Goal: Task Accomplishment & Management: Manage account settings

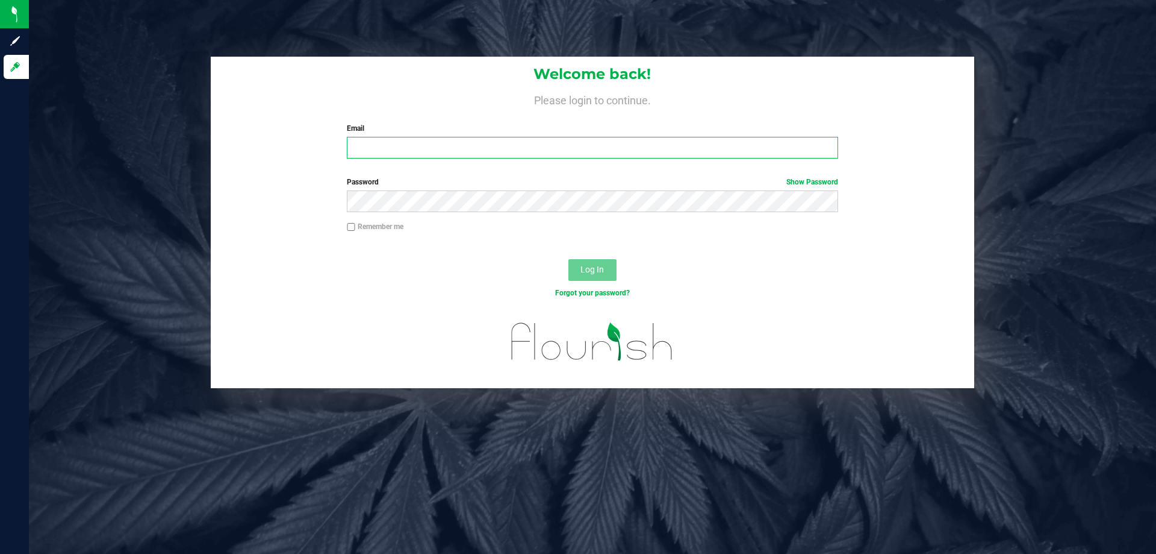
click at [395, 149] on input "Email" at bounding box center [592, 148] width 491 height 22
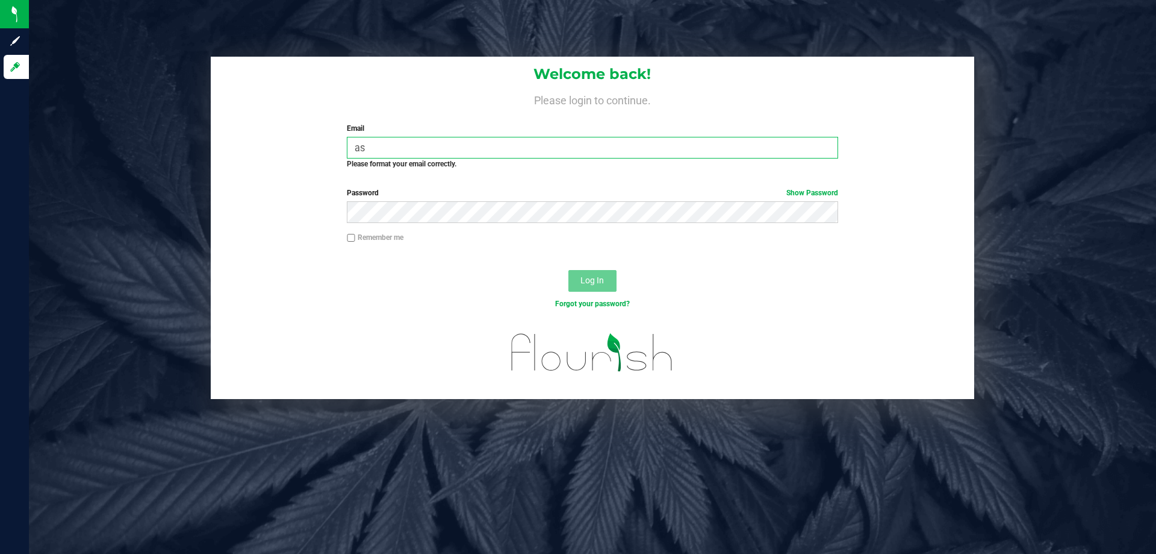
type input "a"
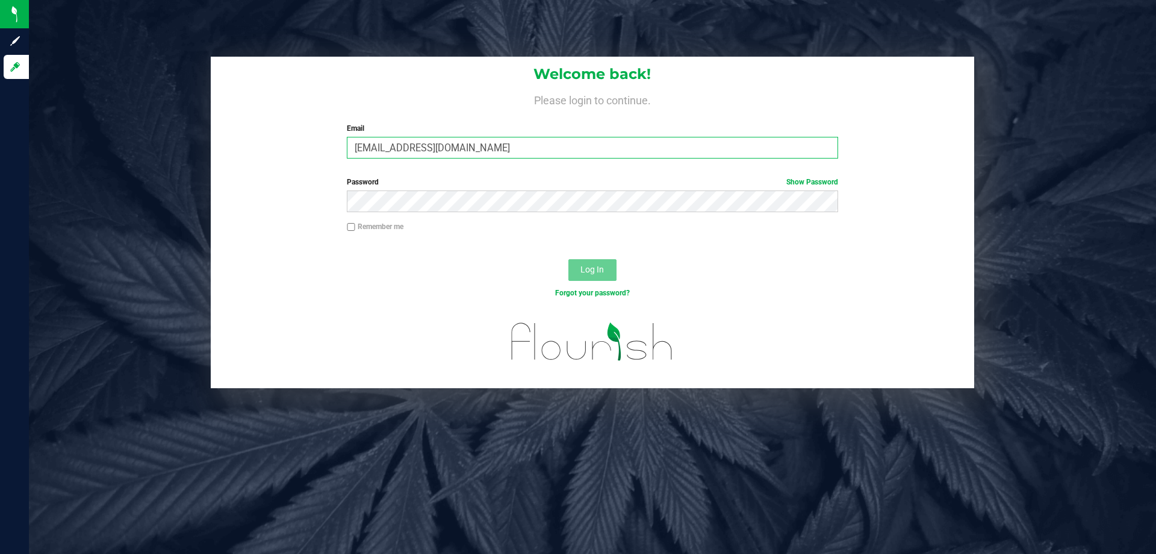
type input "sconcepcion@liveparallel.com"
click at [569, 259] on button "Log In" at bounding box center [593, 270] width 48 height 22
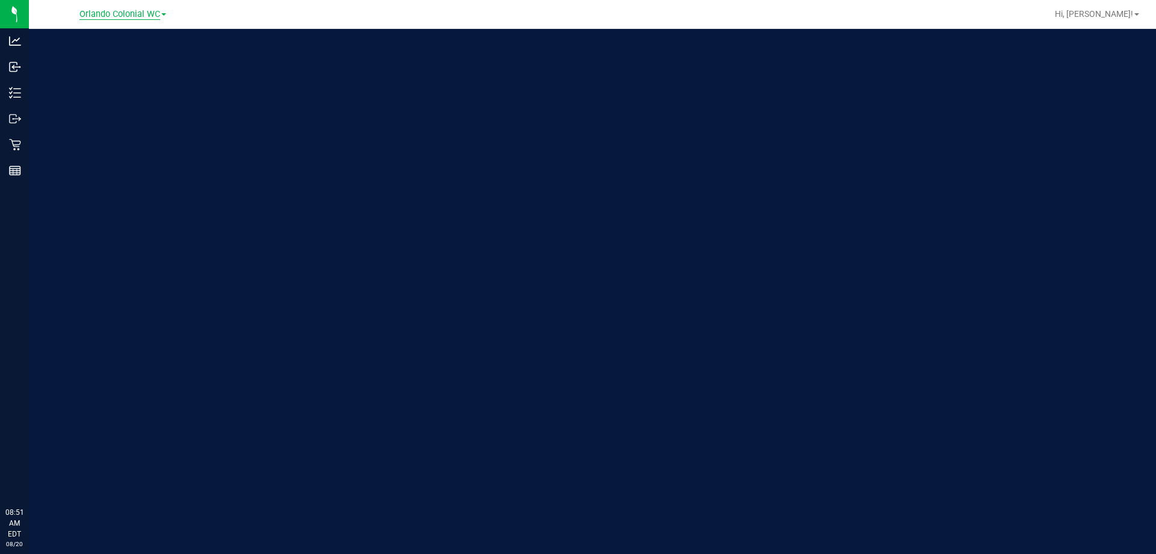
click at [101, 13] on span "Orlando Colonial WC" at bounding box center [120, 14] width 81 height 11
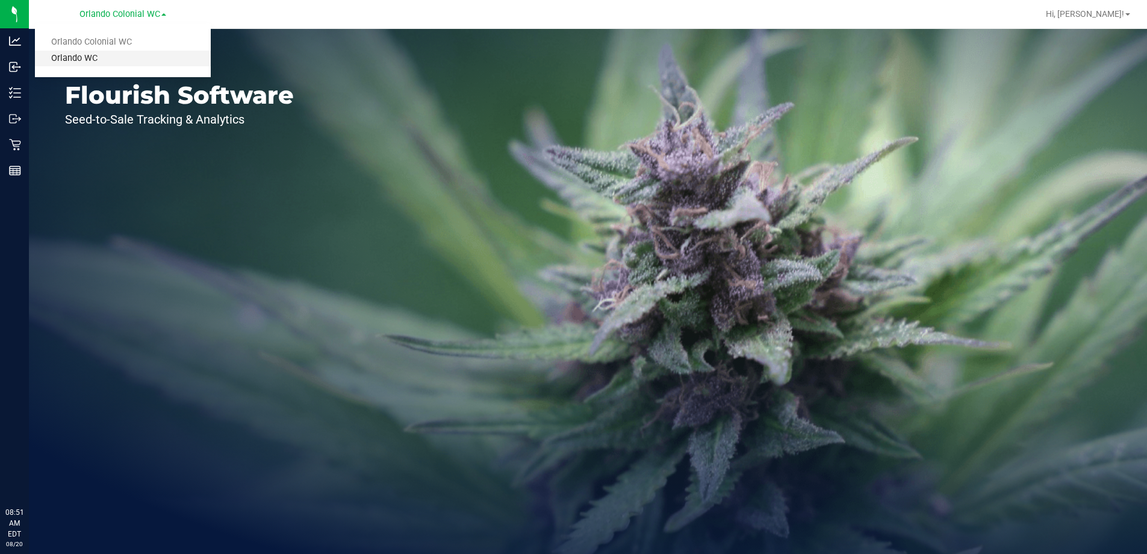
click at [101, 57] on link "Orlando WC" at bounding box center [123, 59] width 176 height 16
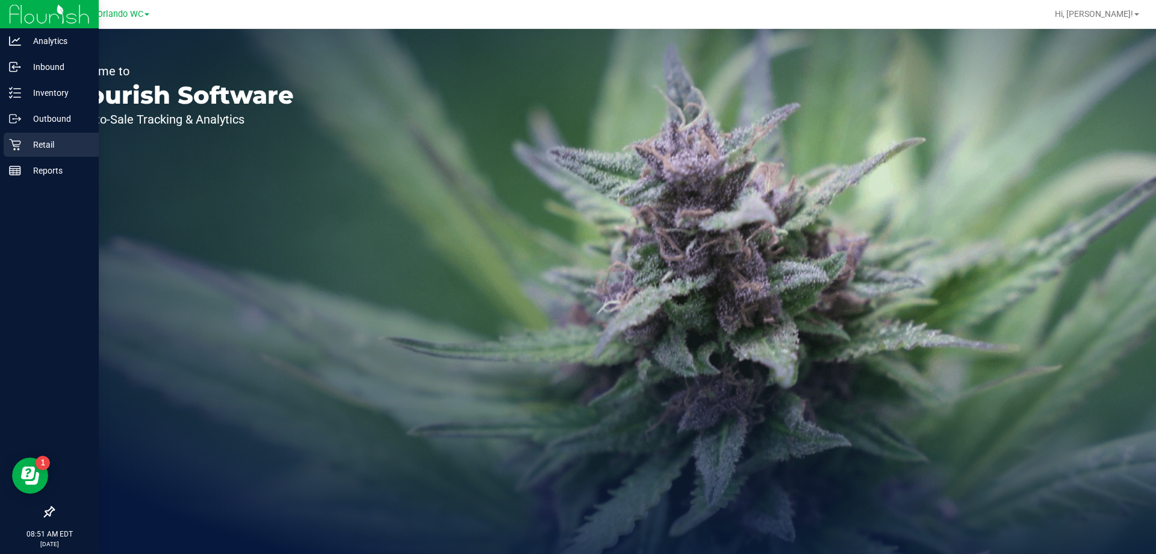
click at [34, 139] on p "Retail" at bounding box center [57, 144] width 72 height 14
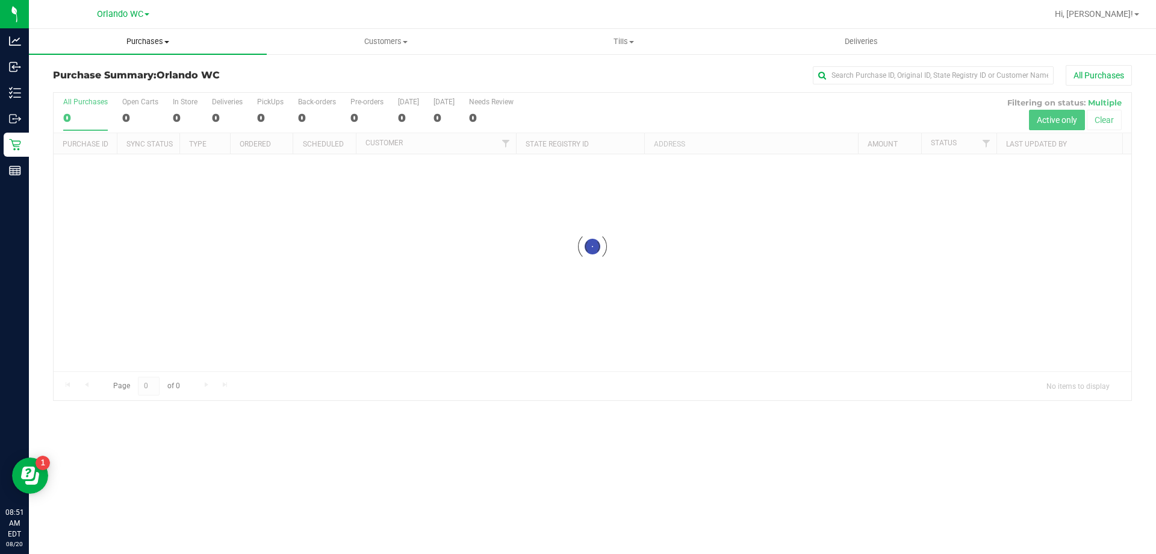
click at [160, 39] on span "Purchases" at bounding box center [148, 41] width 238 height 11
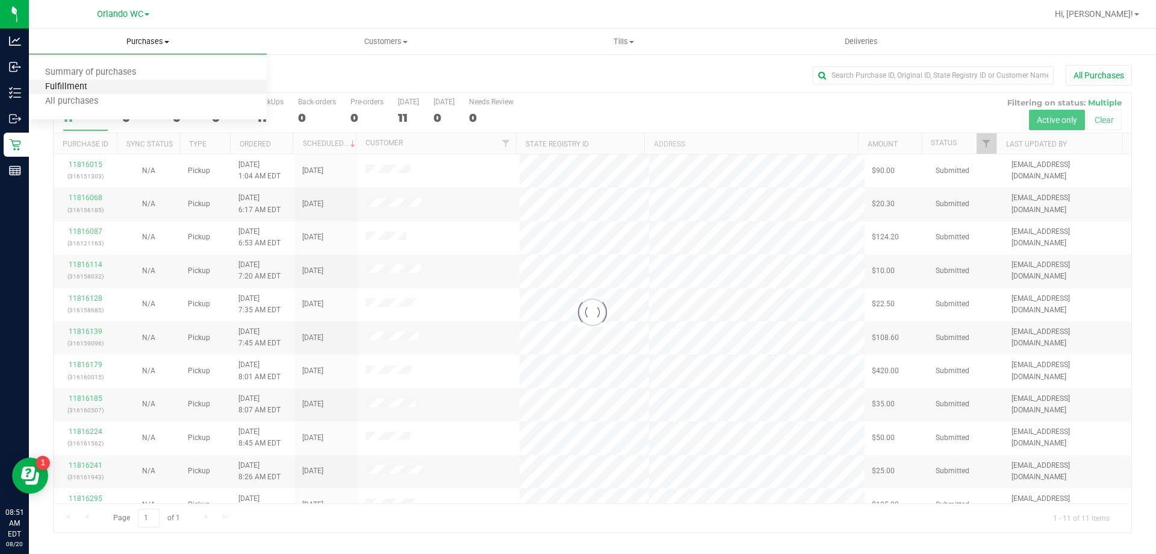
click at [99, 87] on span "Fulfillment" at bounding box center [66, 87] width 75 height 10
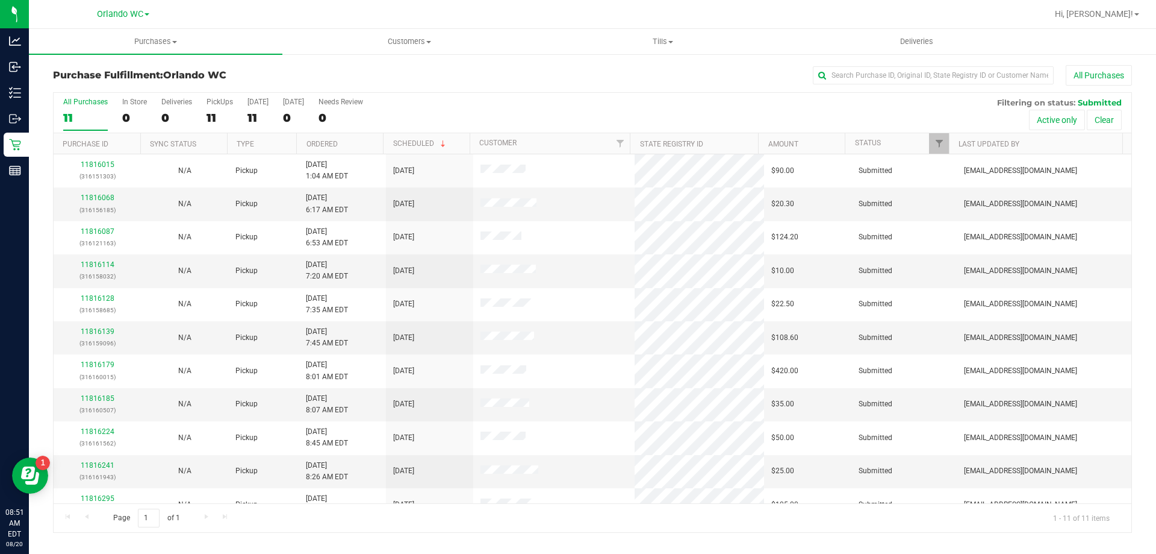
click at [361, 147] on th "Ordered" at bounding box center [339, 143] width 87 height 21
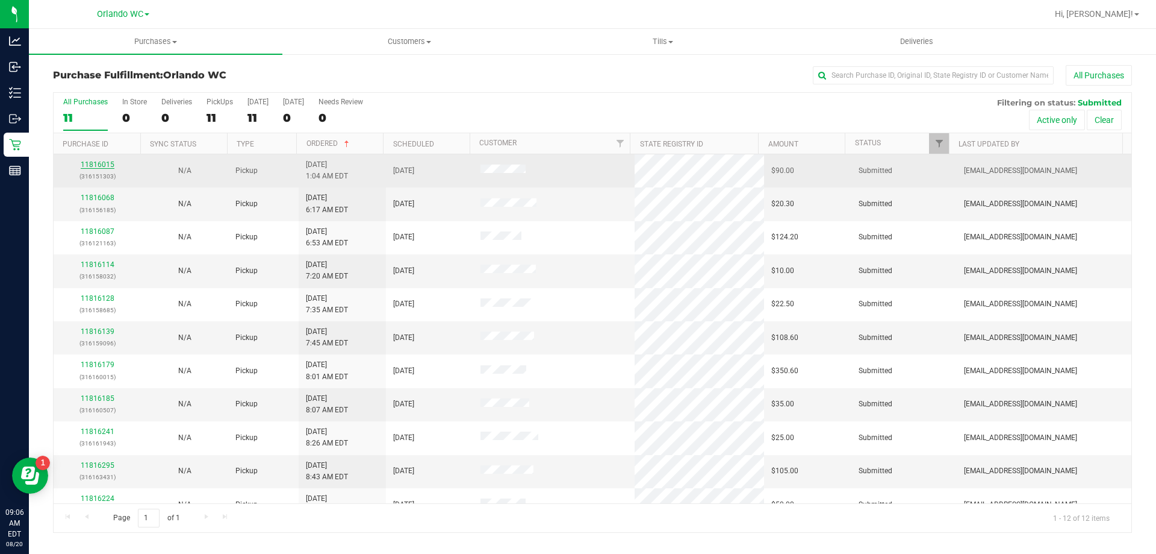
click at [99, 164] on link "11816015" at bounding box center [98, 164] width 34 height 8
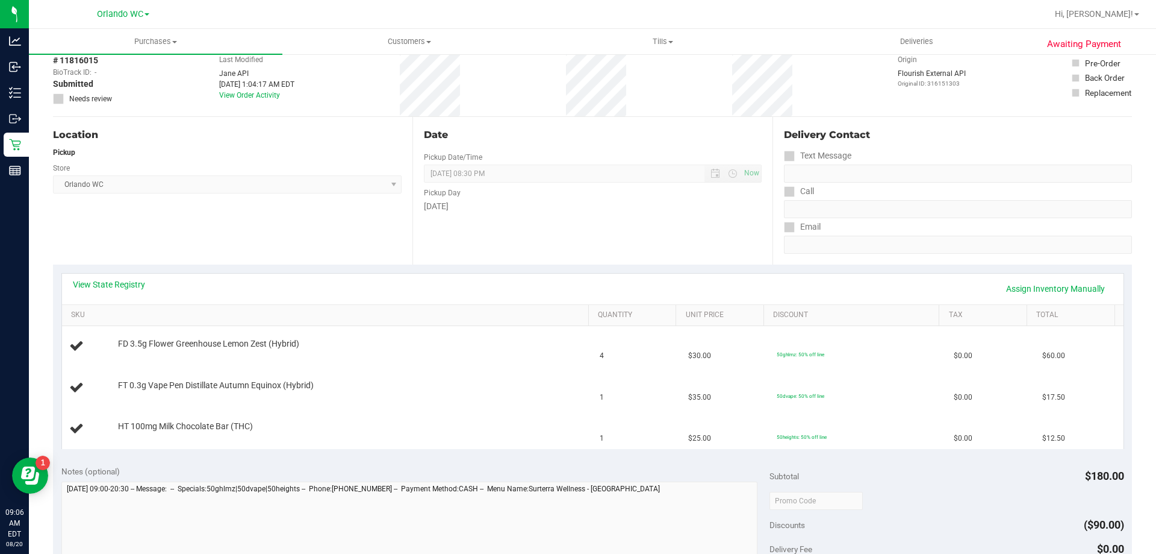
scroll to position [120, 0]
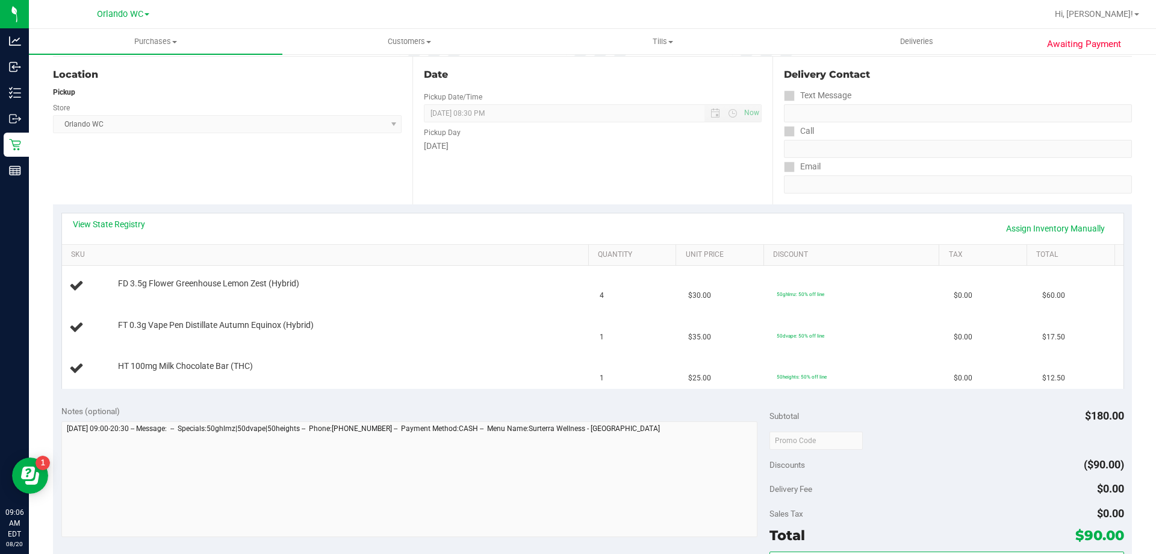
click at [114, 230] on div "View State Registry Assign Inventory Manually" at bounding box center [593, 228] width 1040 height 20
click at [121, 220] on link "View State Registry" at bounding box center [109, 224] width 72 height 12
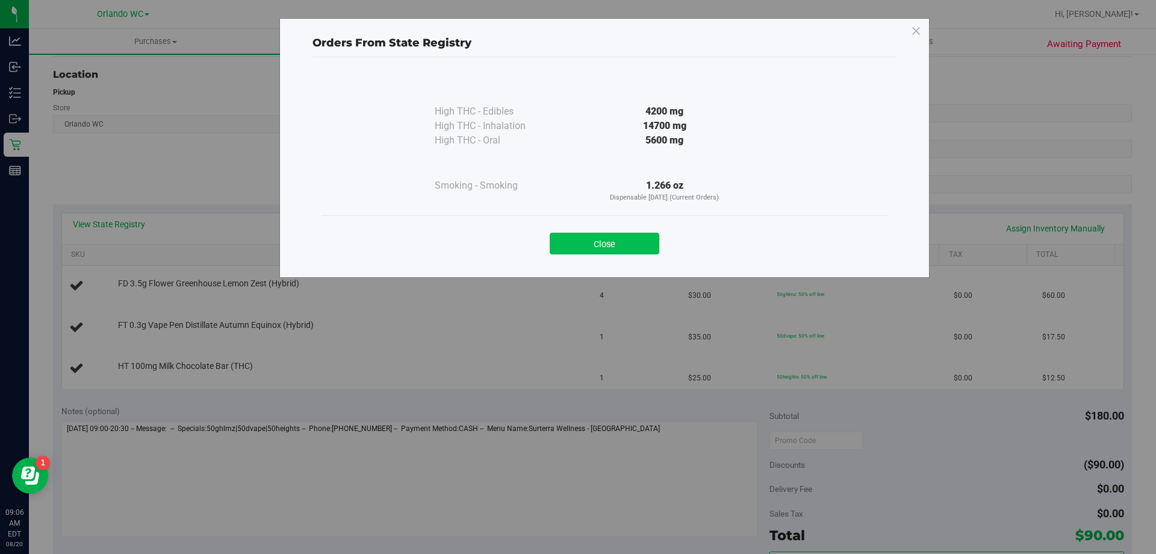
click at [621, 242] on button "Close" at bounding box center [605, 243] width 110 height 22
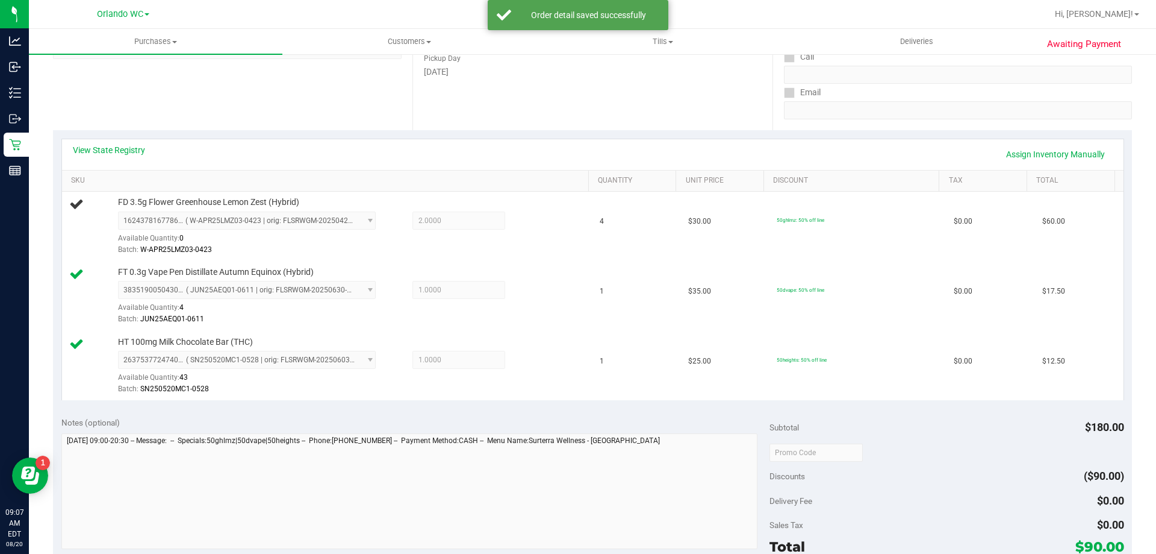
scroll to position [301, 0]
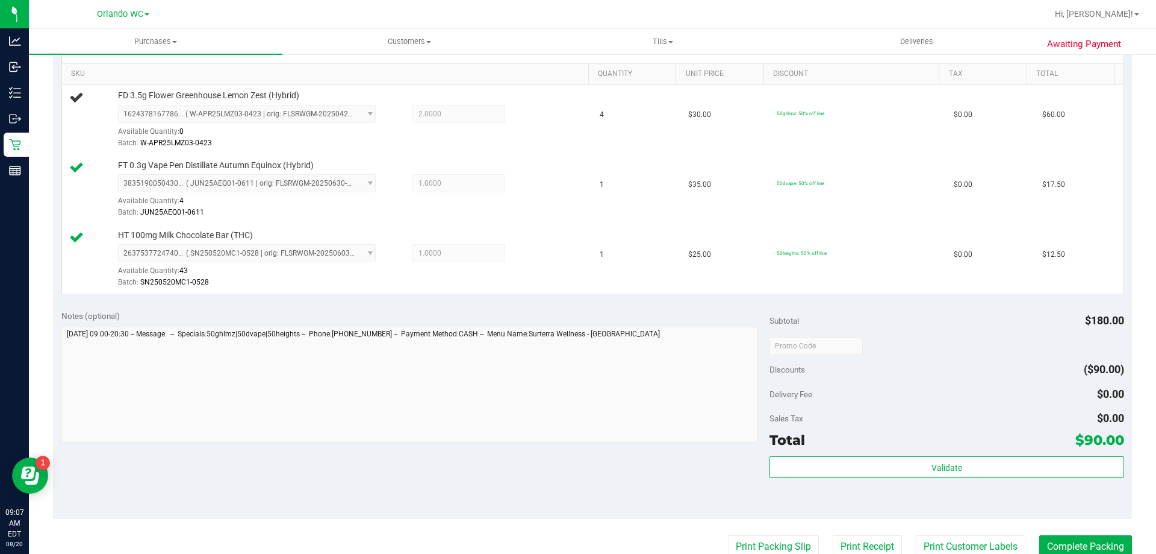
click at [589, 445] on div "Notes (optional) Subtotal $180.00 Discounts ($90.00) Delivery Fee $0.00 Sales T…" at bounding box center [592, 410] width 1079 height 217
drag, startPoint x: 108, startPoint y: 90, endPoint x: 299, endPoint y: 101, distance: 191.8
click at [299, 101] on div "FD 3.5g Flower Greenhouse Lemon Zest (Hybrid) 1624378167786568 ( W-APR25LMZ03-0…" at bounding box center [327, 120] width 517 height 60
copy div "FD 3.5g Flower Greenhouse Lemon Zest (Hybrid)"
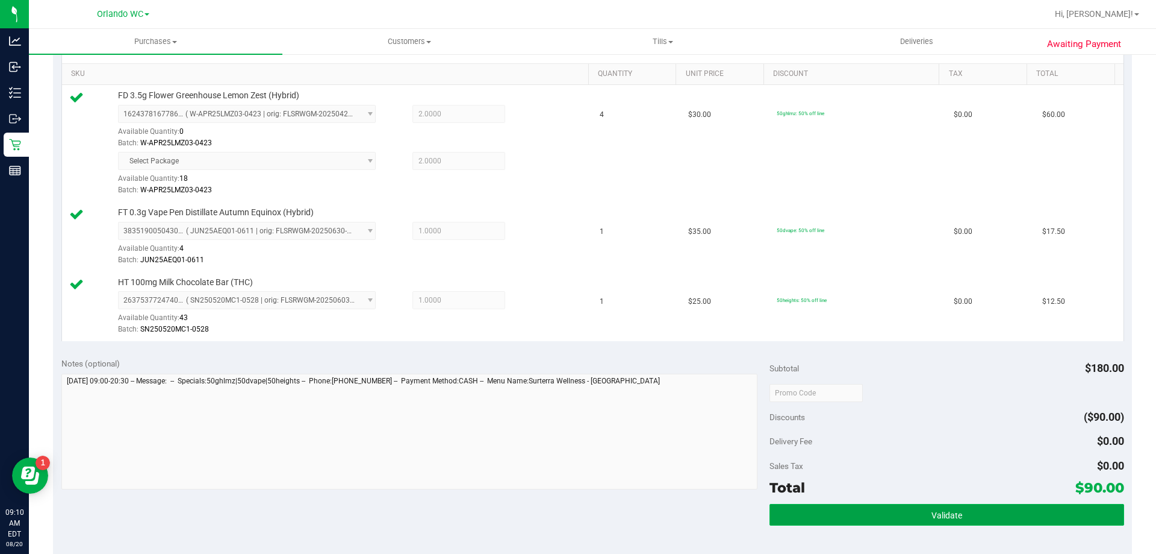
click at [890, 506] on button "Validate" at bounding box center [947, 515] width 354 height 22
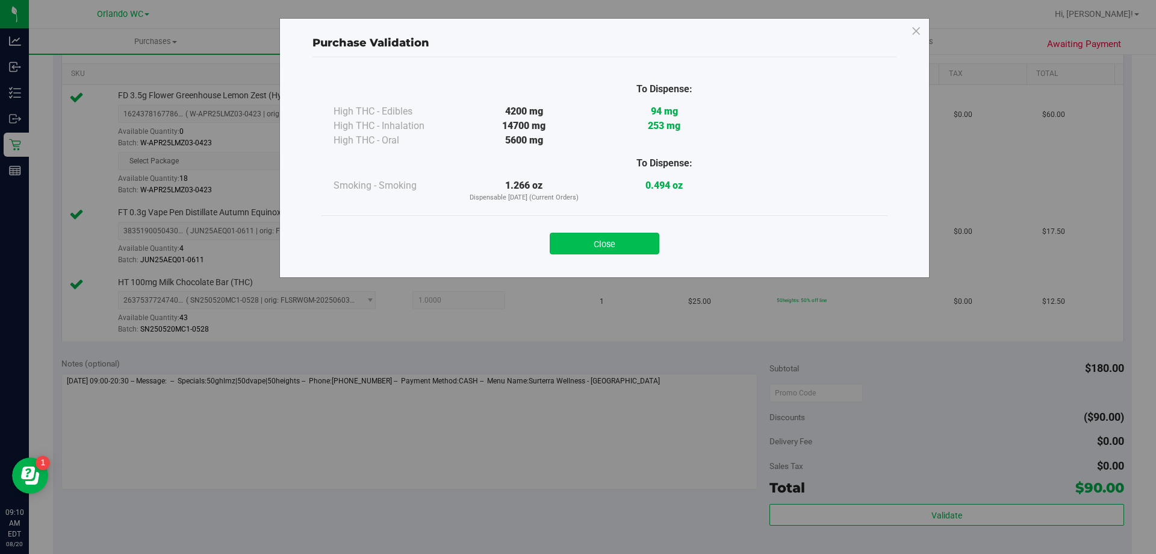
click at [589, 237] on button "Close" at bounding box center [605, 243] width 110 height 22
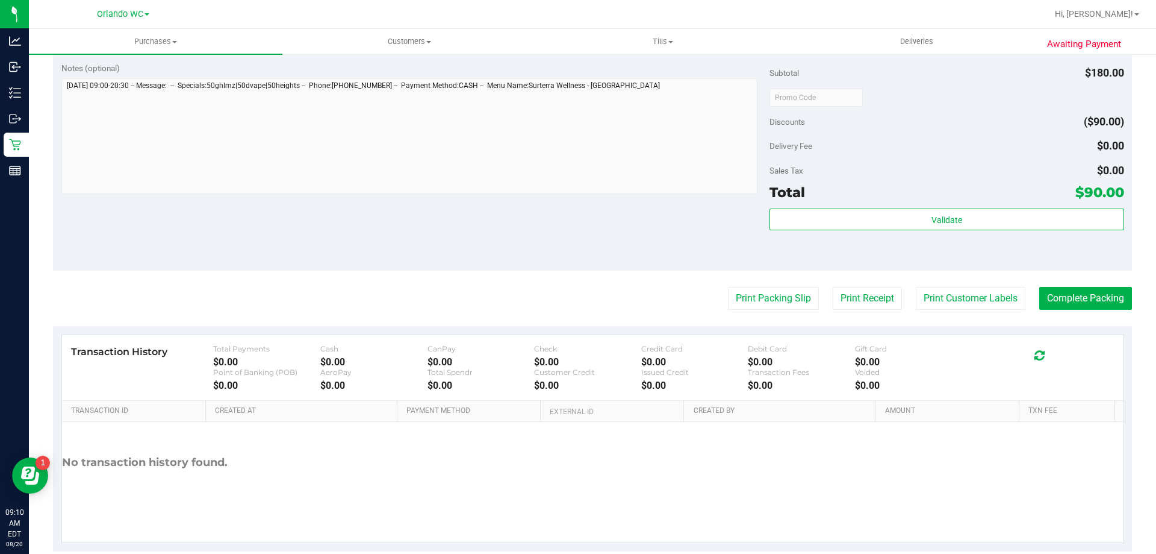
scroll to position [599, 0]
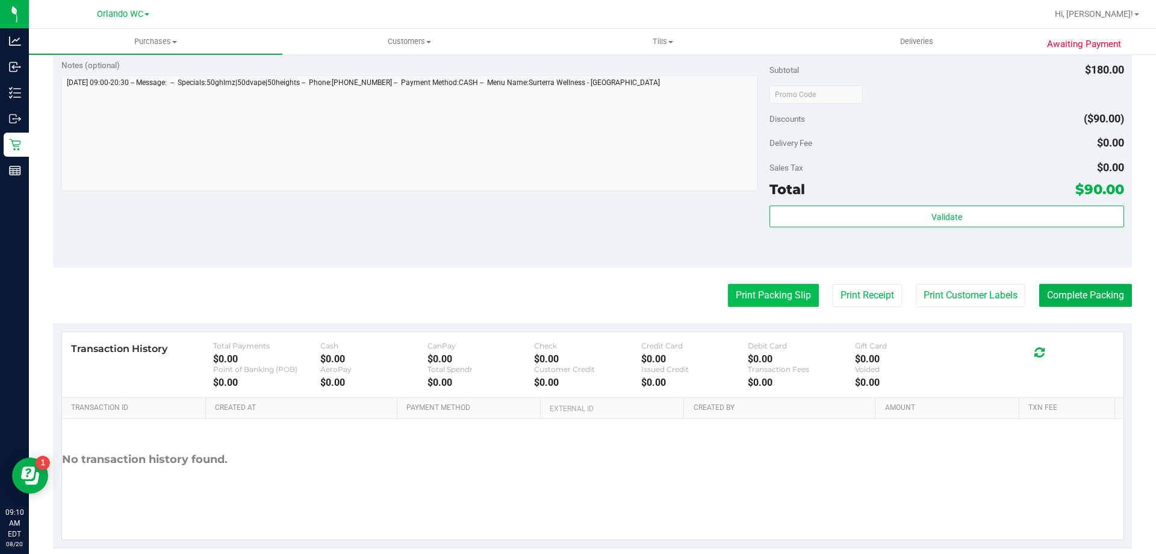
click at [744, 287] on button "Print Packing Slip" at bounding box center [773, 295] width 91 height 23
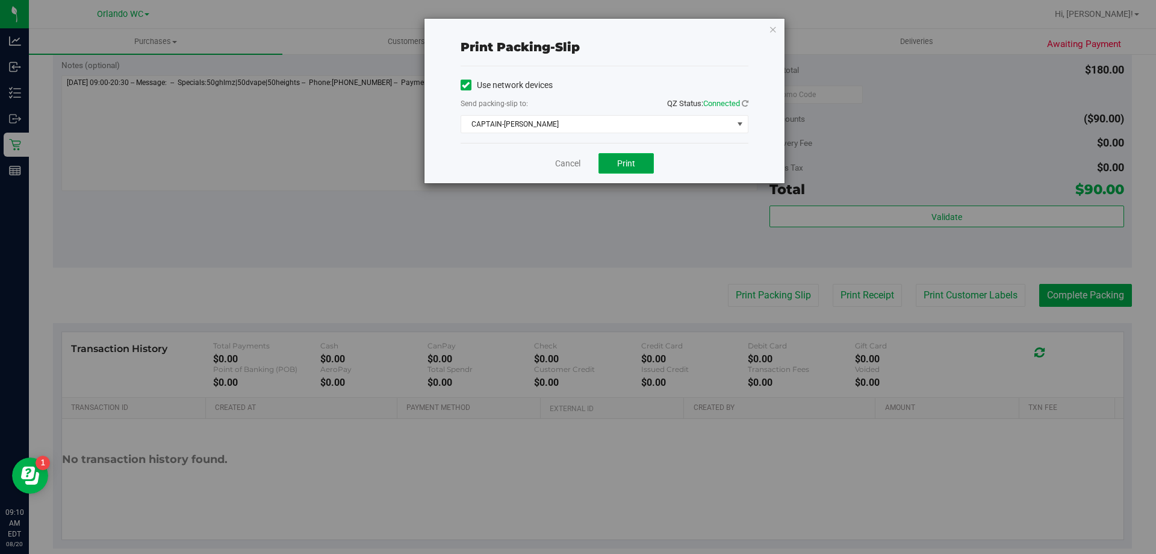
click at [636, 172] on button "Print" at bounding box center [626, 163] width 55 height 20
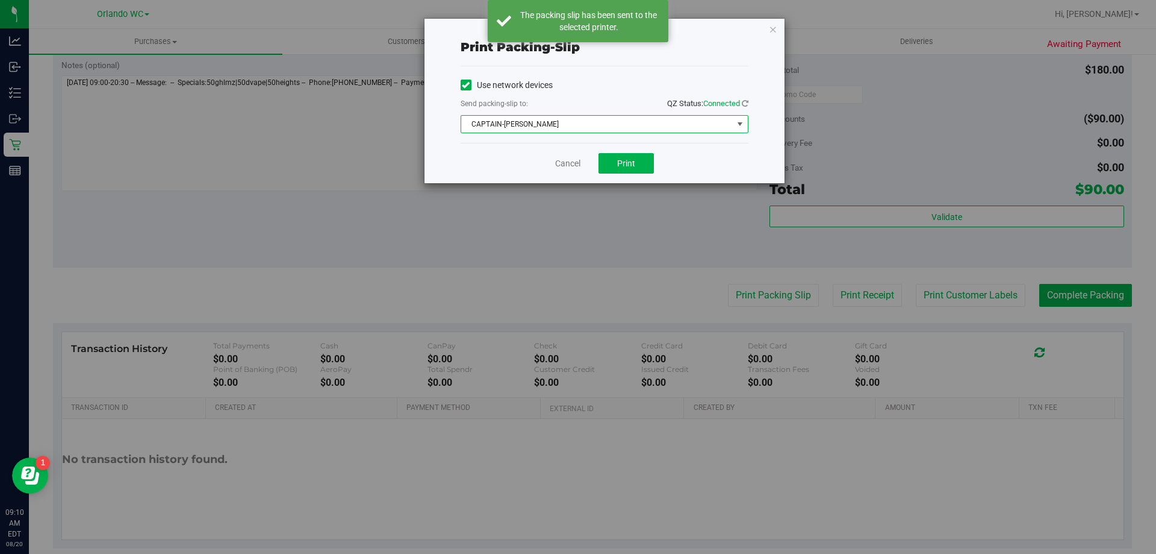
click at [535, 126] on span "CAPTAIN-KANGA" at bounding box center [597, 124] width 272 height 17
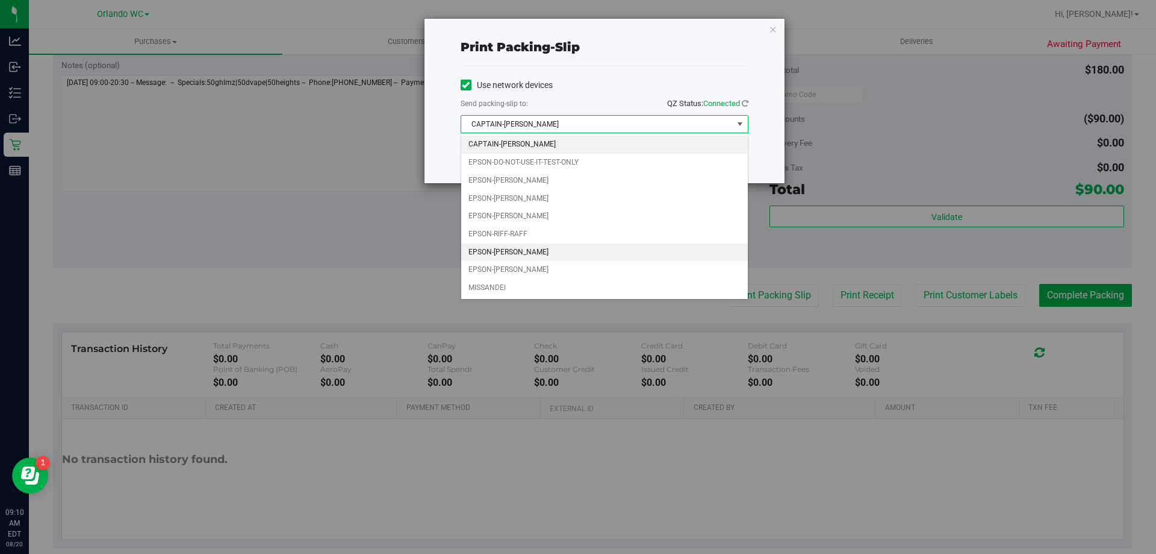
click at [528, 251] on li "EPSON-RODNEY-ATKINS" at bounding box center [604, 252] width 287 height 18
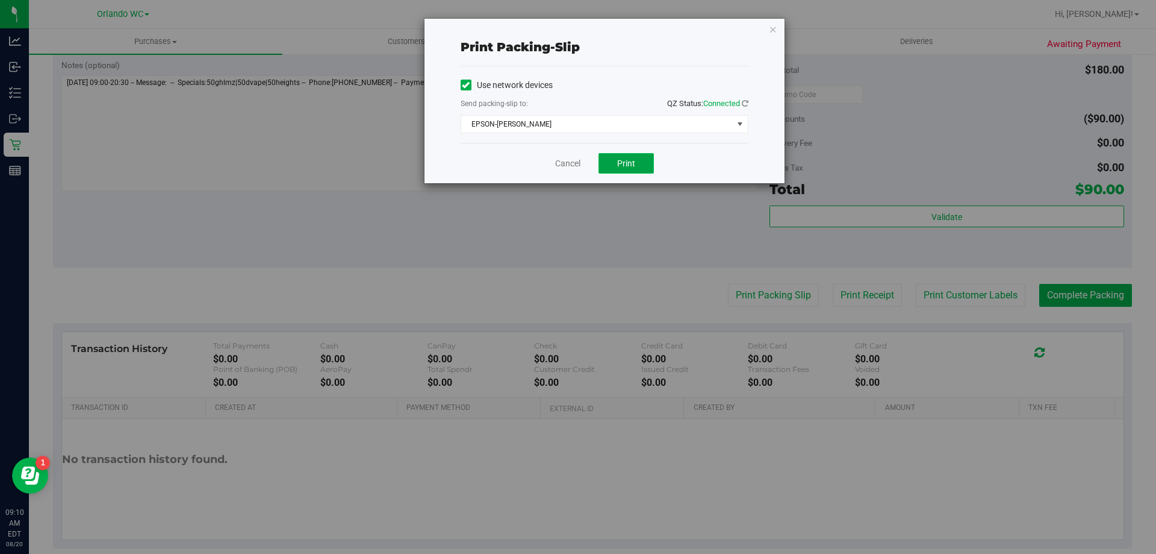
click at [626, 167] on span "Print" at bounding box center [626, 163] width 18 height 10
drag, startPoint x: 569, startPoint y: 163, endPoint x: 561, endPoint y: 176, distance: 14.9
click at [568, 163] on link "Cancel" at bounding box center [567, 163] width 25 height 13
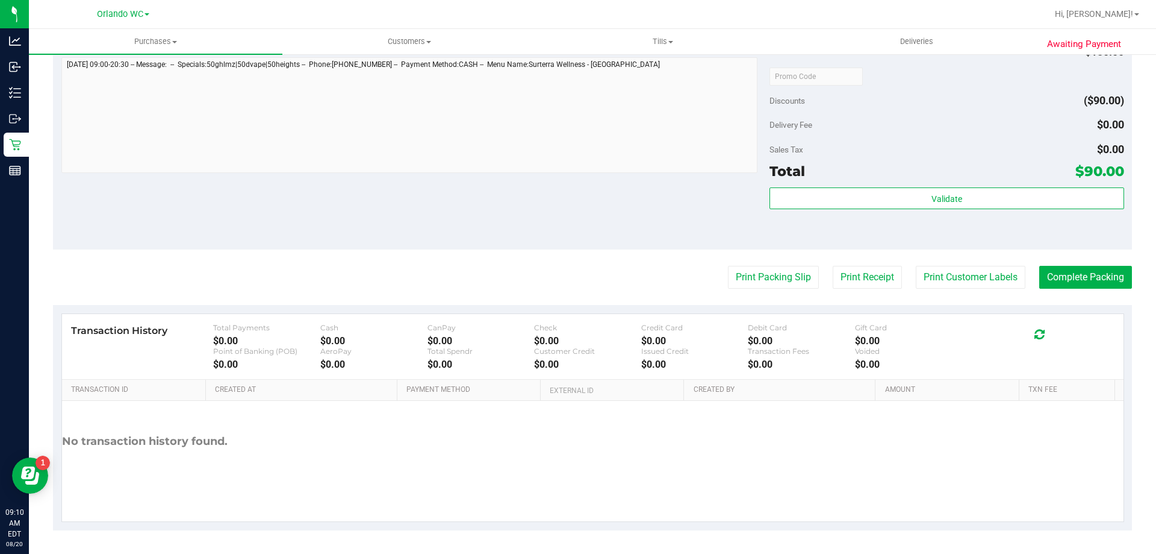
scroll to position [618, 0]
click at [1085, 280] on button "Complete Packing" at bounding box center [1086, 276] width 93 height 23
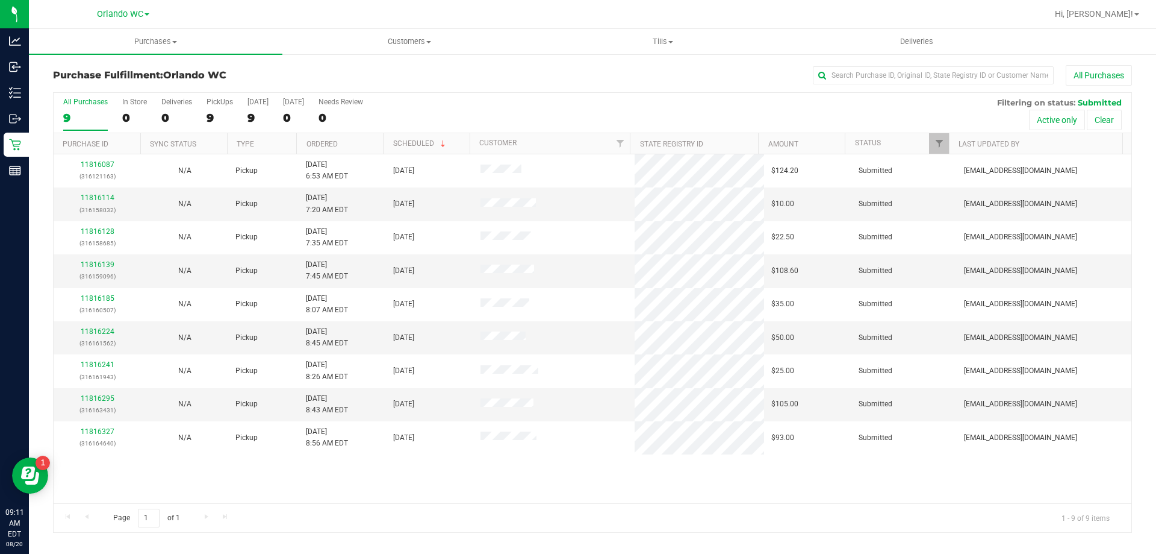
click at [369, 148] on th "Ordered" at bounding box center [339, 143] width 87 height 21
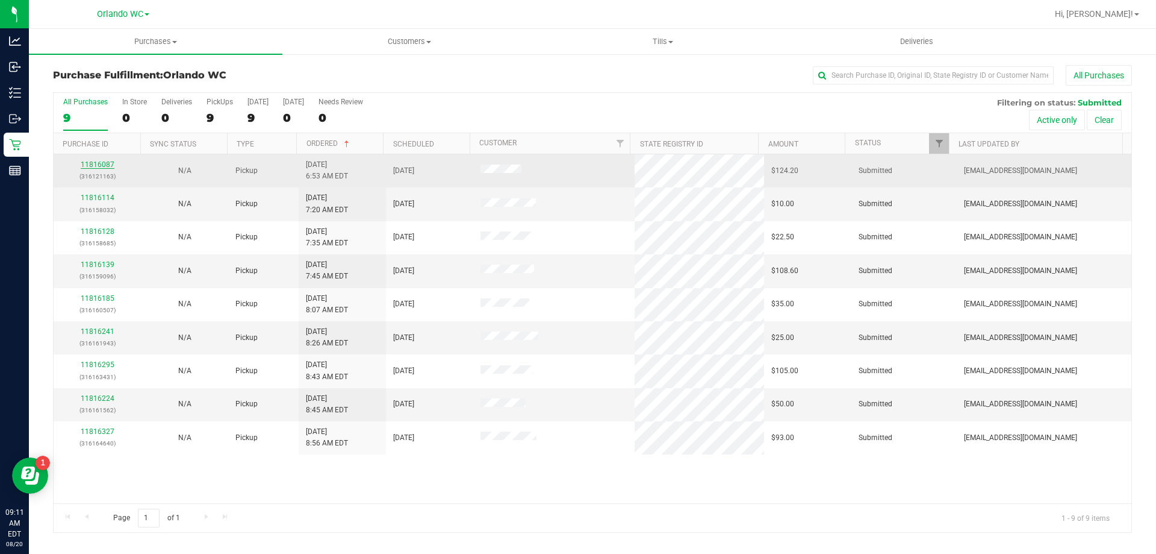
click at [107, 161] on link "11816087" at bounding box center [98, 164] width 34 height 8
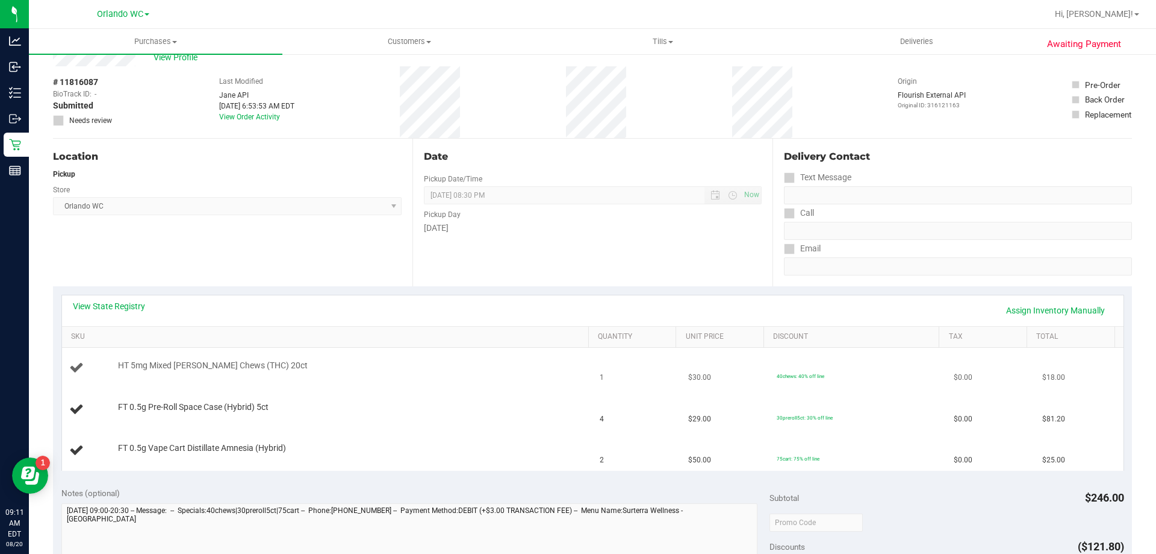
scroll to position [60, 0]
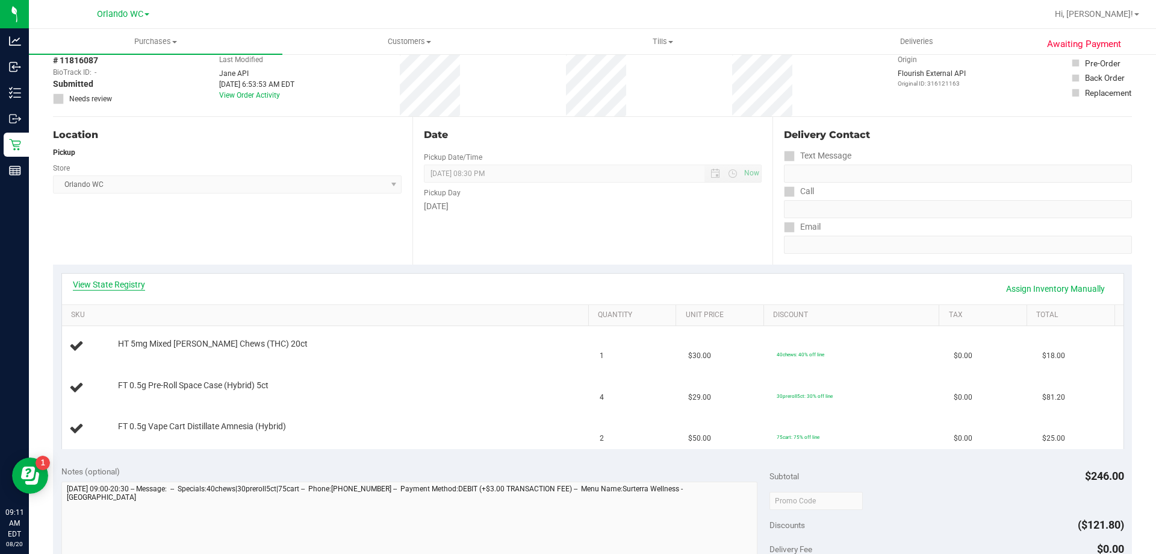
click at [136, 284] on link "View State Registry" at bounding box center [109, 284] width 72 height 12
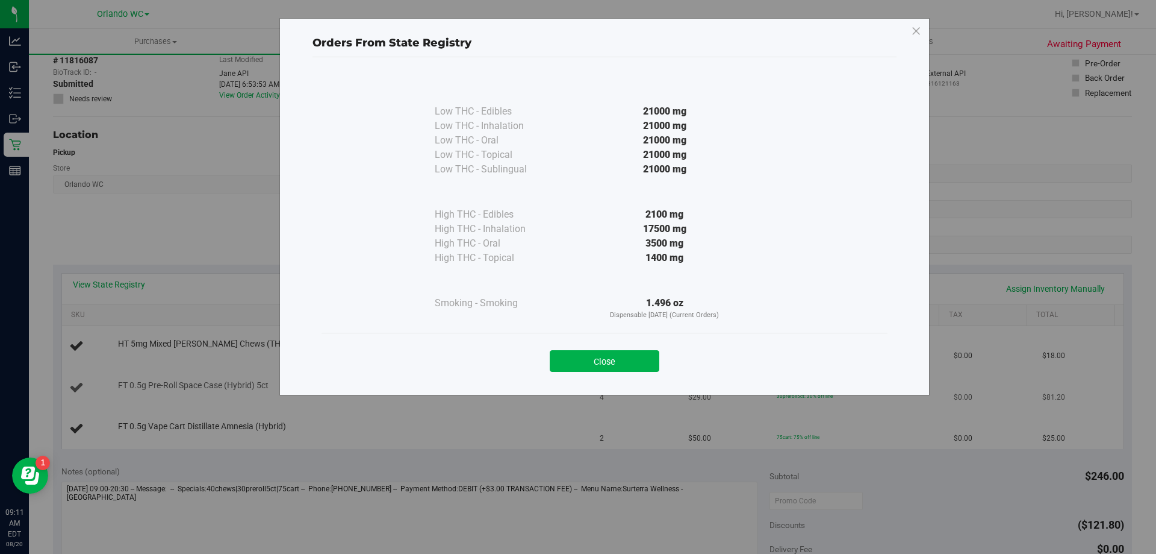
drag, startPoint x: 591, startPoint y: 360, endPoint x: 575, endPoint y: 382, distance: 27.1
click at [589, 361] on button "Close" at bounding box center [605, 361] width 110 height 22
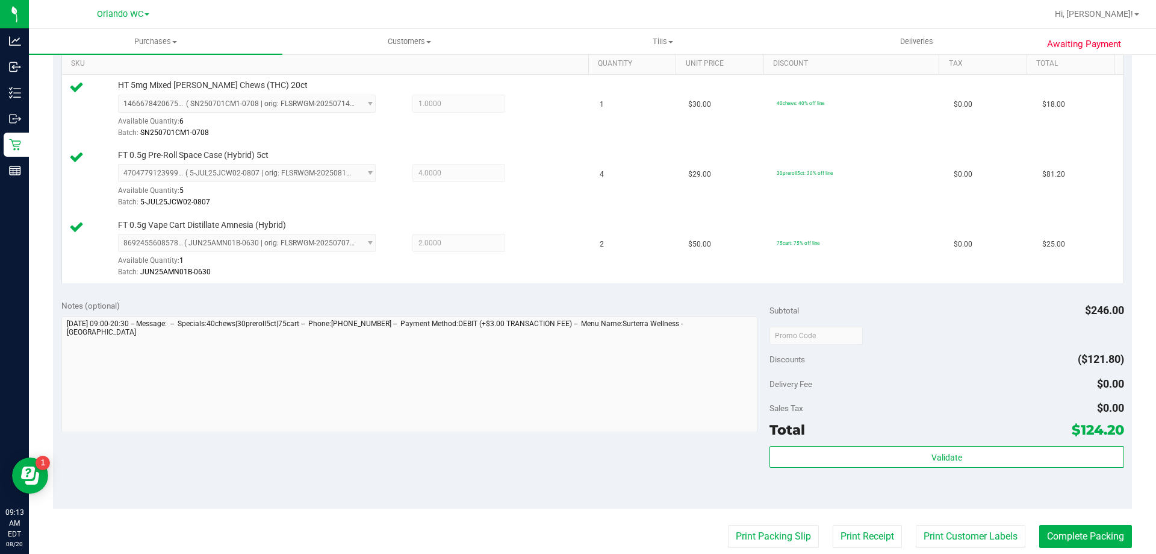
scroll to position [419, 0]
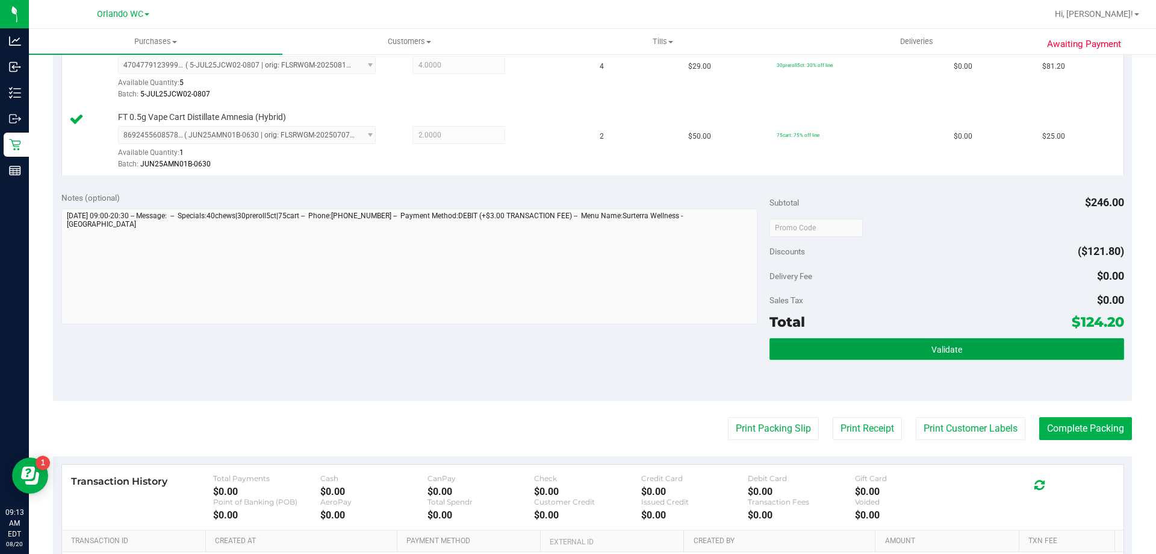
click at [938, 353] on span "Validate" at bounding box center [947, 350] width 31 height 10
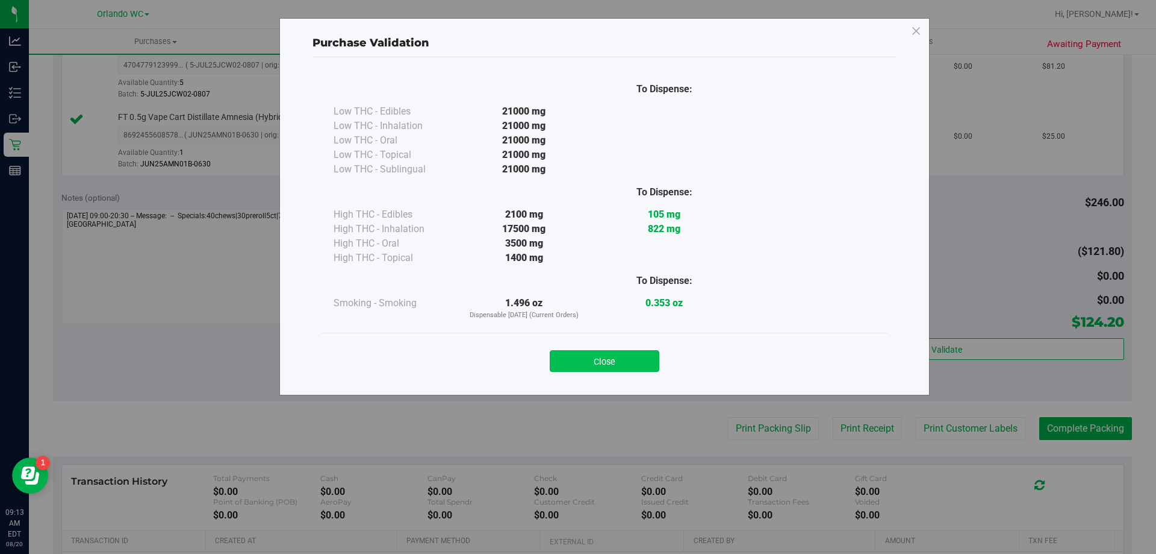
click at [632, 362] on button "Close" at bounding box center [605, 361] width 110 height 22
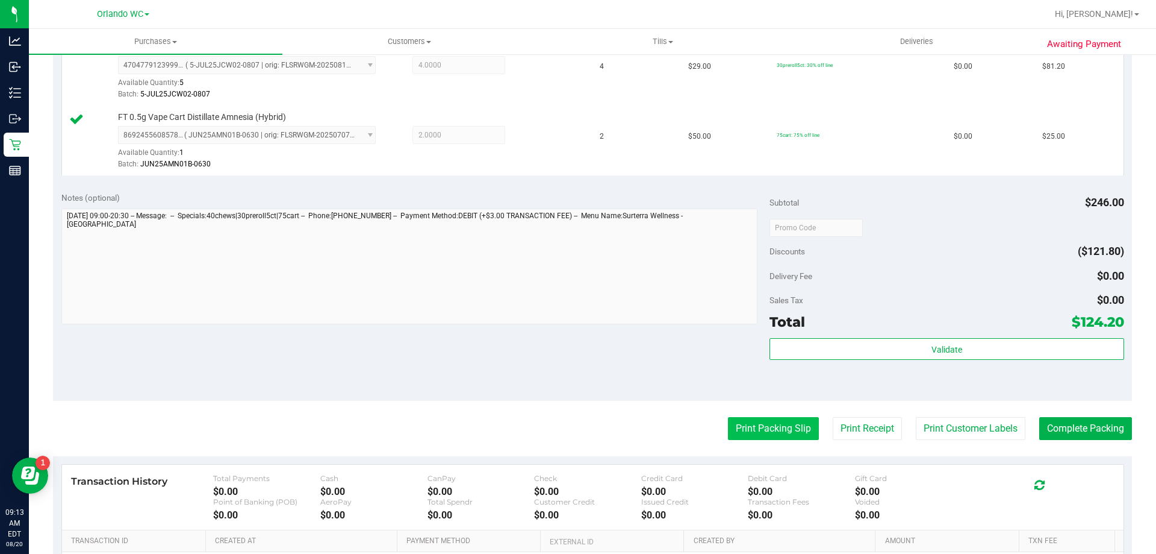
click at [737, 421] on button "Print Packing Slip" at bounding box center [773, 428] width 91 height 23
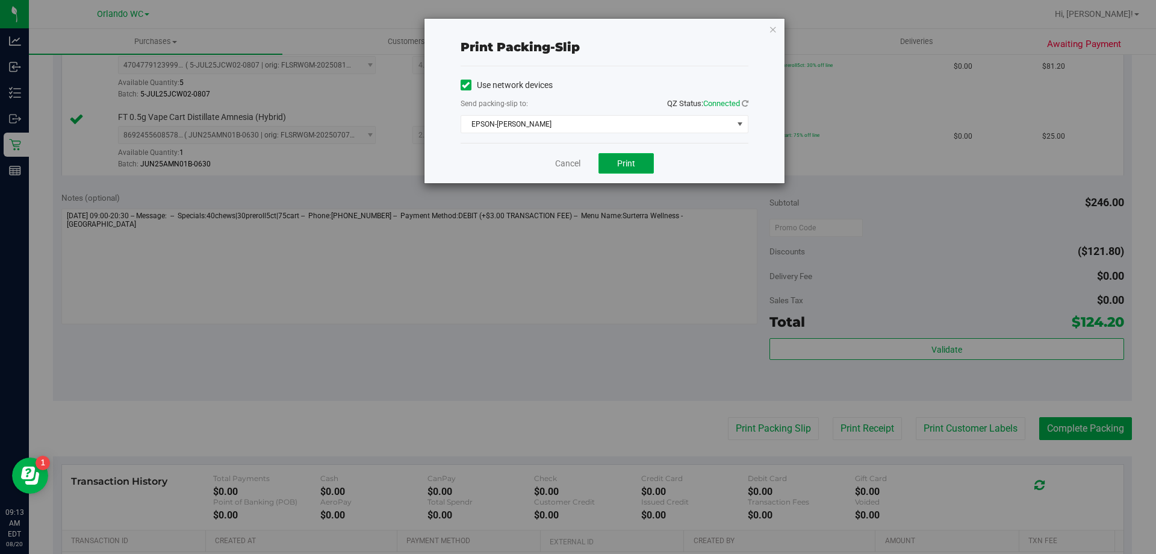
click at [626, 167] on span "Print" at bounding box center [626, 163] width 18 height 10
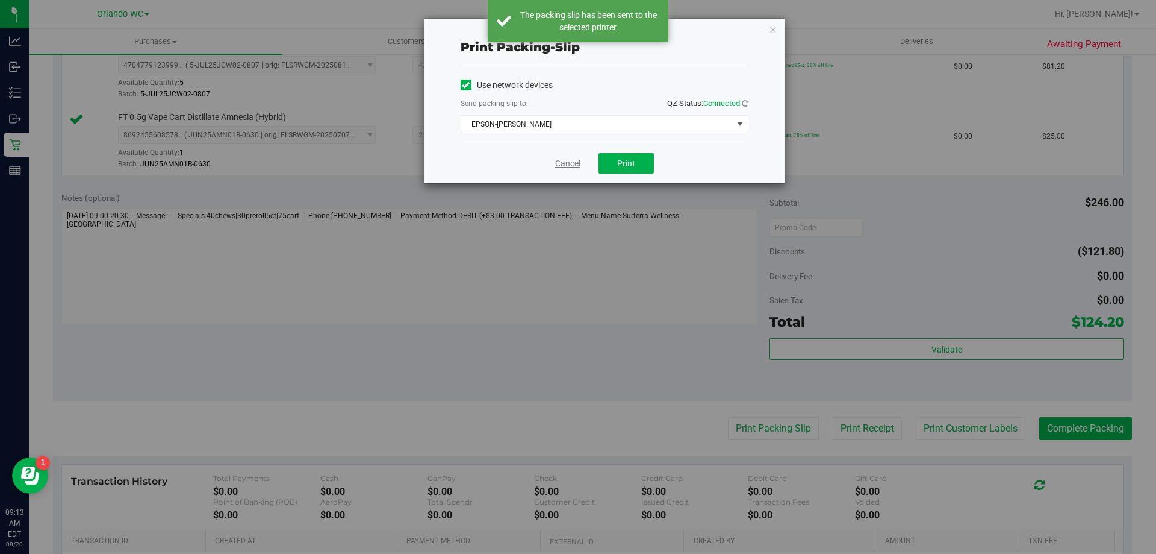
click at [576, 158] on link "Cancel" at bounding box center [567, 163] width 25 height 13
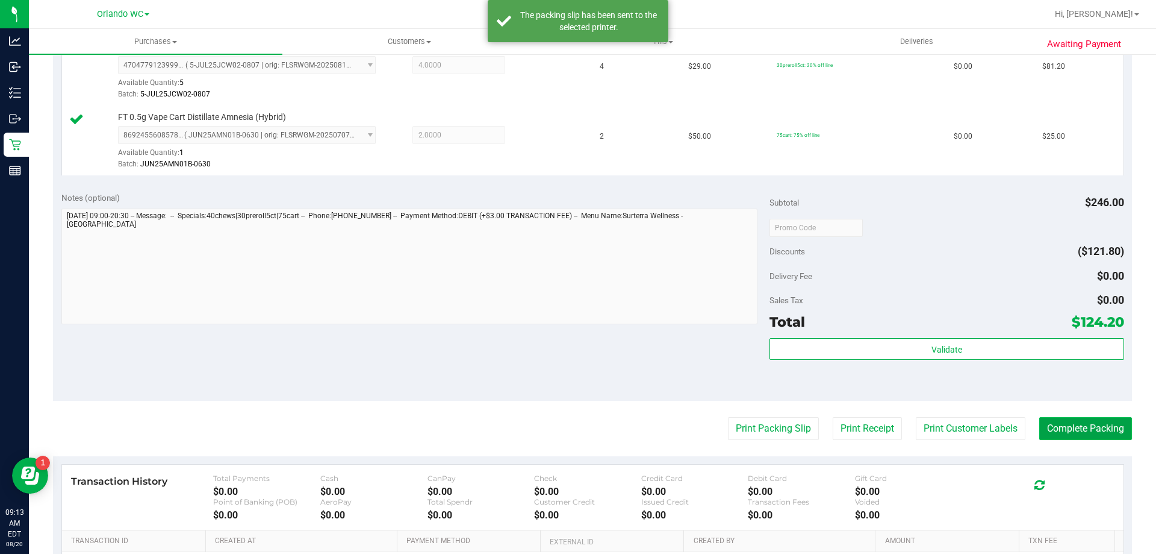
click at [1070, 434] on button "Complete Packing" at bounding box center [1086, 428] width 93 height 23
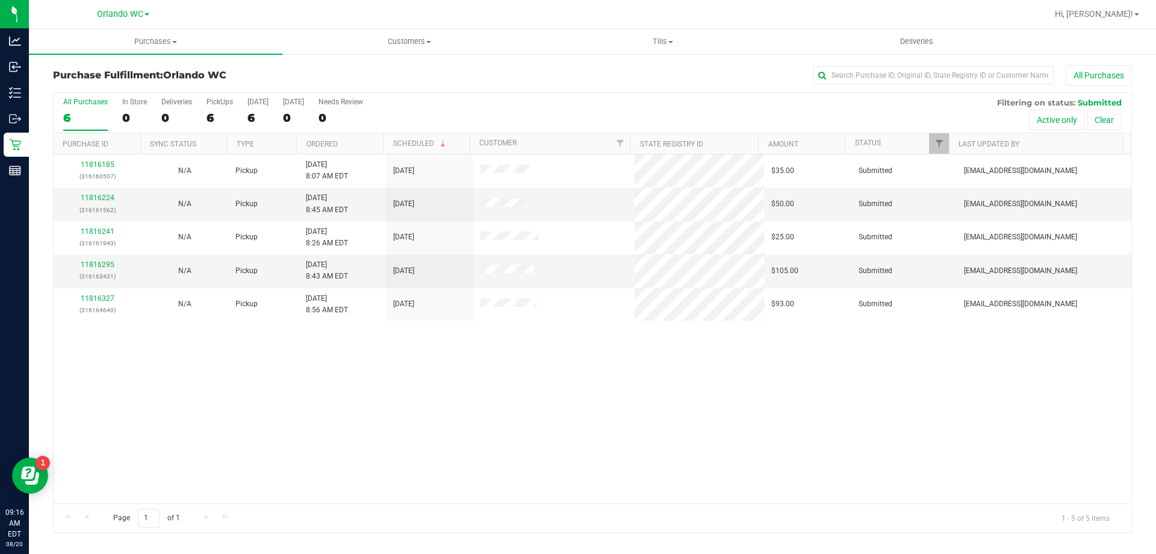
click at [351, 143] on th "Ordered" at bounding box center [339, 143] width 87 height 21
click at [93, 198] on link "11816295" at bounding box center [98, 197] width 34 height 8
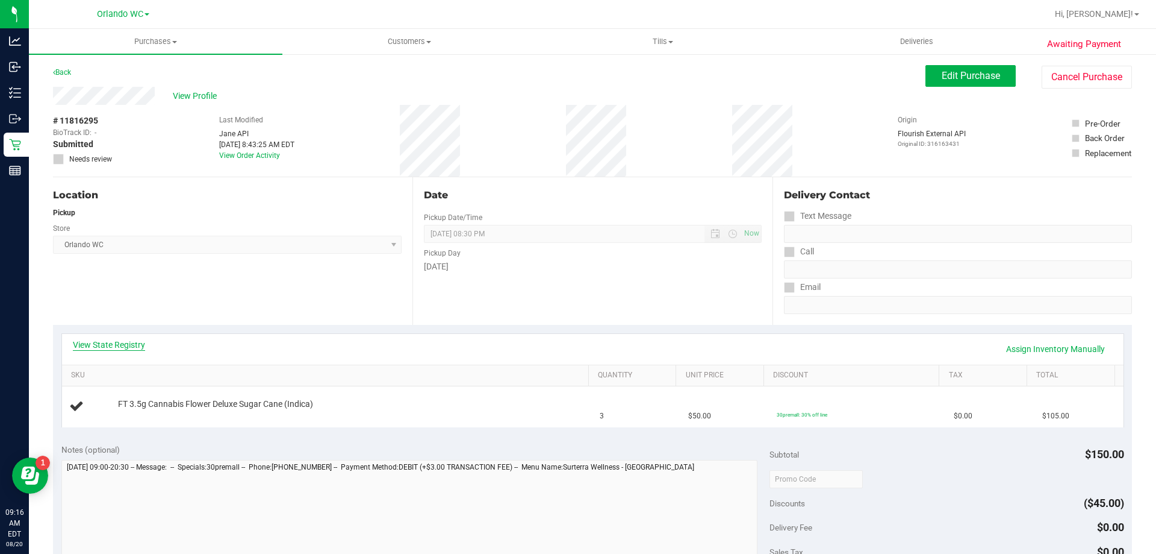
click at [133, 342] on link "View State Registry" at bounding box center [109, 345] width 72 height 12
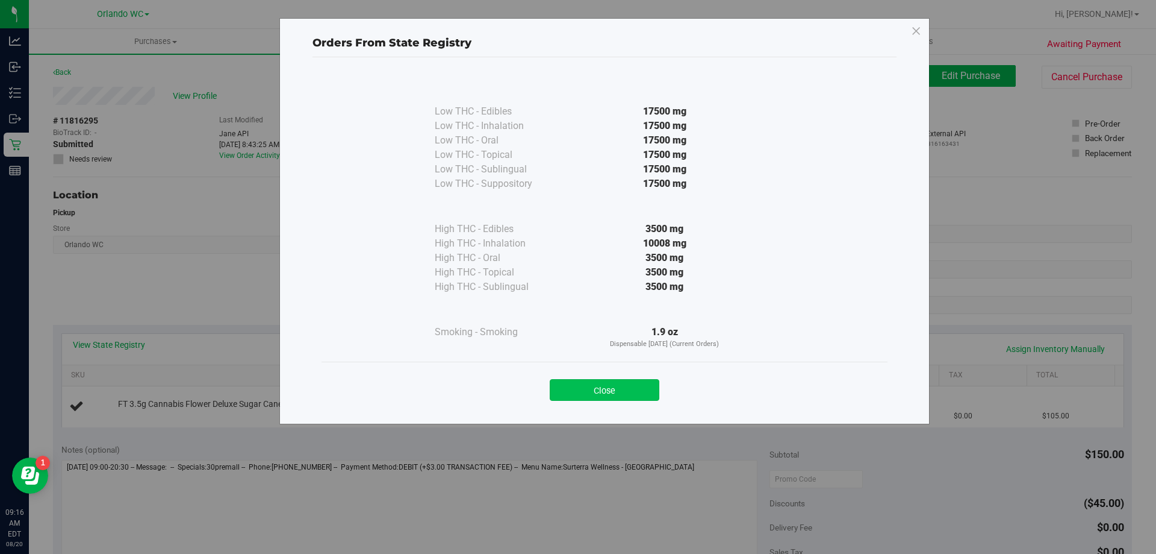
click at [650, 384] on button "Close" at bounding box center [605, 390] width 110 height 22
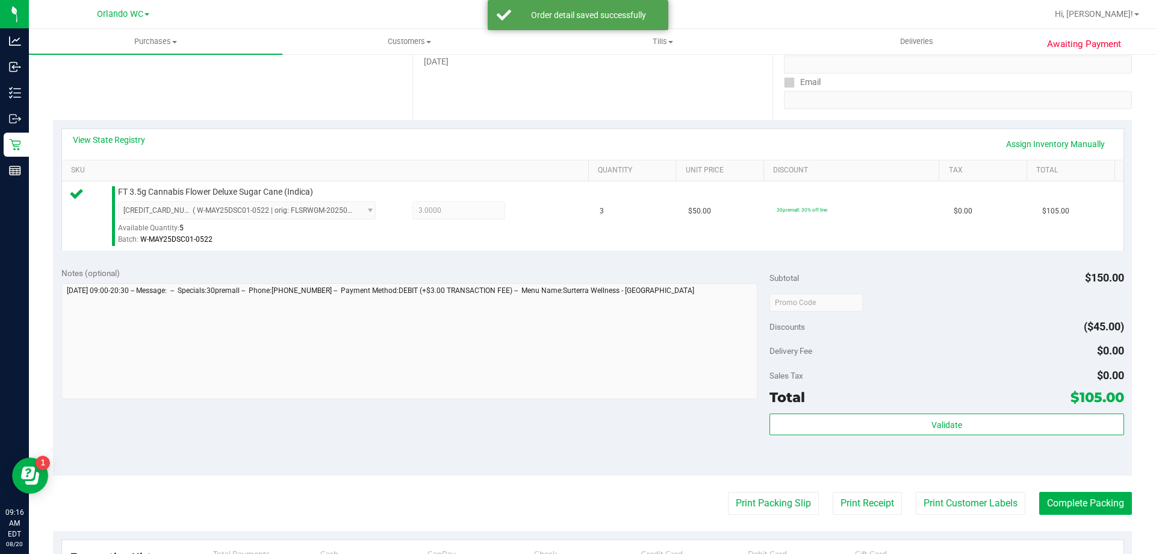
scroll to position [204, 0]
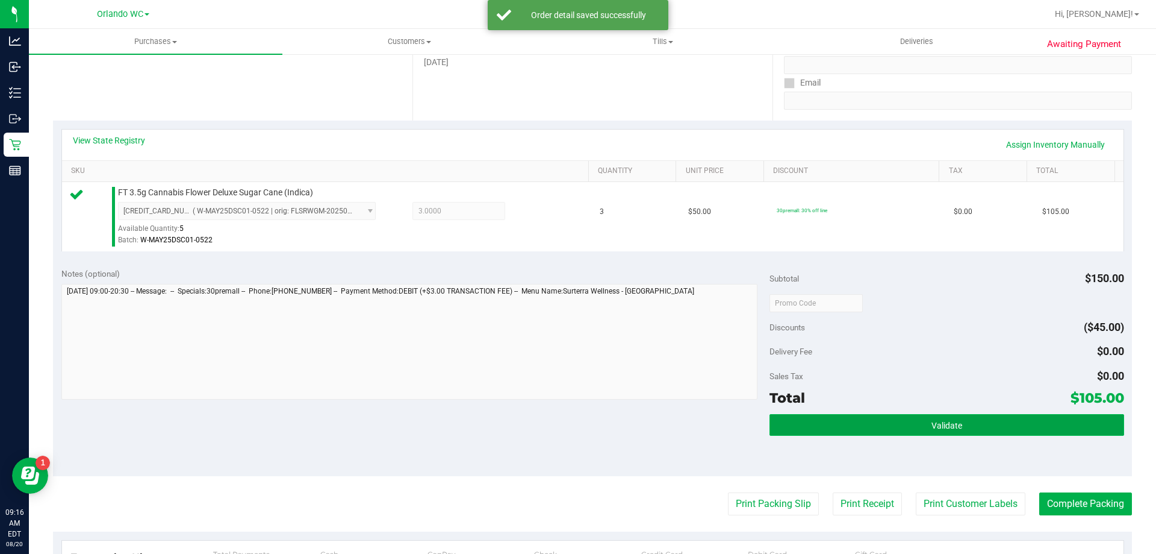
click at [948, 430] on button "Validate" at bounding box center [947, 425] width 354 height 22
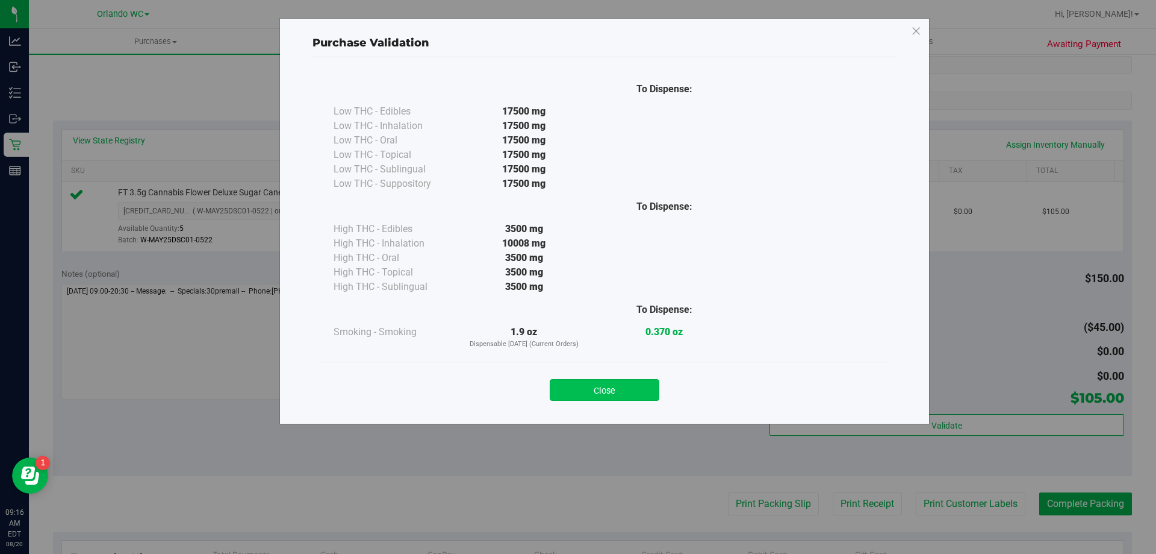
click at [640, 380] on button "Close" at bounding box center [605, 390] width 110 height 22
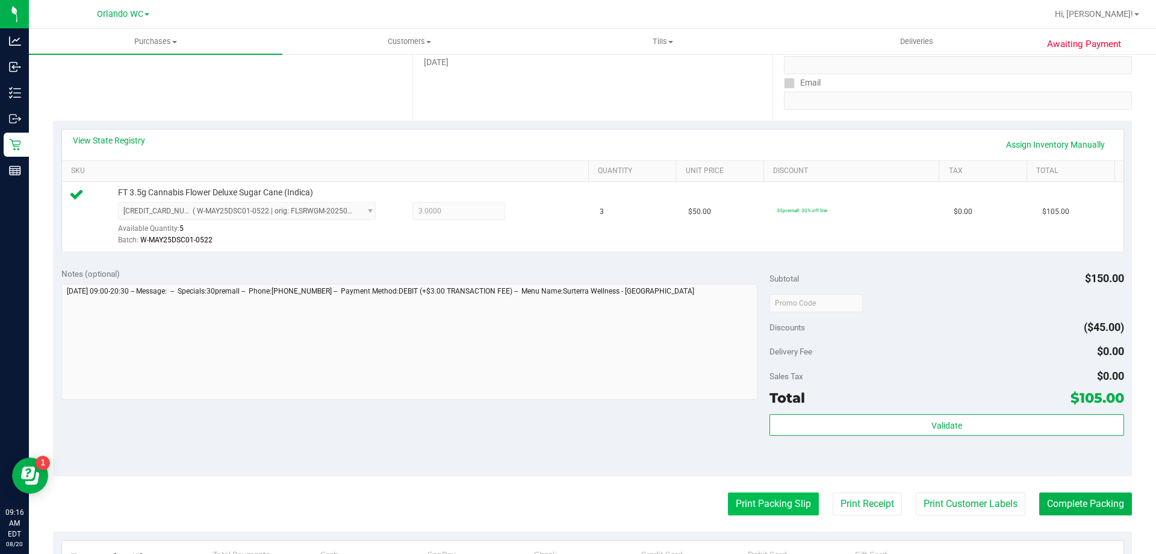
click at [737, 511] on button "Print Packing Slip" at bounding box center [773, 503] width 91 height 23
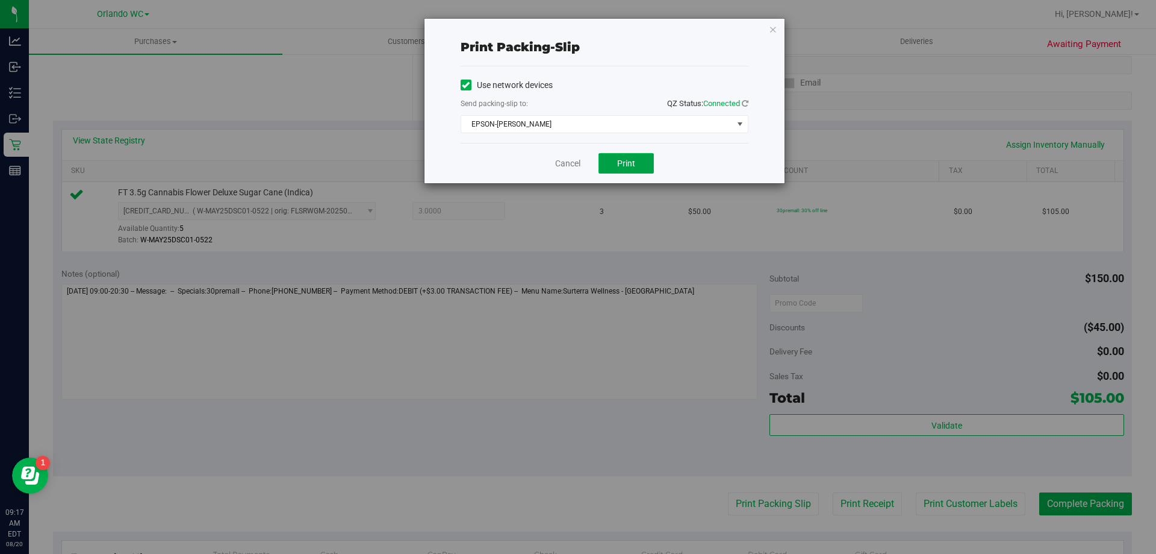
click at [633, 170] on button "Print" at bounding box center [626, 163] width 55 height 20
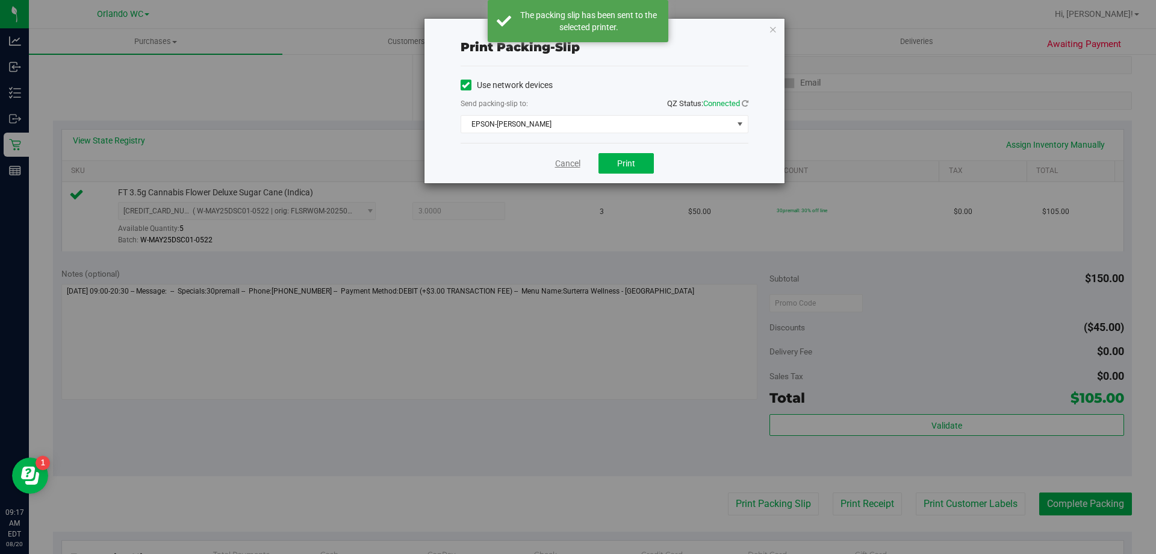
click at [566, 166] on link "Cancel" at bounding box center [567, 163] width 25 height 13
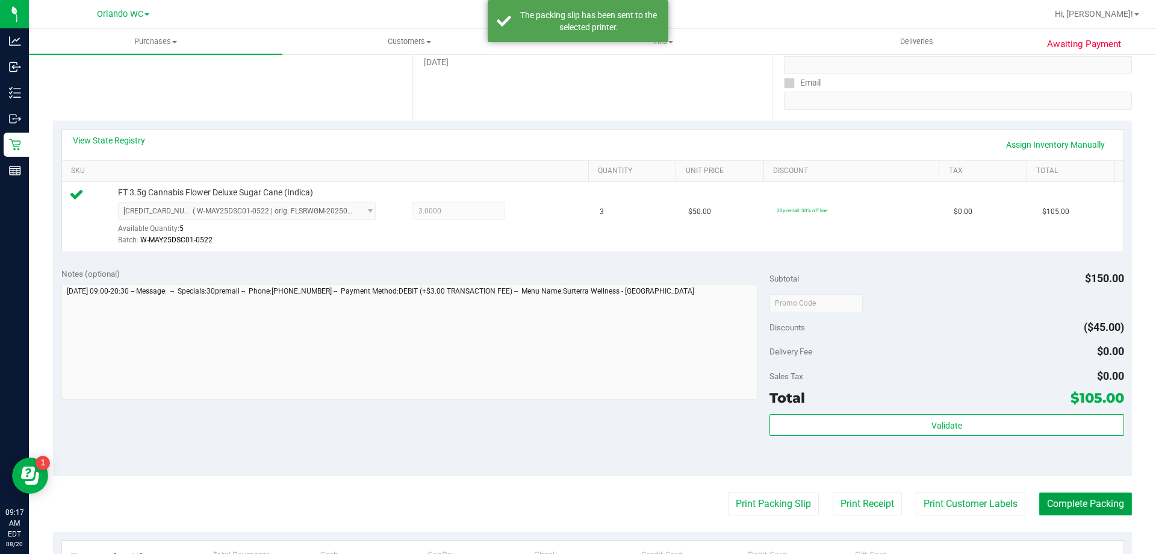
click at [1097, 508] on button "Complete Packing" at bounding box center [1086, 503] width 93 height 23
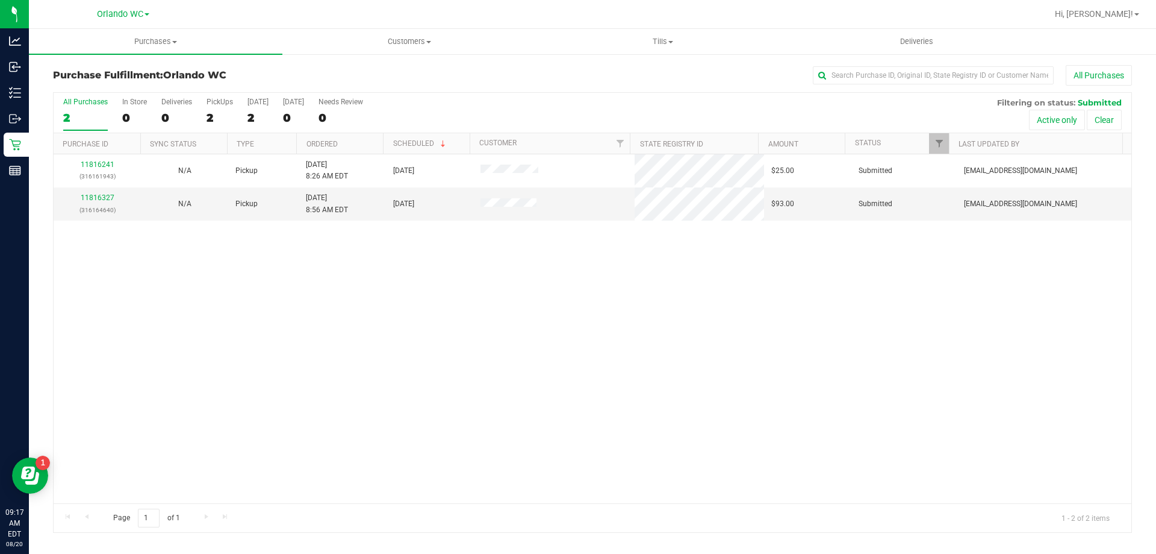
click at [363, 141] on th "Ordered" at bounding box center [339, 143] width 87 height 21
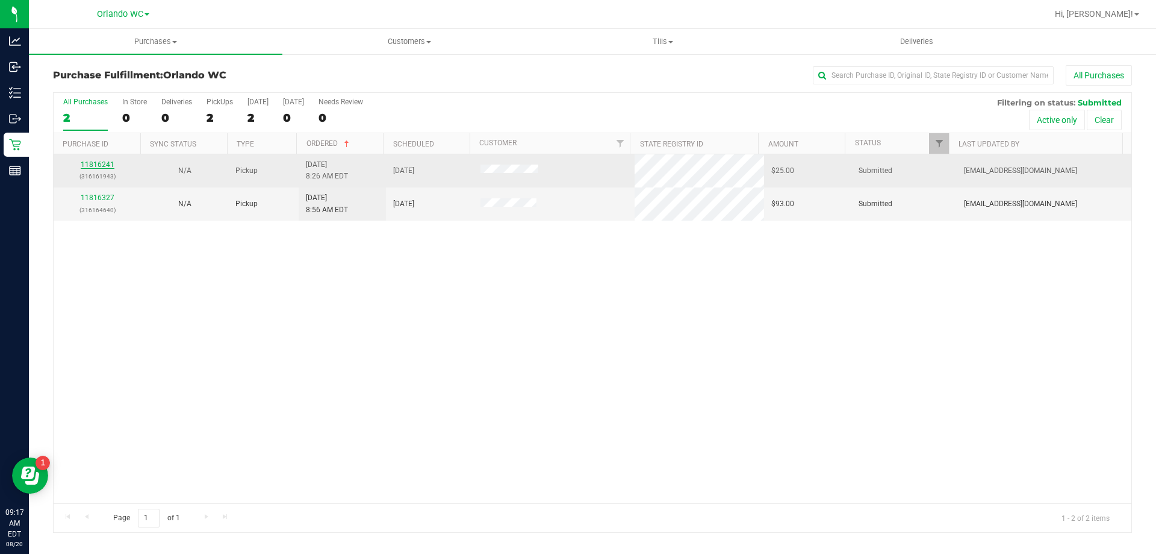
click at [96, 166] on link "11816241" at bounding box center [98, 164] width 34 height 8
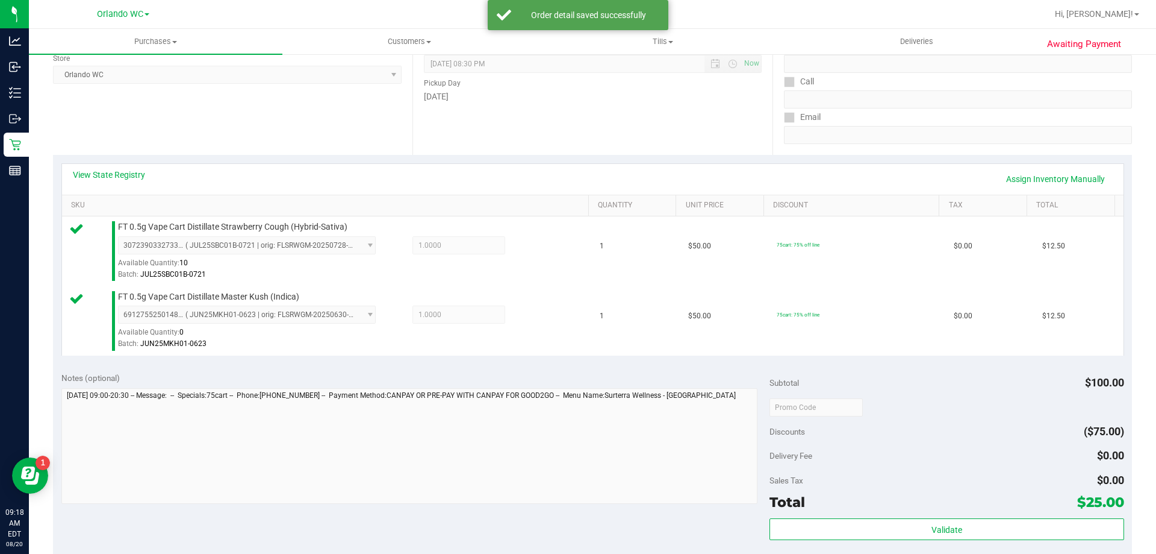
scroll to position [279, 0]
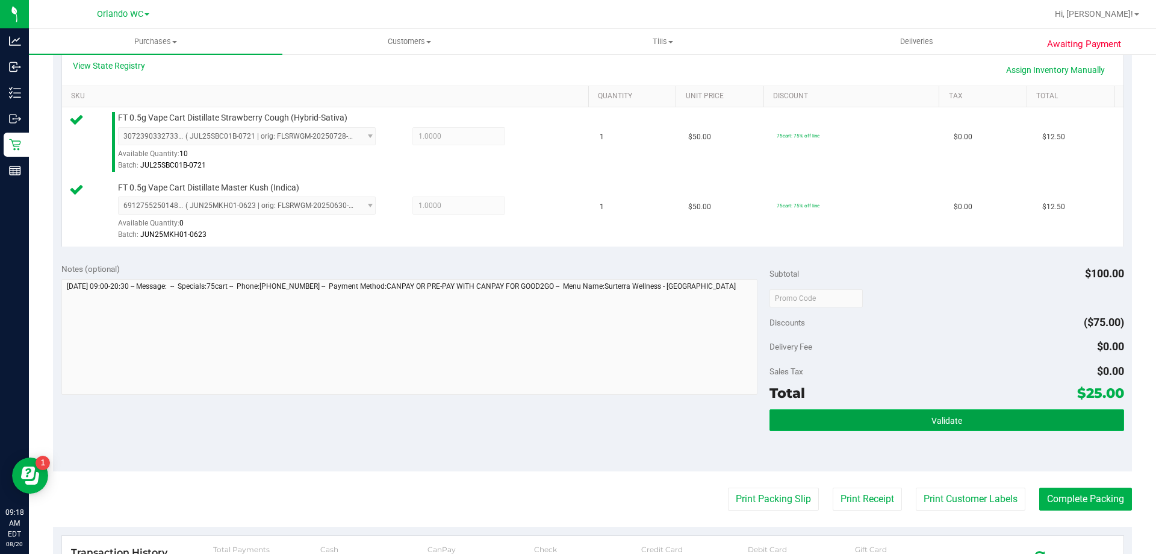
click at [932, 421] on span "Validate" at bounding box center [947, 421] width 31 height 10
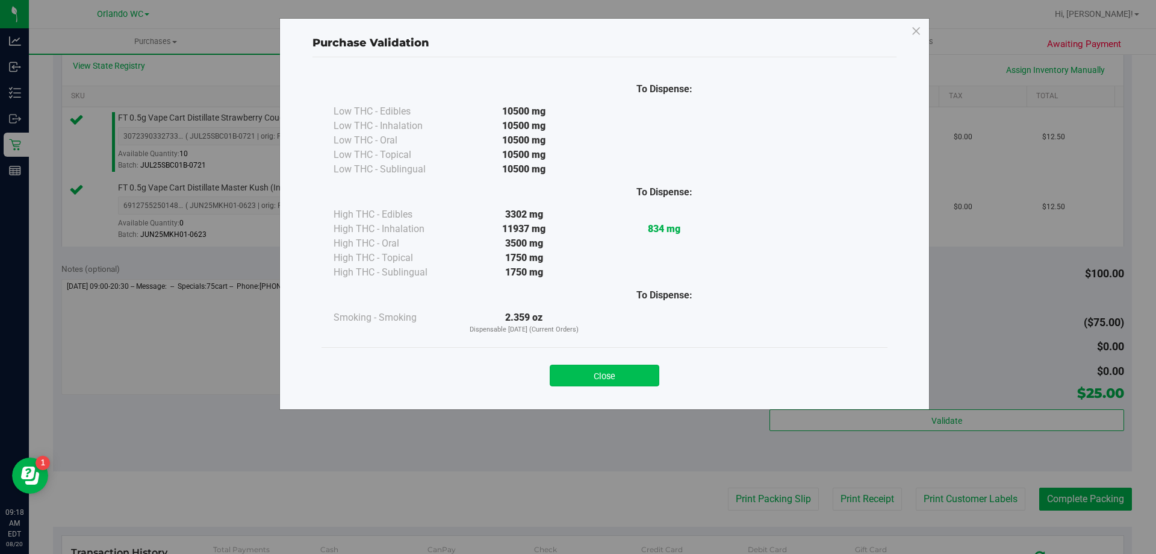
click at [629, 371] on button "Close" at bounding box center [605, 375] width 110 height 22
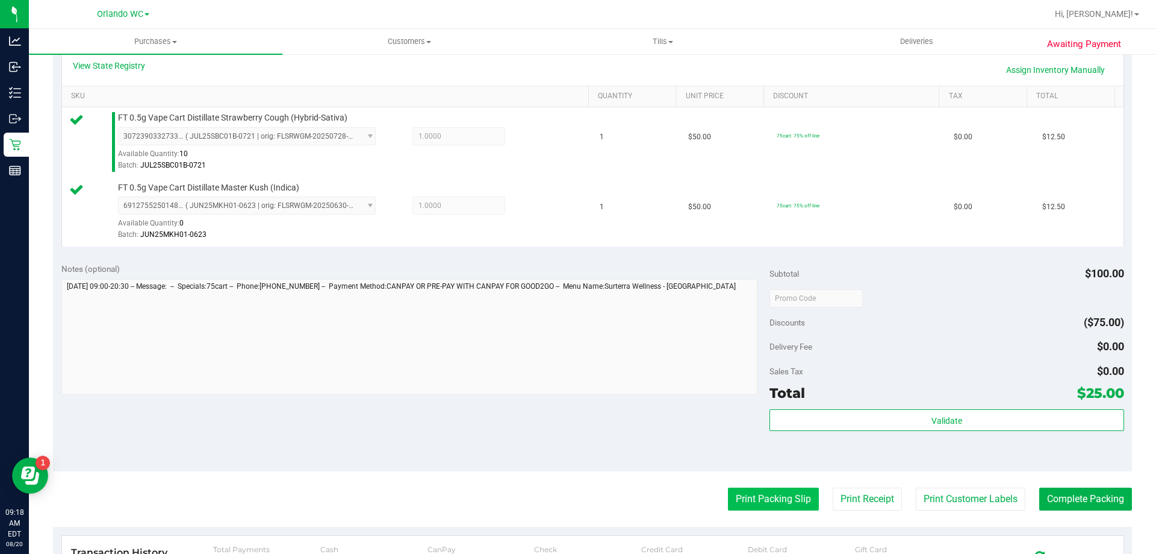
click at [738, 491] on button "Print Packing Slip" at bounding box center [773, 498] width 91 height 23
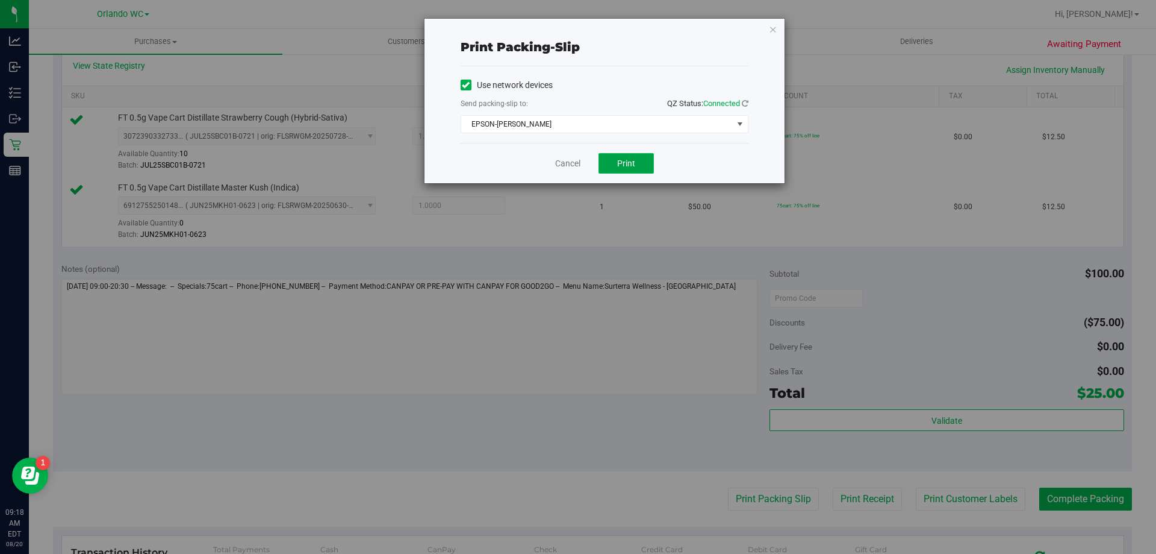
click at [602, 163] on button "Print" at bounding box center [626, 163] width 55 height 20
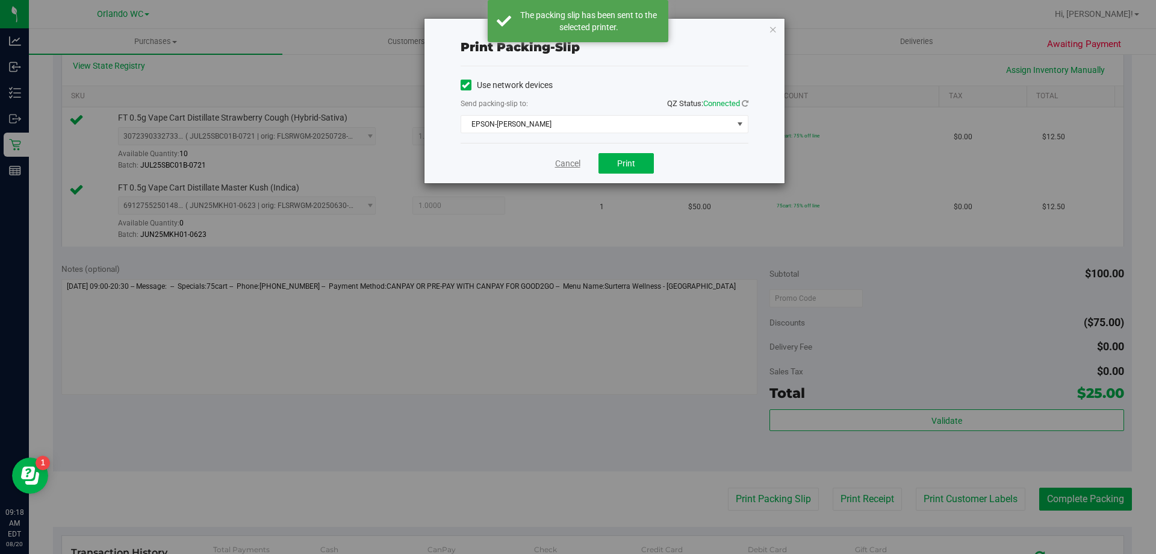
click at [565, 164] on link "Cancel" at bounding box center [567, 163] width 25 height 13
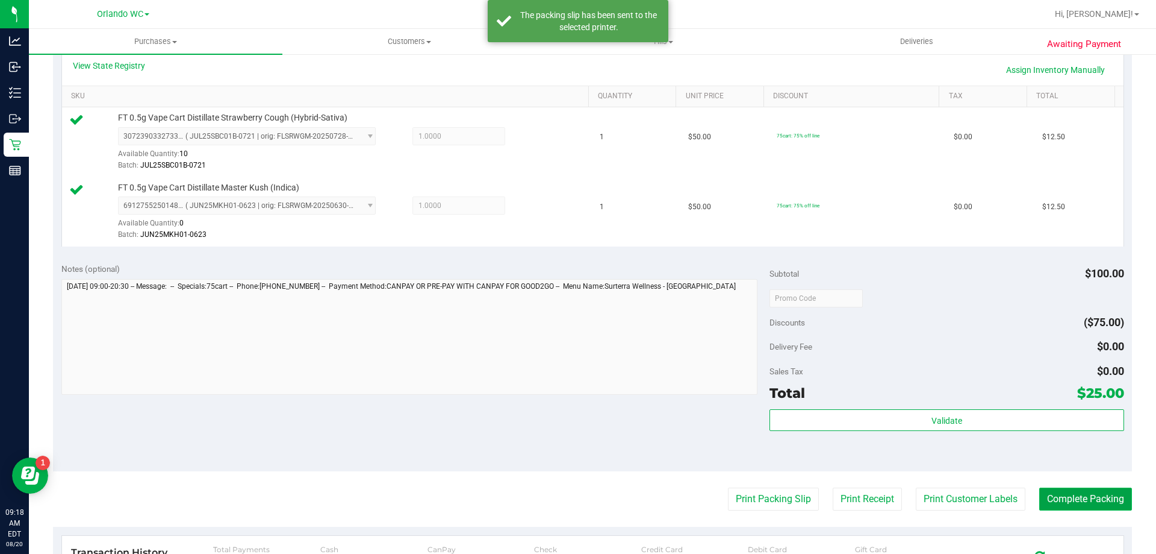
click at [1073, 501] on button "Complete Packing" at bounding box center [1086, 498] width 93 height 23
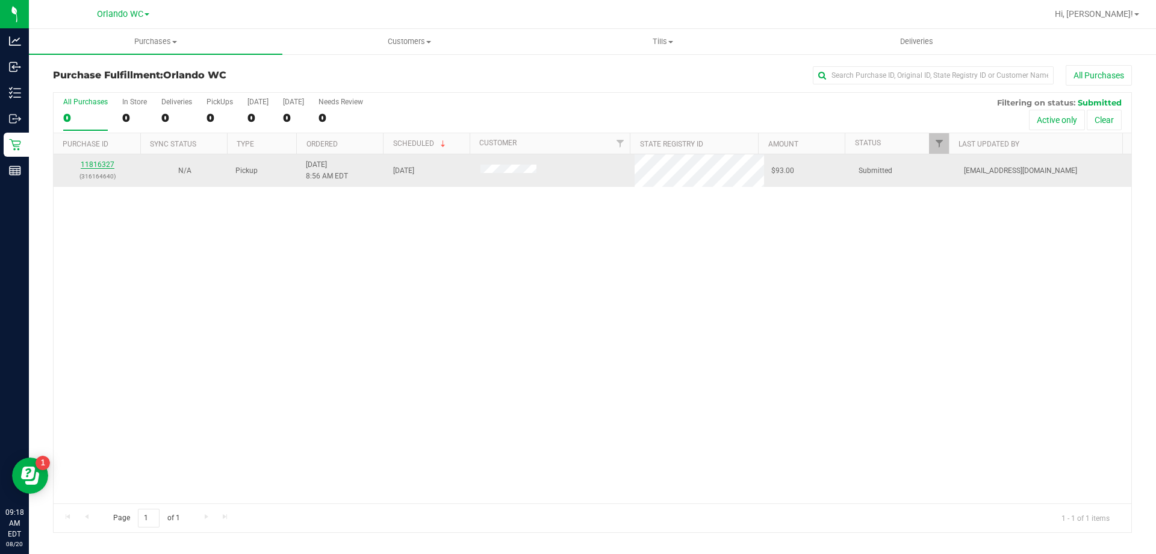
click at [107, 166] on link "11816327" at bounding box center [98, 164] width 34 height 8
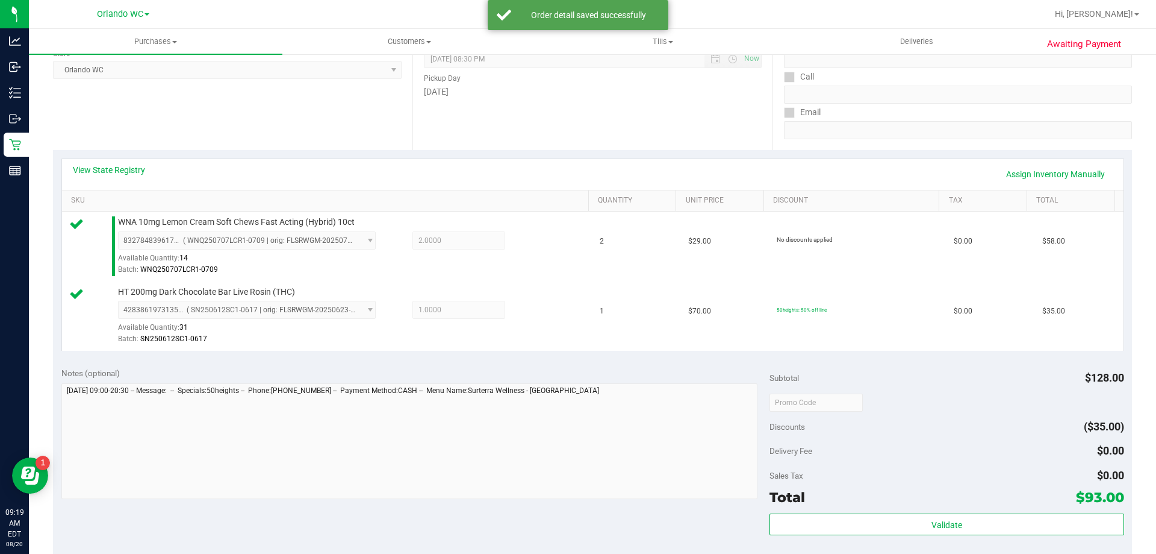
scroll to position [303, 0]
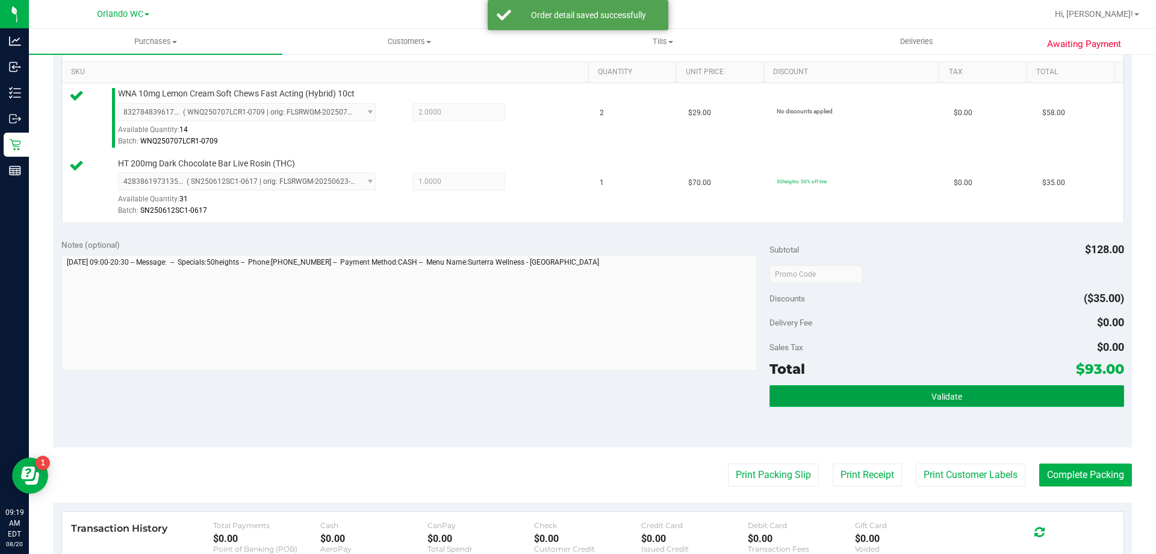
click at [949, 399] on span "Validate" at bounding box center [947, 397] width 31 height 10
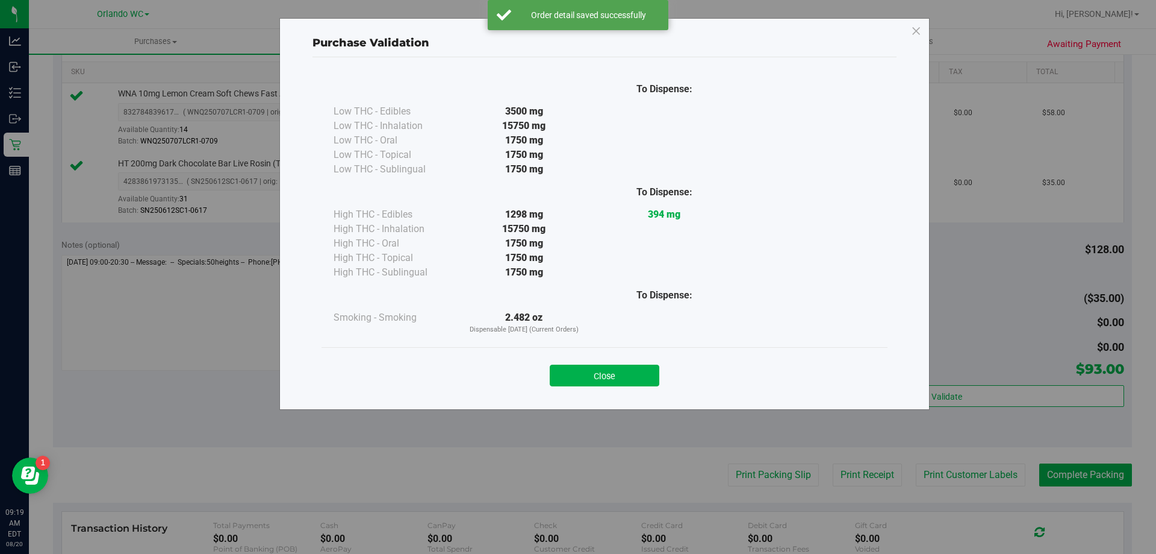
click at [602, 399] on div "Purchase Validation To Dispense: Low THC - Edibles 3500 mg" at bounding box center [604, 214] width 651 height 392
click at [626, 380] on button "Close" at bounding box center [605, 375] width 110 height 22
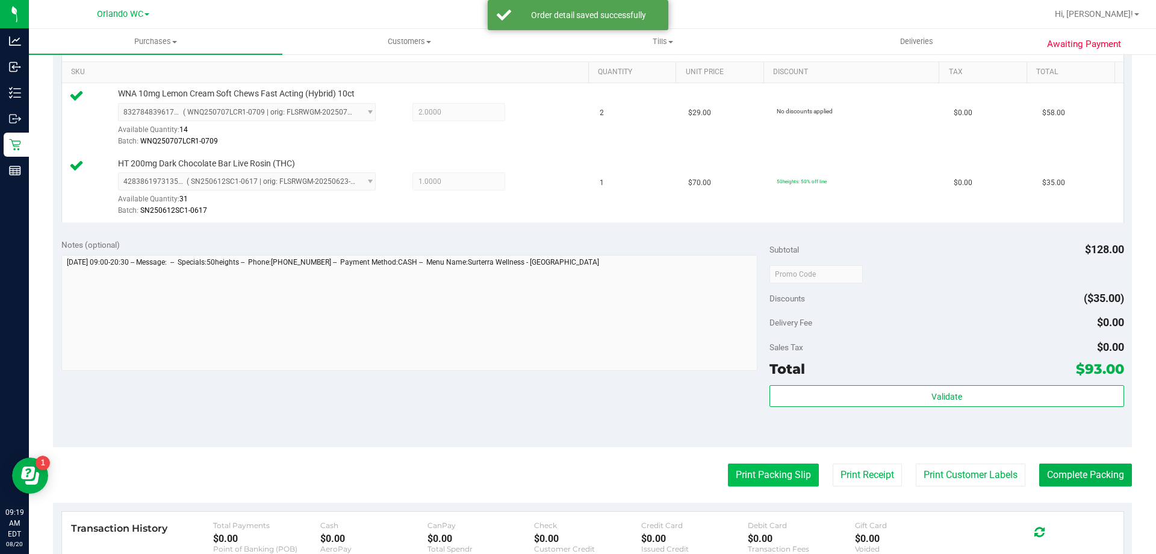
click at [766, 478] on button "Print Packing Slip" at bounding box center [773, 474] width 91 height 23
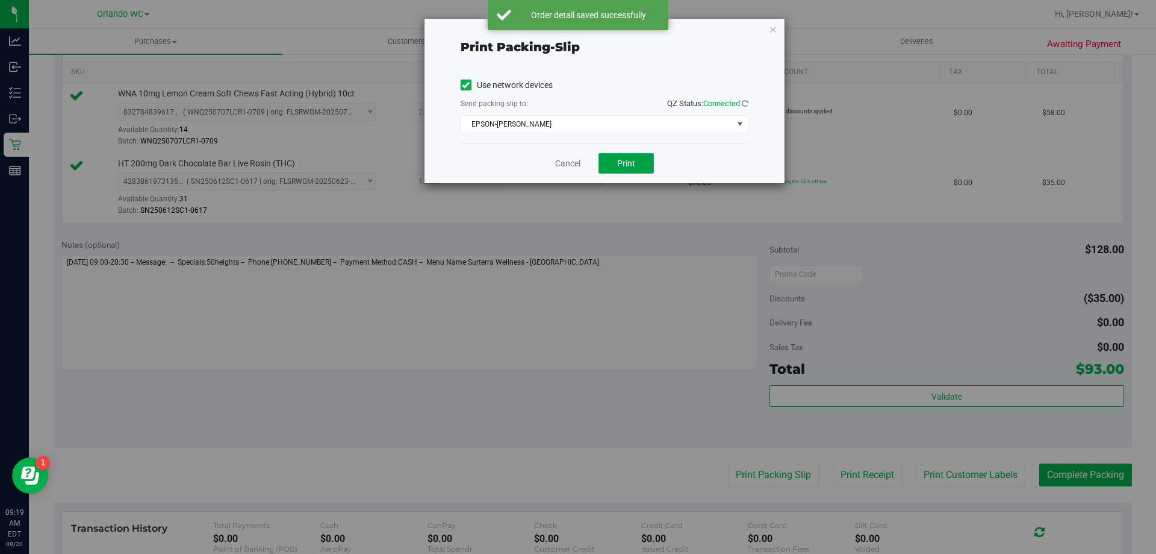
click at [620, 168] on button "Print" at bounding box center [626, 163] width 55 height 20
click at [563, 162] on link "Cancel" at bounding box center [567, 163] width 25 height 13
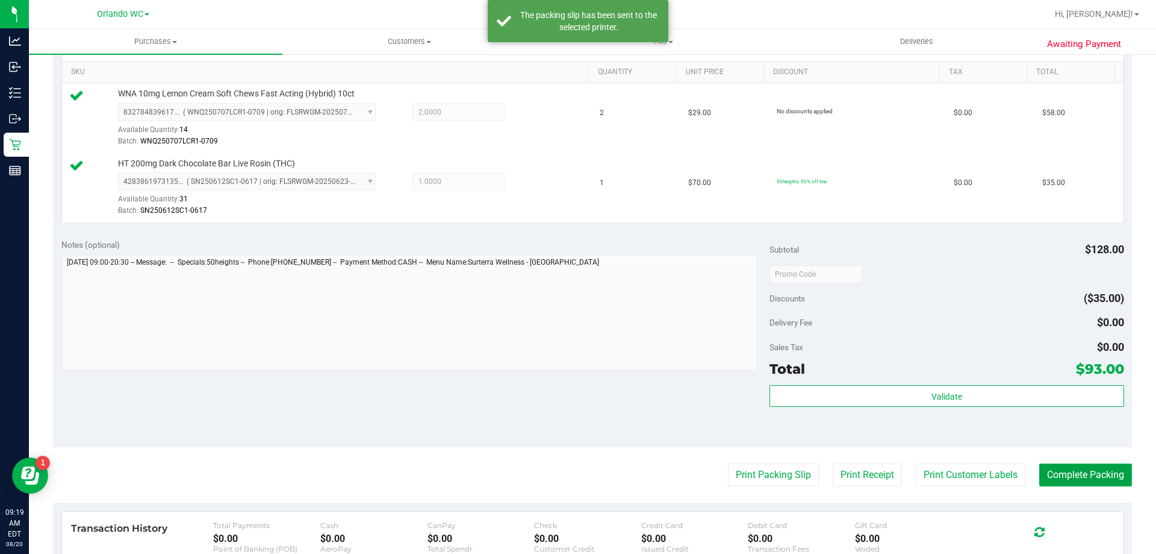
click at [1094, 477] on button "Complete Packing" at bounding box center [1086, 474] width 93 height 23
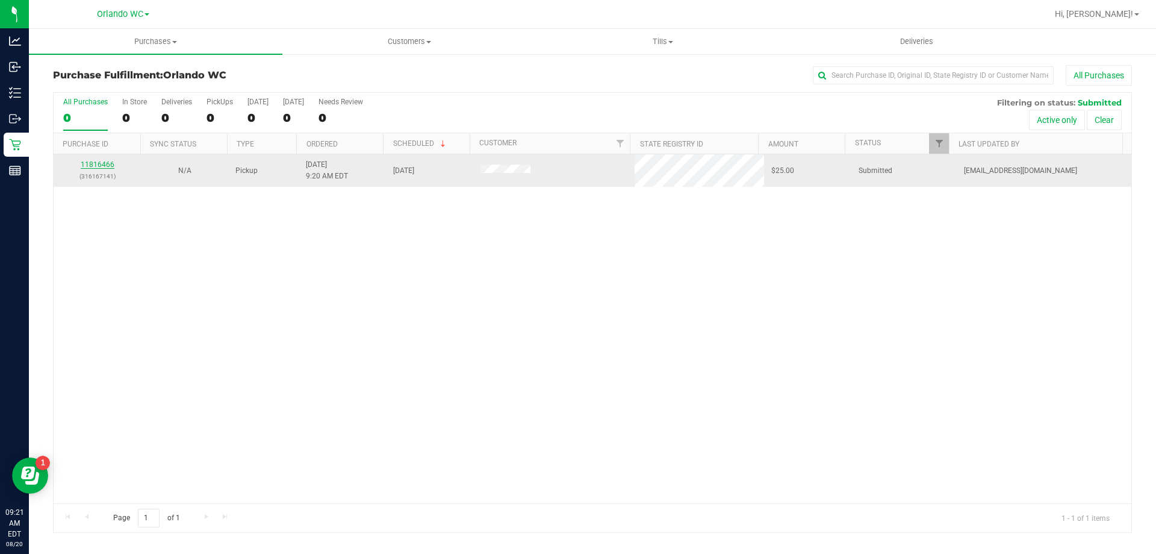
click at [110, 164] on link "11816466" at bounding box center [98, 164] width 34 height 8
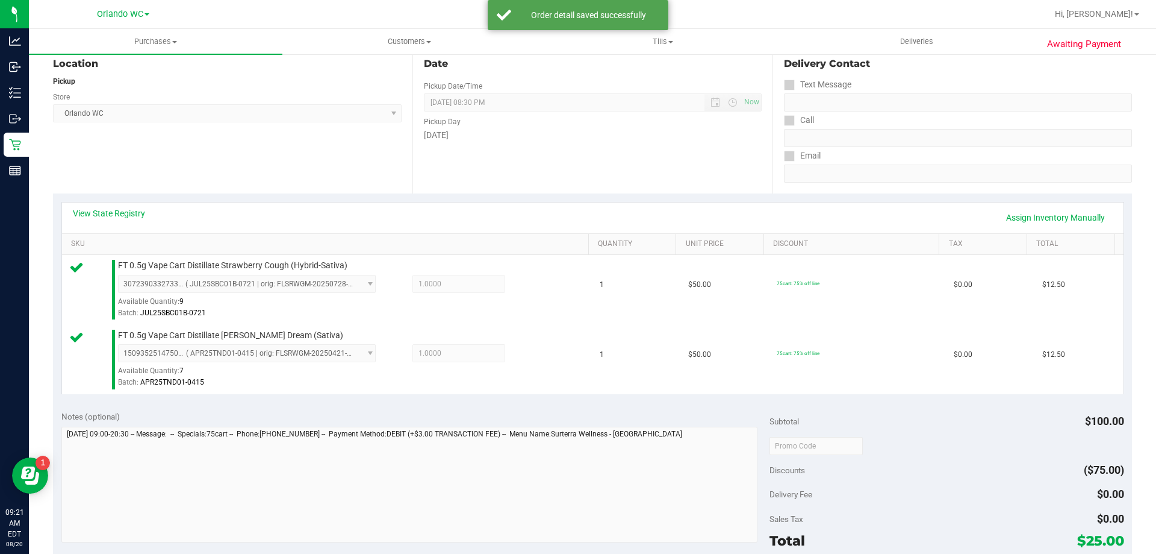
scroll to position [241, 0]
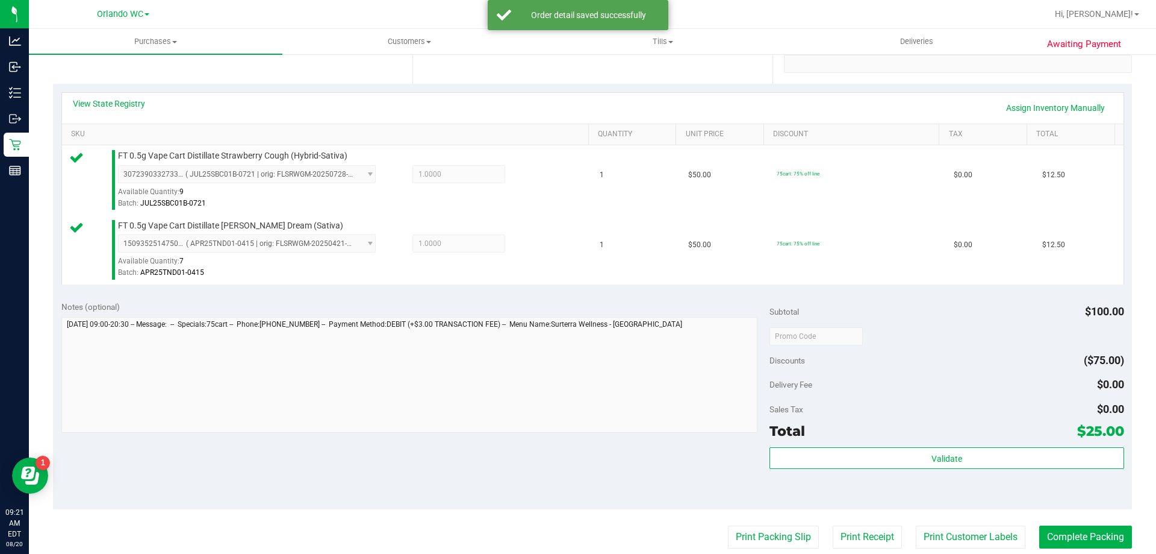
click at [950, 471] on div "Validate" at bounding box center [947, 474] width 354 height 54
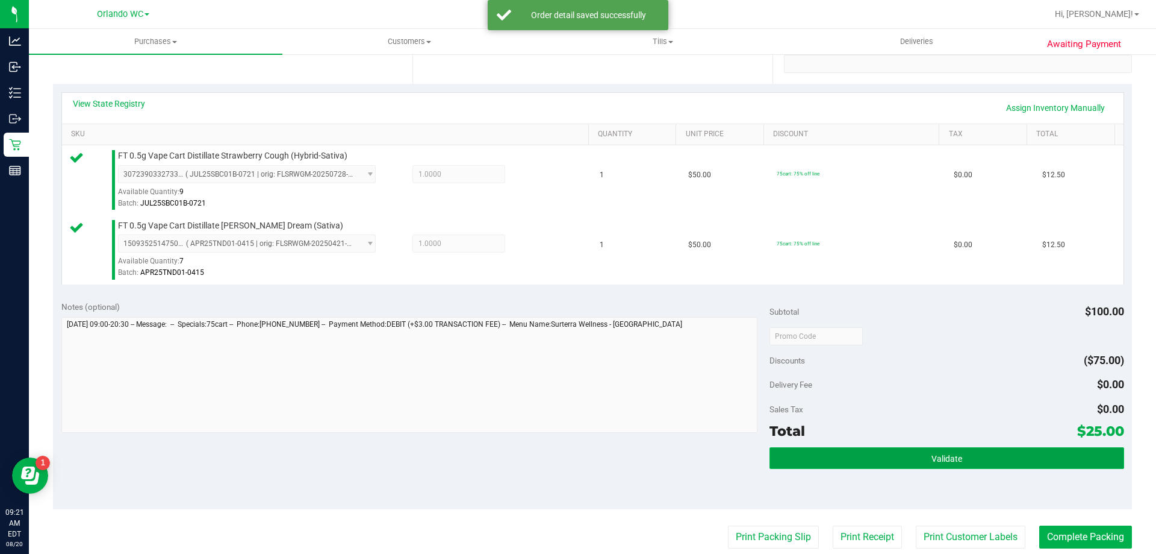
click at [950, 460] on span "Validate" at bounding box center [947, 459] width 31 height 10
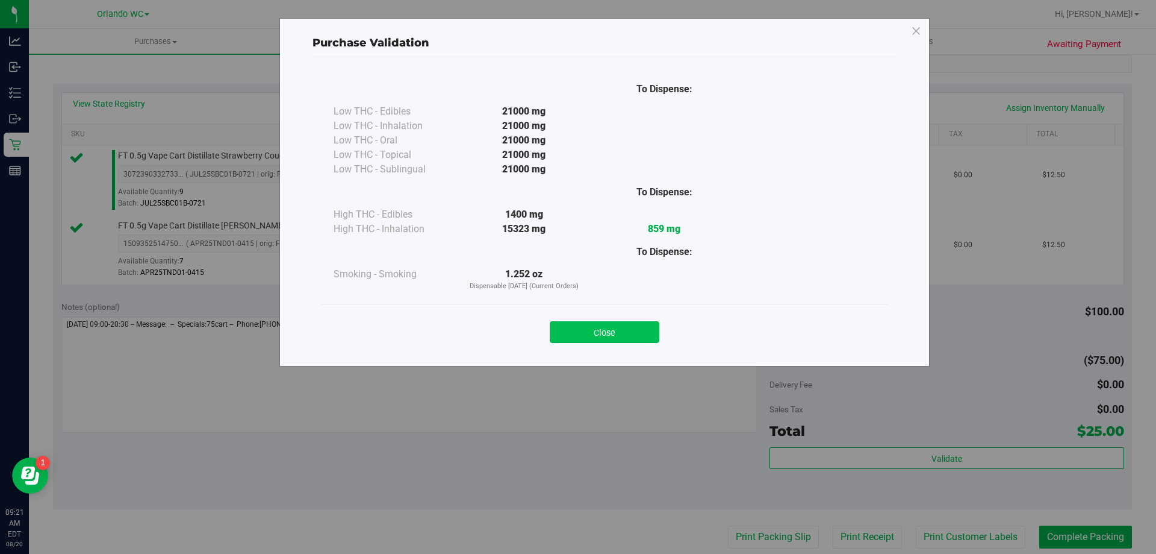
click at [611, 334] on button "Close" at bounding box center [605, 332] width 110 height 22
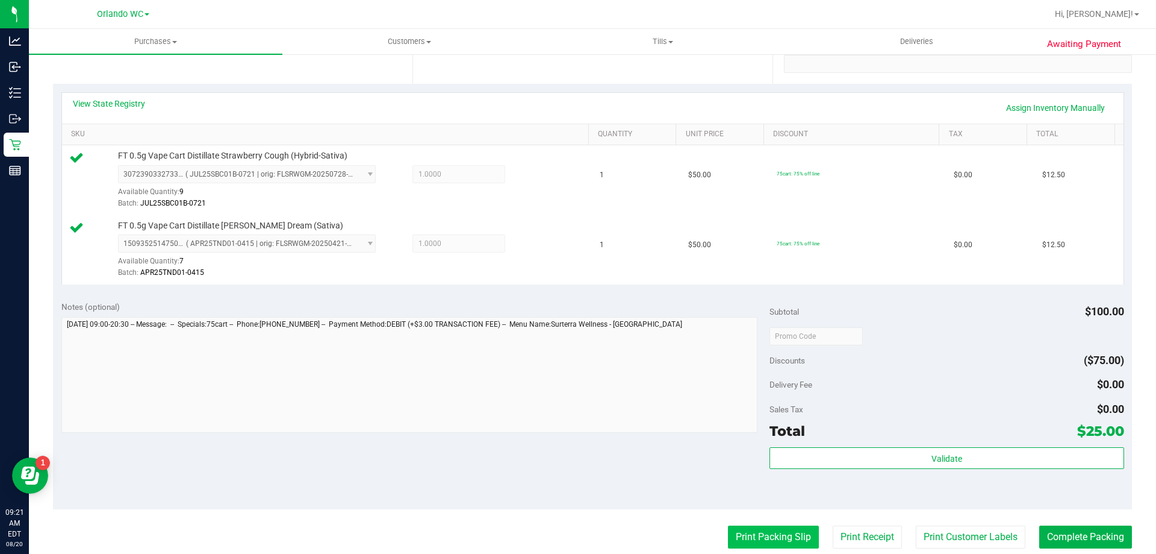
click at [758, 535] on button "Print Packing Slip" at bounding box center [773, 536] width 91 height 23
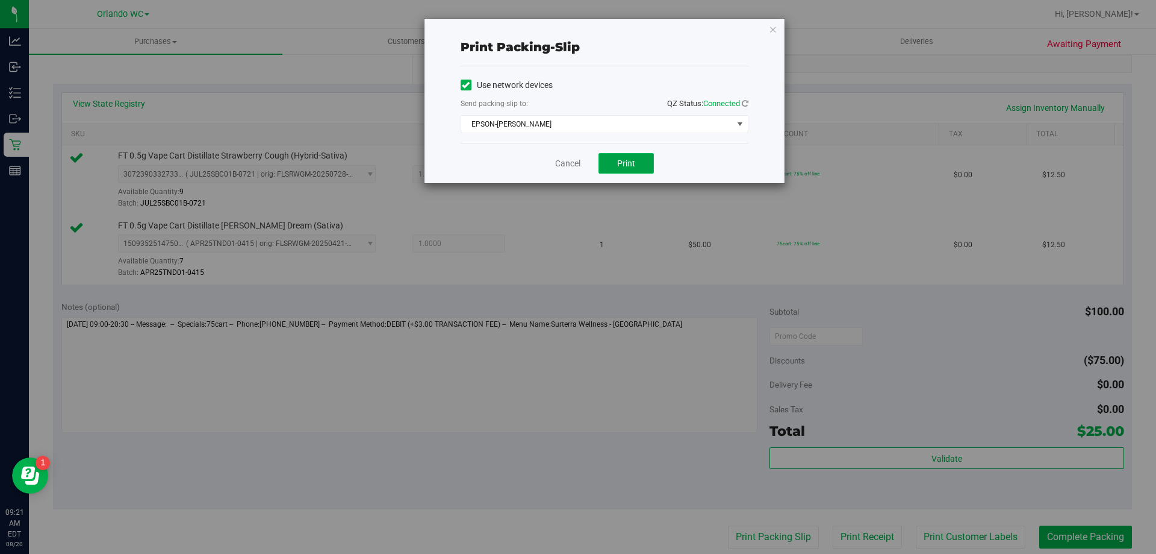
click at [611, 170] on button "Print" at bounding box center [626, 163] width 55 height 20
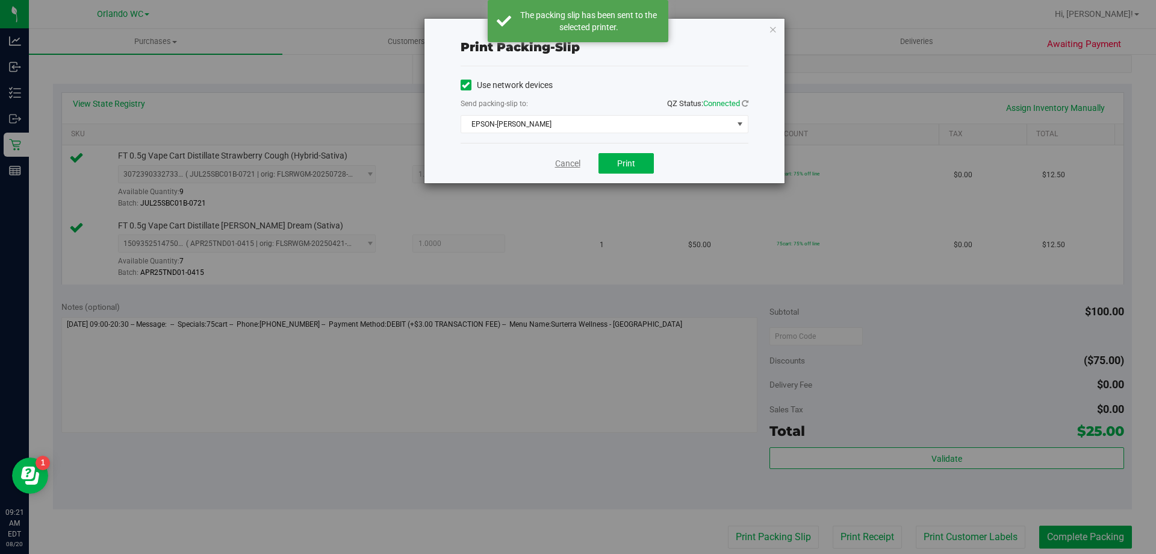
click at [573, 161] on link "Cancel" at bounding box center [567, 163] width 25 height 13
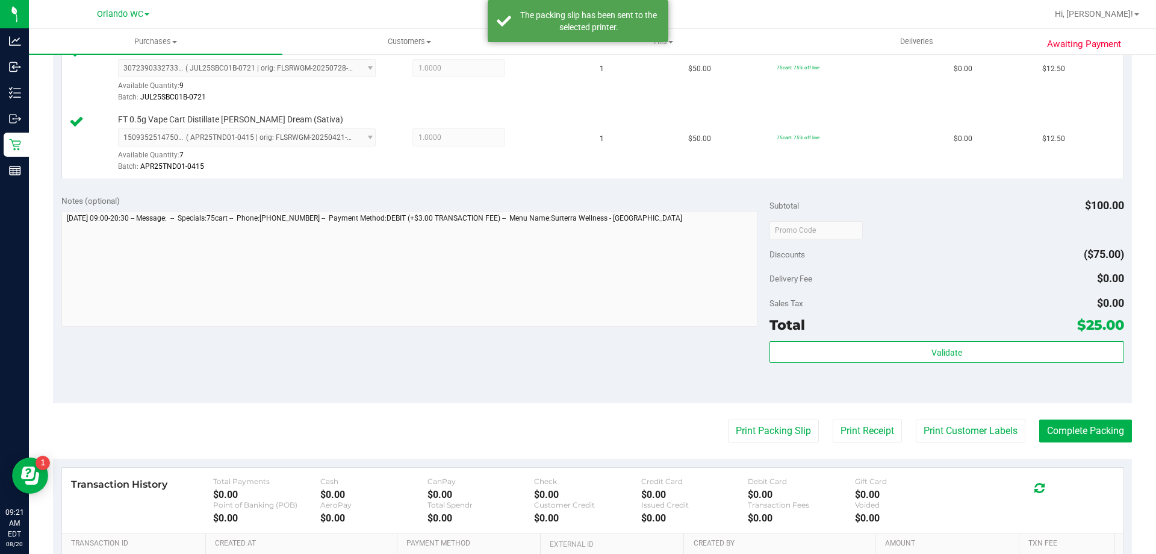
scroll to position [361, 0]
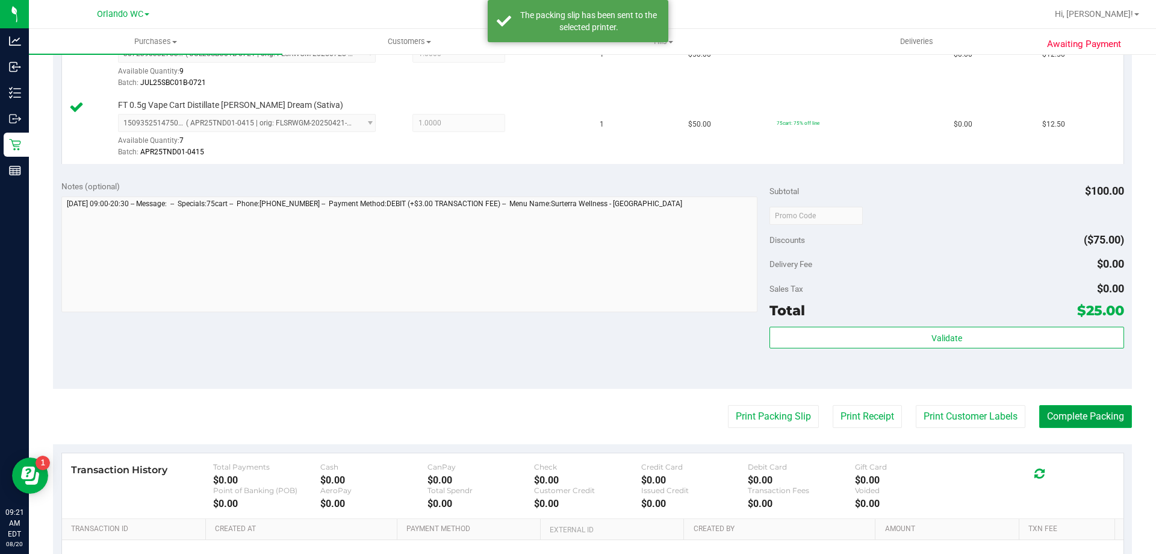
click at [1096, 425] on button "Complete Packing" at bounding box center [1086, 416] width 93 height 23
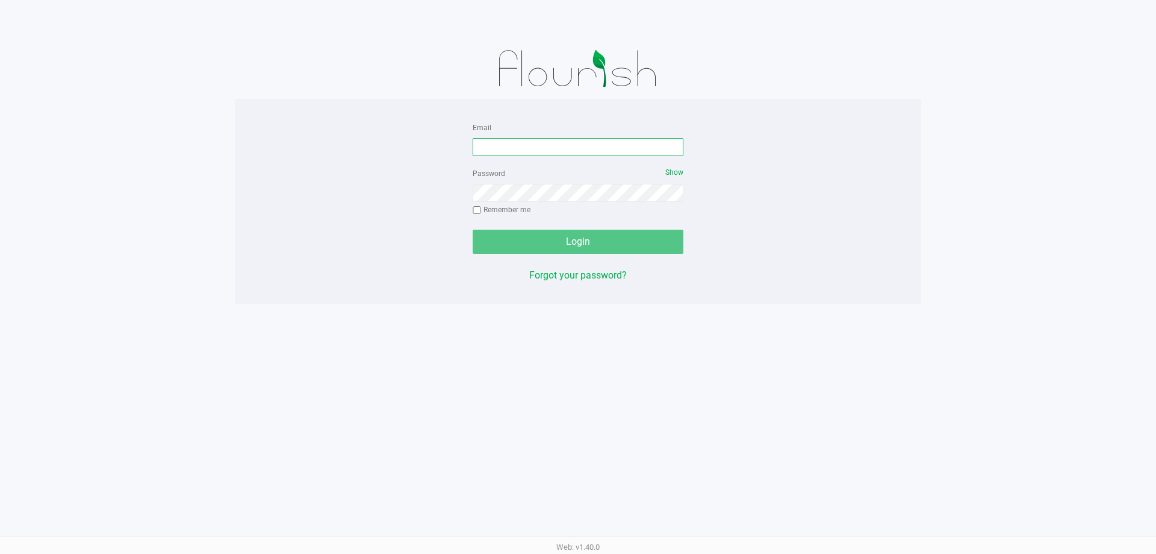
click at [525, 151] on input "Email" at bounding box center [578, 147] width 211 height 18
type input "sconcepcion@liveparallel.com"
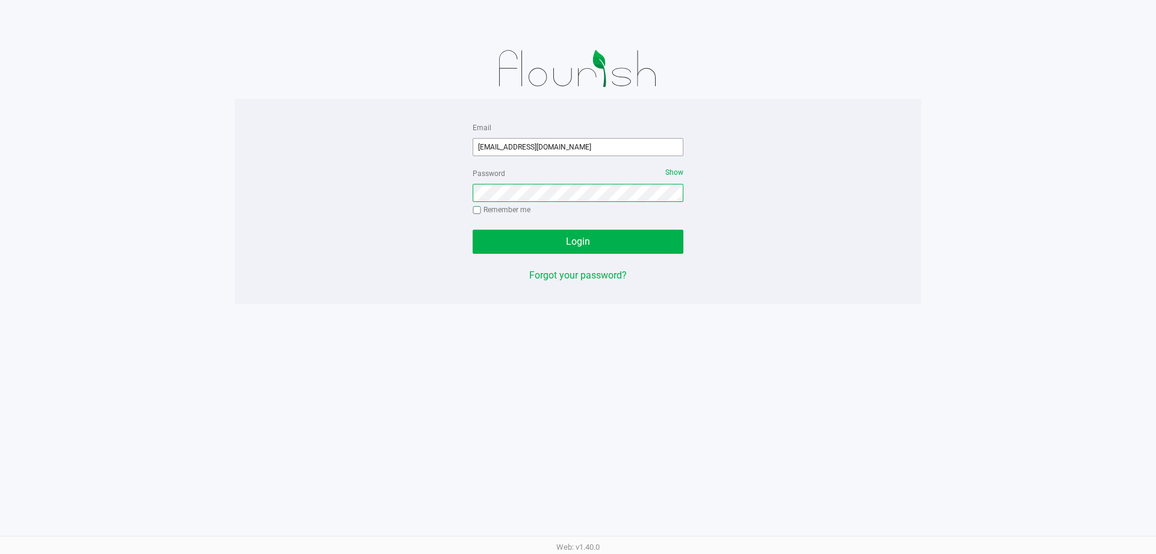
click at [473, 229] on button "Login" at bounding box center [578, 241] width 211 height 24
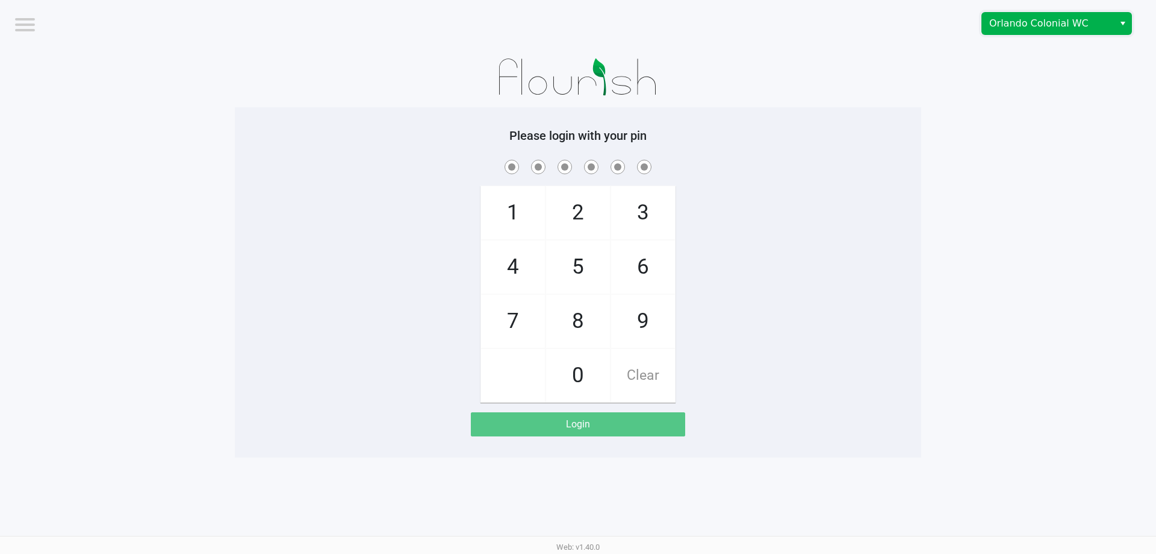
click at [1049, 17] on span "Orlando Colonial WC" at bounding box center [1048, 23] width 117 height 14
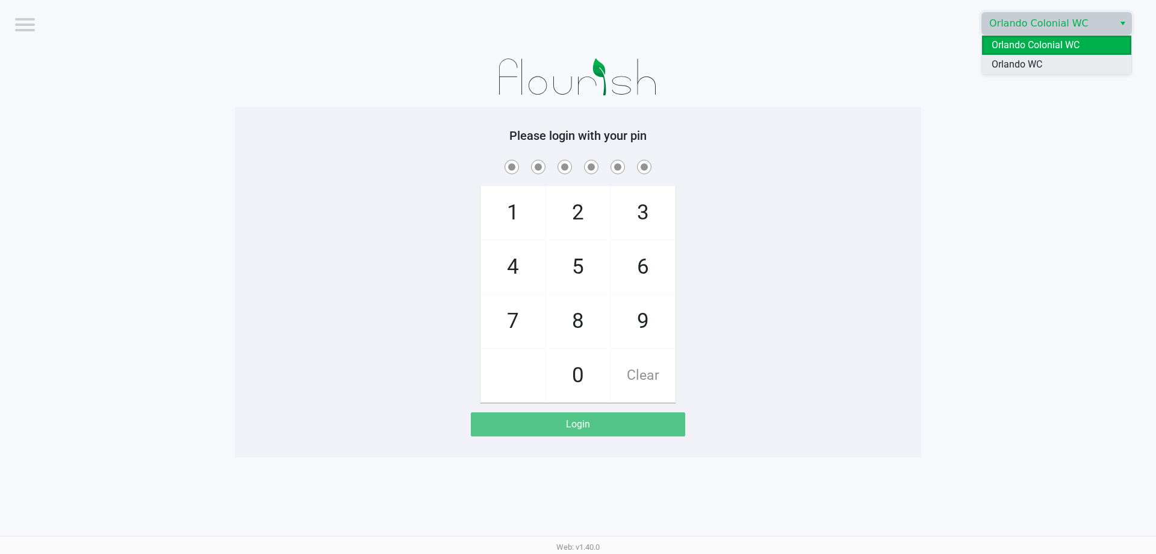
click at [1037, 64] on span "Orlando WC" at bounding box center [1017, 64] width 51 height 14
checkbox input "true"
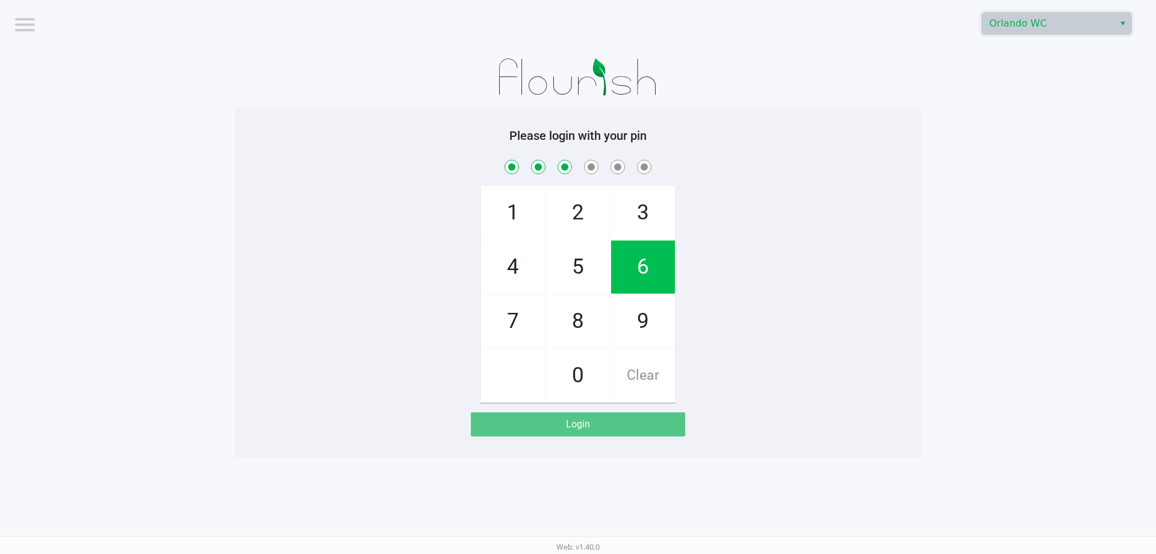
checkbox input "true"
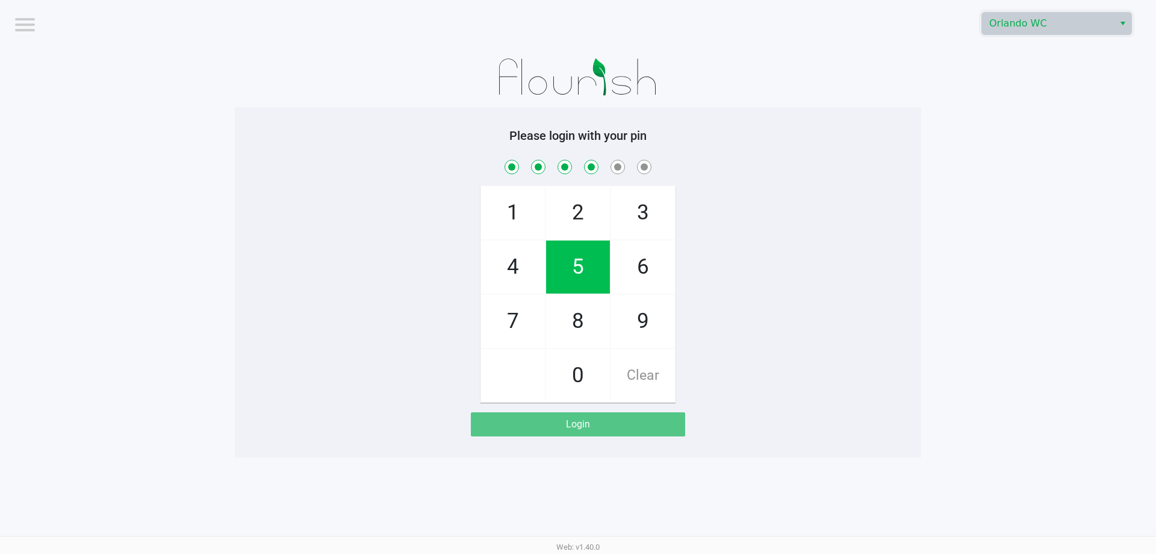
checkbox input "true"
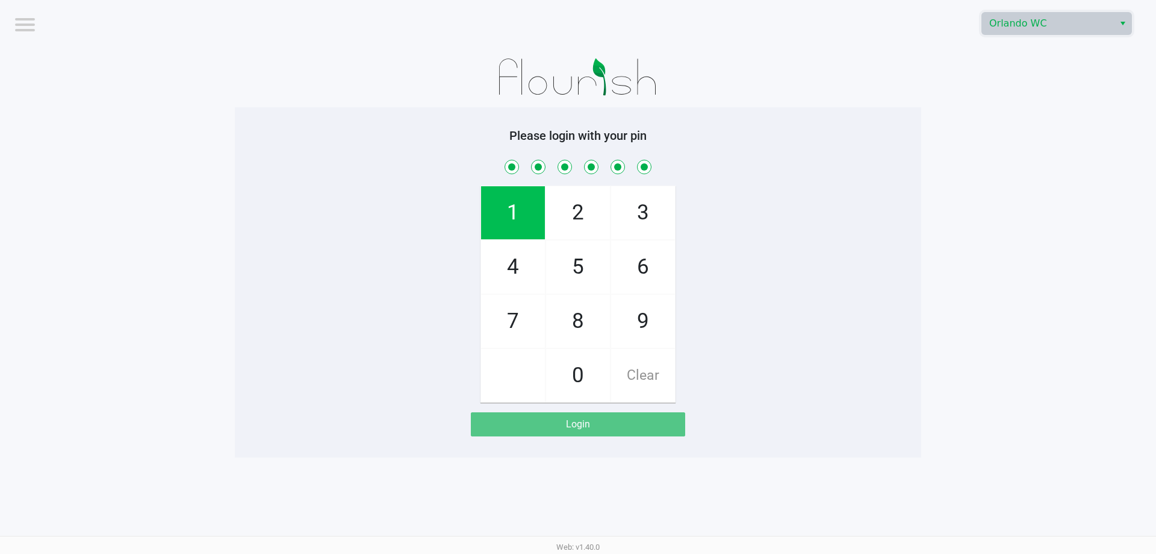
checkbox input "true"
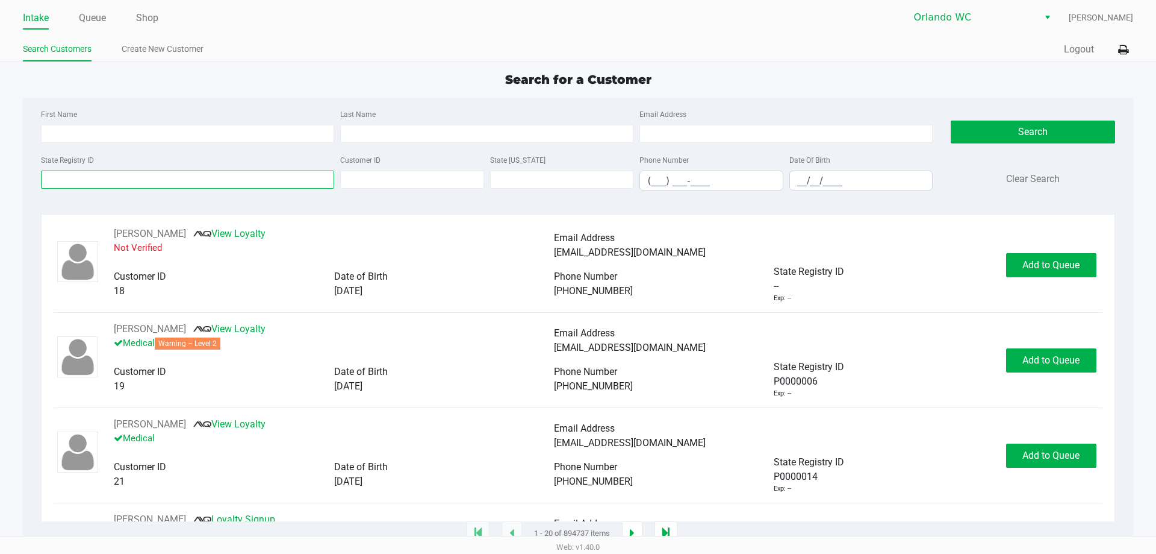
click at [68, 187] on input "State Registry ID" at bounding box center [187, 179] width 293 height 18
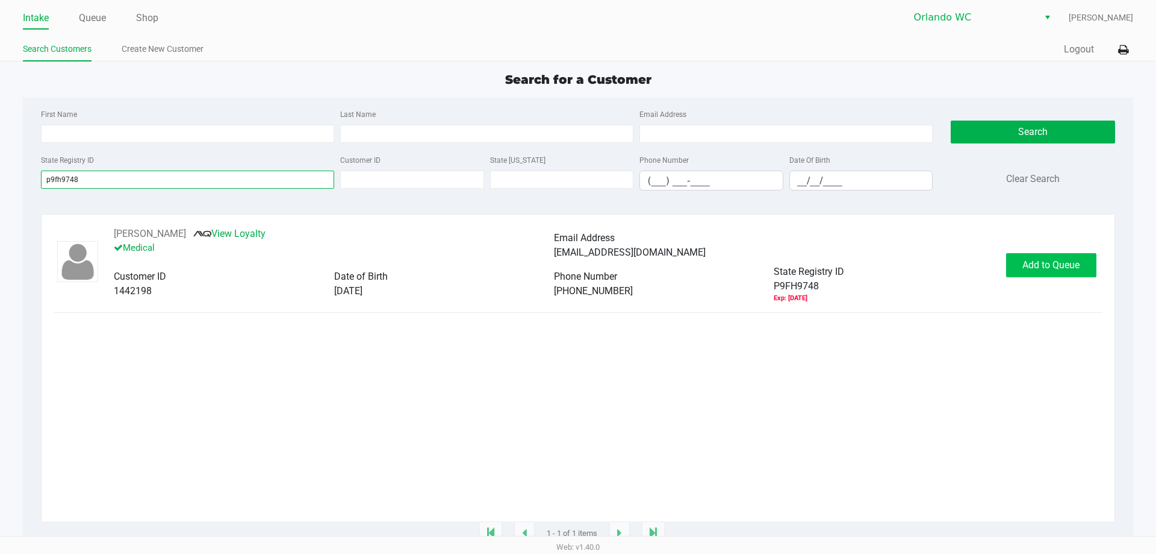
type input "p9fh9748"
click at [1062, 276] on button "Add to Queue" at bounding box center [1051, 265] width 90 height 24
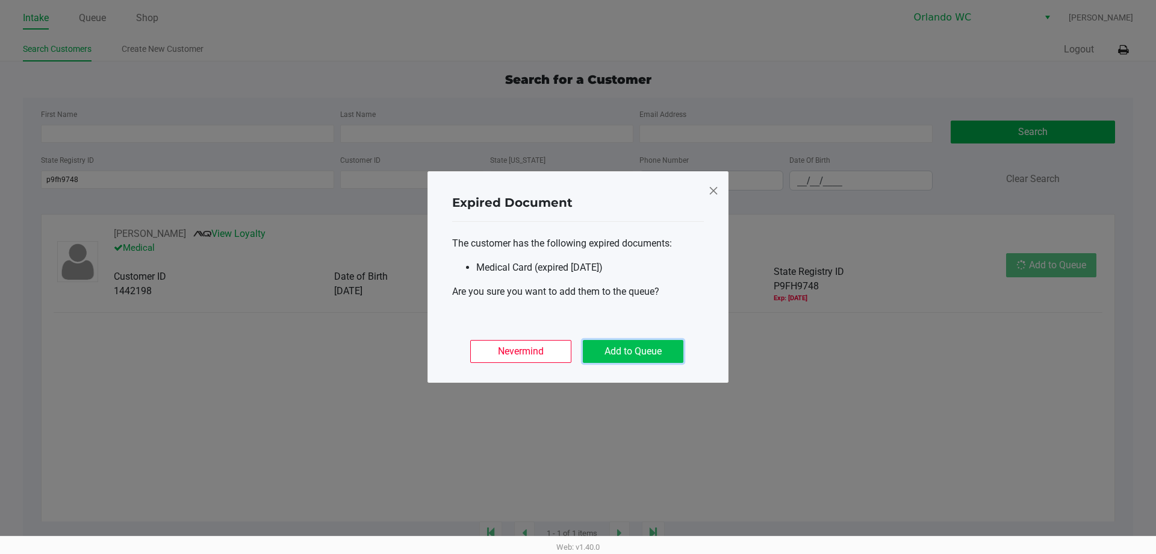
click at [628, 341] on button "Add to Queue" at bounding box center [633, 351] width 101 height 23
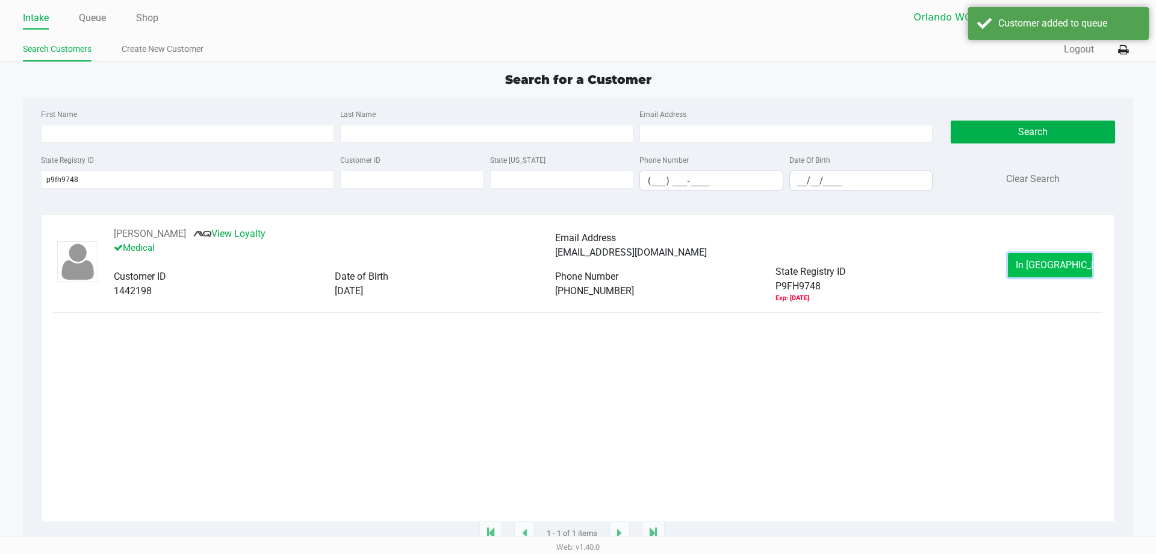
click at [1014, 269] on button "In Queue" at bounding box center [1050, 265] width 84 height 24
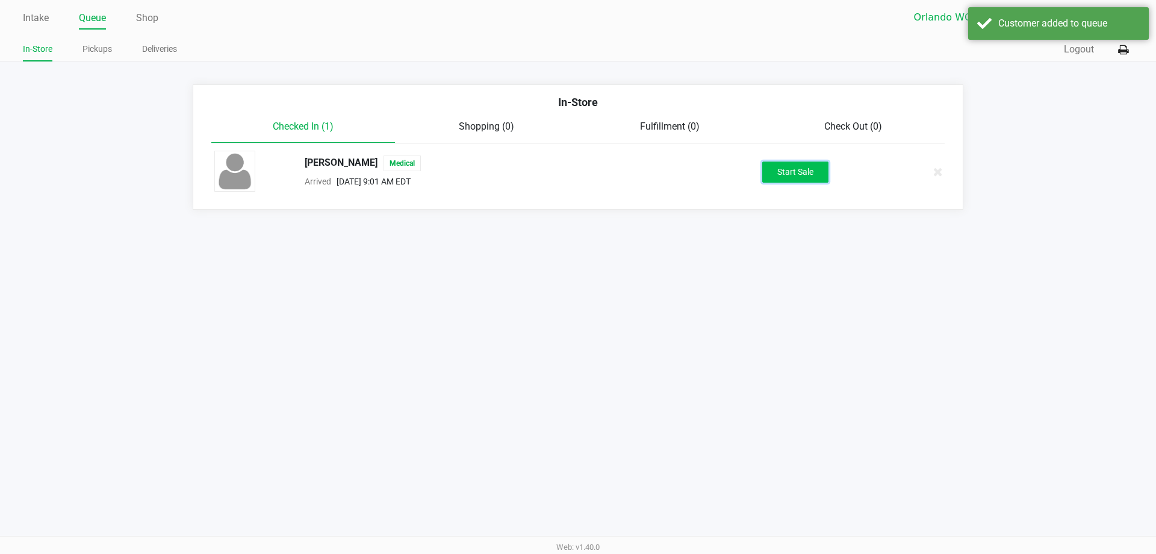
click at [810, 178] on button "Start Sale" at bounding box center [796, 171] width 66 height 21
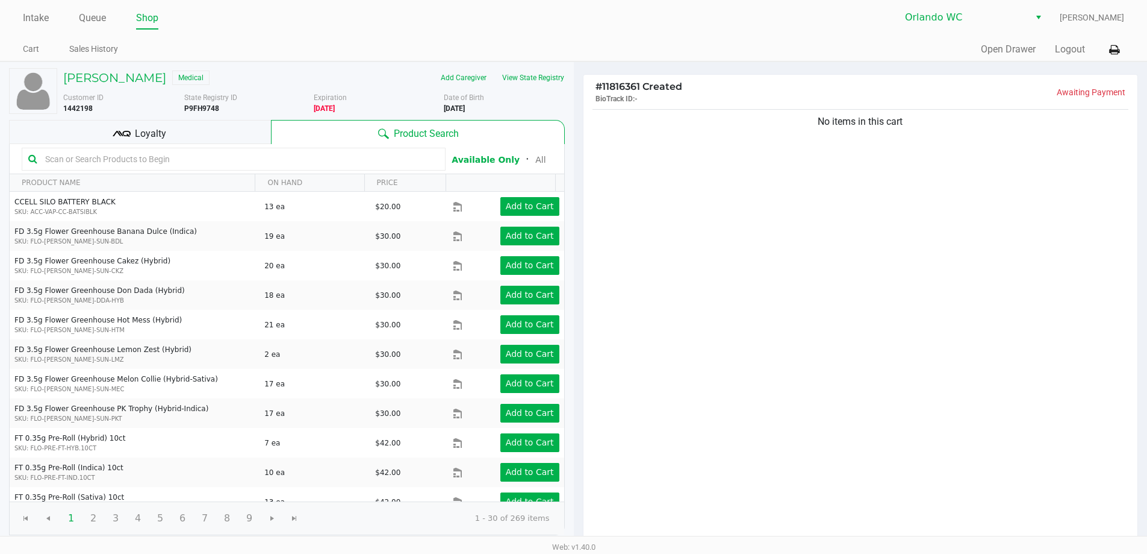
click at [172, 160] on input "text" at bounding box center [239, 159] width 399 height 18
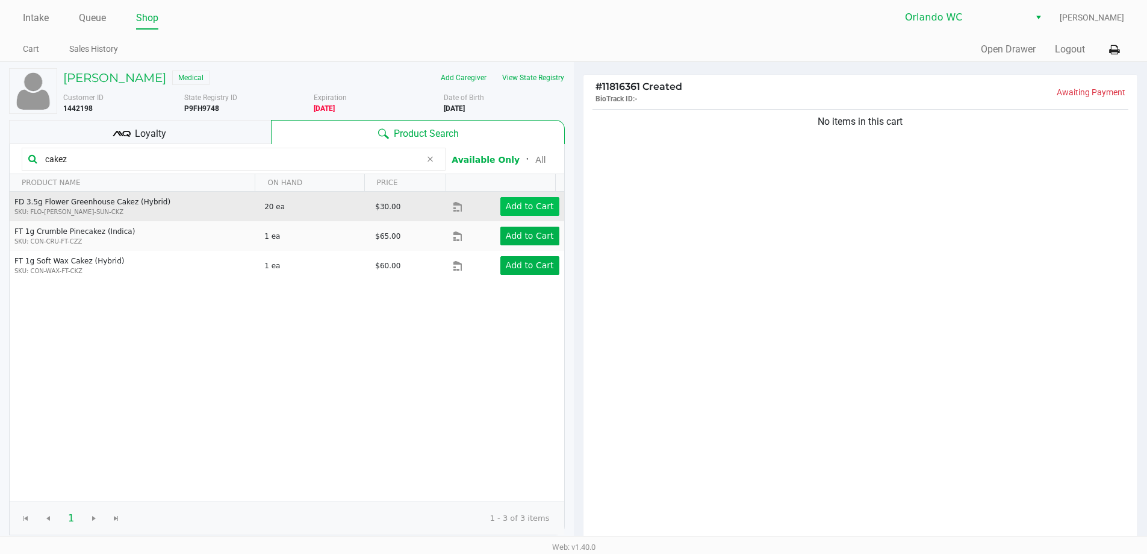
type input "cakez"
click at [510, 202] on app-button-loader "Add to Cart" at bounding box center [530, 206] width 48 height 10
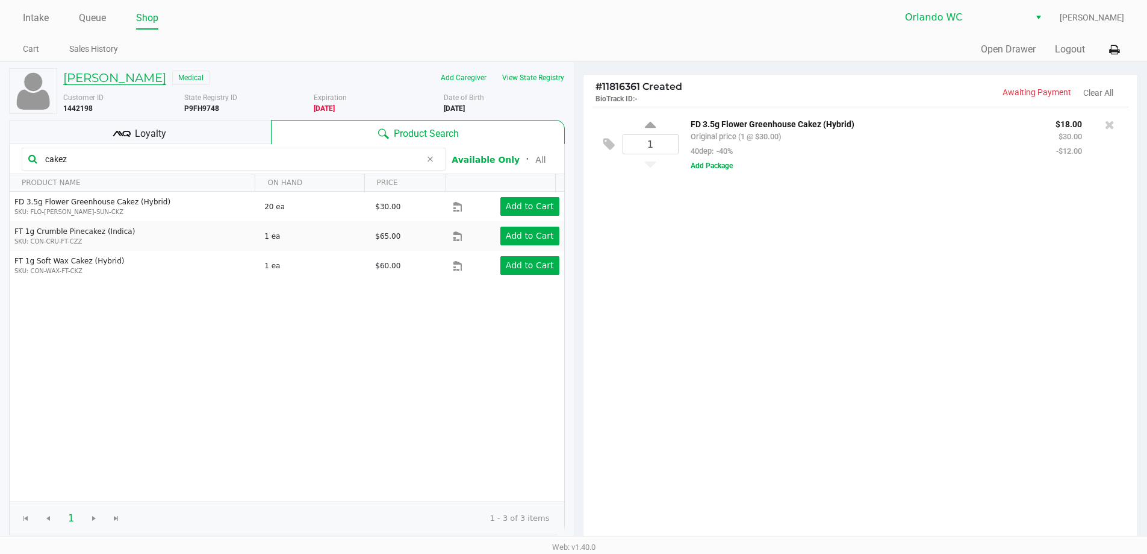
click at [119, 76] on h5 "BRIAN HANCOCK" at bounding box center [114, 77] width 103 height 14
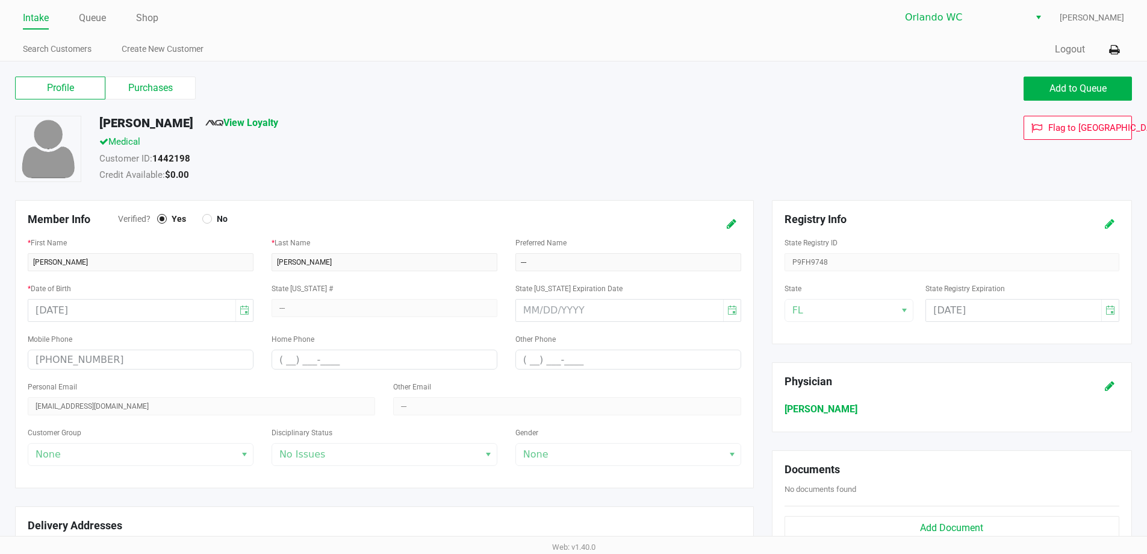
click at [1109, 223] on icon at bounding box center [1110, 224] width 10 height 8
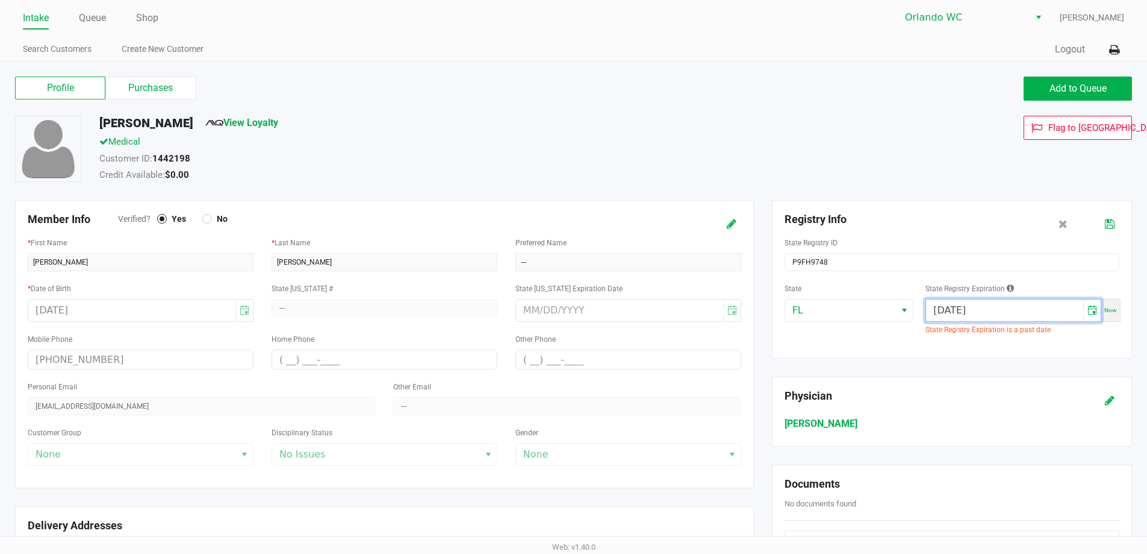
click at [984, 312] on input "06/28/2025" at bounding box center [1004, 310] width 157 height 22
type input "06/28/2026"
drag, startPoint x: 389, startPoint y: 143, endPoint x: 426, endPoint y: 151, distance: 38.2
click at [391, 143] on div "Medical" at bounding box center [440, 143] width 701 height 17
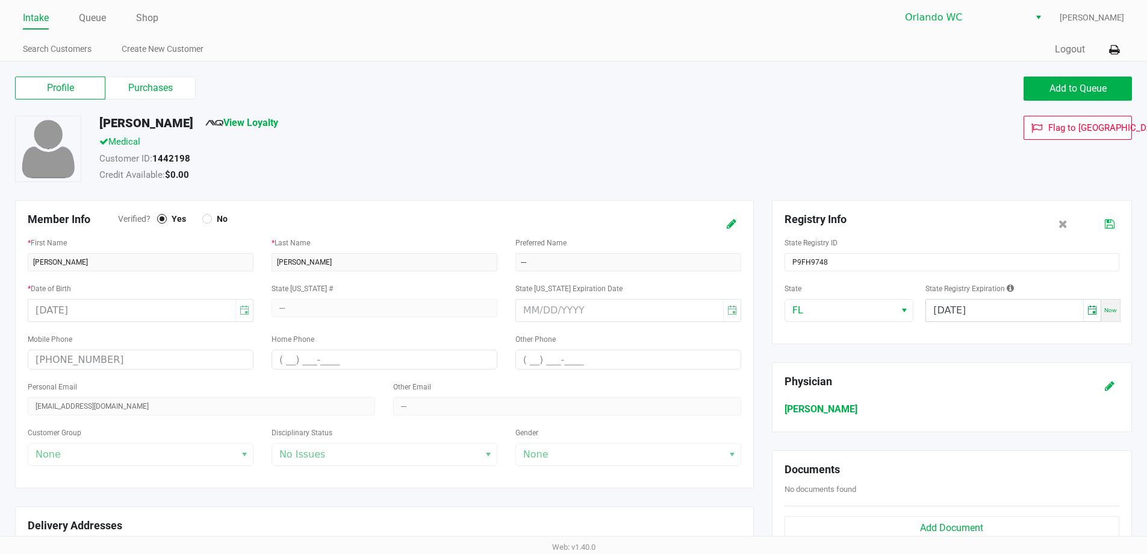
click at [1112, 222] on icon at bounding box center [1110, 224] width 10 height 8
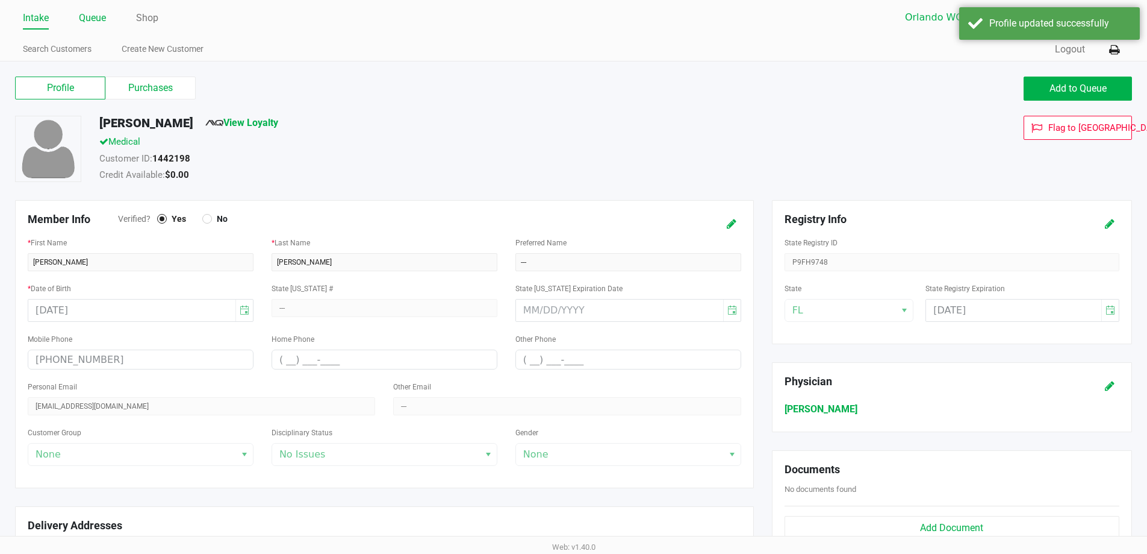
click at [93, 19] on link "Queue" at bounding box center [92, 18] width 27 height 17
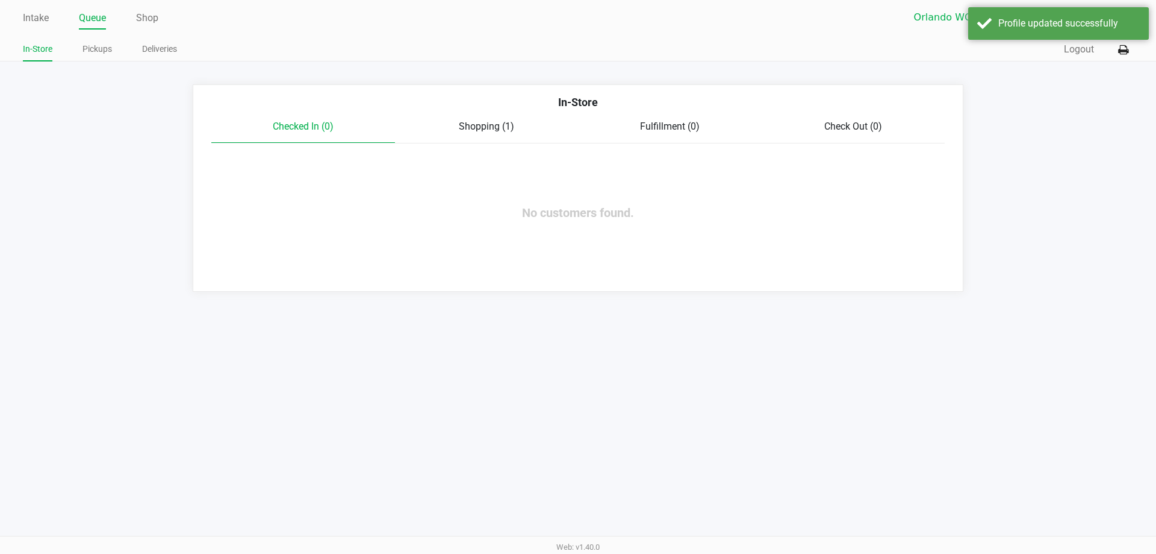
click at [493, 131] on span "Shopping (1)" at bounding box center [486, 125] width 55 height 11
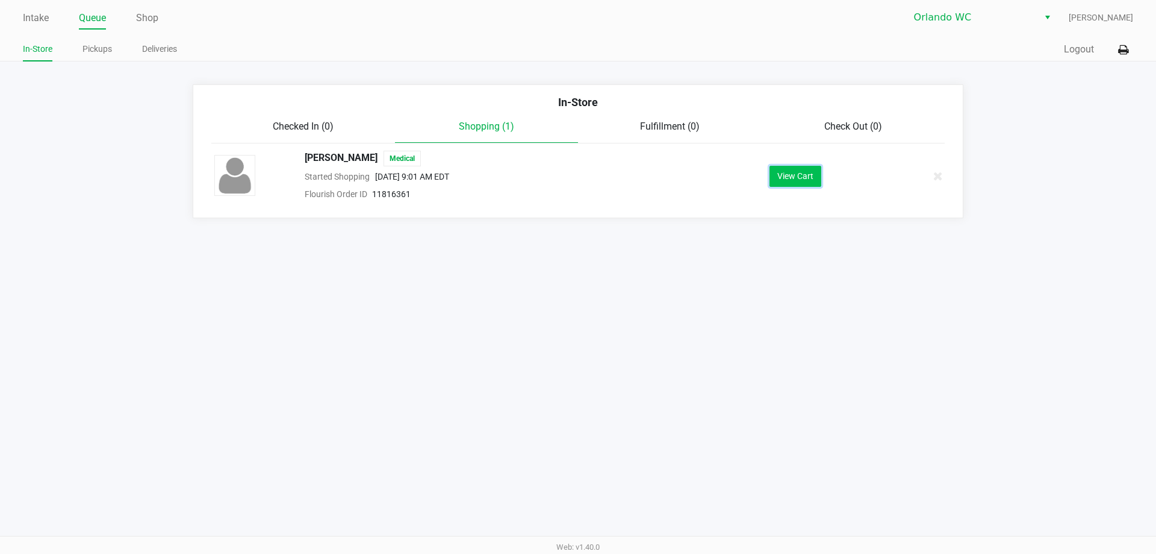
click at [793, 172] on button "View Cart" at bounding box center [796, 176] width 52 height 21
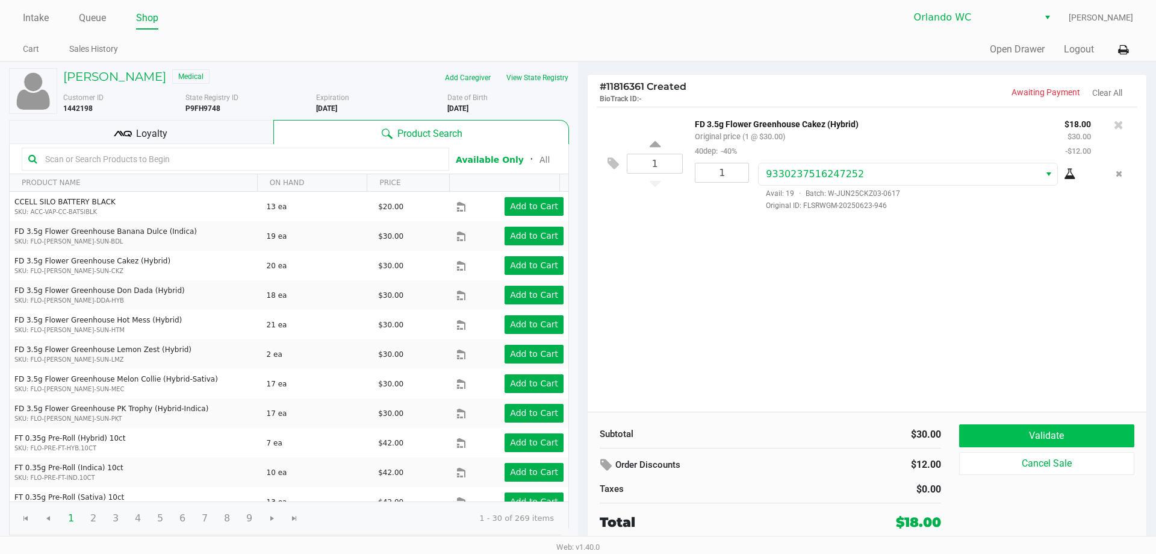
click at [1073, 432] on button "Validate" at bounding box center [1047, 435] width 175 height 23
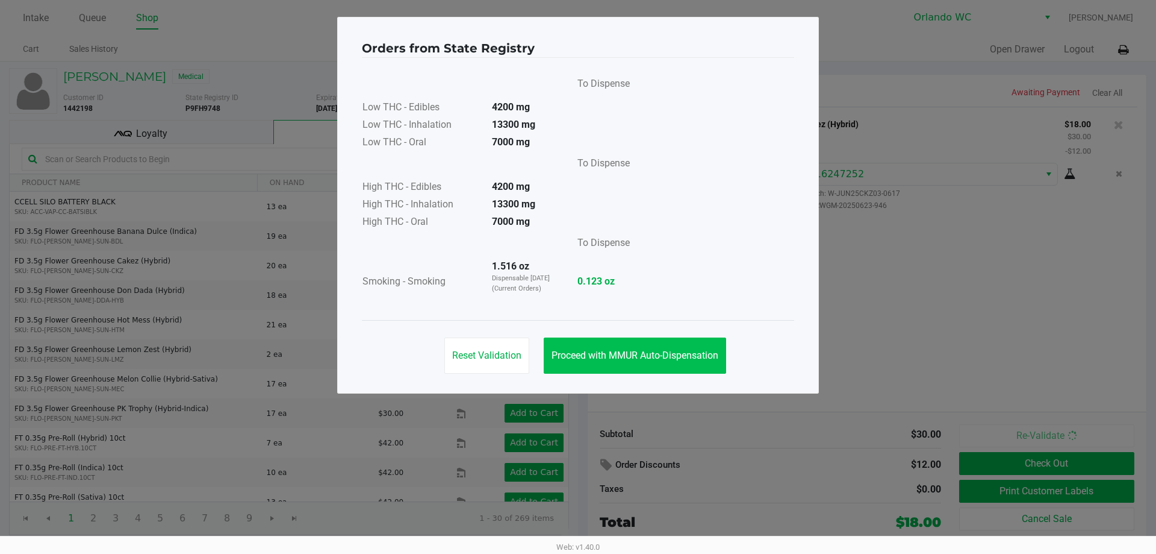
click at [705, 351] on span "Proceed with MMUR Auto-Dispensation" at bounding box center [635, 354] width 167 height 11
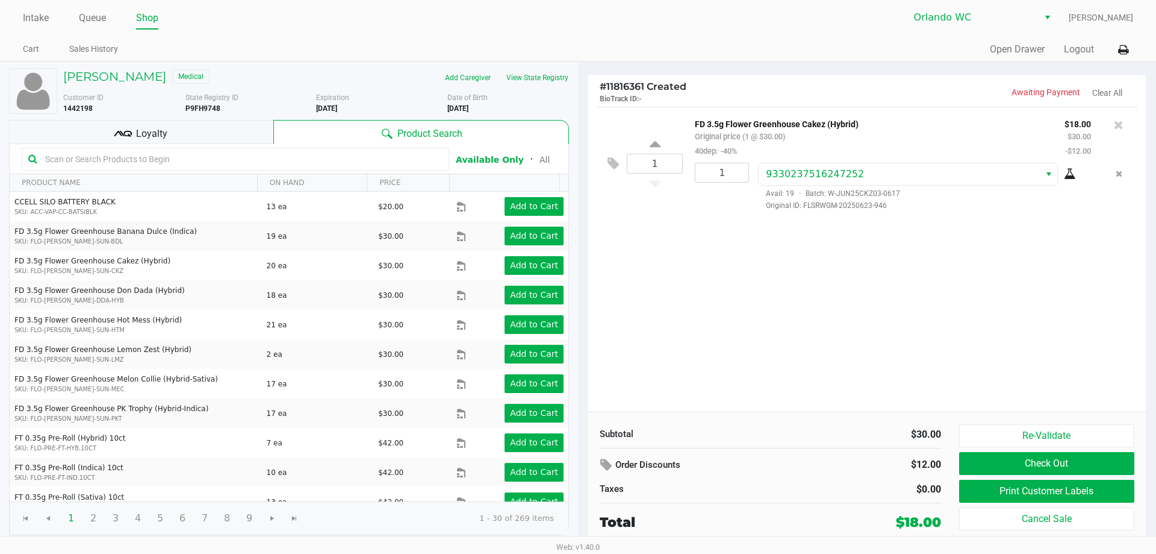
click at [1087, 493] on button "Print Customer Labels" at bounding box center [1047, 490] width 175 height 23
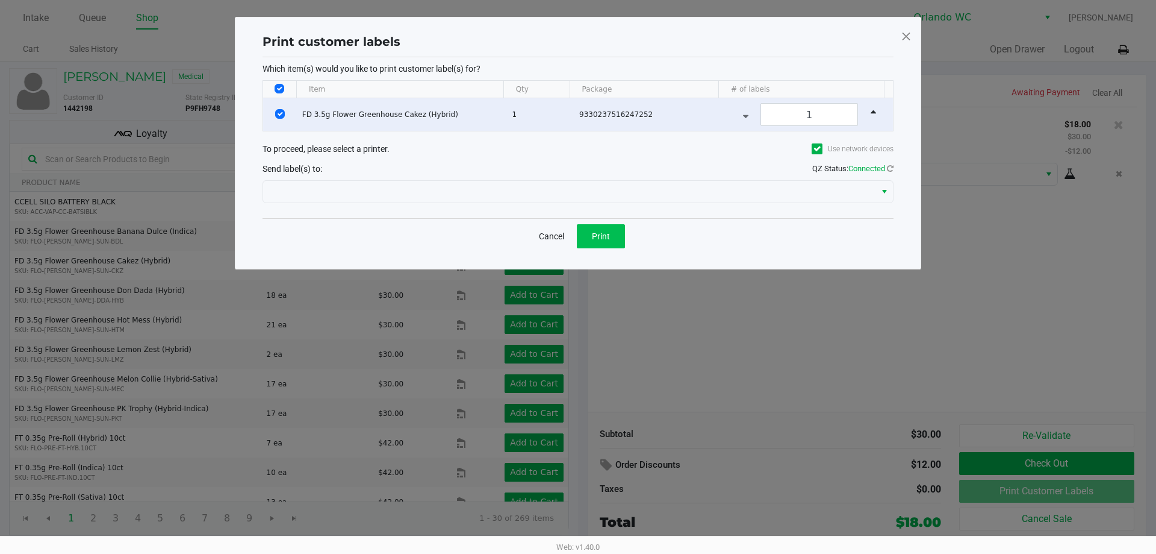
click at [596, 231] on span "Print" at bounding box center [601, 236] width 18 height 10
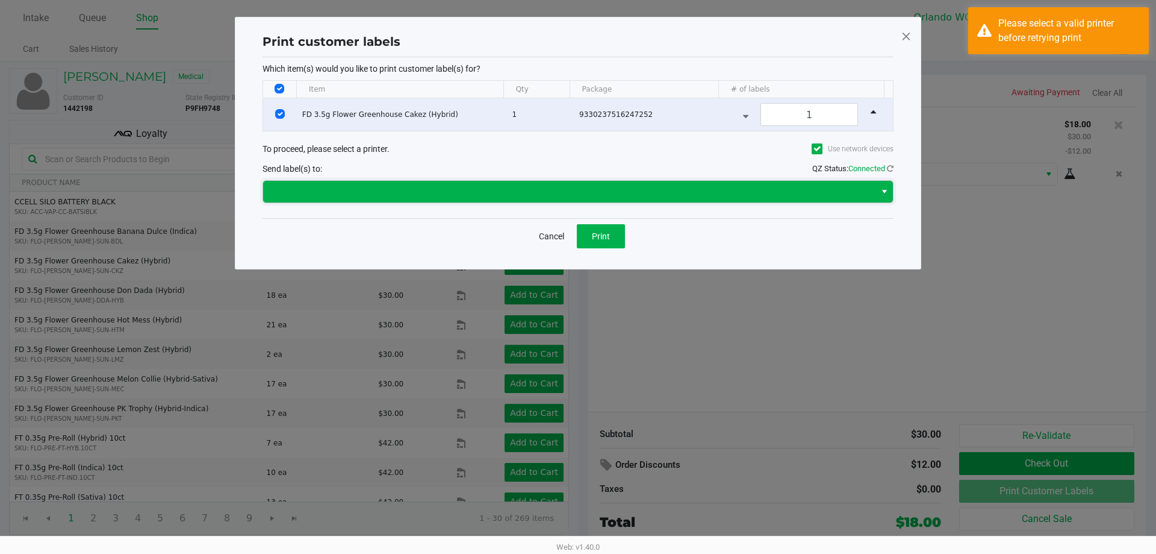
click at [649, 186] on span at bounding box center [569, 191] width 598 height 14
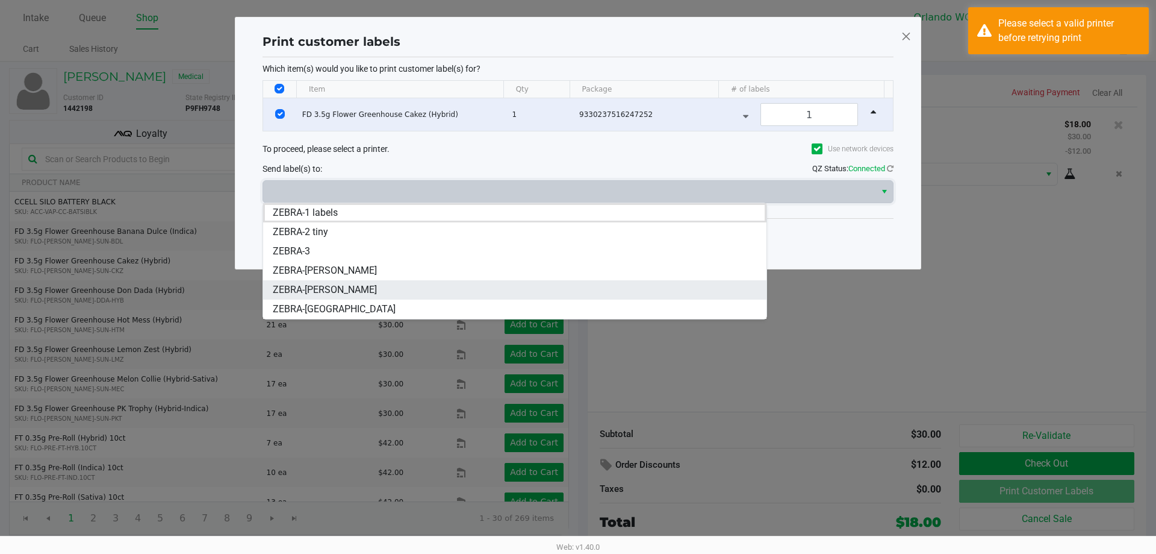
click at [396, 296] on li "ZEBRA-RODNEY-ATKINS" at bounding box center [515, 289] width 504 height 19
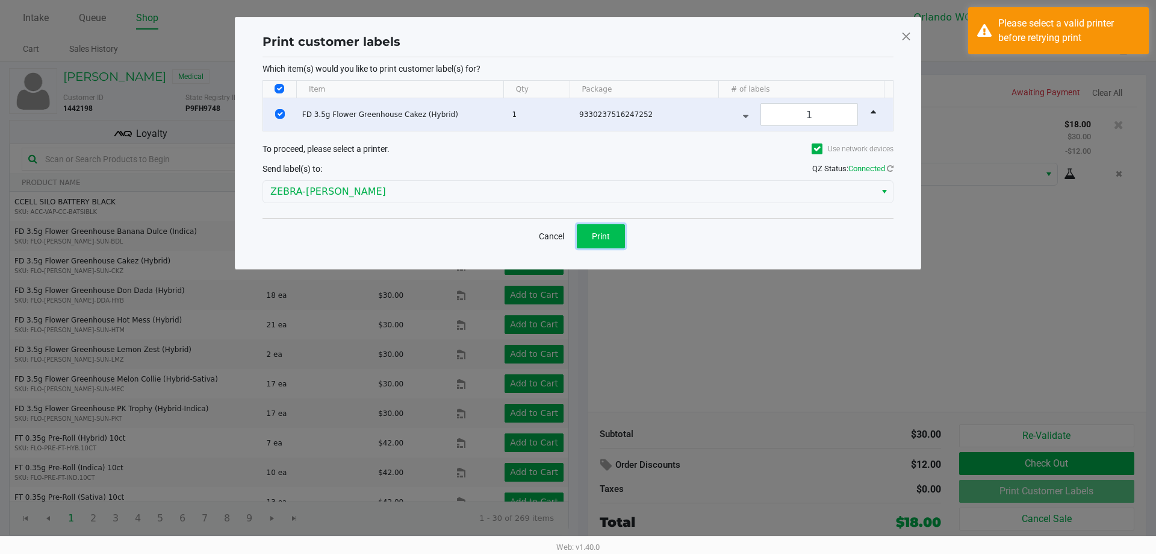
click at [608, 236] on span "Print" at bounding box center [601, 236] width 18 height 10
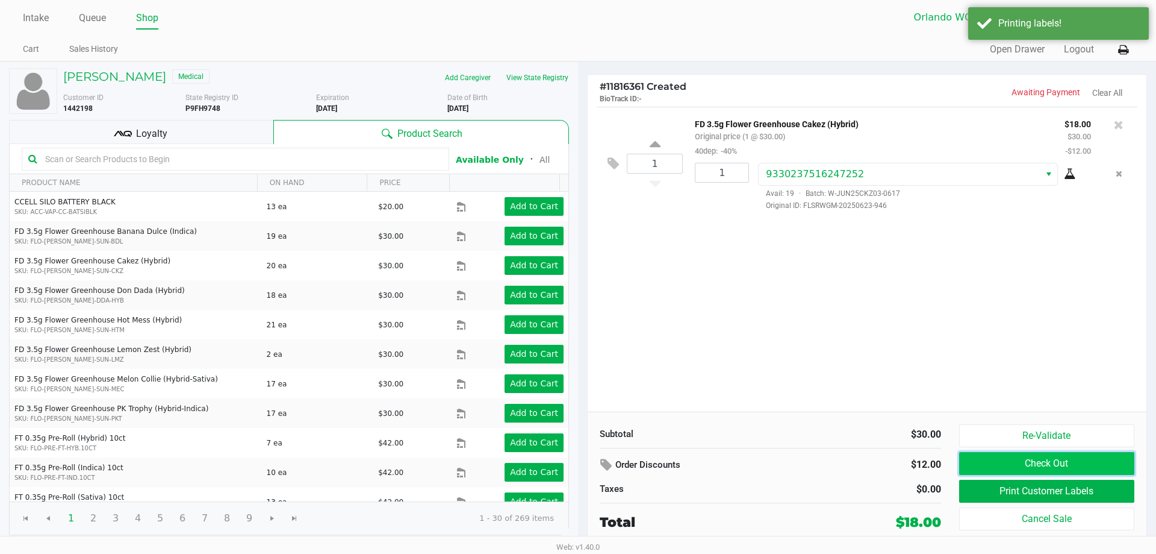
click at [1057, 461] on button "Check Out" at bounding box center [1047, 463] width 175 height 23
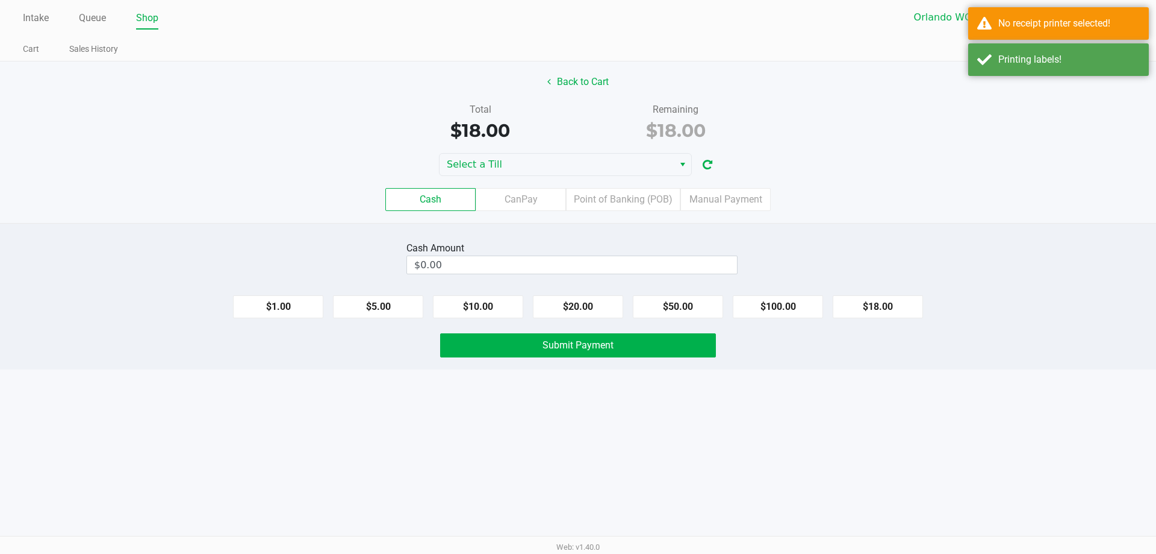
click at [638, 151] on div "Back to Cart Total $18.00 Remaining $18.00 Select a Till Cash CanPay Point of B…" at bounding box center [578, 141] width 1156 height 161
click at [623, 162] on span "Select a Till" at bounding box center [557, 164] width 220 height 14
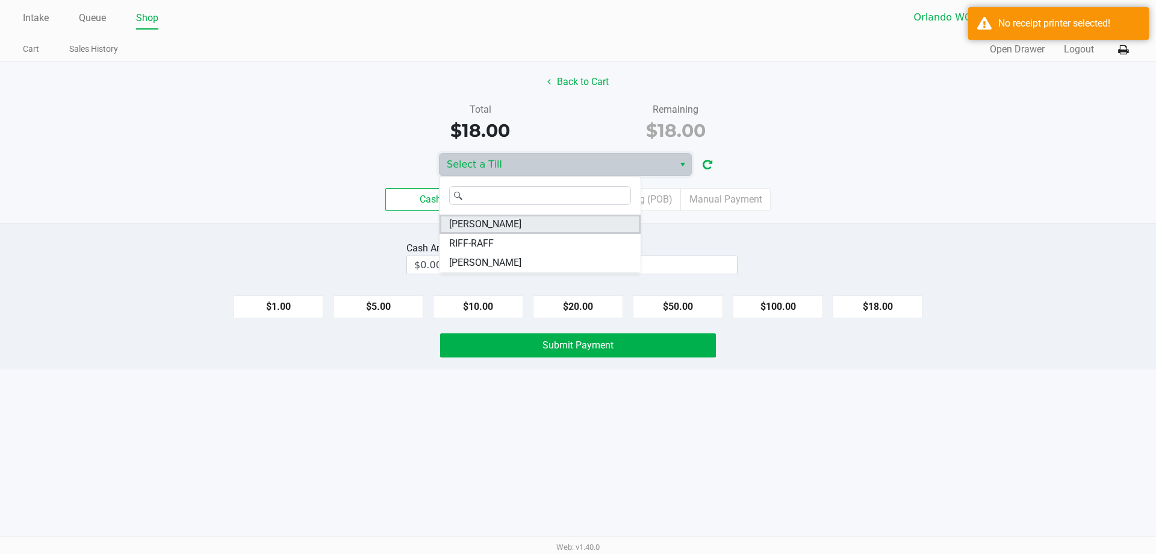
click at [516, 227] on span "RODNEY-ATKINS" at bounding box center [485, 224] width 72 height 14
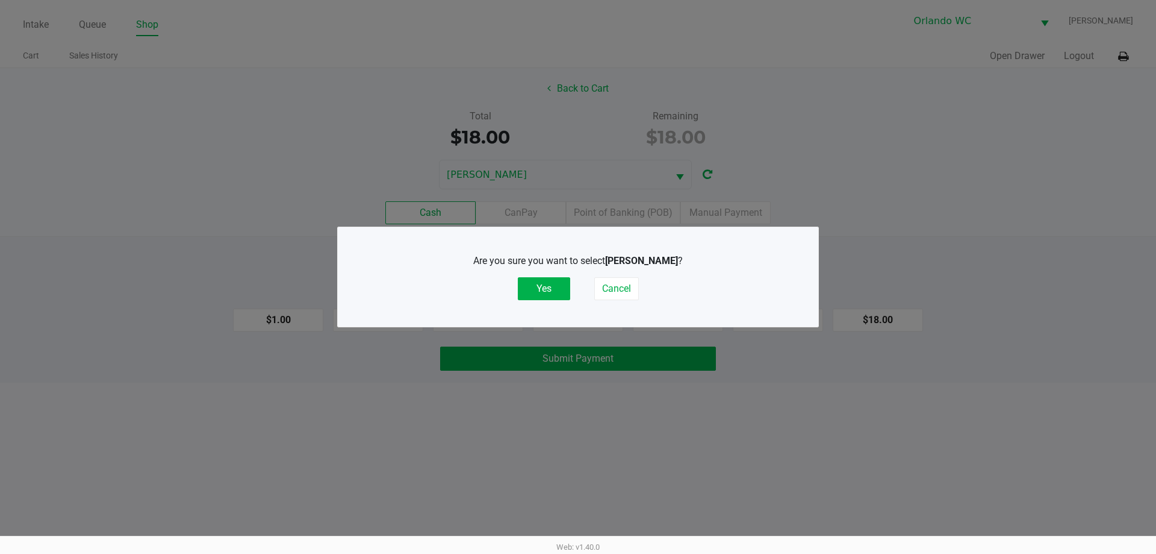
click at [540, 276] on div "Are you sure you want to select RODNEY-ATKINS ? Yes Cancel" at bounding box center [578, 277] width 432 height 46
click at [558, 286] on button "Yes" at bounding box center [544, 288] width 52 height 23
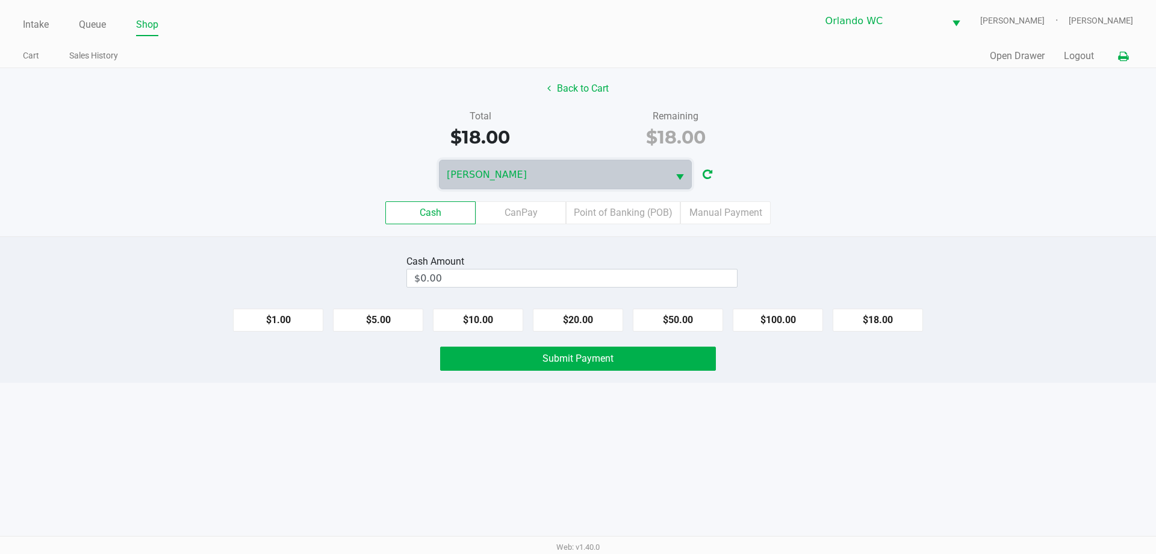
click at [1129, 55] on button at bounding box center [1124, 56] width 20 height 22
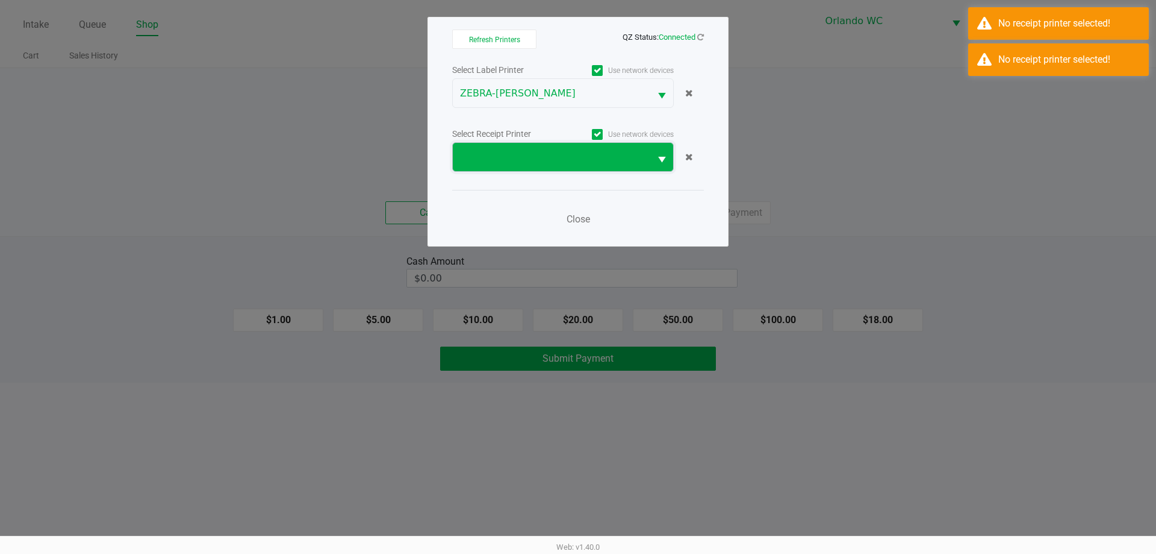
click at [632, 149] on span at bounding box center [552, 157] width 198 height 28
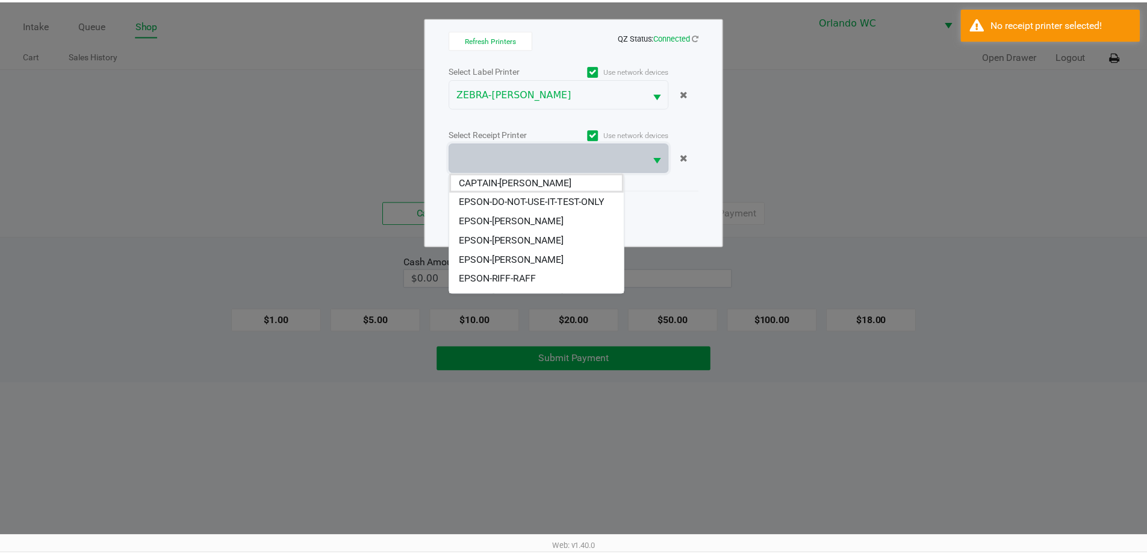
scroll to position [53, 0]
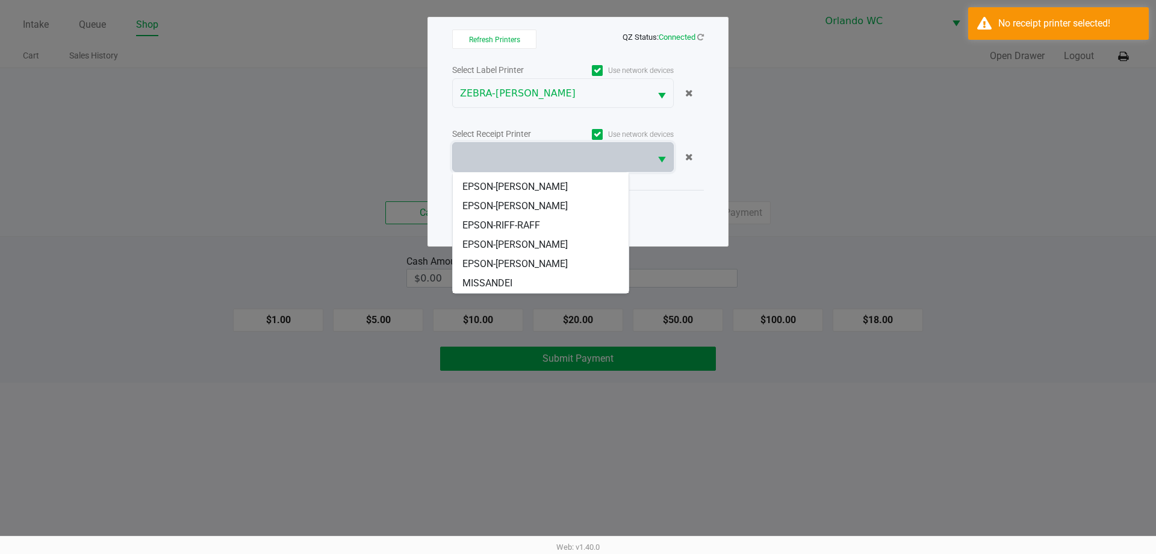
drag, startPoint x: 535, startPoint y: 243, endPoint x: 552, endPoint y: 237, distance: 17.6
click at [535, 242] on span "EPSON-RODNEY-ATKINS" at bounding box center [515, 244] width 105 height 14
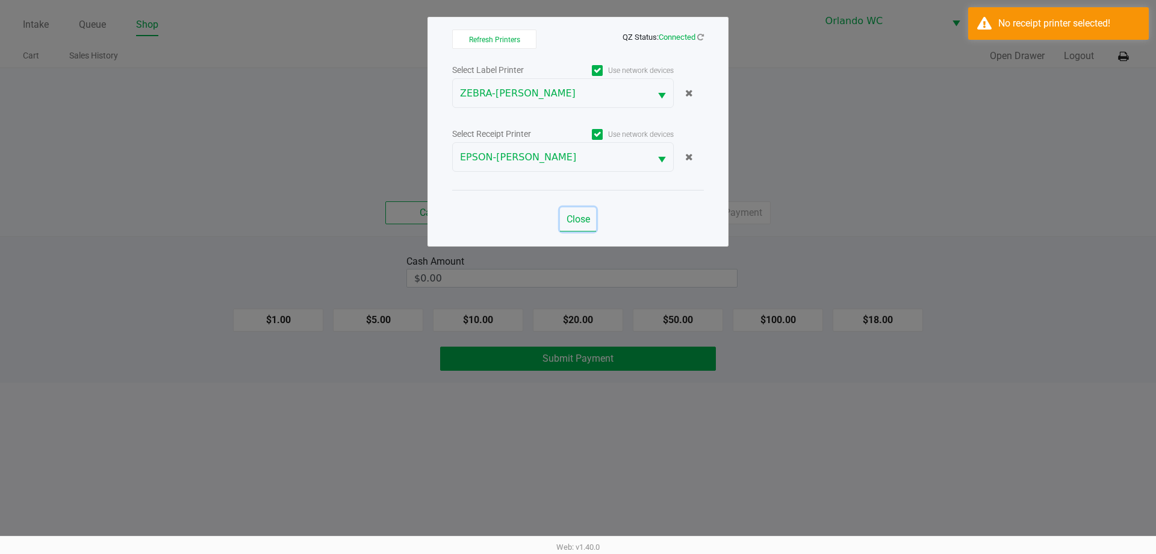
click at [580, 225] on button "Close" at bounding box center [578, 219] width 36 height 24
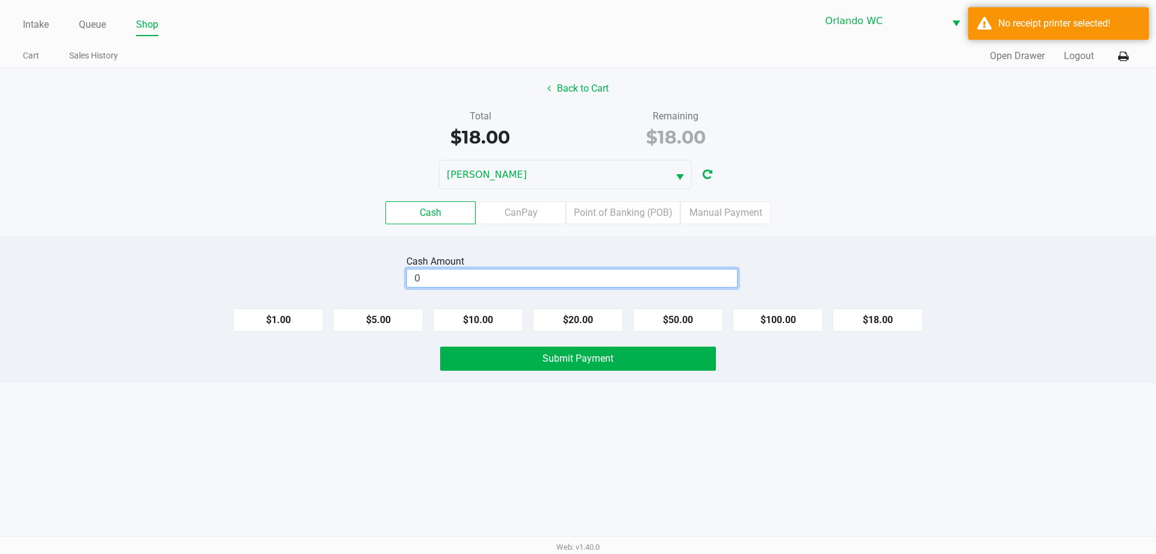
click at [641, 281] on input "0" at bounding box center [572, 277] width 330 height 17
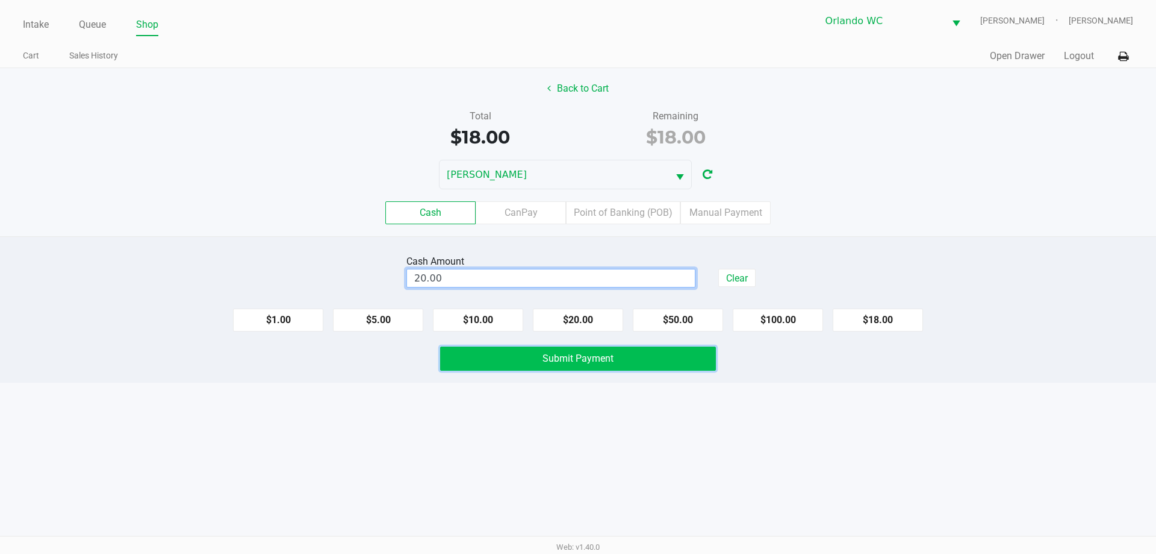
type input "$20.00"
click at [640, 351] on button "Submit Payment" at bounding box center [578, 358] width 276 height 24
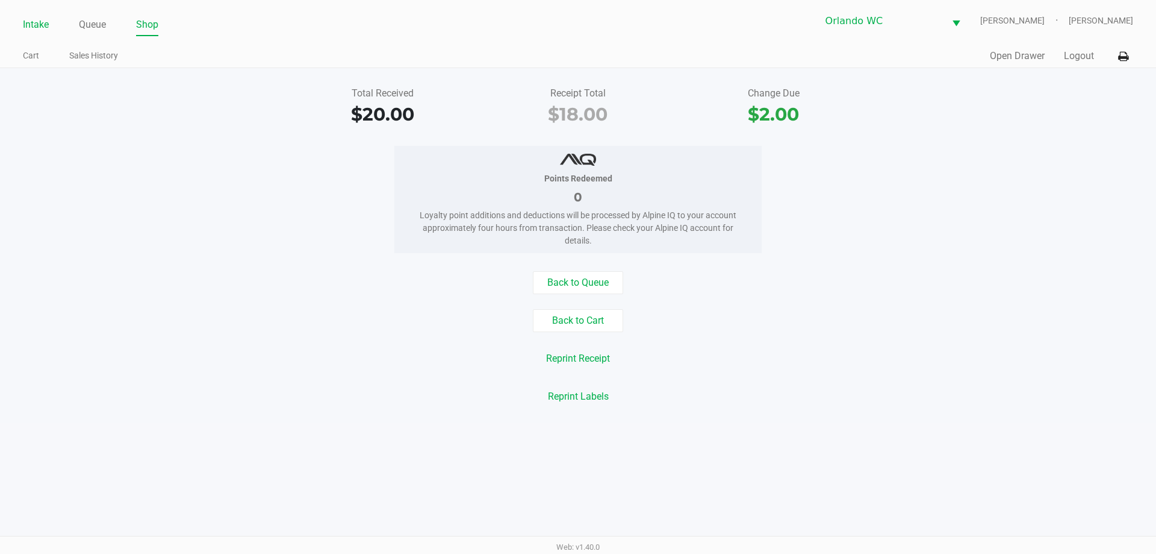
click at [29, 22] on link "Intake" at bounding box center [36, 24] width 26 height 17
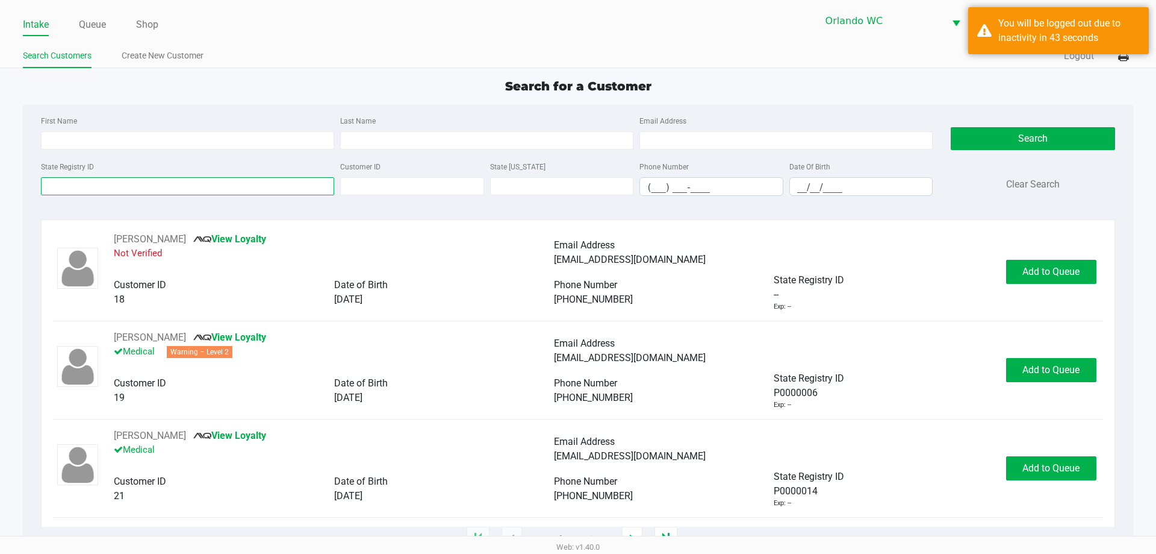
click at [84, 186] on input "State Registry ID" at bounding box center [187, 186] width 293 height 18
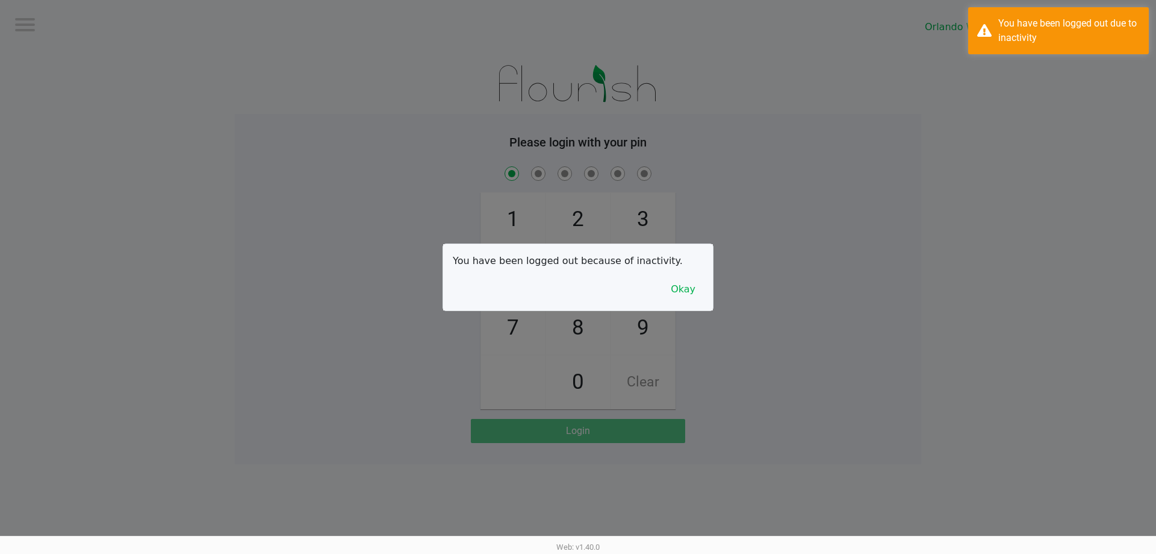
checkbox input "true"
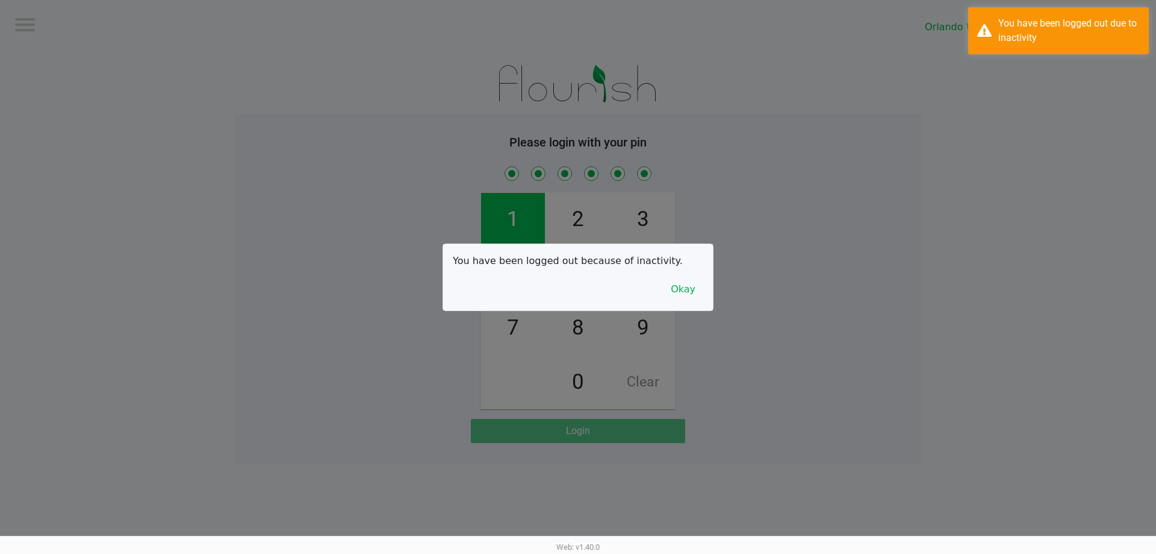
checkbox input "true"
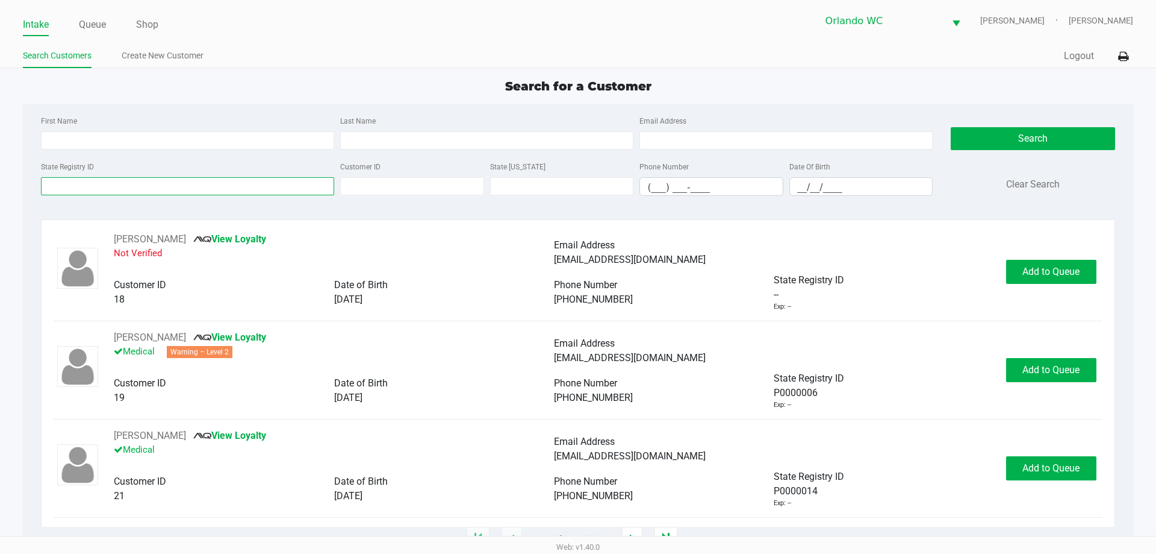
click at [83, 186] on input "State Registry ID" at bounding box center [187, 186] width 293 height 18
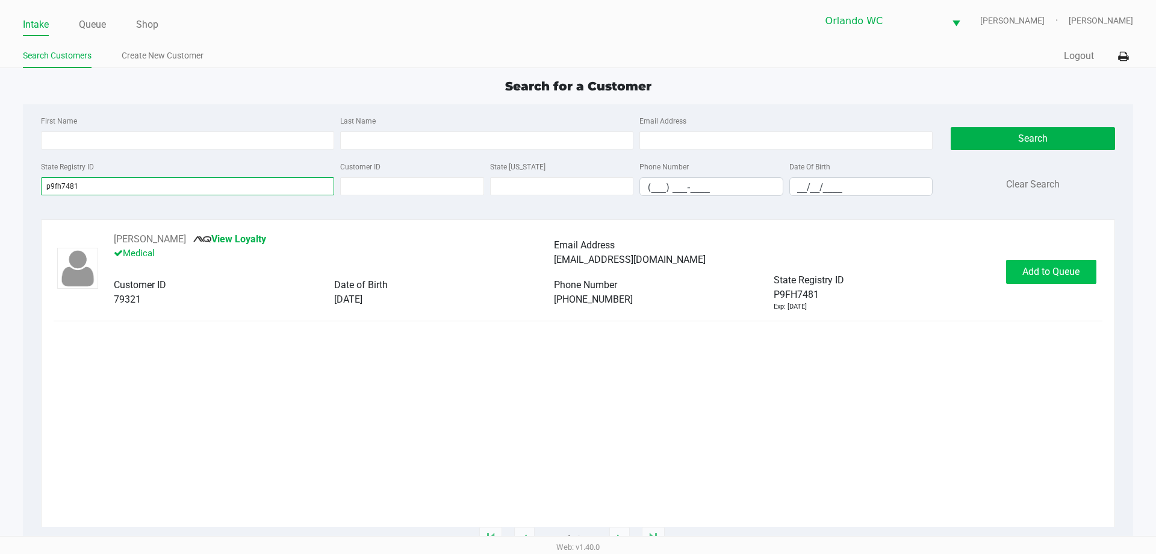
type input "p9fh7481"
click at [1085, 271] on button "Add to Queue" at bounding box center [1051, 272] width 90 height 24
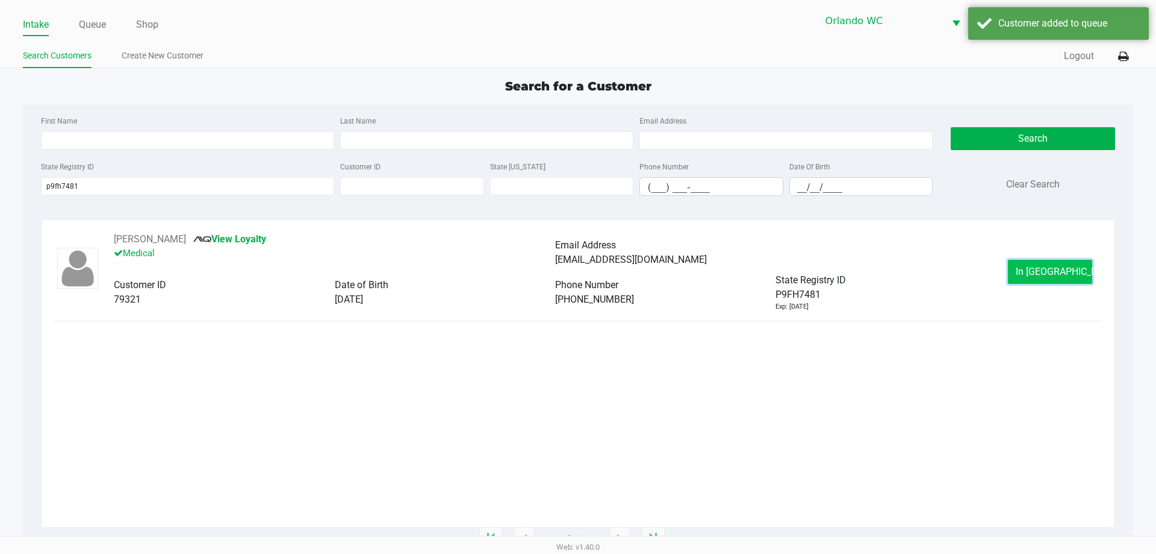
click at [1043, 268] on span "In Queue" at bounding box center [1066, 271] width 101 height 11
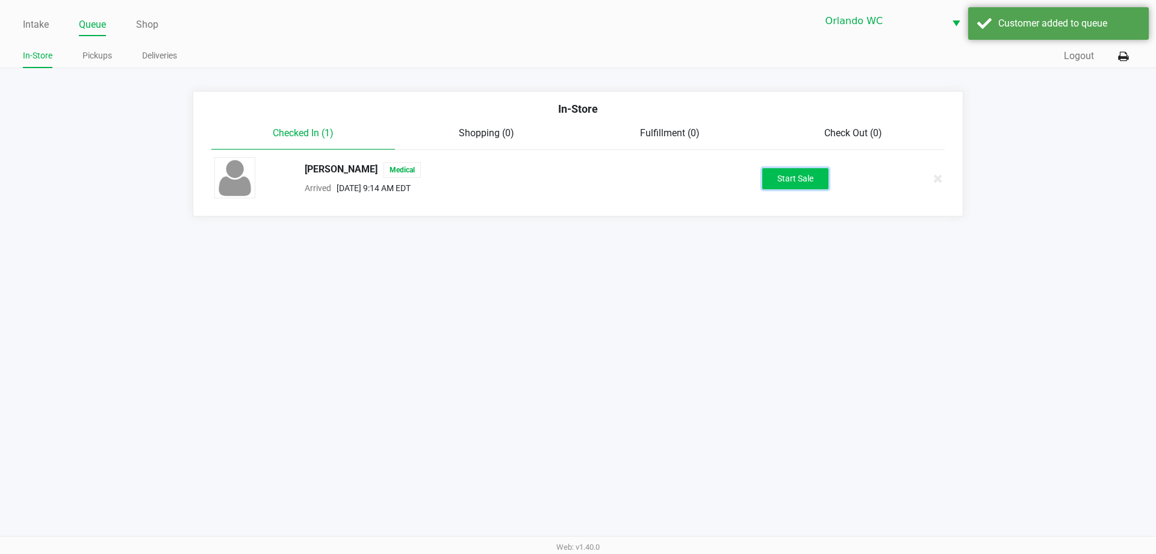
click at [763, 180] on button "Start Sale" at bounding box center [796, 178] width 66 height 21
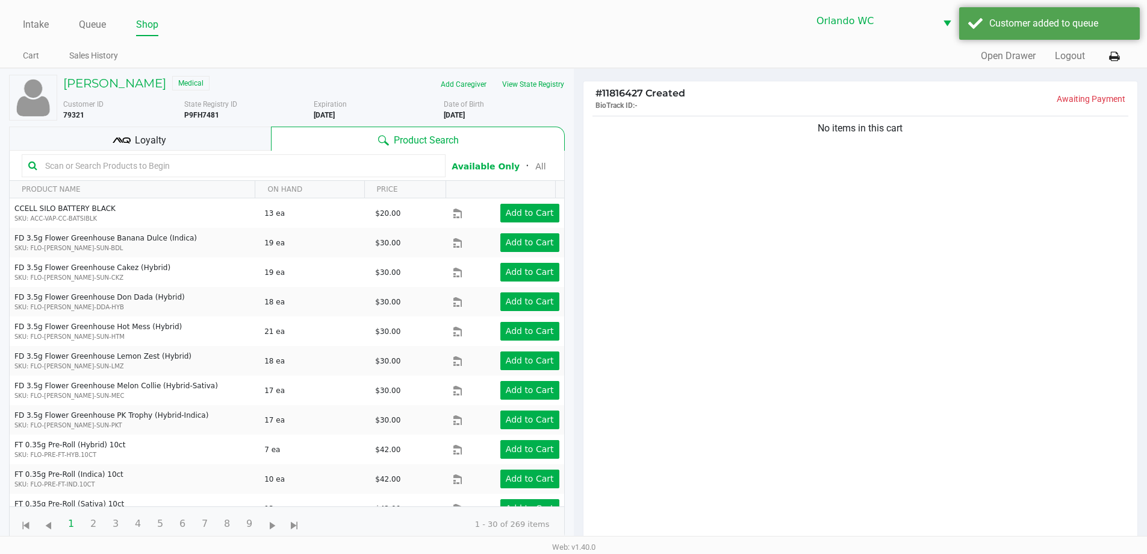
click at [210, 168] on input "text" at bounding box center [239, 166] width 399 height 18
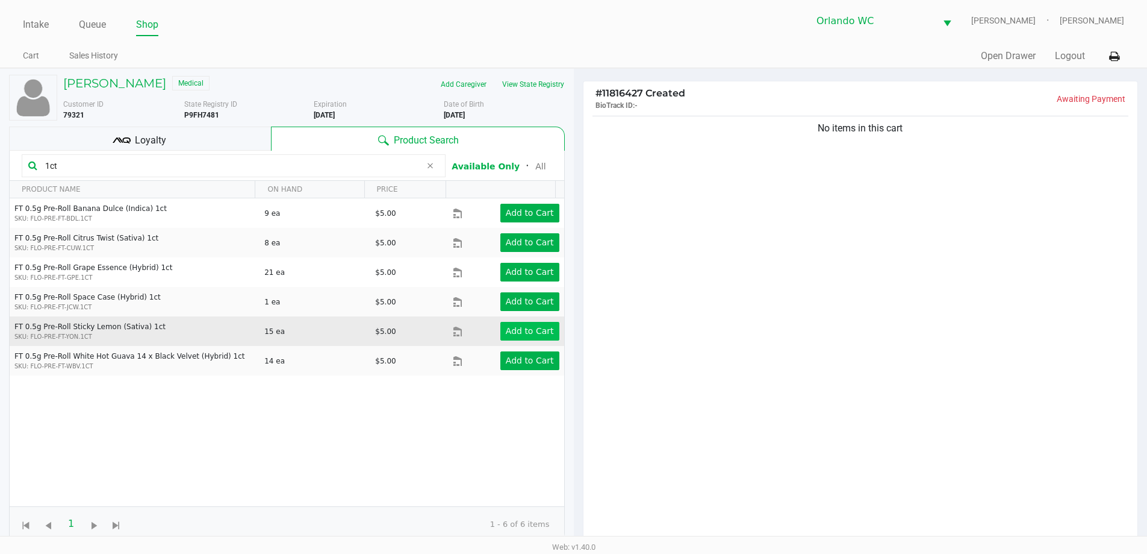
type input "1ct"
click at [528, 331] on app-button-loader "Add to Cart" at bounding box center [530, 331] width 48 height 10
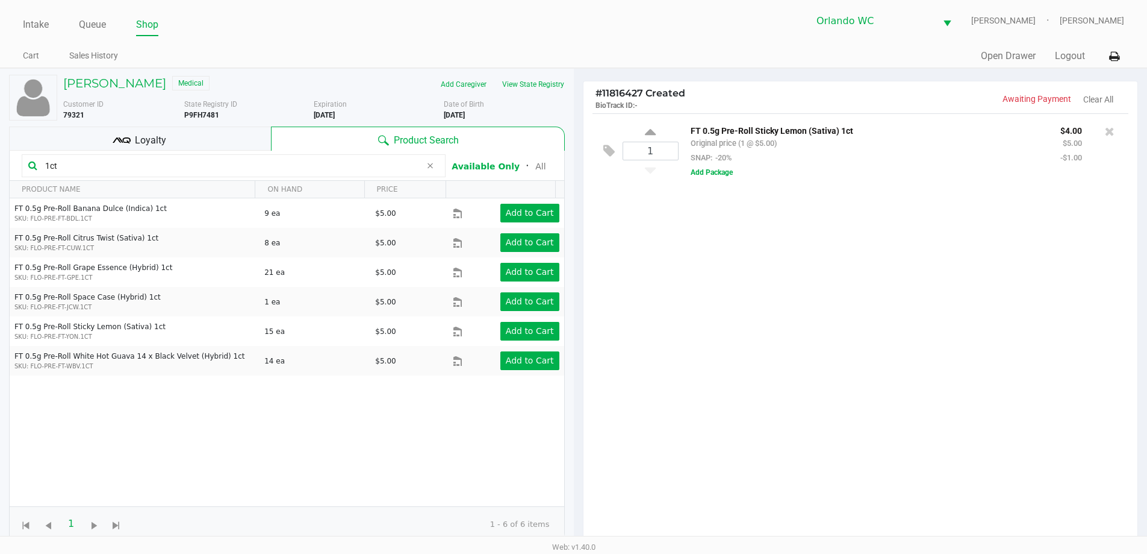
click at [75, 170] on input "1ct" at bounding box center [230, 166] width 381 height 18
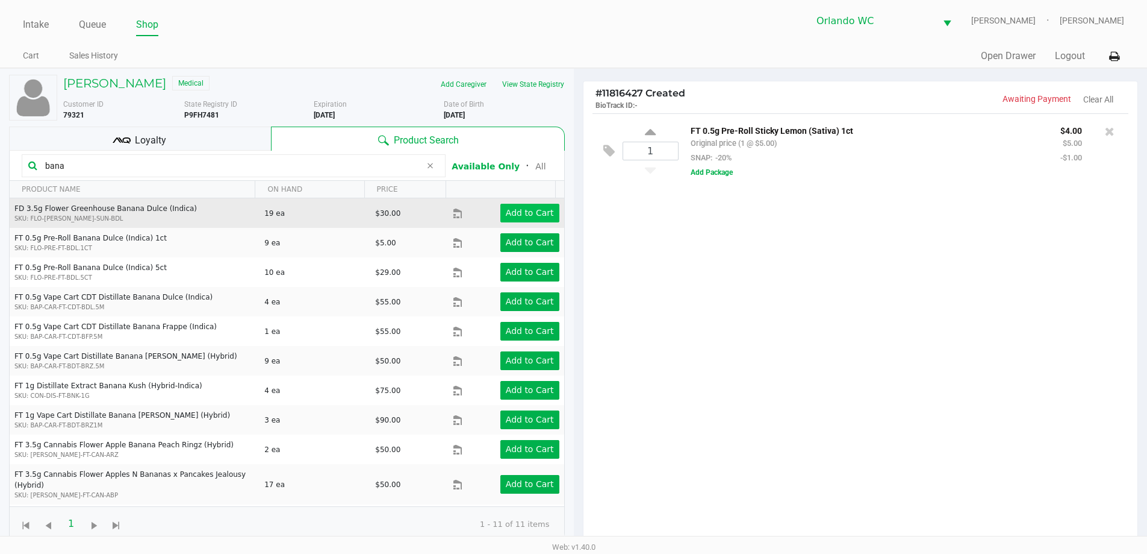
type input "bana"
click at [508, 211] on app-button-loader "Add to Cart" at bounding box center [530, 213] width 48 height 10
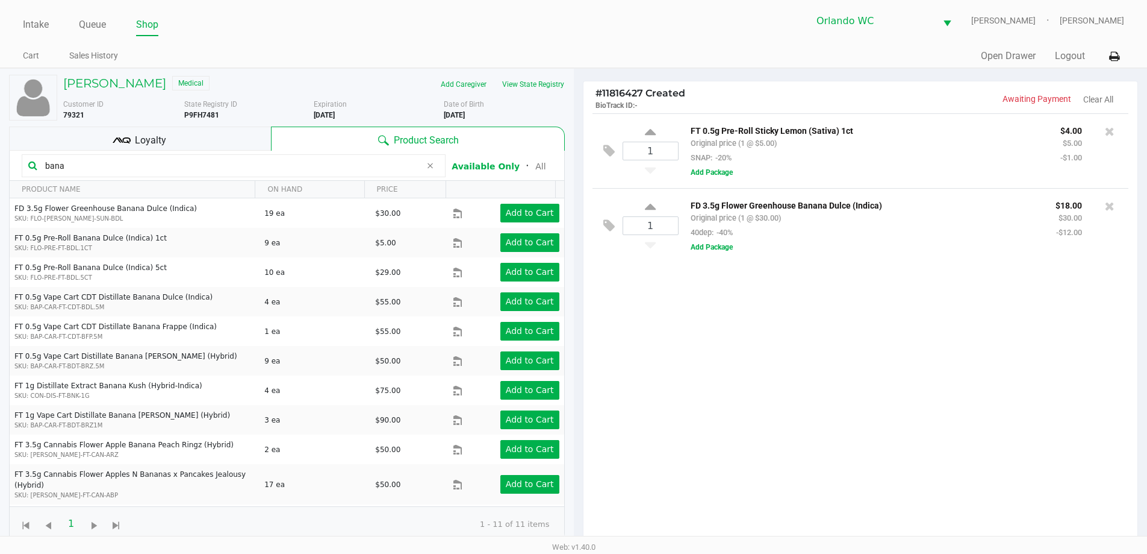
click at [161, 141] on span "Loyalty" at bounding box center [150, 140] width 31 height 14
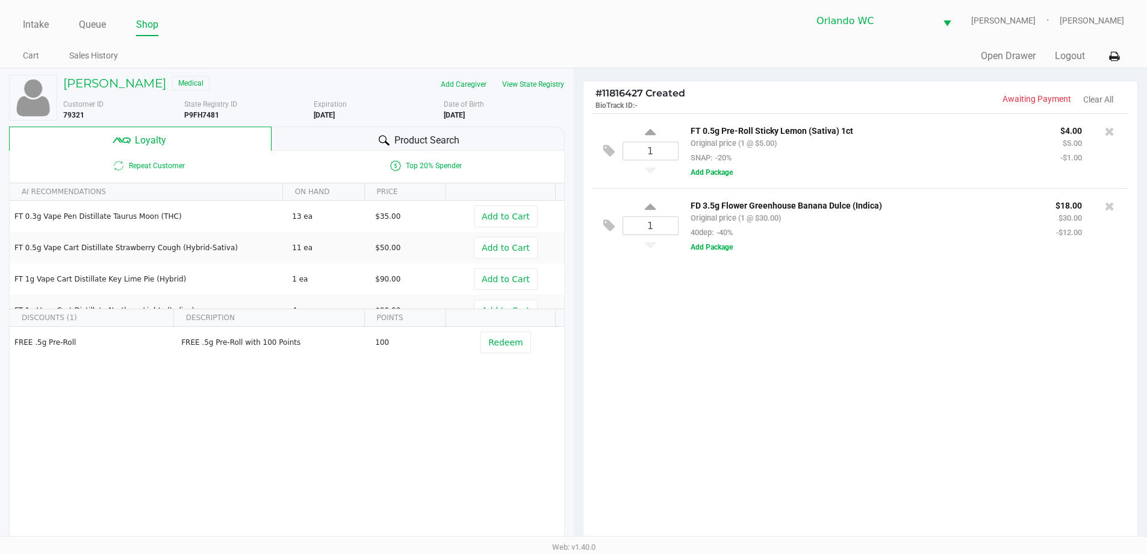
click at [433, 146] on span "Product Search" at bounding box center [427, 140] width 65 height 14
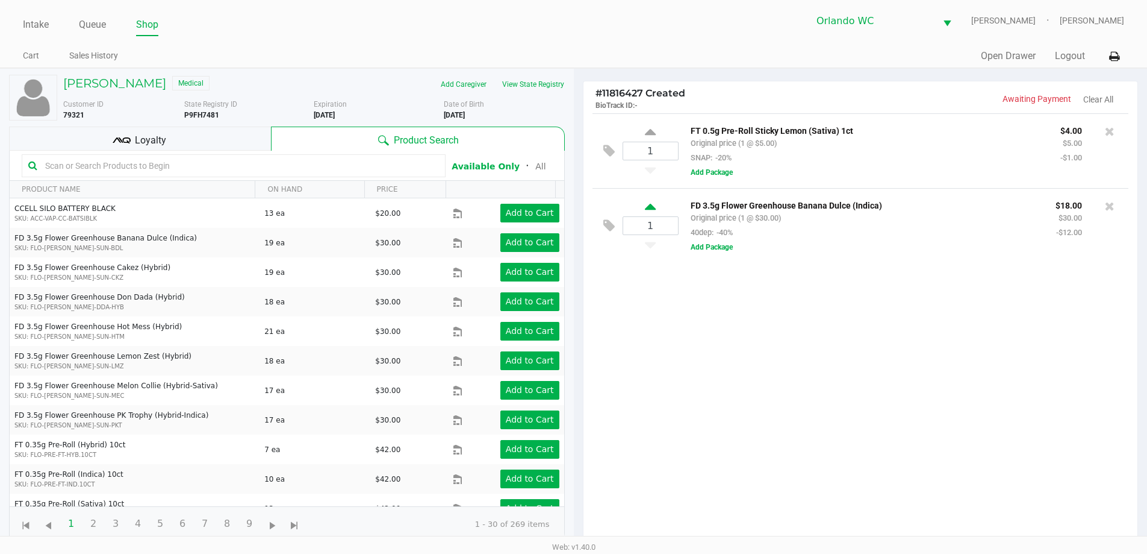
click at [652, 209] on icon at bounding box center [650, 208] width 11 height 15
type input "2"
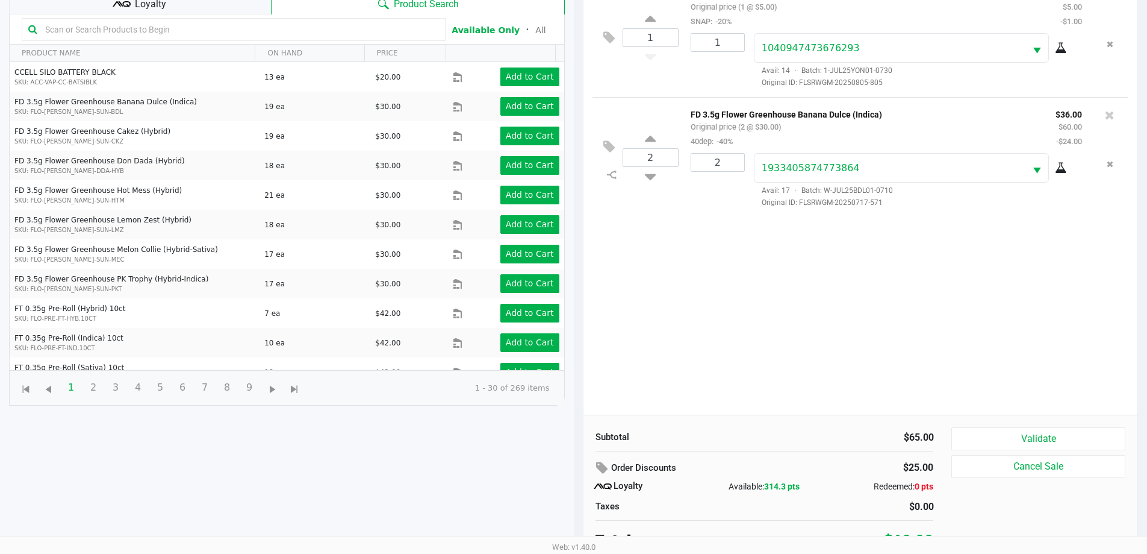
scroll to position [145, 0]
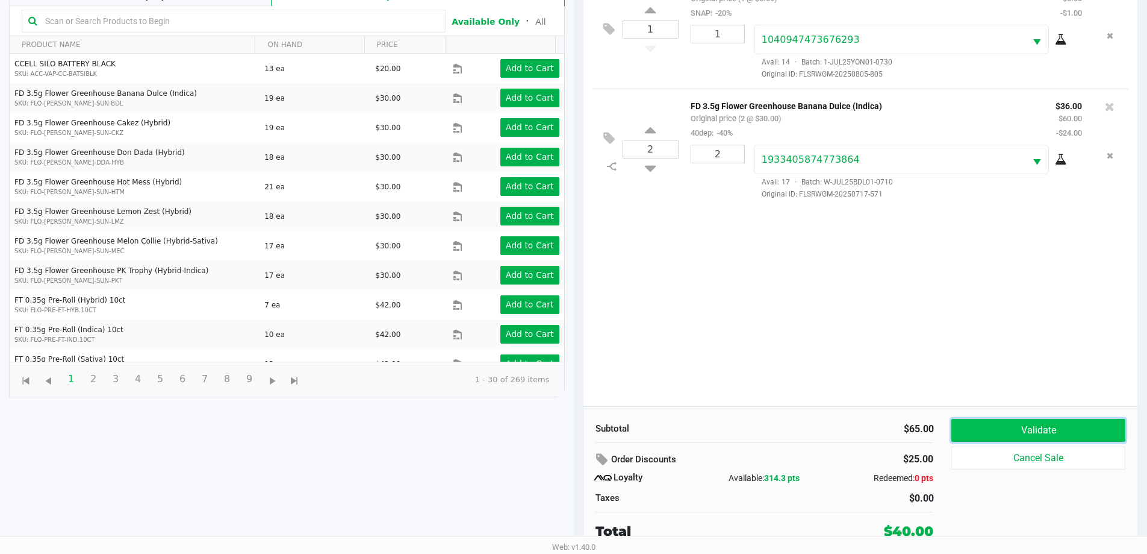
click at [1032, 436] on button "Validate" at bounding box center [1038, 430] width 173 height 23
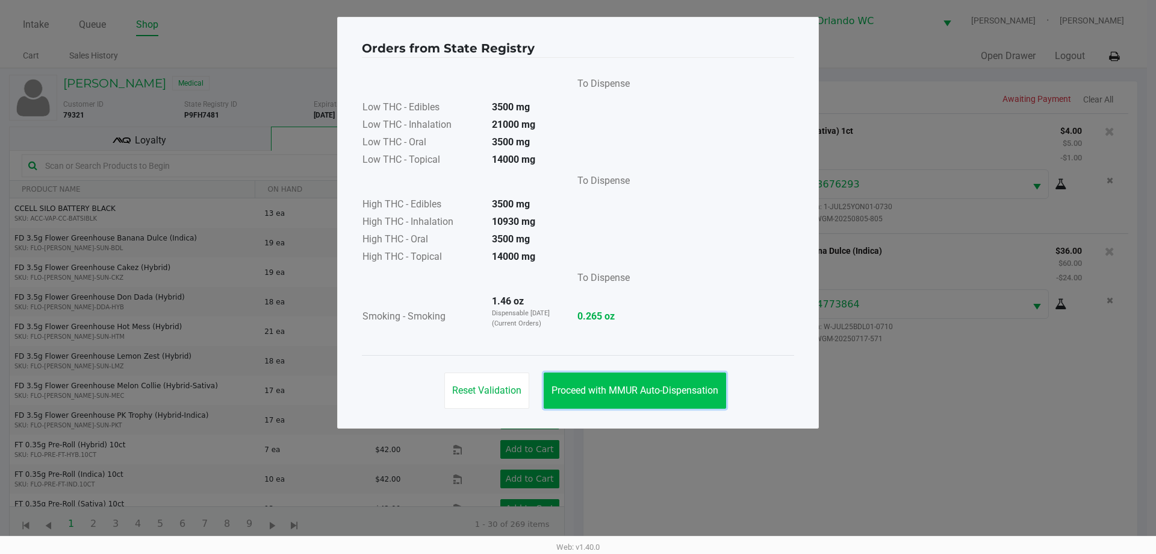
click at [658, 398] on button "Proceed with MMUR Auto-Dispensation" at bounding box center [635, 390] width 183 height 36
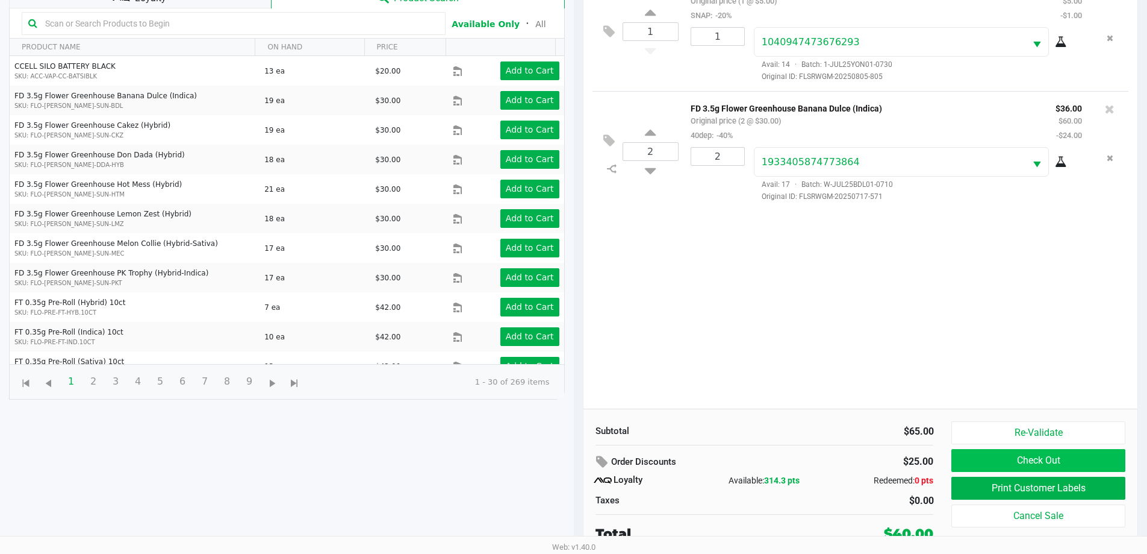
scroll to position [145, 0]
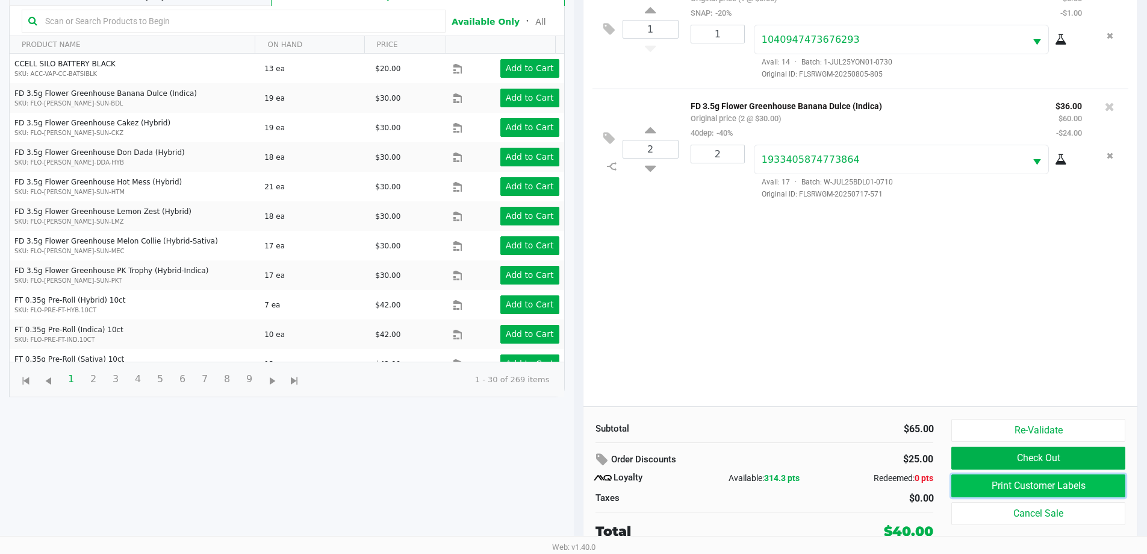
click at [1056, 481] on button "Print Customer Labels" at bounding box center [1038, 485] width 173 height 23
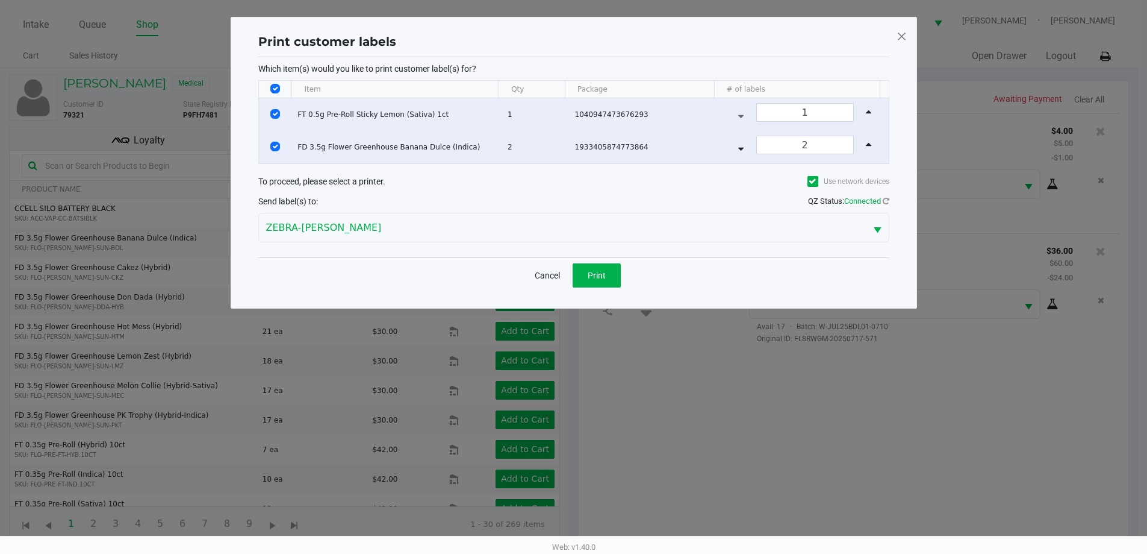
scroll to position [0, 0]
click at [624, 272] on button "Print" at bounding box center [601, 275] width 48 height 24
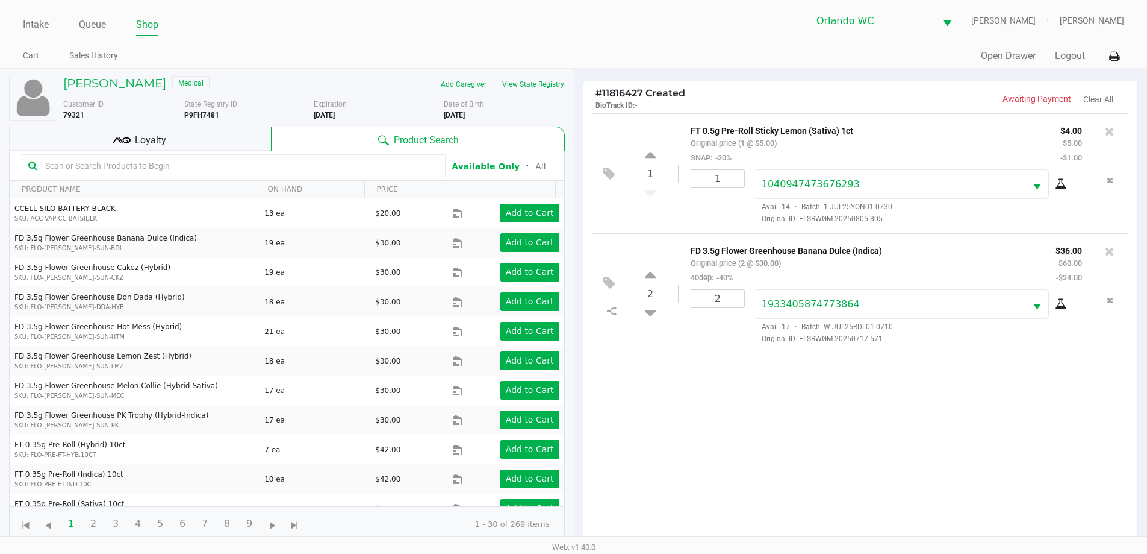
scroll to position [145, 0]
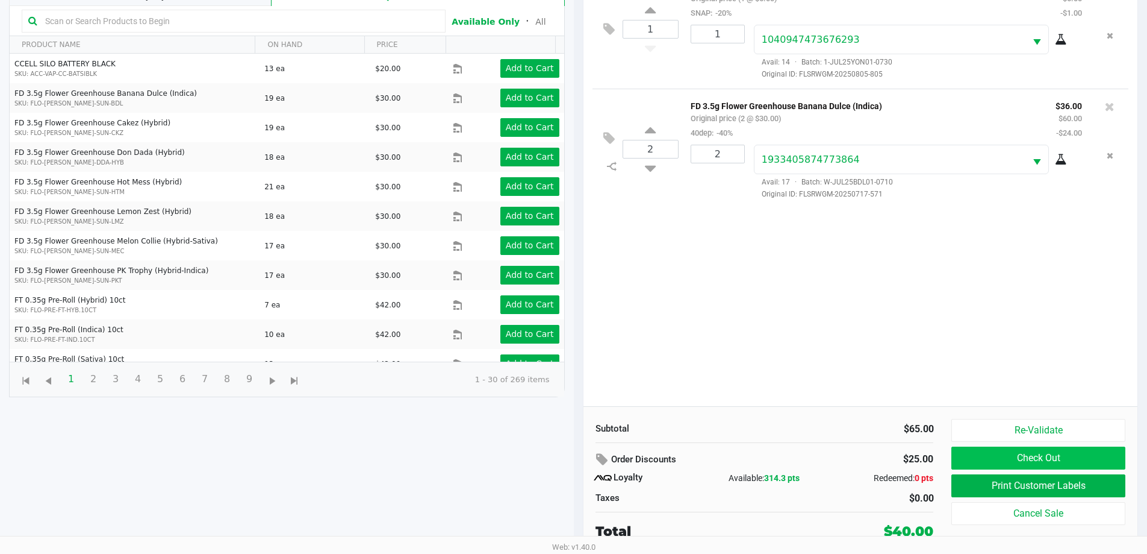
click at [1072, 455] on button "Check Out" at bounding box center [1038, 457] width 173 height 23
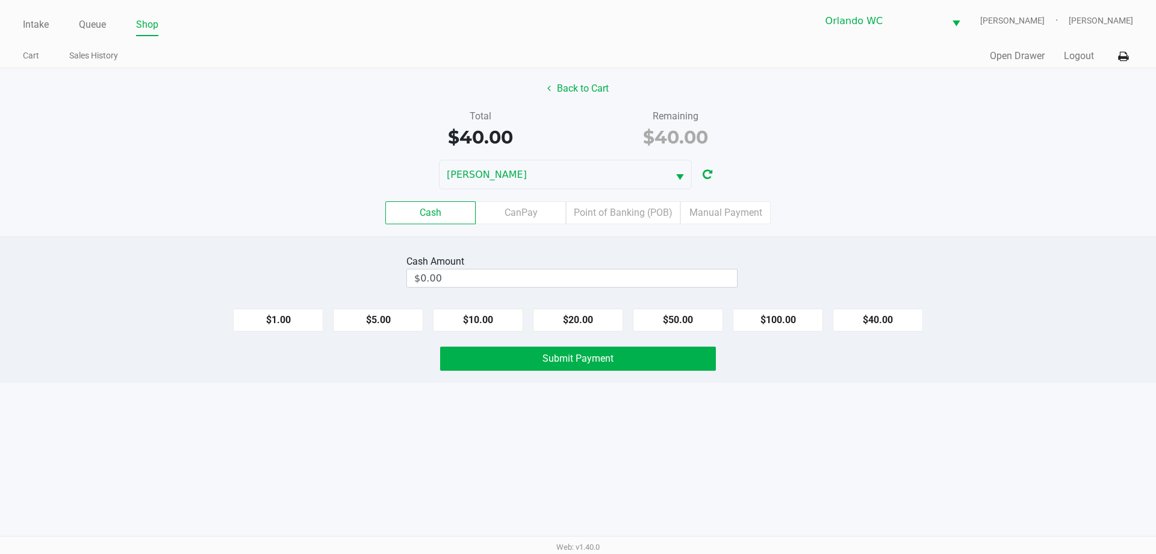
click at [877, 317] on button "$40.00" at bounding box center [878, 319] width 90 height 23
type input "$40.00"
click at [651, 356] on button "Submit Payment" at bounding box center [578, 358] width 276 height 24
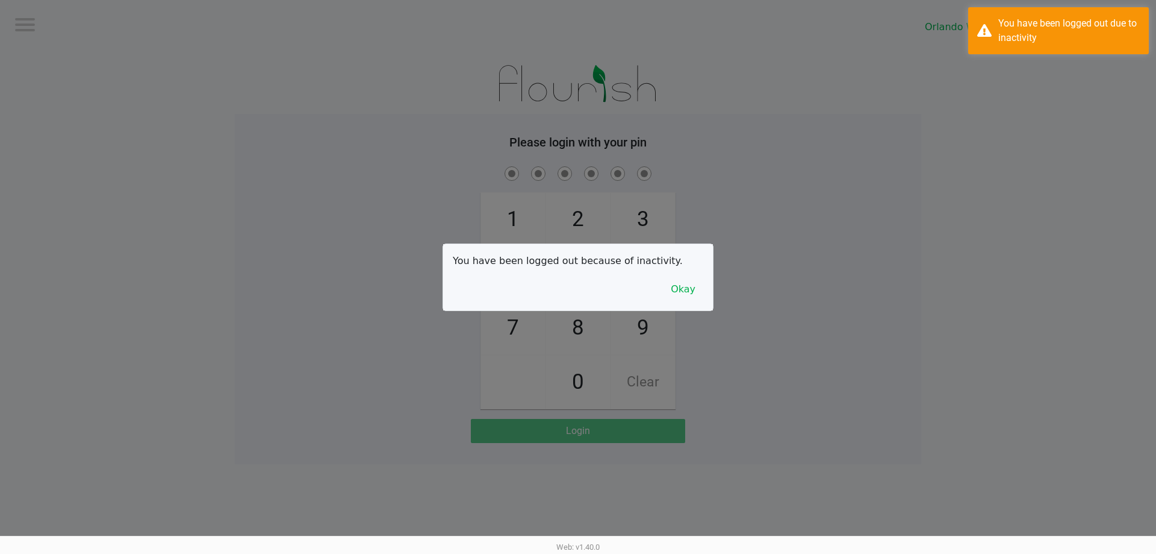
click at [37, 28] on div at bounding box center [578, 277] width 1156 height 554
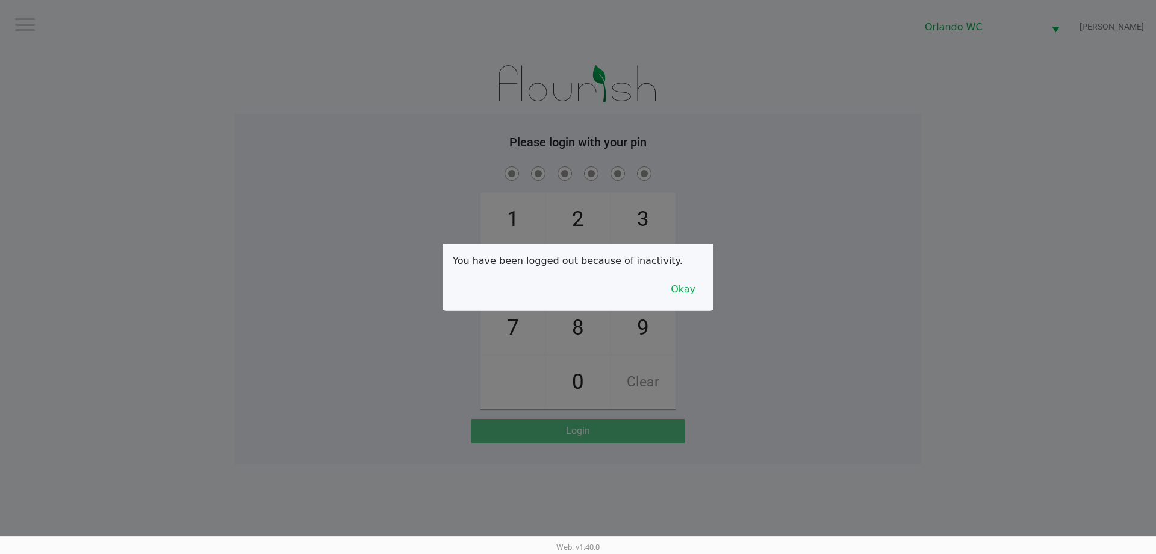
click at [317, 123] on div at bounding box center [578, 277] width 1156 height 554
checkbox input "true"
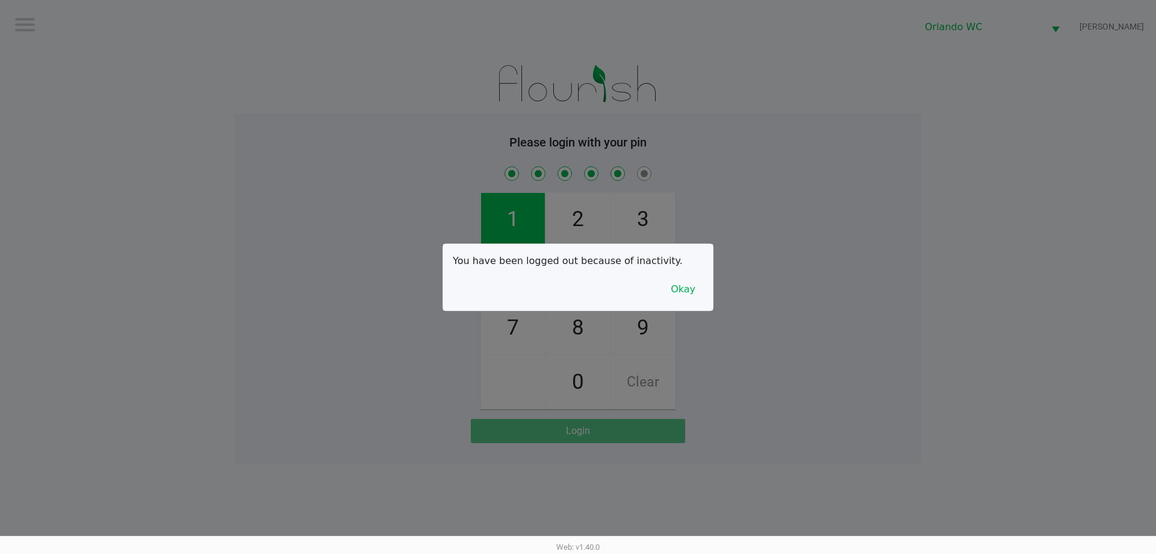
checkbox input "true"
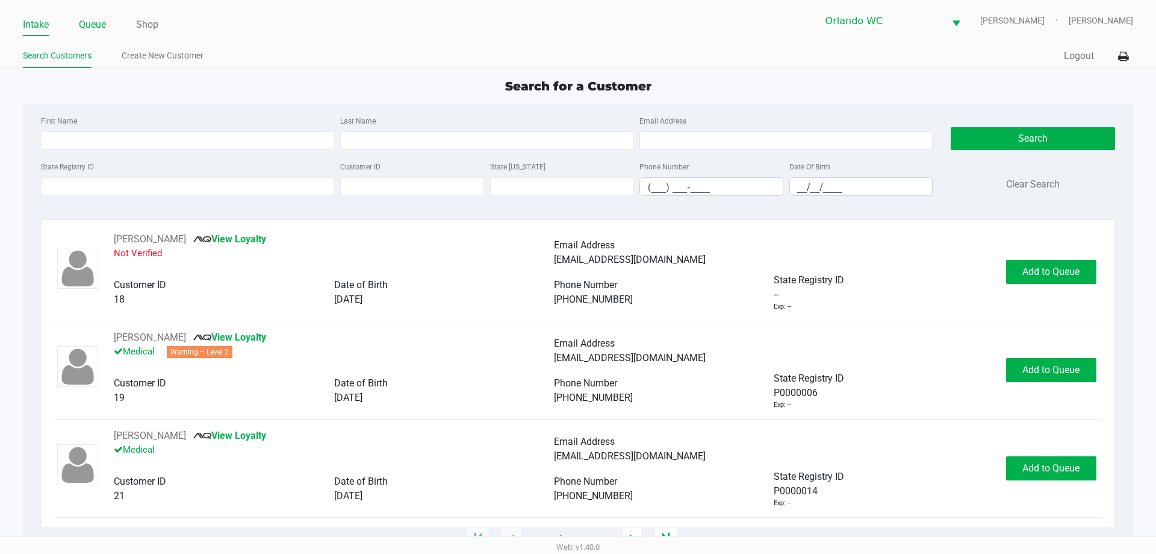
click at [88, 24] on link "Queue" at bounding box center [92, 24] width 27 height 17
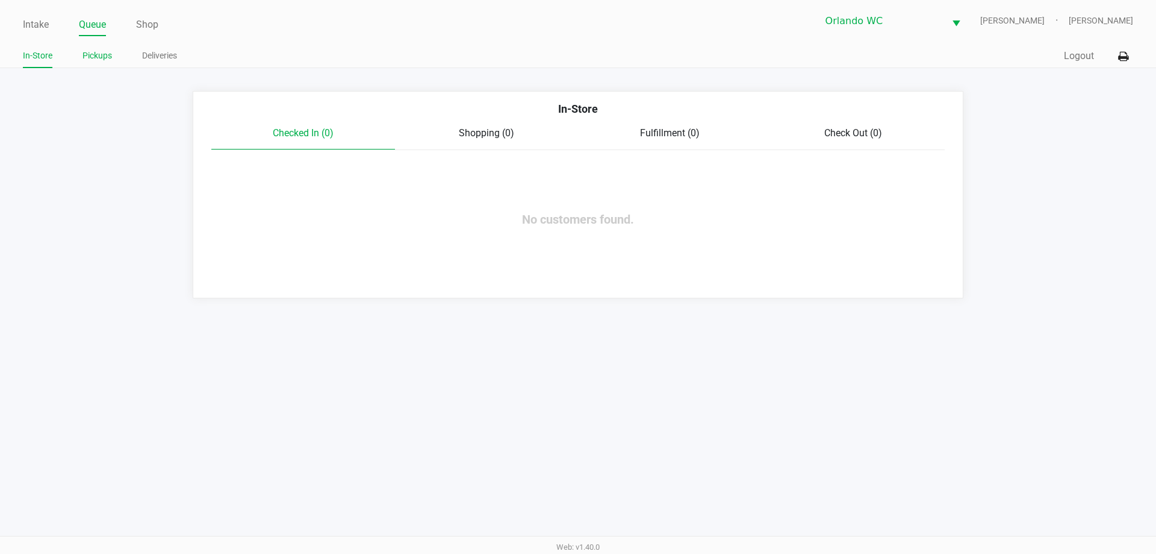
click at [83, 59] on link "Pickups" at bounding box center [98, 55] width 30 height 15
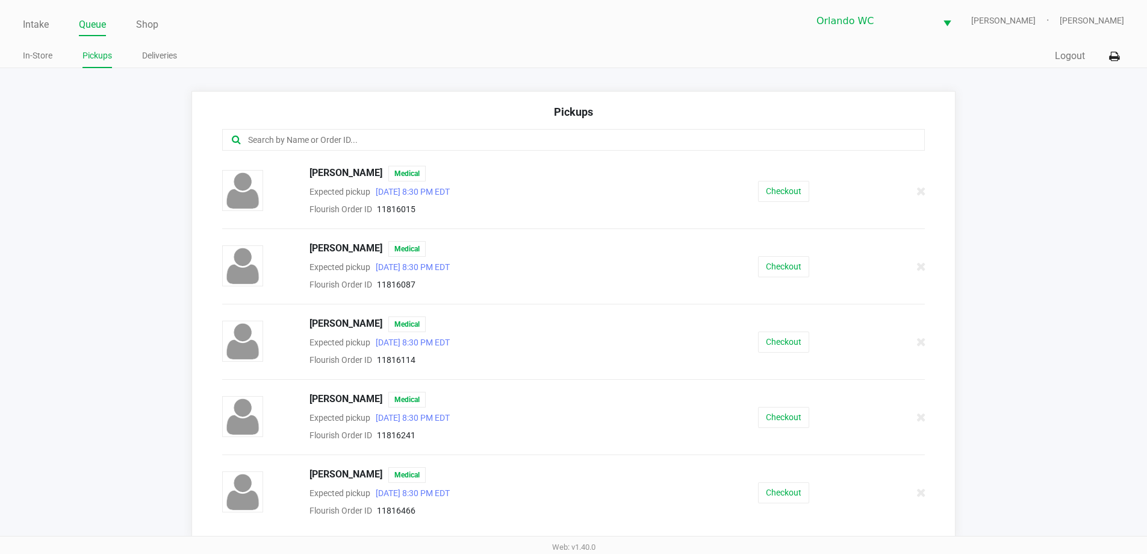
click at [291, 133] on input "text" at bounding box center [555, 140] width 616 height 14
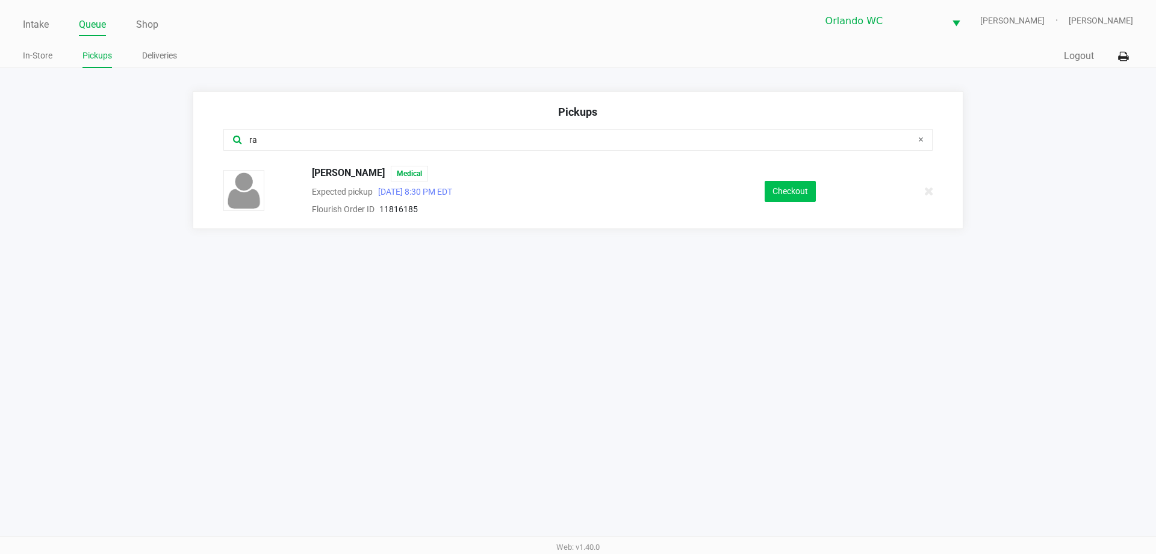
type input "ra"
click at [778, 187] on button "Checkout" at bounding box center [790, 191] width 51 height 21
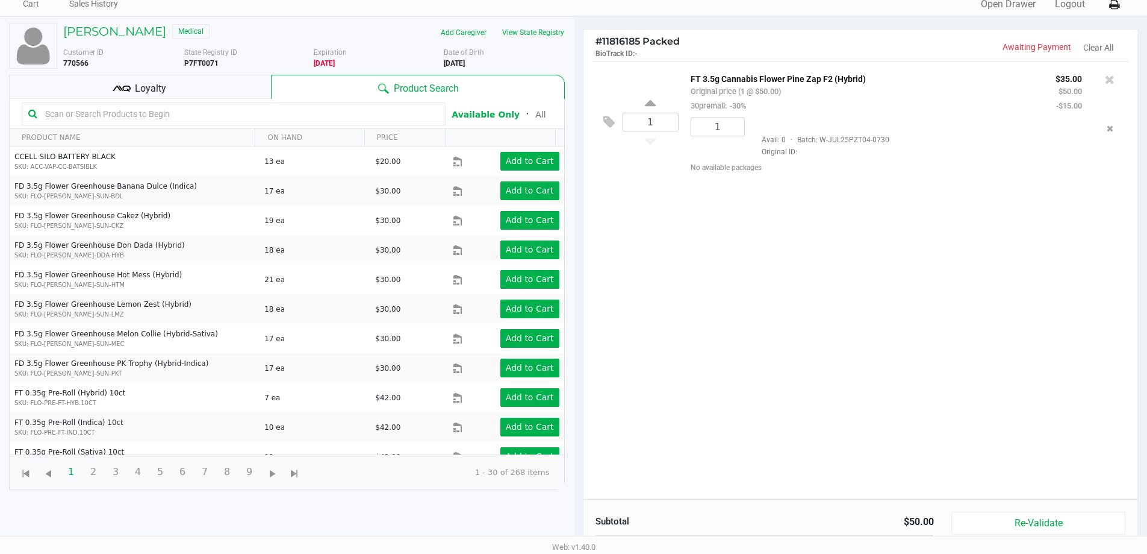
scroll to position [130, 0]
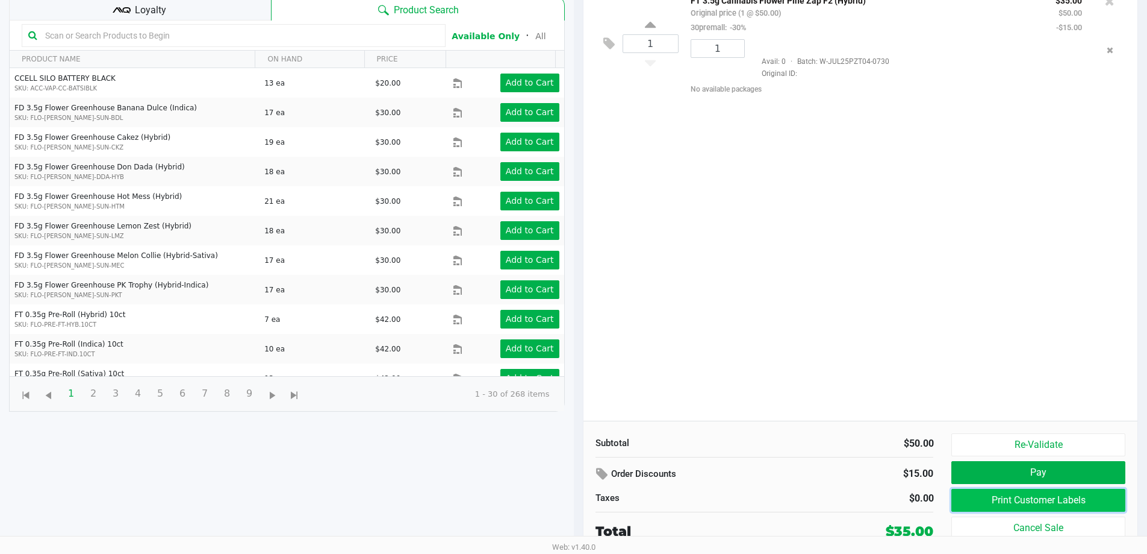
click at [1082, 500] on button "Print Customer Labels" at bounding box center [1038, 499] width 173 height 23
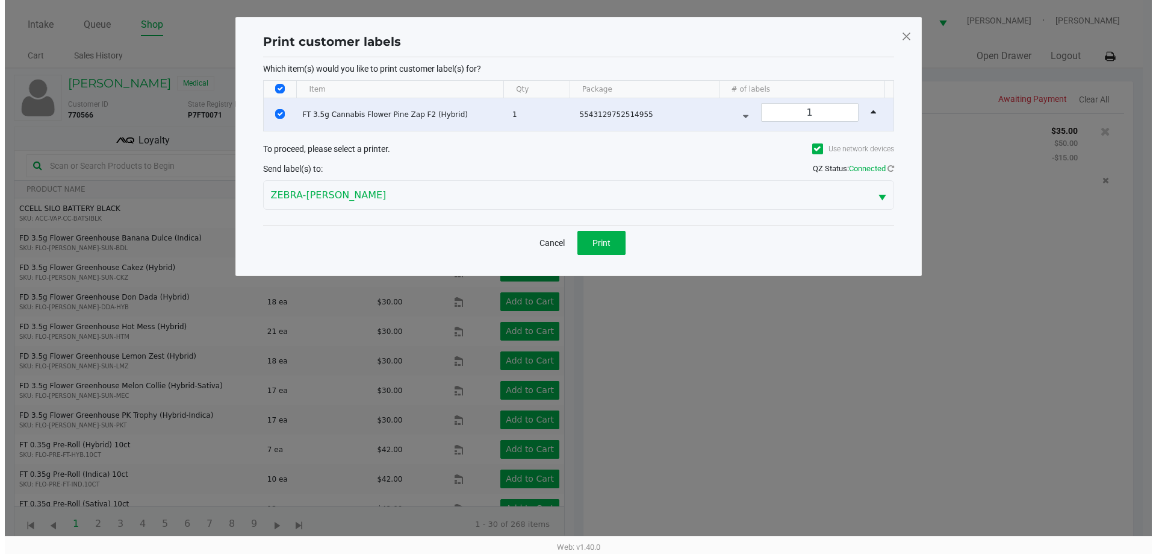
scroll to position [0, 0]
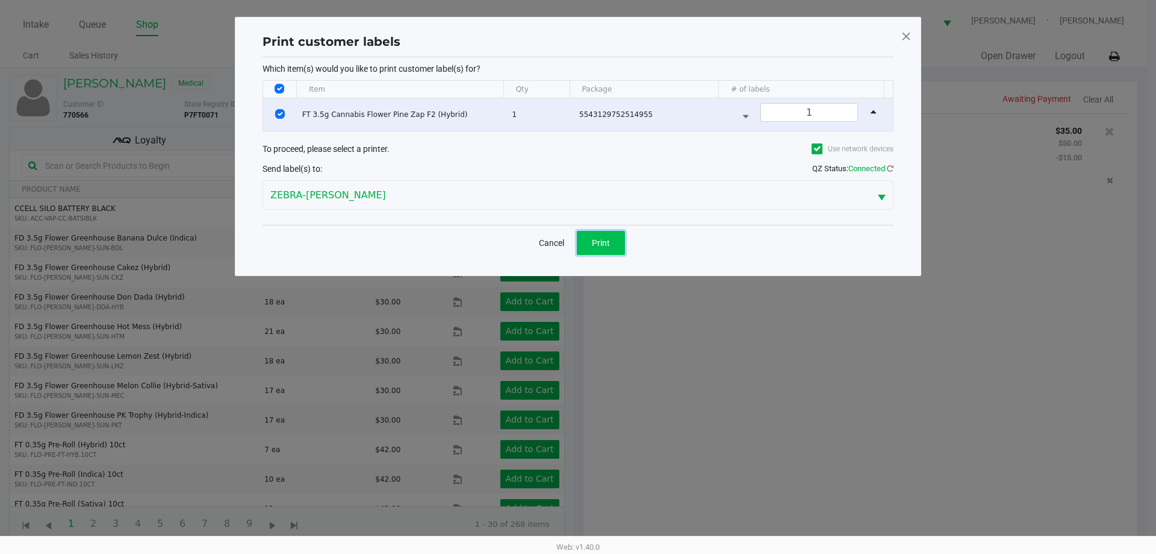
click at [596, 233] on button "Print" at bounding box center [601, 243] width 48 height 24
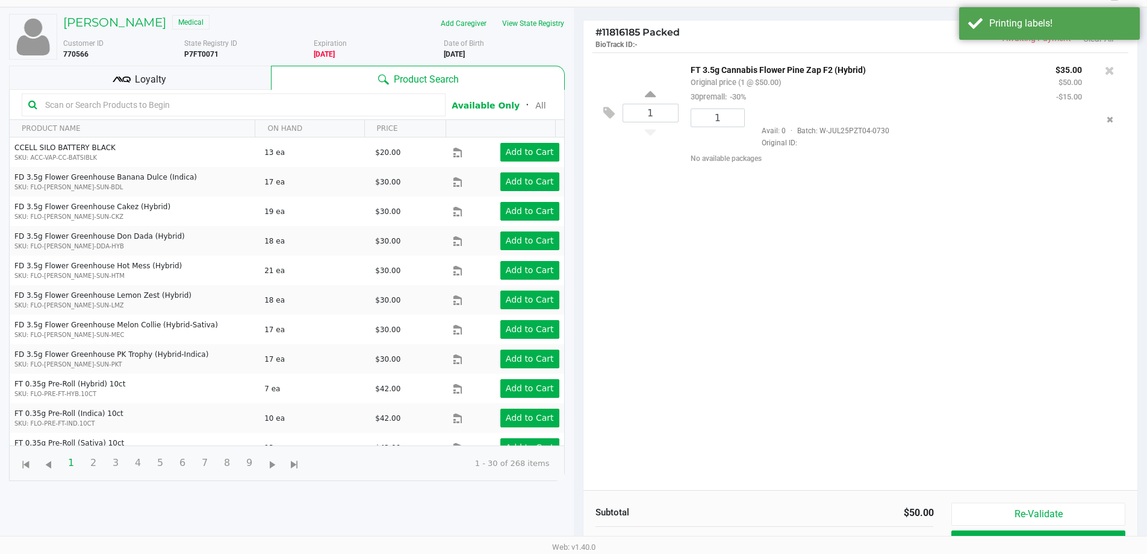
scroll to position [130, 0]
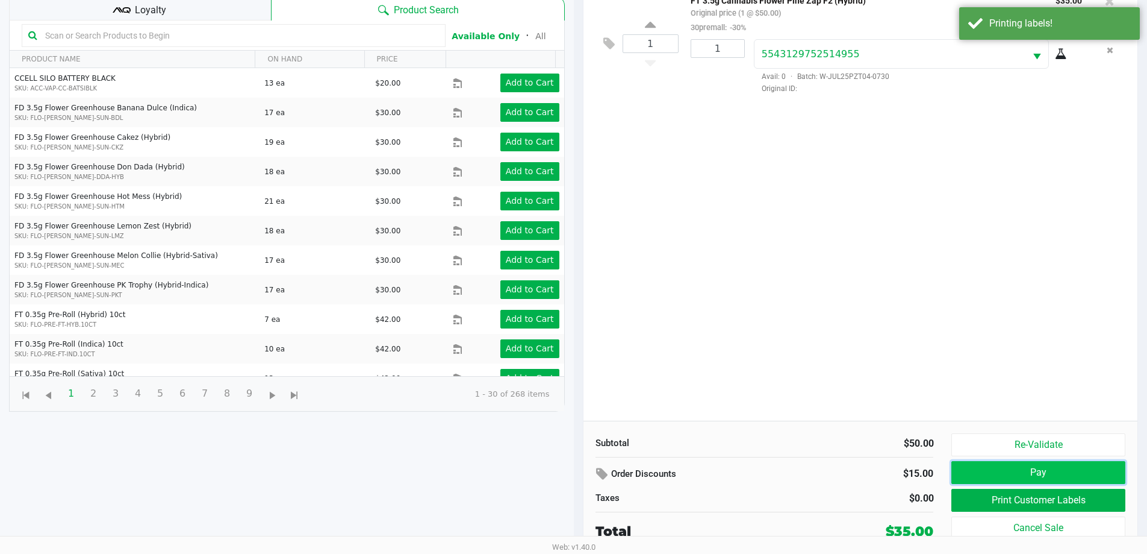
click at [1082, 467] on button "Pay" at bounding box center [1038, 472] width 173 height 23
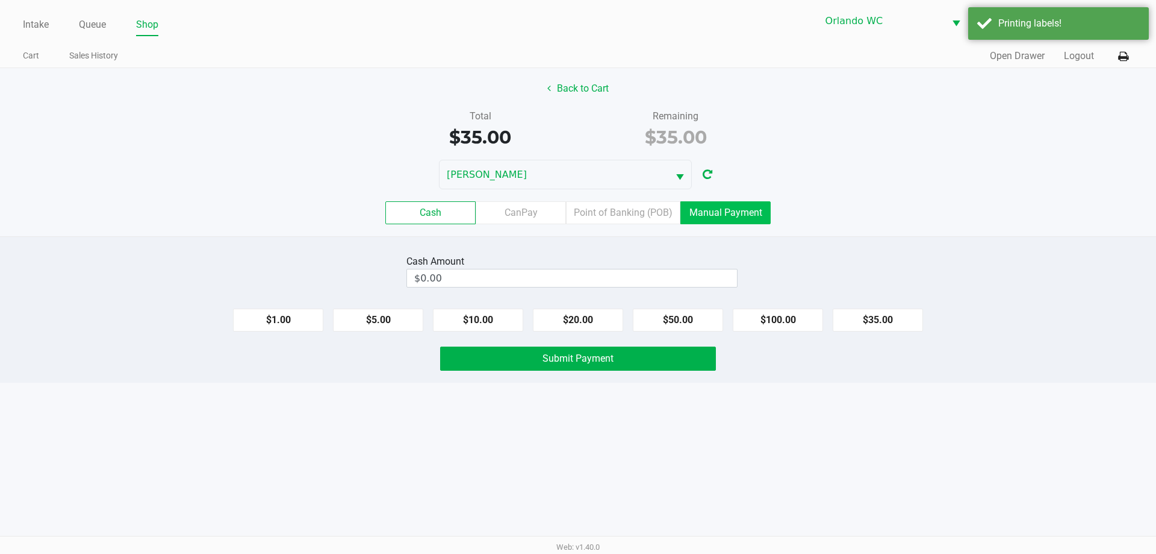
click at [721, 202] on label "Manual Payment" at bounding box center [726, 212] width 90 height 23
click at [0, 0] on 8 "Manual Payment" at bounding box center [0, 0] width 0 height 0
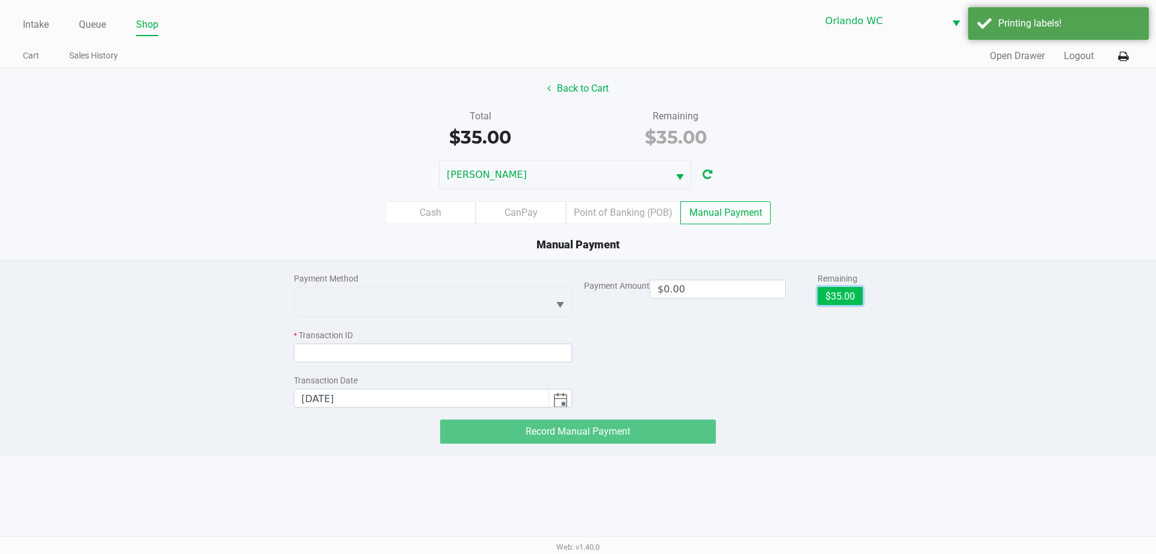
click at [826, 293] on button "$35.00" at bounding box center [840, 296] width 45 height 18
type input "$35.00"
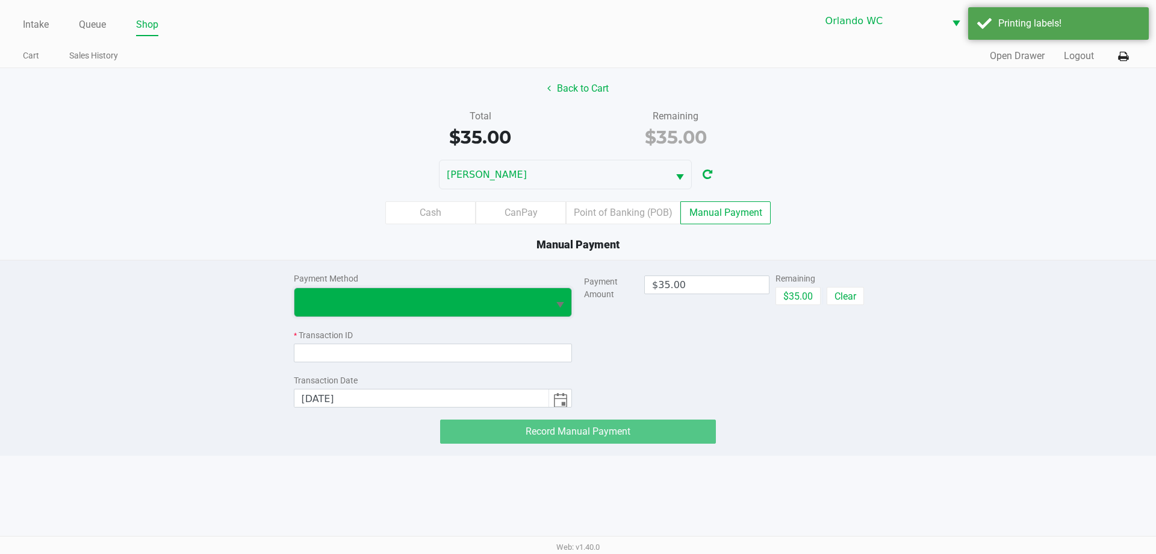
click at [533, 296] on span at bounding box center [422, 302] width 240 height 14
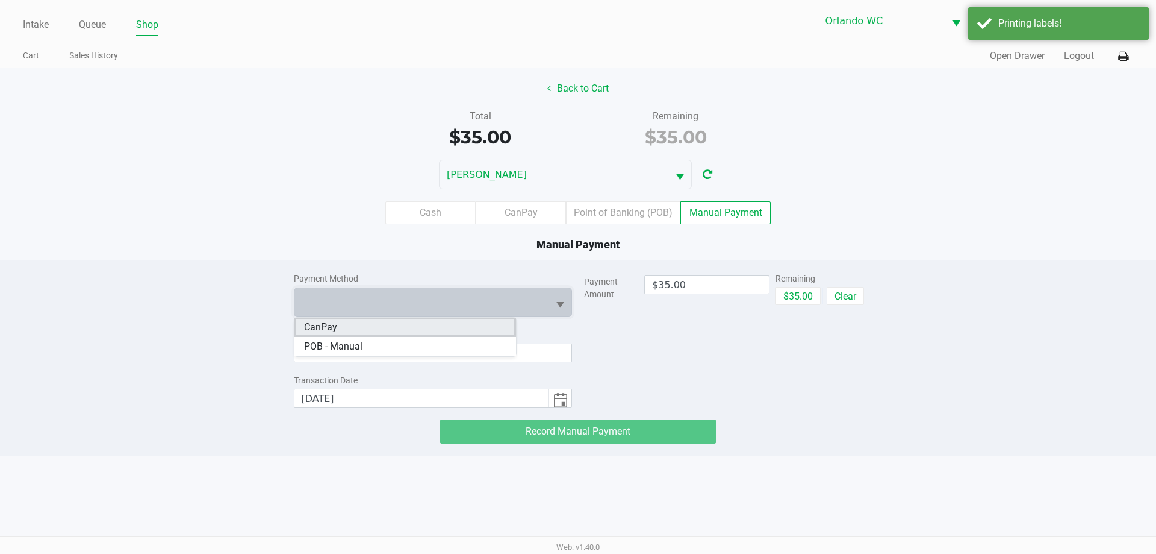
click at [370, 324] on li "CanPay" at bounding box center [406, 326] width 222 height 19
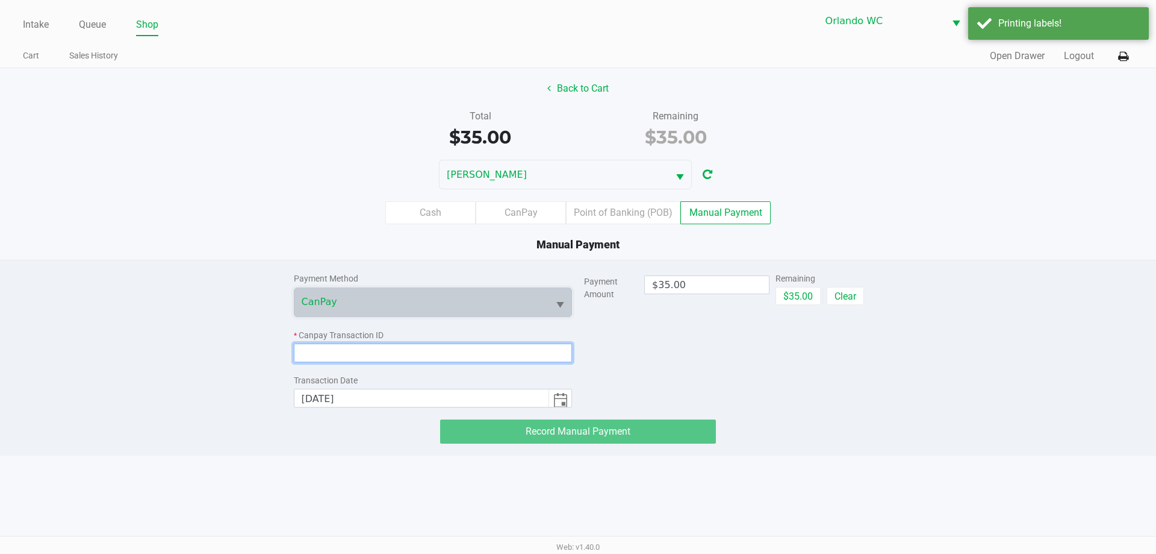
click at [378, 351] on input at bounding box center [433, 352] width 279 height 19
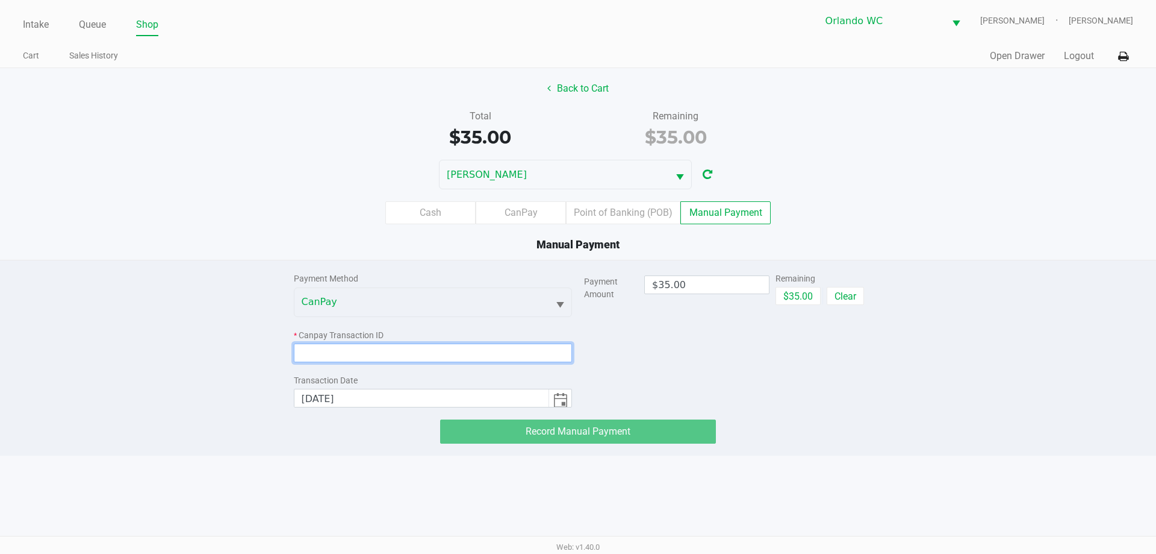
paste input "E4ETELABELA8"
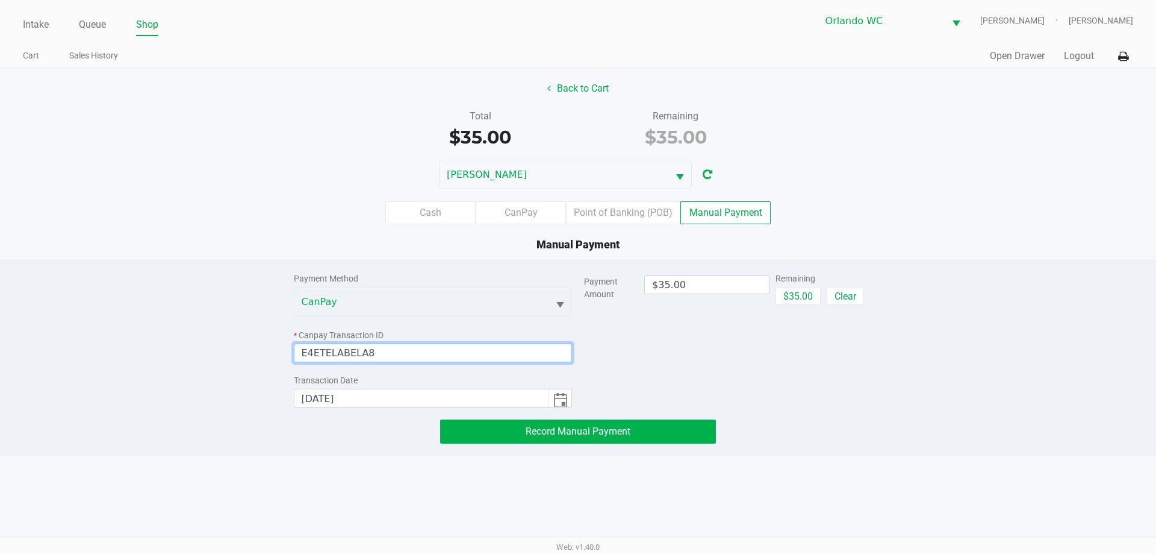
type input "E4ETELABELA8"
click at [910, 376] on div "Payment Method CanPay * Canpay Transaction ID E4ETELABELA8 Transaction Date 8/2…" at bounding box center [578, 351] width 1175 height 183
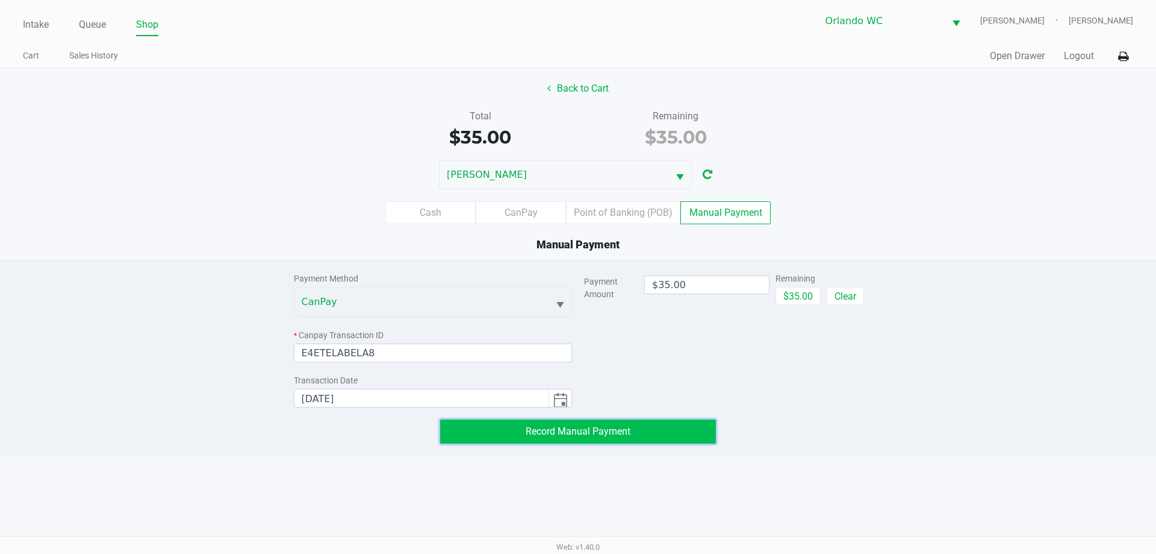
click at [485, 438] on button "Record Manual Payment" at bounding box center [578, 431] width 276 height 24
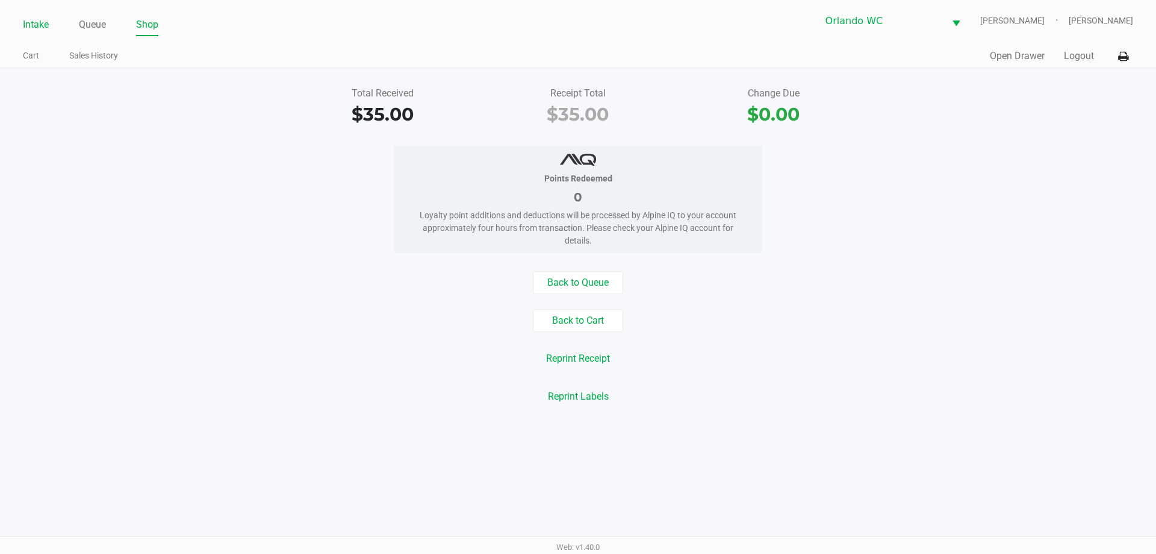
click at [49, 20] on link "Intake" at bounding box center [36, 24] width 26 height 17
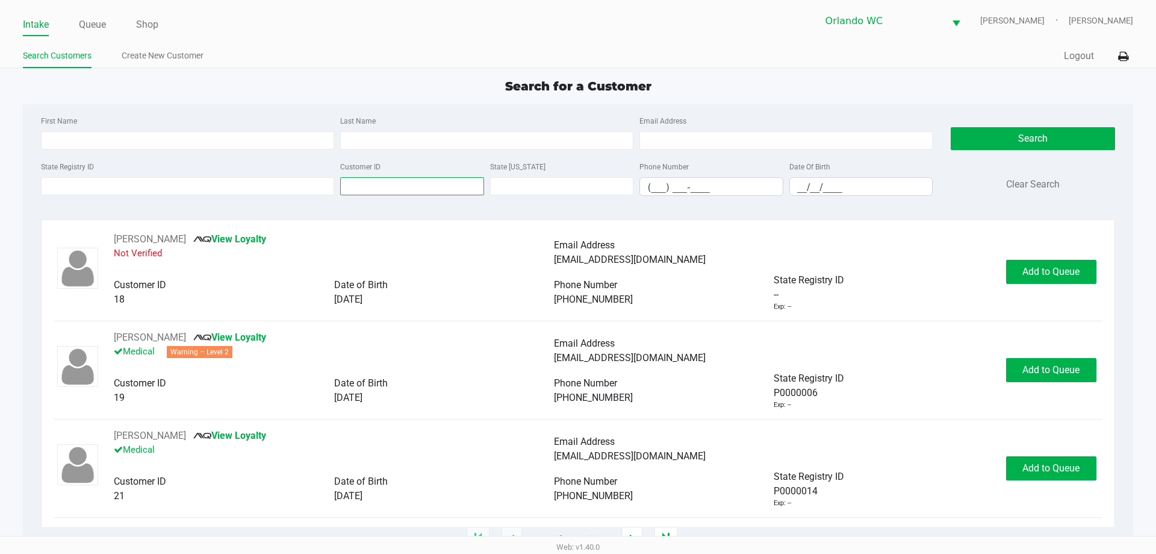
click at [358, 181] on input "Customer ID" at bounding box center [412, 186] width 144 height 18
paste input "759336"
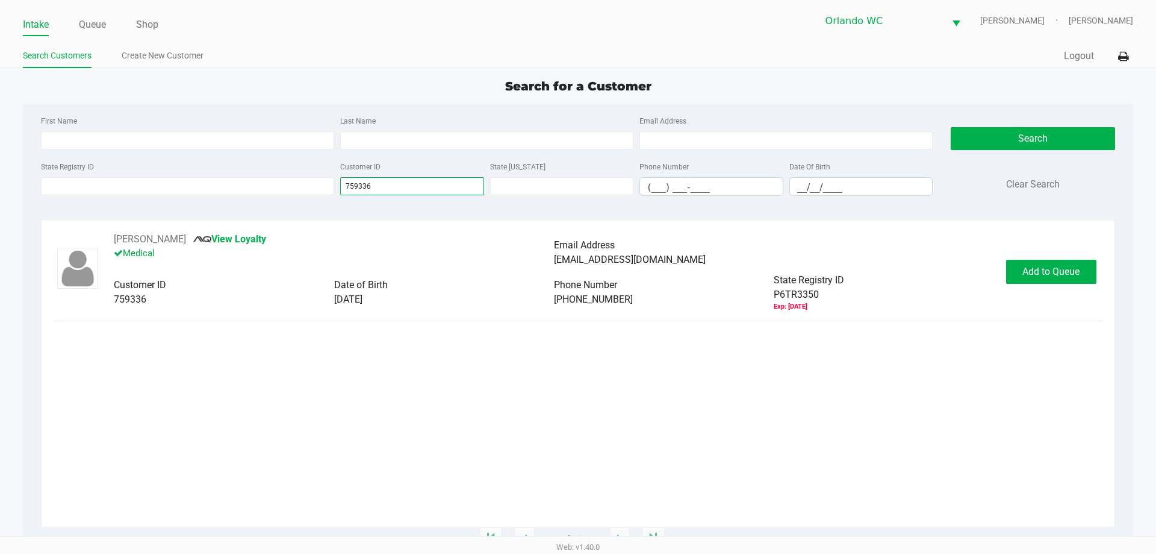
type input "759336"
drag, startPoint x: 381, startPoint y: 191, endPoint x: 281, endPoint y: 186, distance: 100.7
click at [289, 188] on div "State Registry ID Customer ID 759336 State ID Phone Number (___) ___-____ Date …" at bounding box center [487, 182] width 898 height 46
click at [137, 175] on div "State Registry ID" at bounding box center [187, 177] width 299 height 37
click at [142, 185] on input "State Registry ID" at bounding box center [187, 186] width 293 height 18
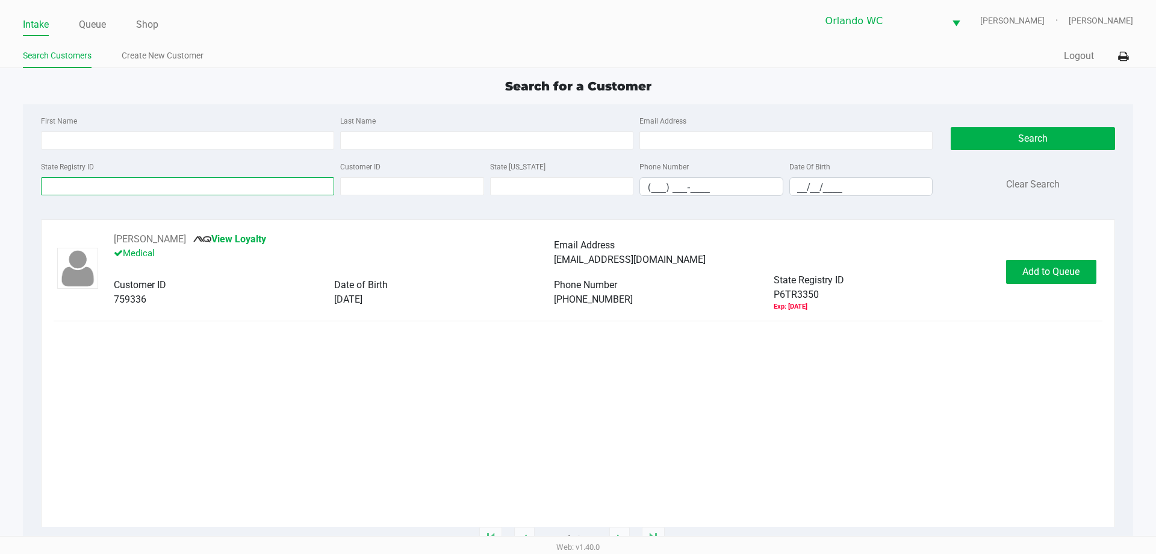
click at [142, 185] on input "State Registry ID" at bounding box center [187, 186] width 293 height 18
paste input "P6TR3350"
type input "P6TR3350"
click at [32, 15] on li "Intake" at bounding box center [36, 25] width 26 height 21
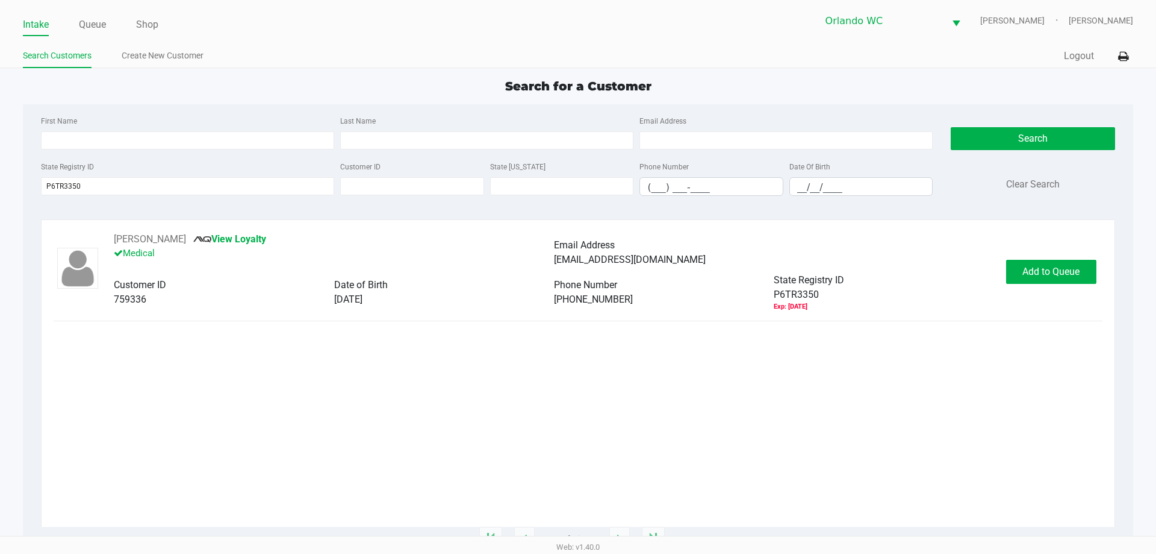
click at [96, 17] on link "Queue" at bounding box center [92, 24] width 27 height 17
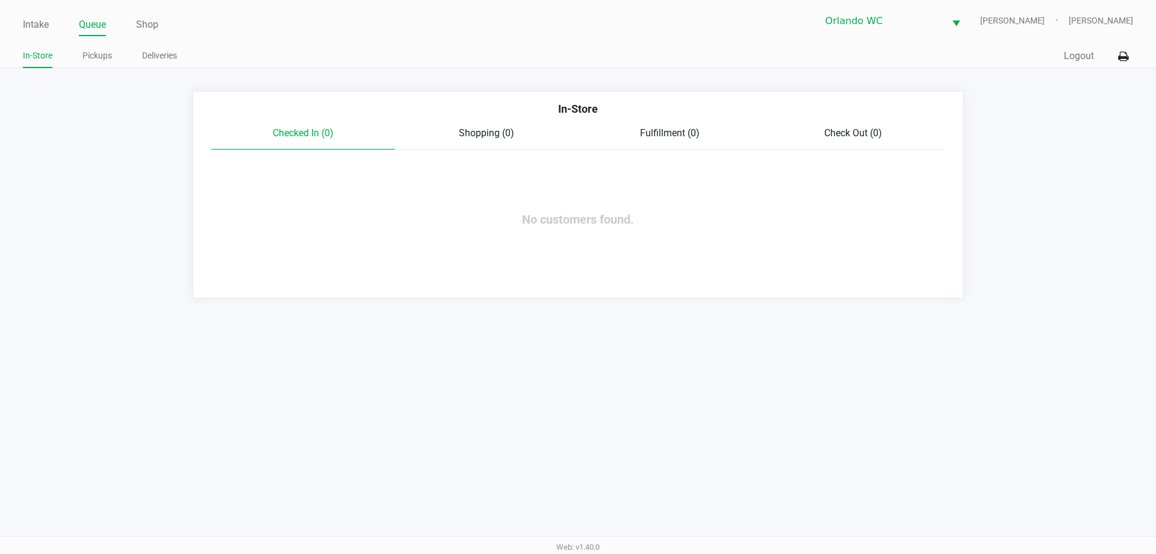
click at [97, 54] on link "Pickups" at bounding box center [98, 55] width 30 height 15
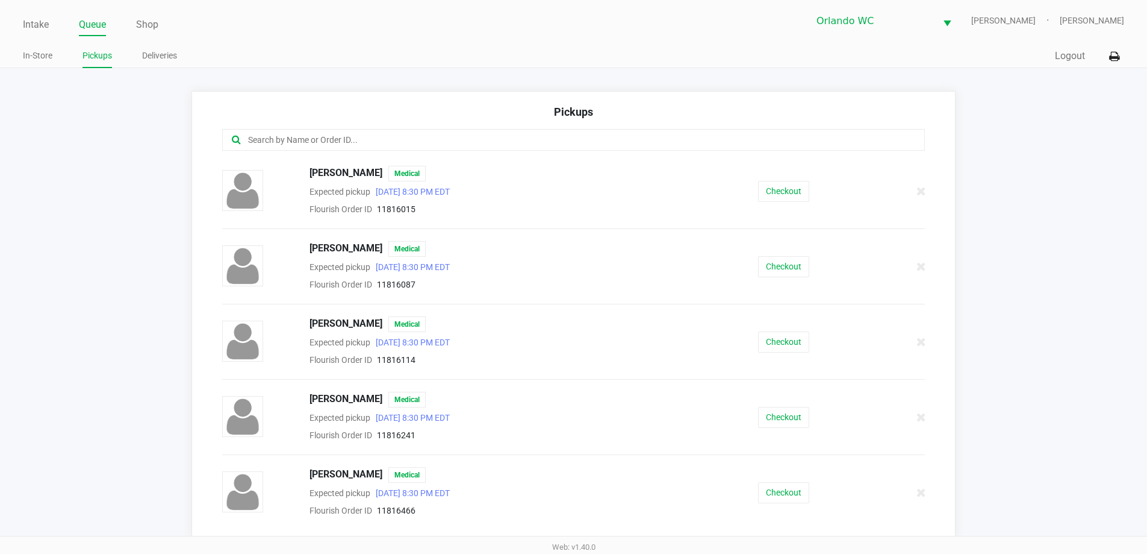
click at [241, 142] on link at bounding box center [239, 139] width 15 height 11
click at [264, 142] on input "text" at bounding box center [555, 140] width 616 height 14
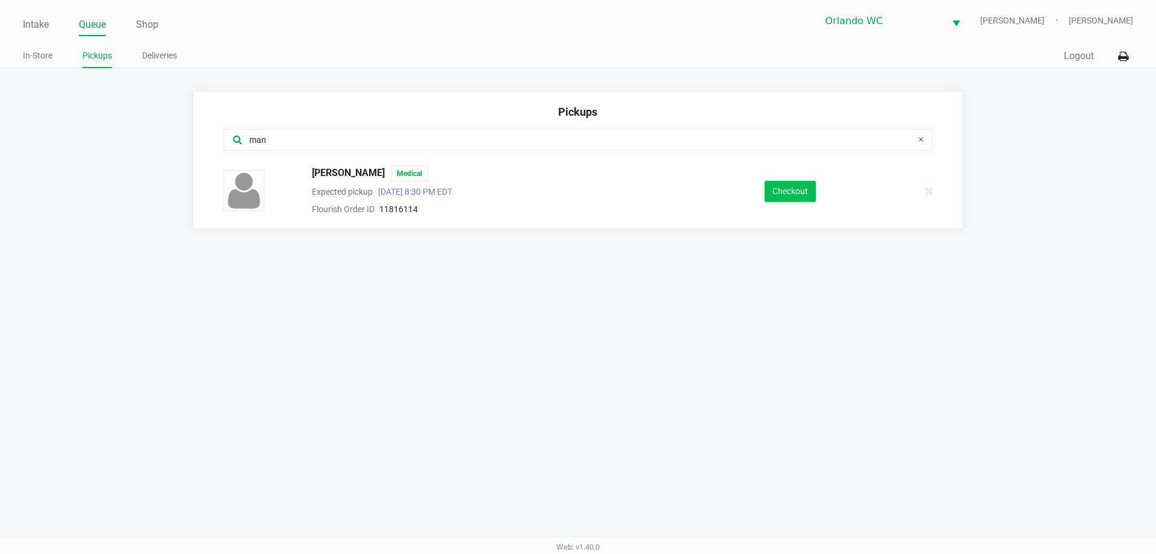
type input "man"
click at [806, 195] on button "Checkout" at bounding box center [790, 191] width 51 height 21
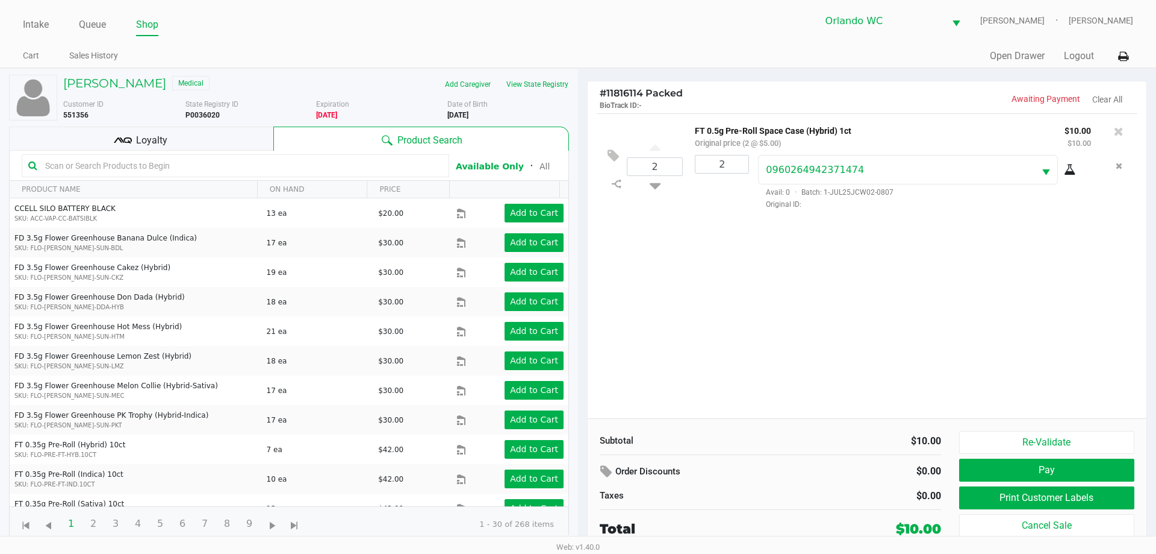
click at [254, 146] on div "Loyalty" at bounding box center [141, 138] width 264 height 24
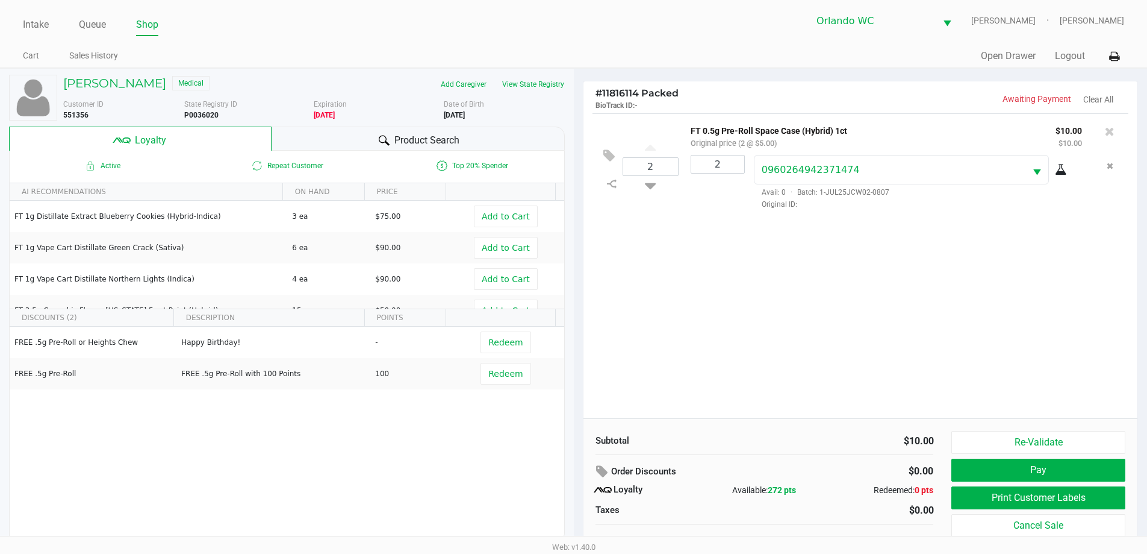
scroll to position [12, 0]
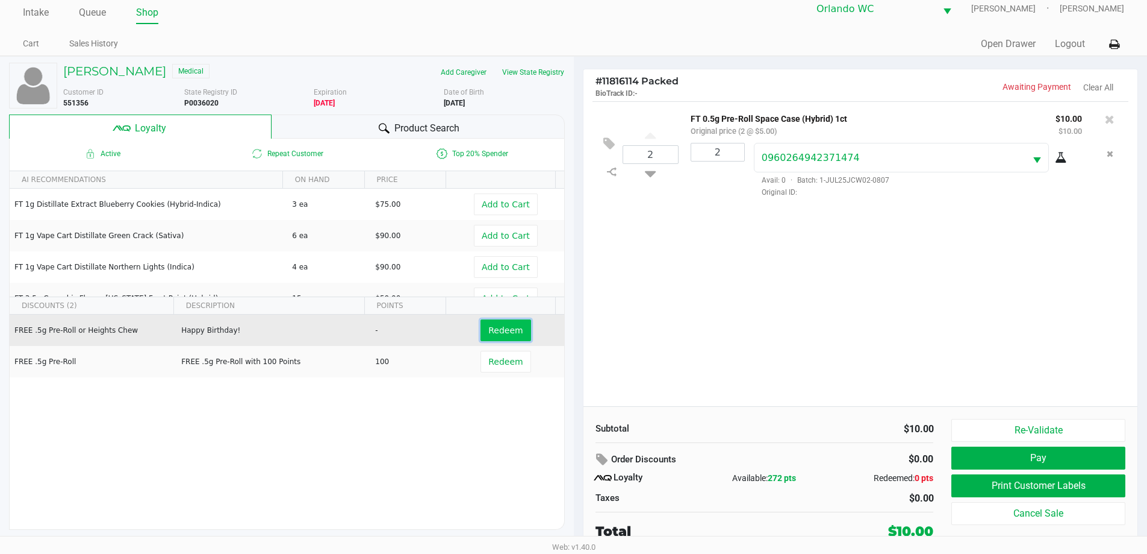
click at [491, 327] on span "Redeem" at bounding box center [505, 330] width 34 height 10
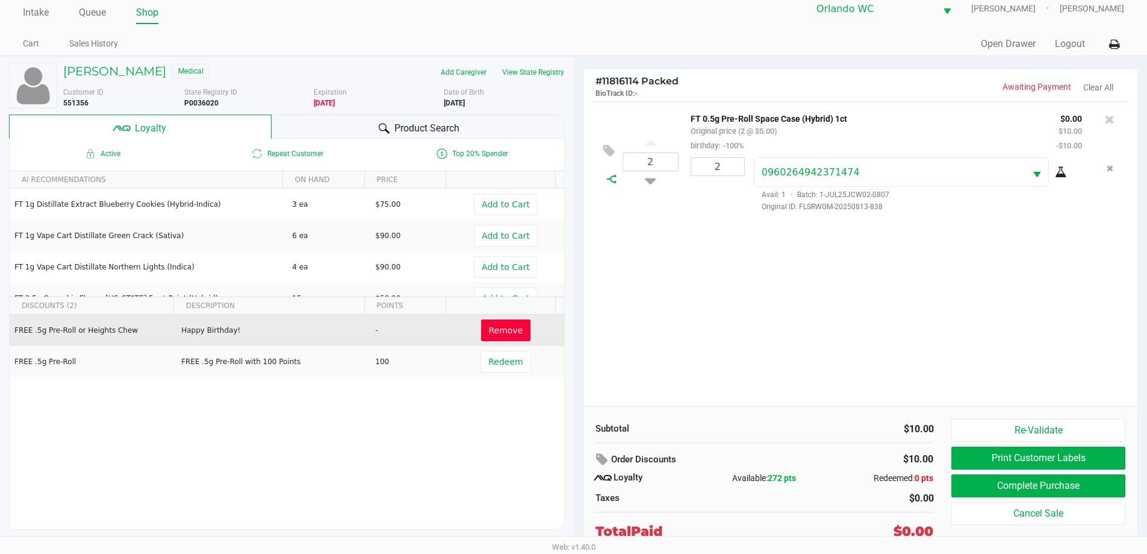
click at [608, 176] on icon at bounding box center [612, 179] width 10 height 10
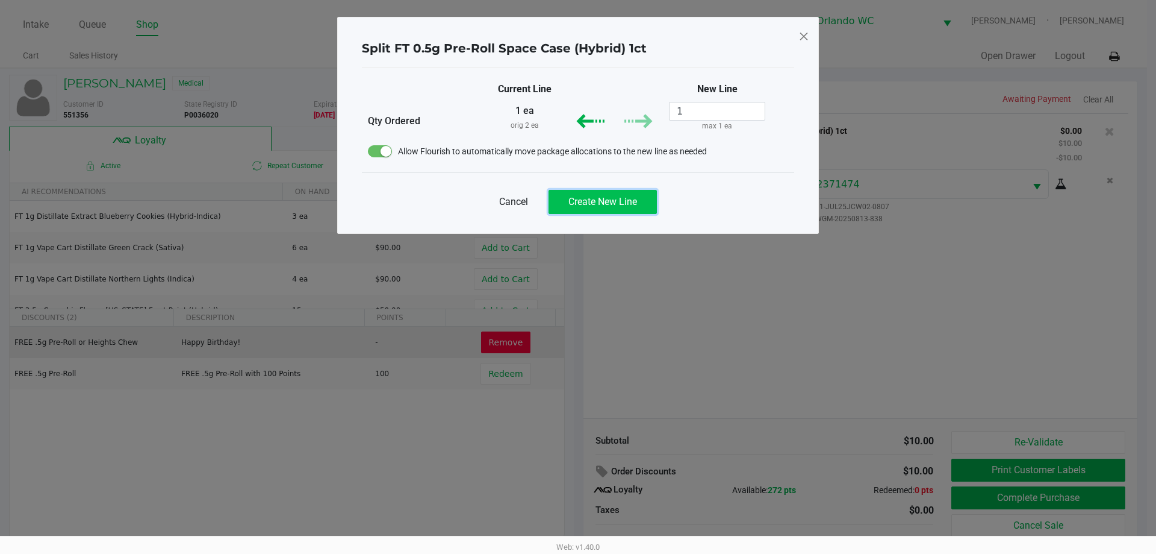
click at [619, 210] on button "Create New Line" at bounding box center [603, 202] width 108 height 24
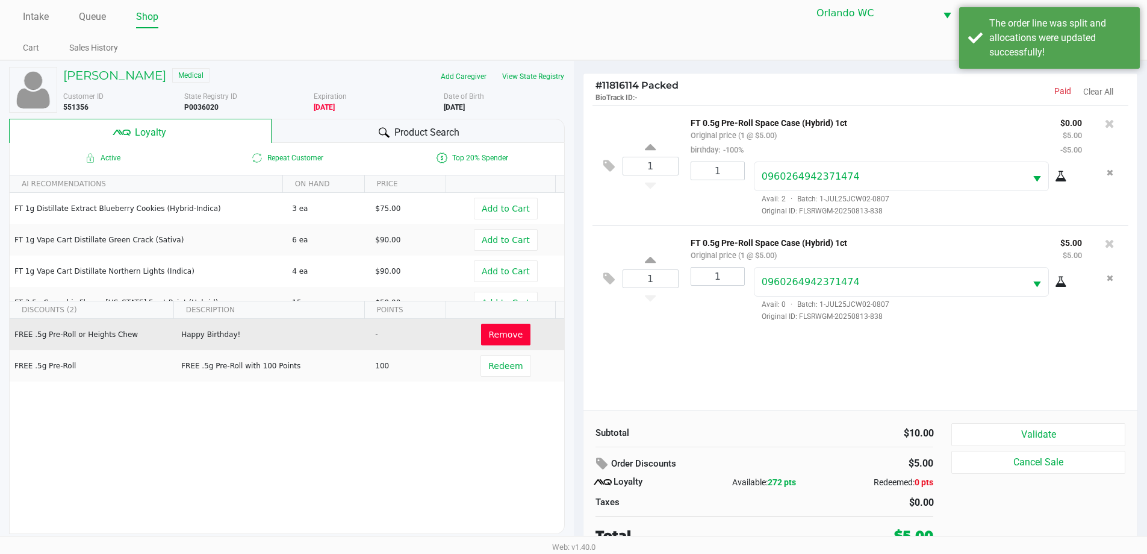
scroll to position [12, 0]
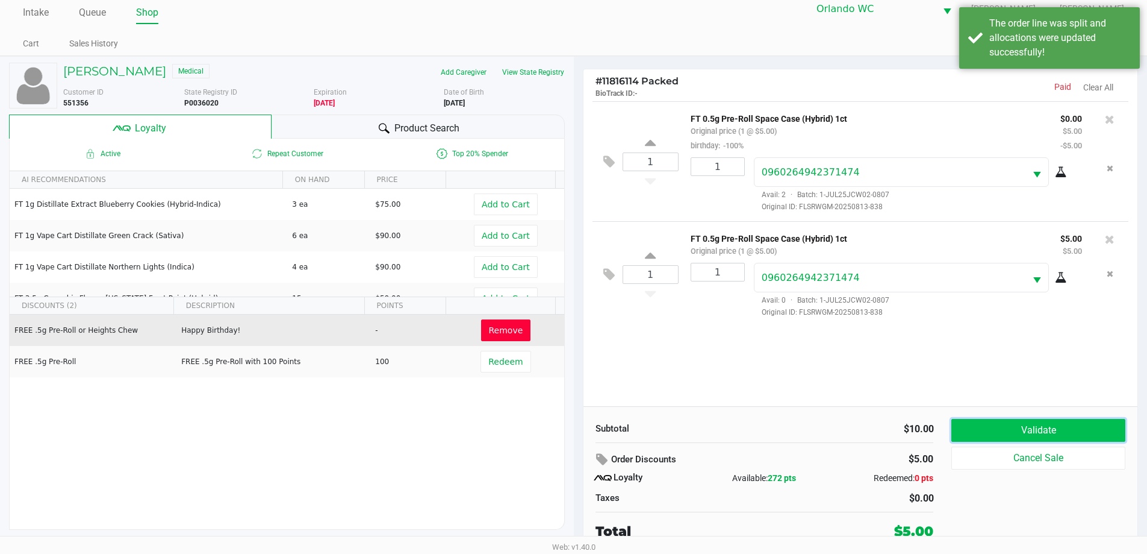
click at [1011, 425] on button "Validate" at bounding box center [1038, 430] width 173 height 23
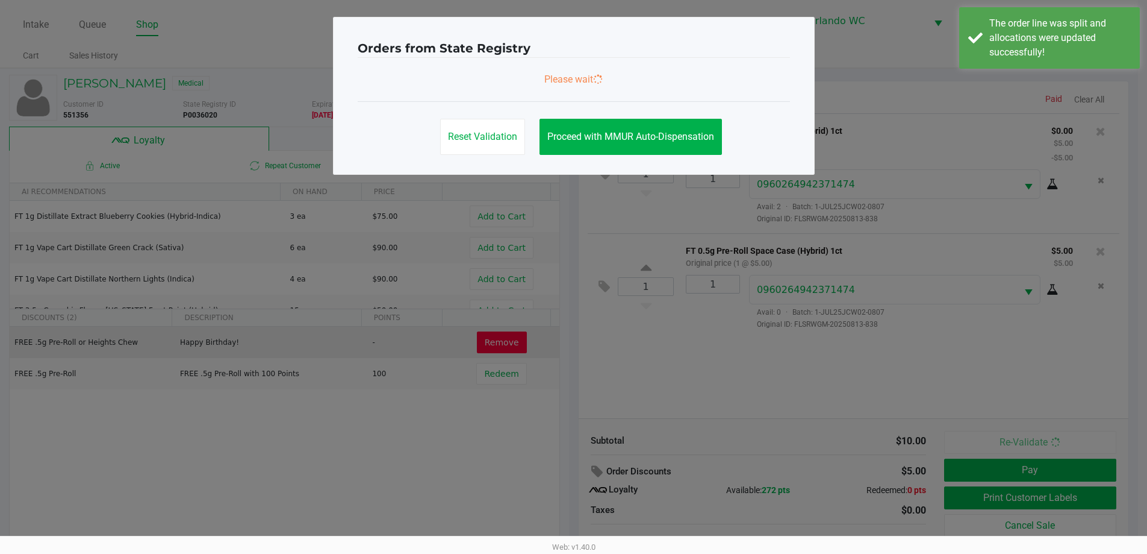
scroll to position [0, 0]
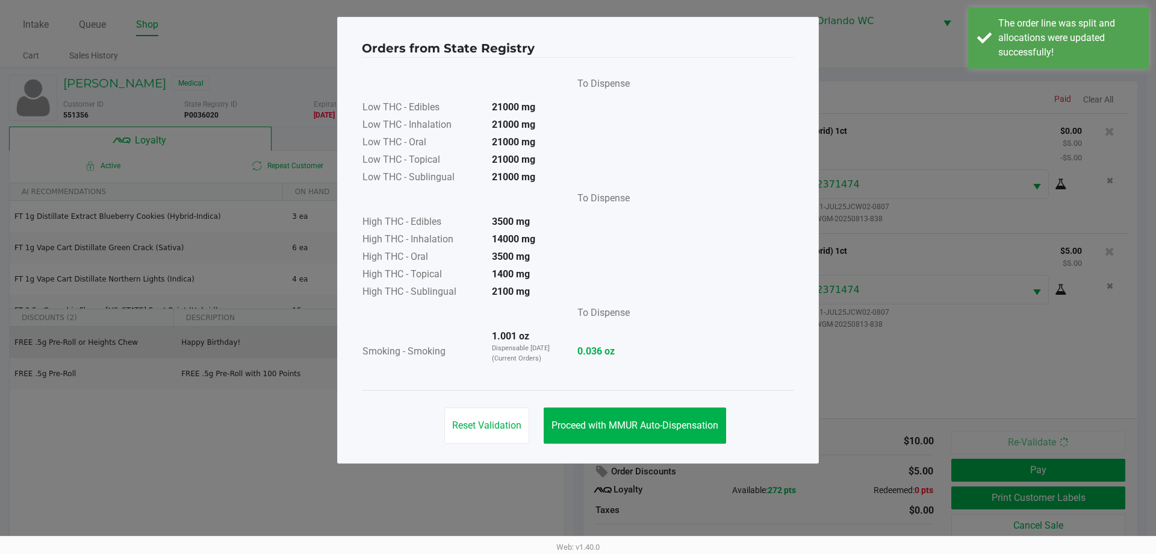
click at [652, 419] on button "Proceed with MMUR Auto-Dispensation" at bounding box center [635, 425] width 183 height 36
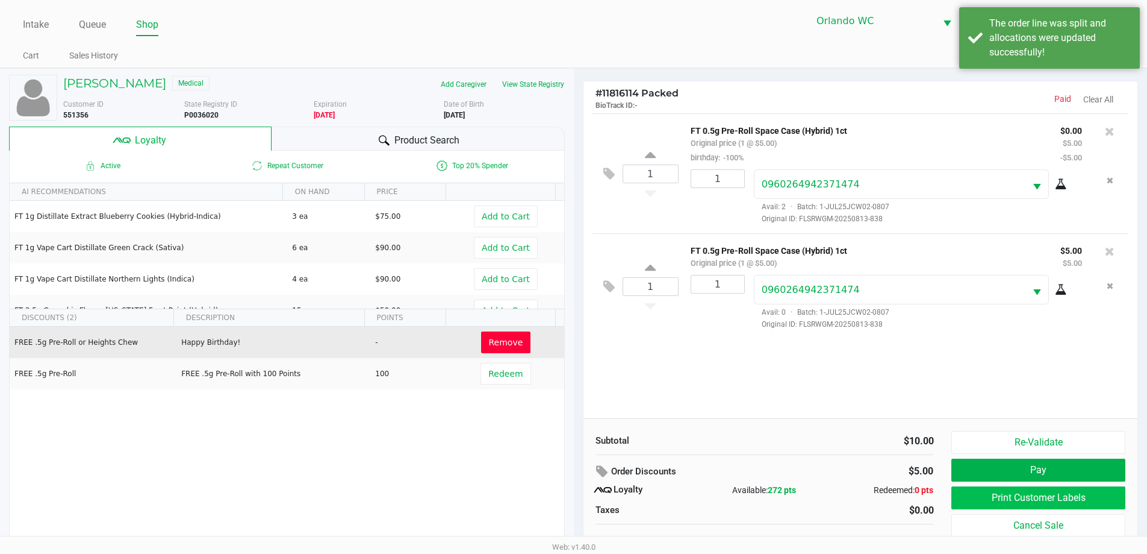
click at [1077, 496] on button "Print Customer Labels" at bounding box center [1038, 497] width 173 height 23
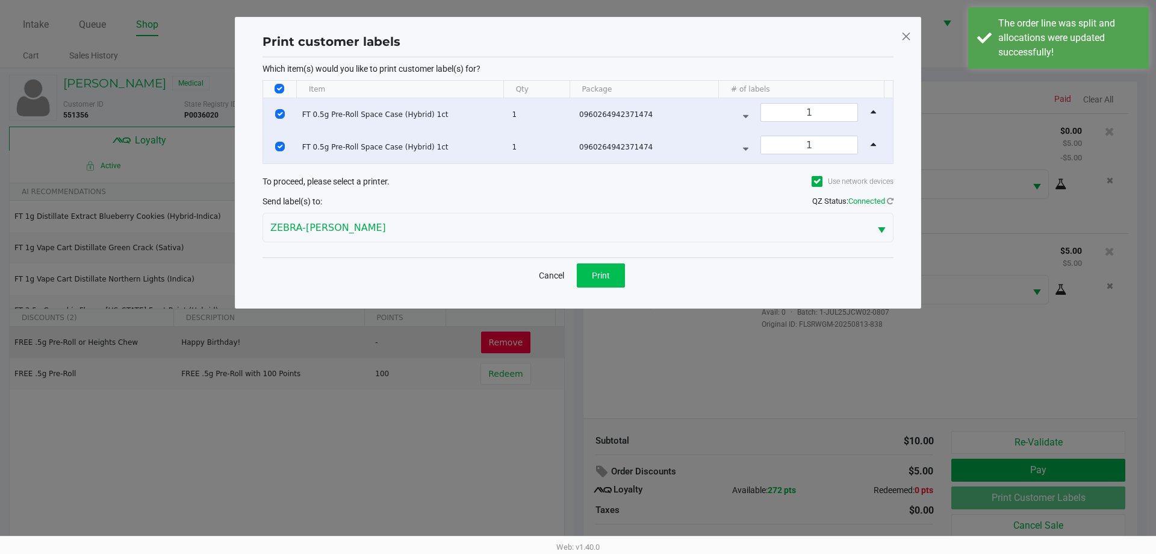
click at [590, 281] on button "Print" at bounding box center [601, 275] width 48 height 24
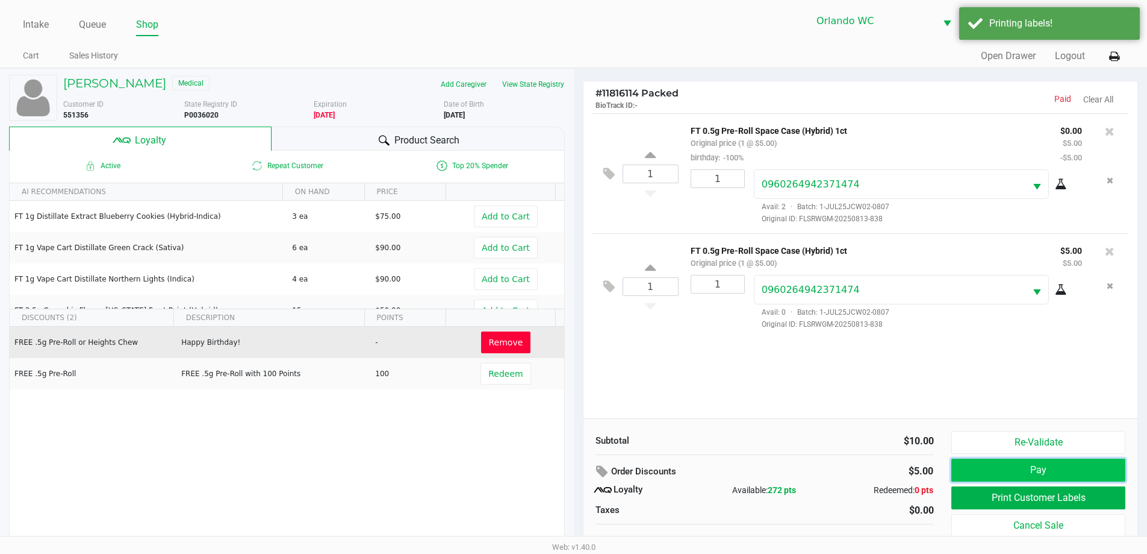
click at [968, 467] on button "Pay" at bounding box center [1038, 469] width 173 height 23
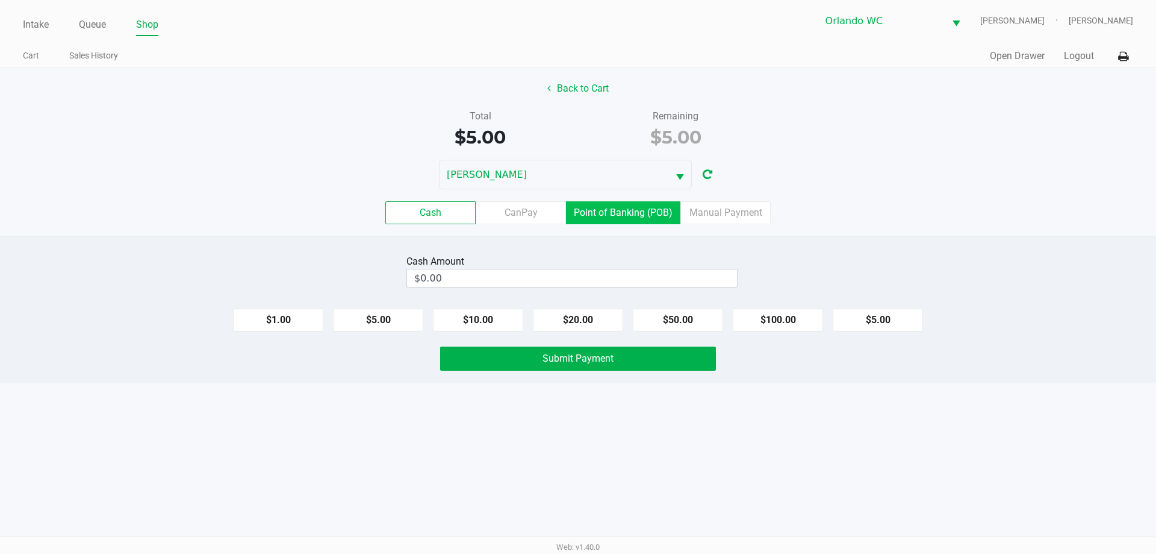
click at [591, 205] on label "Point of Banking (POB)" at bounding box center [623, 212] width 114 height 23
click at [0, 0] on 7 "Point of Banking (POB)" at bounding box center [0, 0] width 0 height 0
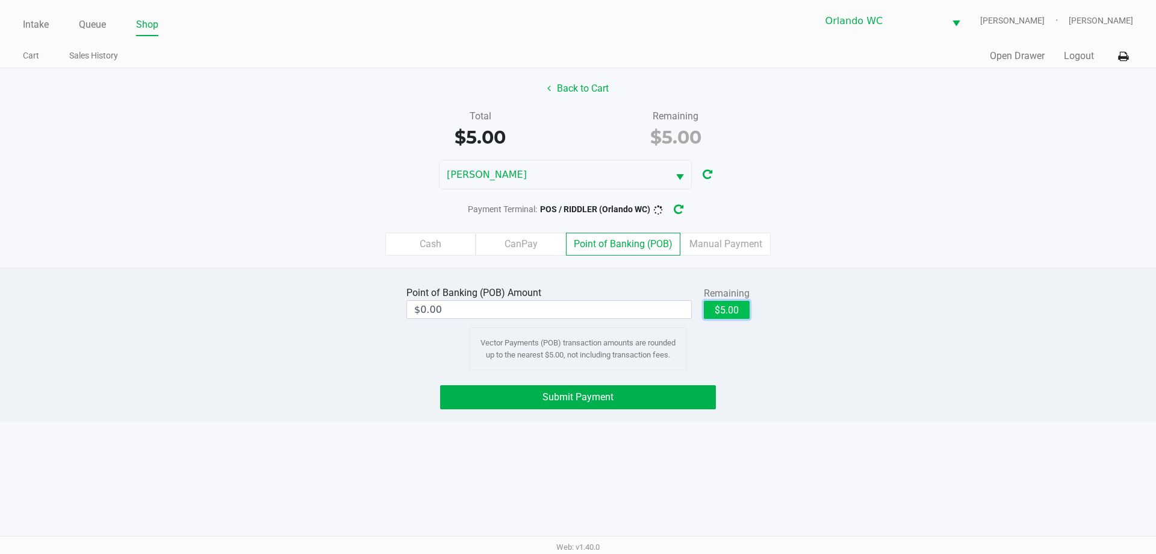
click at [739, 303] on button "$5.00" at bounding box center [727, 310] width 46 height 18
type input "$5.00"
click at [531, 396] on button "Submit Payment" at bounding box center [578, 397] width 276 height 24
click at [688, 213] on icon "button" at bounding box center [688, 210] width 11 height 10
click at [683, 210] on icon "button" at bounding box center [679, 209] width 10 height 8
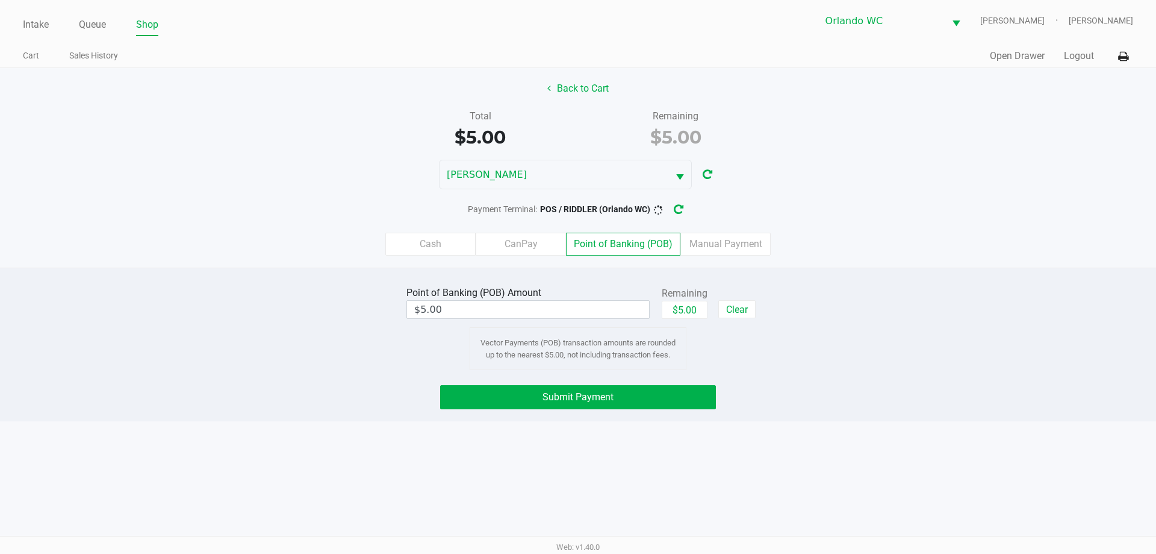
click at [890, 217] on div "Payment Terminal: POS / RIDDLER (Orlando WC)" at bounding box center [578, 209] width 1156 height 22
click at [699, 391] on button "Submit Payment" at bounding box center [578, 397] width 276 height 24
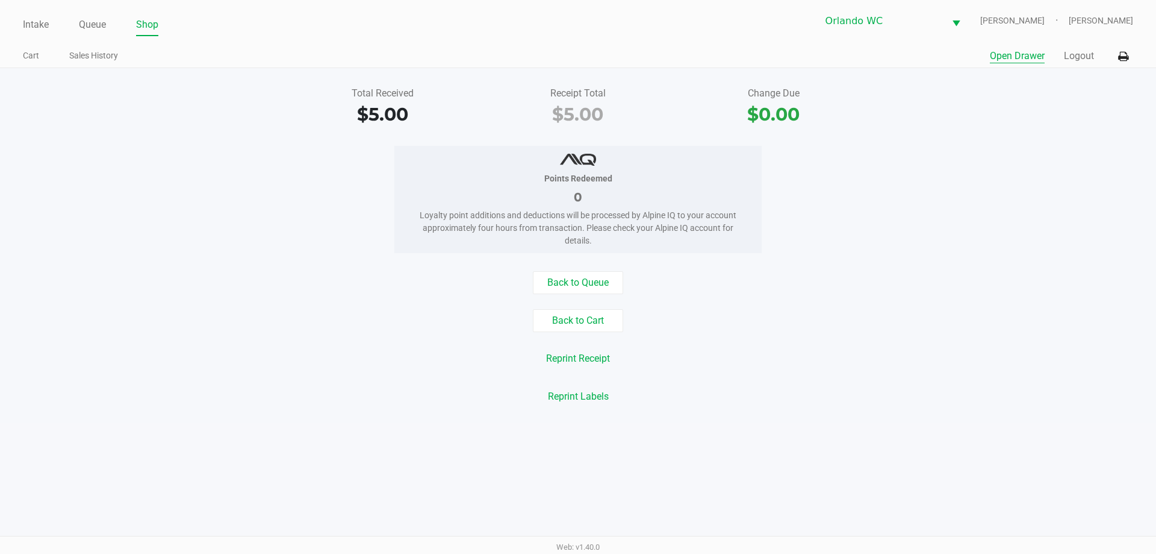
click at [1029, 55] on button "Open Drawer" at bounding box center [1017, 56] width 55 height 14
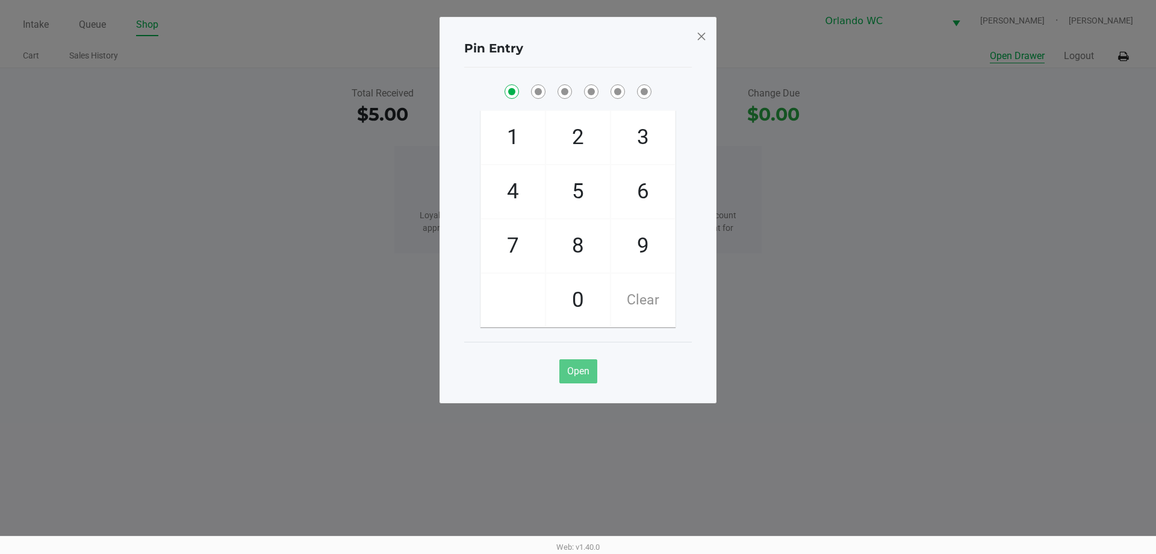
checkbox input "true"
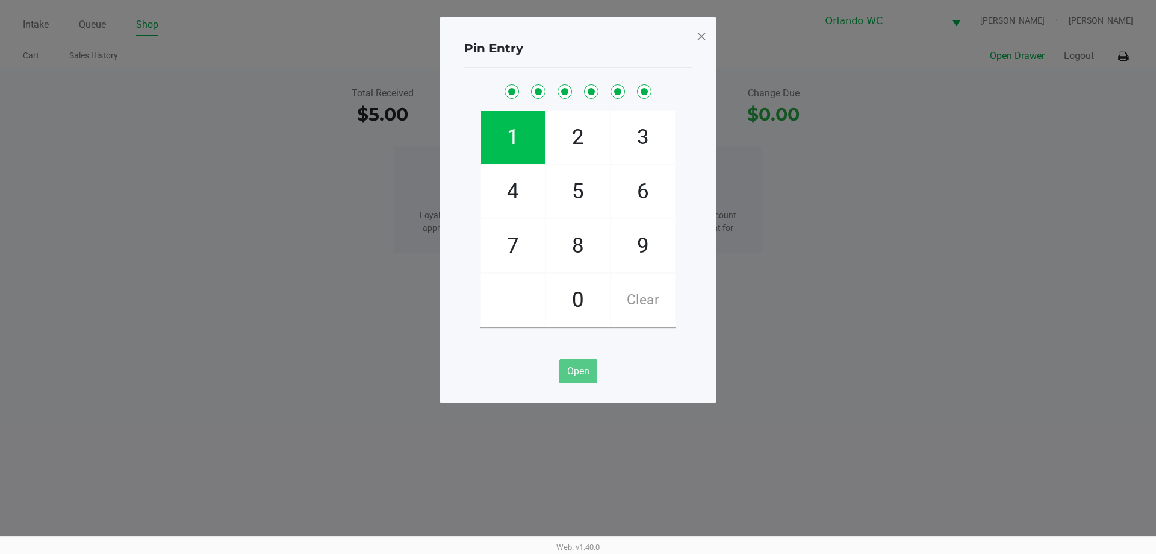
checkbox input "true"
click at [701, 39] on span at bounding box center [701, 36] width 11 height 19
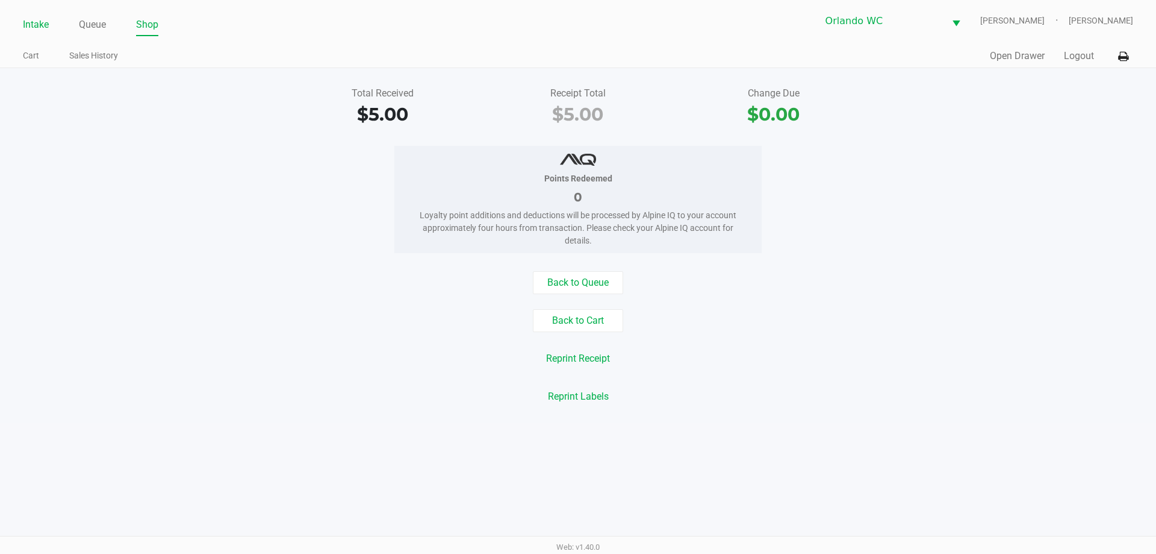
click at [39, 21] on link "Intake" at bounding box center [36, 24] width 26 height 17
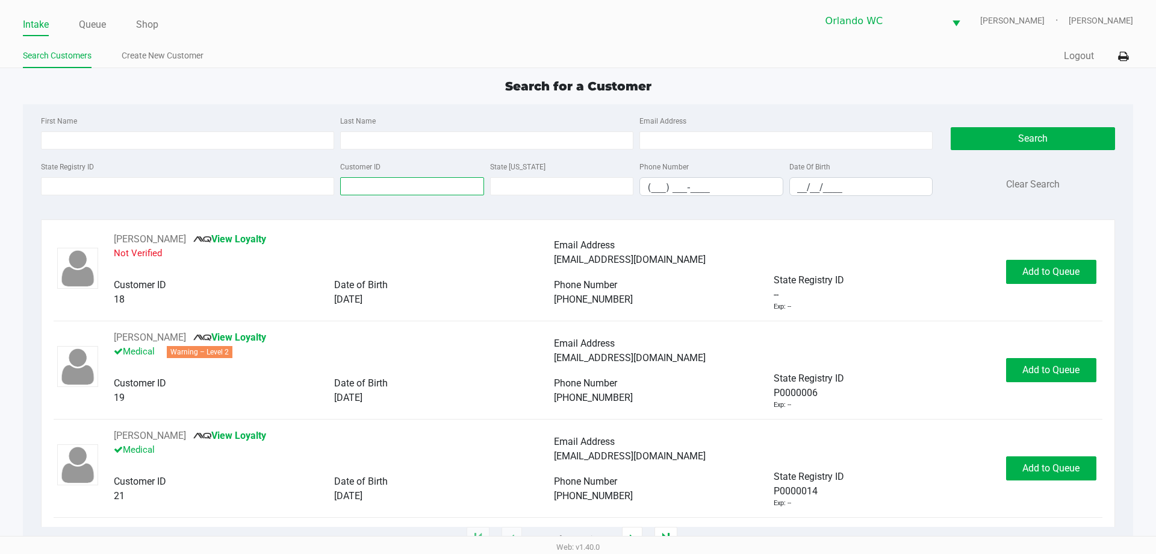
click at [401, 179] on input "Customer ID" at bounding box center [412, 186] width 144 height 18
paste input "764919"
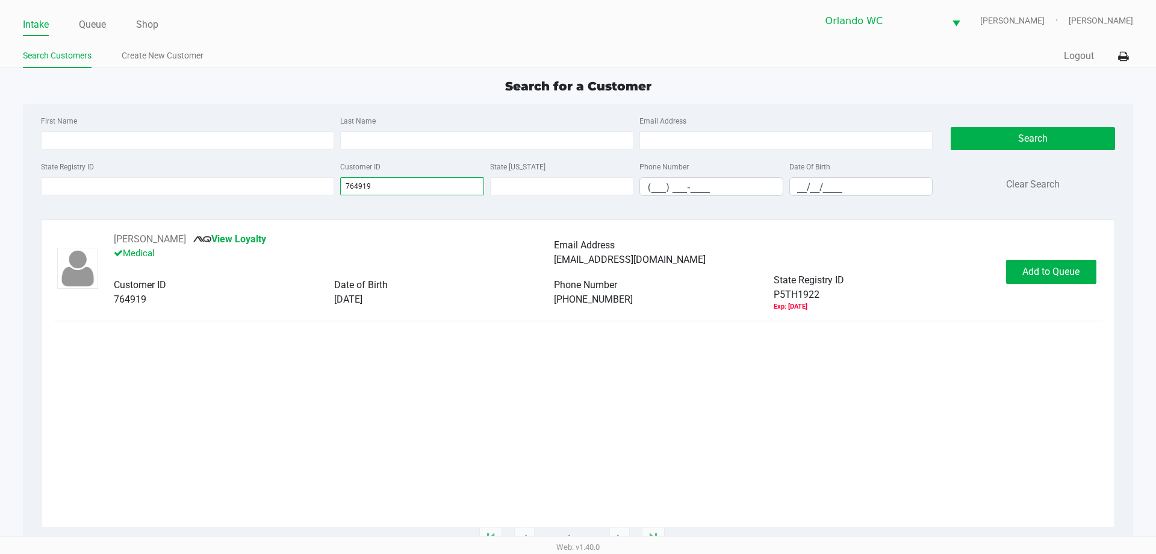
type input "764919"
drag, startPoint x: 386, startPoint y: 184, endPoint x: 204, endPoint y: 173, distance: 182.3
click at [267, 182] on div "State Registry ID Customer ID 764919 State ID Phone Number (___) ___-____ Date …" at bounding box center [487, 182] width 898 height 46
click at [188, 183] on input "State Registry ID" at bounding box center [187, 186] width 293 height 18
paste input "759336"
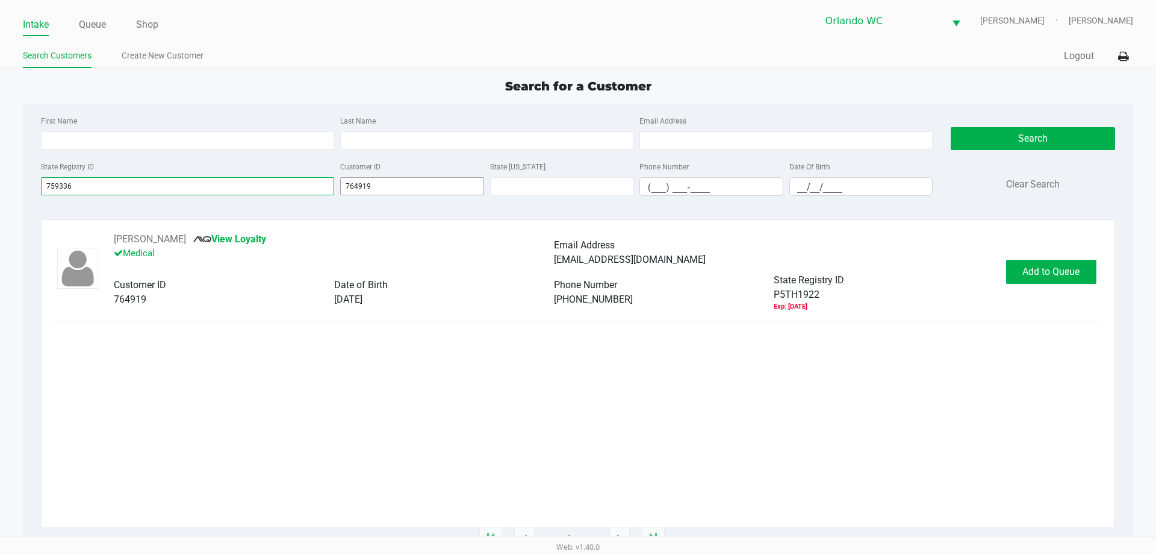
type input "759336"
drag, startPoint x: 373, startPoint y: 186, endPoint x: 311, endPoint y: 182, distance: 62.8
click at [313, 183] on div "State Registry ID 759336 Customer ID 764919 State ID Phone Number (___) ___-___…" at bounding box center [487, 182] width 898 height 46
paste input "59336"
type input "759336"
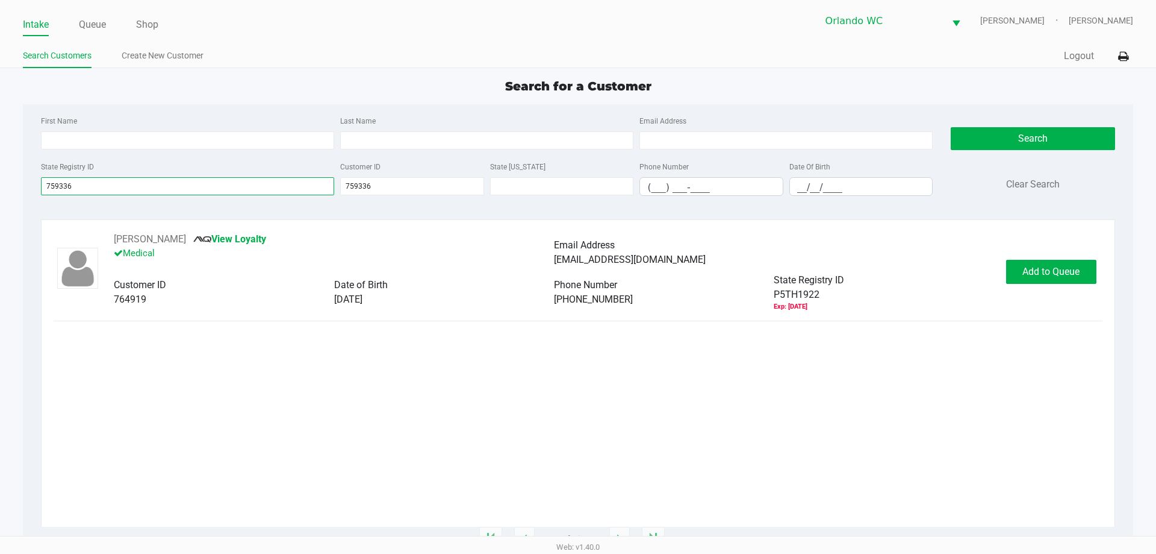
drag, startPoint x: 95, startPoint y: 187, endPoint x: 0, endPoint y: 148, distance: 102.6
click at [0, 161] on app-all-customers "Search for a Customer First Name Last Name Email Address State Registry ID 7593…" at bounding box center [578, 308] width 1156 height 462
drag, startPoint x: 402, startPoint y: 186, endPoint x: 263, endPoint y: 180, distance: 138.6
click at [283, 184] on div "State Registry ID Customer ID 759336 State ID Phone Number (___) ___-____ Date …" at bounding box center [487, 182] width 898 height 46
paste input "64919"
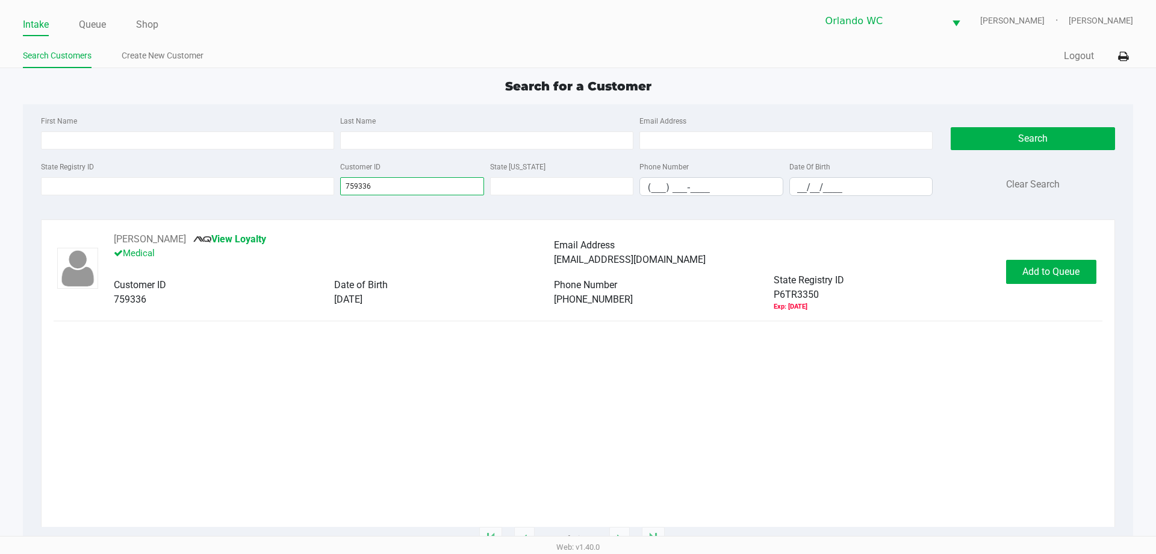
type input "764919"
drag, startPoint x: 385, startPoint y: 189, endPoint x: 286, endPoint y: 174, distance: 100.4
click at [292, 175] on div "State Registry ID Customer ID 764919 State ID Phone Number (___) ___-____ Date …" at bounding box center [487, 182] width 898 height 46
click at [44, 23] on link "Intake" at bounding box center [36, 24] width 26 height 17
click at [88, 26] on link "Queue" at bounding box center [92, 24] width 27 height 17
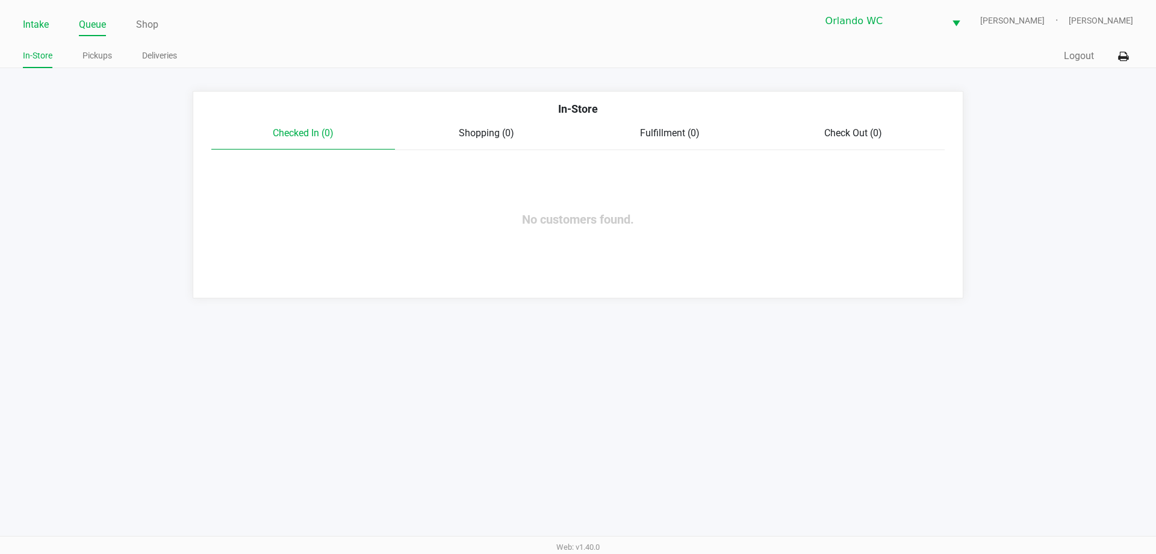
click at [38, 20] on link "Intake" at bounding box center [36, 24] width 26 height 17
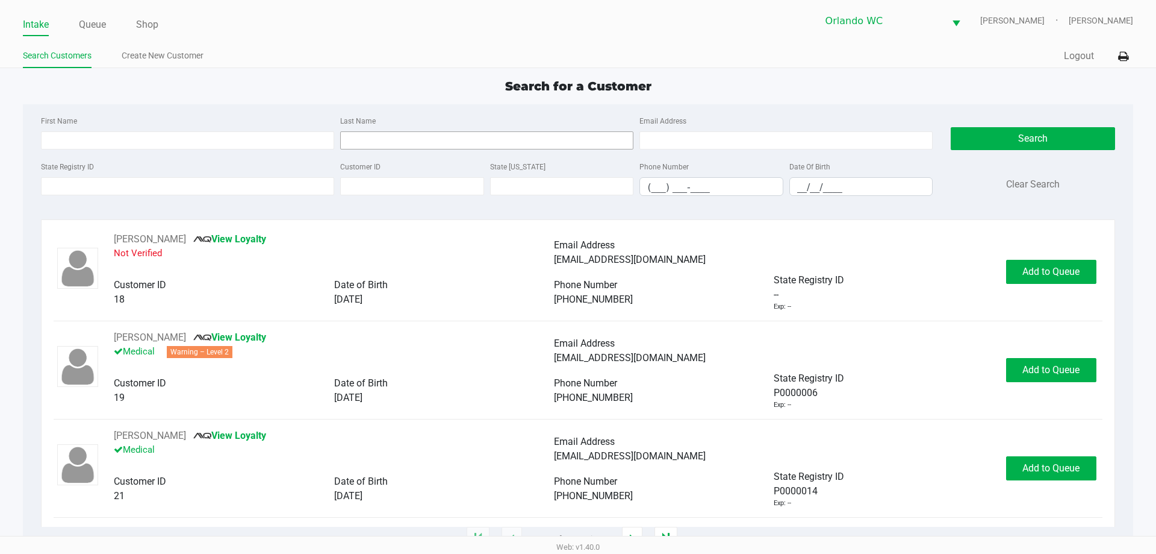
click at [360, 143] on input "Last Name" at bounding box center [486, 140] width 293 height 18
click at [363, 137] on input "Last Name" at bounding box center [486, 140] width 293 height 18
type input "betances"
click at [853, 187] on input "__/__/____" at bounding box center [861, 187] width 143 height 19
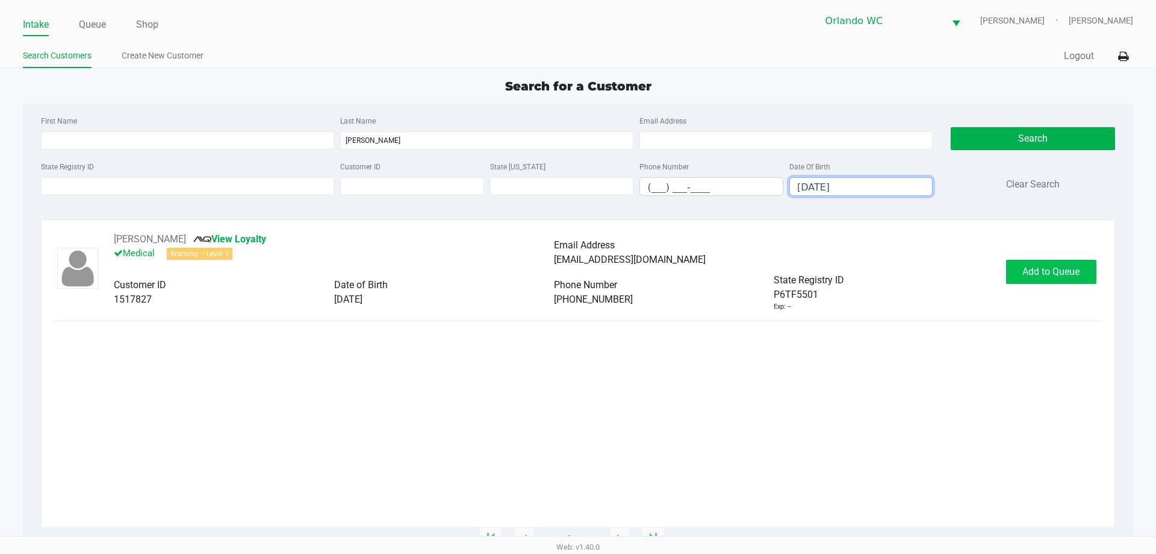
type input "07/03/1993"
click at [1041, 278] on button "Add to Queue" at bounding box center [1051, 272] width 90 height 24
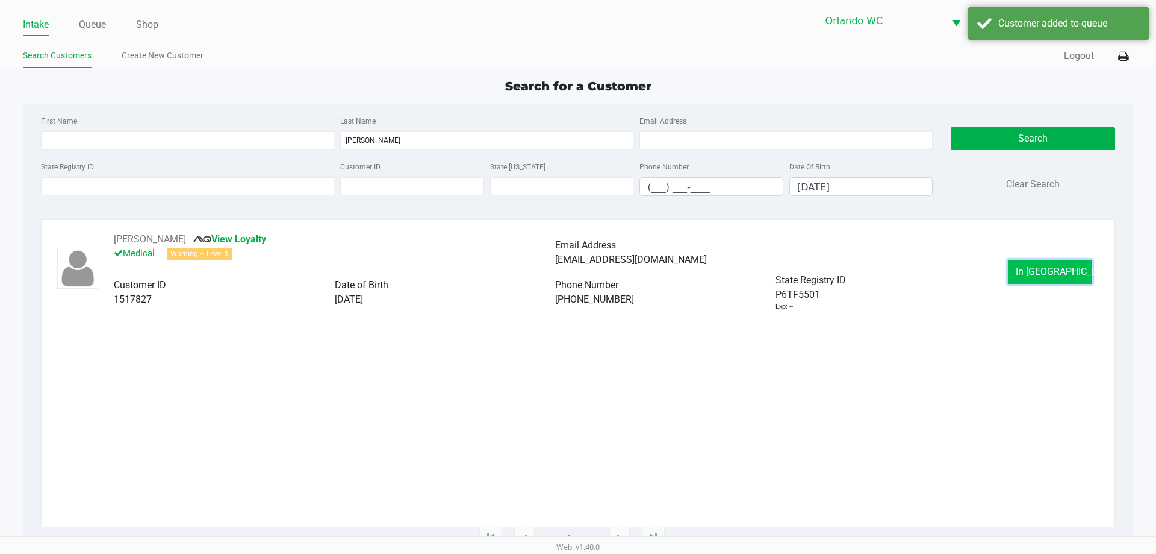
click at [1056, 279] on button "In Queue" at bounding box center [1050, 272] width 84 height 24
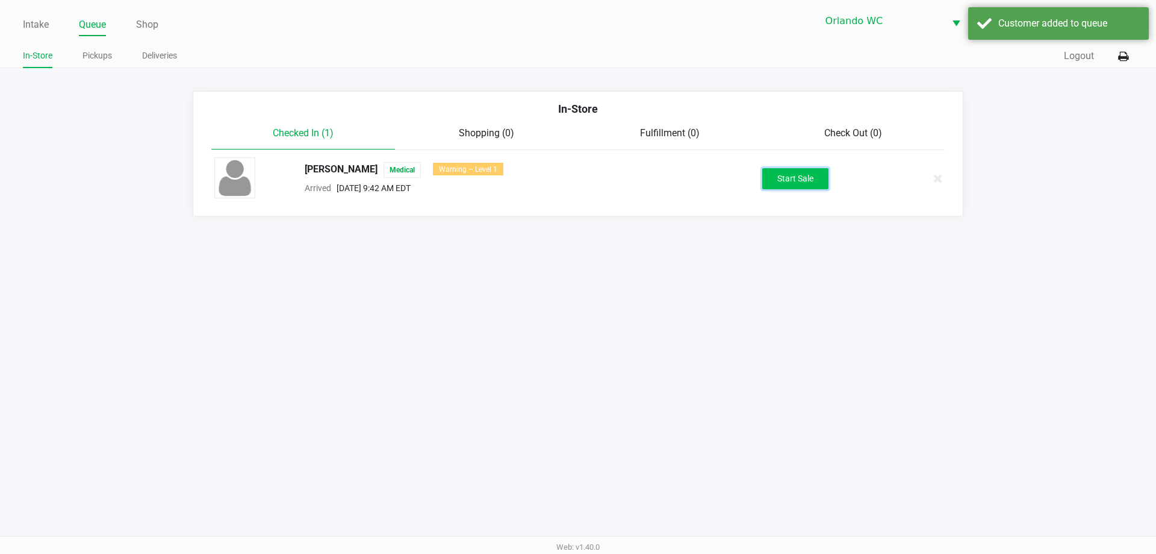
click at [811, 179] on button "Start Sale" at bounding box center [796, 178] width 66 height 21
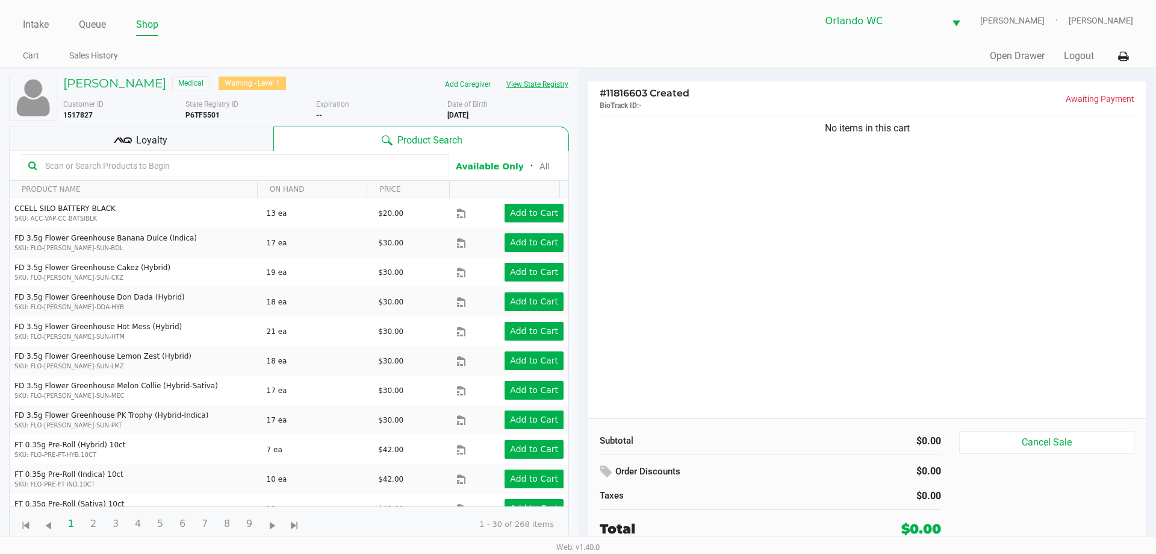
click at [537, 83] on button "View State Registry" at bounding box center [534, 84] width 70 height 19
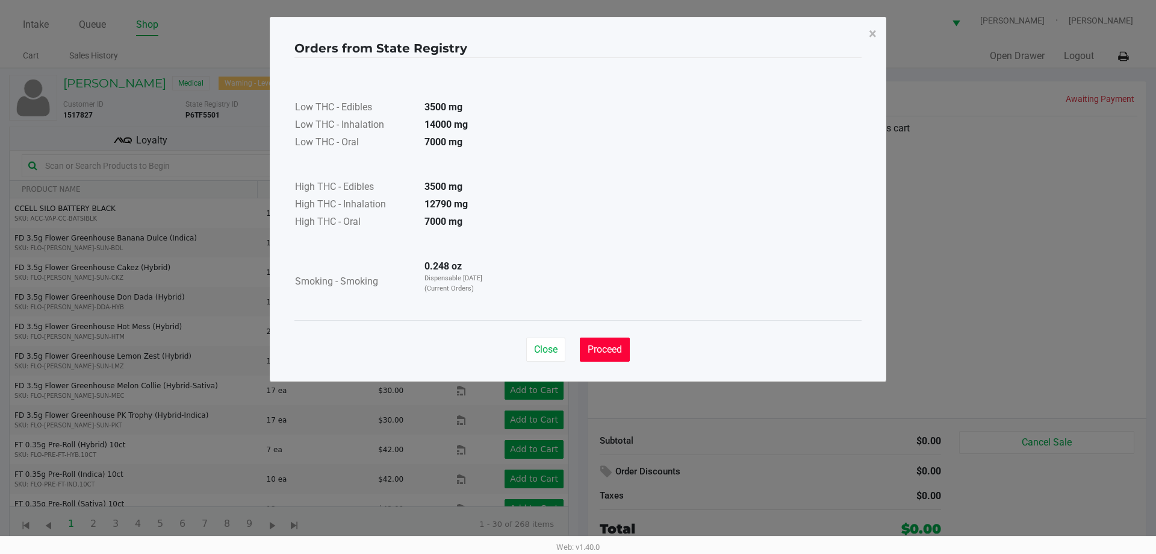
click at [602, 343] on button "Proceed" at bounding box center [605, 349] width 50 height 24
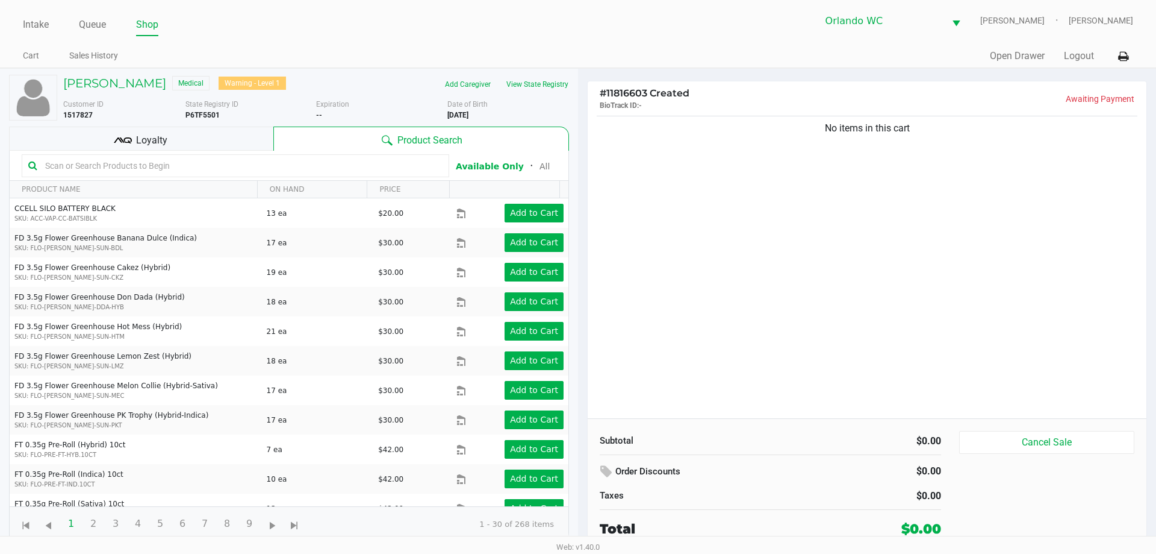
click at [193, 166] on input "text" at bounding box center [241, 166] width 402 height 18
click at [178, 128] on div "Loyalty" at bounding box center [141, 138] width 264 height 24
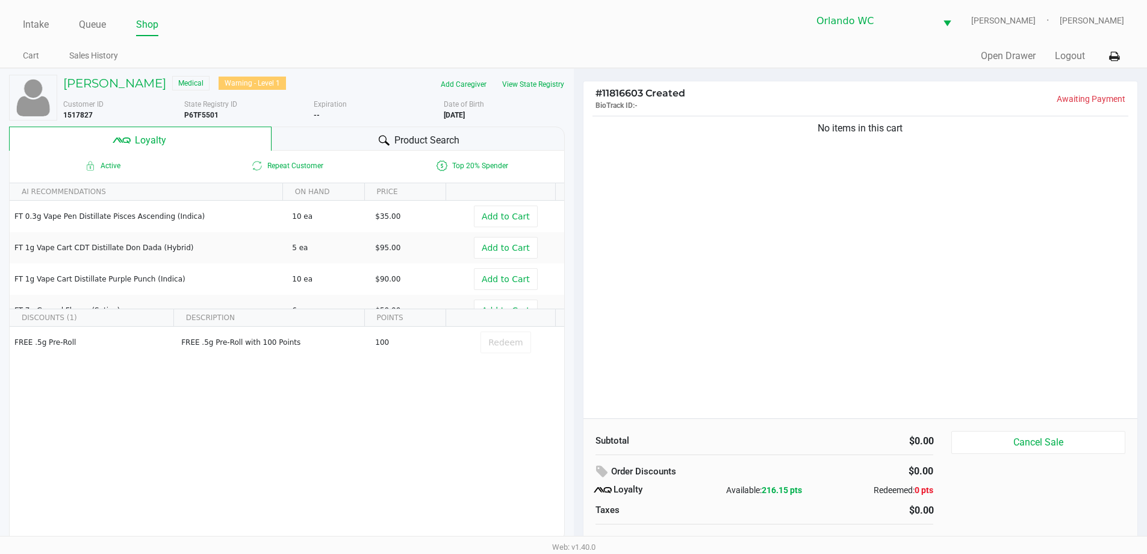
drag, startPoint x: 328, startPoint y: 134, endPoint x: 276, endPoint y: 150, distance: 54.7
click at [328, 135] on div "Product Search" at bounding box center [418, 138] width 293 height 24
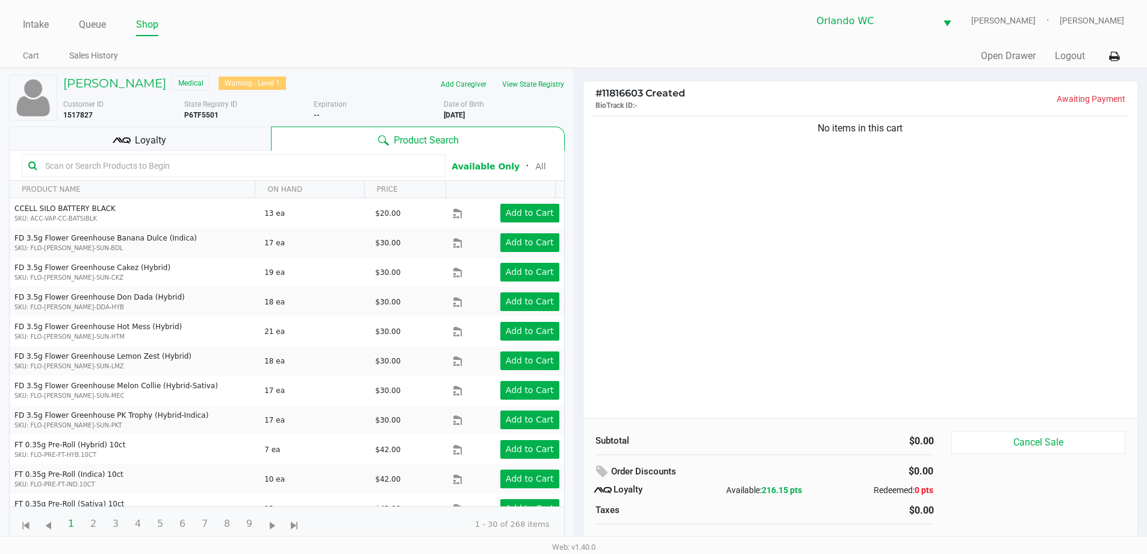
click at [162, 168] on input "text" at bounding box center [239, 166] width 399 height 18
click at [162, 167] on input "text" at bounding box center [239, 166] width 399 height 18
click at [160, 168] on input "text" at bounding box center [239, 166] width 399 height 18
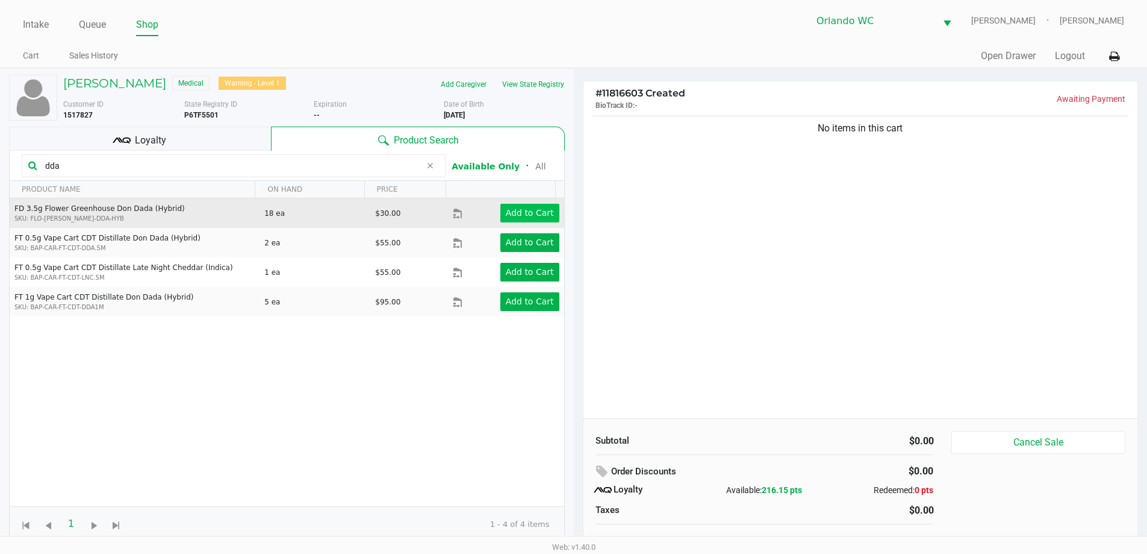
type input "dda"
click at [517, 210] on app-button-loader "Add to Cart" at bounding box center [530, 213] width 48 height 10
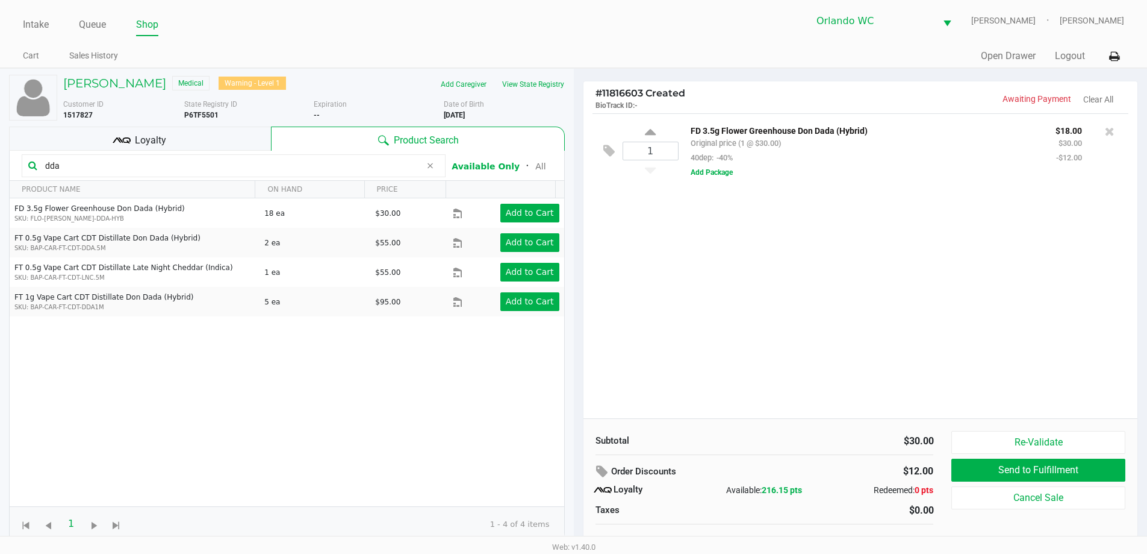
click at [172, 142] on div "Loyalty" at bounding box center [140, 138] width 262 height 24
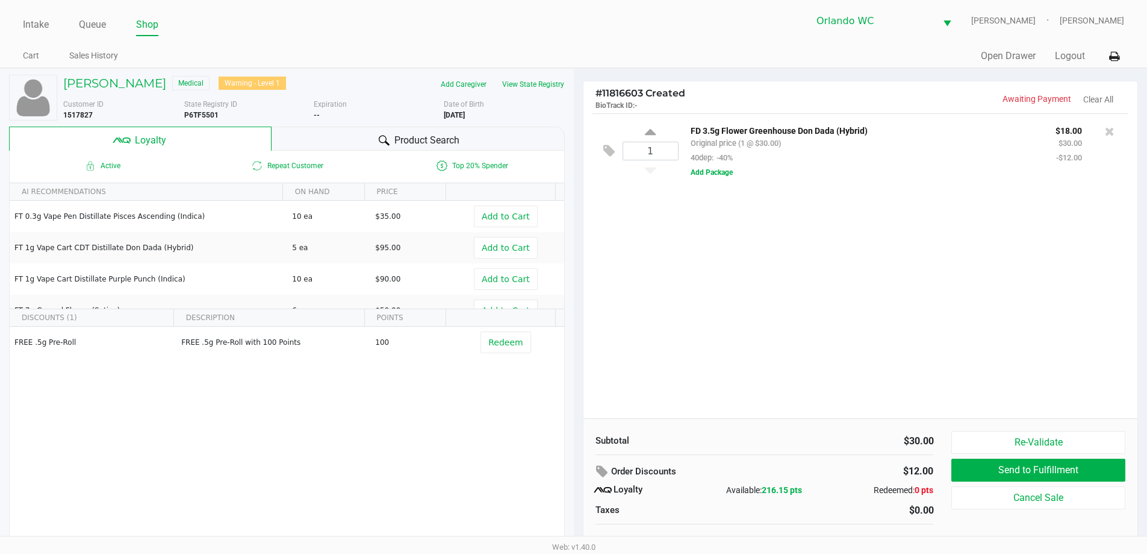
click at [348, 140] on div "Product Search" at bounding box center [418, 138] width 293 height 24
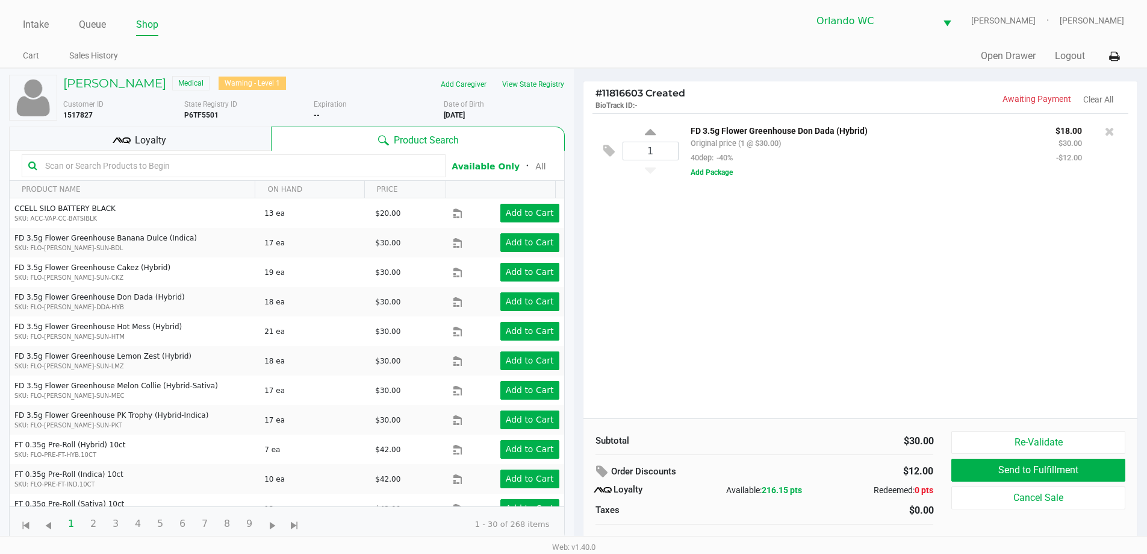
click at [782, 241] on div "1 FD 3.5g Flower Greenhouse Don Dada (Hybrid) Original price (1 @ $30.00) 40dep…" at bounding box center [861, 265] width 555 height 305
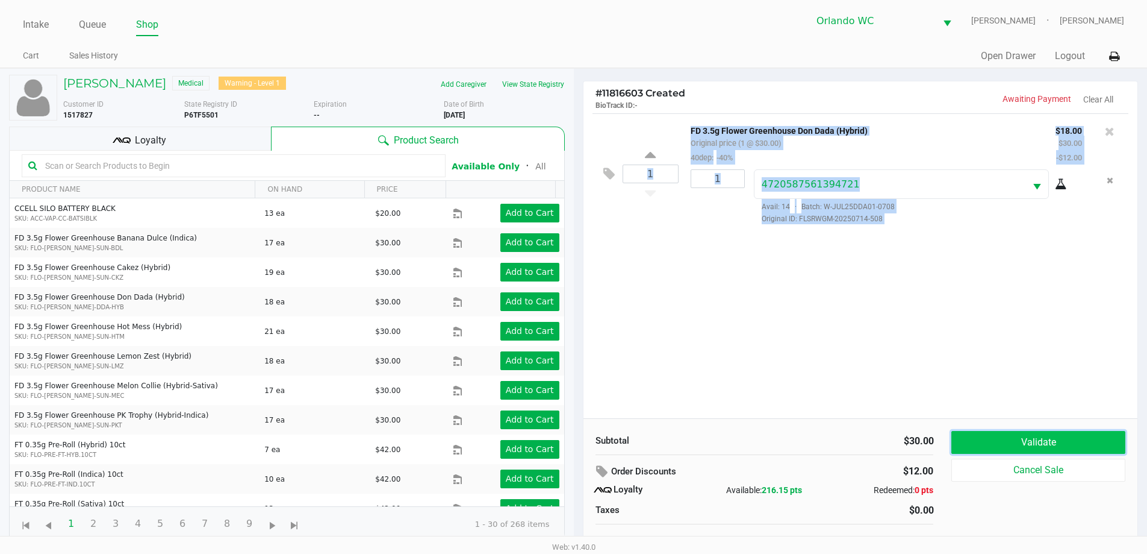
click at [1061, 442] on button "Validate" at bounding box center [1038, 442] width 173 height 23
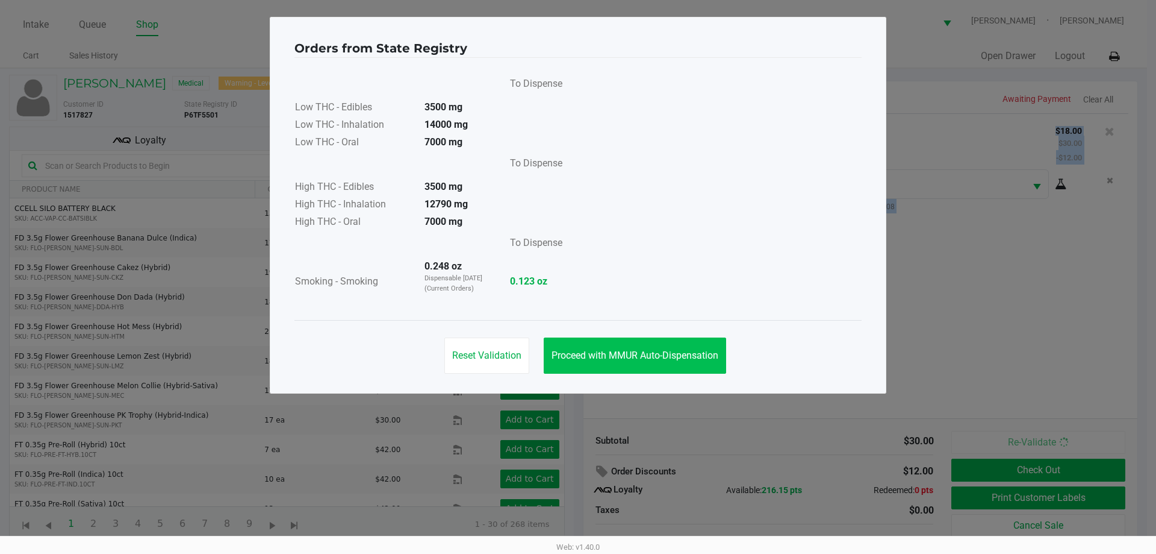
click at [663, 355] on span "Proceed with MMUR Auto-Dispensation" at bounding box center [635, 354] width 167 height 11
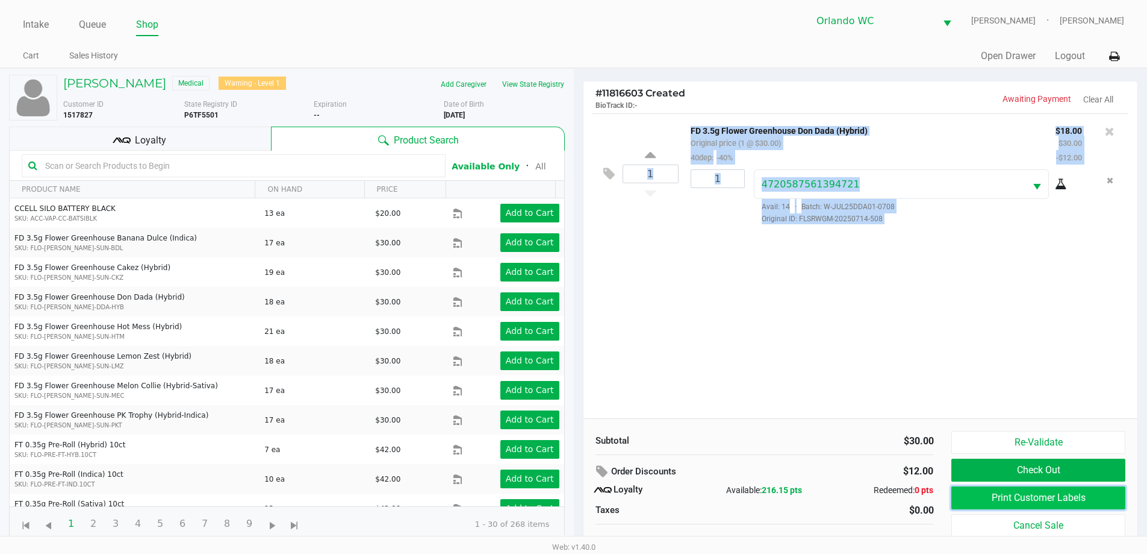
click at [1087, 498] on button "Print Customer Labels" at bounding box center [1038, 497] width 173 height 23
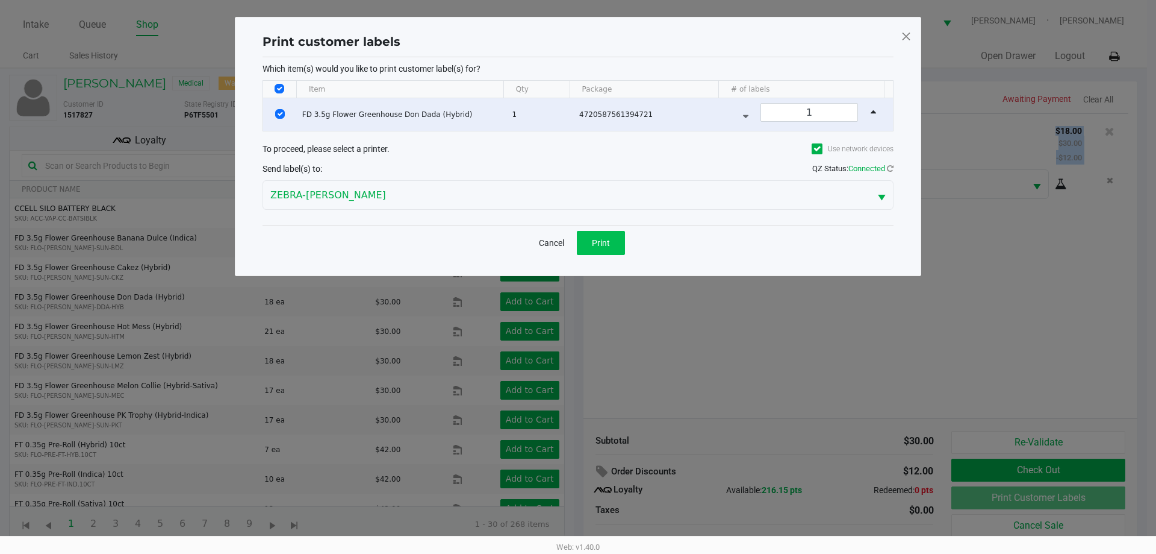
click at [595, 251] on button "Print" at bounding box center [601, 243] width 48 height 24
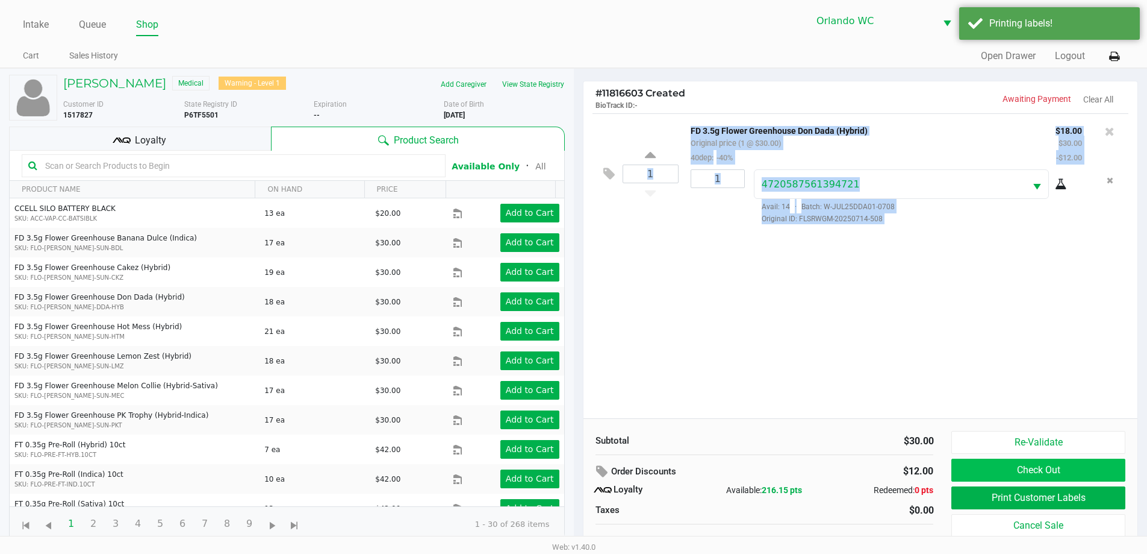
click at [1067, 477] on button "Check Out" at bounding box center [1038, 469] width 173 height 23
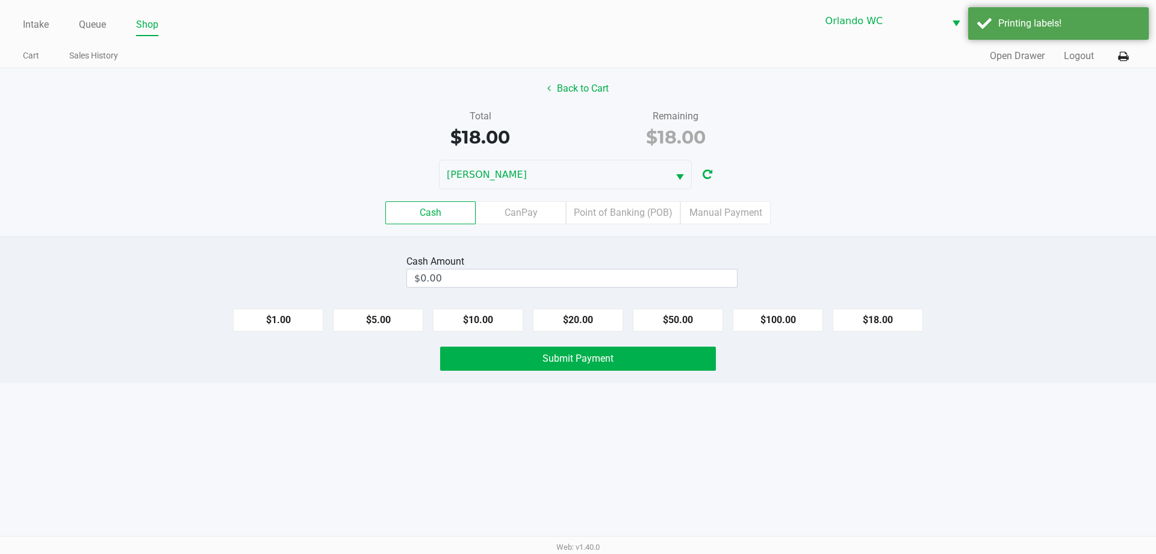
click at [640, 211] on label "Point of Banking (POB)" at bounding box center [623, 212] width 114 height 23
click at [0, 0] on 7 "Point of Banking (POB)" at bounding box center [0, 0] width 0 height 0
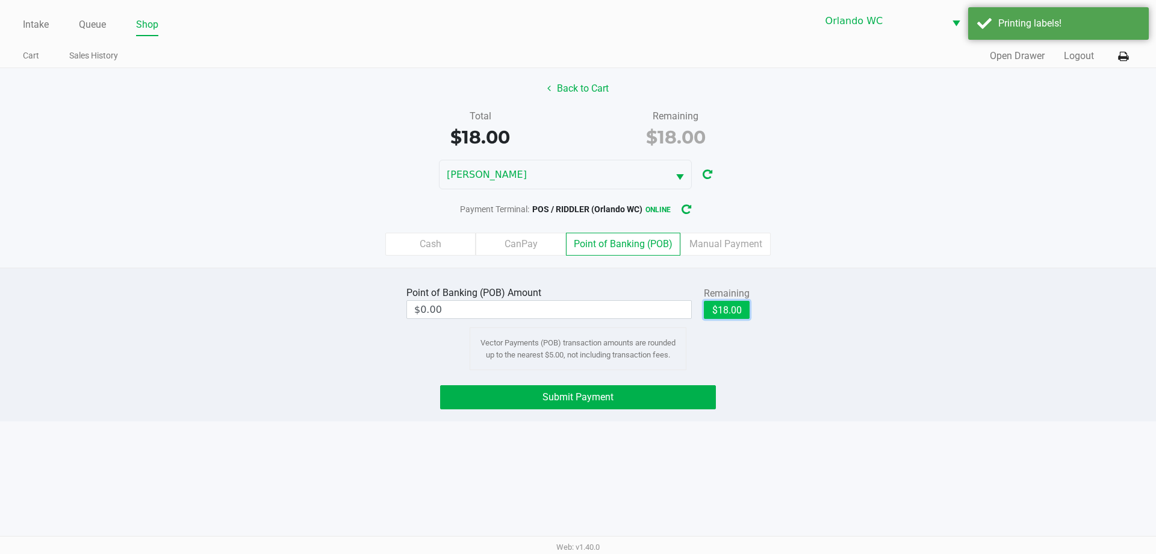
click at [716, 310] on button "$18.00" at bounding box center [727, 310] width 46 height 18
type input "$18.00"
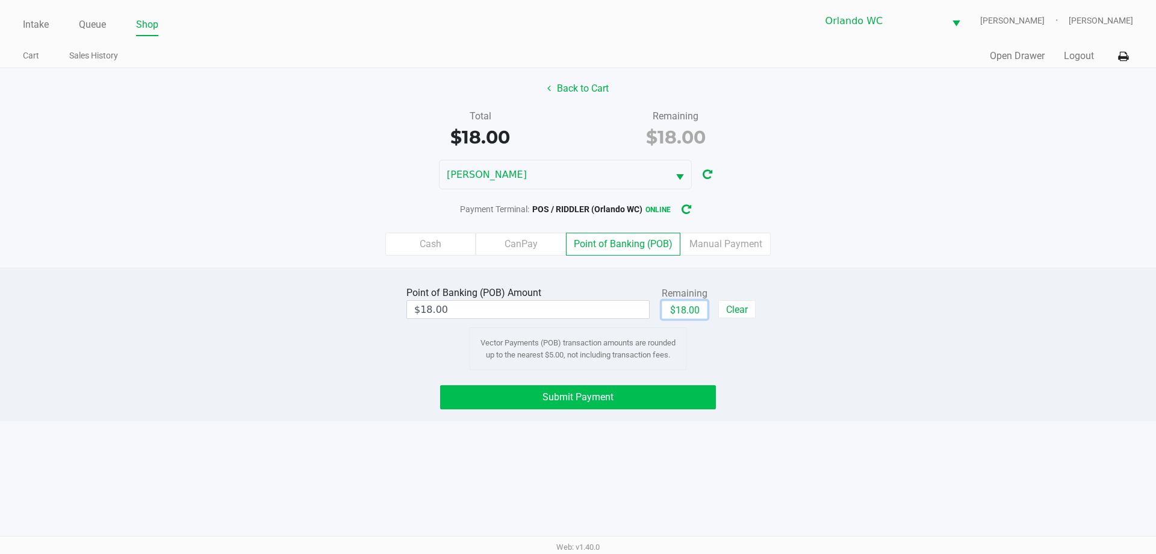
click at [598, 402] on span "Submit Payment" at bounding box center [578, 396] width 71 height 11
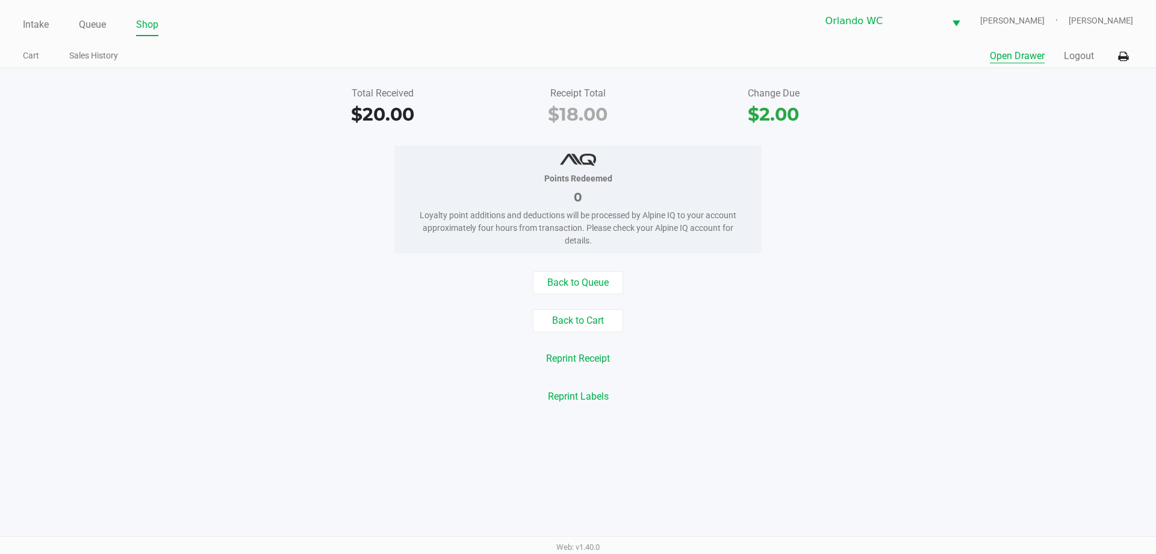
click at [1019, 55] on button "Open Drawer" at bounding box center [1017, 56] width 55 height 14
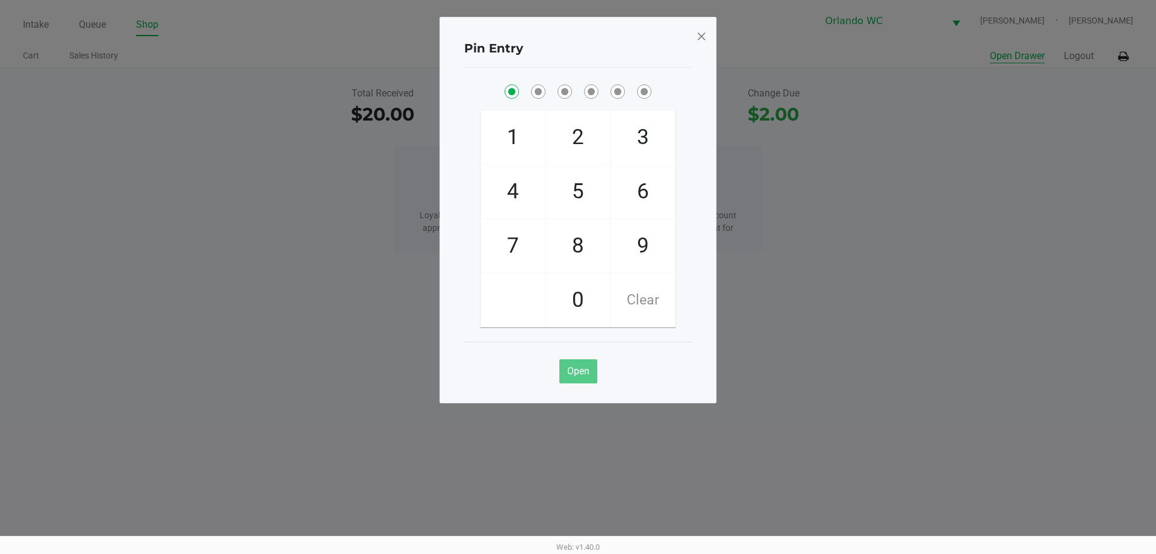
checkbox input "true"
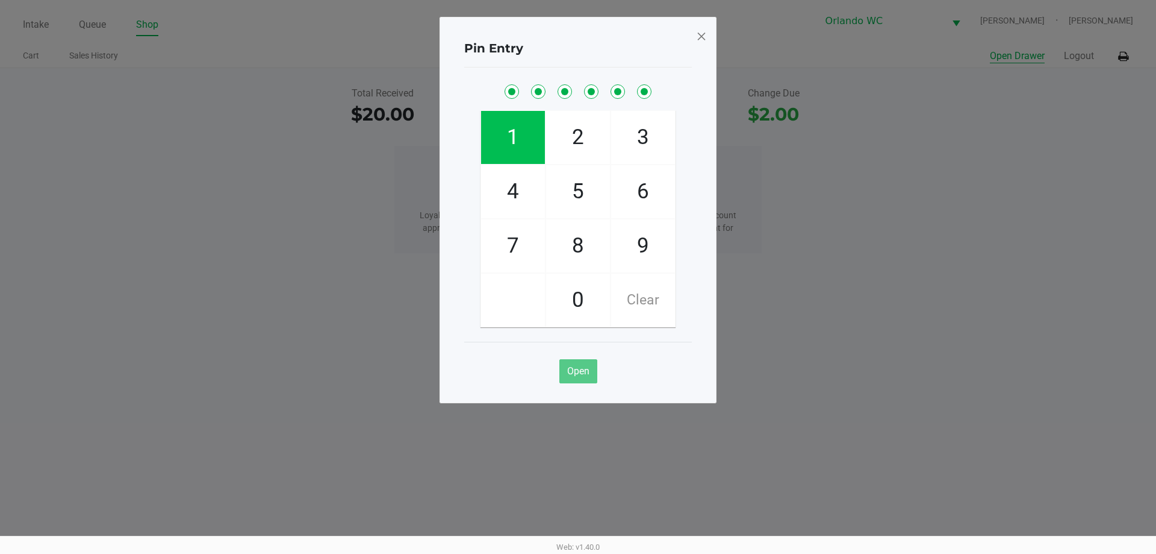
checkbox input "true"
click at [697, 37] on span at bounding box center [701, 36] width 11 height 19
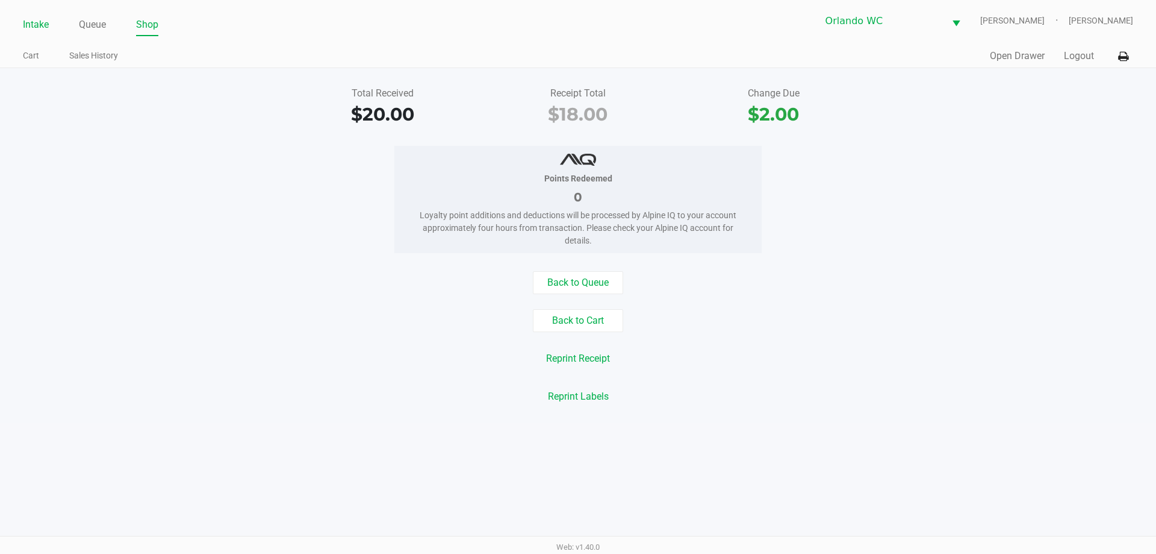
click at [45, 27] on link "Intake" at bounding box center [36, 24] width 26 height 17
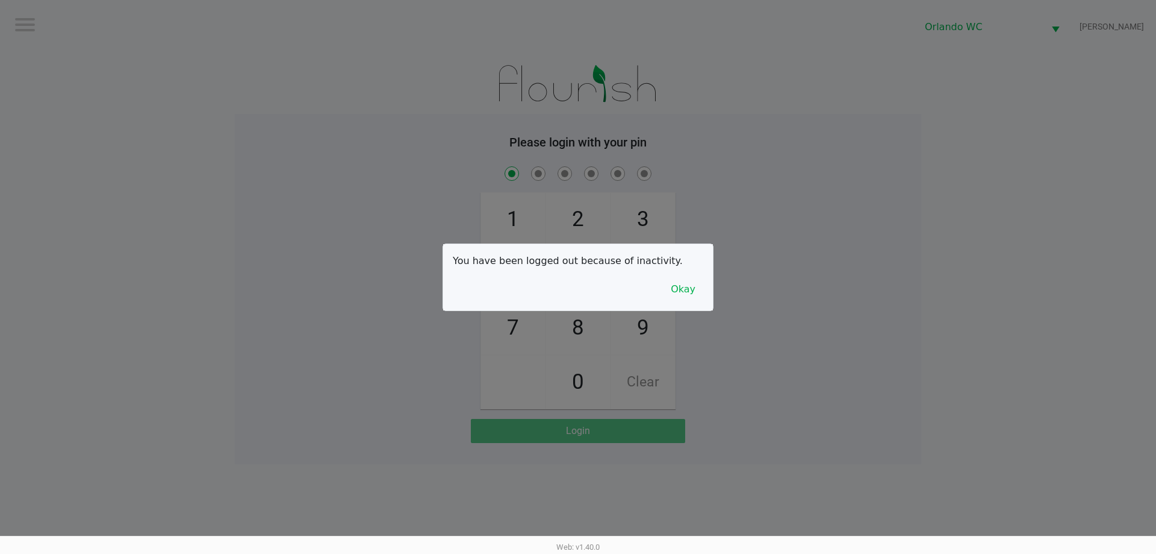
checkbox input "true"
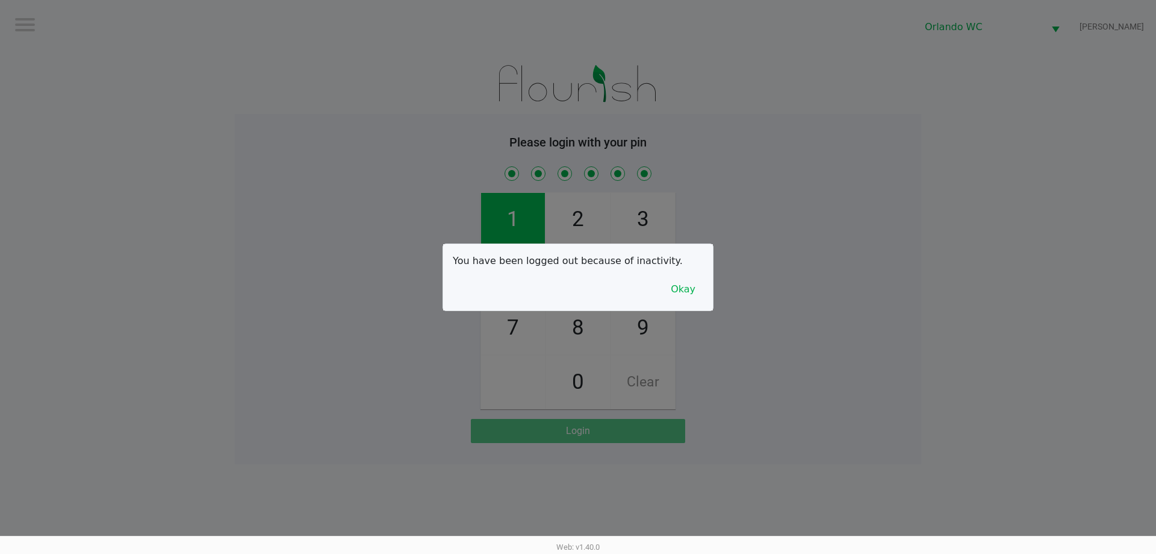
checkbox input "true"
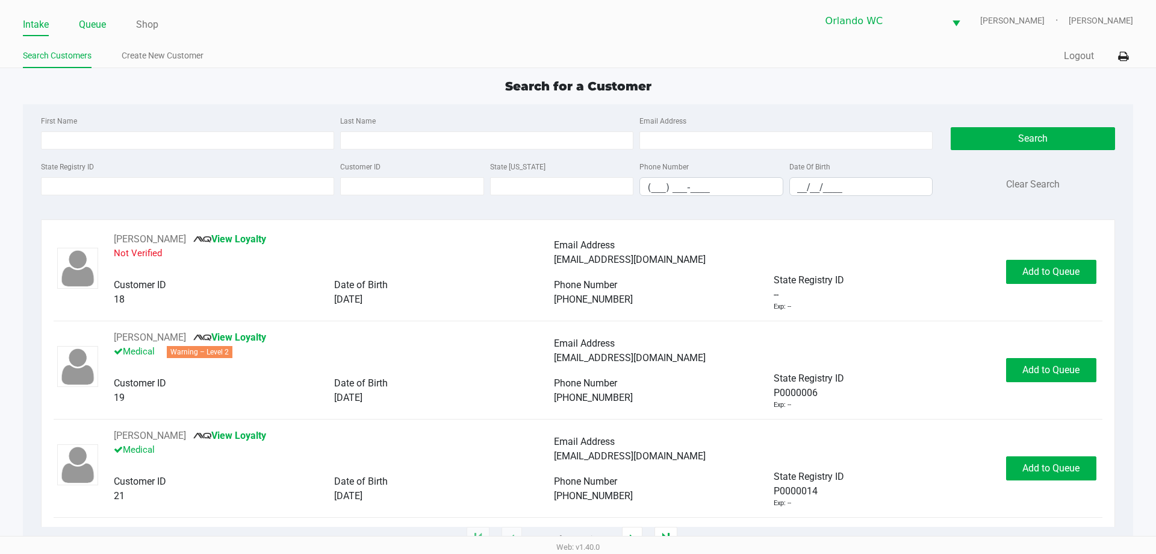
click at [102, 24] on link "Queue" at bounding box center [92, 24] width 27 height 17
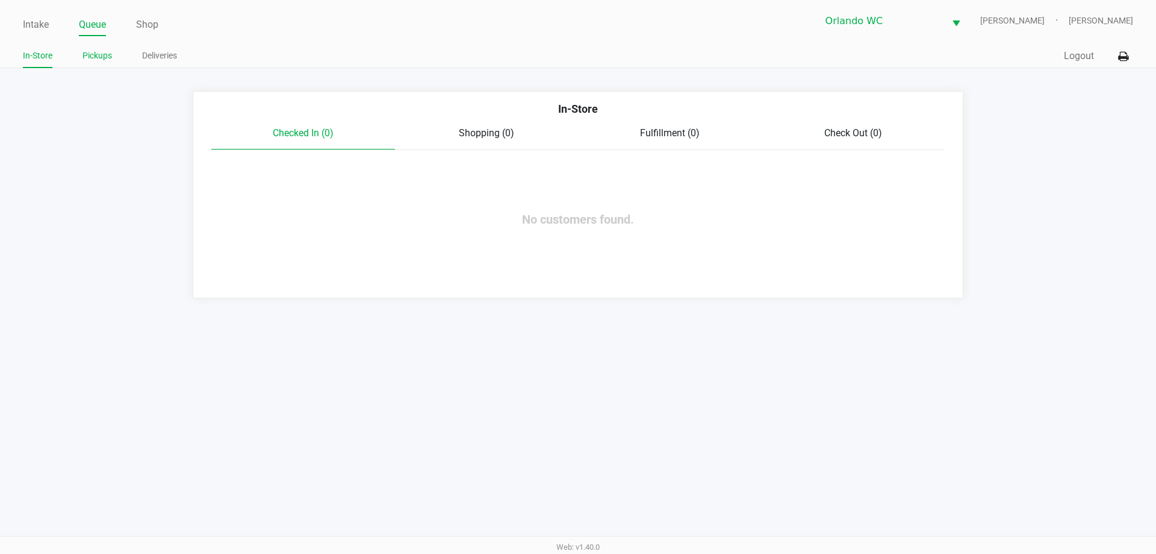
click at [97, 55] on link "Pickups" at bounding box center [98, 55] width 30 height 15
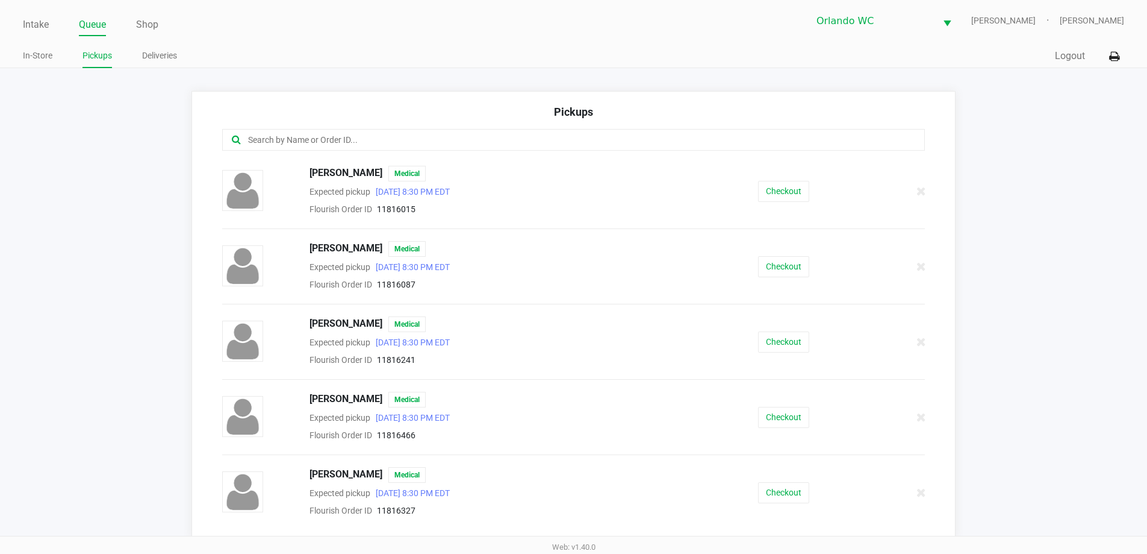
click at [314, 142] on input "text" at bounding box center [555, 140] width 616 height 14
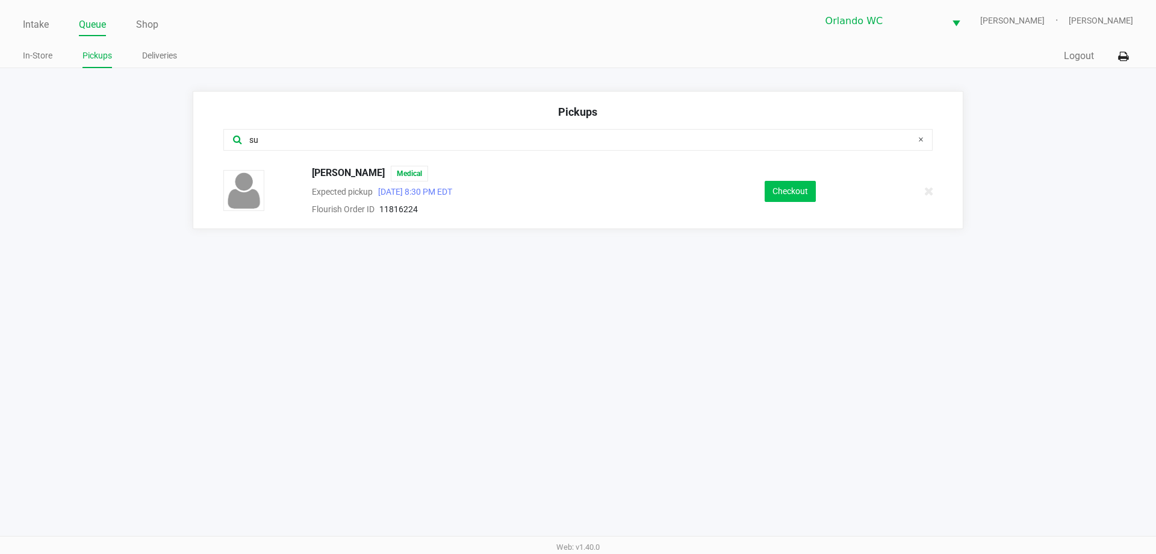
type input "su"
click at [772, 190] on button "Checkout" at bounding box center [790, 191] width 51 height 21
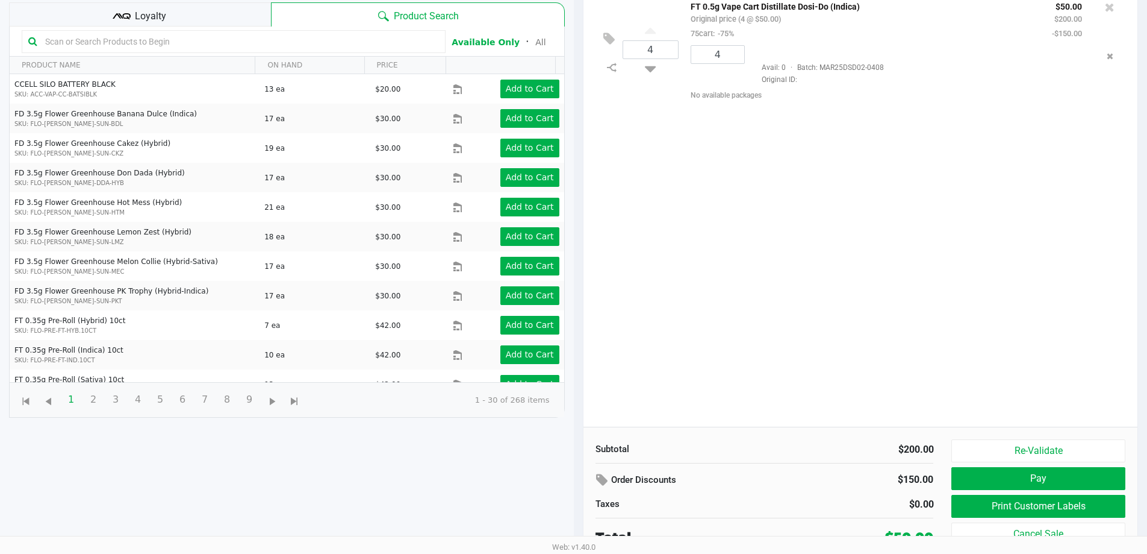
scroll to position [130, 0]
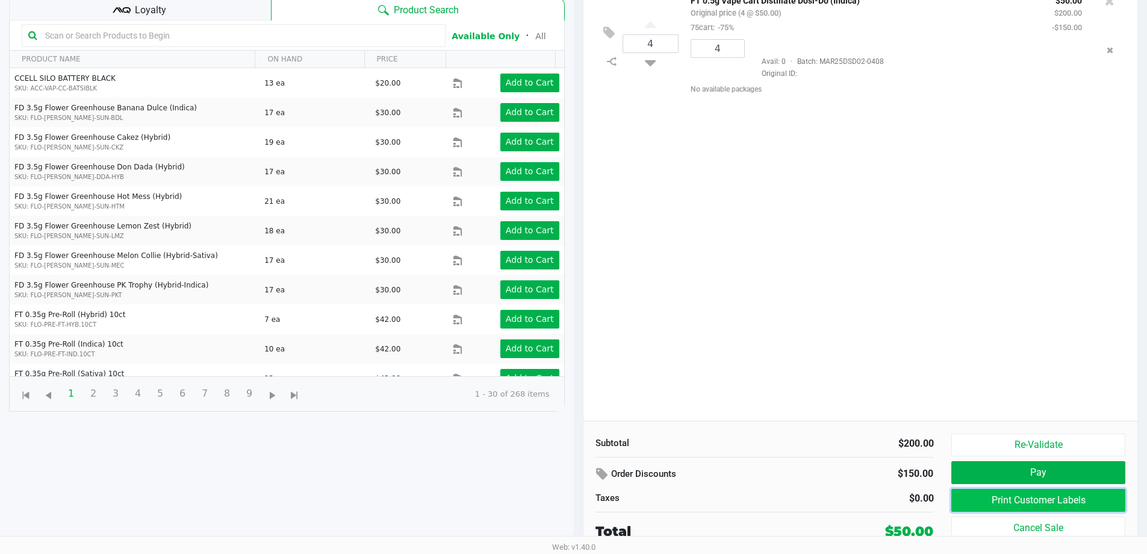
click at [1017, 506] on button "Print Customer Labels" at bounding box center [1038, 499] width 173 height 23
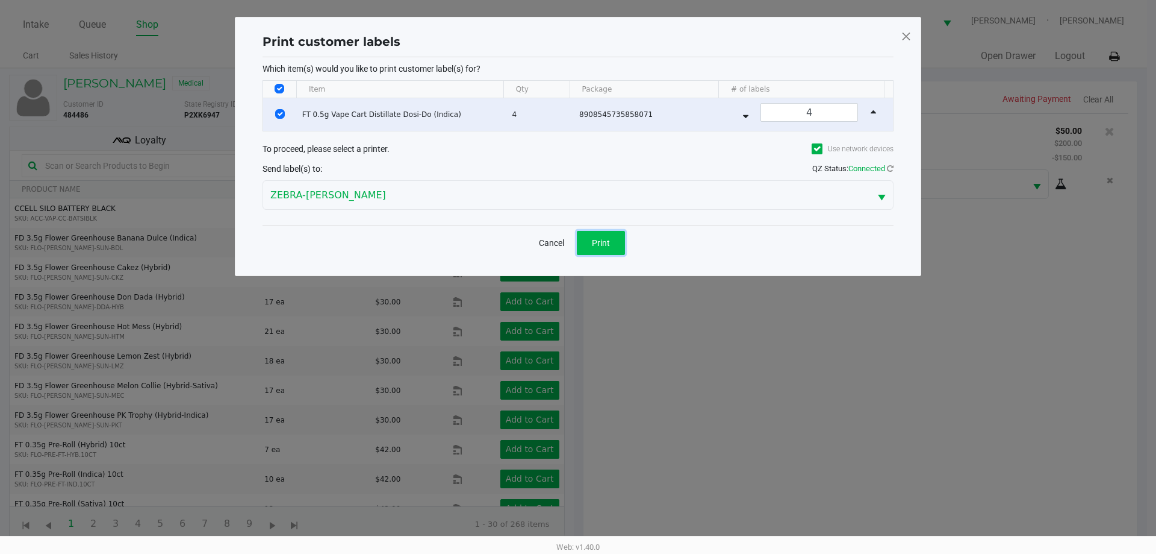
click at [594, 236] on button "Print" at bounding box center [601, 243] width 48 height 24
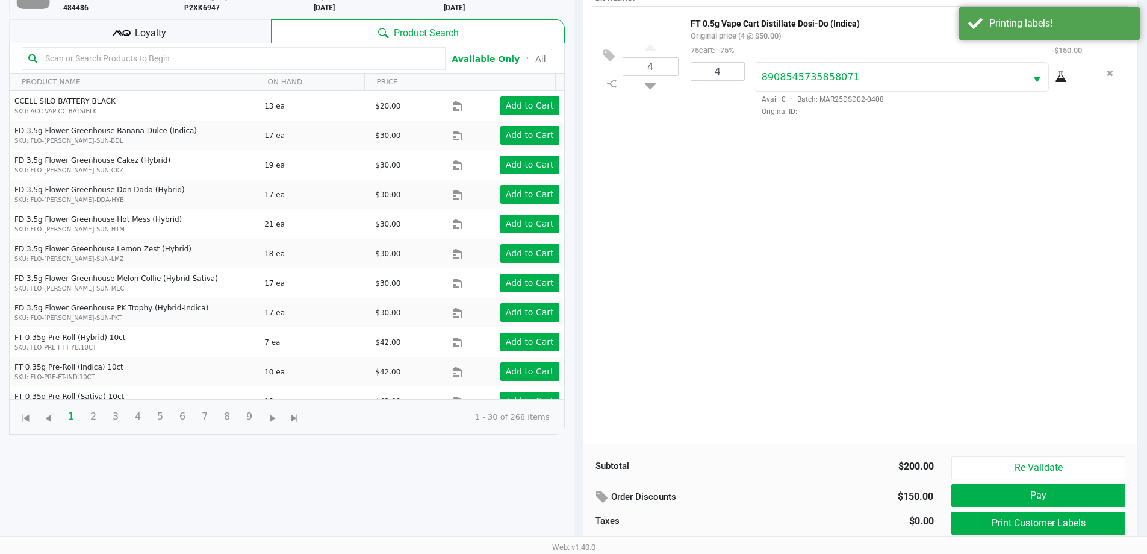
scroll to position [130, 0]
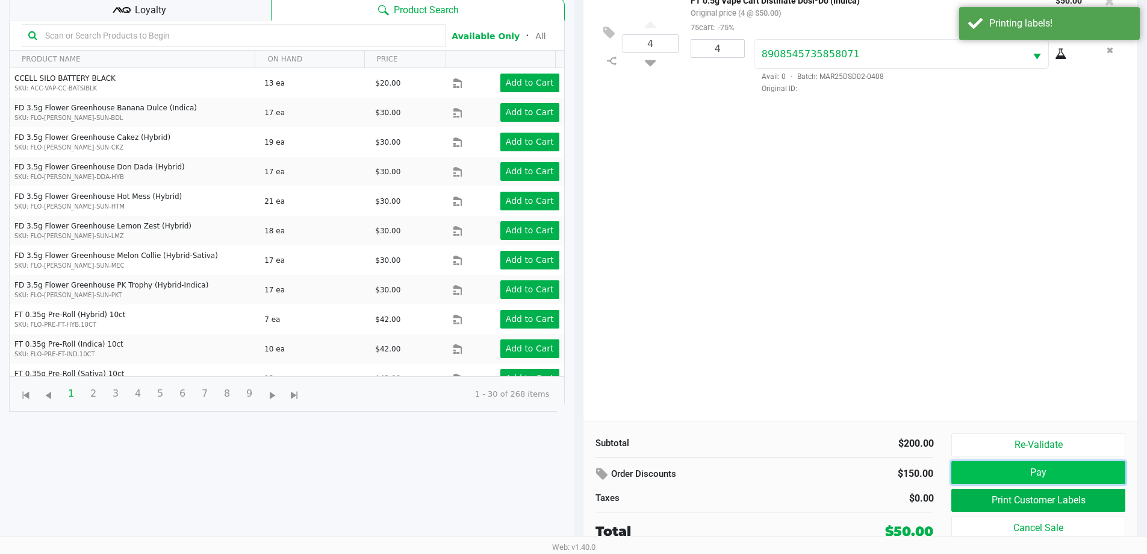
click at [1014, 472] on button "Pay" at bounding box center [1038, 472] width 173 height 23
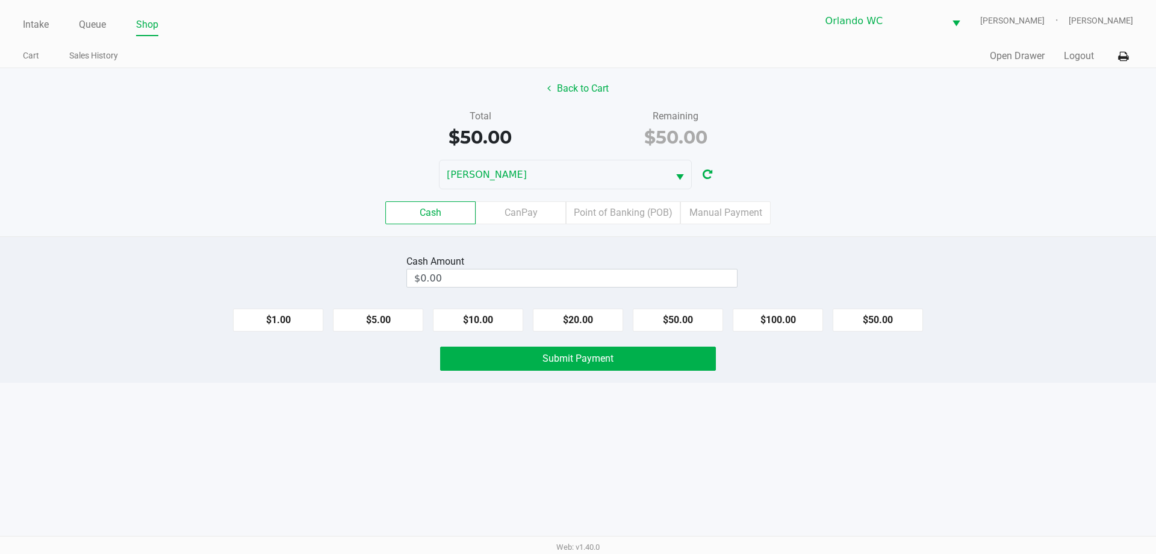
drag, startPoint x: 95, startPoint y: 461, endPoint x: 131, endPoint y: 429, distance: 48.2
click at [95, 459] on div "Intake Queue Shop Orlando WC RODNEY-ATKINS Sasha Concepcion Cart Sales History …" at bounding box center [578, 277] width 1156 height 554
click at [754, 216] on label "Manual Payment" at bounding box center [726, 212] width 90 height 23
click at [0, 0] on 8 "Manual Payment" at bounding box center [0, 0] width 0 height 0
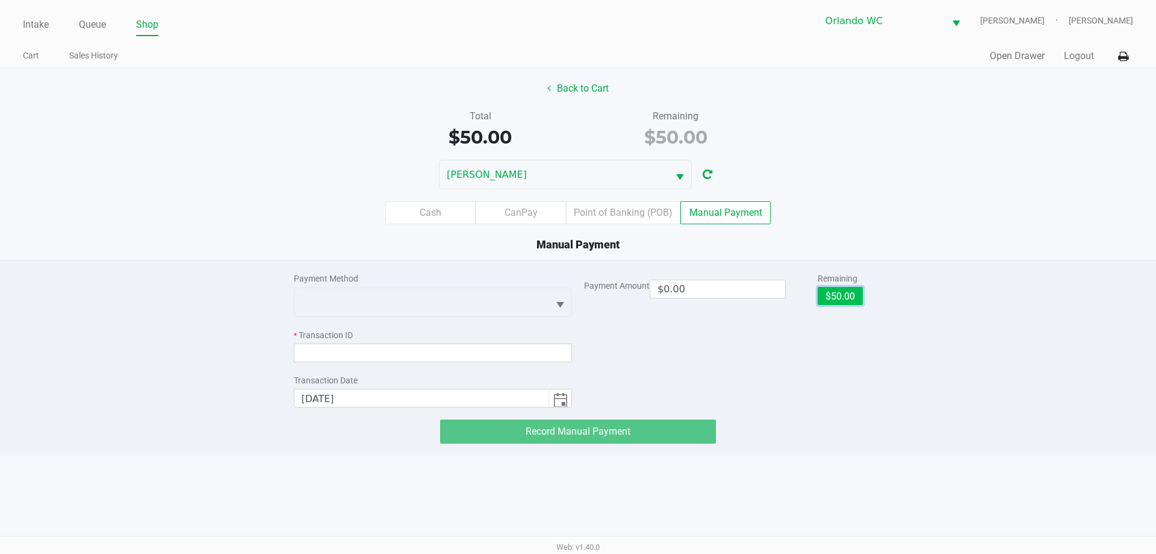
click at [833, 290] on button "$50.00" at bounding box center [840, 296] width 45 height 18
type input "$50.00"
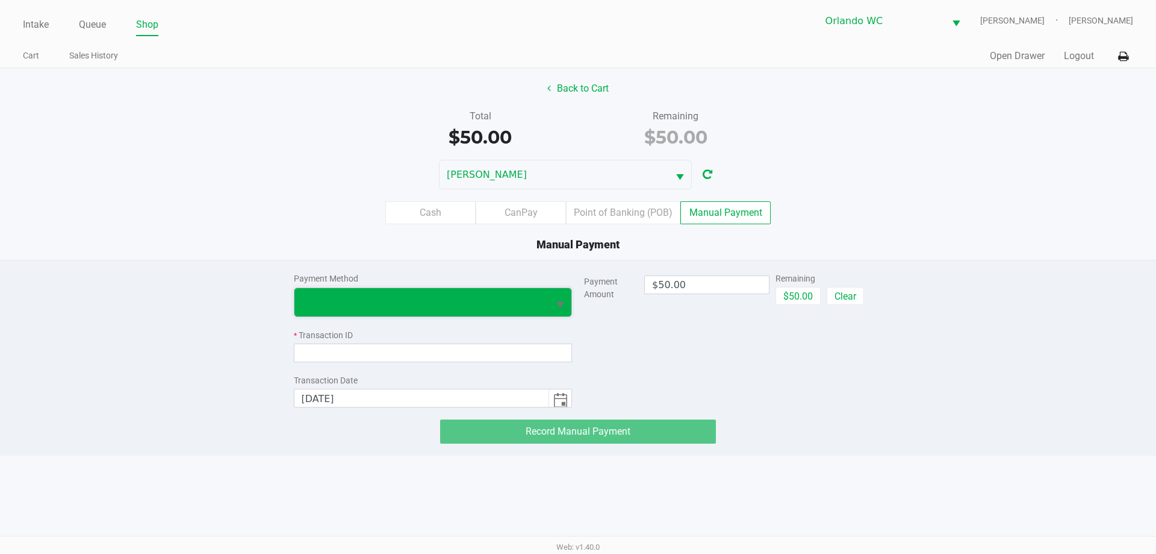
click at [471, 301] on span at bounding box center [422, 302] width 240 height 14
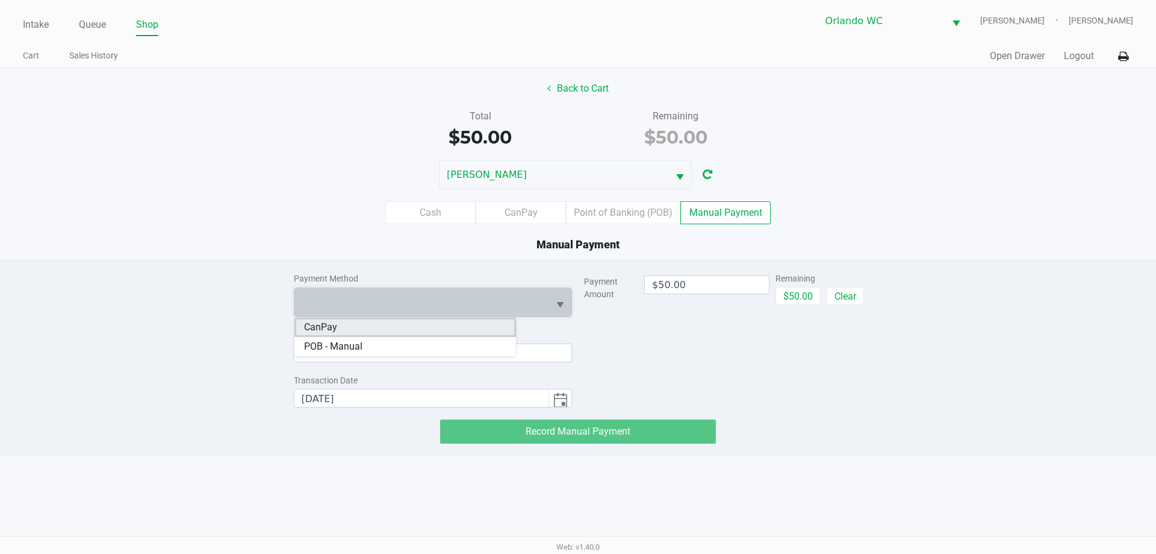
click at [378, 322] on li "CanPay" at bounding box center [406, 326] width 222 height 19
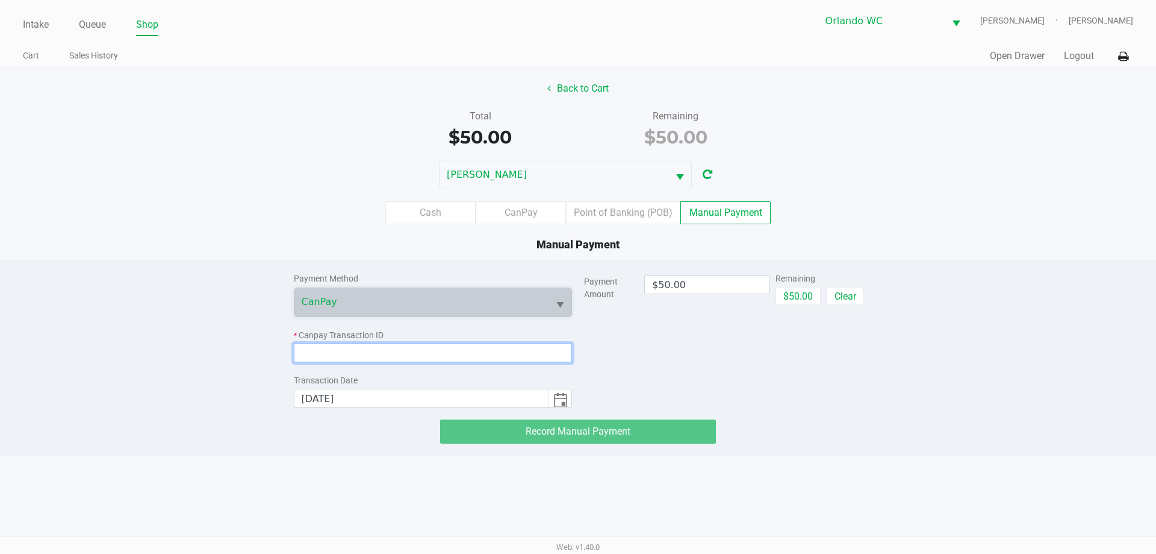
click at [351, 348] on input at bounding box center [433, 352] width 279 height 19
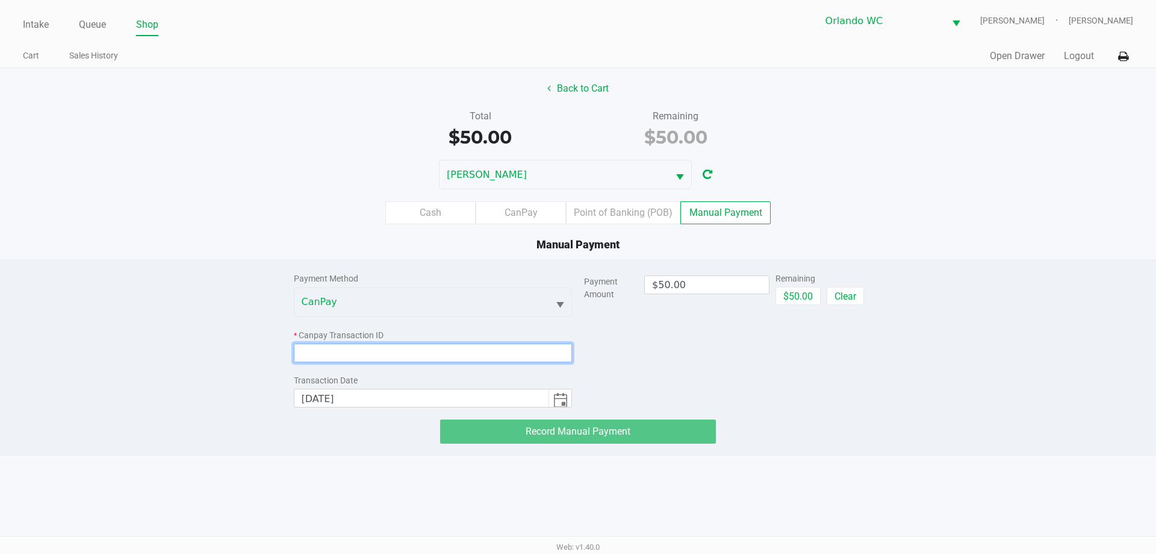
paste input "A5AVEFUSIHUD"
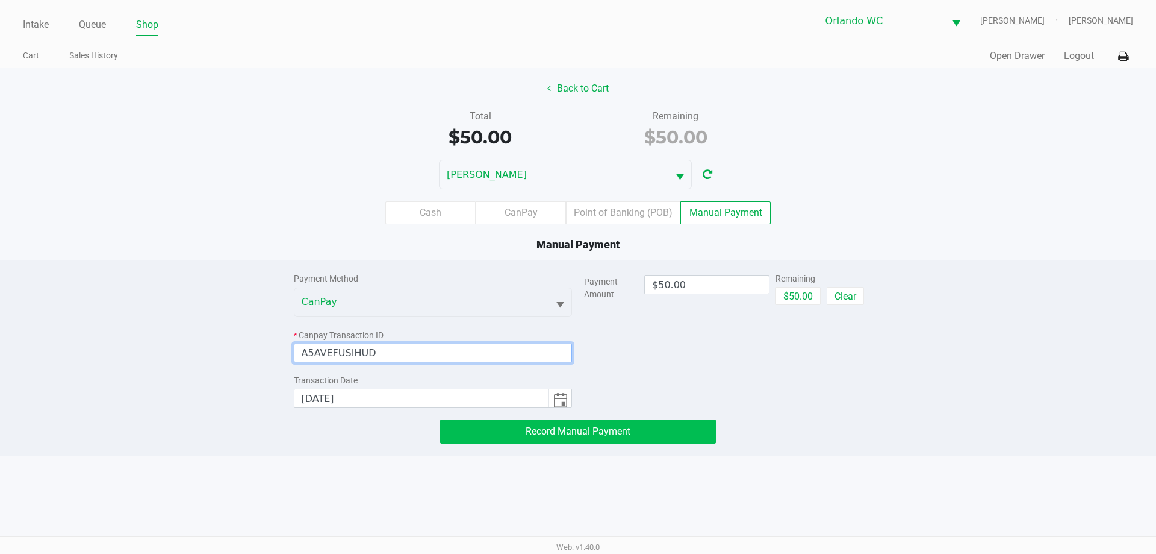
type input "A5AVEFUSIHUD"
click at [632, 437] on button "Record Manual Payment" at bounding box center [578, 431] width 276 height 24
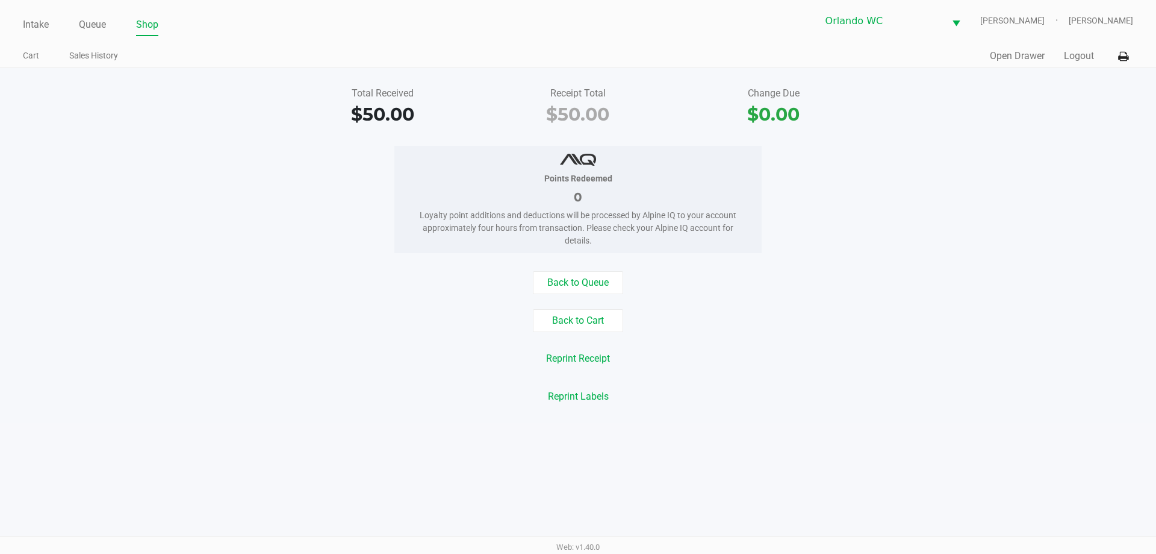
click at [107, 128] on div "Total Received $50.00 Receipt Total $50.00 Change Due $0.00 Points Redeemed 0 L…" at bounding box center [578, 245] width 1156 height 354
click at [39, 27] on link "Intake" at bounding box center [36, 24] width 26 height 17
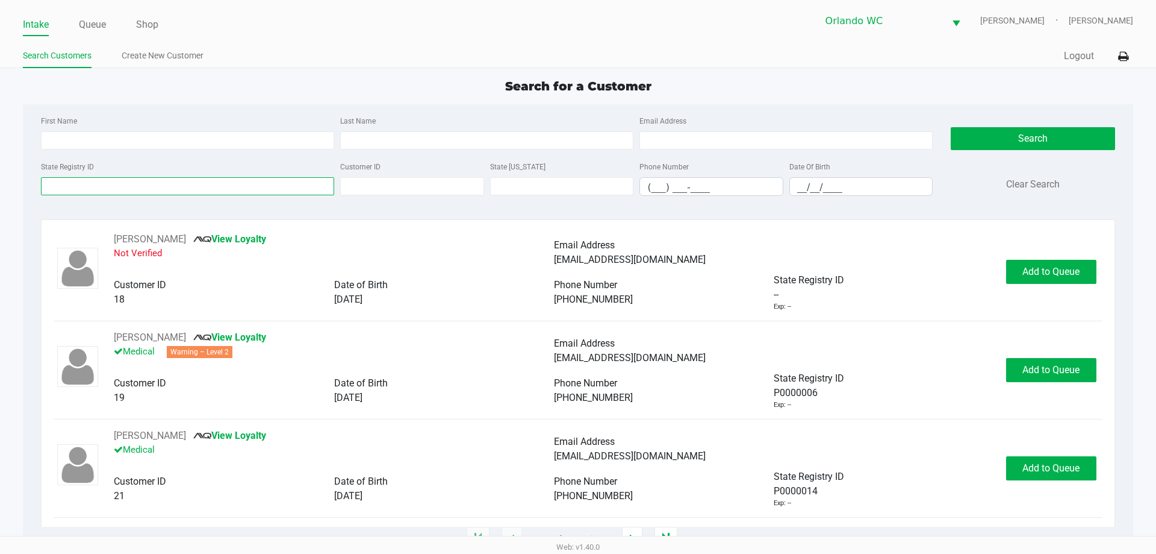
click at [69, 192] on input "State Registry ID" at bounding box center [187, 186] width 293 height 18
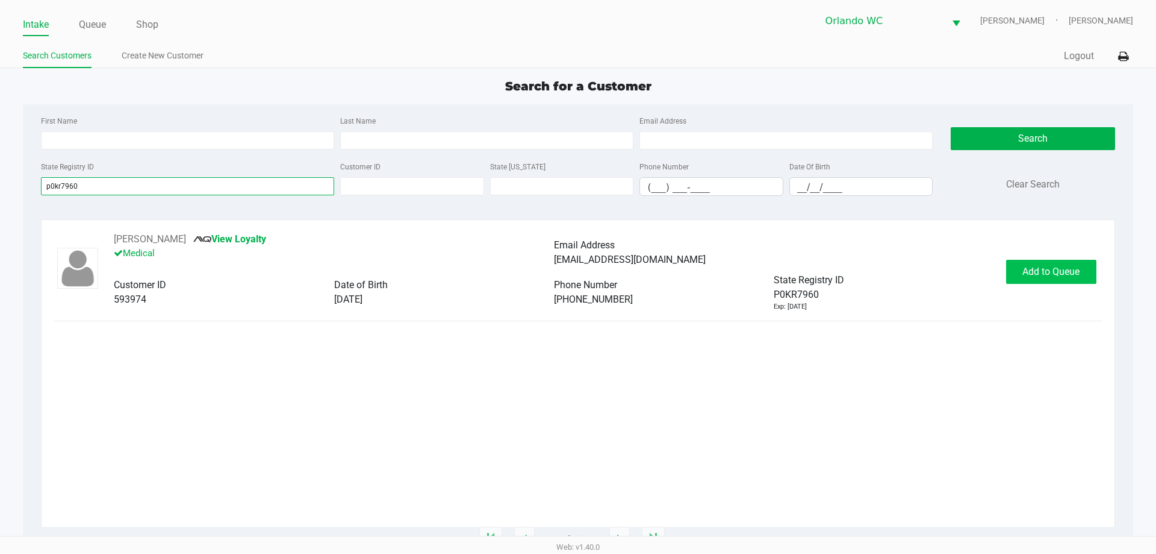
type input "p0kr7960"
click at [1067, 269] on span "Add to Queue" at bounding box center [1051, 271] width 57 height 11
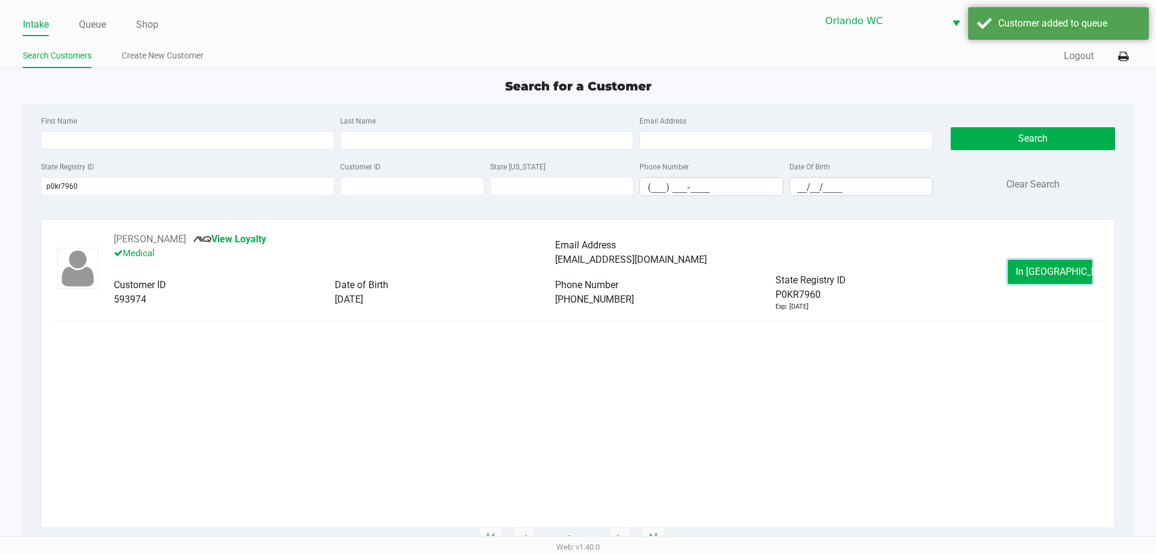
click at [1067, 269] on span "In Queue" at bounding box center [1066, 271] width 101 height 11
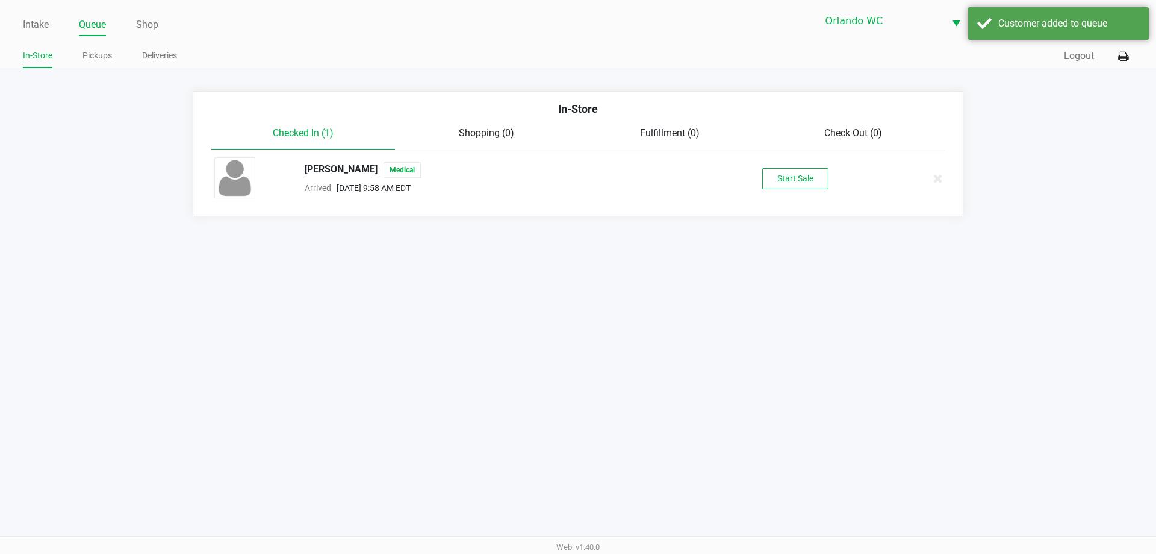
click at [830, 189] on div "Ty Walker Medical Arrived Aug 20, 2025 9:58 AM EDT Start Sale" at bounding box center [578, 178] width 746 height 42
click at [804, 181] on button "Start Sale" at bounding box center [796, 178] width 66 height 21
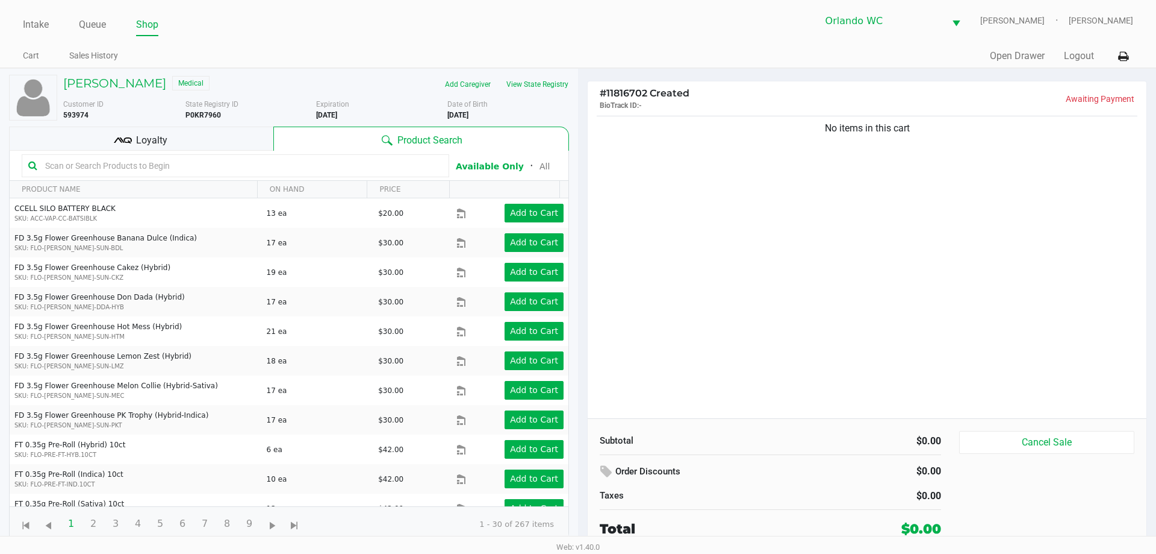
click at [306, 164] on input "text" at bounding box center [241, 166] width 402 height 18
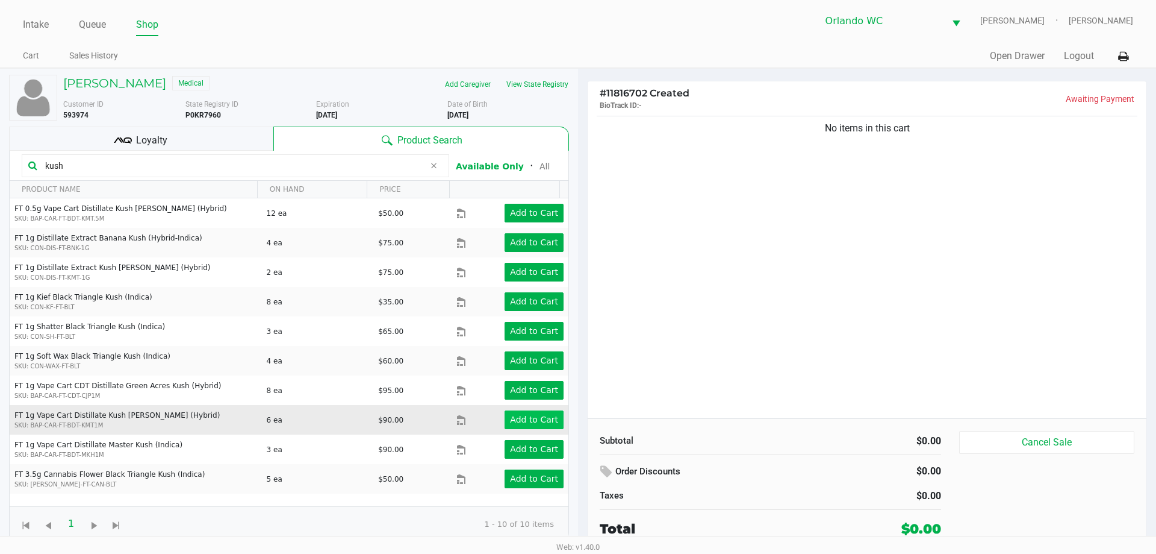
type input "kush"
click at [533, 423] on app-button-loader "Add to Cart" at bounding box center [534, 419] width 48 height 10
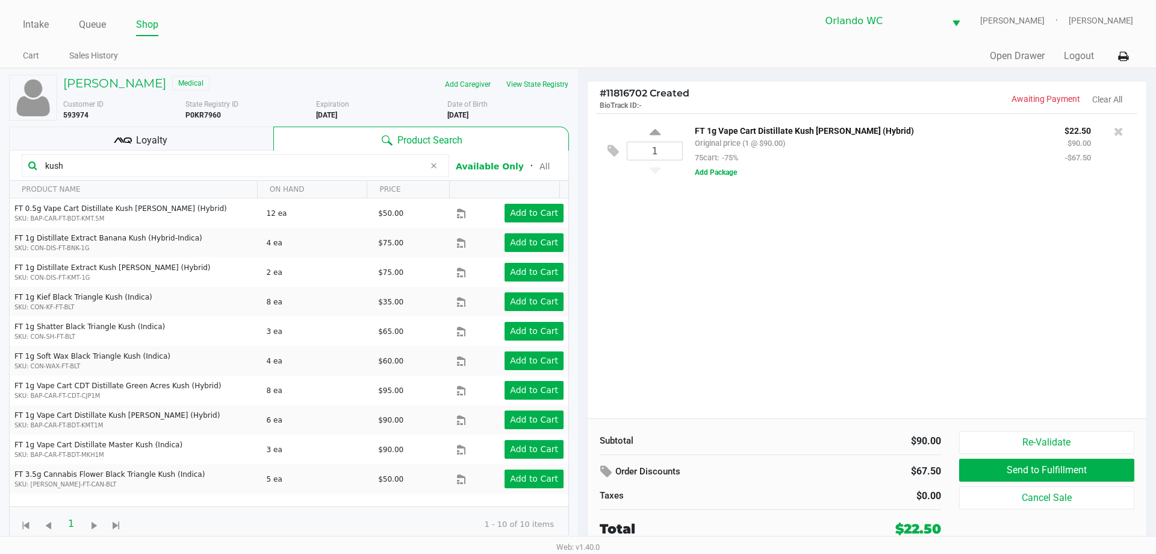
click at [70, 164] on input "kush" at bounding box center [232, 166] width 384 height 18
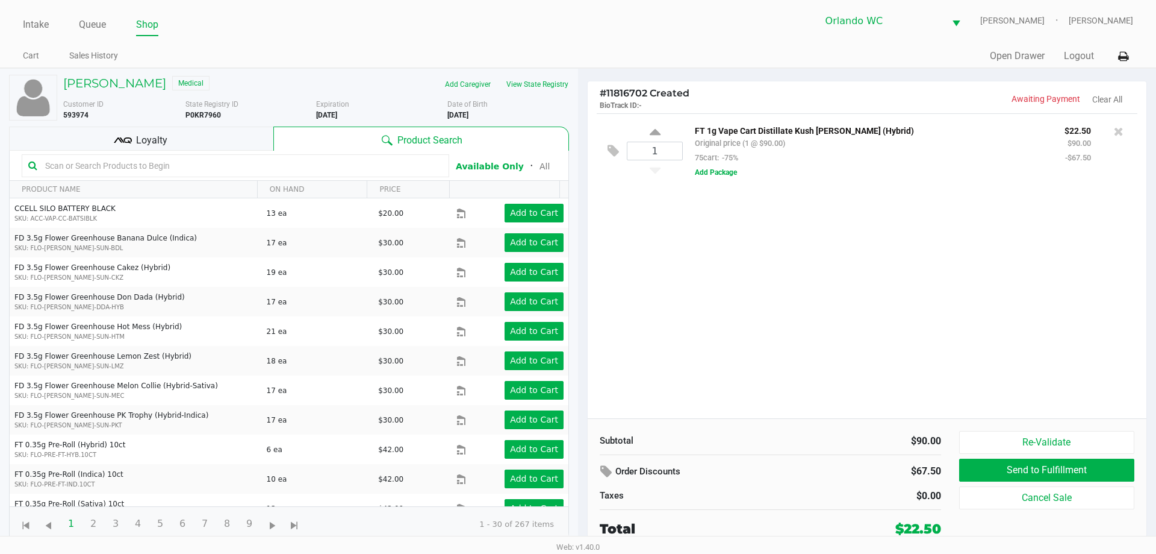
click at [151, 164] on input "text" at bounding box center [241, 166] width 402 height 18
click at [151, 165] on input "text" at bounding box center [241, 166] width 402 height 18
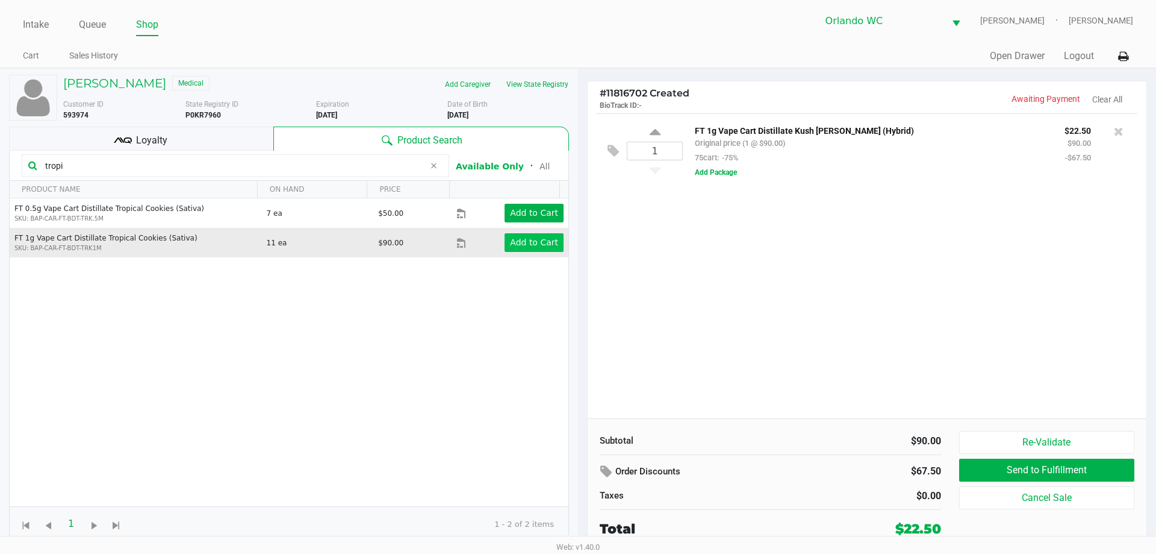
type input "tropi"
click at [510, 240] on app-button-loader "Add to Cart" at bounding box center [534, 242] width 48 height 10
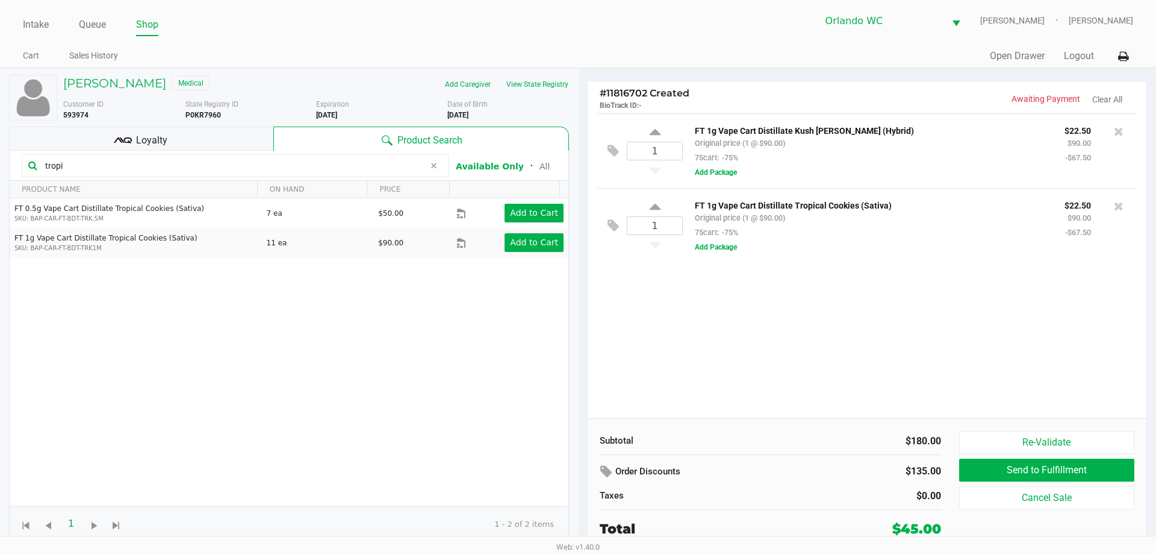
click at [193, 141] on div "Loyalty" at bounding box center [141, 138] width 264 height 24
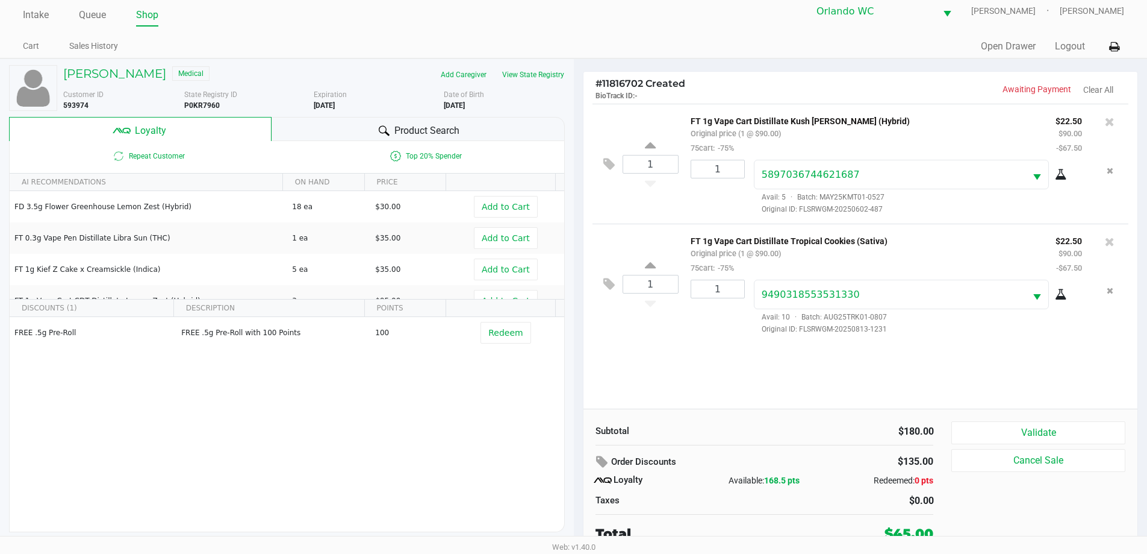
scroll to position [12, 0]
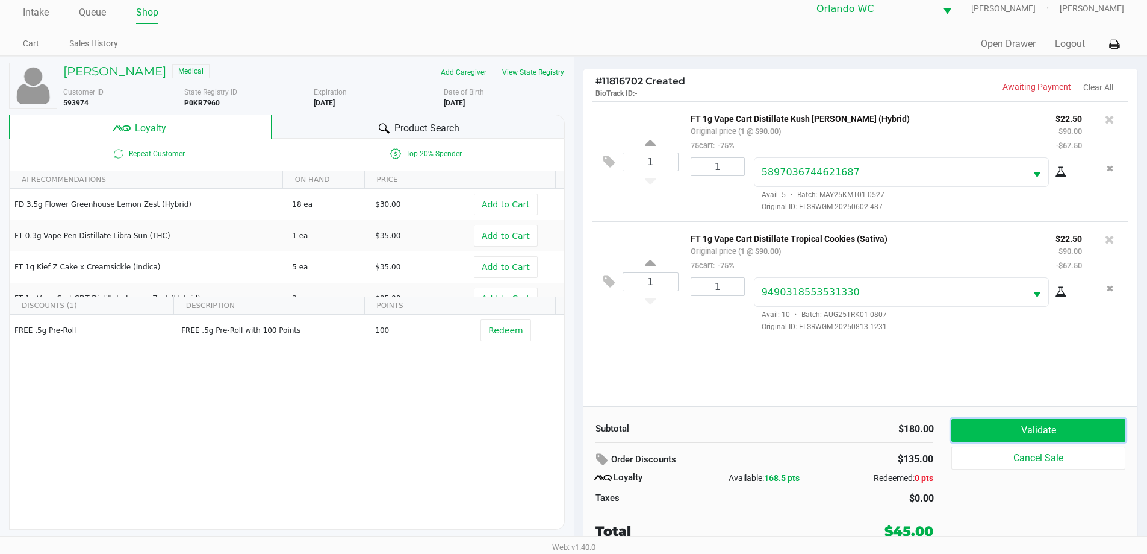
click at [1004, 426] on button "Validate" at bounding box center [1038, 430] width 173 height 23
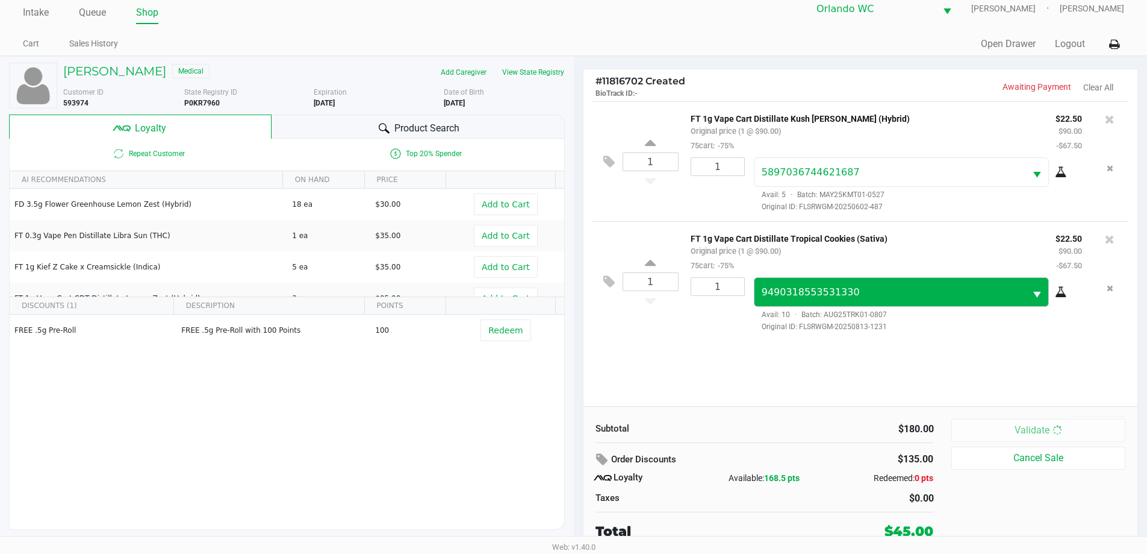
scroll to position [0, 0]
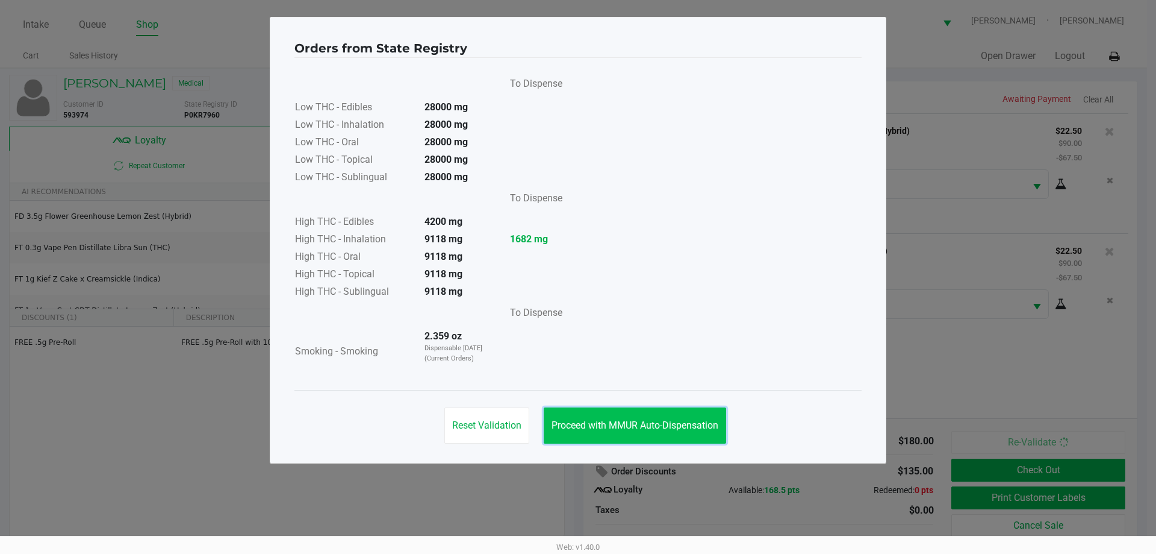
click at [656, 431] on button "Proceed with MMUR Auto-Dispensation" at bounding box center [635, 425] width 183 height 36
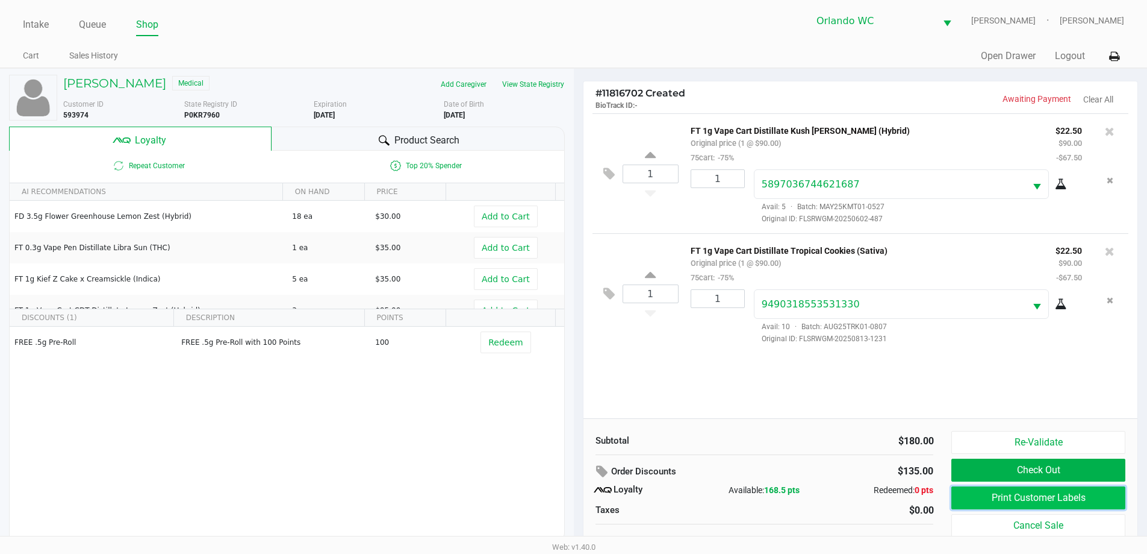
click at [1022, 504] on button "Print Customer Labels" at bounding box center [1038, 497] width 173 height 23
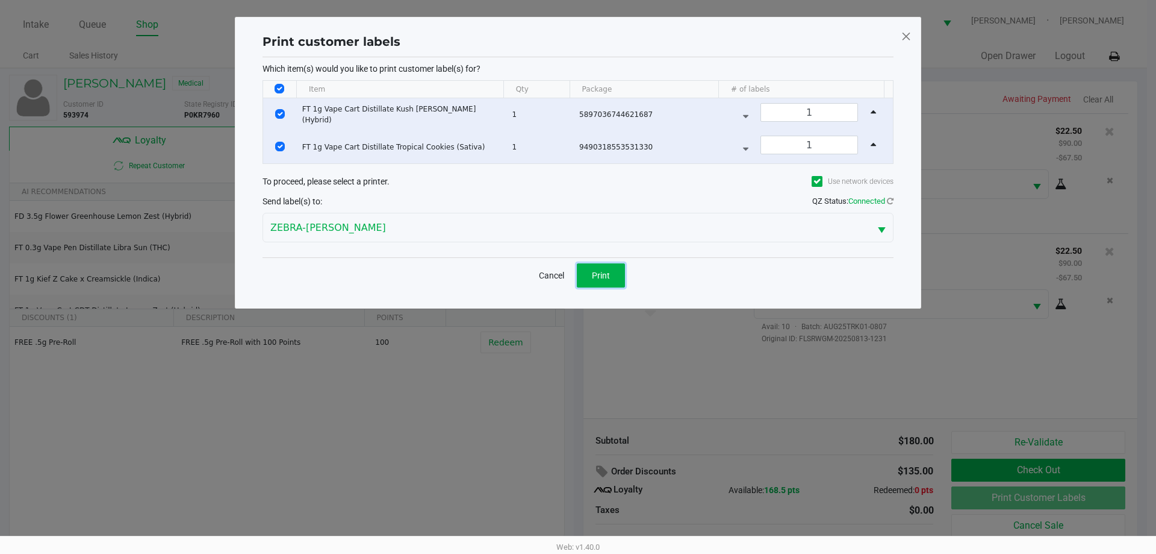
drag, startPoint x: 614, startPoint y: 271, endPoint x: 1078, endPoint y: 413, distance: 484.3
click at [617, 275] on button "Print" at bounding box center [601, 275] width 48 height 24
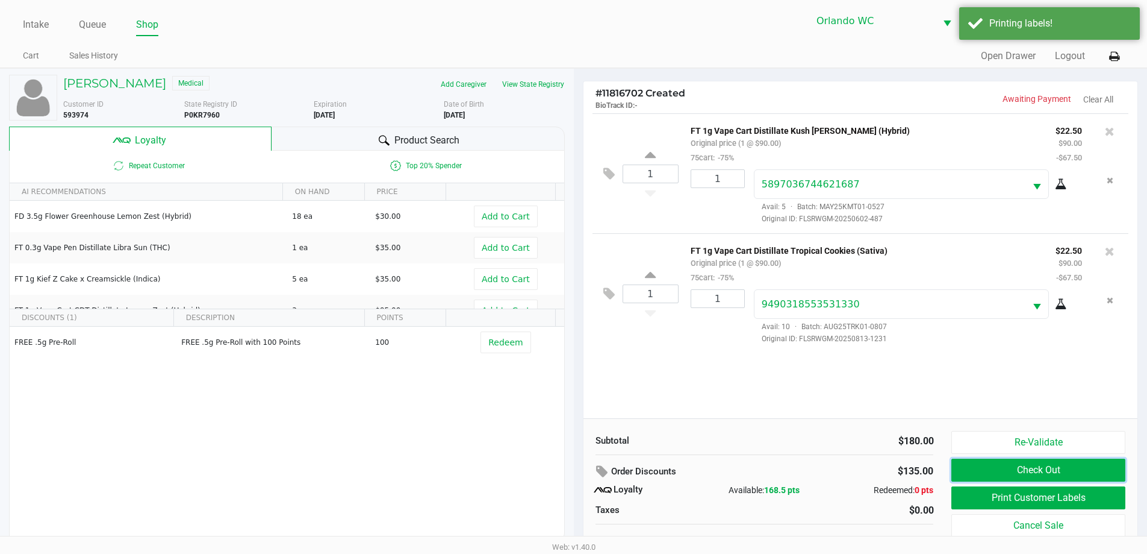
click at [1048, 478] on button "Check Out" at bounding box center [1038, 469] width 173 height 23
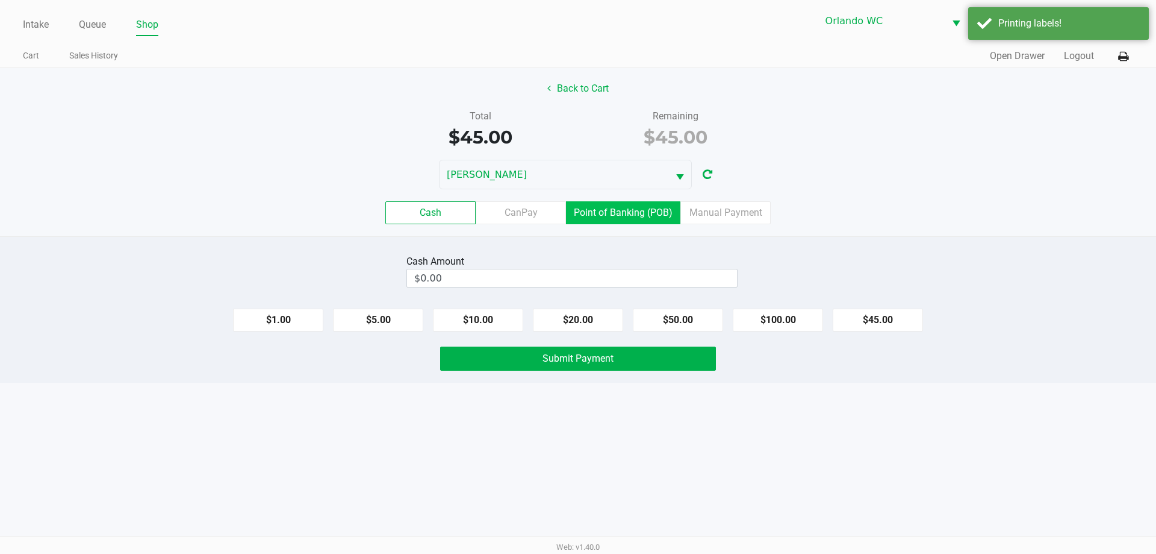
click at [644, 210] on label "Point of Banking (POB)" at bounding box center [623, 212] width 114 height 23
click at [0, 0] on 7 "Point of Banking (POB)" at bounding box center [0, 0] width 0 height 0
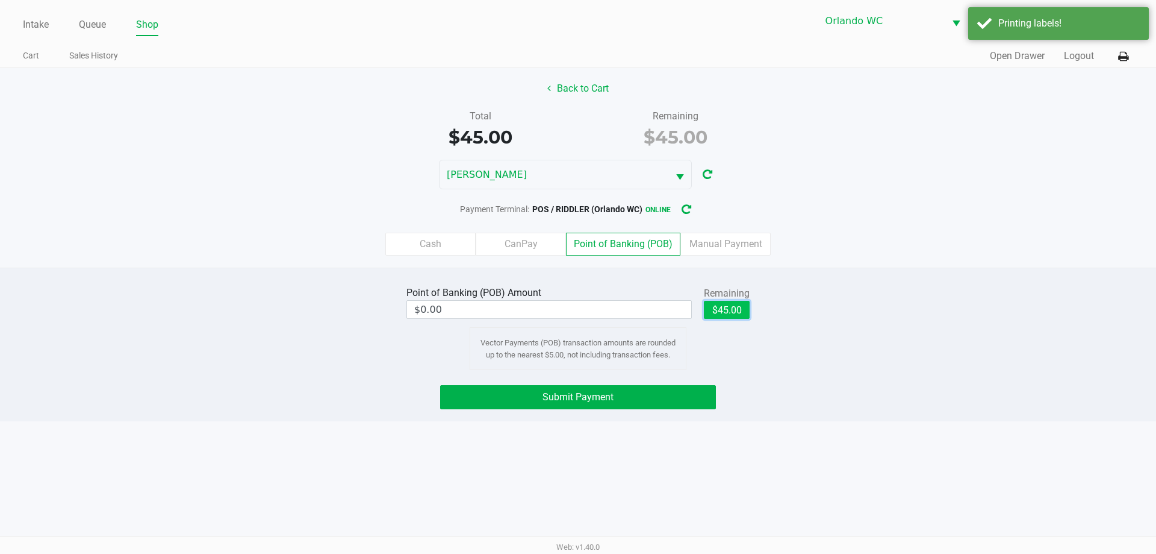
click at [746, 311] on button "$45.00" at bounding box center [727, 310] width 46 height 18
type input "$45.00"
click at [651, 394] on button "Submit Payment" at bounding box center [578, 397] width 276 height 24
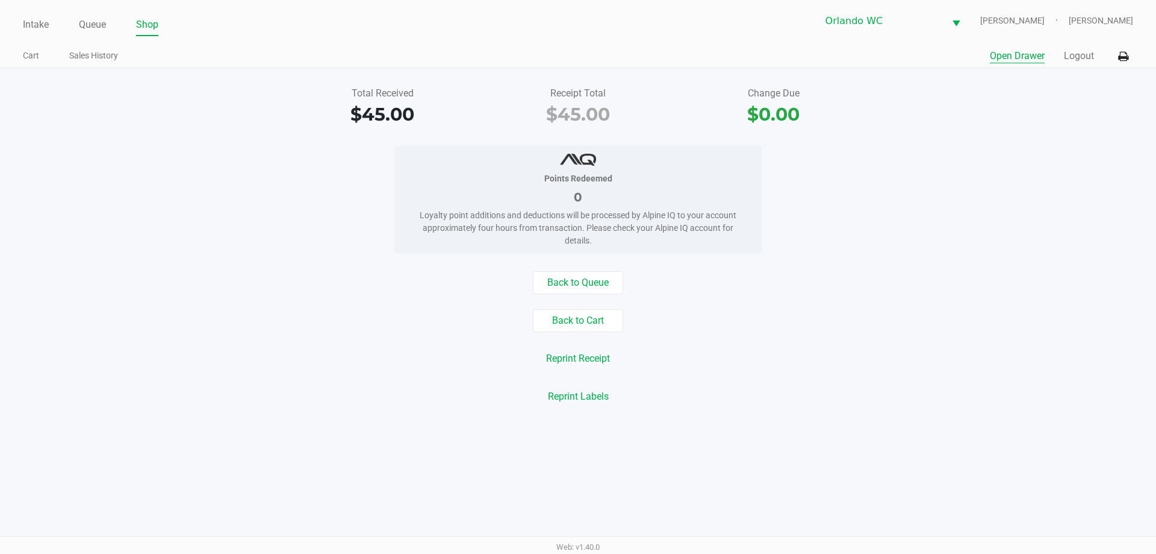
click at [1015, 57] on button "Open Drawer" at bounding box center [1017, 56] width 55 height 14
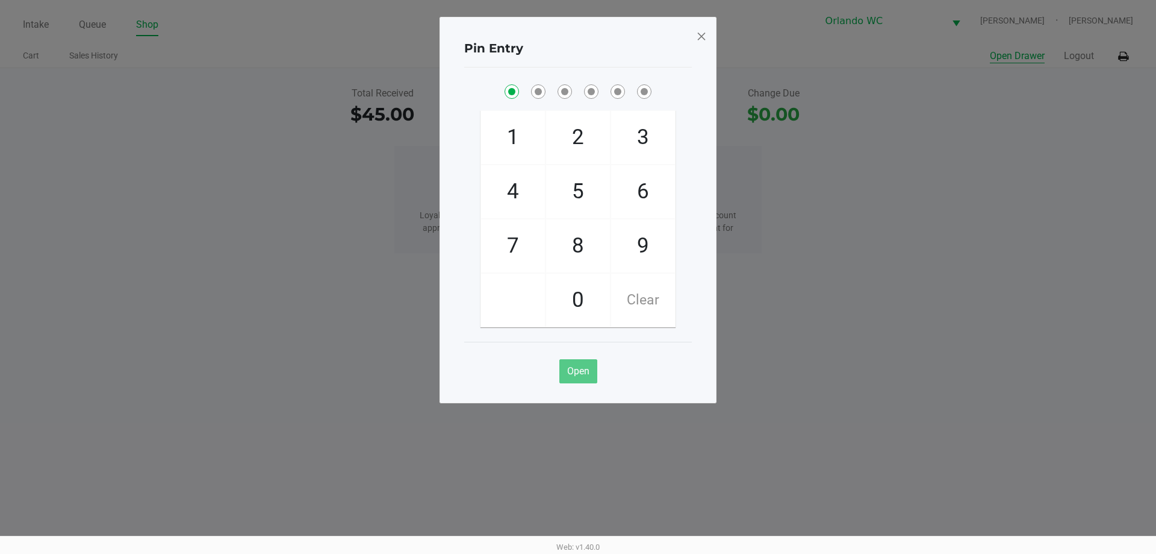
checkbox input "true"
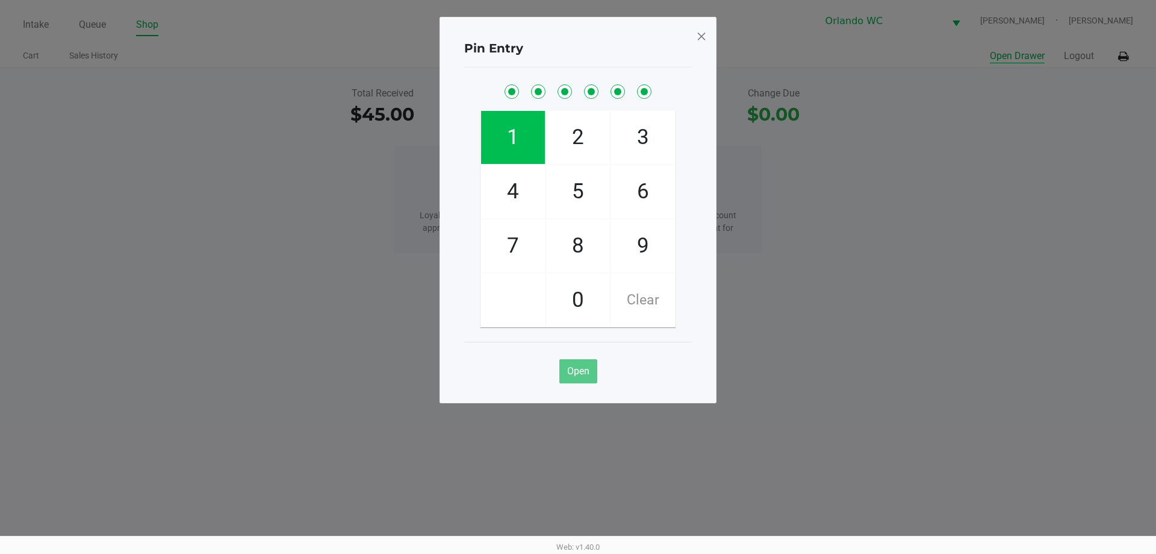
checkbox input "true"
click at [703, 36] on span at bounding box center [701, 36] width 11 height 19
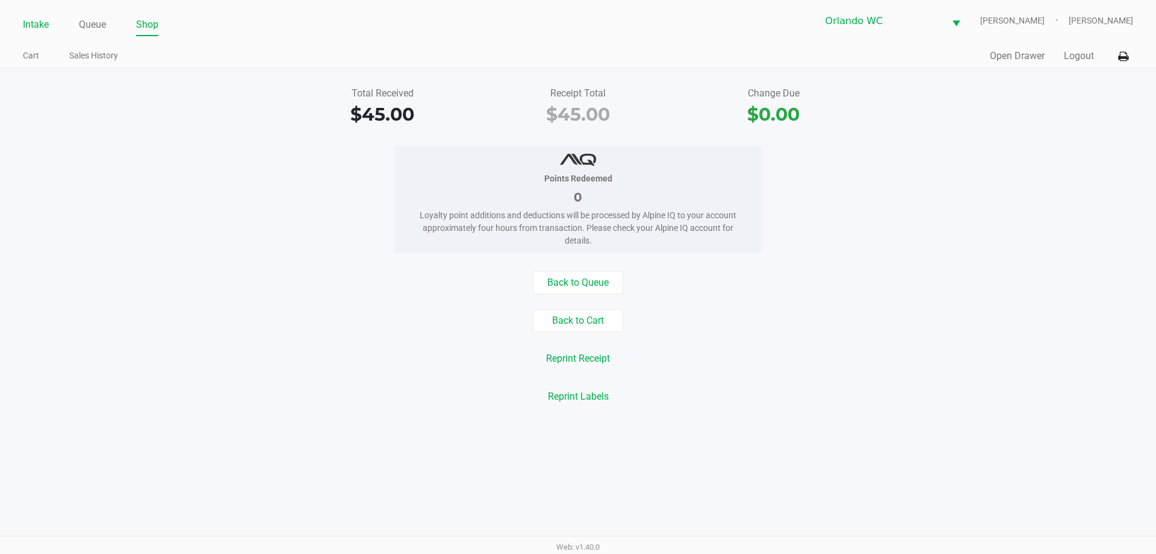
click at [32, 19] on link "Intake" at bounding box center [36, 24] width 26 height 17
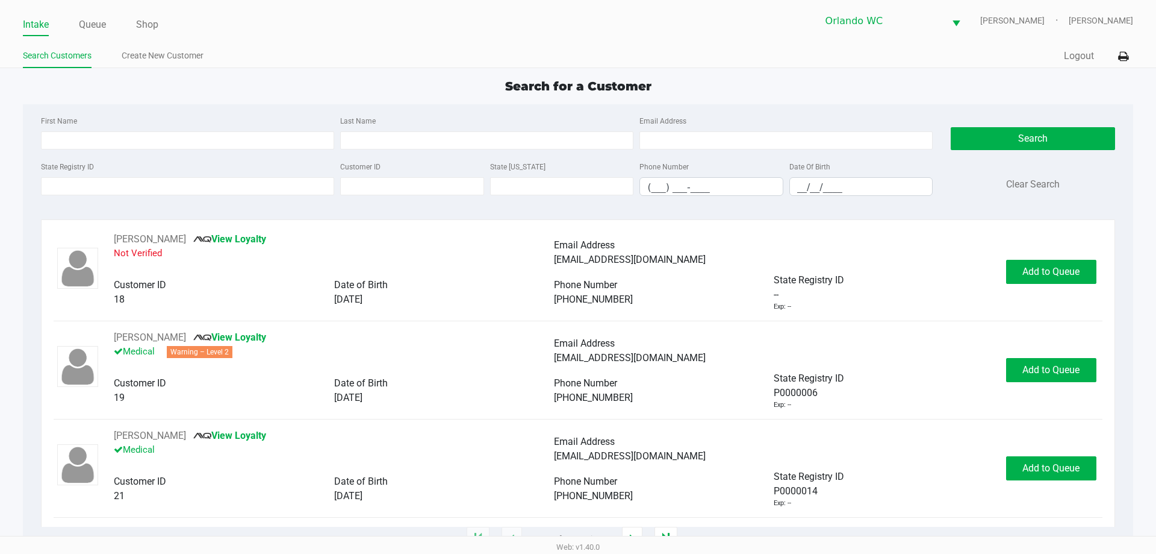
click at [660, 59] on div "Quick Sale Logout" at bounding box center [855, 56] width 555 height 22
click at [366, 138] on input "Last Name" at bounding box center [486, 140] width 293 height 18
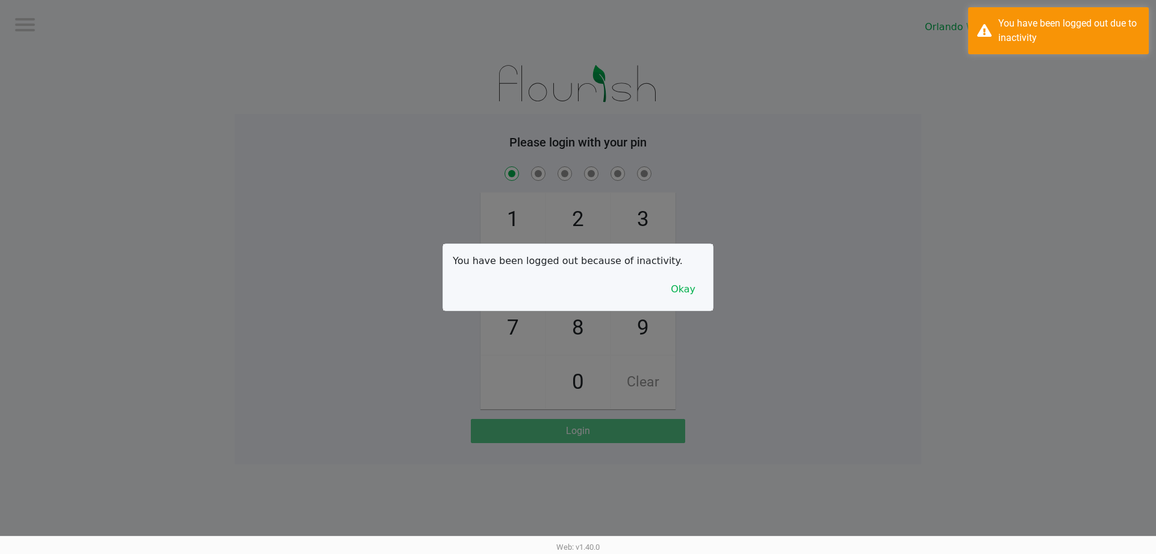
checkbox input "true"
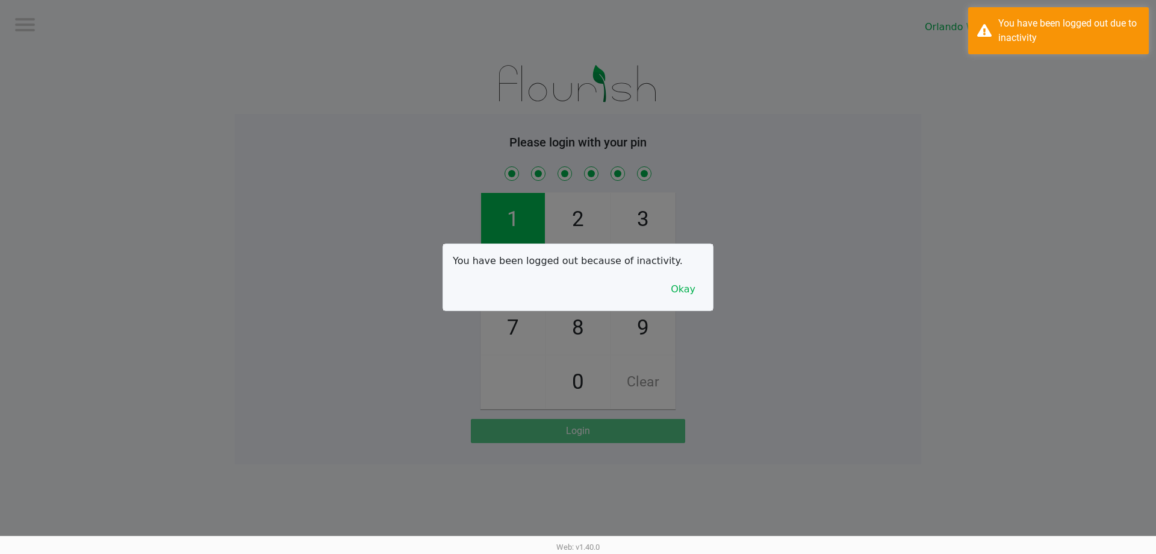
checkbox input "true"
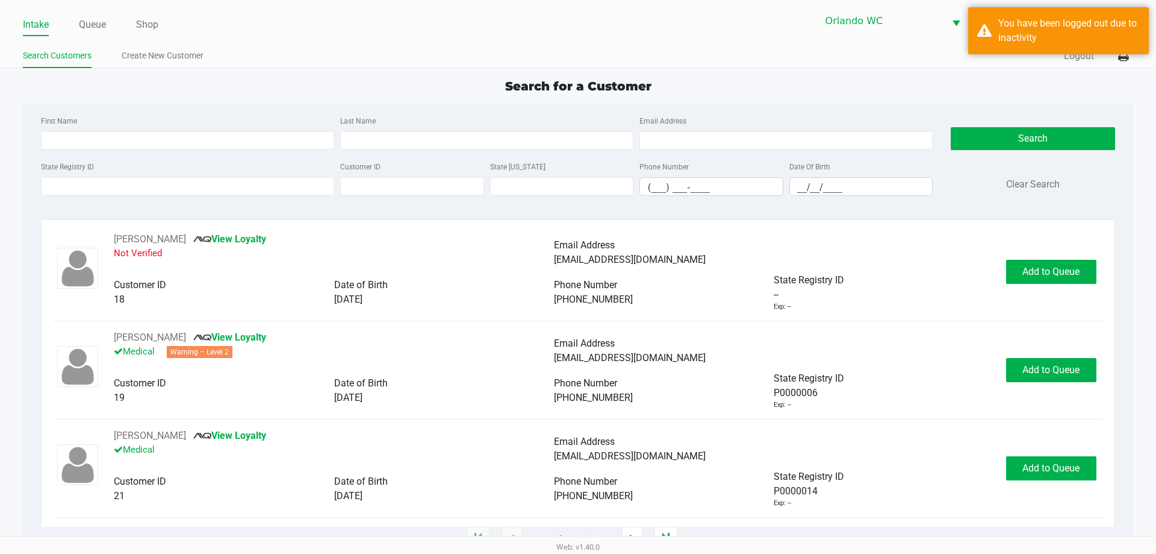
click at [475, 139] on input "Last Name" at bounding box center [486, 140] width 293 height 18
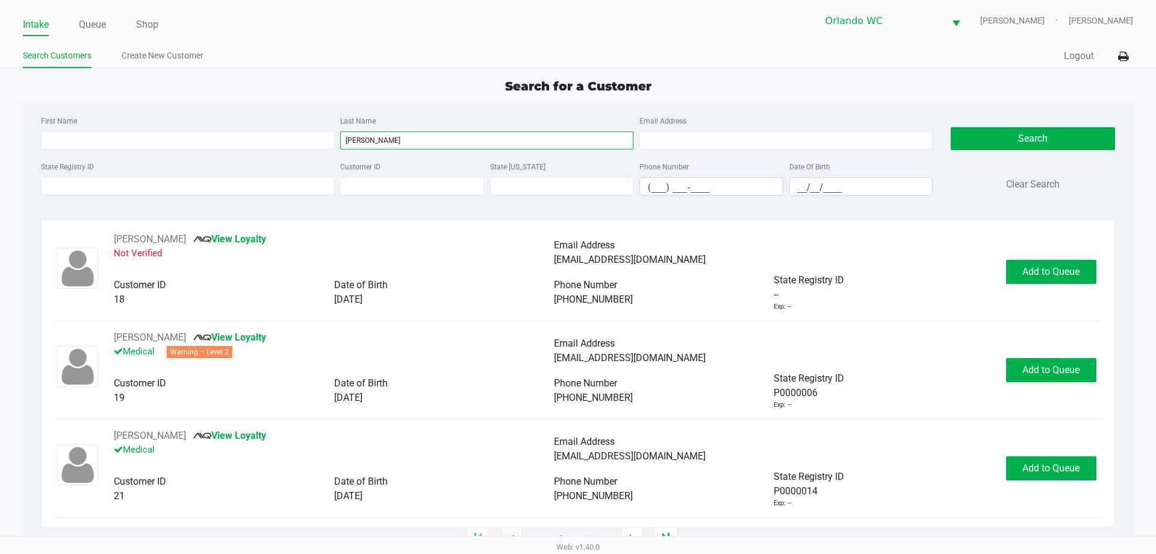
type input "ruiz"
click at [846, 190] on input "__/__/____" at bounding box center [861, 187] width 143 height 19
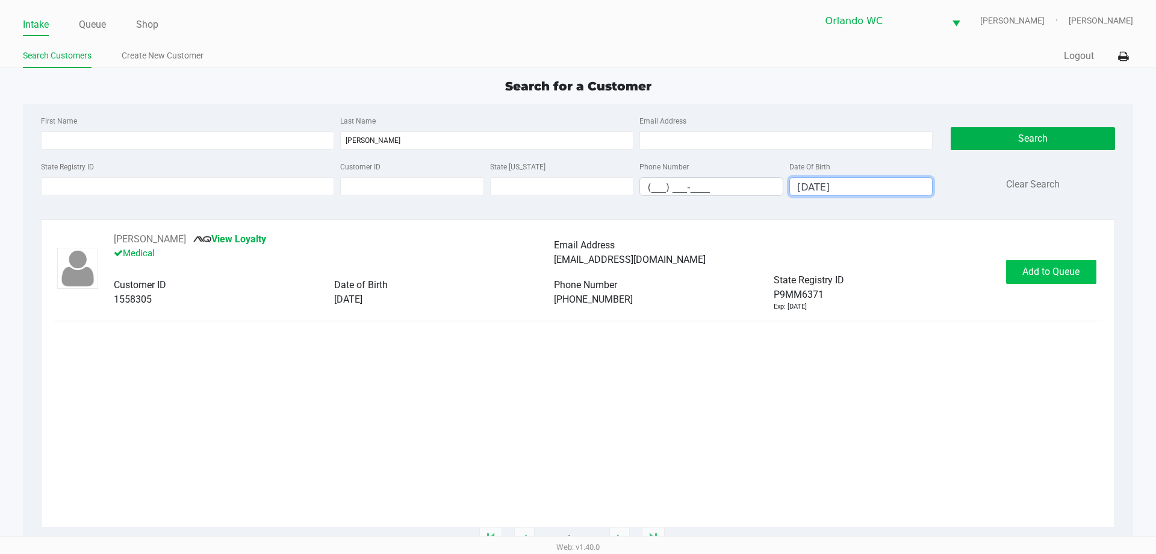
type input "08/20/2002"
click at [1039, 280] on button "Add to Queue" at bounding box center [1051, 272] width 90 height 24
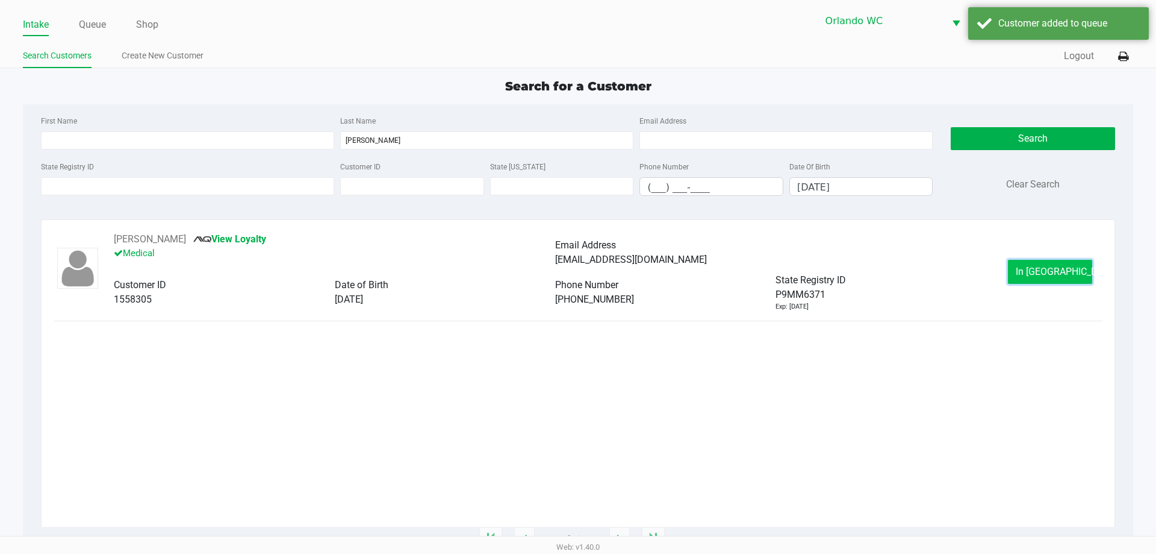
click at [1025, 274] on button "In Queue" at bounding box center [1050, 272] width 84 height 24
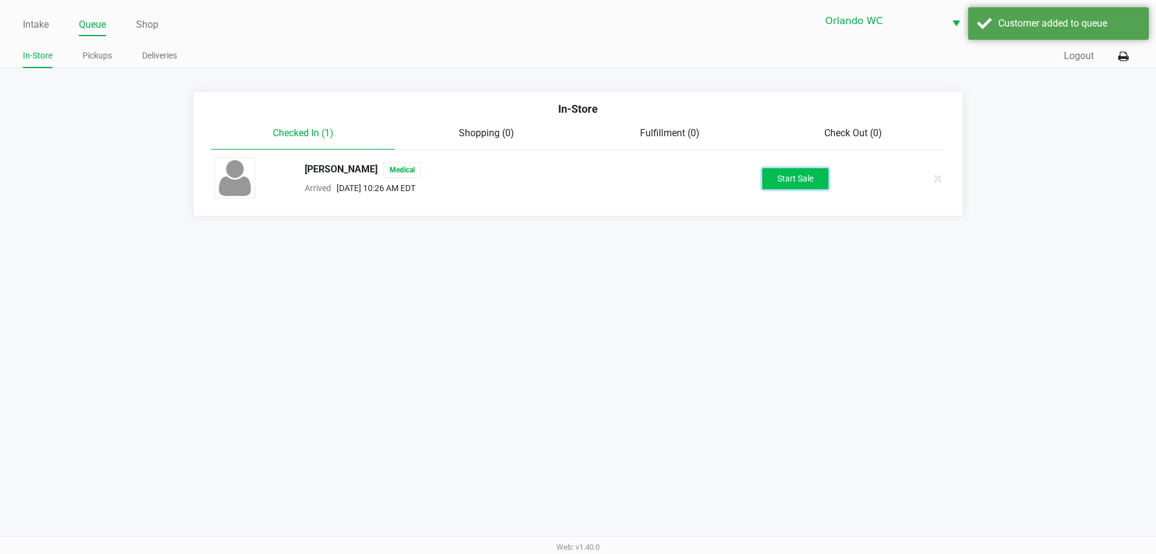
click at [790, 187] on button "Start Sale" at bounding box center [796, 178] width 66 height 21
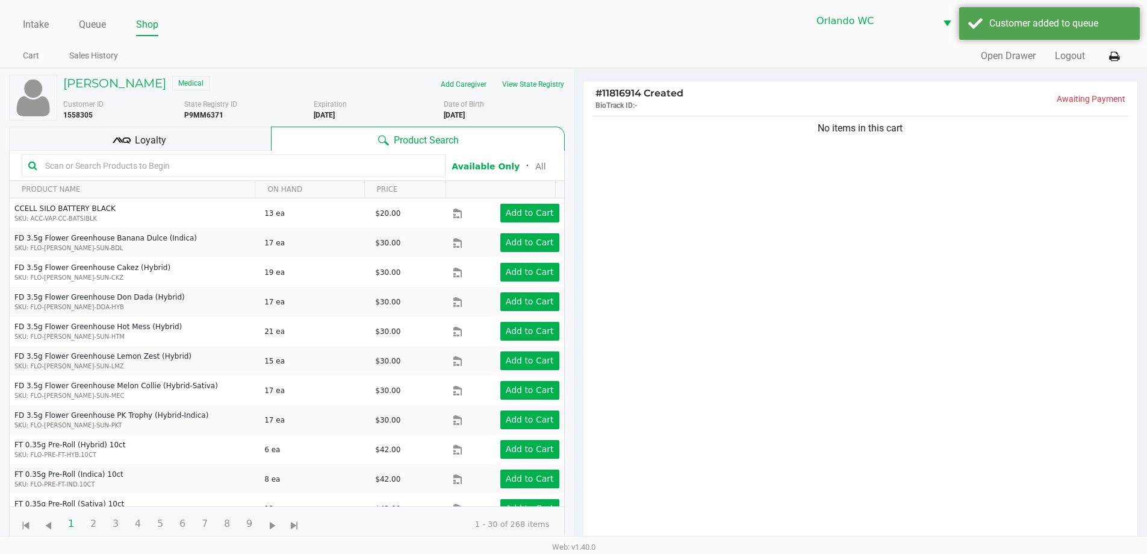
click at [138, 140] on span "Loyalty" at bounding box center [150, 140] width 31 height 14
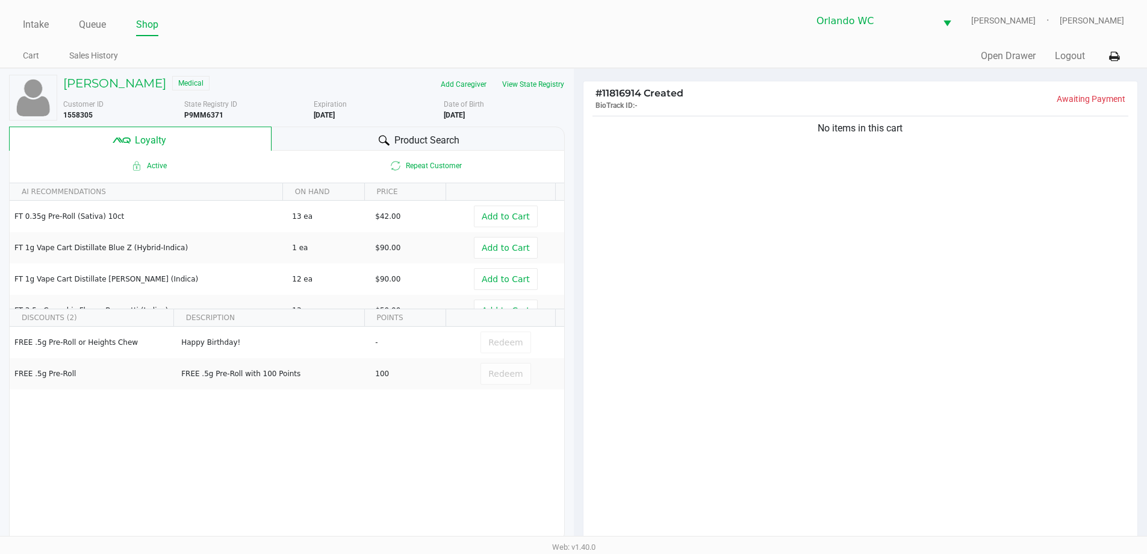
click at [367, 139] on div "Product Search" at bounding box center [418, 138] width 293 height 24
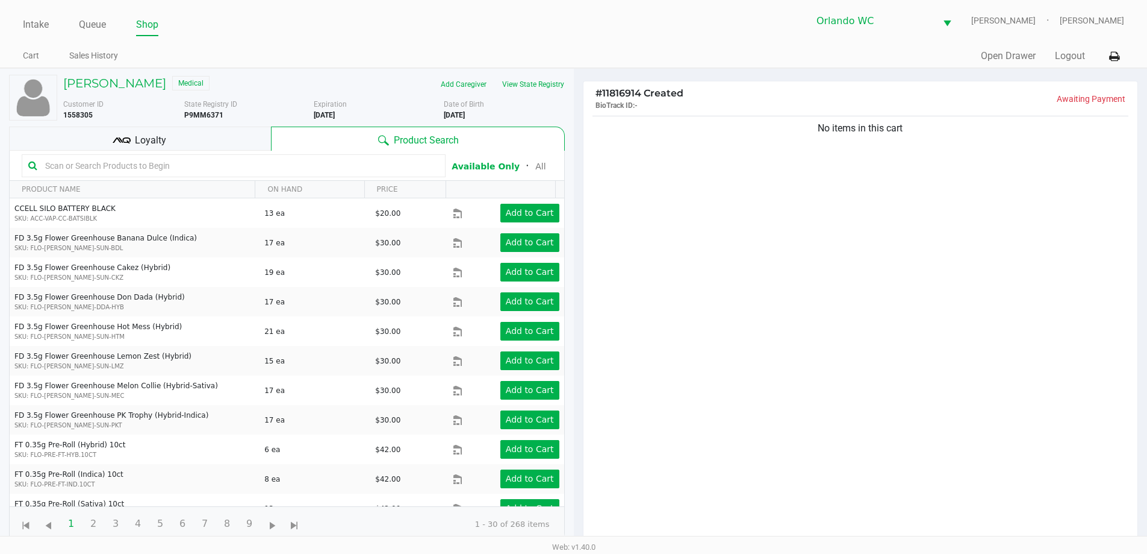
click at [192, 170] on input "text" at bounding box center [239, 166] width 399 height 18
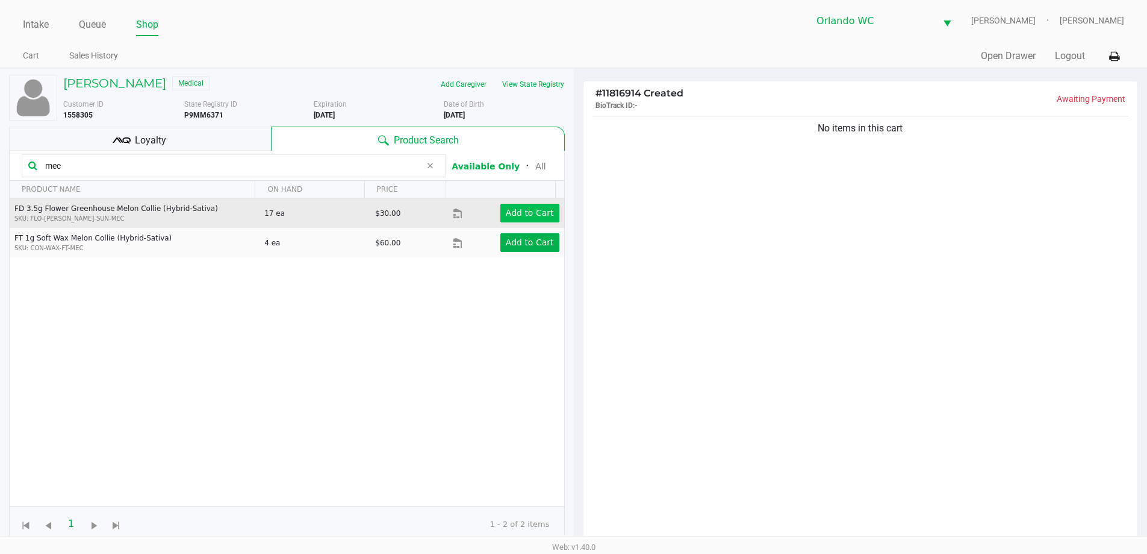
type input "mec"
click at [535, 214] on app-button-loader "Add to Cart" at bounding box center [530, 213] width 48 height 10
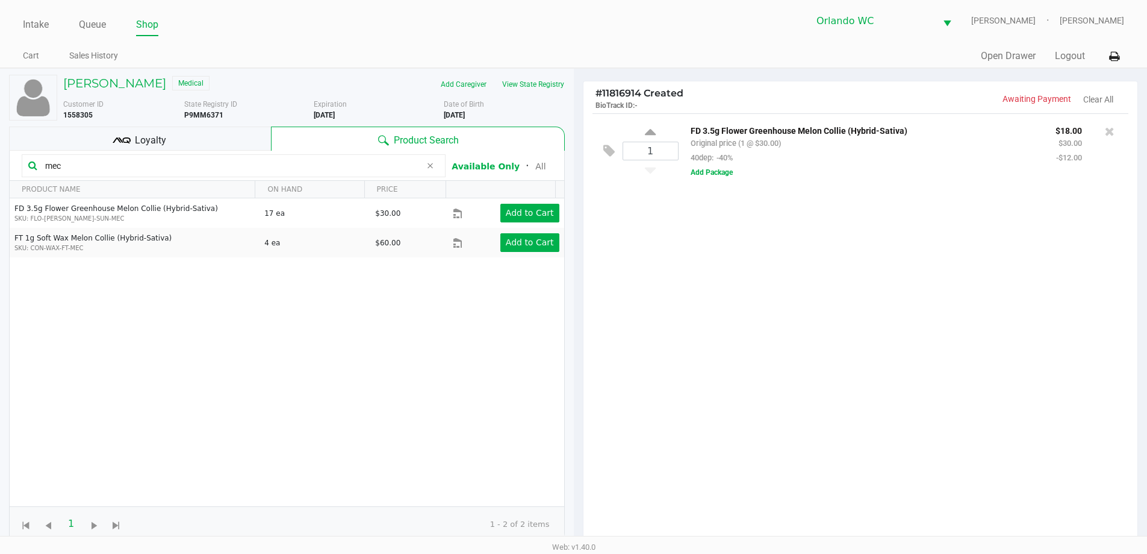
click at [105, 162] on input "mec" at bounding box center [230, 166] width 381 height 18
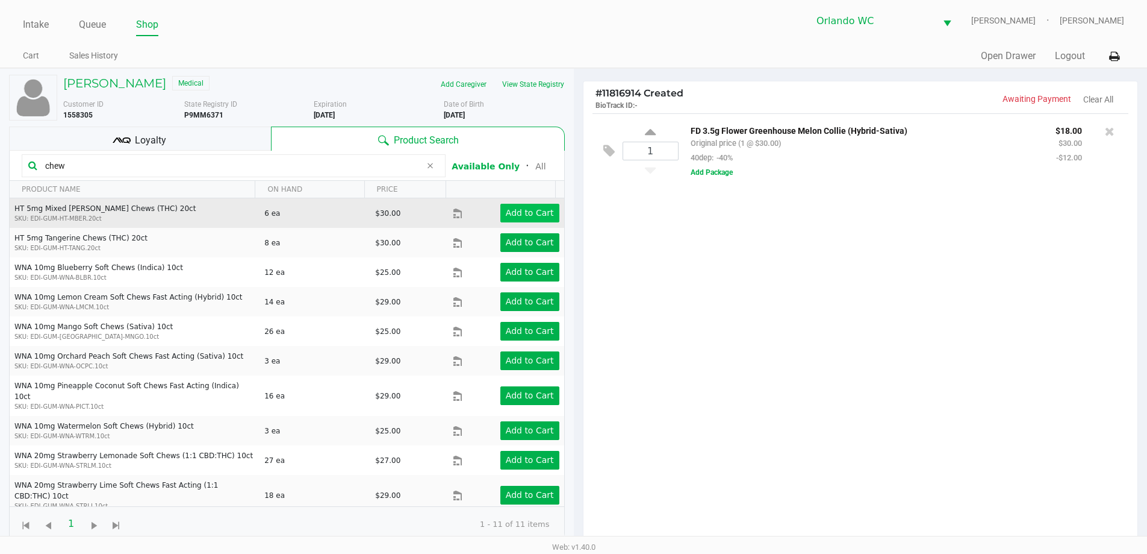
type input "chew"
click at [522, 211] on app-button-loader "Add to Cart" at bounding box center [530, 213] width 48 height 10
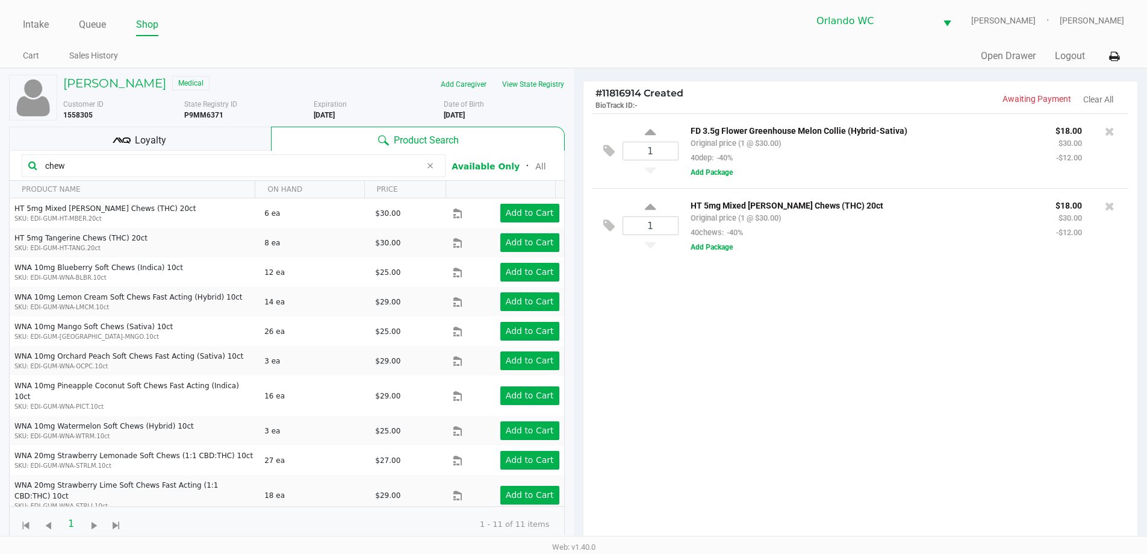
click at [169, 140] on div "Loyalty" at bounding box center [140, 138] width 262 height 24
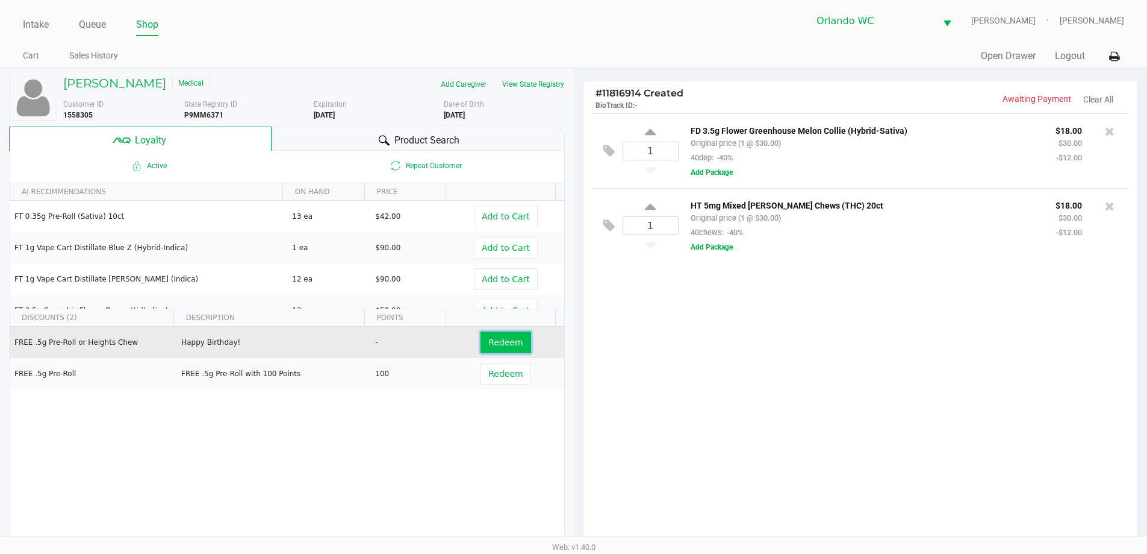
click at [502, 340] on span "Redeem" at bounding box center [505, 342] width 34 height 10
click at [354, 137] on div "Product Search" at bounding box center [418, 138] width 293 height 24
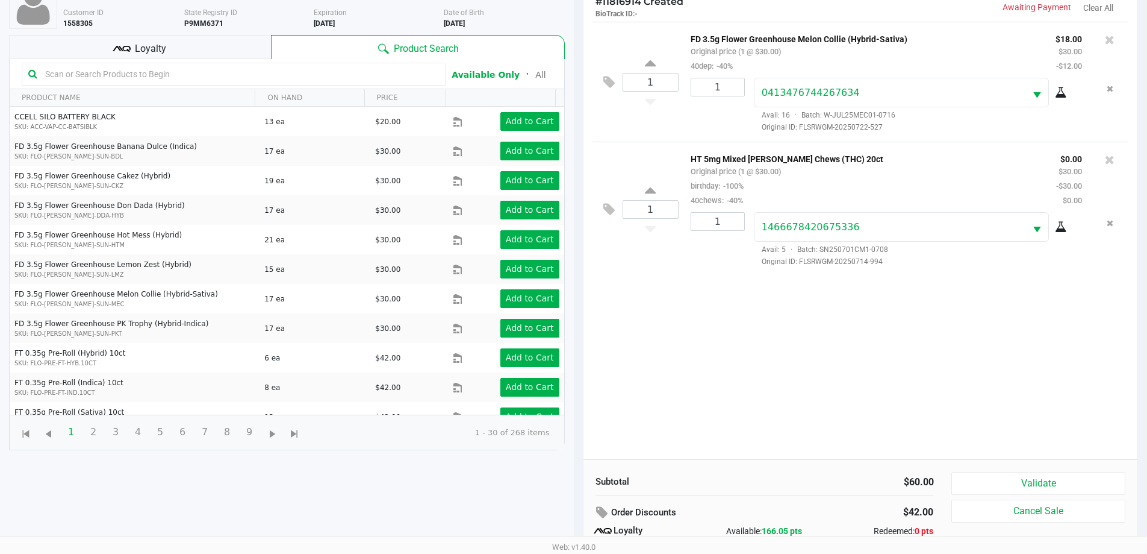
scroll to position [145, 0]
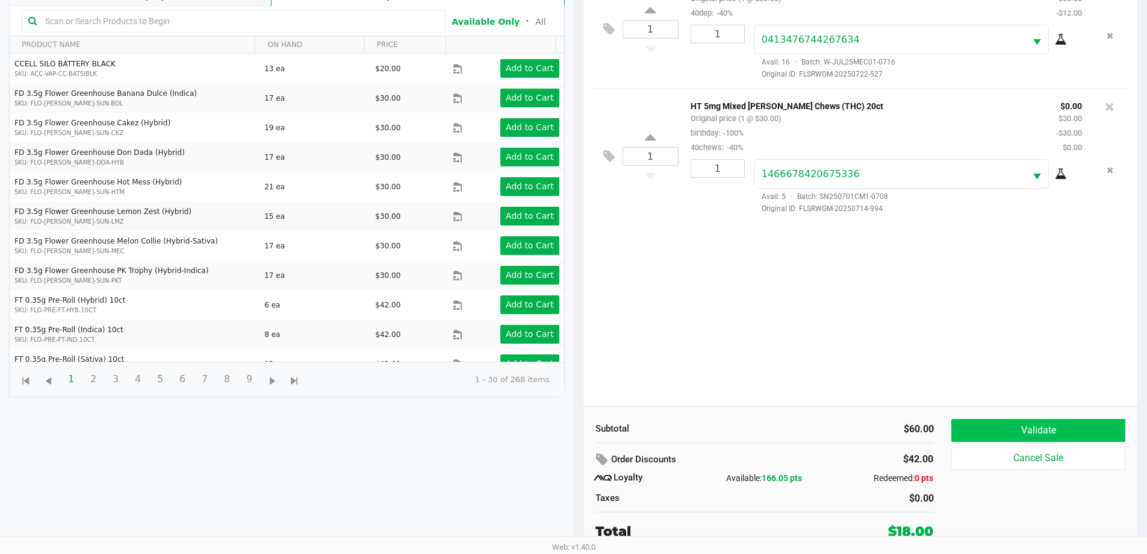
click at [1063, 433] on button "Validate" at bounding box center [1038, 430] width 173 height 23
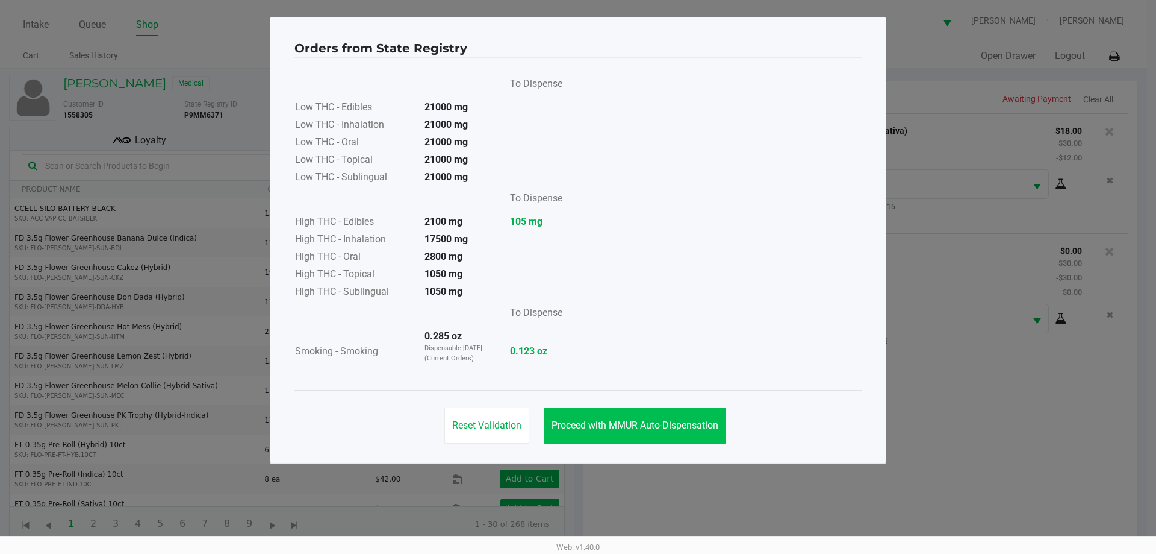
click at [689, 429] on span "Proceed with MMUR Auto-Dispensation" at bounding box center [635, 424] width 167 height 11
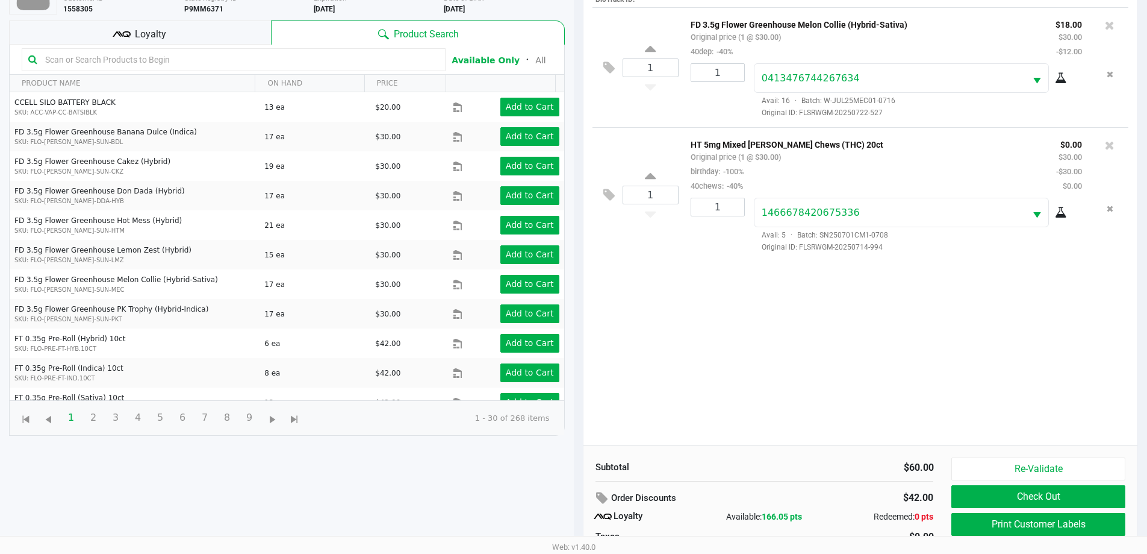
scroll to position [145, 0]
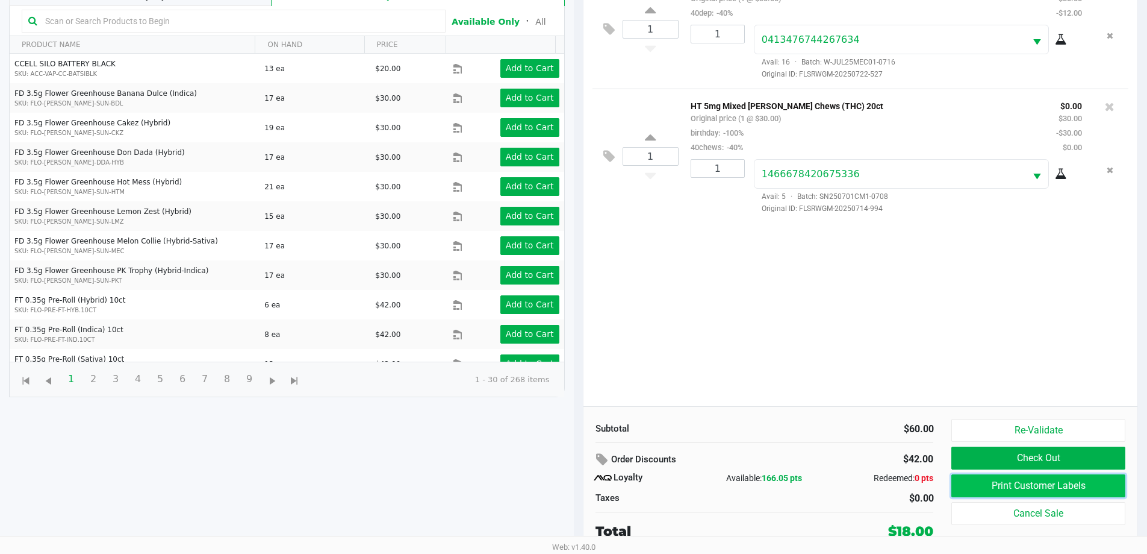
click at [1097, 492] on button "Print Customer Labels" at bounding box center [1038, 485] width 173 height 23
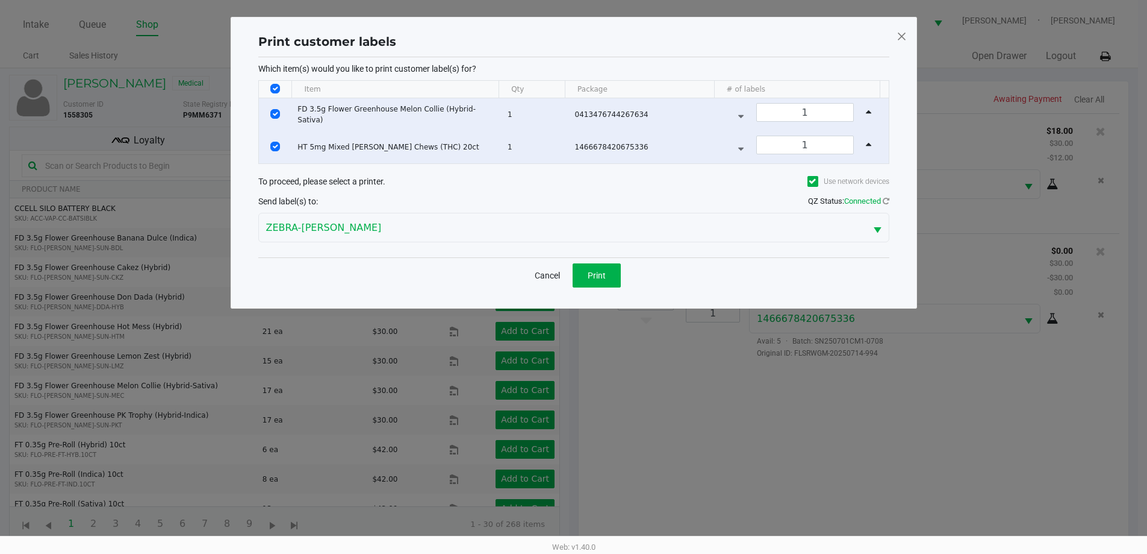
scroll to position [0, 0]
click at [593, 271] on span "Print" at bounding box center [601, 275] width 18 height 10
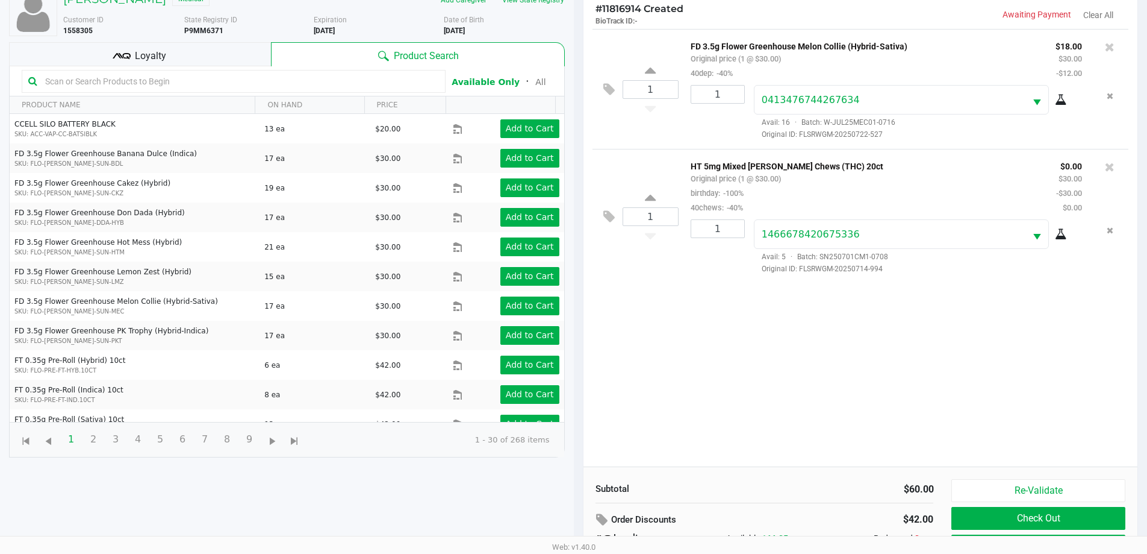
scroll to position [145, 0]
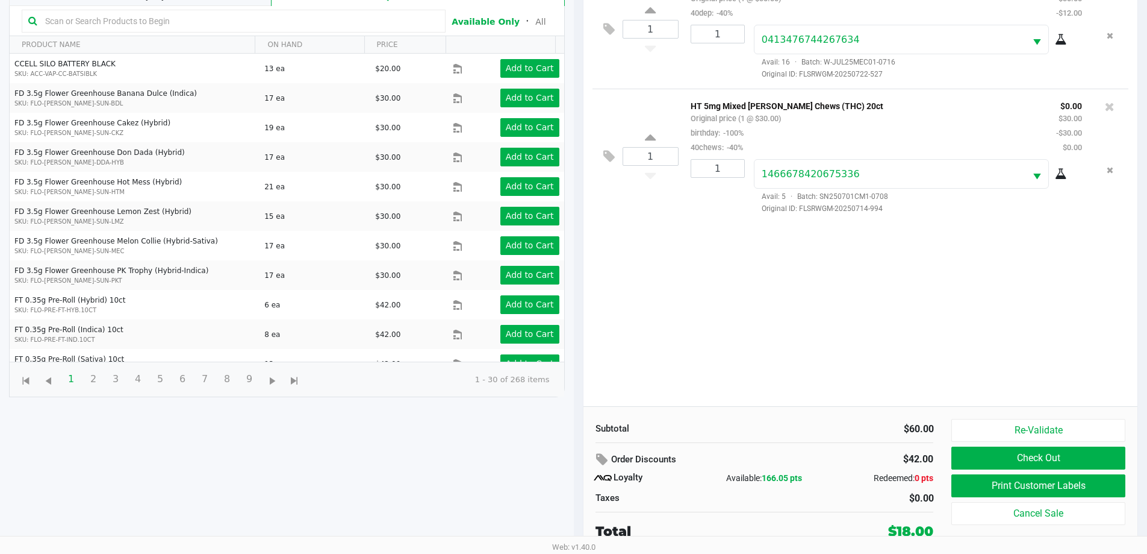
click at [1085, 460] on button "Check Out" at bounding box center [1038, 457] width 173 height 23
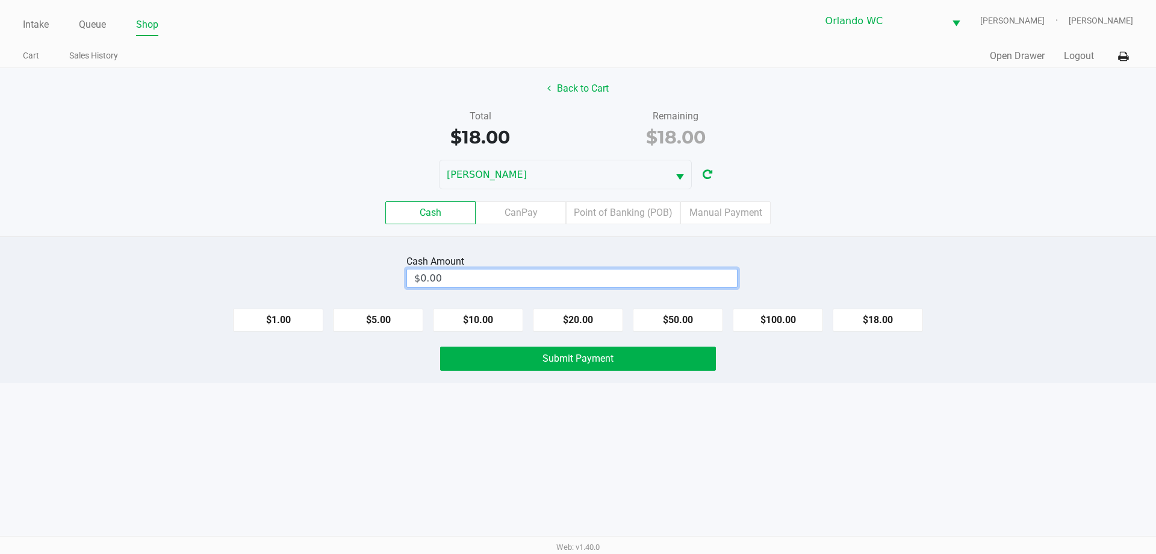
click at [551, 279] on input "$0.00" at bounding box center [572, 277] width 330 height 17
click at [634, 357] on button "Submit Payment" at bounding box center [578, 358] width 276 height 24
type input "$20.00"
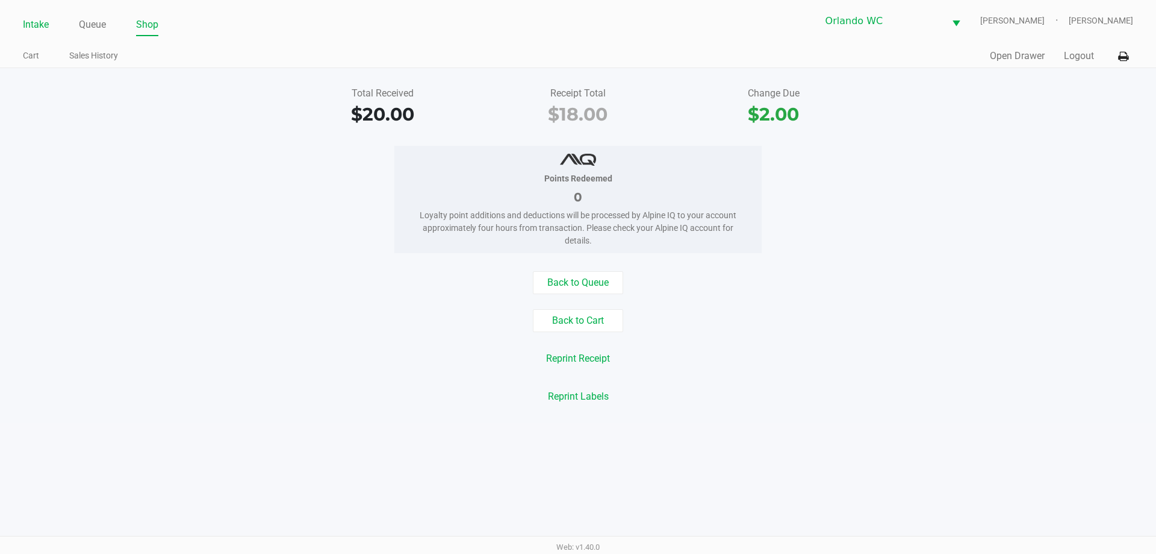
click at [42, 20] on link "Intake" at bounding box center [36, 24] width 26 height 17
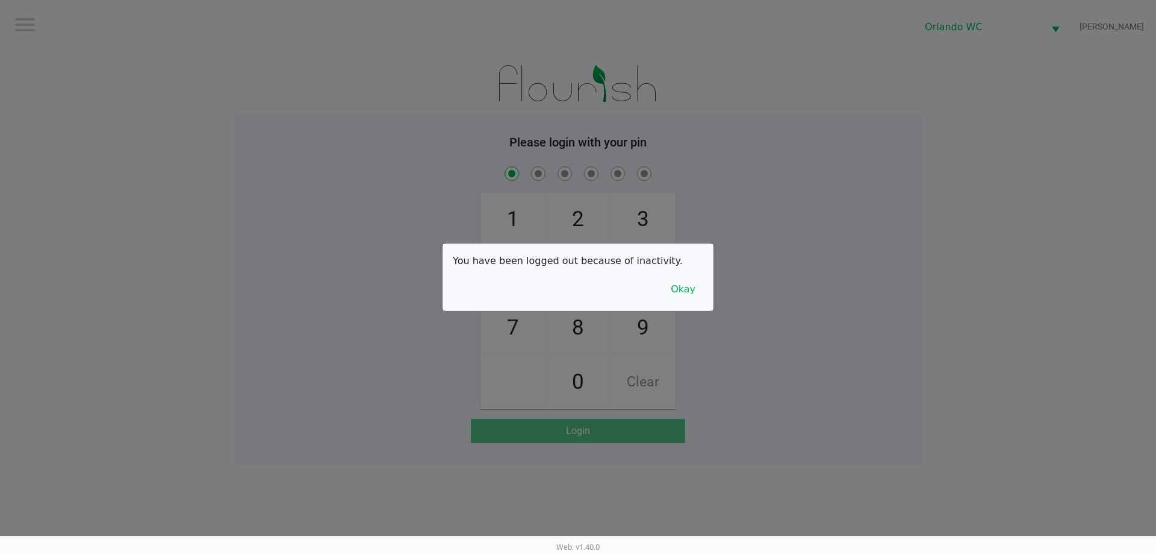
checkbox input "true"
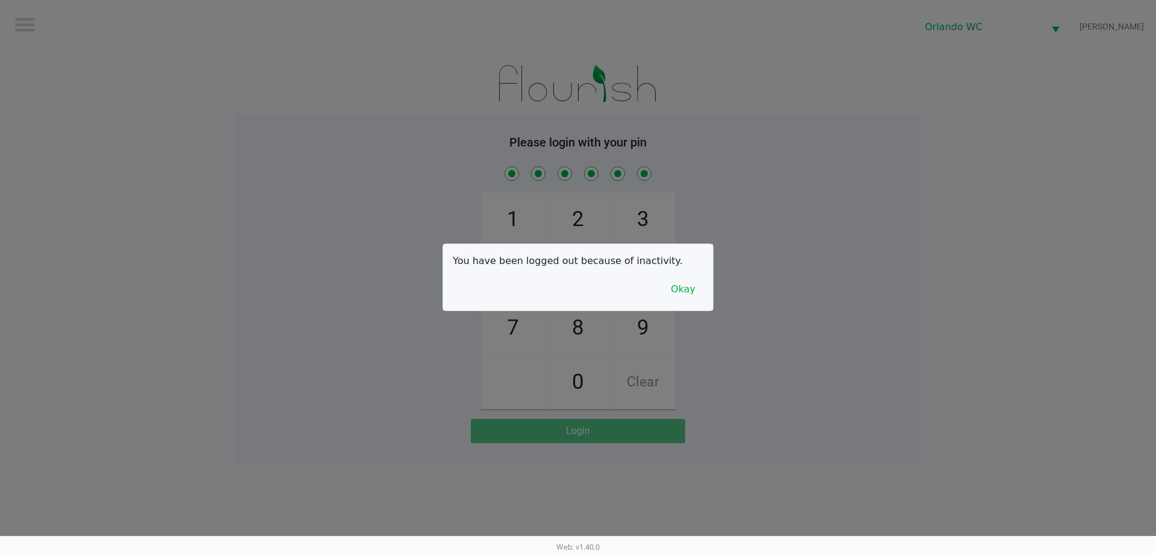
checkbox input "true"
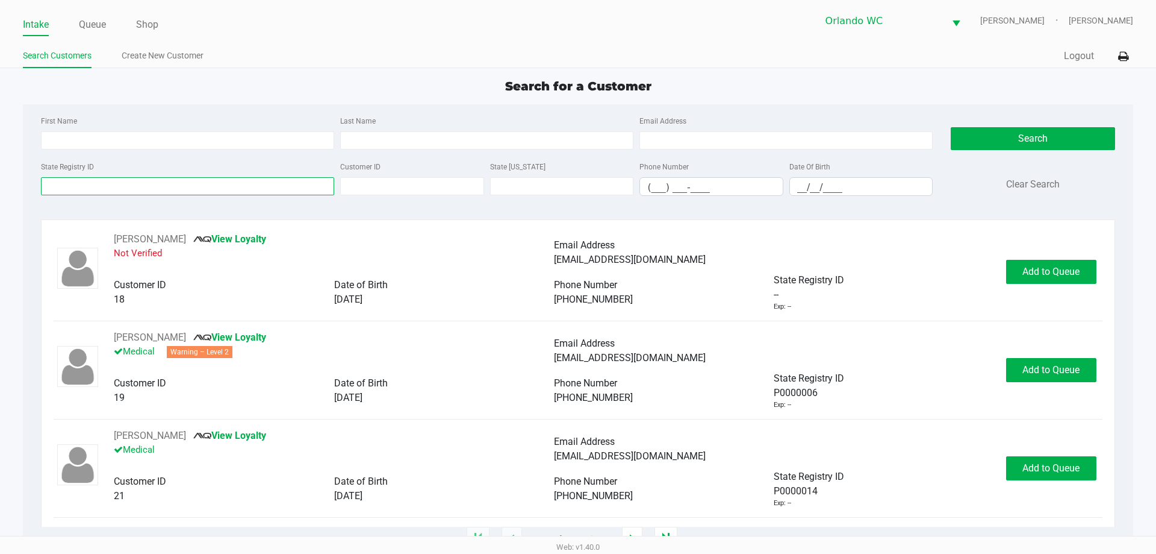
click at [169, 189] on input "State Registry ID" at bounding box center [187, 186] width 293 height 18
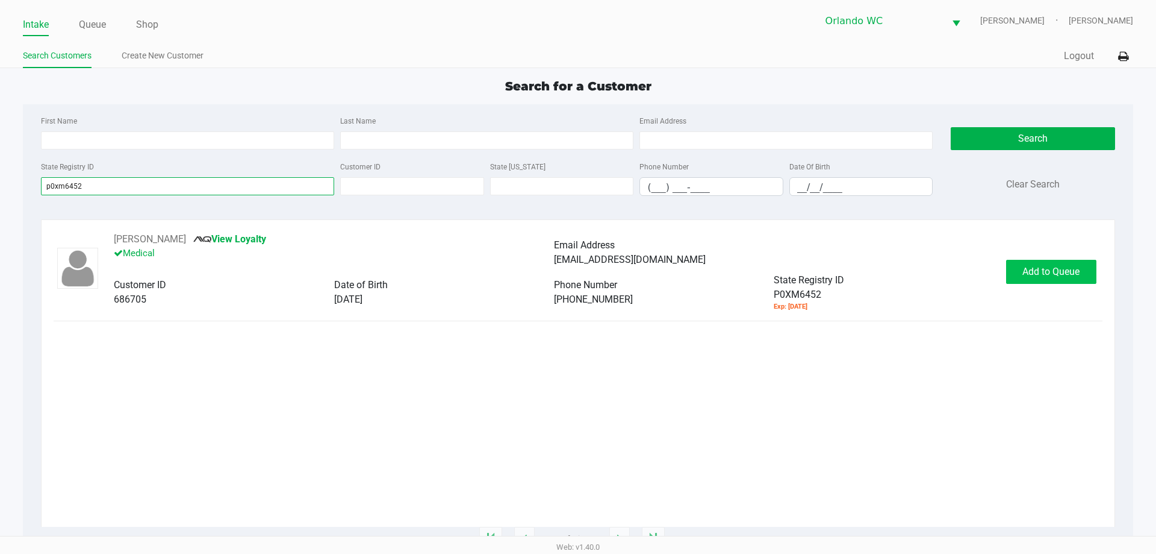
type input "p0xm6452"
click at [1029, 269] on span "Add to Queue" at bounding box center [1051, 271] width 57 height 11
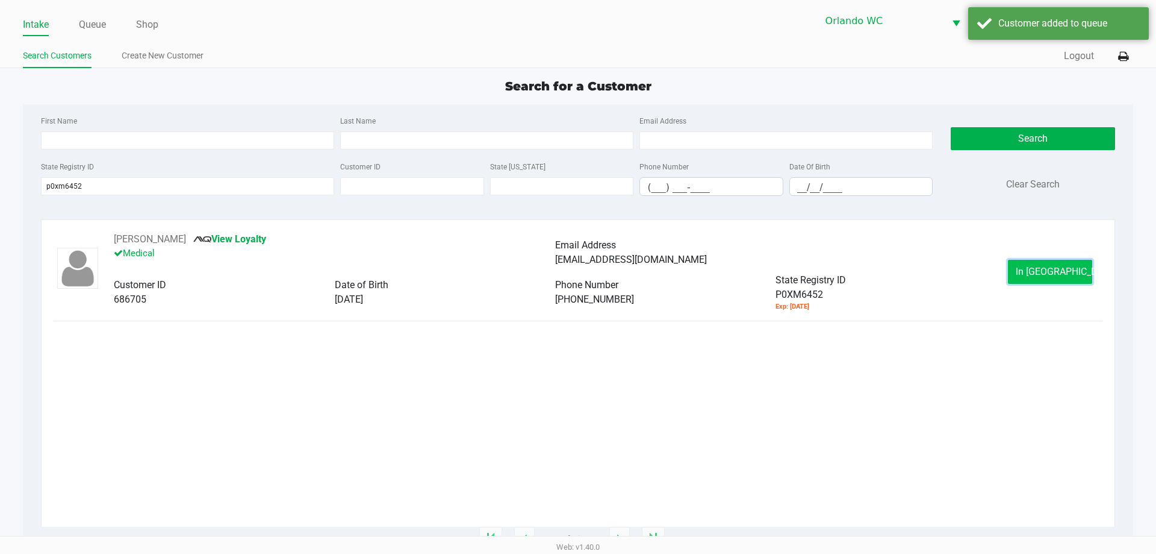
click at [1022, 264] on button "In Queue" at bounding box center [1050, 272] width 84 height 24
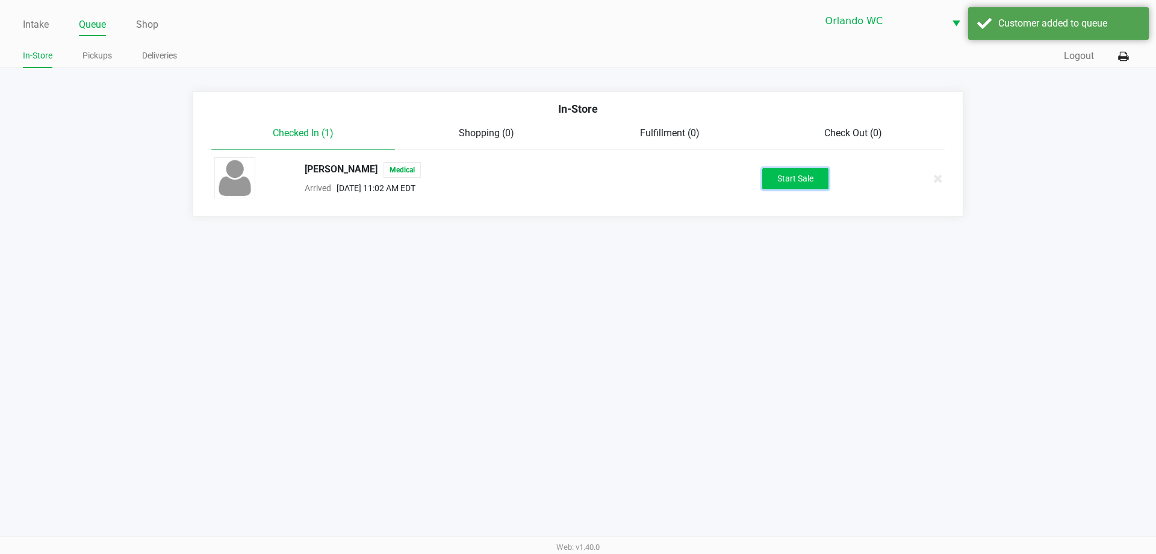
click at [778, 178] on button "Start Sale" at bounding box center [796, 178] width 66 height 21
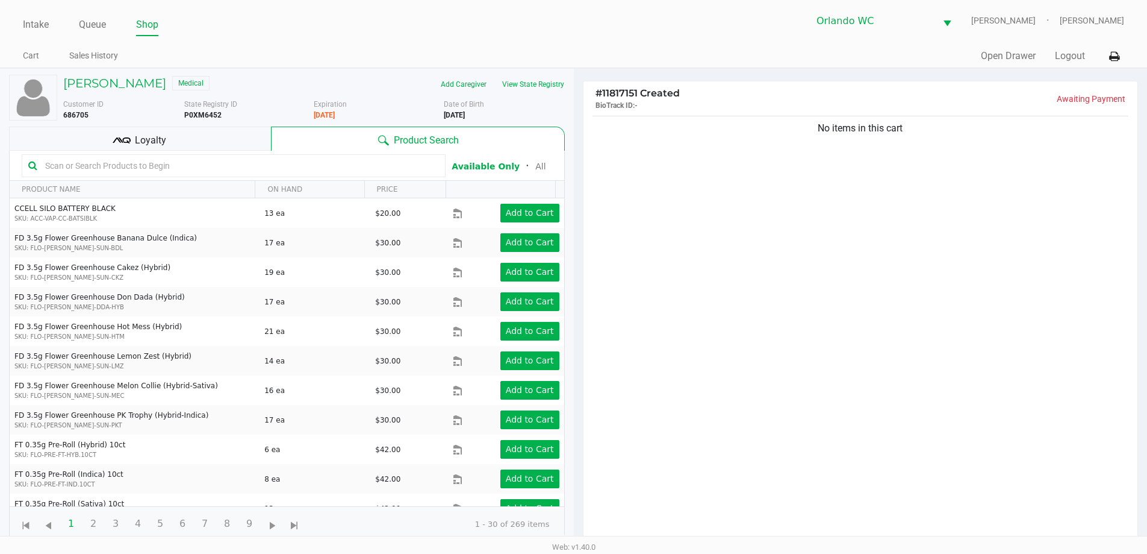
click at [123, 141] on icon at bounding box center [127, 140] width 8 height 6
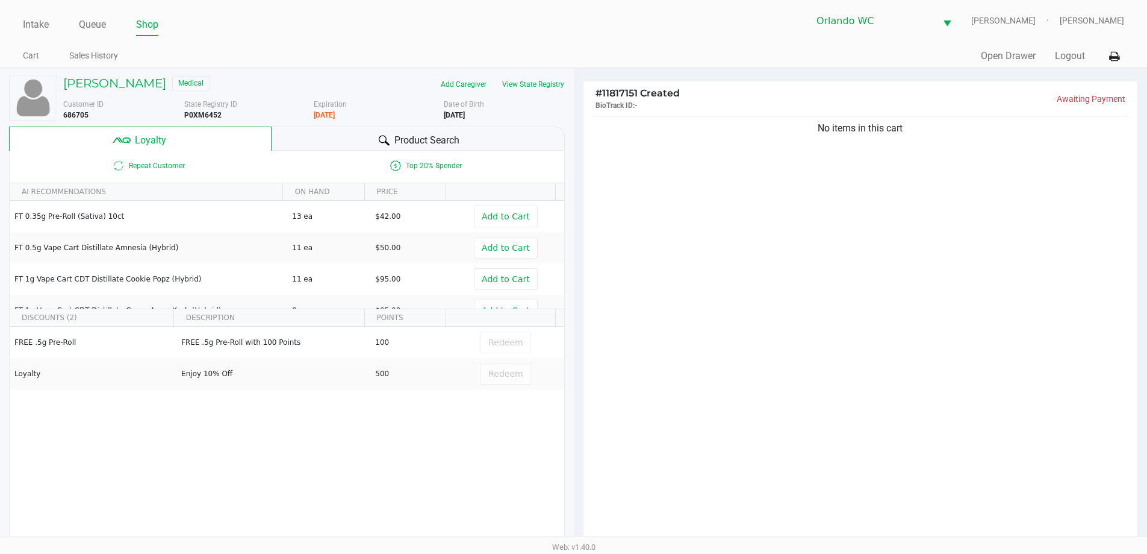
click at [380, 128] on div "Product Search" at bounding box center [418, 138] width 293 height 24
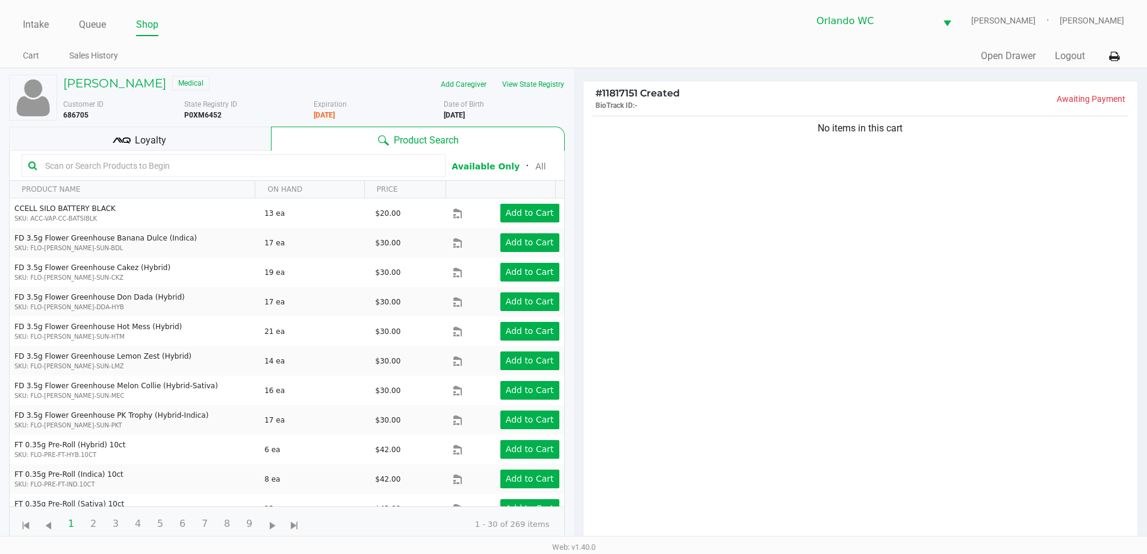
click at [160, 176] on div at bounding box center [234, 165] width 424 height 23
click at [158, 170] on input "text" at bounding box center [239, 166] width 399 height 18
click at [73, 166] on input "text" at bounding box center [239, 166] width 399 height 18
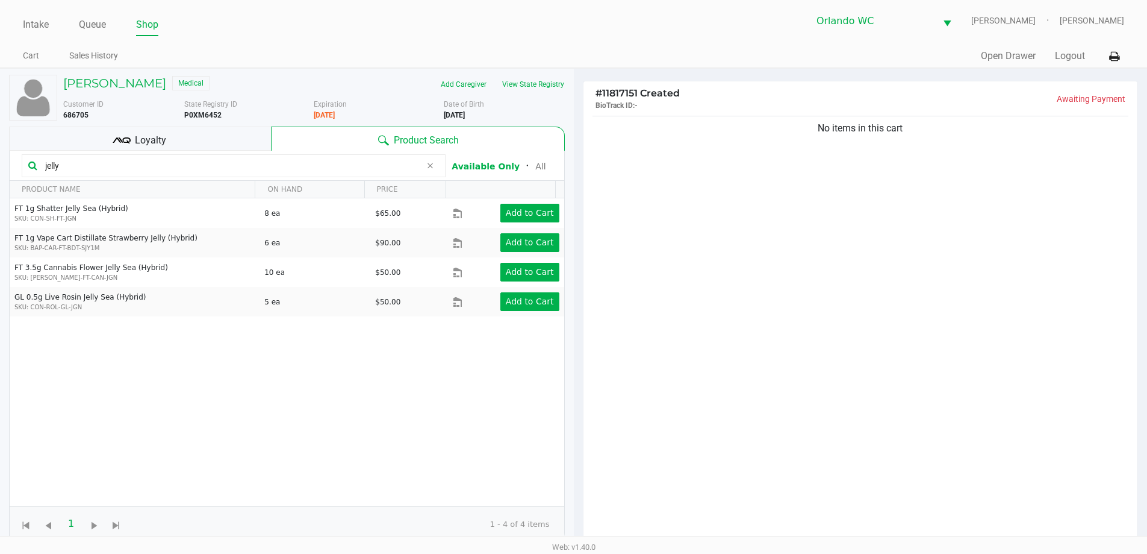
click at [86, 170] on input "jelly" at bounding box center [230, 166] width 381 height 18
click at [86, 167] on input "jelly" at bounding box center [230, 166] width 381 height 18
type input "j"
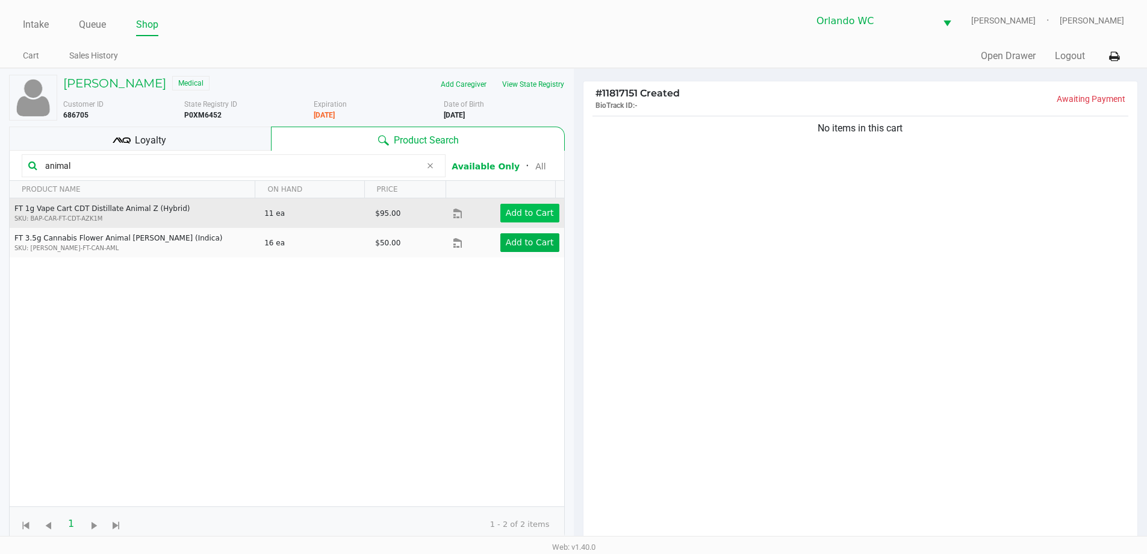
type input "animal"
click at [522, 219] on button "Add to Cart" at bounding box center [530, 213] width 59 height 19
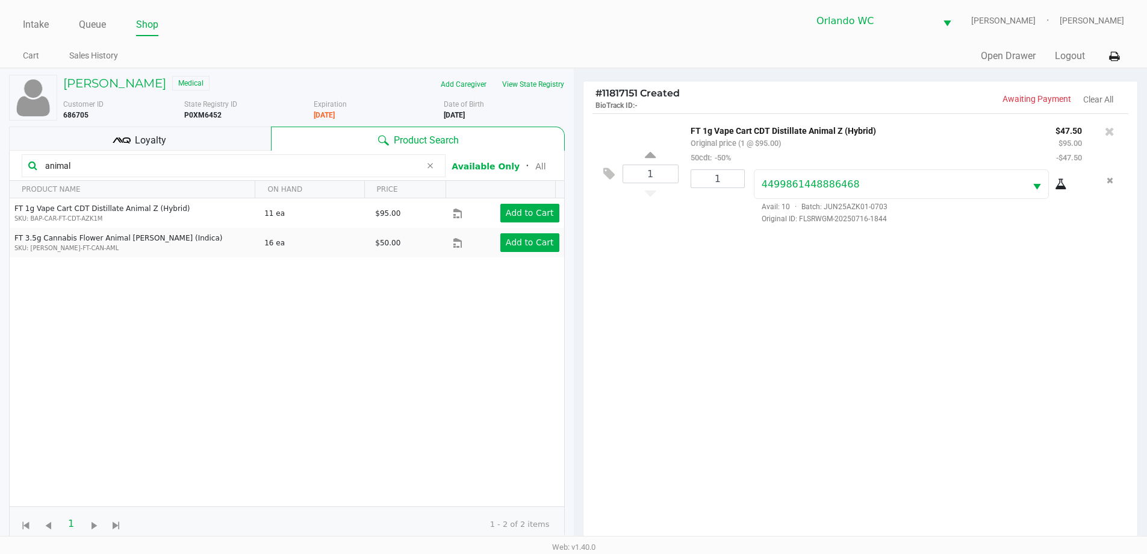
click at [1061, 182] on icon at bounding box center [1061, 184] width 12 height 10
click at [819, 308] on div "1 FT 1g Vape Cart CDT Distillate Animal Z (Hybrid) Original price (1 @ $95.00) …" at bounding box center [861, 331] width 555 height 437
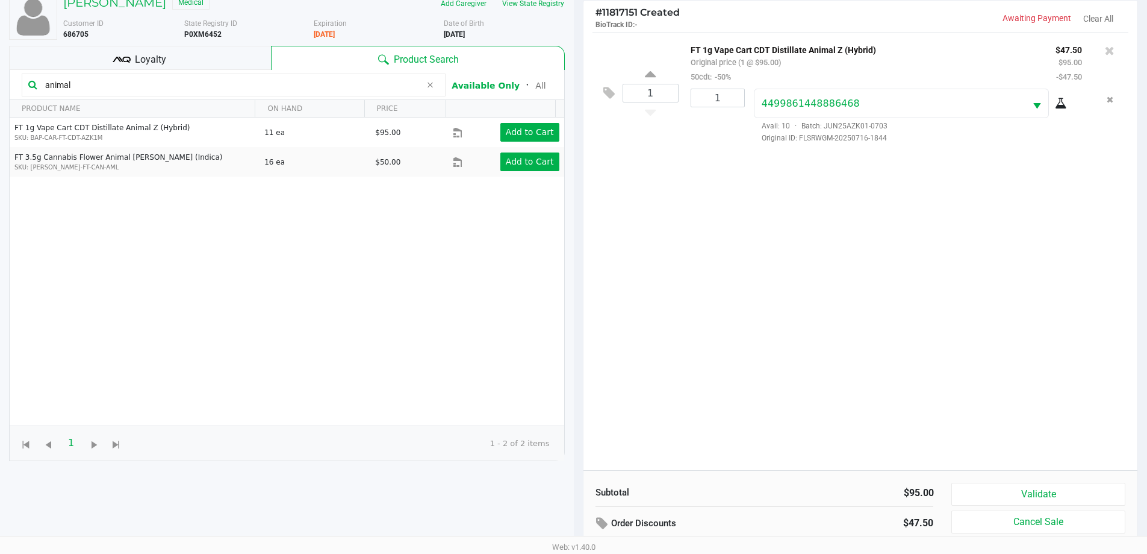
scroll to position [145, 0]
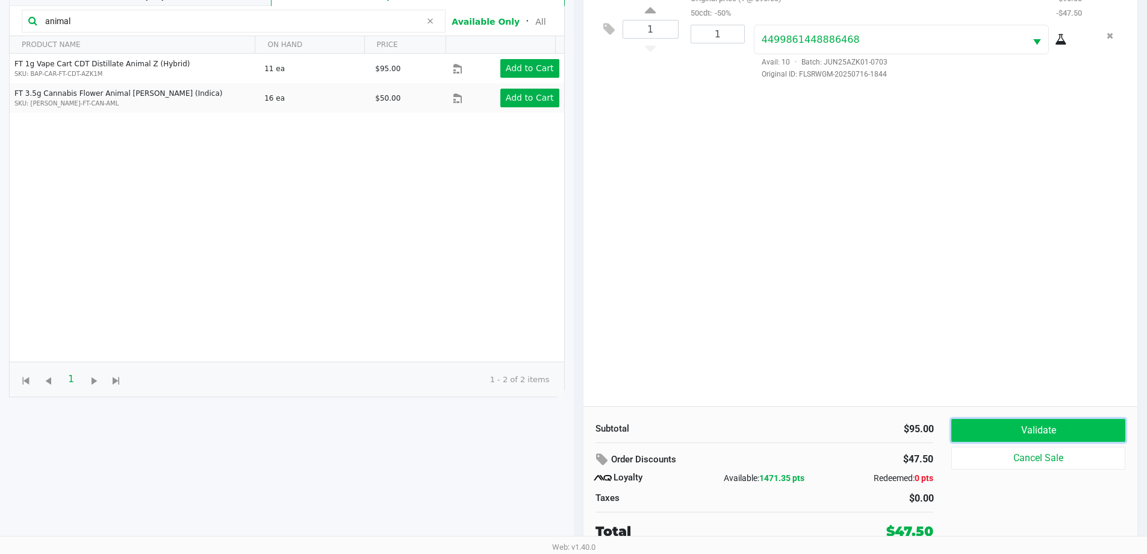
click at [993, 430] on button "Validate" at bounding box center [1038, 430] width 173 height 23
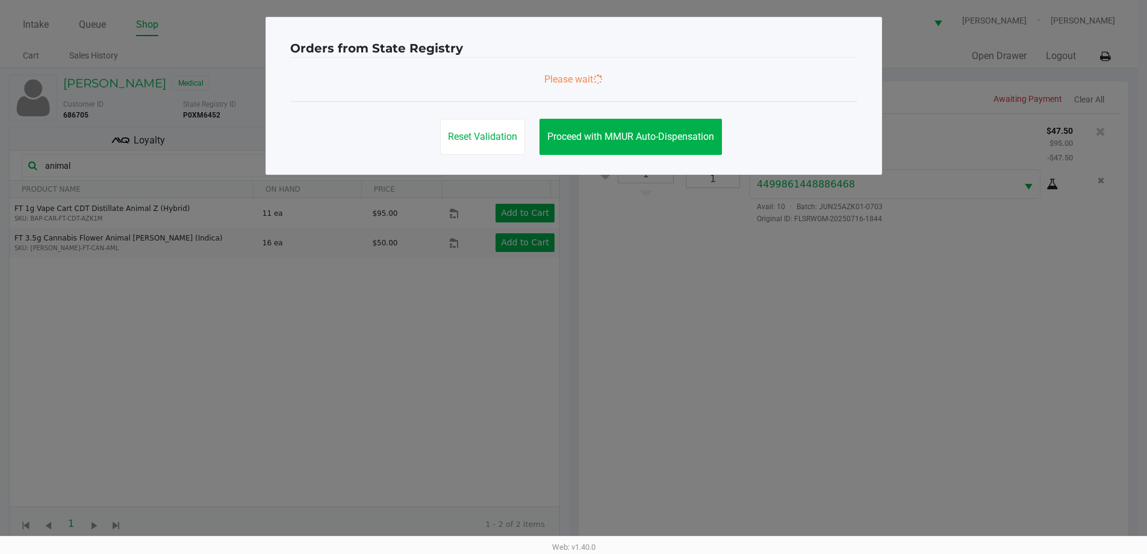
scroll to position [0, 0]
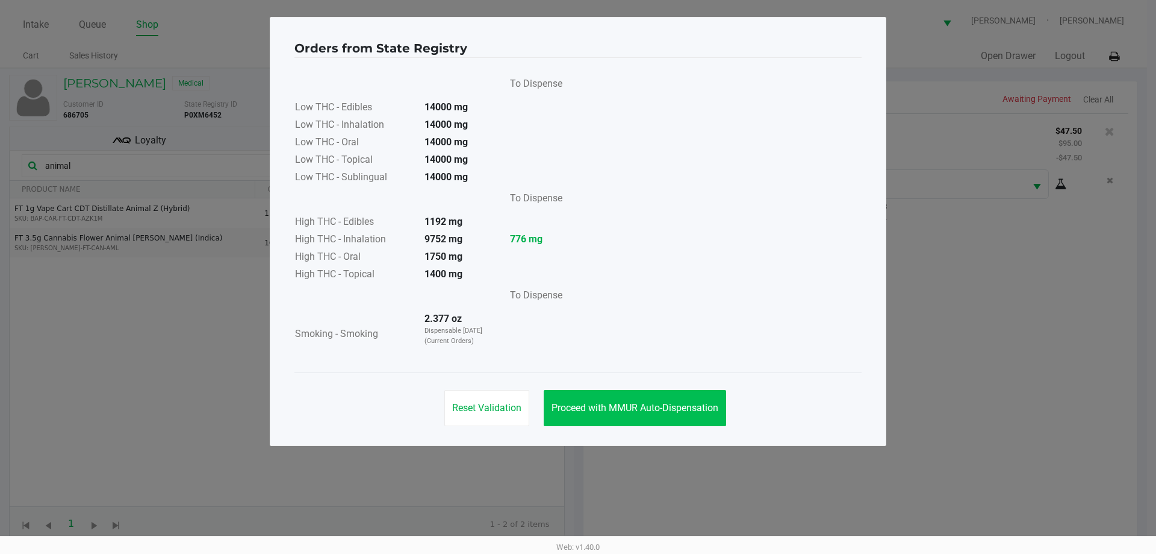
click at [691, 403] on span "Proceed with MMUR Auto-Dispensation" at bounding box center [635, 407] width 167 height 11
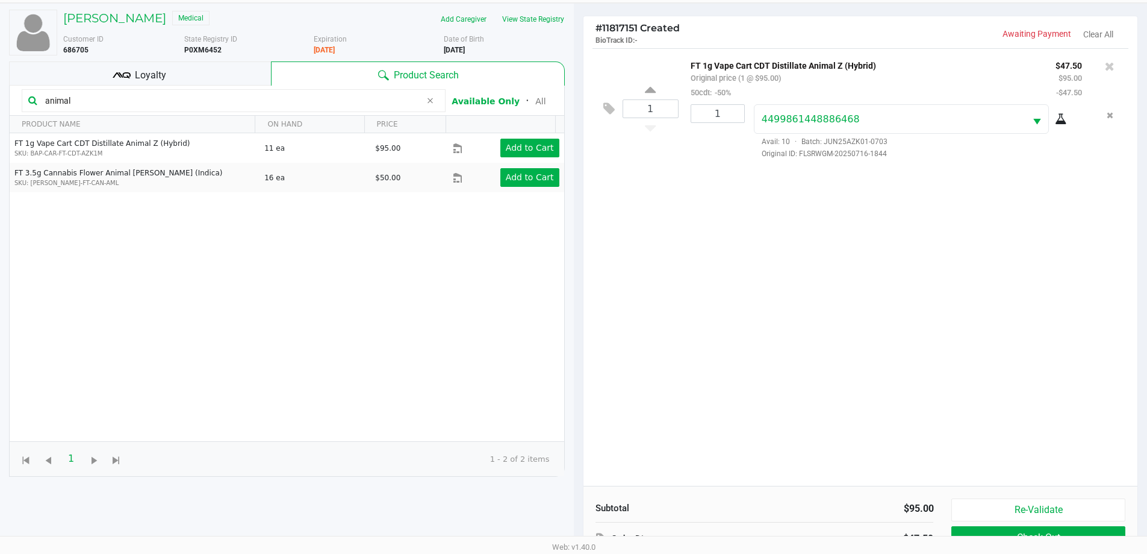
scroll to position [145, 0]
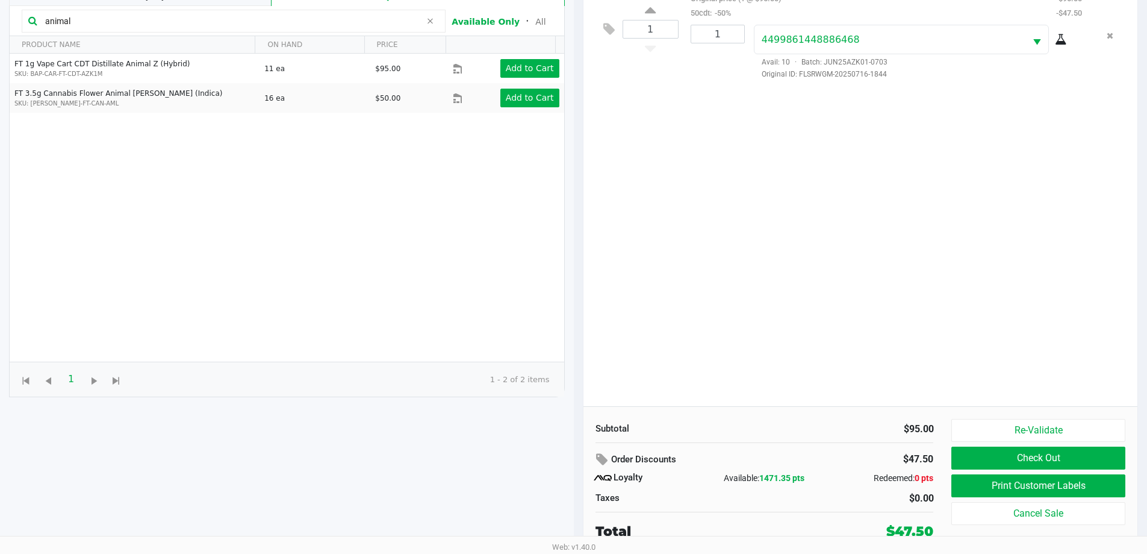
click at [1084, 486] on button "Print Customer Labels" at bounding box center [1038, 485] width 173 height 23
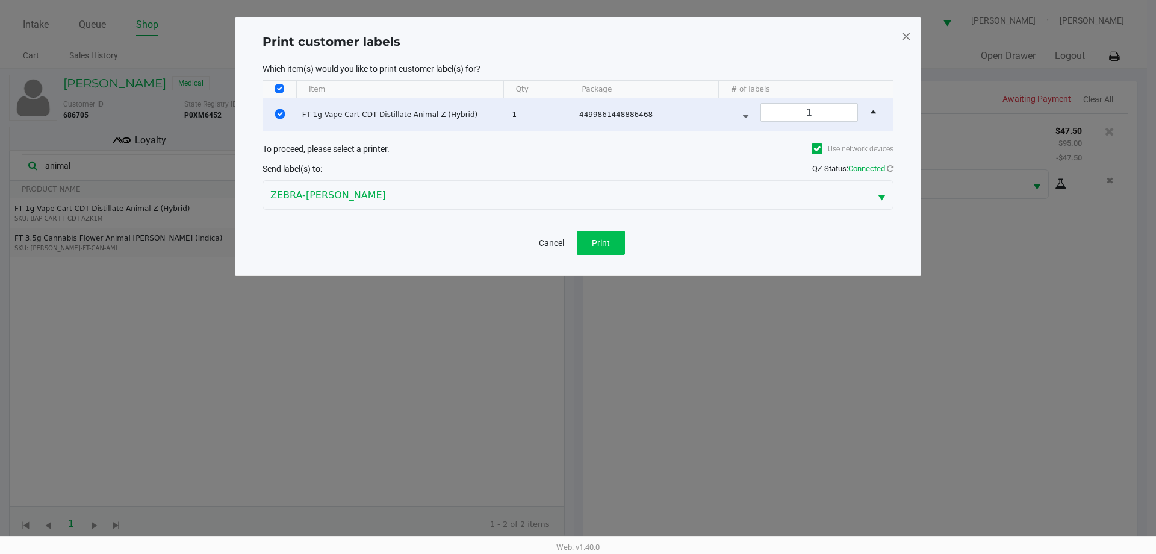
click at [592, 243] on span "Print" at bounding box center [601, 243] width 18 height 10
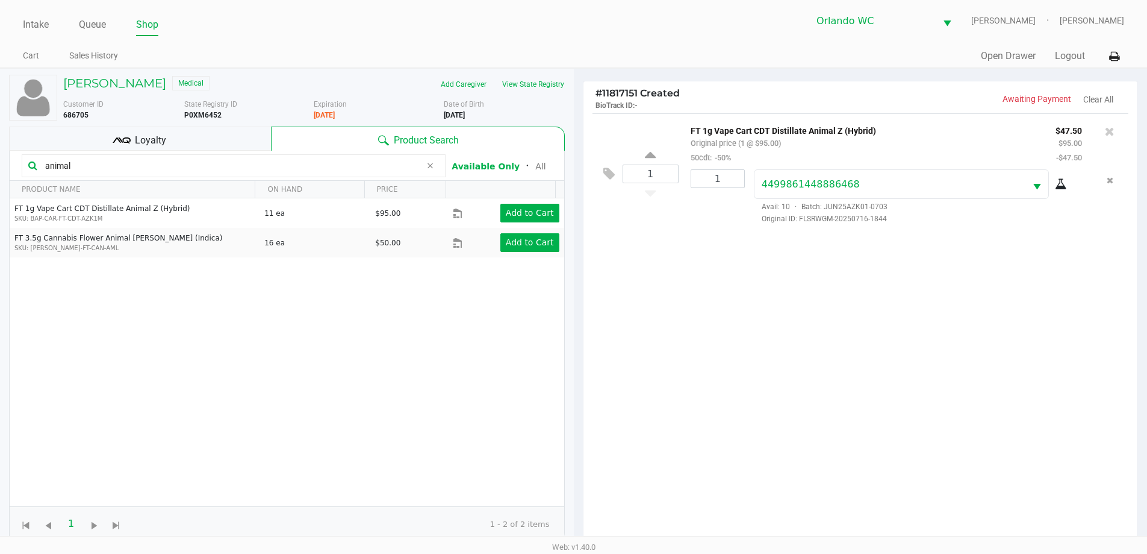
scroll to position [145, 0]
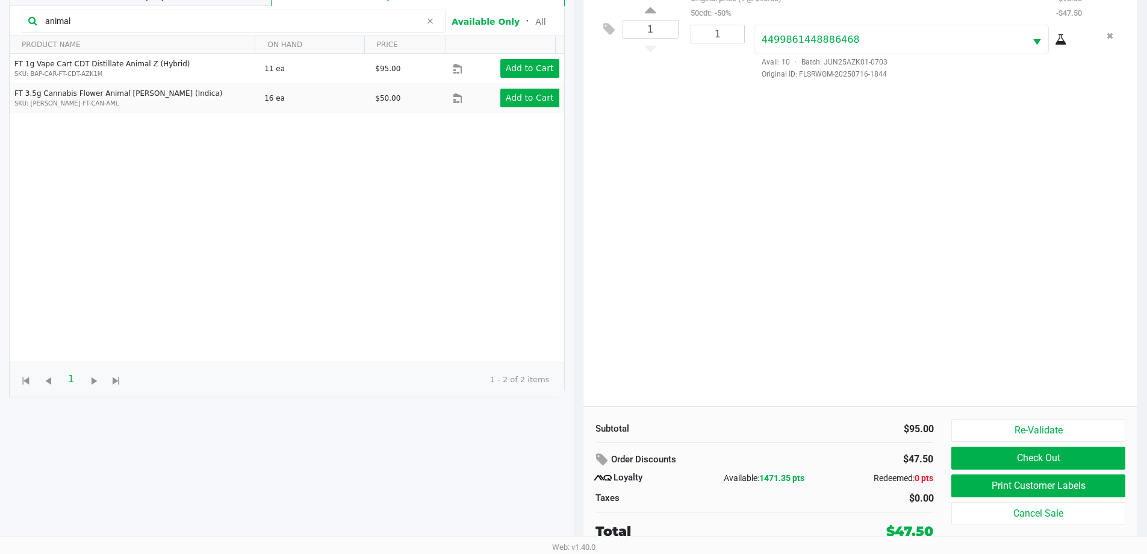
click at [1066, 458] on button "Check Out" at bounding box center [1038, 457] width 173 height 23
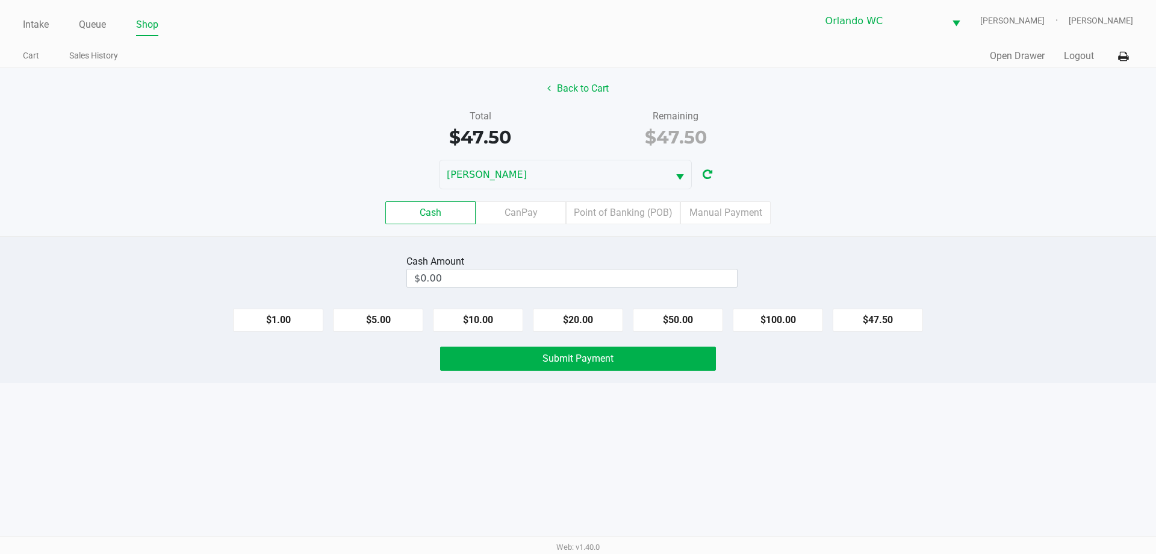
click at [521, 216] on label "CanPay" at bounding box center [521, 212] width 90 height 23
click at [0, 0] on 2 "CanPay" at bounding box center [0, 0] width 0 height 0
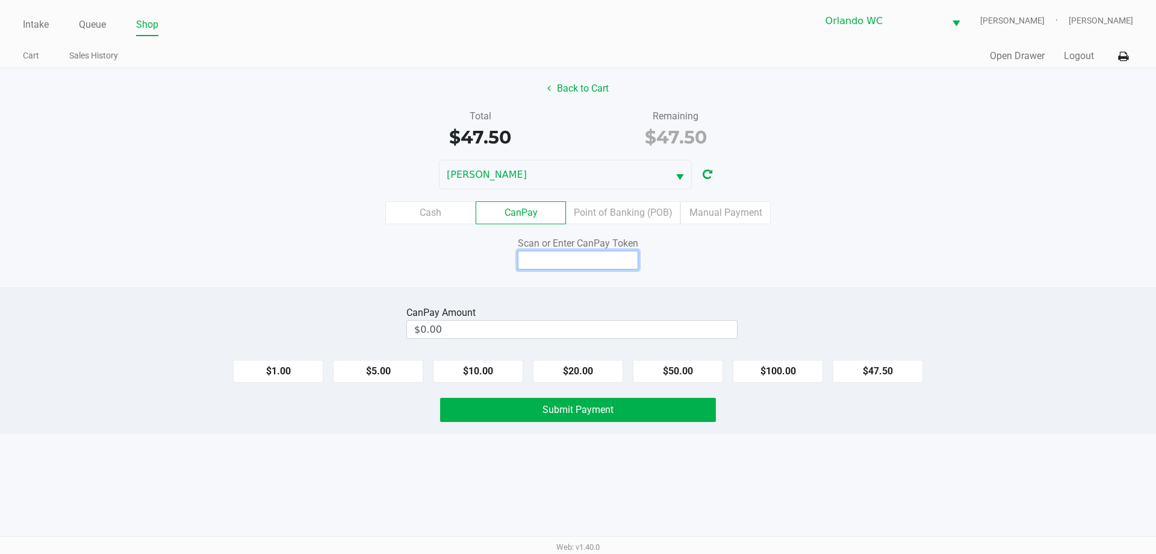
click at [549, 256] on input at bounding box center [578, 260] width 120 height 19
click at [886, 377] on button "$47.50" at bounding box center [878, 371] width 90 height 23
type input "$47.50"
click at [561, 260] on input at bounding box center [578, 260] width 120 height 19
type input "Q8411711X"
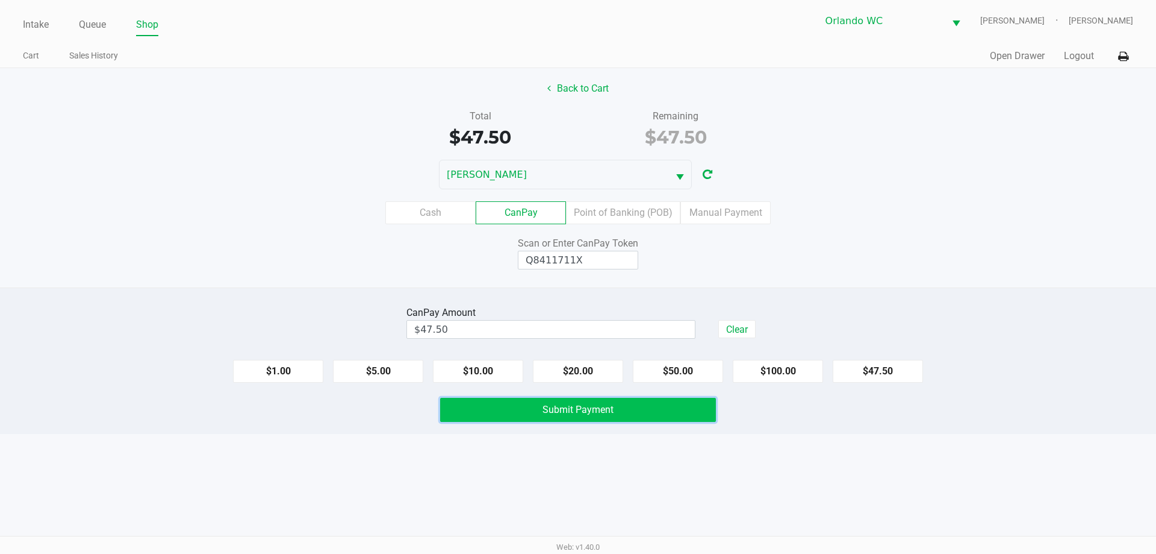
click at [604, 408] on span "Submit Payment" at bounding box center [578, 409] width 71 height 11
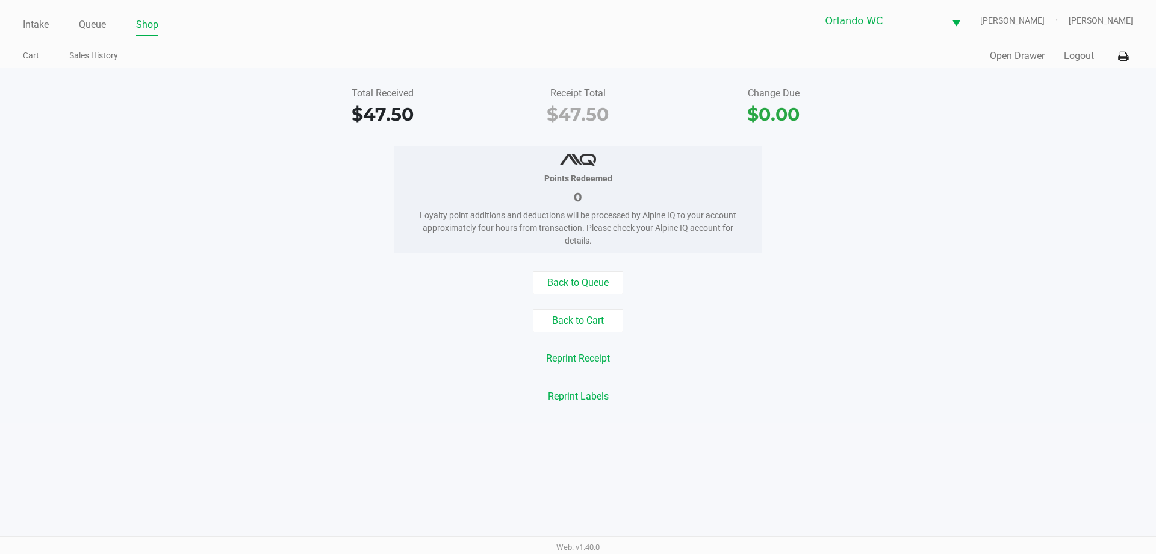
click at [108, 24] on ul "Intake Queue Shop" at bounding box center [300, 25] width 555 height 20
click at [29, 23] on link "Intake" at bounding box center [36, 24] width 26 height 17
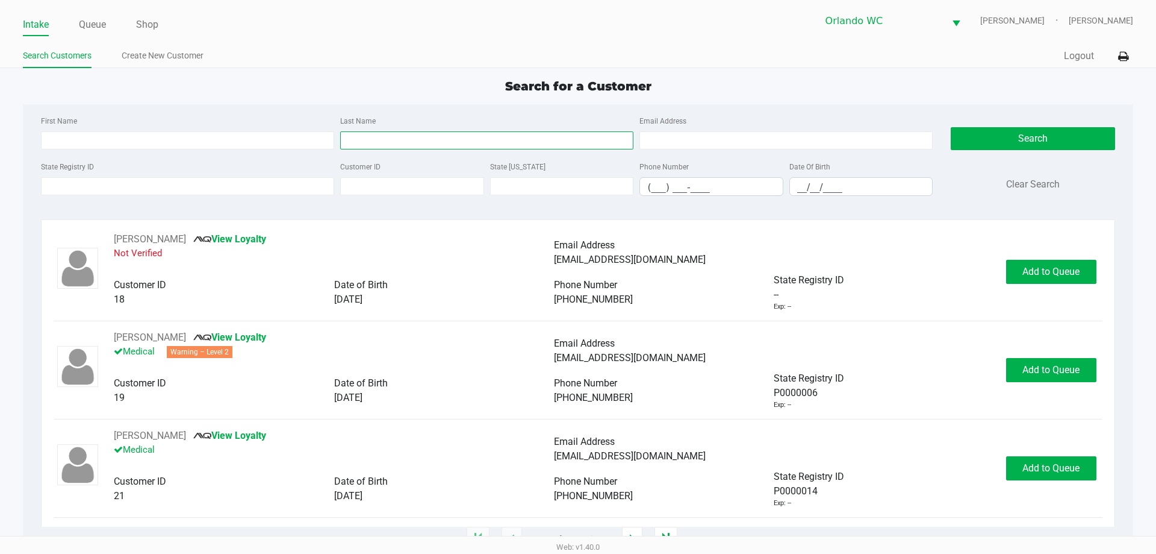
click at [467, 132] on input "Last Name" at bounding box center [486, 140] width 293 height 18
type input "campos"
click at [825, 196] on div "State Registry ID Customer ID State ID Phone Number (___) ___-____ Date Of Birt…" at bounding box center [487, 182] width 898 height 46
click at [820, 183] on input "__/__/____" at bounding box center [861, 187] width 143 height 19
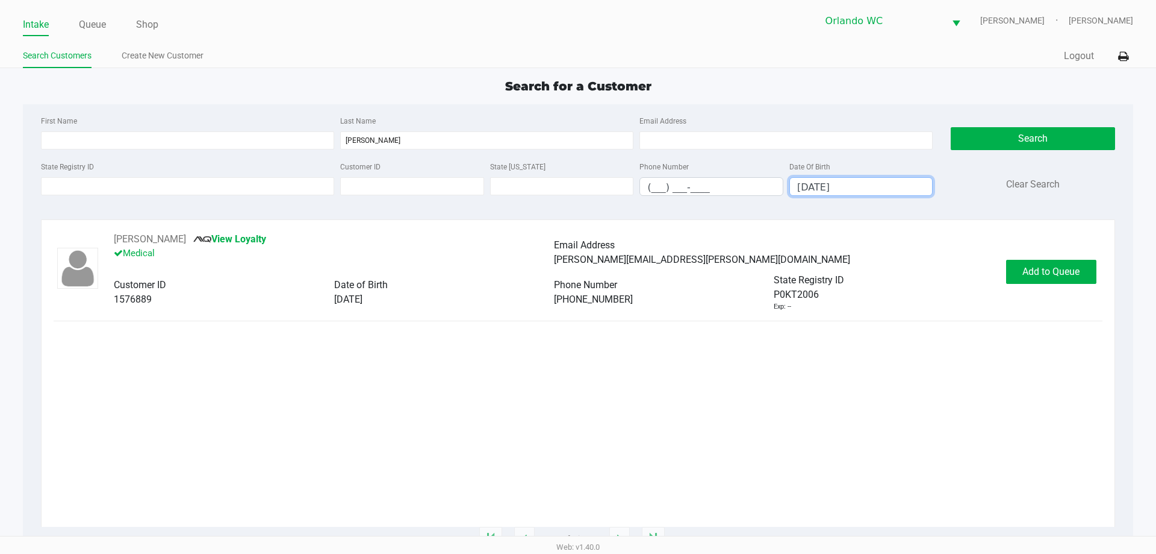
type input "12/23/1997"
click at [1034, 271] on span "Add to Queue" at bounding box center [1051, 271] width 57 height 11
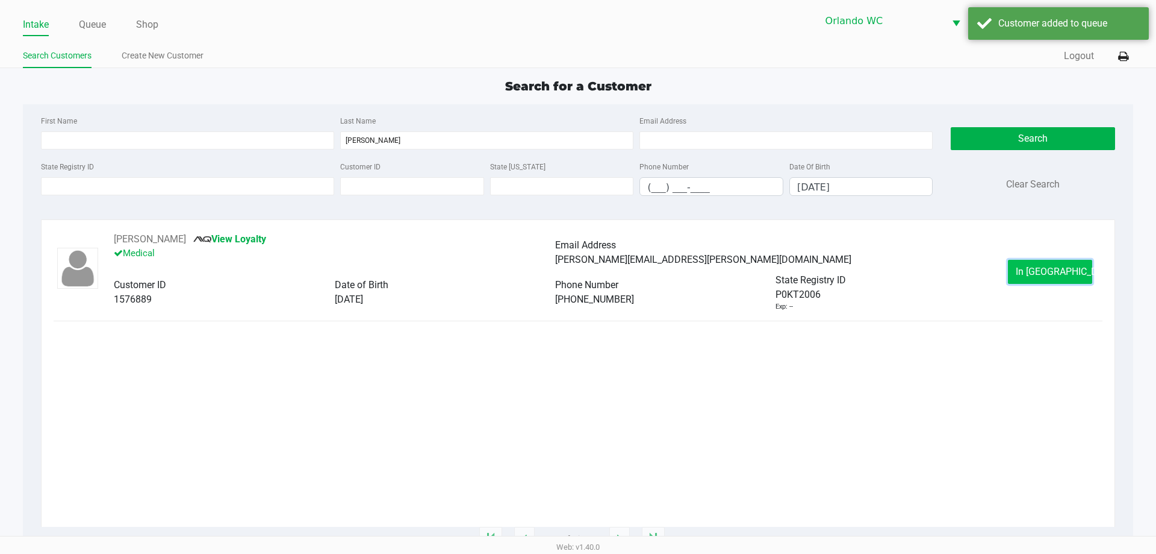
click at [1053, 277] on button "In Queue" at bounding box center [1050, 272] width 84 height 24
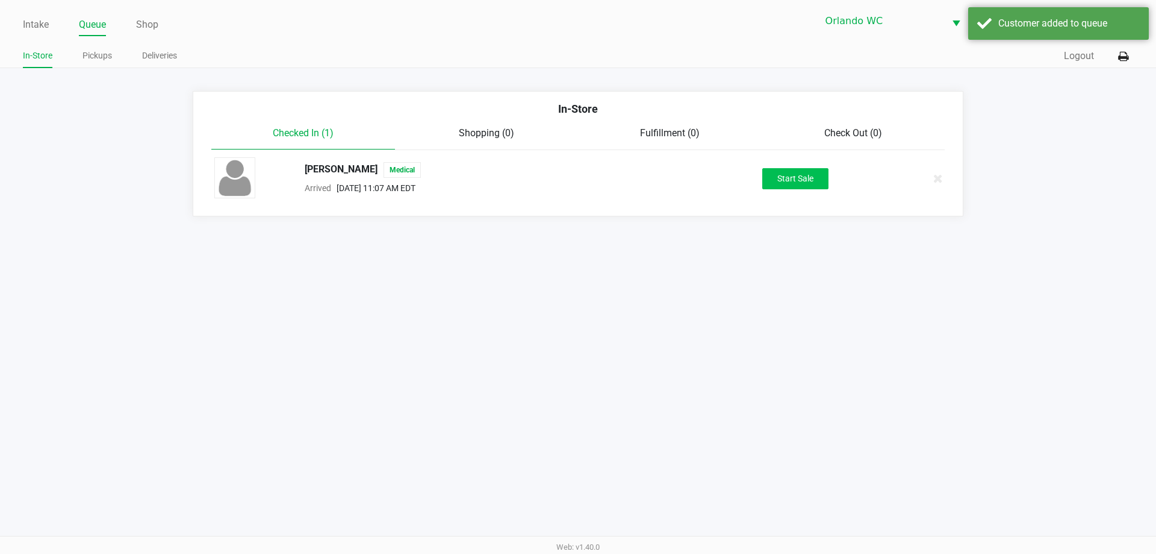
click at [804, 179] on button "Start Sale" at bounding box center [796, 178] width 66 height 21
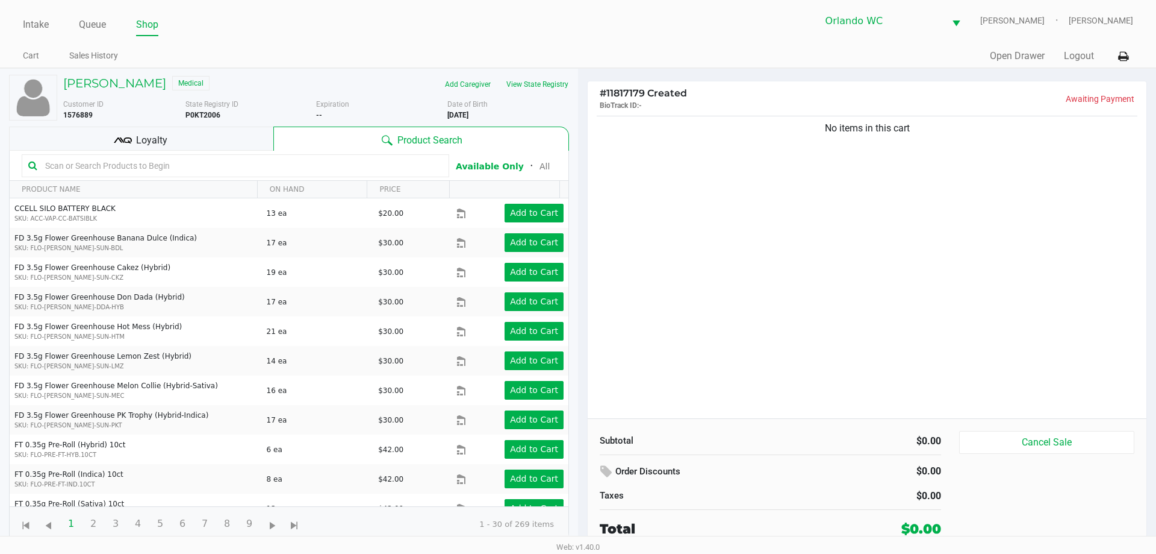
click at [117, 167] on input "text" at bounding box center [241, 166] width 402 height 18
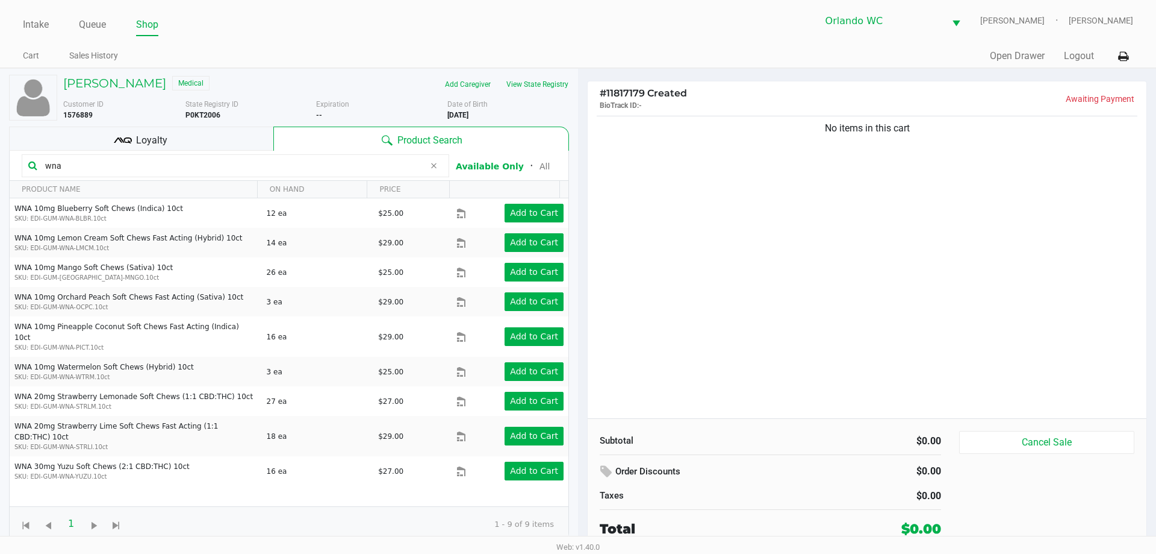
type input "wna"
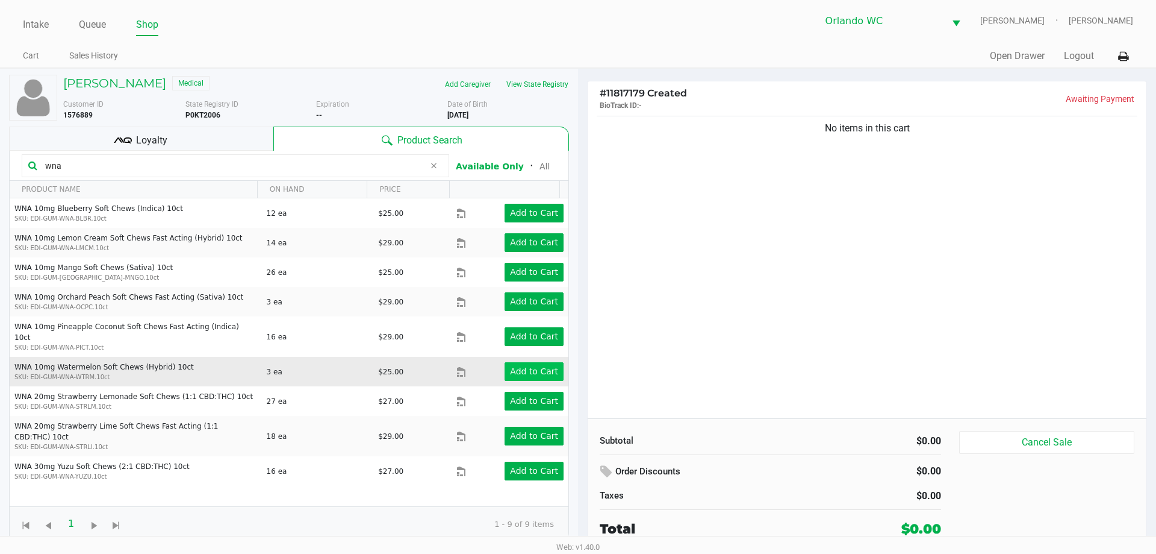
click at [528, 366] on app-button-loader "Add to Cart" at bounding box center [534, 371] width 48 height 10
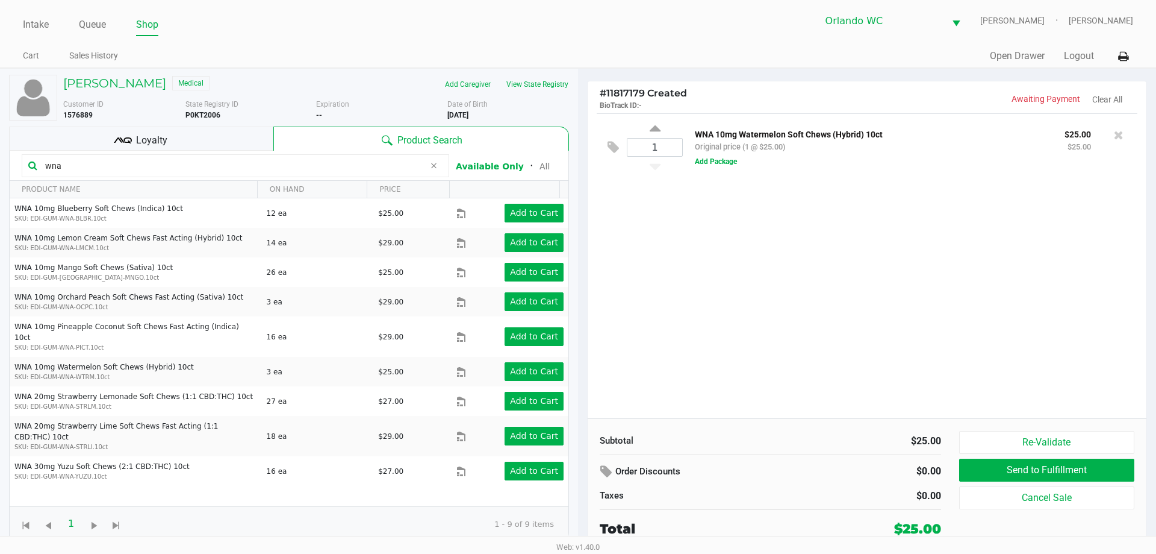
click at [1009, 240] on div "1 WNA 10mg Watermelon Soft Chews (Hybrid) 10ct Original price (1 @ $25.00) $25.…" at bounding box center [867, 265] width 559 height 305
click at [133, 161] on input "wna" at bounding box center [232, 166] width 384 height 18
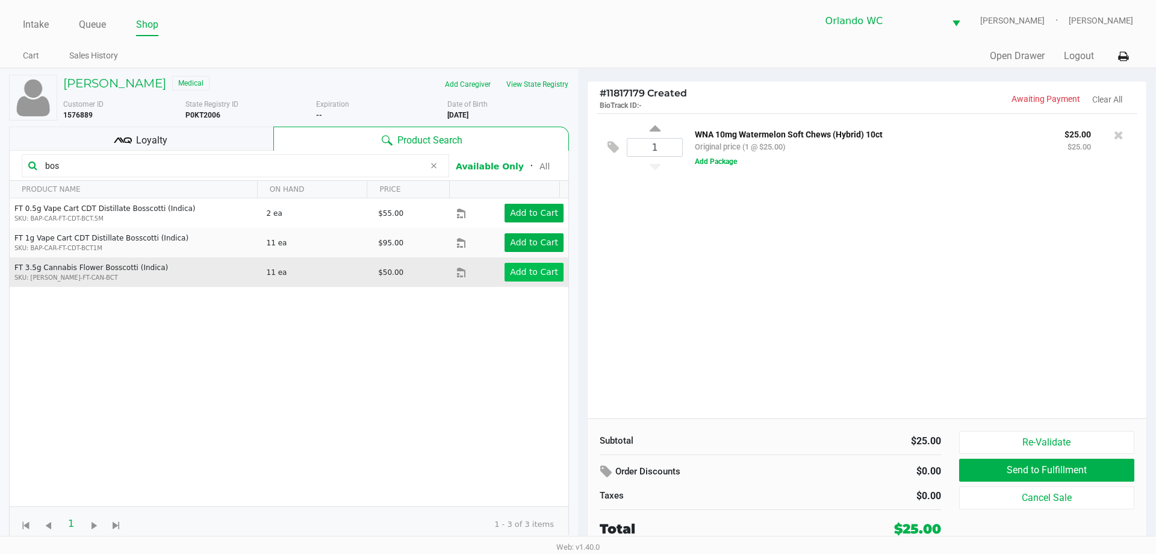
type input "bos"
click at [510, 272] on app-button-loader "Add to Cart" at bounding box center [534, 272] width 48 height 10
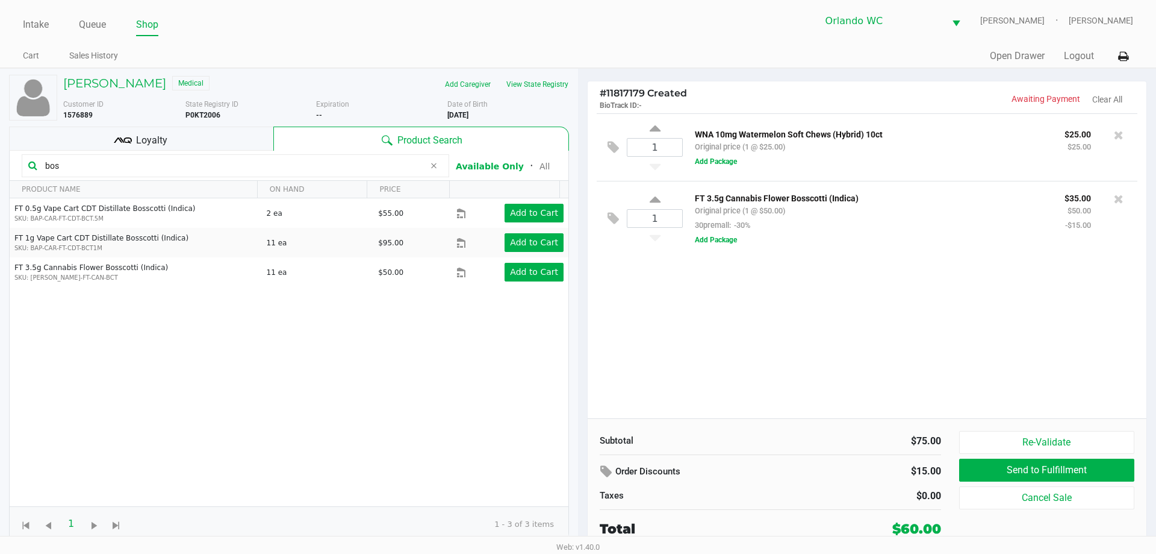
click at [67, 163] on input "bos" at bounding box center [232, 166] width 384 height 18
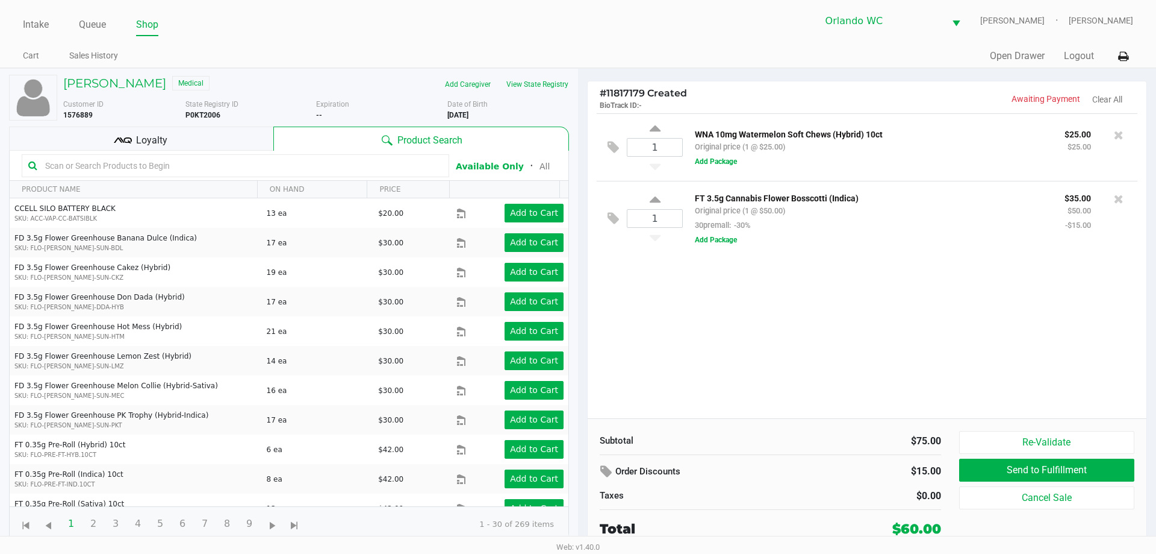
click at [190, 150] on div "Loyalty" at bounding box center [141, 138] width 264 height 24
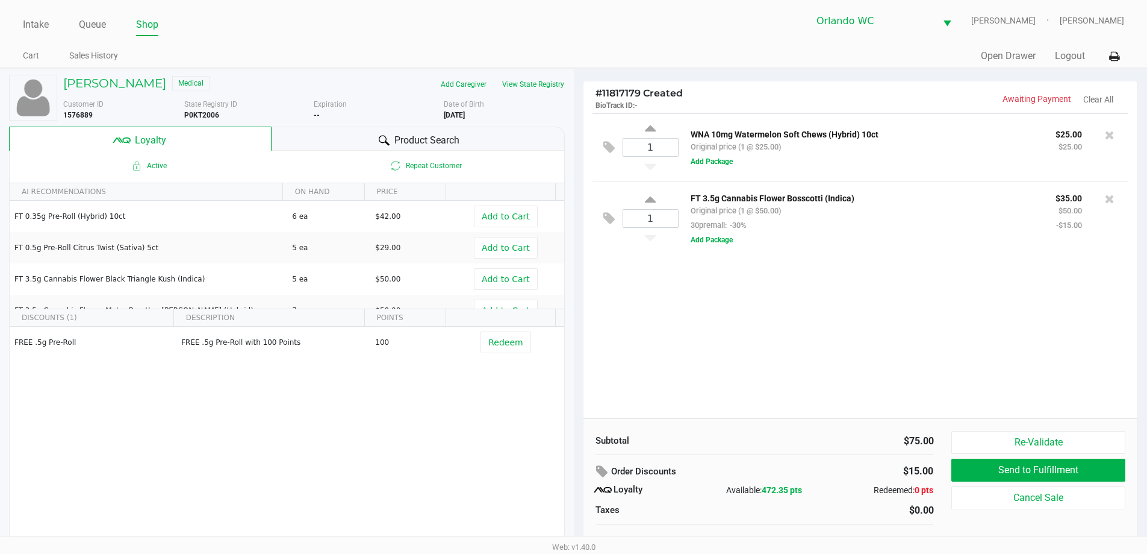
click at [411, 137] on span "Product Search" at bounding box center [427, 140] width 65 height 14
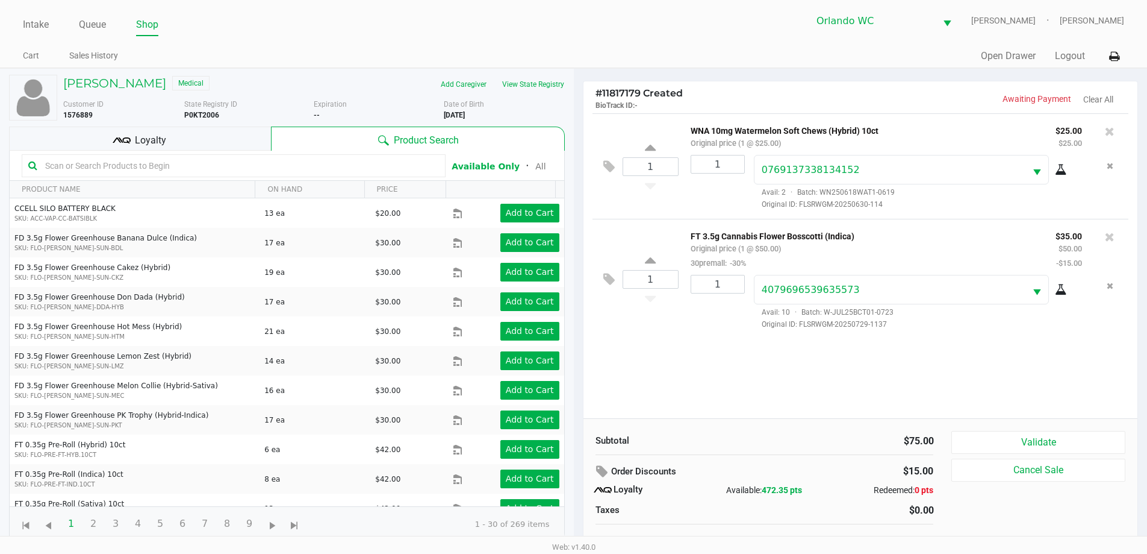
scroll to position [12, 0]
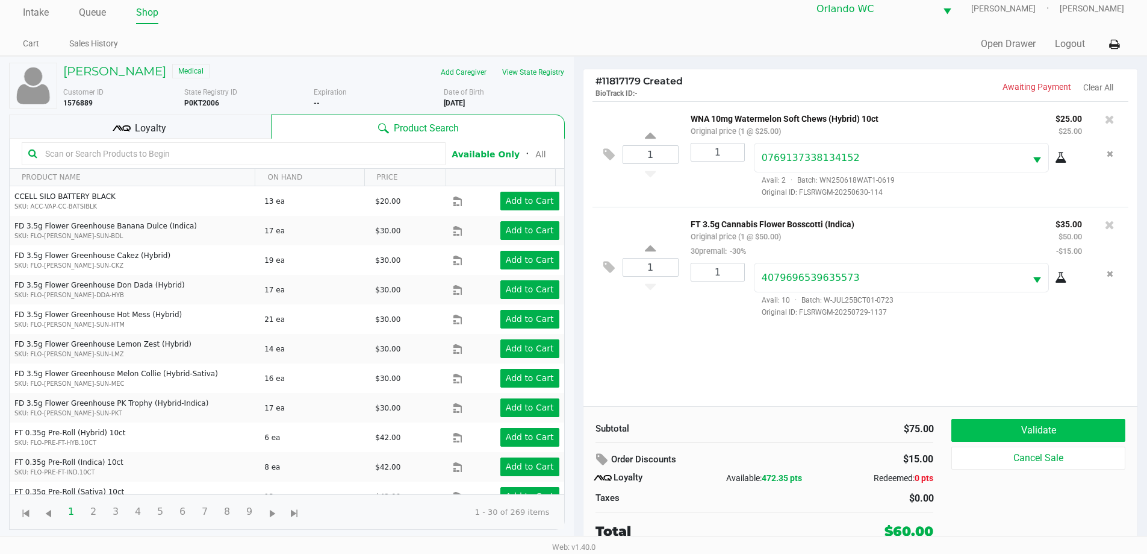
click at [1005, 437] on button "Validate" at bounding box center [1038, 430] width 173 height 23
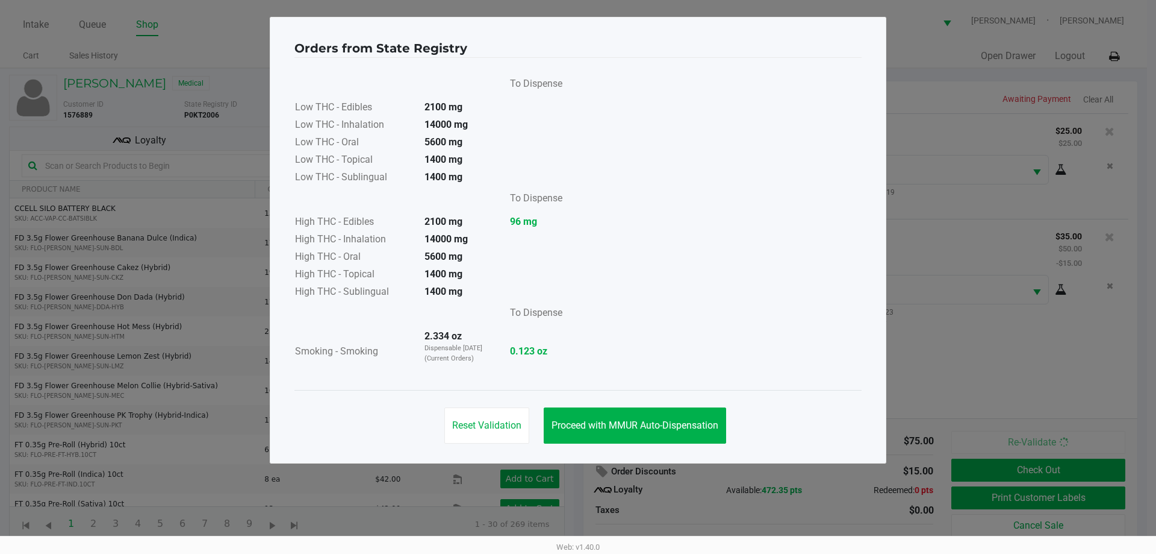
click at [659, 416] on button "Proceed with MMUR Auto-Dispensation" at bounding box center [635, 425] width 183 height 36
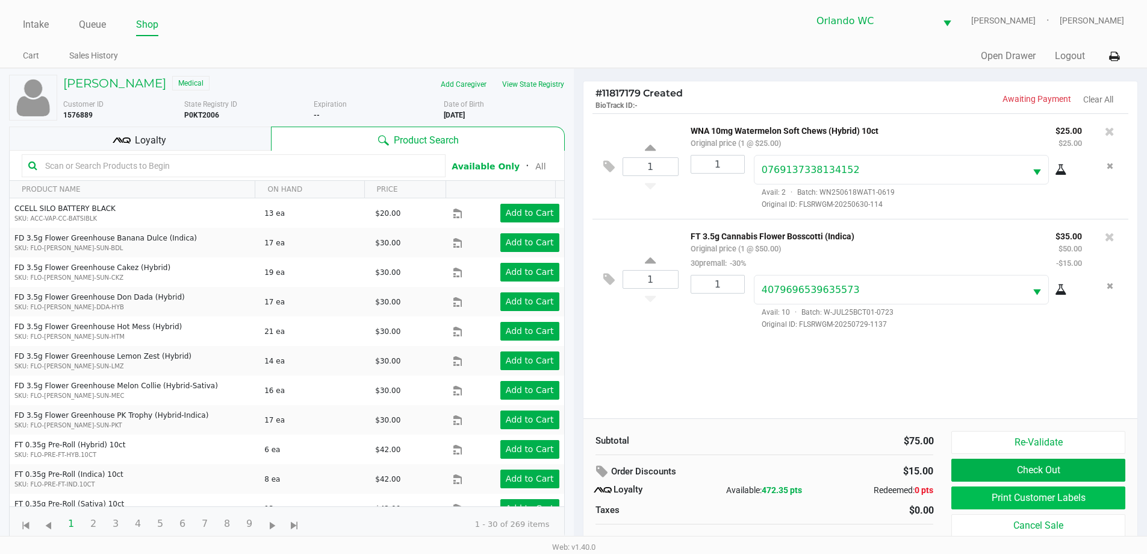
click at [1078, 499] on button "Print Customer Labels" at bounding box center [1038, 497] width 173 height 23
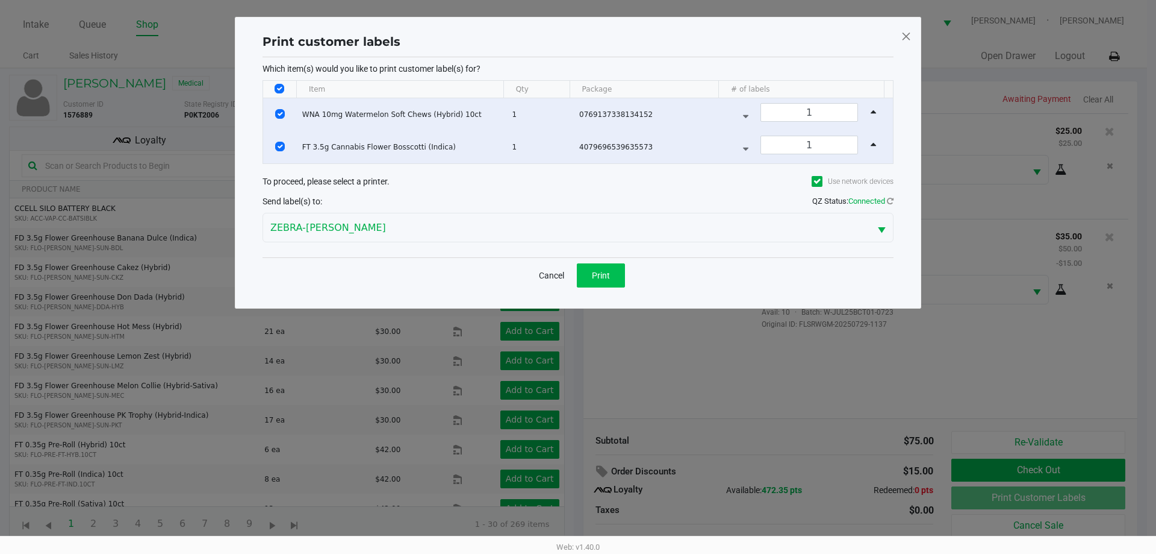
click at [617, 267] on button "Print" at bounding box center [601, 275] width 48 height 24
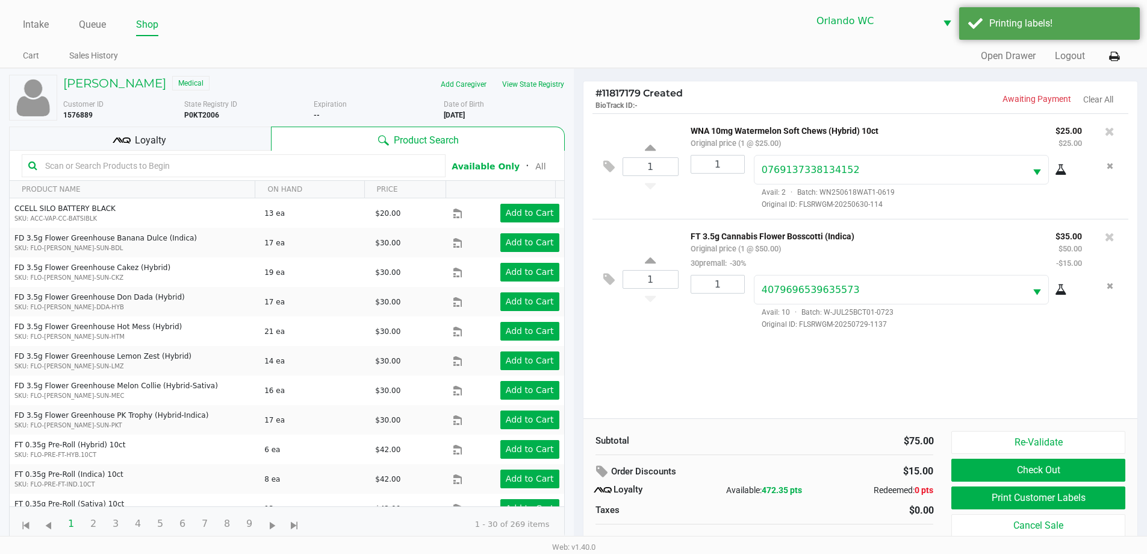
click at [1072, 475] on button "Check Out" at bounding box center [1038, 469] width 173 height 23
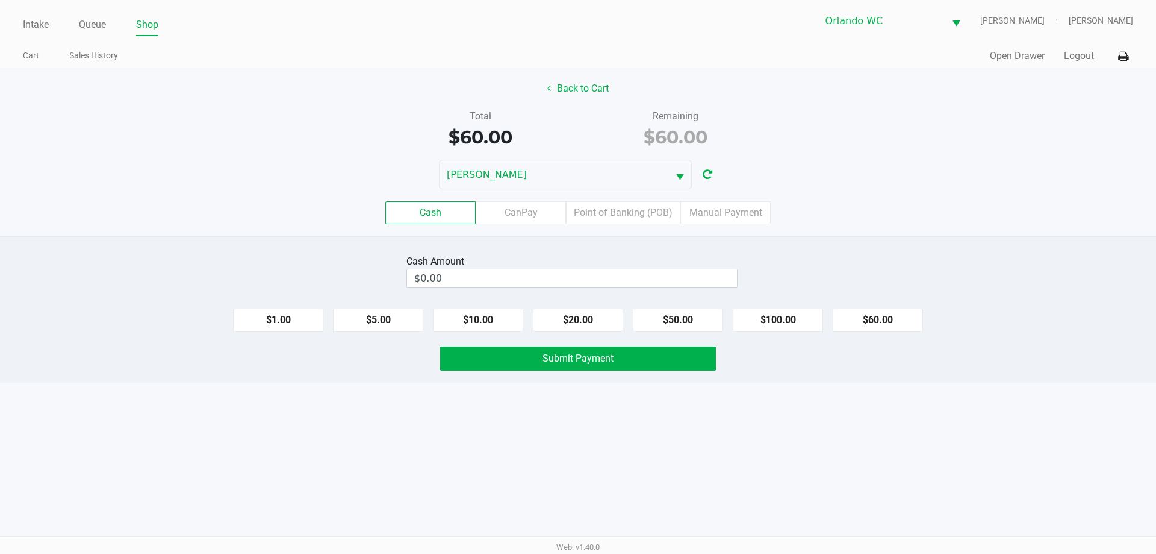
click at [638, 214] on label "Point of Banking (POB)" at bounding box center [623, 212] width 114 height 23
click at [0, 0] on 7 "Point of Banking (POB)" at bounding box center [0, 0] width 0 height 0
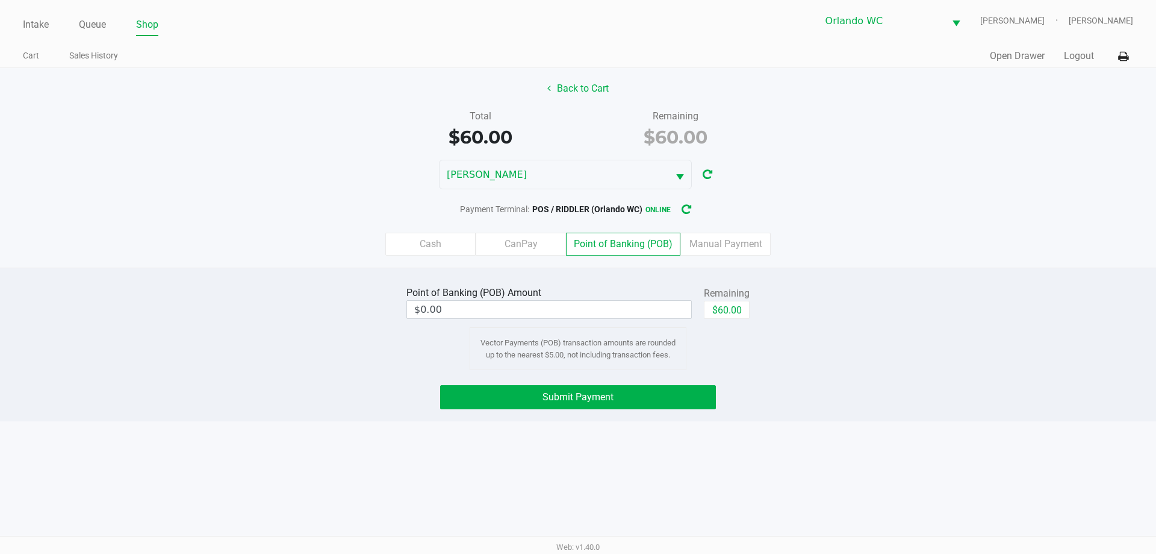
click at [725, 311] on button "$60.00" at bounding box center [727, 310] width 46 height 18
type input "$60.00"
click at [622, 396] on button "Submit Payment" at bounding box center [578, 397] width 276 height 24
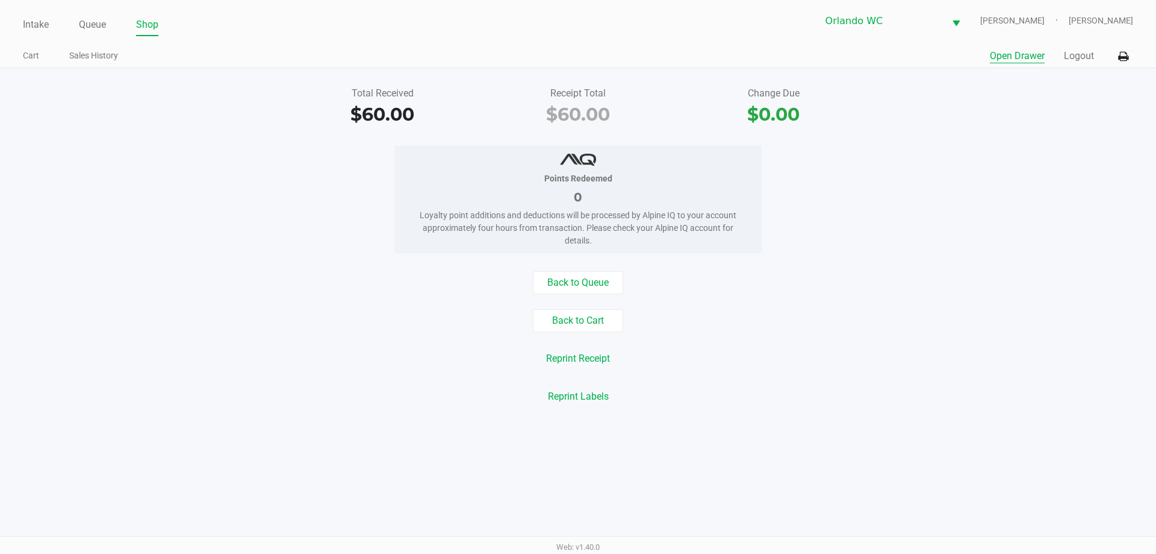
click at [1023, 52] on button "Open Drawer" at bounding box center [1017, 56] width 55 height 14
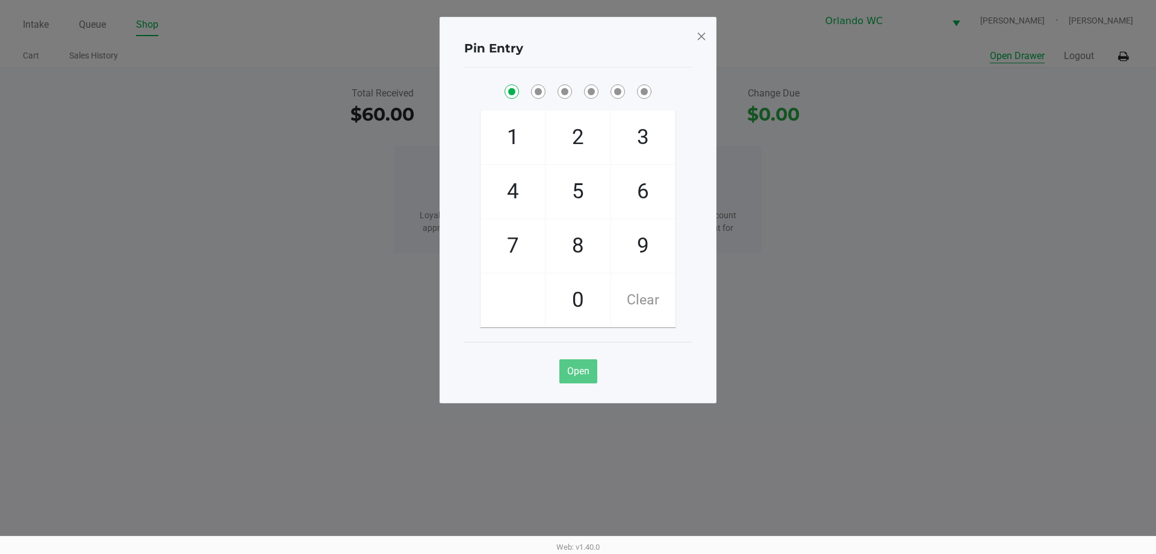
checkbox input "true"
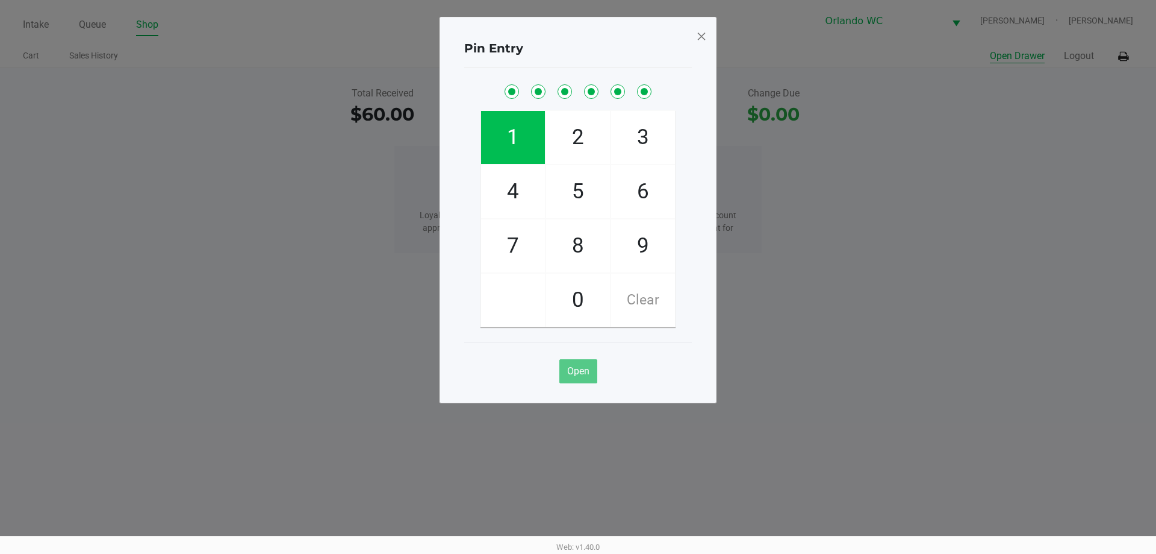
checkbox input "true"
click at [701, 36] on span at bounding box center [701, 36] width 11 height 19
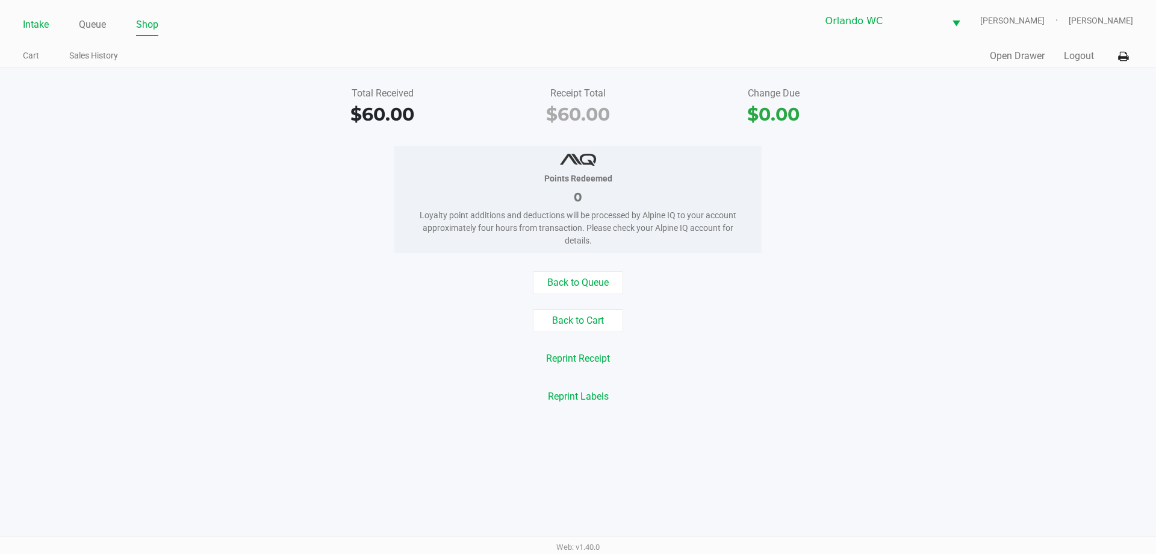
click at [38, 28] on link "Intake" at bounding box center [36, 24] width 26 height 17
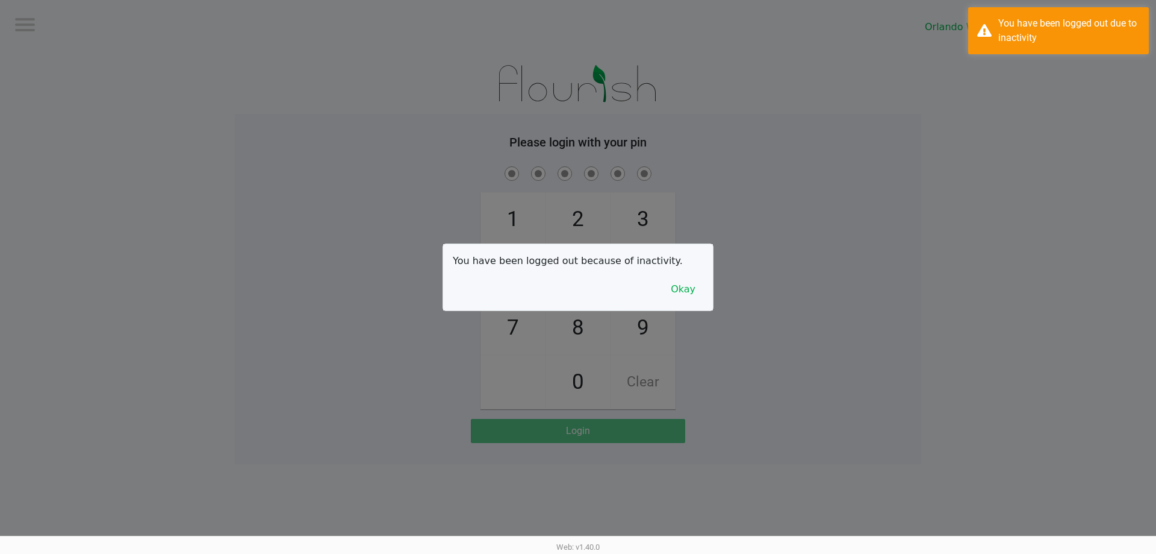
click at [117, 81] on div at bounding box center [578, 277] width 1156 height 554
checkbox input "true"
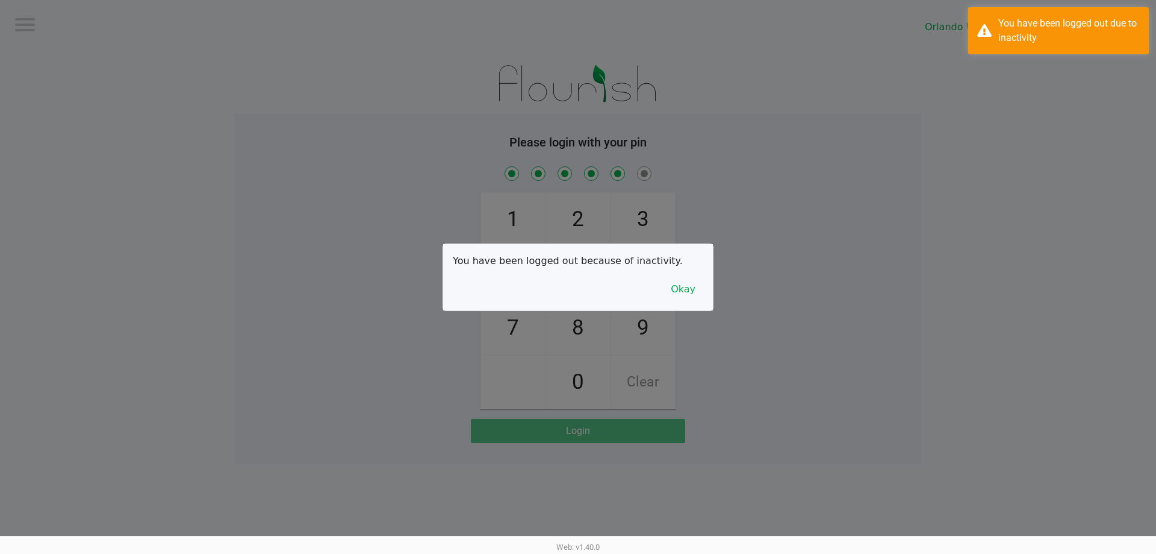
checkbox input "true"
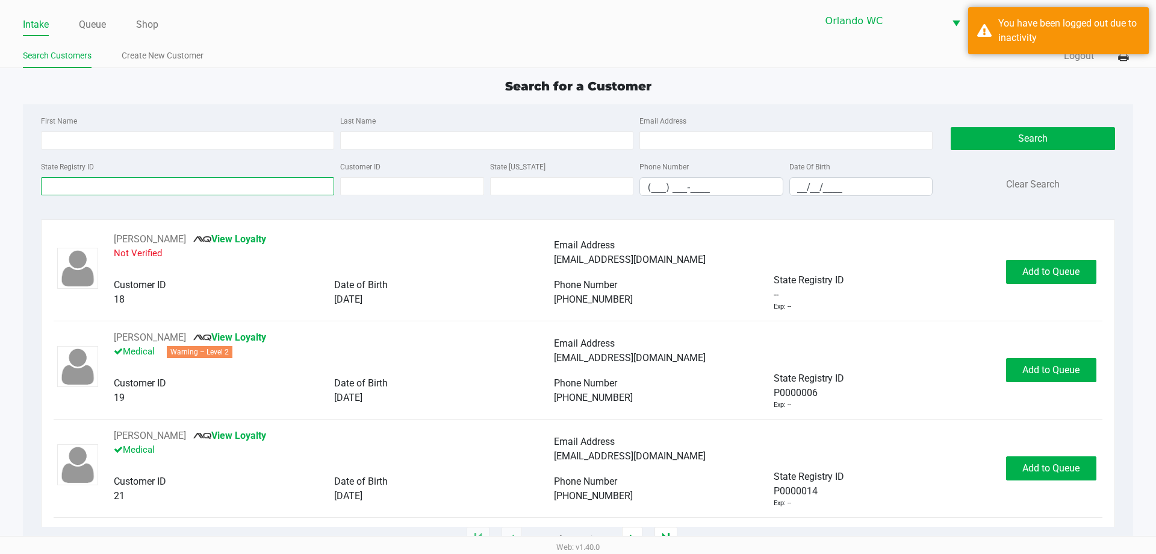
click at [92, 185] on input "State Registry ID" at bounding box center [187, 186] width 293 height 18
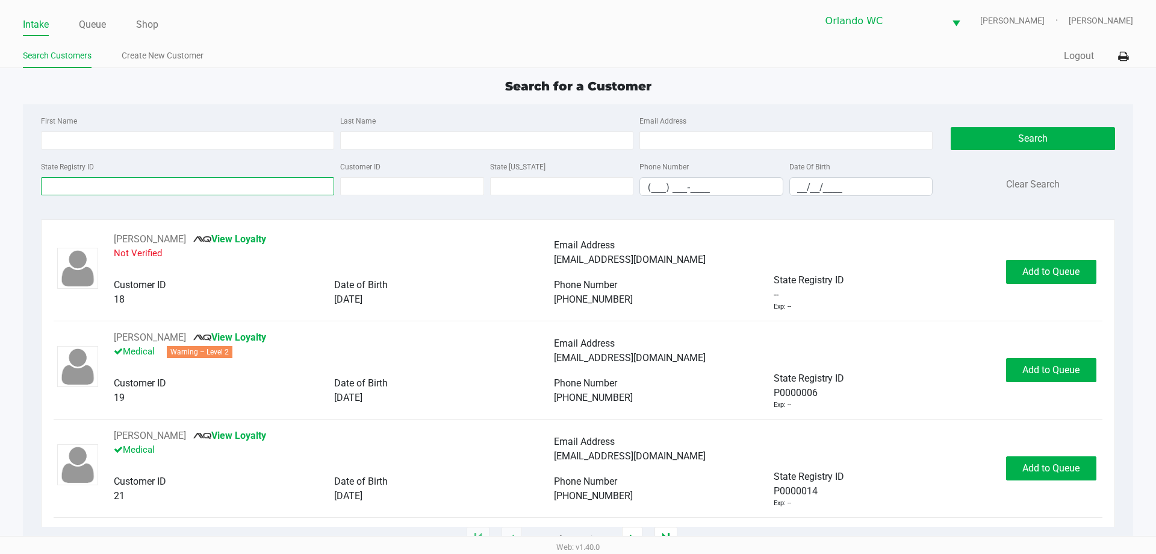
click at [92, 185] on input "State Registry ID" at bounding box center [187, 186] width 293 height 18
click at [412, 142] on input "Last Name" at bounding box center [486, 140] width 293 height 18
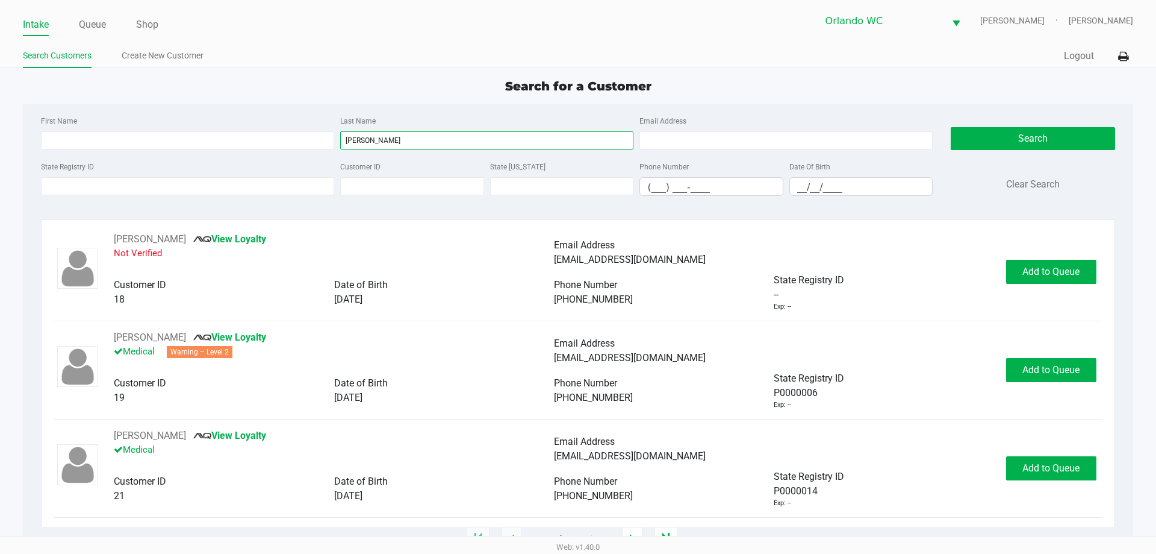
type input "graham"
click at [870, 191] on input "__/__/____" at bounding box center [861, 187] width 143 height 19
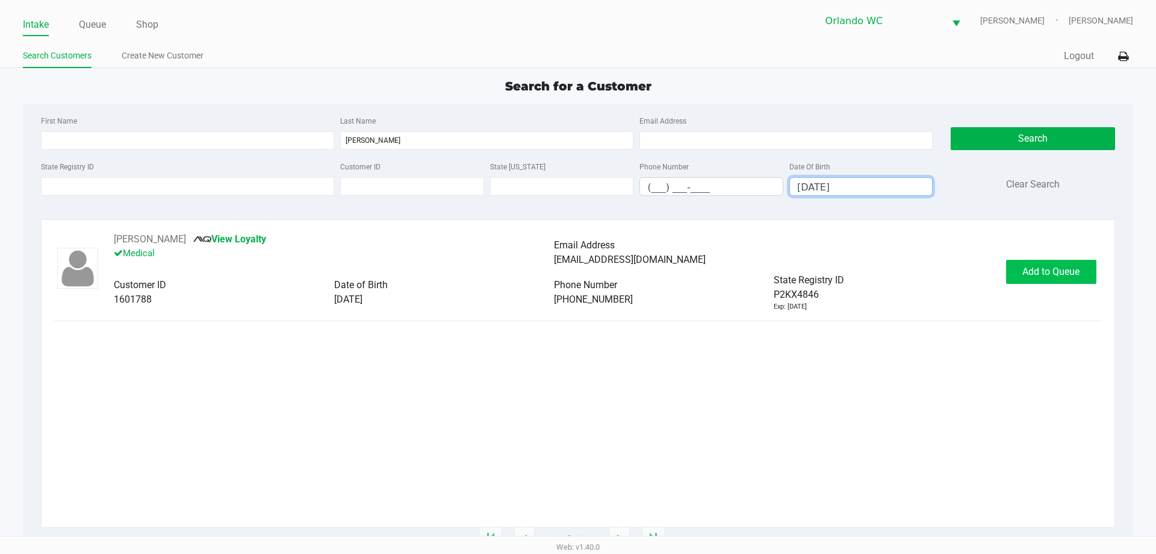
type input "05/16/1966"
click at [1063, 268] on span "Add to Queue" at bounding box center [1051, 271] width 57 height 11
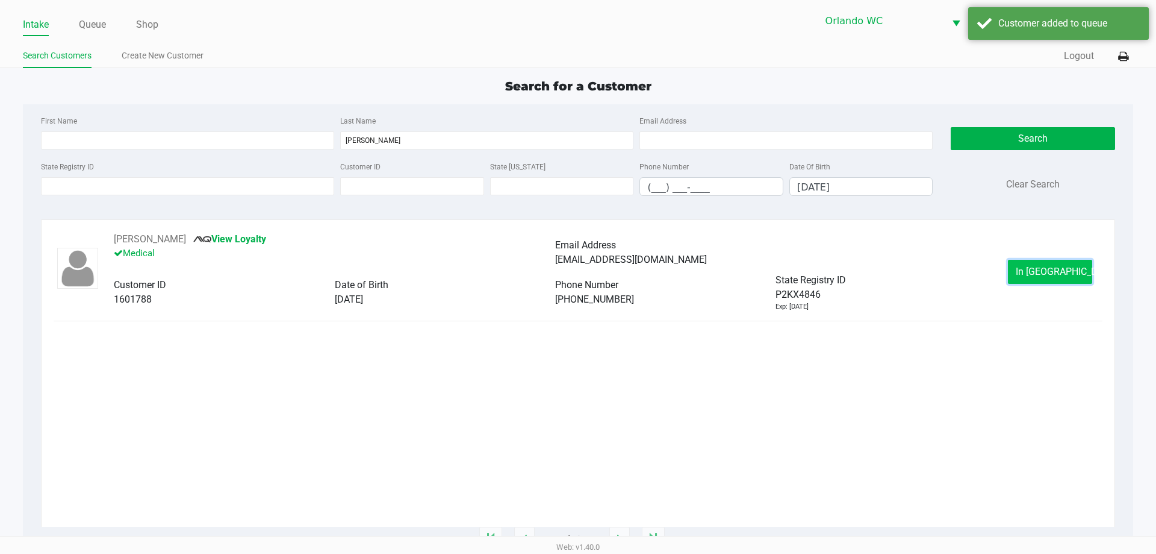
click at [1068, 275] on span "In Queue" at bounding box center [1066, 271] width 101 height 11
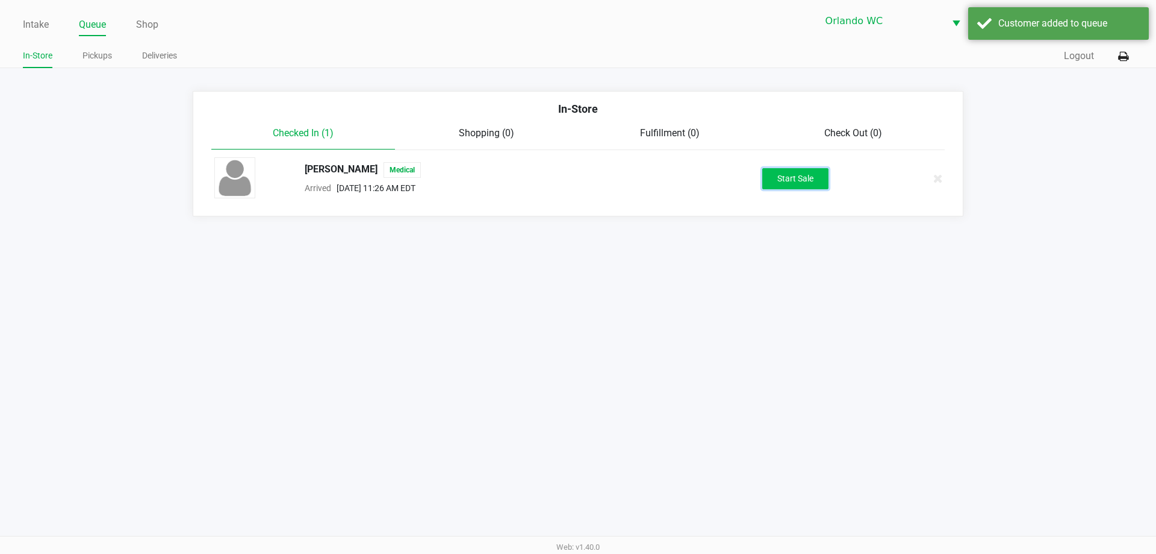
click at [807, 175] on button "Start Sale" at bounding box center [796, 178] width 66 height 21
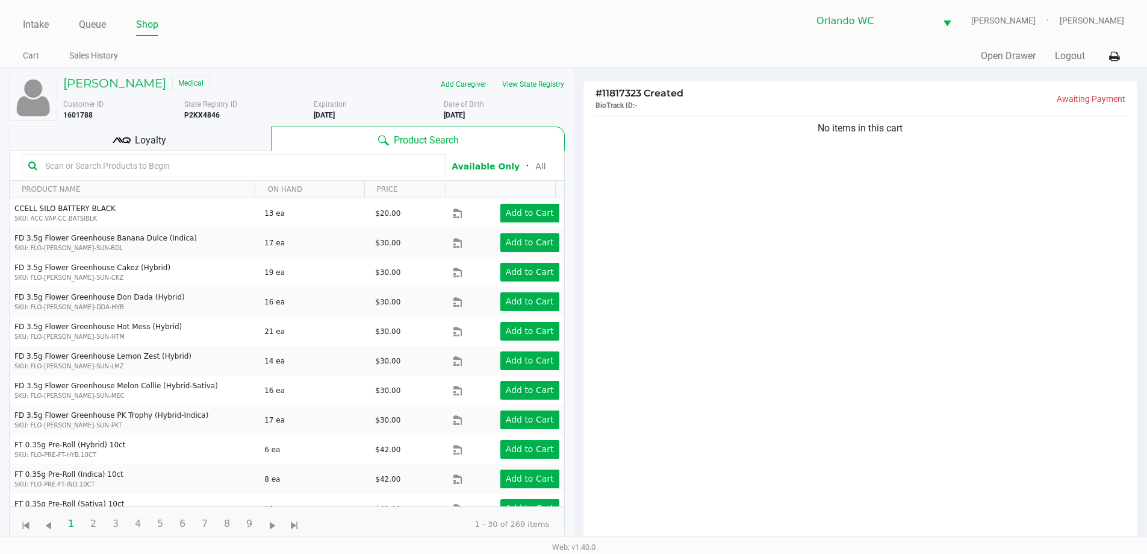
click at [151, 136] on span "Loyalty" at bounding box center [150, 140] width 31 height 14
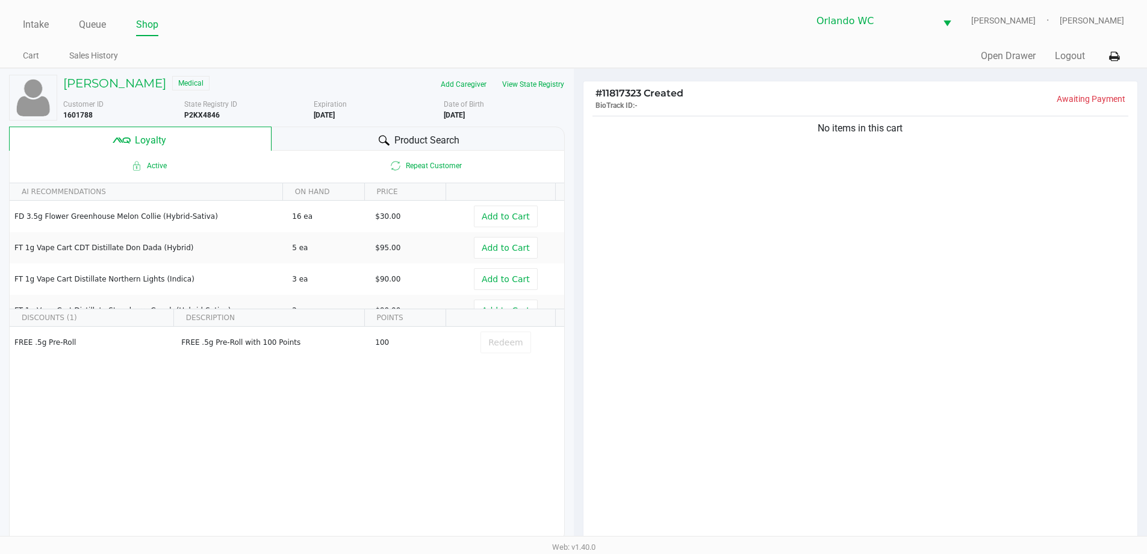
click at [313, 139] on div "Product Search" at bounding box center [418, 138] width 293 height 24
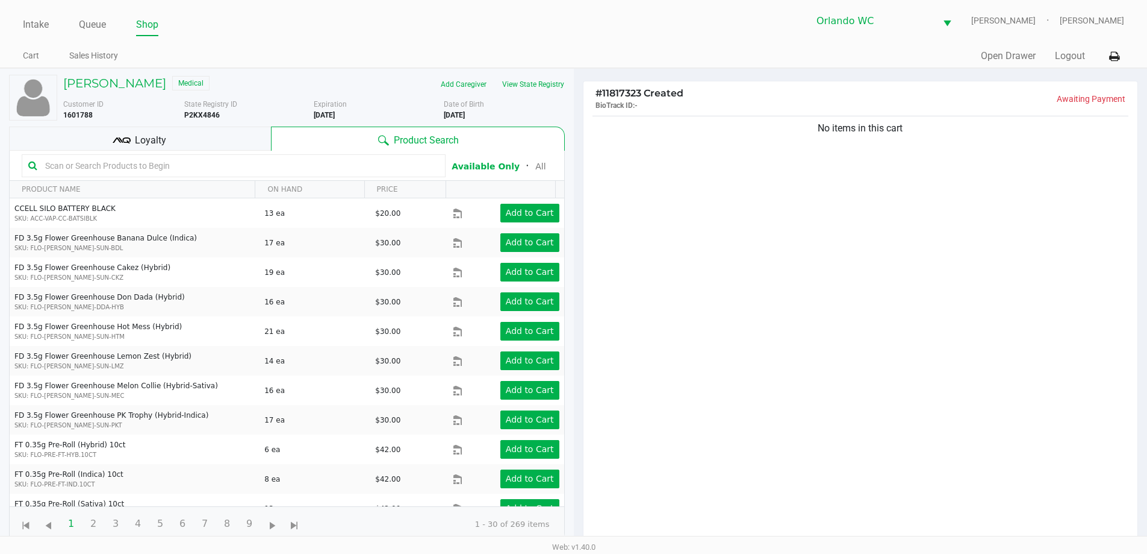
click at [207, 164] on input "text" at bounding box center [239, 166] width 399 height 18
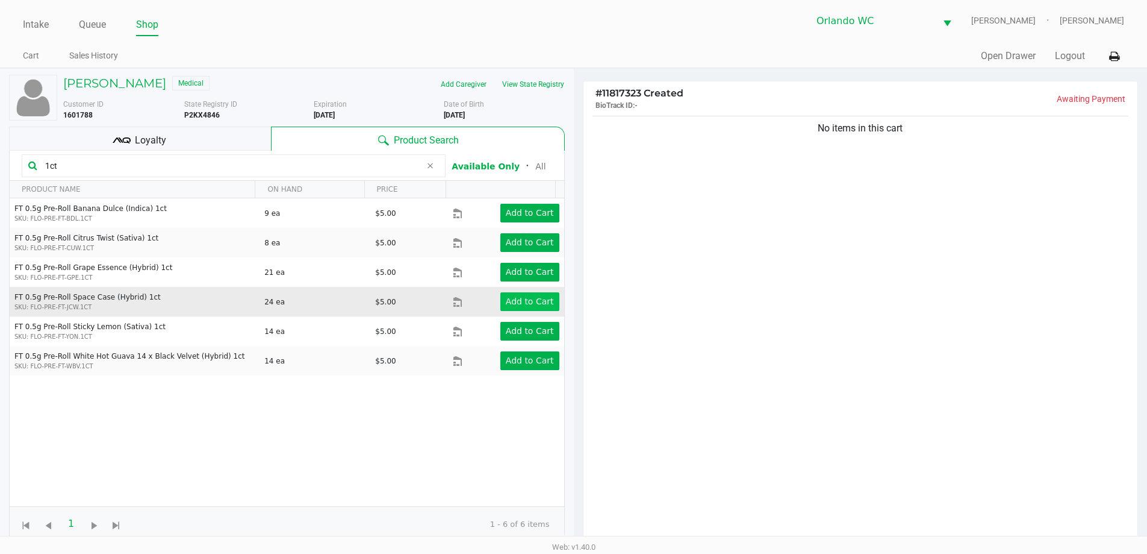
type input "1ct"
click at [507, 300] on app-button-loader "Add to Cart" at bounding box center [530, 301] width 48 height 10
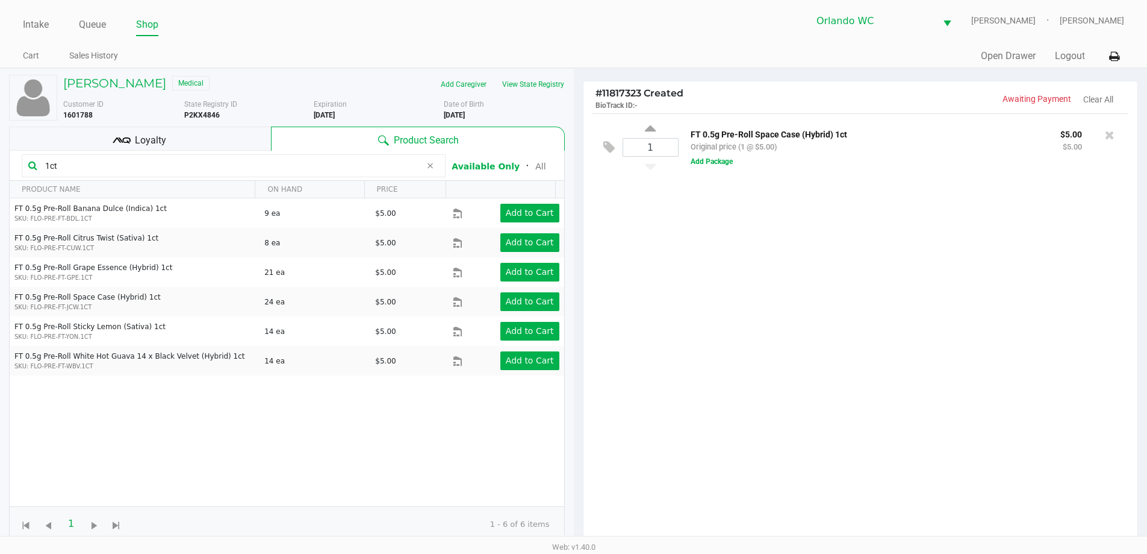
click at [60, 164] on input "1ct" at bounding box center [230, 166] width 381 height 18
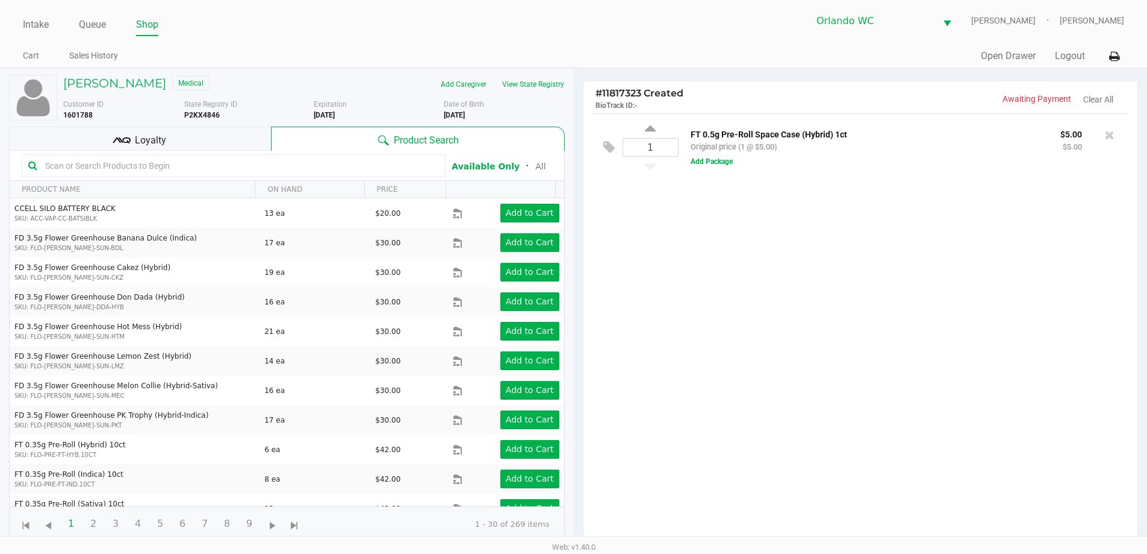
click at [122, 167] on input "text" at bounding box center [239, 166] width 399 height 18
click at [164, 146] on span "Loyalty" at bounding box center [150, 140] width 31 height 14
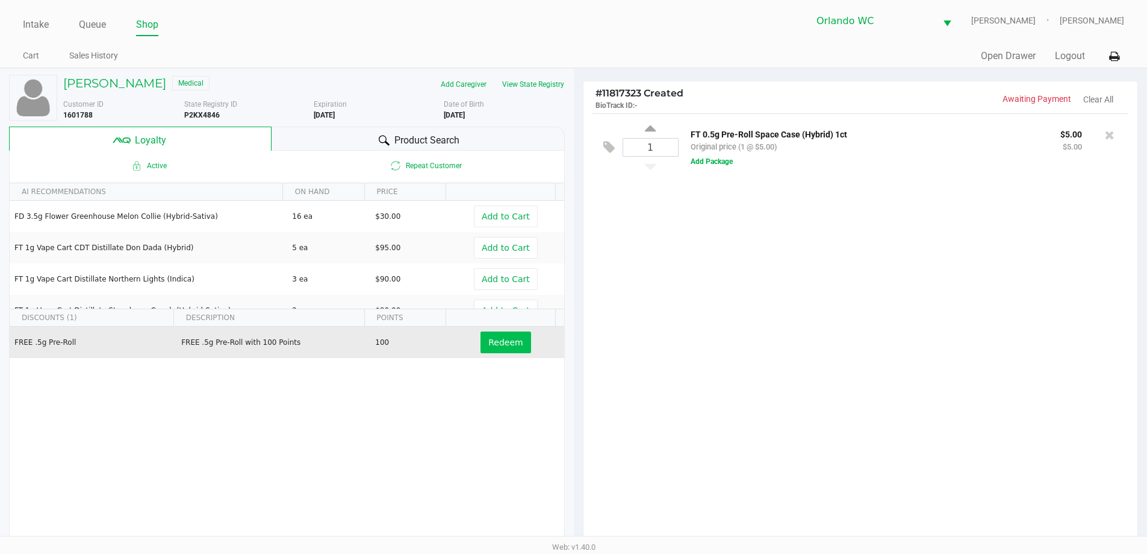
click at [507, 347] on span "Redeem" at bounding box center [505, 342] width 34 height 10
click at [445, 140] on span "Product Search" at bounding box center [427, 140] width 65 height 14
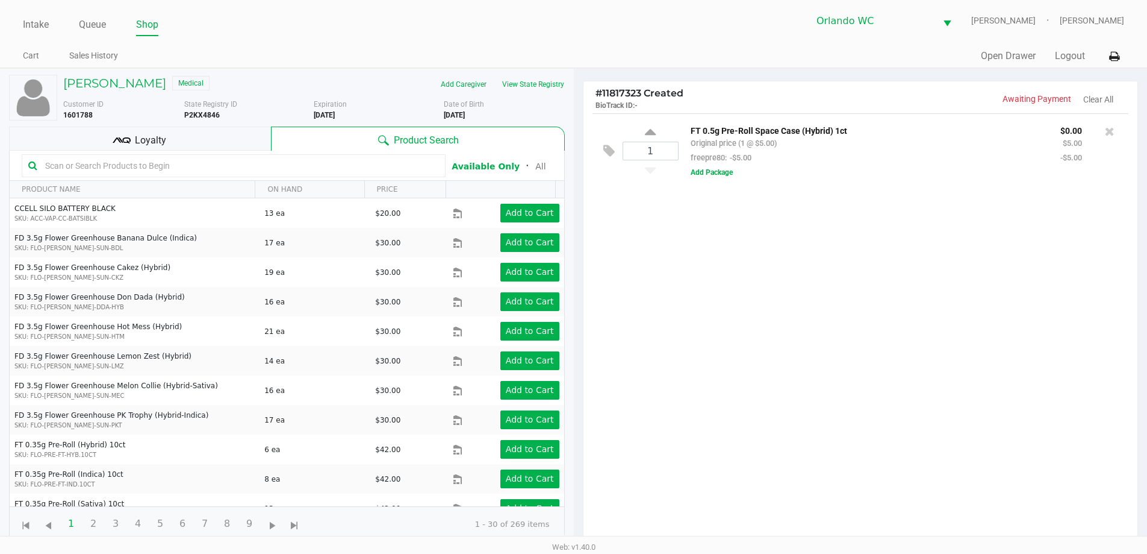
click at [201, 167] on input "text" at bounding box center [239, 166] width 399 height 18
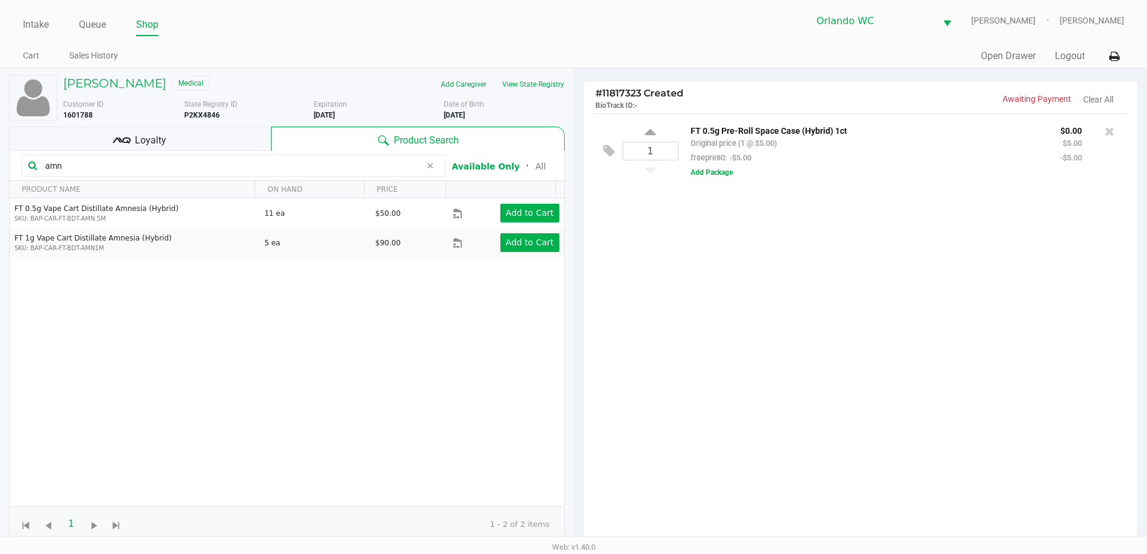
type input "amn"
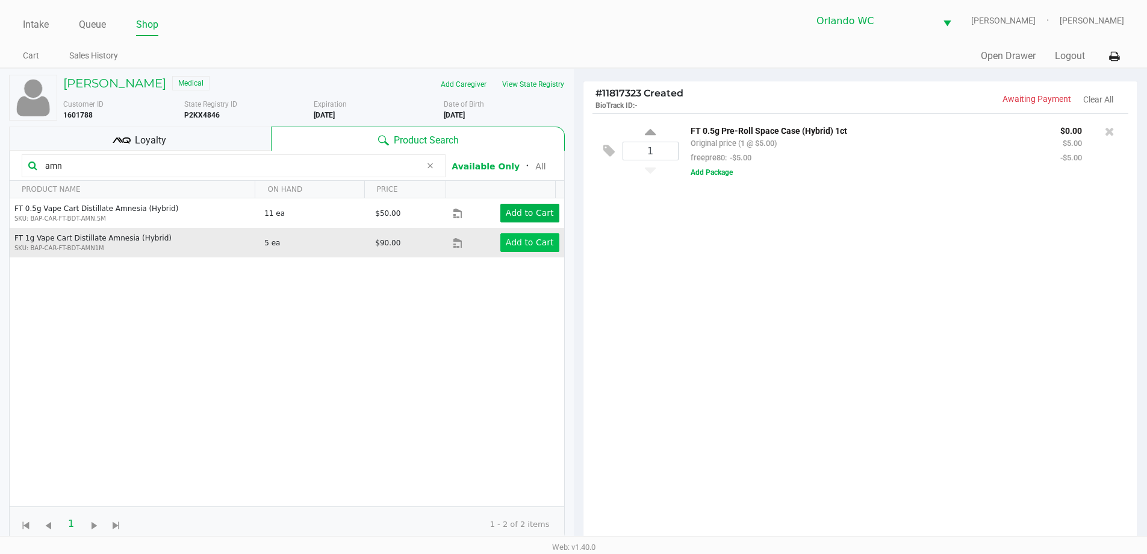
click at [523, 243] on app-button-loader "Add to Cart" at bounding box center [530, 242] width 48 height 10
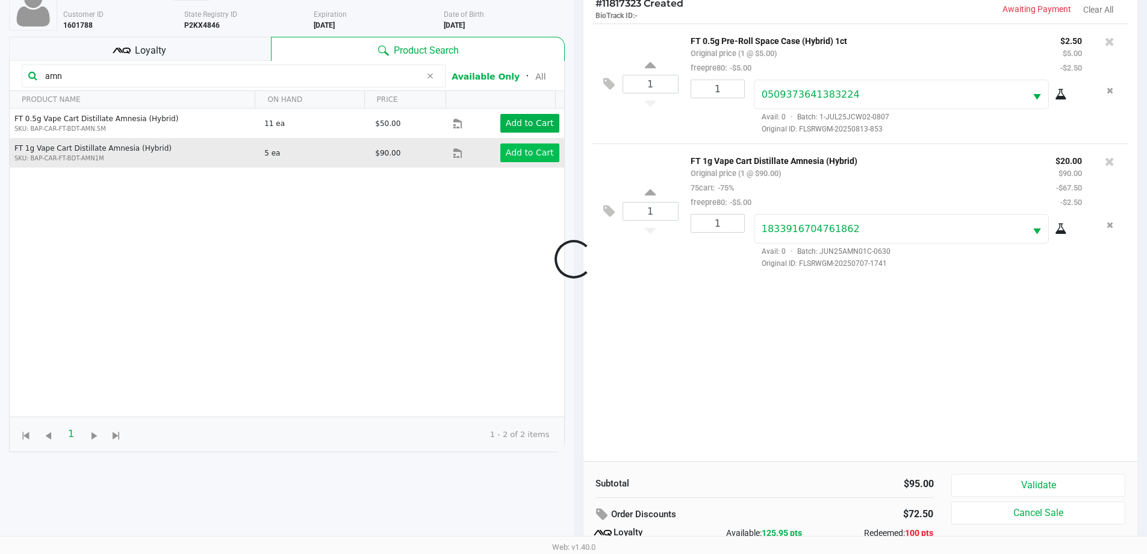
scroll to position [145, 0]
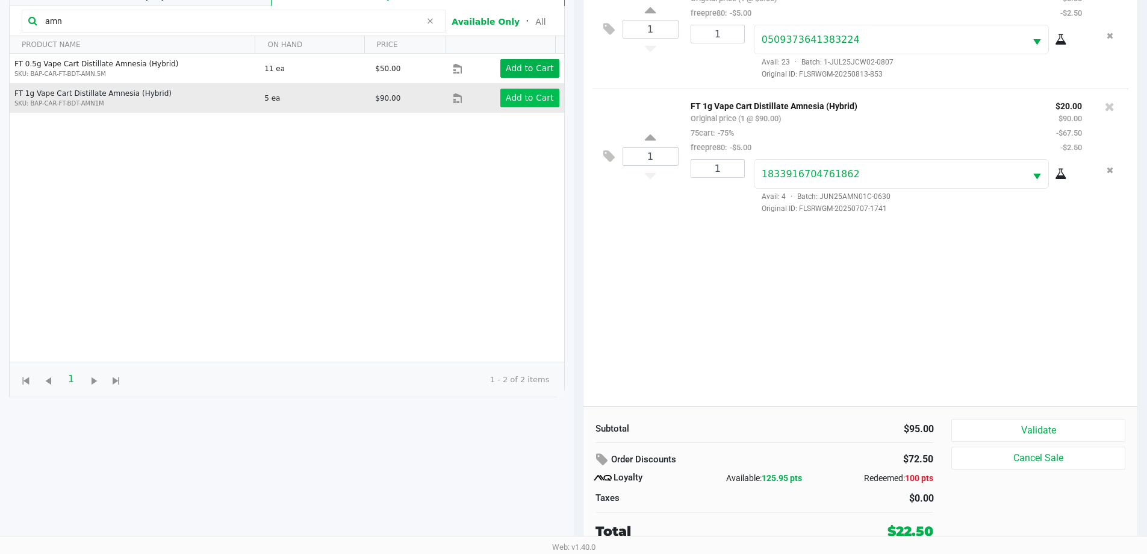
click at [1083, 427] on button "Validate" at bounding box center [1038, 430] width 173 height 23
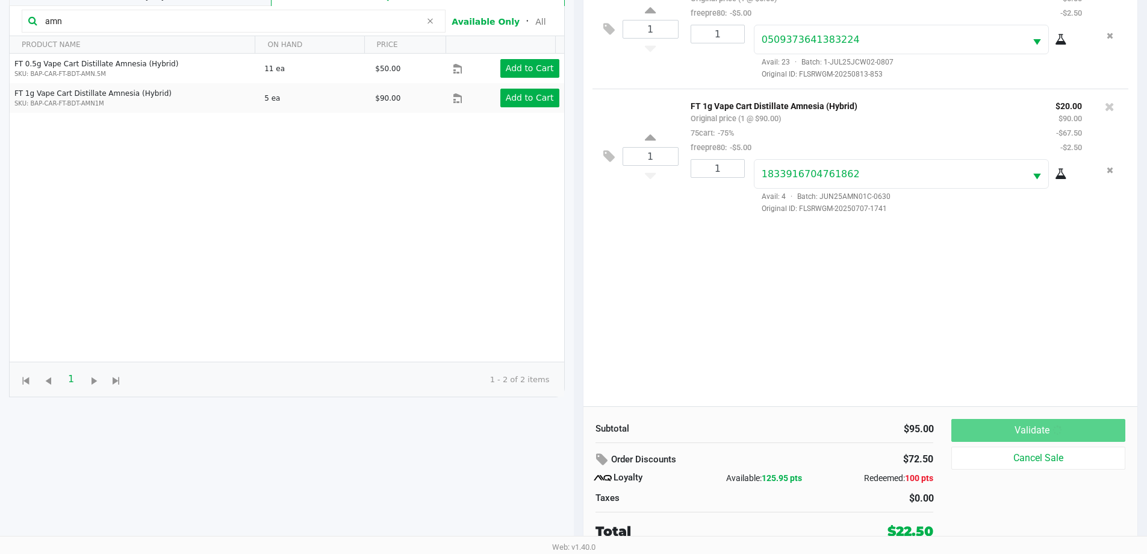
scroll to position [0, 0]
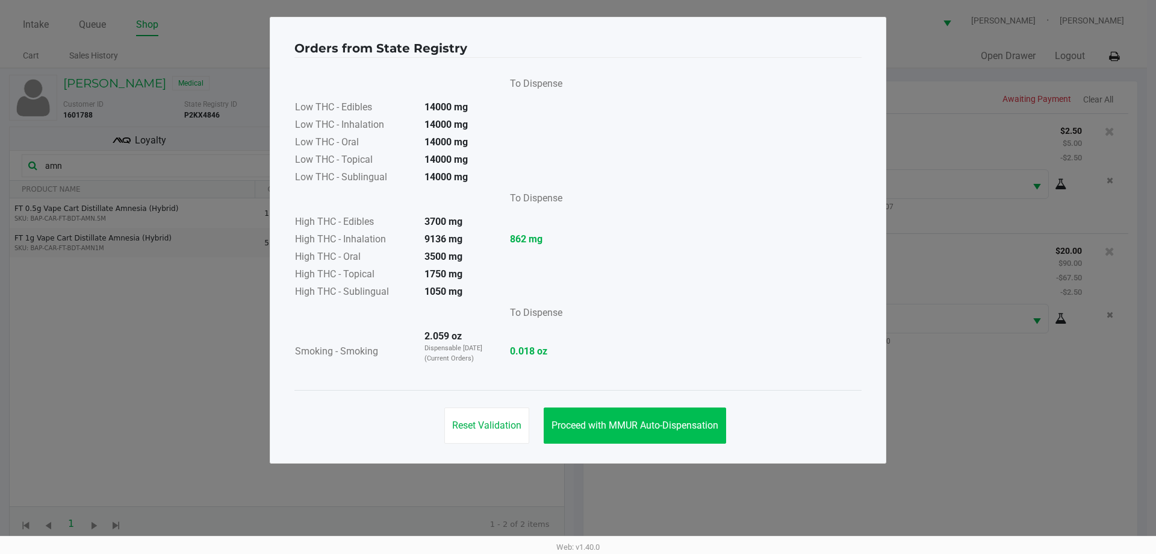
click at [674, 423] on span "Proceed with MMUR Auto-Dispensation" at bounding box center [635, 424] width 167 height 11
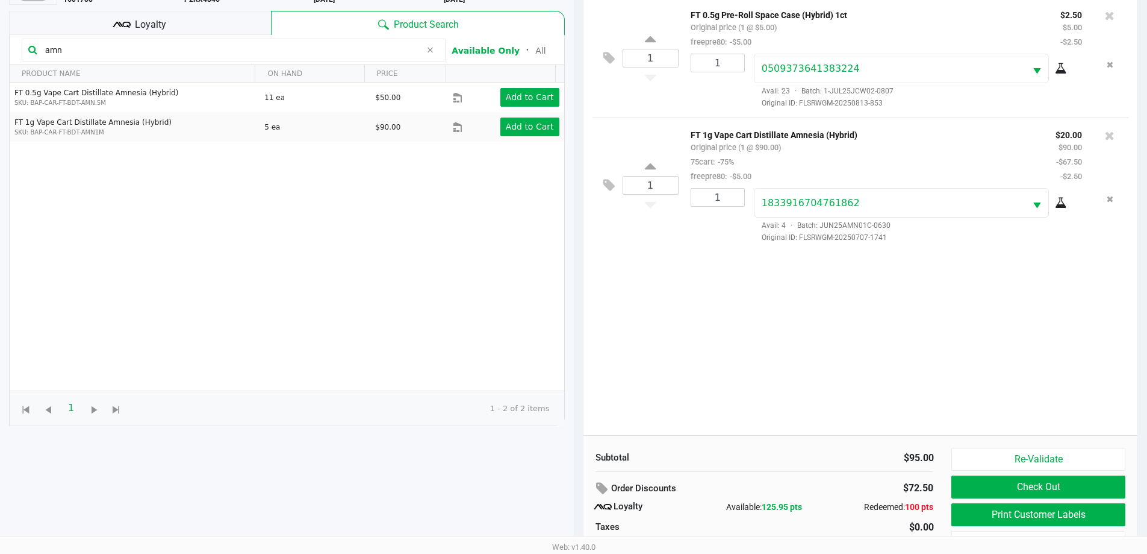
scroll to position [145, 0]
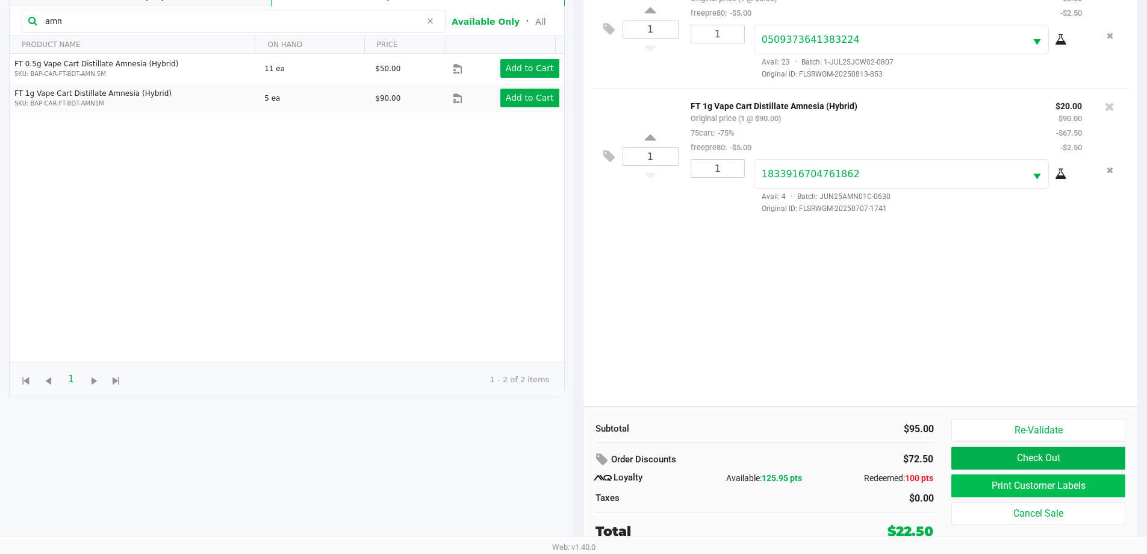
click at [1090, 494] on button "Print Customer Labels" at bounding box center [1038, 485] width 173 height 23
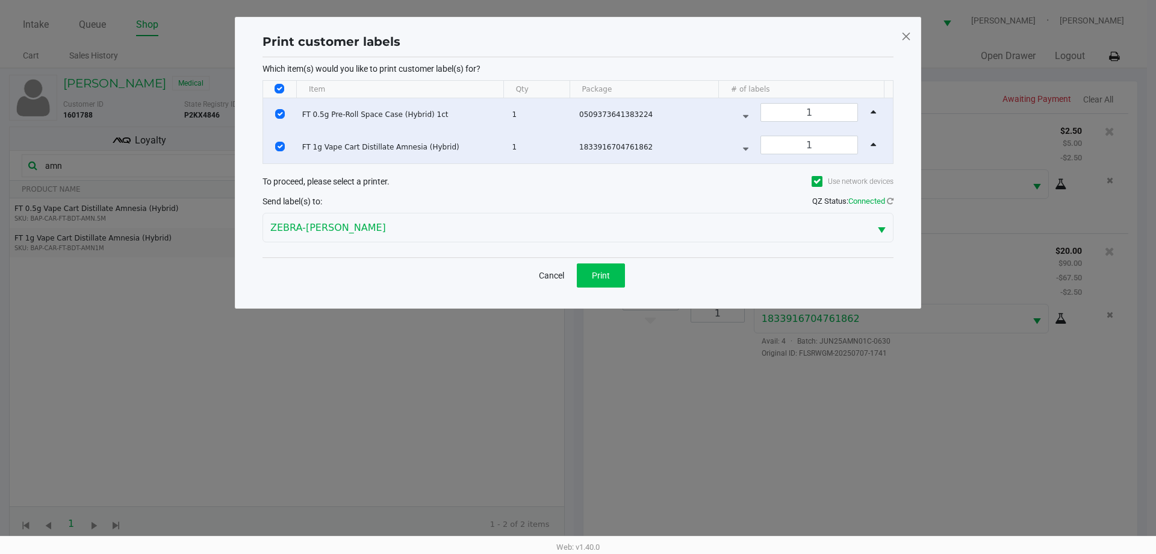
click at [591, 282] on button "Print" at bounding box center [601, 275] width 48 height 24
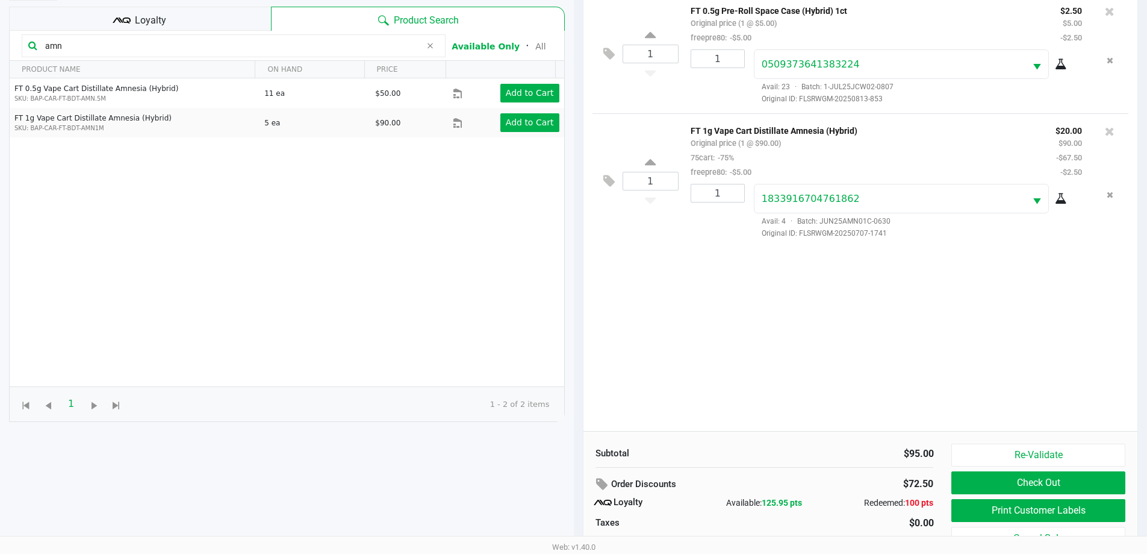
scroll to position [145, 0]
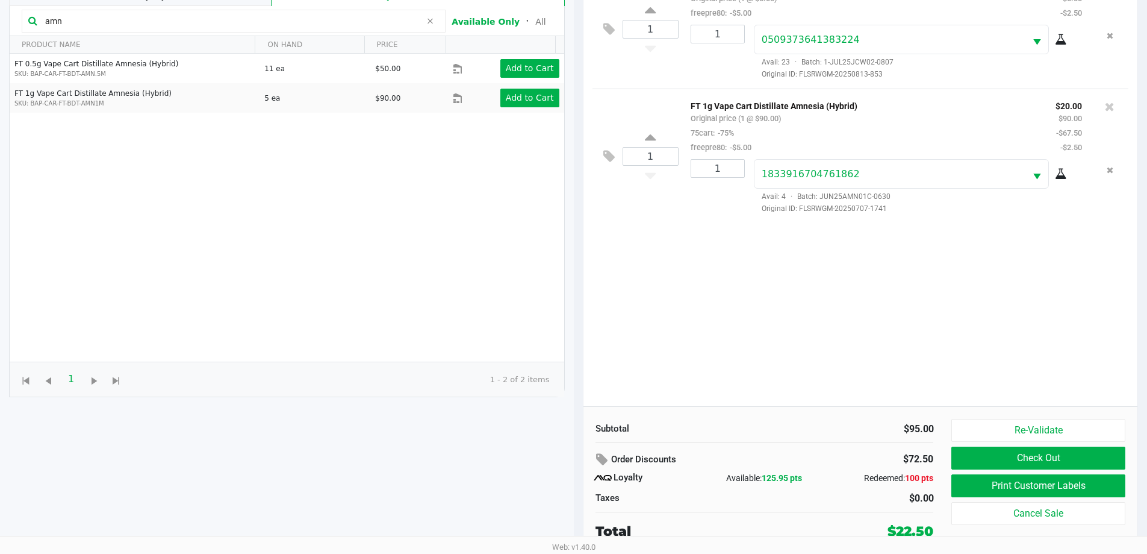
click at [1047, 474] on button "Print Customer Labels" at bounding box center [1038, 485] width 173 height 23
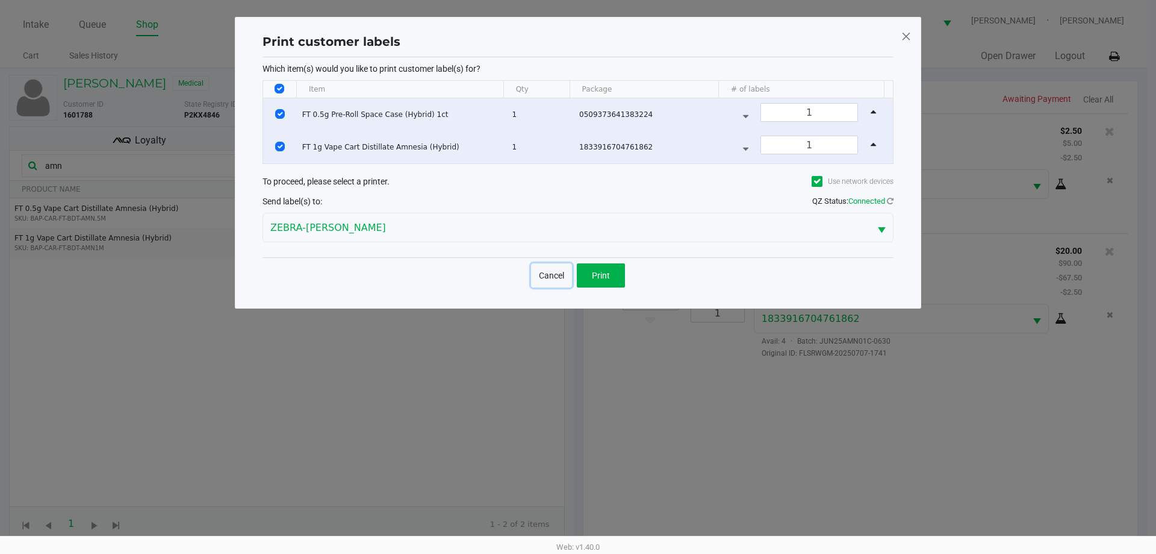
click at [560, 278] on button "Cancel" at bounding box center [551, 275] width 41 height 24
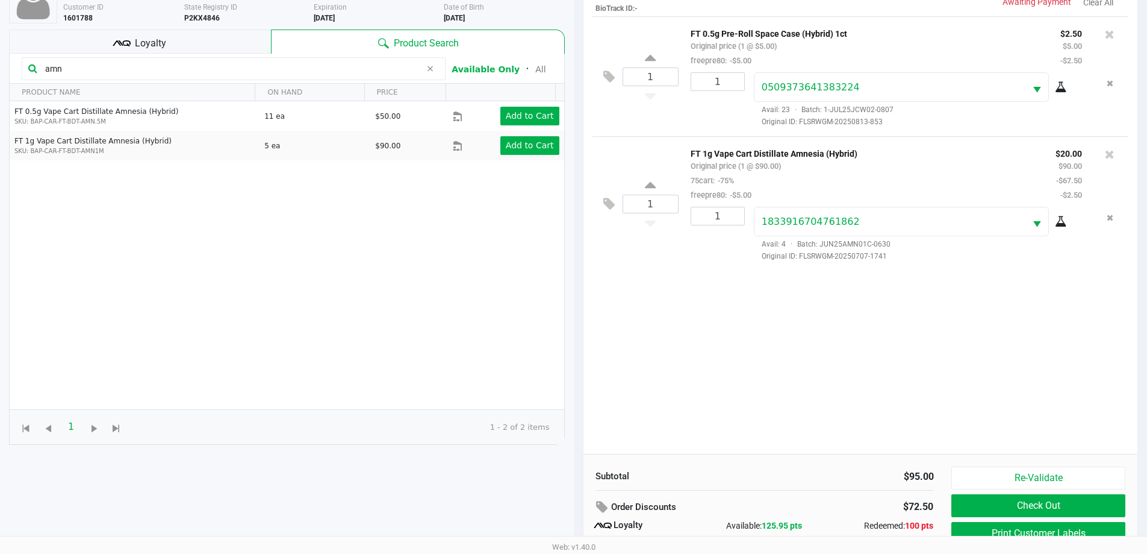
scroll to position [145, 0]
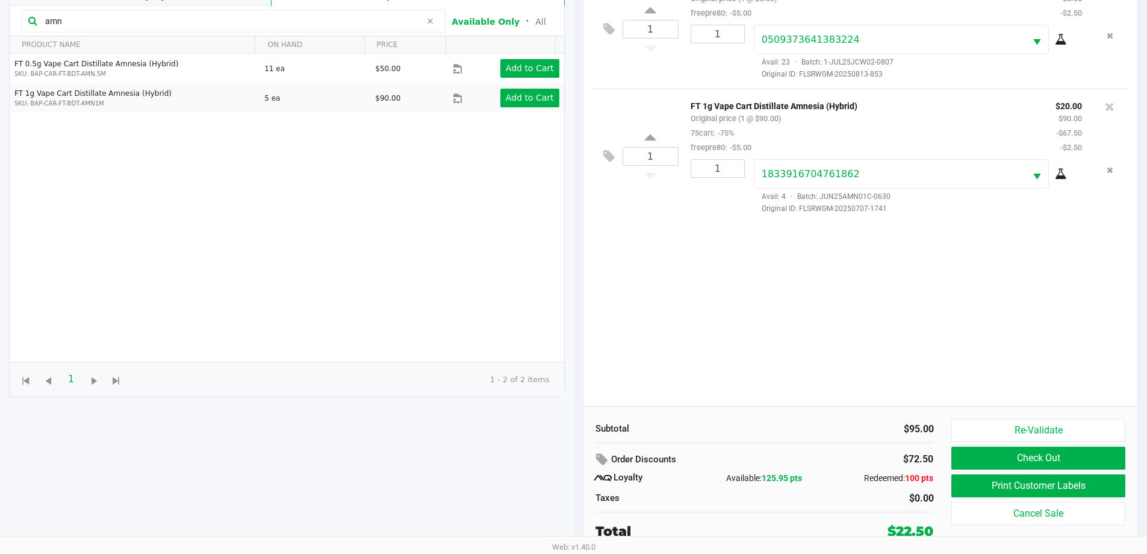
click at [1050, 461] on button "Check Out" at bounding box center [1038, 457] width 173 height 23
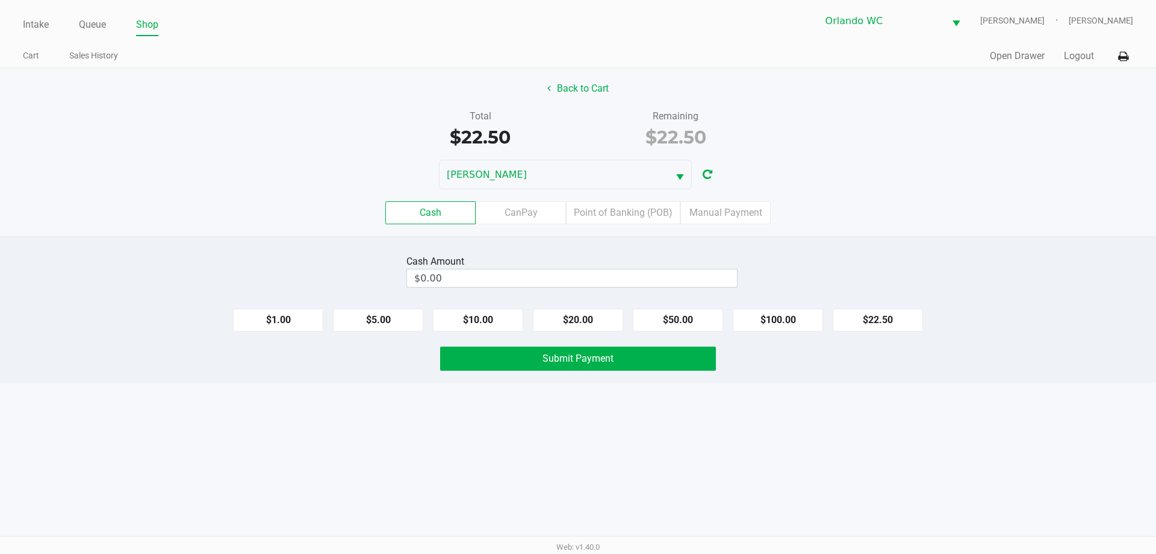
click at [899, 311] on button "$22.50" at bounding box center [878, 319] width 90 height 23
type input "$22.50"
click at [661, 367] on button "Submit Payment" at bounding box center [578, 358] width 276 height 24
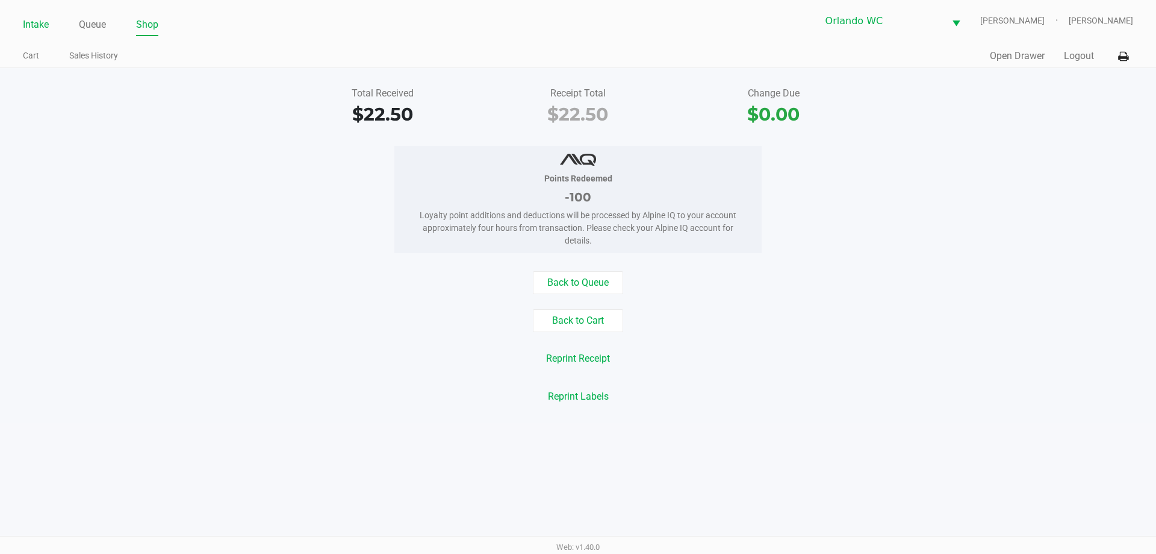
click at [37, 28] on link "Intake" at bounding box center [36, 24] width 26 height 17
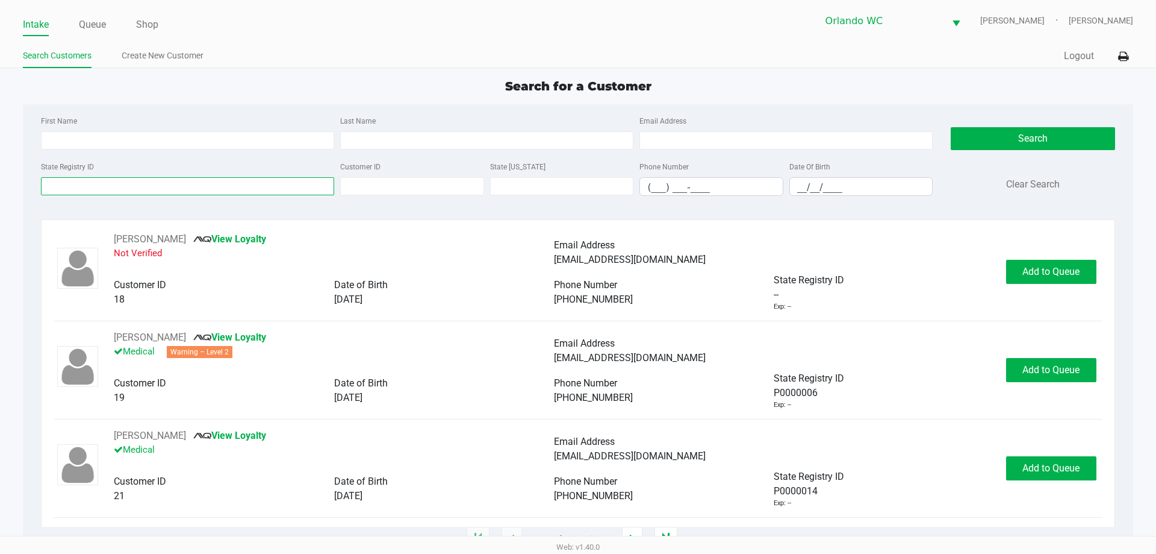
click at [253, 179] on input "State Registry ID" at bounding box center [187, 186] width 293 height 18
click at [363, 147] on input "Last Name" at bounding box center [486, 140] width 293 height 18
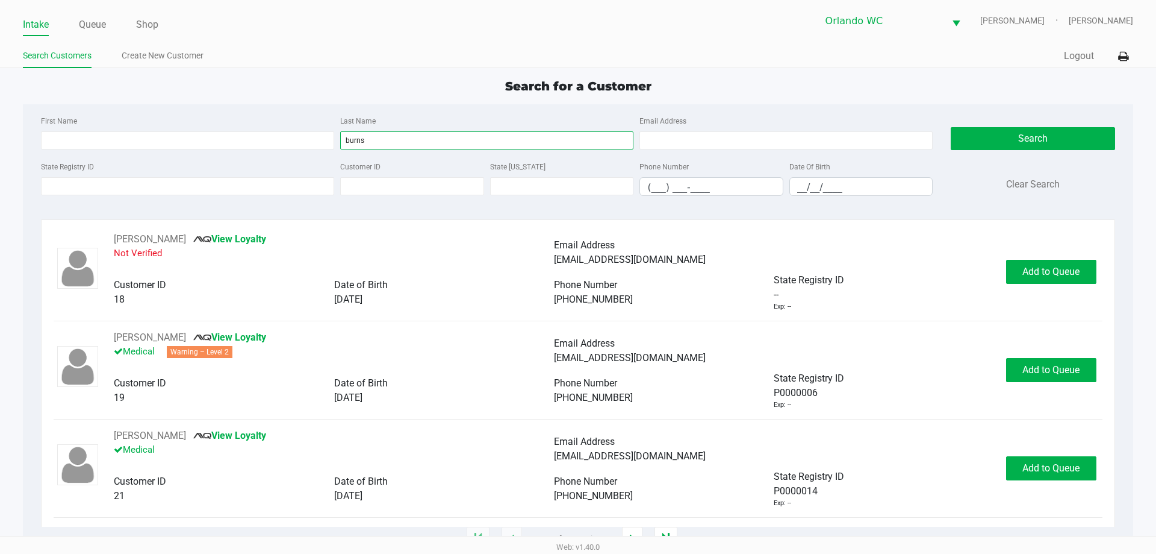
type input "burns"
click at [808, 188] on input "__/__/____" at bounding box center [861, 187] width 143 height 19
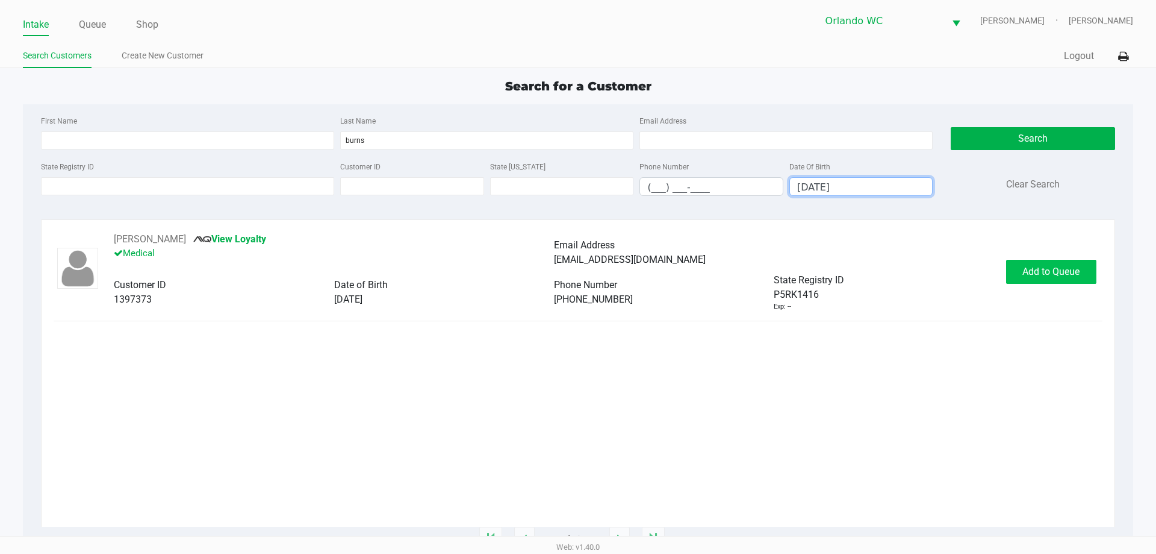
type input "01/24/1980"
click at [1081, 270] on button "Add to Queue" at bounding box center [1051, 272] width 90 height 24
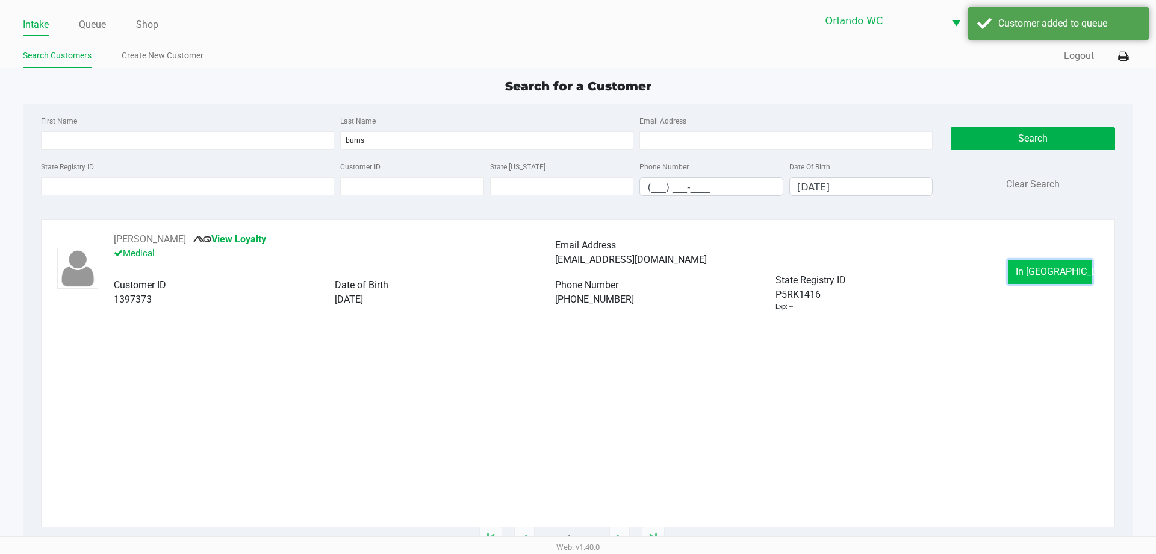
click at [1040, 272] on span "In Queue" at bounding box center [1066, 271] width 101 height 11
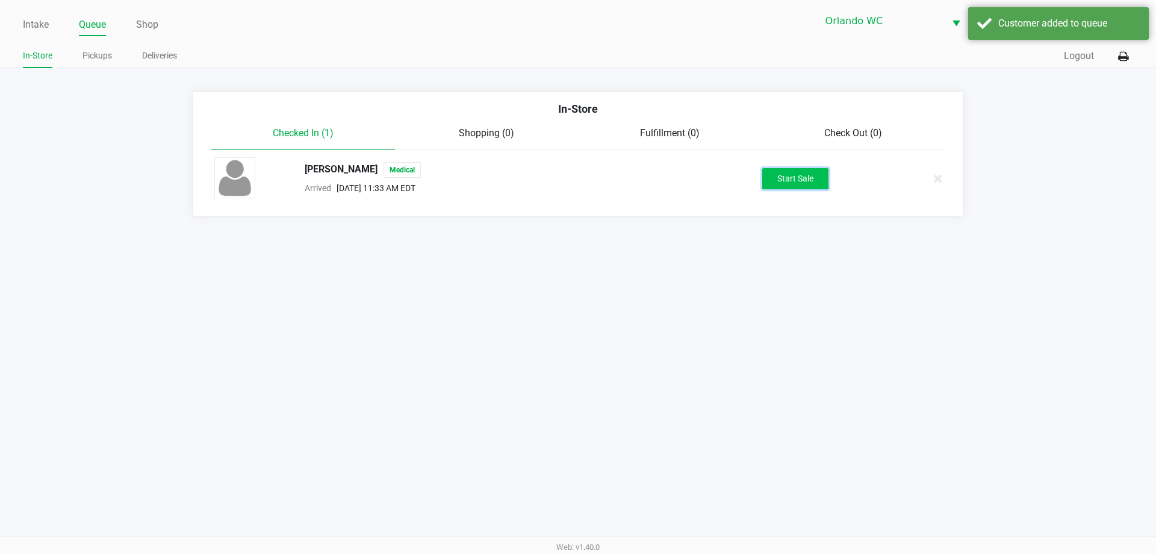
click at [813, 183] on button "Start Sale" at bounding box center [796, 178] width 66 height 21
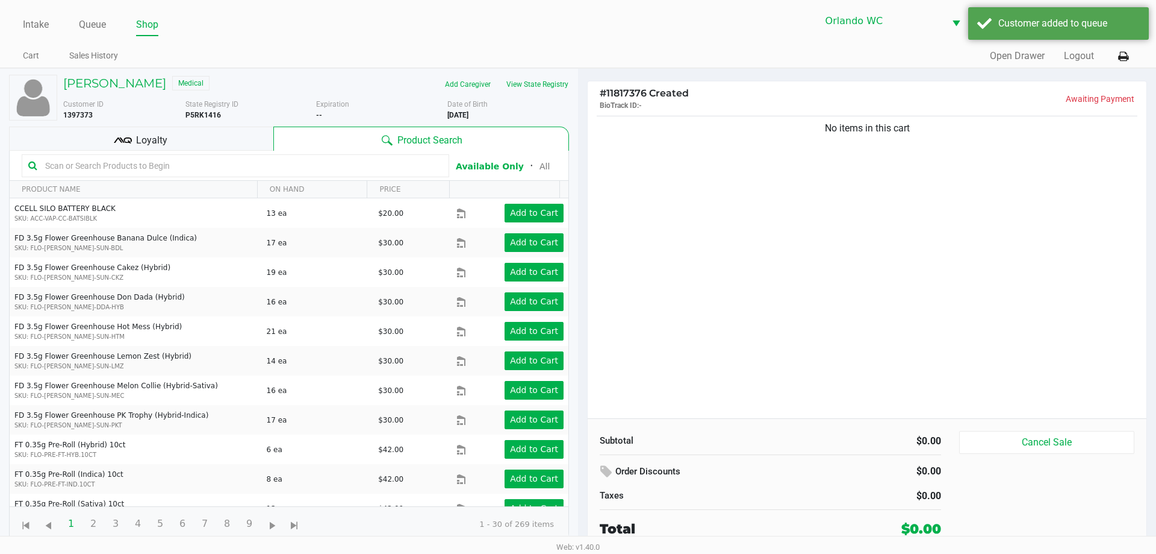
click at [114, 167] on input "text" at bounding box center [241, 166] width 402 height 18
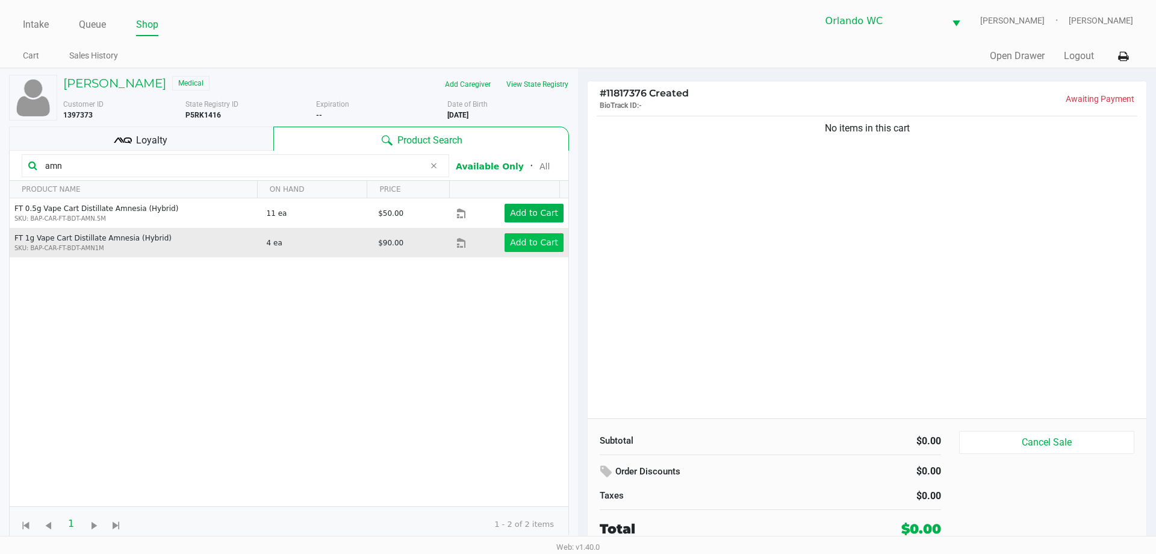
type input "amn"
click at [516, 242] on app-button-loader "Add to Cart" at bounding box center [534, 242] width 48 height 10
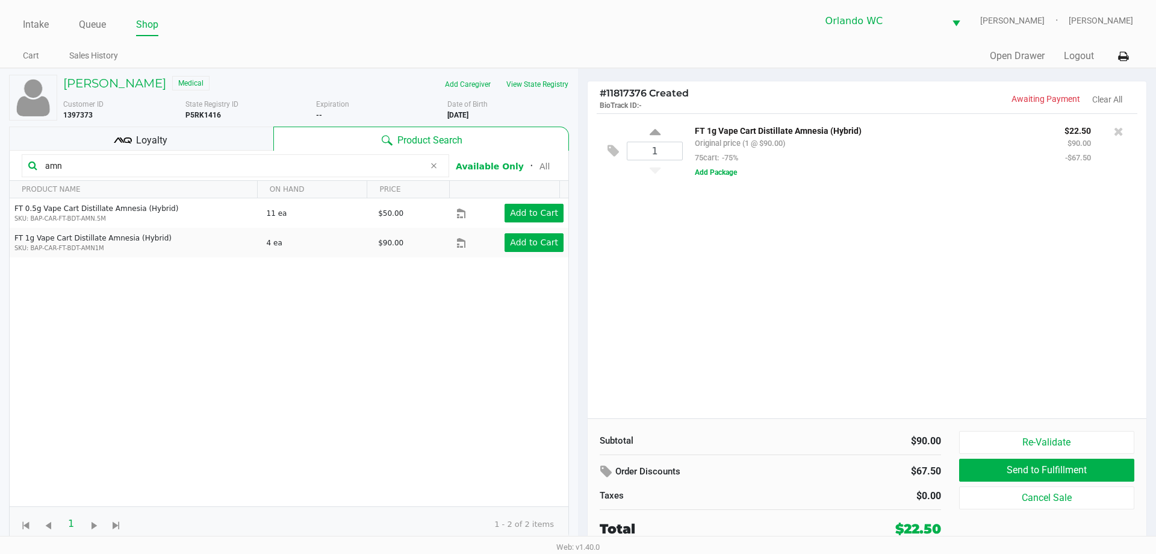
click at [80, 163] on input "amn" at bounding box center [232, 166] width 384 height 18
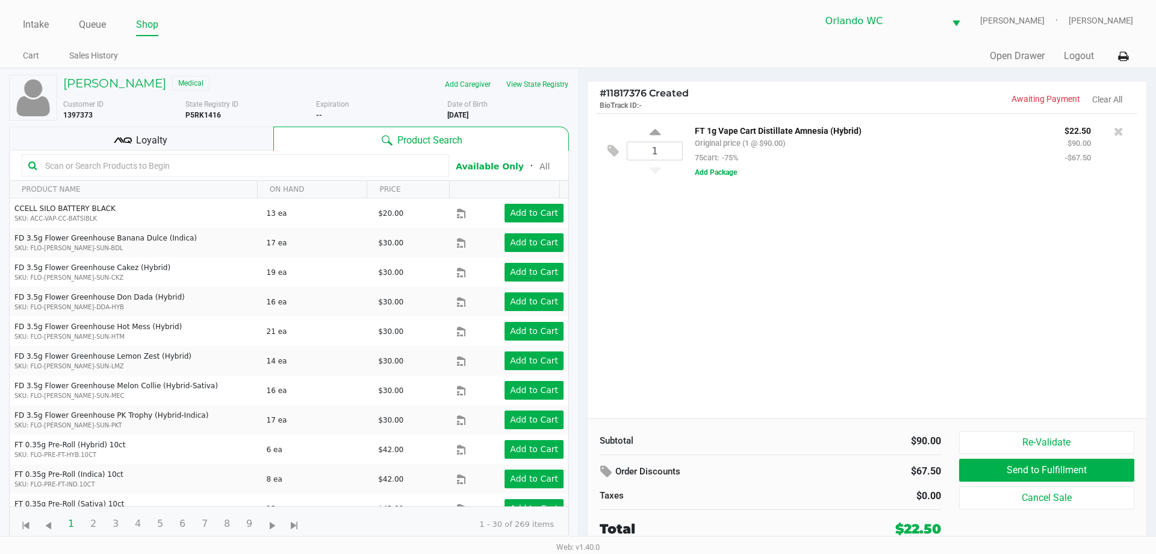
click at [80, 163] on input "text" at bounding box center [241, 166] width 402 height 18
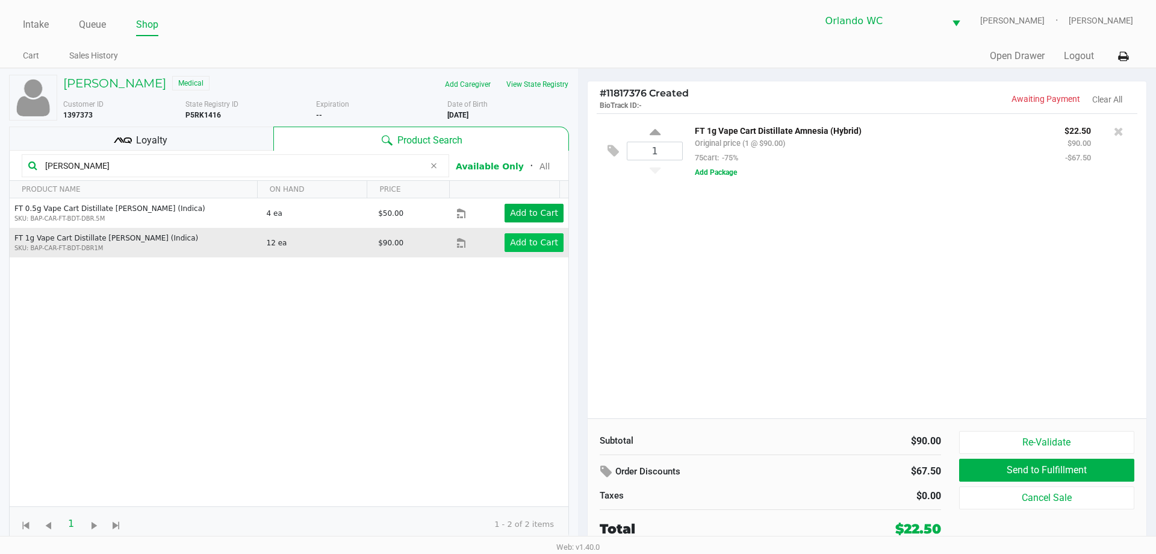
type input "donny"
click at [518, 248] on button "Add to Cart" at bounding box center [534, 242] width 59 height 19
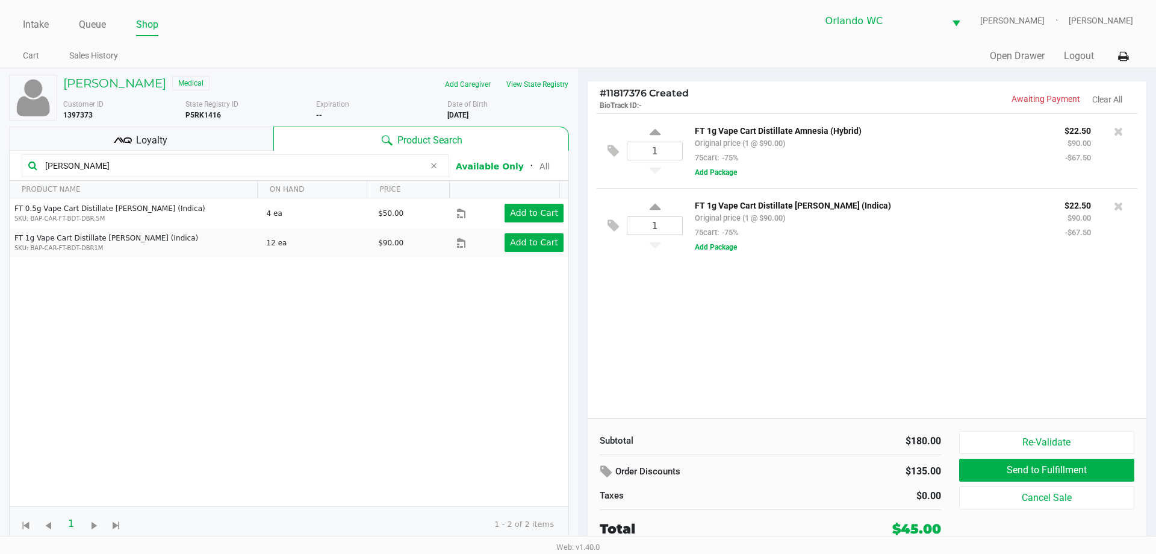
click at [73, 165] on input "donny" at bounding box center [232, 166] width 384 height 18
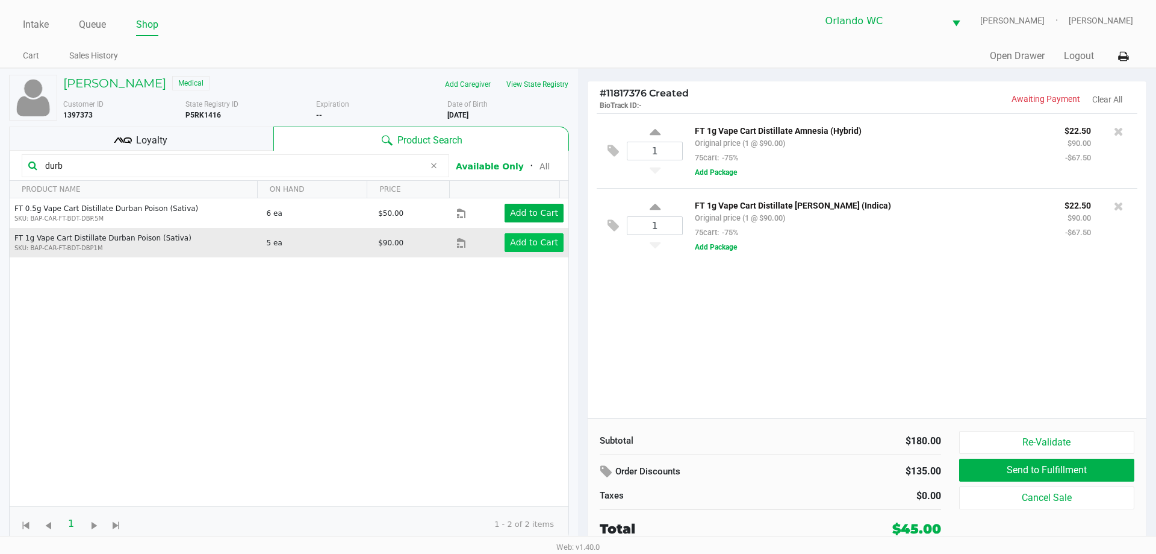
type input "durb"
click at [517, 238] on app-button-loader "Add to Cart" at bounding box center [534, 242] width 48 height 10
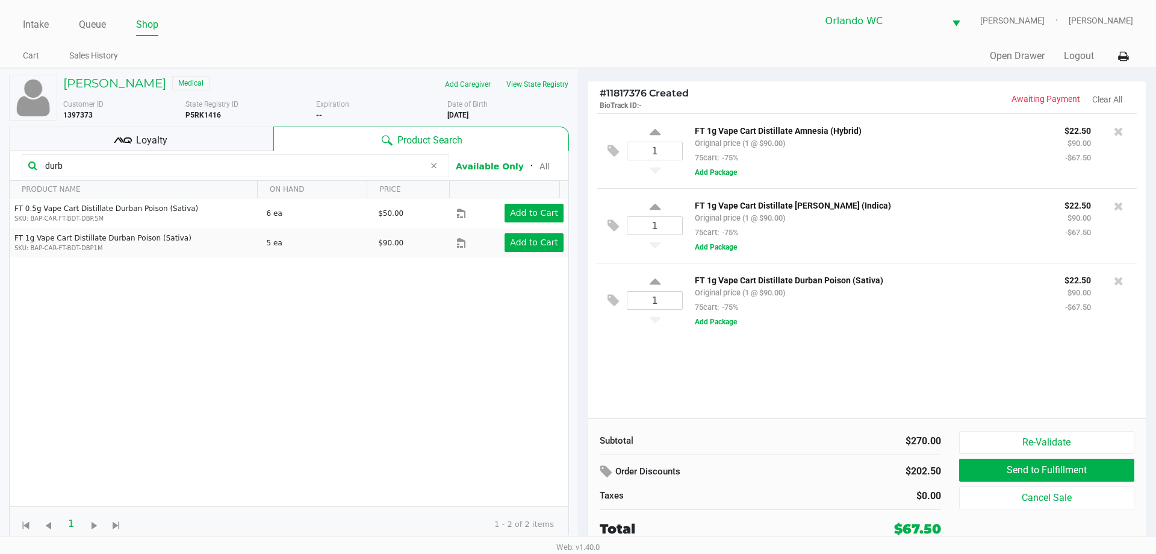
click at [87, 166] on input "durb" at bounding box center [232, 166] width 384 height 18
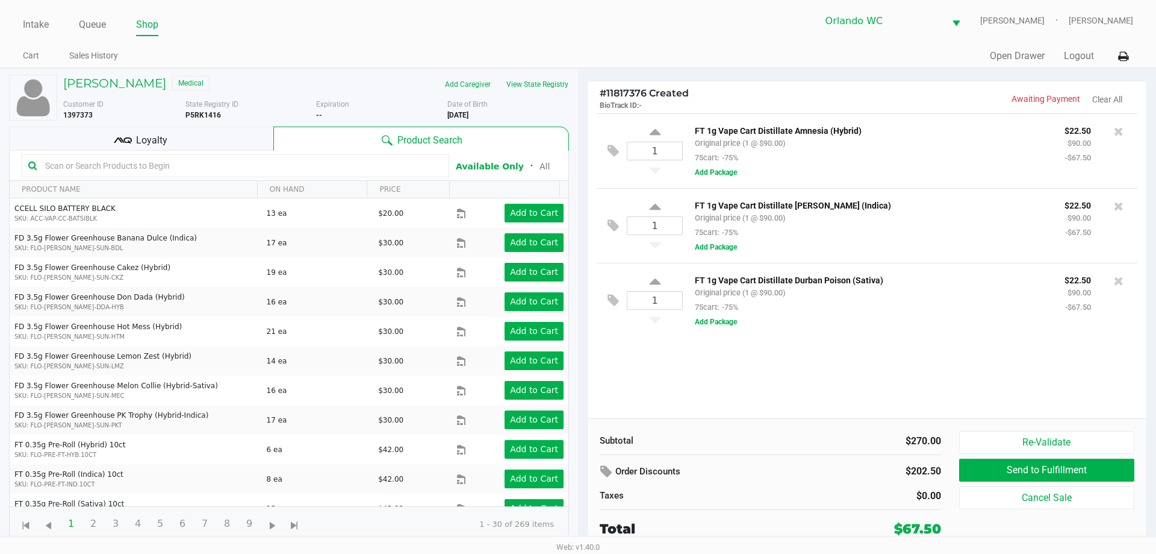
click at [128, 135] on icon at bounding box center [123, 140] width 18 height 18
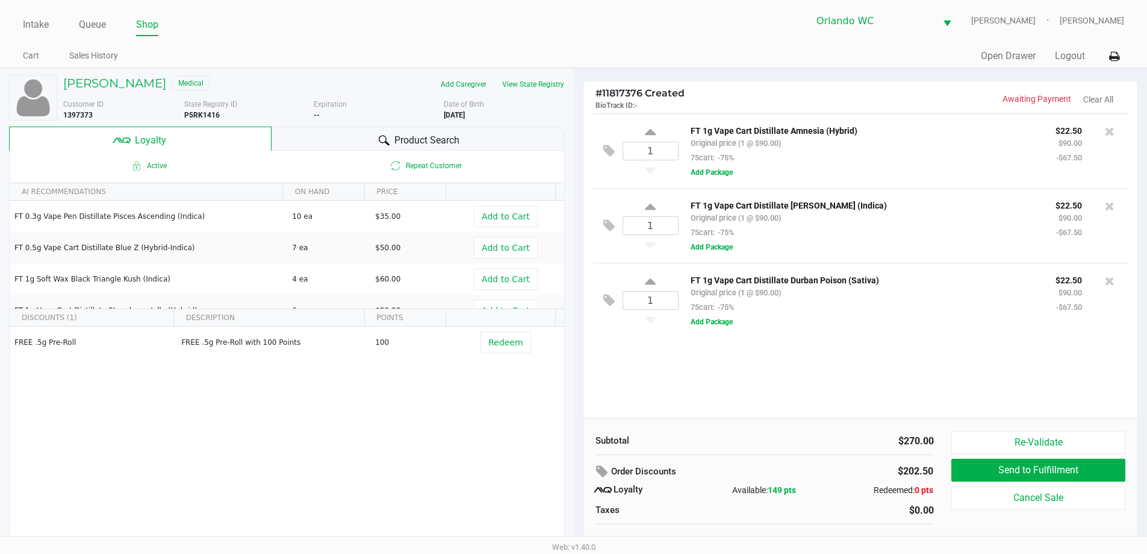
click at [411, 143] on span "Product Search" at bounding box center [427, 140] width 65 height 14
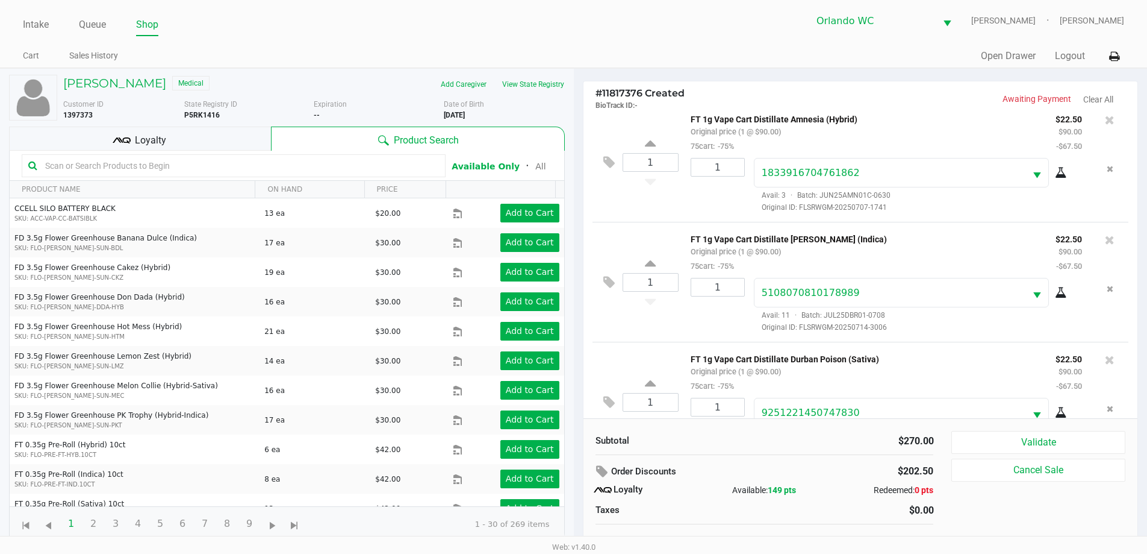
scroll to position [57, 0]
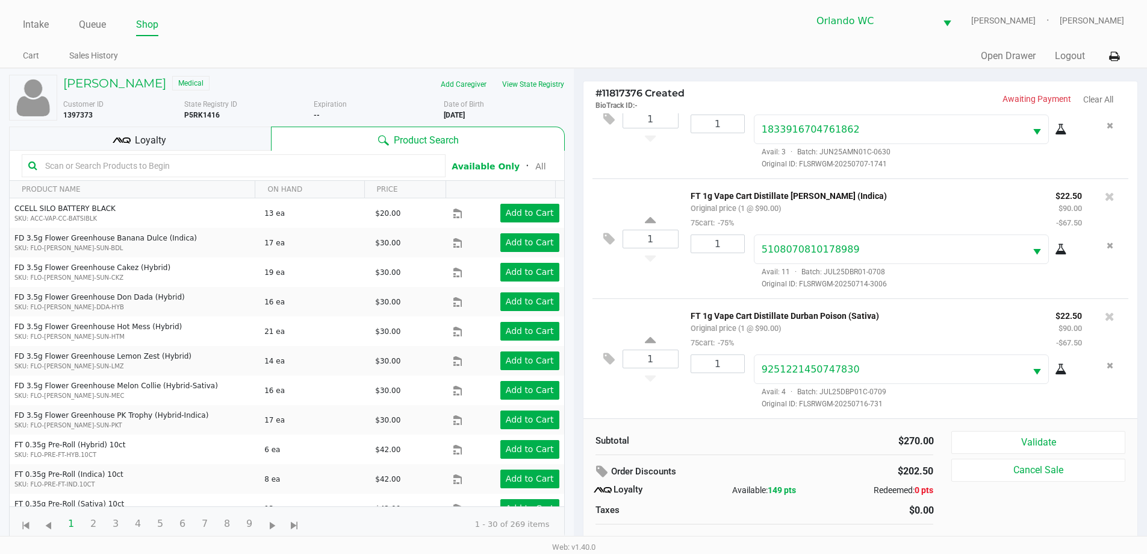
click at [143, 137] on span "Loyalty" at bounding box center [150, 140] width 31 height 14
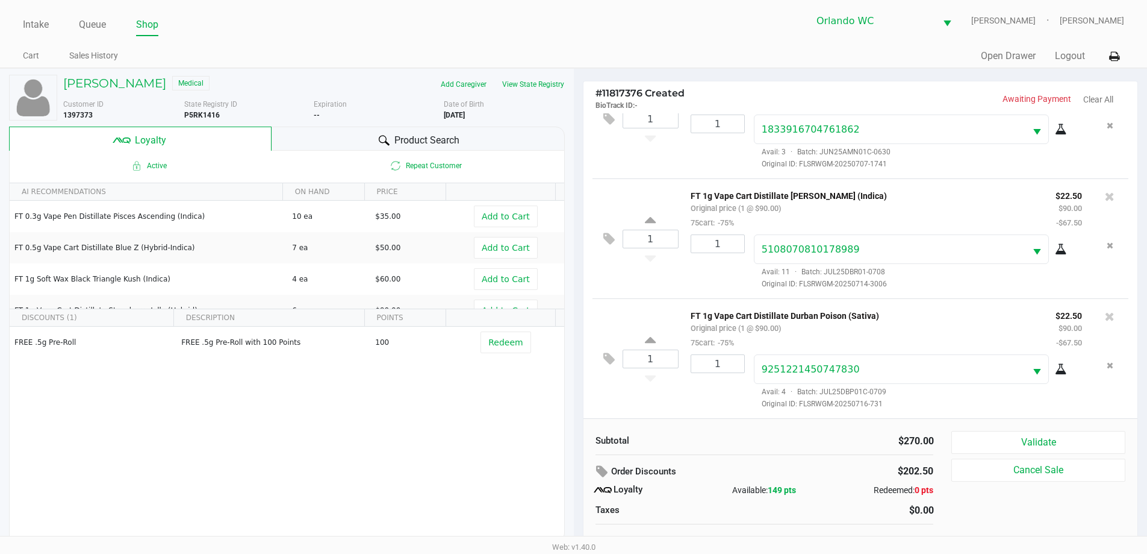
click at [321, 137] on div "Product Search" at bounding box center [418, 138] width 293 height 24
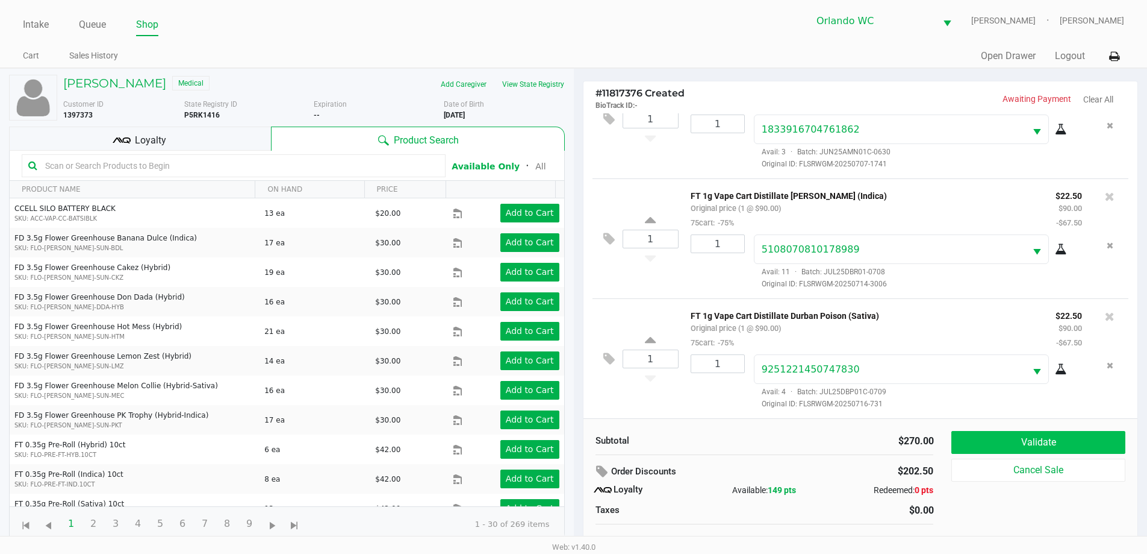
click at [1073, 448] on button "Validate" at bounding box center [1038, 442] width 173 height 23
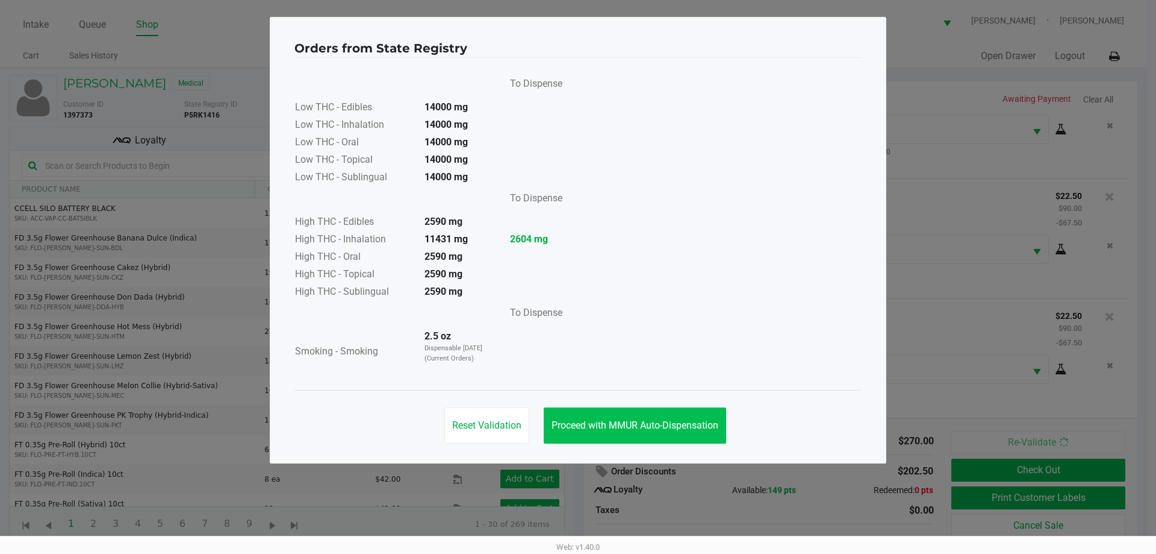
click at [643, 440] on button "Proceed with MMUR Auto-Dispensation" at bounding box center [635, 425] width 183 height 36
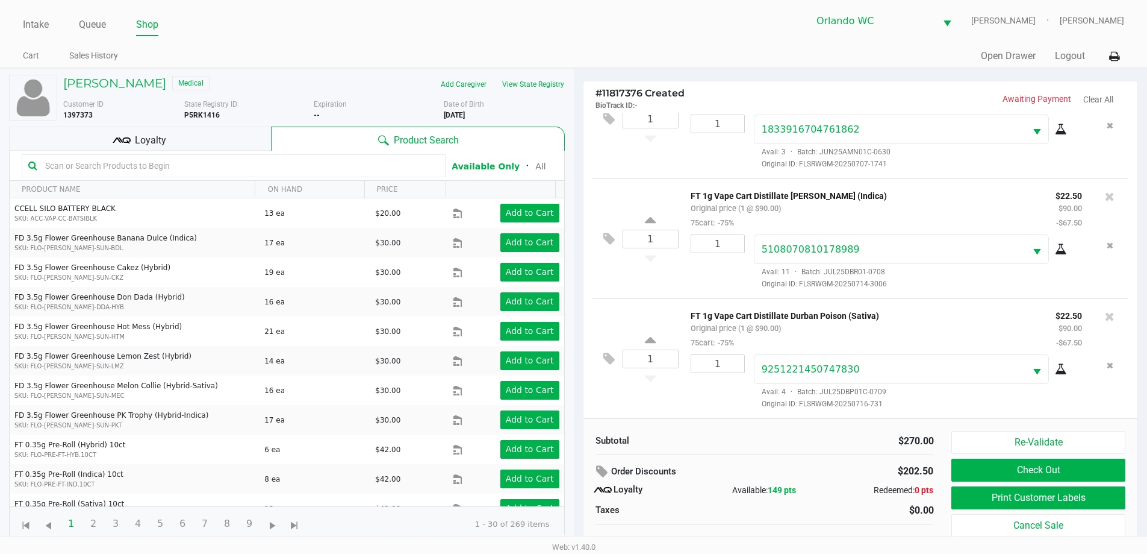
click at [1078, 500] on button "Print Customer Labels" at bounding box center [1038, 497] width 173 height 23
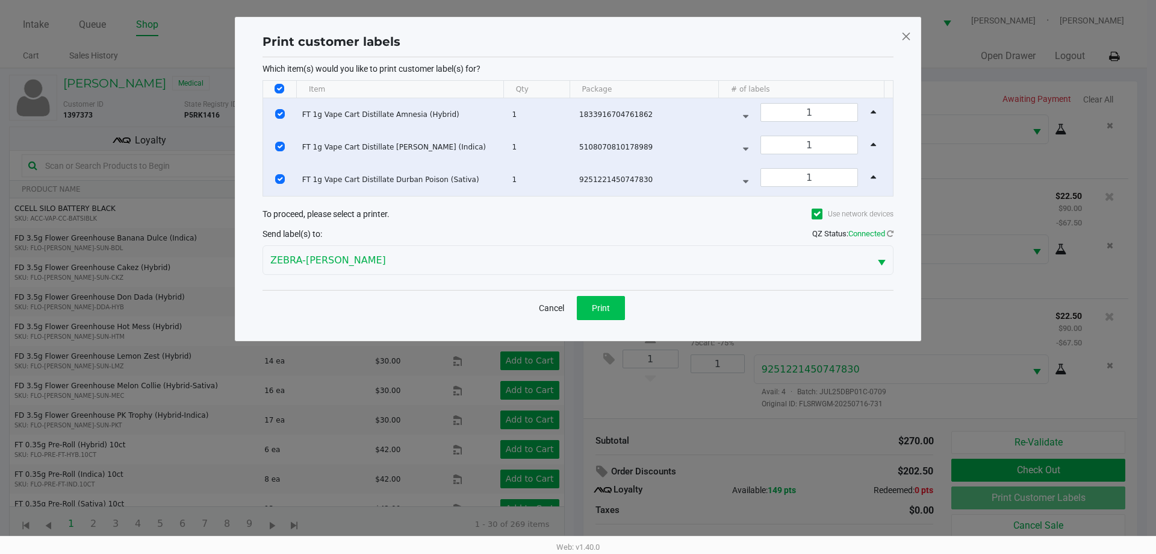
click at [610, 298] on button "Print" at bounding box center [601, 308] width 48 height 24
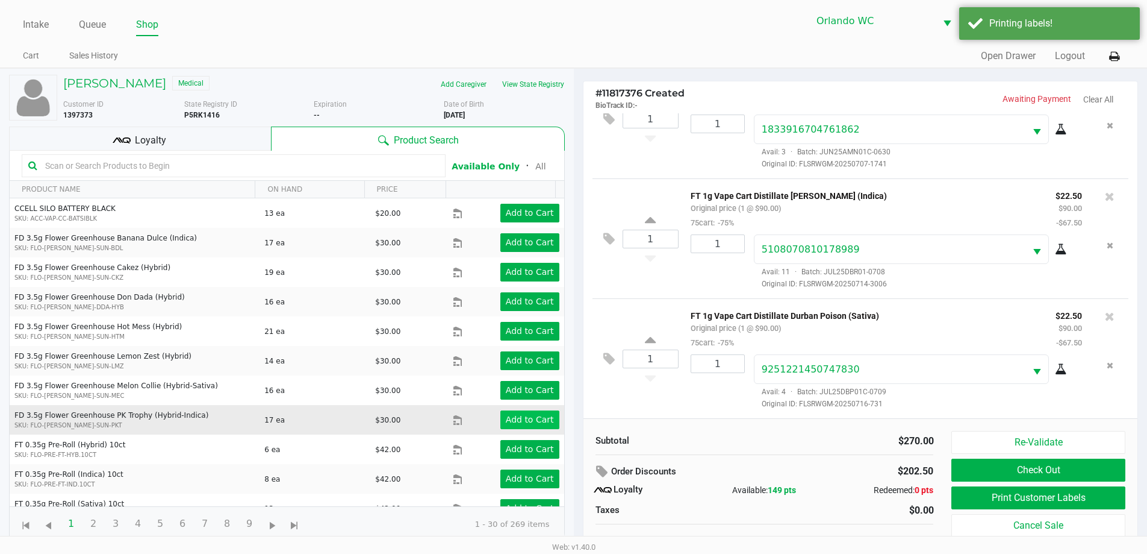
click at [526, 424] on app-button-loader "Add to Cart" at bounding box center [530, 419] width 48 height 10
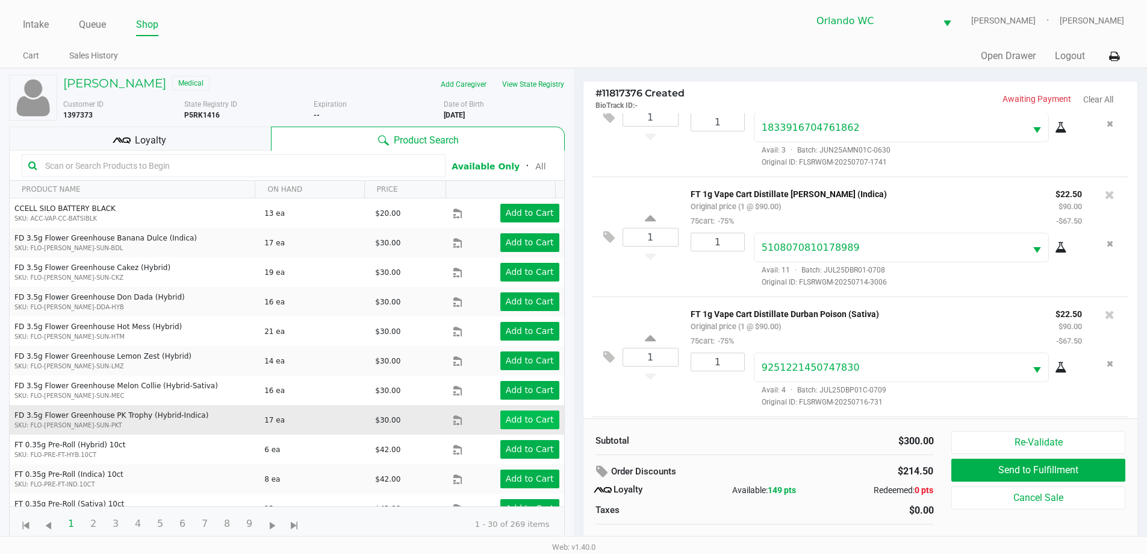
scroll to position [132, 0]
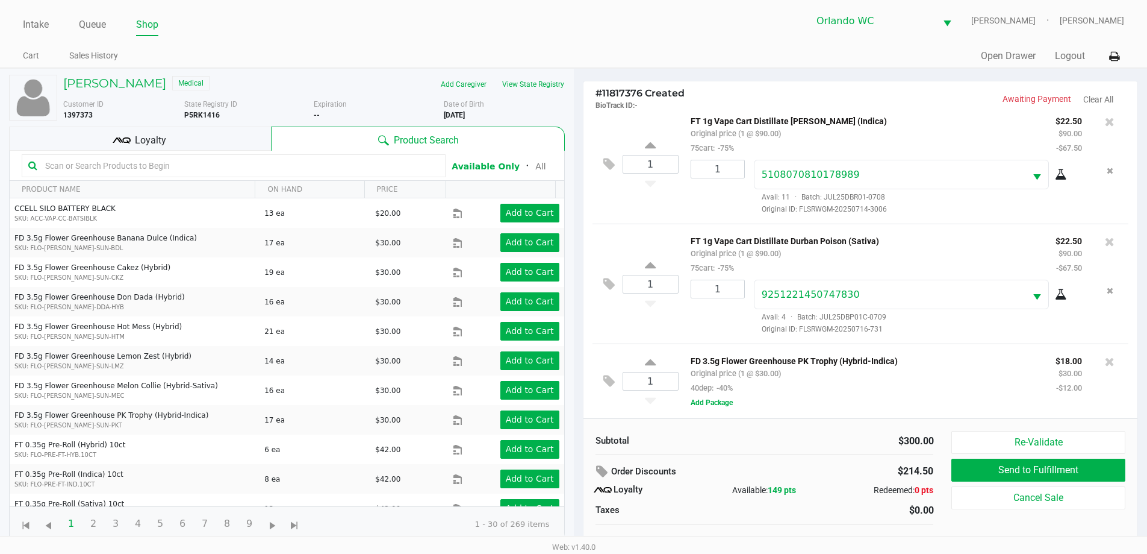
click at [213, 115] on b "P5RK1416" at bounding box center [202, 115] width 36 height 8
copy b "P5RK1416"
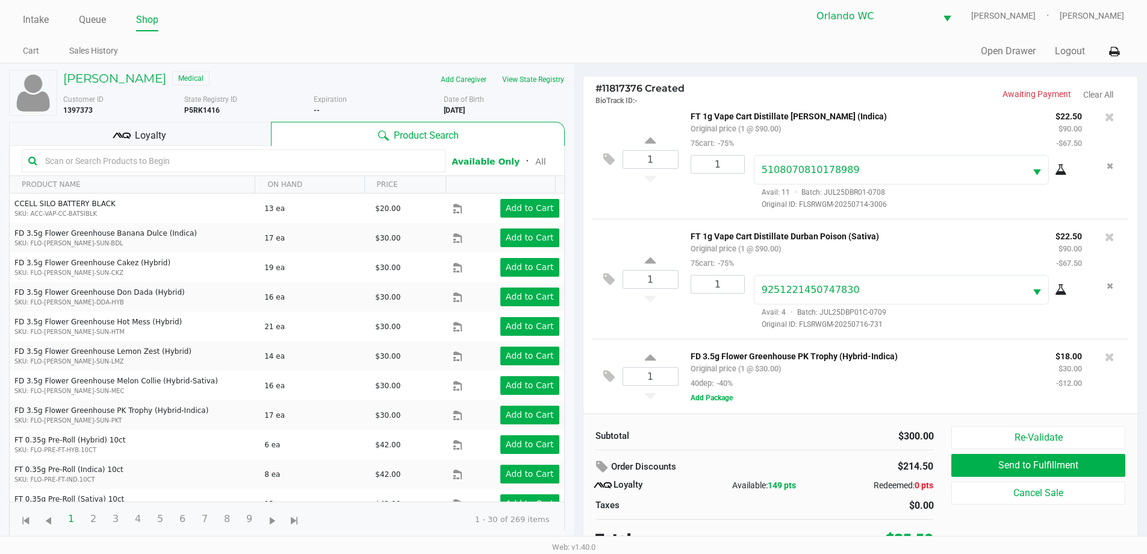
scroll to position [12, 0]
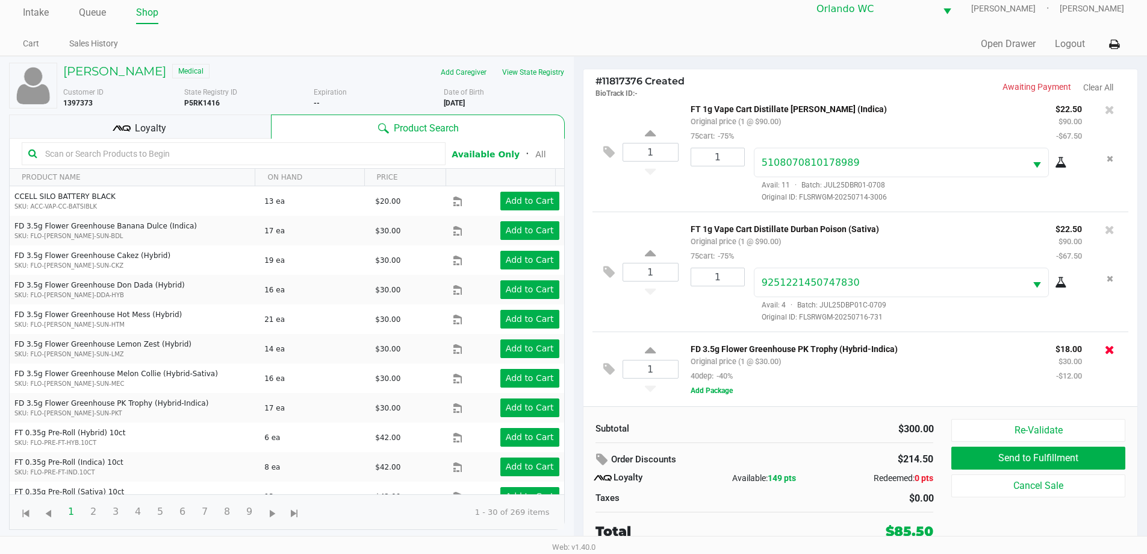
click at [1105, 350] on icon at bounding box center [1110, 349] width 10 height 12
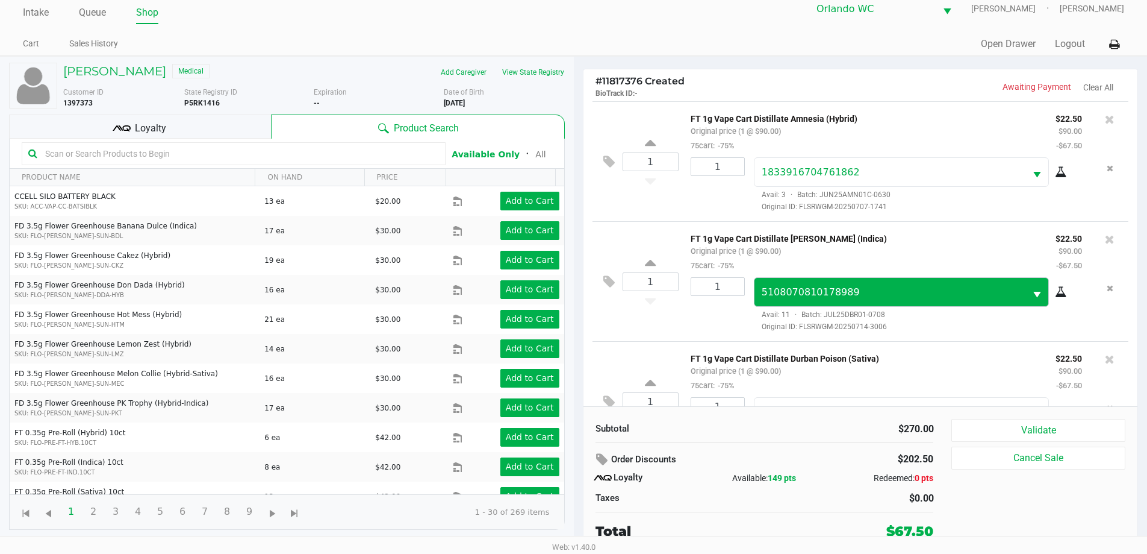
scroll to position [57, 0]
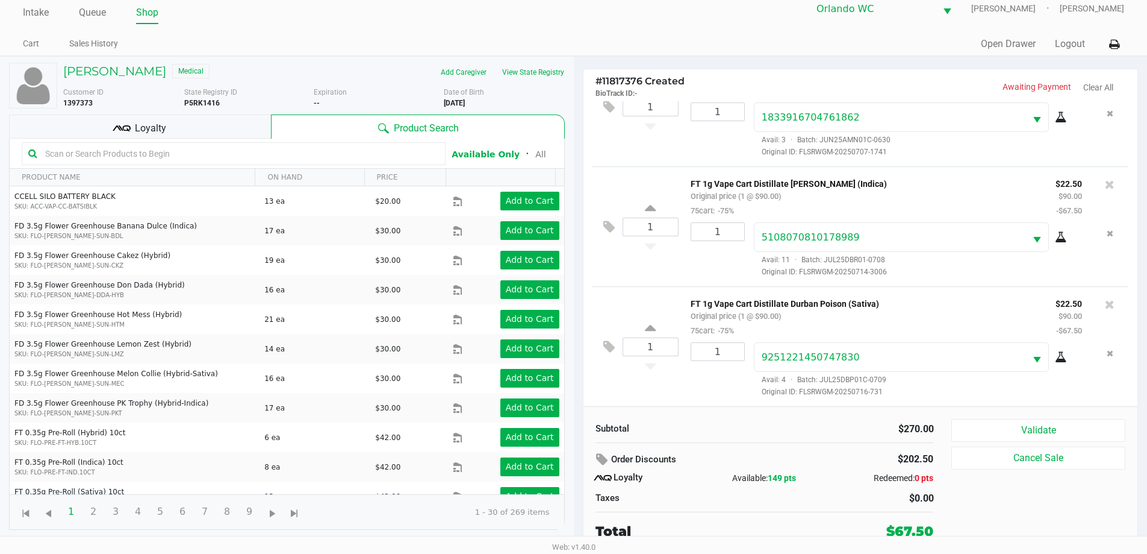
click at [176, 138] on div "Loyalty" at bounding box center [140, 126] width 262 height 24
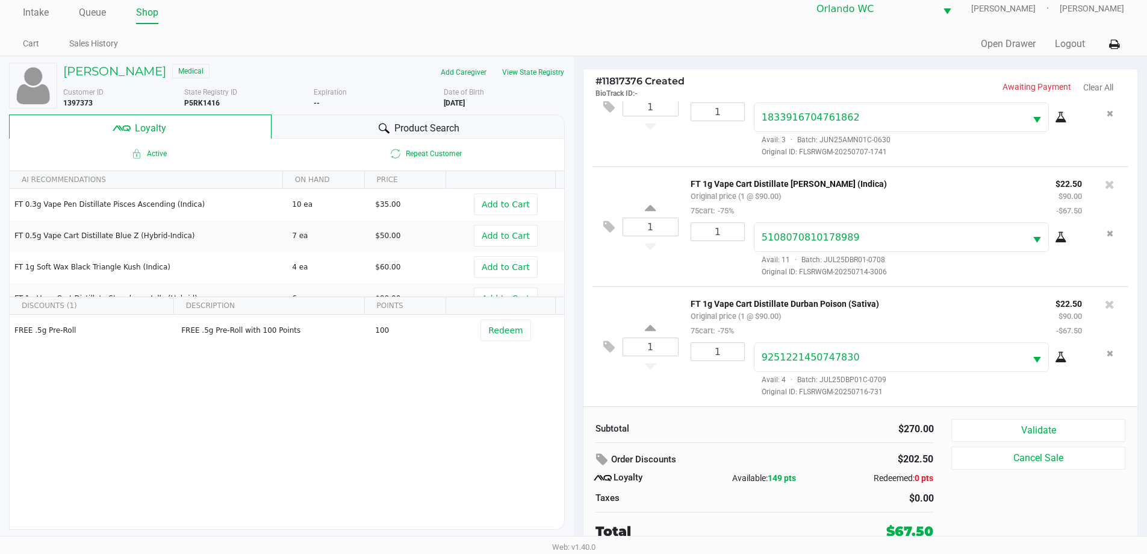
click at [1075, 46] on button "Logout" at bounding box center [1070, 44] width 30 height 14
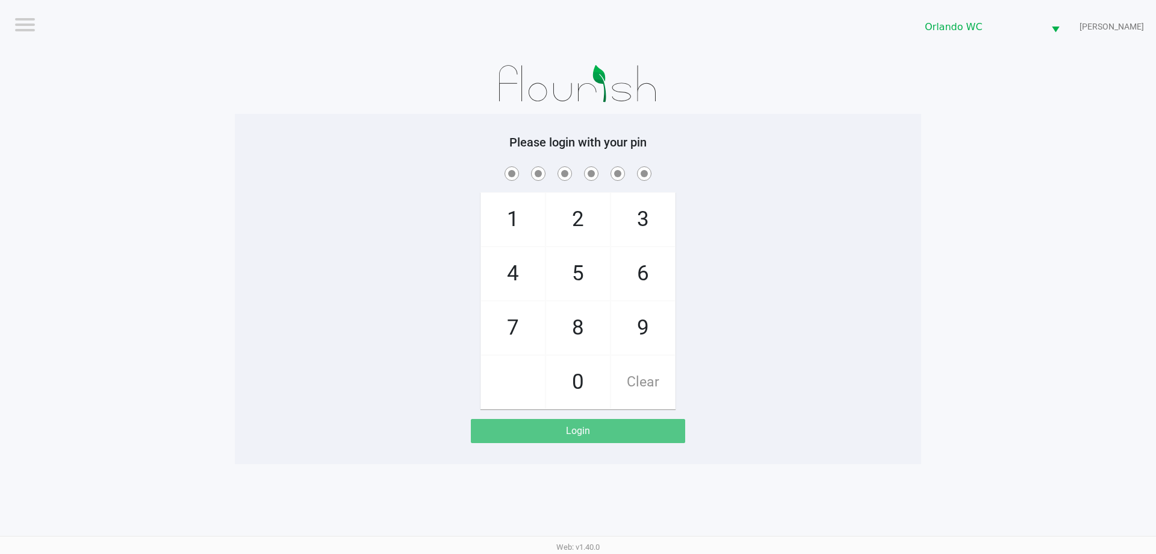
click at [953, 109] on app-pos-login-wrapper "Logout Orlando WC RODNEY-ATKINS Please login with your pin 1 4 7 2 5 8 0 3 6 9 …" at bounding box center [578, 232] width 1156 height 464
click at [1106, 196] on app-pos-login-wrapper "Logout Orlando WC RODNEY-ATKINS Please login with your pin 1 4 7 2 5 8 0 3 6 9 …" at bounding box center [578, 232] width 1156 height 464
checkbox input "true"
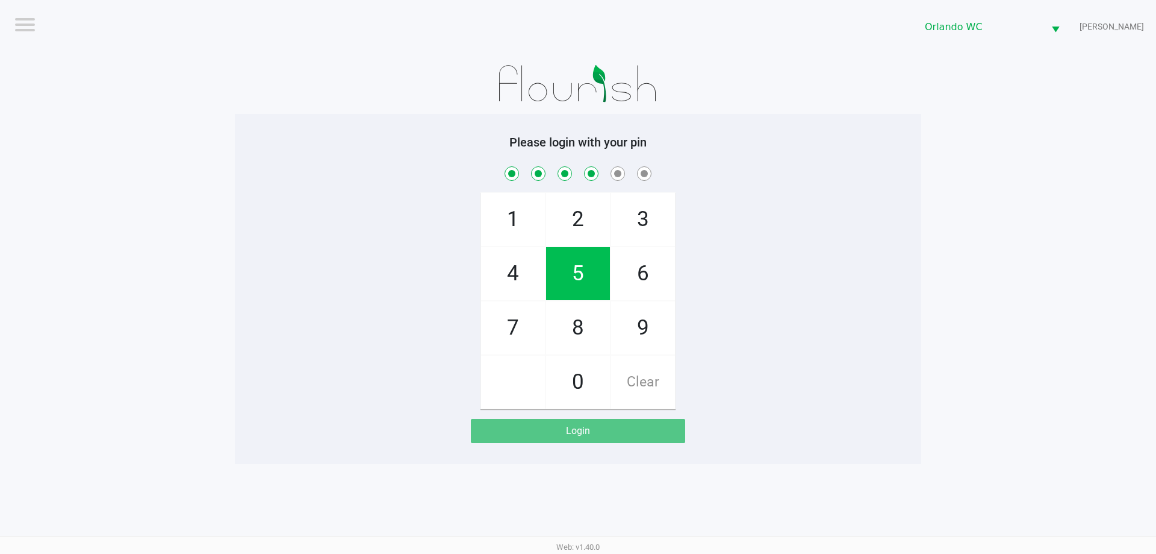
checkbox input "true"
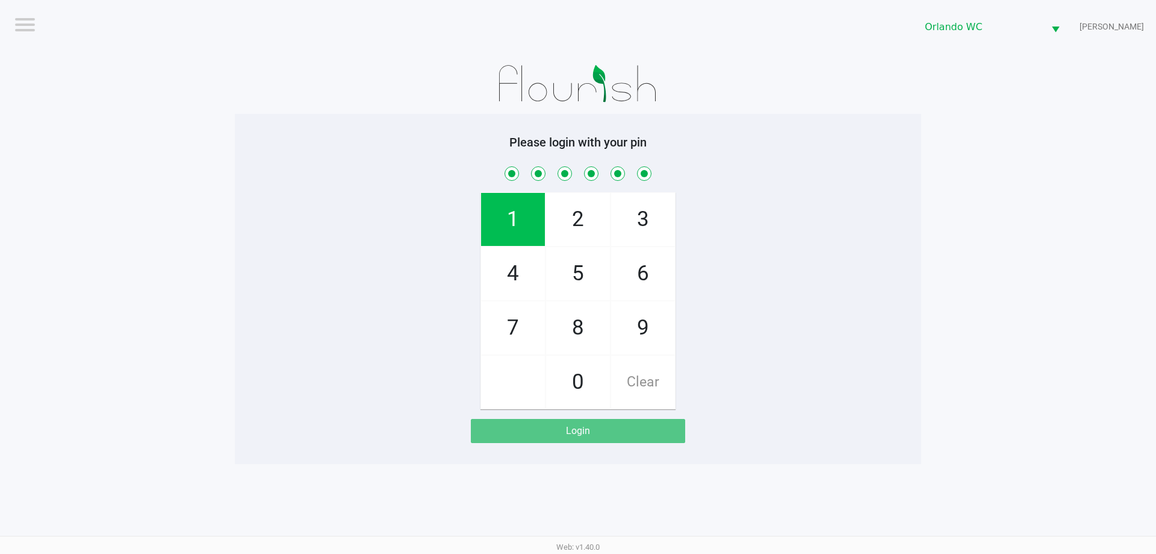
checkbox input "true"
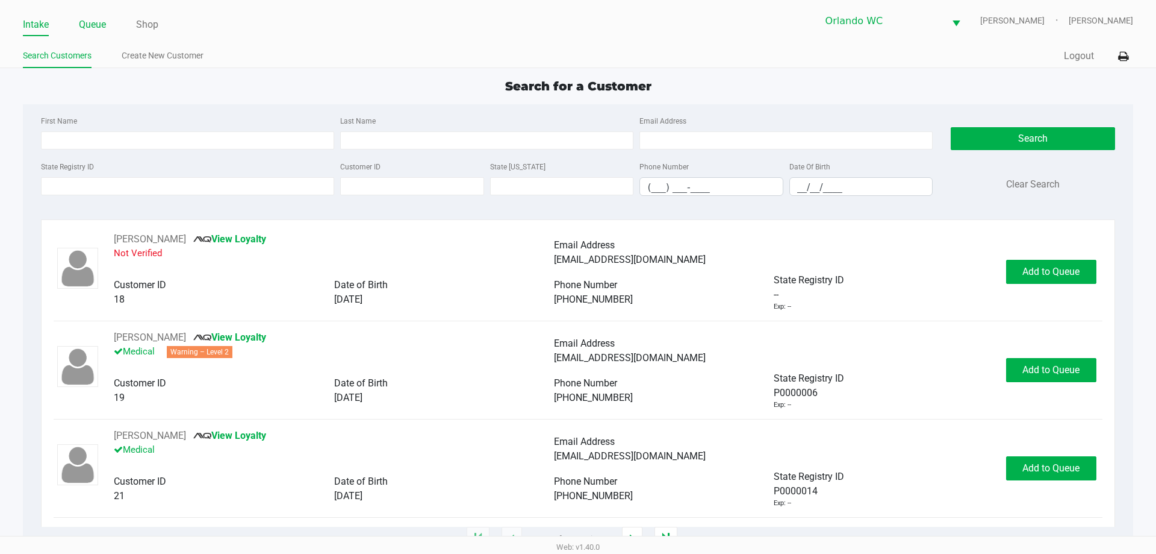
click at [95, 20] on link "Queue" at bounding box center [92, 24] width 27 height 17
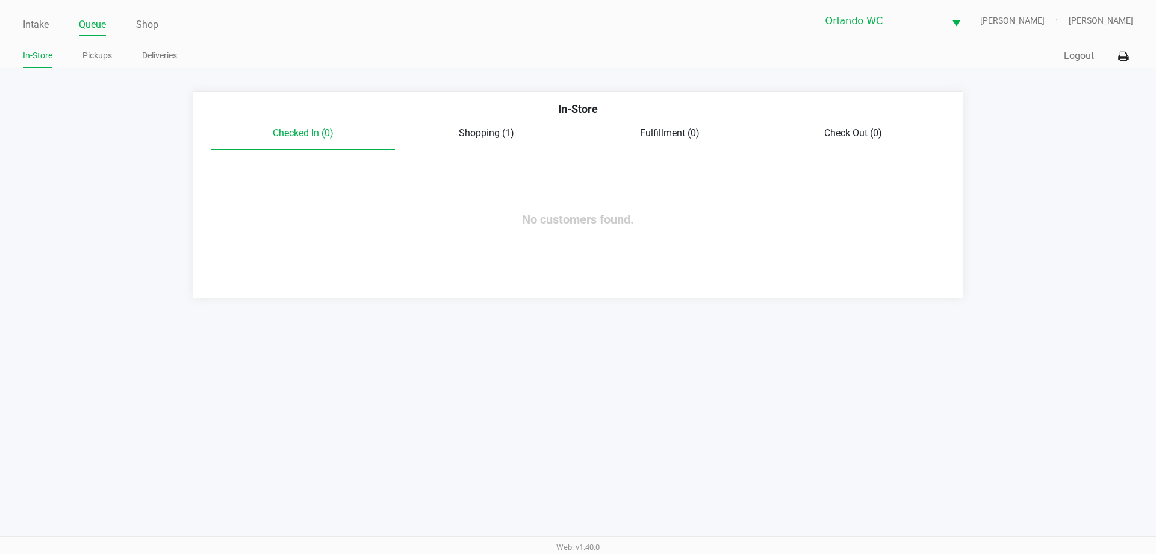
click at [499, 114] on div "In-Store" at bounding box center [578, 113] width 752 height 25
click at [487, 130] on span "Shopping (1)" at bounding box center [486, 132] width 55 height 11
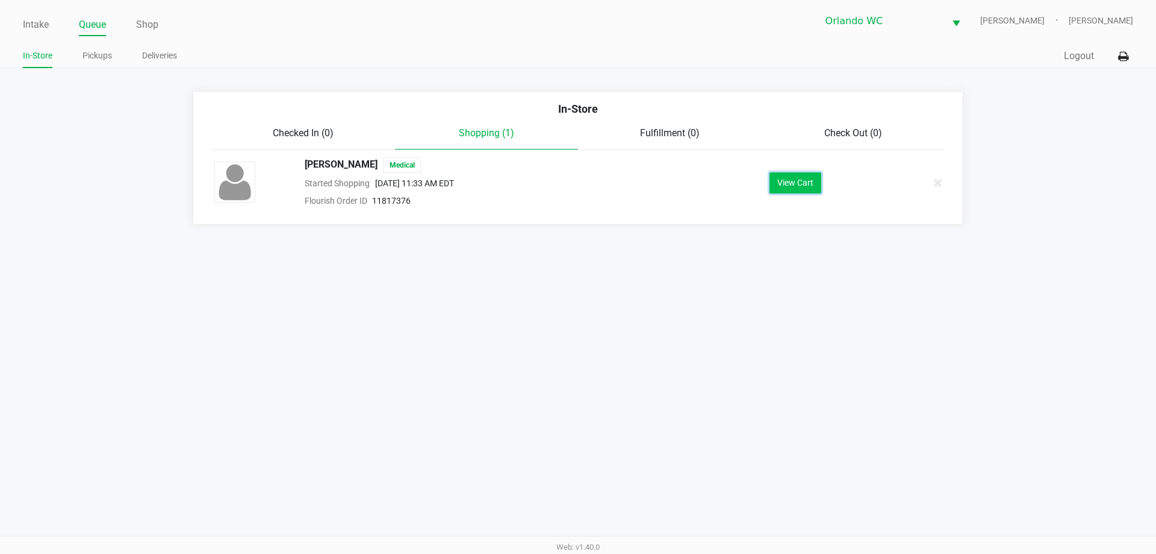
click at [795, 178] on button "View Cart" at bounding box center [796, 182] width 52 height 21
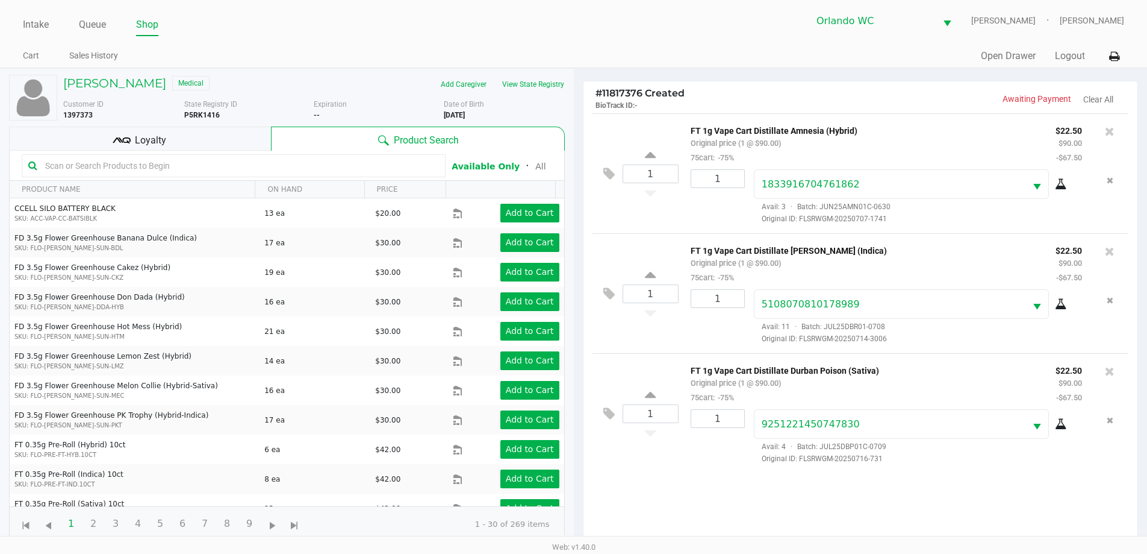
click at [230, 138] on div "Loyalty" at bounding box center [140, 138] width 262 height 24
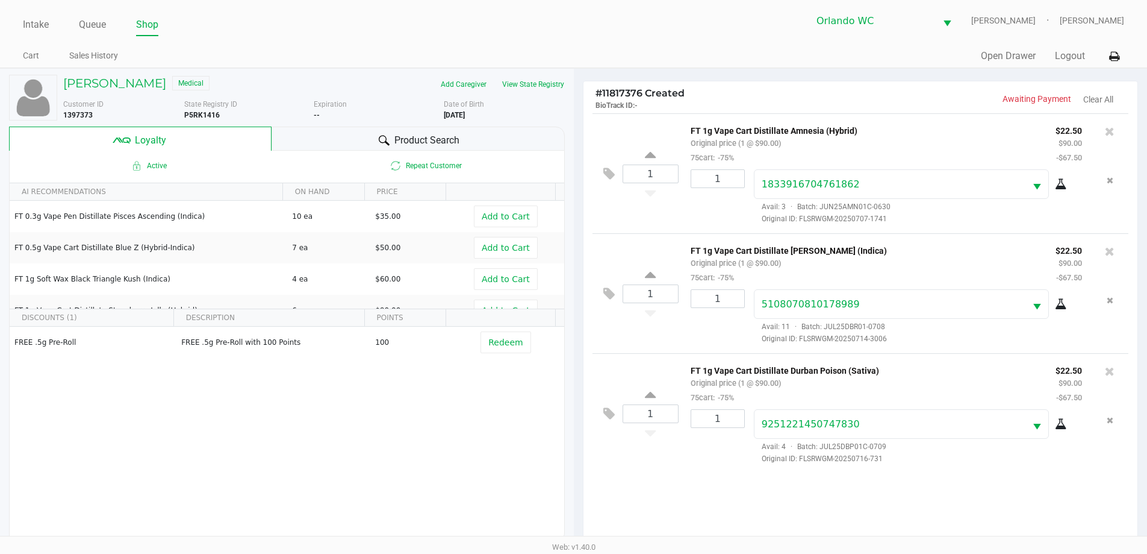
click at [365, 139] on div "Product Search" at bounding box center [418, 138] width 293 height 24
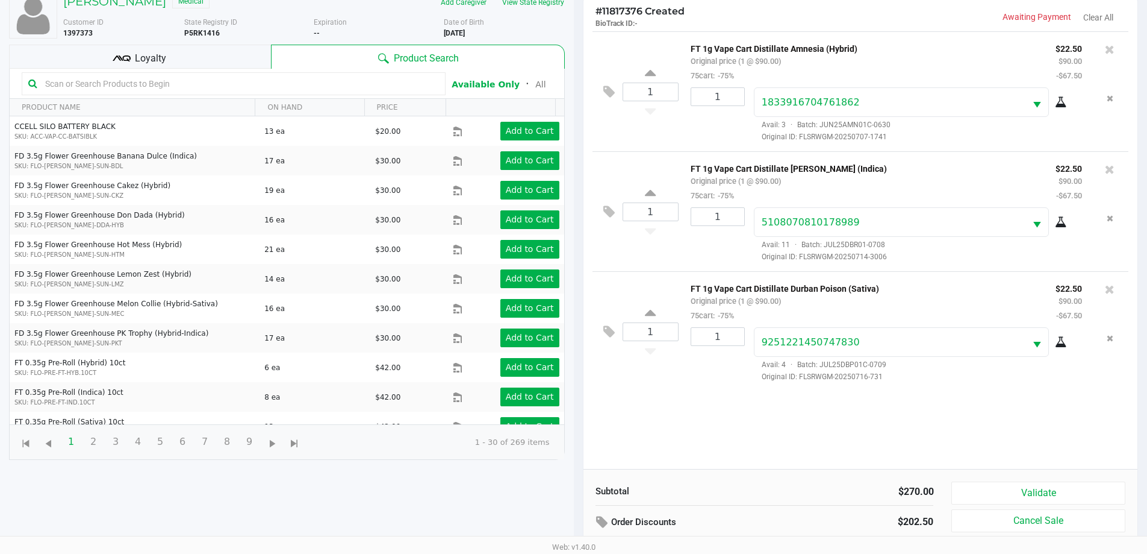
scroll to position [145, 0]
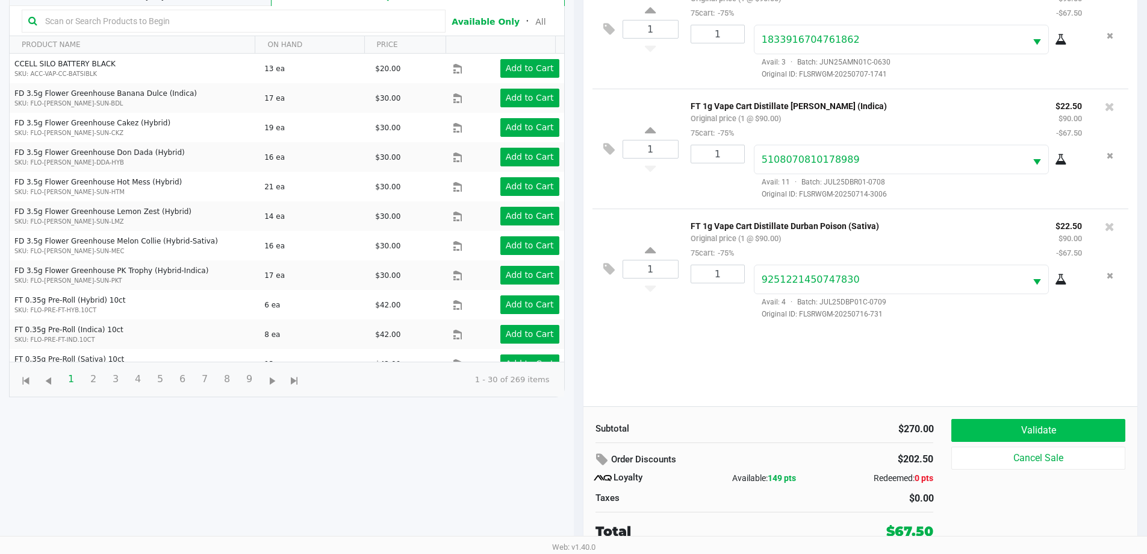
click at [1068, 432] on button "Validate" at bounding box center [1038, 430] width 173 height 23
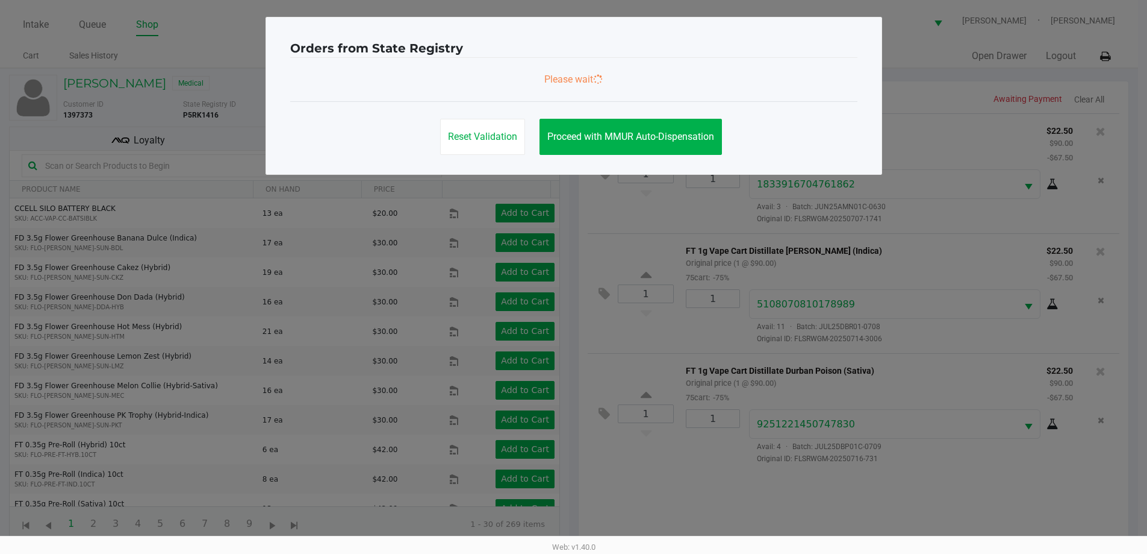
scroll to position [0, 0]
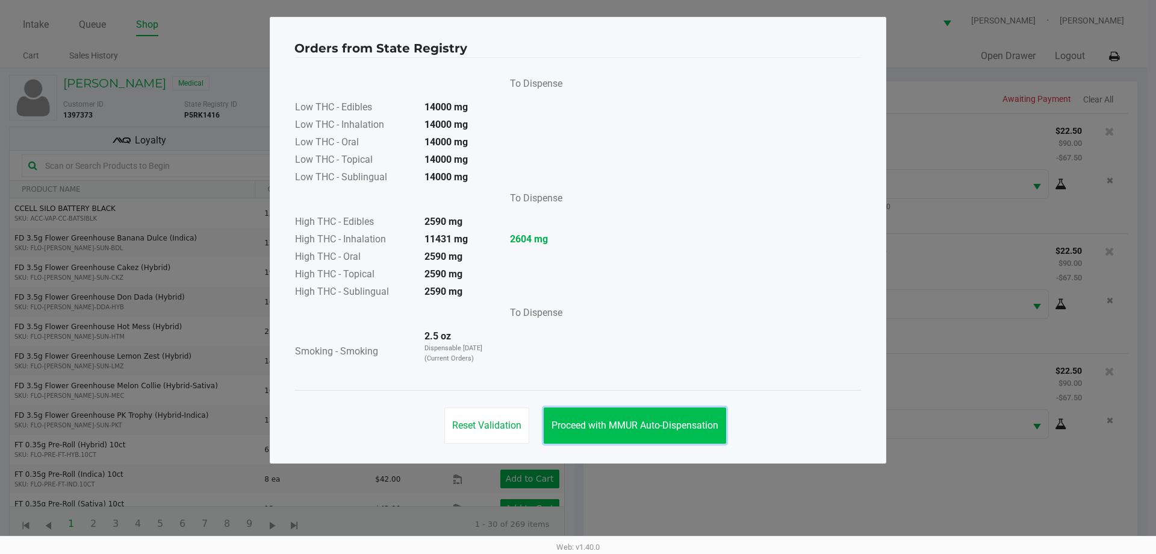
click at [621, 435] on button "Proceed with MMUR Auto-Dispensation" at bounding box center [635, 425] width 183 height 36
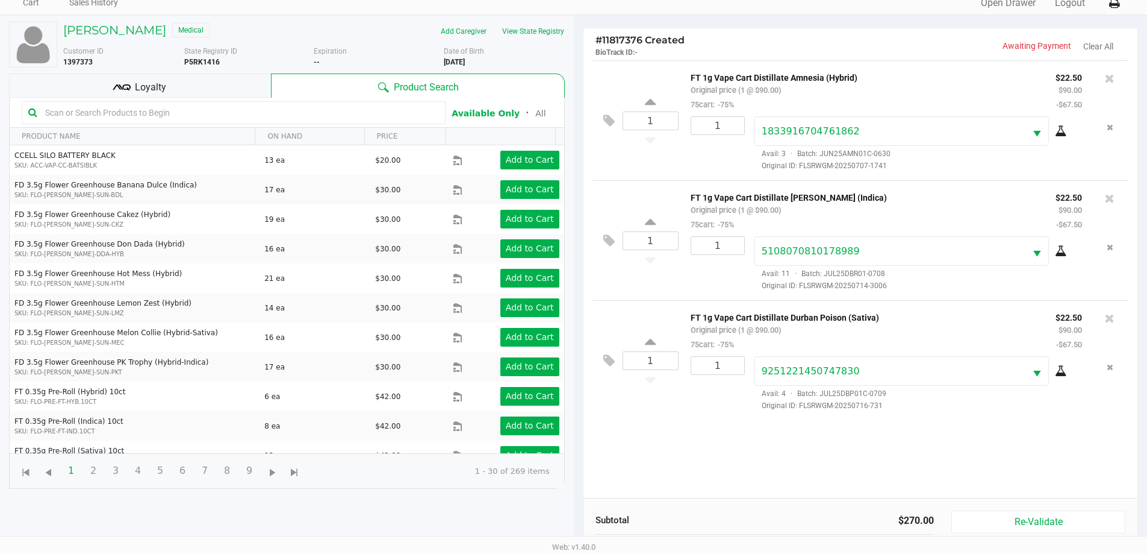
scroll to position [145, 0]
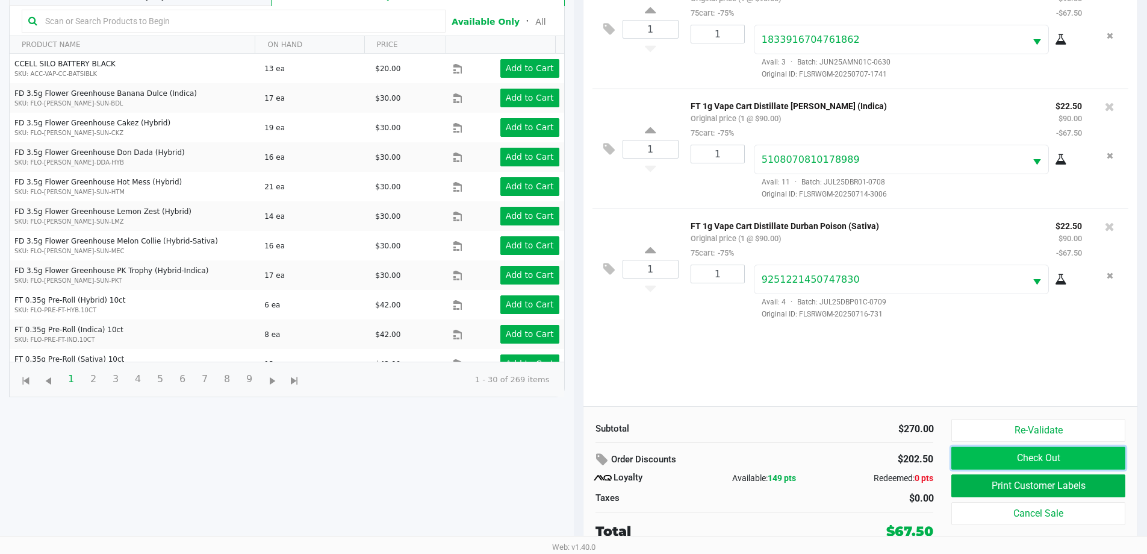
click at [1008, 461] on button "Check Out" at bounding box center [1038, 457] width 173 height 23
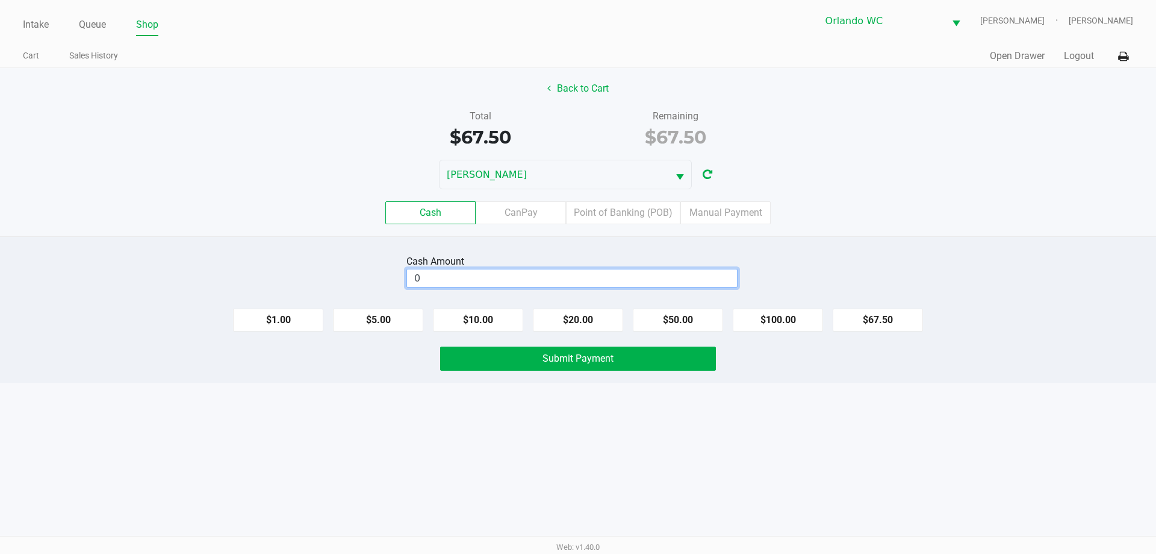
click at [481, 270] on input "0" at bounding box center [572, 277] width 330 height 17
type input "$70.00"
click at [524, 352] on button "Submit Payment" at bounding box center [578, 358] width 276 height 24
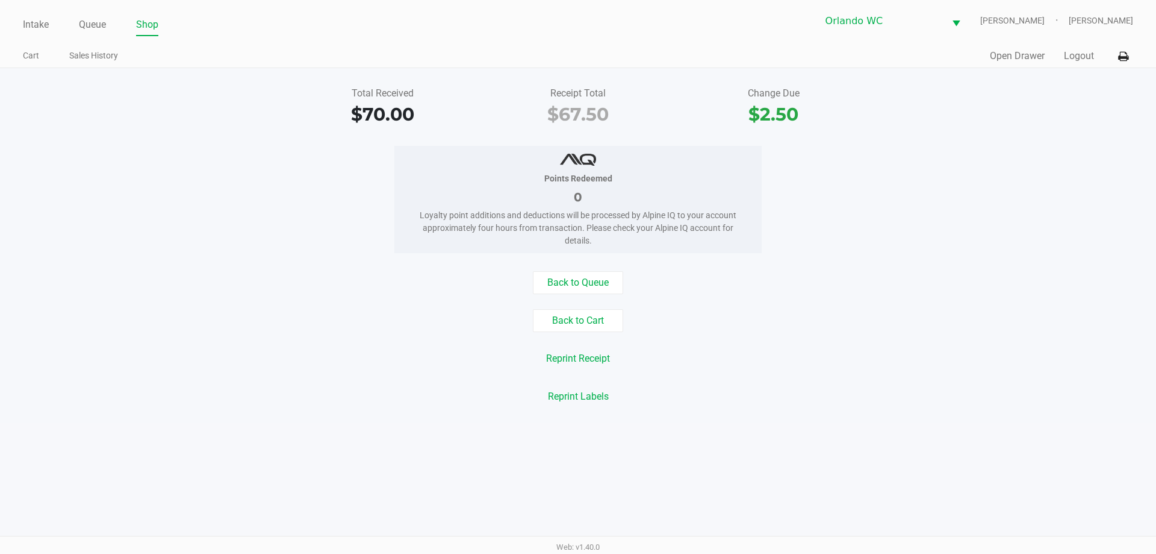
click at [42, 29] on link "Intake" at bounding box center [36, 24] width 26 height 17
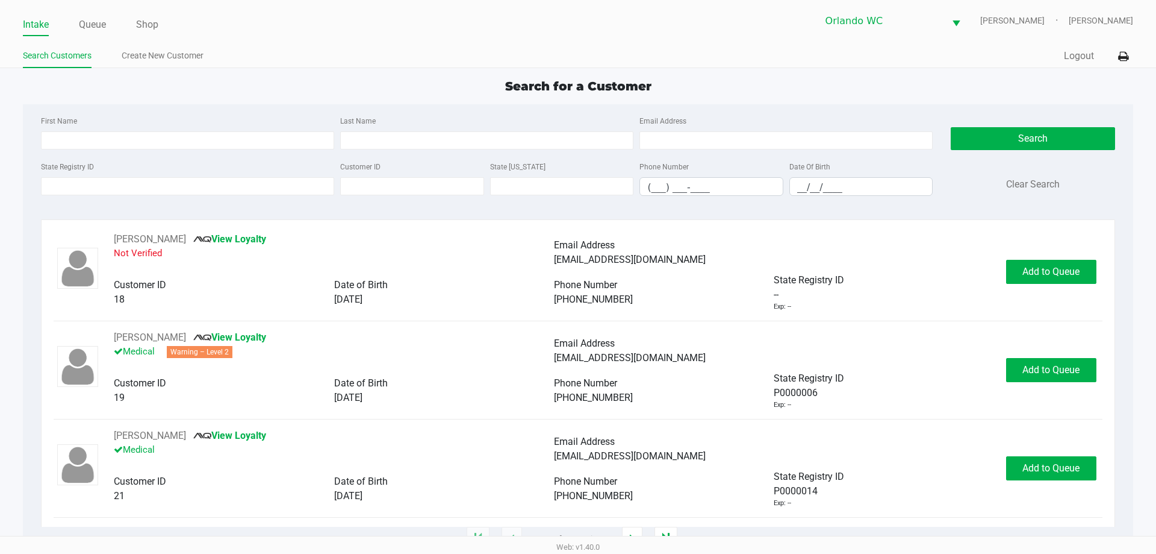
click at [107, 23] on ul "Intake Queue Shop" at bounding box center [300, 25] width 555 height 20
click at [93, 18] on link "Queue" at bounding box center [92, 24] width 27 height 17
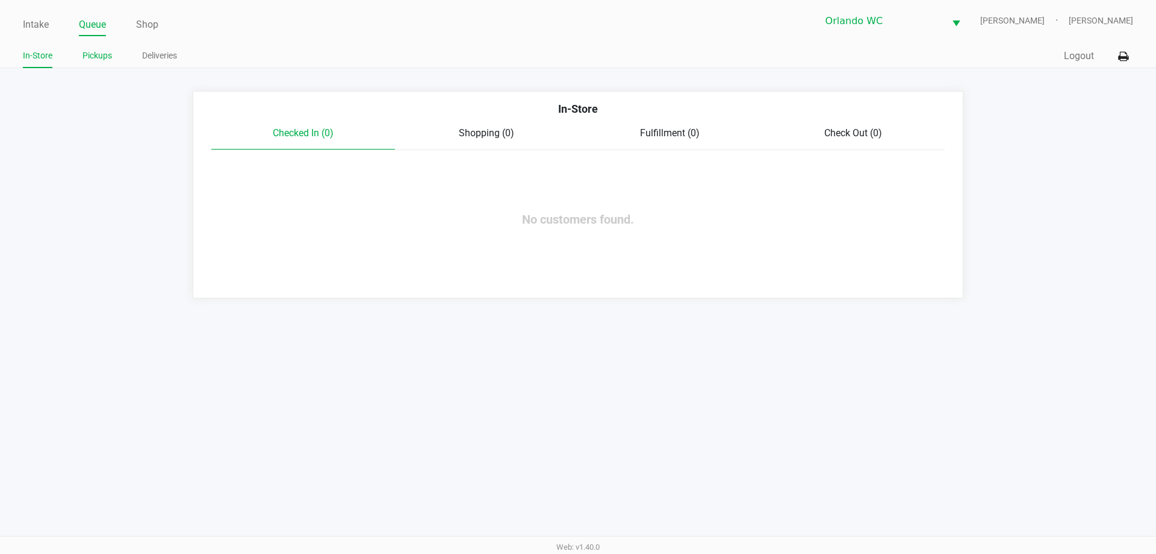
click at [97, 58] on link "Pickups" at bounding box center [98, 55] width 30 height 15
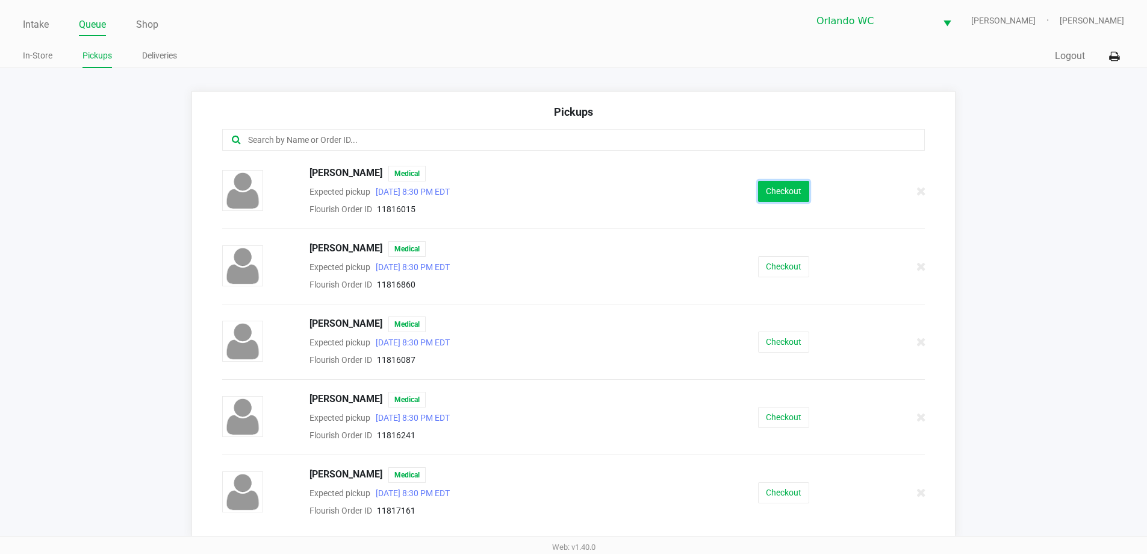
click at [761, 191] on button "Checkout" at bounding box center [783, 191] width 51 height 21
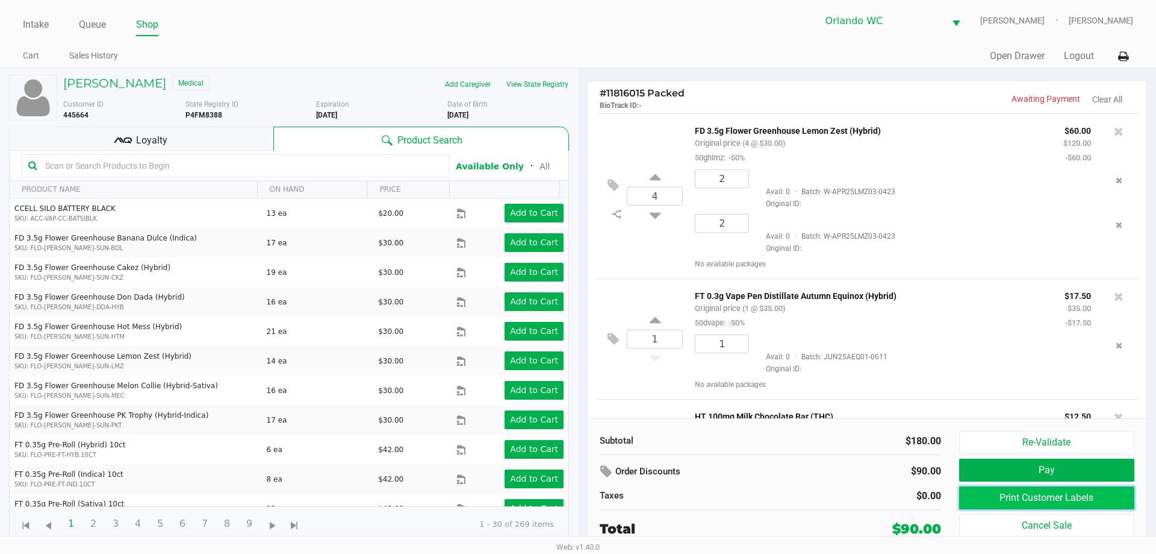
click at [1073, 500] on button "Print Customer Labels" at bounding box center [1047, 497] width 175 height 23
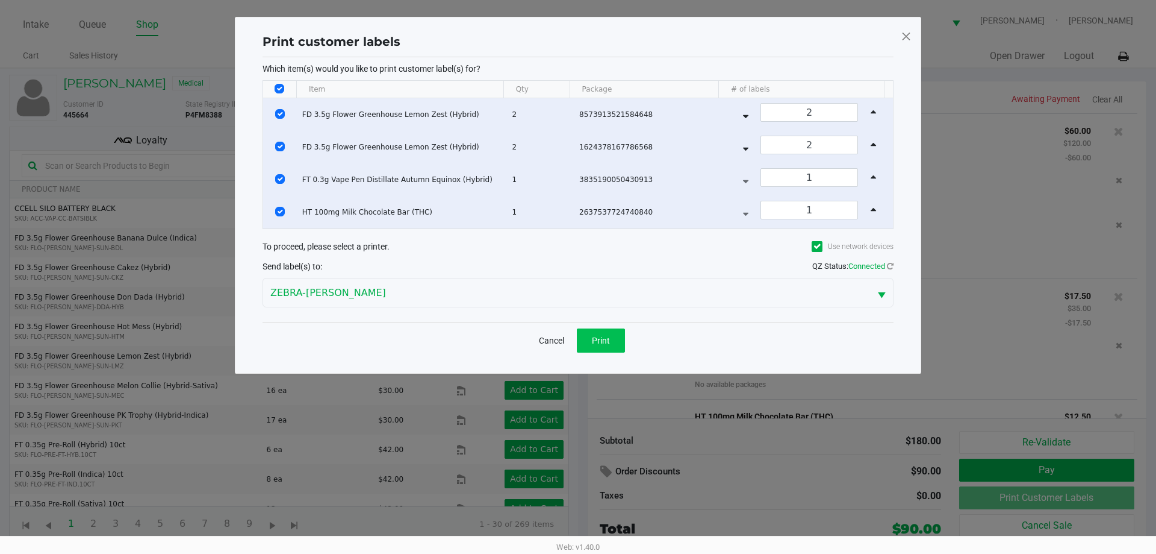
click at [599, 349] on button "Print" at bounding box center [601, 340] width 48 height 24
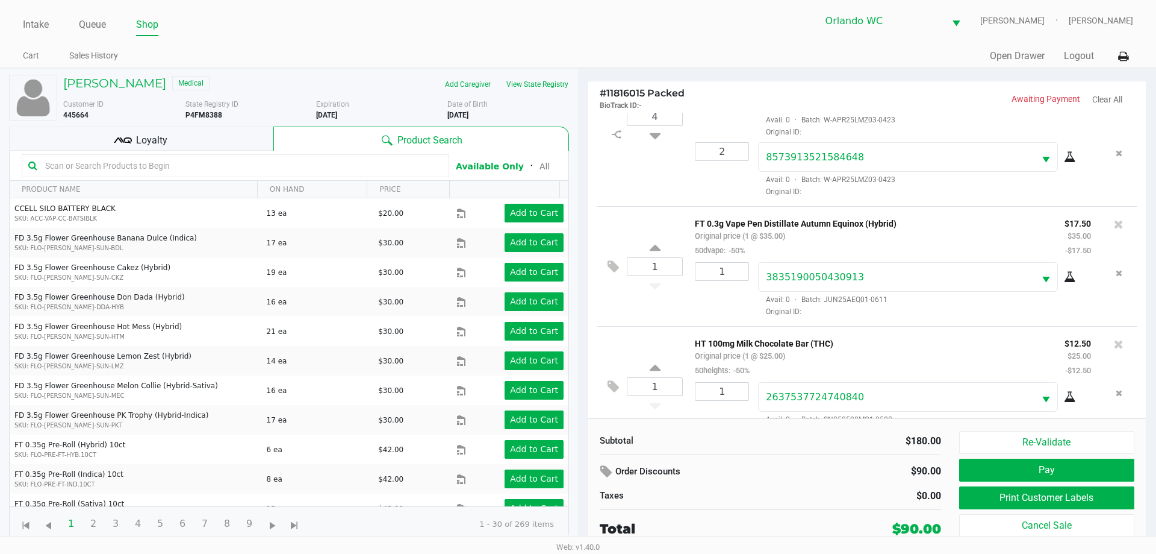
scroll to position [116, 0]
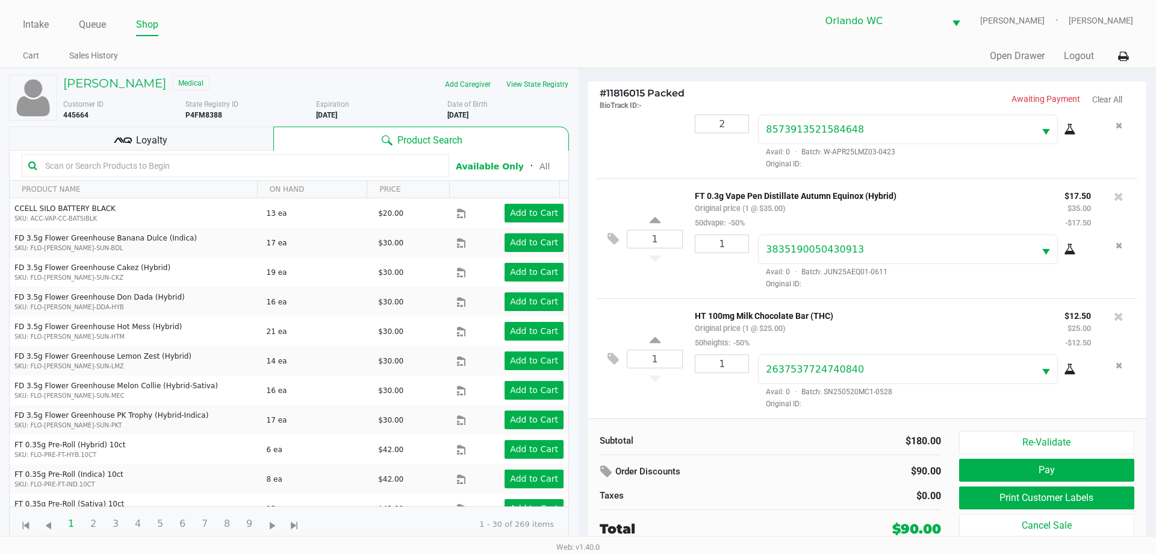
click at [205, 135] on div "Loyalty" at bounding box center [141, 138] width 264 height 24
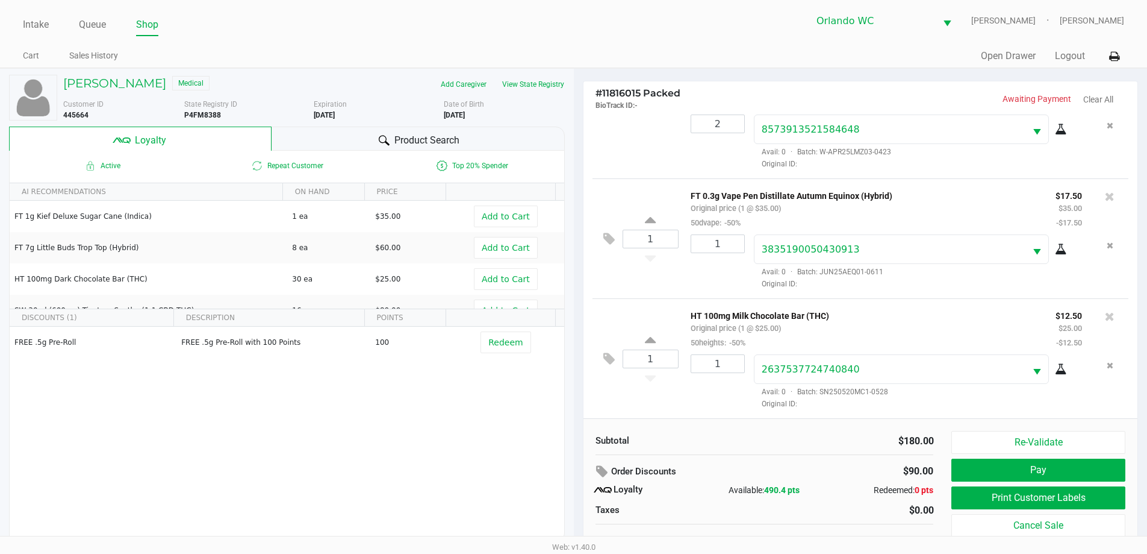
click at [1082, 499] on button "Print Customer Labels" at bounding box center [1038, 497] width 173 height 23
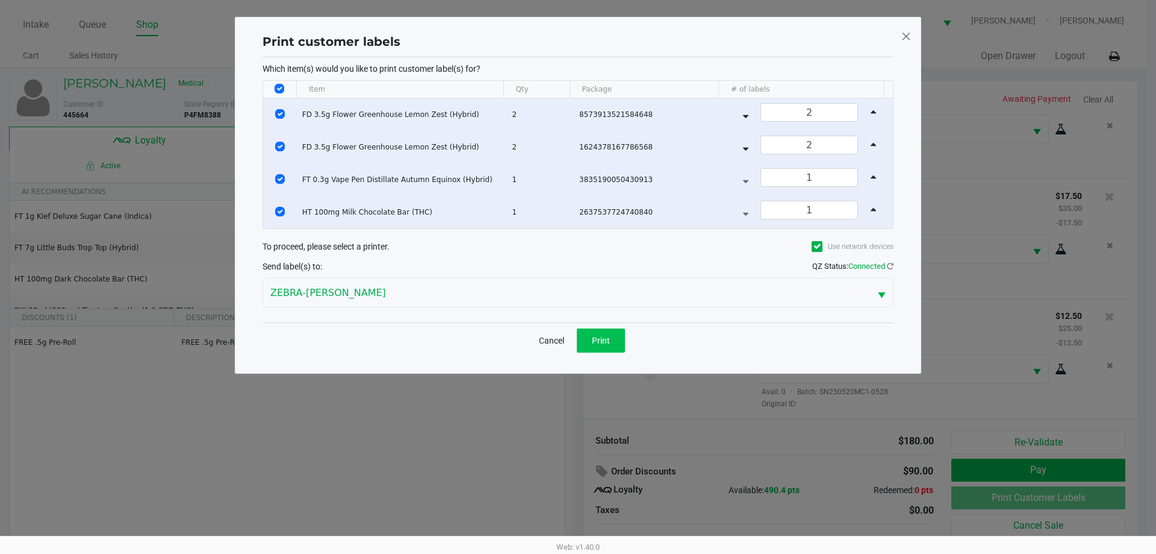
click at [598, 342] on span "Print" at bounding box center [601, 340] width 18 height 10
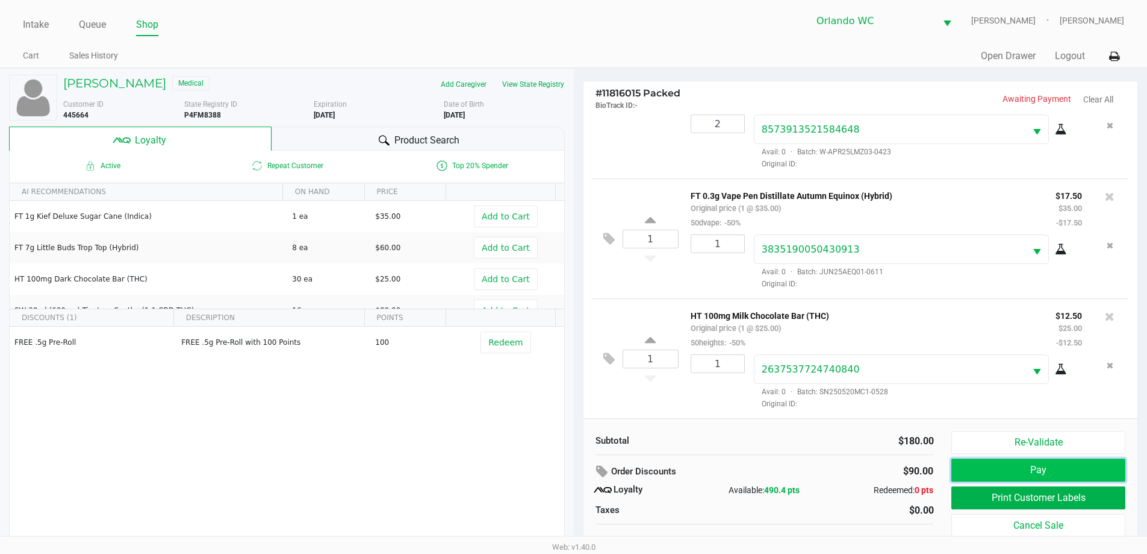
click at [1066, 458] on button "Pay" at bounding box center [1038, 469] width 173 height 23
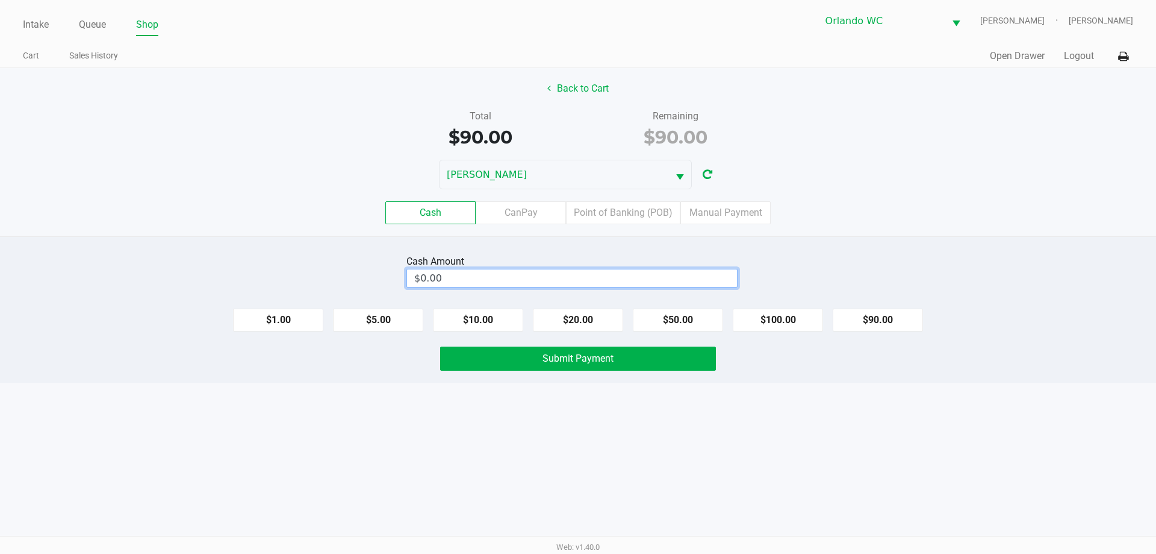
click at [587, 272] on input "$0.00" at bounding box center [572, 277] width 330 height 17
click at [643, 354] on button "Submit Payment" at bounding box center [578, 358] width 276 height 24
type input "$100.00"
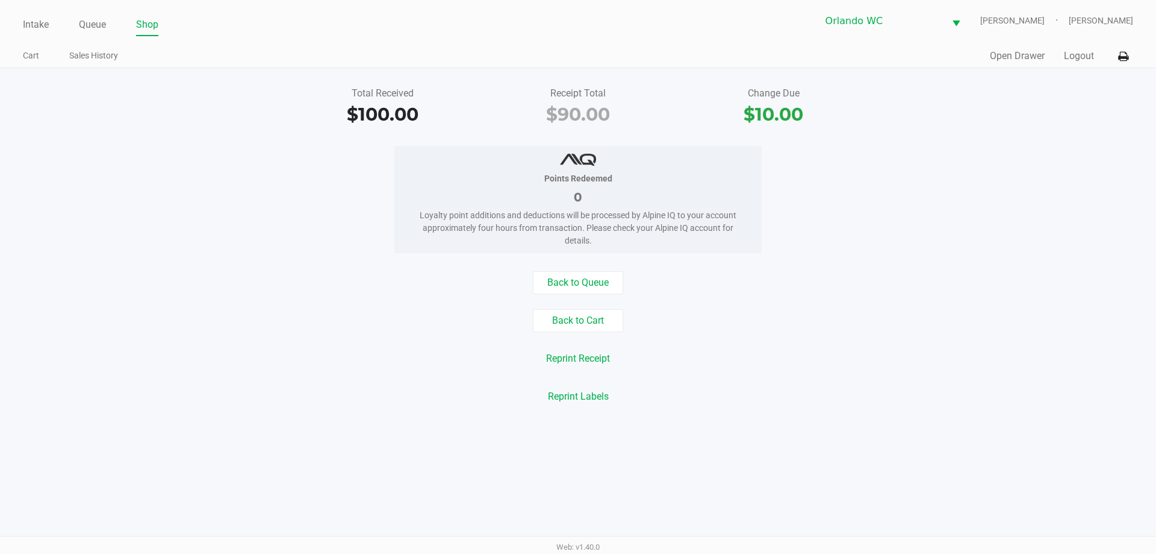
click at [33, 22] on link "Intake" at bounding box center [36, 24] width 26 height 17
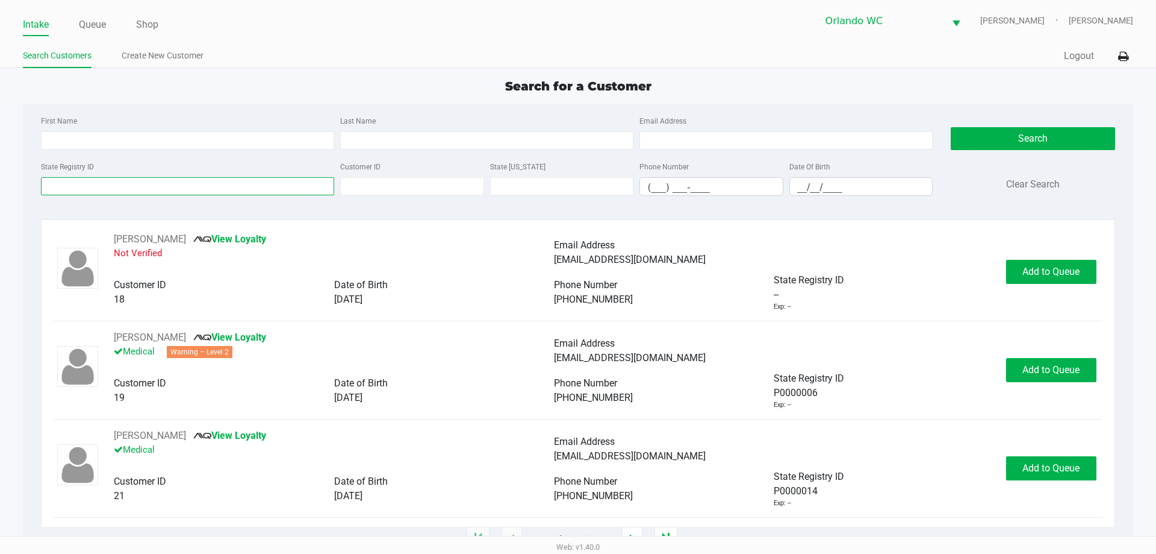
click at [92, 186] on input "State Registry ID" at bounding box center [187, 186] width 293 height 18
click at [189, 190] on input "State Registry ID" at bounding box center [187, 186] width 293 height 18
click at [189, 189] on input "State Registry ID" at bounding box center [187, 186] width 293 height 18
click at [414, 145] on input "Last Name" at bounding box center [486, 140] width 293 height 18
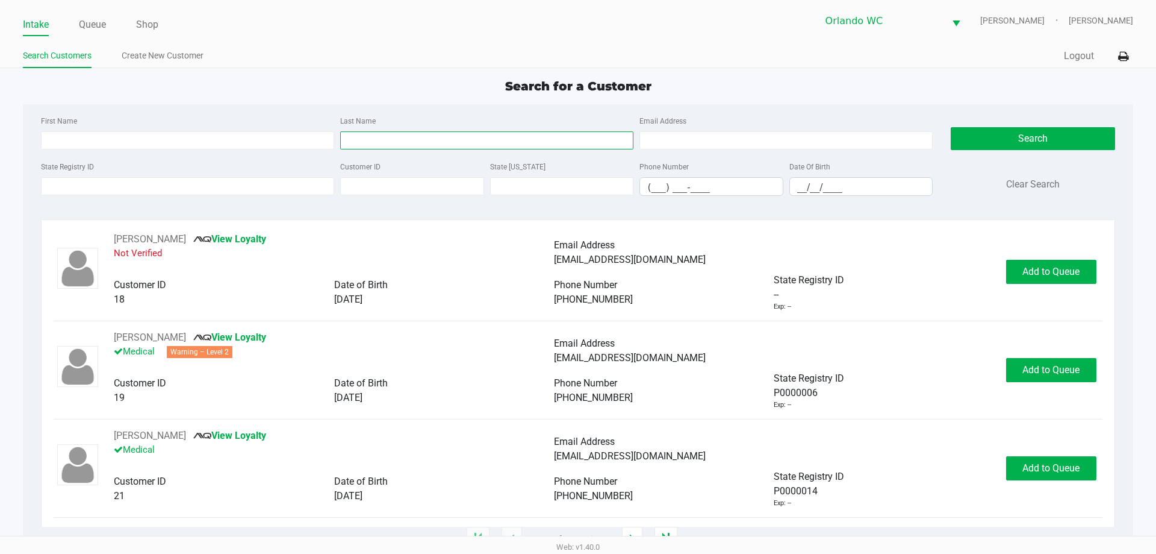
click at [414, 145] on input "Last Name" at bounding box center [486, 140] width 293 height 18
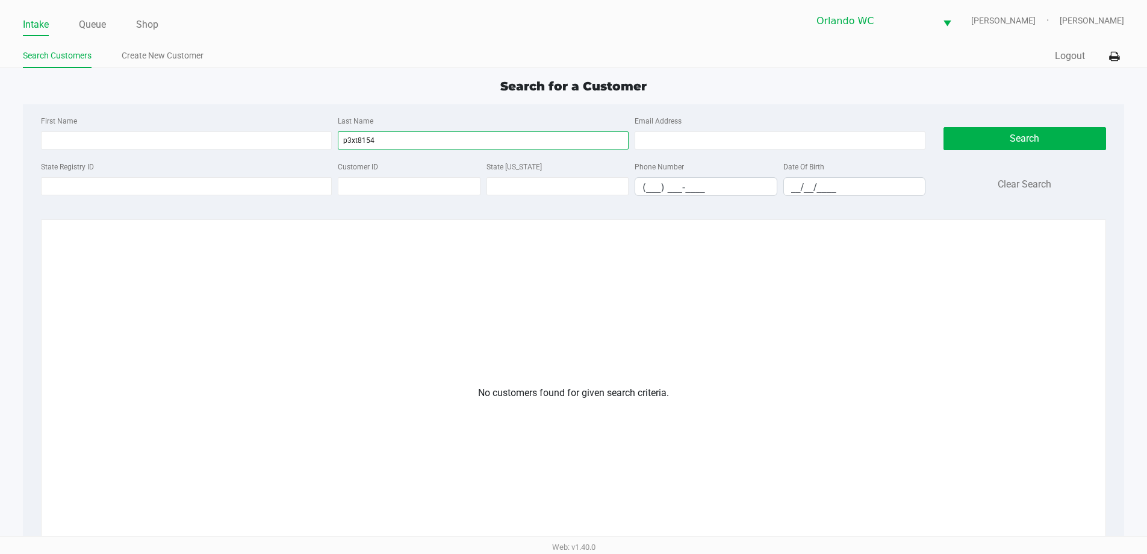
drag, startPoint x: 403, startPoint y: 146, endPoint x: 242, endPoint y: 149, distance: 161.5
click at [268, 150] on div "First Name Last Name p3xt8154 Email Address" at bounding box center [483, 136] width 891 height 46
type input "p3xt8154"
click at [224, 191] on input "State Registry ID" at bounding box center [186, 186] width 291 height 18
paste input "p3xt8154"
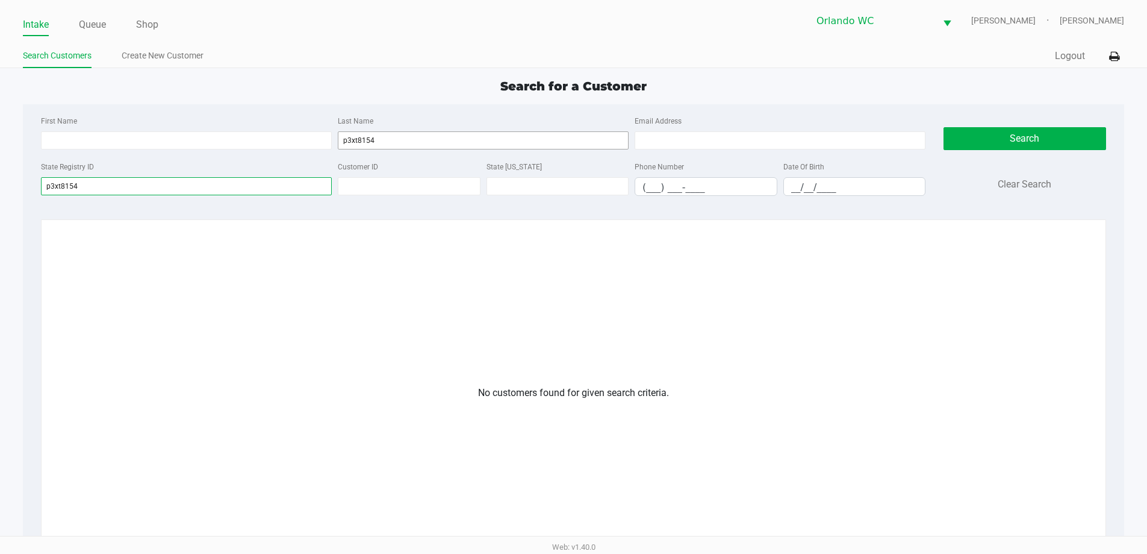
type input "p3xt8154"
drag, startPoint x: 401, startPoint y: 138, endPoint x: 0, endPoint y: 48, distance: 410.6
click at [152, 120] on div "First Name Last Name p3xt8154 Email Address" at bounding box center [483, 136] width 891 height 46
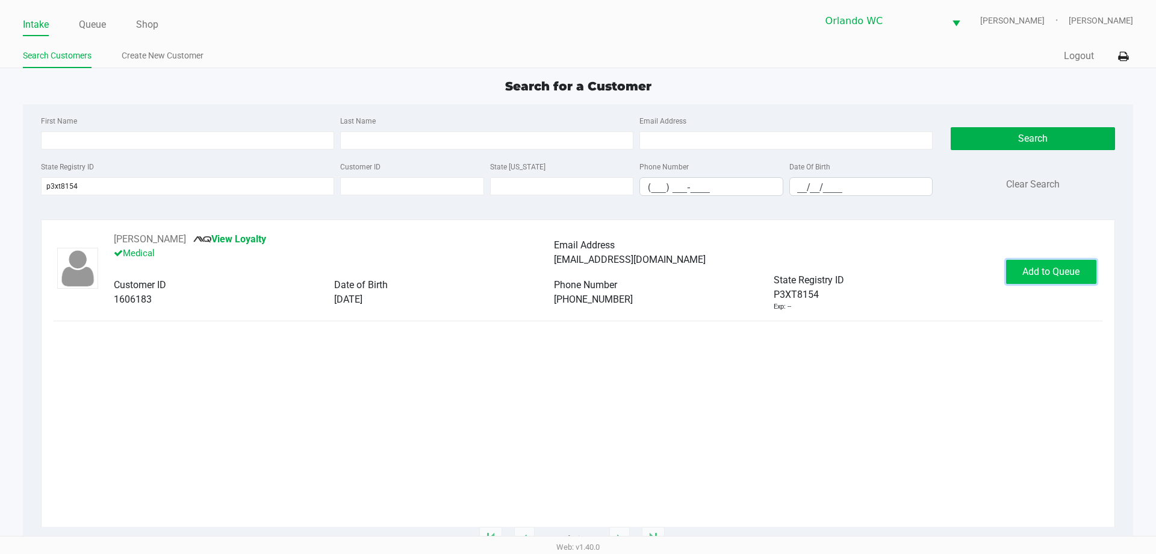
click at [1052, 278] on button "Add to Queue" at bounding box center [1051, 272] width 90 height 24
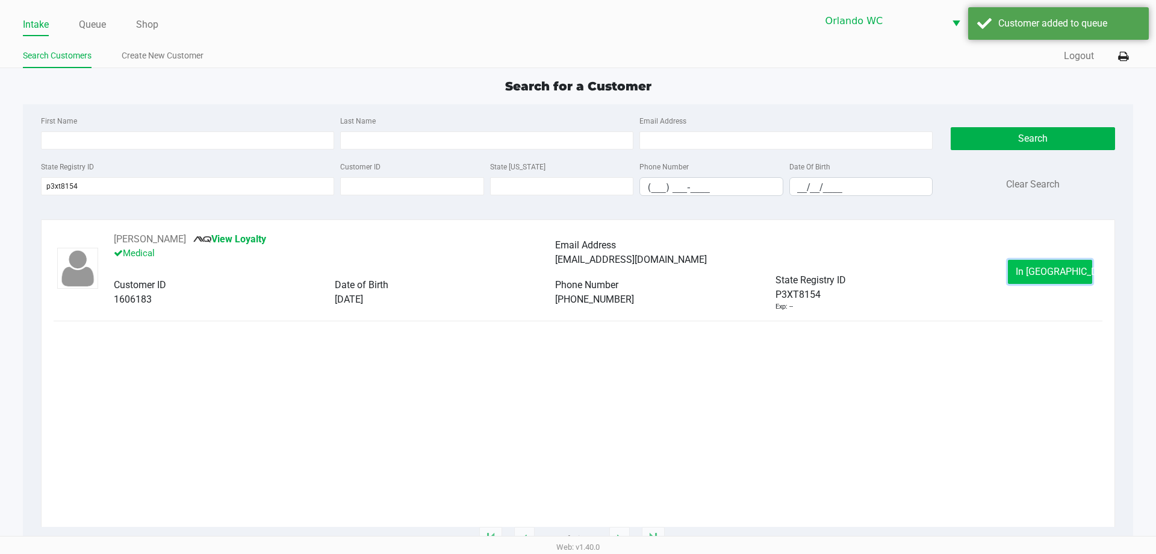
click at [1033, 273] on span "In Queue" at bounding box center [1066, 271] width 101 height 11
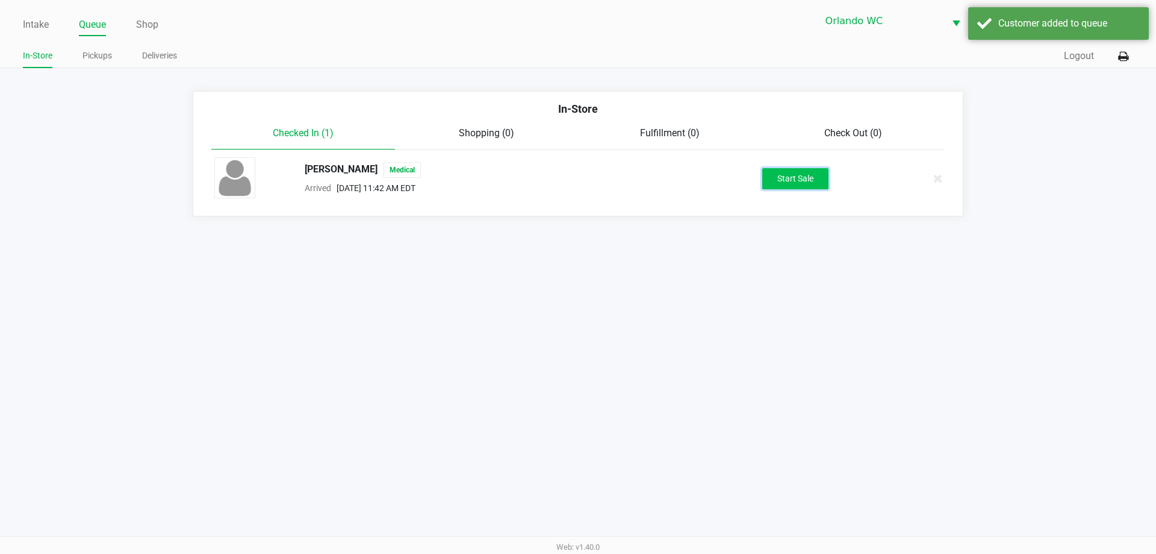
drag, startPoint x: 770, startPoint y: 179, endPoint x: 591, endPoint y: 189, distance: 179.8
click at [770, 181] on button "Start Sale" at bounding box center [796, 178] width 66 height 21
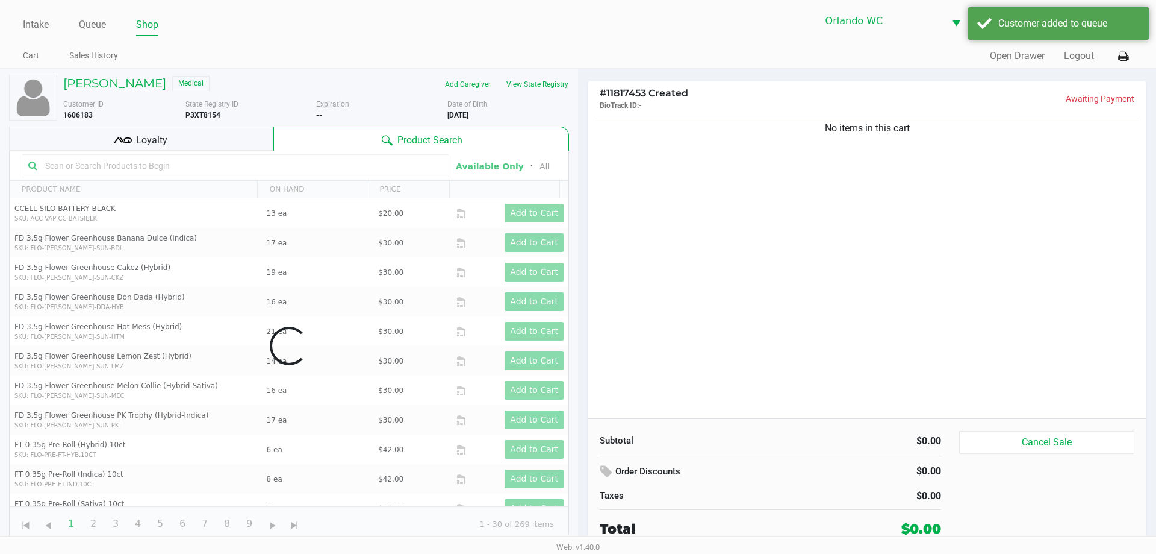
click at [142, 166] on input "text" at bounding box center [241, 166] width 402 height 18
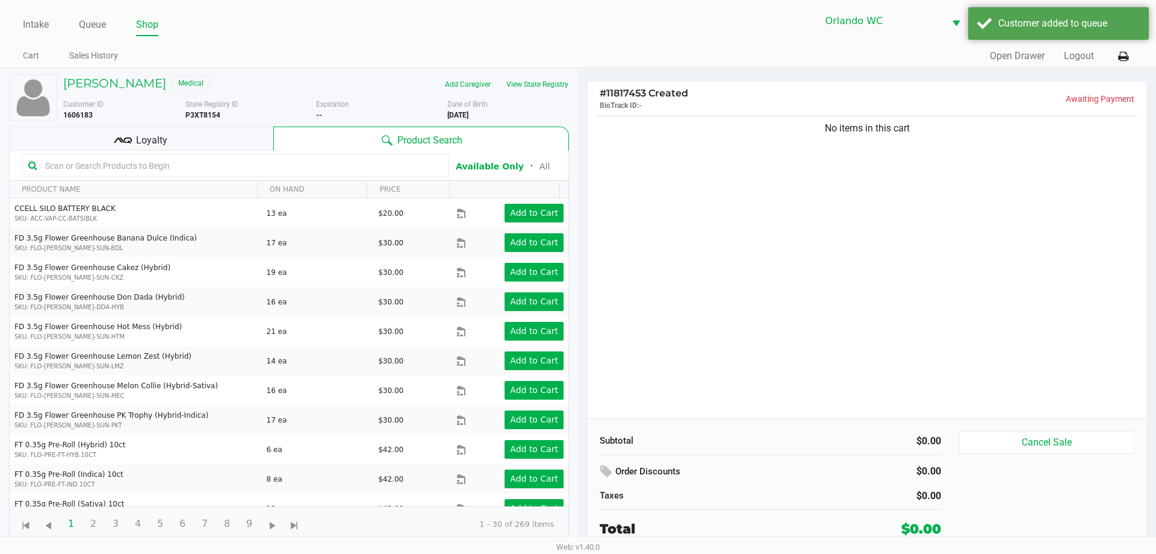
click at [142, 166] on input "text" at bounding box center [241, 166] width 402 height 18
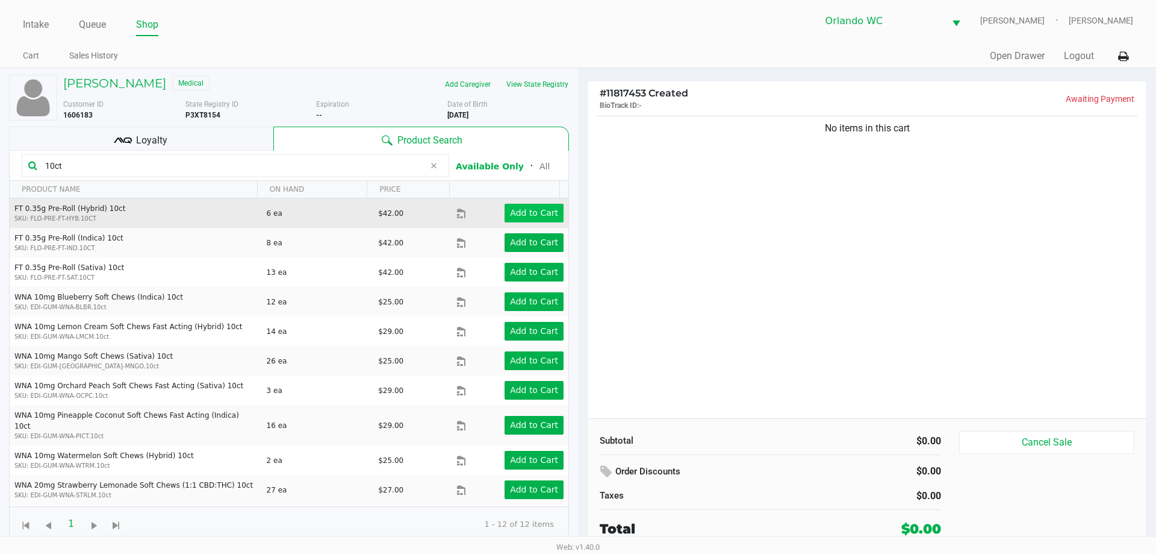
type input "10ct"
click at [545, 209] on app-button-loader "Add to Cart" at bounding box center [534, 213] width 48 height 10
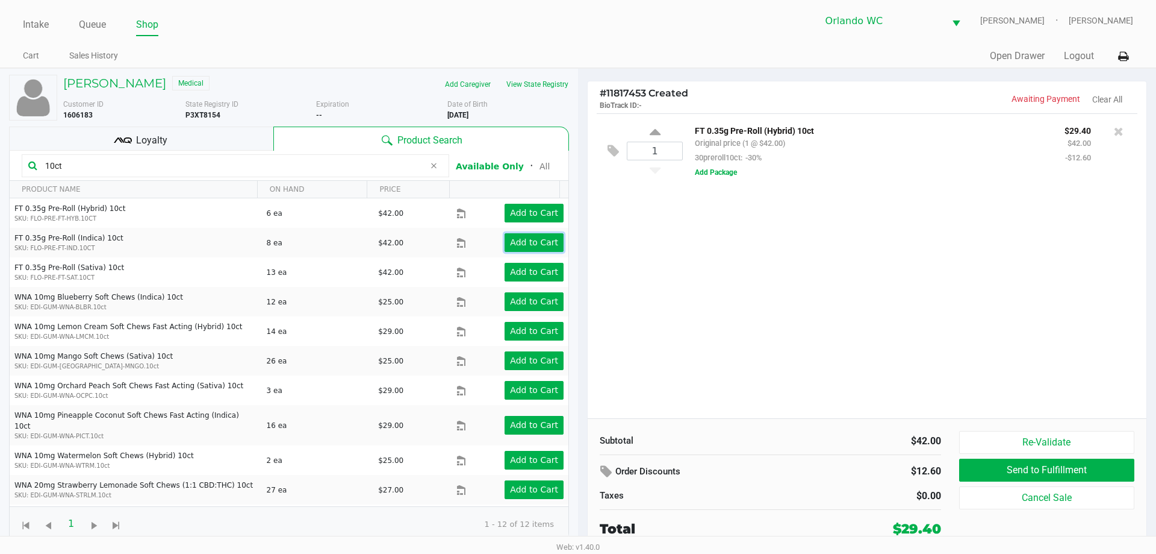
click at [520, 243] on app-button-loader "Add to Cart" at bounding box center [534, 242] width 48 height 10
click at [68, 167] on input "10ct" at bounding box center [232, 166] width 384 height 18
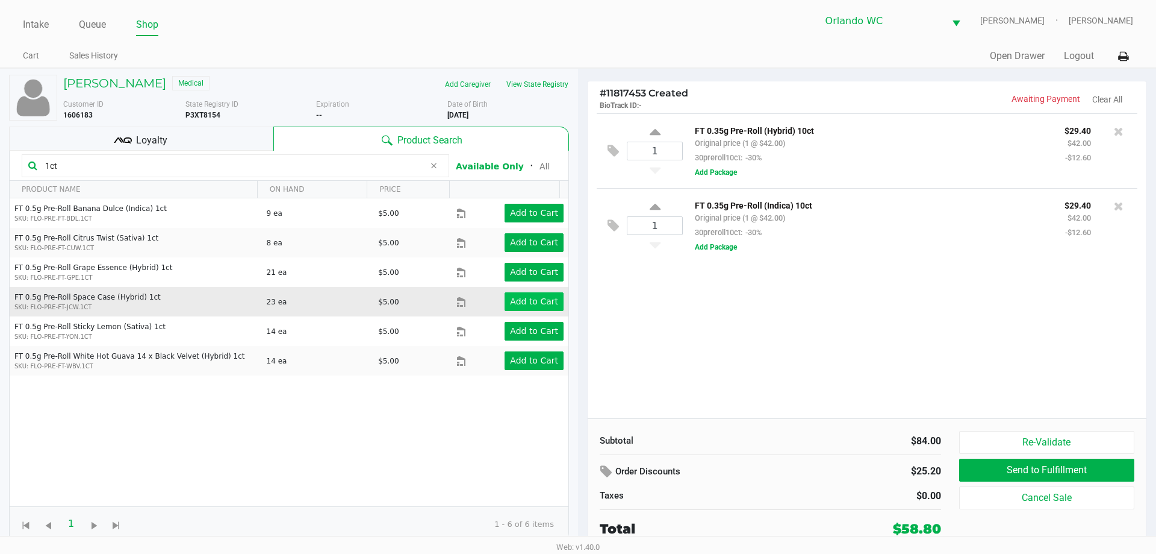
type input "1ct"
click at [529, 297] on app-button-loader "Add to Cart" at bounding box center [534, 301] width 48 height 10
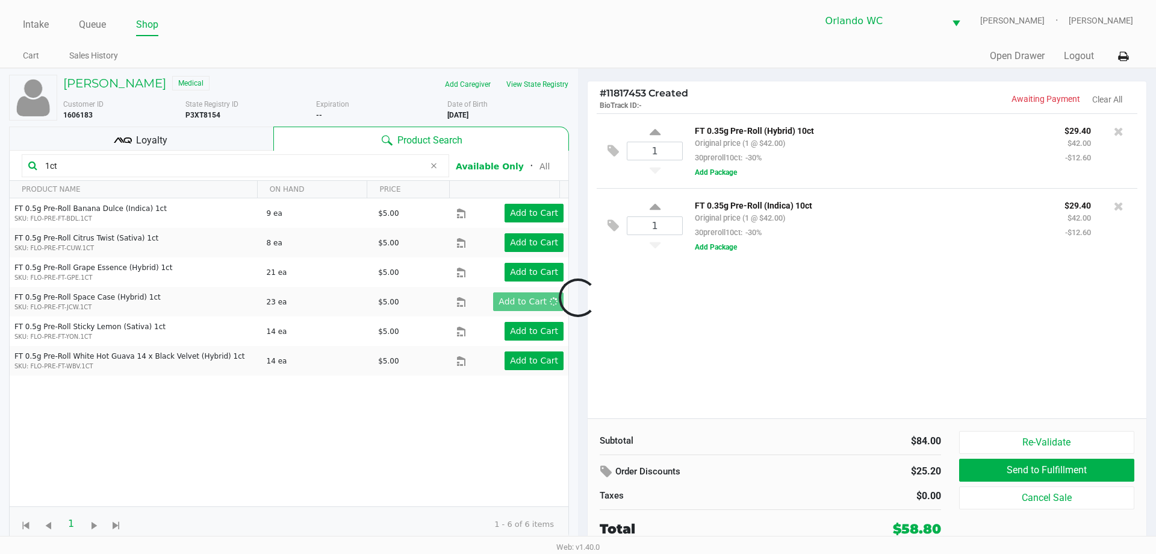
click at [90, 167] on div at bounding box center [578, 297] width 1156 height 338
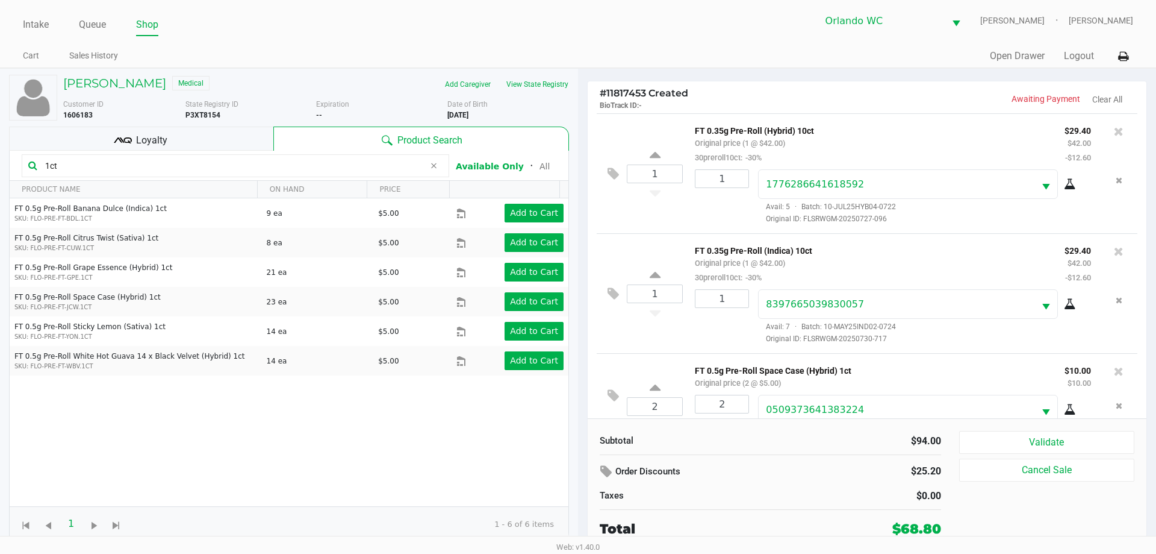
scroll to position [42, 0]
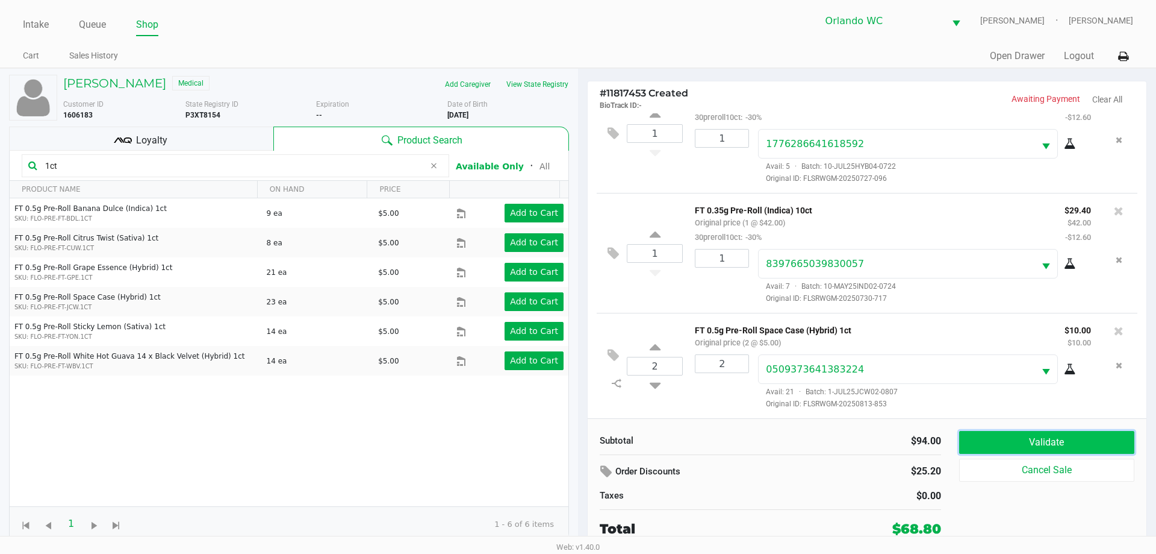
click at [1007, 437] on button "Validate" at bounding box center [1047, 442] width 175 height 23
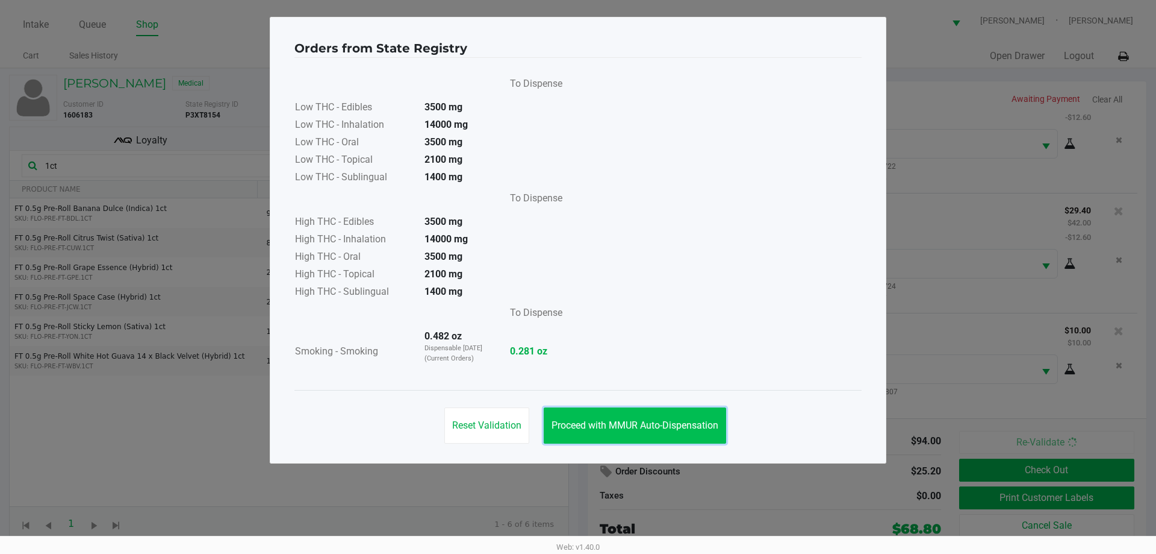
click at [682, 425] on span "Proceed with MMUR Auto-Dispensation" at bounding box center [635, 424] width 167 height 11
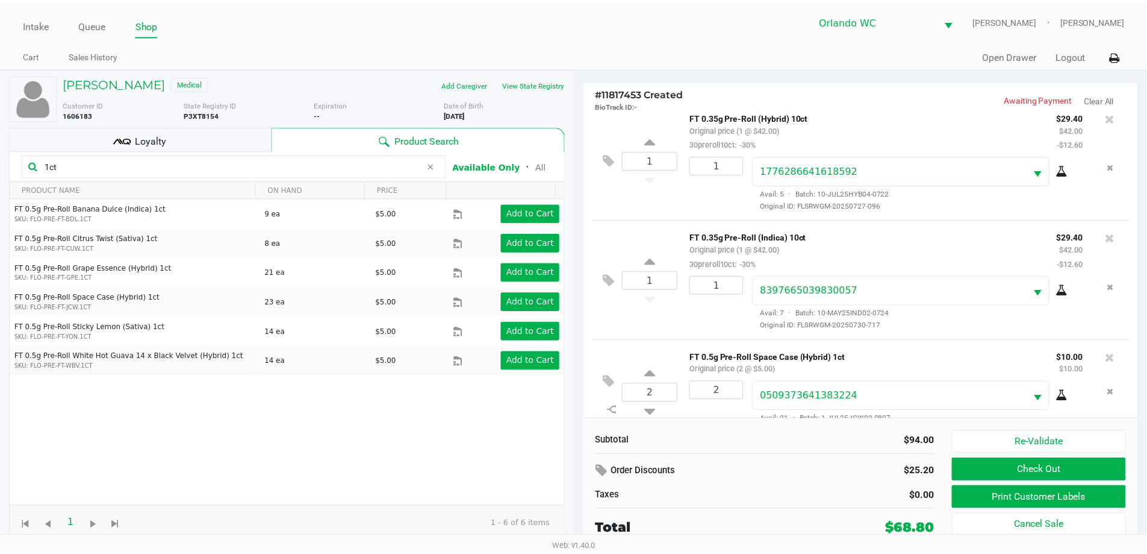
scroll to position [0, 0]
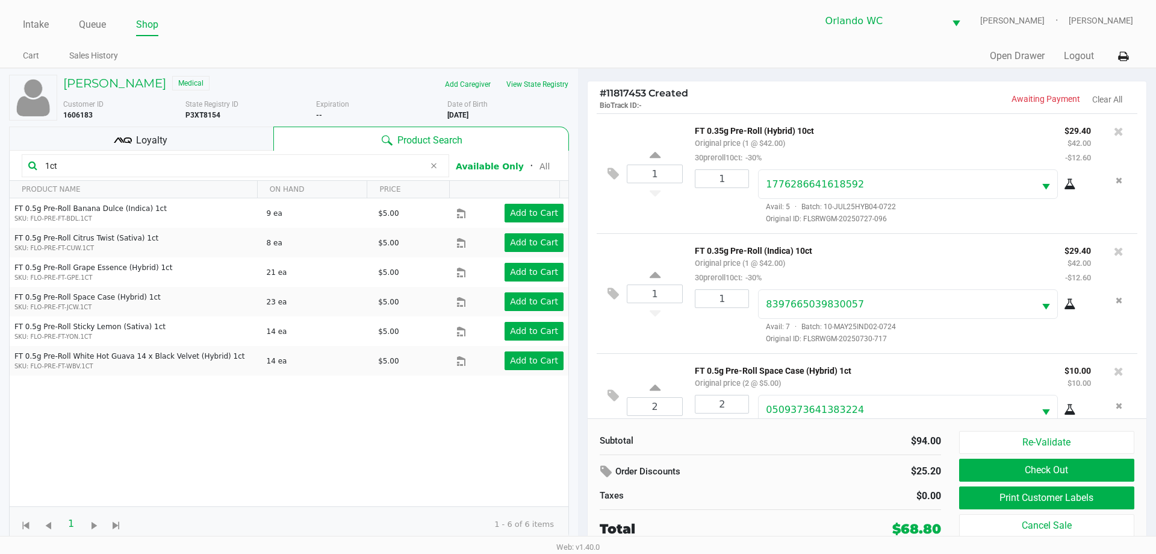
click at [203, 140] on div "Loyalty" at bounding box center [141, 138] width 264 height 24
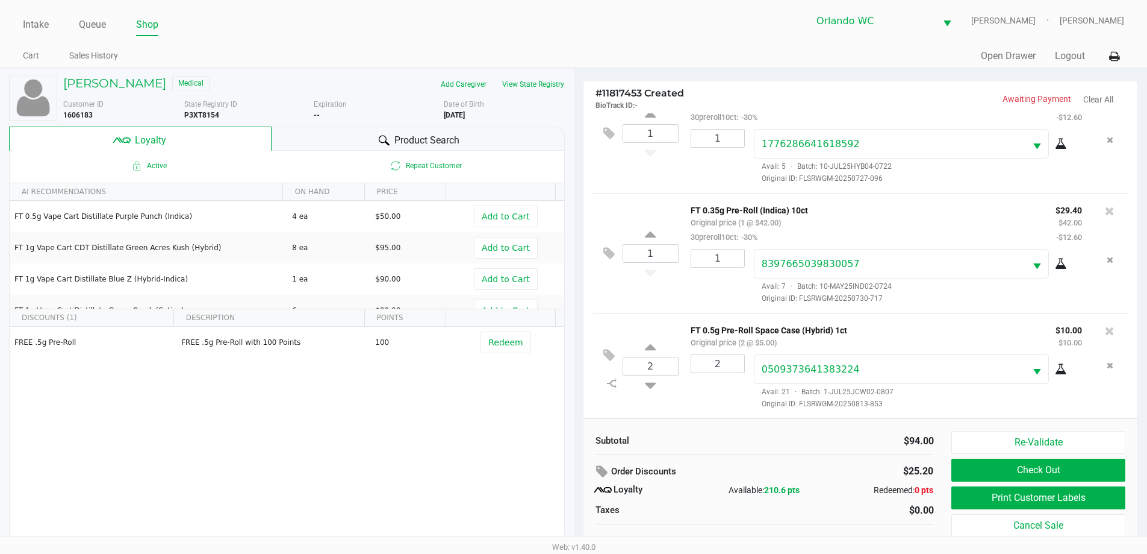
scroll to position [12, 0]
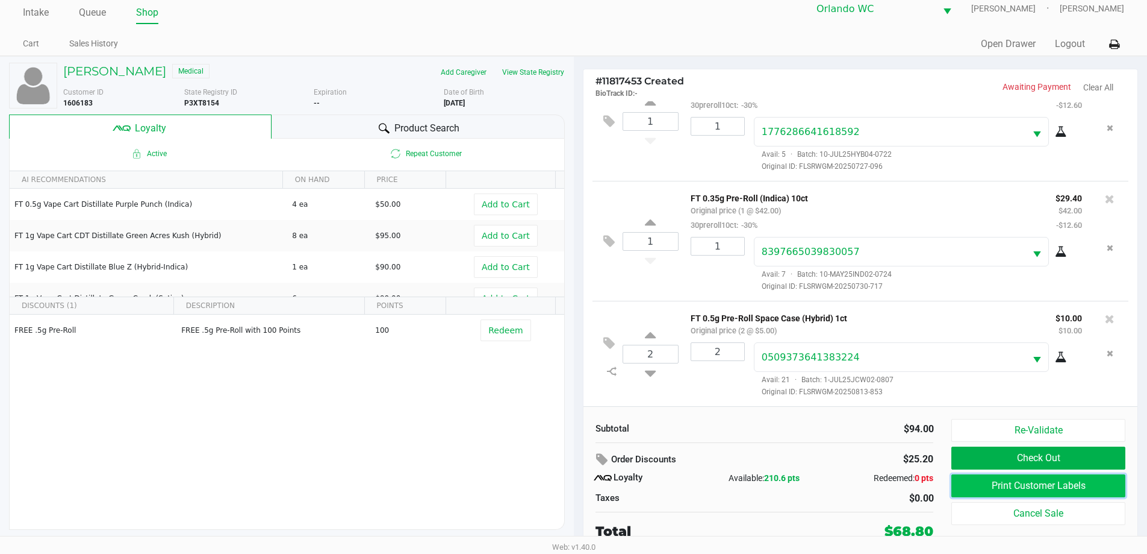
click at [1035, 482] on button "Print Customer Labels" at bounding box center [1038, 485] width 173 height 23
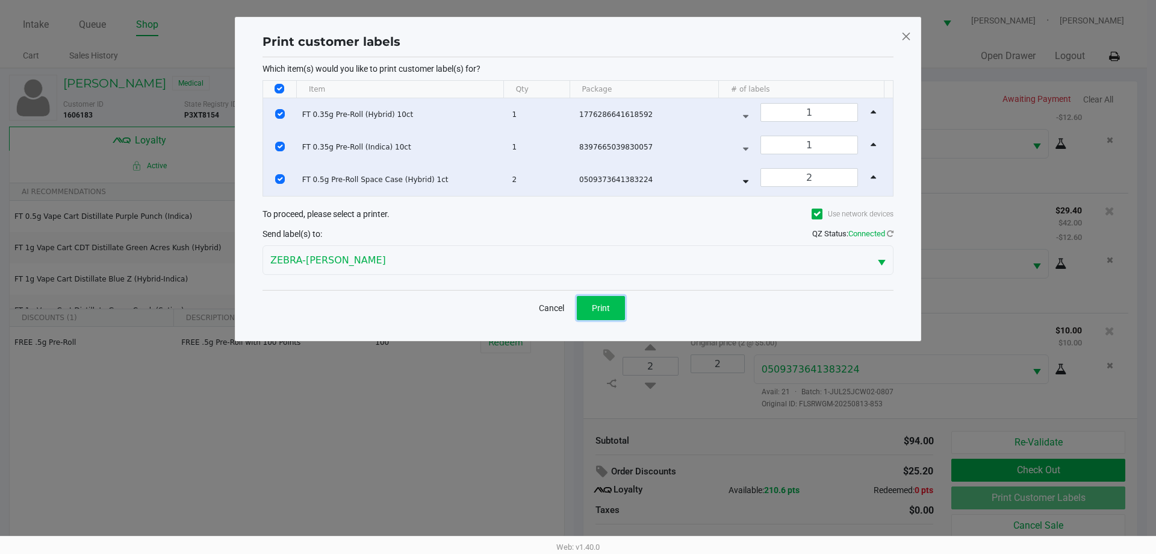
click at [605, 301] on button "Print" at bounding box center [601, 308] width 48 height 24
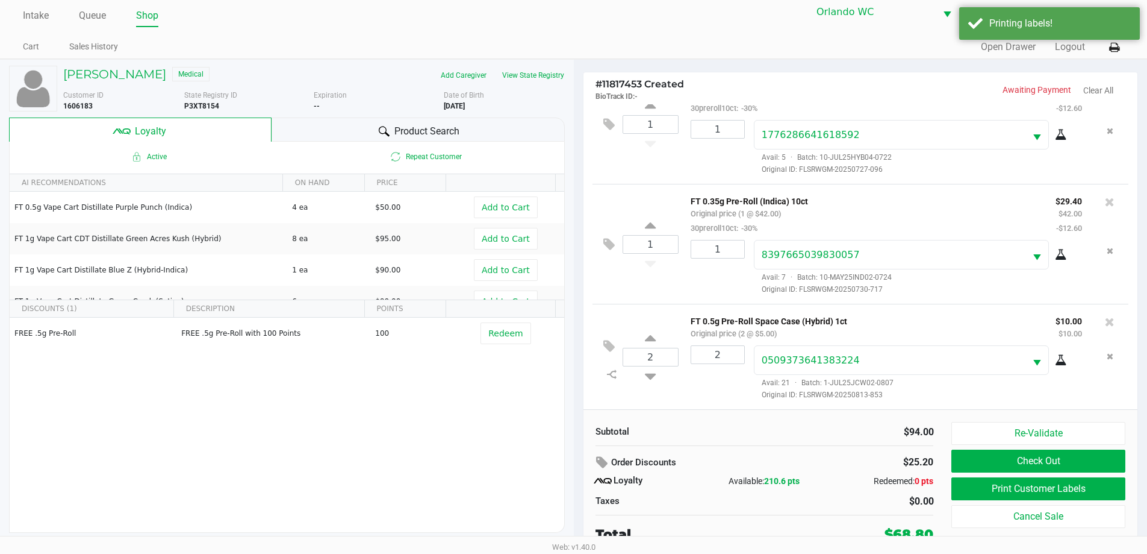
scroll to position [12, 0]
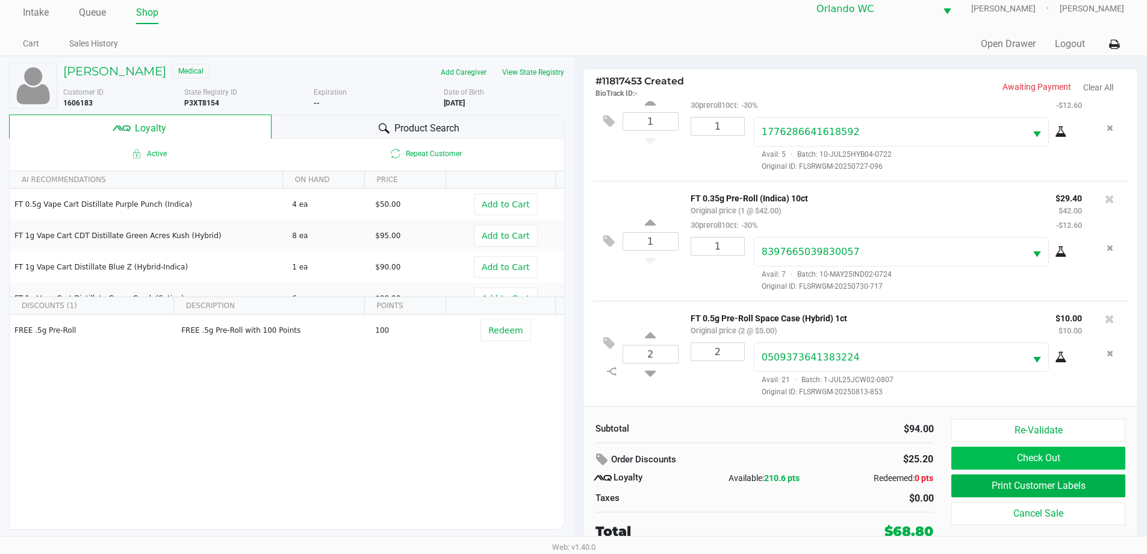
click at [1056, 461] on button "Check Out" at bounding box center [1038, 457] width 173 height 23
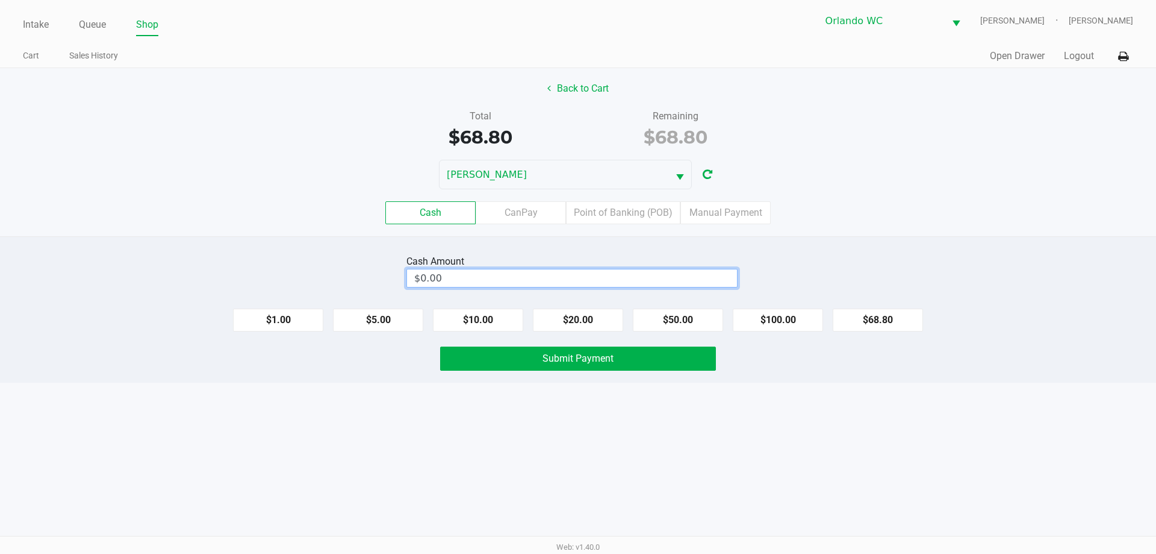
click at [587, 284] on input "$0.00" at bounding box center [572, 277] width 330 height 17
click at [591, 369] on button "Submit Payment" at bounding box center [578, 358] width 276 height 24
type input "$100.00"
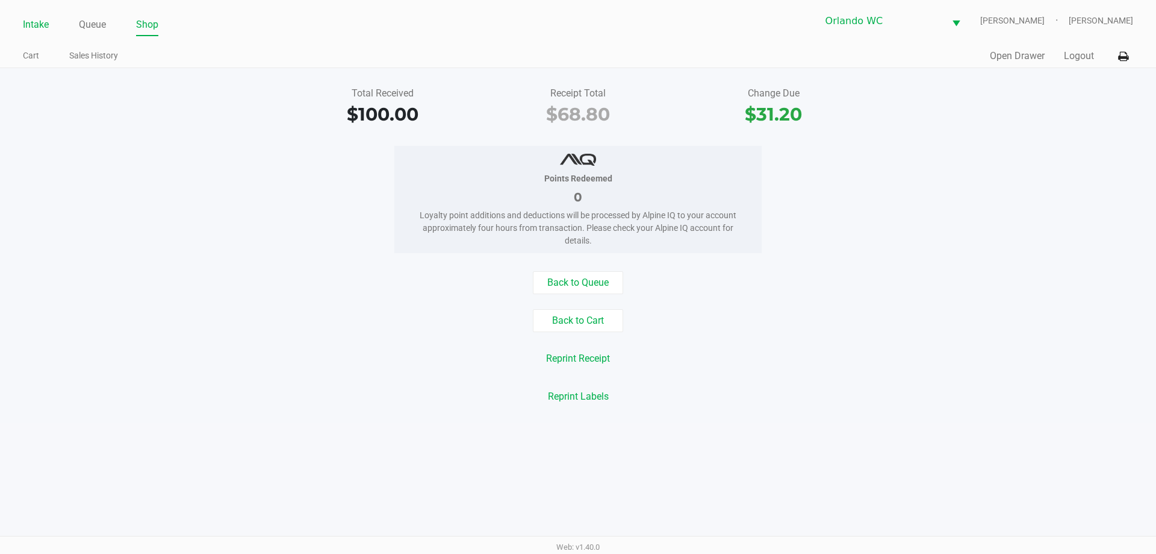
click at [27, 27] on link "Intake" at bounding box center [36, 24] width 26 height 17
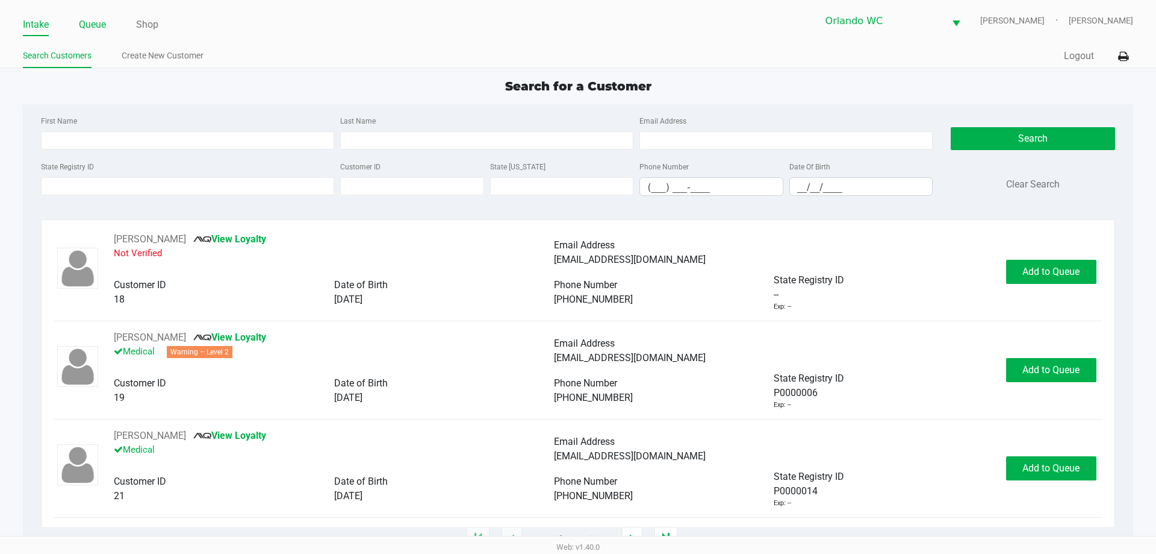
click at [101, 18] on link "Queue" at bounding box center [92, 24] width 27 height 17
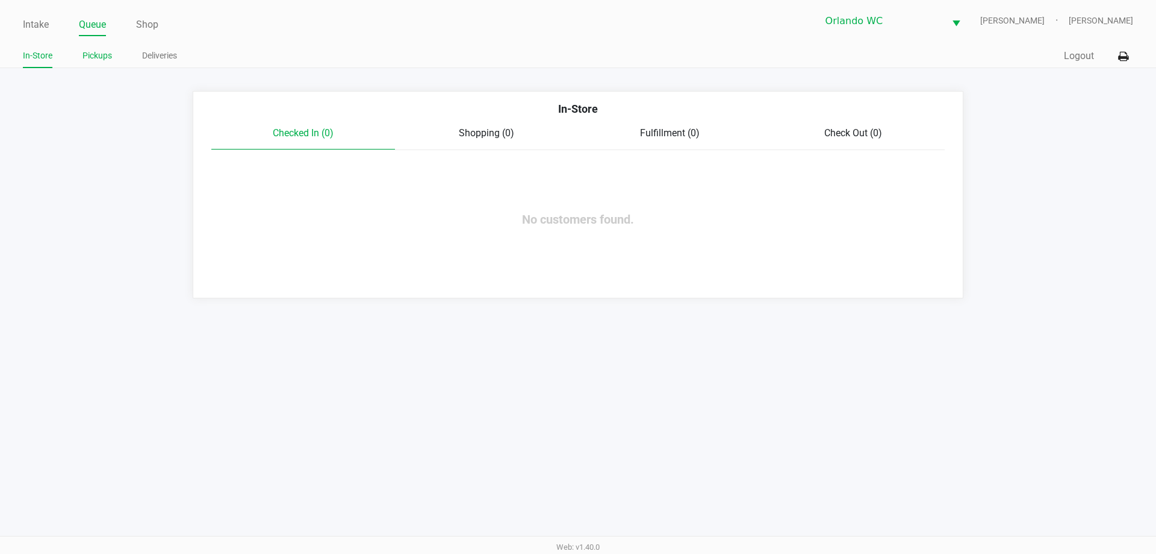
click at [100, 59] on link "Pickups" at bounding box center [98, 55] width 30 height 15
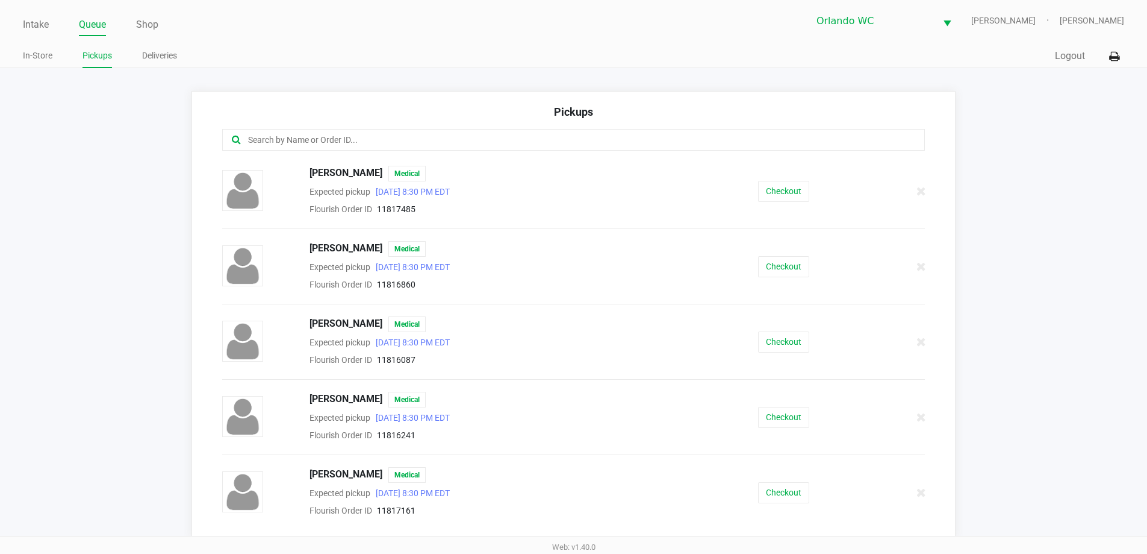
click at [283, 146] on input "text" at bounding box center [555, 140] width 616 height 14
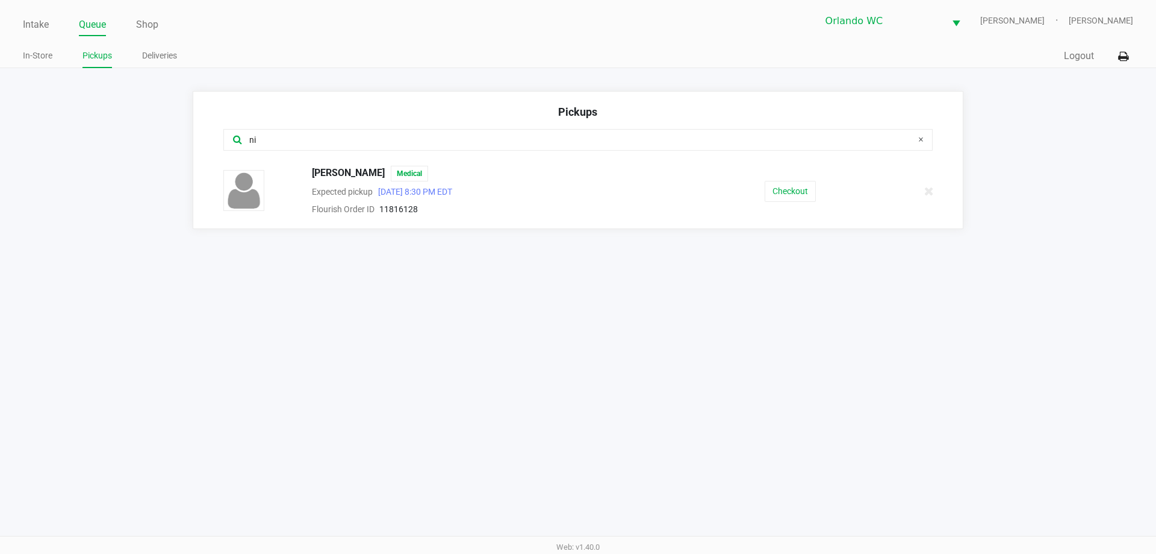
type input "ni"
click at [785, 179] on div "NIEL JOHNSON Medical Expected pickup Aug 20, 2025 8:30 PM EDT Flourish Order ID…" at bounding box center [578, 191] width 728 height 51
click at [786, 179] on div "NIEL JOHNSON Medical Expected pickup Aug 20, 2025 8:30 PM EDT Flourish Order ID…" at bounding box center [578, 191] width 728 height 51
click at [786, 187] on button "Checkout" at bounding box center [790, 191] width 51 height 21
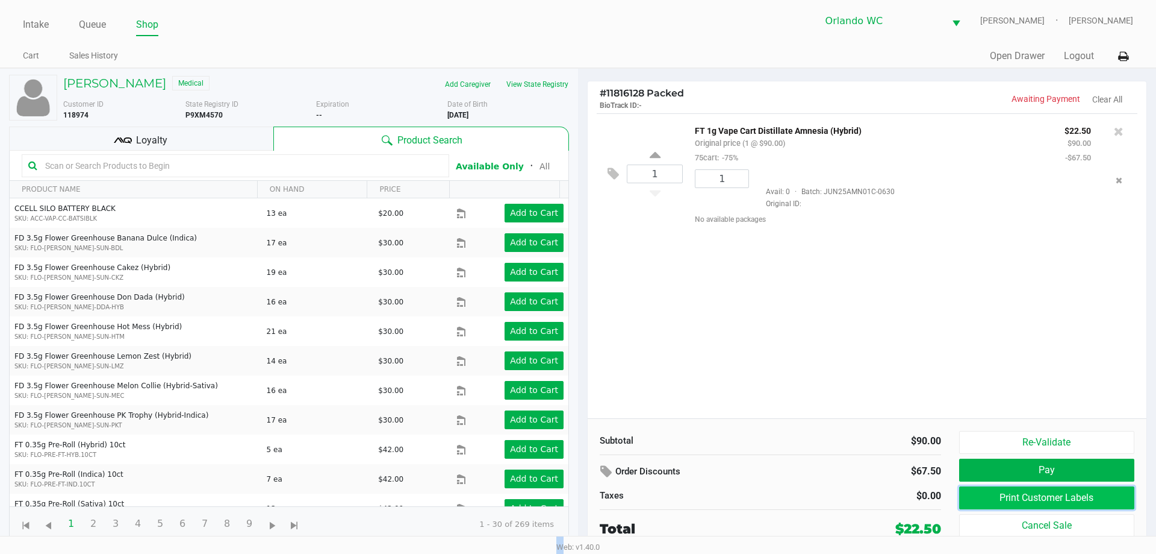
click at [1052, 492] on button "Print Customer Labels" at bounding box center [1047, 497] width 175 height 23
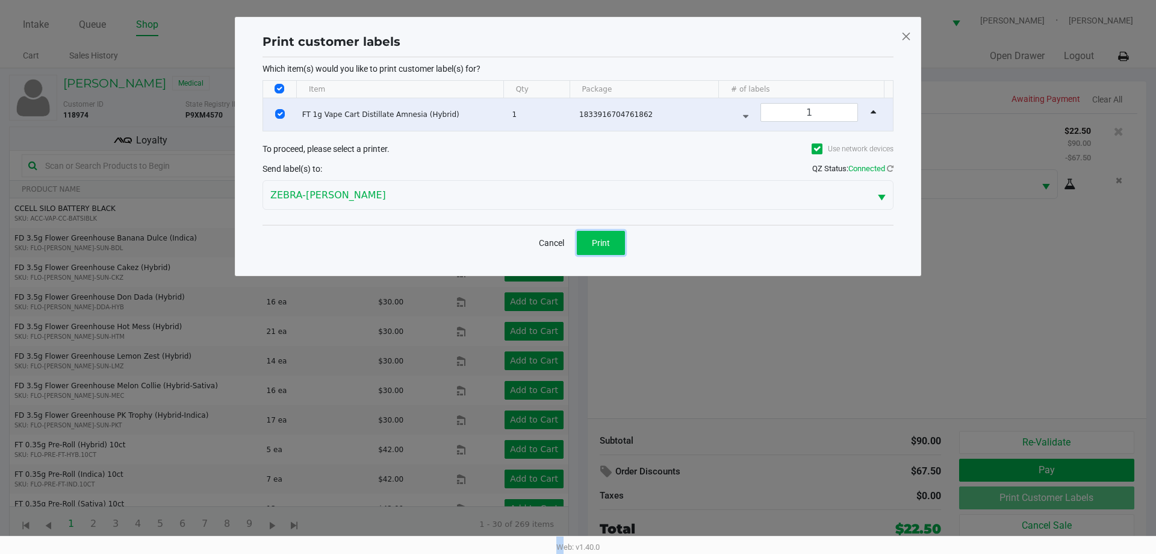
click at [608, 249] on button "Print" at bounding box center [601, 243] width 48 height 24
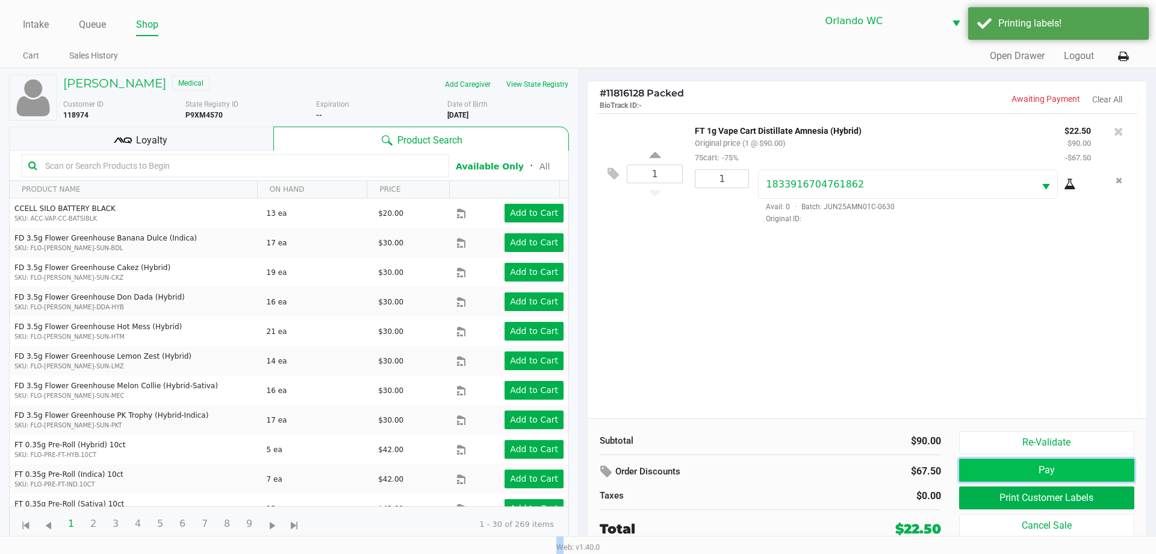
click at [1044, 466] on button "Pay" at bounding box center [1047, 469] width 175 height 23
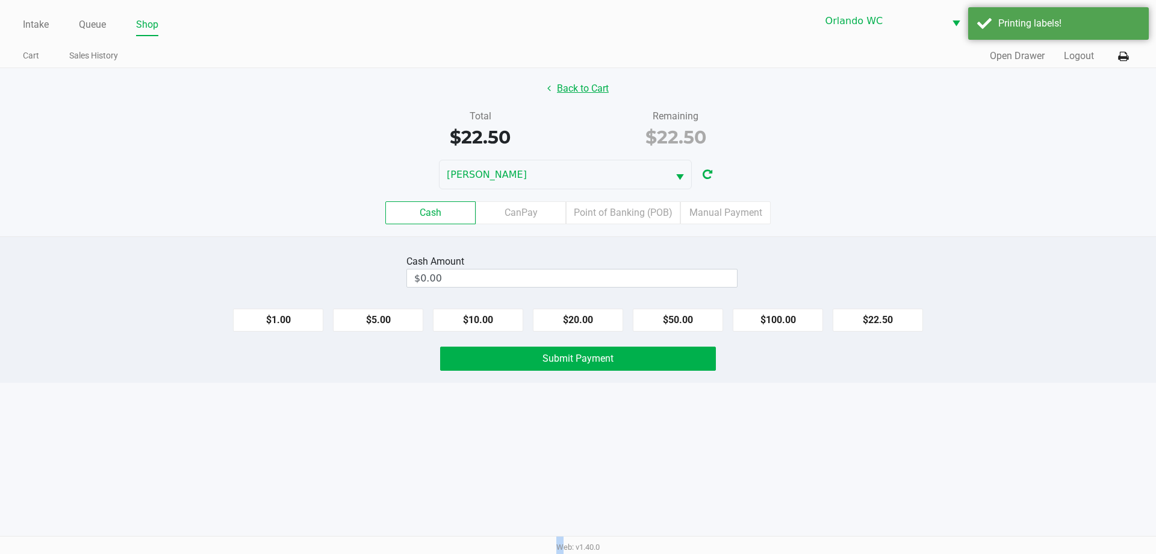
click at [566, 80] on button "Back to Cart" at bounding box center [578, 88] width 77 height 23
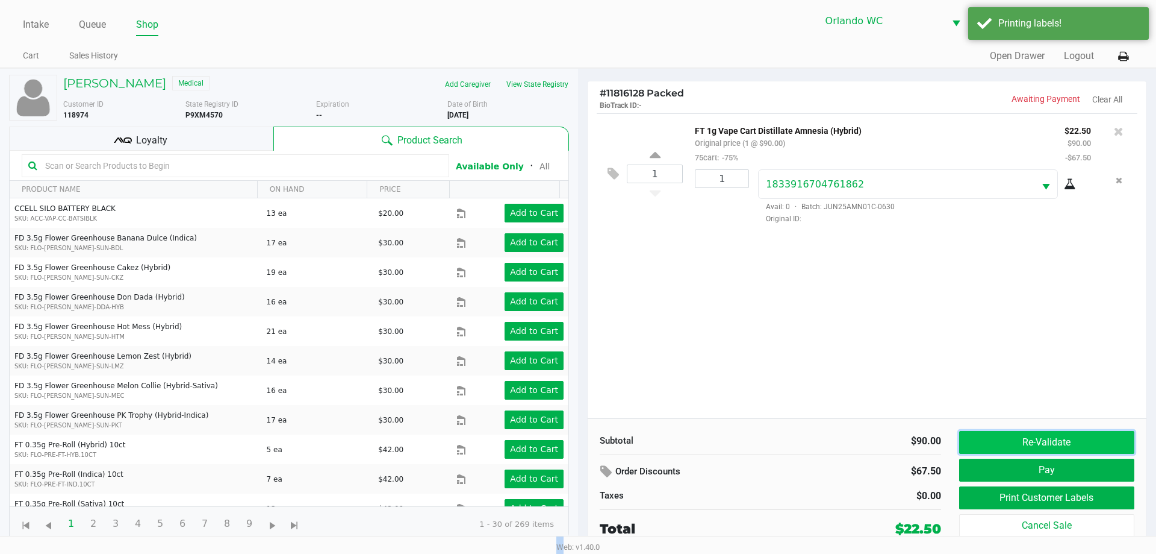
click at [1023, 445] on button "Re-Validate" at bounding box center [1047, 442] width 175 height 23
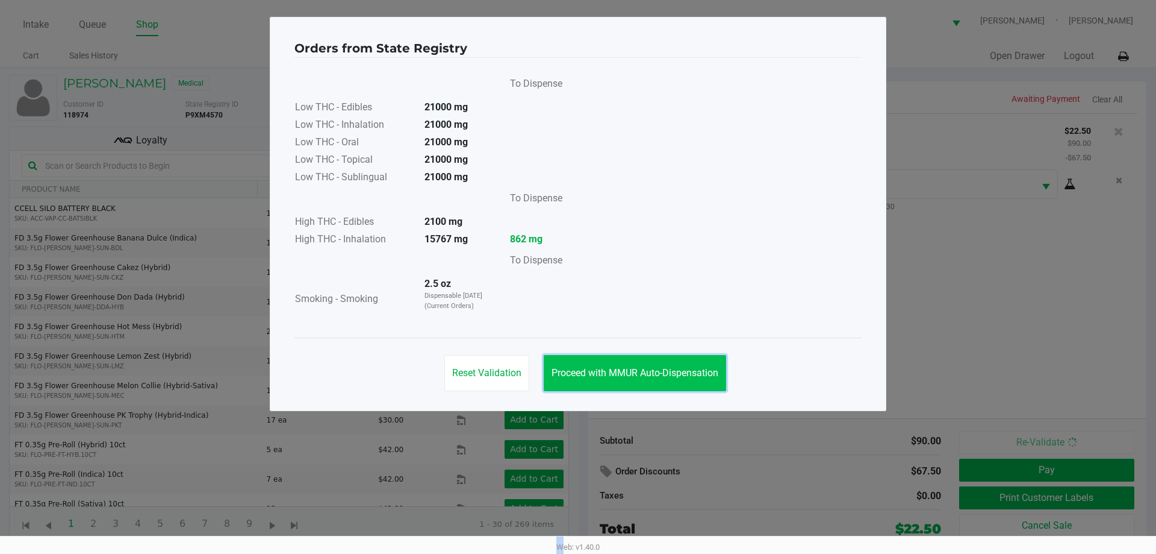
click at [685, 373] on span "Proceed with MMUR Auto-Dispensation" at bounding box center [635, 372] width 167 height 11
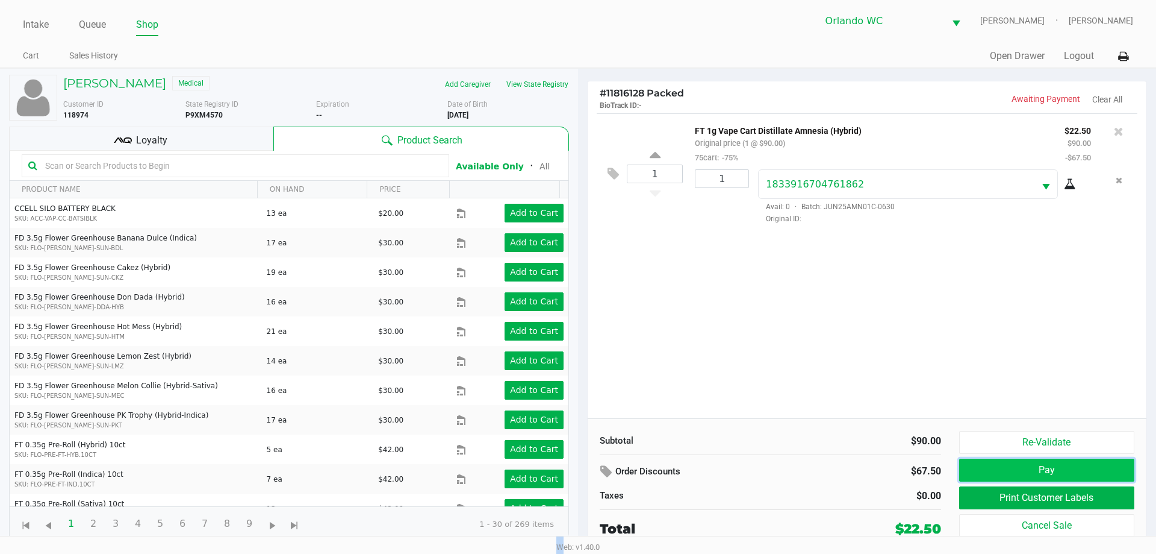
click at [1017, 466] on button "Pay" at bounding box center [1047, 469] width 175 height 23
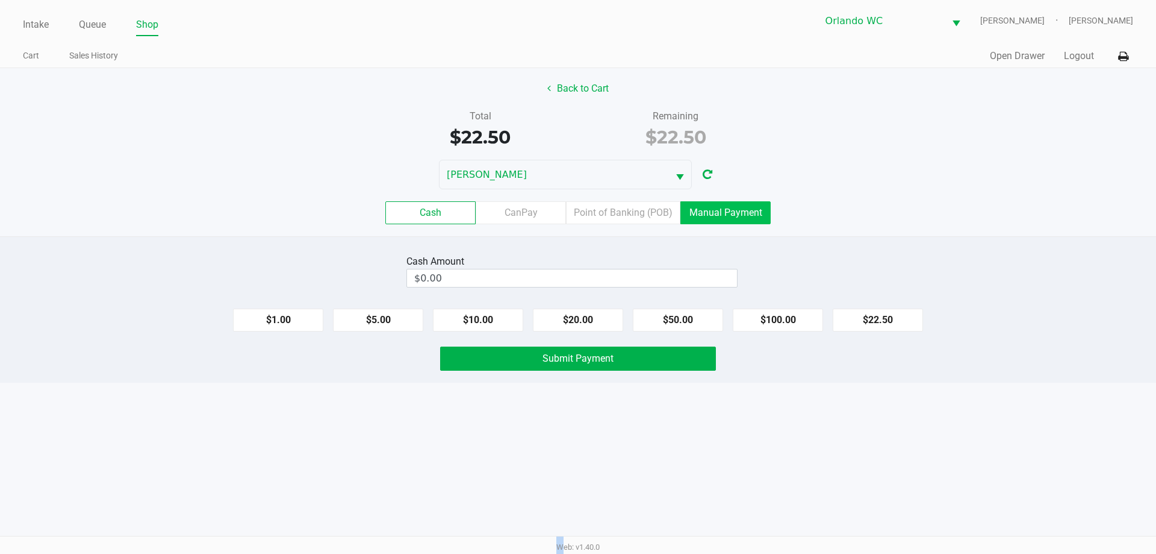
click at [735, 210] on label "Manual Payment" at bounding box center [726, 212] width 90 height 23
click at [0, 0] on 8 "Manual Payment" at bounding box center [0, 0] width 0 height 0
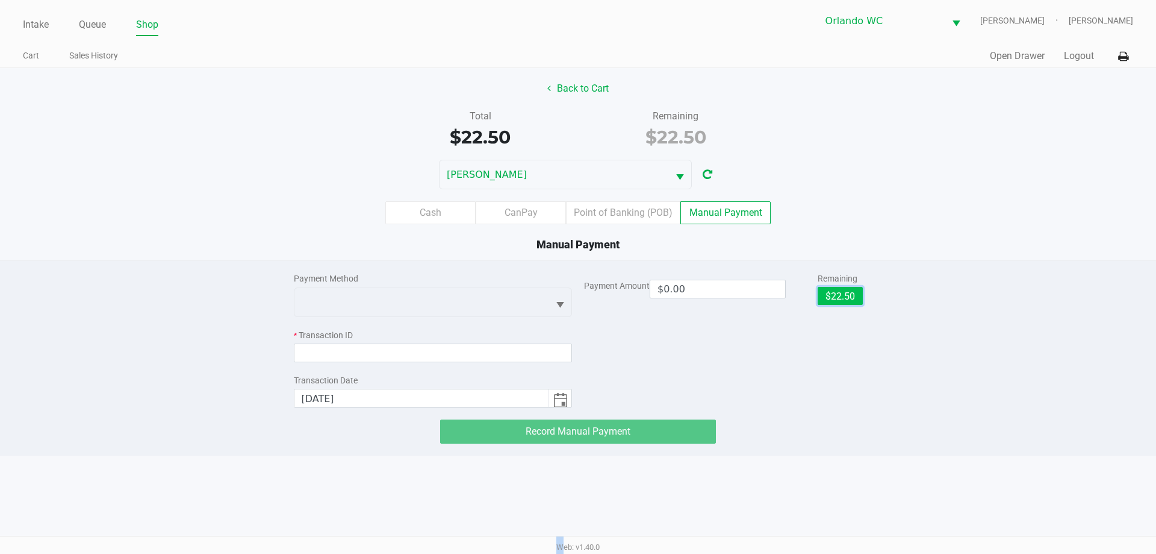
click at [841, 297] on button "$22.50" at bounding box center [840, 296] width 45 height 18
type input "$22.50"
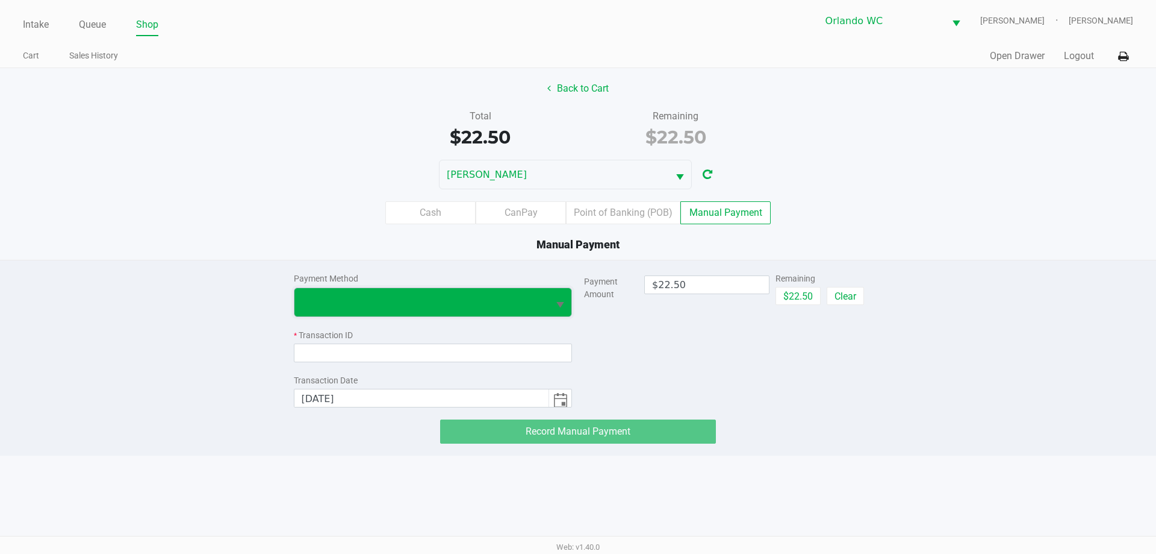
click at [429, 292] on span at bounding box center [422, 302] width 255 height 28
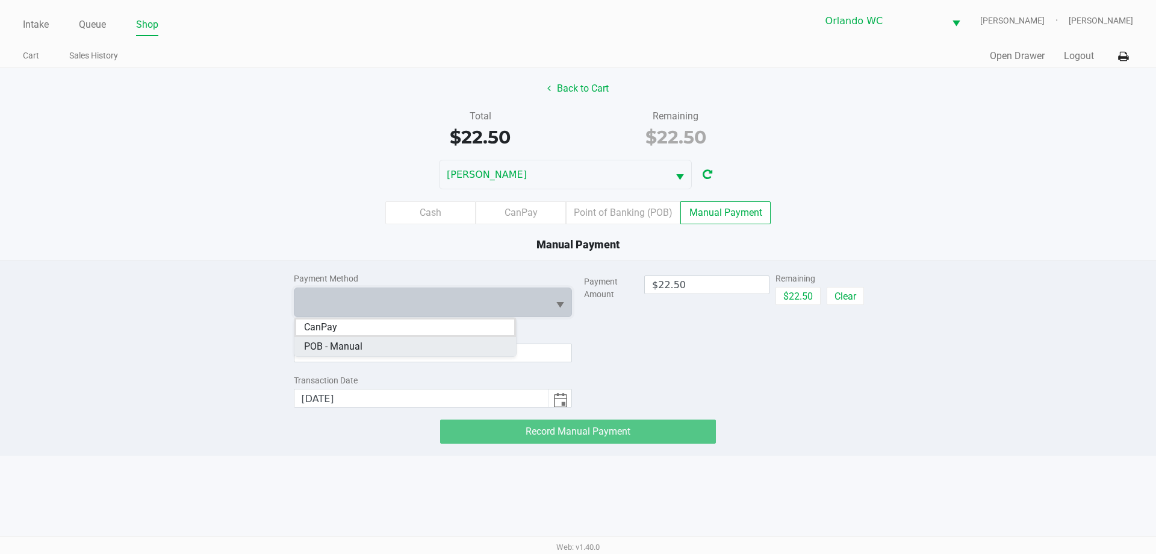
click at [398, 341] on Manual "POB - Manual" at bounding box center [406, 346] width 222 height 19
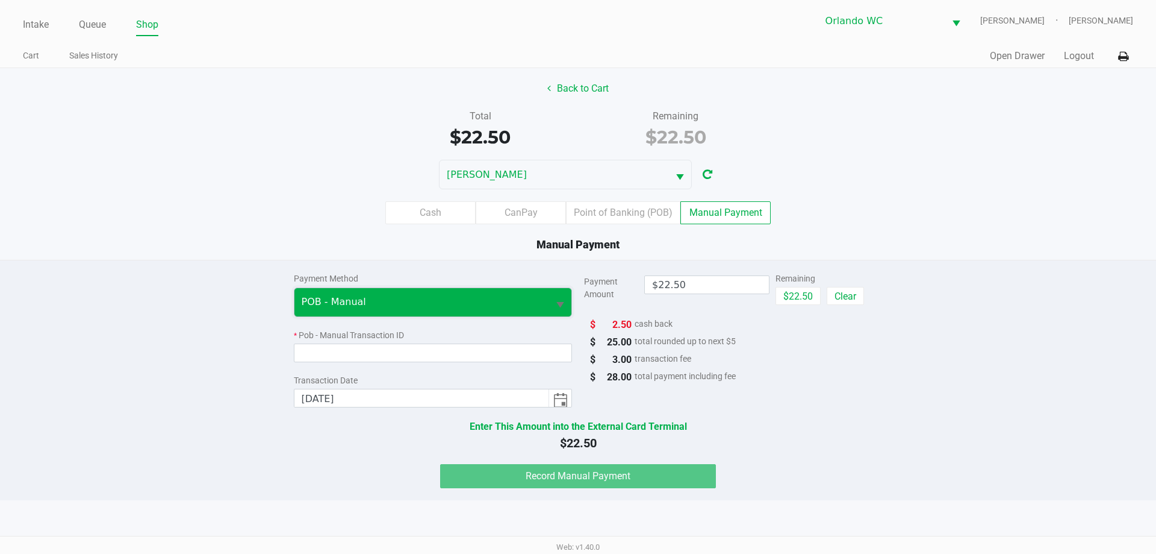
click at [398, 305] on span "POB - Manual" at bounding box center [422, 302] width 240 height 14
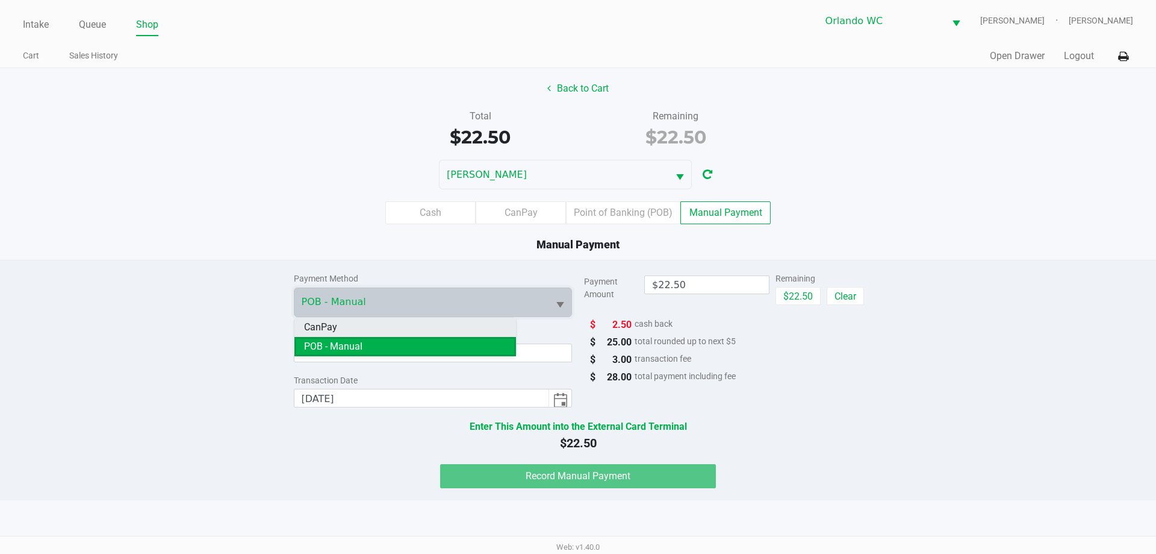
click at [375, 322] on li "CanPay" at bounding box center [406, 326] width 222 height 19
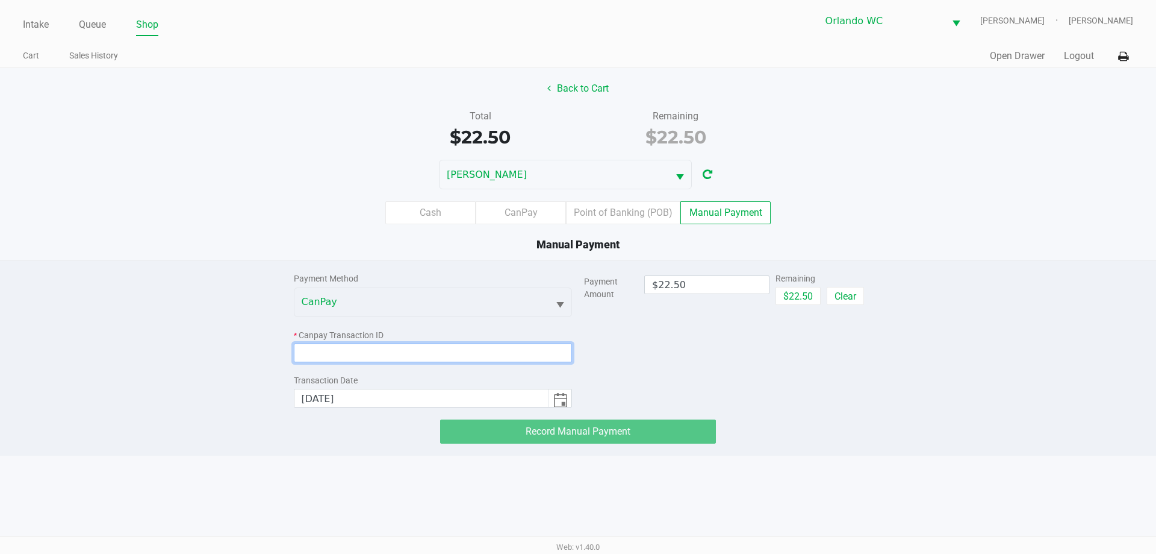
click at [370, 351] on input at bounding box center [433, 352] width 279 height 19
paste input "APEPEDU8EYUL"
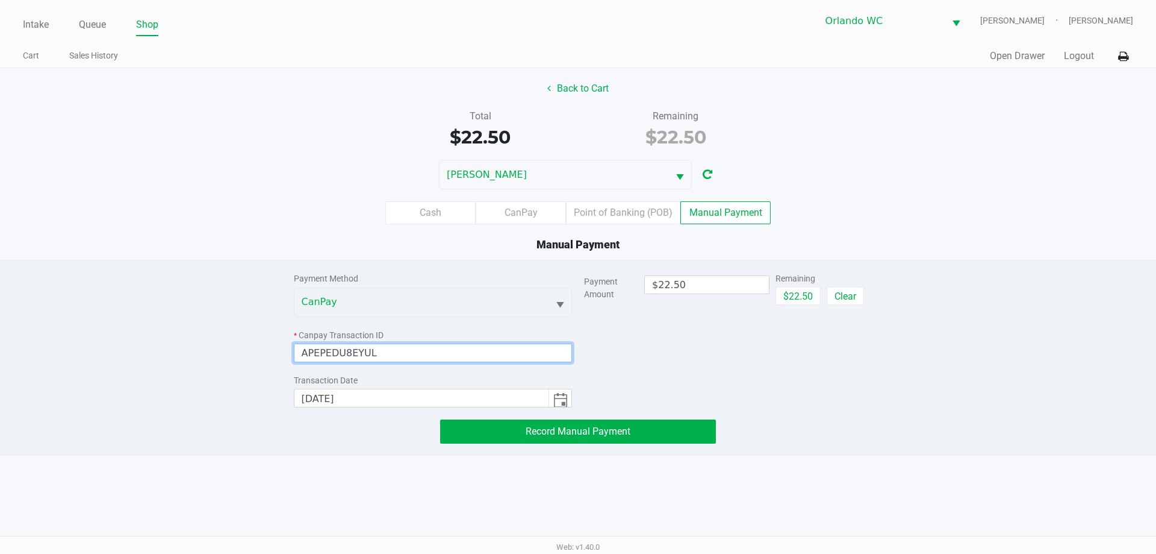
type input "APEPEDU8EYUL"
click at [260, 473] on div "Intake Queue Shop Orlando WC RODNEY-ATKINS Sasha Concepcion Cart Sales History …" at bounding box center [578, 277] width 1156 height 554
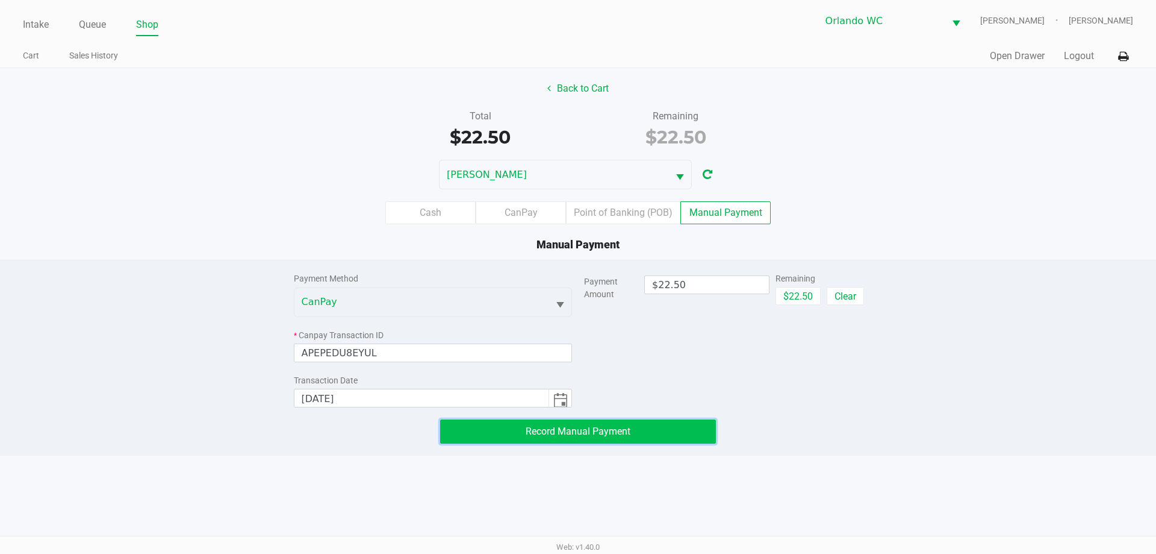
click at [690, 435] on button "Record Manual Payment" at bounding box center [578, 431] width 276 height 24
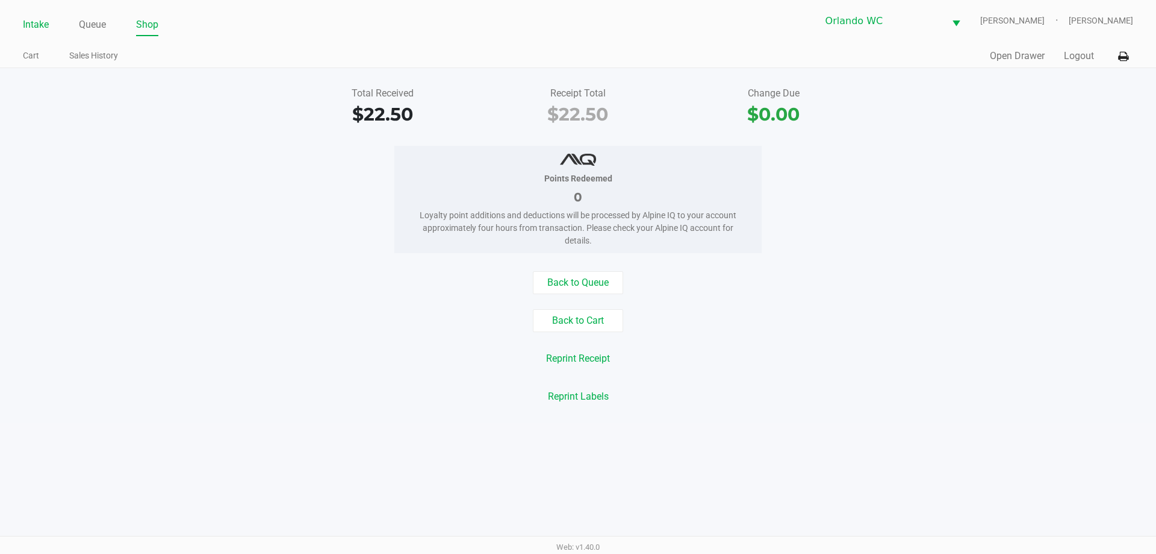
click at [34, 26] on link "Intake" at bounding box center [36, 24] width 26 height 17
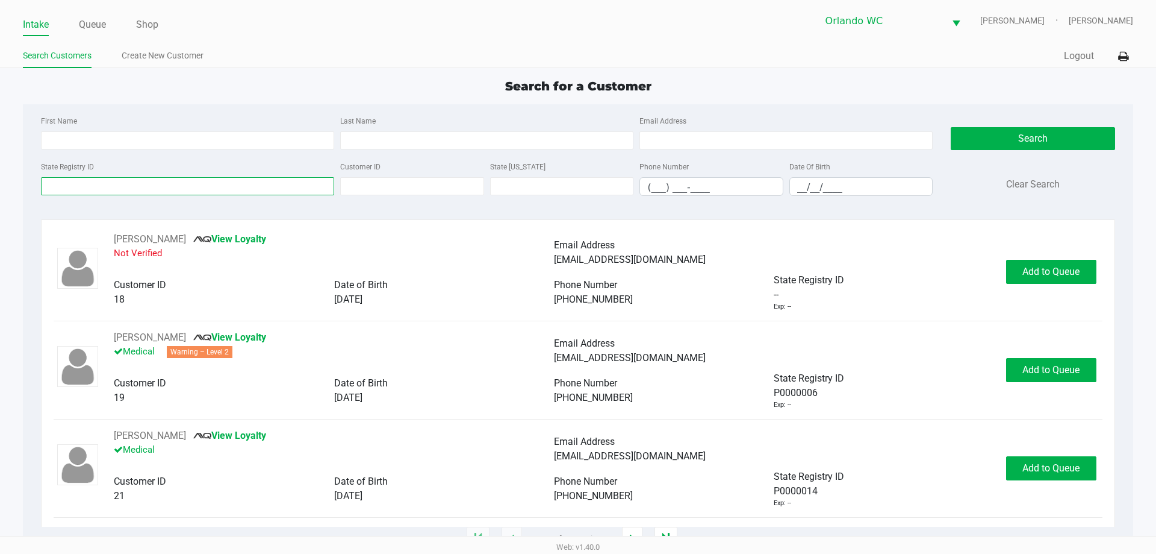
click at [156, 186] on input "State Registry ID" at bounding box center [187, 186] width 293 height 18
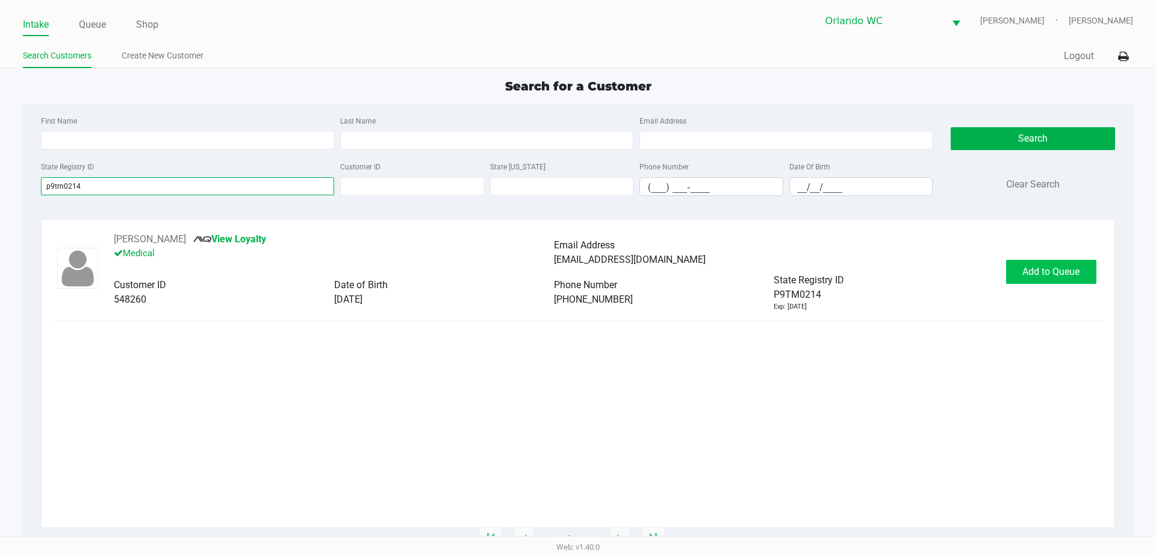
type input "p9tm0214"
click at [1041, 276] on span "Add to Queue" at bounding box center [1051, 271] width 57 height 11
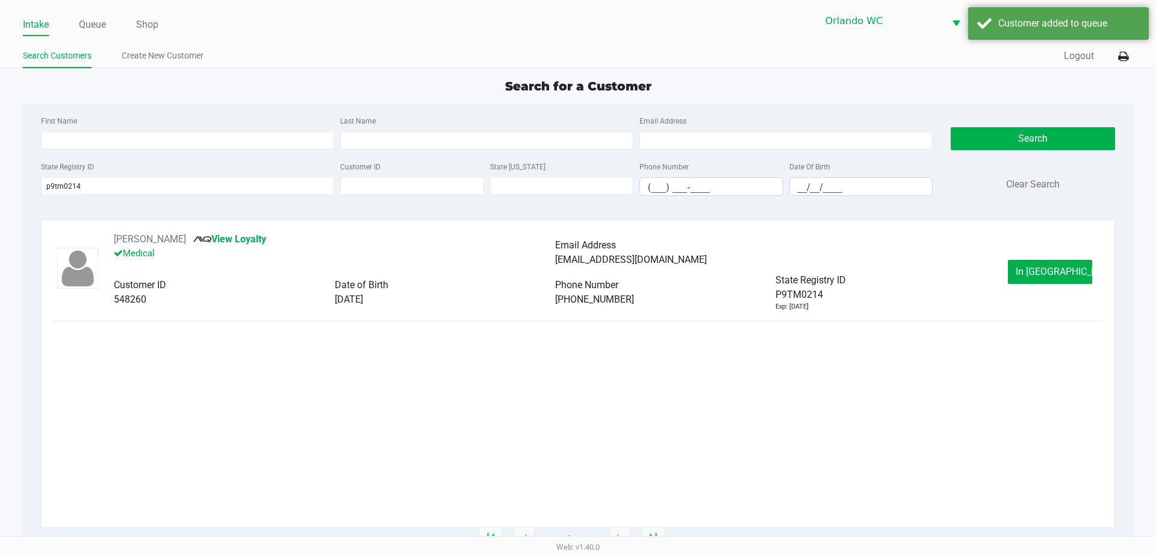
click at [1022, 271] on button "In Queue" at bounding box center [1050, 272] width 84 height 24
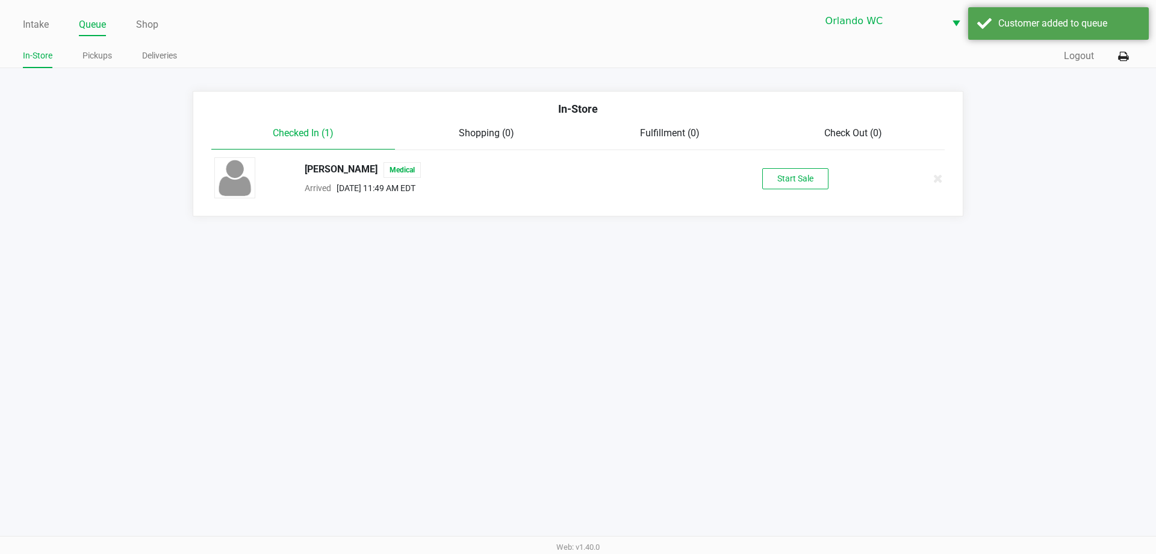
click at [814, 190] on div "Kathryn Gallagher Medical Arrived Aug 20, 2025 11:49 AM EDT Start Sale" at bounding box center [578, 178] width 746 height 42
click at [811, 177] on button "Start Sale" at bounding box center [796, 178] width 66 height 21
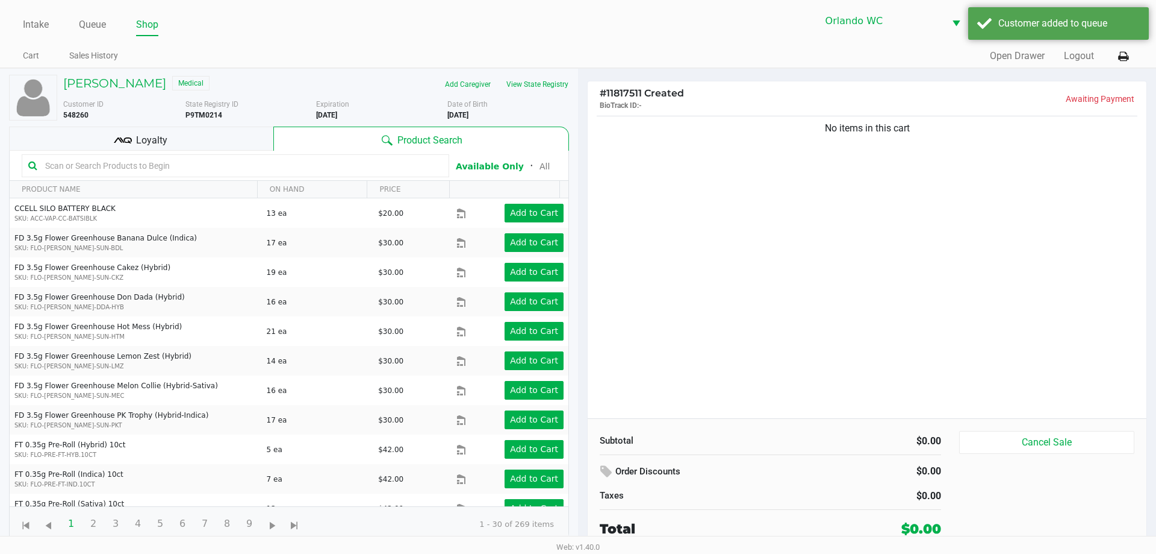
click at [172, 165] on input "text" at bounding box center [241, 166] width 402 height 18
click at [148, 162] on input "text" at bounding box center [241, 166] width 402 height 18
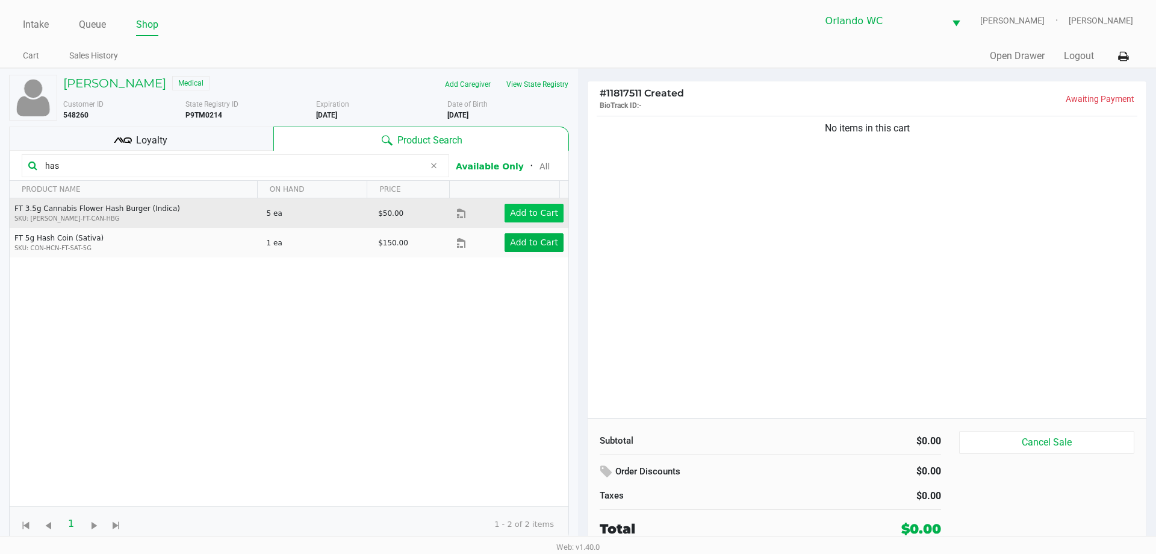
type input "has"
click at [530, 217] on app-button-loader "Add to Cart" at bounding box center [534, 213] width 48 height 10
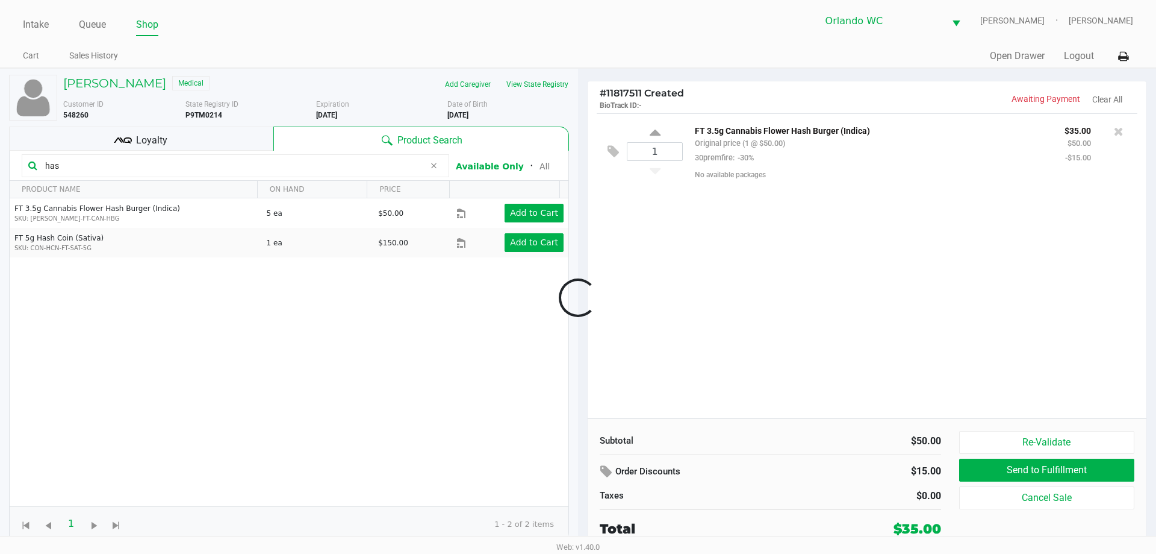
click at [82, 167] on input "has" at bounding box center [232, 166] width 384 height 18
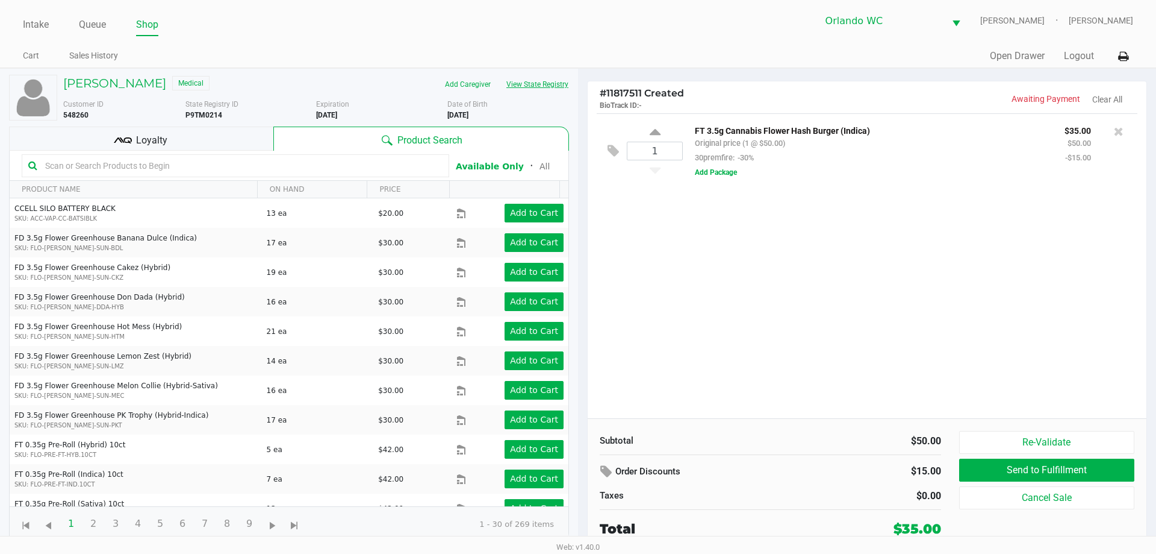
click at [533, 76] on button "View State Registry" at bounding box center [534, 84] width 70 height 19
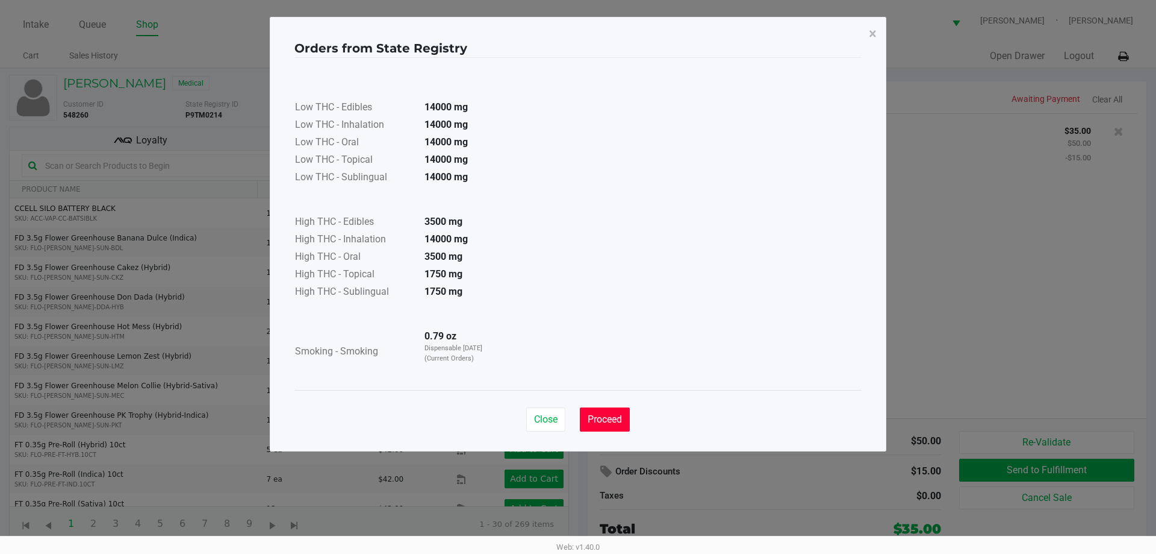
click at [609, 424] on span "Proceed" at bounding box center [605, 418] width 34 height 11
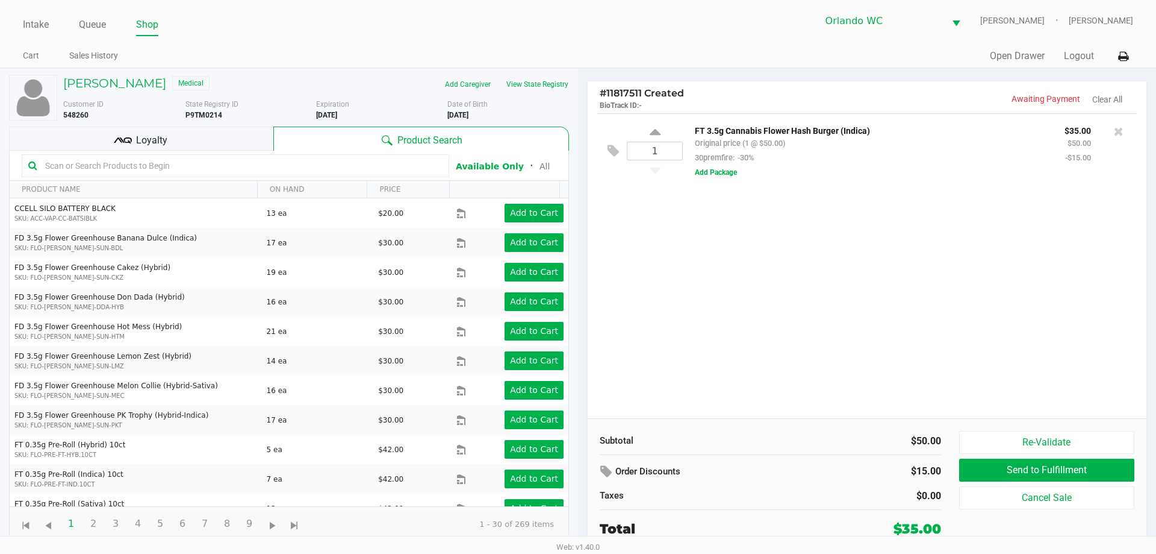
click at [194, 161] on input "text" at bounding box center [241, 166] width 402 height 18
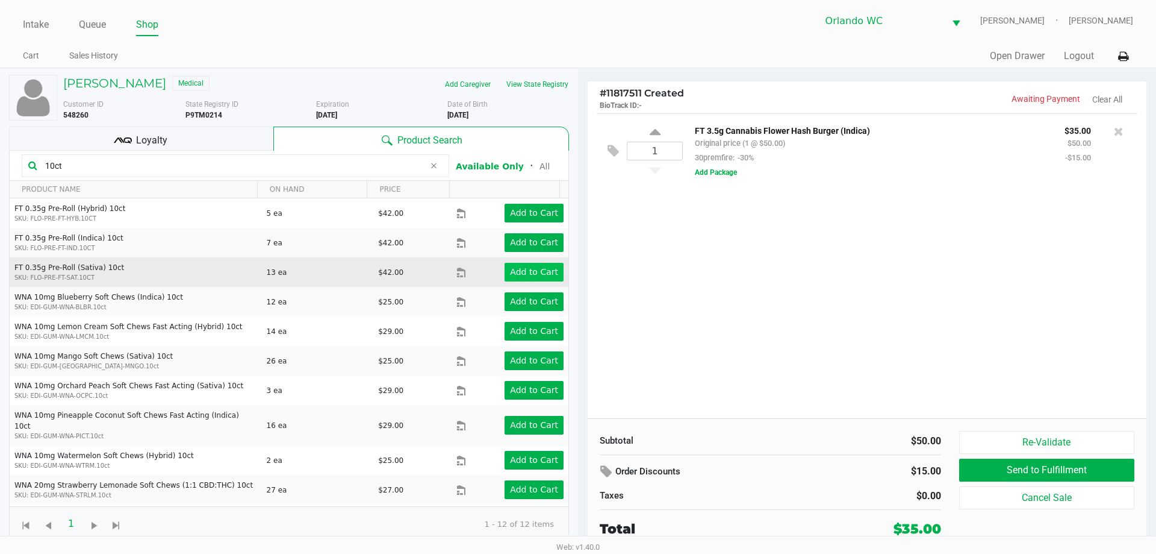
type input "10ct"
click at [542, 267] on app-button-loader "Add to Cart" at bounding box center [534, 272] width 48 height 10
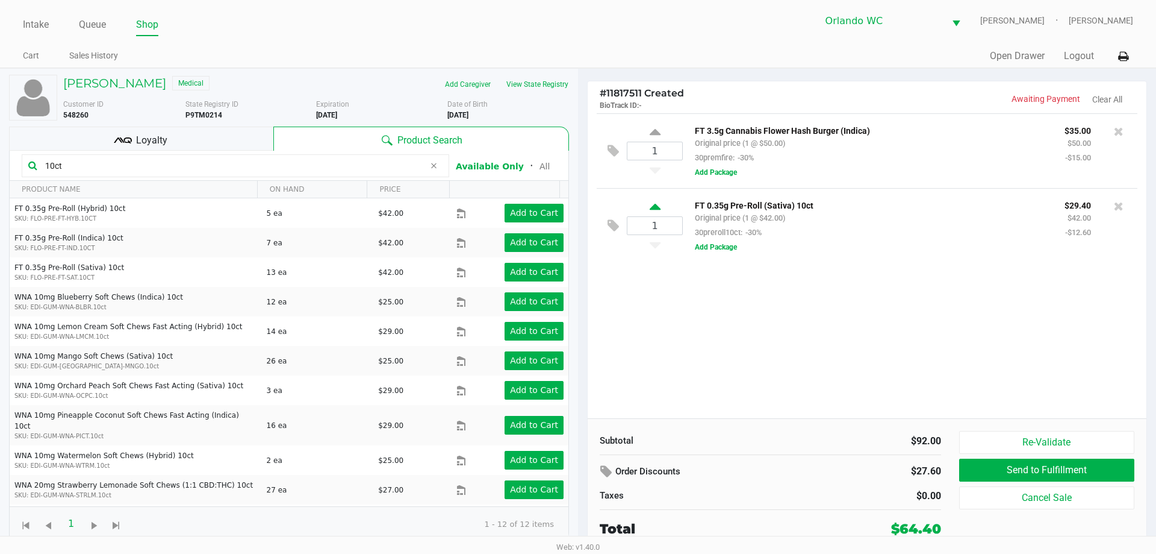
click at [659, 207] on icon at bounding box center [655, 208] width 11 height 15
type input "2"
click at [657, 210] on icon at bounding box center [655, 208] width 11 height 15
type input "3"
click at [557, 89] on button "View State Registry" at bounding box center [534, 84] width 70 height 19
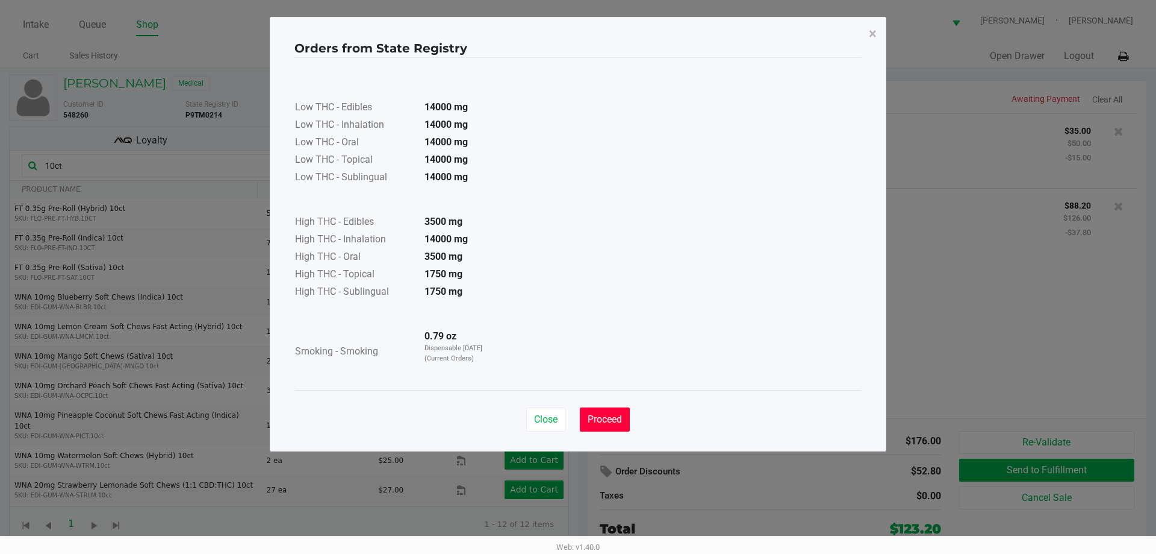
click at [610, 411] on button "Proceed" at bounding box center [605, 419] width 50 height 24
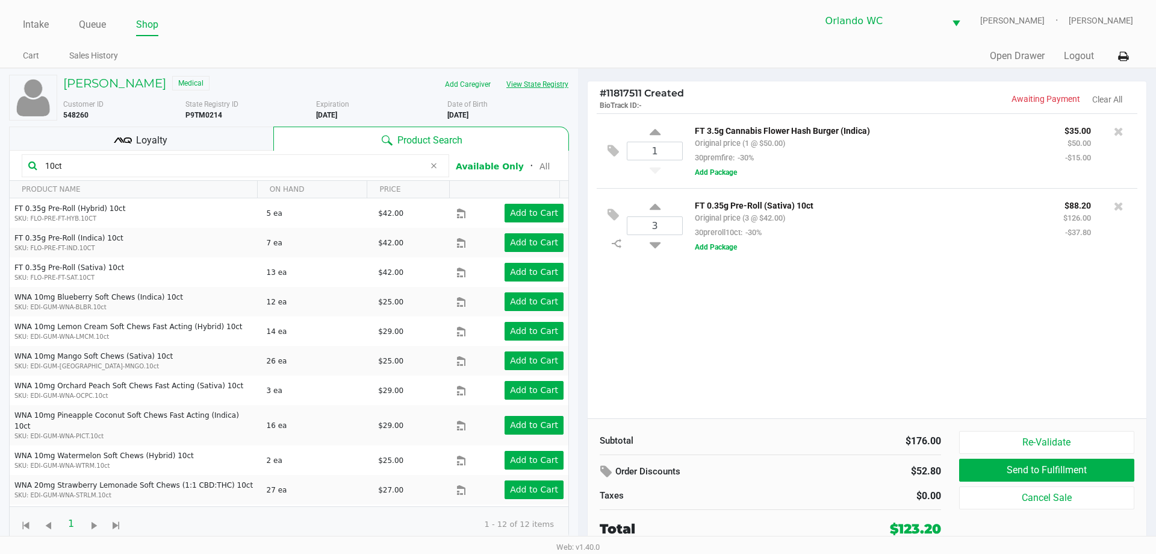
click at [536, 87] on button "View State Registry" at bounding box center [534, 84] width 70 height 19
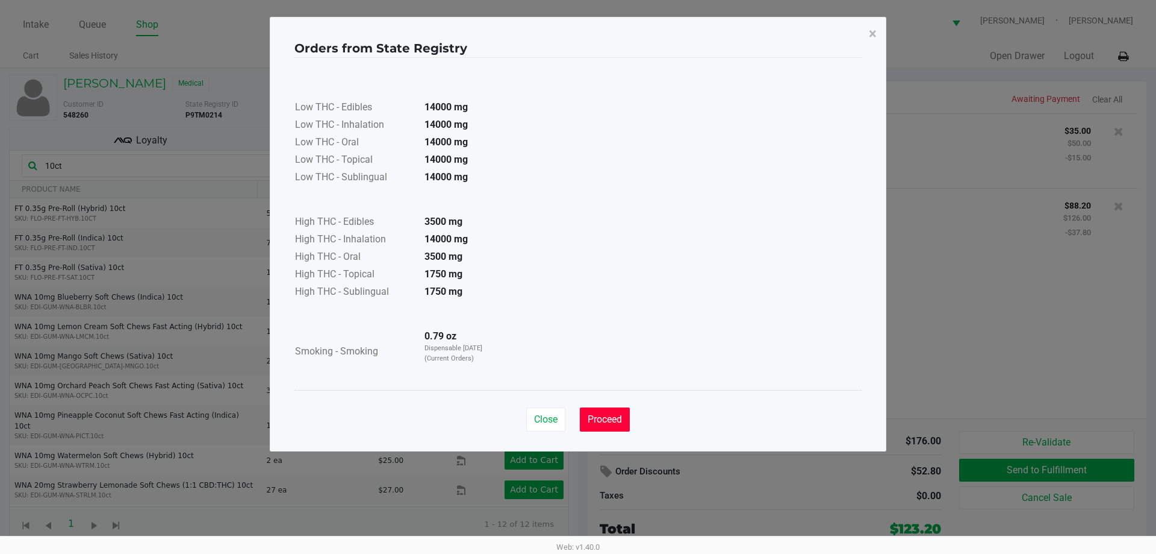
click at [609, 418] on span "Proceed" at bounding box center [605, 418] width 34 height 11
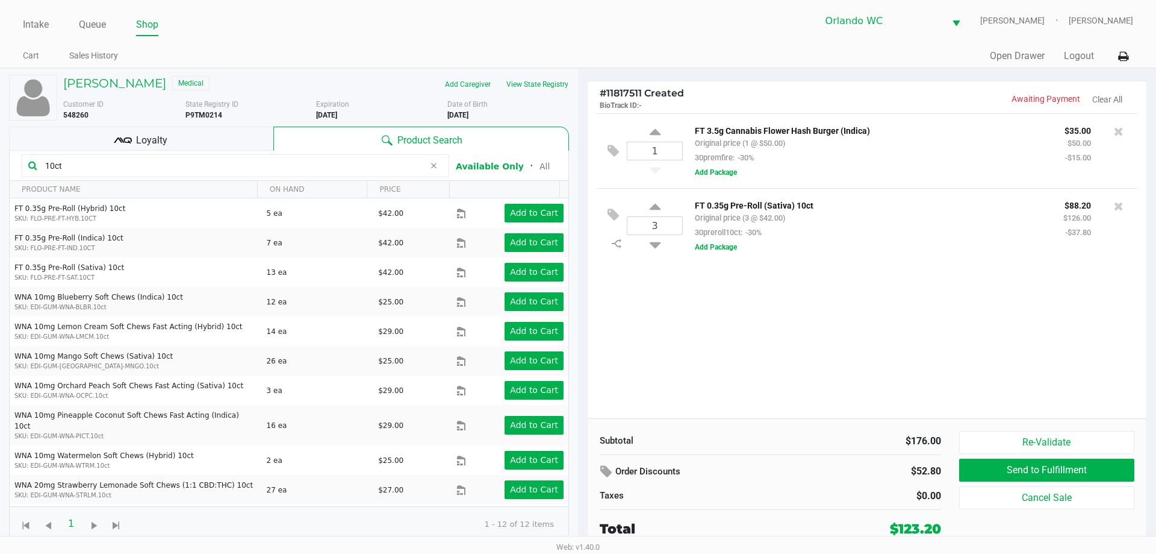
click at [145, 163] on input "10ct" at bounding box center [232, 166] width 384 height 18
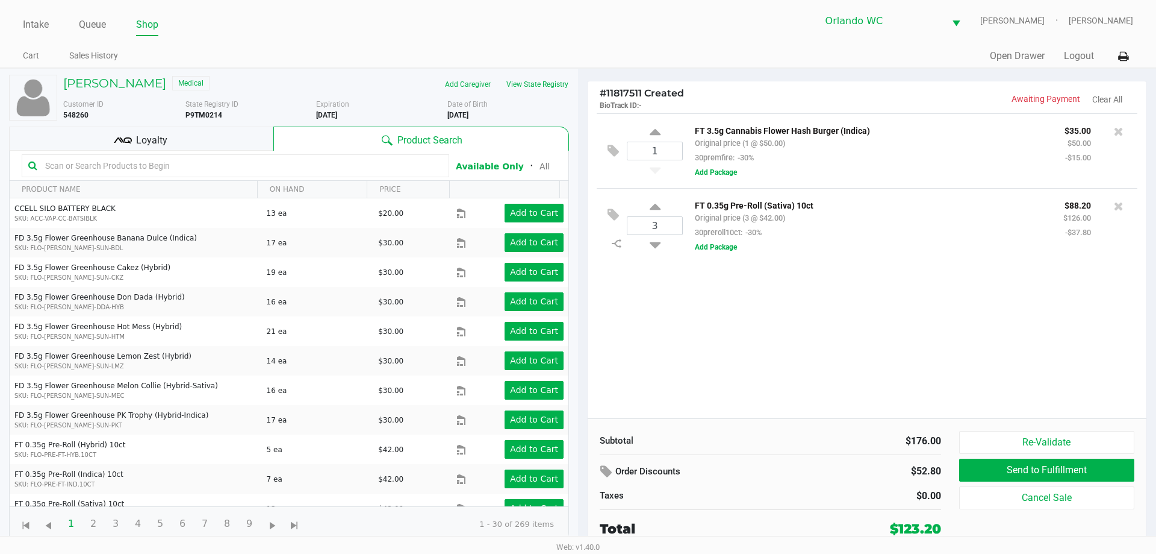
click at [287, 172] on input "text" at bounding box center [241, 166] width 402 height 18
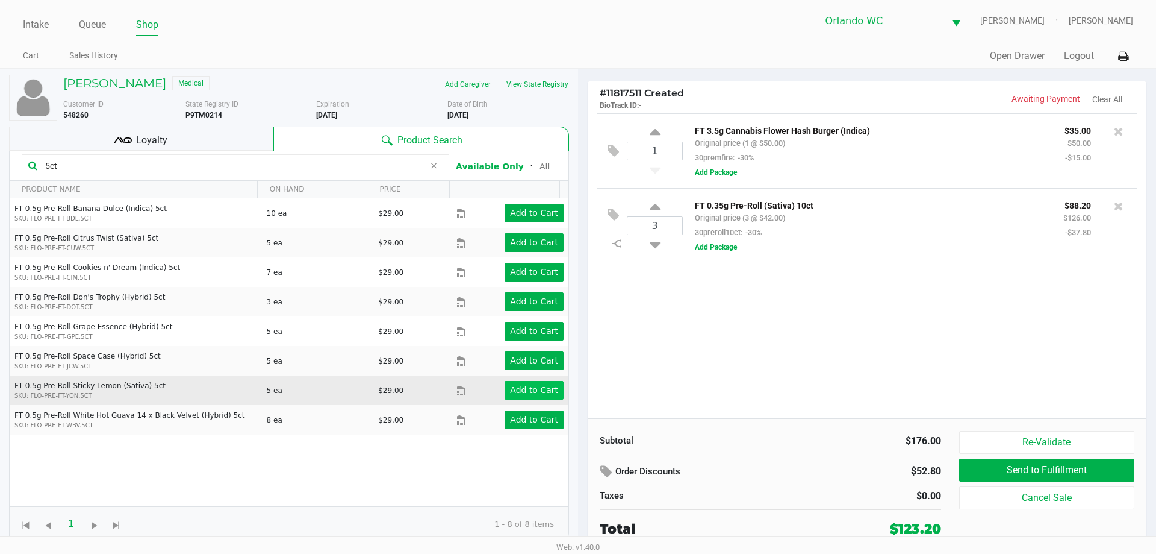
type input "5ct"
click at [530, 392] on app-button-loader "Add to Cart" at bounding box center [534, 390] width 48 height 10
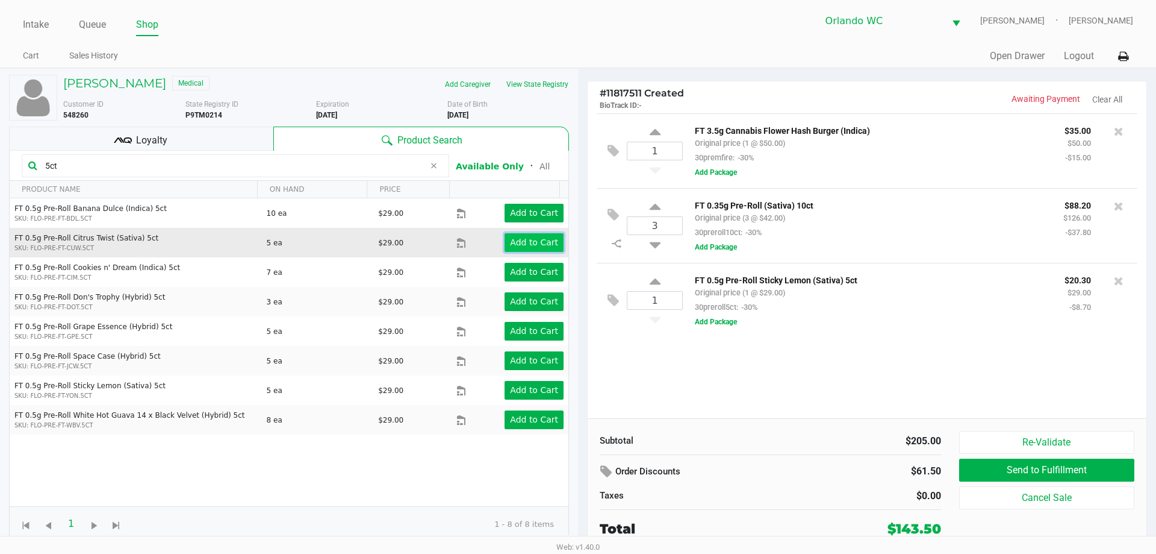
click at [505, 242] on button "Add to Cart" at bounding box center [534, 242] width 59 height 19
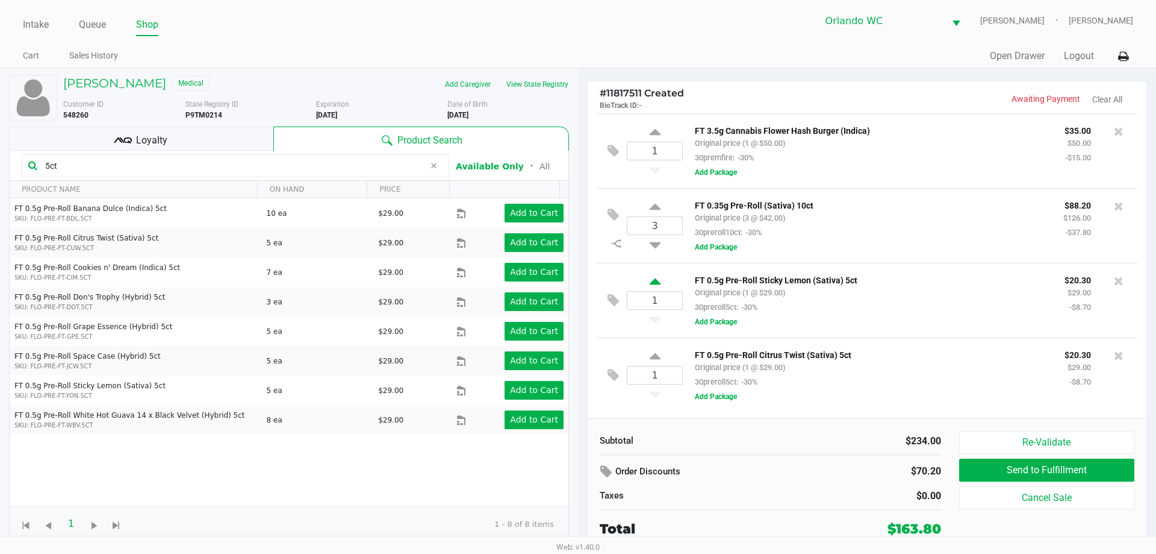
click at [656, 282] on icon at bounding box center [655, 283] width 11 height 15
type input "2"
click at [651, 358] on icon at bounding box center [655, 358] width 11 height 15
type input "2"
click at [542, 83] on button "View State Registry" at bounding box center [534, 84] width 70 height 19
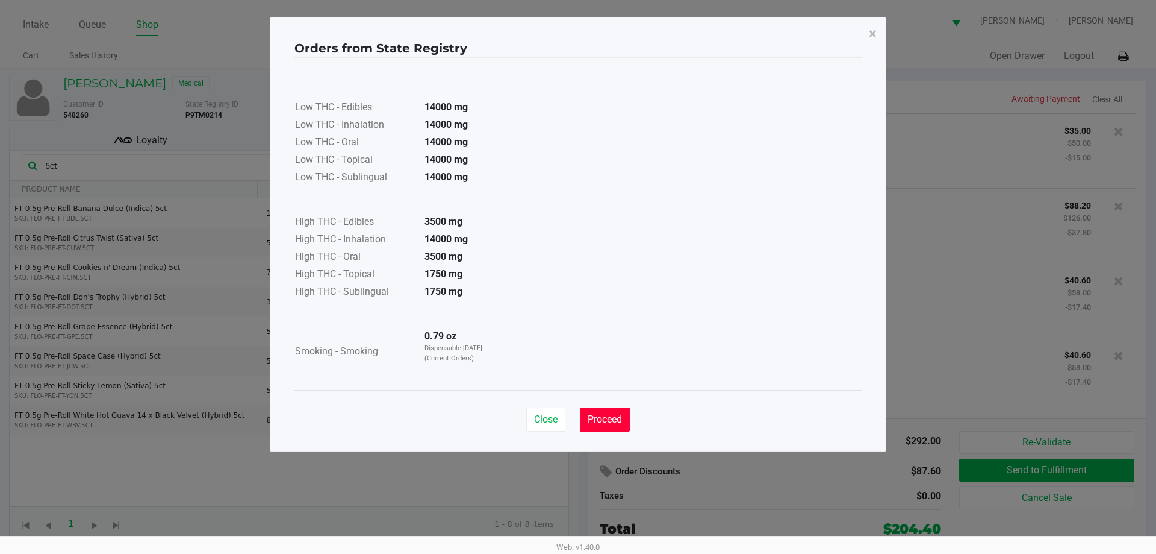
click at [594, 412] on button "Proceed" at bounding box center [605, 419] width 50 height 24
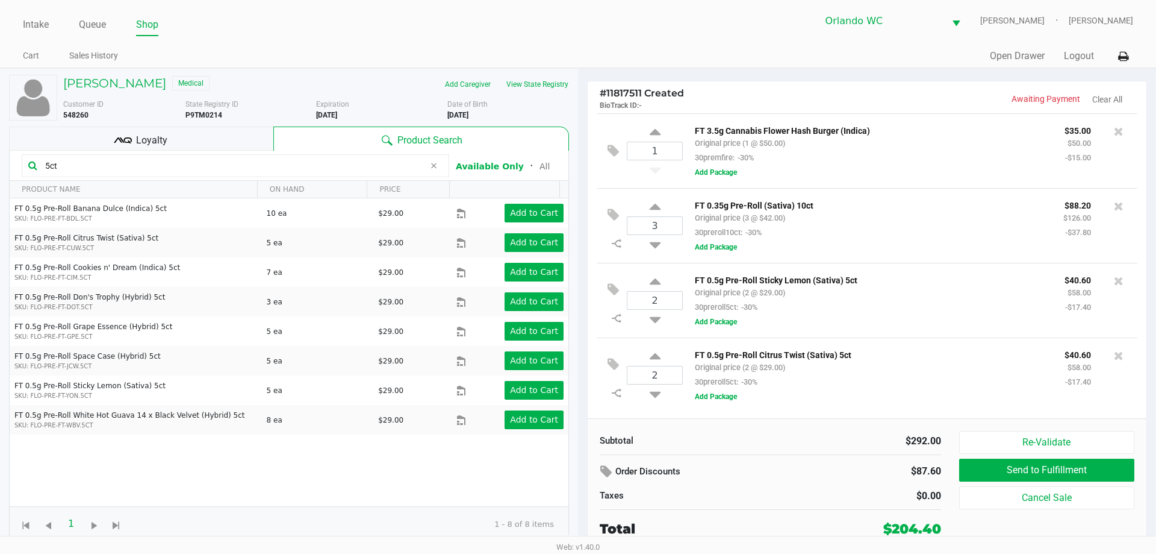
click at [278, 169] on input "5ct" at bounding box center [232, 166] width 384 height 18
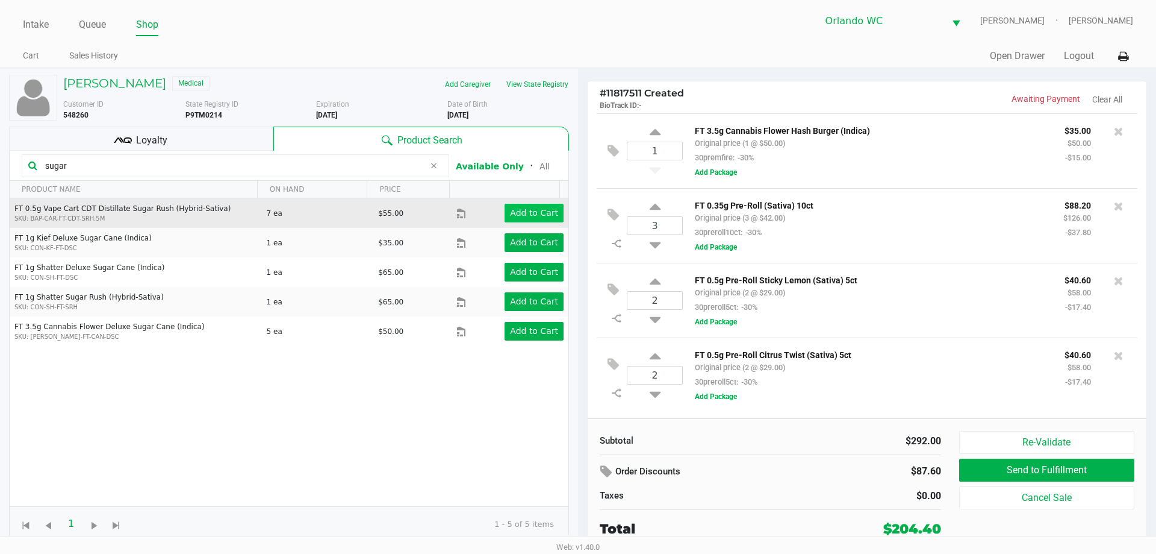
type input "sugar"
click at [522, 211] on app-button-loader "Add to Cart" at bounding box center [534, 213] width 48 height 10
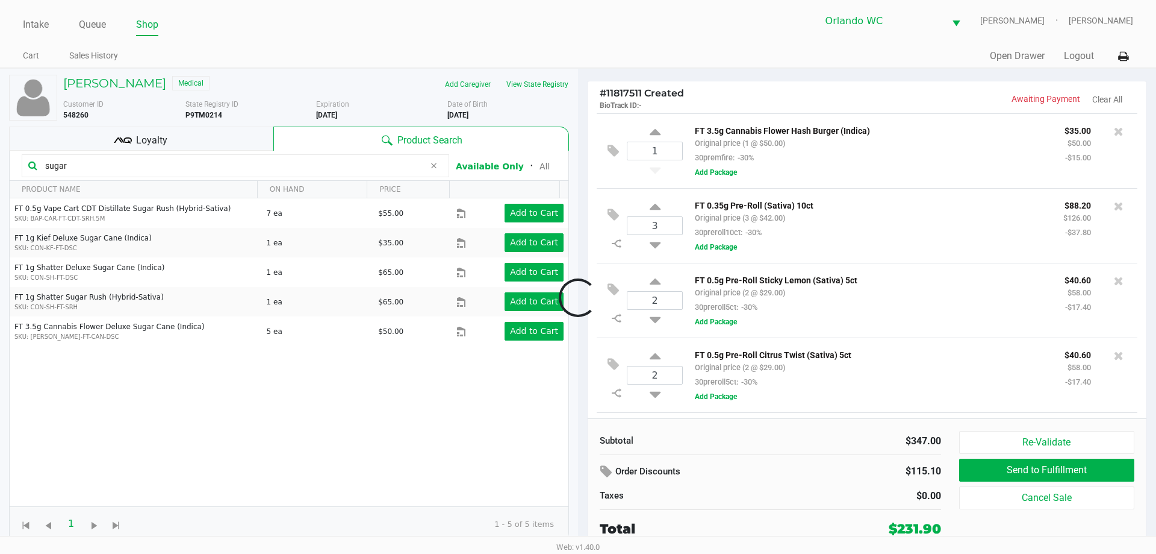
scroll to position [72, 0]
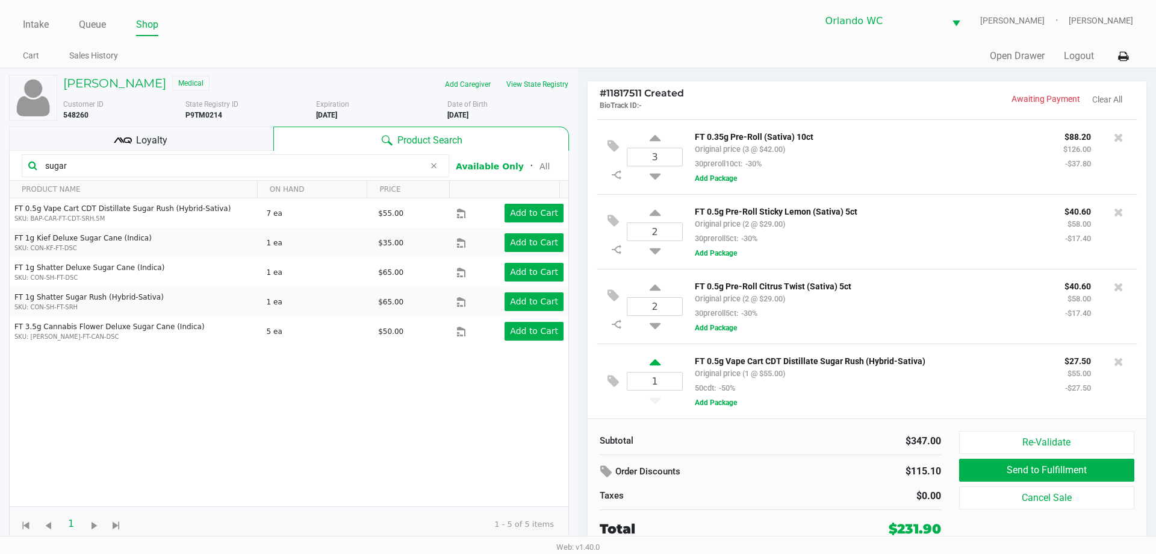
click at [652, 366] on icon at bounding box center [655, 364] width 11 height 15
type input "2"
click at [93, 164] on div at bounding box center [578, 297] width 1156 height 338
click at [93, 164] on input "sugar" at bounding box center [232, 166] width 384 height 18
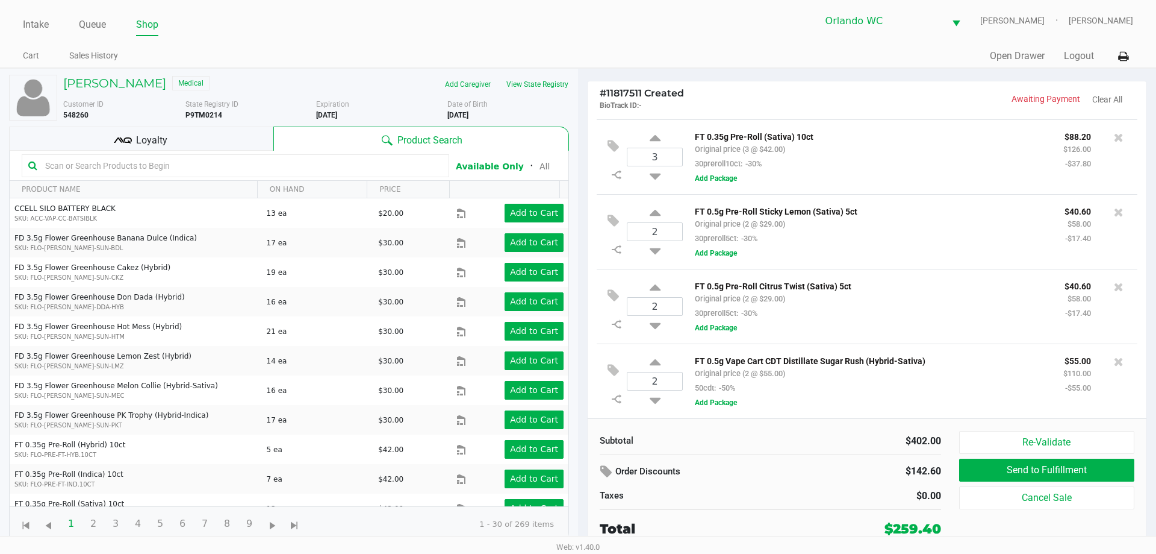
click at [111, 162] on input "text" at bounding box center [241, 166] width 402 height 18
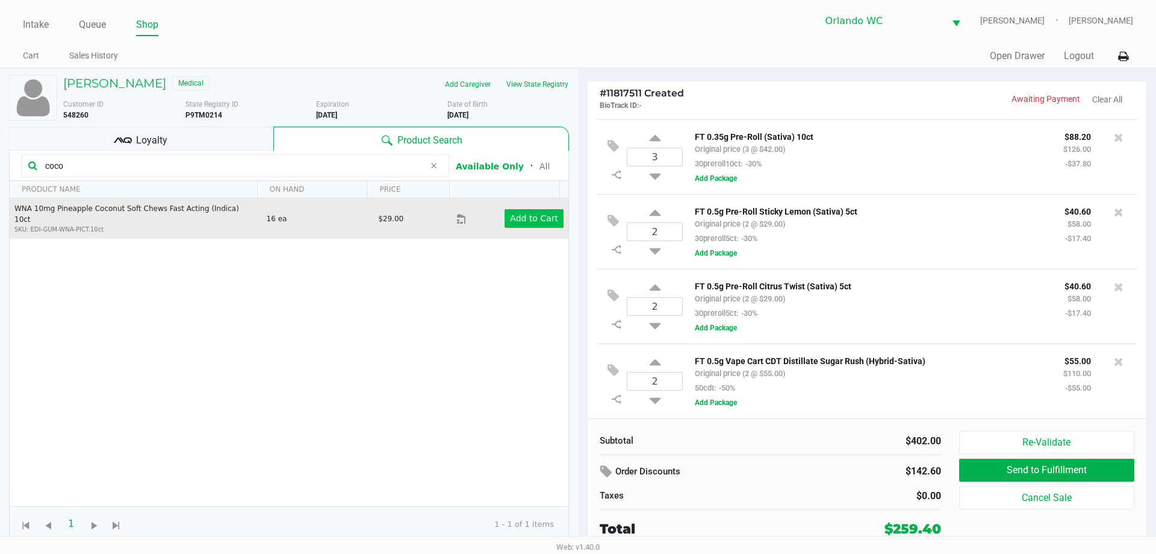
type input "coco"
click at [538, 216] on app-button-loader "Add to Cart" at bounding box center [534, 218] width 48 height 10
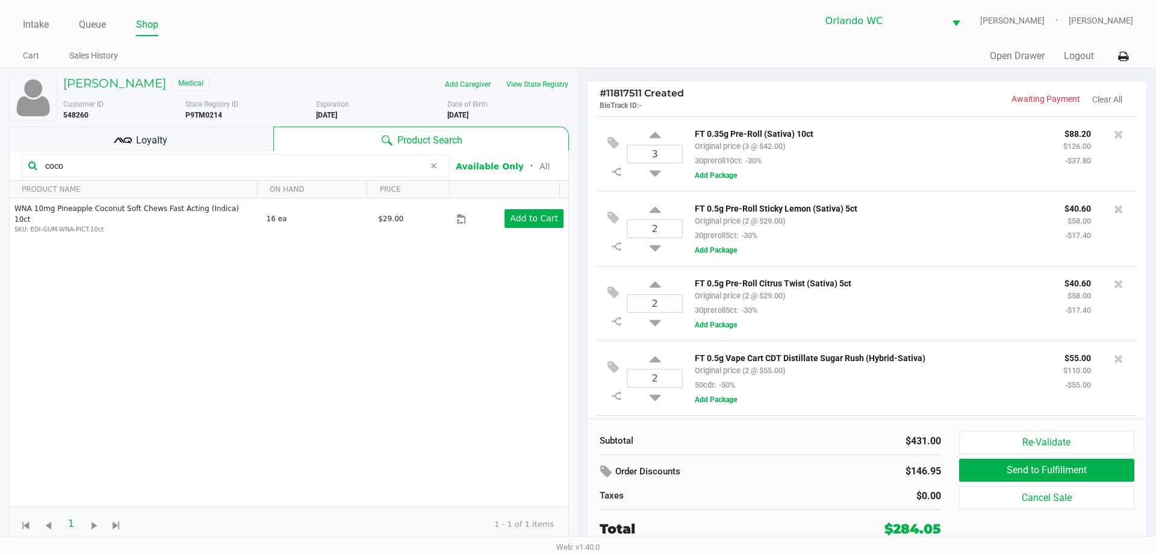
scroll to position [147, 0]
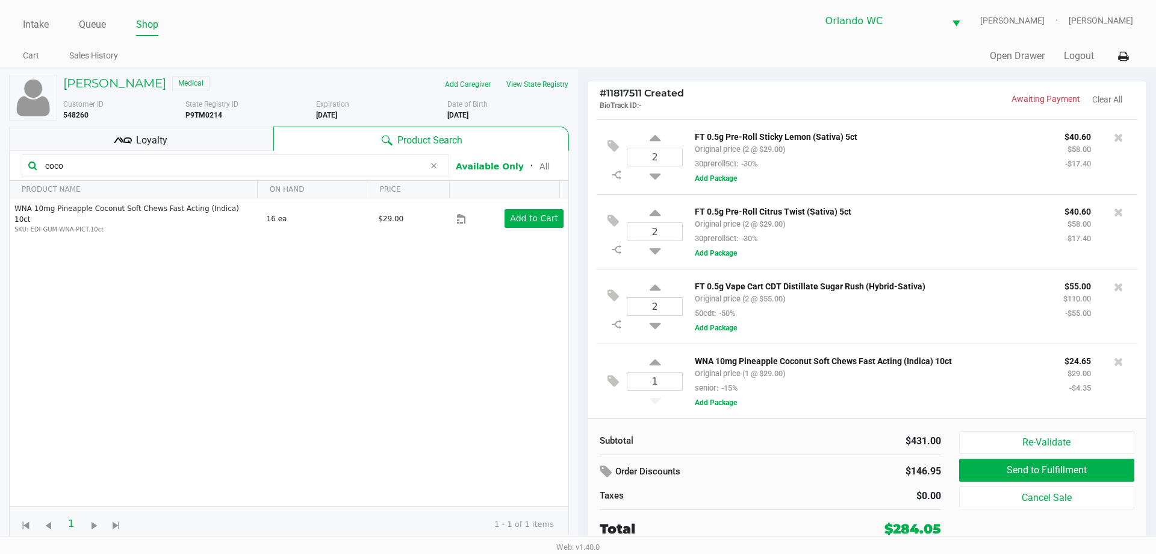
click at [72, 168] on input "coco" at bounding box center [232, 166] width 384 height 18
click at [72, 166] on input "coco" at bounding box center [232, 166] width 384 height 18
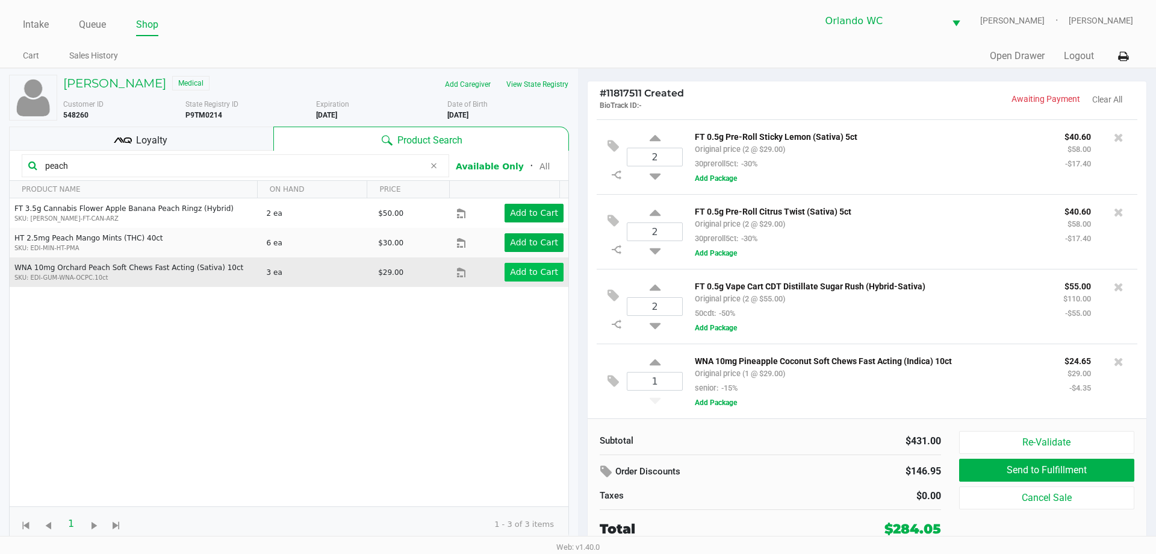
type input "peach"
click at [514, 276] on app-button-loader "Add to Cart" at bounding box center [534, 272] width 48 height 10
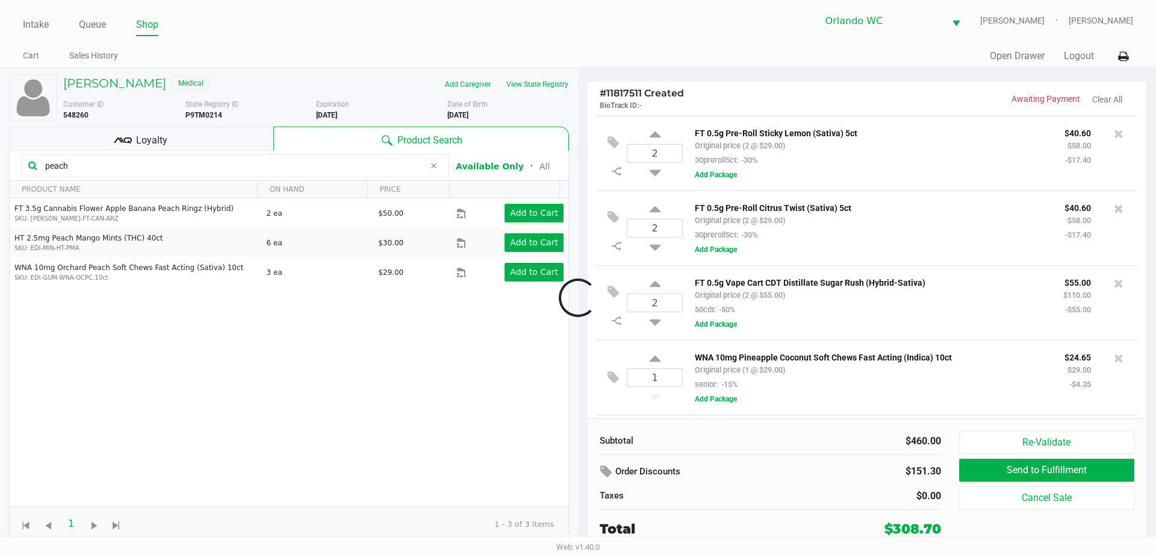
scroll to position [222, 0]
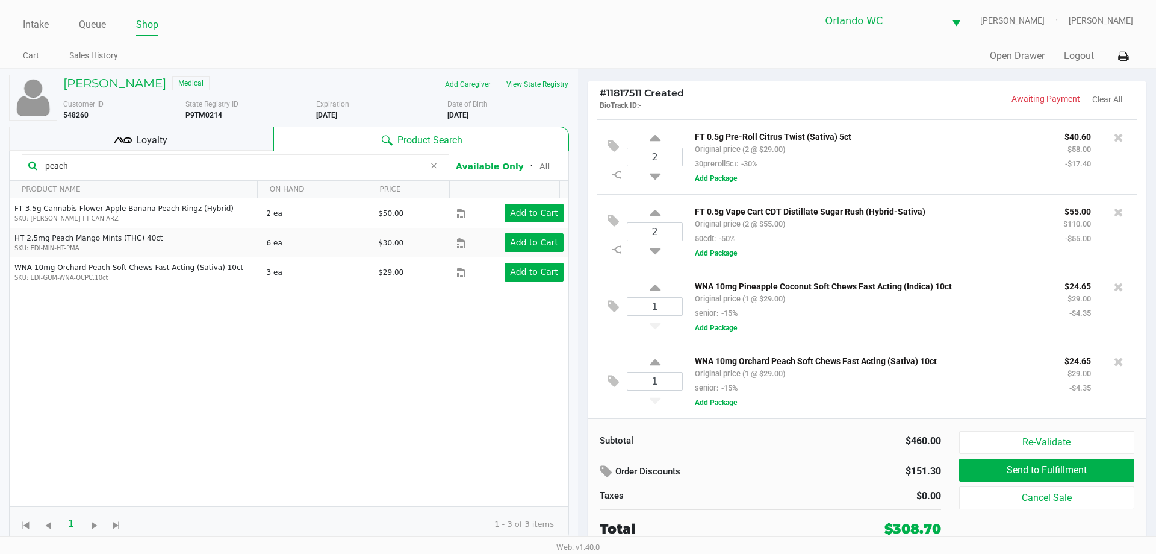
click at [122, 172] on input "peach" at bounding box center [232, 166] width 384 height 18
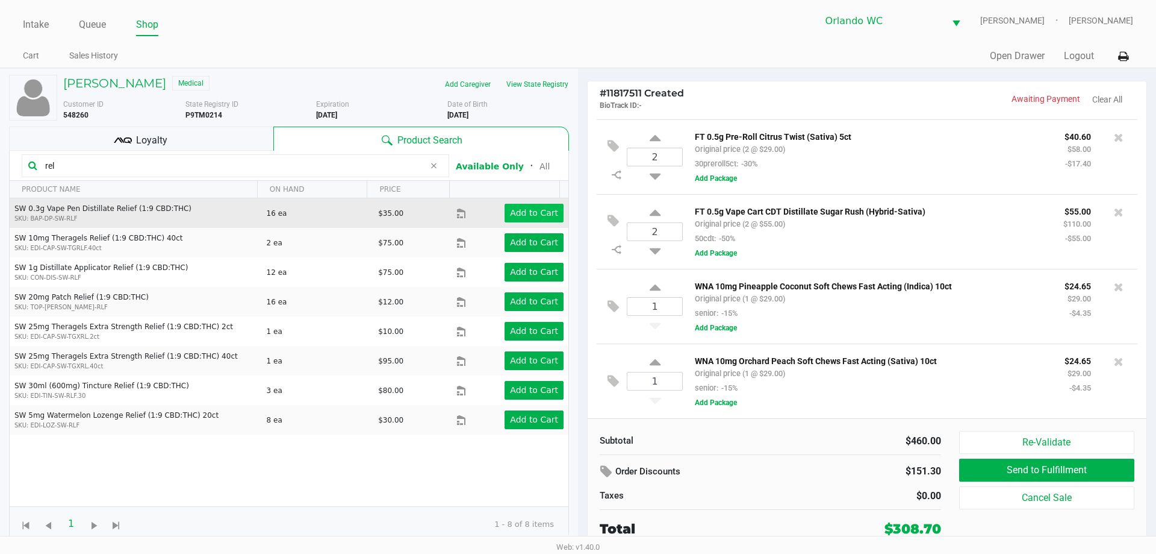
type input "rel"
click at [520, 217] on app-button-loader "Add to Cart" at bounding box center [534, 213] width 48 height 10
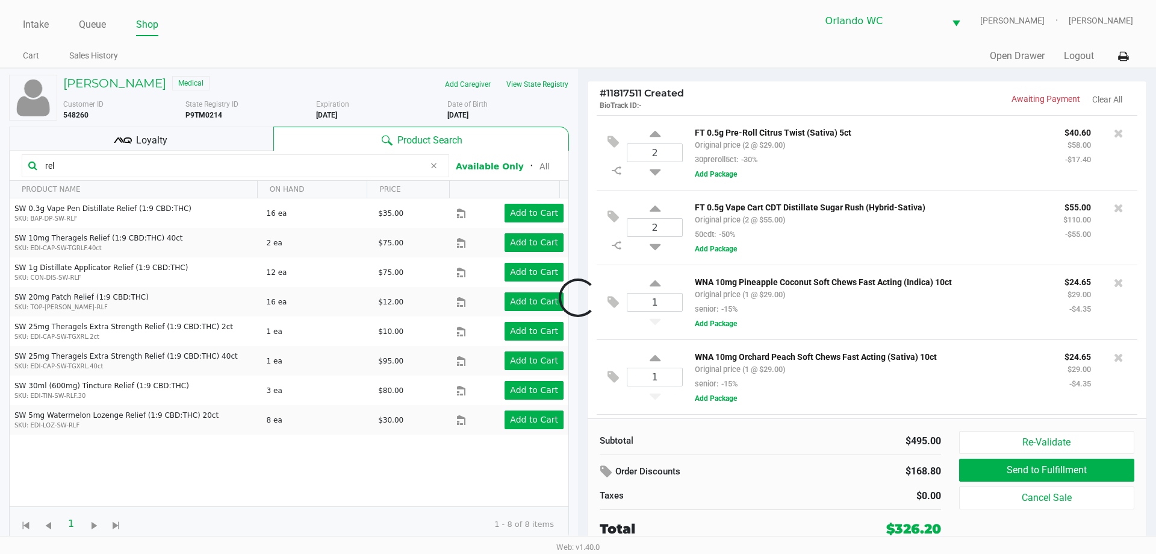
scroll to position [298, 0]
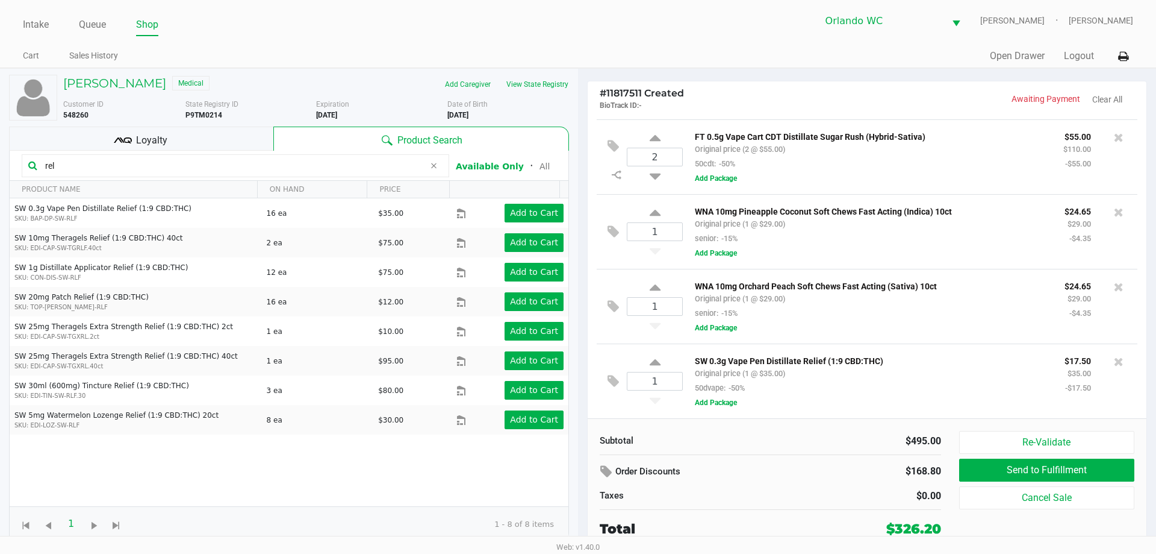
click at [68, 168] on input "rel" at bounding box center [232, 166] width 384 height 18
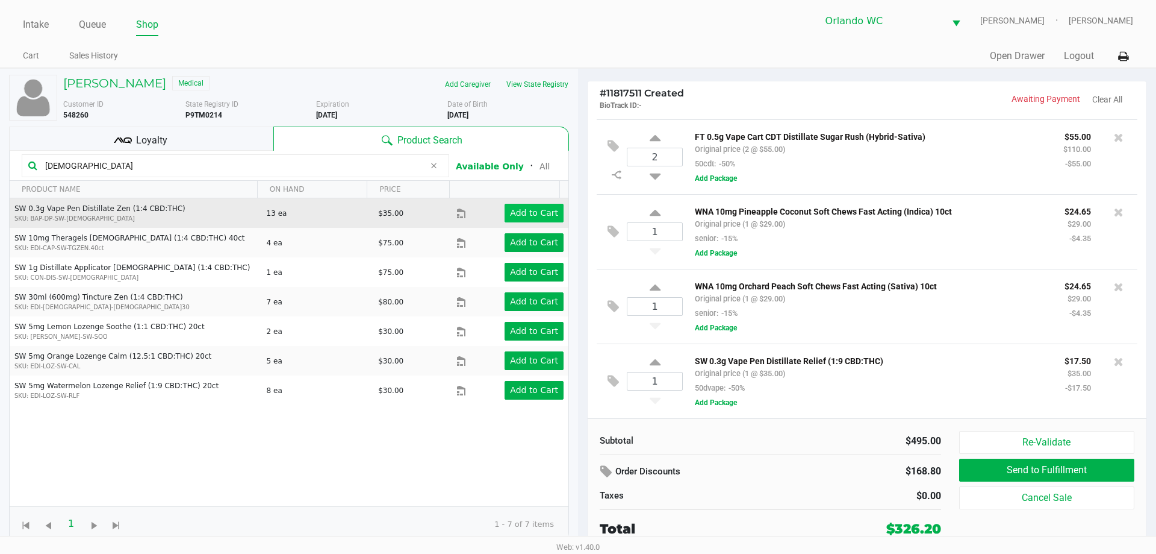
type input "zen"
click at [514, 210] on app-button-loader "Add to Cart" at bounding box center [534, 213] width 48 height 10
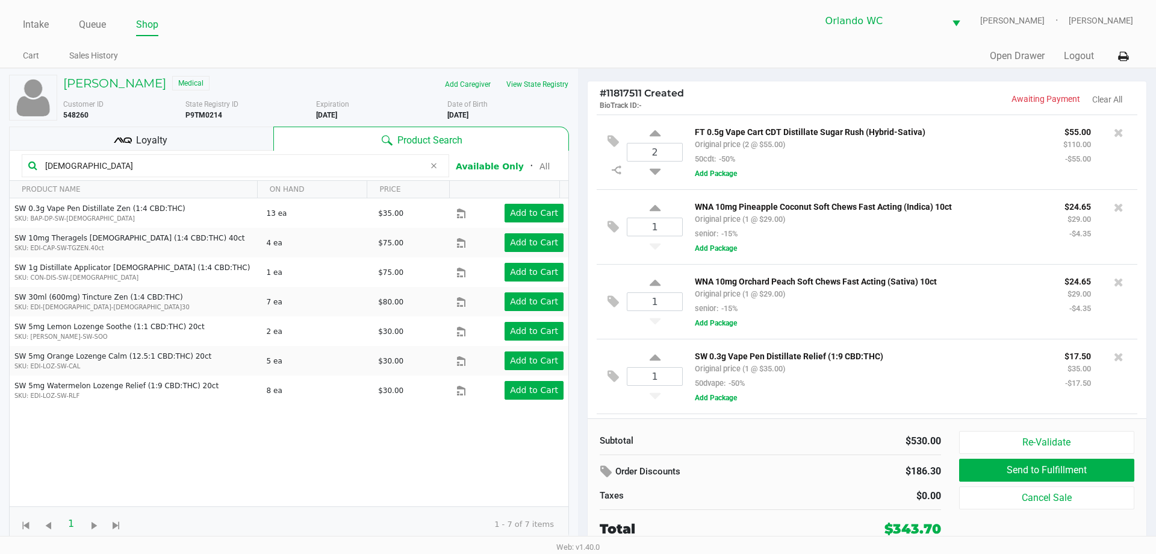
scroll to position [373, 0]
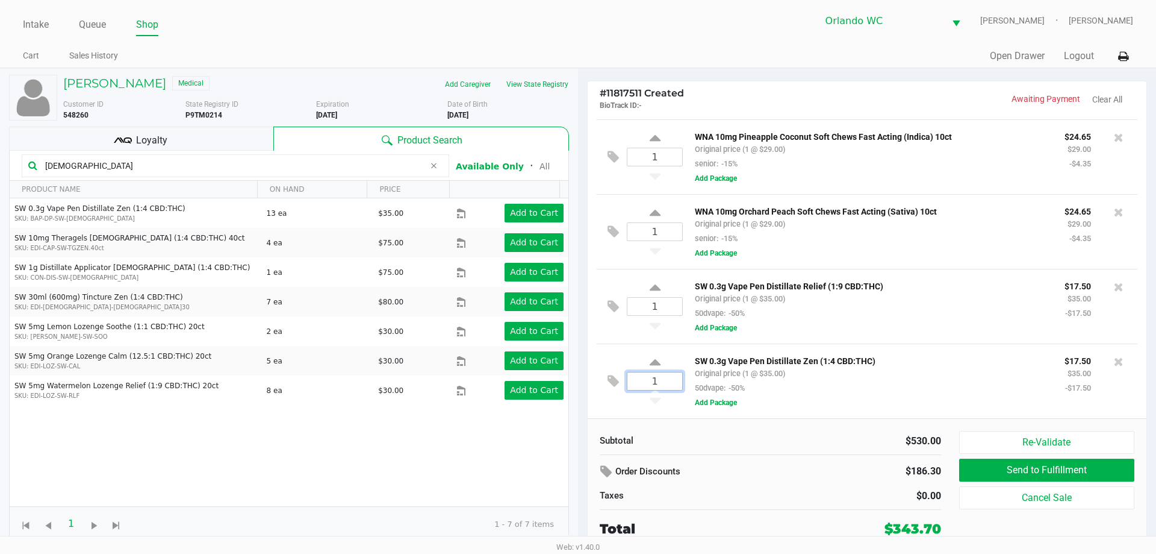
click at [664, 375] on input "1" at bounding box center [655, 380] width 55 height 17
type input "3"
click at [652, 287] on div "Kathryn Gallagher Medical Add Caregiver View State Registry Customer ID 548260 …" at bounding box center [578, 309] width 1156 height 483
click at [655, 287] on icon at bounding box center [655, 289] width 11 height 15
type input "2"
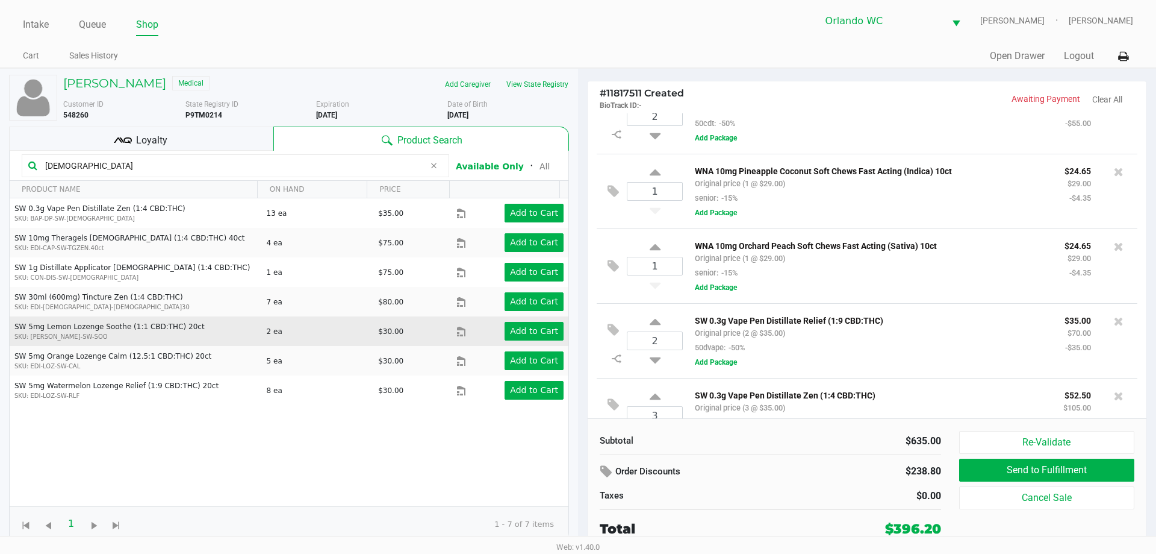
scroll to position [361, 0]
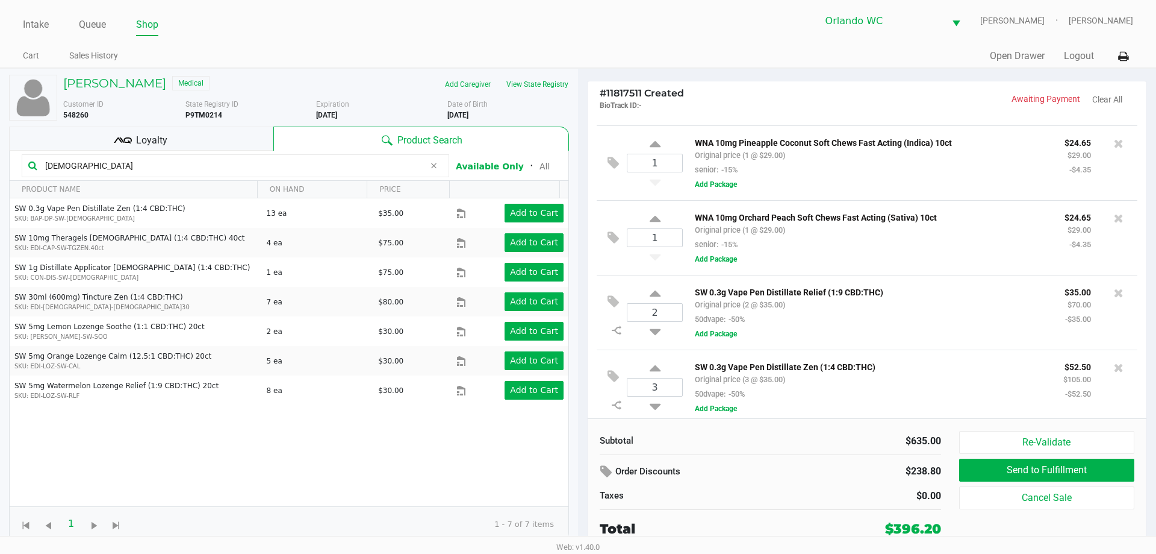
click at [130, 166] on input "zen" at bounding box center [232, 166] width 384 height 18
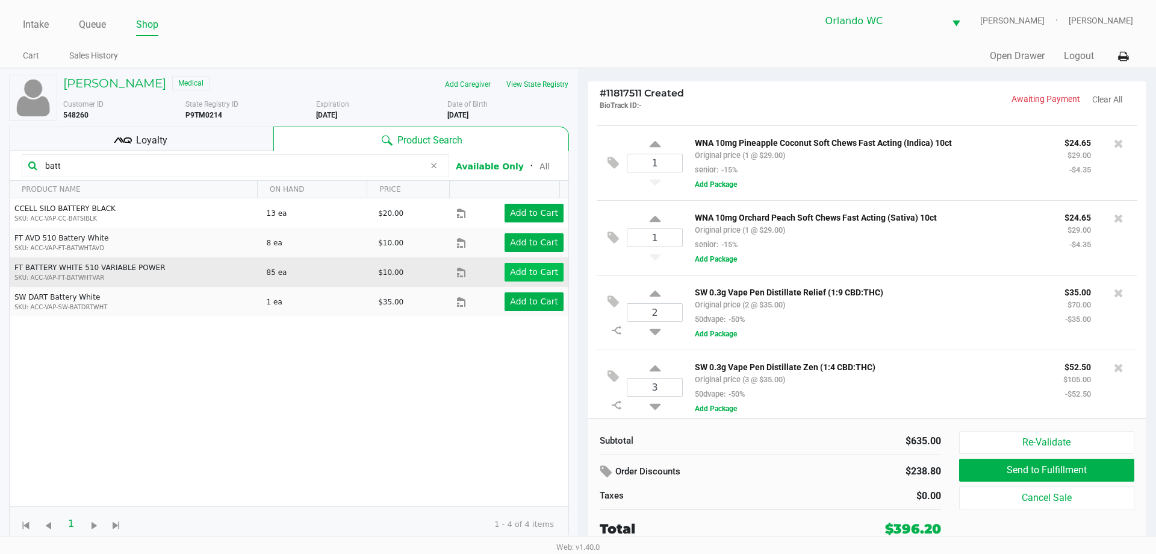
type input "batt"
click at [513, 270] on app-button-loader "Add to Cart" at bounding box center [534, 272] width 48 height 10
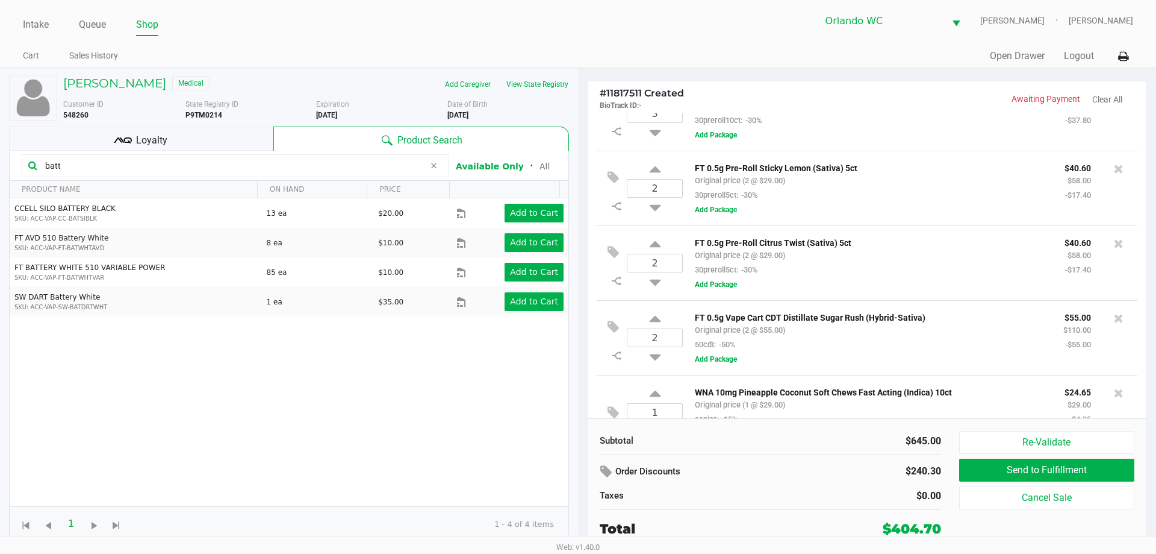
scroll to position [0, 0]
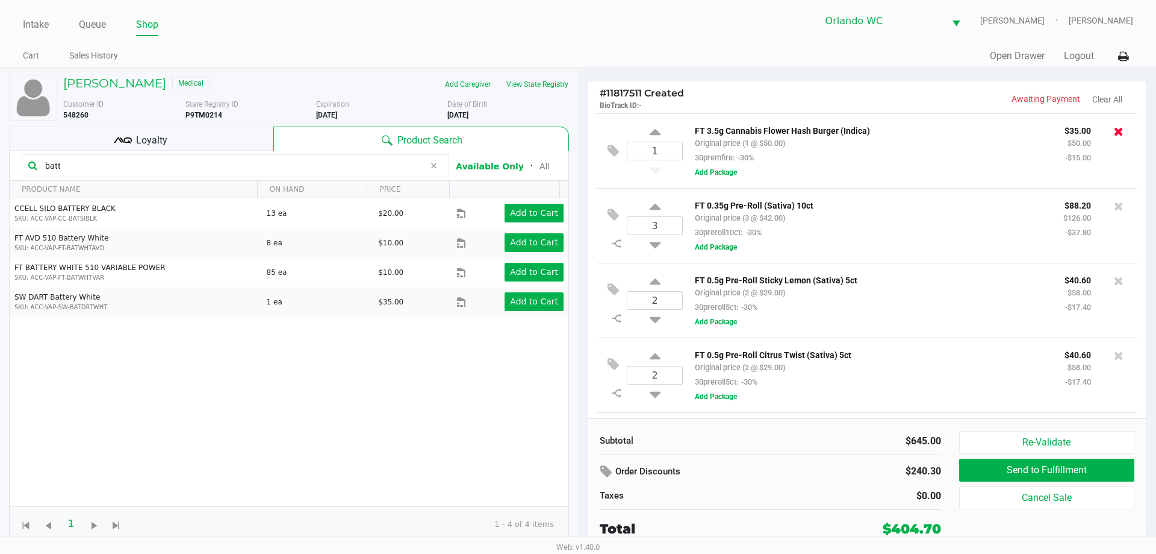
click at [1114, 132] on icon at bounding box center [1119, 131] width 10 height 12
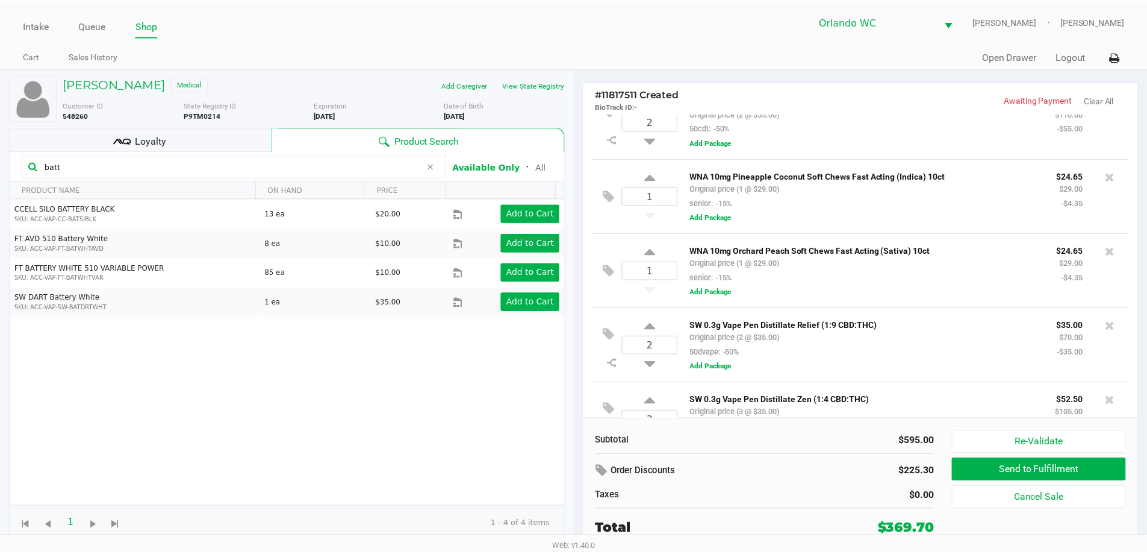
scroll to position [373, 0]
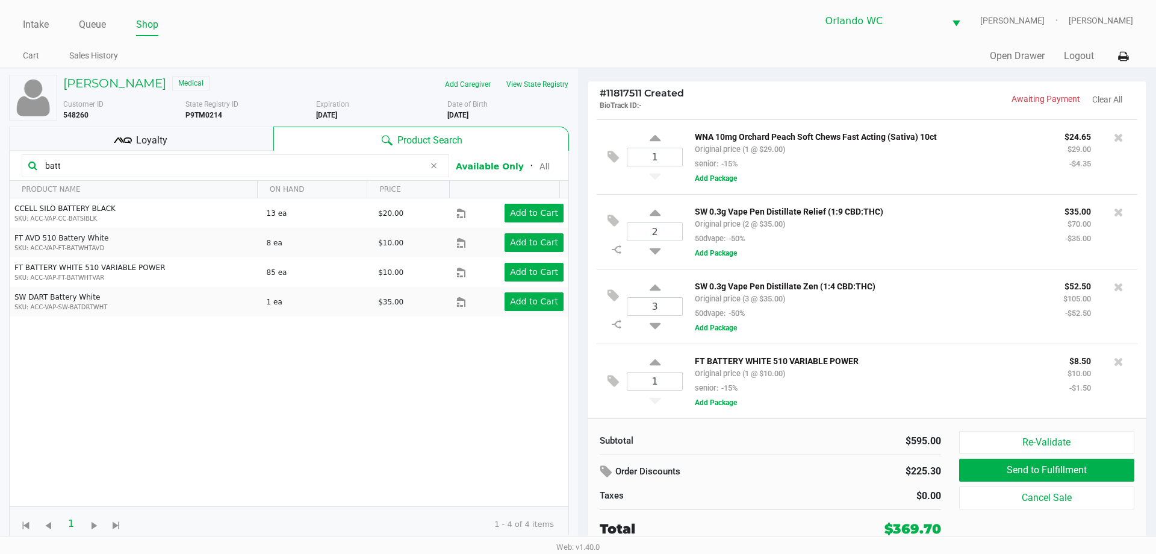
click at [249, 139] on div "Loyalty" at bounding box center [141, 138] width 264 height 24
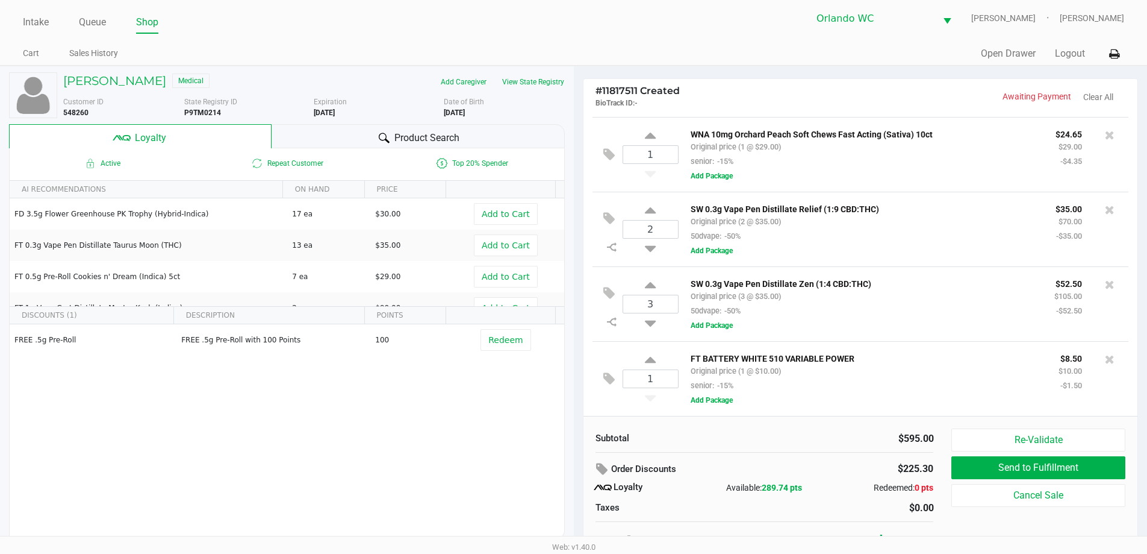
scroll to position [0, 0]
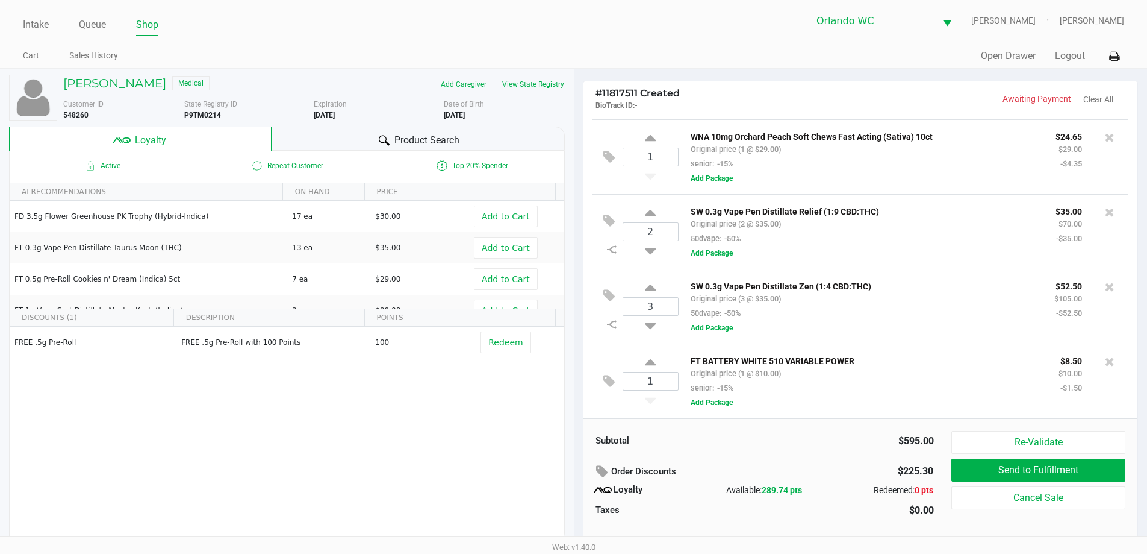
click at [436, 144] on span "Product Search" at bounding box center [427, 140] width 65 height 14
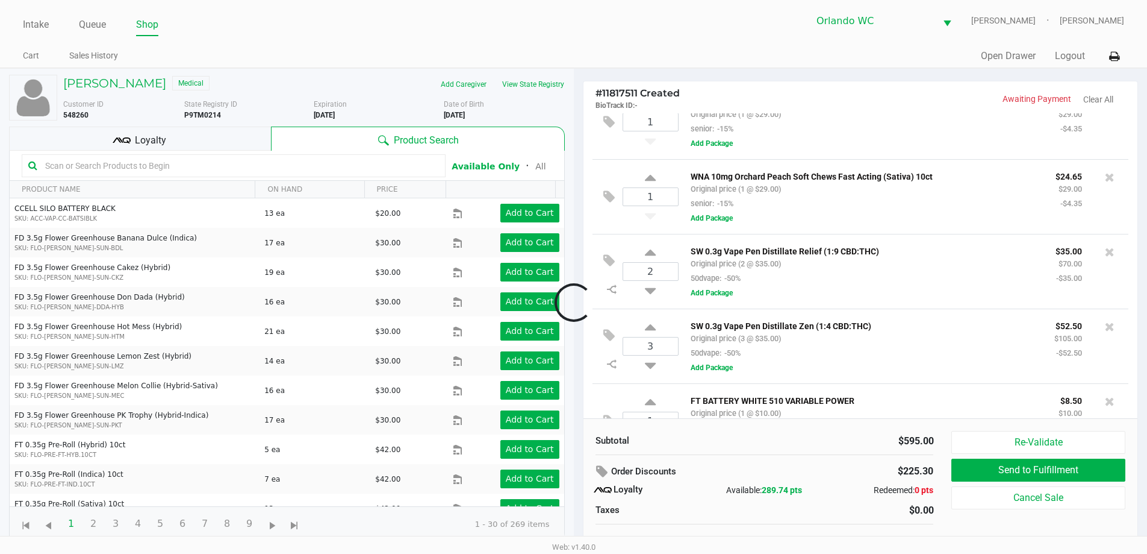
scroll to position [508, 0]
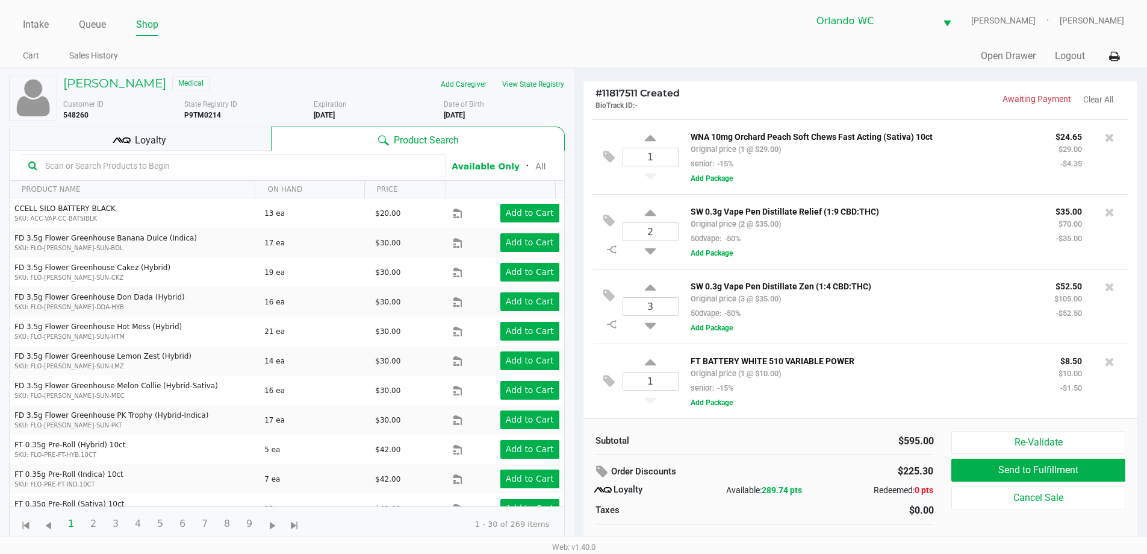
click at [175, 165] on input "text" at bounding box center [239, 166] width 399 height 18
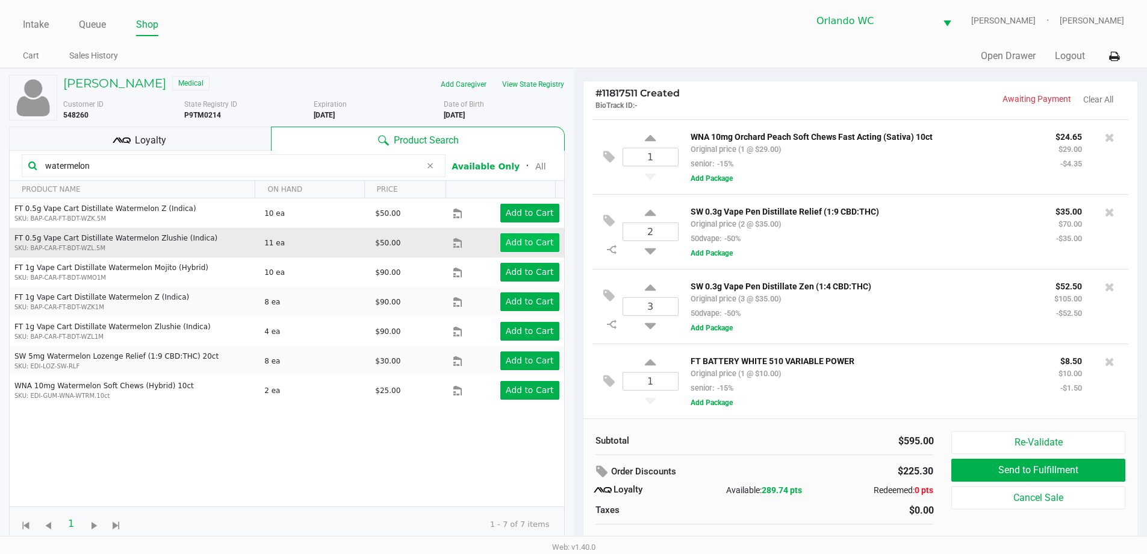
type input "watermelon"
click at [507, 239] on app-button-loader "Add to Cart" at bounding box center [530, 242] width 48 height 10
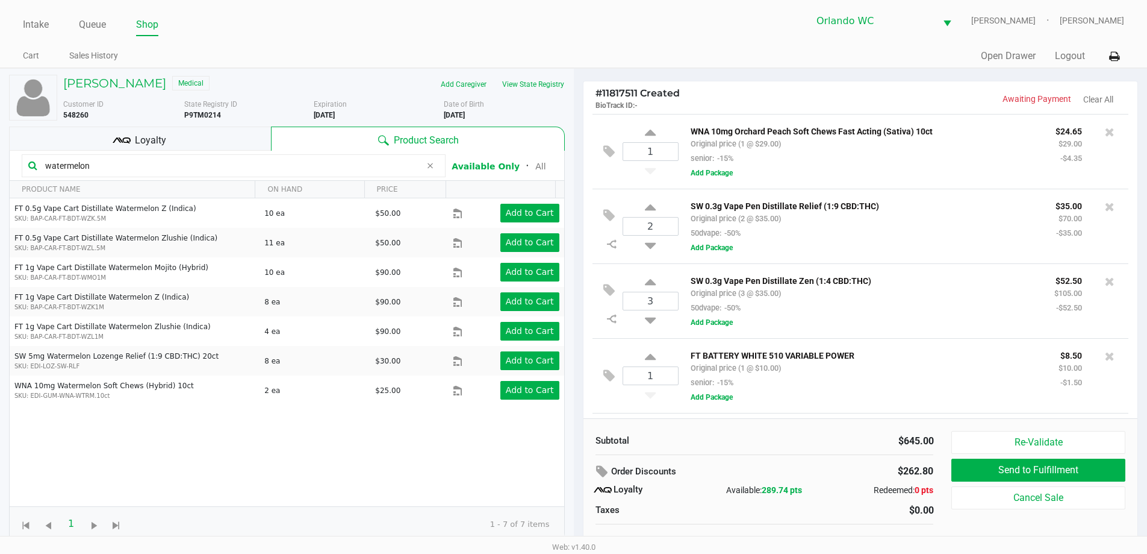
scroll to position [584, 0]
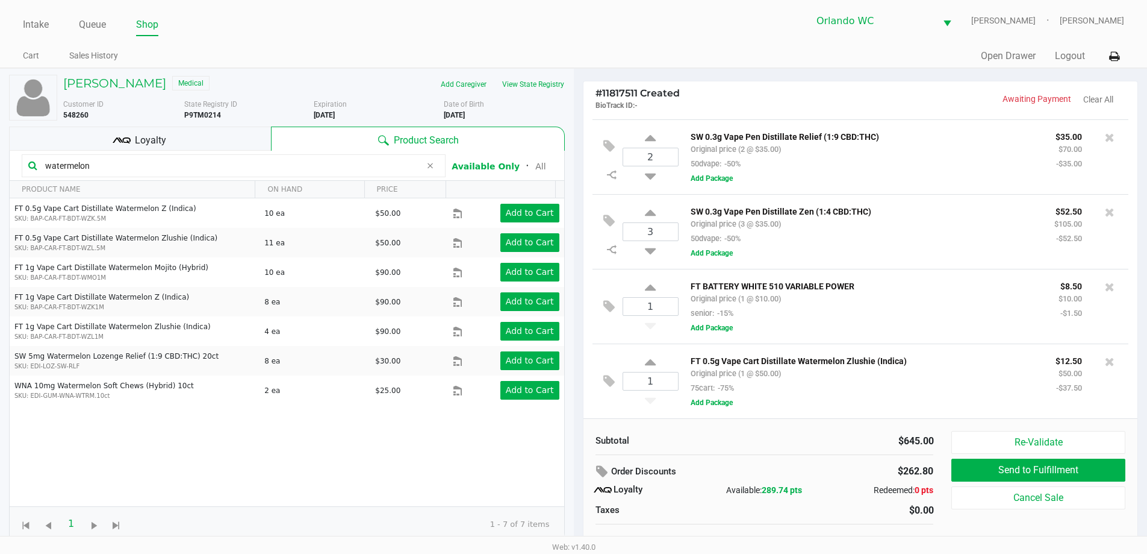
click at [119, 164] on input "watermelon" at bounding box center [230, 166] width 381 height 18
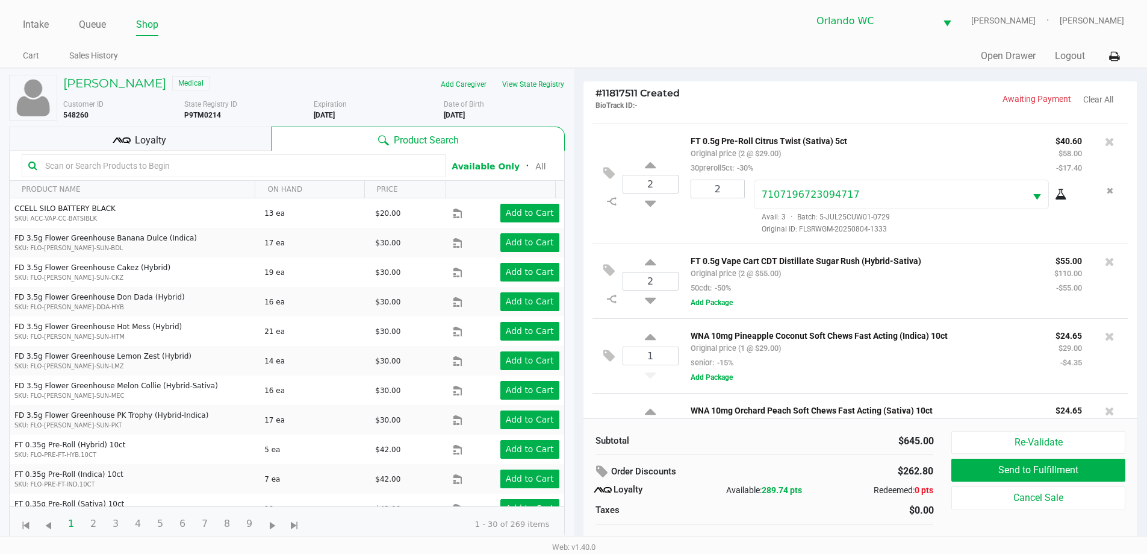
scroll to position [235, 0]
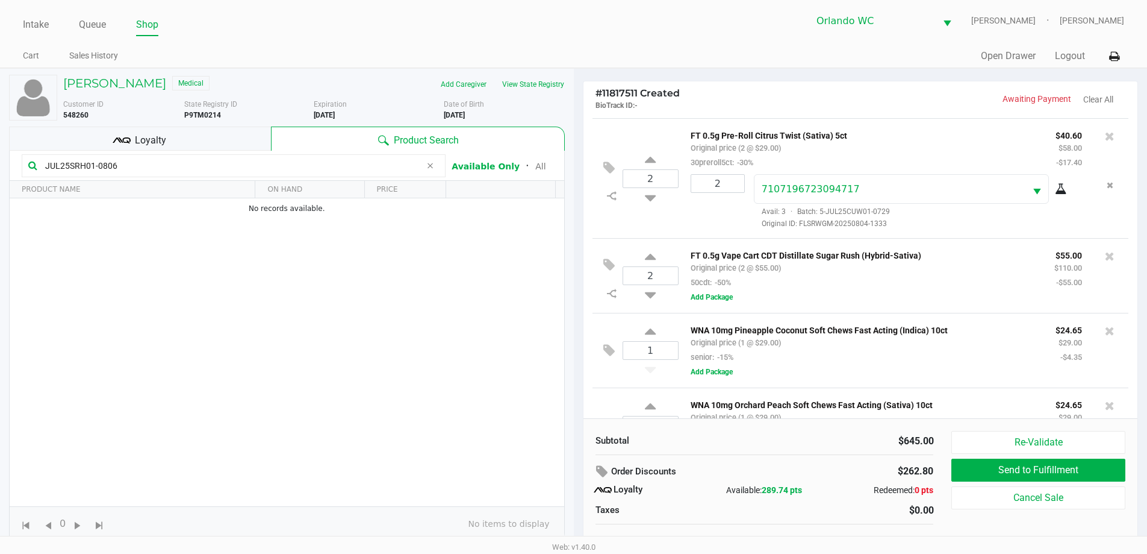
type input "JUL25SRH01-0806"
click at [226, 143] on div "Loyalty" at bounding box center [140, 138] width 262 height 24
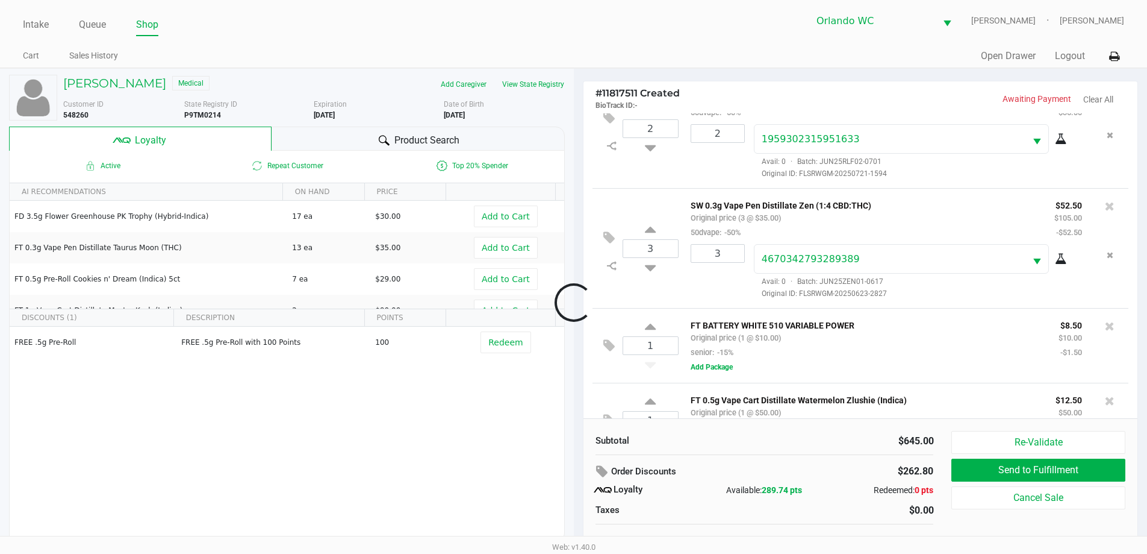
scroll to position [810, 0]
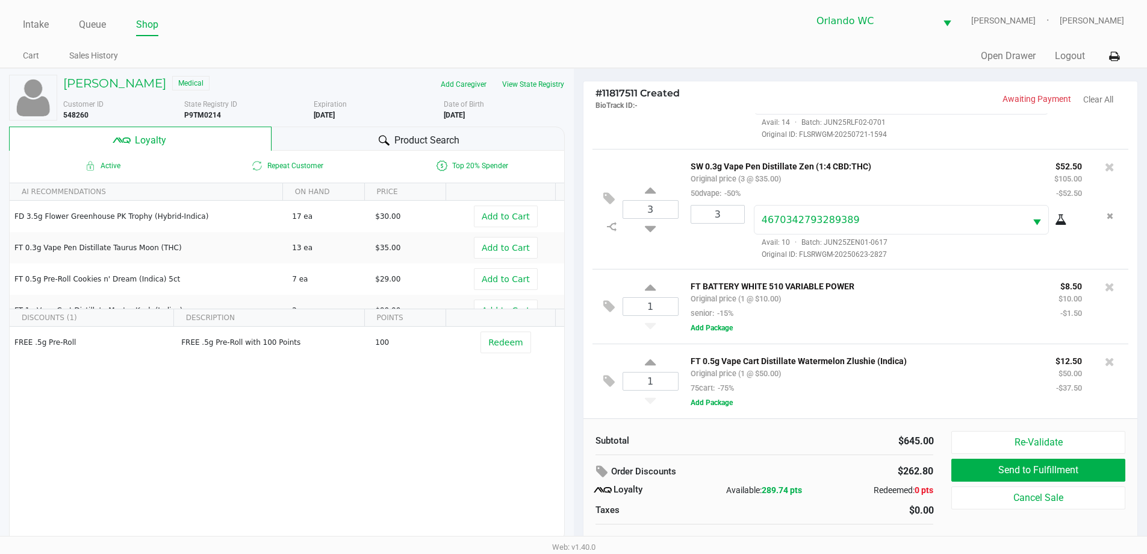
click at [1105, 361] on icon at bounding box center [1110, 361] width 10 height 12
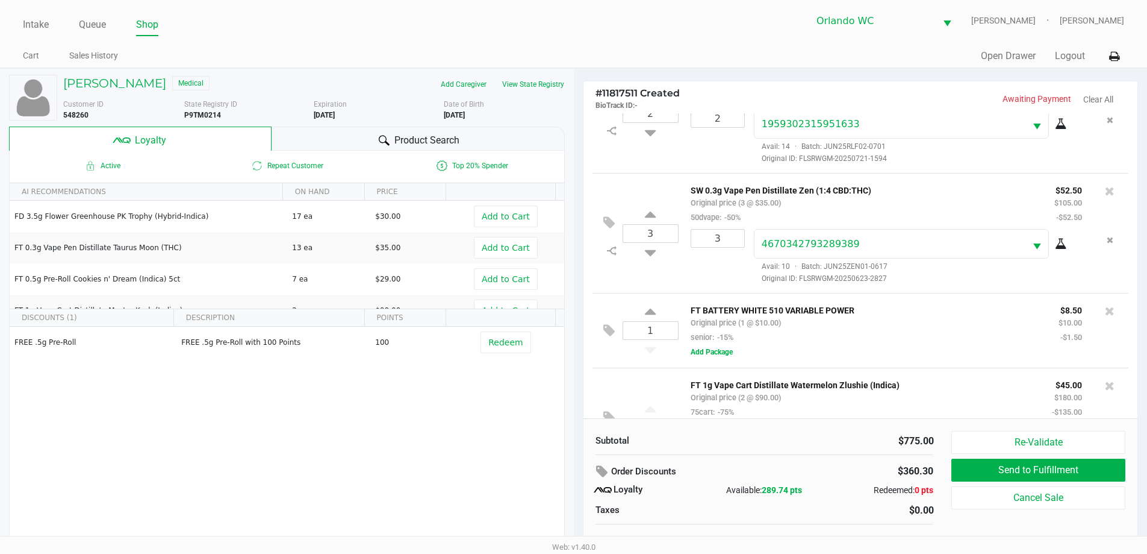
scroll to position [794, 0]
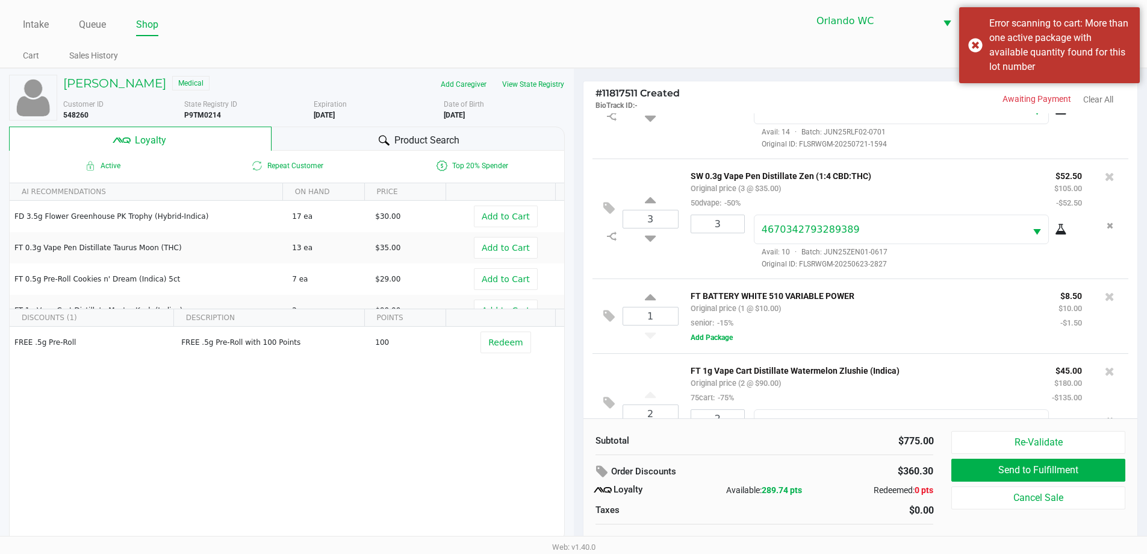
click at [705, 342] on button "Add Package" at bounding box center [712, 337] width 42 height 11
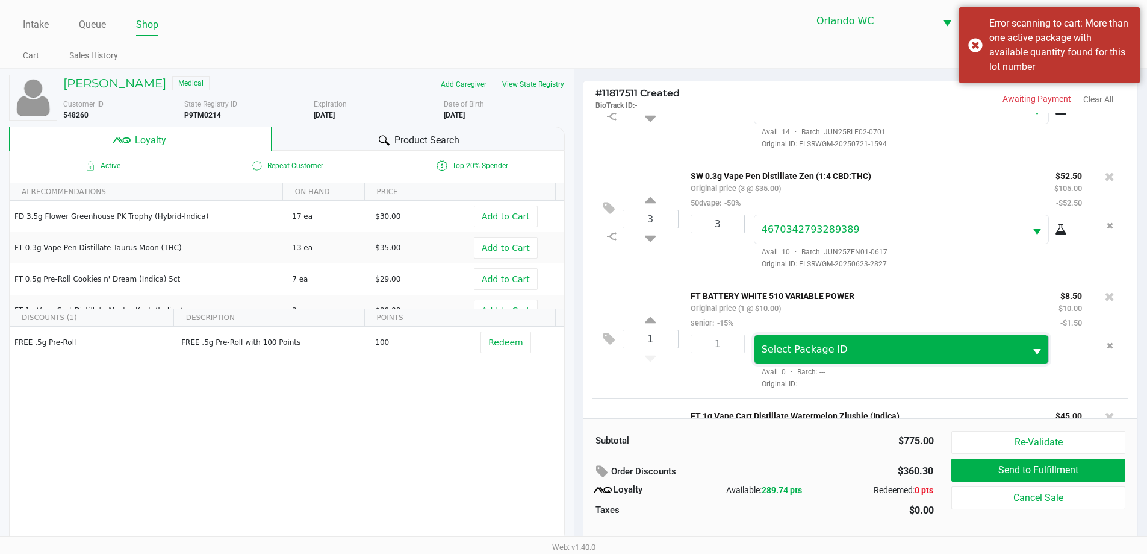
click at [824, 355] on span "Select Package ID" at bounding box center [805, 348] width 86 height 11
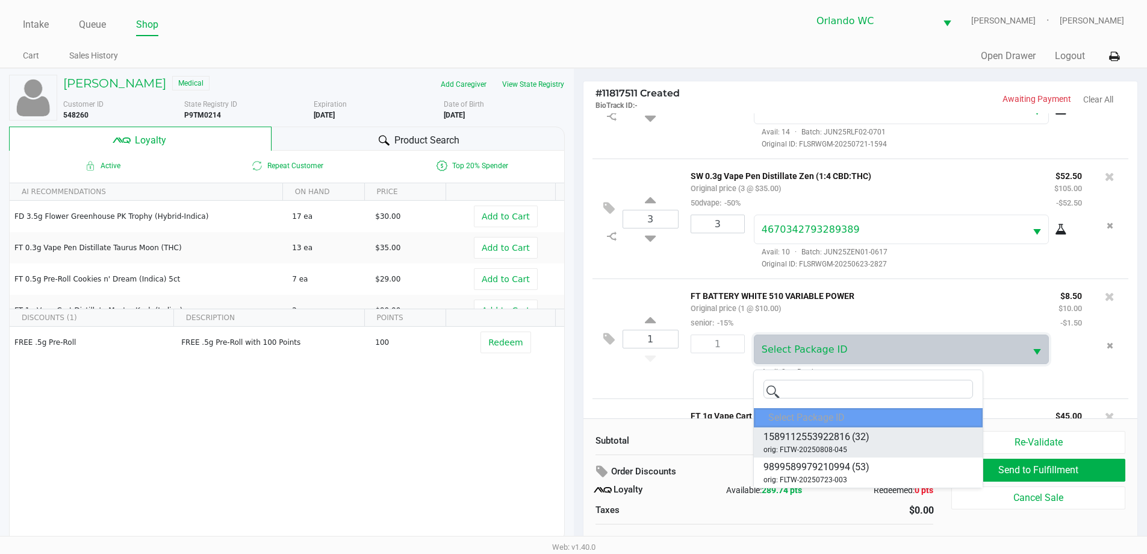
click at [808, 443] on span "1589112553922816" at bounding box center [807, 436] width 87 height 14
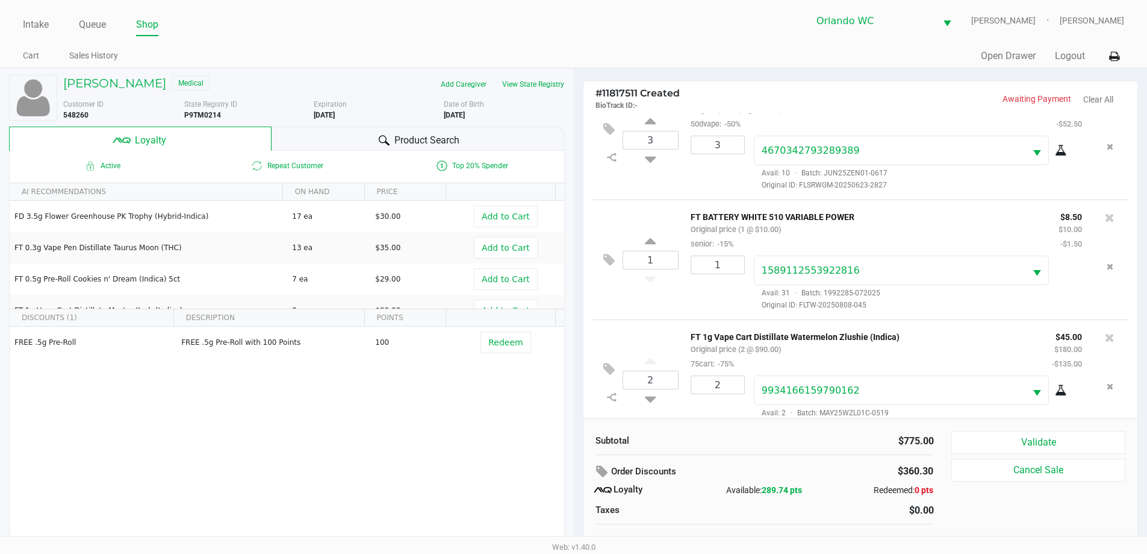
scroll to position [900, 0]
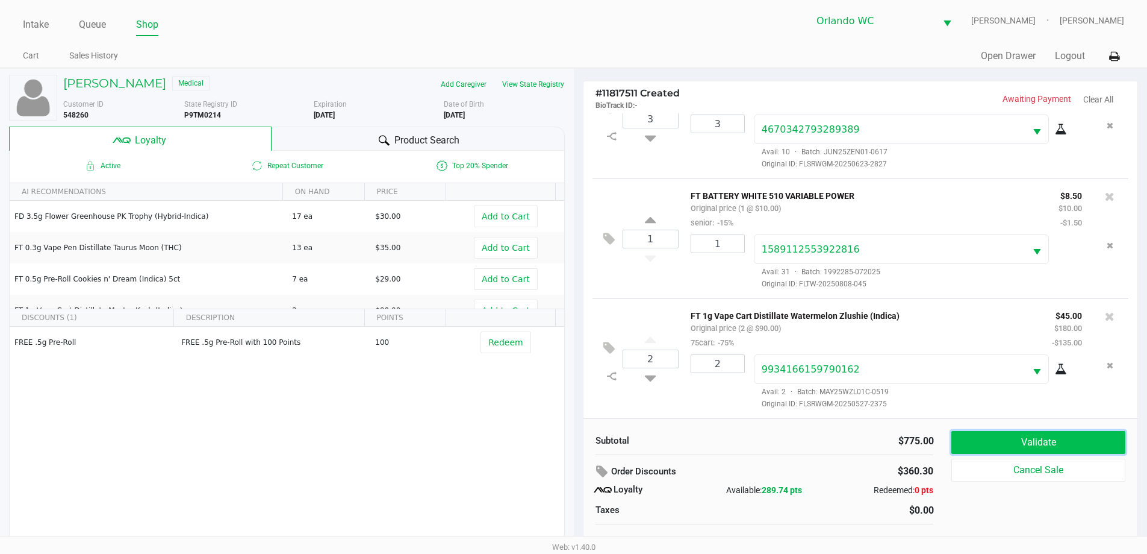
click at [1058, 442] on button "Validate" at bounding box center [1038, 442] width 173 height 23
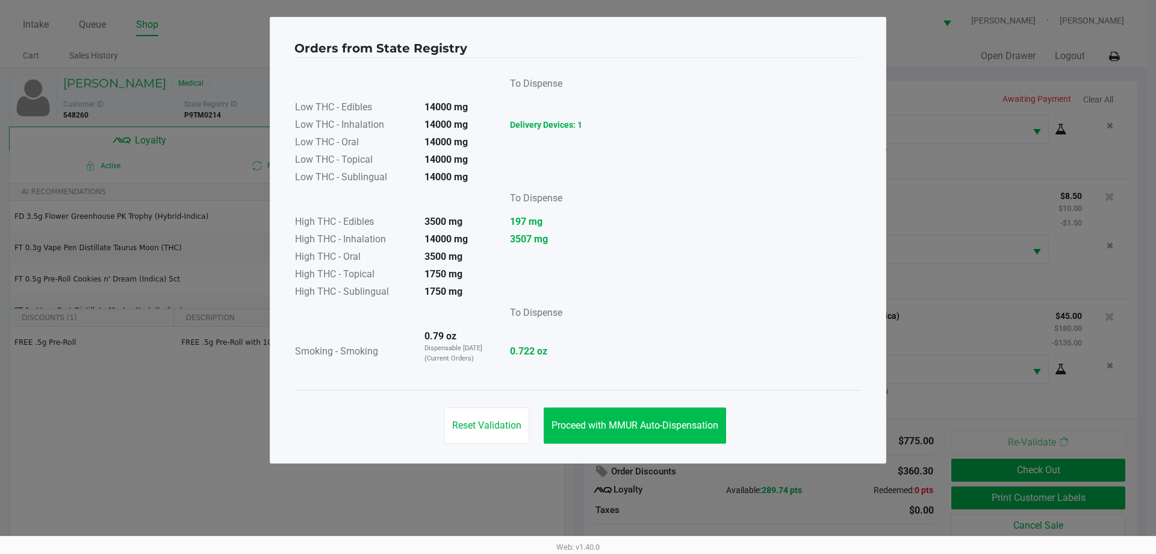
click at [629, 431] on button "Proceed with MMUR Auto-Dispensation" at bounding box center [635, 425] width 183 height 36
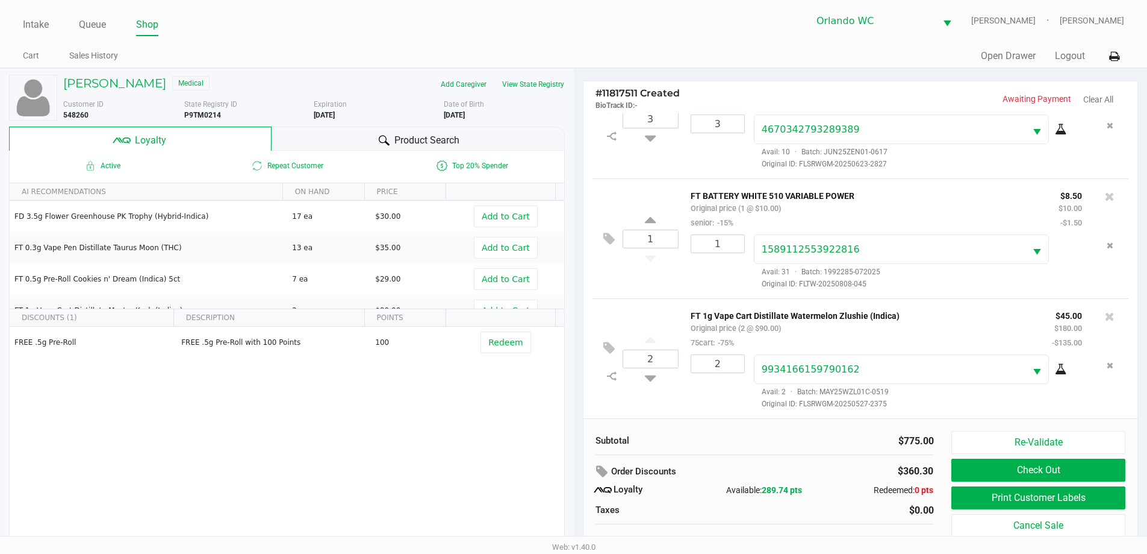
scroll to position [12, 0]
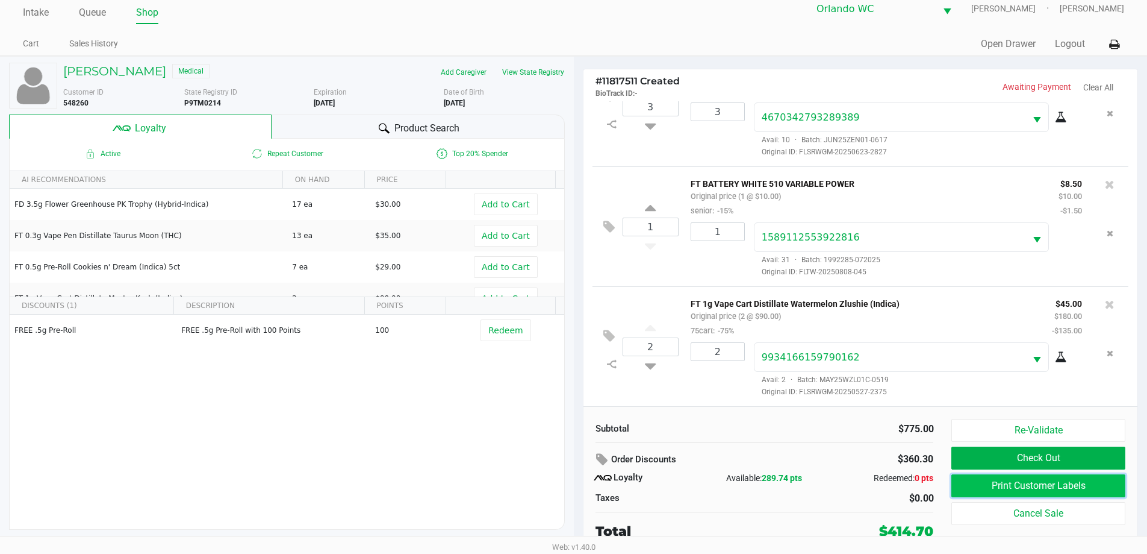
click at [1063, 490] on button "Print Customer Labels" at bounding box center [1038, 485] width 173 height 23
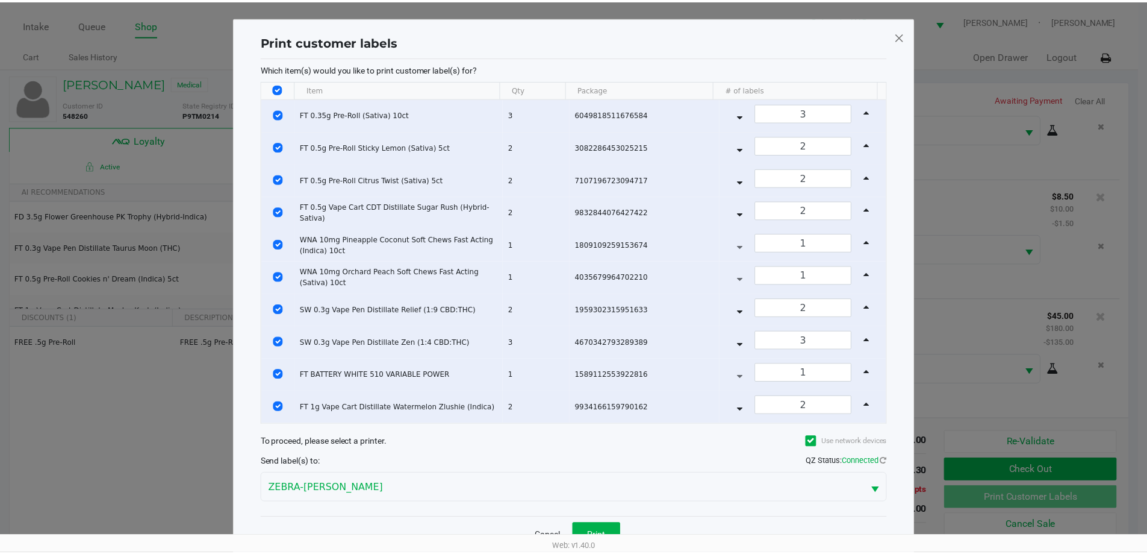
scroll to position [31, 0]
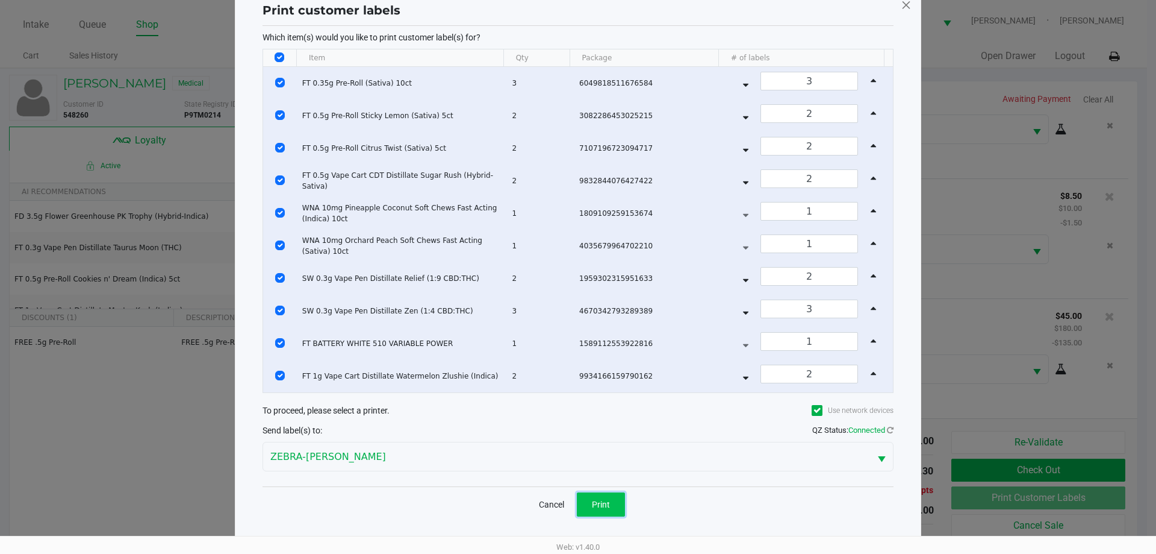
click at [608, 497] on button "Print" at bounding box center [601, 504] width 48 height 24
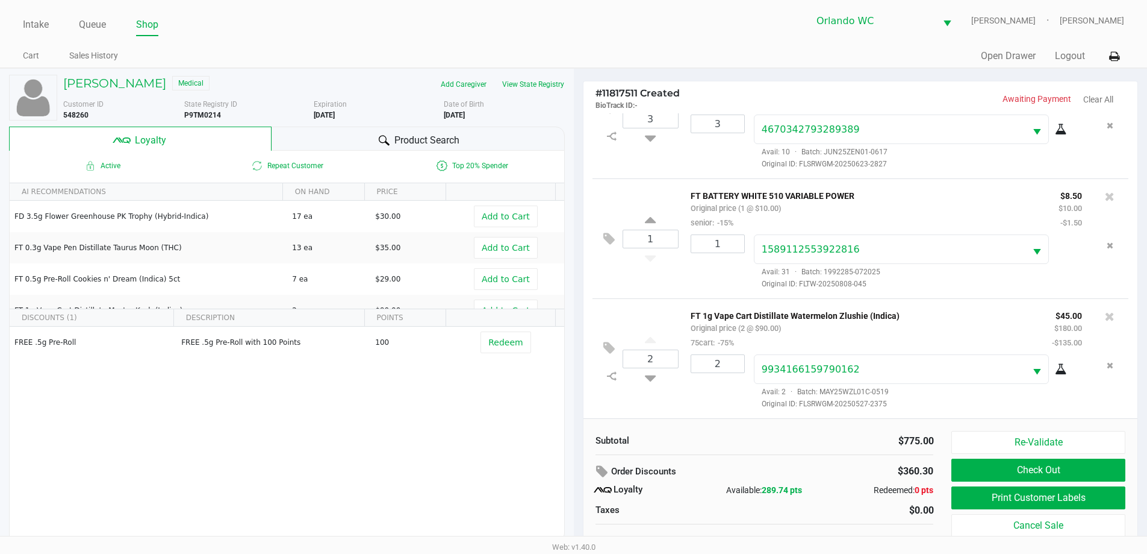
scroll to position [12, 0]
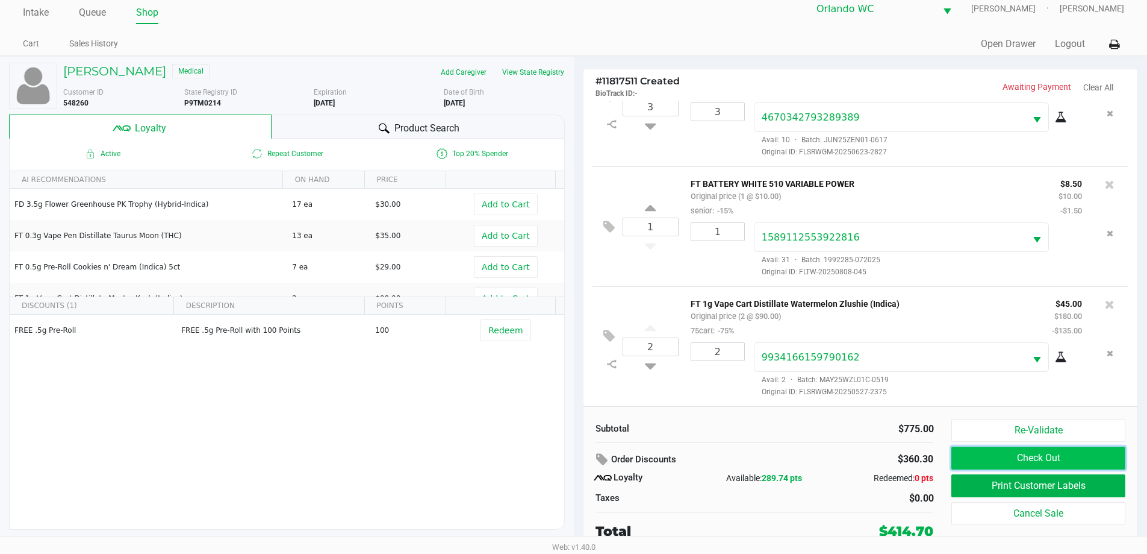
click at [1079, 457] on button "Check Out" at bounding box center [1038, 457] width 173 height 23
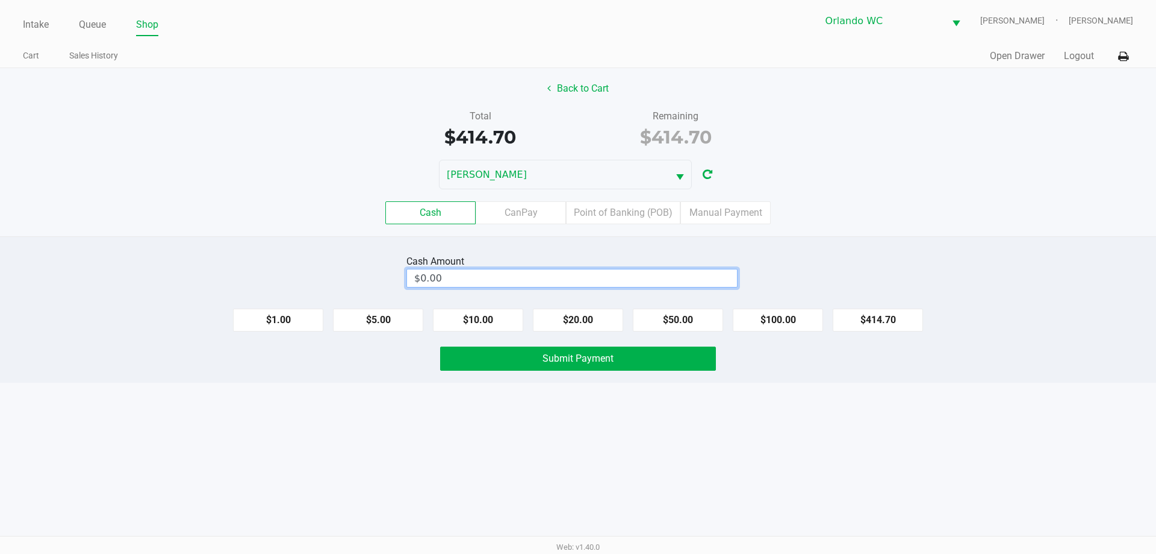
click at [556, 272] on input "$0.00" at bounding box center [572, 277] width 330 height 17
click at [595, 370] on button "Submit Payment" at bounding box center [578, 358] width 276 height 24
type input "$500.00"
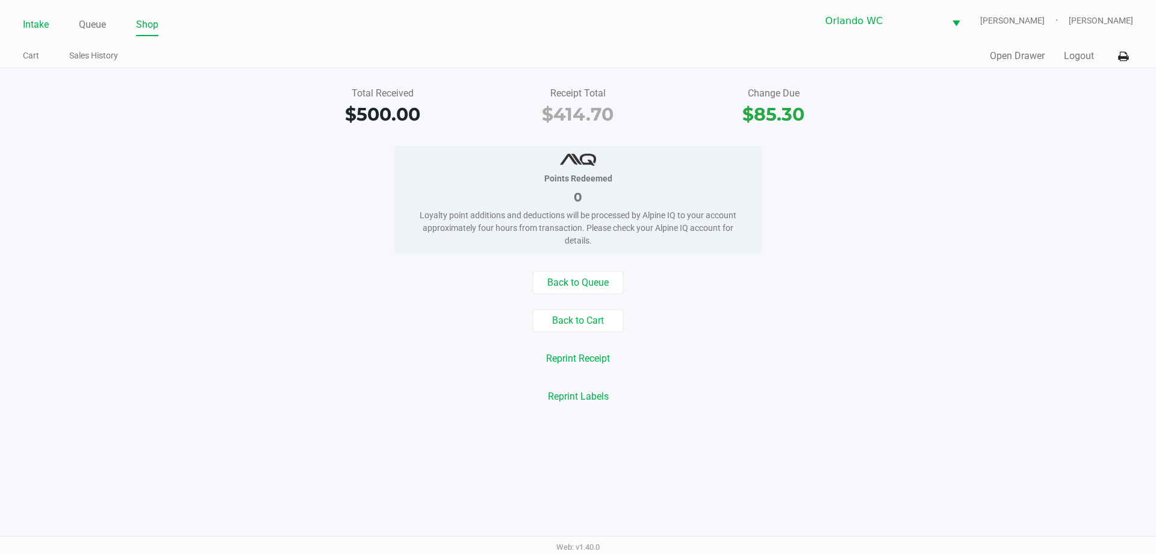
click at [40, 23] on link "Intake" at bounding box center [36, 24] width 26 height 17
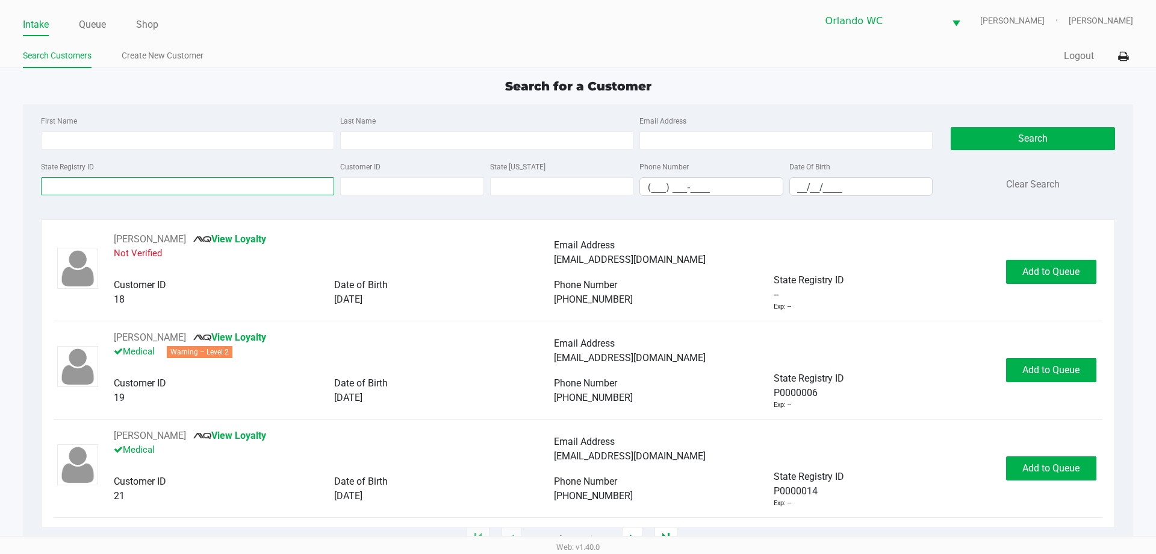
click at [134, 189] on input "State Registry ID" at bounding box center [187, 186] width 293 height 18
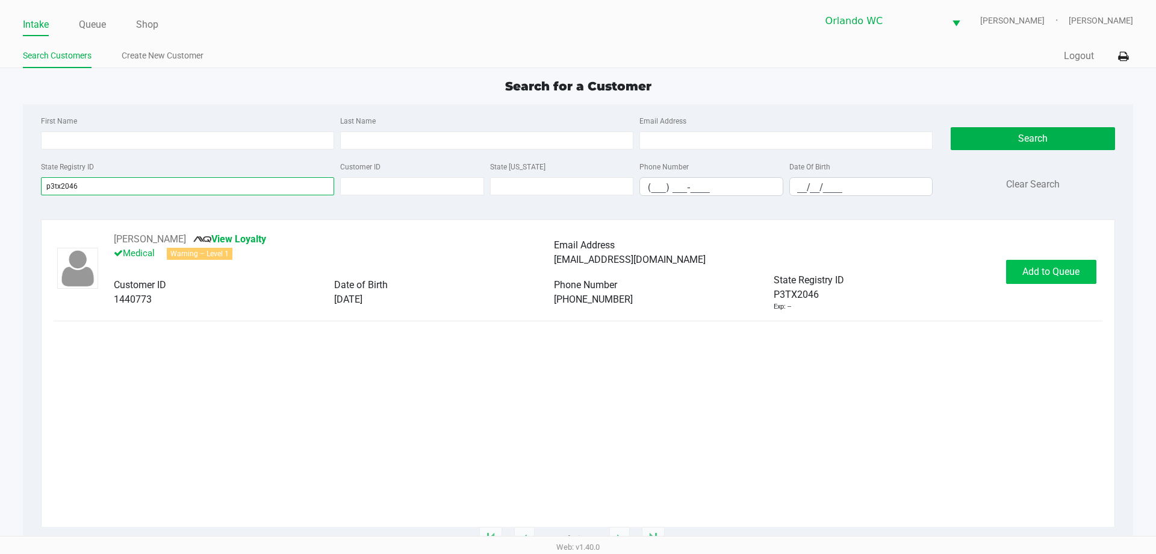
type input "p3tx2046"
click at [1020, 279] on button "Add to Queue" at bounding box center [1051, 272] width 90 height 24
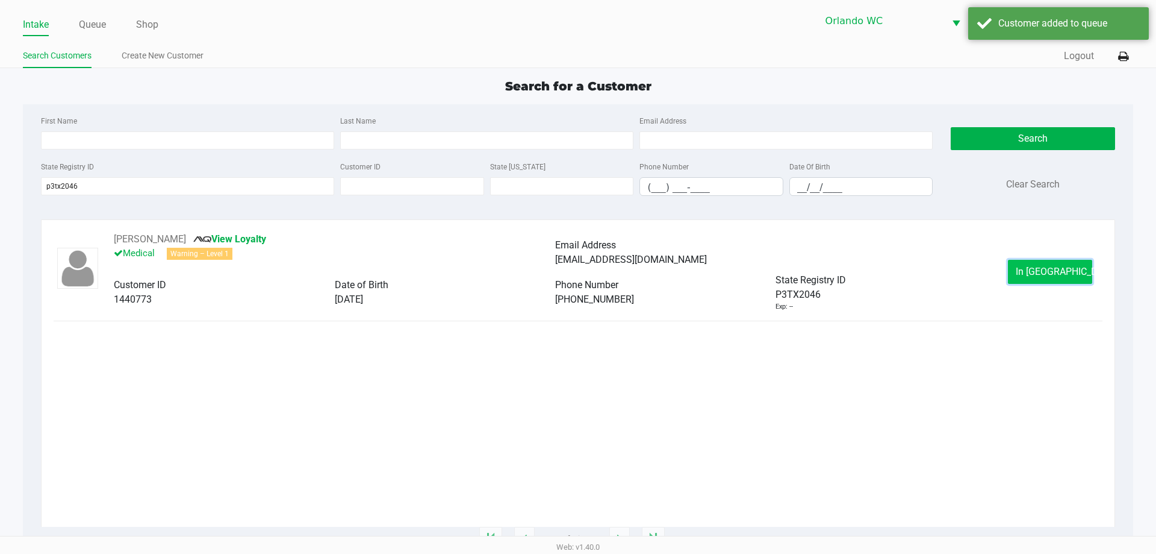
click at [1031, 269] on button "In Queue" at bounding box center [1050, 272] width 84 height 24
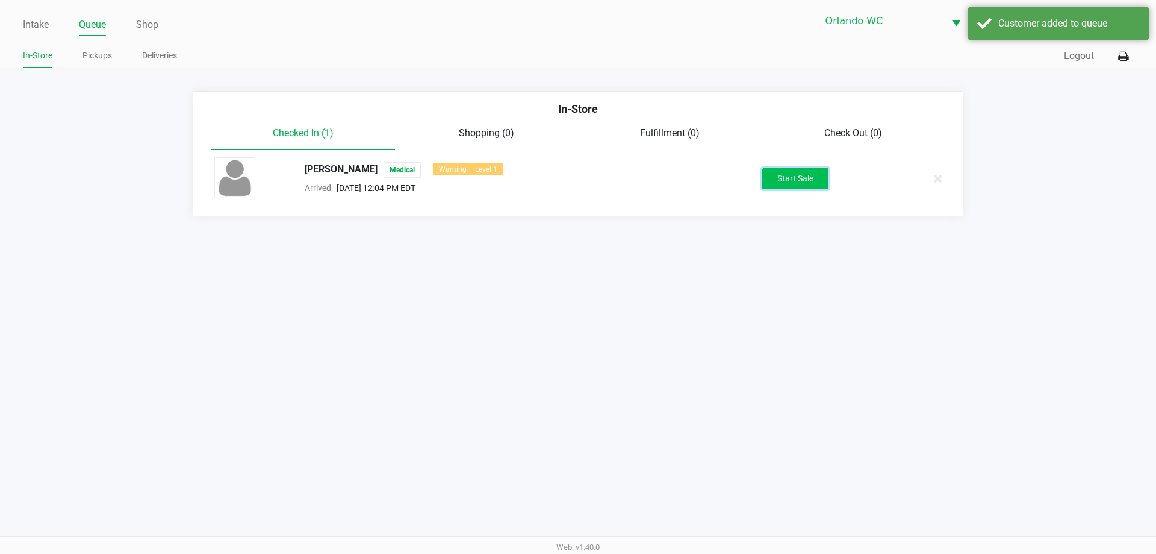
click at [816, 184] on button "Start Sale" at bounding box center [796, 178] width 66 height 21
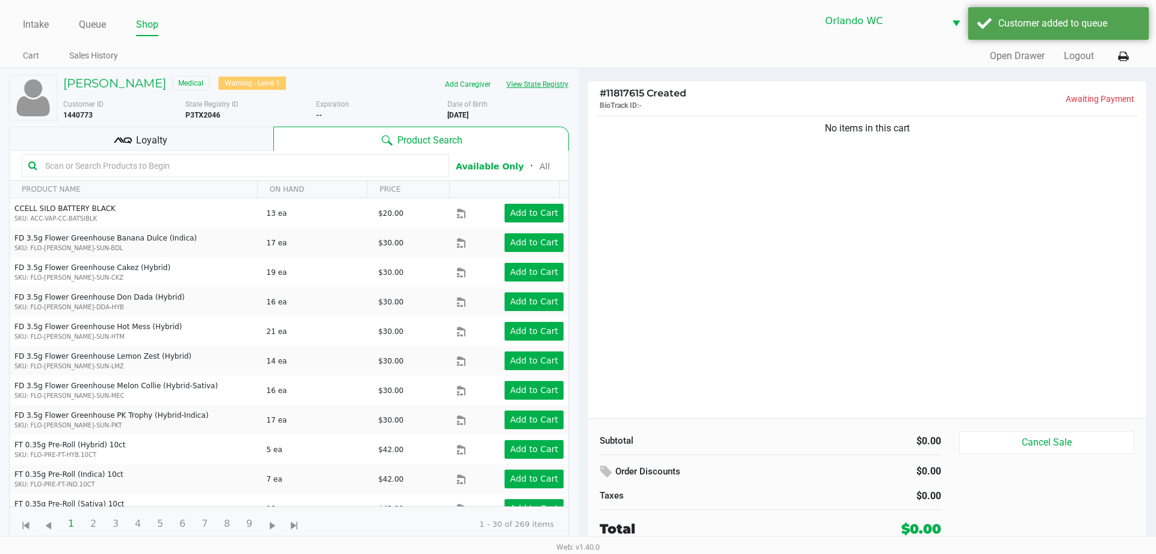
click at [548, 87] on button "View State Registry" at bounding box center [534, 84] width 70 height 19
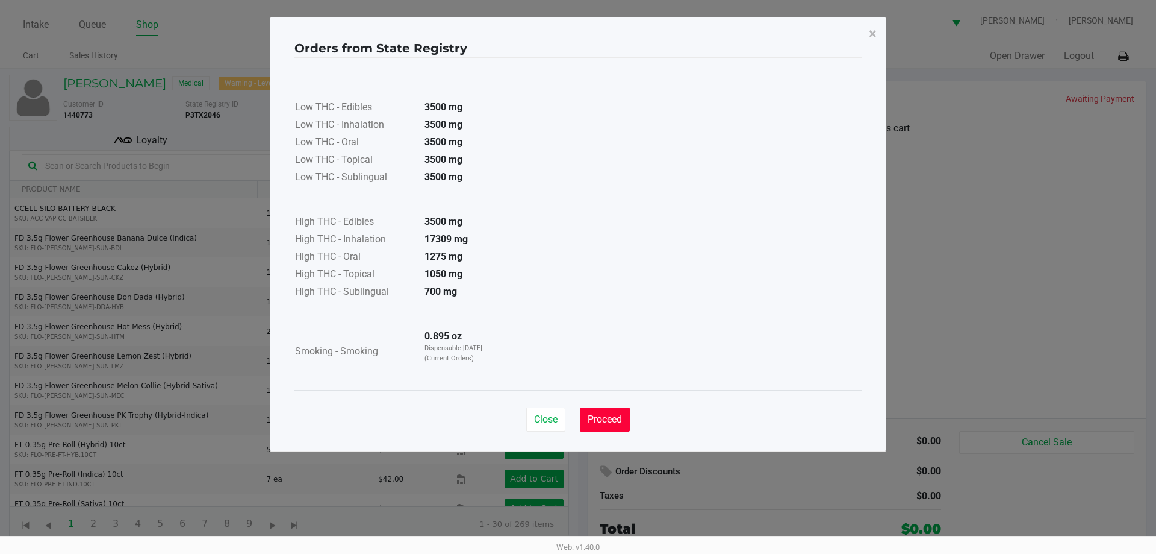
click at [601, 414] on span "Proceed" at bounding box center [605, 418] width 34 height 11
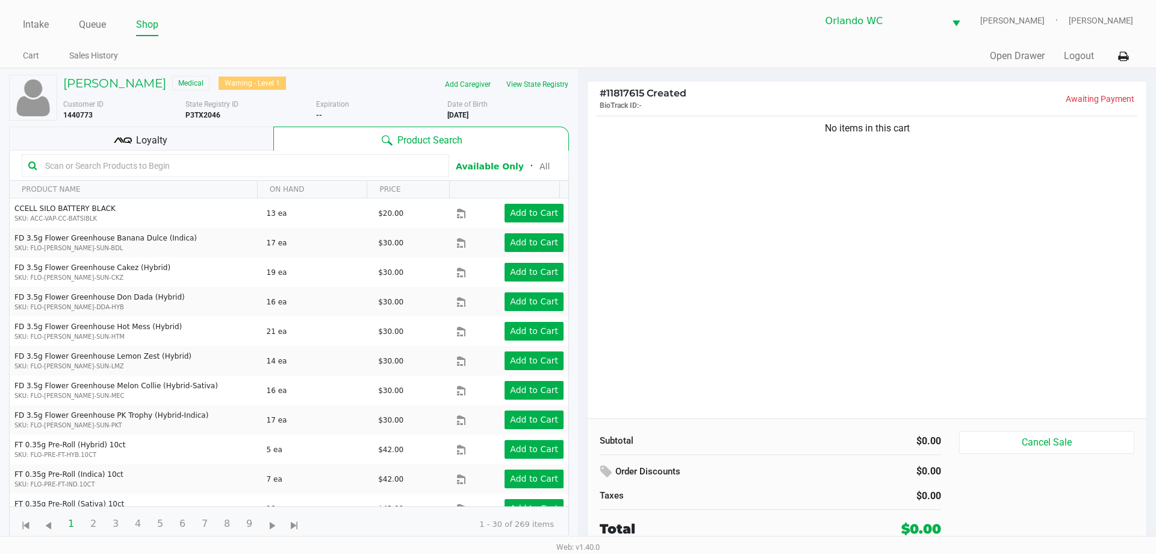
click at [171, 171] on input "text" at bounding box center [241, 166] width 402 height 18
click at [231, 170] on input "text" at bounding box center [241, 166] width 402 height 18
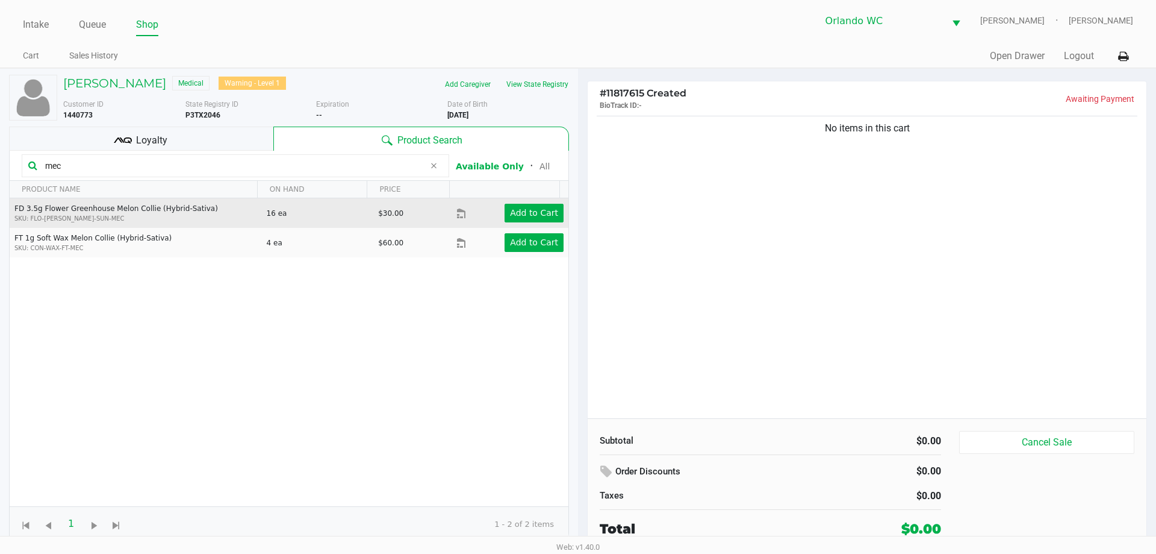
type input "mec"
click at [555, 213] on div "Add to Cart" at bounding box center [523, 213] width 100 height 19
click at [549, 213] on button "Add to Cart" at bounding box center [534, 213] width 59 height 19
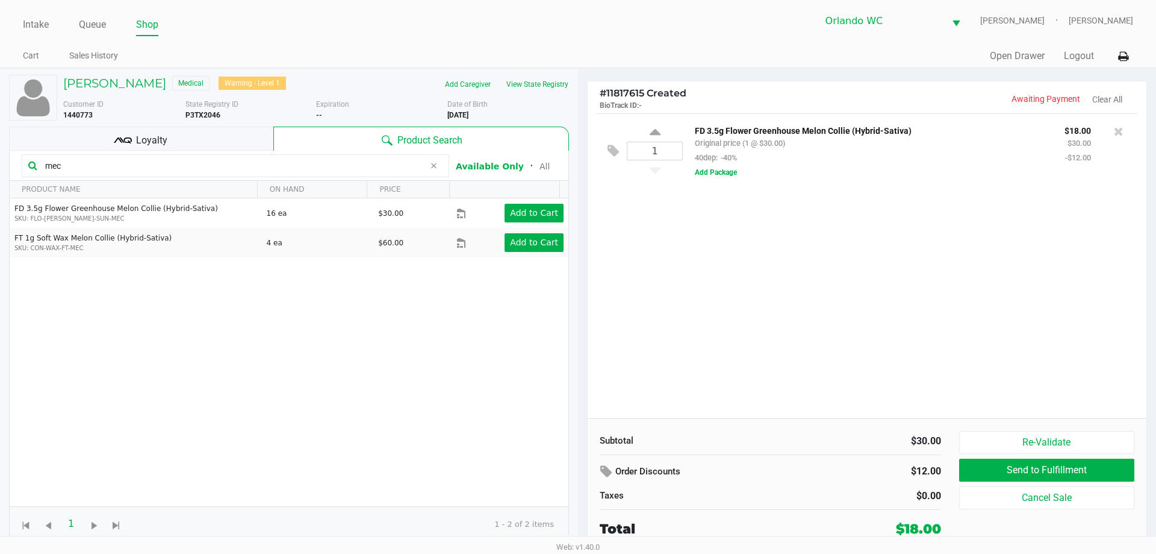
click at [80, 166] on input "mec" at bounding box center [232, 166] width 384 height 18
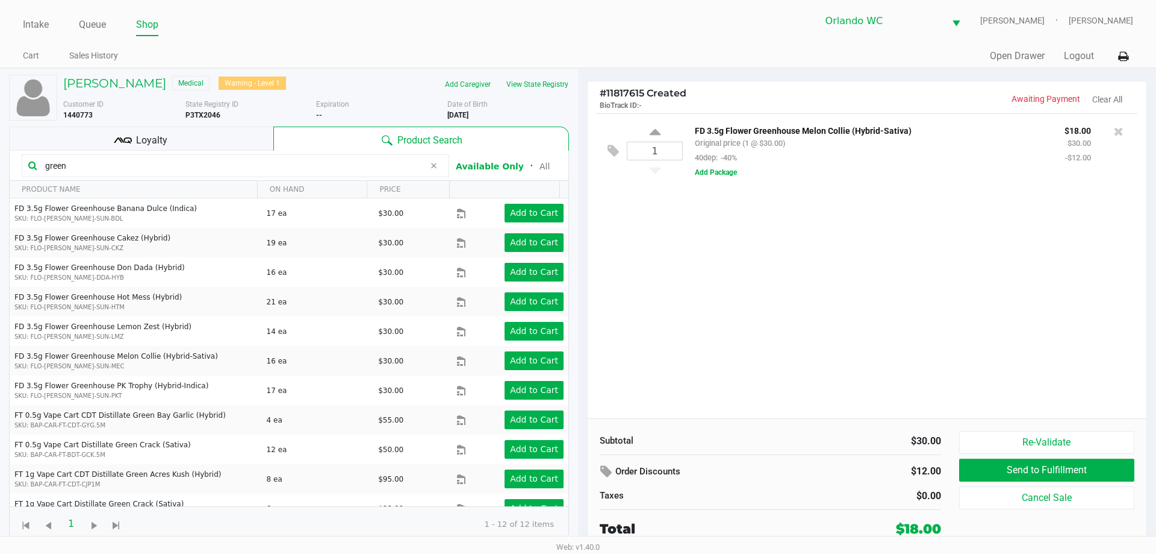
type input "green"
click at [665, 154] on input "1" at bounding box center [655, 150] width 55 height 17
type input "4"
click at [765, 320] on div "Loading JOSHUA SCHARIO Medical Warning - Level 1 Add Caregiver View State Regis…" at bounding box center [578, 309] width 1156 height 483
click at [101, 169] on input "green" at bounding box center [232, 166] width 384 height 18
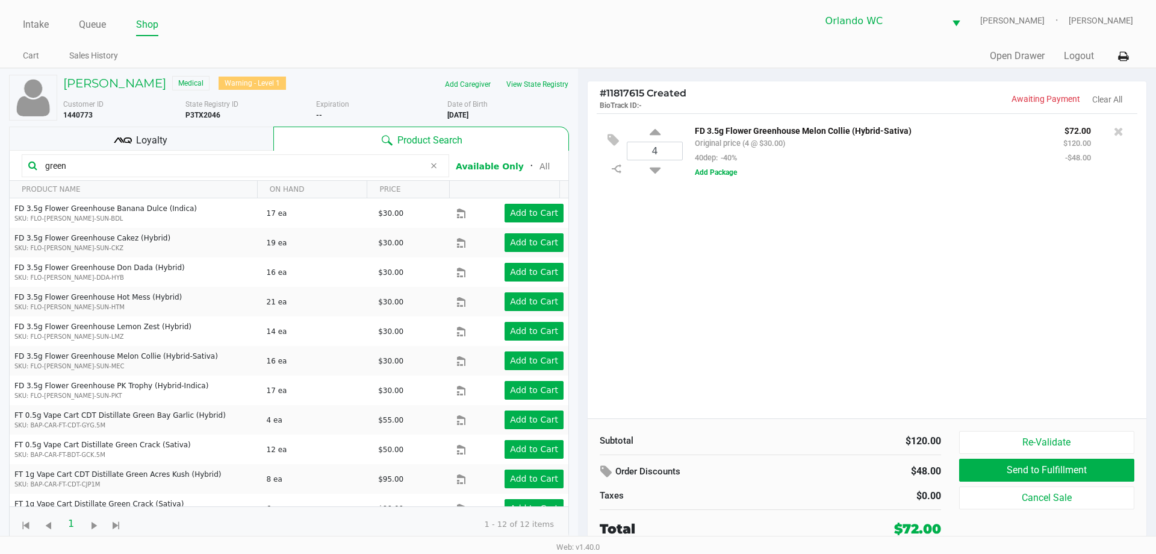
click at [101, 169] on input "green" at bounding box center [232, 166] width 384 height 18
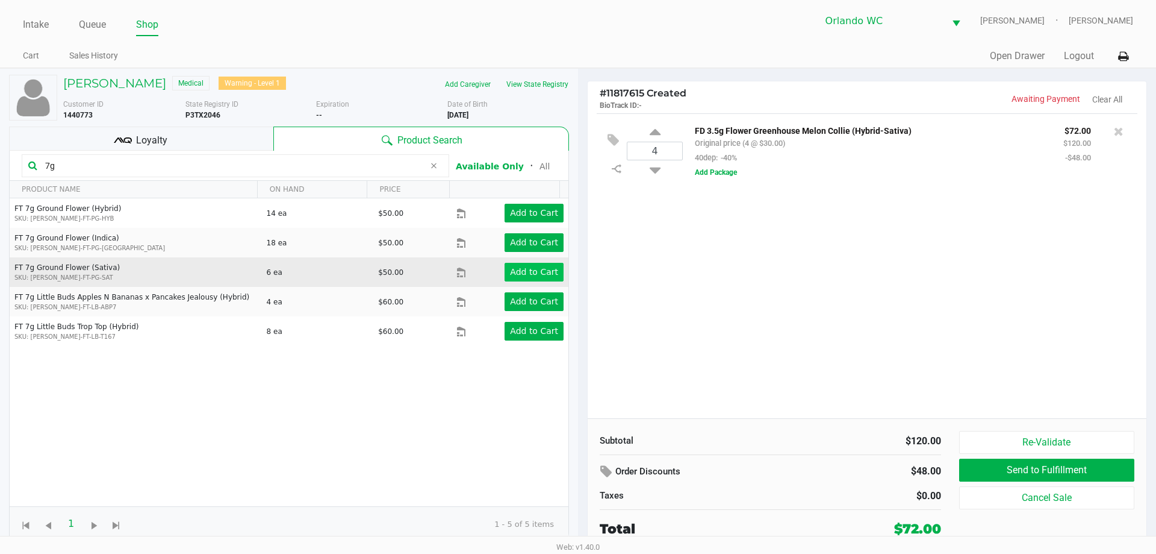
type input "7g"
click at [526, 265] on button "Add to Cart" at bounding box center [534, 272] width 59 height 19
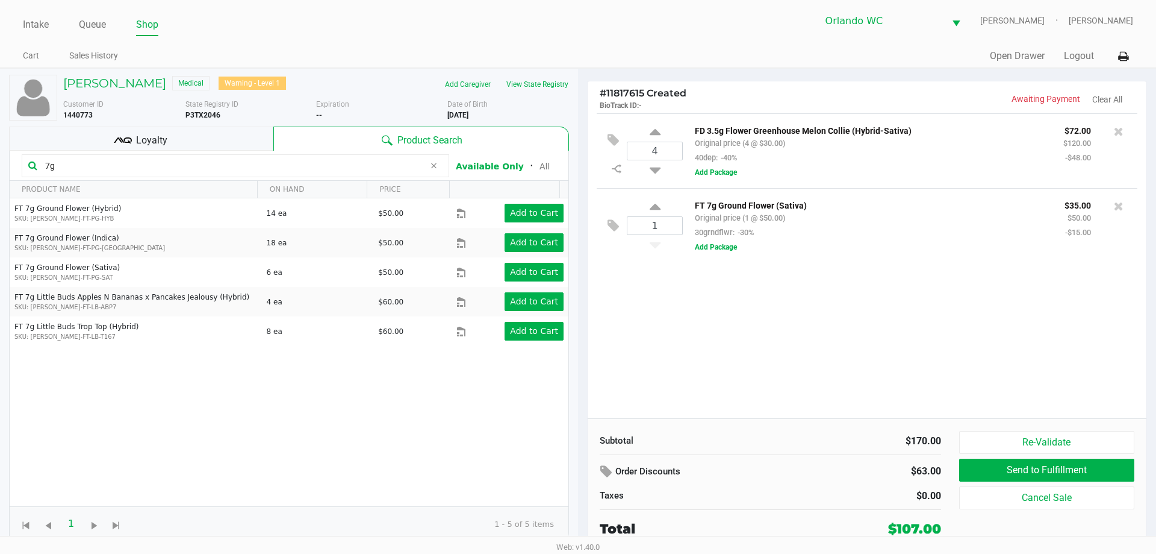
click at [57, 168] on input "7g" at bounding box center [232, 166] width 384 height 18
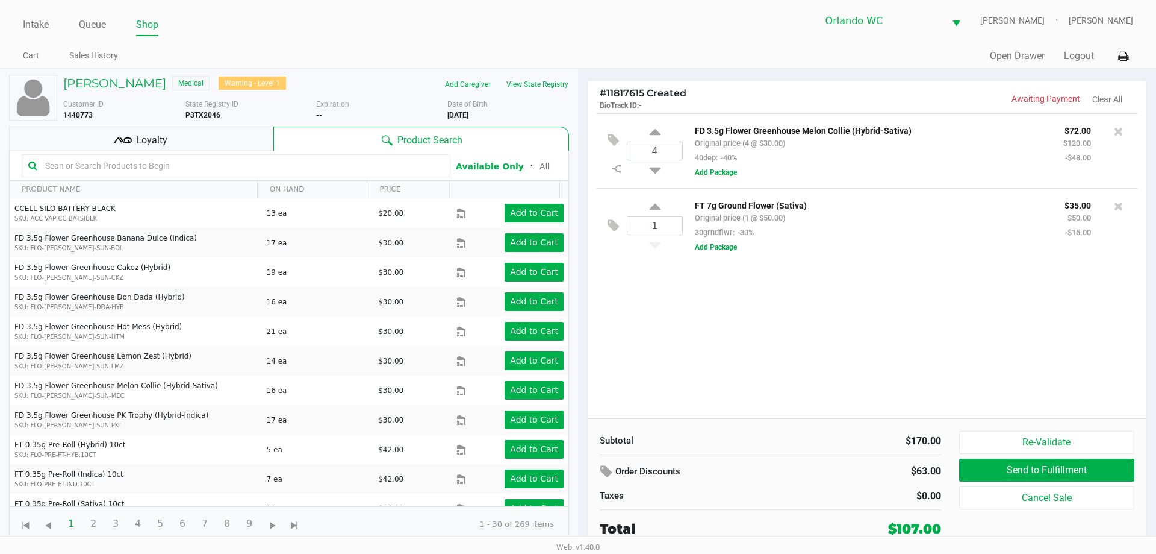
drag, startPoint x: 193, startPoint y: 137, endPoint x: 226, endPoint y: 140, distance: 32.6
click at [193, 138] on div "Loyalty" at bounding box center [141, 138] width 264 height 24
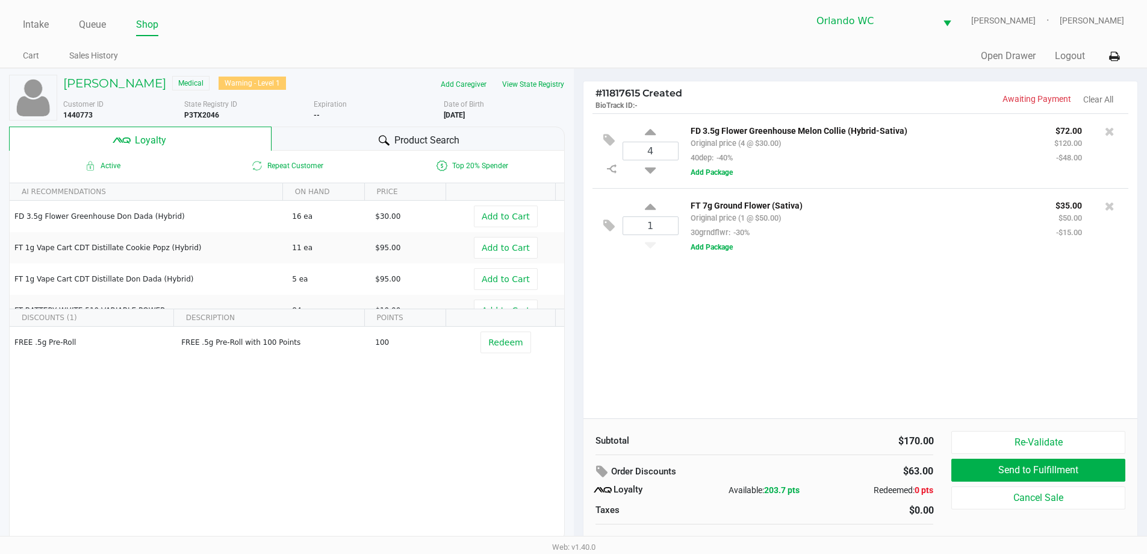
click at [407, 136] on span "Product Search" at bounding box center [427, 140] width 65 height 14
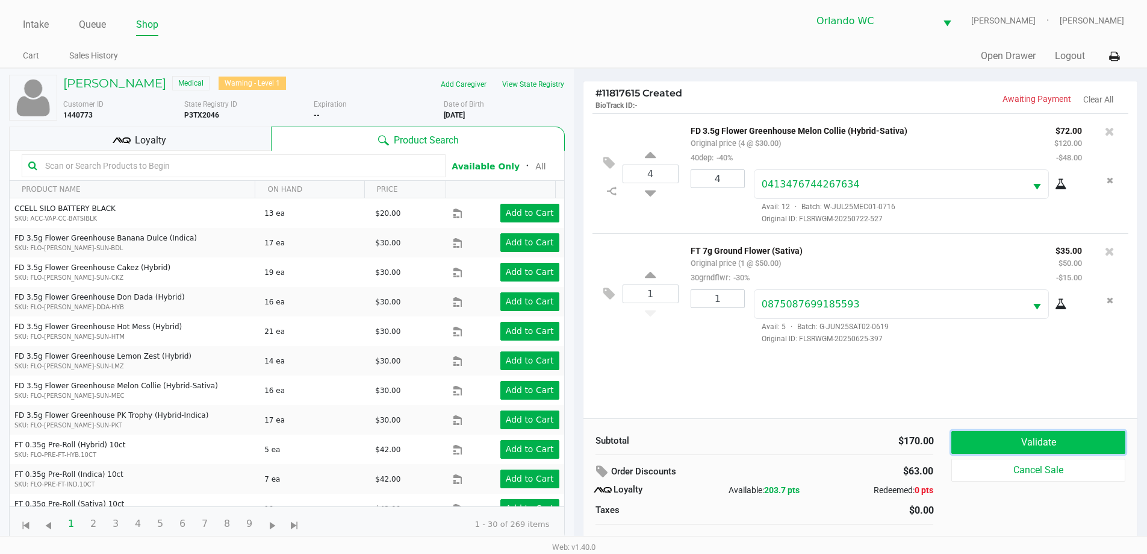
click at [1048, 445] on button "Validate" at bounding box center [1038, 442] width 173 height 23
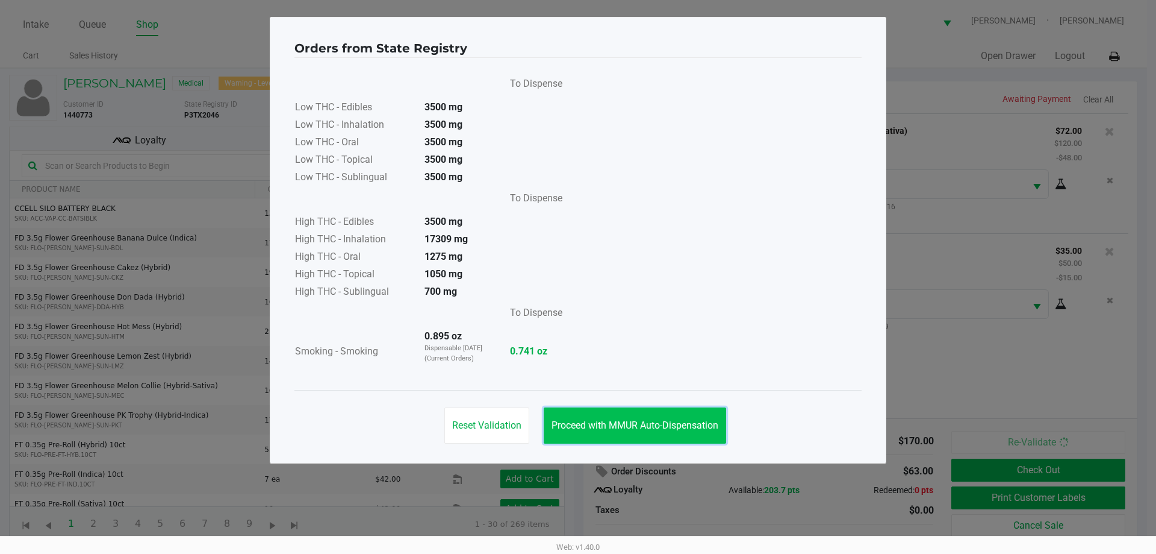
click at [619, 422] on span "Proceed with MMUR Auto-Dispensation" at bounding box center [635, 424] width 167 height 11
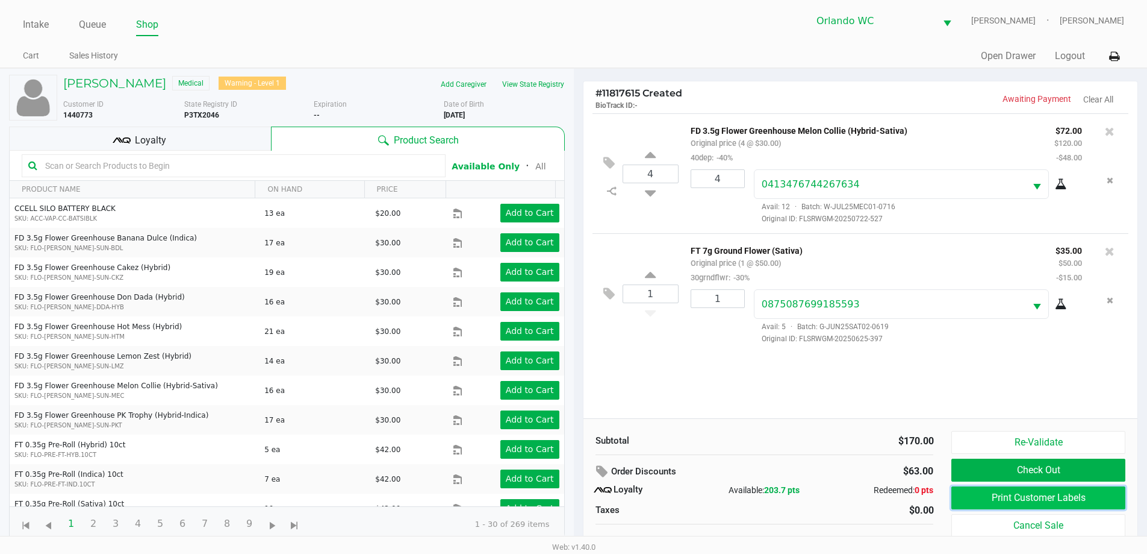
click at [1063, 495] on button "Print Customer Labels" at bounding box center [1038, 497] width 173 height 23
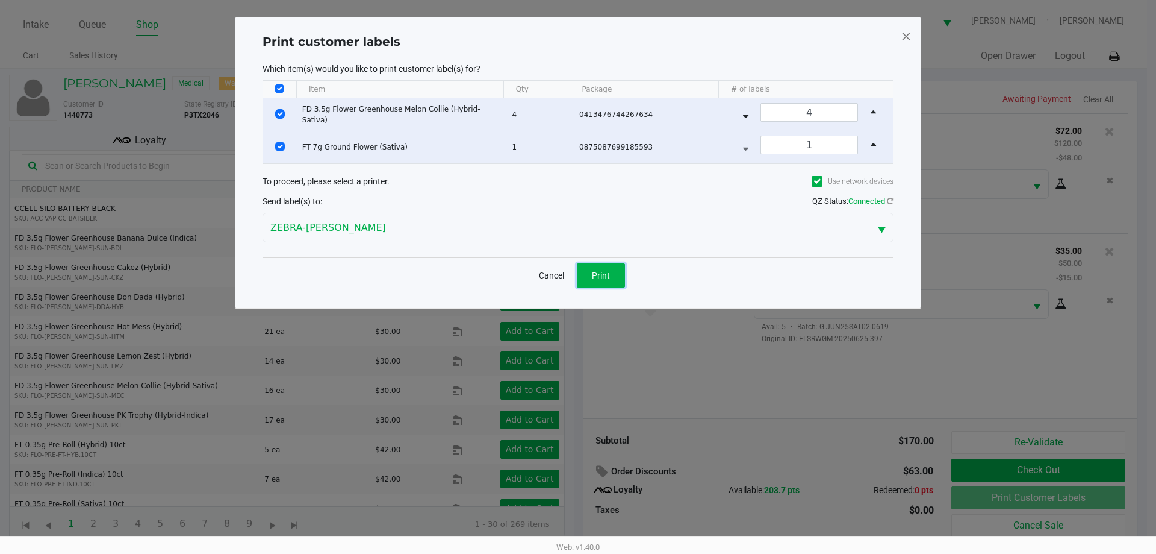
click at [609, 272] on span "Print" at bounding box center [601, 275] width 18 height 10
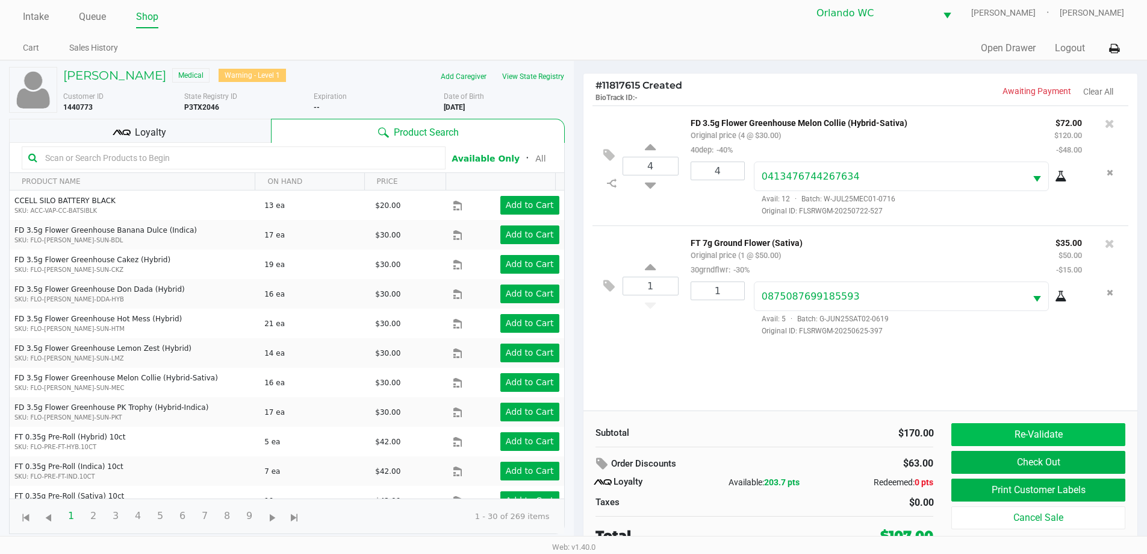
scroll to position [12, 0]
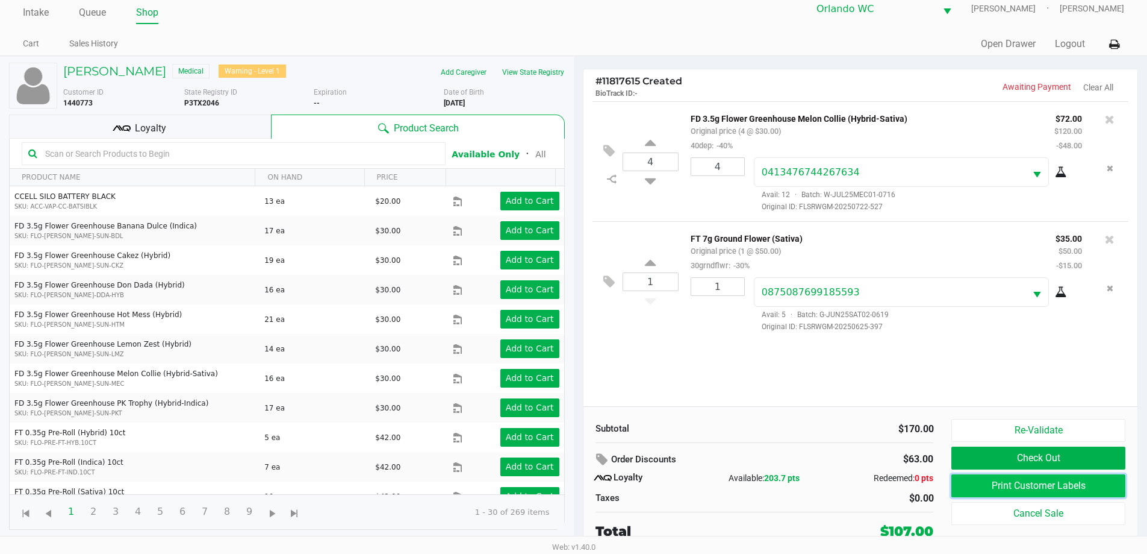
click at [1043, 482] on button "Print Customer Labels" at bounding box center [1038, 485] width 173 height 23
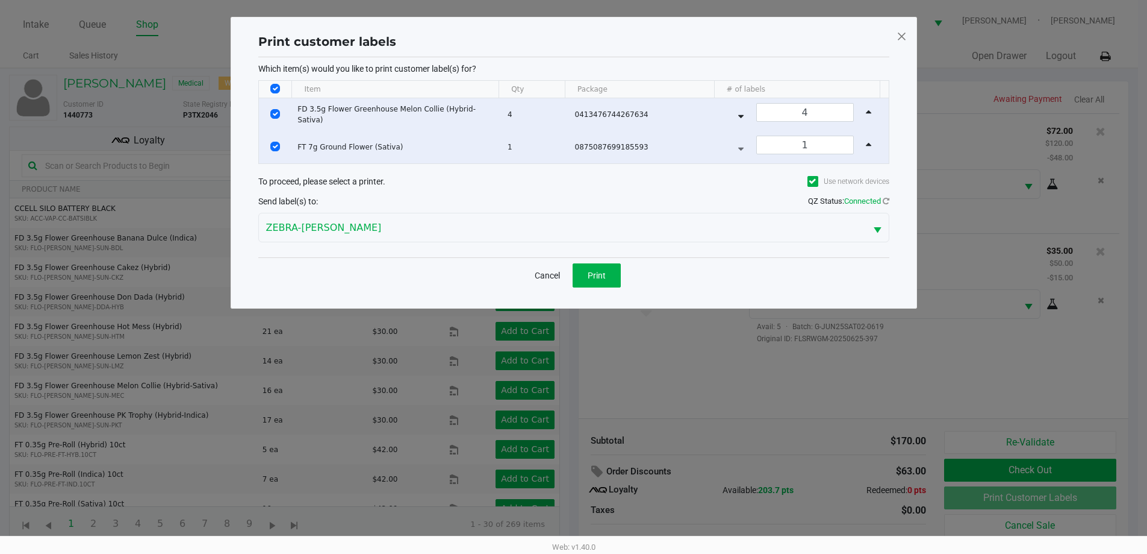
scroll to position [0, 0]
click at [607, 277] on span "Print" at bounding box center [601, 275] width 18 height 10
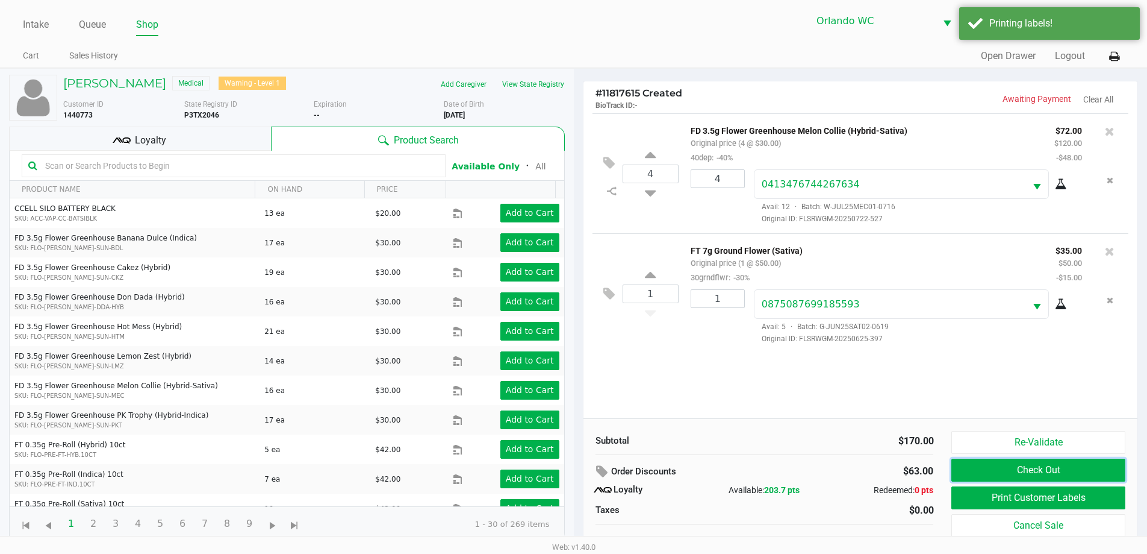
click at [1046, 468] on button "Check Out" at bounding box center [1038, 469] width 173 height 23
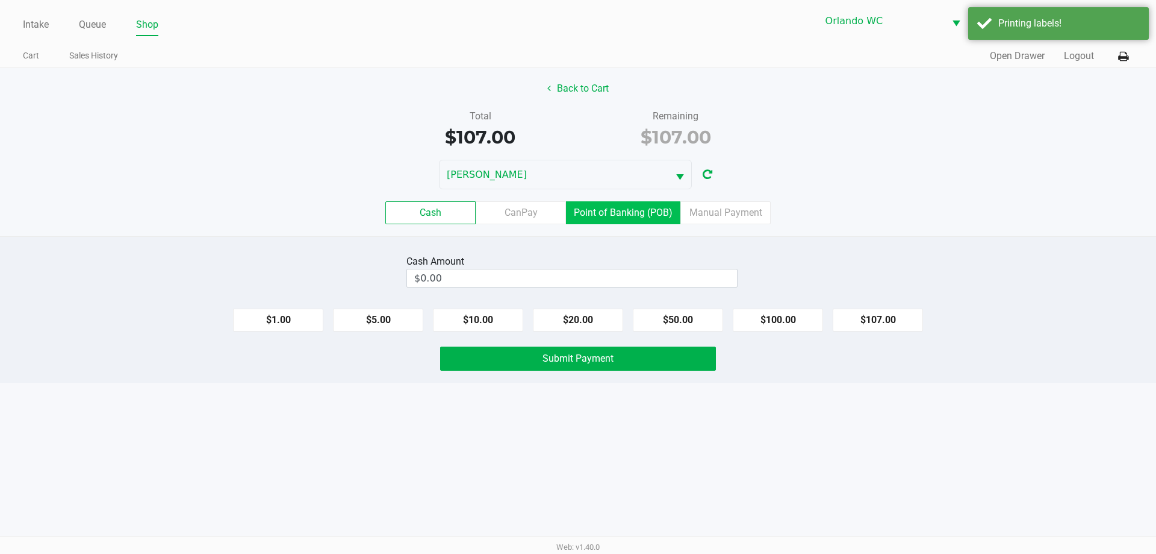
click at [650, 206] on label "Point of Banking (POB)" at bounding box center [623, 212] width 114 height 23
click at [0, 0] on 7 "Point of Banking (POB)" at bounding box center [0, 0] width 0 height 0
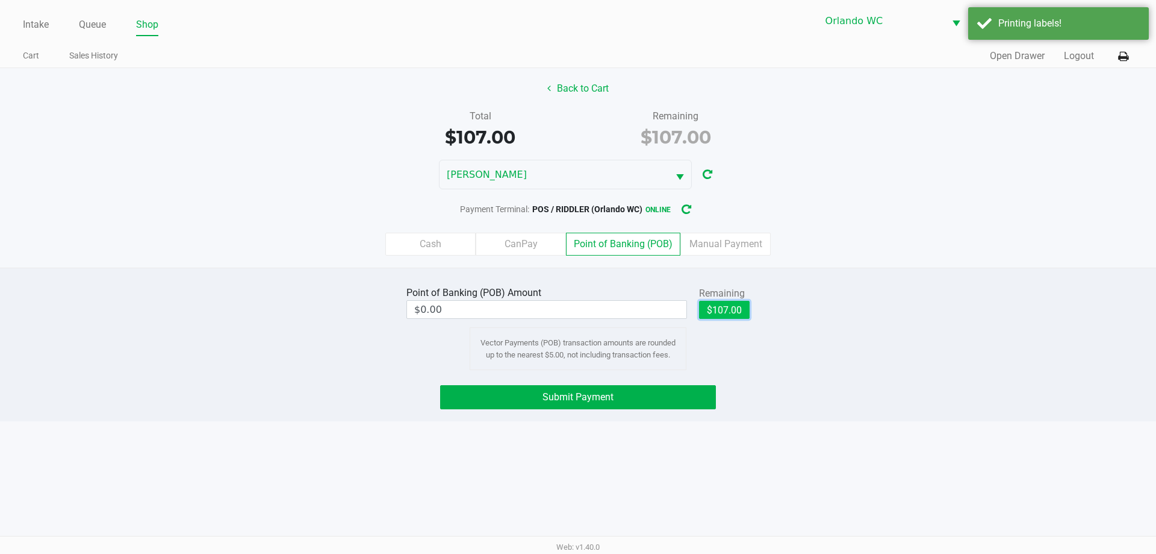
click at [717, 313] on button "$107.00" at bounding box center [724, 310] width 51 height 18
type input "$107.00"
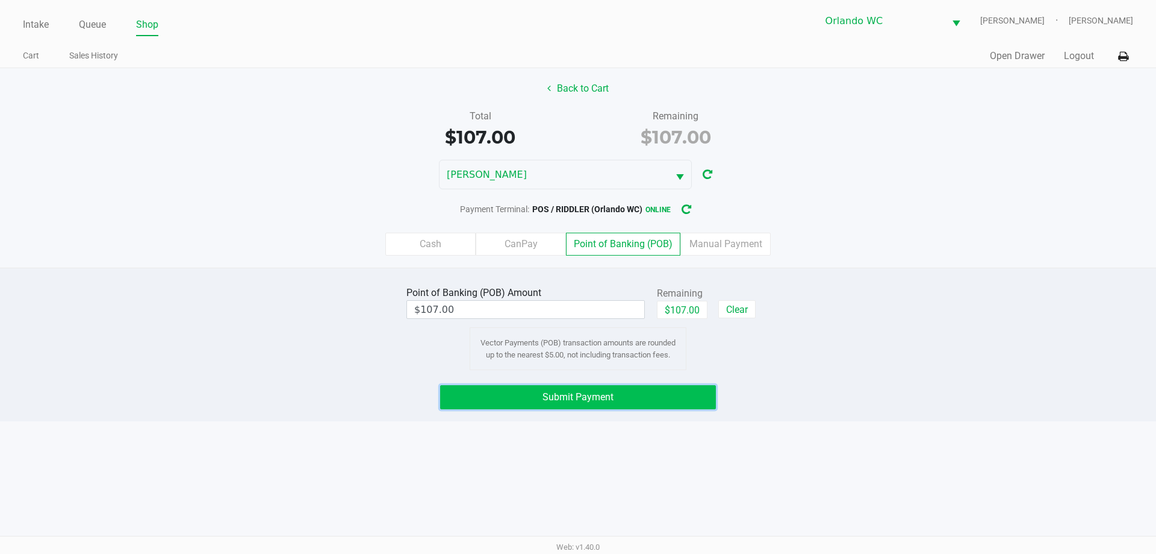
click at [605, 398] on span "Submit Payment" at bounding box center [578, 396] width 71 height 11
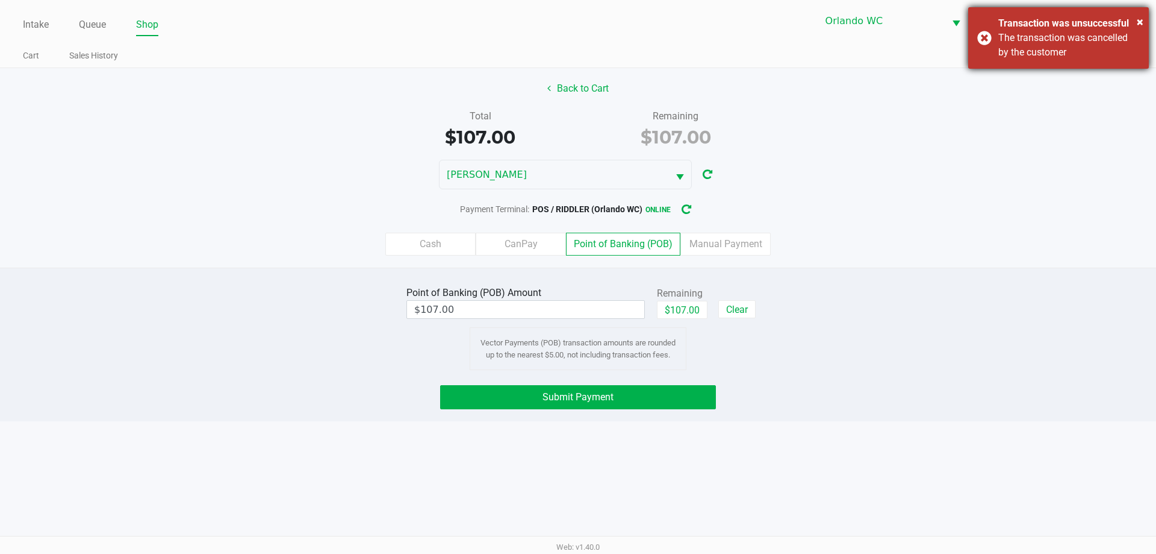
click at [1032, 67] on div "× Transaction was unsuccessful The transaction was cancelled by the customer" at bounding box center [1059, 37] width 181 height 61
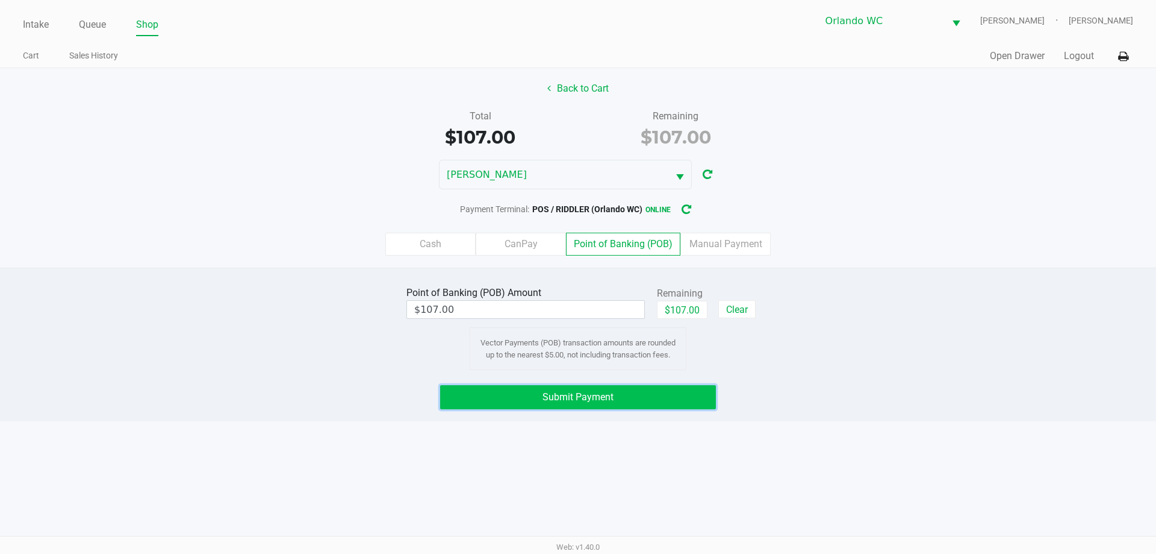
click at [658, 389] on button "Submit Payment" at bounding box center [578, 397] width 276 height 24
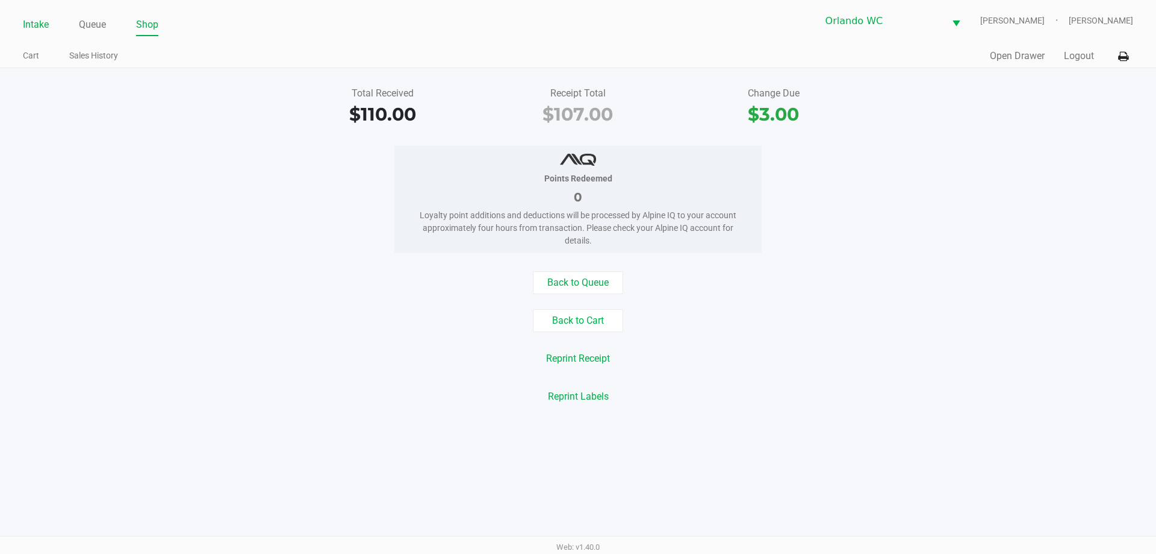
click at [40, 25] on link "Intake" at bounding box center [36, 24] width 26 height 17
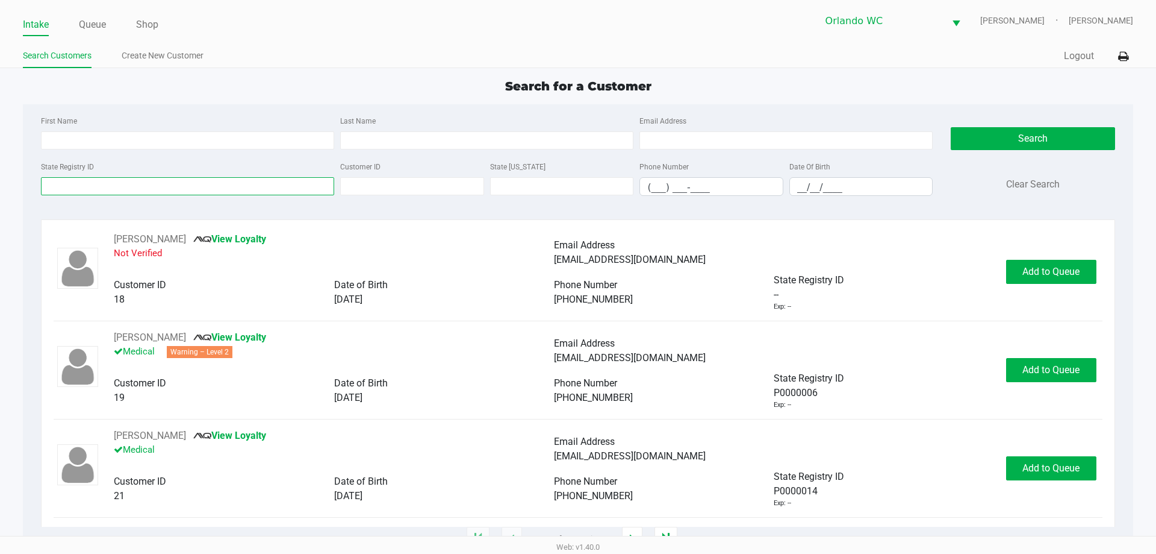
click at [100, 187] on input "State Registry ID" at bounding box center [187, 186] width 293 height 18
click at [104, 189] on input "State Registry ID" at bounding box center [187, 186] width 293 height 18
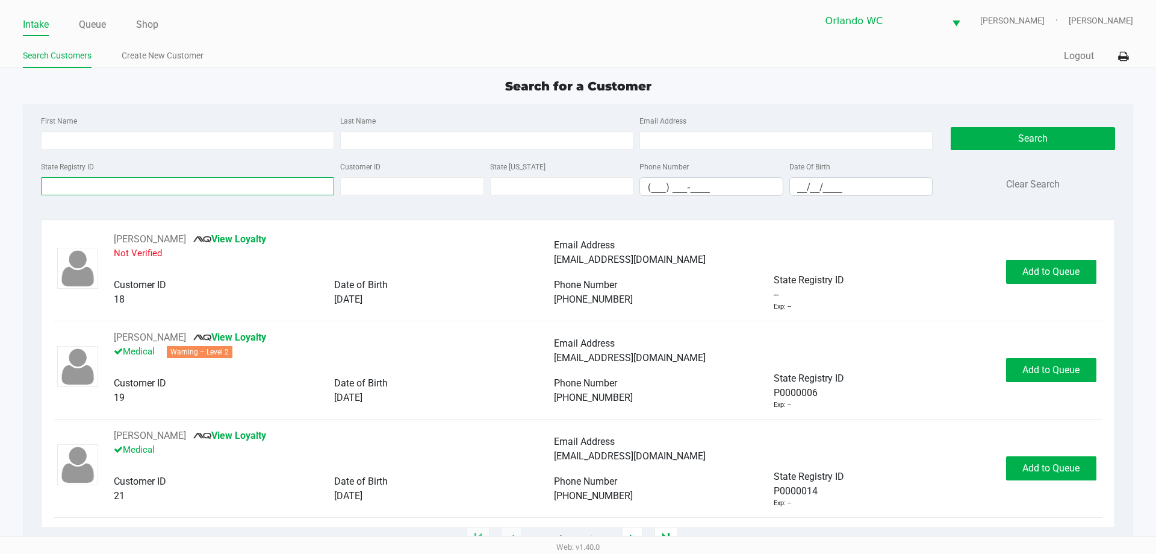
click at [104, 189] on input "State Registry ID" at bounding box center [187, 186] width 293 height 18
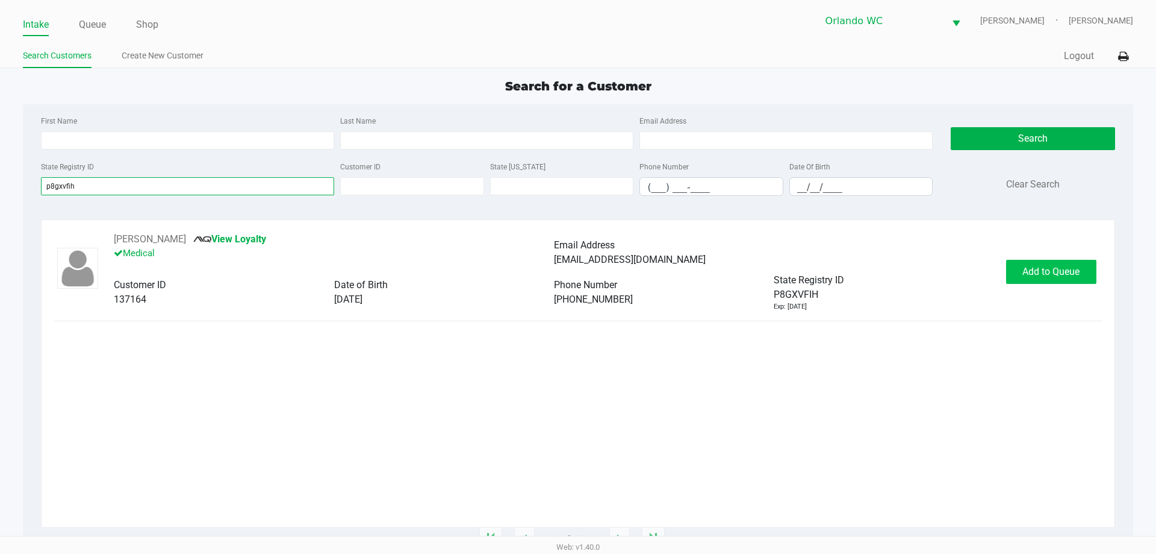
type input "p8gxvfih"
click at [1072, 278] on button "Add to Queue" at bounding box center [1051, 272] width 90 height 24
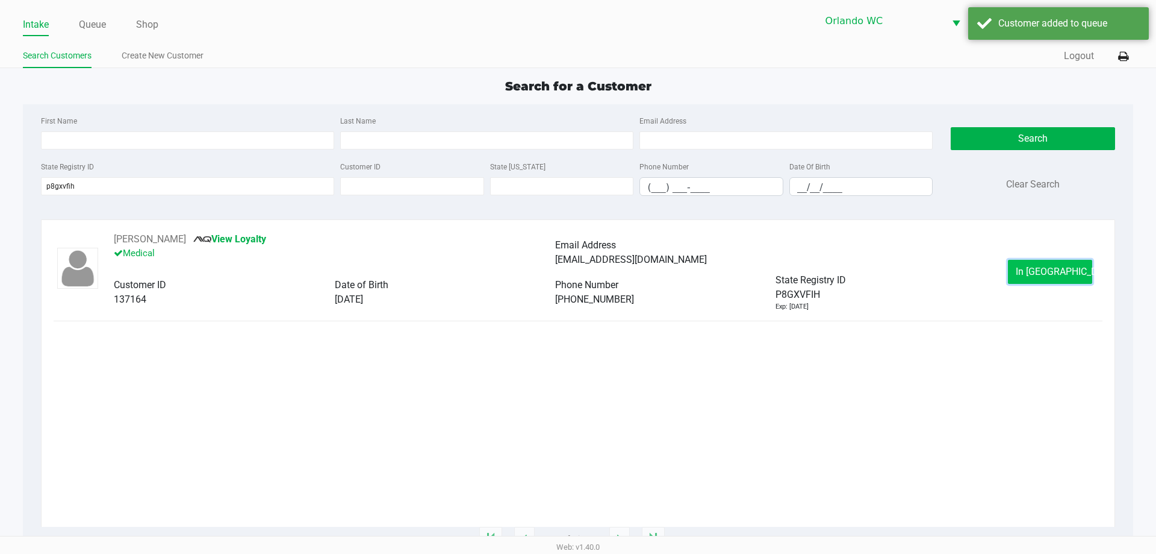
click at [1059, 264] on button "In Queue" at bounding box center [1050, 272] width 84 height 24
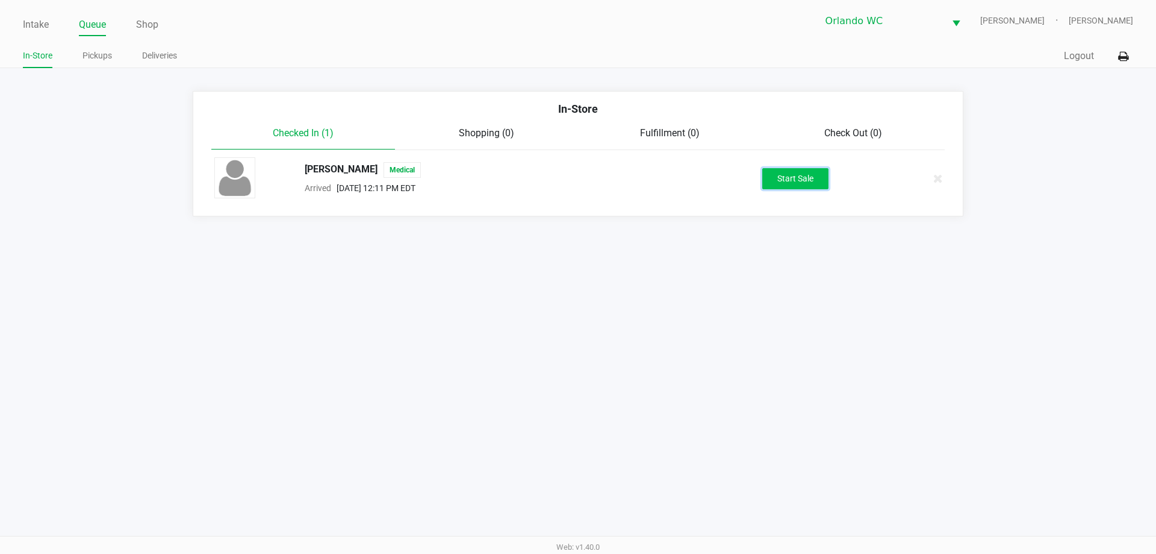
click at [775, 176] on button "Start Sale" at bounding box center [796, 178] width 66 height 21
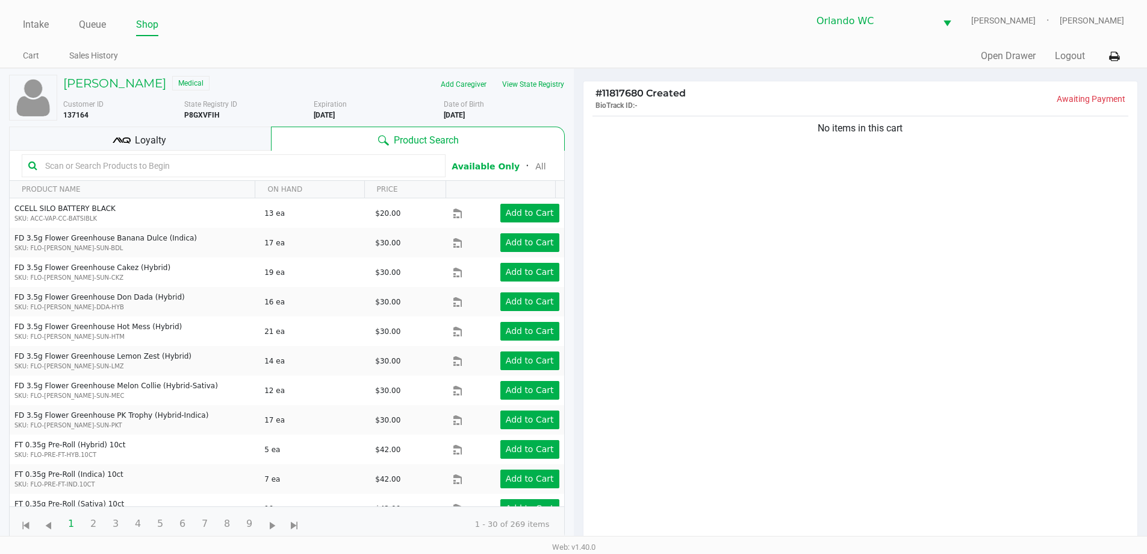
click at [87, 166] on input "text" at bounding box center [239, 166] width 399 height 18
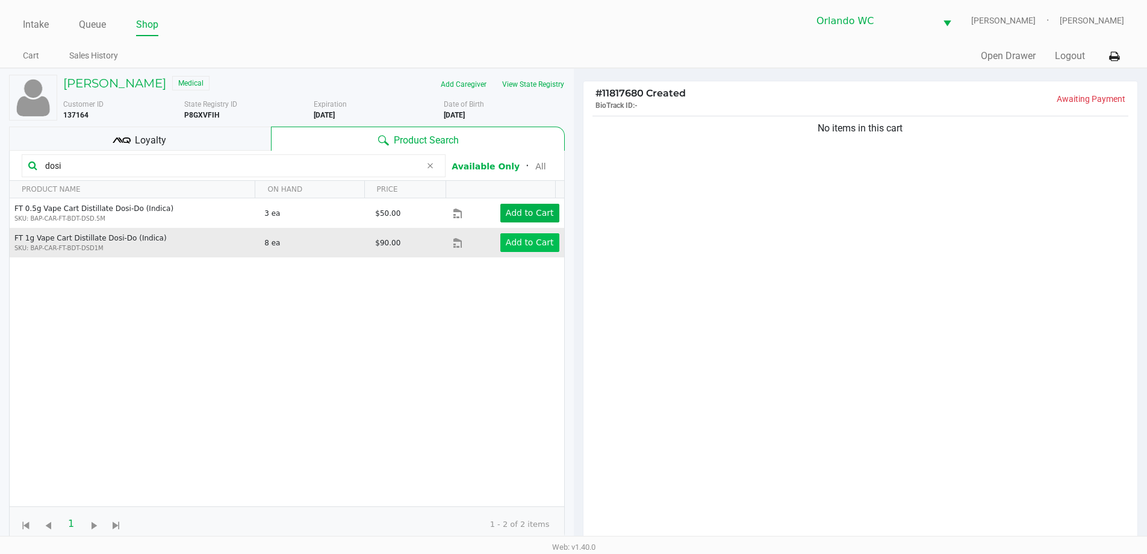
type input "dosi"
click at [541, 247] on app-button-loader "Add to Cart" at bounding box center [530, 242] width 48 height 10
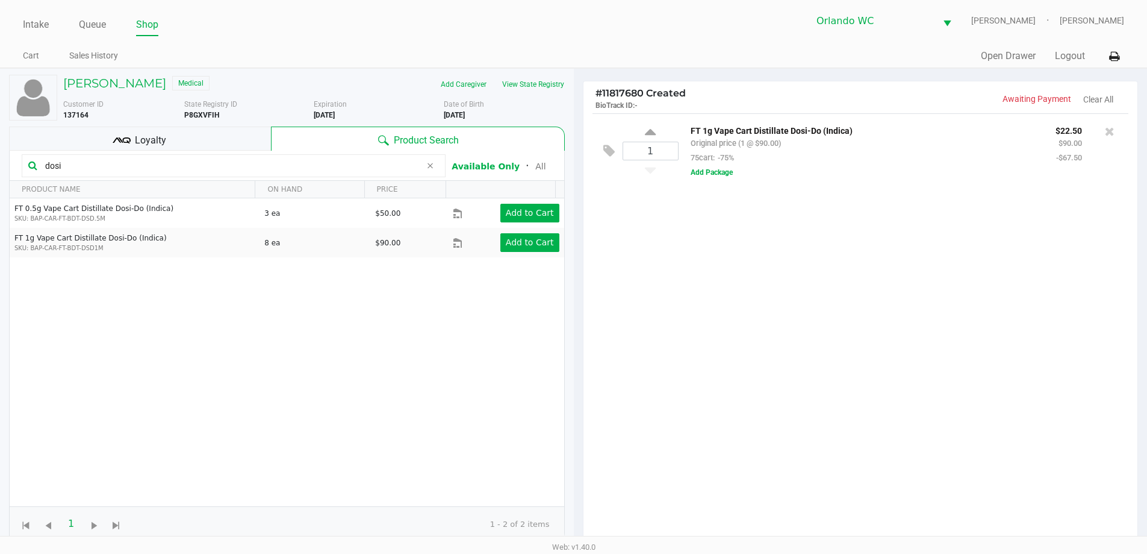
click at [87, 167] on input "dosi" at bounding box center [230, 166] width 381 height 18
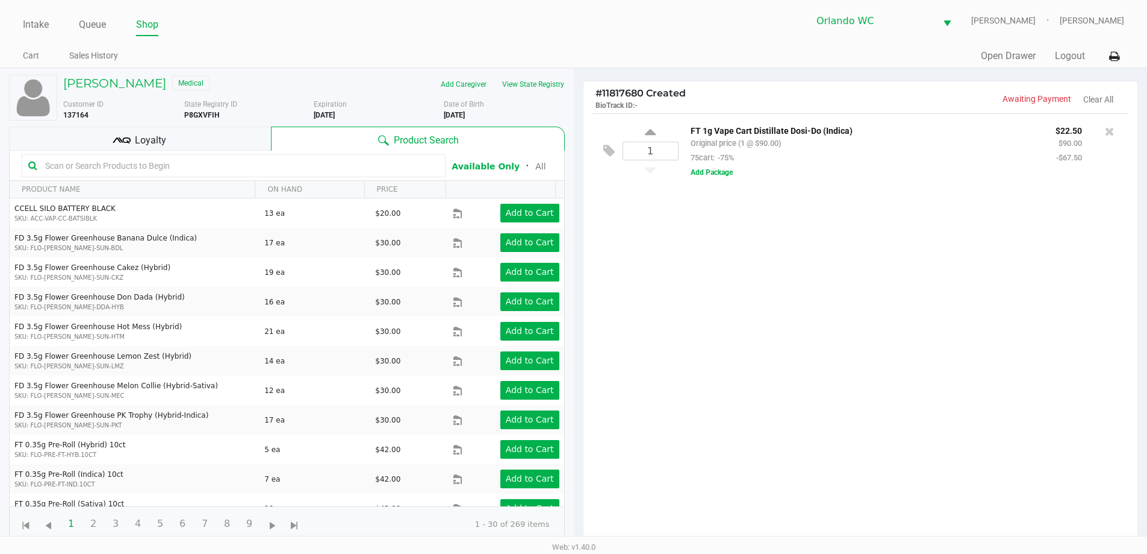
click at [98, 161] on input "text" at bounding box center [239, 166] width 399 height 18
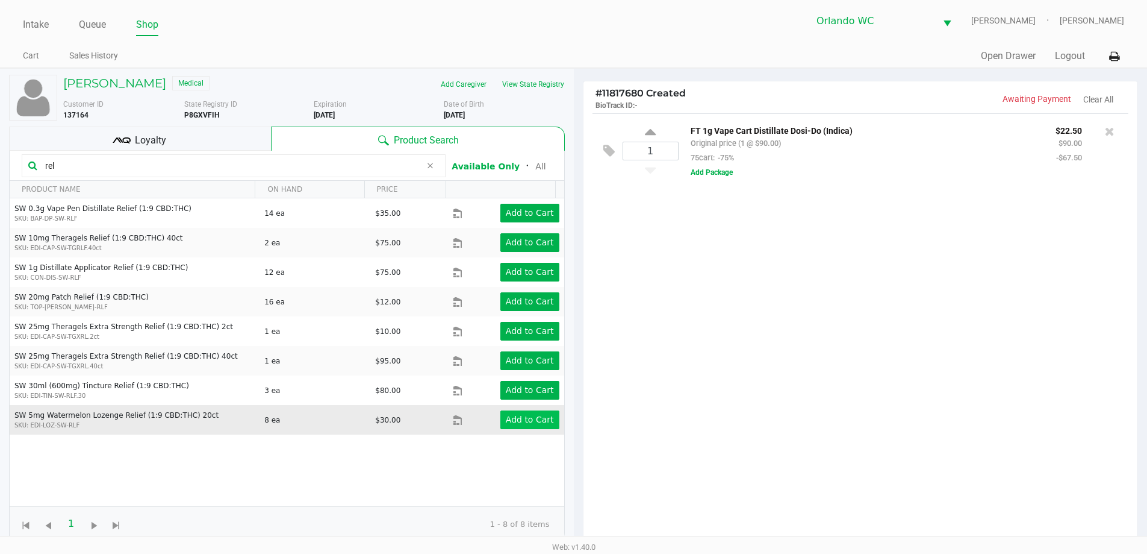
type input "rel"
click at [510, 414] on app-button-loader "Add to Cart" at bounding box center [530, 419] width 48 height 10
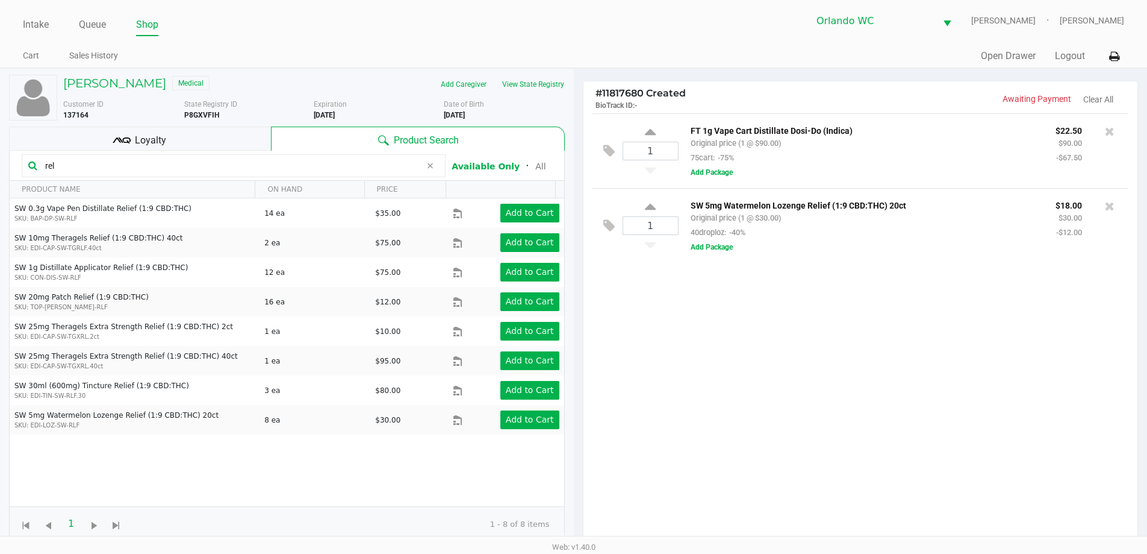
click at [90, 166] on input "rel" at bounding box center [230, 166] width 381 height 18
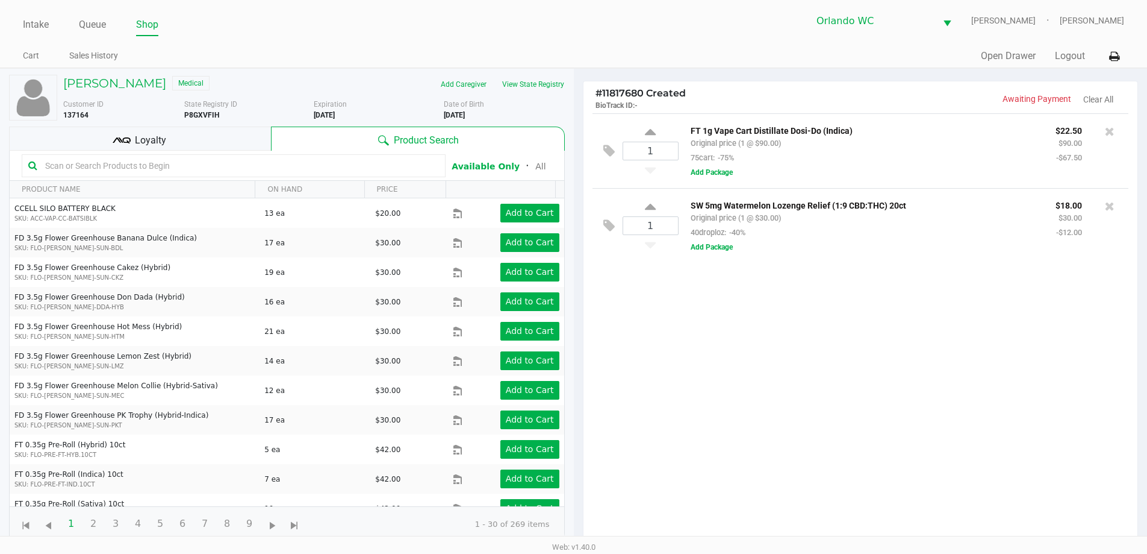
click at [178, 145] on div "Loyalty" at bounding box center [140, 138] width 262 height 24
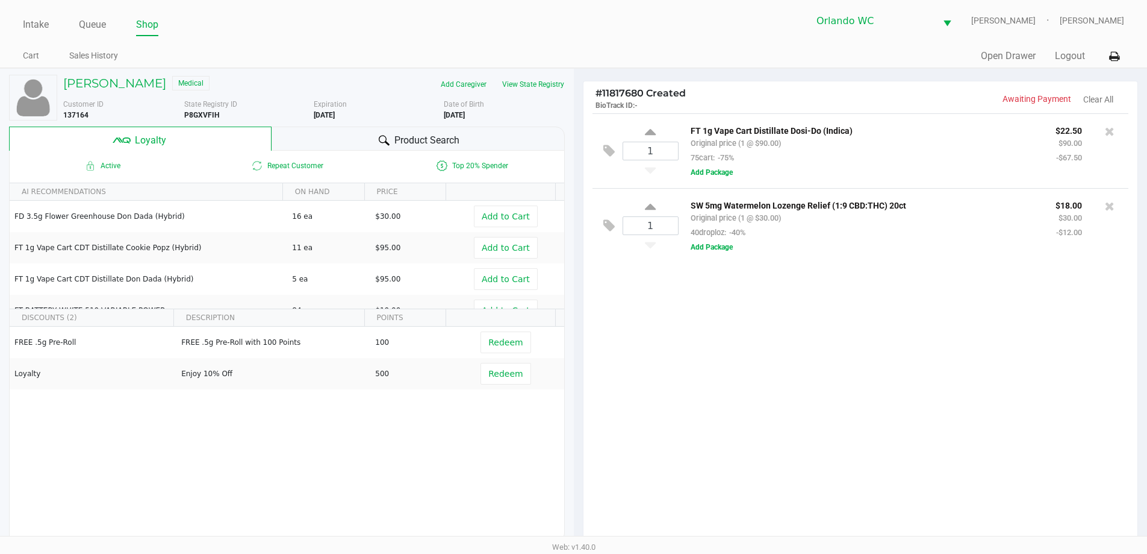
click at [393, 142] on div "Product Search" at bounding box center [418, 138] width 293 height 24
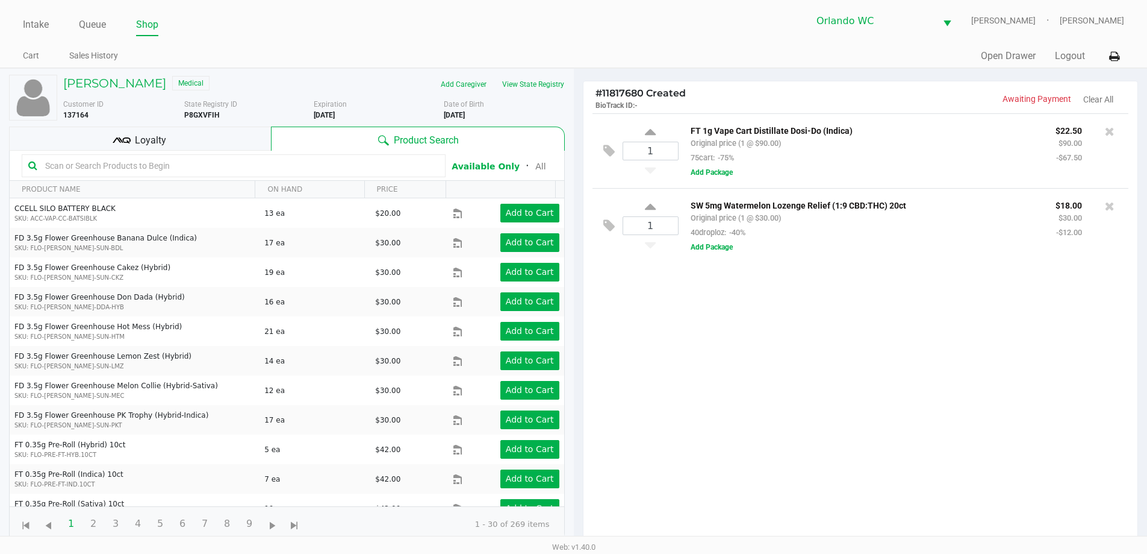
click at [187, 138] on div "Loyalty" at bounding box center [140, 138] width 262 height 24
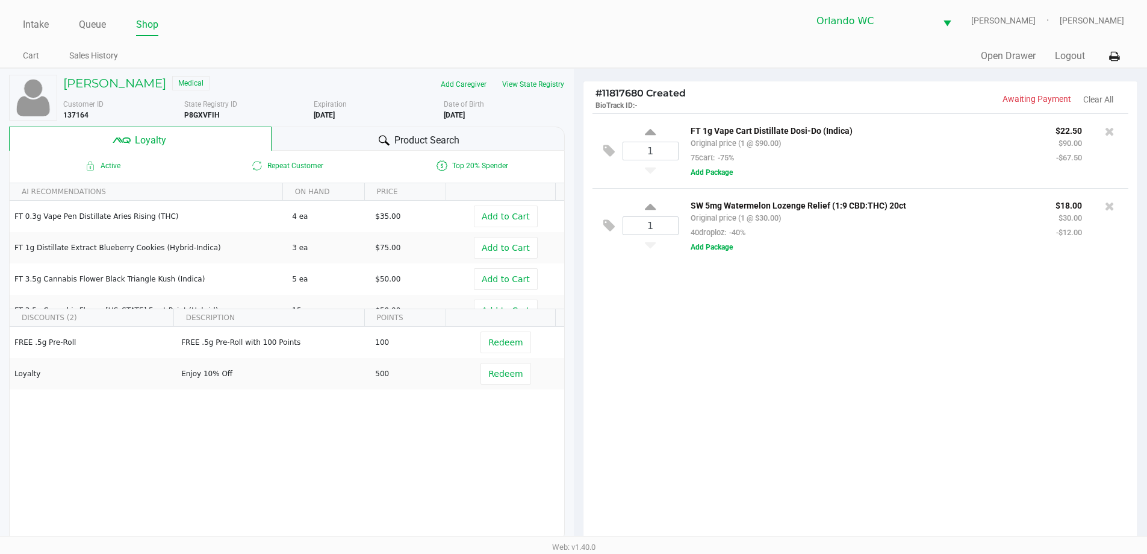
click at [414, 143] on span "Product Search" at bounding box center [427, 140] width 65 height 14
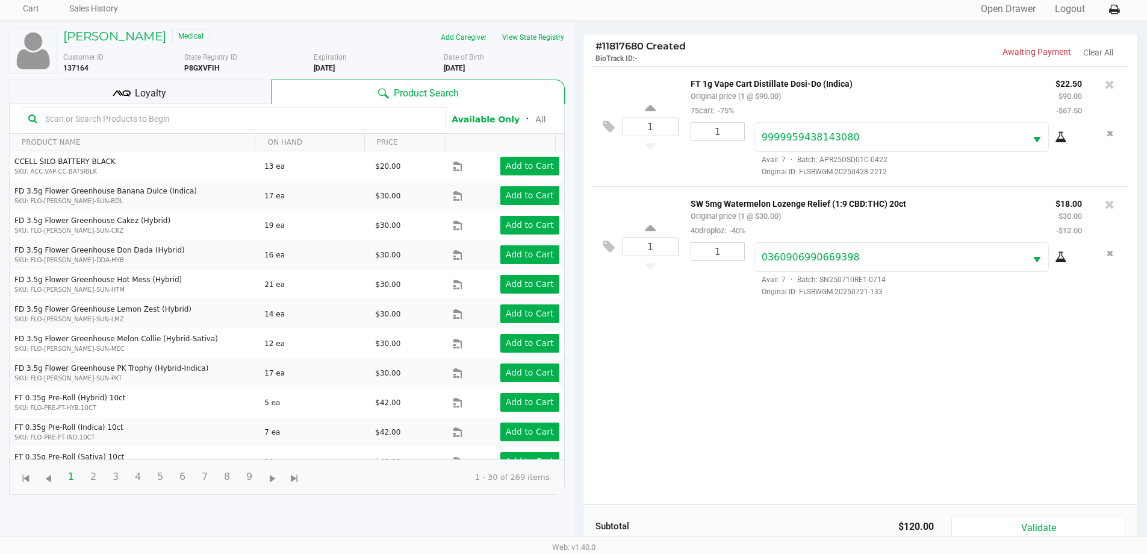
scroll to position [145, 0]
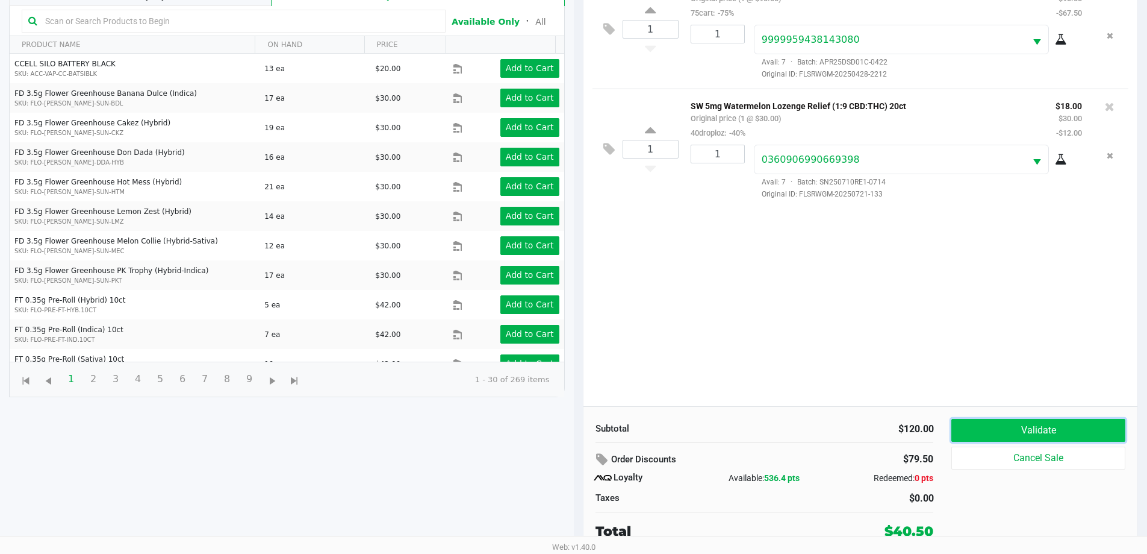
click at [1018, 433] on button "Validate" at bounding box center [1038, 430] width 173 height 23
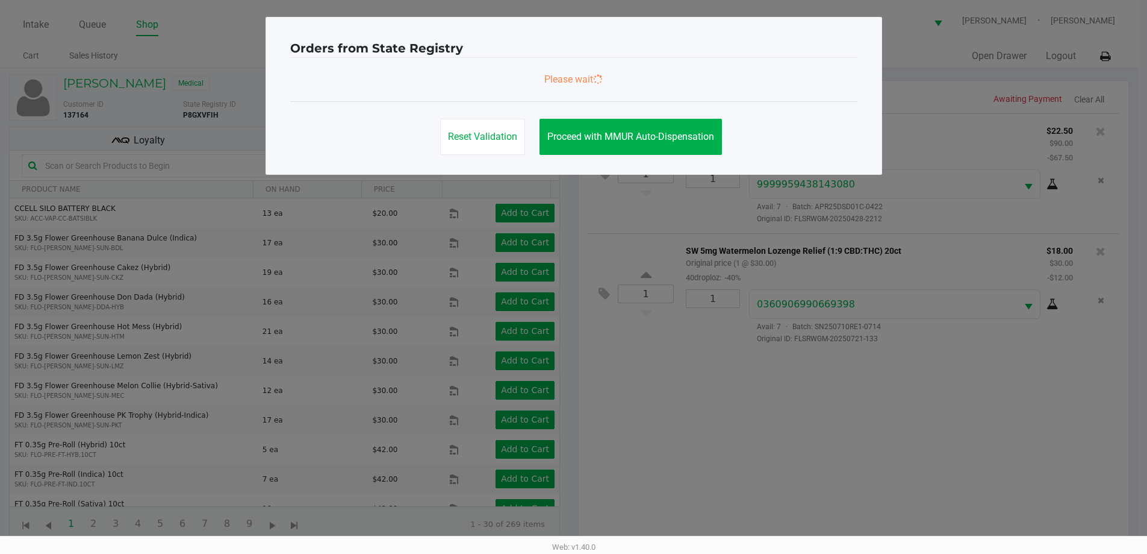
scroll to position [0, 0]
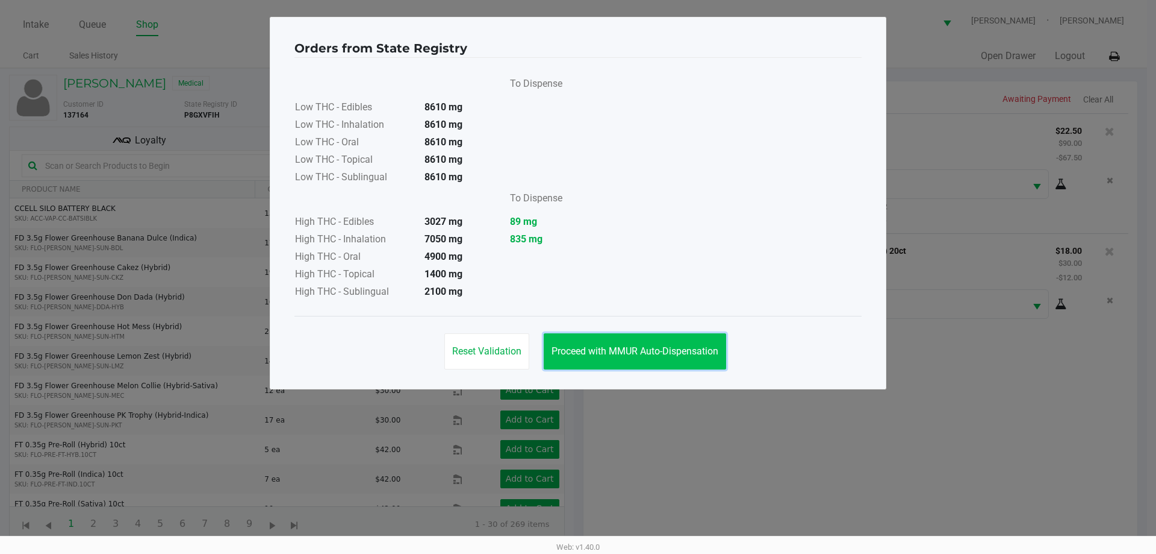
click at [657, 358] on button "Proceed with MMUR Auto-Dispensation" at bounding box center [635, 351] width 183 height 36
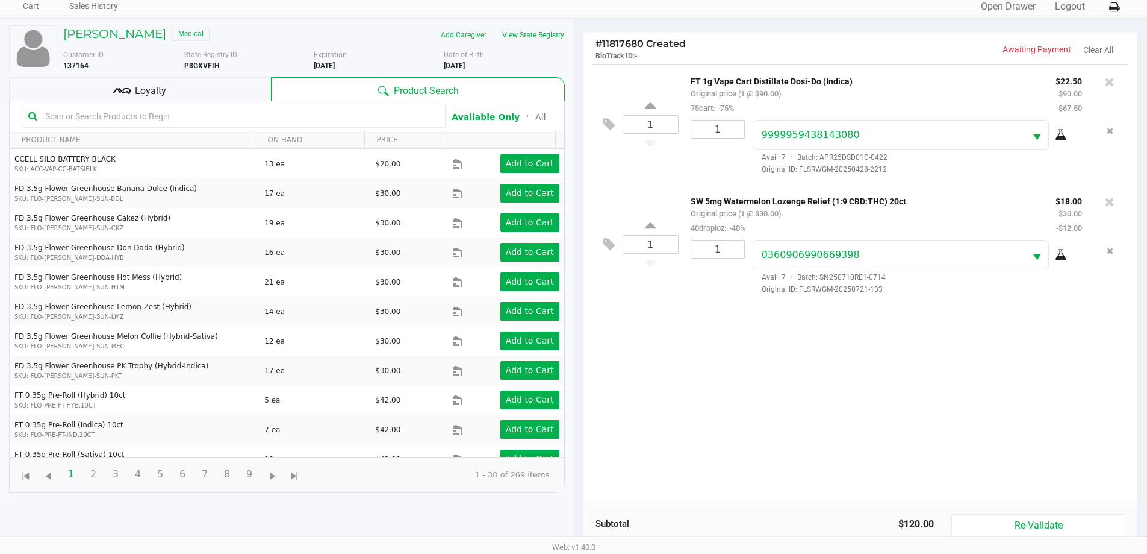
scroll to position [145, 0]
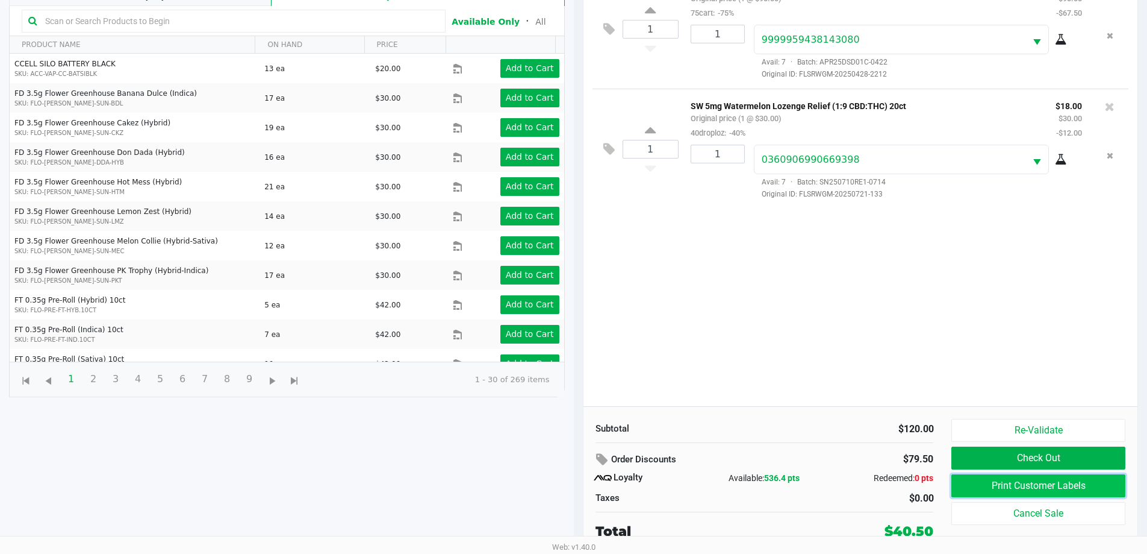
click at [1034, 487] on button "Print Customer Labels" at bounding box center [1038, 485] width 173 height 23
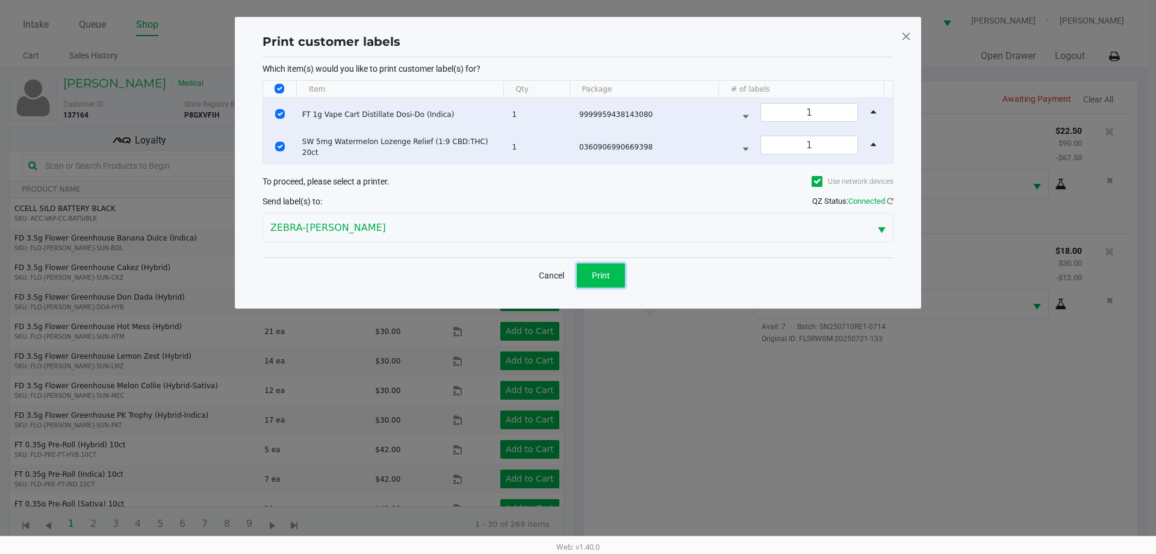
click at [602, 280] on button "Print" at bounding box center [601, 275] width 48 height 24
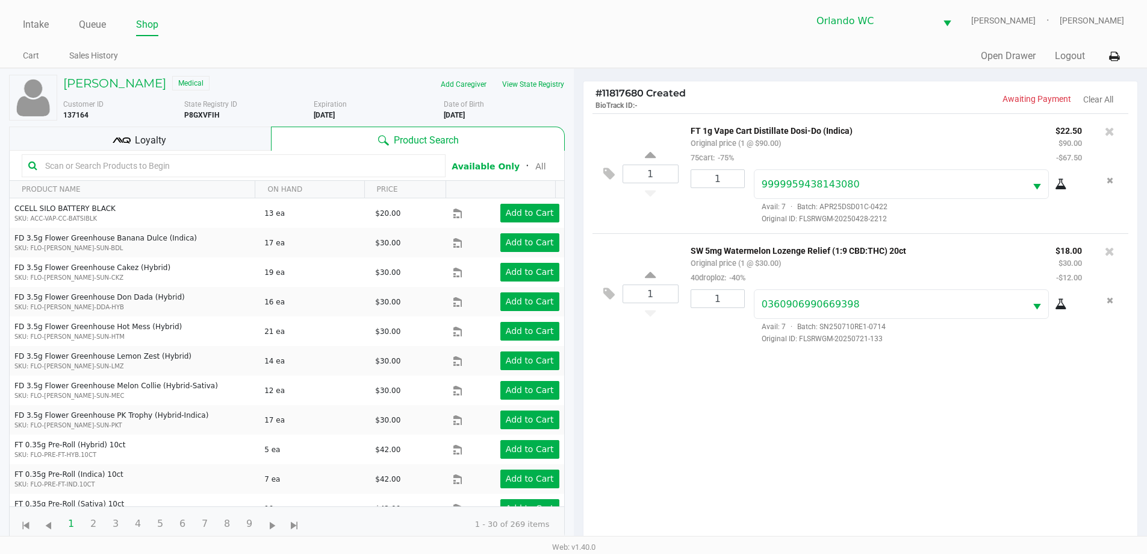
scroll to position [145, 0]
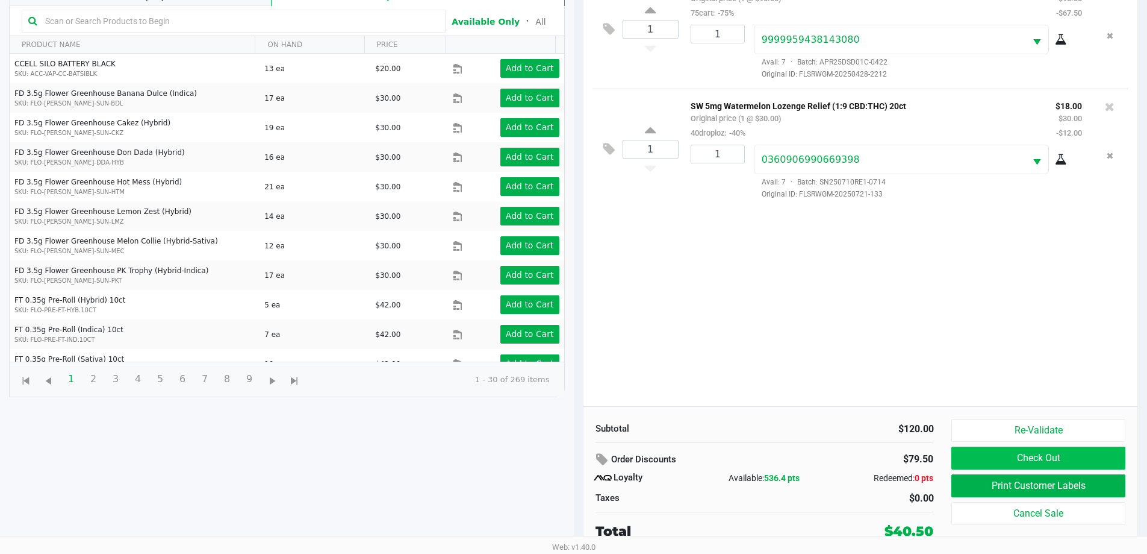
click at [1066, 462] on button "Check Out" at bounding box center [1038, 457] width 173 height 23
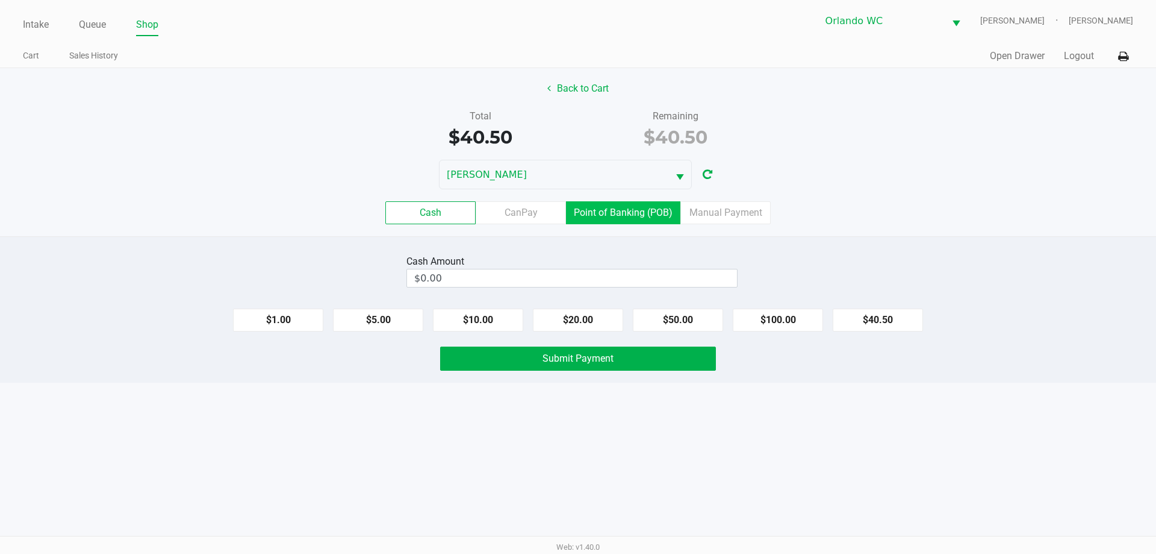
click at [616, 216] on label "Point of Banking (POB)" at bounding box center [623, 212] width 114 height 23
click at [0, 0] on 7 "Point of Banking (POB)" at bounding box center [0, 0] width 0 height 0
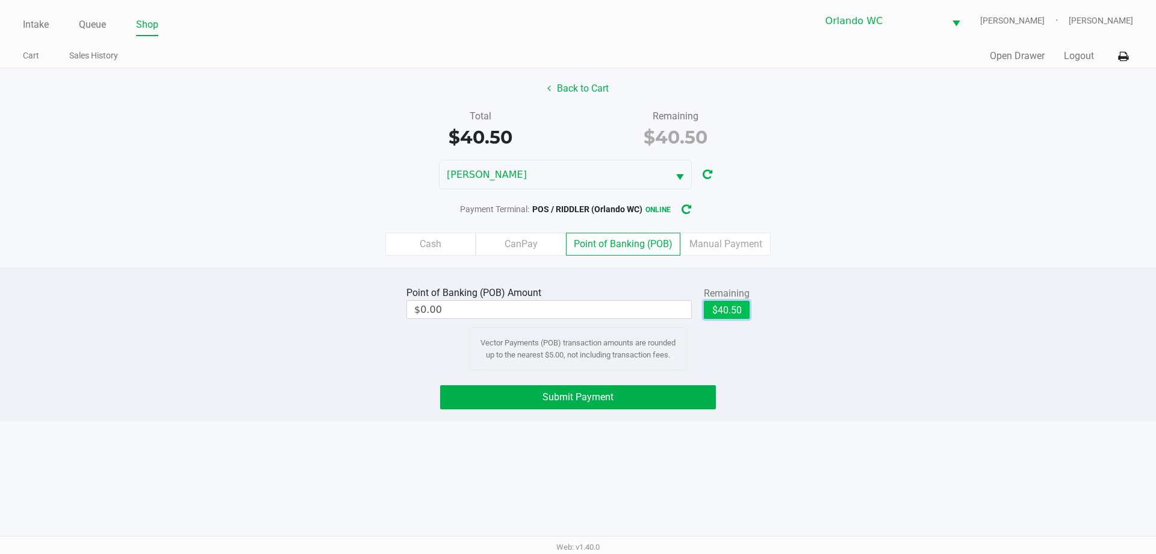
click at [742, 311] on button "$40.50" at bounding box center [727, 310] width 46 height 18
type input "$40.50"
click at [638, 402] on button "Submit Payment" at bounding box center [578, 397] width 276 height 24
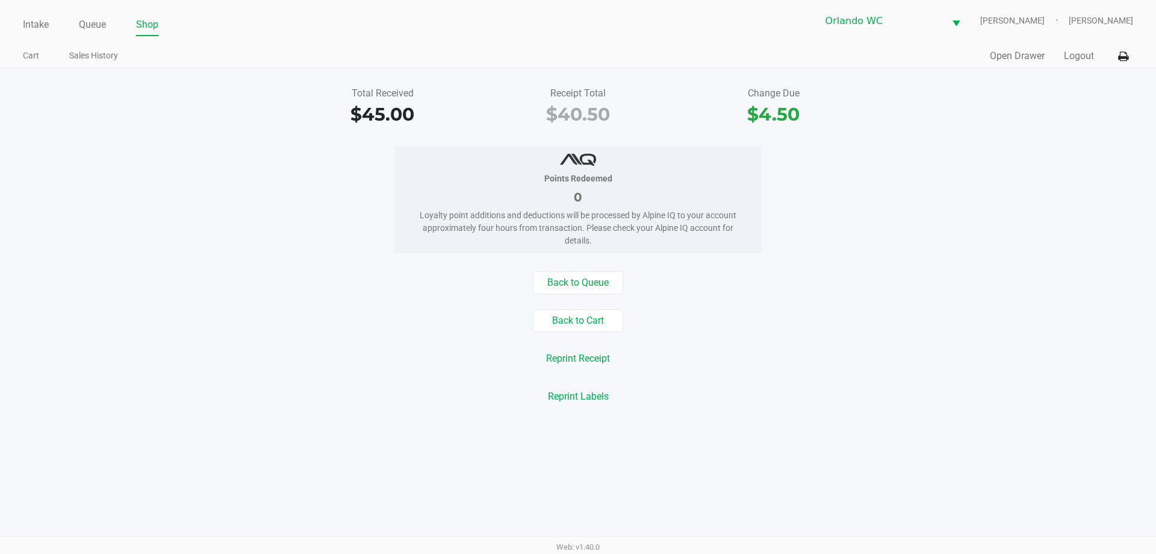
click at [96, 26] on link "Queue" at bounding box center [92, 24] width 27 height 17
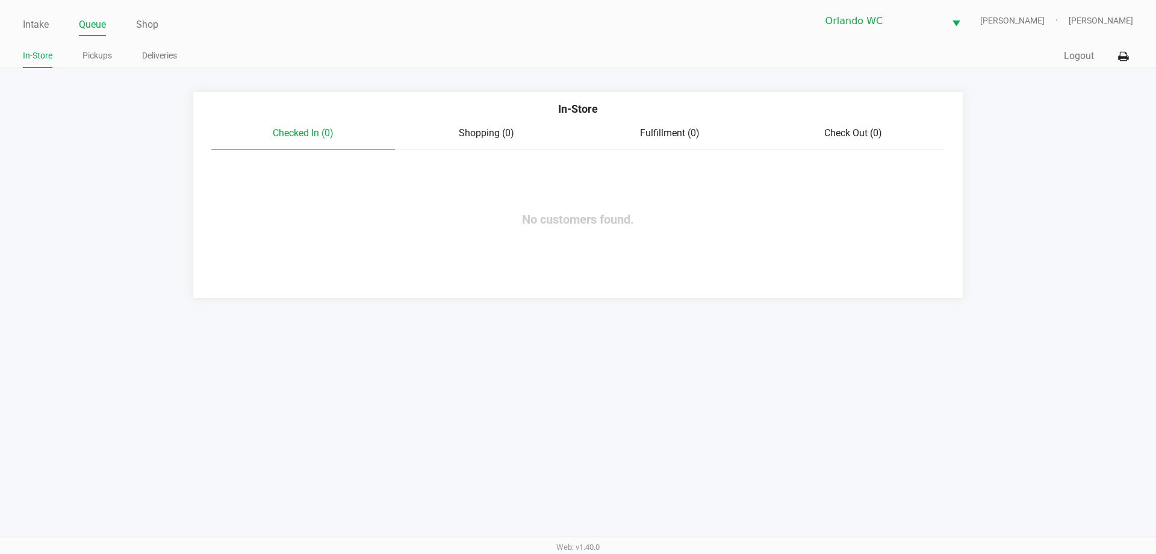
click at [95, 57] on link "Pickups" at bounding box center [98, 55] width 30 height 15
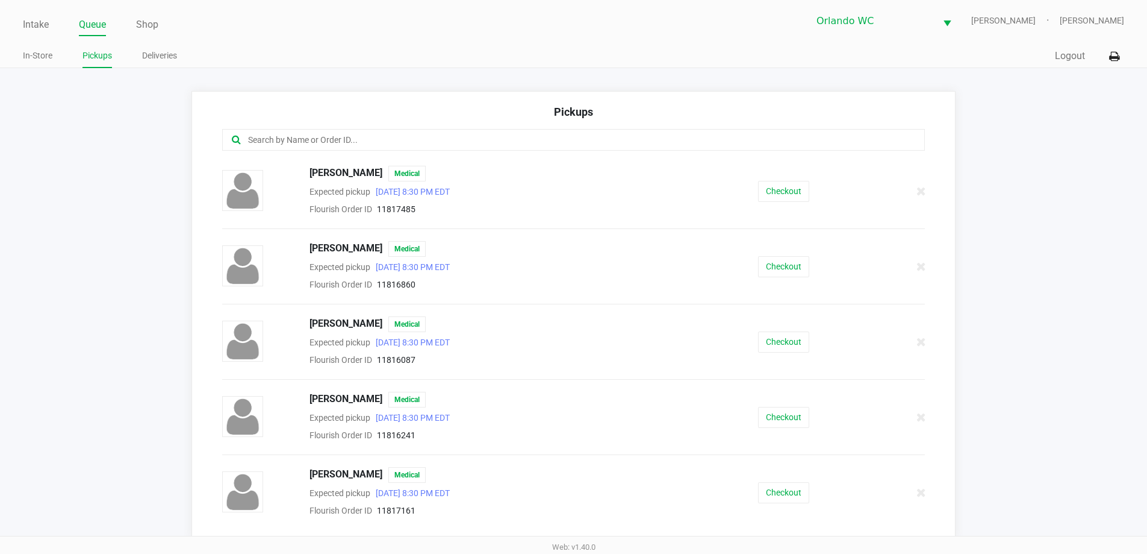
click at [358, 134] on input "text" at bounding box center [555, 140] width 616 height 14
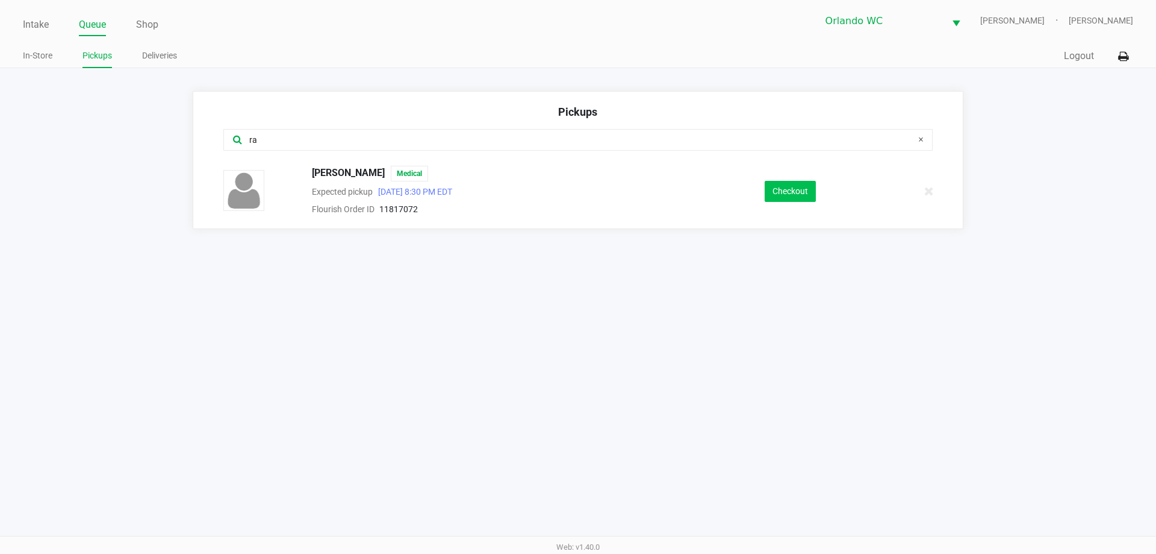
type input "ra"
click at [788, 192] on button "Checkout" at bounding box center [790, 191] width 51 height 21
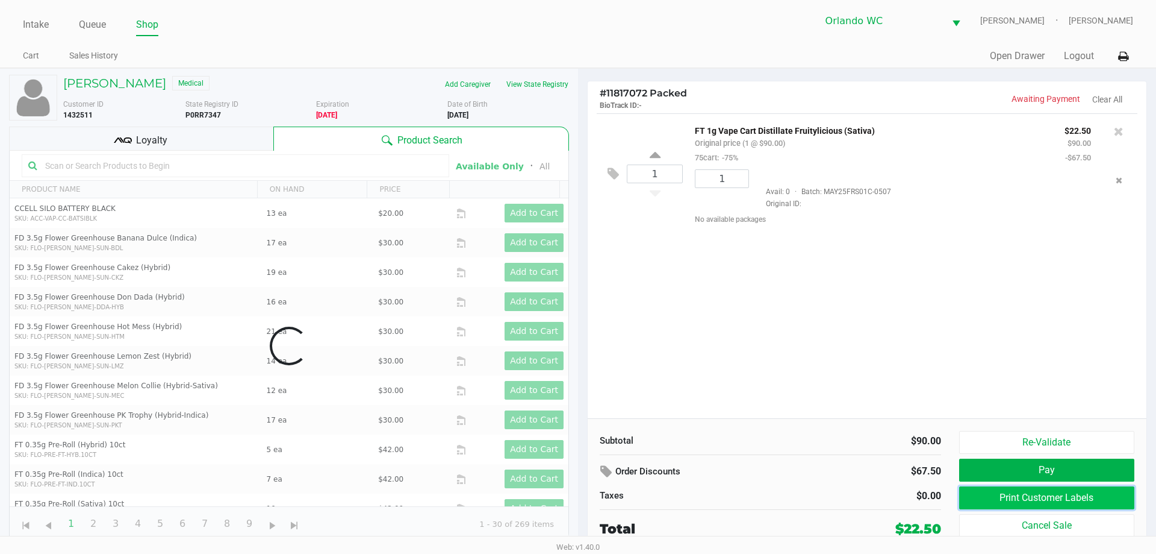
click at [1095, 502] on button "Print Customer Labels" at bounding box center [1047, 497] width 175 height 23
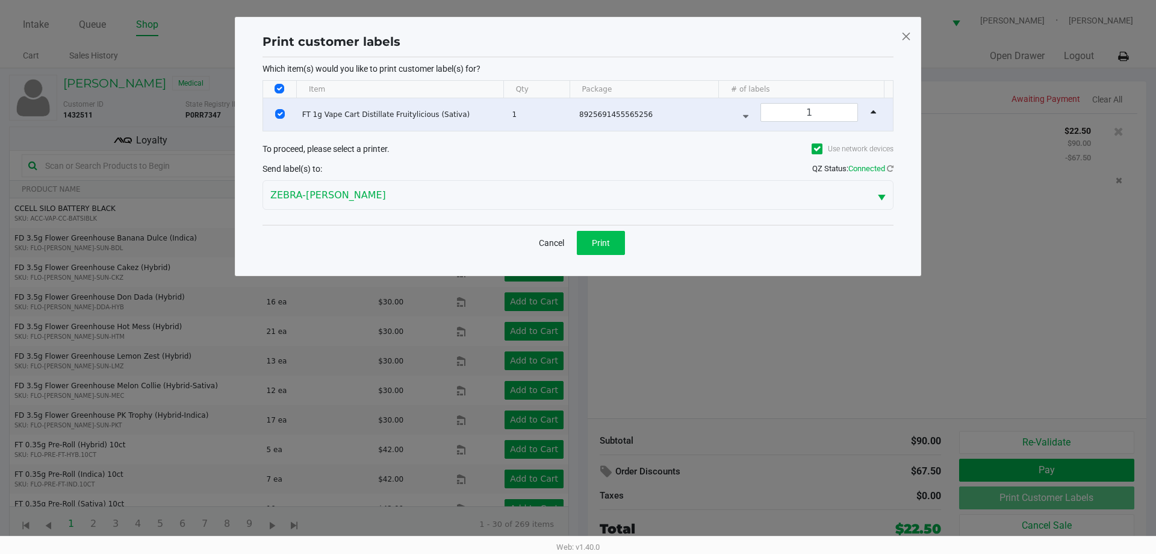
click at [610, 249] on button "Print" at bounding box center [601, 243] width 48 height 24
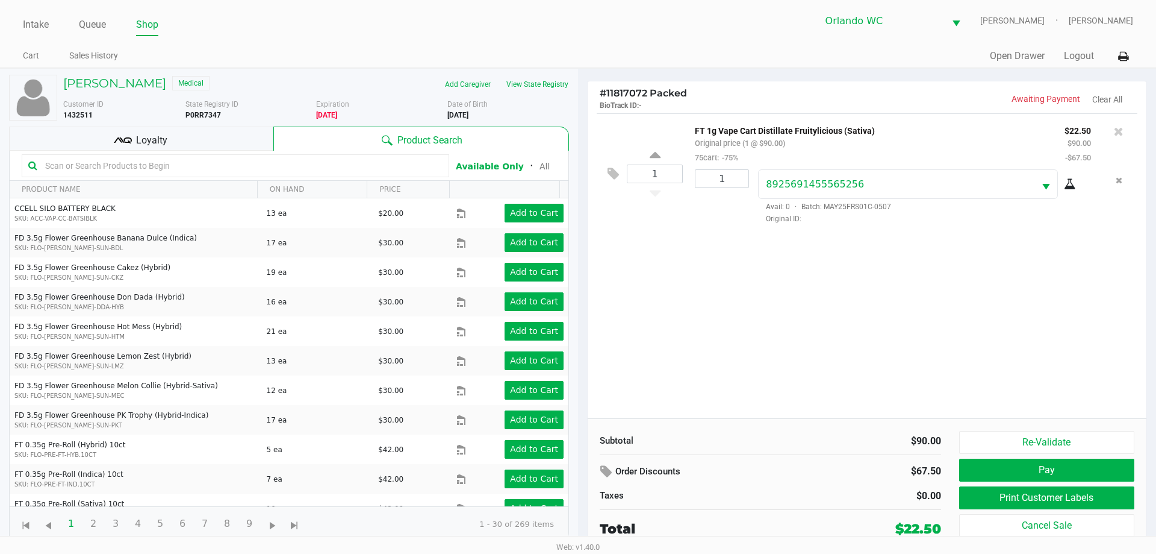
click at [1064, 473] on button "Pay" at bounding box center [1047, 469] width 175 height 23
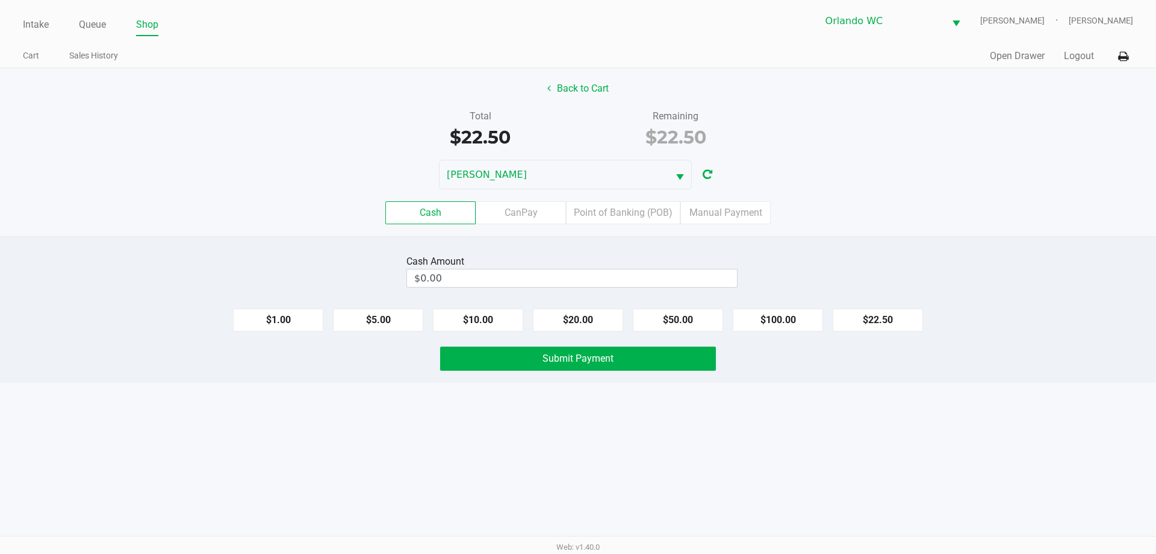
click at [892, 308] on button "$22.50" at bounding box center [878, 319] width 90 height 23
type input "$22.50"
click at [635, 361] on button "Submit Payment" at bounding box center [578, 358] width 276 height 24
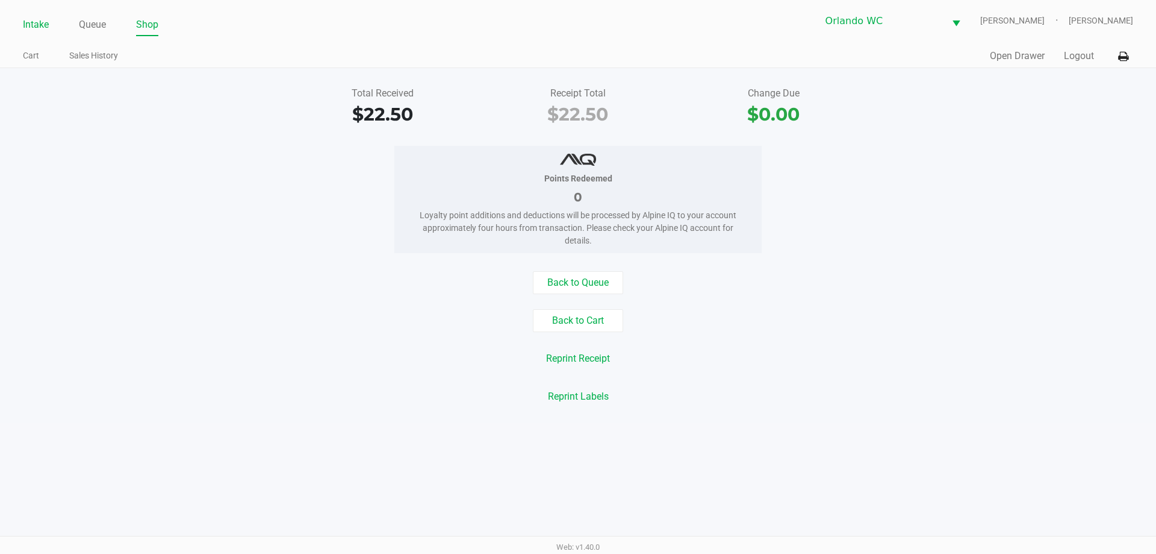
click at [28, 22] on link "Intake" at bounding box center [36, 24] width 26 height 17
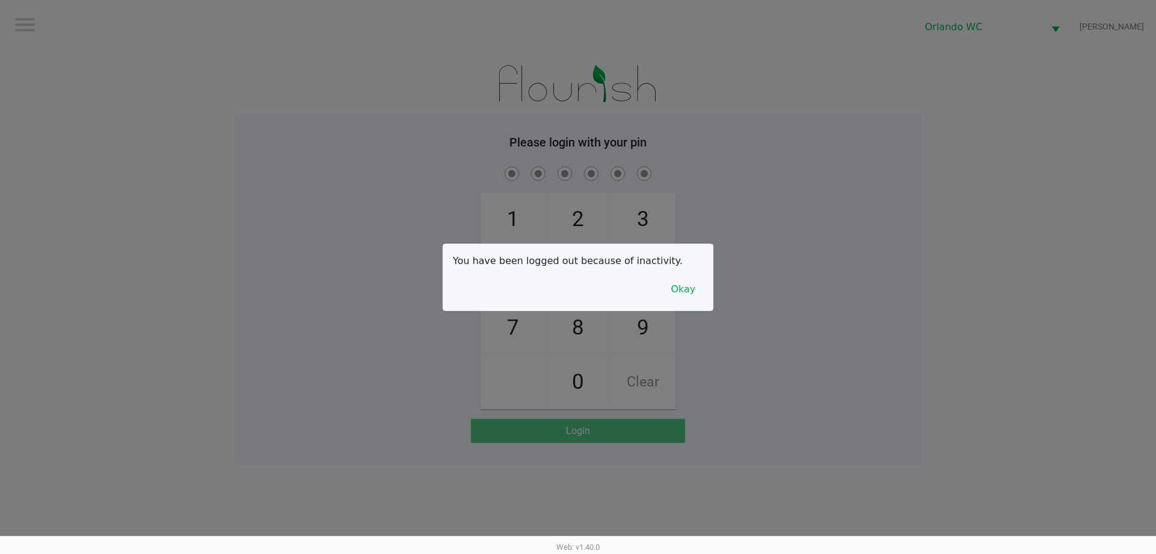
click at [213, 82] on div at bounding box center [578, 277] width 1156 height 554
checkbox input "true"
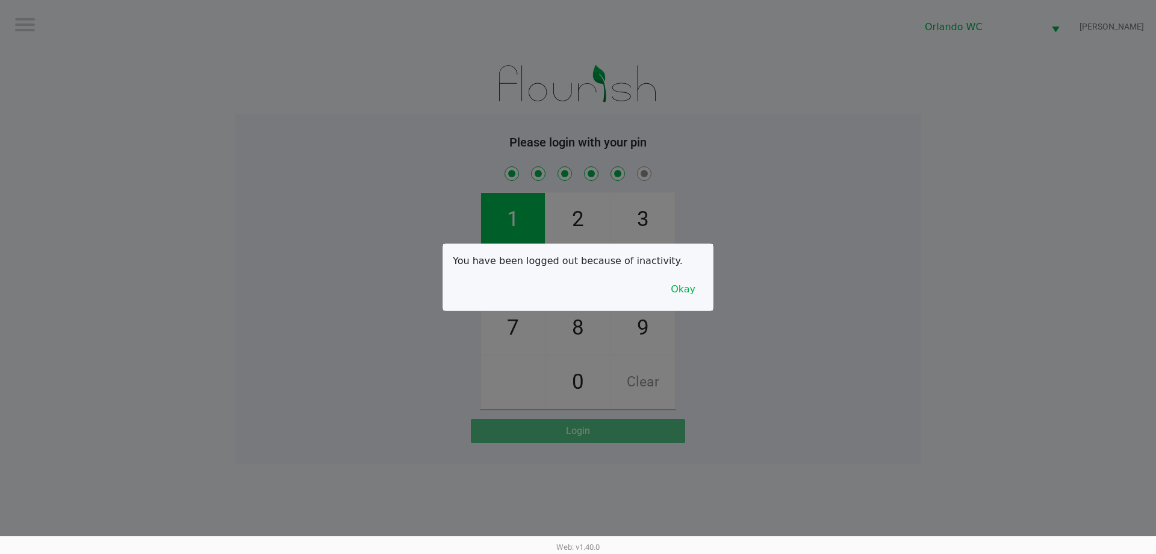
checkbox input "true"
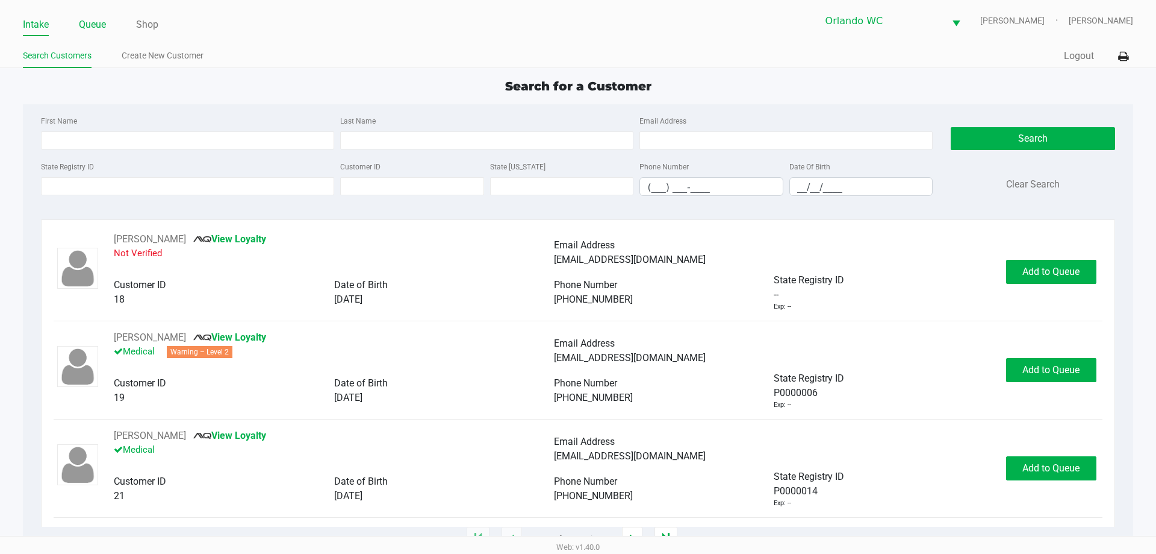
click at [88, 20] on link "Queue" at bounding box center [92, 24] width 27 height 17
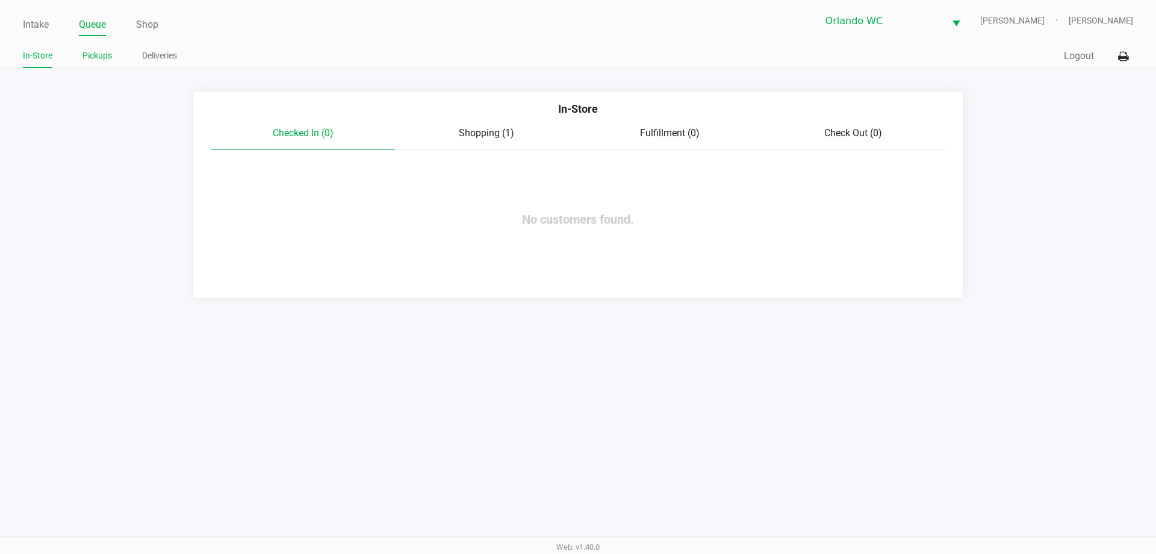
click at [98, 55] on link "Pickups" at bounding box center [98, 55] width 30 height 15
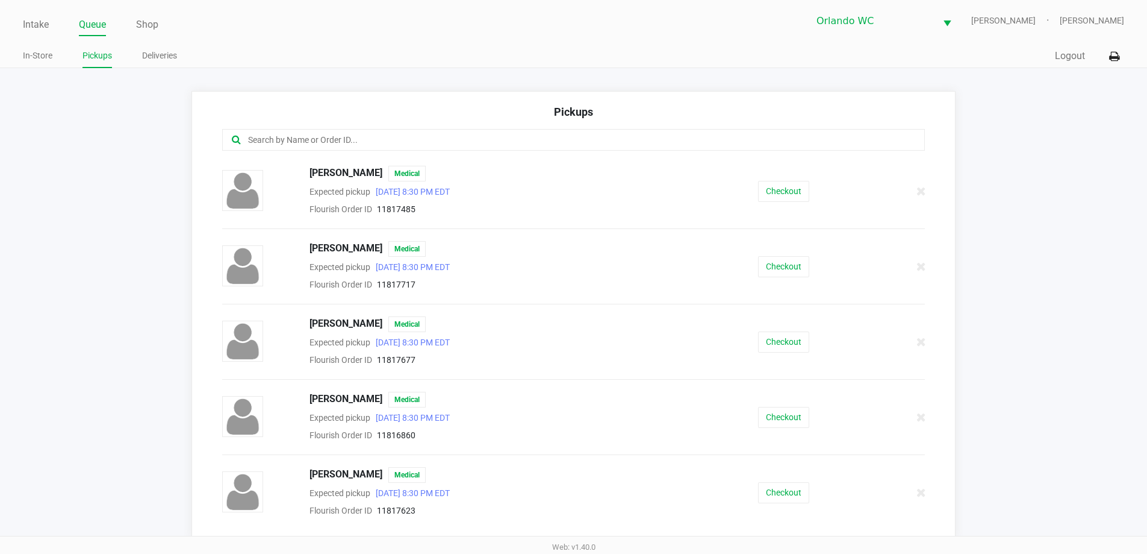
click at [401, 142] on input "text" at bounding box center [555, 140] width 616 height 14
type input "r"
click at [352, 397] on span "Eric Czerwonka" at bounding box center [346, 400] width 73 height 16
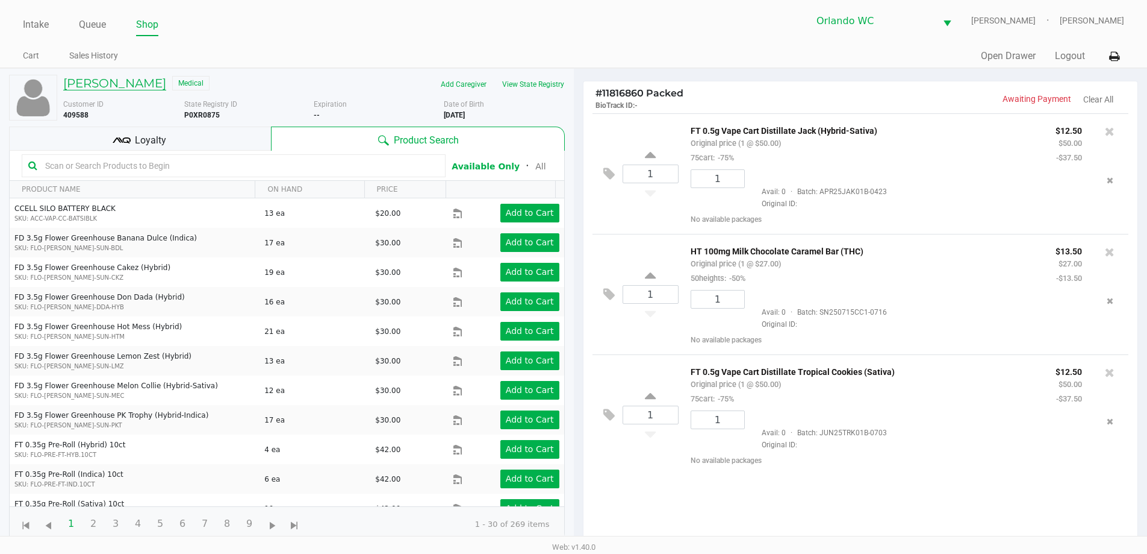
click at [118, 84] on h5 "Eric Czerwonka" at bounding box center [114, 83] width 103 height 14
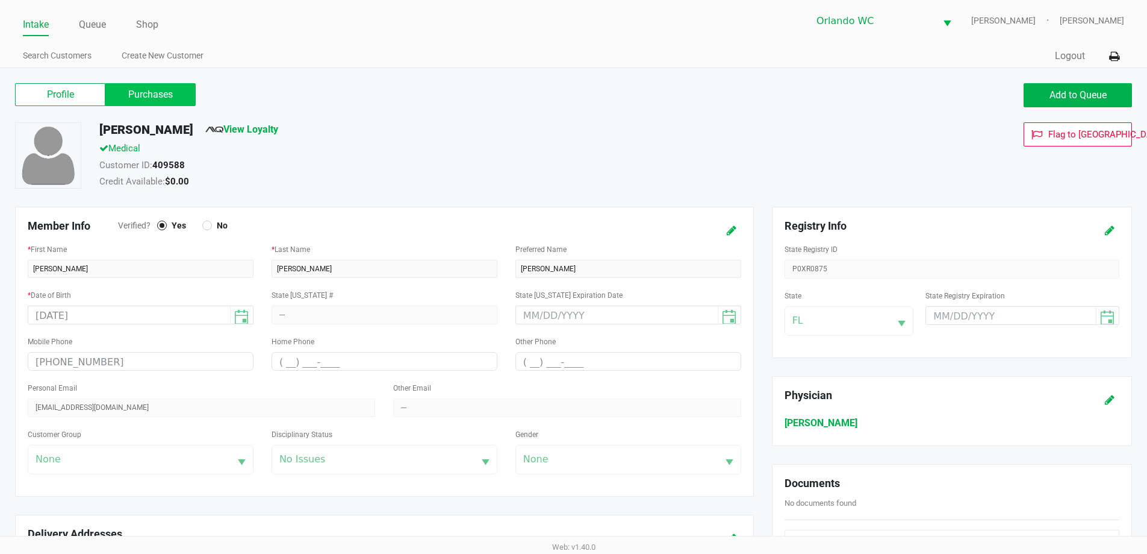
click at [163, 92] on label "Purchases" at bounding box center [150, 94] width 90 height 23
click at [0, 0] on 1 "Purchases" at bounding box center [0, 0] width 0 height 0
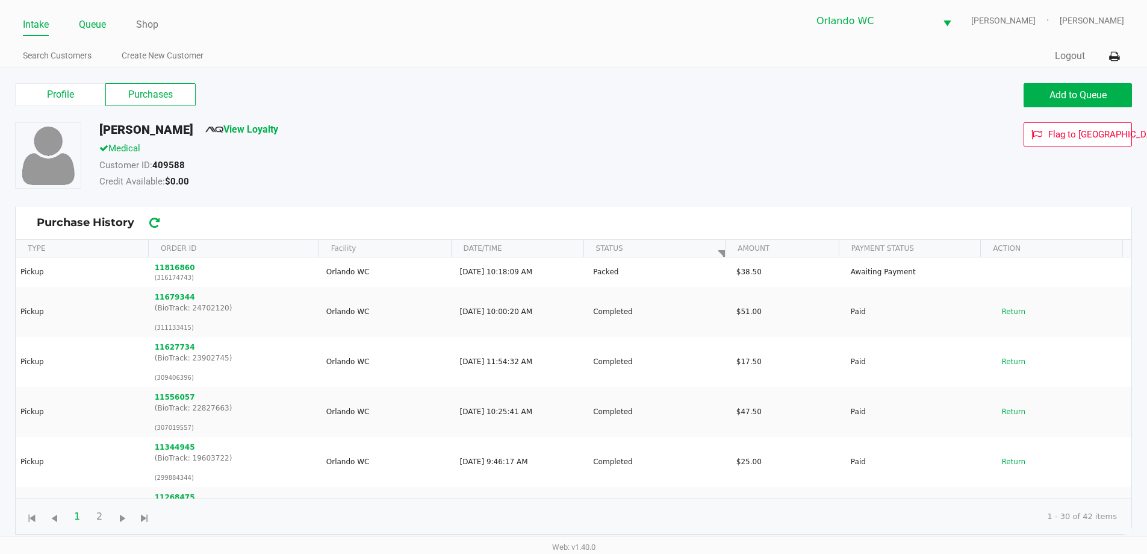
click at [92, 25] on link "Queue" at bounding box center [92, 24] width 27 height 17
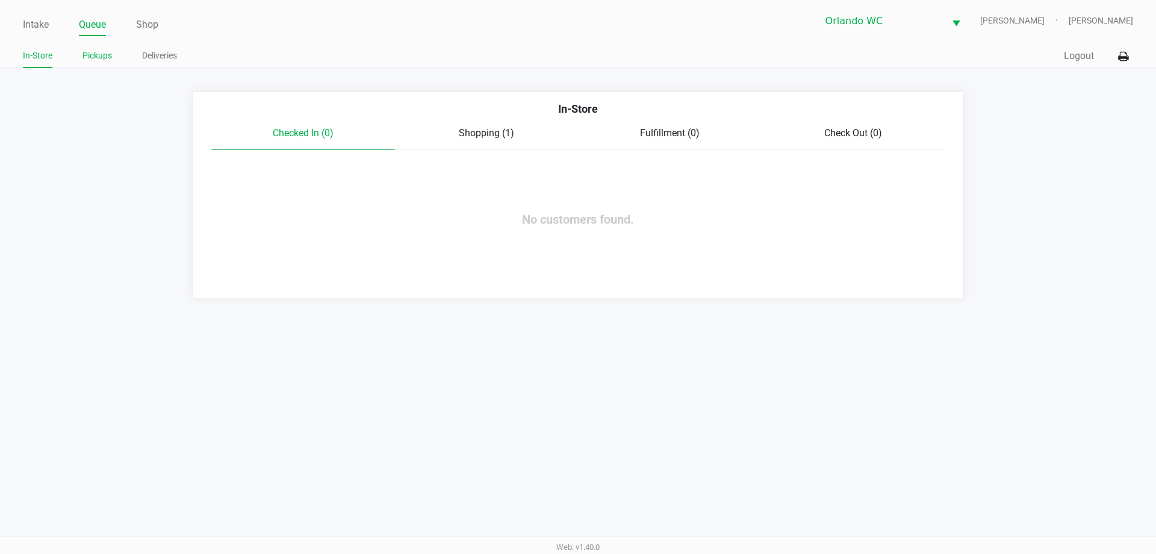
click at [98, 56] on link "Pickups" at bounding box center [98, 55] width 30 height 15
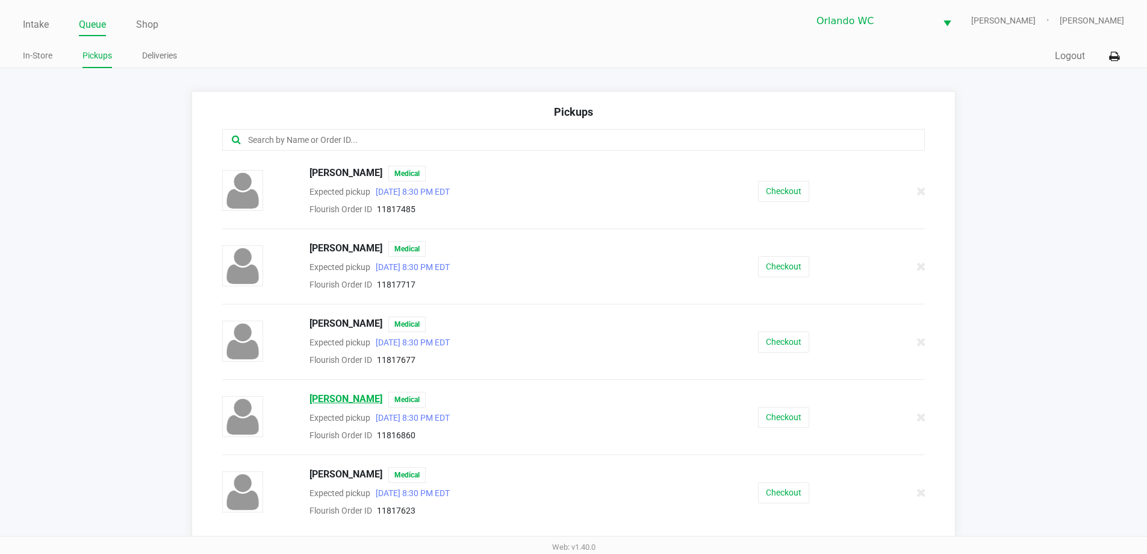
click at [346, 399] on span "Eric Czerwonka" at bounding box center [346, 400] width 73 height 16
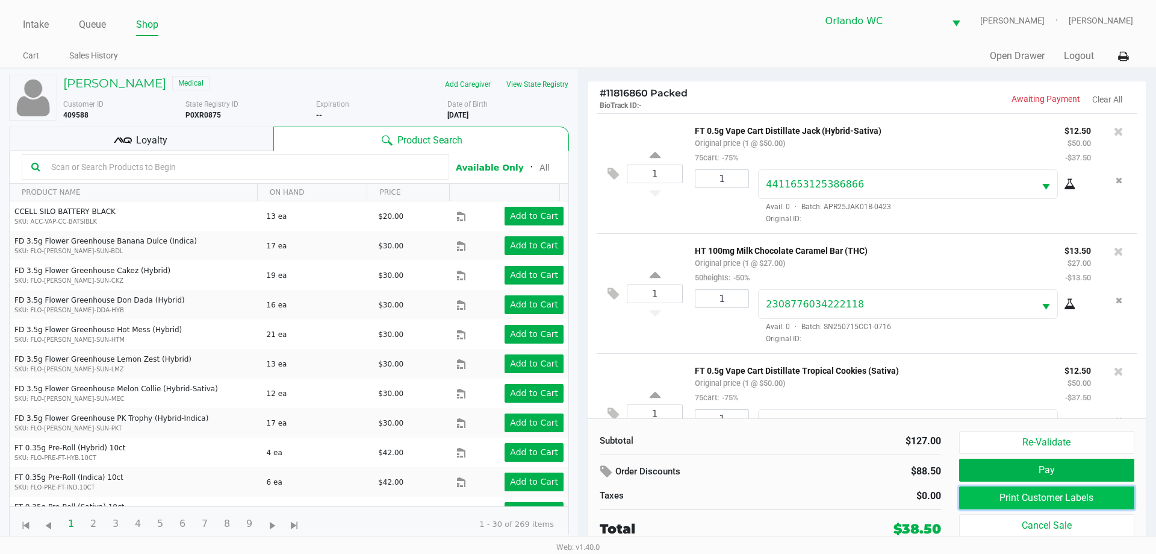
click at [1047, 498] on button "Print Customer Labels" at bounding box center [1047, 497] width 175 height 23
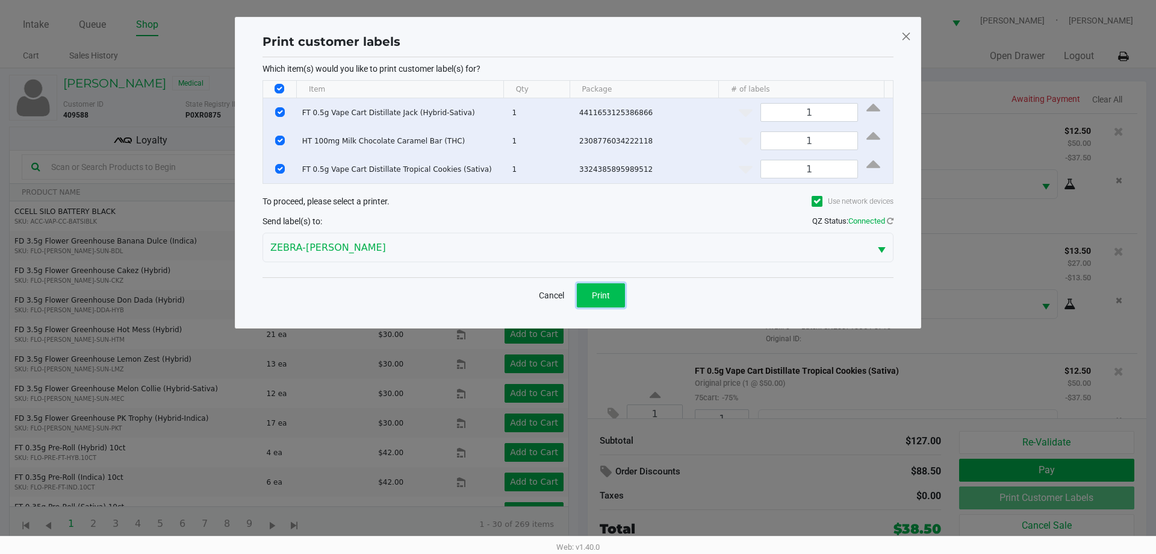
click at [590, 288] on button "Print" at bounding box center [601, 295] width 48 height 24
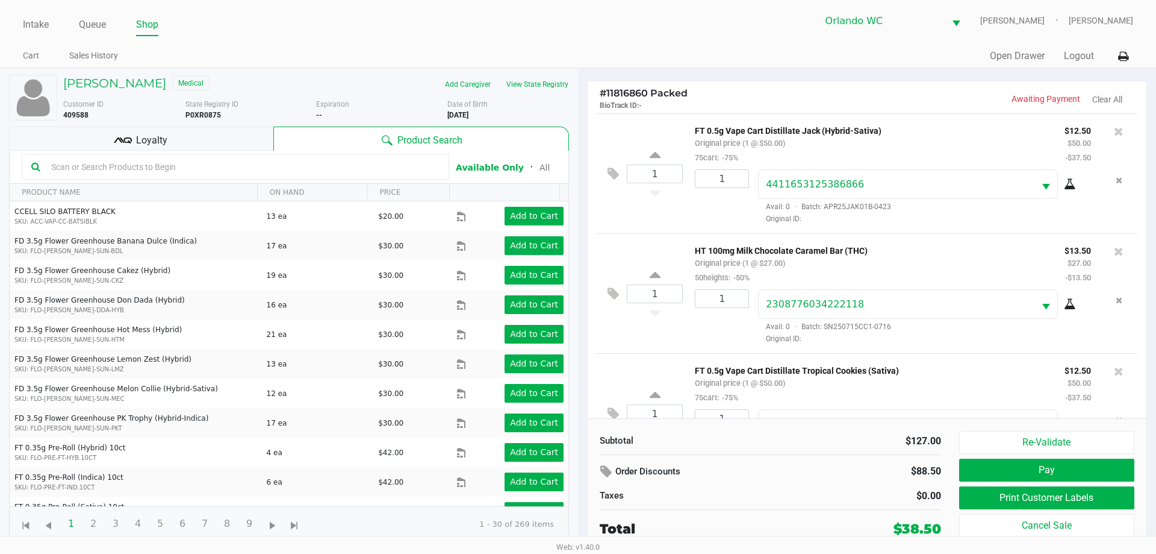
click at [205, 149] on div "Loyalty" at bounding box center [141, 138] width 264 height 24
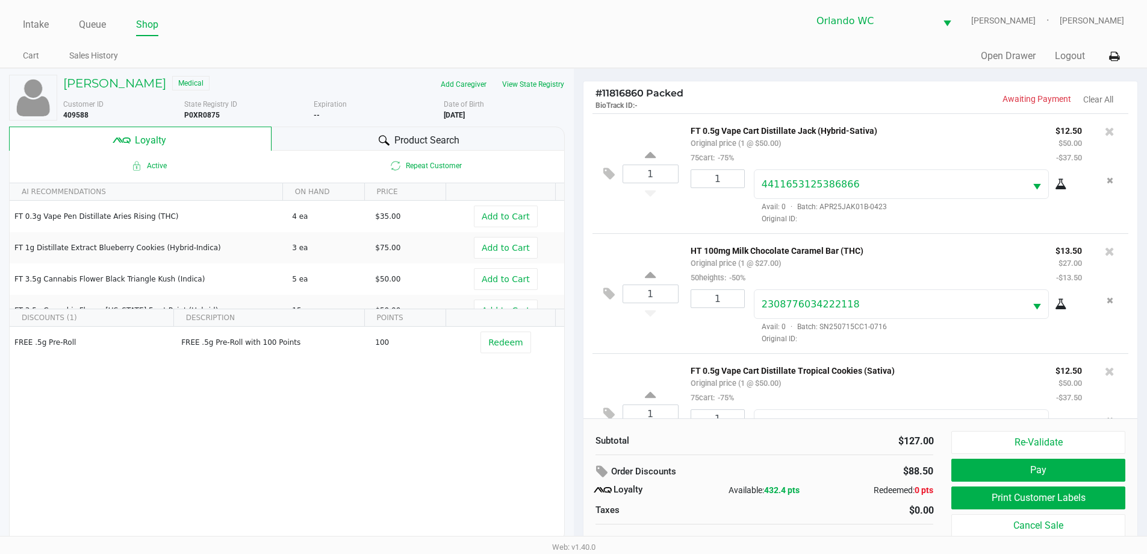
click at [411, 140] on span "Product Search" at bounding box center [427, 140] width 65 height 14
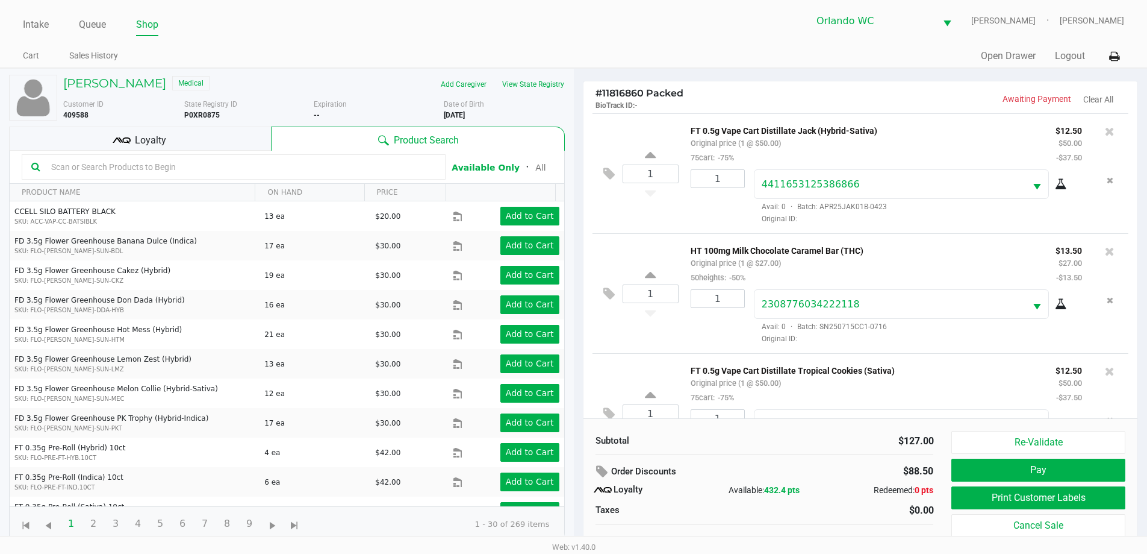
click at [152, 145] on span "Loyalty" at bounding box center [150, 140] width 31 height 14
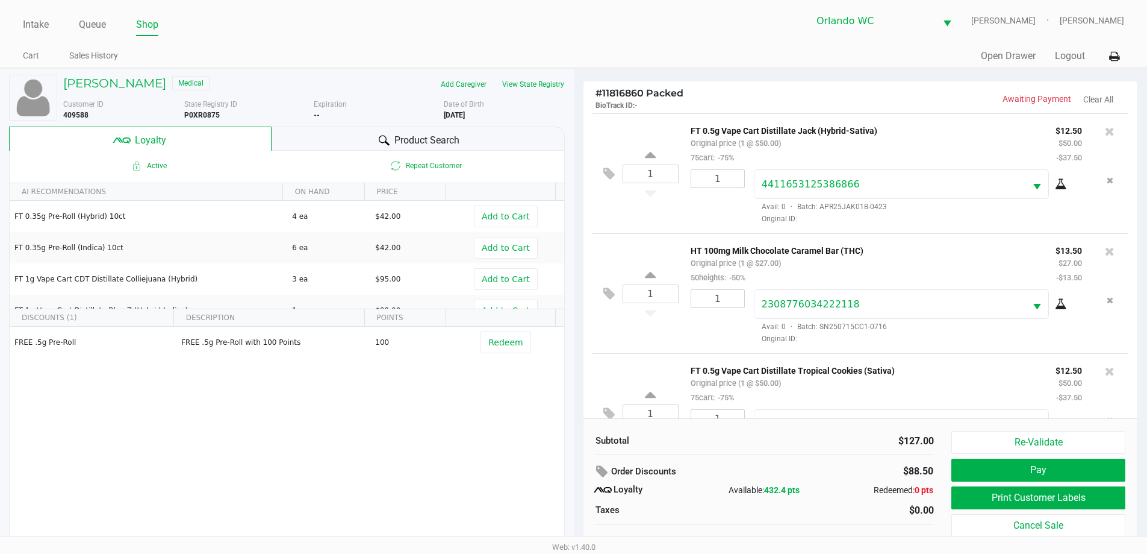
click at [348, 129] on div "Product Search" at bounding box center [418, 138] width 293 height 24
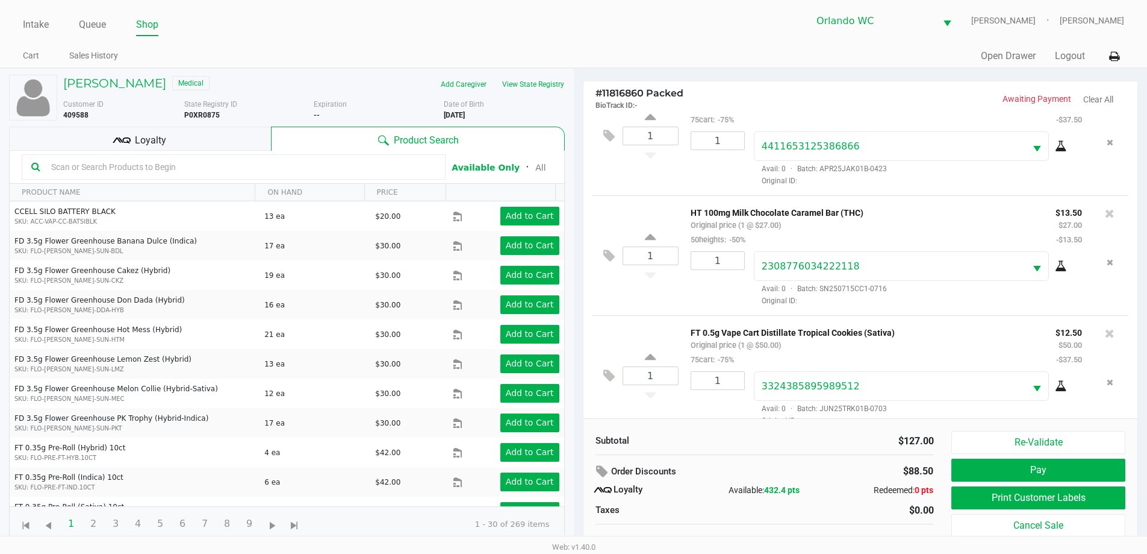
scroll to position [57, 0]
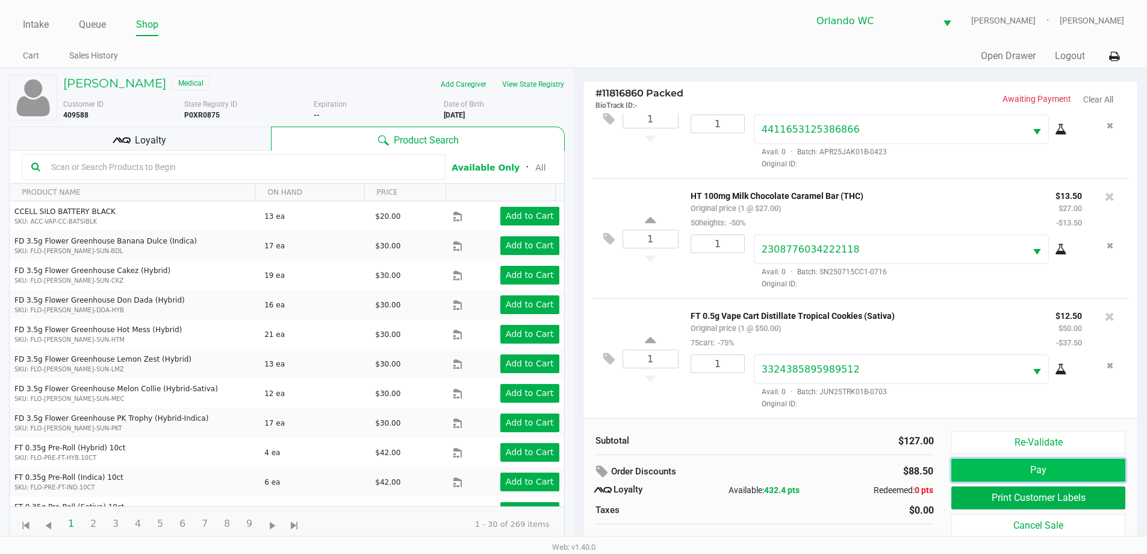
click at [1059, 465] on button "Pay" at bounding box center [1038, 469] width 173 height 23
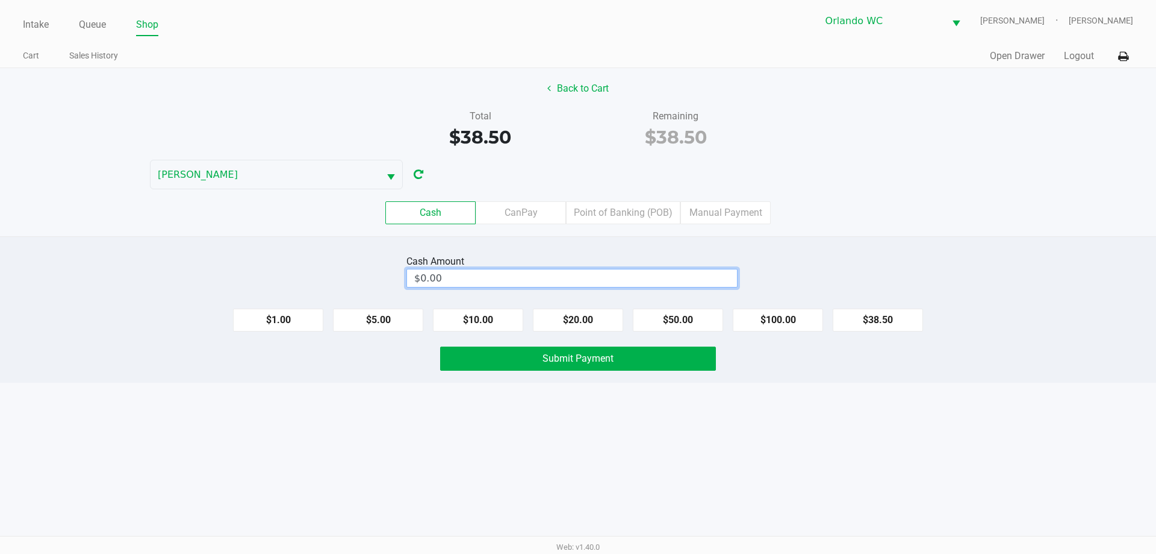
click at [529, 279] on input "$0.00" at bounding box center [572, 277] width 330 height 17
click at [481, 272] on input "0" at bounding box center [572, 277] width 330 height 17
type input "$40.00"
click at [659, 352] on button "Submit Payment" at bounding box center [578, 358] width 276 height 24
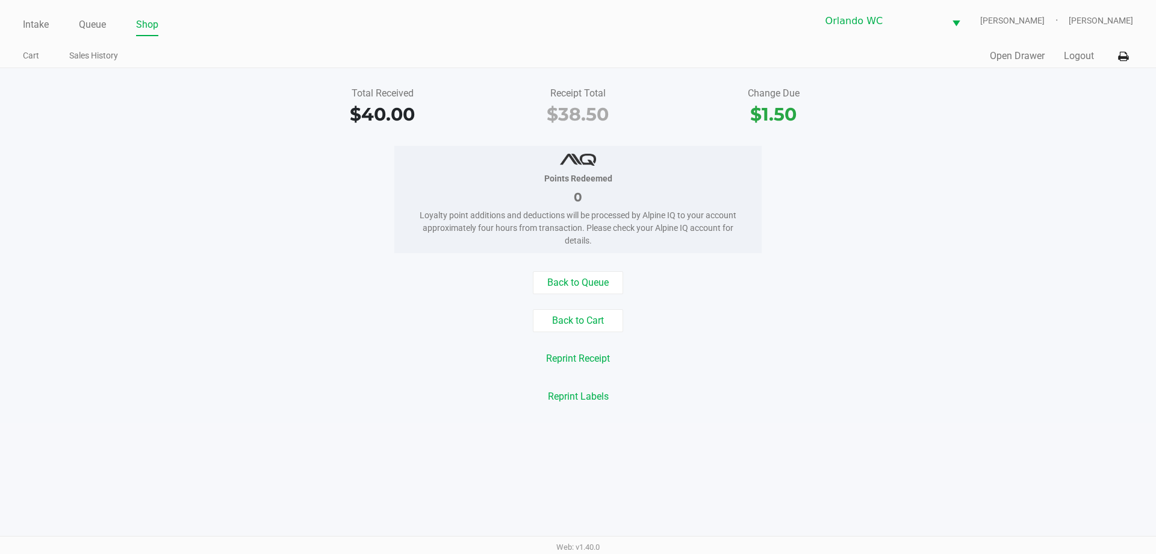
click at [36, 26] on link "Intake" at bounding box center [36, 24] width 26 height 17
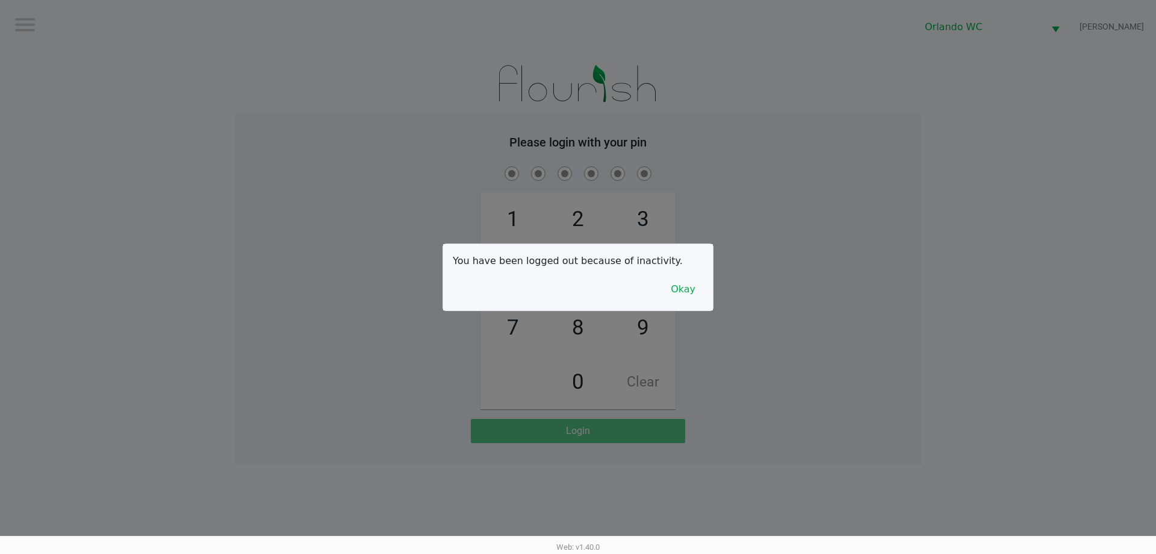
click at [205, 135] on div at bounding box center [578, 277] width 1156 height 554
checkbox input "true"
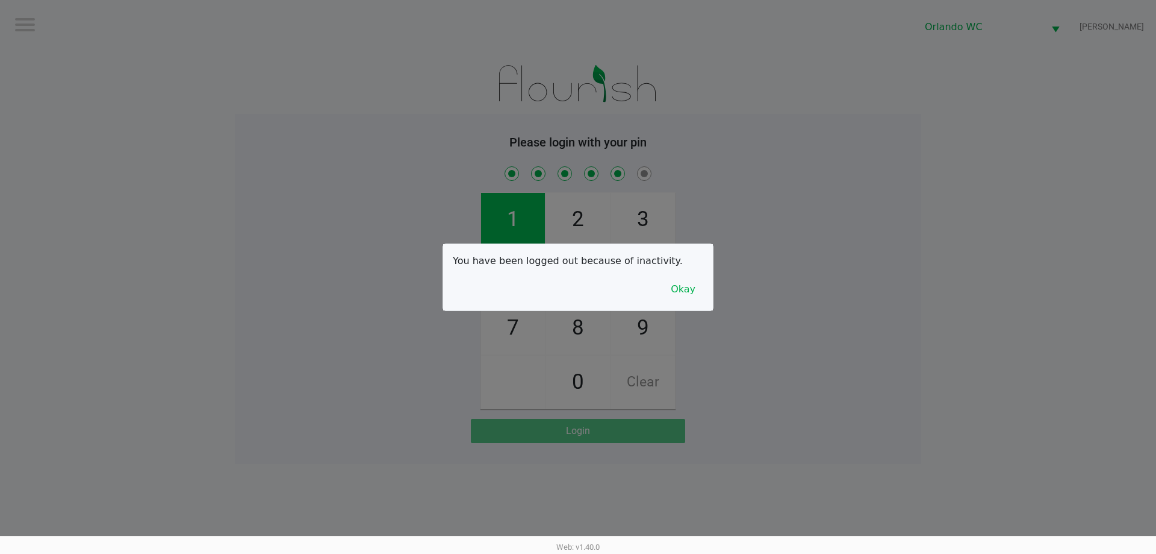
checkbox input "true"
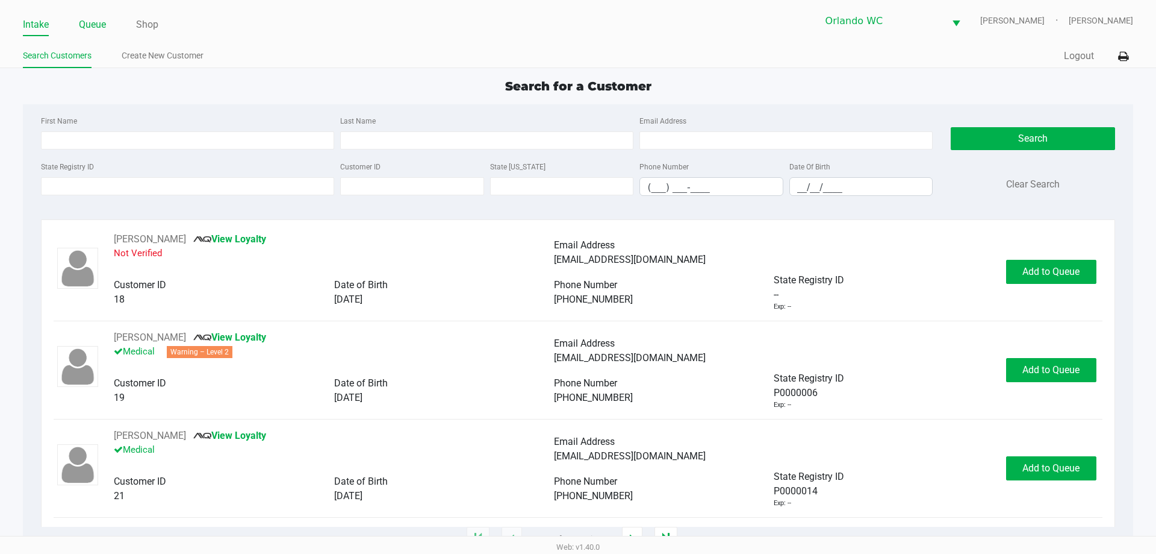
click at [98, 25] on link "Queue" at bounding box center [92, 24] width 27 height 17
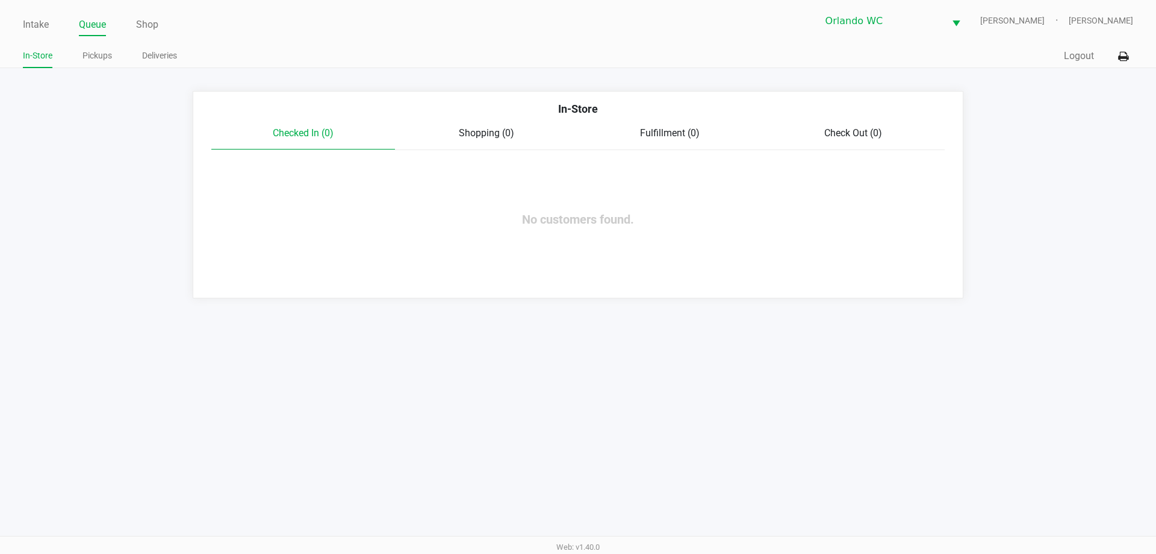
click at [101, 55] on link "Pickups" at bounding box center [98, 55] width 30 height 15
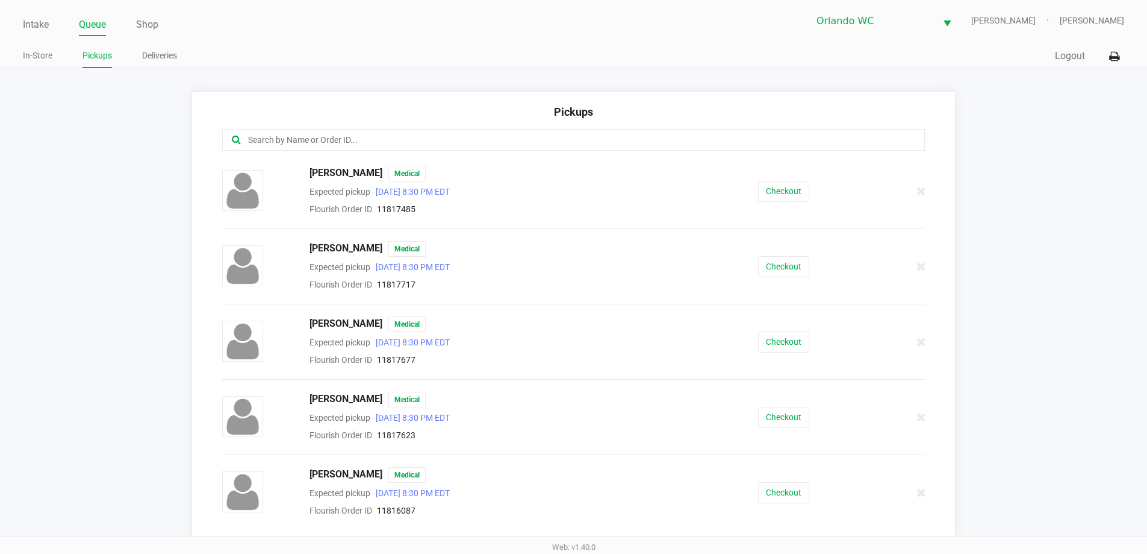
click at [505, 142] on input "text" at bounding box center [555, 140] width 616 height 14
click at [475, 145] on input "text" at bounding box center [555, 140] width 616 height 14
click at [456, 146] on input "text" at bounding box center [555, 140] width 616 height 14
click at [461, 140] on input "text" at bounding box center [555, 140] width 616 height 14
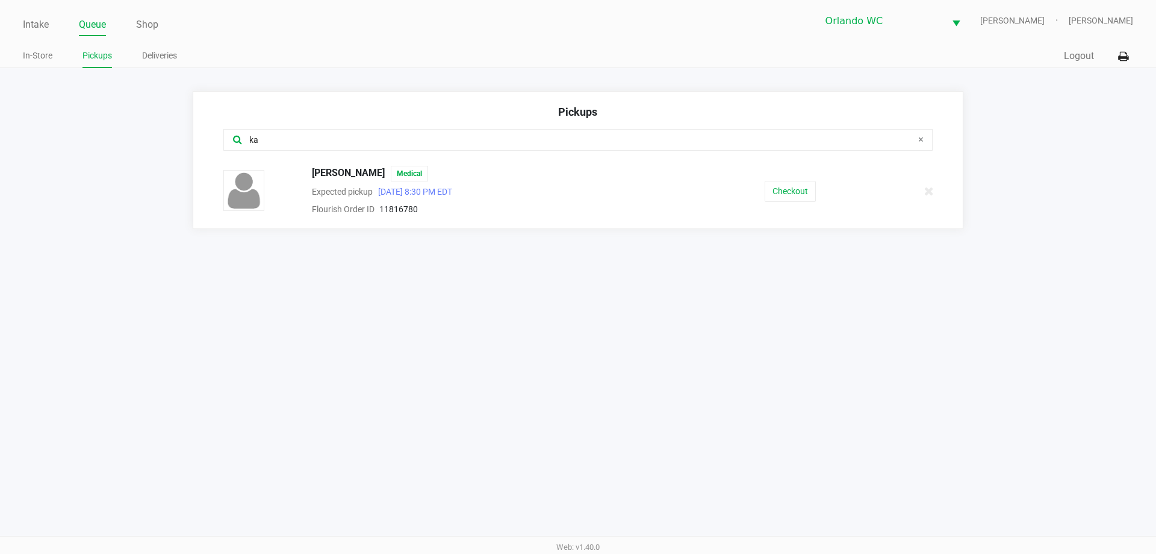
type input "ka"
click at [795, 186] on button "Checkout" at bounding box center [790, 191] width 51 height 21
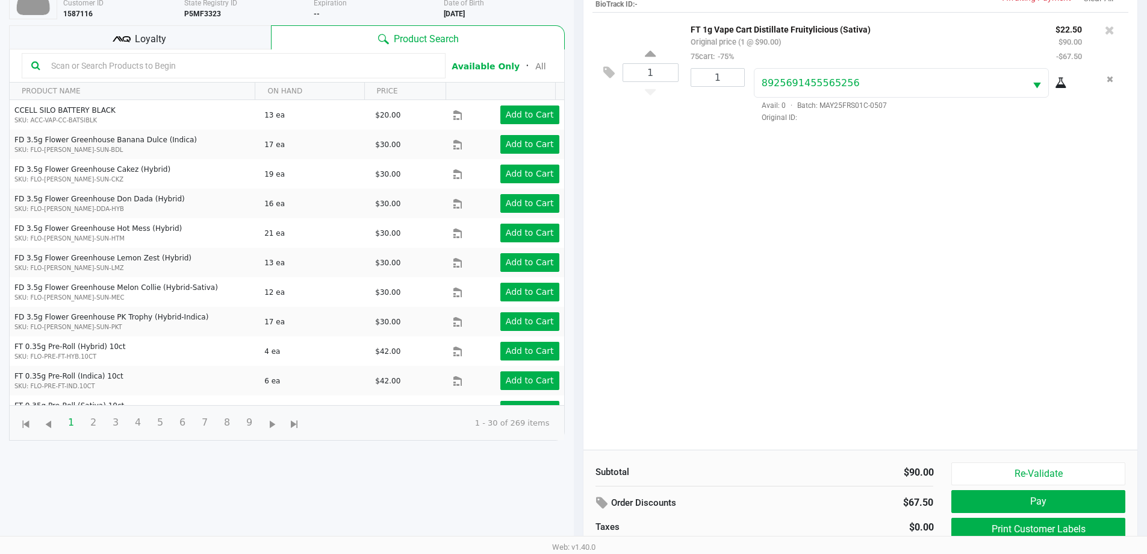
scroll to position [130, 0]
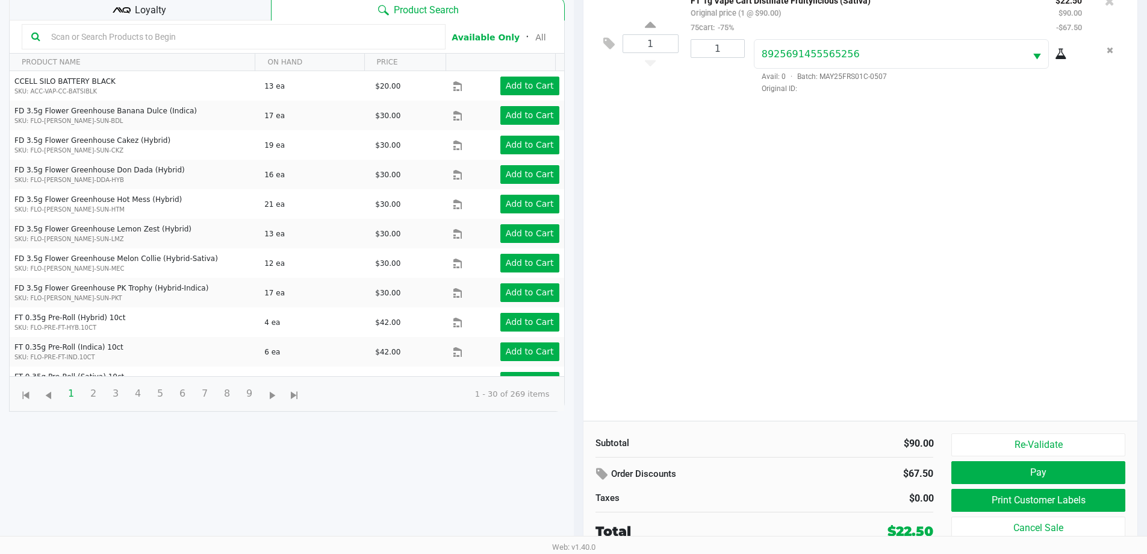
click at [999, 500] on button "Print Customer Labels" at bounding box center [1038, 499] width 173 height 23
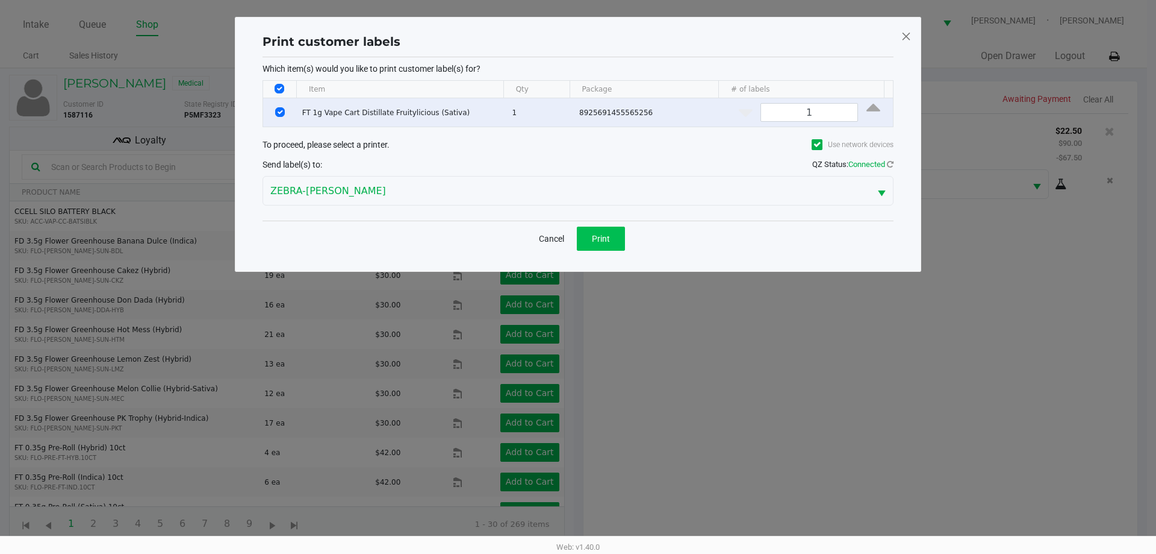
click at [613, 248] on button "Print" at bounding box center [601, 238] width 48 height 24
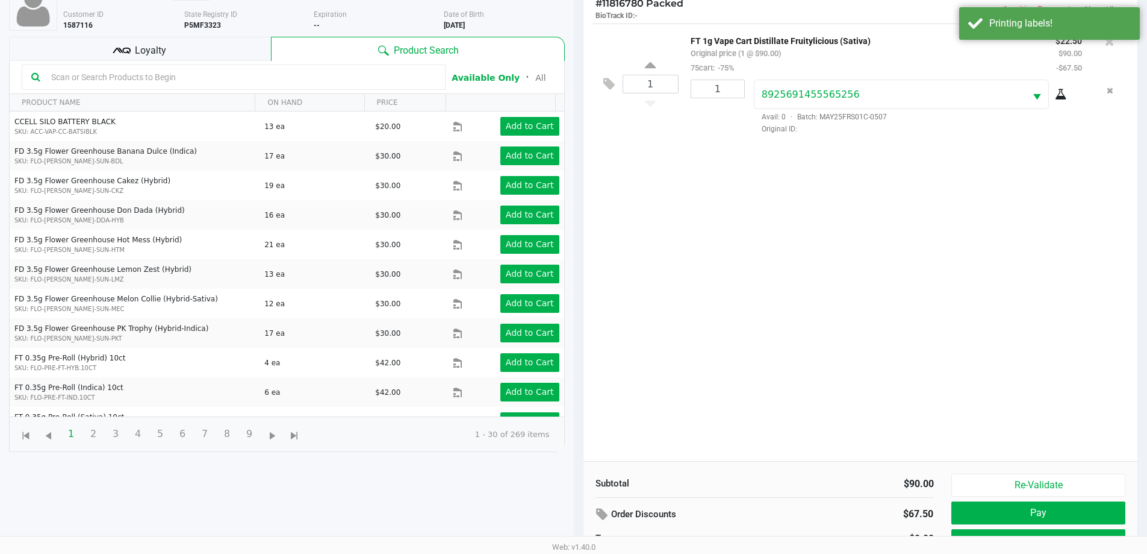
scroll to position [130, 0]
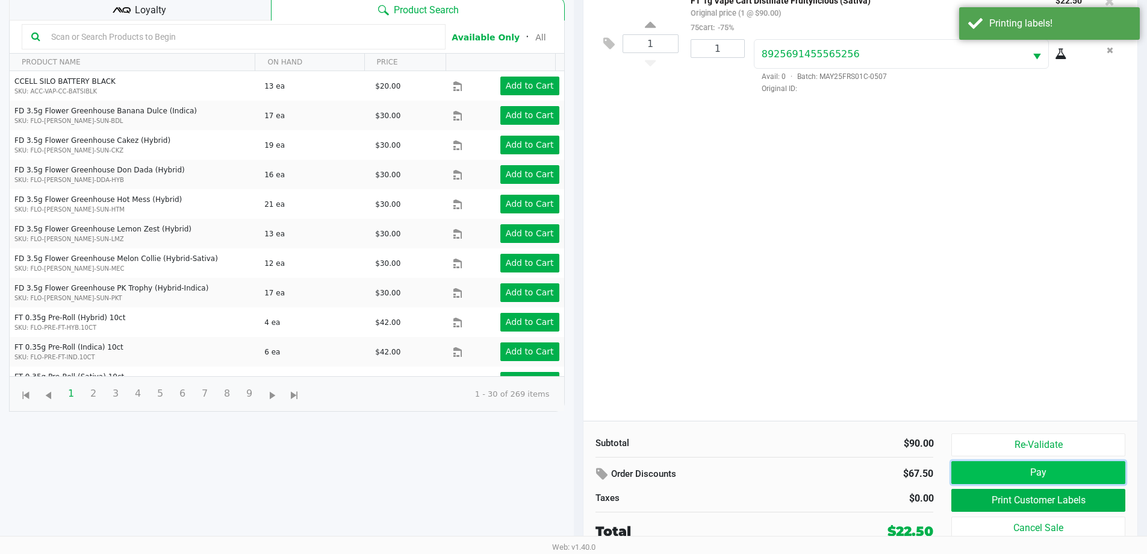
click at [980, 472] on button "Pay" at bounding box center [1038, 472] width 173 height 23
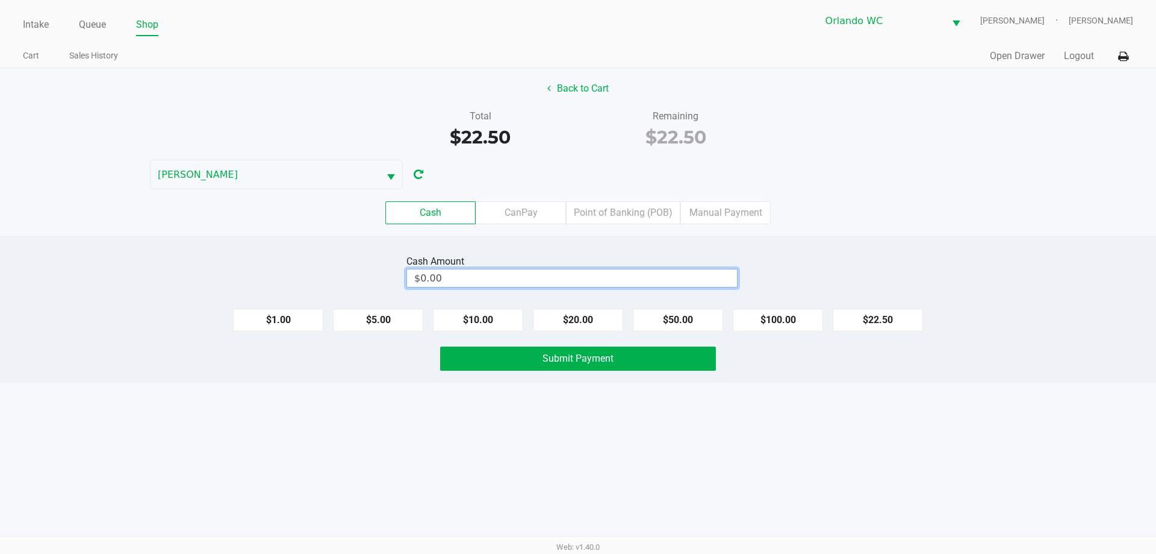
click at [448, 278] on input "$0.00" at bounding box center [572, 277] width 330 height 17
click at [860, 322] on button "$22.50" at bounding box center [878, 319] width 90 height 23
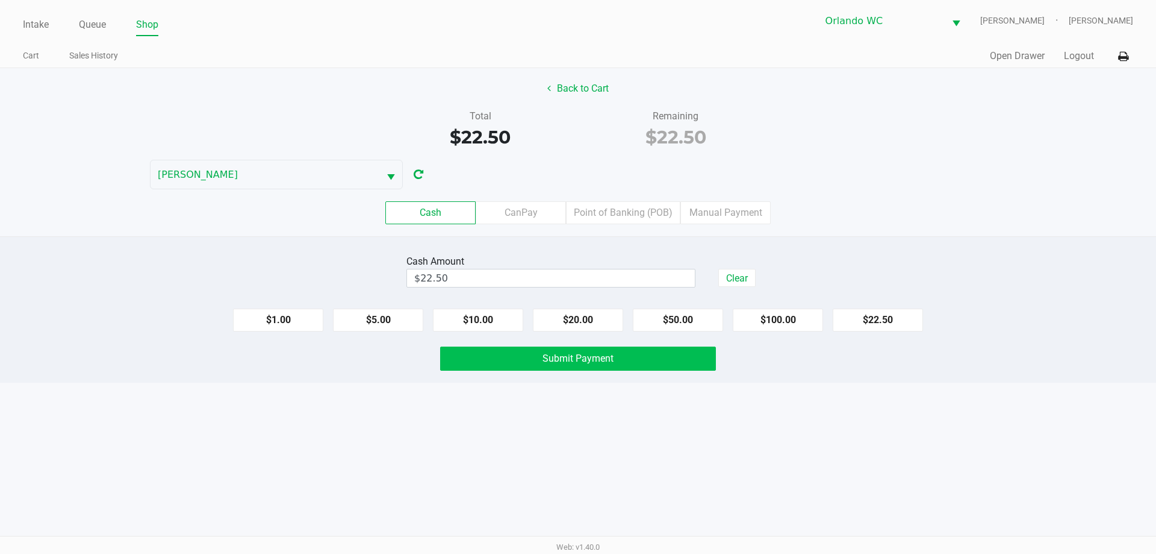
click at [670, 357] on button "Submit Payment" at bounding box center [578, 358] width 276 height 24
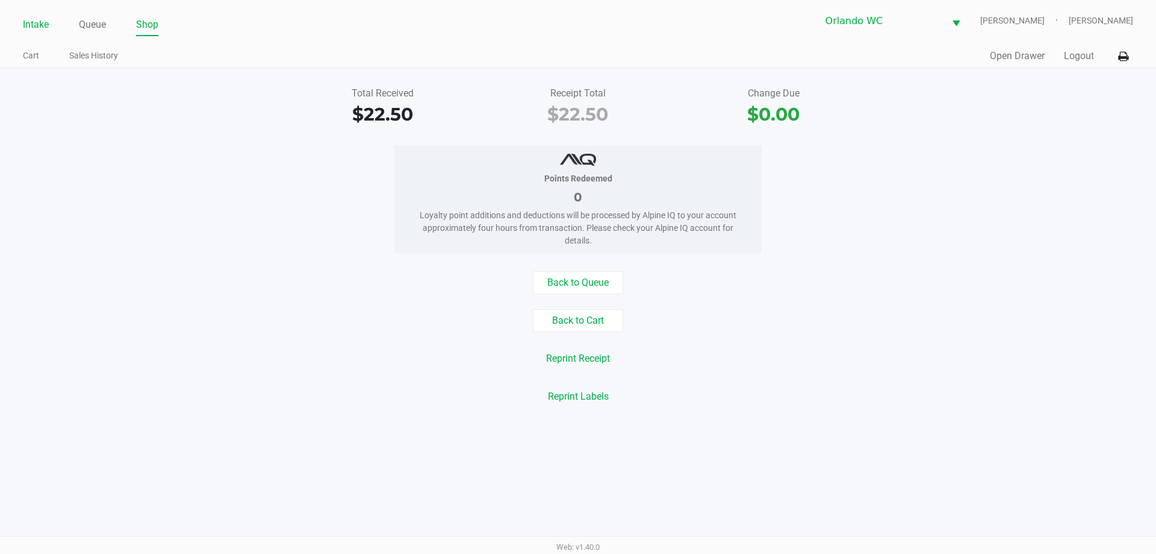
click at [43, 27] on link "Intake" at bounding box center [36, 24] width 26 height 17
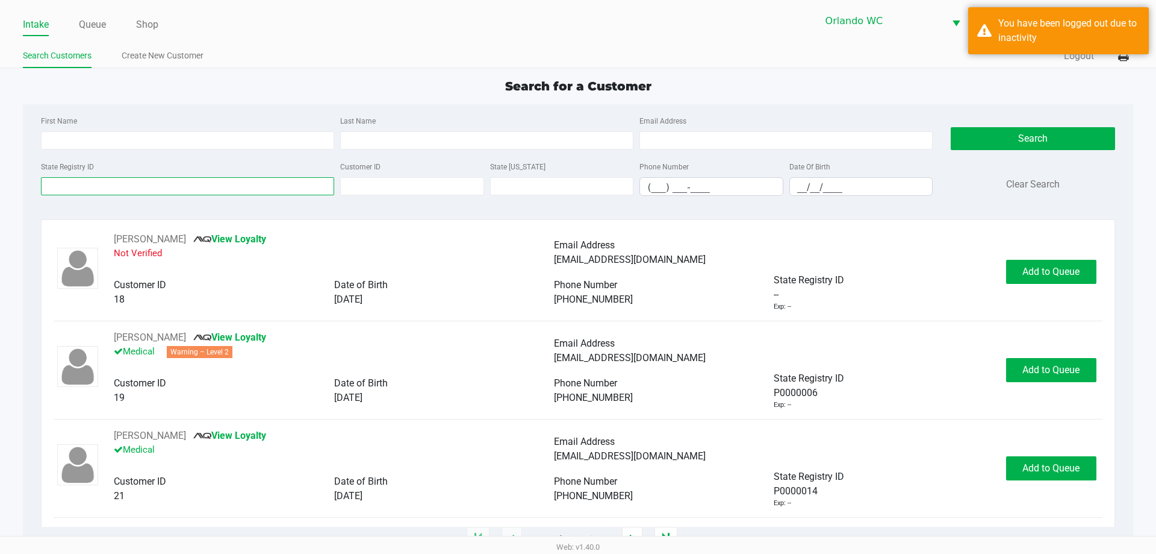
click at [155, 180] on input "State Registry ID" at bounding box center [187, 186] width 293 height 18
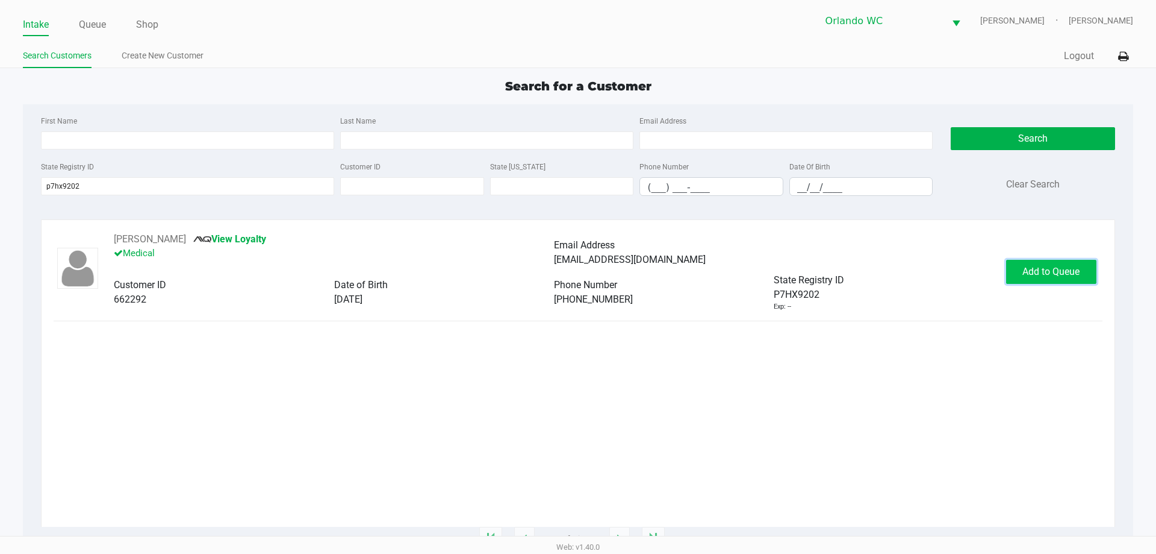
click at [1022, 272] on button "Add to Queue" at bounding box center [1051, 272] width 90 height 24
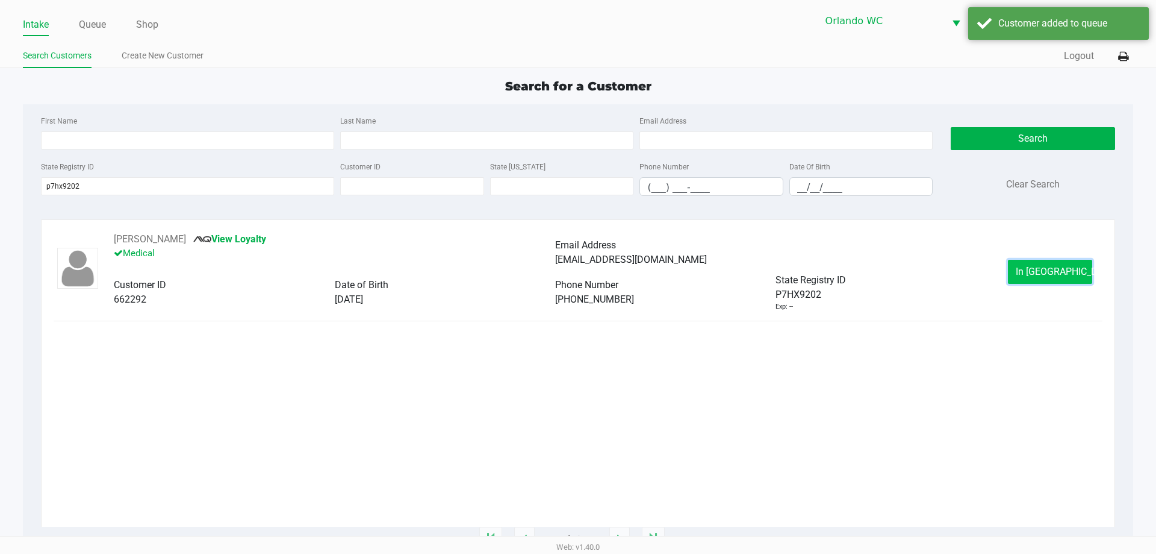
click at [1027, 269] on button "In Queue" at bounding box center [1050, 272] width 84 height 24
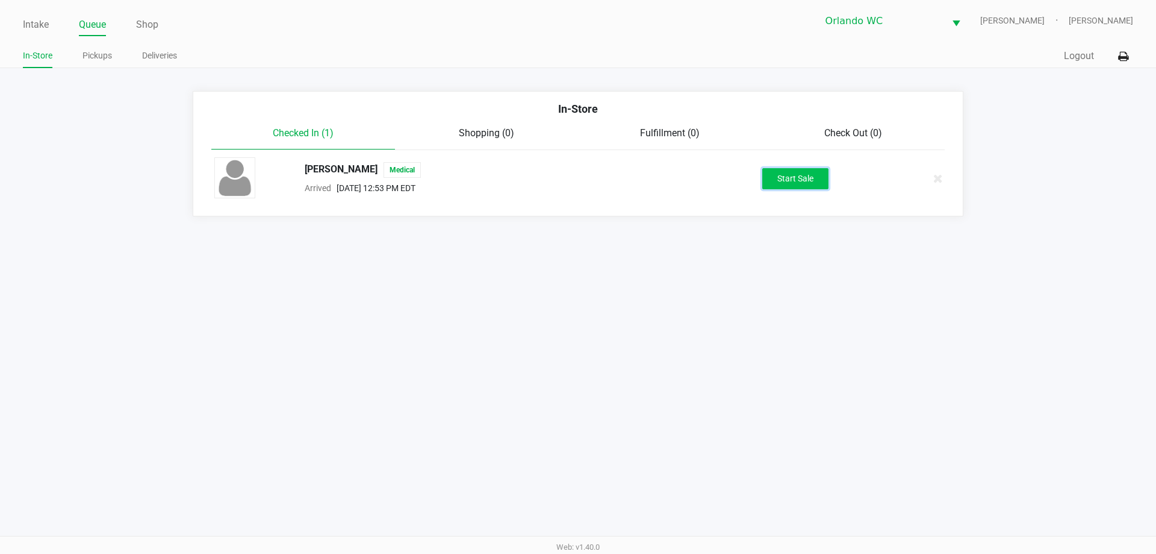
click at [800, 184] on button "Start Sale" at bounding box center [796, 178] width 66 height 21
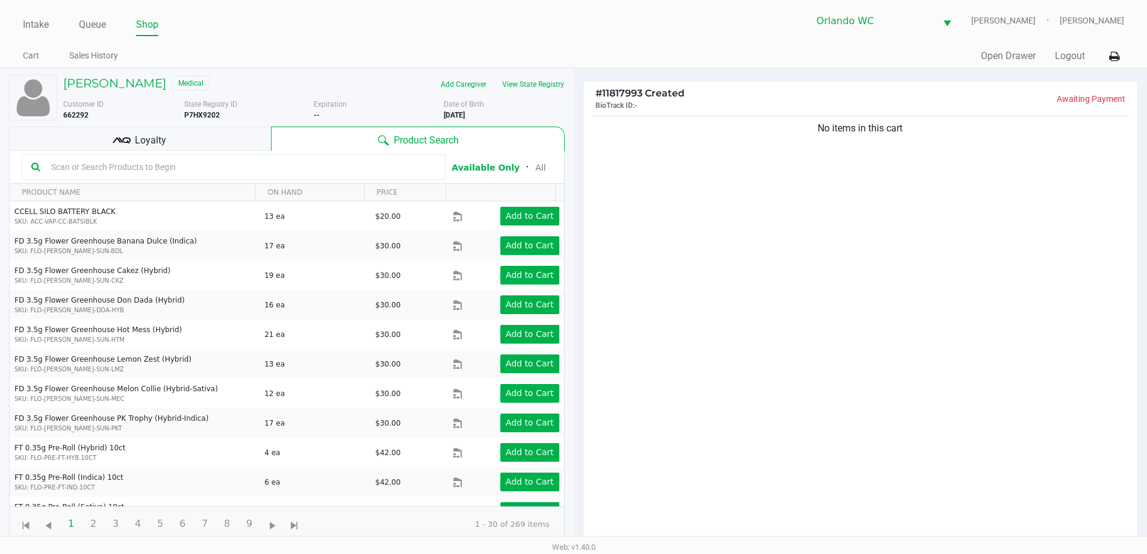
click at [95, 142] on div "Loyalty" at bounding box center [140, 138] width 262 height 24
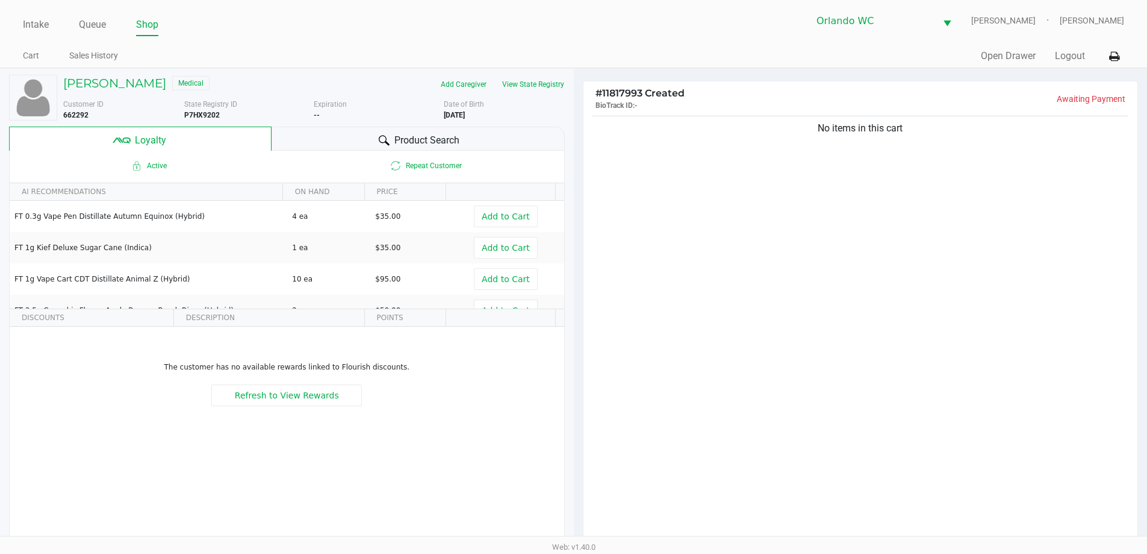
click at [446, 136] on span "Product Search" at bounding box center [427, 140] width 65 height 14
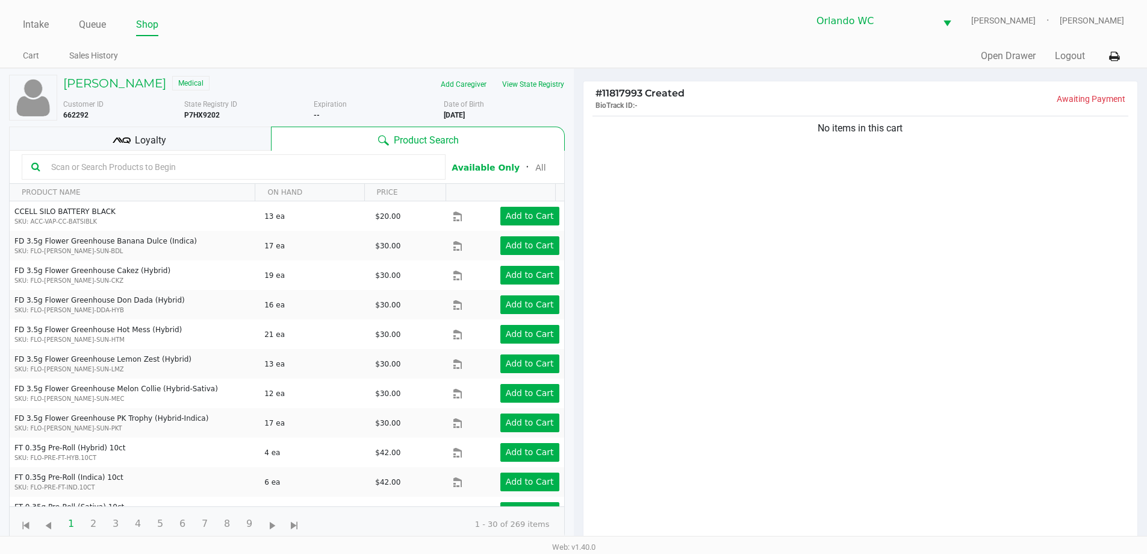
click at [237, 170] on input "text" at bounding box center [241, 167] width 390 height 18
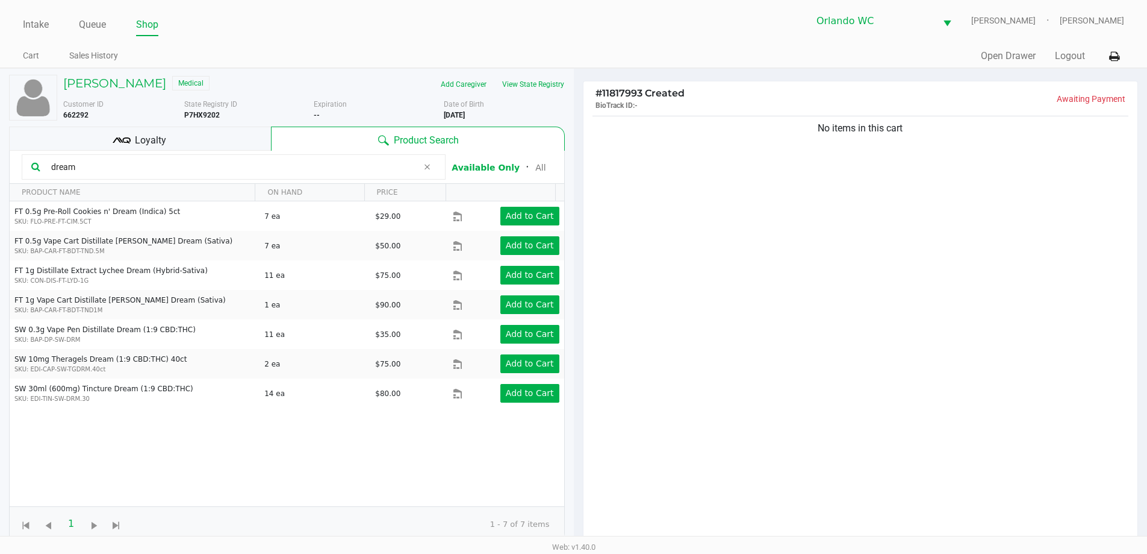
click at [241, 171] on input "dream" at bounding box center [232, 167] width 372 height 18
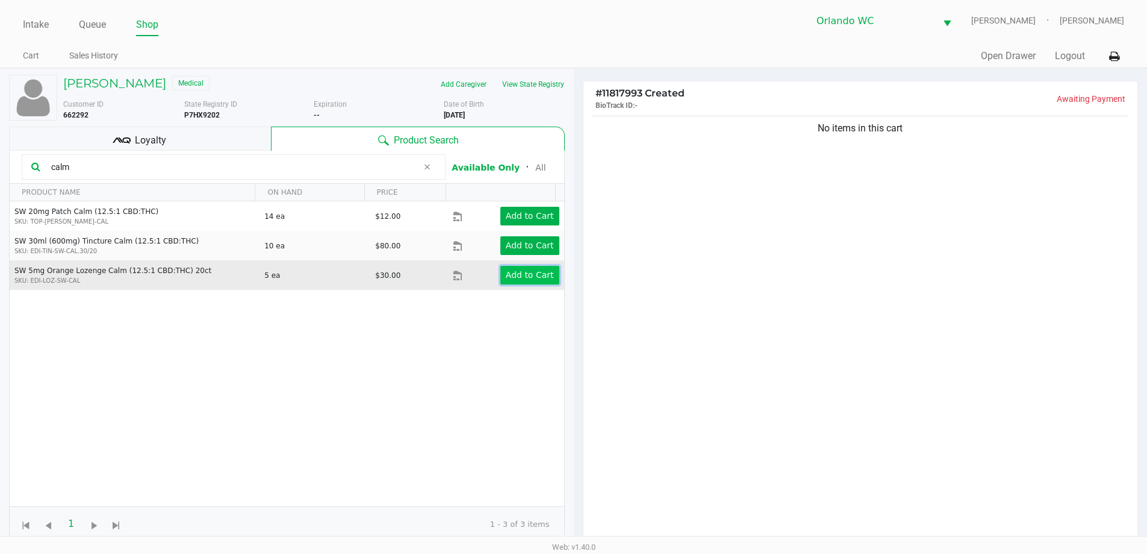
click at [506, 272] on app-button-loader "Add to Cart" at bounding box center [530, 275] width 48 height 10
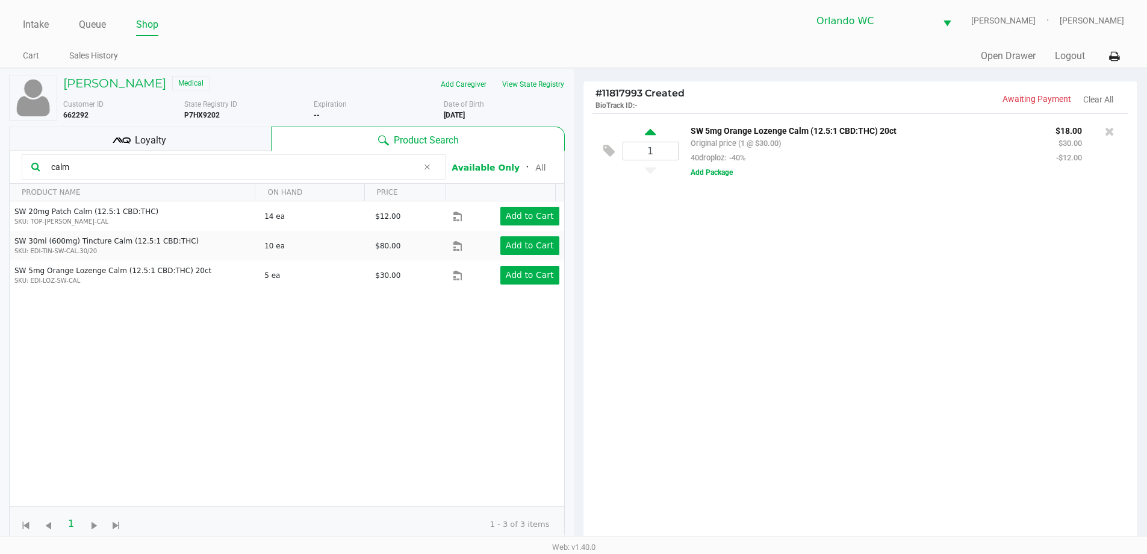
click at [645, 136] on icon at bounding box center [650, 133] width 11 height 15
click at [144, 158] on input "calm" at bounding box center [232, 167] width 372 height 18
click at [143, 163] on input "calm" at bounding box center [232, 167] width 372 height 18
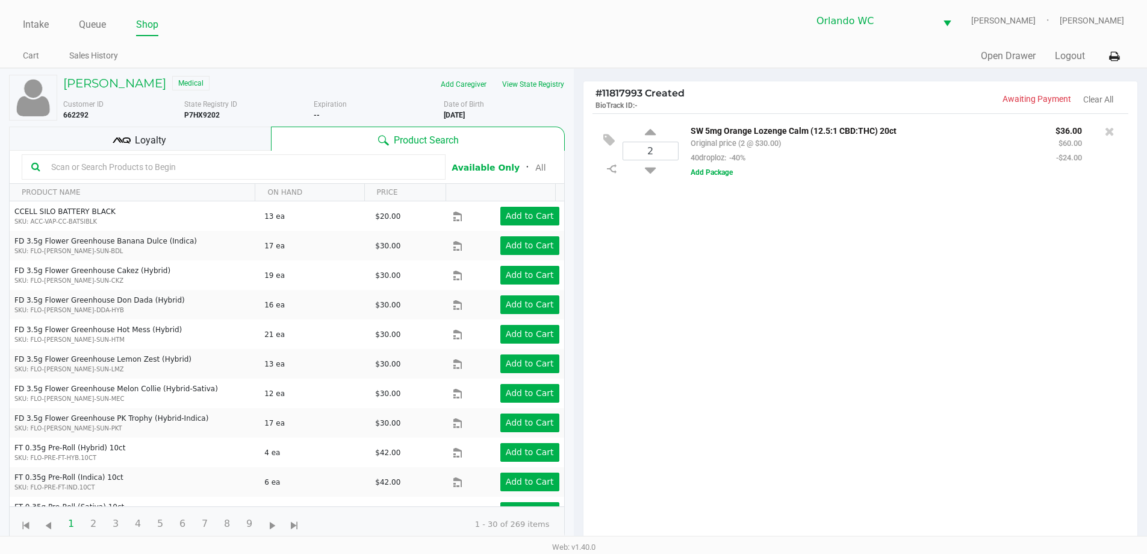
click at [196, 146] on div "Loyalty" at bounding box center [140, 138] width 262 height 24
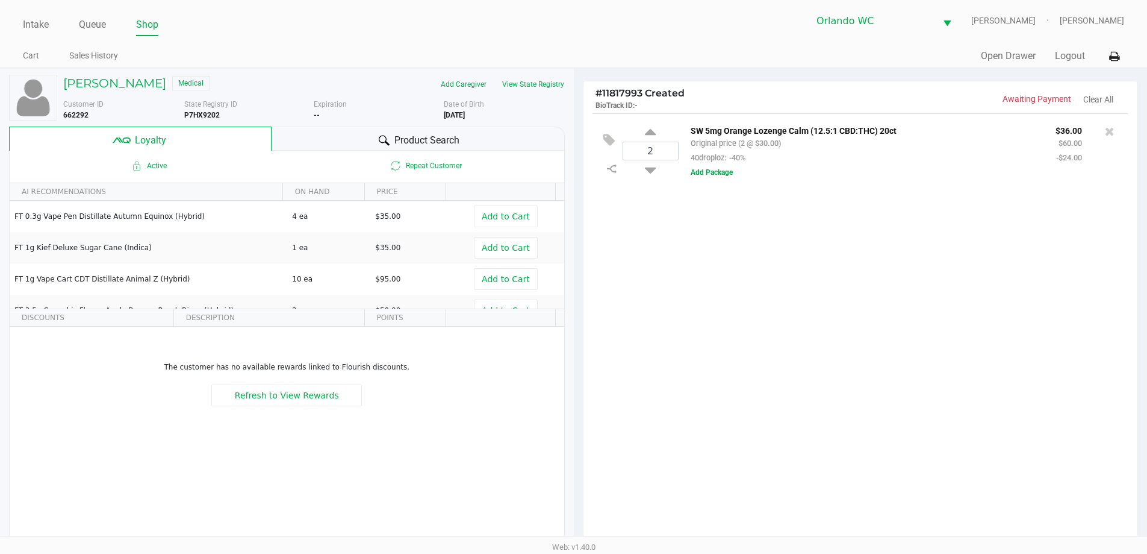
click at [428, 134] on span "Product Search" at bounding box center [427, 140] width 65 height 14
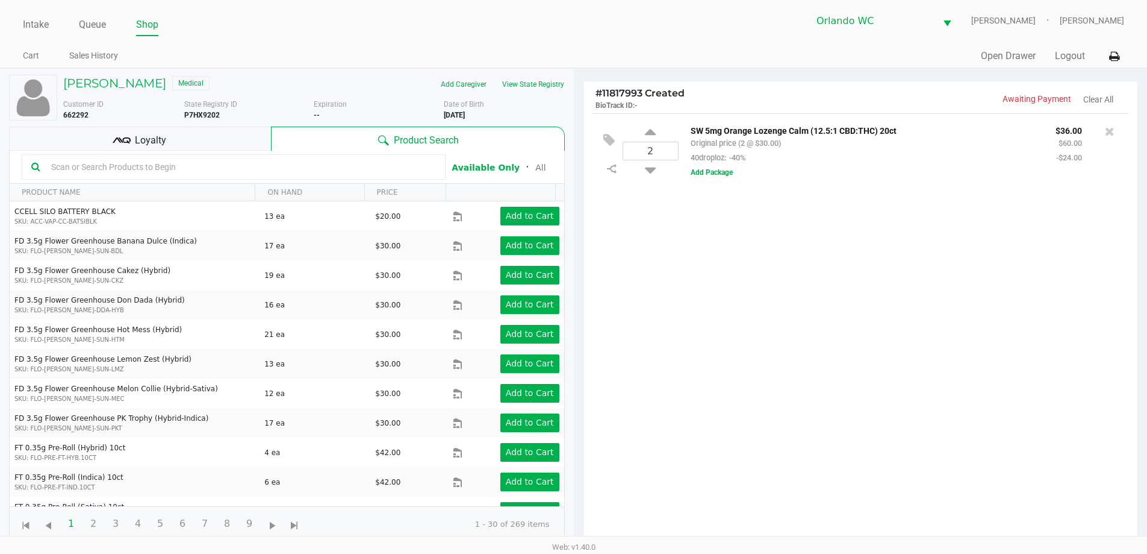
click at [642, 117] on div "2 SW 5mg Orange Lozenge Calm (12.5:1 CBD:THC) 20ct Original price (2 @ $30.00) …" at bounding box center [861, 150] width 537 height 75
click at [643, 132] on div "2" at bounding box center [651, 150] width 56 height 49
click at [655, 133] on icon at bounding box center [650, 133] width 11 height 15
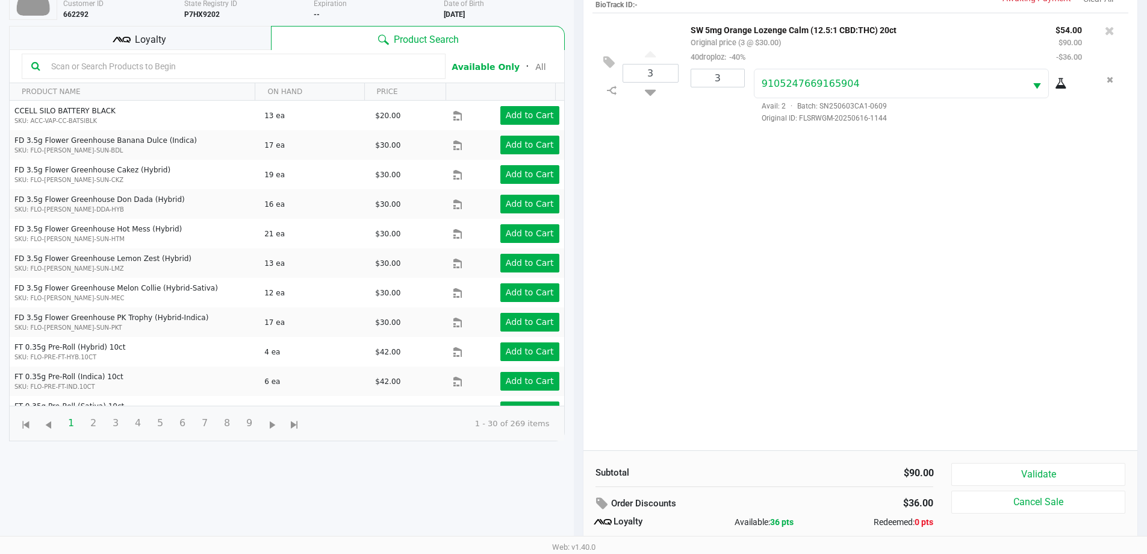
scroll to position [145, 0]
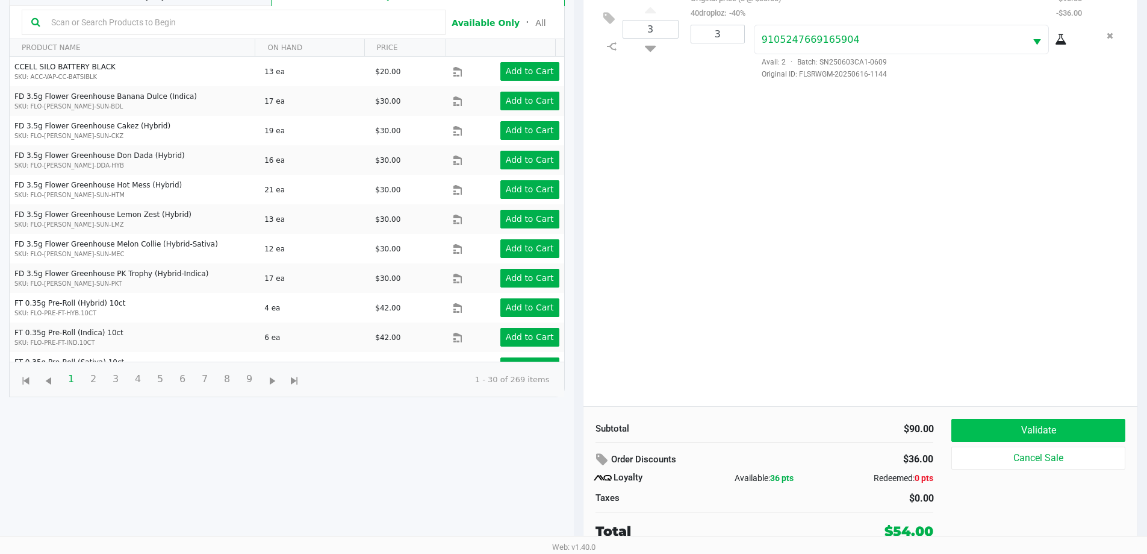
click at [1075, 434] on button "Validate" at bounding box center [1038, 430] width 173 height 23
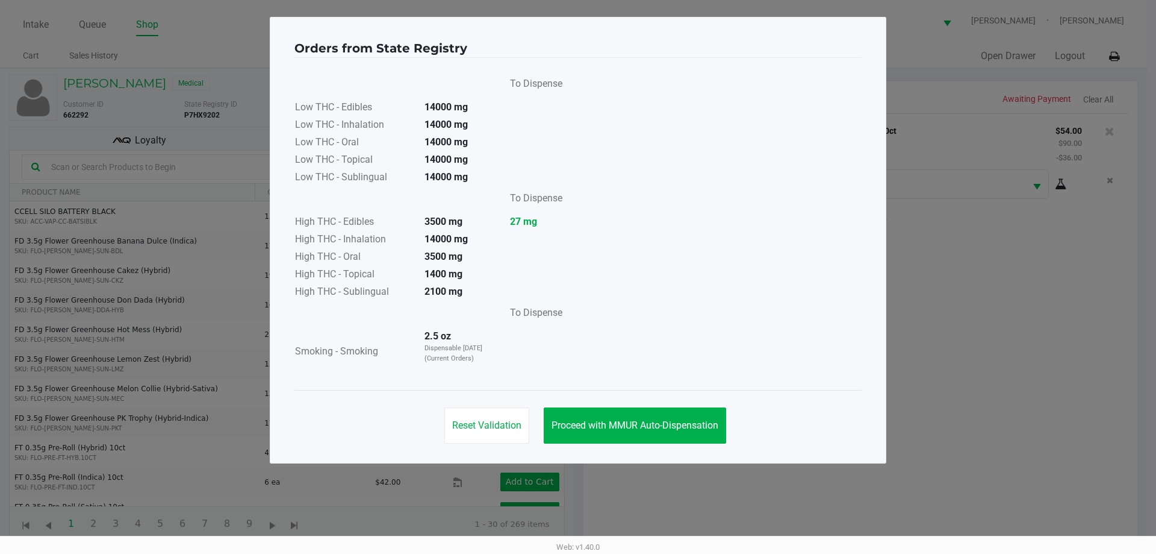
click at [648, 442] on button "Proceed with MMUR Auto-Dispensation" at bounding box center [635, 425] width 183 height 36
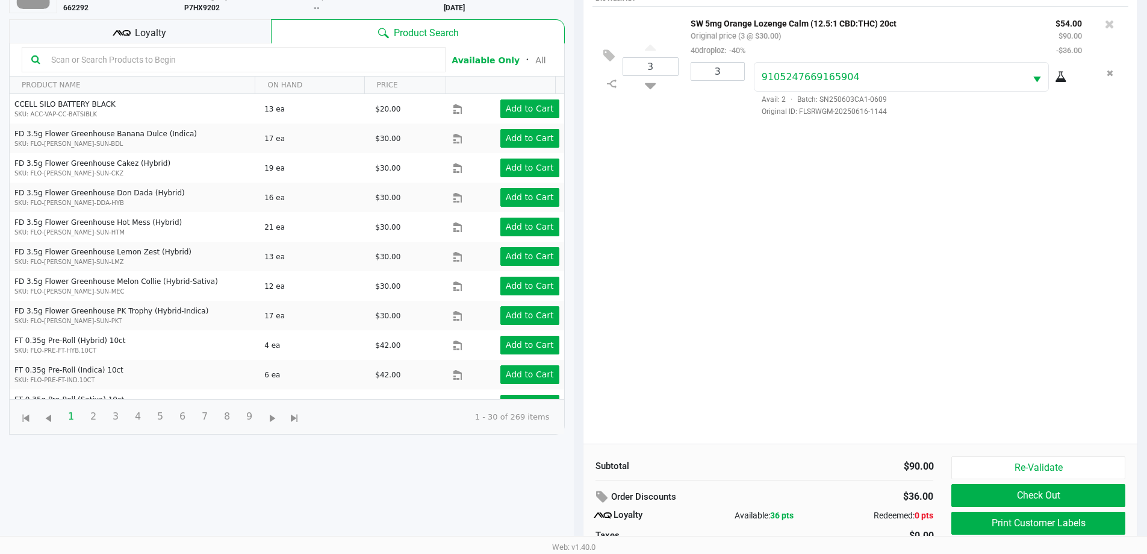
scroll to position [145, 0]
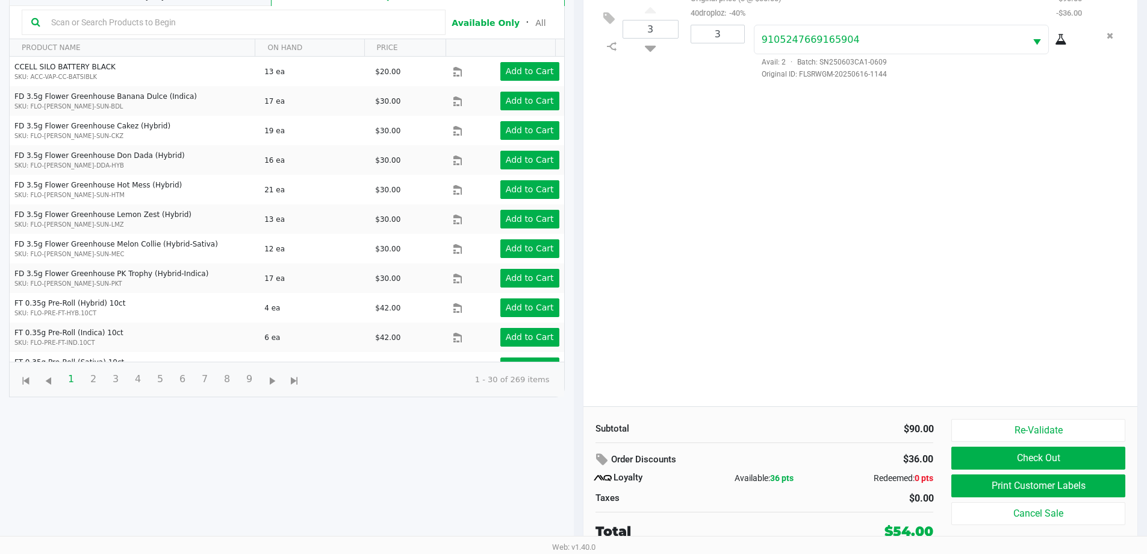
click at [1102, 493] on button "Print Customer Labels" at bounding box center [1038, 485] width 173 height 23
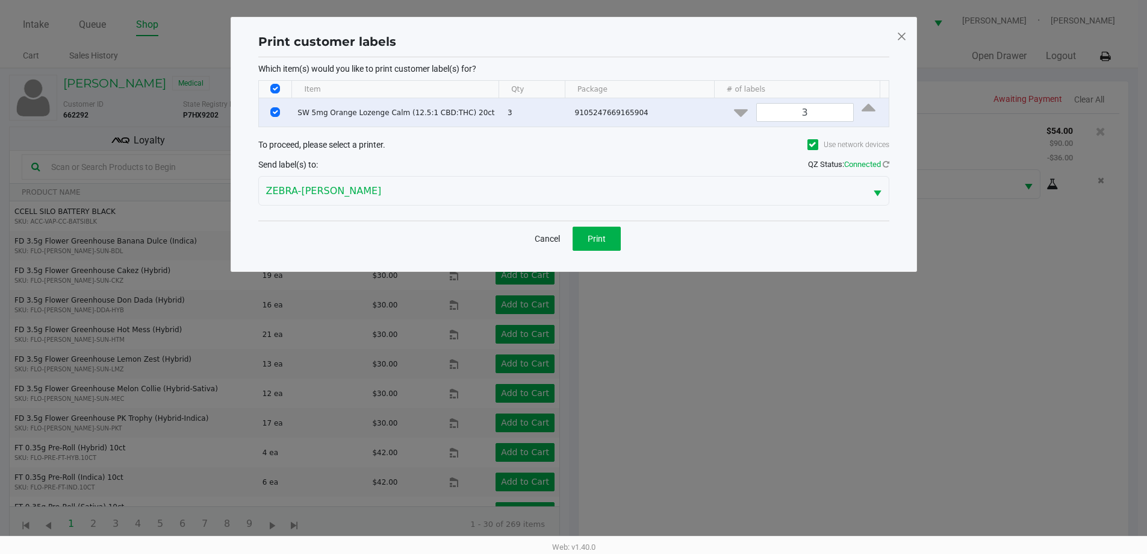
scroll to position [0, 0]
click at [599, 232] on button "Print" at bounding box center [601, 238] width 48 height 24
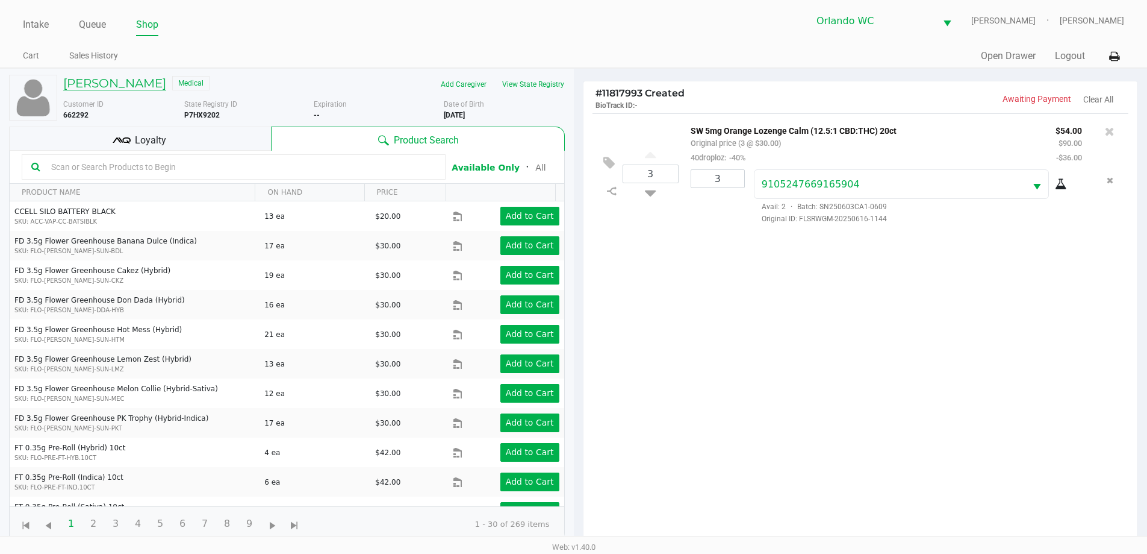
click at [112, 84] on h5 "Janine Williams" at bounding box center [114, 83] width 103 height 14
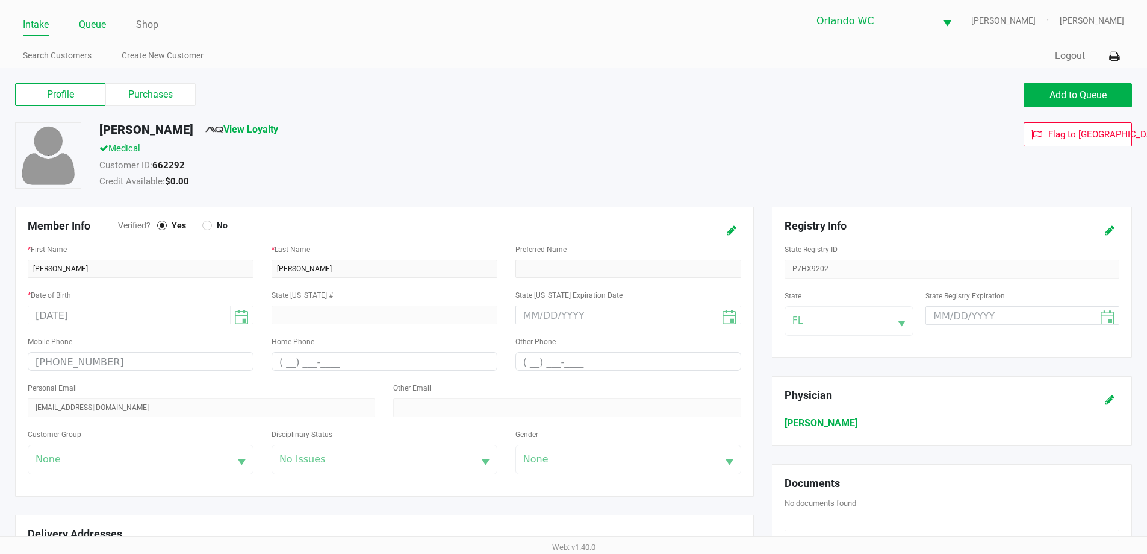
click at [101, 22] on link "Queue" at bounding box center [92, 24] width 27 height 17
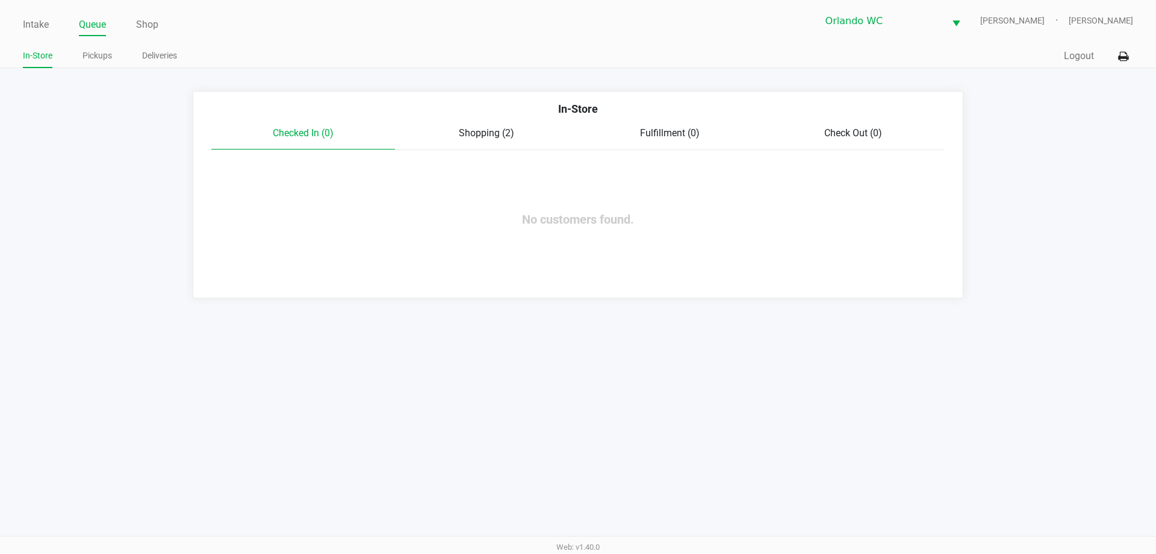
click at [467, 134] on span "Shopping (2)" at bounding box center [486, 132] width 55 height 11
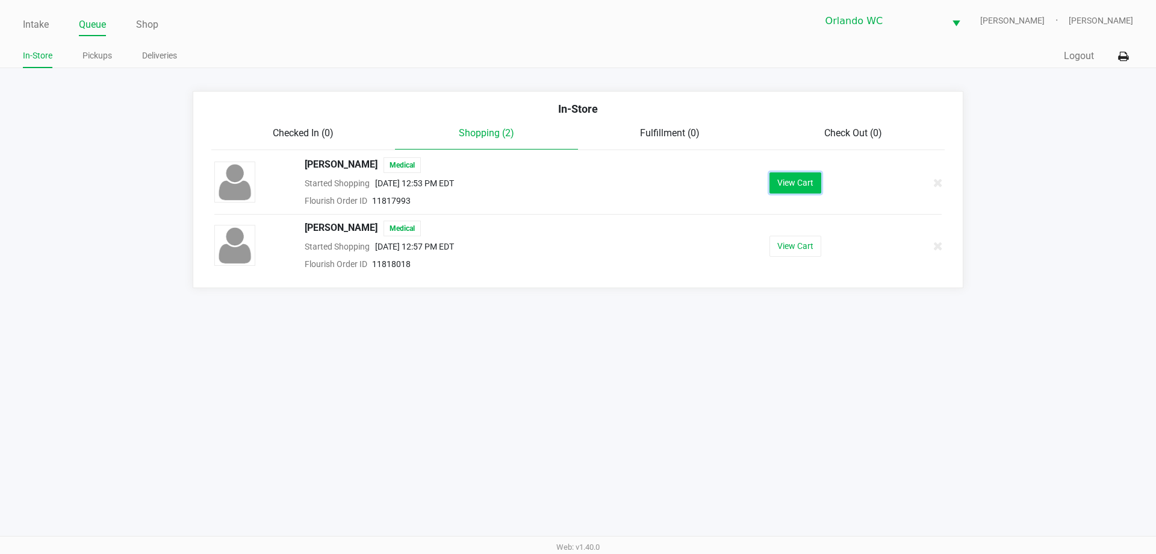
click at [813, 189] on button "View Cart" at bounding box center [796, 182] width 52 height 21
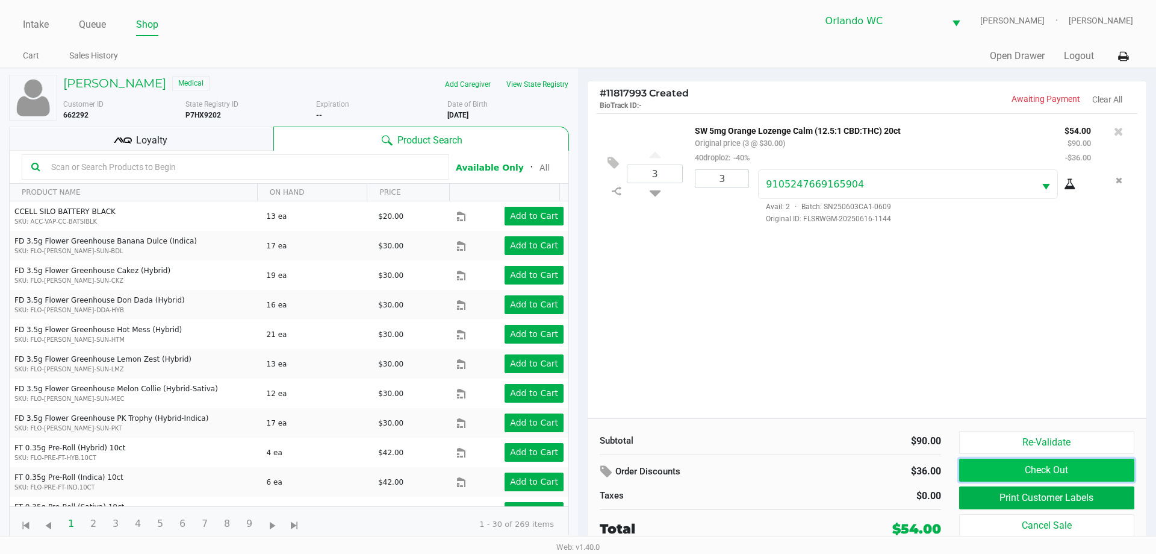
click at [1082, 471] on button "Check Out" at bounding box center [1047, 469] width 175 height 23
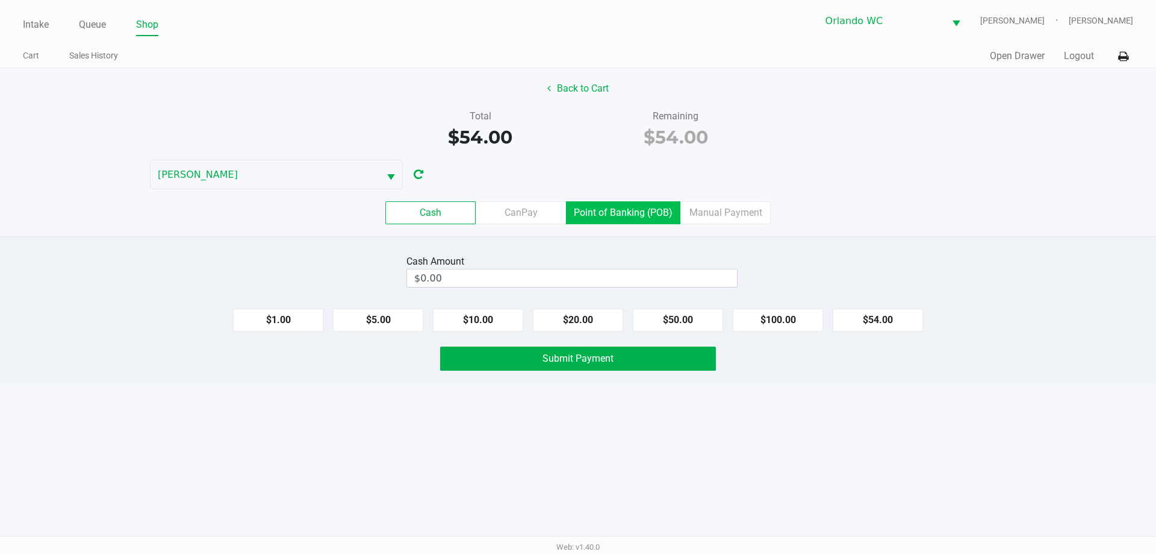
click at [622, 217] on label "Point of Banking (POB)" at bounding box center [623, 212] width 114 height 23
click at [0, 0] on 7 "Point of Banking (POB)" at bounding box center [0, 0] width 0 height 0
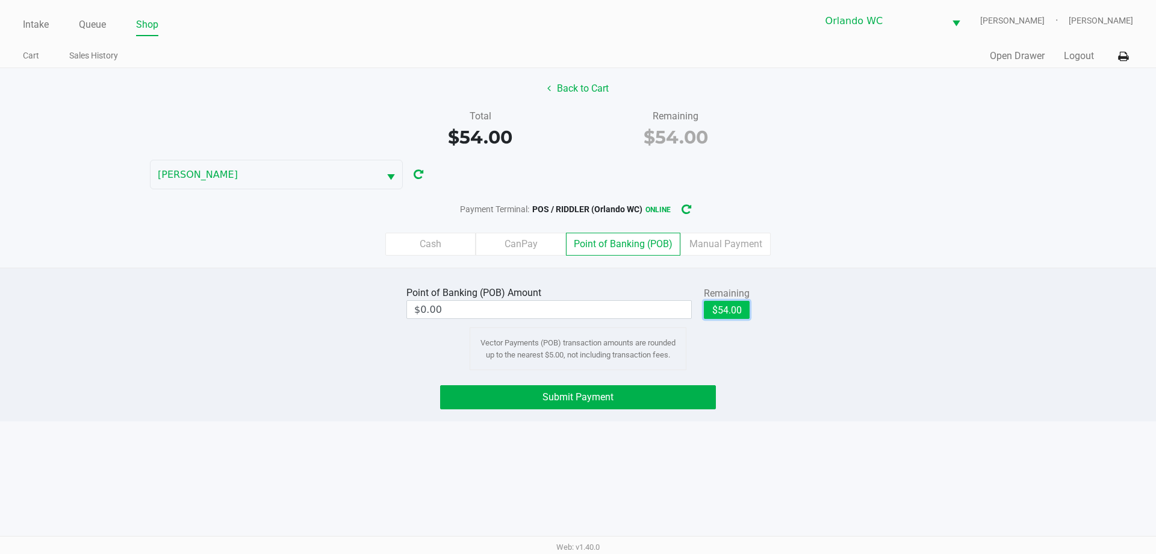
click at [727, 305] on button "$54.00" at bounding box center [727, 310] width 46 height 18
click at [602, 393] on span "Submit Payment" at bounding box center [578, 396] width 71 height 11
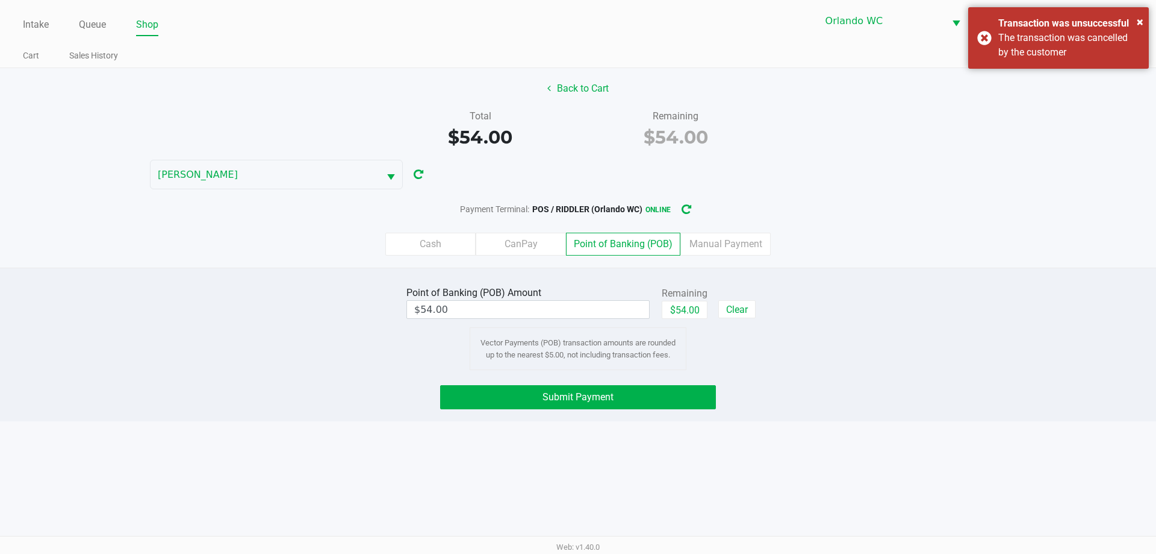
click at [1062, 38] on div "The transaction was cancelled by the customer" at bounding box center [1070, 45] width 142 height 29
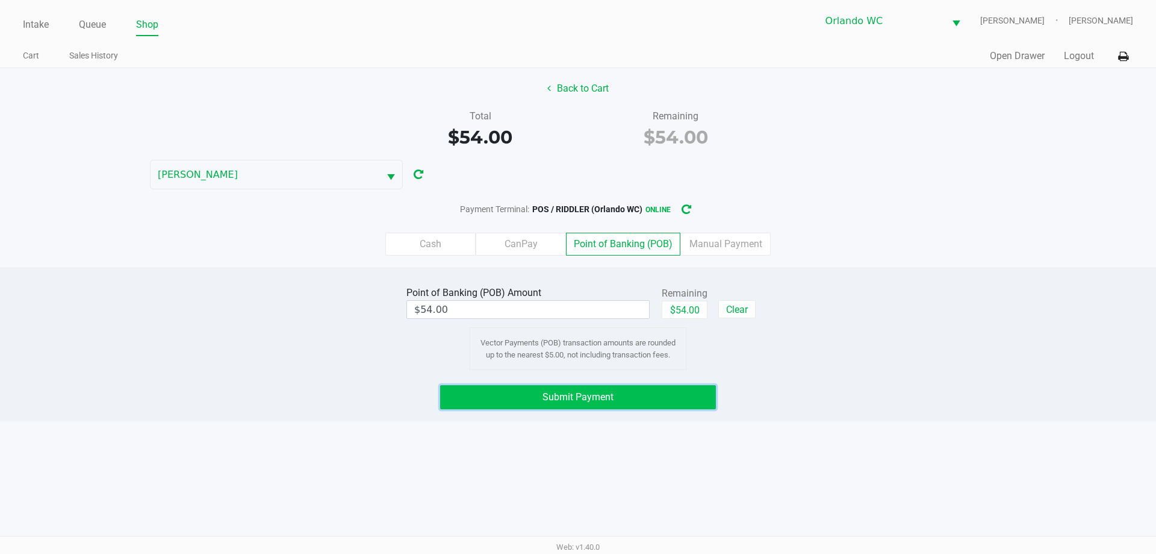
click at [639, 404] on button "Submit Payment" at bounding box center [578, 397] width 276 height 24
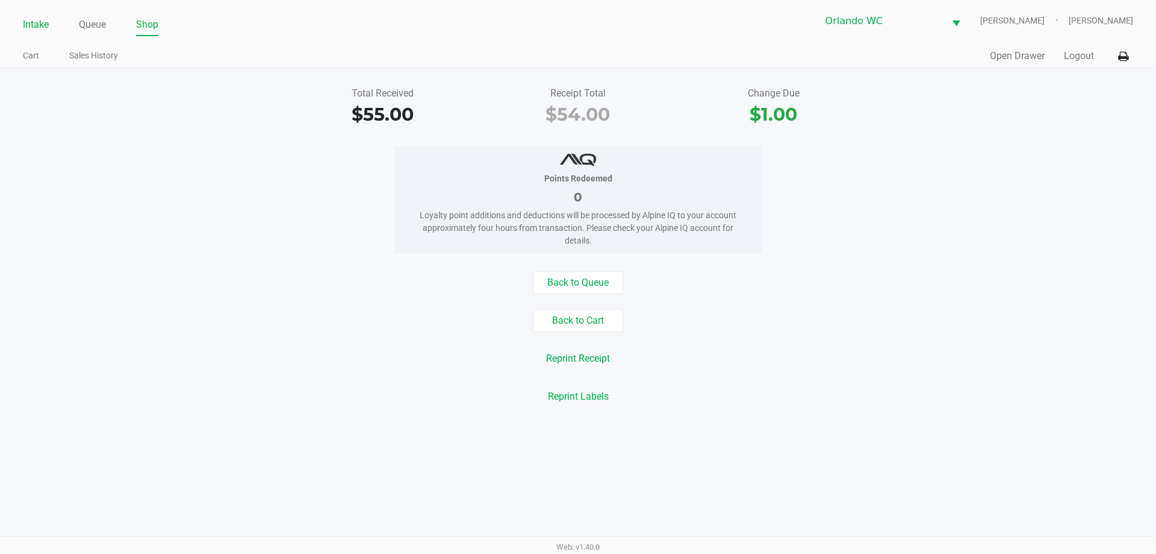
click at [48, 25] on link "Intake" at bounding box center [36, 24] width 26 height 17
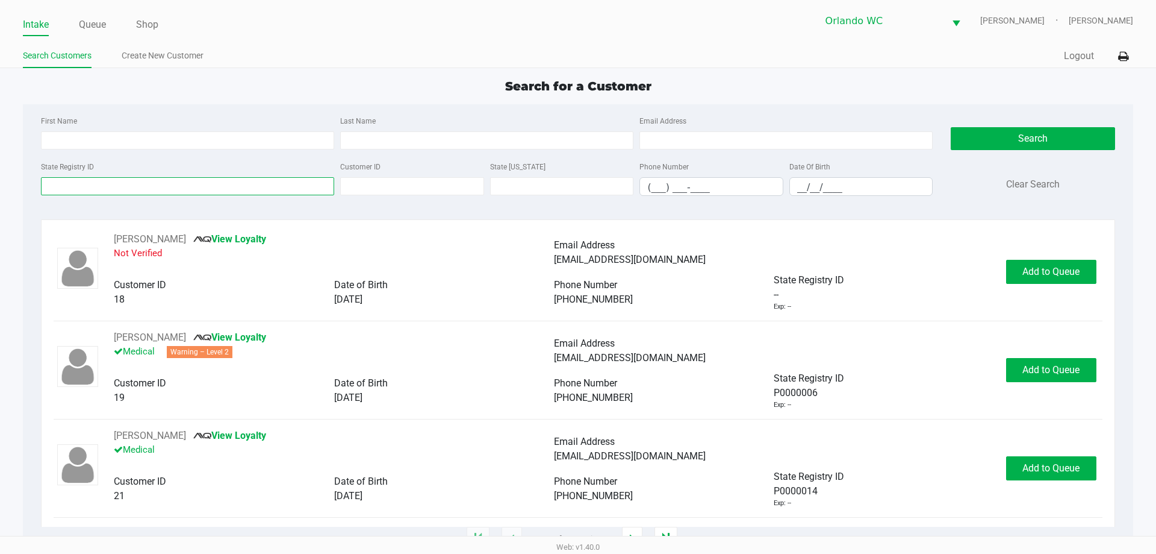
click at [125, 186] on input "State Registry ID" at bounding box center [187, 186] width 293 height 18
click at [101, 187] on input "State Registry ID" at bounding box center [187, 186] width 293 height 18
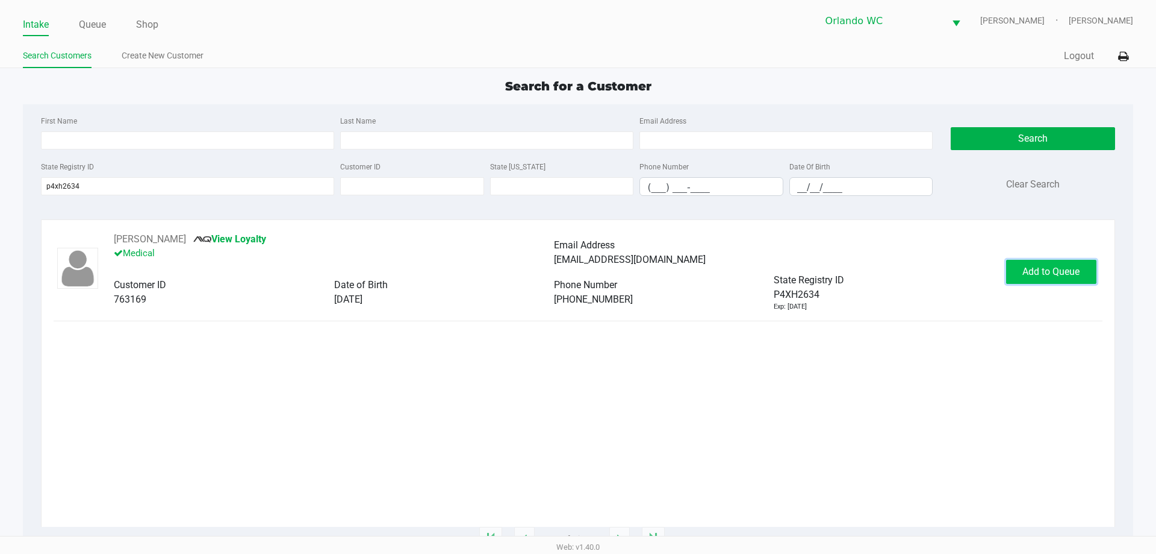
click at [1025, 275] on span "Add to Queue" at bounding box center [1051, 271] width 57 height 11
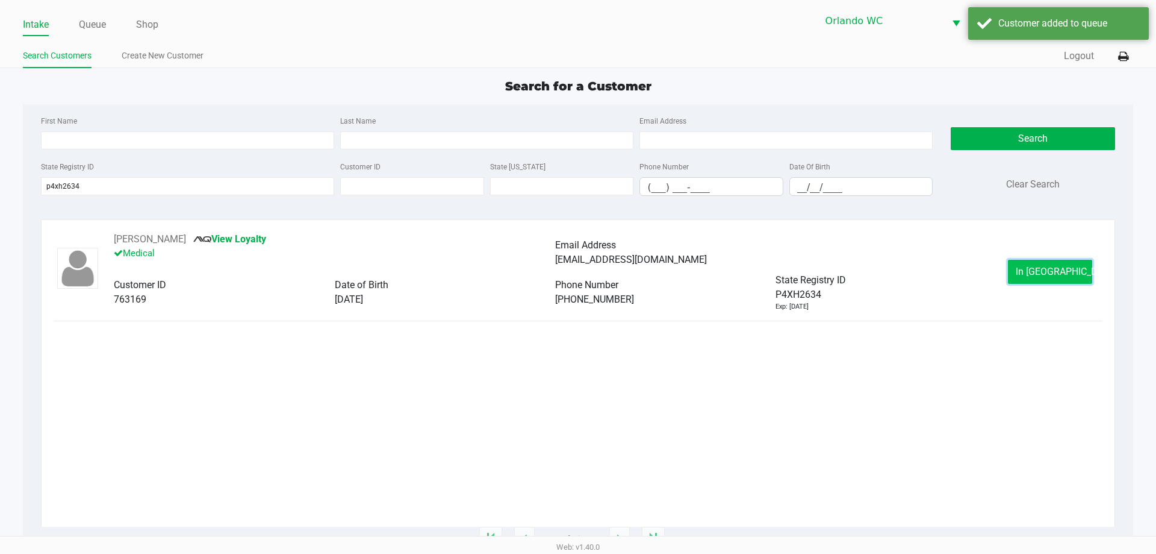
click at [1019, 267] on button "In Queue" at bounding box center [1050, 272] width 84 height 24
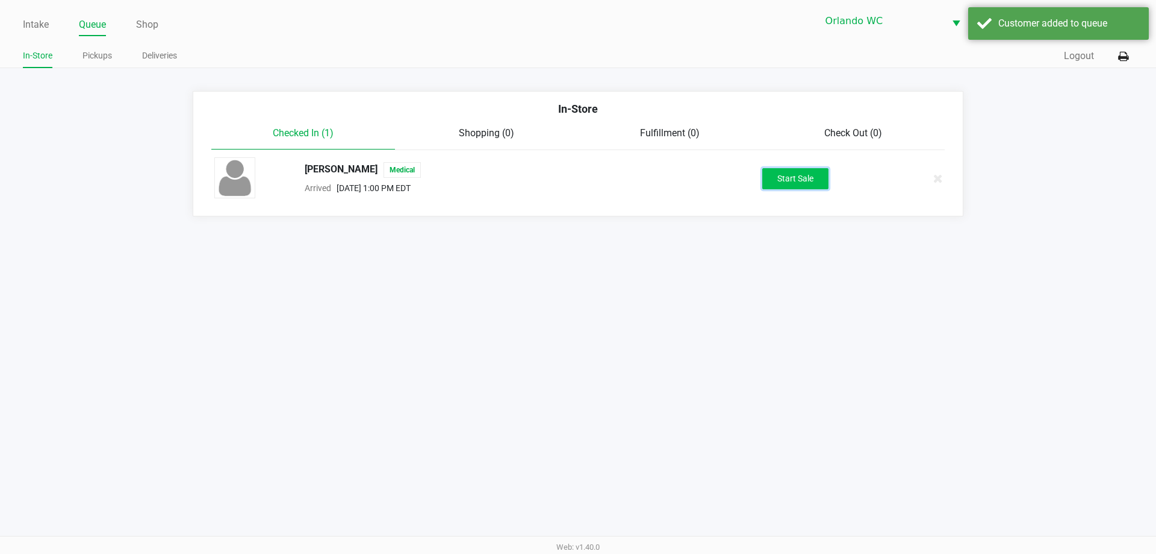
click at [818, 183] on button "Start Sale" at bounding box center [796, 178] width 66 height 21
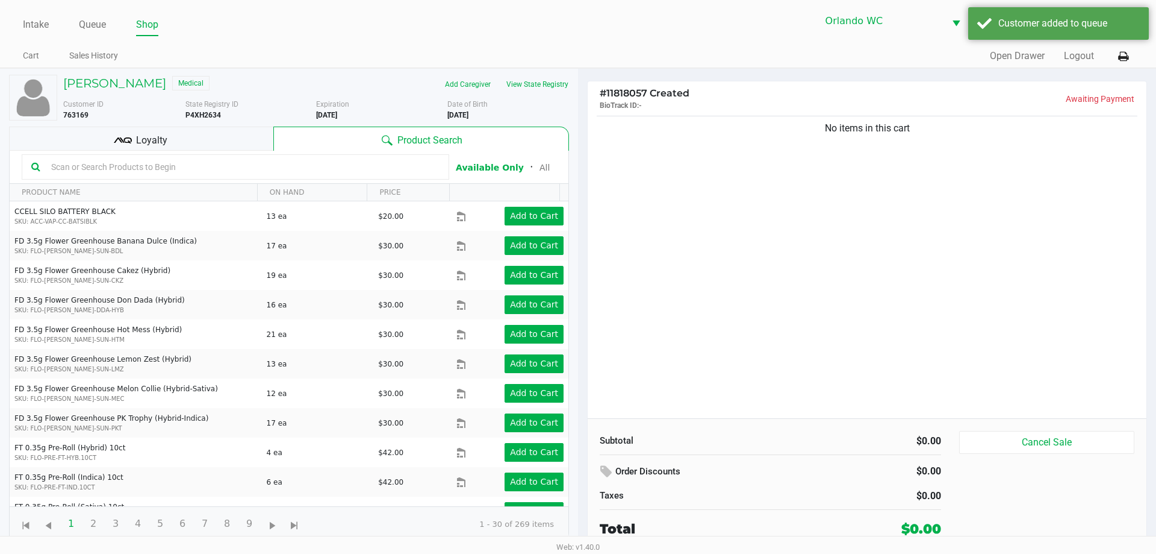
click at [144, 160] on input "text" at bounding box center [242, 167] width 393 height 18
click at [245, 167] on input "text" at bounding box center [242, 167] width 393 height 18
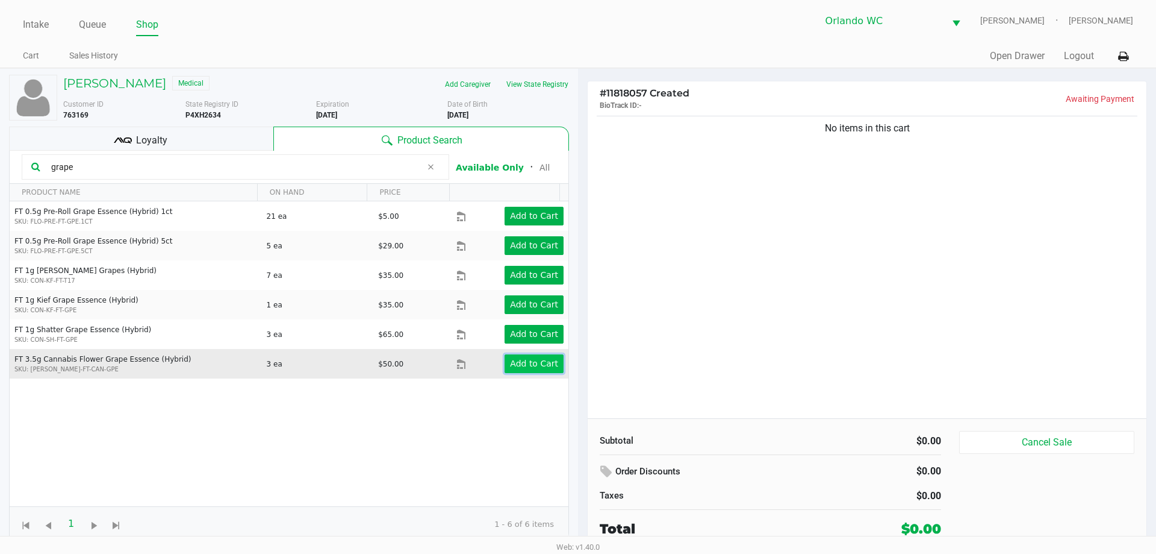
click at [520, 365] on app-button-loader "Add to Cart" at bounding box center [534, 363] width 48 height 10
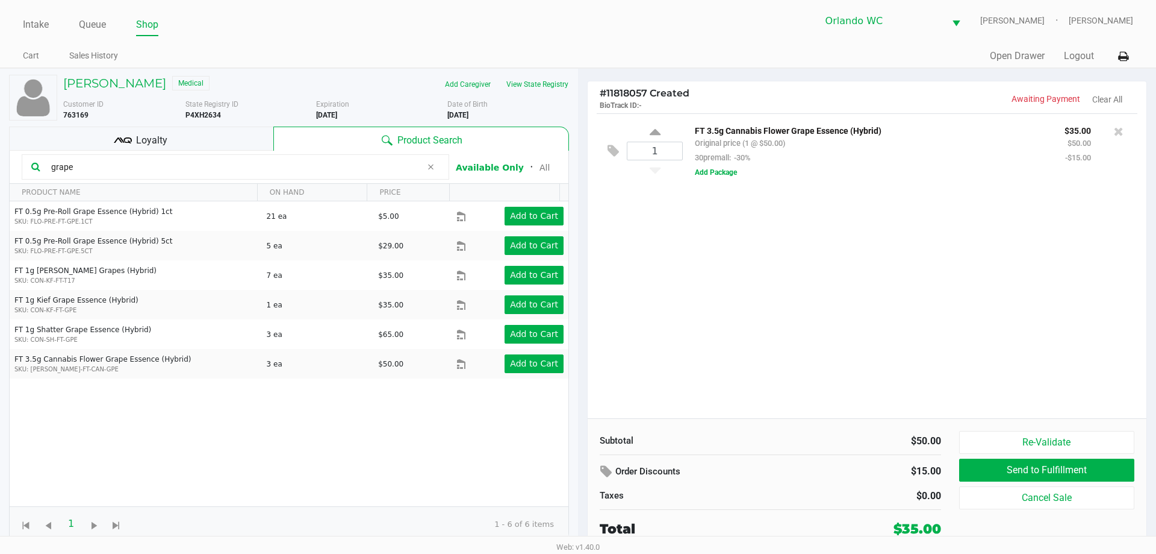
click at [83, 167] on input "grape" at bounding box center [233, 167] width 375 height 18
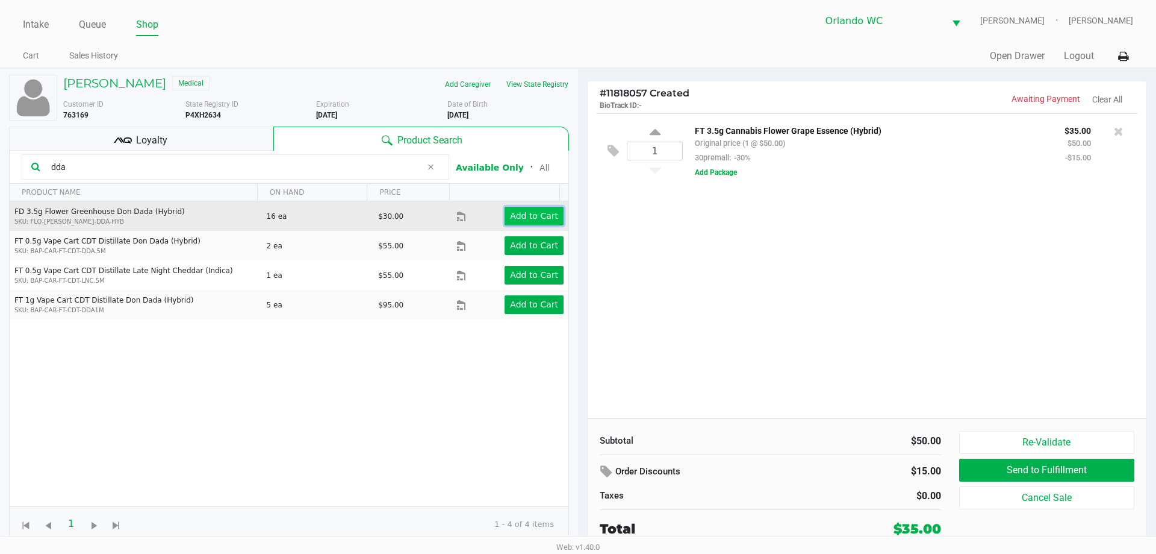
click at [505, 217] on button "Add to Cart" at bounding box center [534, 216] width 59 height 19
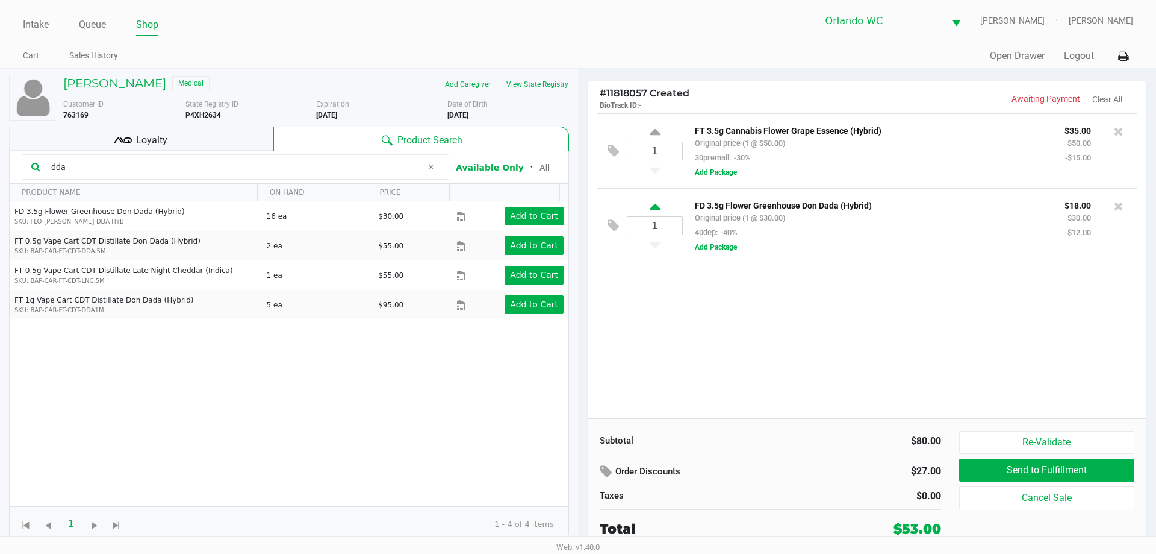
click at [650, 204] on icon at bounding box center [655, 208] width 11 height 15
click at [81, 168] on input "dda" at bounding box center [233, 167] width 375 height 18
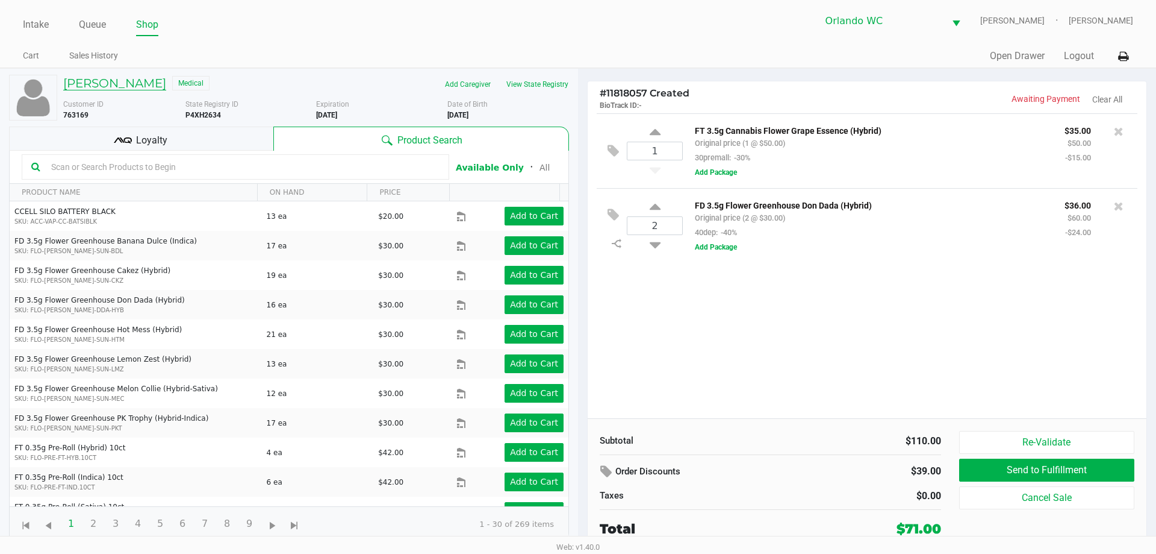
click at [85, 82] on h5 "Amy Floyd" at bounding box center [114, 83] width 103 height 14
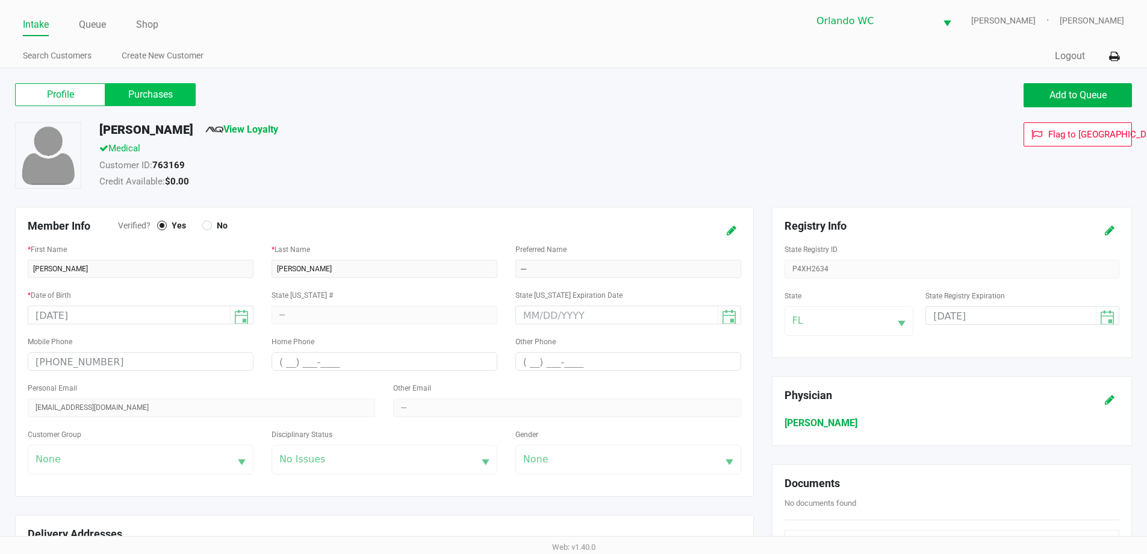
click at [134, 93] on label "Purchases" at bounding box center [150, 94] width 90 height 23
click at [0, 0] on 1 "Purchases" at bounding box center [0, 0] width 0 height 0
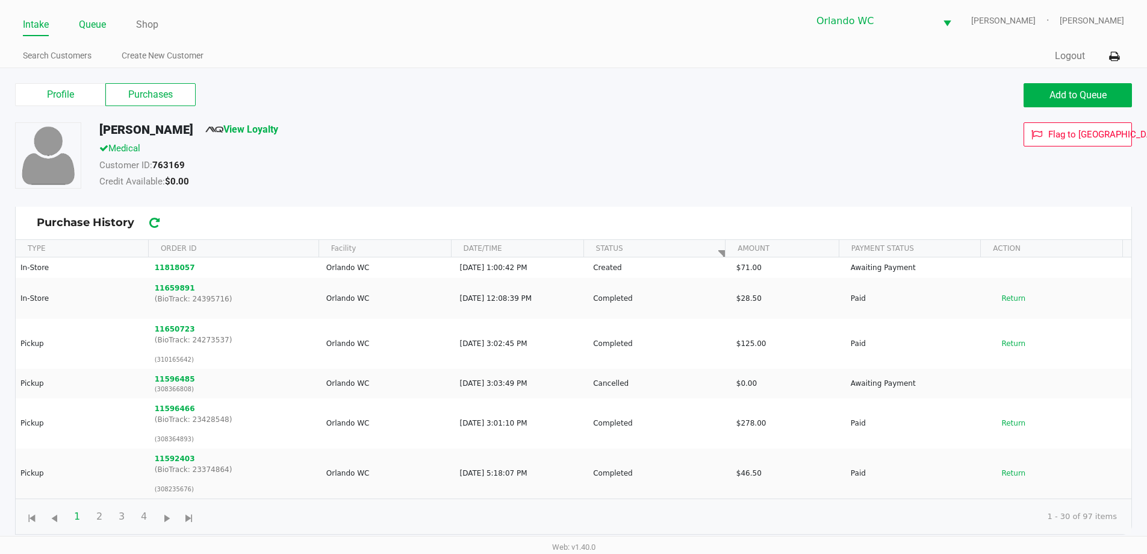
click at [81, 20] on link "Queue" at bounding box center [92, 24] width 27 height 17
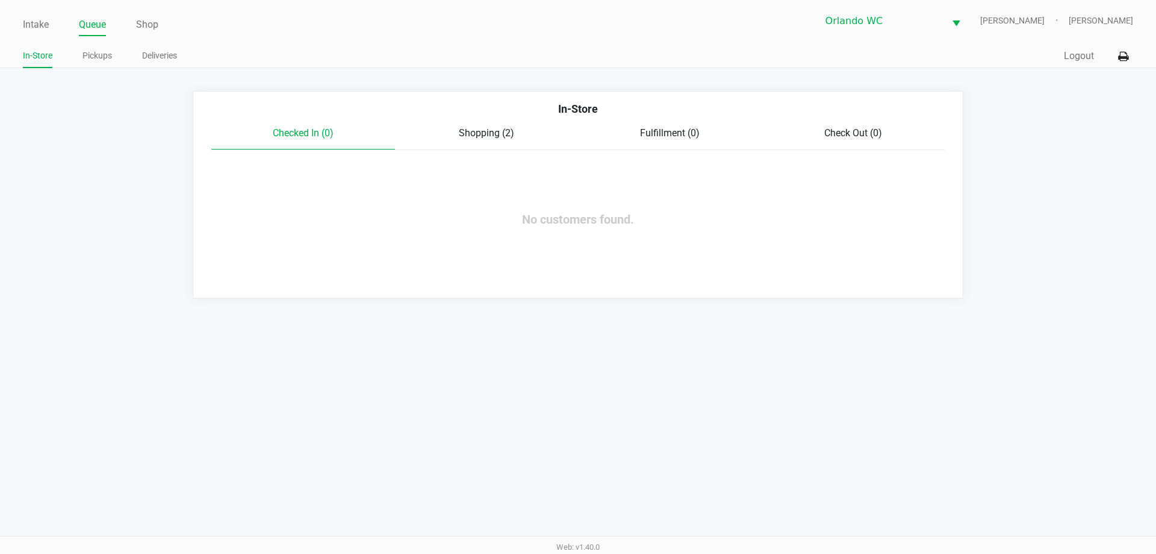
click at [511, 134] on span "Shopping (2)" at bounding box center [486, 132] width 55 height 11
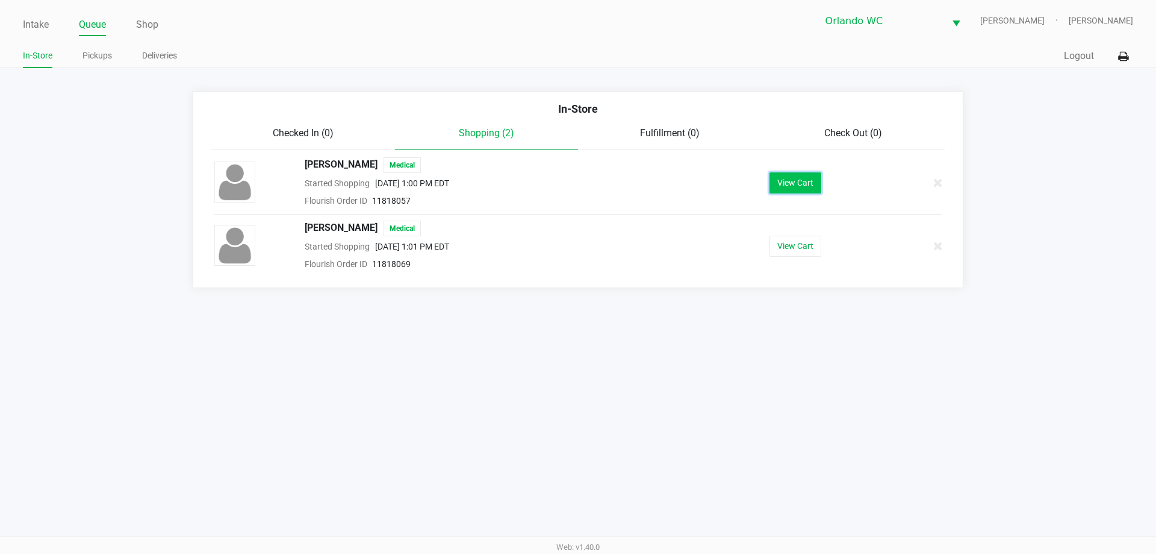
click at [786, 188] on button "View Cart" at bounding box center [796, 182] width 52 height 21
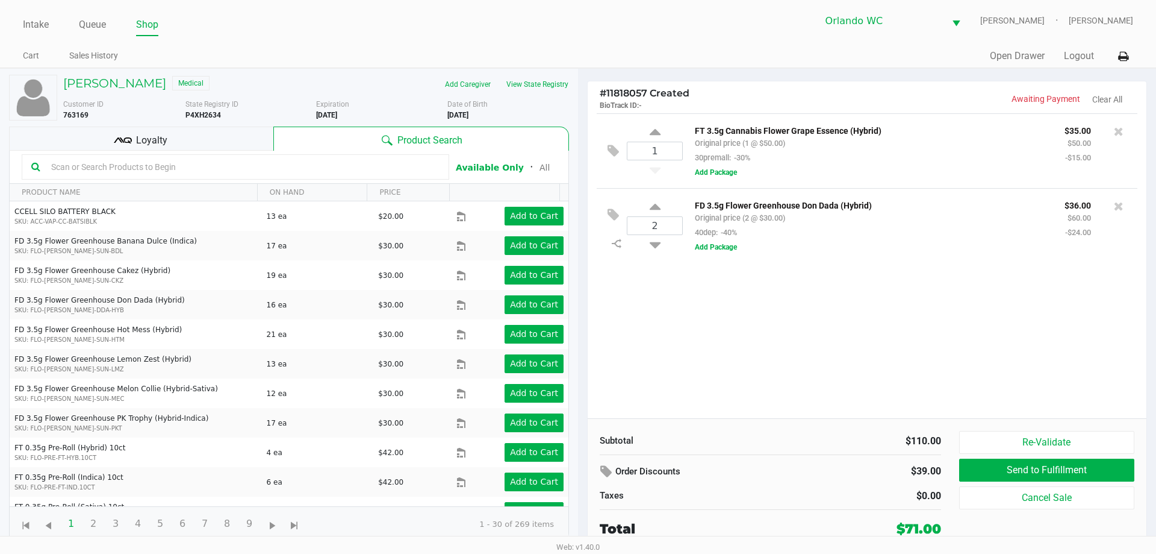
click at [237, 168] on input "text" at bounding box center [242, 167] width 393 height 18
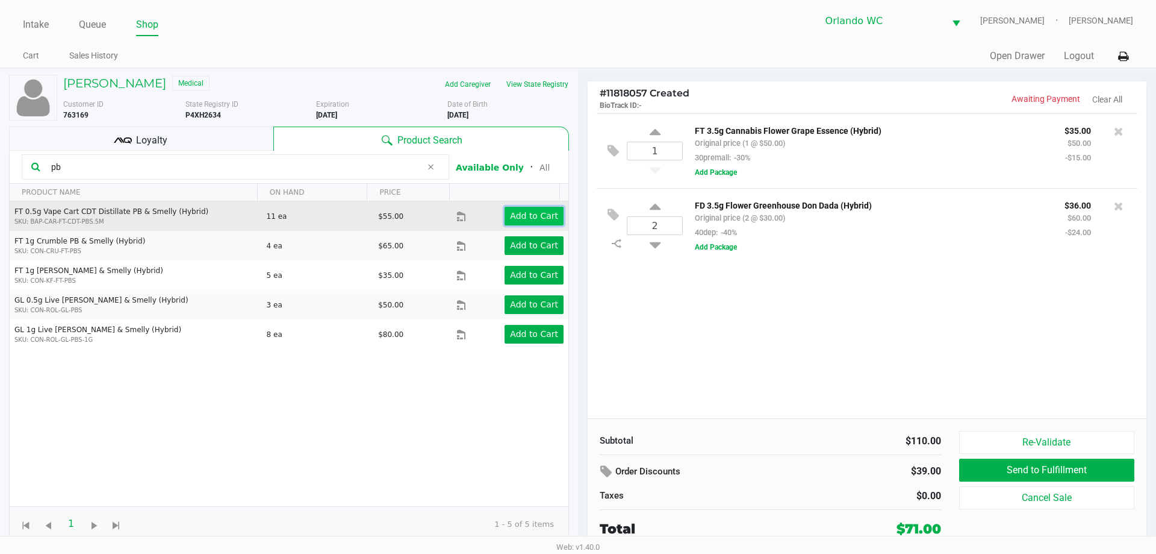
click at [510, 220] on app-button-loader "Add to Cart" at bounding box center [534, 216] width 48 height 10
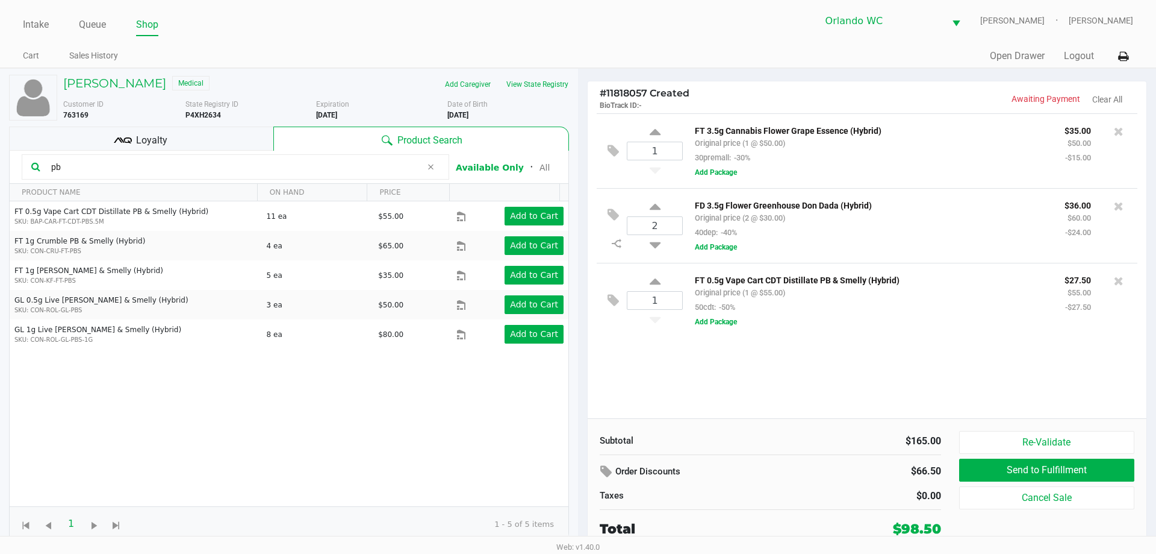
click at [91, 165] on input "pb" at bounding box center [233, 167] width 375 height 18
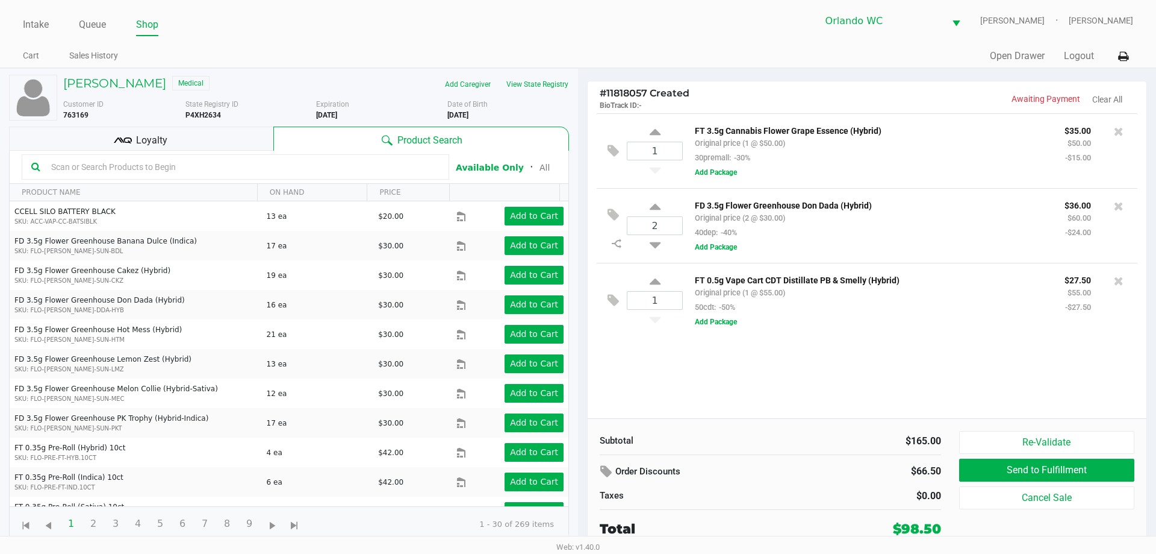
click at [153, 133] on span "Loyalty" at bounding box center [151, 140] width 31 height 14
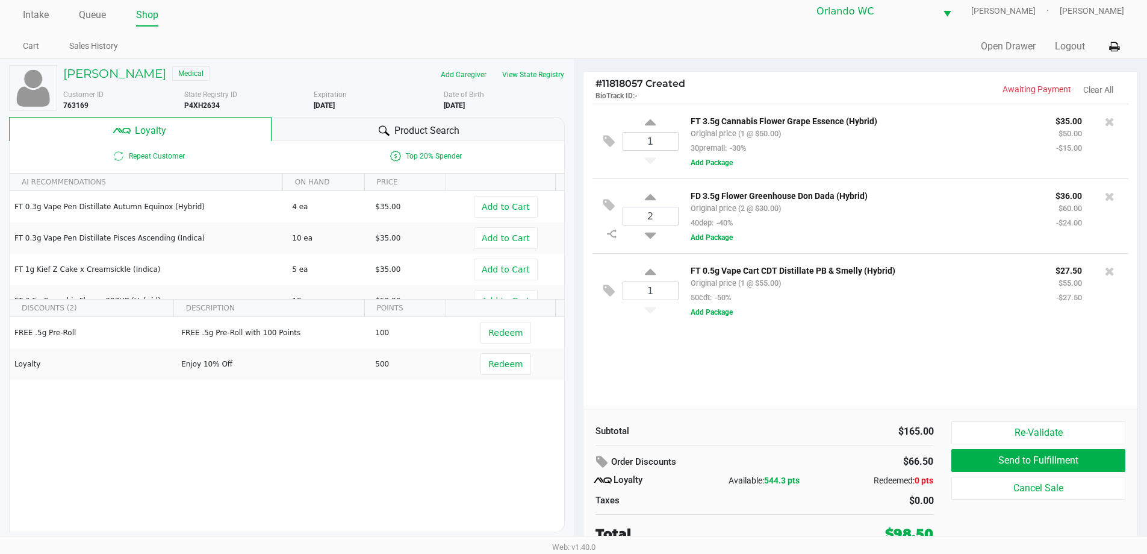
scroll to position [12, 0]
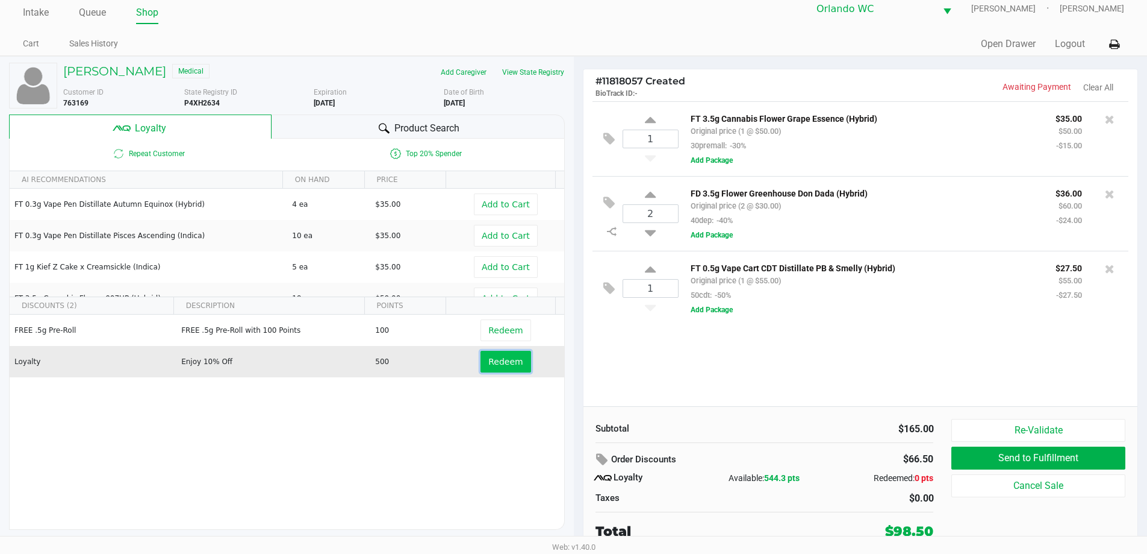
click at [503, 369] on button "Redeem" at bounding box center [506, 362] width 50 height 22
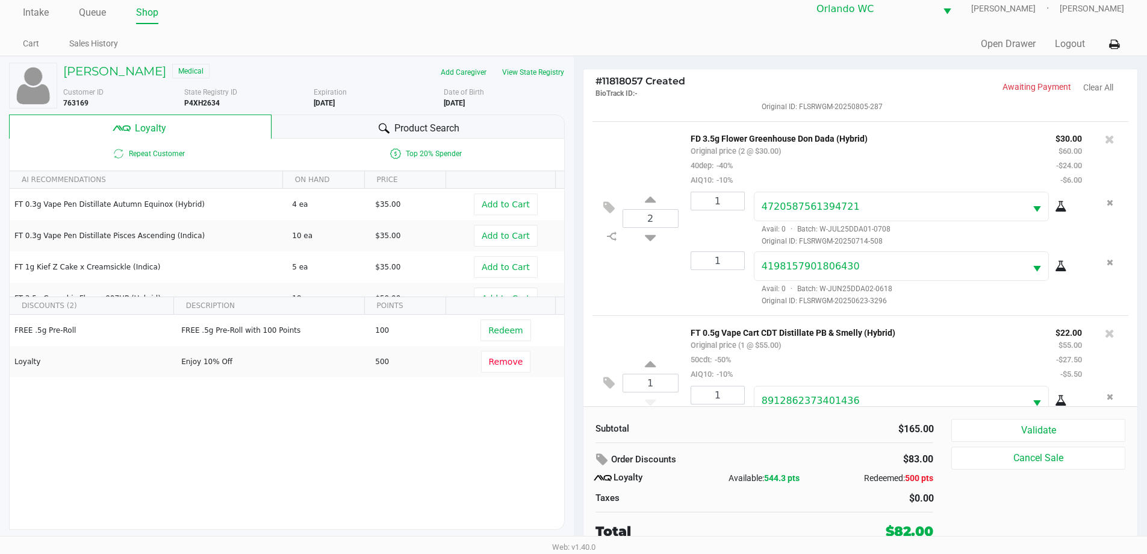
scroll to position [160, 0]
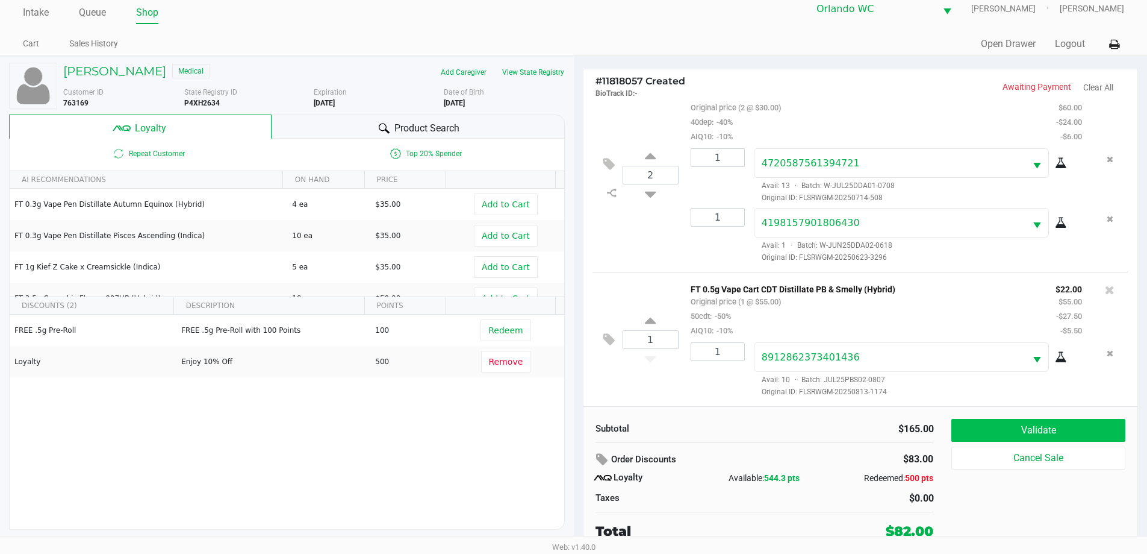
click at [1071, 440] on button "Validate" at bounding box center [1038, 430] width 173 height 23
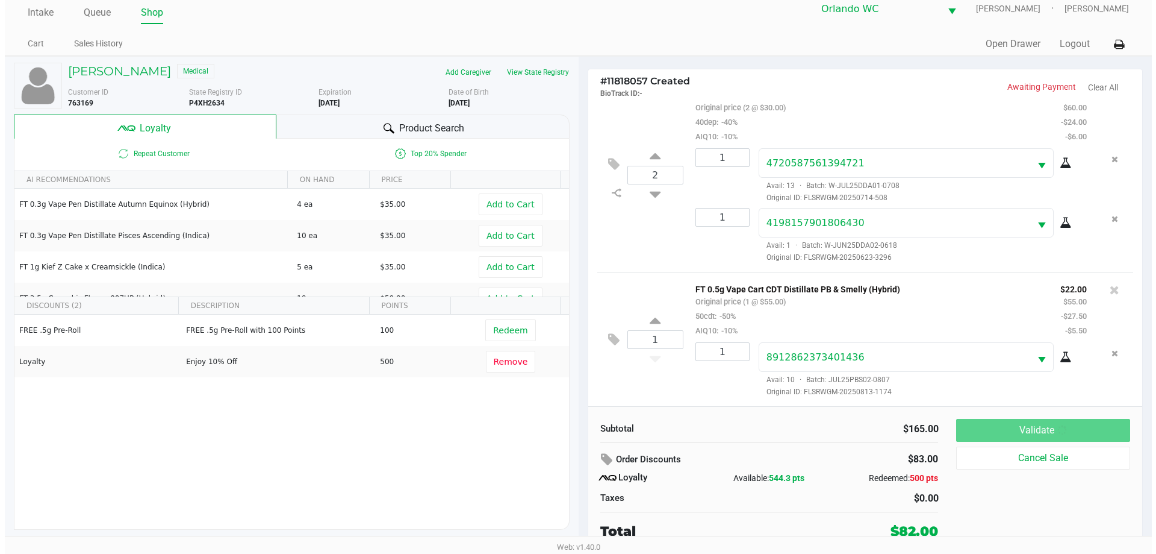
scroll to position [0, 0]
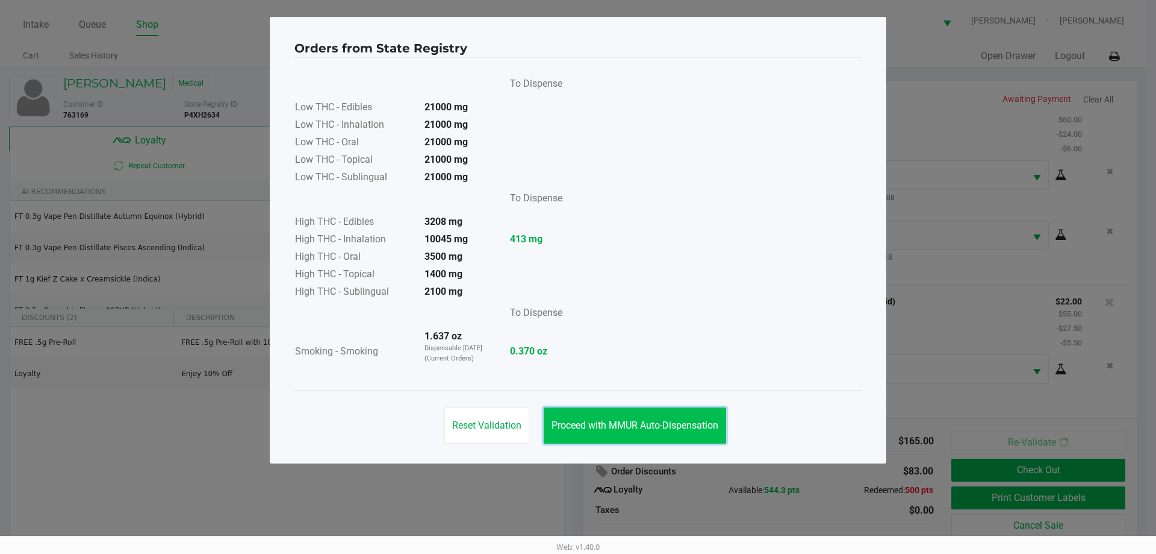
click at [640, 430] on span "Proceed with MMUR Auto-Dispensation" at bounding box center [635, 424] width 167 height 11
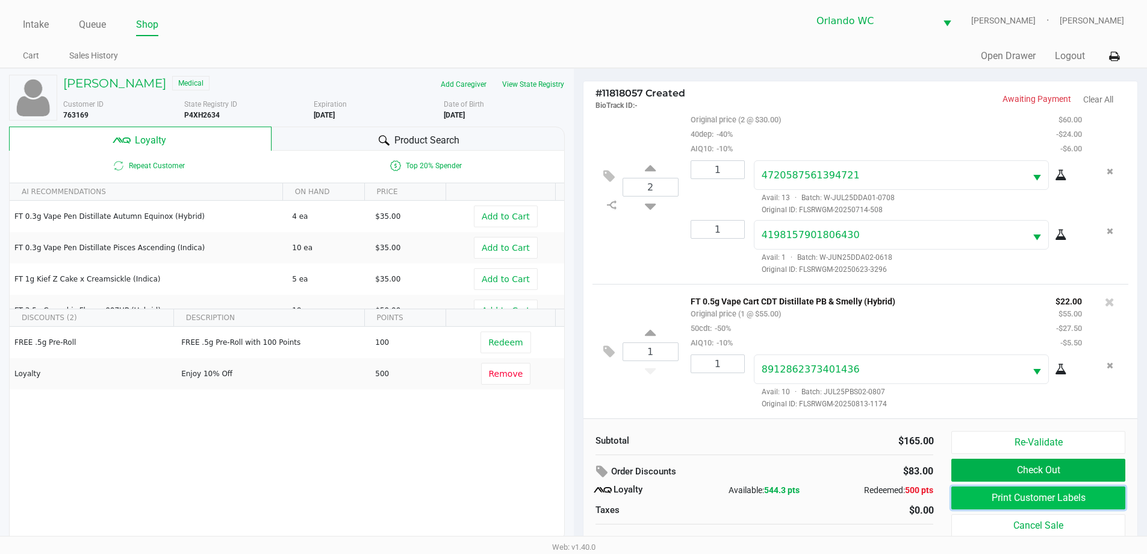
click at [1088, 488] on button "Print Customer Labels" at bounding box center [1038, 497] width 173 height 23
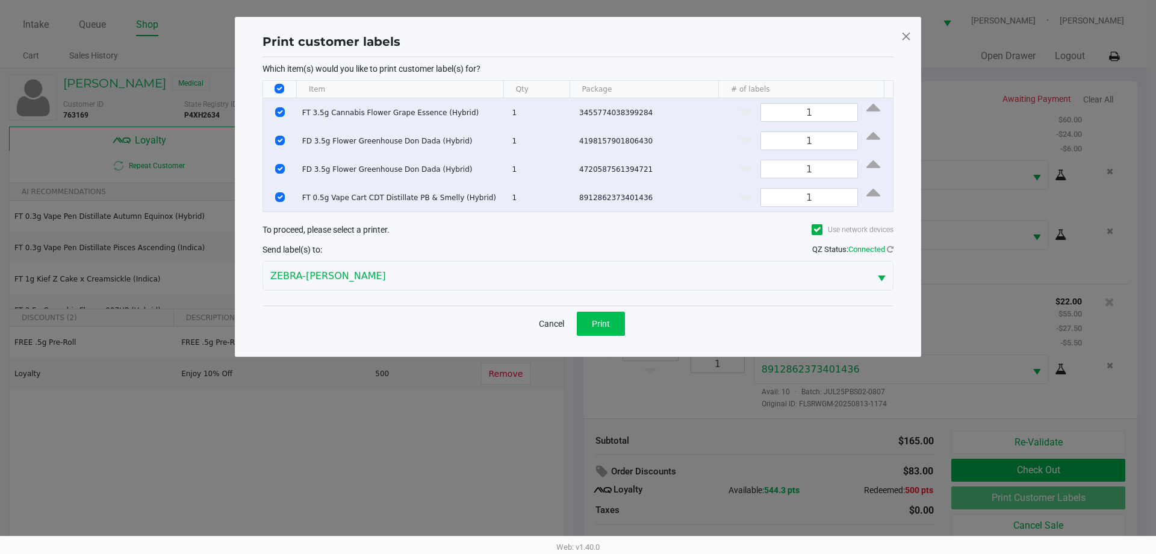
click at [613, 312] on button "Print" at bounding box center [601, 323] width 48 height 24
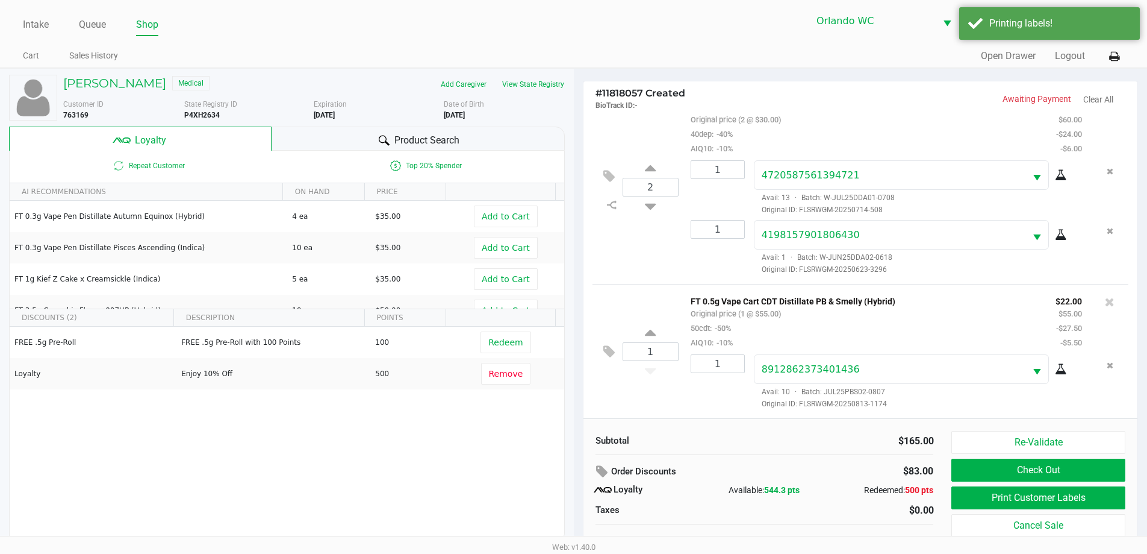
click at [1071, 473] on button "Check Out" at bounding box center [1038, 469] width 173 height 23
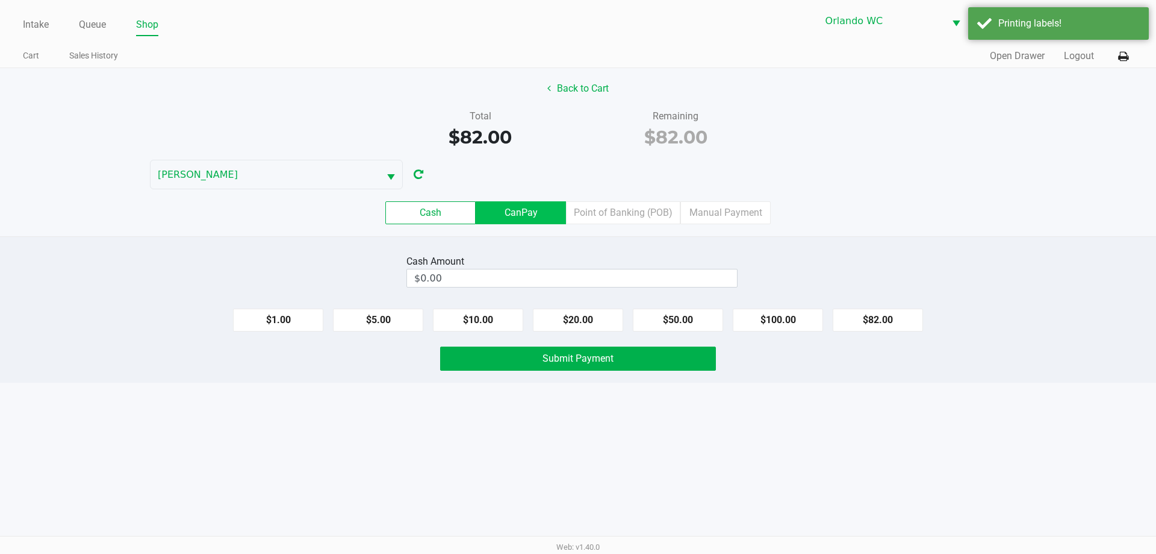
click at [526, 207] on label "CanPay" at bounding box center [521, 212] width 90 height 23
click at [0, 0] on 2 "CanPay" at bounding box center [0, 0] width 0 height 0
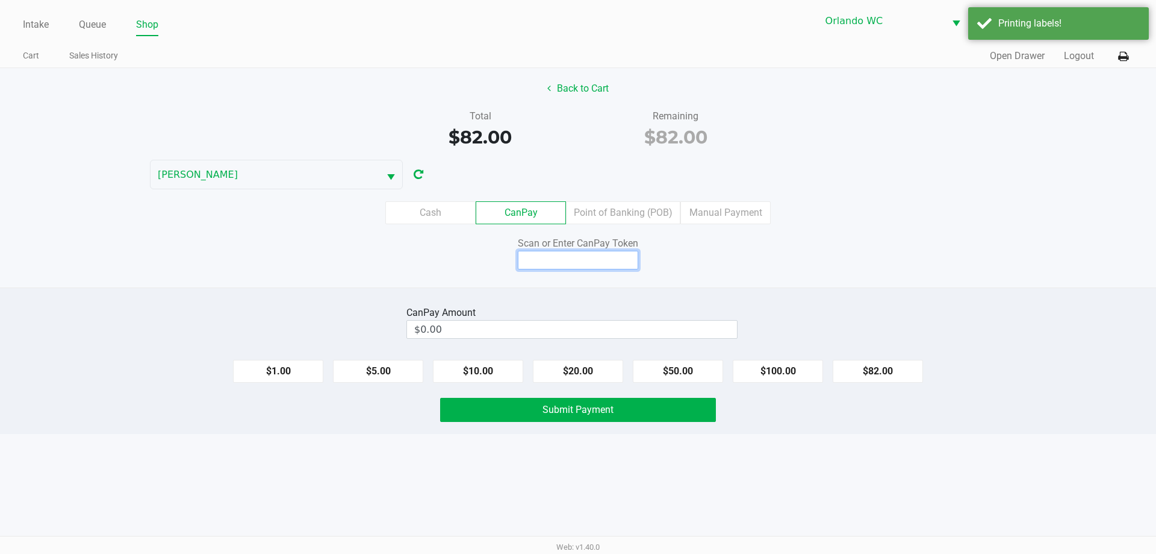
click at [576, 261] on input at bounding box center [578, 260] width 120 height 19
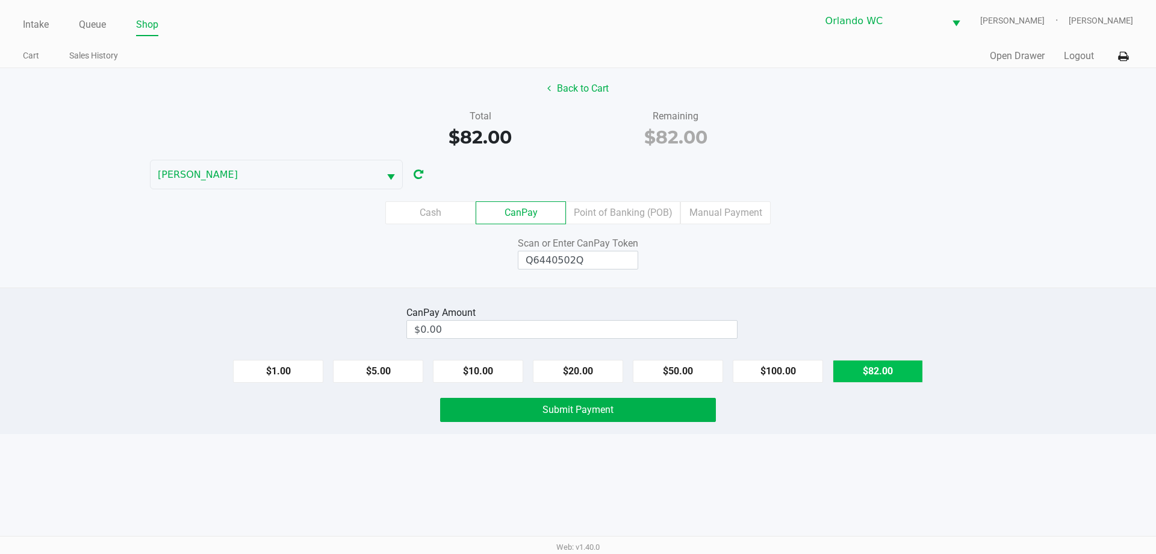
click at [895, 370] on button "$82.00" at bounding box center [878, 371] width 90 height 23
click at [624, 405] on button "Submit Payment" at bounding box center [578, 410] width 276 height 24
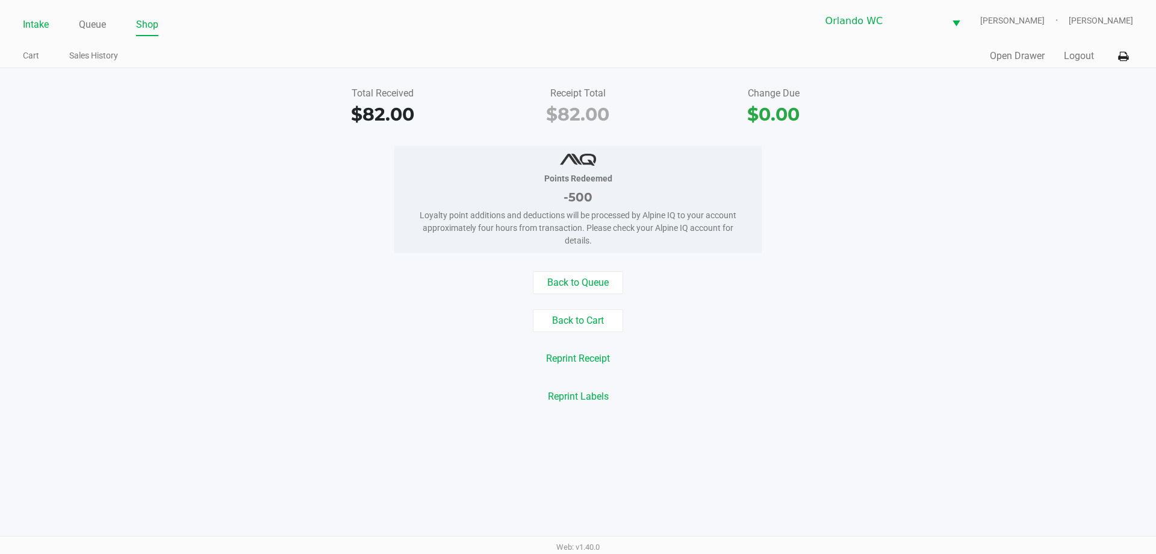
click at [43, 24] on link "Intake" at bounding box center [36, 24] width 26 height 17
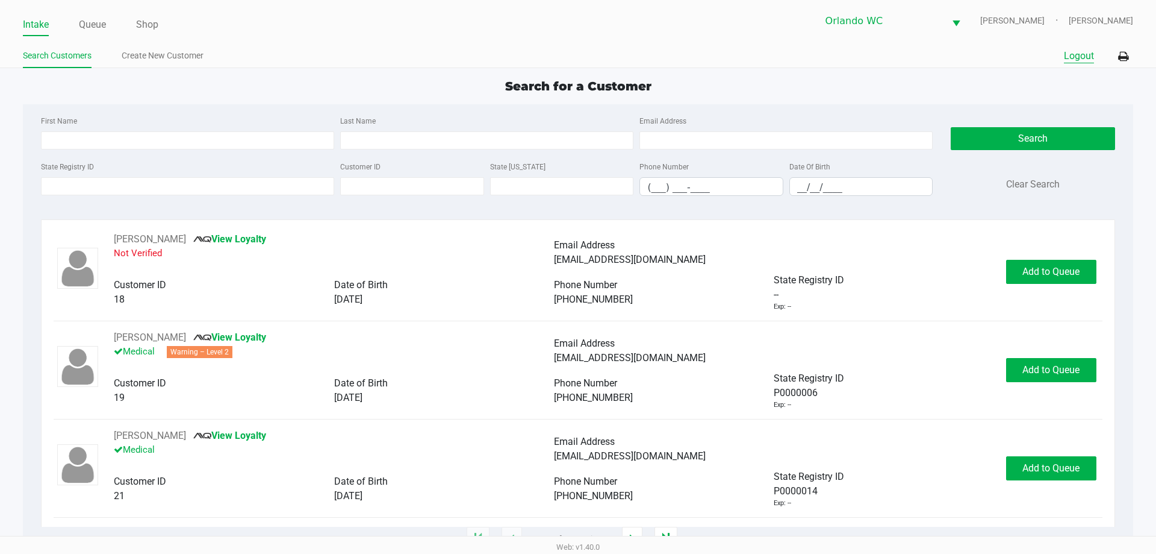
click at [1086, 50] on button "Logout" at bounding box center [1079, 56] width 30 height 14
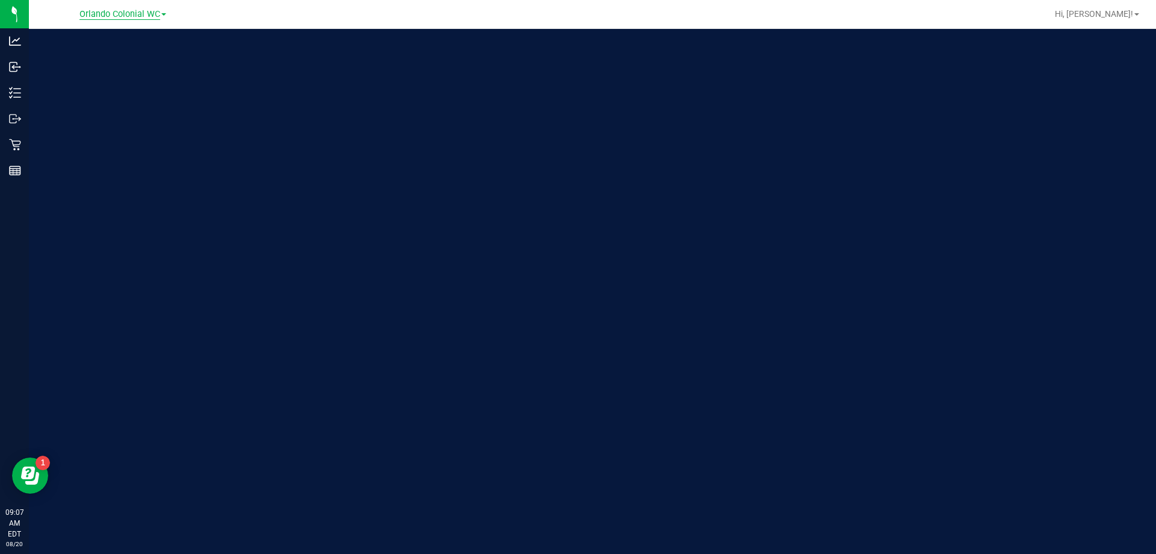
click at [112, 14] on span "Orlando Colonial WC" at bounding box center [120, 14] width 81 height 11
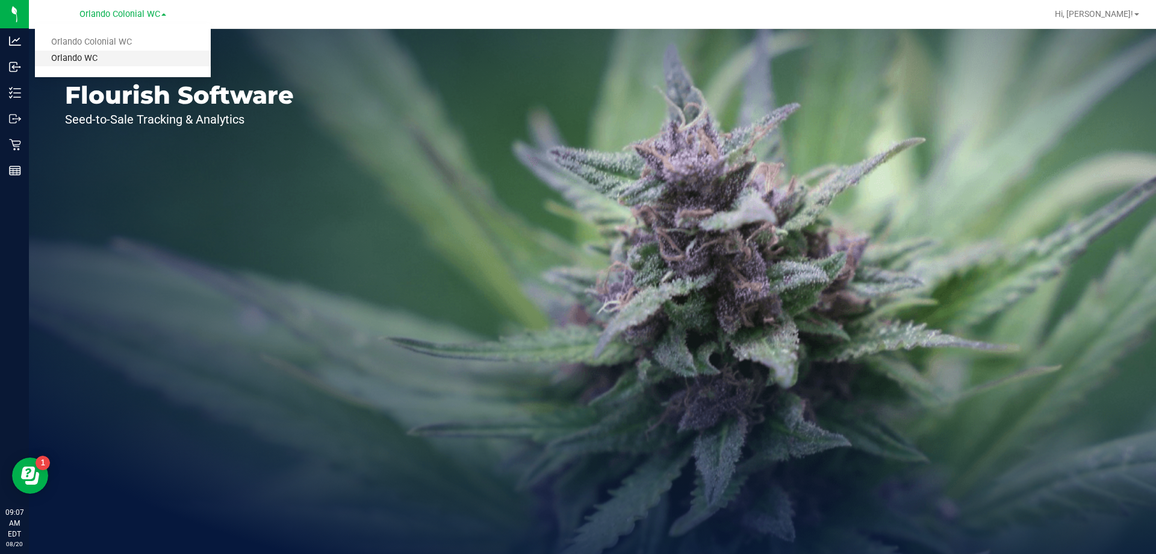
click at [83, 54] on link "Orlando WC" at bounding box center [123, 59] width 176 height 16
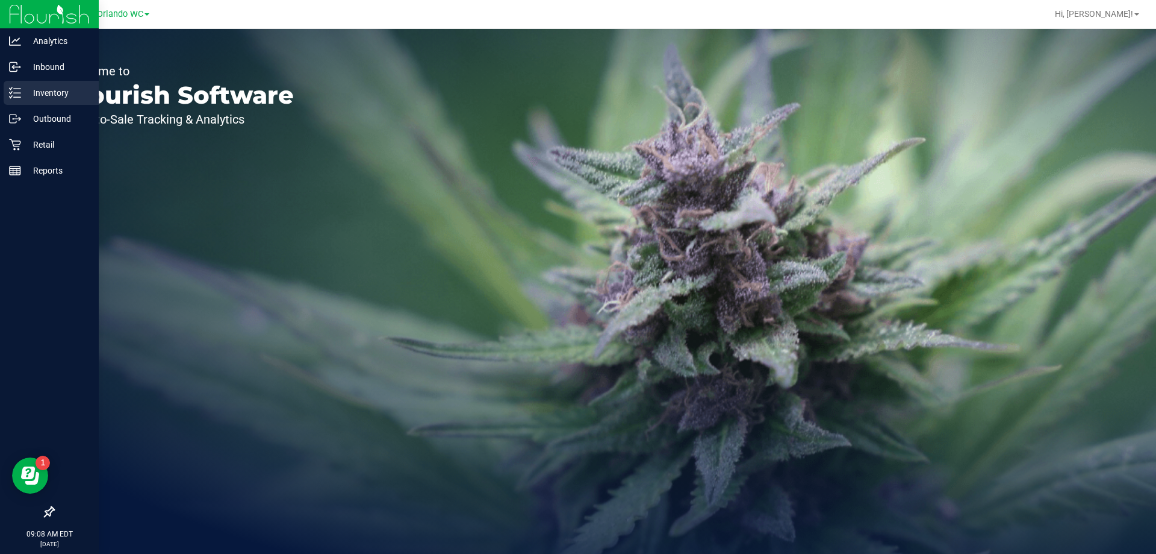
click at [55, 90] on p "Inventory" at bounding box center [57, 93] width 72 height 14
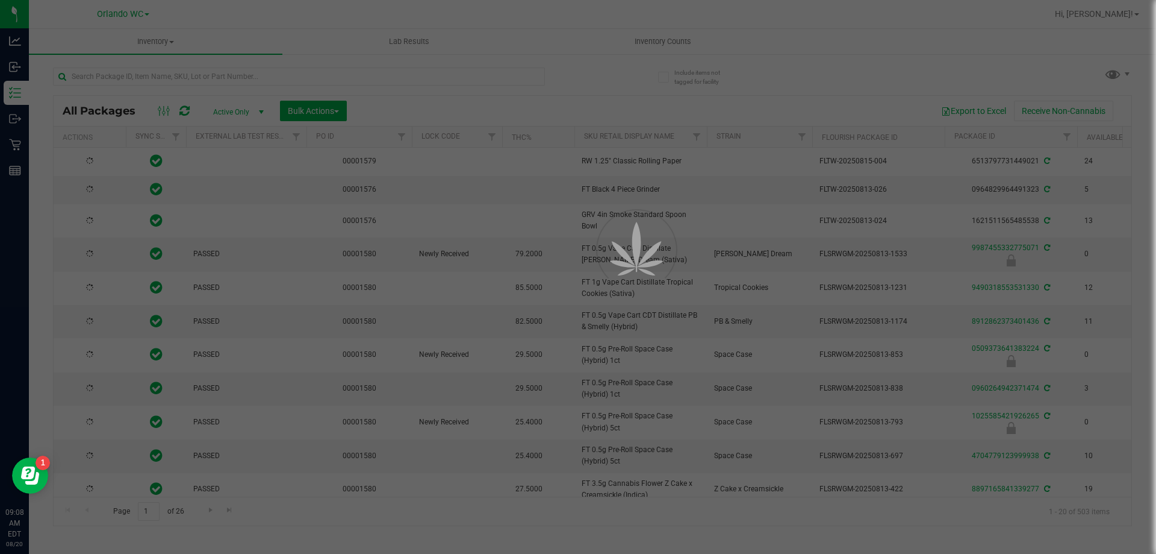
click at [155, 75] on div at bounding box center [578, 277] width 1156 height 554
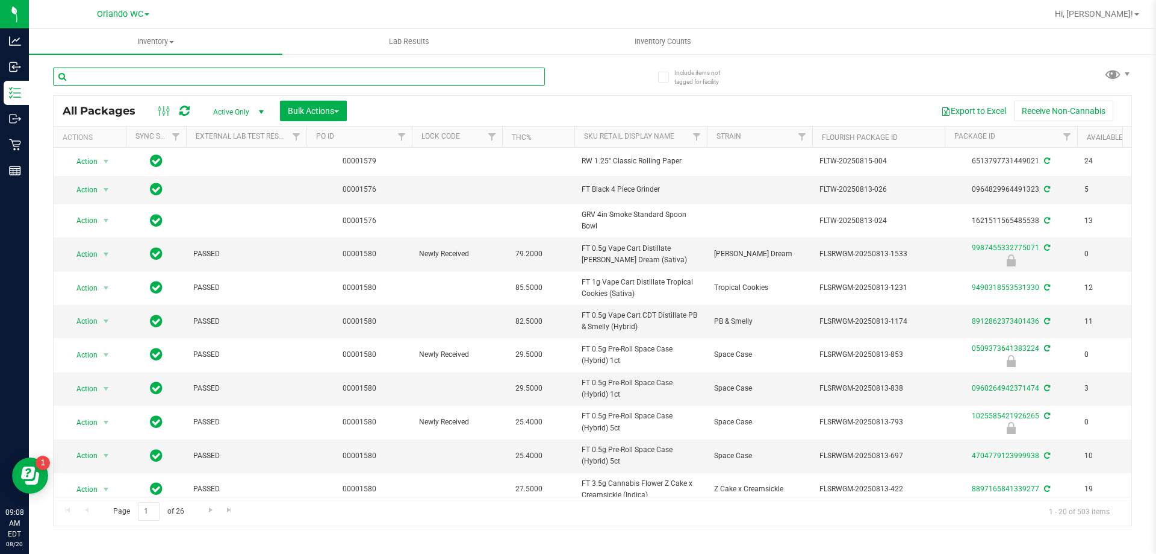
click at [155, 75] on input "text" at bounding box center [299, 76] width 492 height 18
paste input "FD 3.5g Flower Greenhouse Lemon Zest (Hybrid)"
type input "FD 3.5g Flower Greenhouse Lemon Zest (Hybrid)"
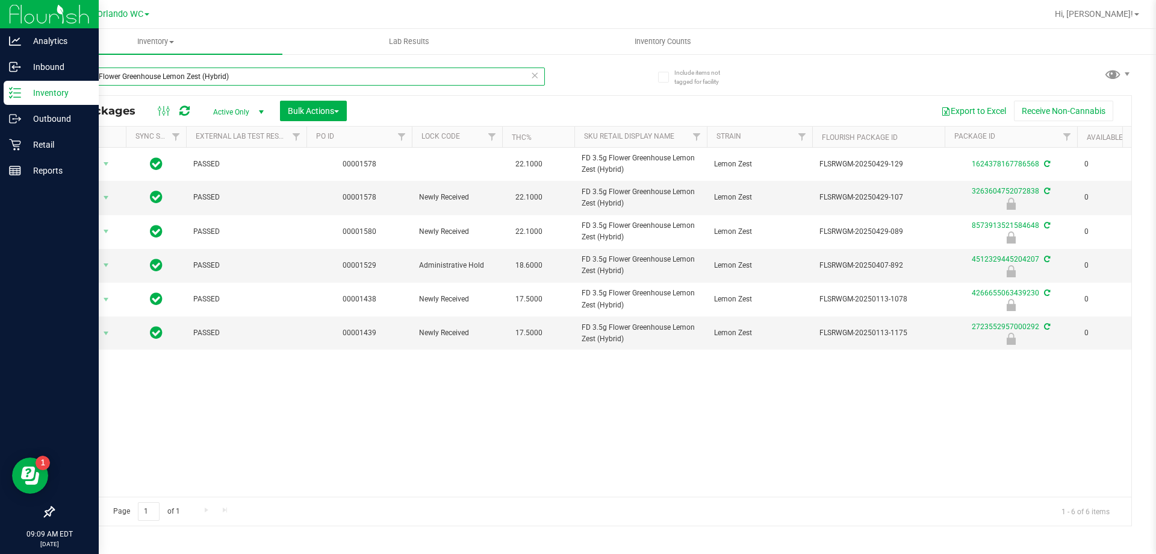
drag, startPoint x: 245, startPoint y: 79, endPoint x: 0, endPoint y: 86, distance: 245.3
click at [0, 86] on div "Analytics Inbound Inventory Outbound Retail Reports 09:09 AM EDT 08/20/2025 08/…" at bounding box center [578, 277] width 1156 height 554
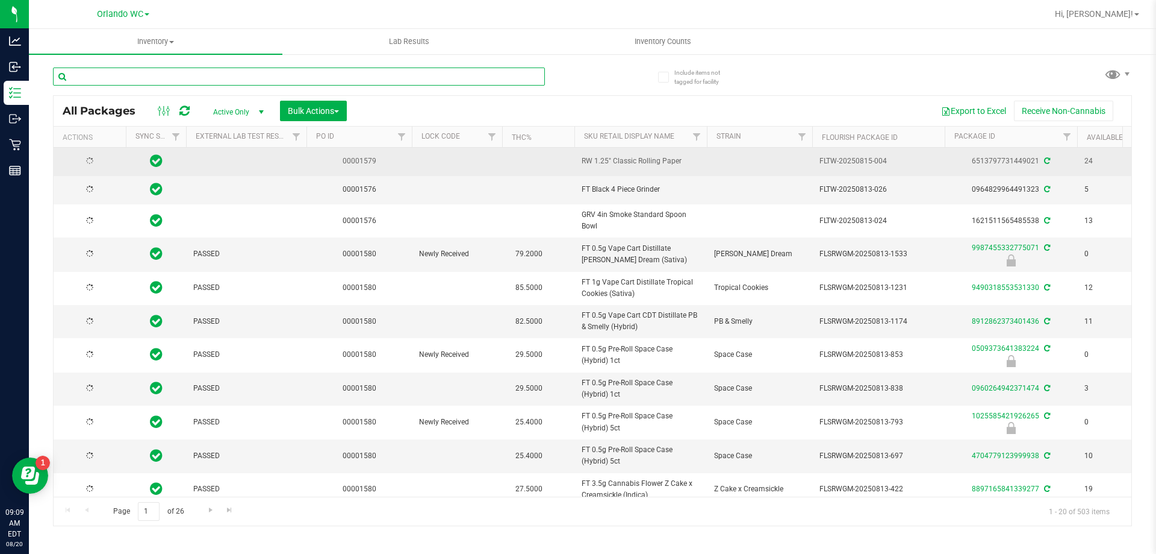
type input "2026-02-14"
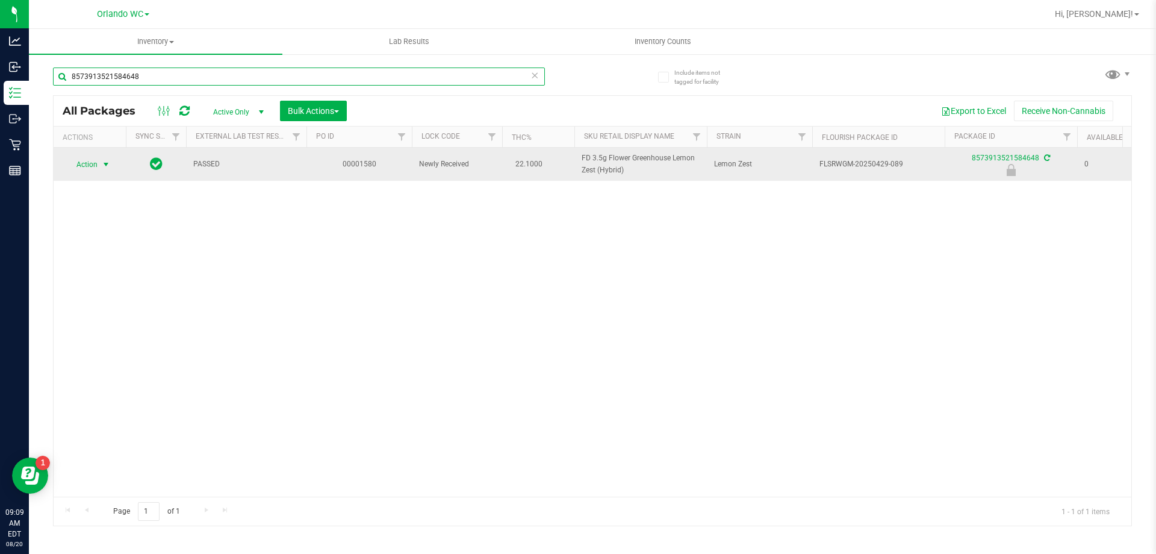
type input "8573913521584648"
click at [87, 161] on span "Action" at bounding box center [82, 164] width 33 height 17
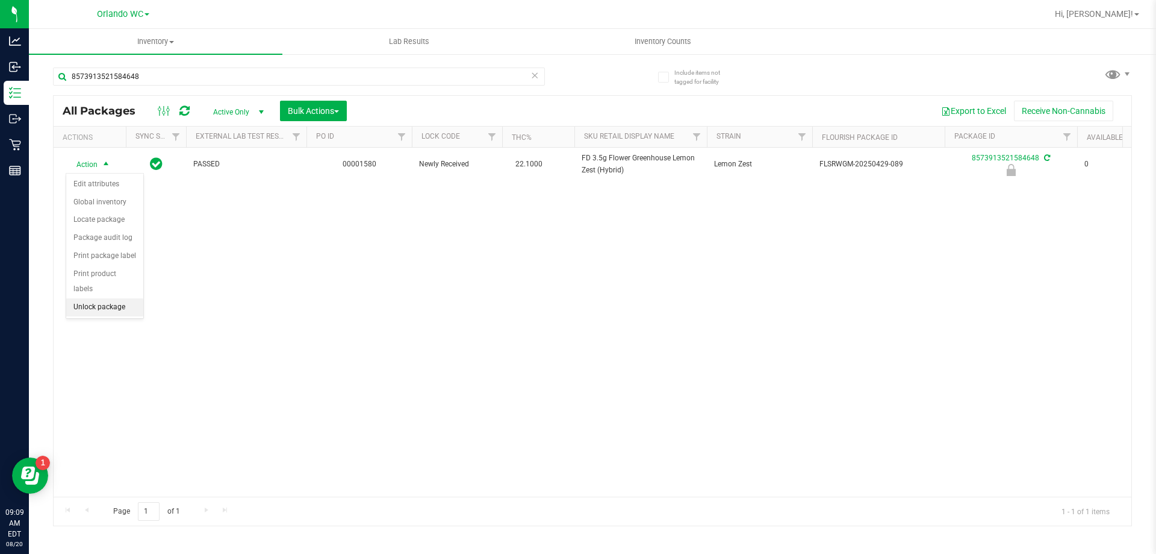
click at [103, 298] on li "Unlock package" at bounding box center [104, 307] width 77 height 18
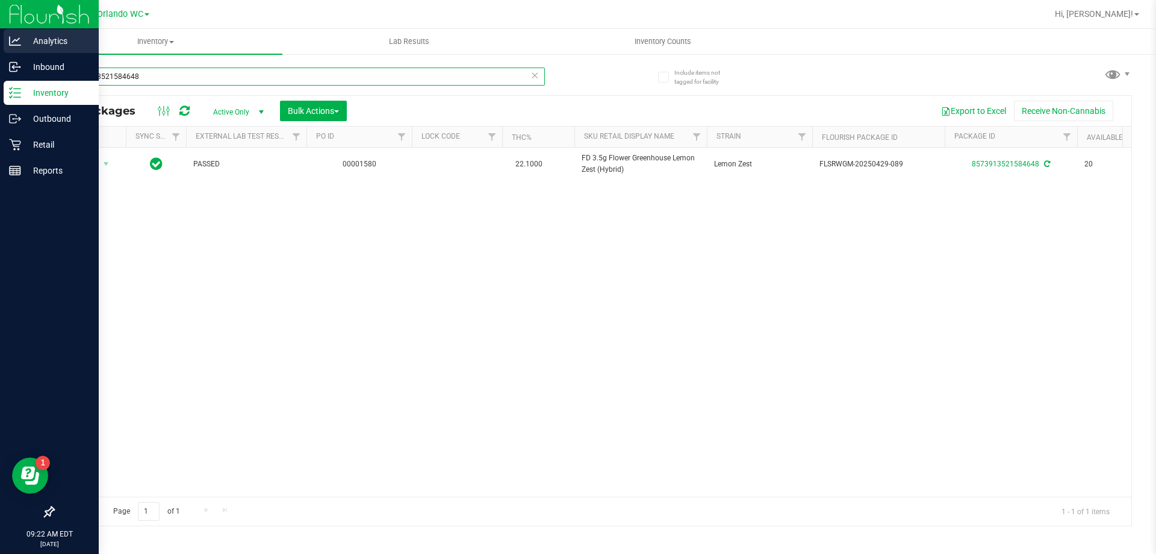
drag, startPoint x: 151, startPoint y: 70, endPoint x: 0, endPoint y: 51, distance: 152.4
click at [0, 58] on div "Analytics Inbound Inventory Outbound Retail Reports 09:22 AM EDT 08/20/2025 08/…" at bounding box center [578, 277] width 1156 height 554
type input "1ct"
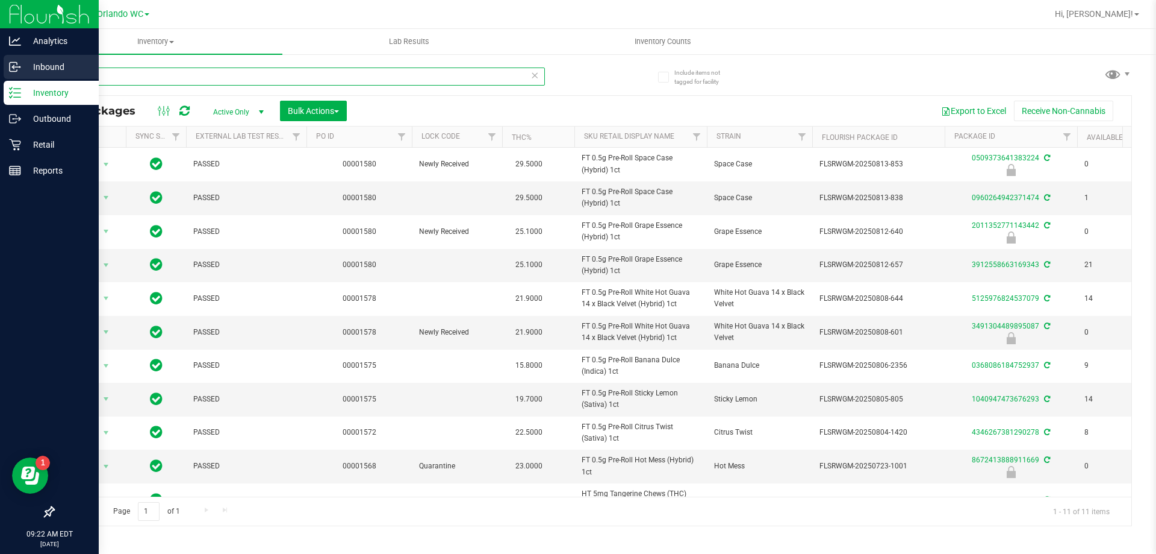
drag, startPoint x: 97, startPoint y: 74, endPoint x: 0, endPoint y: 58, distance: 98.3
click at [0, 59] on div "Analytics Inbound Inventory Outbound Retail Reports 09:22 AM EDT 08/20/2025 08/…" at bounding box center [578, 277] width 1156 height 554
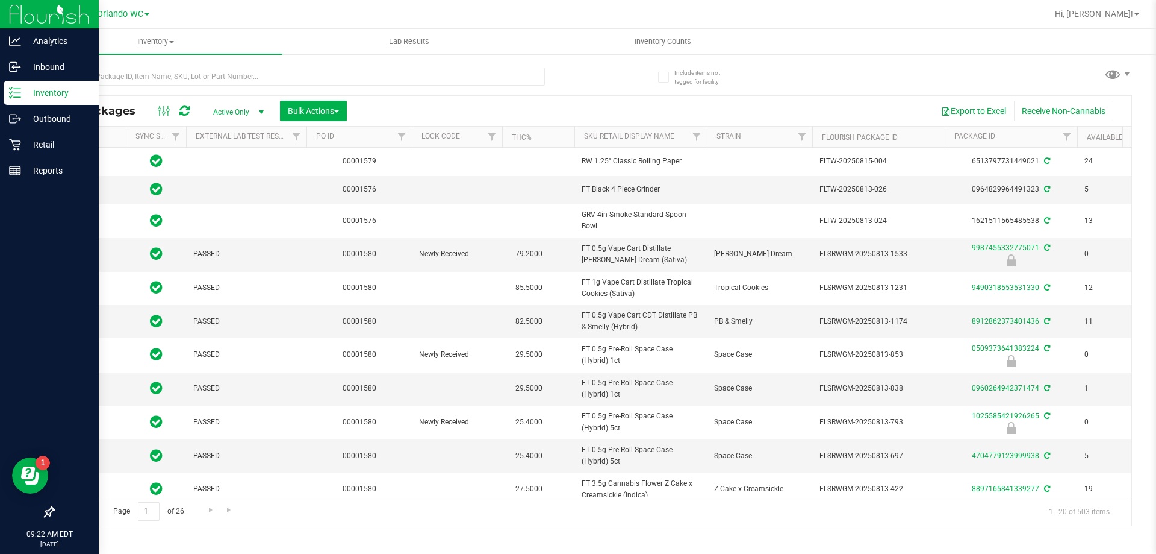
type input "2026-02-14"
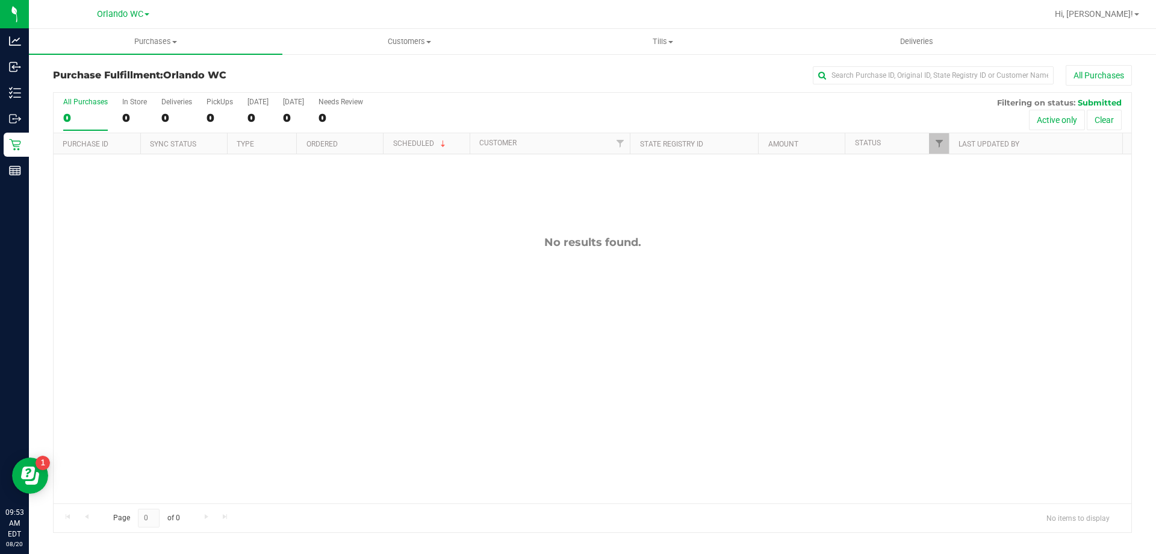
click at [737, 354] on div "No results found." at bounding box center [593, 369] width 1078 height 430
click at [867, 443] on div "No results found." at bounding box center [593, 369] width 1078 height 430
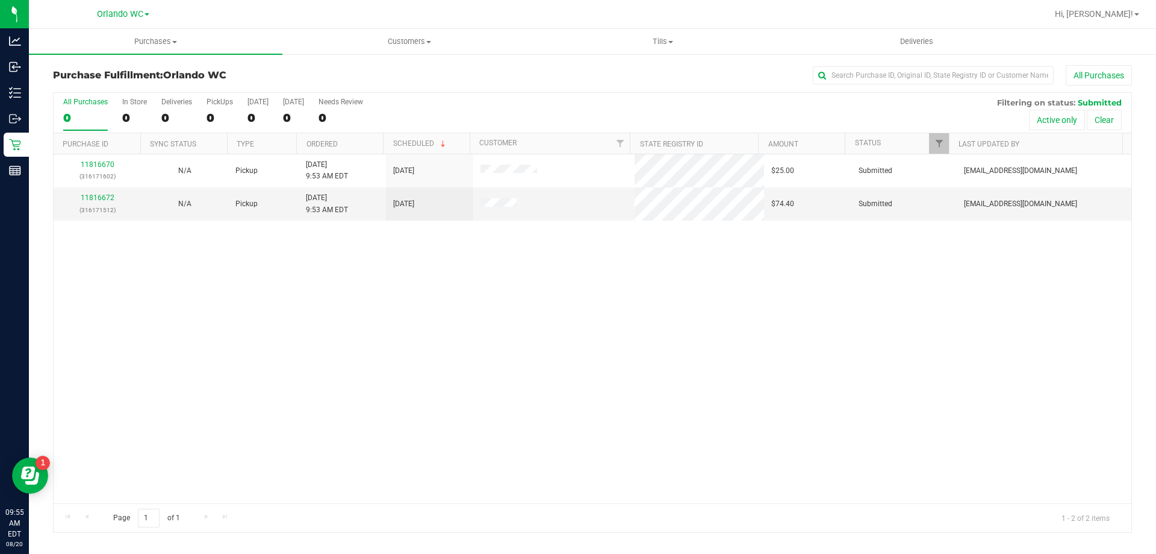
click at [357, 138] on th "Ordered" at bounding box center [339, 143] width 87 height 21
click at [102, 200] on link "11816672" at bounding box center [98, 197] width 34 height 8
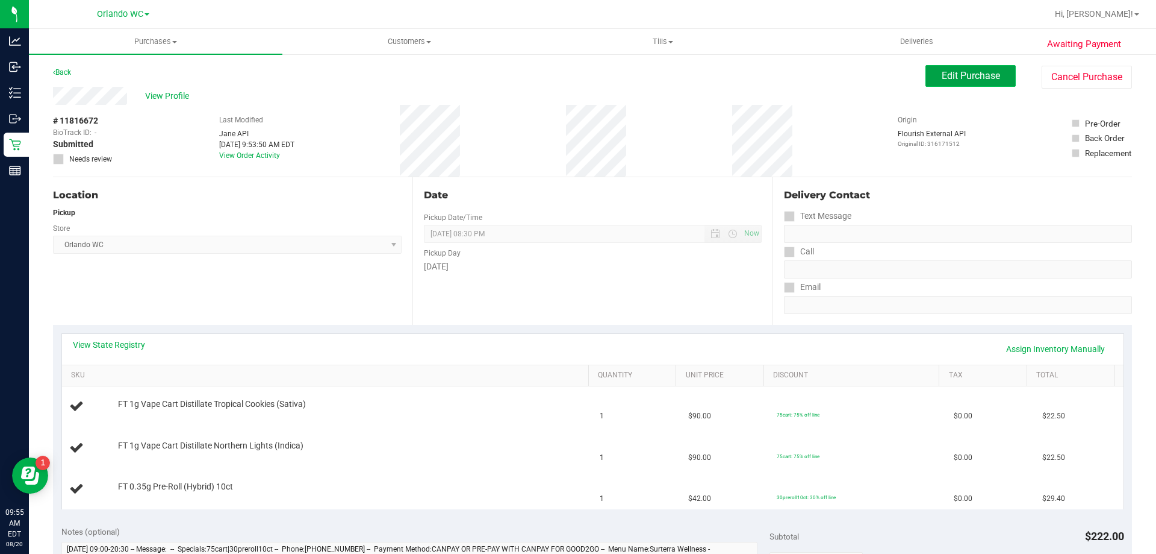
click at [967, 82] on button "Edit Purchase" at bounding box center [971, 76] width 90 height 22
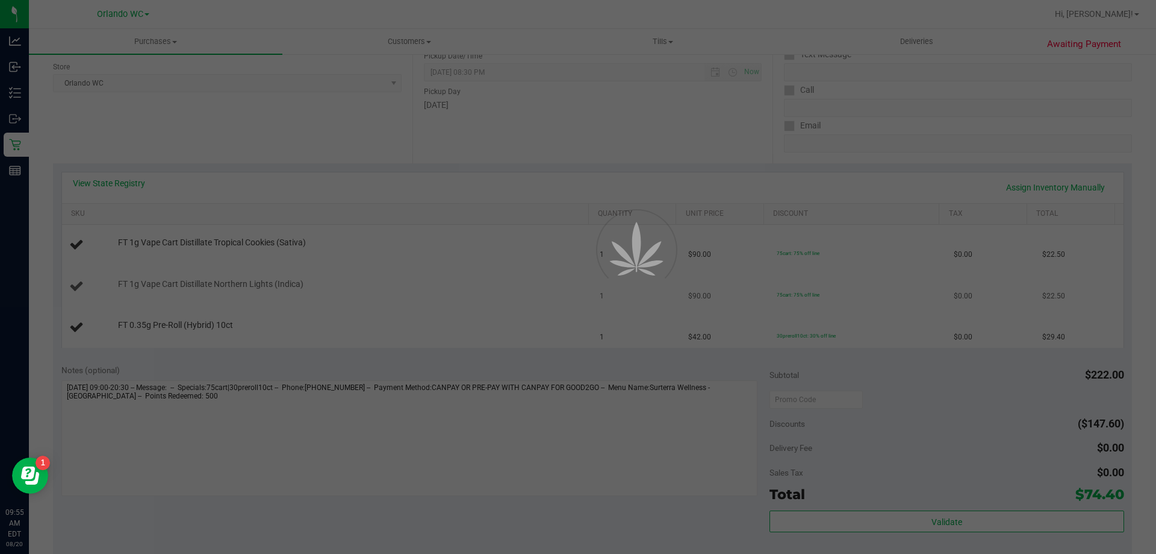
scroll to position [241, 0]
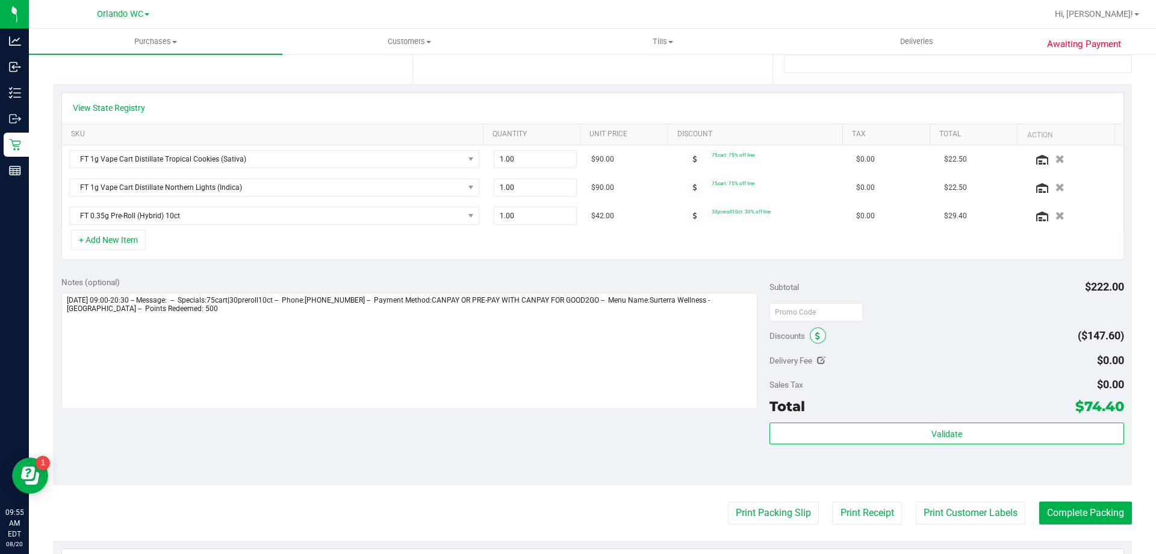
click at [816, 336] on span at bounding box center [818, 335] width 16 height 16
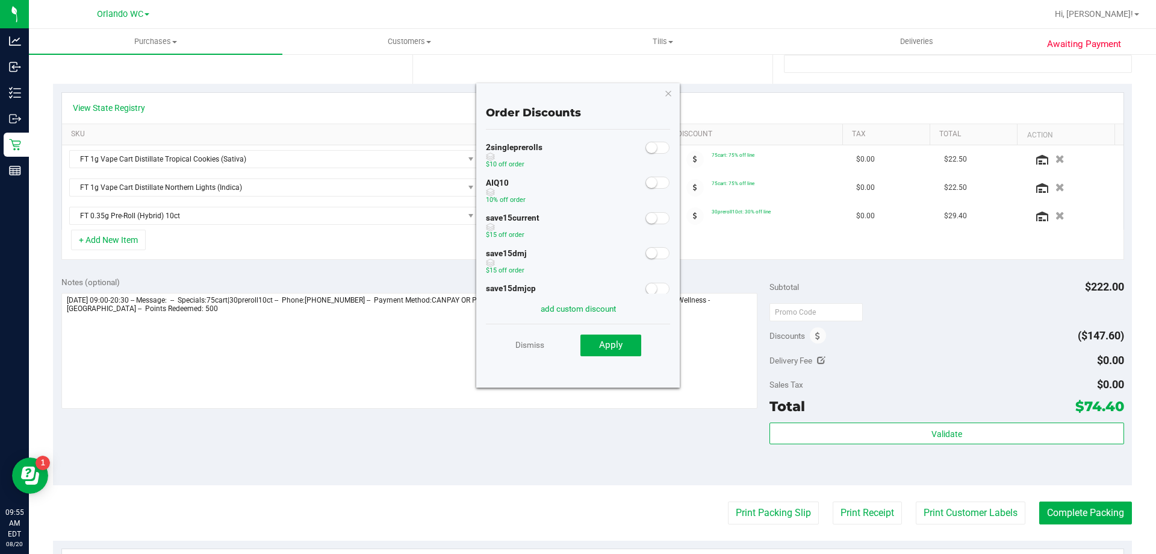
click at [652, 186] on span at bounding box center [658, 182] width 24 height 12
click at [618, 349] on span "Apply" at bounding box center [610, 344] width 23 height 11
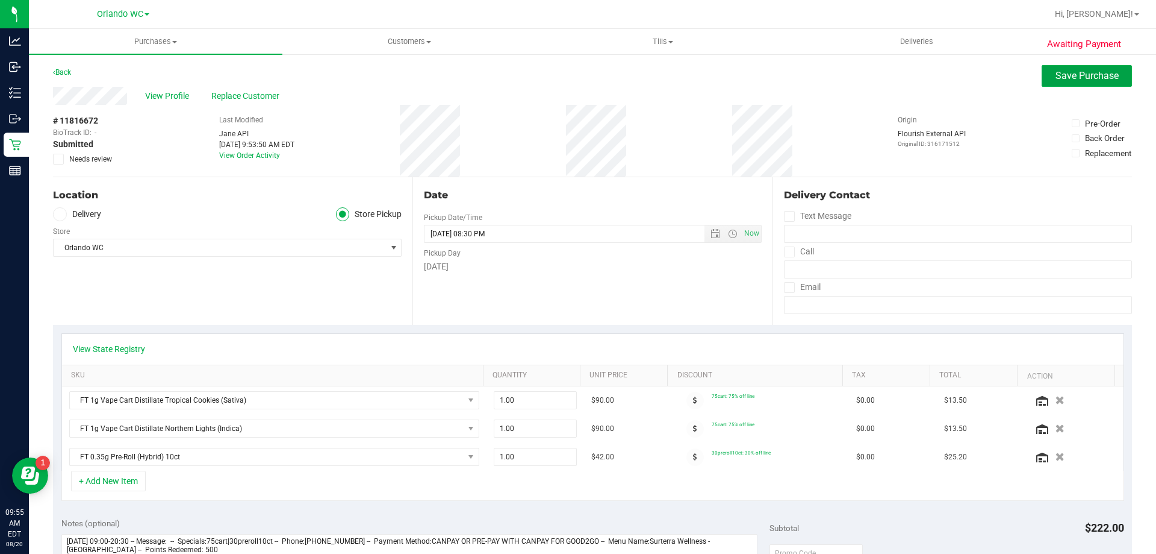
click at [1082, 70] on span "Save Purchase" at bounding box center [1087, 75] width 63 height 11
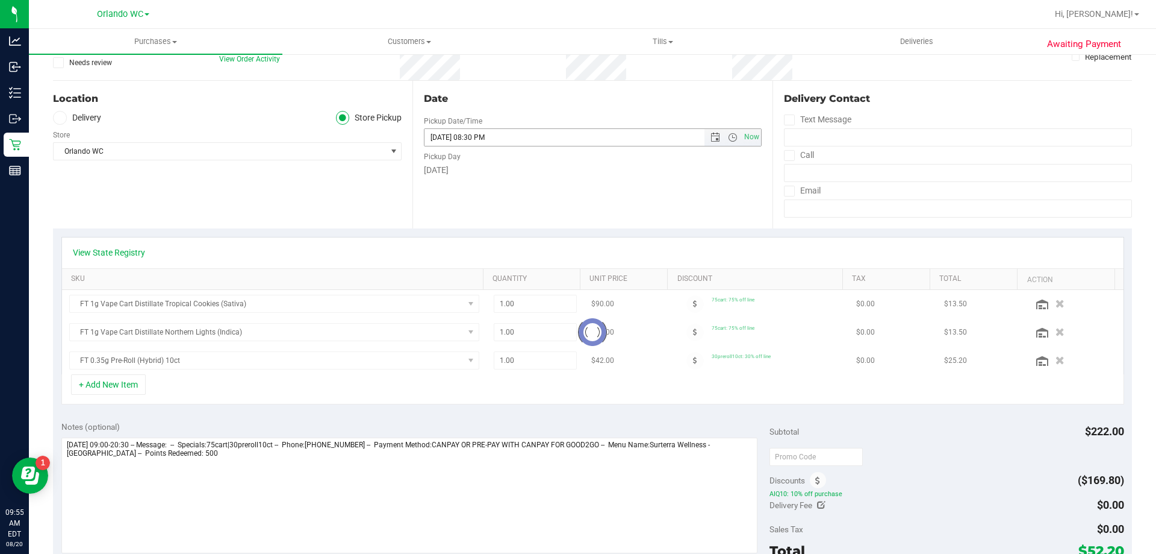
scroll to position [120, 0]
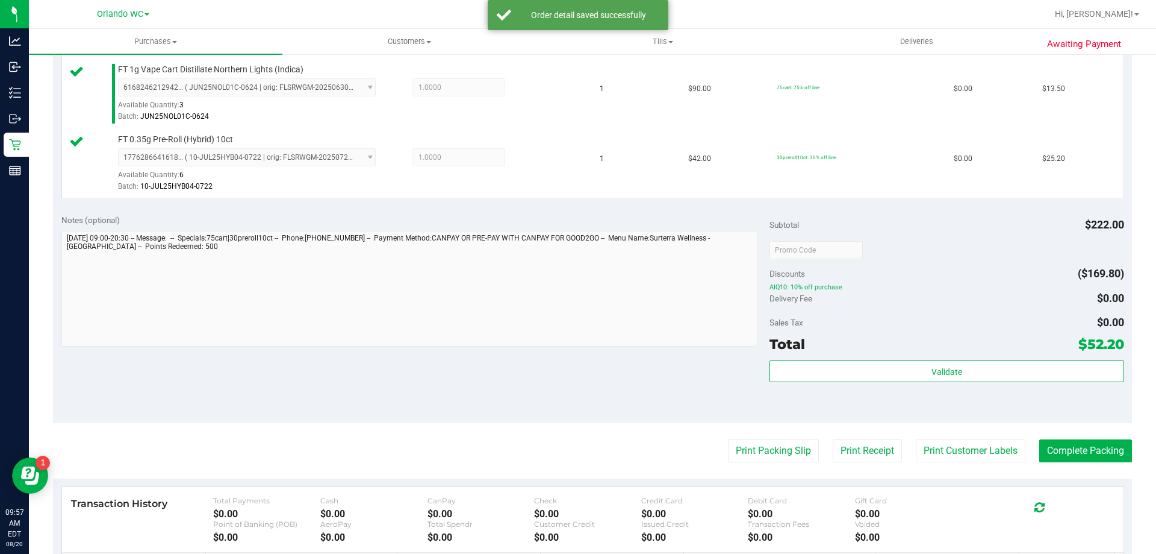
scroll to position [456, 0]
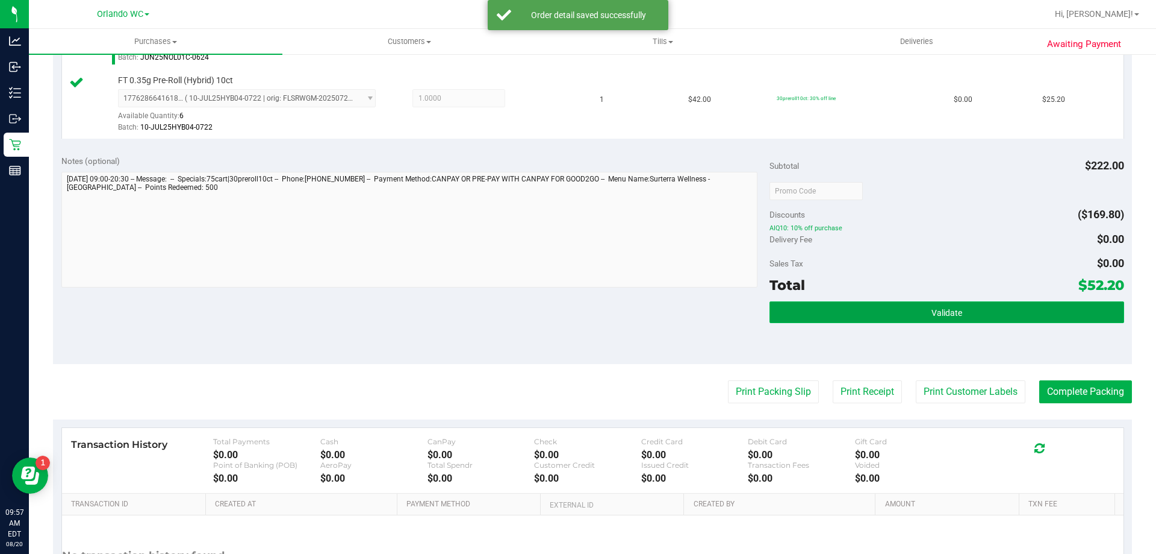
click at [891, 315] on button "Validate" at bounding box center [947, 312] width 354 height 22
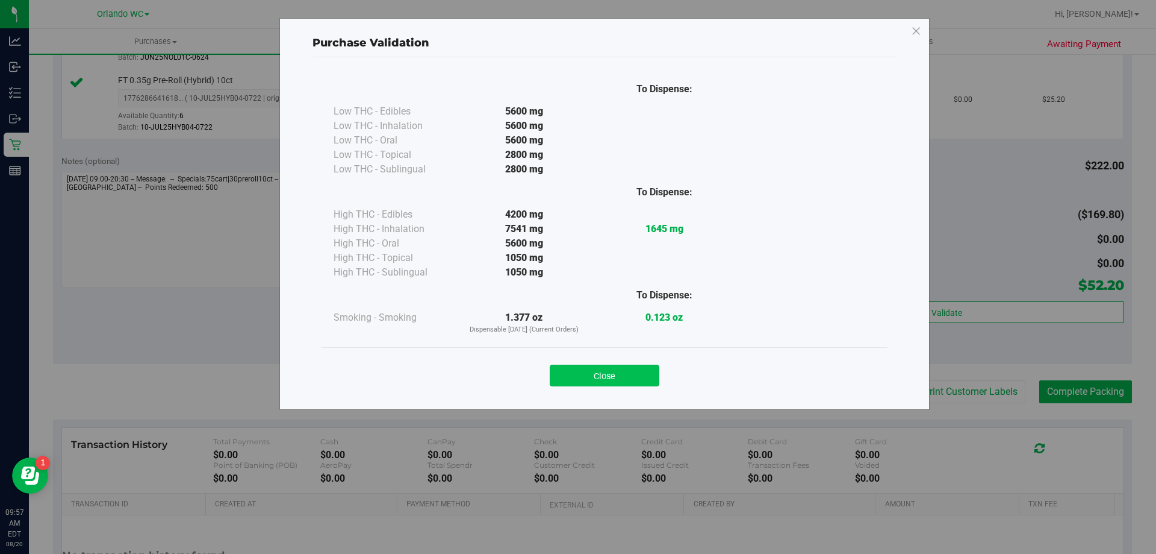
click at [616, 372] on button "Close" at bounding box center [605, 375] width 110 height 22
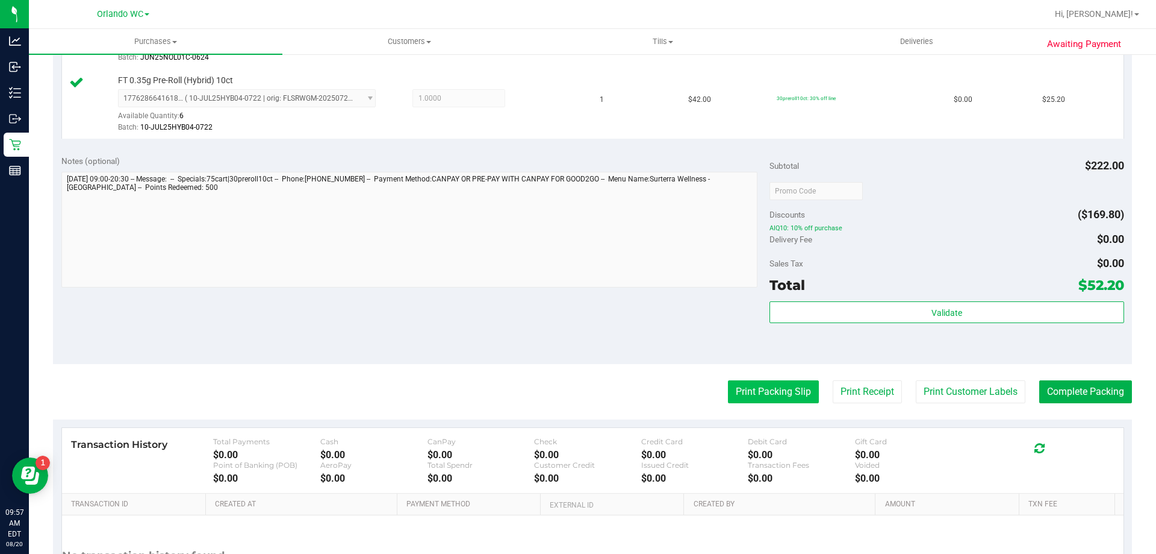
click at [741, 399] on button "Print Packing Slip" at bounding box center [773, 391] width 91 height 23
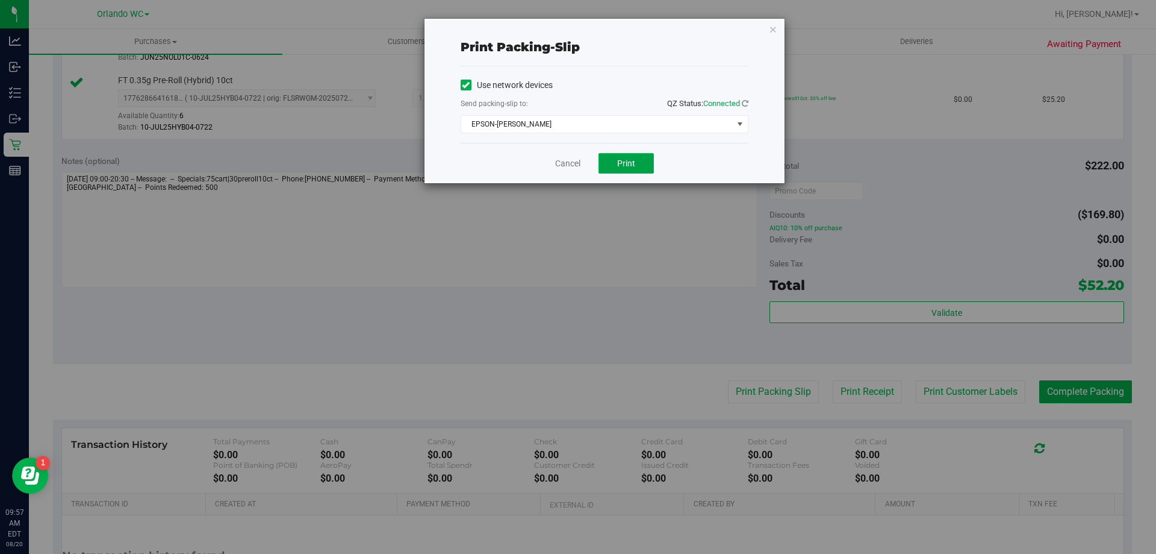
click at [636, 167] on button "Print" at bounding box center [626, 163] width 55 height 20
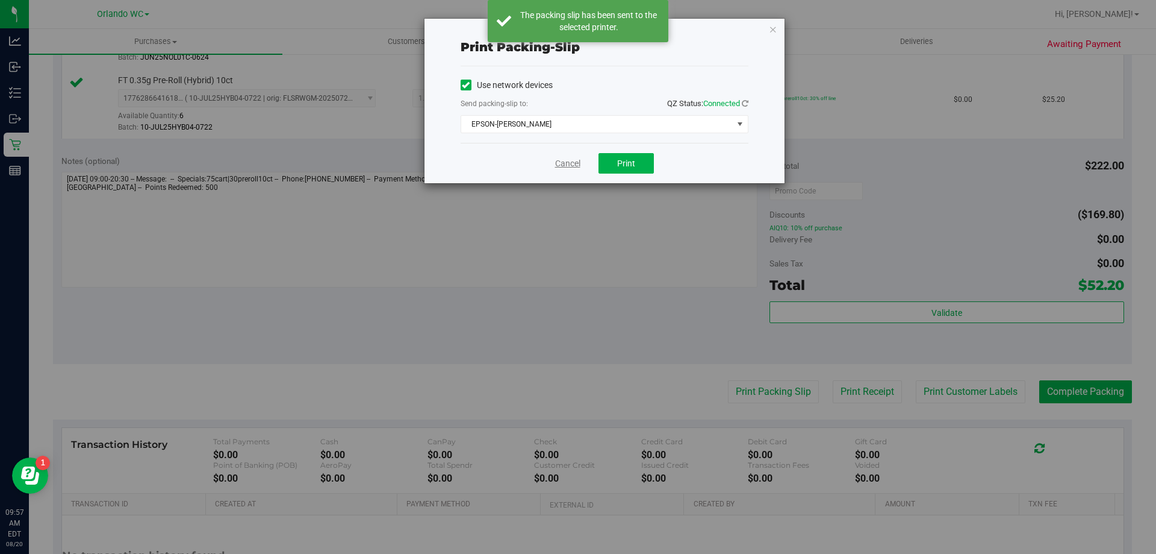
click at [570, 164] on link "Cancel" at bounding box center [567, 163] width 25 height 13
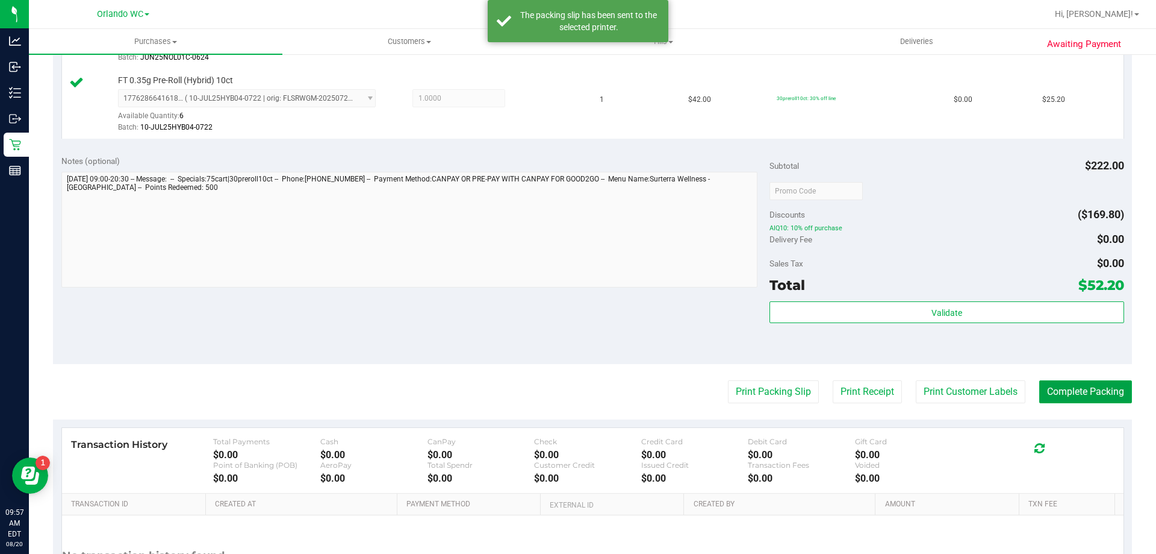
drag, startPoint x: 1058, startPoint y: 394, endPoint x: 913, endPoint y: 410, distance: 145.5
click at [1058, 396] on button "Complete Packing" at bounding box center [1086, 391] width 93 height 23
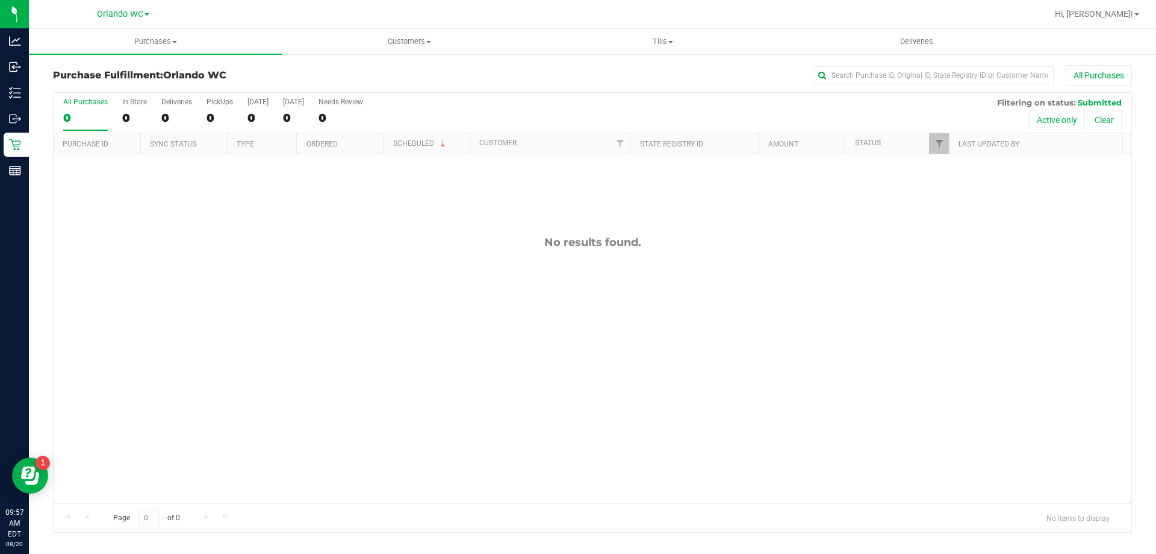
click at [867, 371] on div "No results found." at bounding box center [593, 369] width 1078 height 430
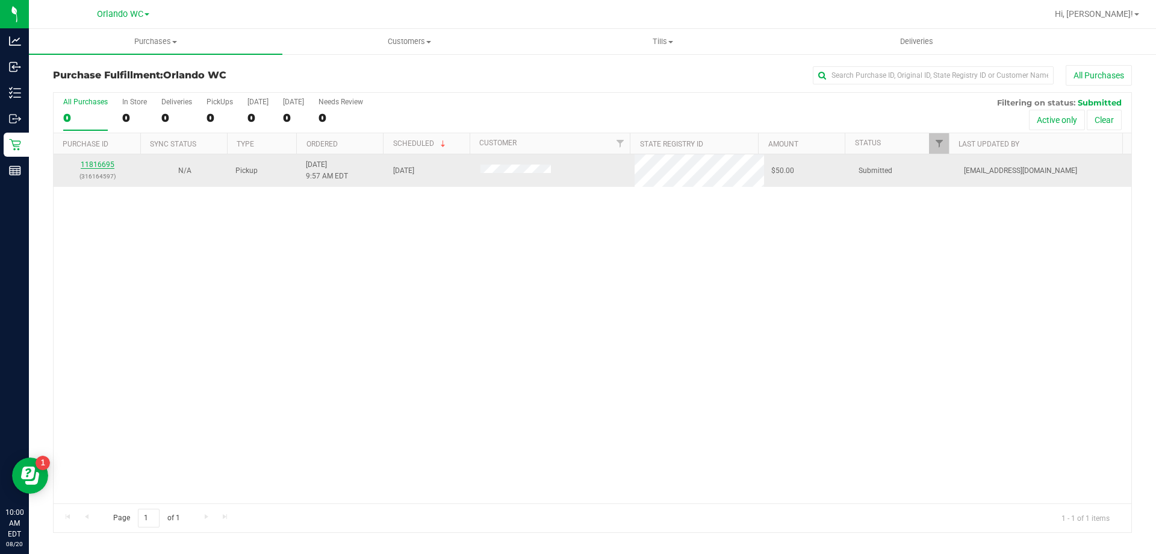
click at [96, 166] on link "11816695" at bounding box center [98, 164] width 34 height 8
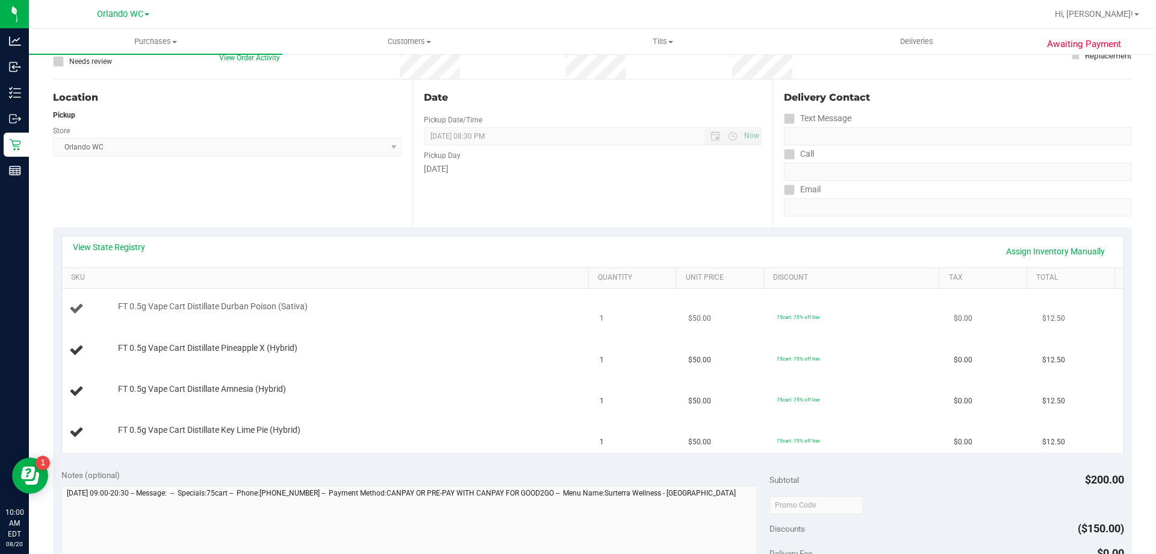
scroll to position [120, 0]
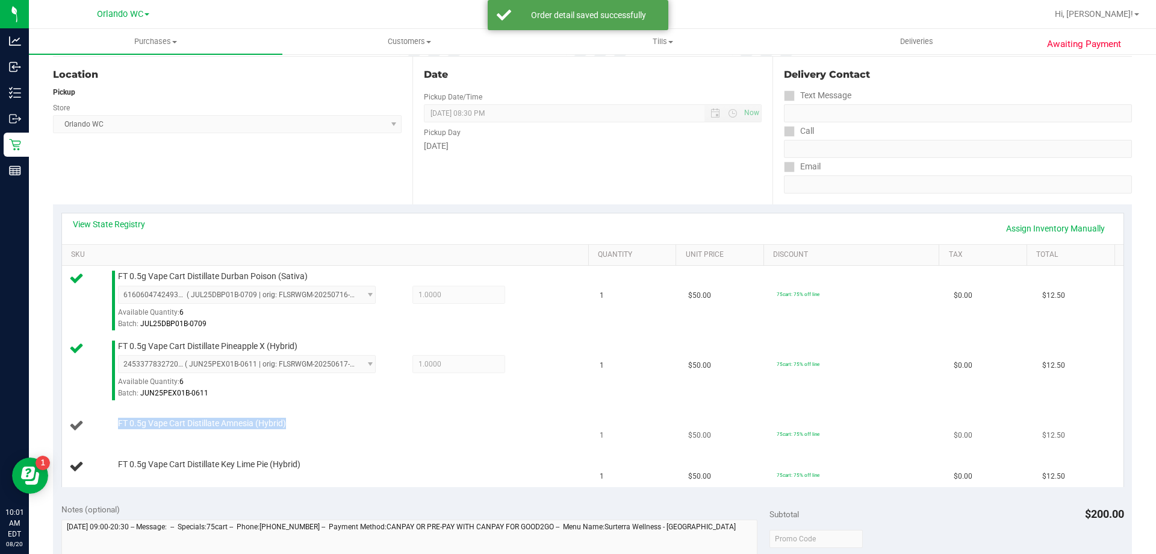
drag, startPoint x: 111, startPoint y: 425, endPoint x: 317, endPoint y: 432, distance: 206.7
click at [317, 432] on div "FT 0.5g Vape Cart Distillate Amnesia (Hybrid)" at bounding box center [327, 425] width 517 height 16
copy div "FT 0.5g Vape Cart Distillate Amnesia (Hybrid)"
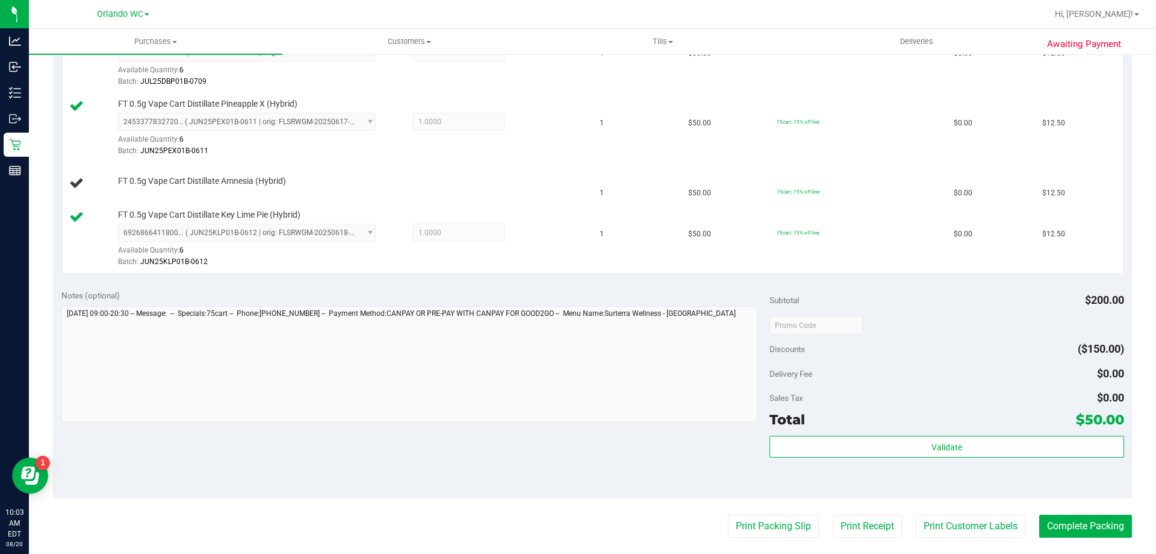
scroll to position [482, 0]
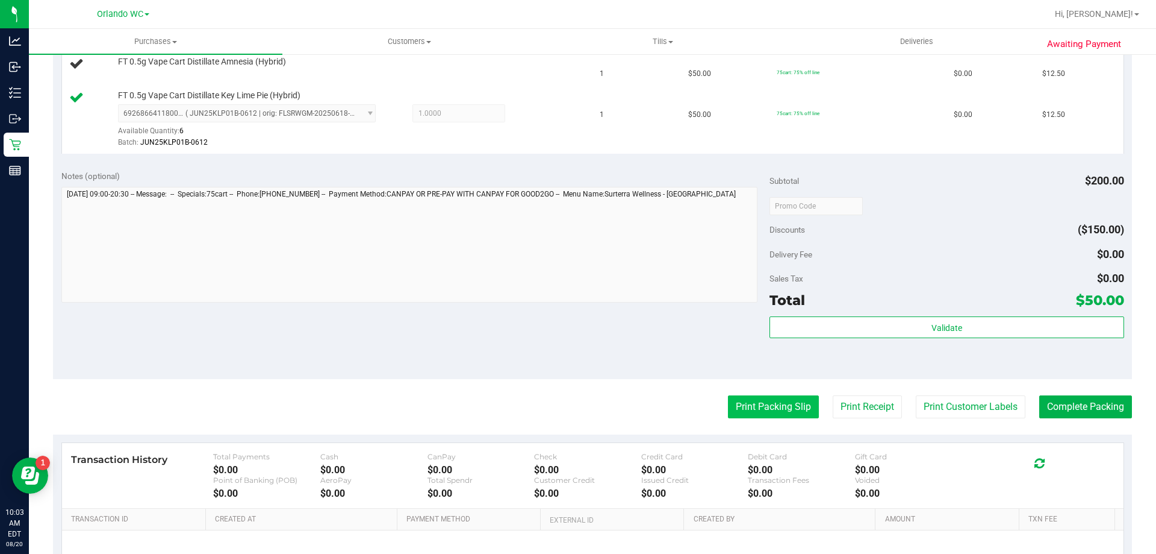
click at [782, 409] on button "Print Packing Slip" at bounding box center [773, 406] width 91 height 23
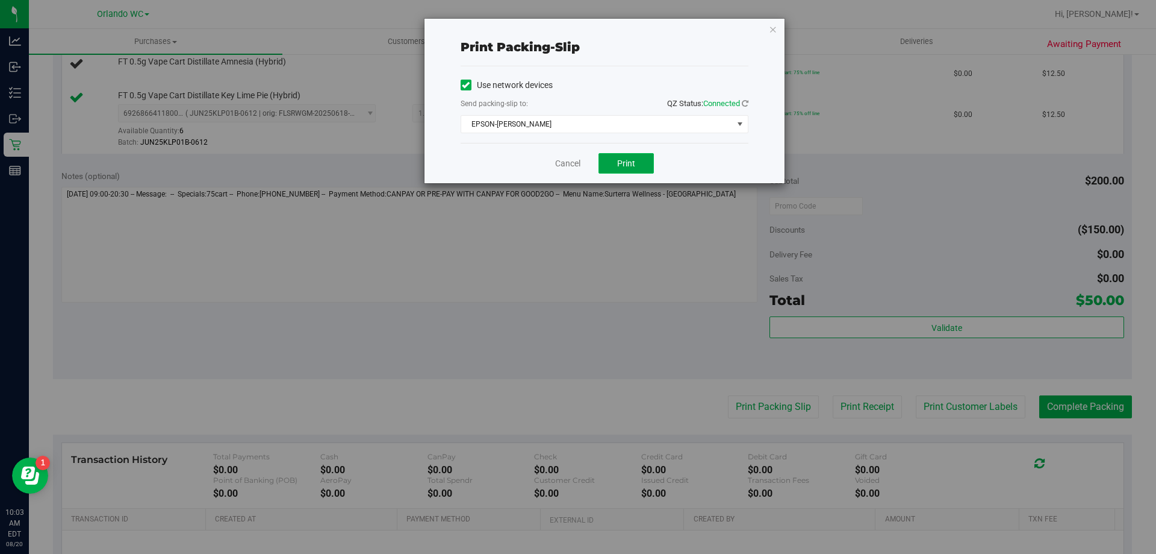
click at [648, 163] on button "Print" at bounding box center [626, 163] width 55 height 20
click at [569, 161] on link "Cancel" at bounding box center [567, 163] width 25 height 13
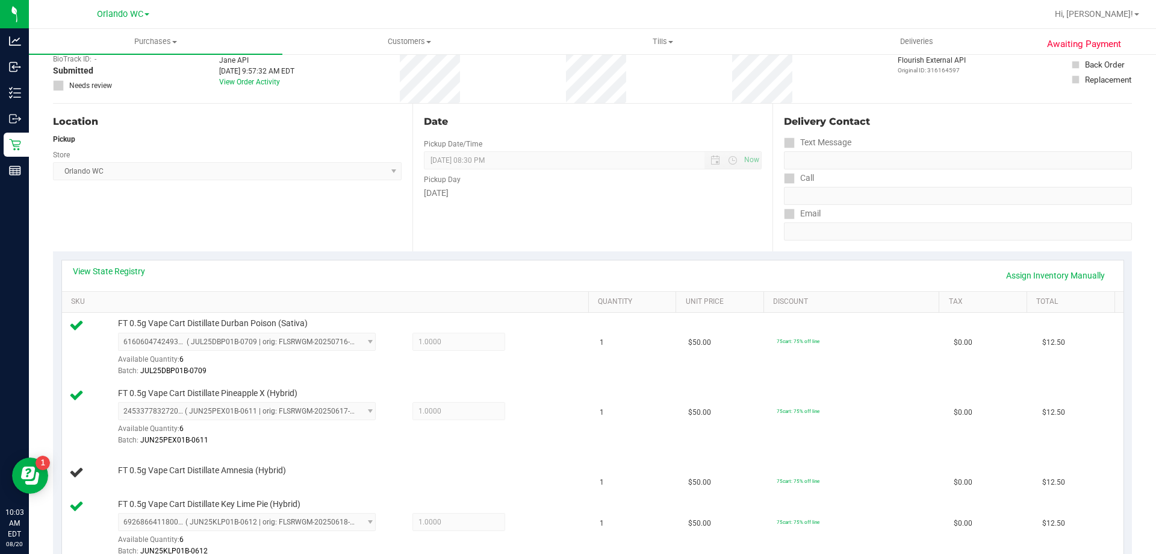
scroll to position [0, 0]
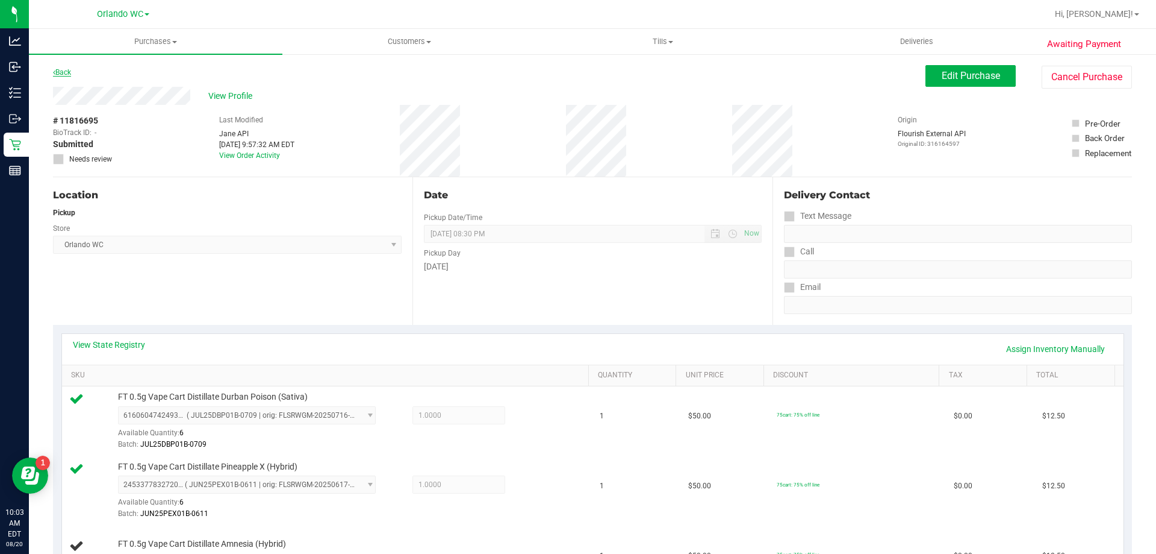
click at [63, 73] on link "Back" at bounding box center [62, 72] width 18 height 8
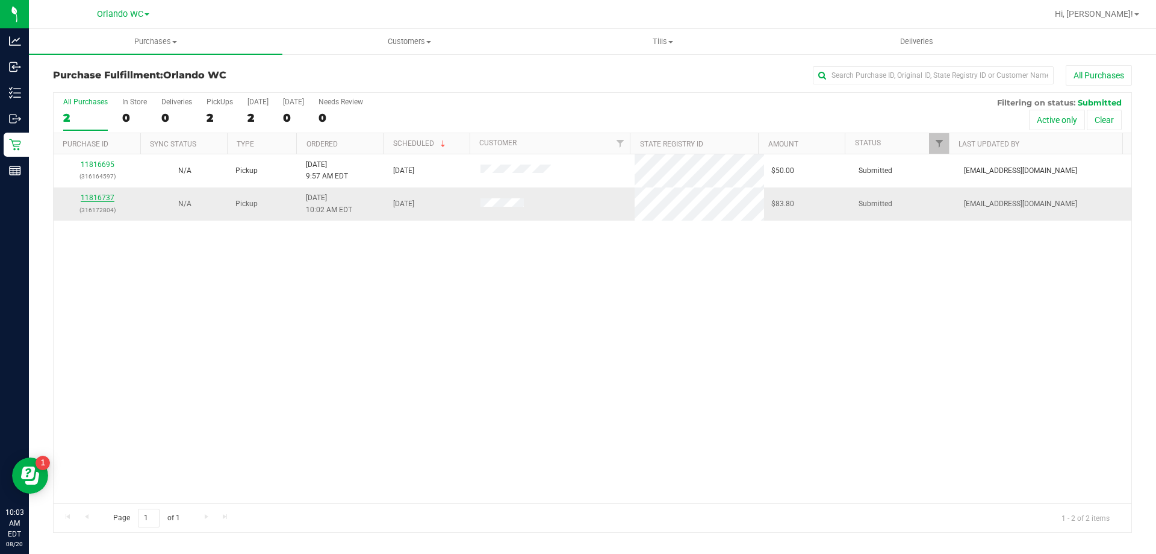
click at [94, 200] on link "11816737" at bounding box center [98, 197] width 34 height 8
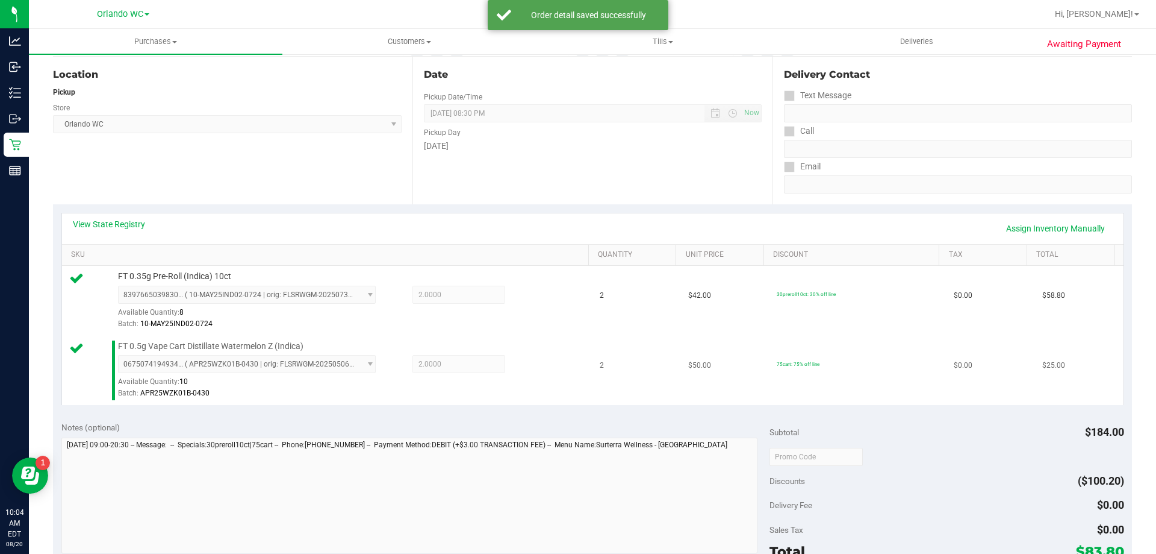
scroll to position [301, 0]
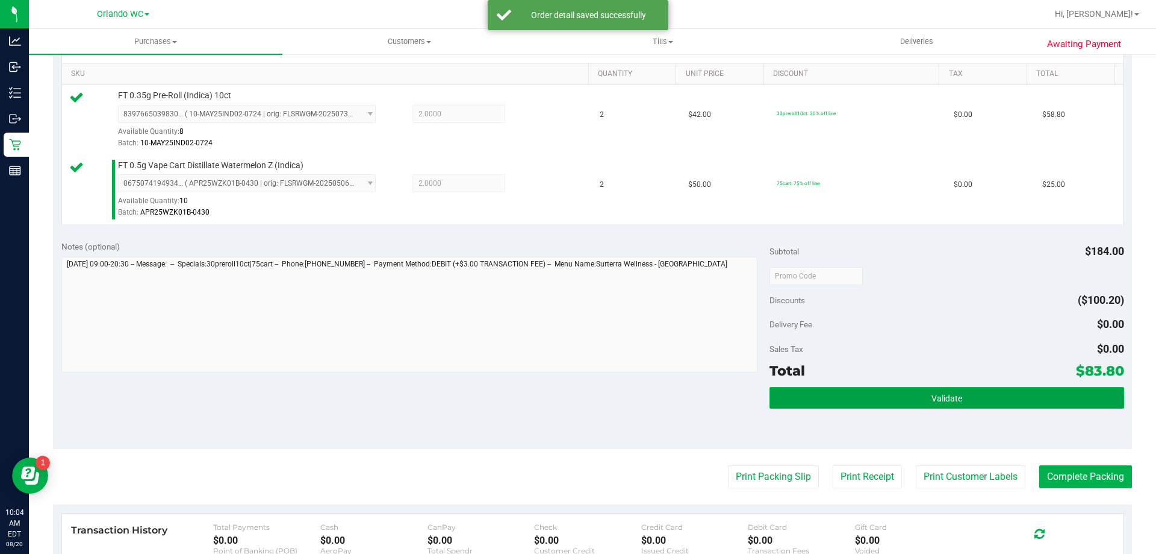
click at [954, 390] on button "Validate" at bounding box center [947, 398] width 354 height 22
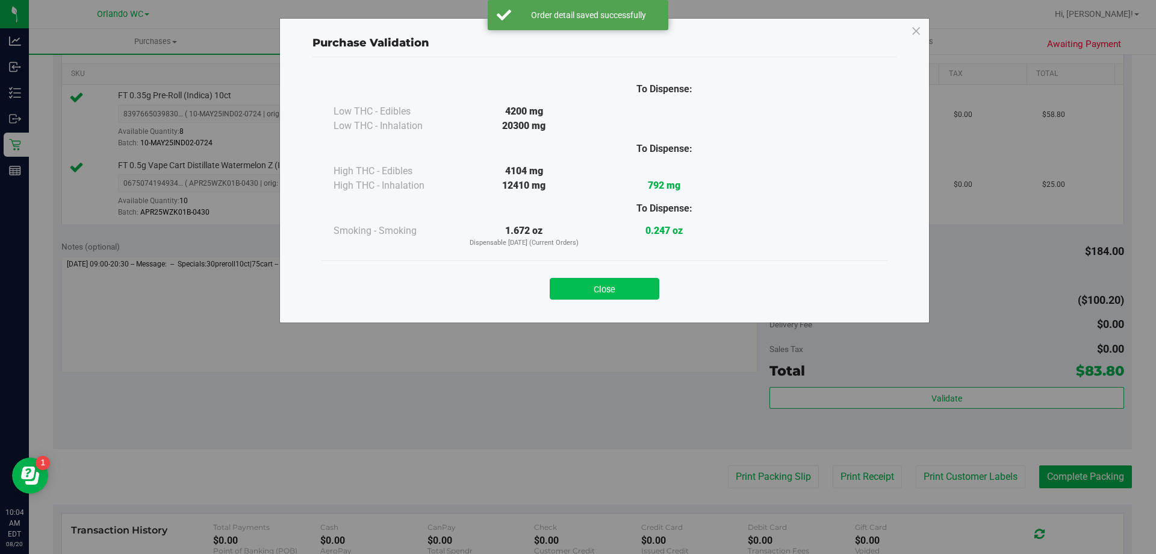
click at [622, 293] on button "Close" at bounding box center [605, 289] width 110 height 22
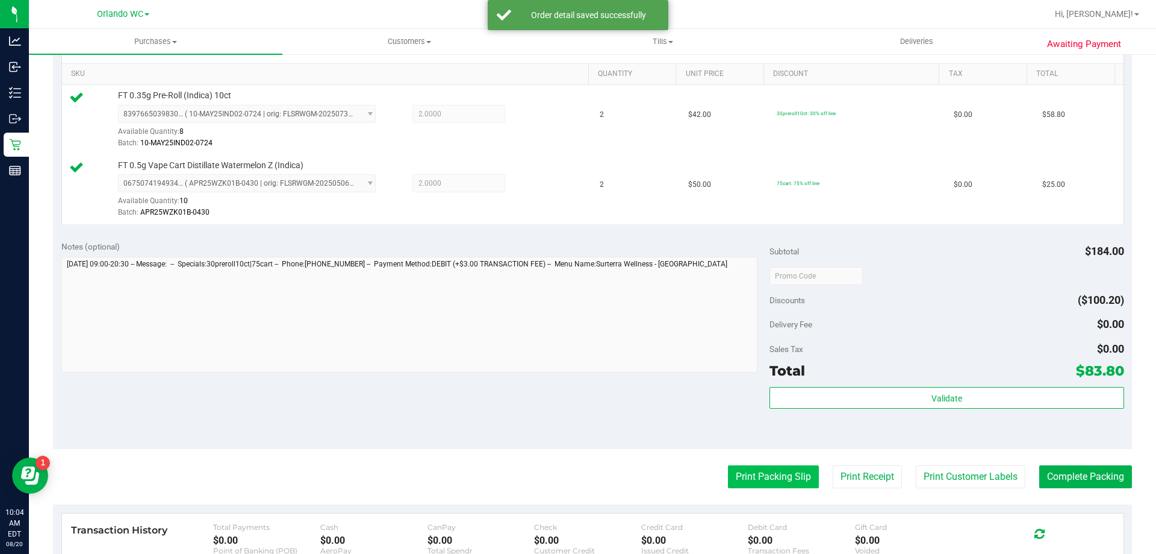
click at [757, 478] on button "Print Packing Slip" at bounding box center [773, 476] width 91 height 23
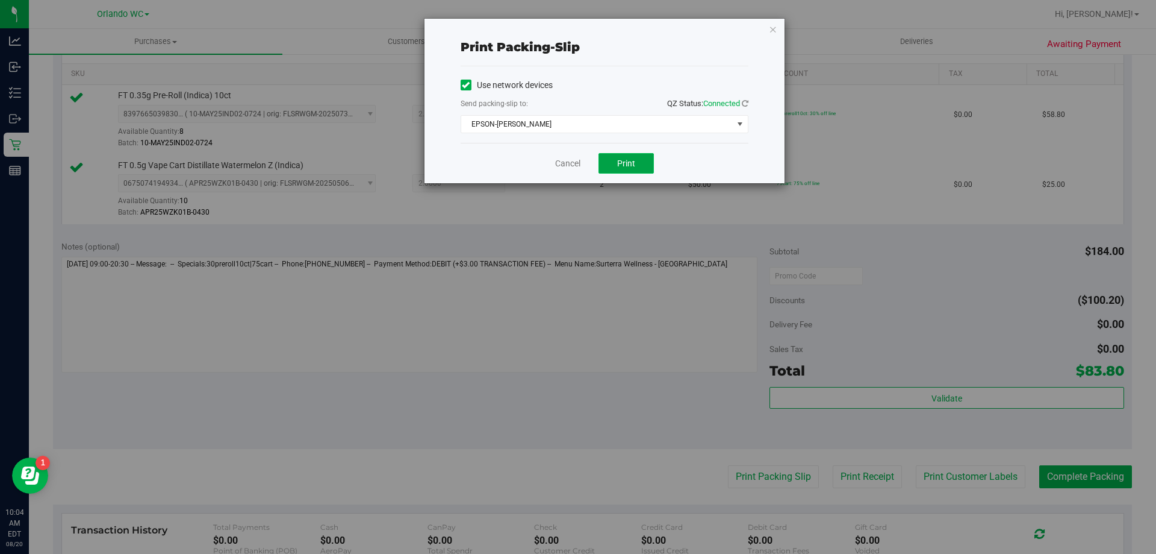
click at [635, 159] on button "Print" at bounding box center [626, 163] width 55 height 20
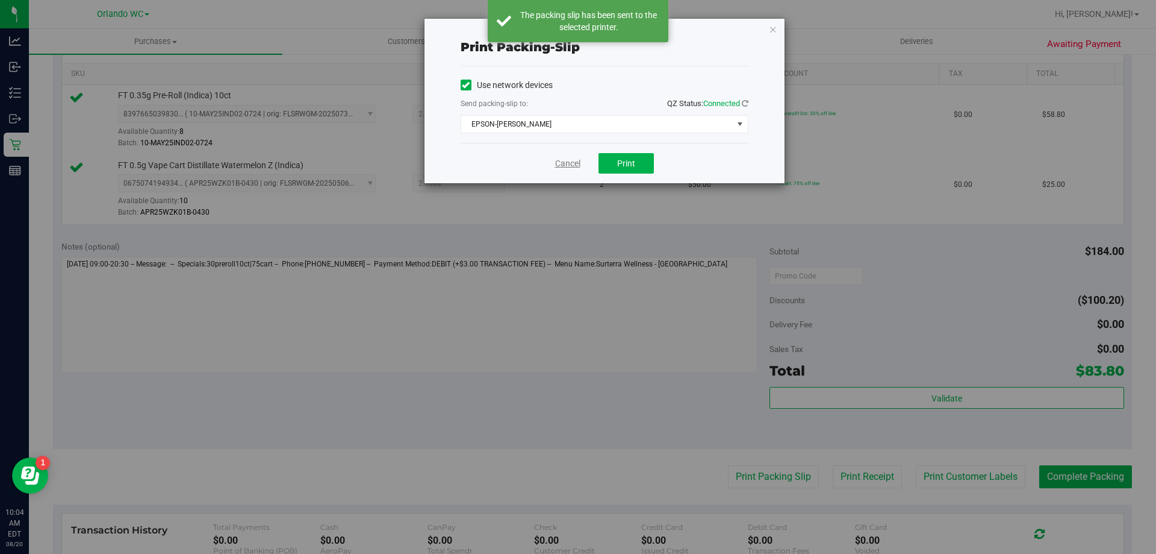
click at [571, 164] on link "Cancel" at bounding box center [567, 163] width 25 height 13
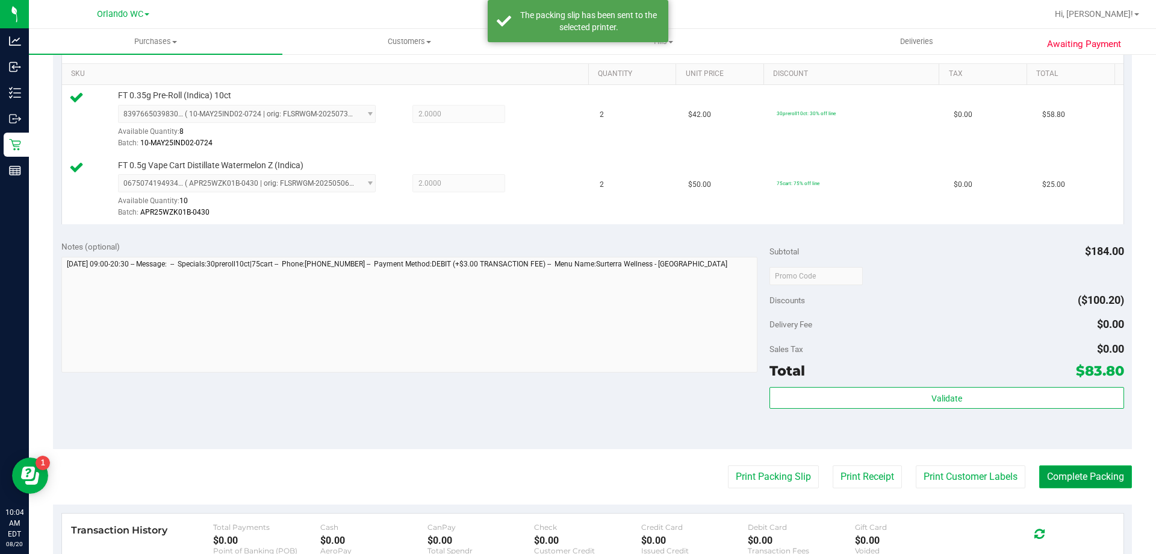
click at [1091, 477] on button "Complete Packing" at bounding box center [1086, 476] width 93 height 23
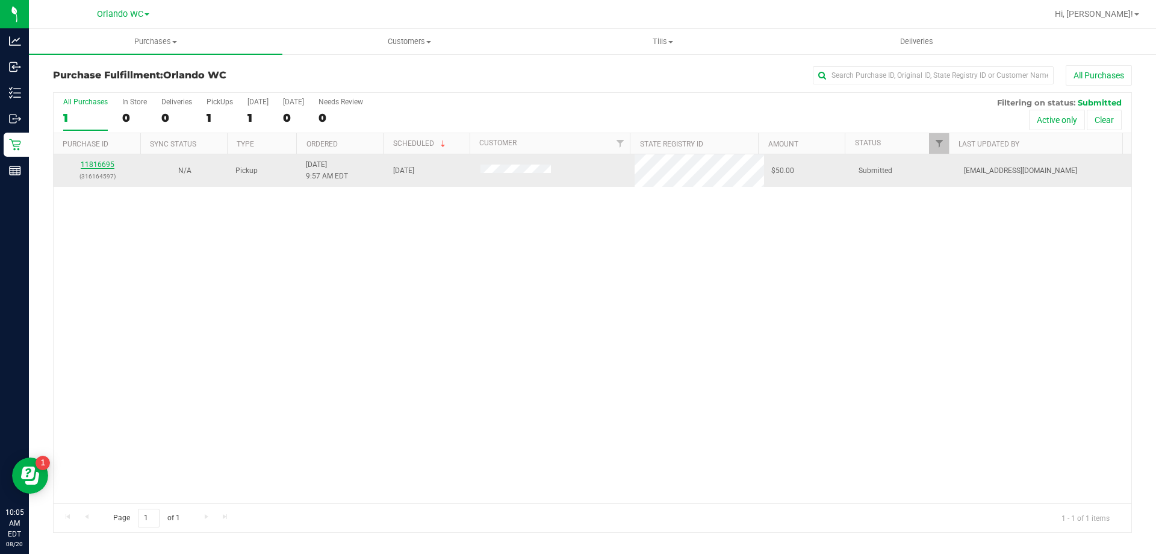
click at [94, 166] on link "11816695" at bounding box center [98, 164] width 34 height 8
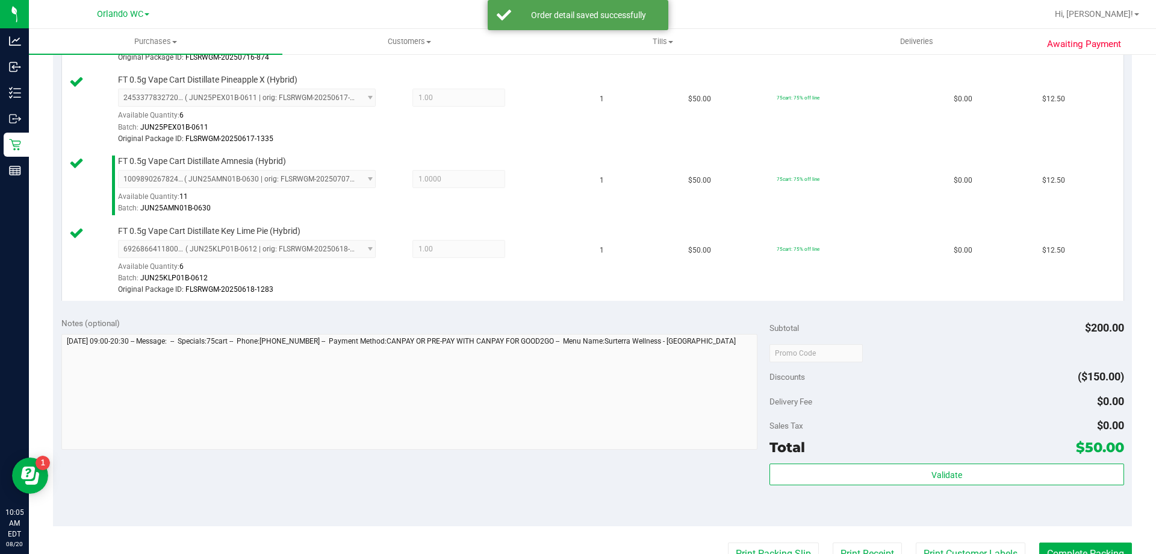
scroll to position [467, 0]
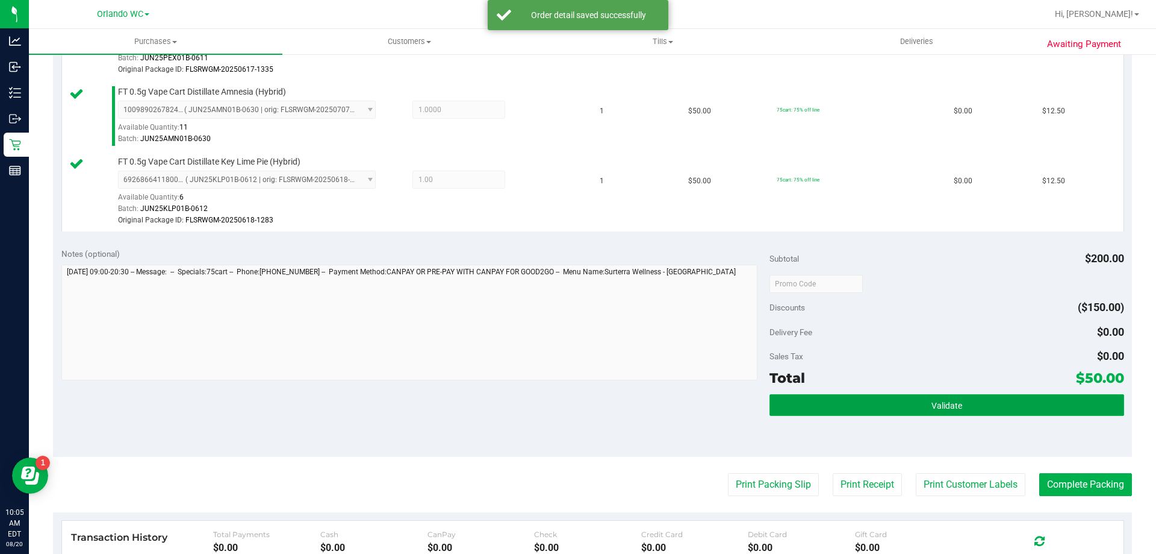
click at [967, 400] on button "Validate" at bounding box center [947, 405] width 354 height 22
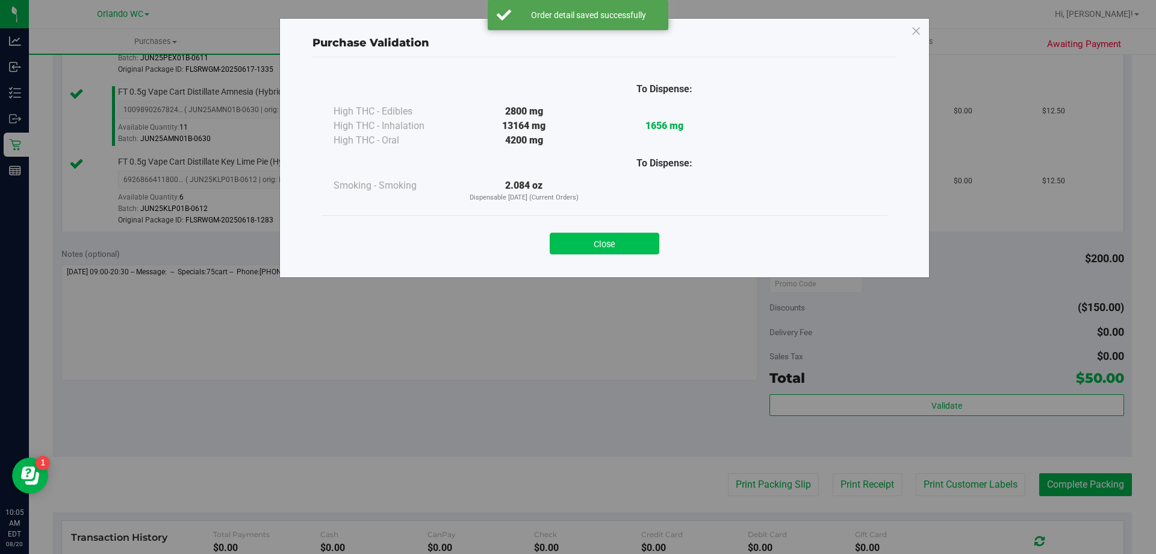
click at [632, 243] on button "Close" at bounding box center [605, 243] width 110 height 22
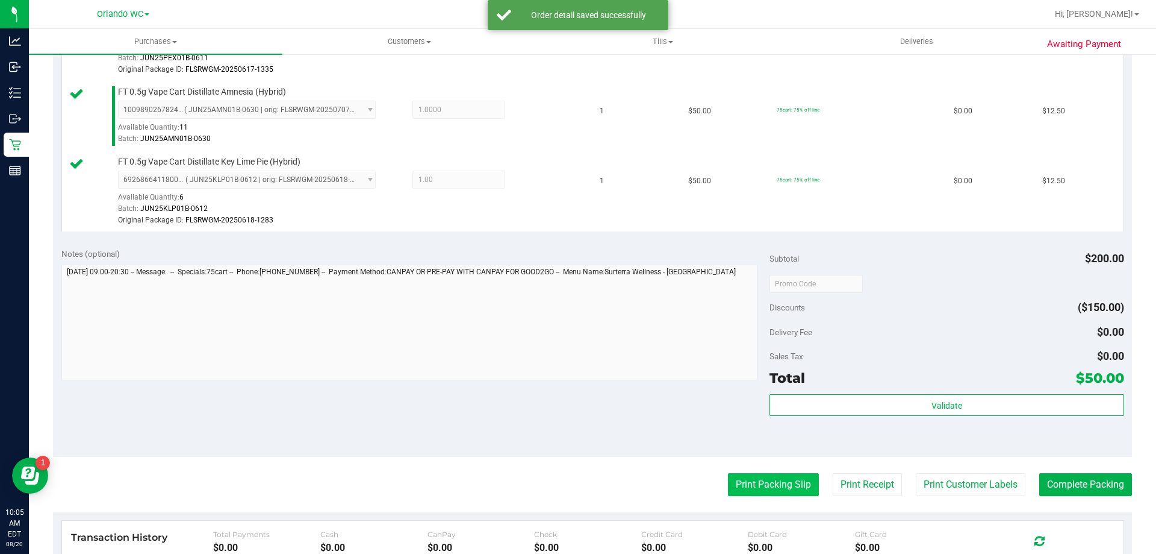
click at [758, 488] on button "Print Packing Slip" at bounding box center [773, 484] width 91 height 23
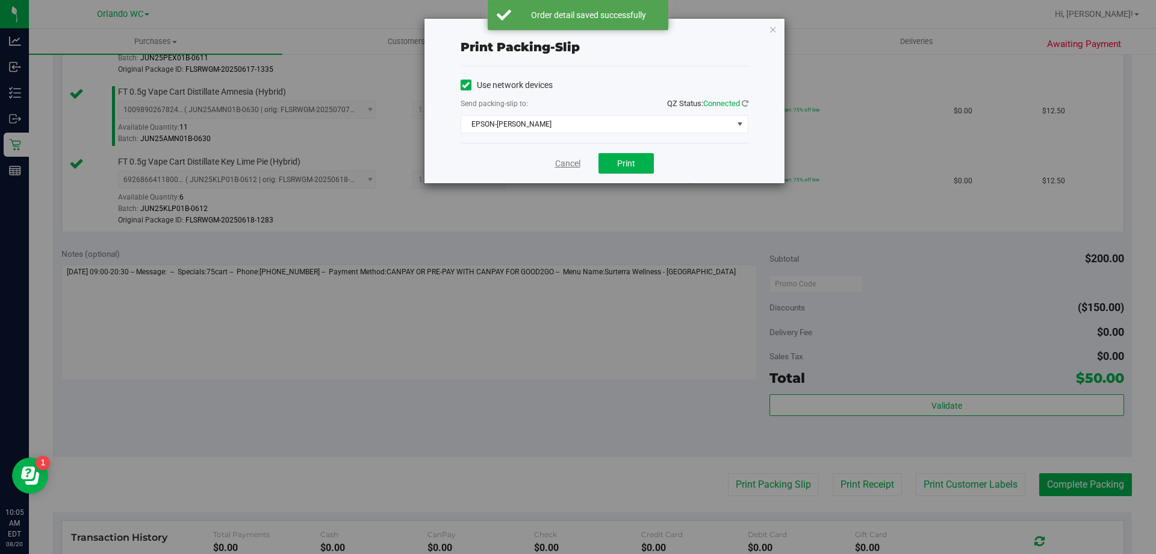
click at [573, 166] on link "Cancel" at bounding box center [567, 163] width 25 height 13
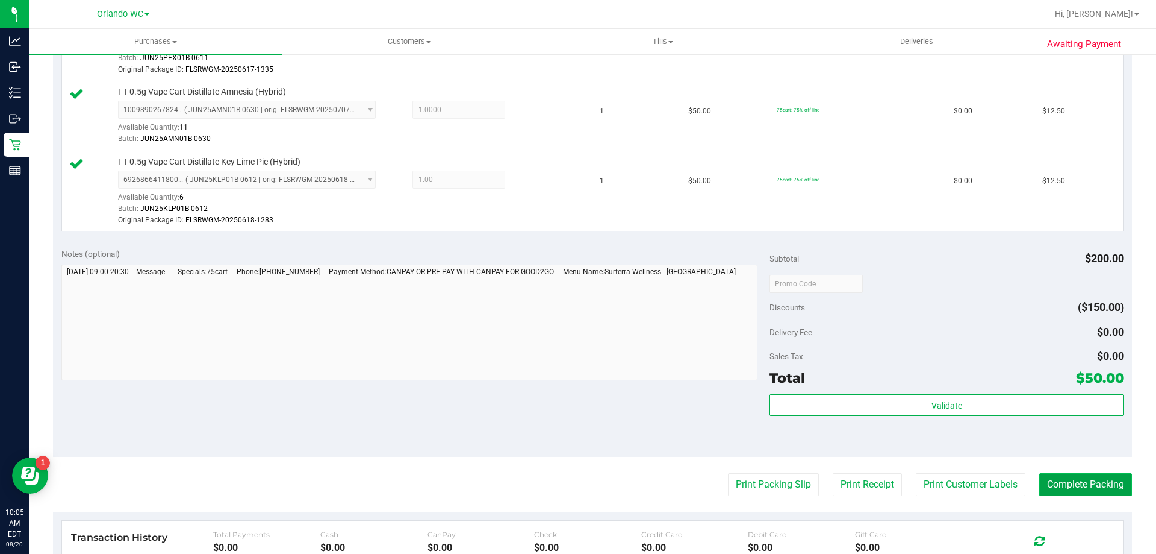
click at [1091, 485] on button "Complete Packing" at bounding box center [1086, 484] width 93 height 23
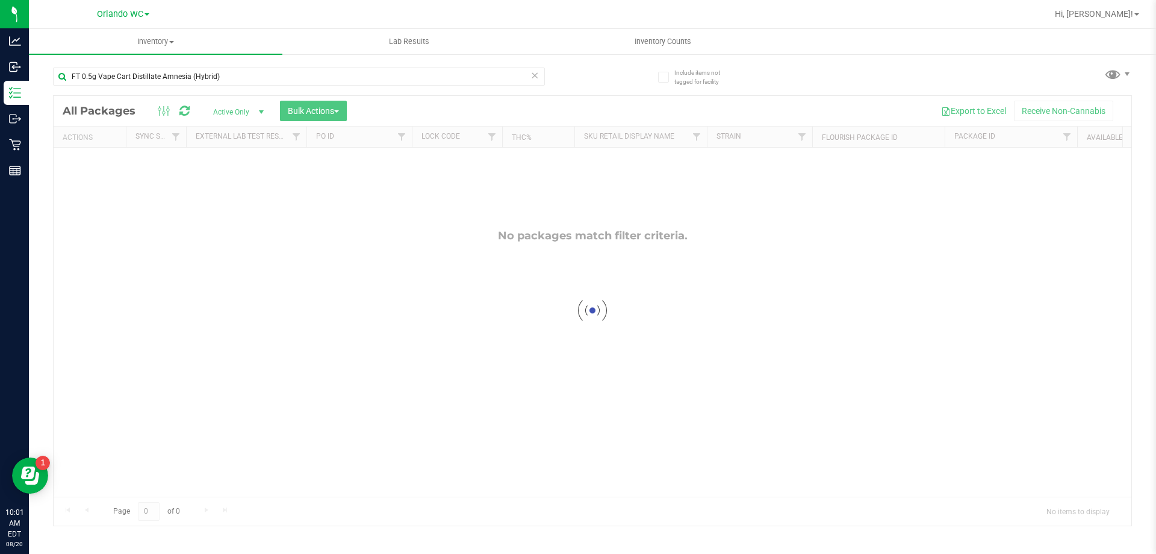
type input "FT 0.5g Vape Cart Distillate Amnesia (Hybrid)"
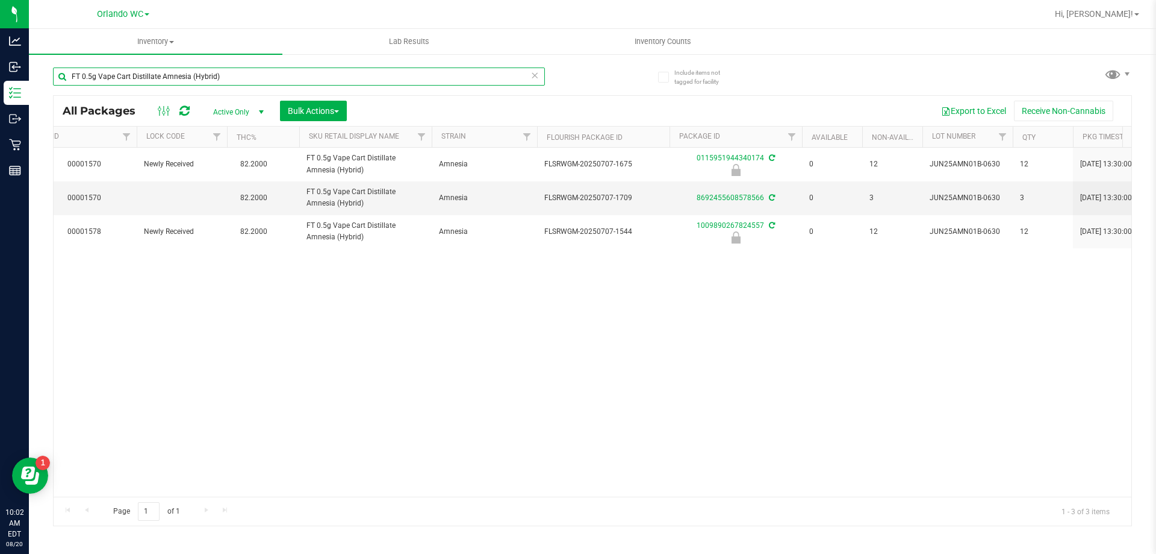
scroll to position [0, 295]
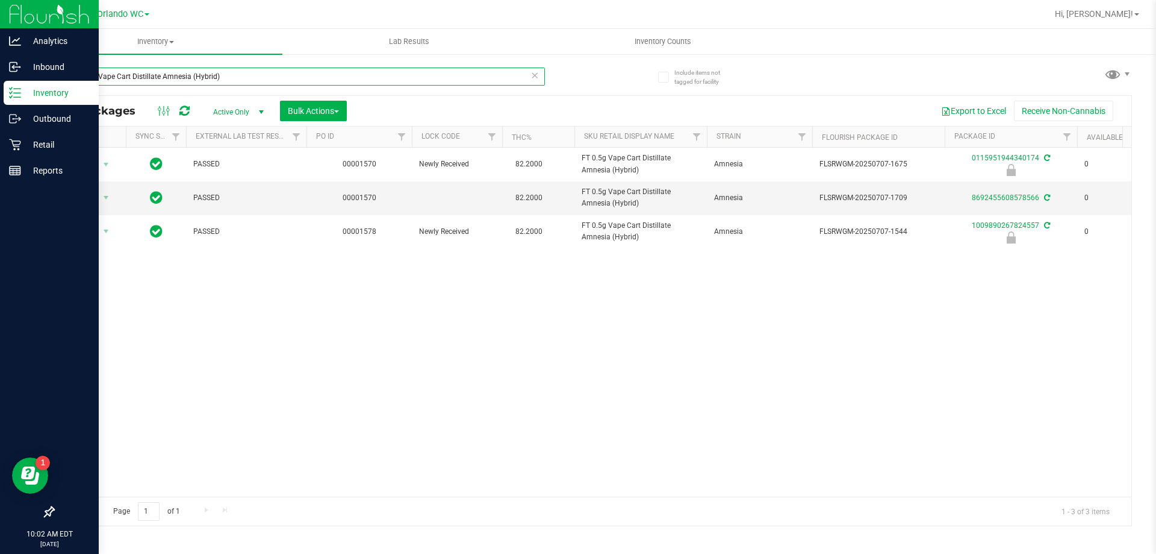
drag, startPoint x: 237, startPoint y: 77, endPoint x: 0, endPoint y: 96, distance: 237.4
click at [21, 97] on div "Analytics Inbound Inventory Outbound Retail Reports 10:02 AM EDT 08/20/2025 08/…" at bounding box center [578, 277] width 1156 height 554
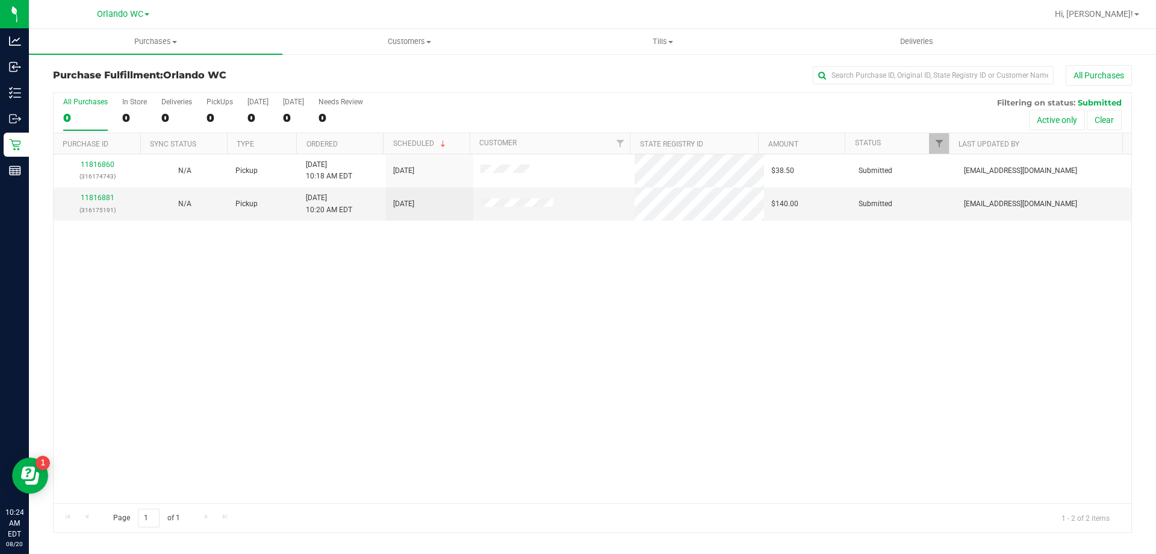
click at [371, 142] on th "Ordered" at bounding box center [339, 143] width 87 height 21
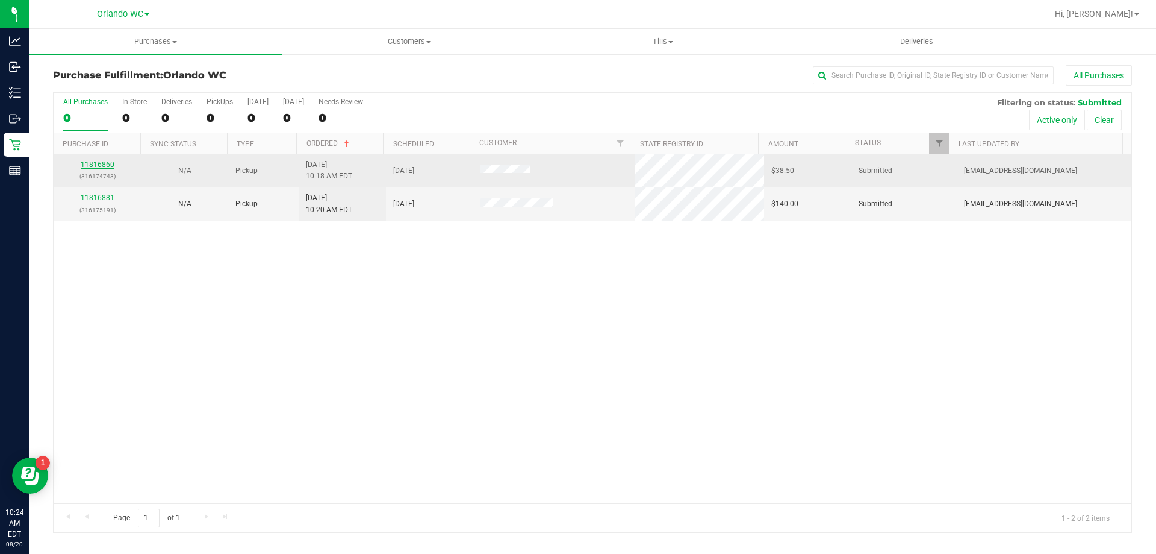
click at [87, 165] on link "11816860" at bounding box center [98, 164] width 34 height 8
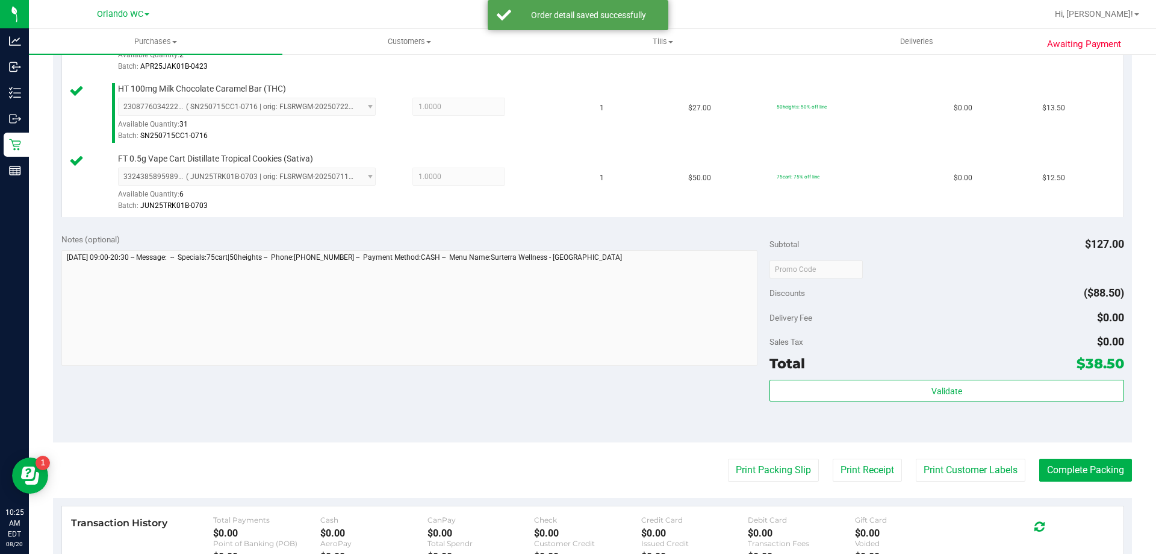
scroll to position [385, 0]
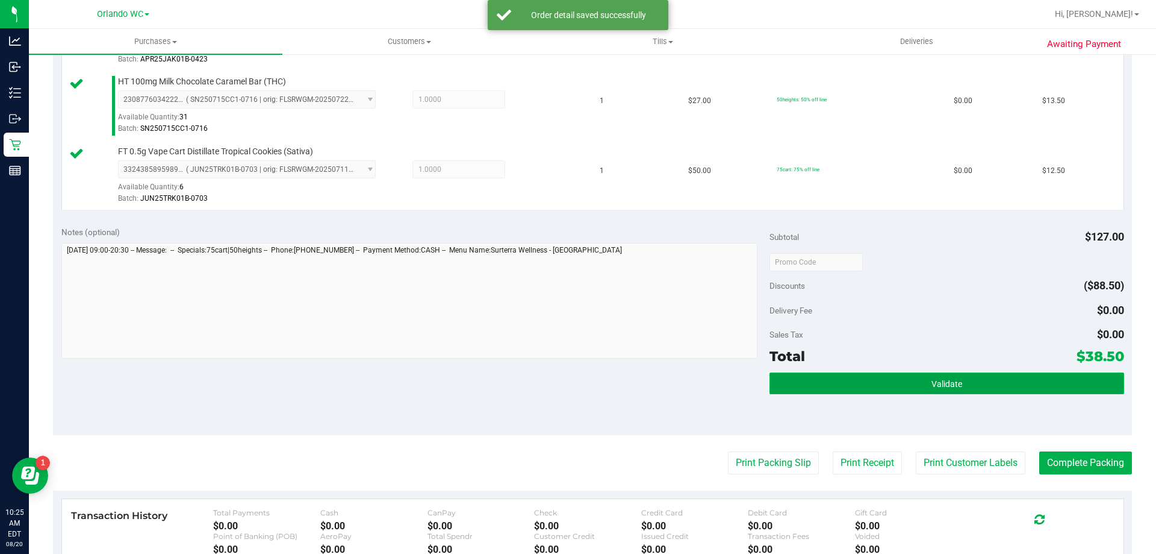
click at [946, 375] on button "Validate" at bounding box center [947, 383] width 354 height 22
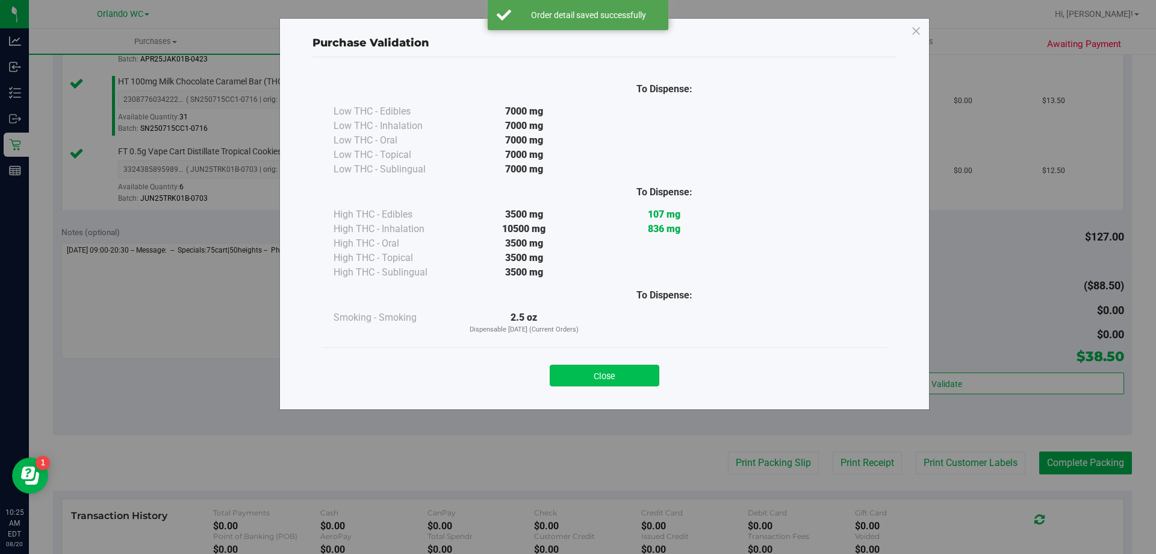
click at [605, 374] on button "Close" at bounding box center [605, 375] width 110 height 22
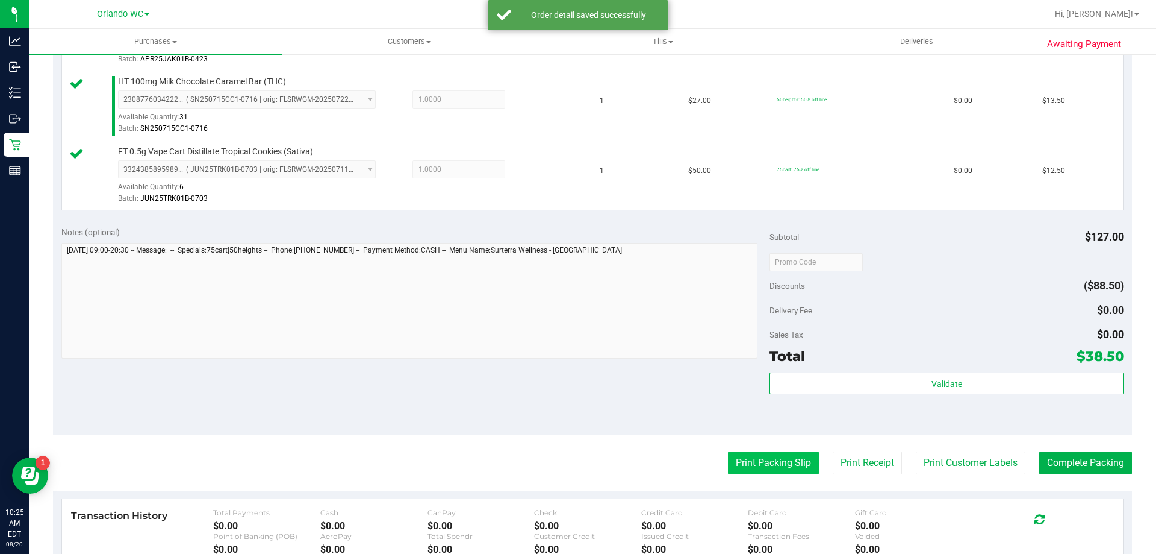
click at [755, 467] on button "Print Packing Slip" at bounding box center [773, 462] width 91 height 23
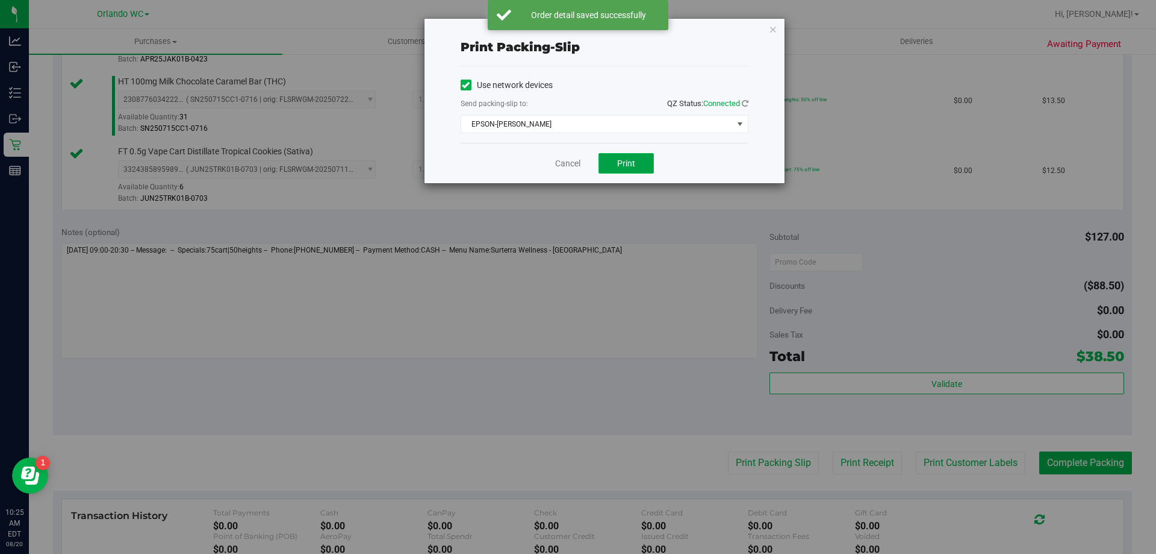
click at [611, 169] on button "Print" at bounding box center [626, 163] width 55 height 20
click at [572, 167] on link "Cancel" at bounding box center [567, 163] width 25 height 13
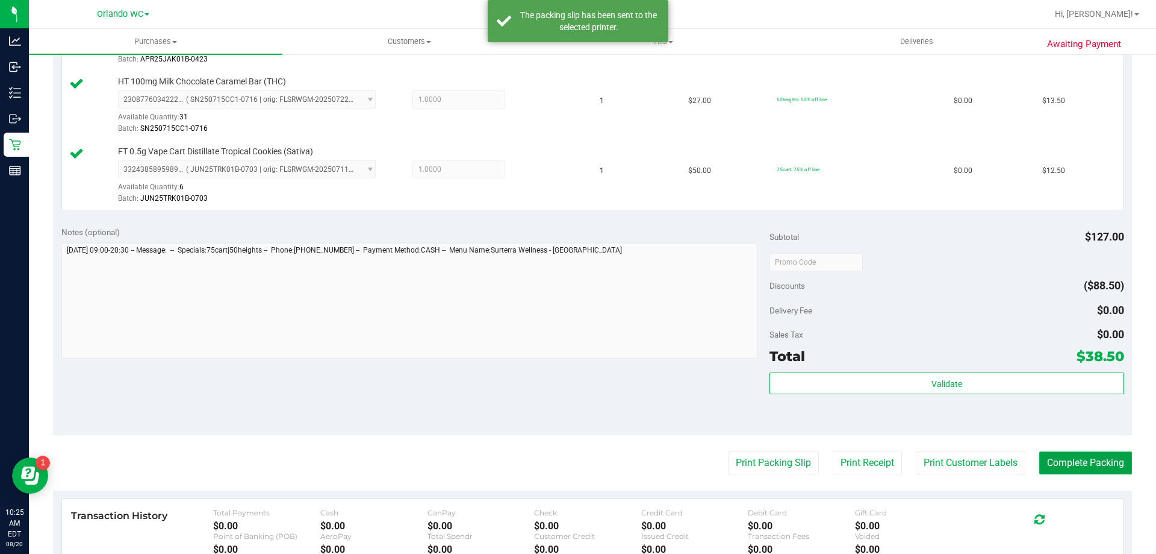
click at [1096, 452] on button "Complete Packing" at bounding box center [1086, 462] width 93 height 23
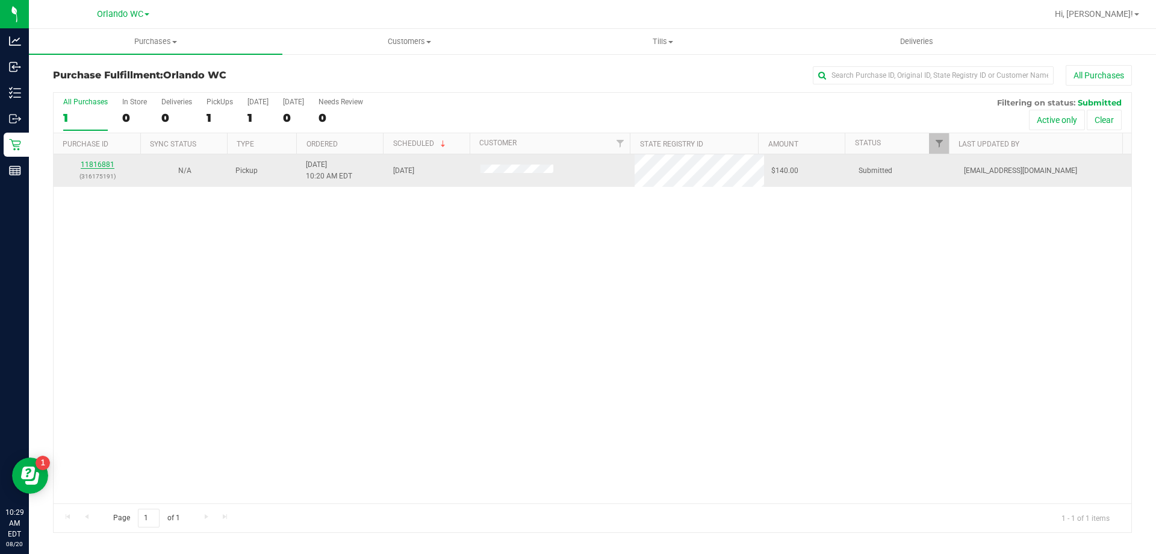
click at [106, 166] on link "11816881" at bounding box center [98, 164] width 34 height 8
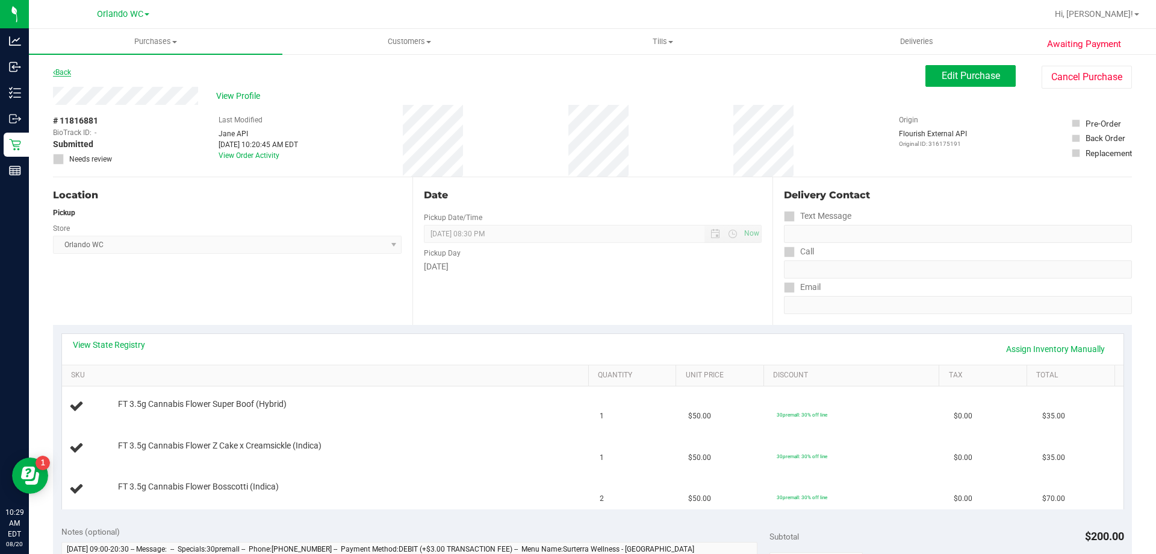
click at [66, 69] on link "Back" at bounding box center [62, 72] width 18 height 8
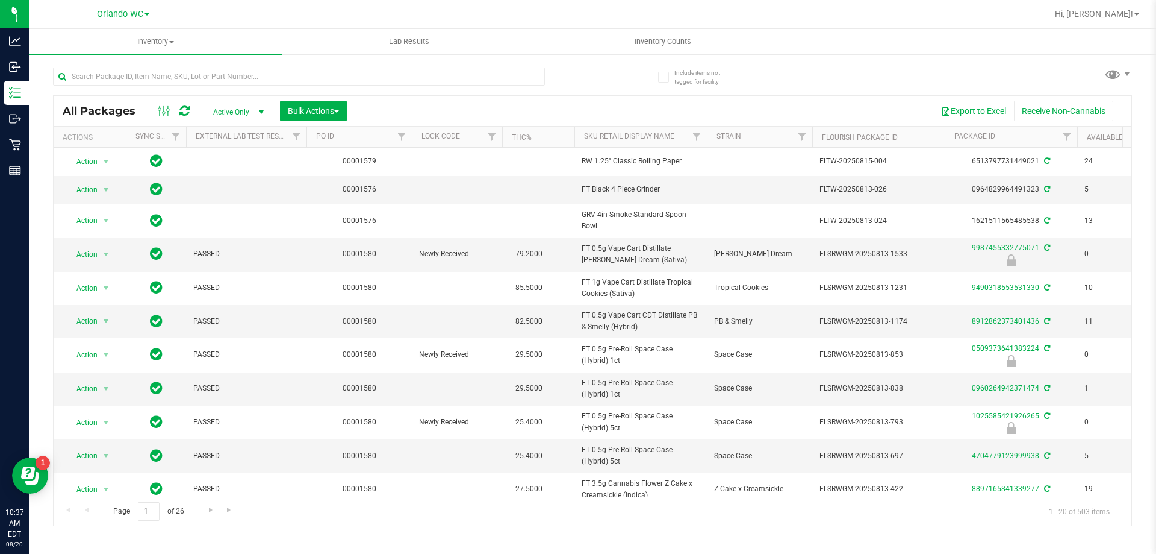
click at [890, 46] on ul "Inventory All packages All inventory Waste log Create inventory Lab Results Inv…" at bounding box center [607, 42] width 1156 height 26
click at [153, 82] on input "text" at bounding box center [299, 76] width 492 height 18
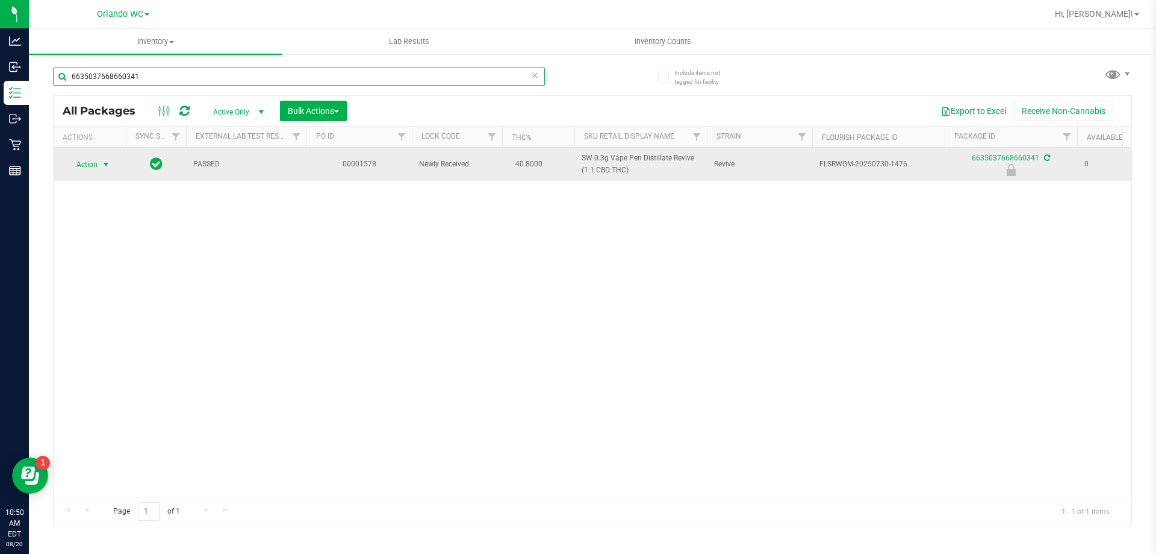
type input "6635037668660341"
click at [105, 161] on span "select" at bounding box center [106, 165] width 10 height 10
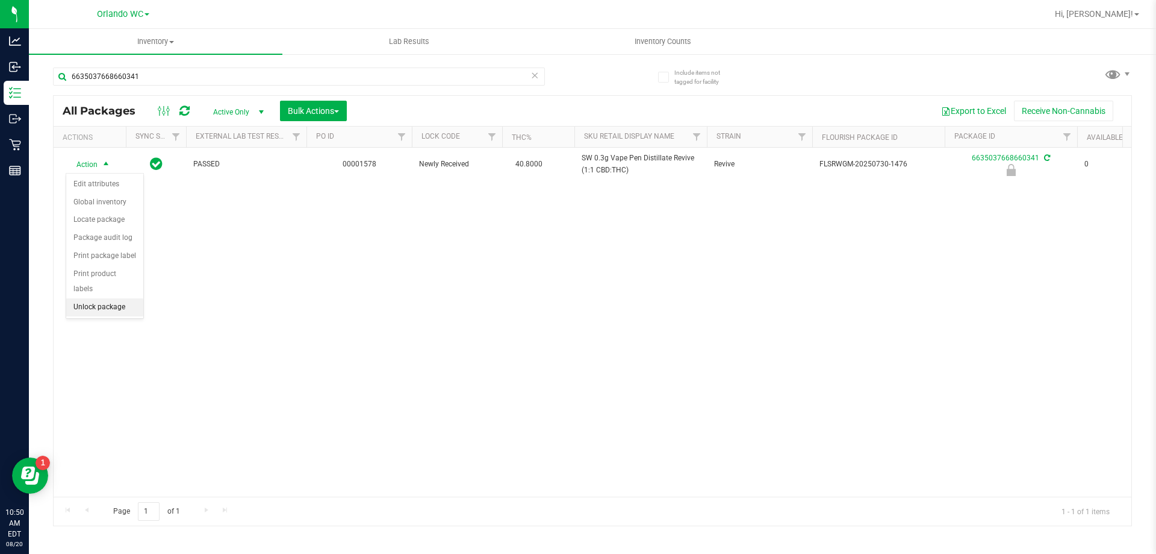
click at [123, 298] on li "Unlock package" at bounding box center [104, 307] width 77 height 18
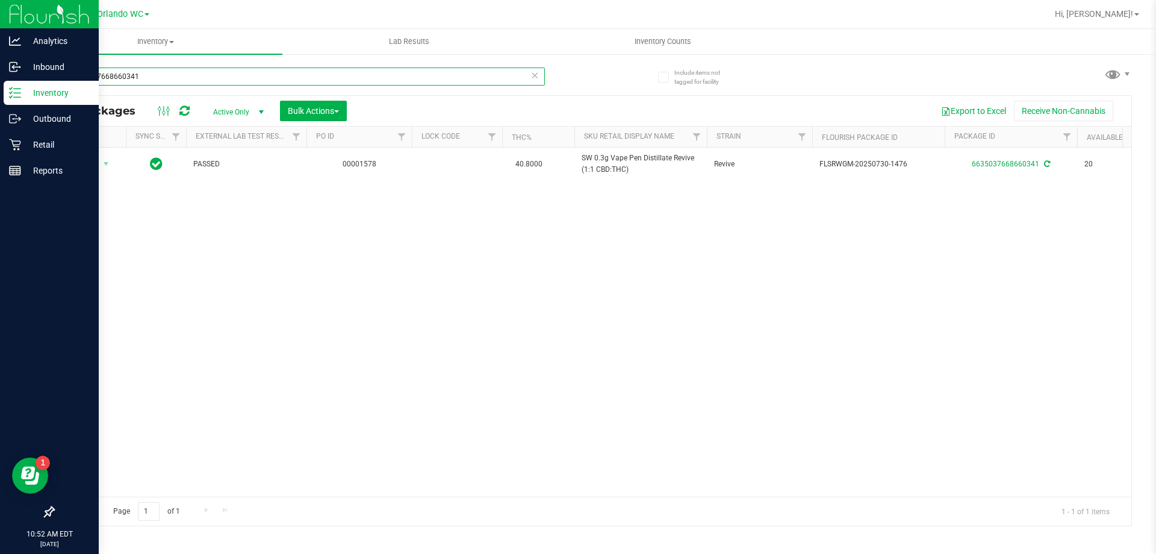
drag, startPoint x: 170, startPoint y: 75, endPoint x: 0, endPoint y: 94, distance: 170.9
click at [0, 94] on div "Analytics Inbound Inventory Outbound Retail Reports 10:52 AM EDT [DATE] 08/20 O…" at bounding box center [578, 277] width 1156 height 554
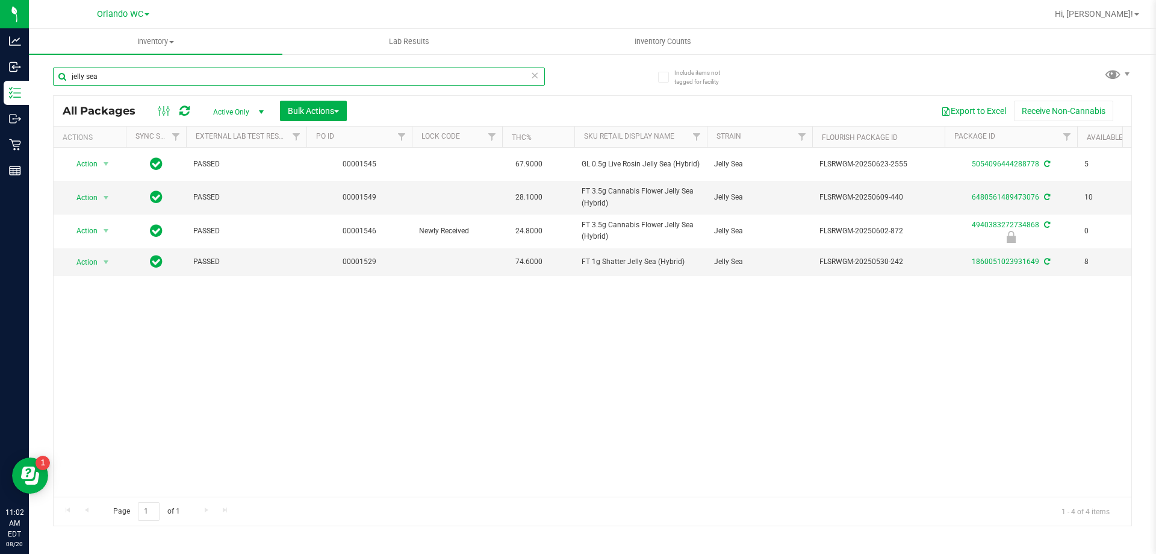
type input "jelly sea"
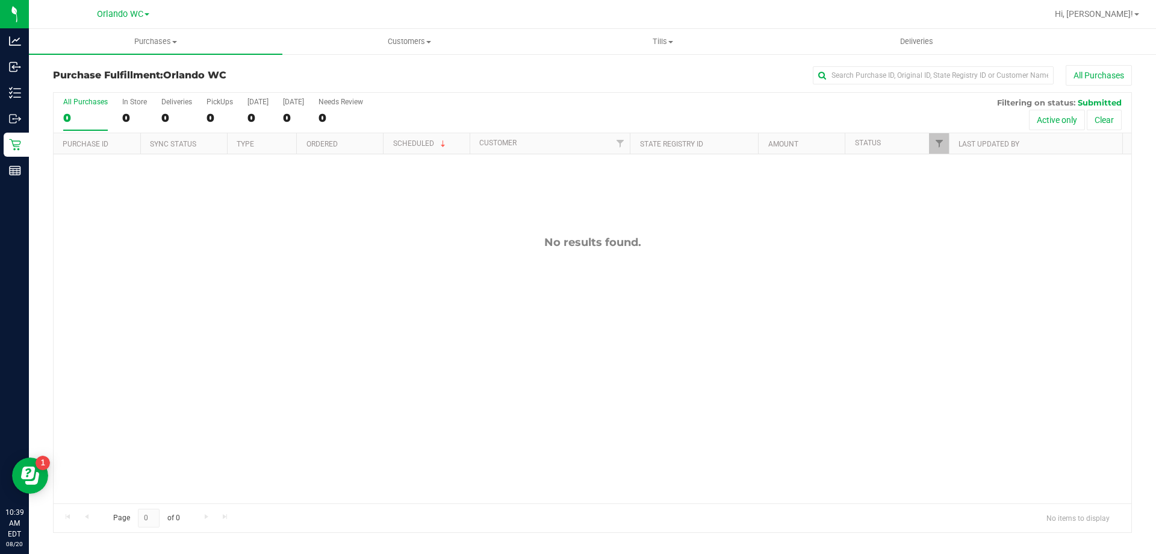
click at [738, 348] on div "No results found." at bounding box center [593, 369] width 1078 height 430
click at [681, 284] on div "No results found." at bounding box center [593, 369] width 1078 height 430
click at [99, 167] on link "11817023" at bounding box center [98, 164] width 34 height 8
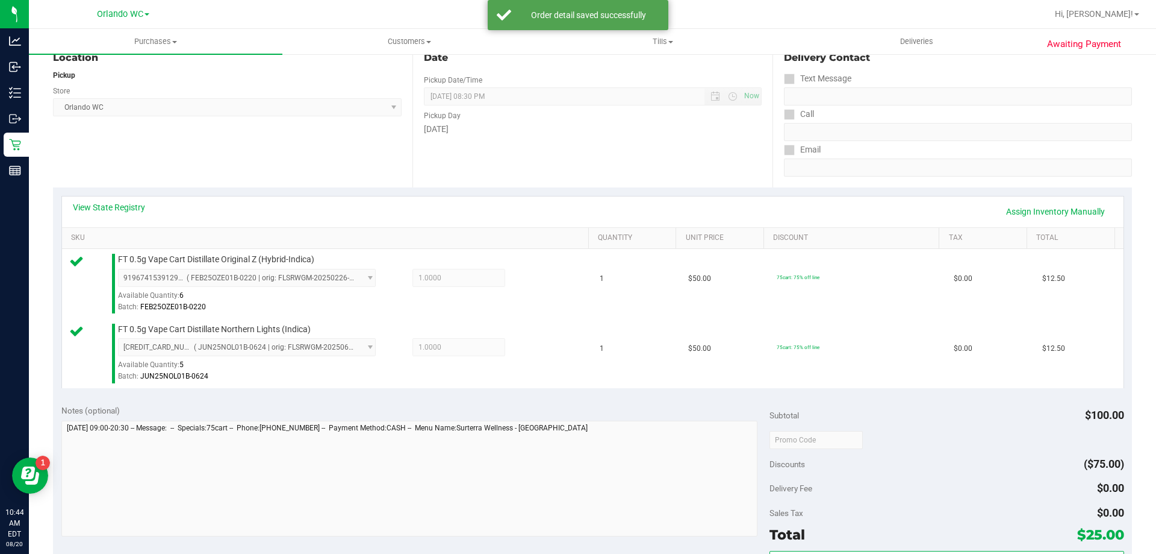
scroll to position [181, 0]
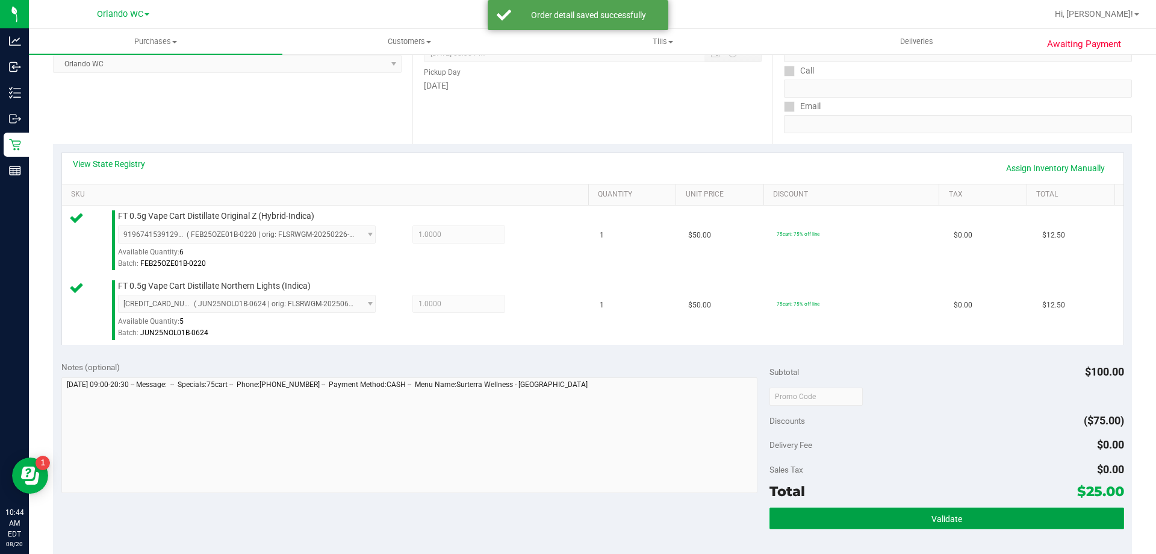
click at [1005, 523] on button "Validate" at bounding box center [947, 518] width 354 height 22
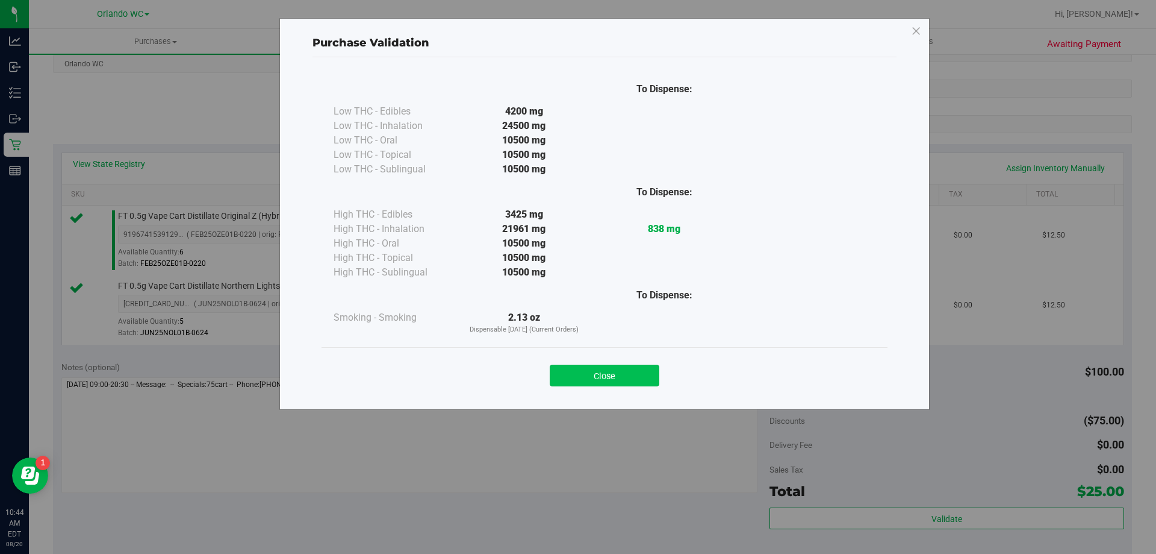
click at [559, 377] on button "Close" at bounding box center [605, 375] width 110 height 22
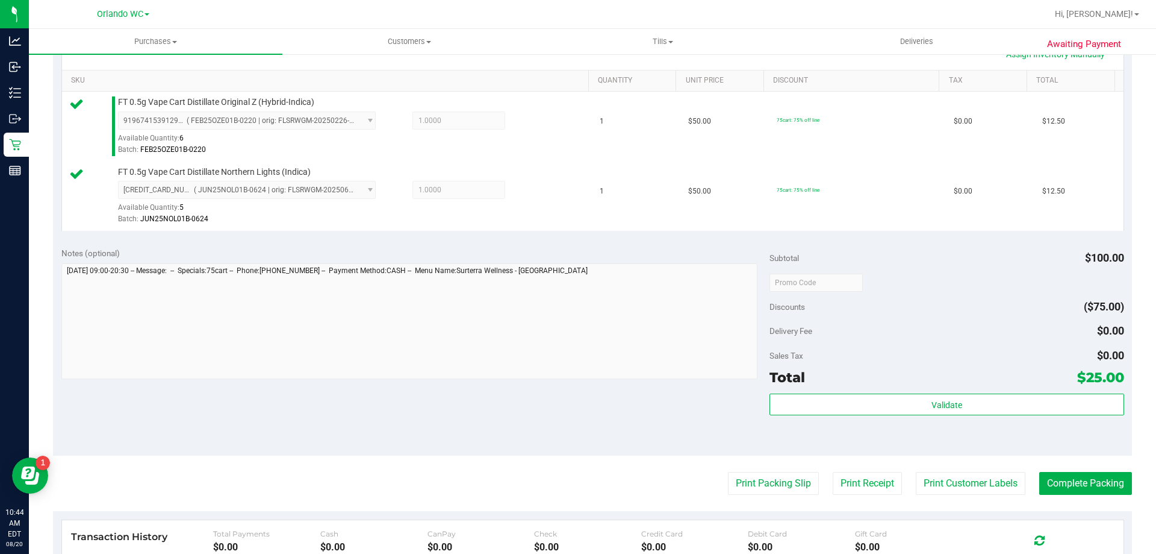
scroll to position [361, 0]
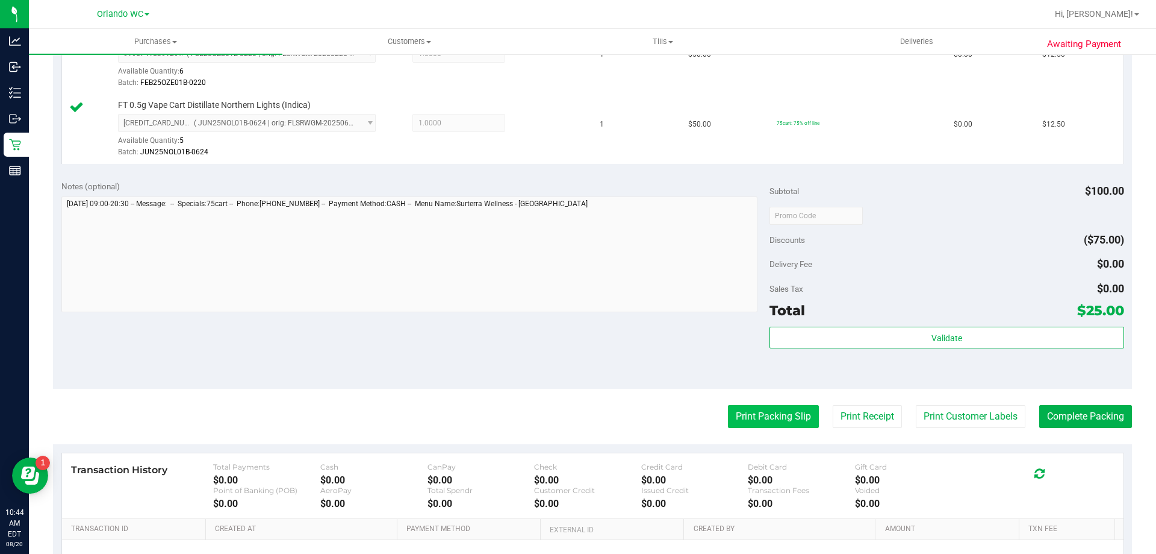
click at [759, 415] on button "Print Packing Slip" at bounding box center [773, 416] width 91 height 23
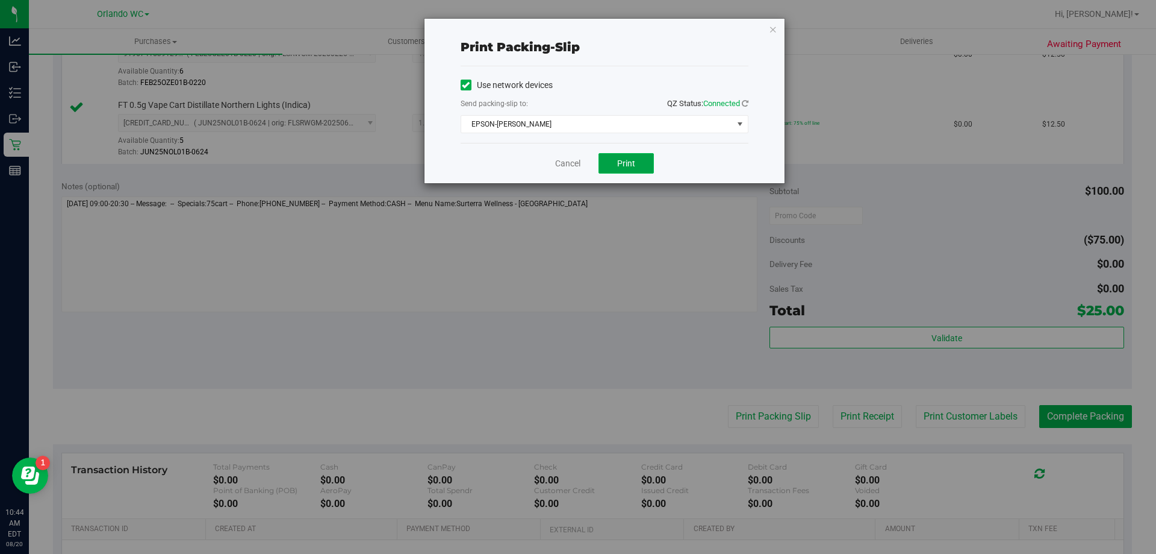
click at [631, 165] on span "Print" at bounding box center [626, 163] width 18 height 10
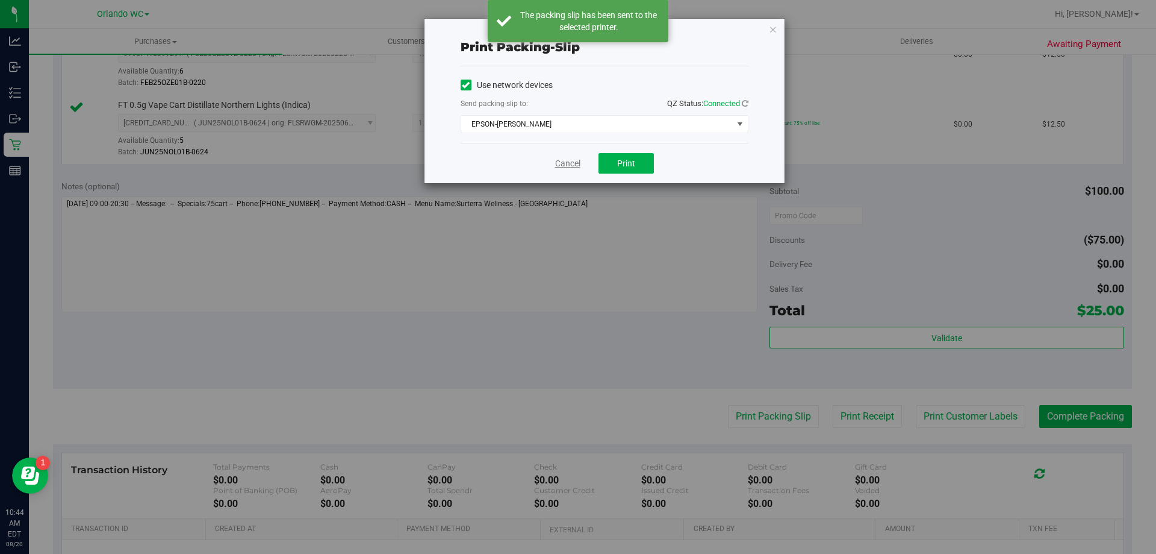
click at [568, 162] on link "Cancel" at bounding box center [567, 163] width 25 height 13
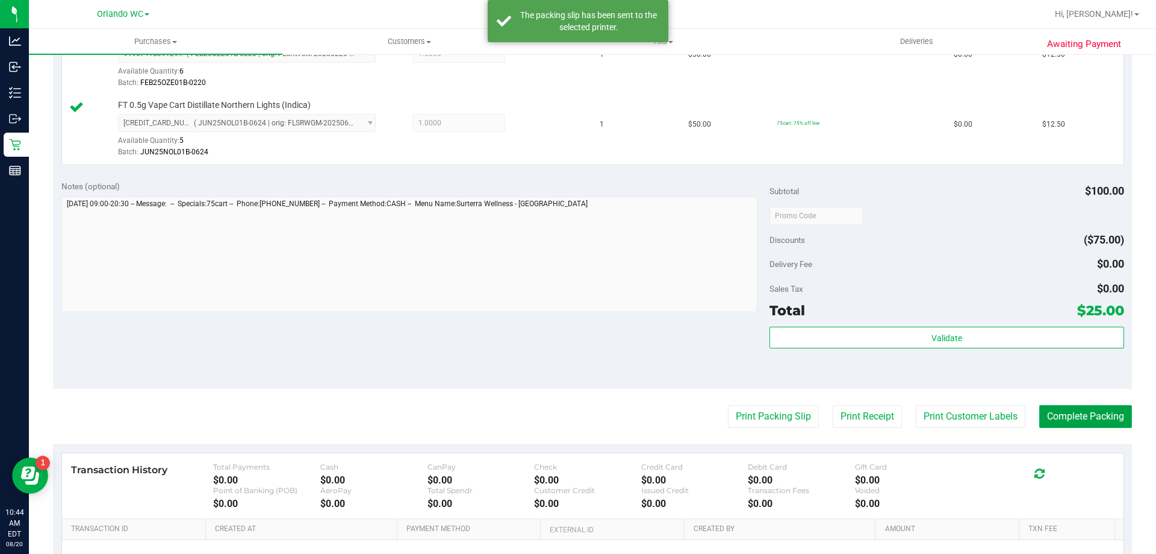
click at [1075, 420] on button "Complete Packing" at bounding box center [1086, 416] width 93 height 23
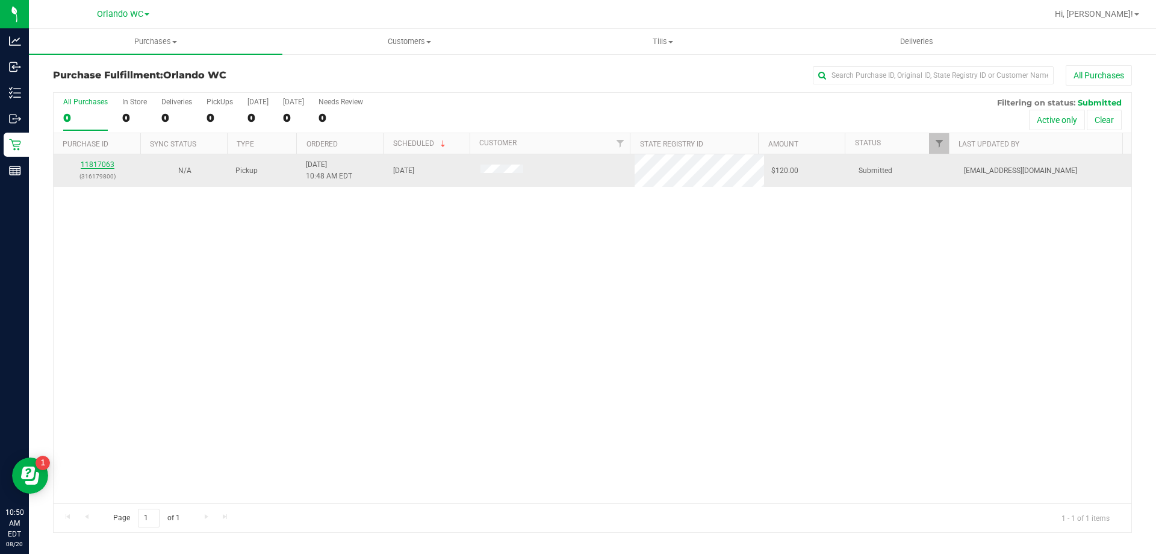
click at [95, 163] on link "11817063" at bounding box center [98, 164] width 34 height 8
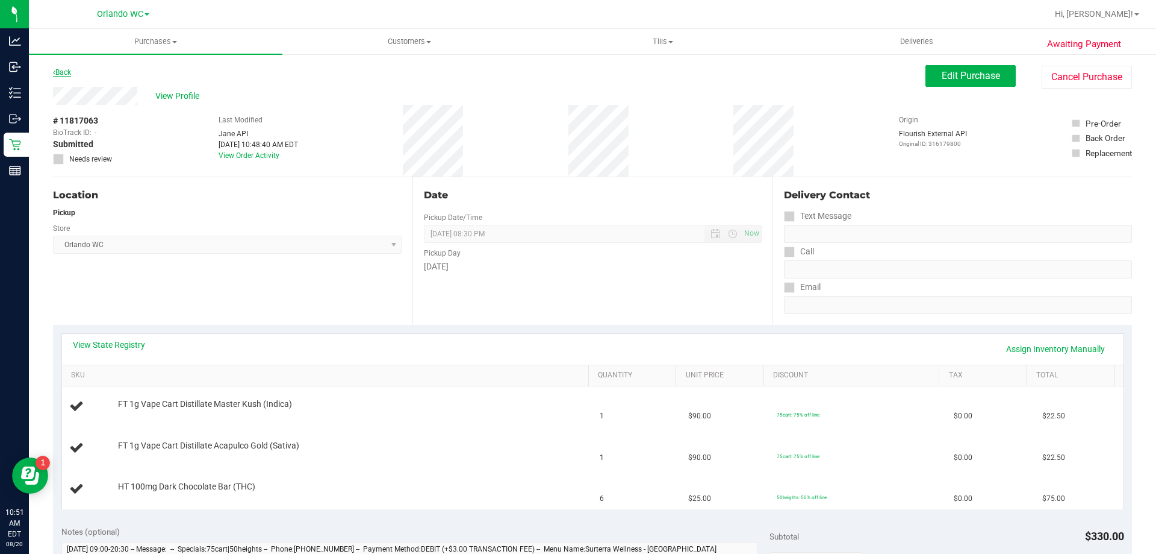
click at [64, 75] on link "Back" at bounding box center [62, 72] width 18 height 8
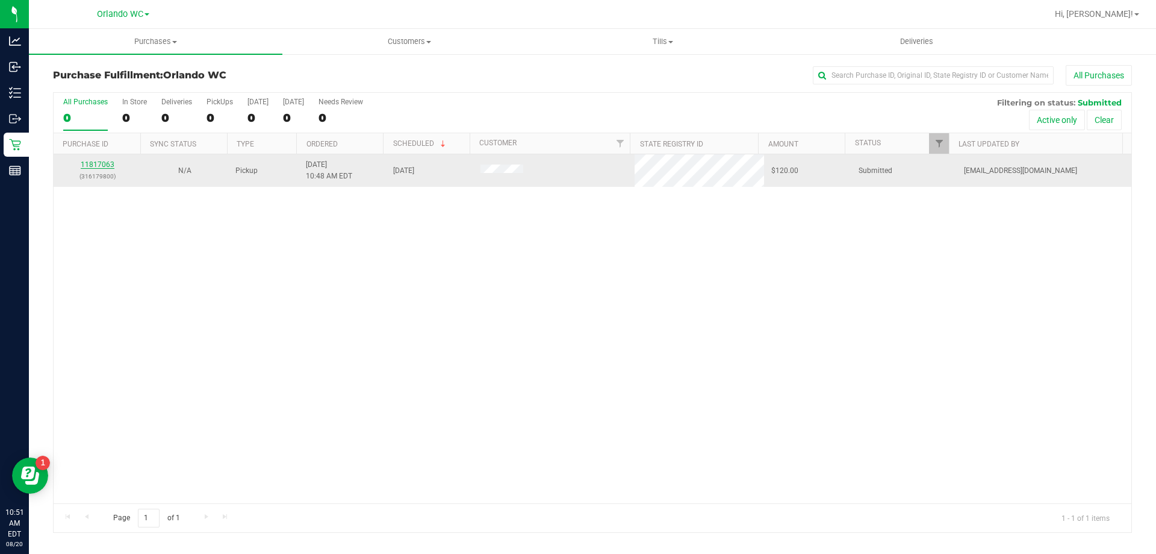
click at [109, 163] on link "11817063" at bounding box center [98, 164] width 34 height 8
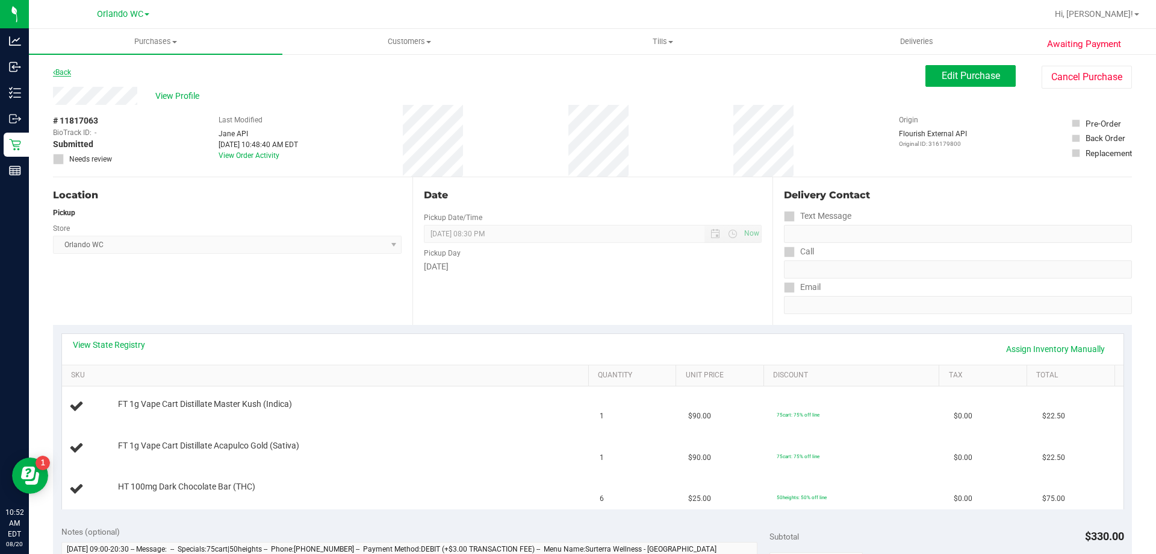
click at [55, 72] on link "Back" at bounding box center [62, 72] width 18 height 8
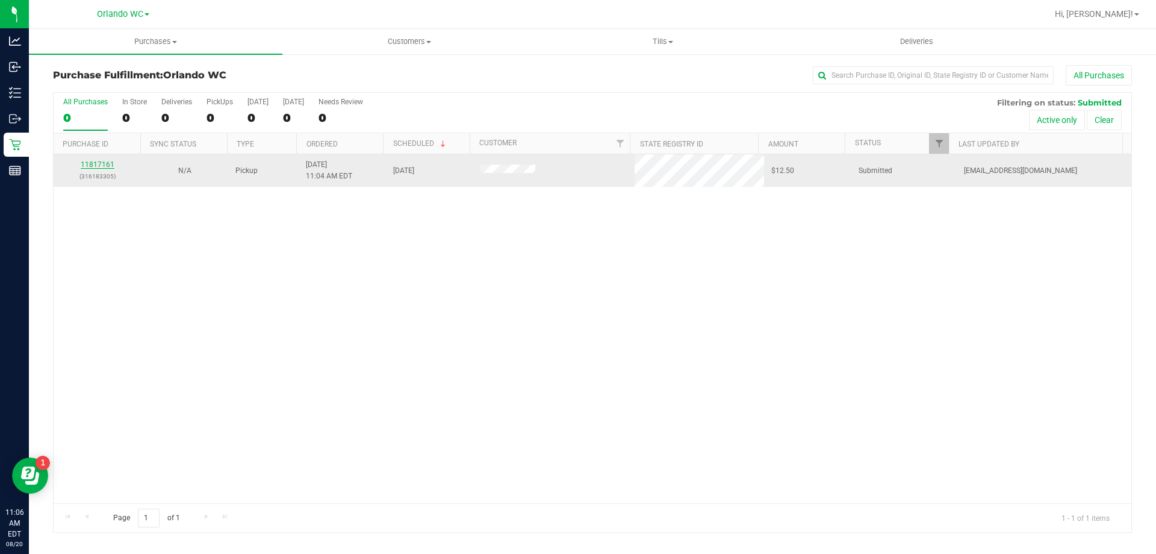
click at [87, 161] on link "11817161" at bounding box center [98, 164] width 34 height 8
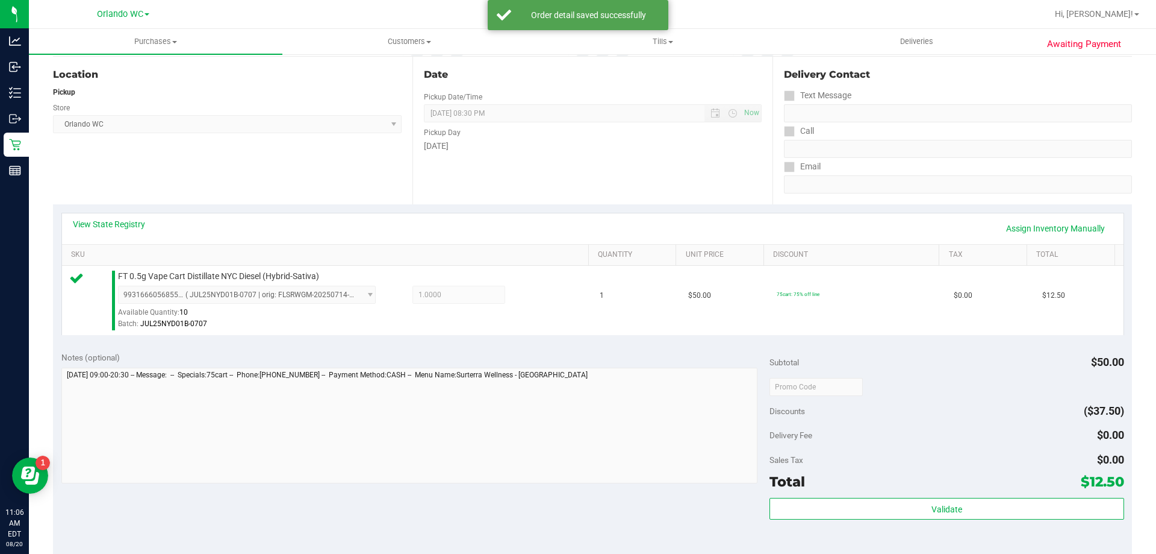
scroll to position [241, 0]
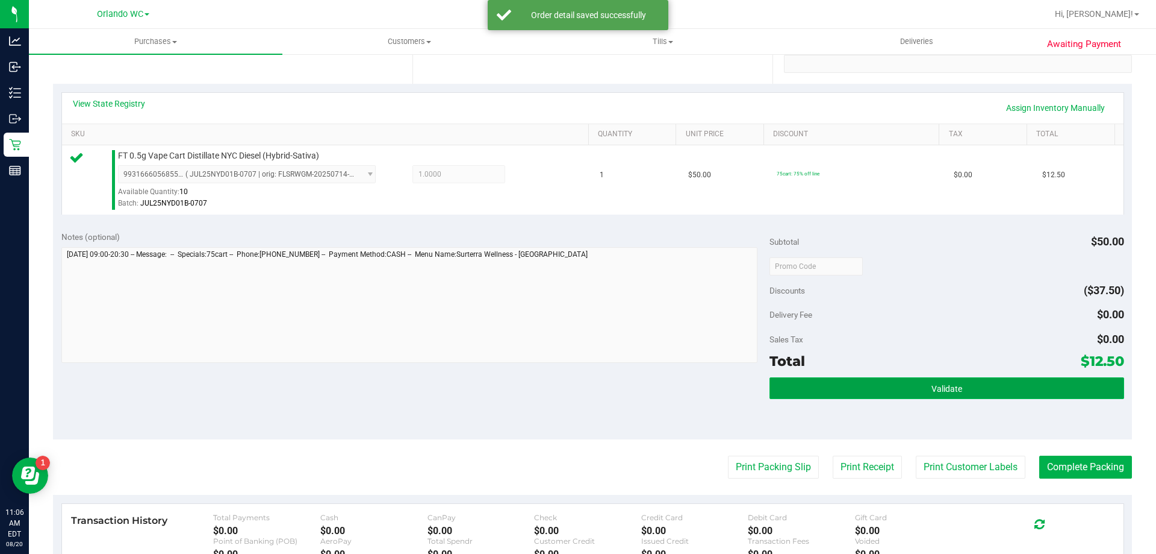
click at [865, 389] on button "Validate" at bounding box center [947, 388] width 354 height 22
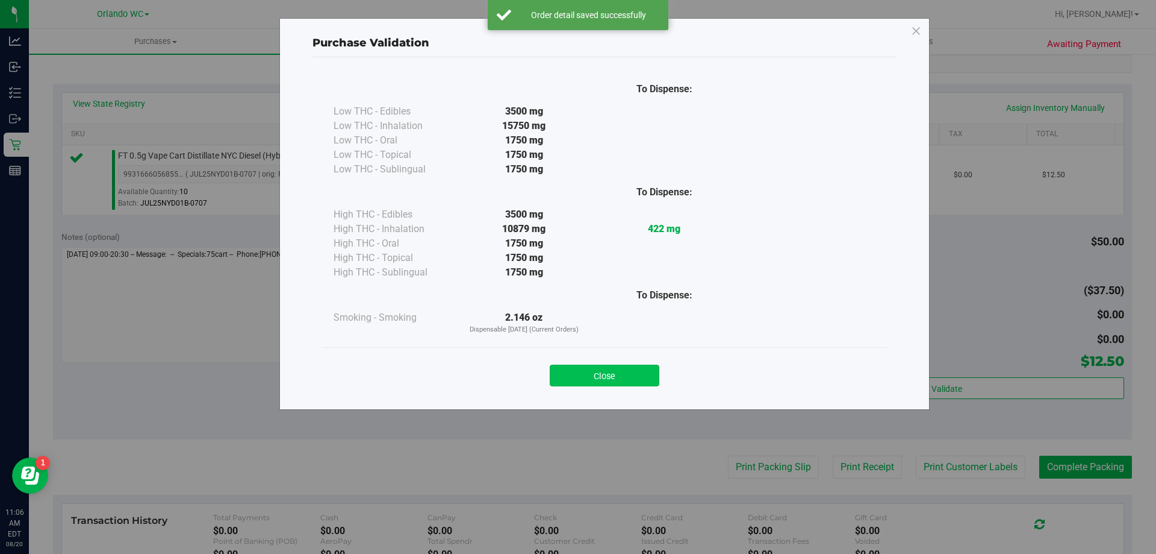
click at [616, 375] on button "Close" at bounding box center [605, 375] width 110 height 22
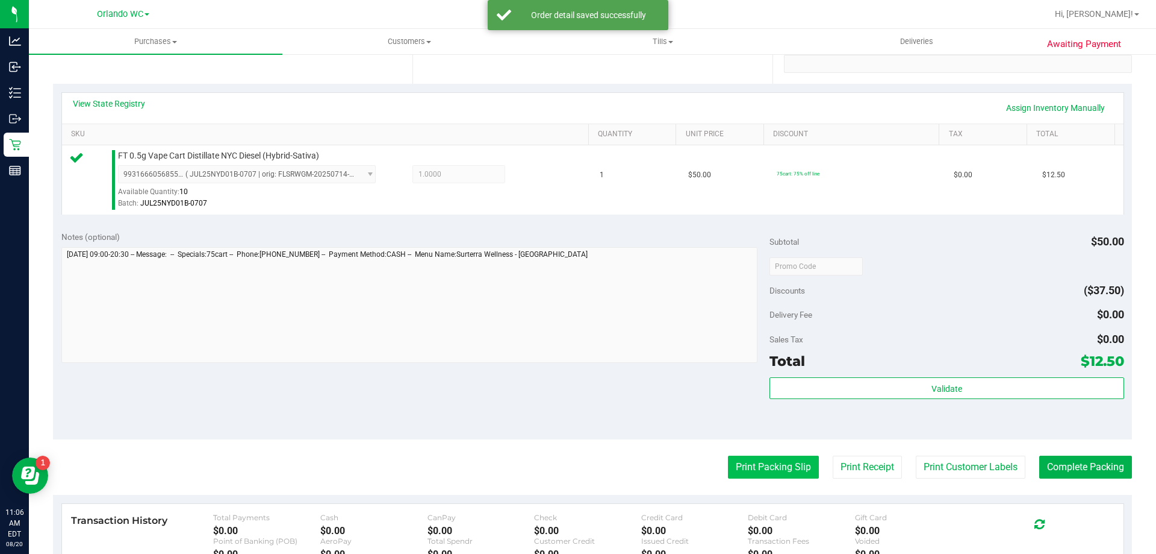
click at [750, 468] on button "Print Packing Slip" at bounding box center [773, 466] width 91 height 23
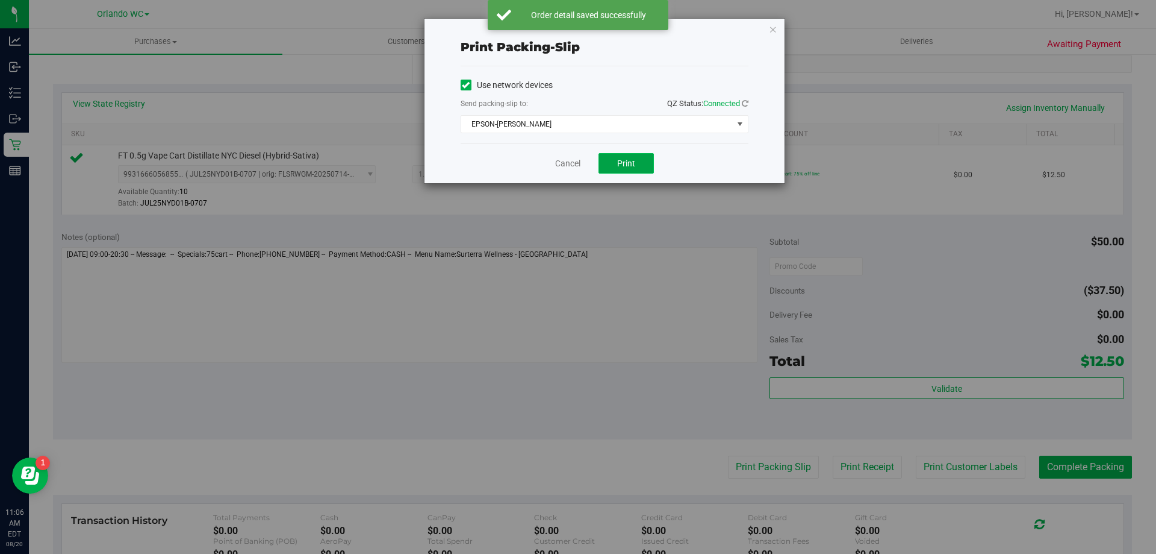
click at [619, 161] on span "Print" at bounding box center [626, 163] width 18 height 10
click at [563, 167] on link "Cancel" at bounding box center [567, 163] width 25 height 13
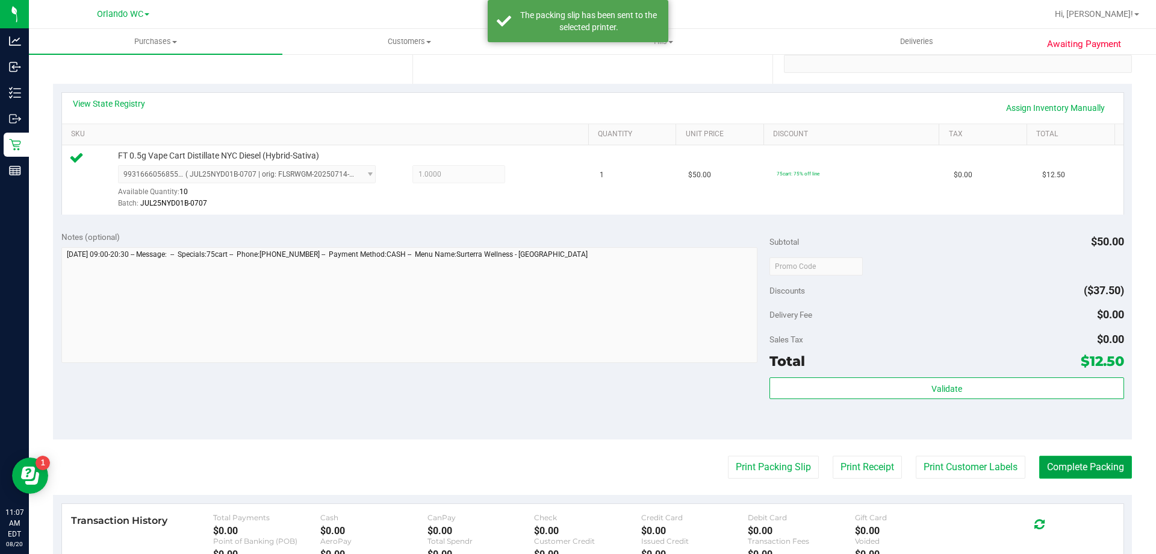
click at [1066, 466] on button "Complete Packing" at bounding box center [1086, 466] width 93 height 23
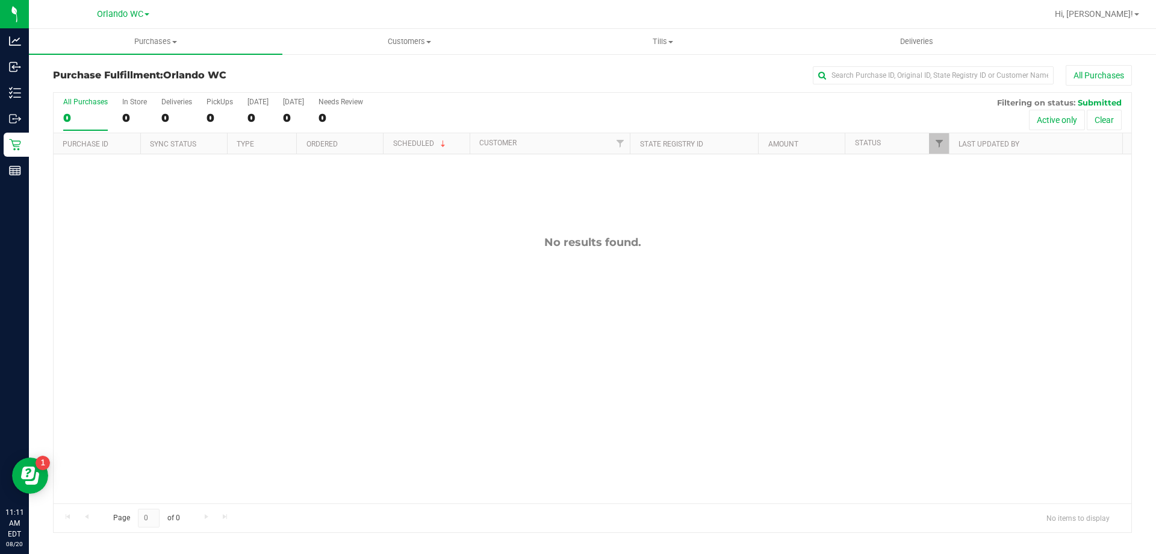
drag, startPoint x: 1061, startPoint y: 274, endPoint x: 1036, endPoint y: 223, distance: 56.8
click at [1061, 275] on div "No results found." at bounding box center [593, 369] width 1078 height 430
click at [239, 353] on div "No results found." at bounding box center [593, 369] width 1078 height 430
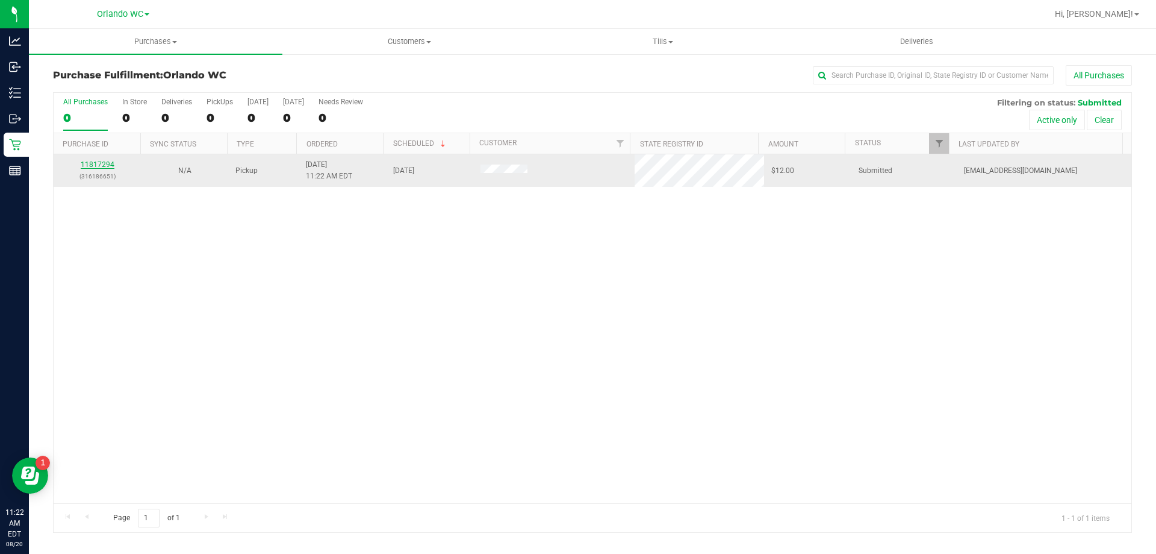
click at [101, 164] on link "11817294" at bounding box center [98, 164] width 34 height 8
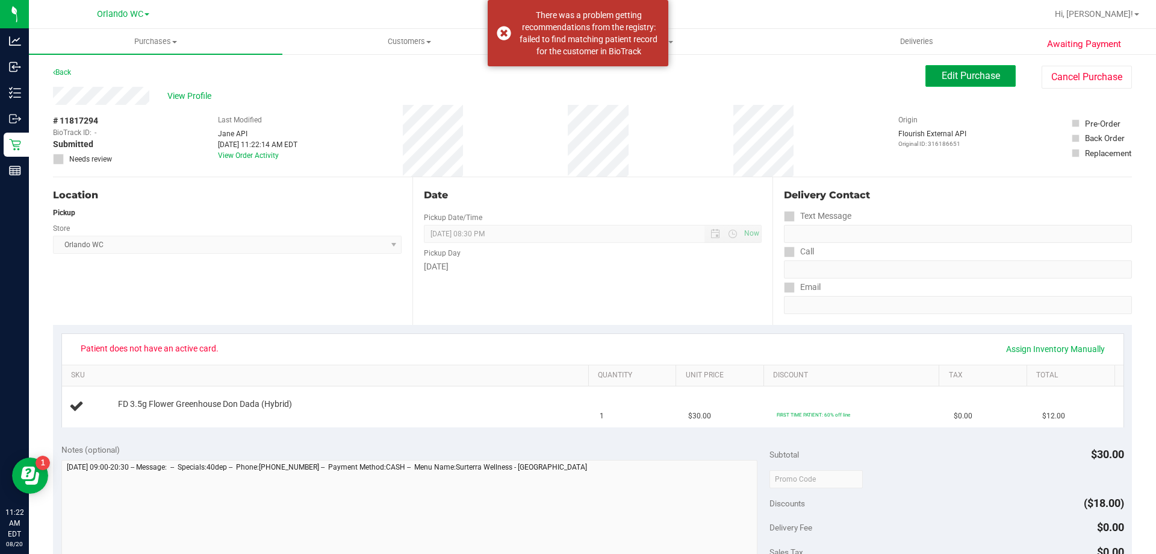
click at [984, 71] on span "Edit Purchase" at bounding box center [971, 75] width 58 height 11
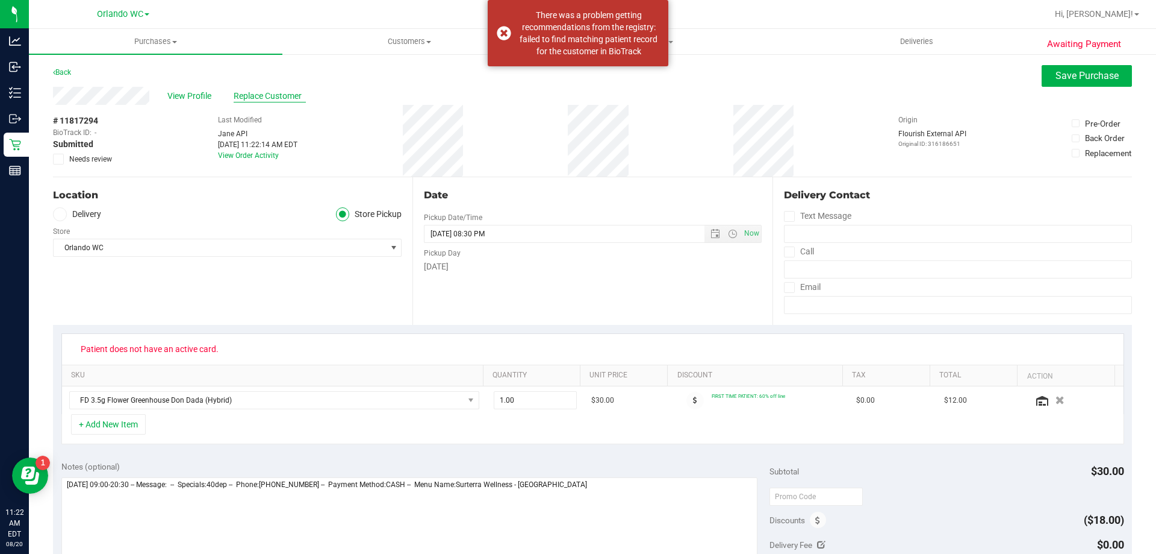
click at [285, 90] on span "Replace Customer" at bounding box center [270, 96] width 72 height 13
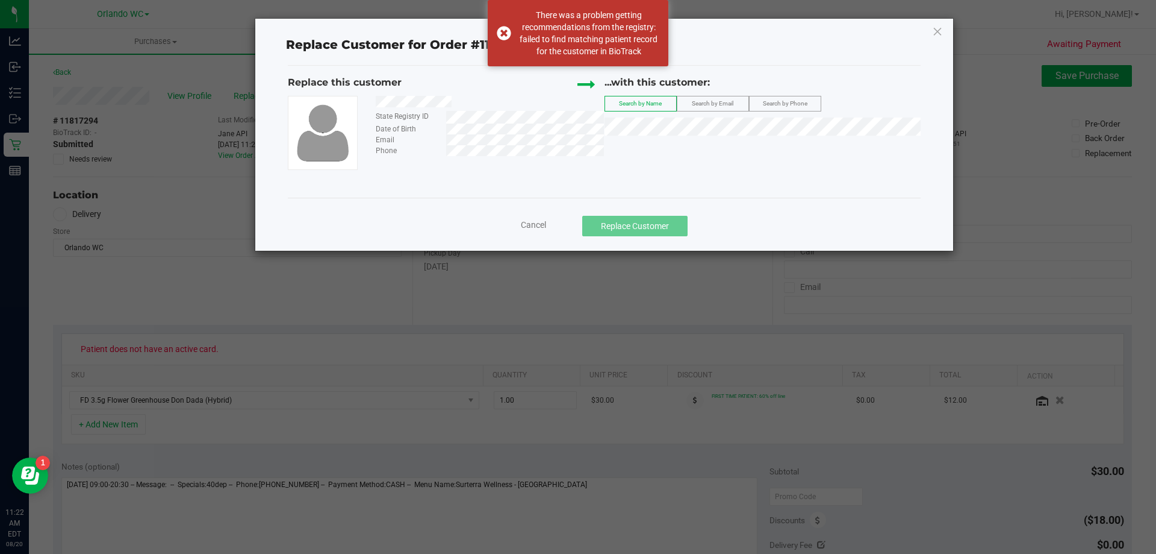
click at [805, 93] on div "...with this customer:" at bounding box center [763, 85] width 317 height 20
click at [805, 100] on span "Search by Phone" at bounding box center [785, 103] width 45 height 7
click at [752, 136] on div "...with this customer: Search by Name Search by Email Search by Phone" at bounding box center [763, 108] width 317 height 66
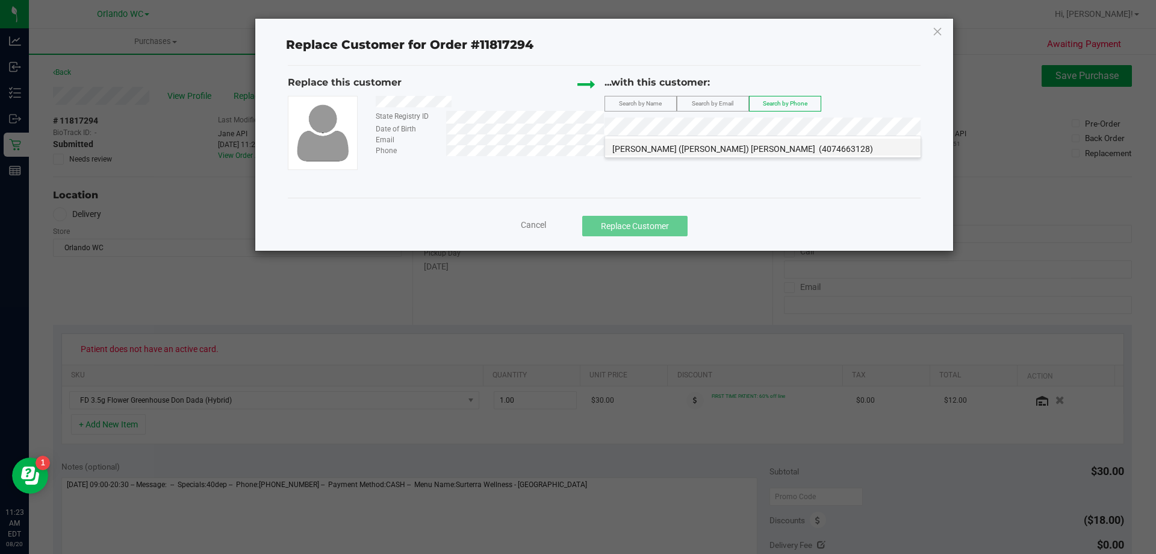
click at [664, 146] on span "RYANN (Ryann) FRANKLIN" at bounding box center [714, 149] width 203 height 10
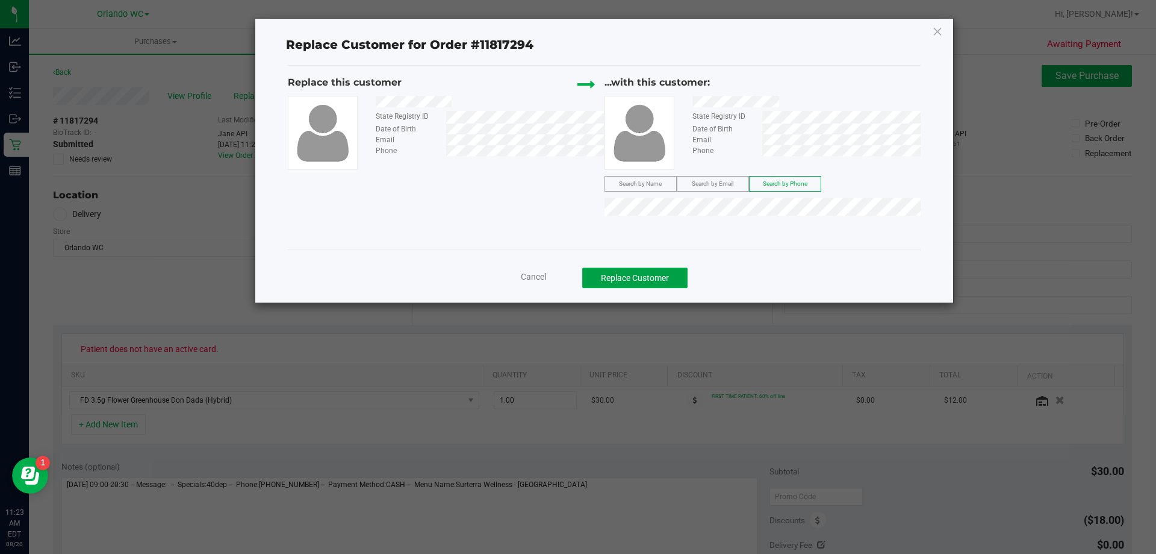
click at [675, 270] on button "Replace Customer" at bounding box center [634, 277] width 105 height 20
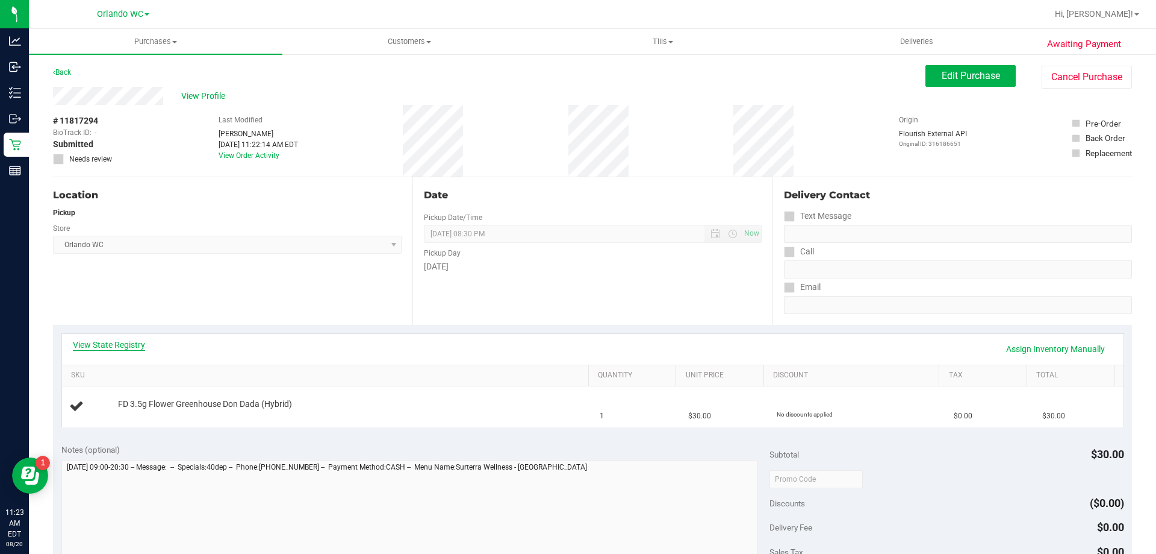
click at [129, 342] on link "View State Registry" at bounding box center [109, 345] width 72 height 12
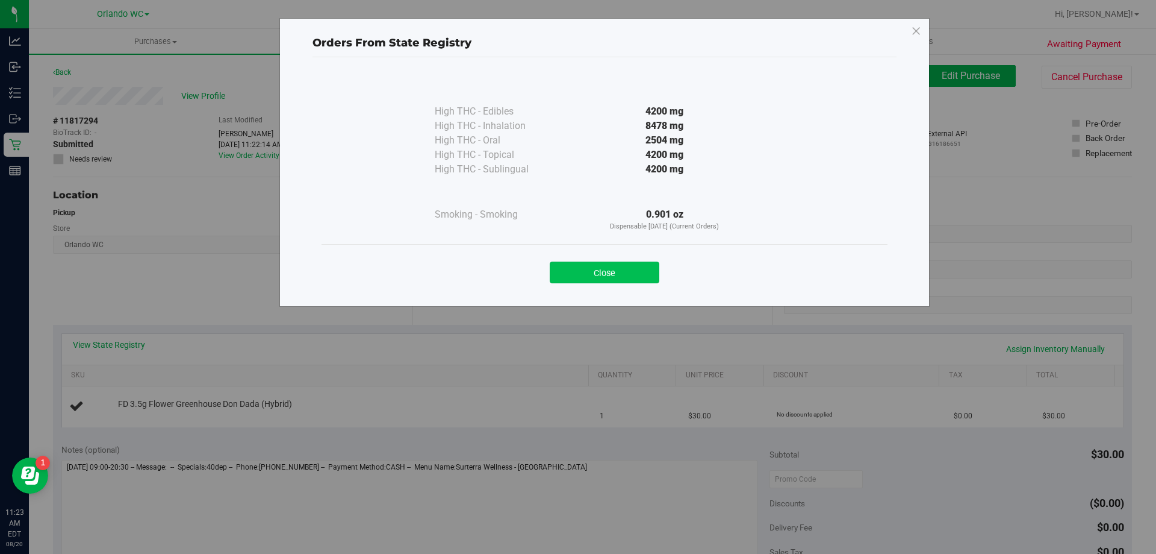
click at [635, 268] on button "Close" at bounding box center [605, 272] width 110 height 22
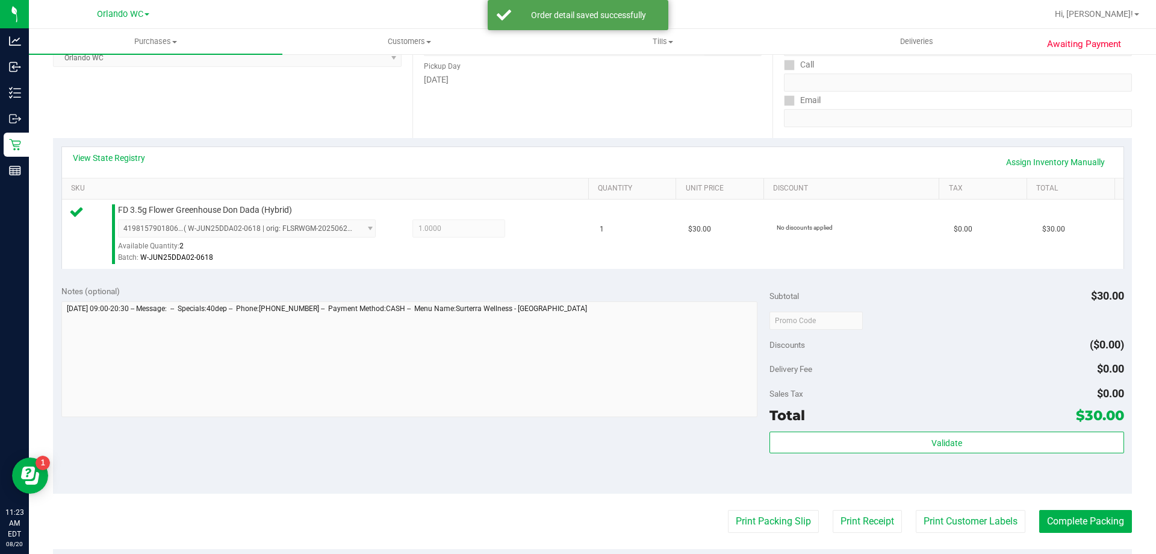
scroll to position [241, 0]
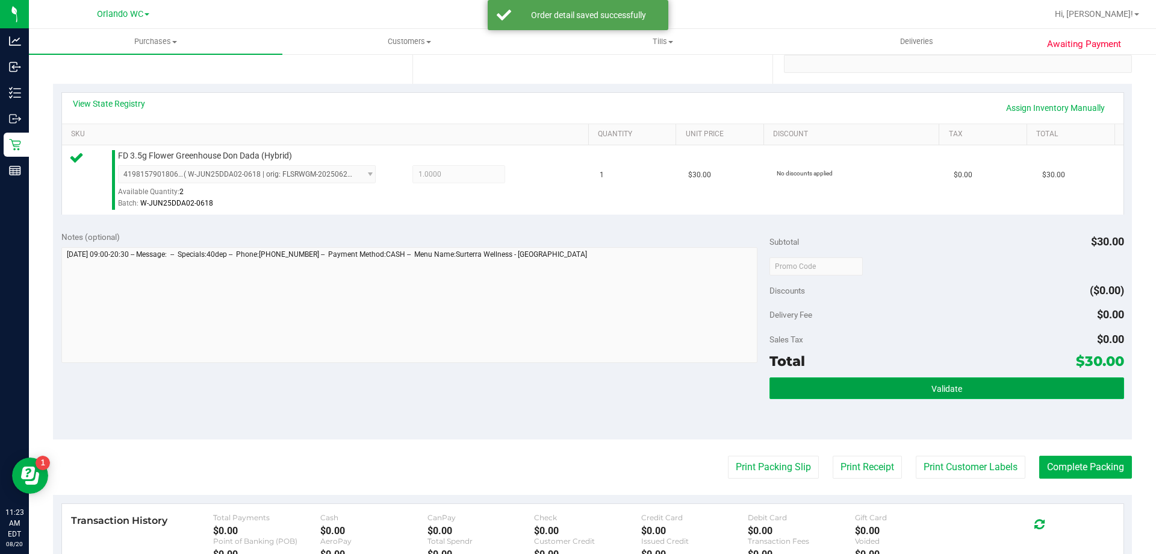
click at [901, 385] on button "Validate" at bounding box center [947, 388] width 354 height 22
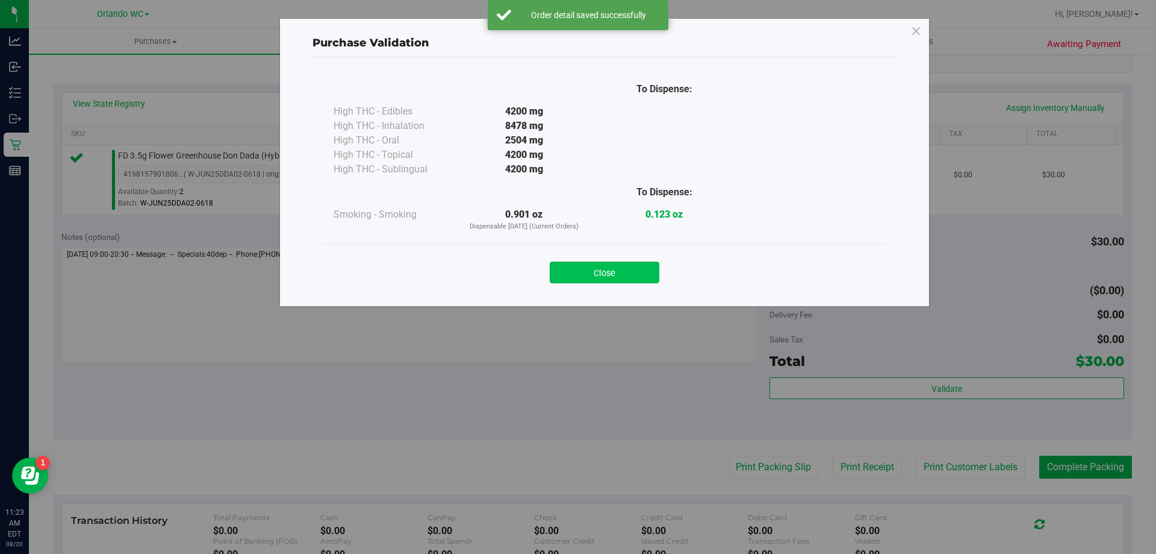
click at [592, 266] on button "Close" at bounding box center [605, 272] width 110 height 22
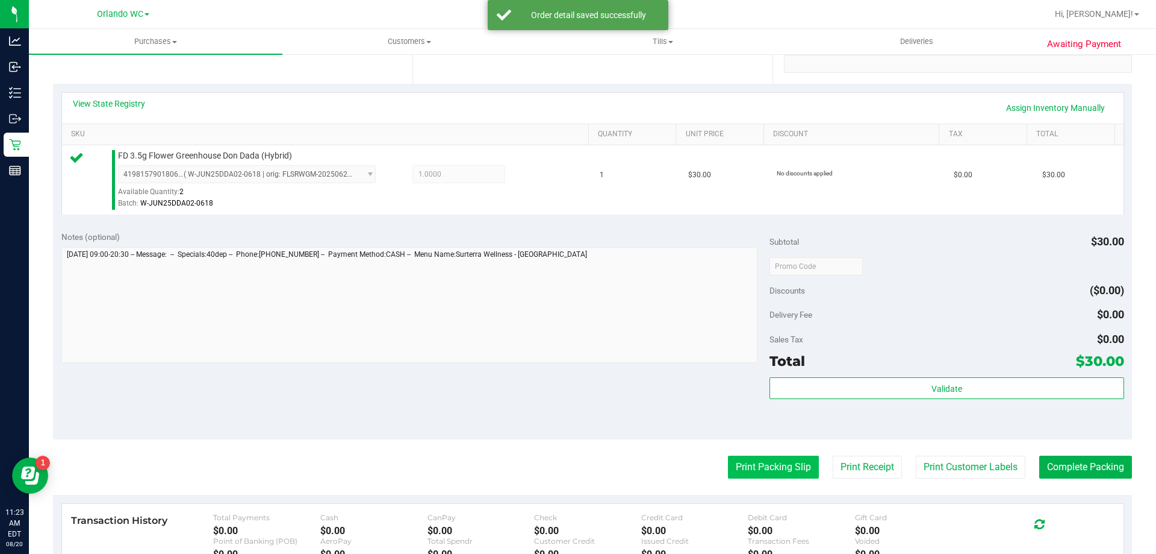
click at [781, 460] on button "Print Packing Slip" at bounding box center [773, 466] width 91 height 23
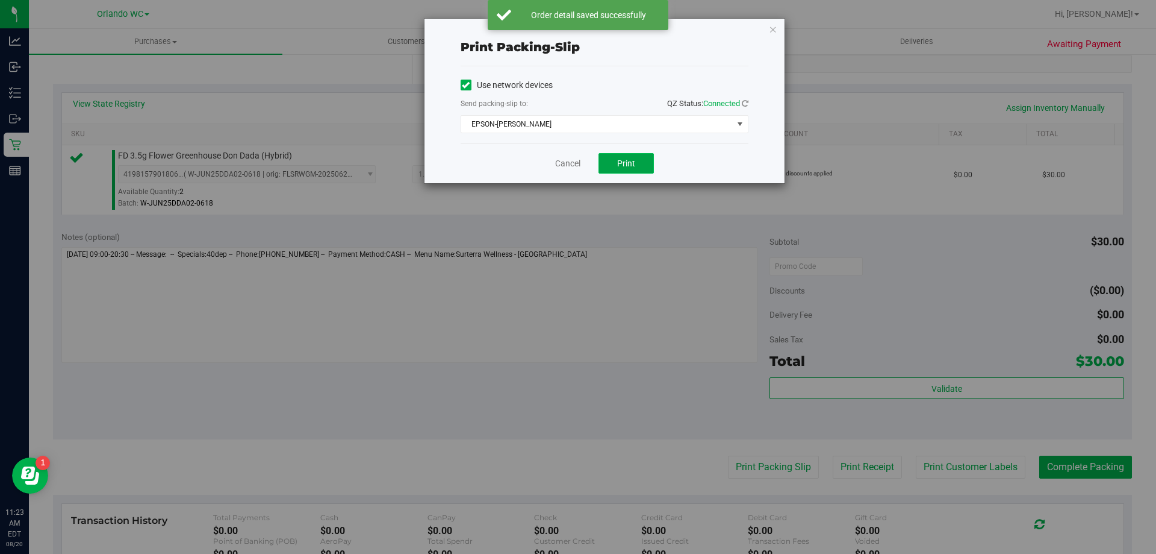
click at [613, 160] on button "Print" at bounding box center [626, 163] width 55 height 20
click at [566, 167] on link "Cancel" at bounding box center [567, 163] width 25 height 13
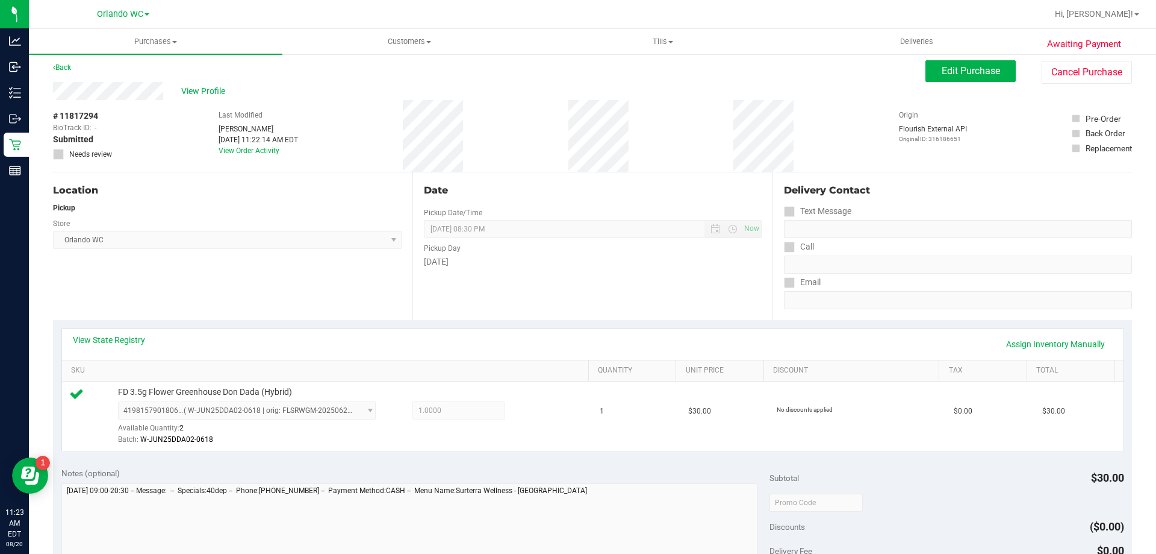
scroll to position [0, 0]
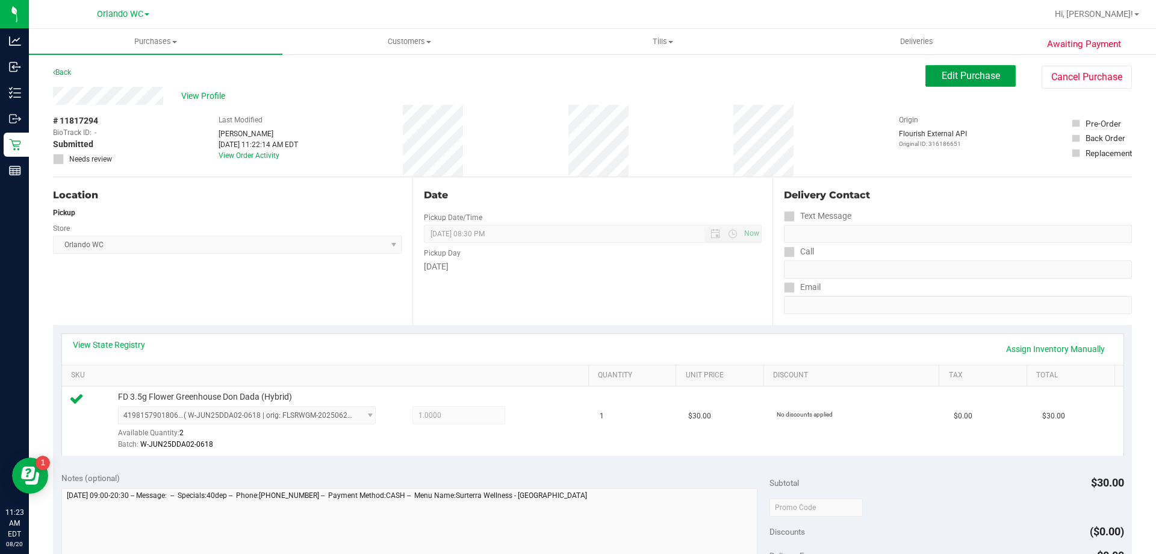
click at [964, 80] on span "Edit Purchase" at bounding box center [971, 75] width 58 height 11
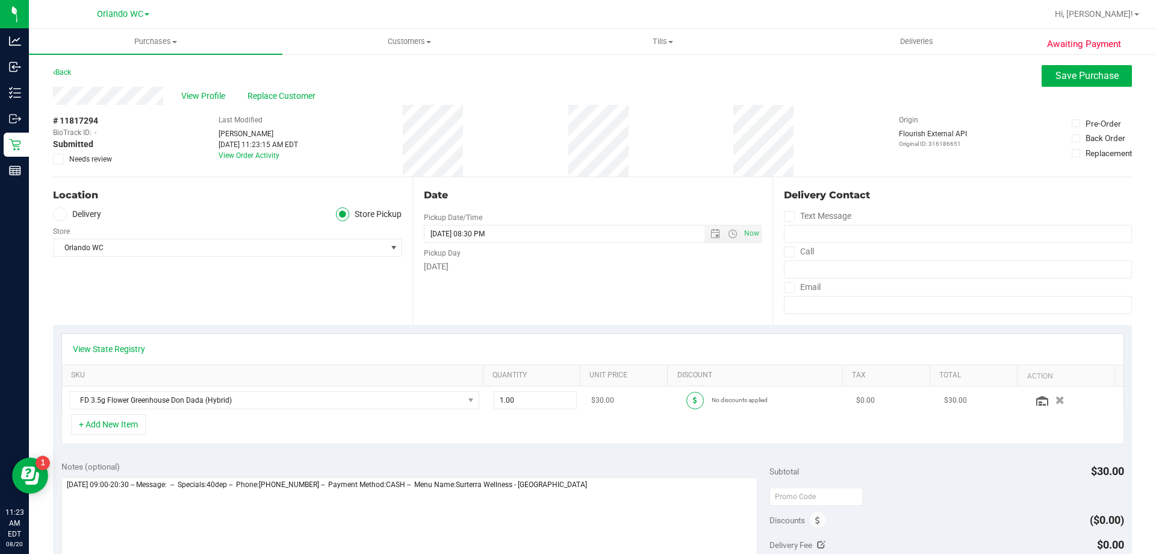
click at [693, 401] on icon at bounding box center [695, 399] width 4 height 7
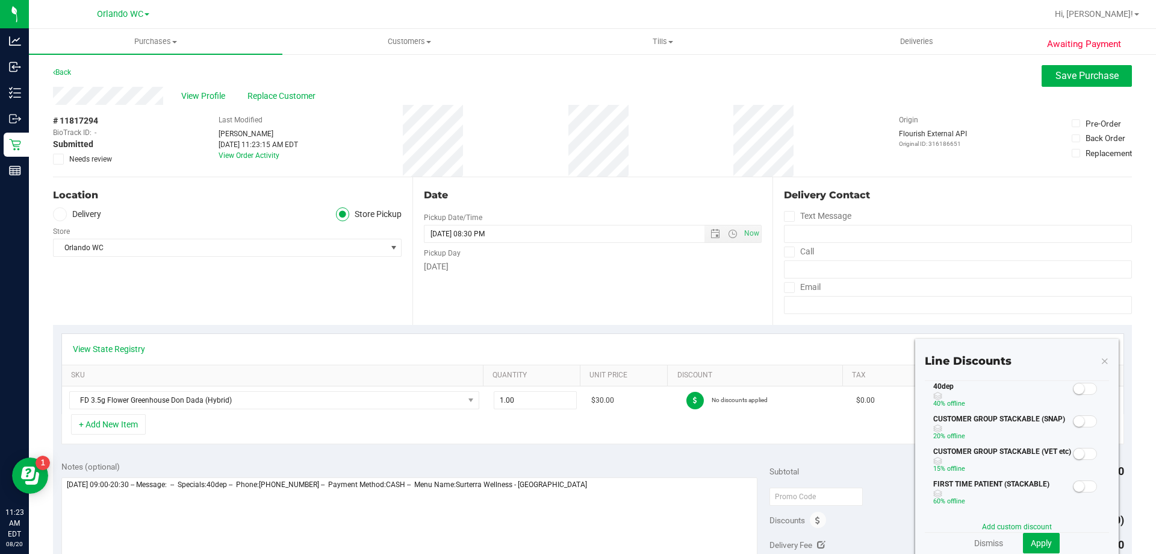
click at [1074, 386] on small at bounding box center [1079, 388] width 11 height 11
click at [1043, 546] on span "Apply" at bounding box center [1041, 543] width 21 height 10
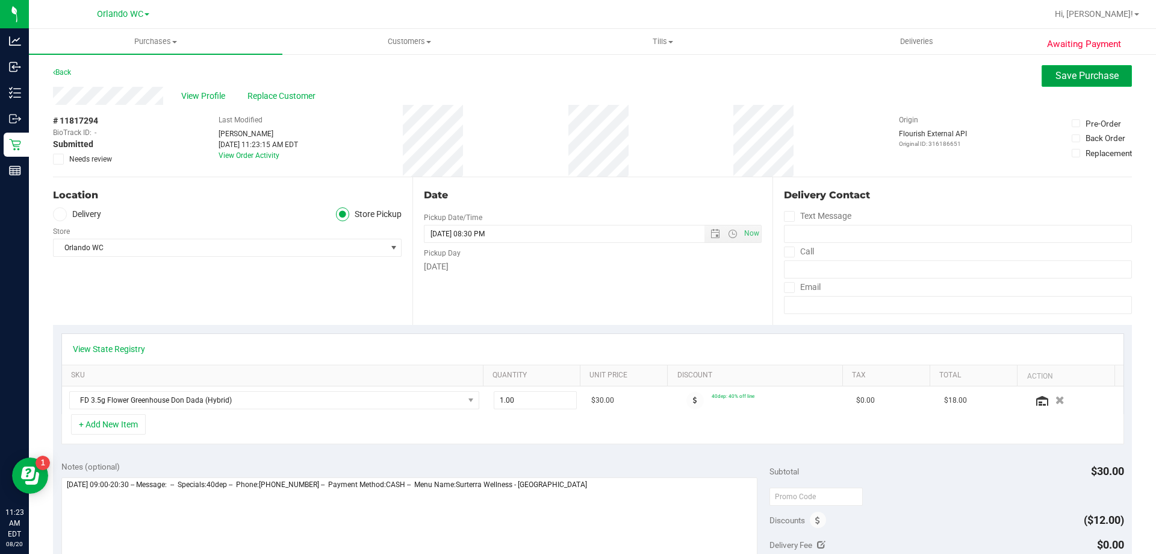
click at [1052, 81] on button "Save Purchase" at bounding box center [1087, 76] width 90 height 22
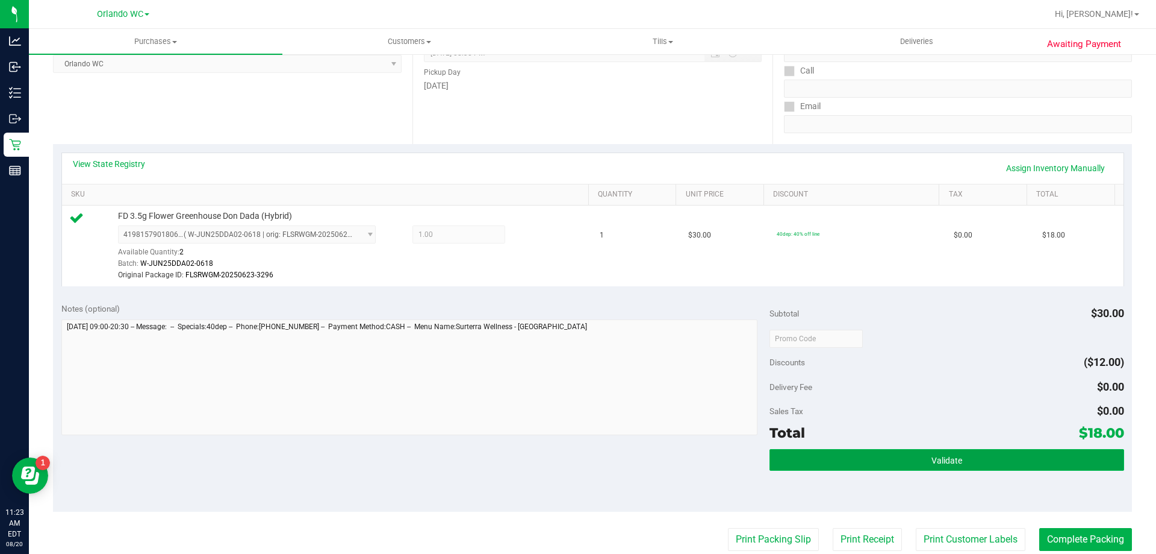
click at [826, 466] on button "Validate" at bounding box center [947, 460] width 354 height 22
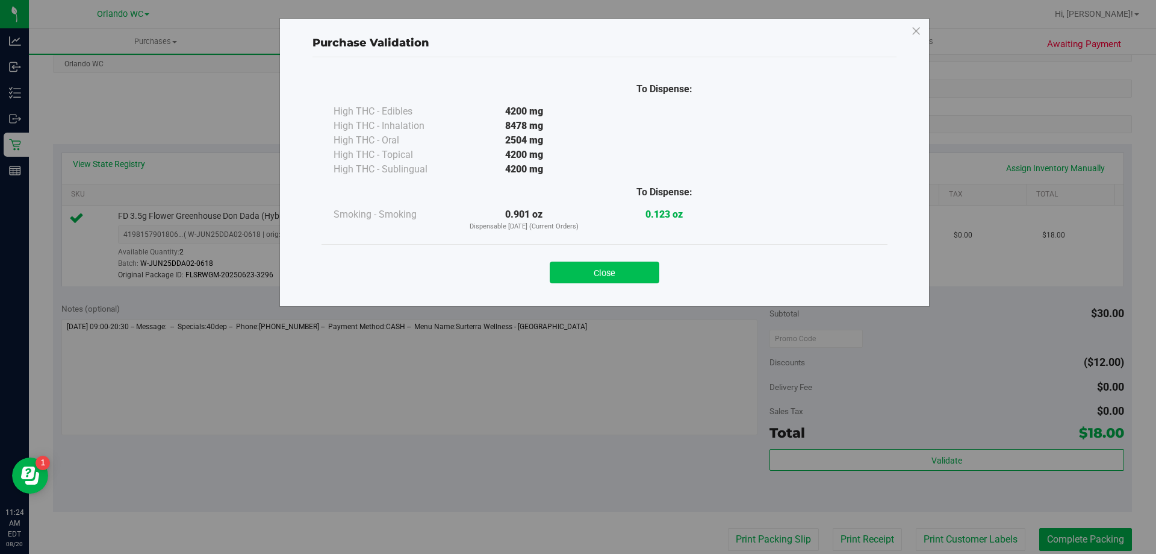
click at [587, 266] on button "Close" at bounding box center [605, 272] width 110 height 22
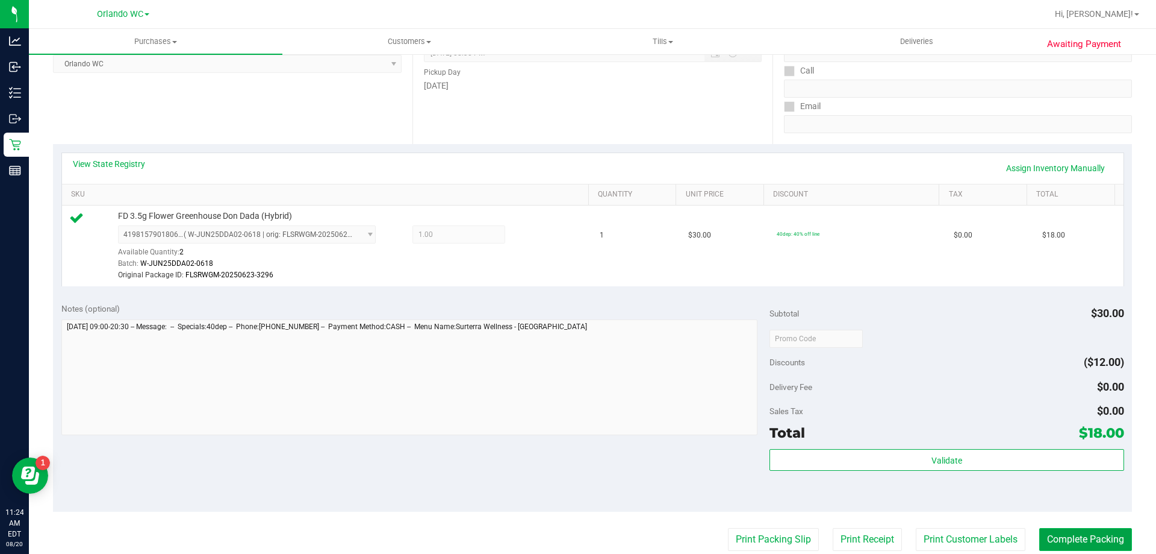
click at [1073, 546] on button "Complete Packing" at bounding box center [1086, 539] width 93 height 23
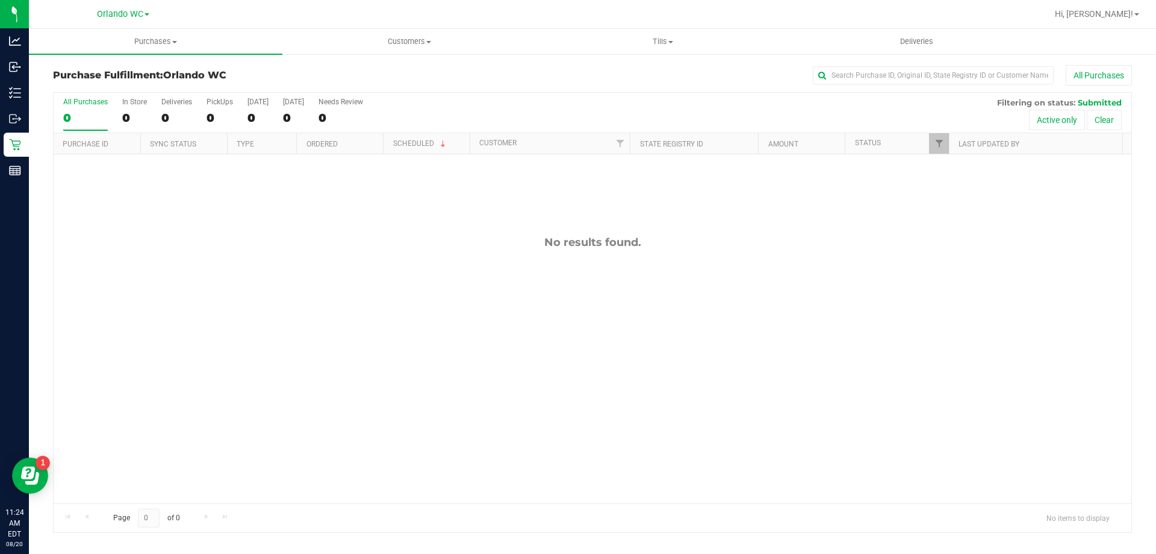
click at [822, 352] on div "No results found." at bounding box center [593, 369] width 1078 height 430
click at [99, 307] on div "No results found." at bounding box center [593, 369] width 1078 height 430
click at [226, 322] on div "No results found." at bounding box center [593, 369] width 1078 height 430
click at [329, 406] on div "No results found." at bounding box center [593, 369] width 1078 height 430
click at [128, 290] on div "No results found." at bounding box center [593, 369] width 1078 height 430
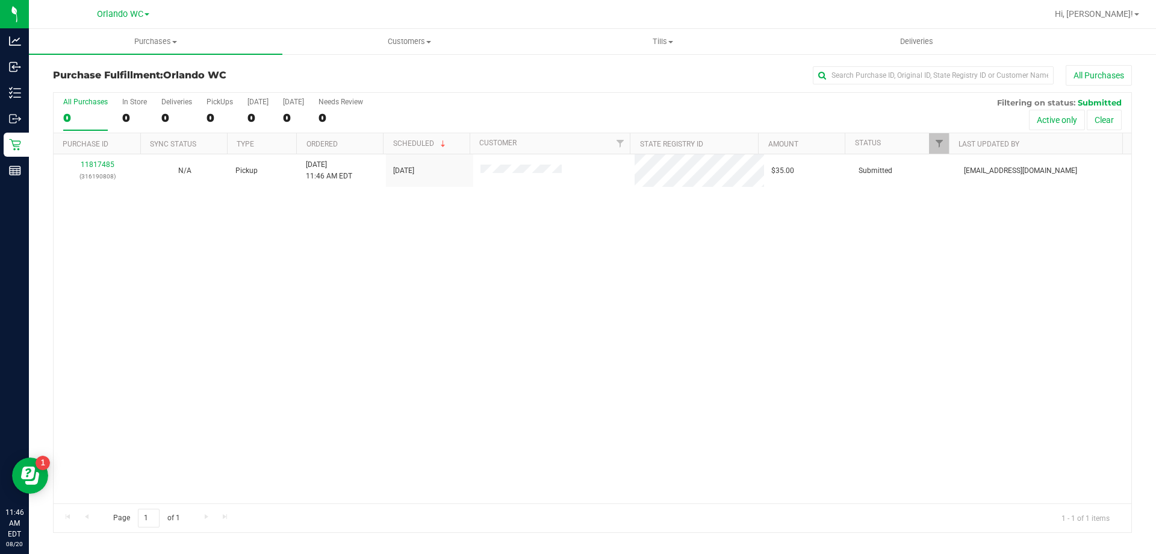
click at [289, 367] on div "11817485 (316190808) N/A Pickup [DATE] 11:46 AM EDT 8/20/2025 $35.00 Submitted …" at bounding box center [593, 328] width 1078 height 349
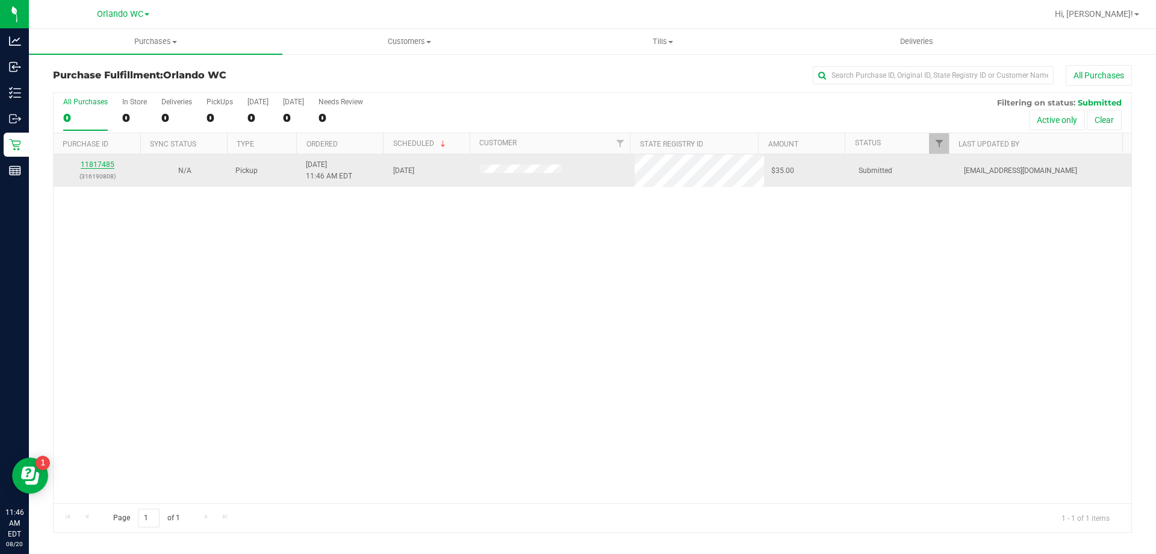
click at [108, 163] on link "11817485" at bounding box center [98, 164] width 34 height 8
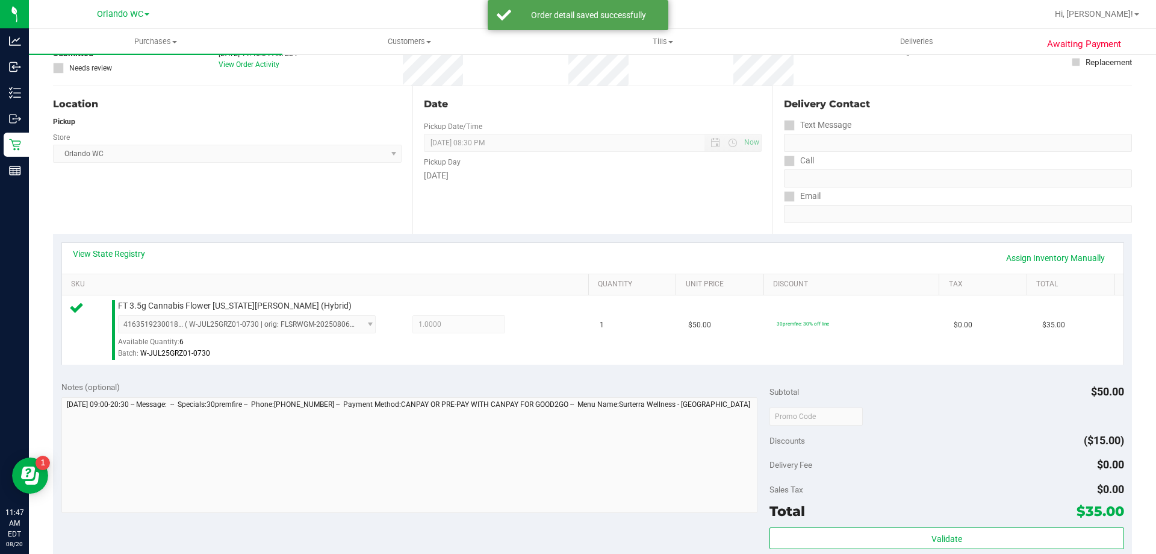
scroll to position [241, 0]
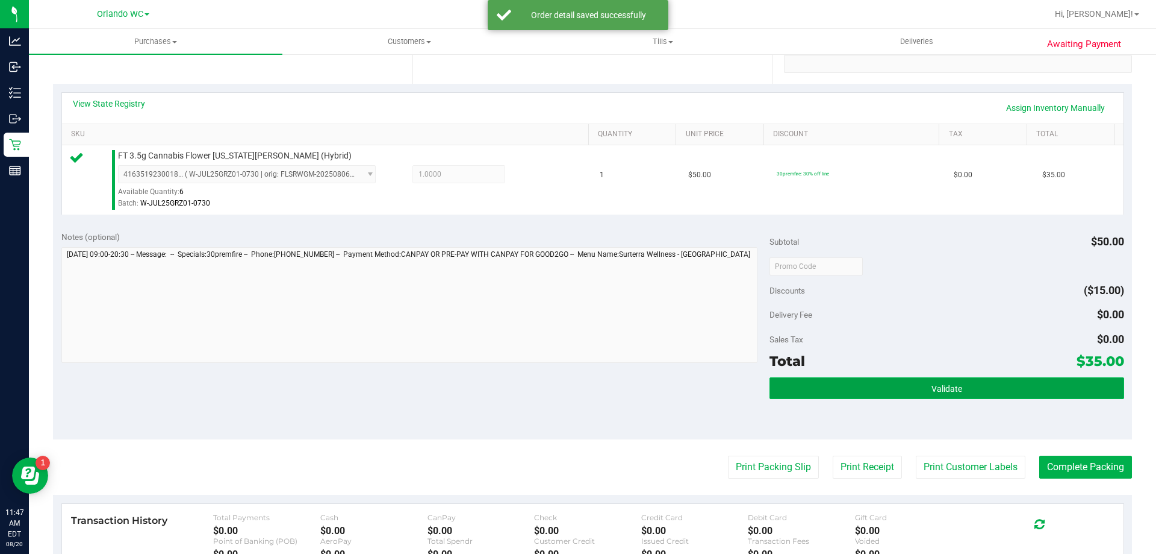
click at [855, 389] on button "Validate" at bounding box center [947, 388] width 354 height 22
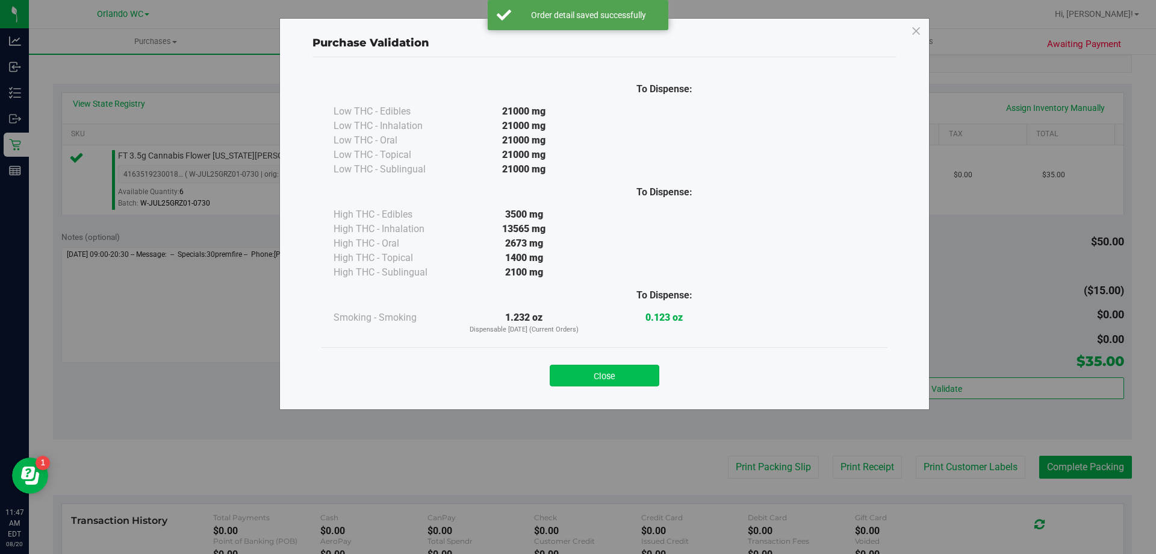
click at [623, 374] on button "Close" at bounding box center [605, 375] width 110 height 22
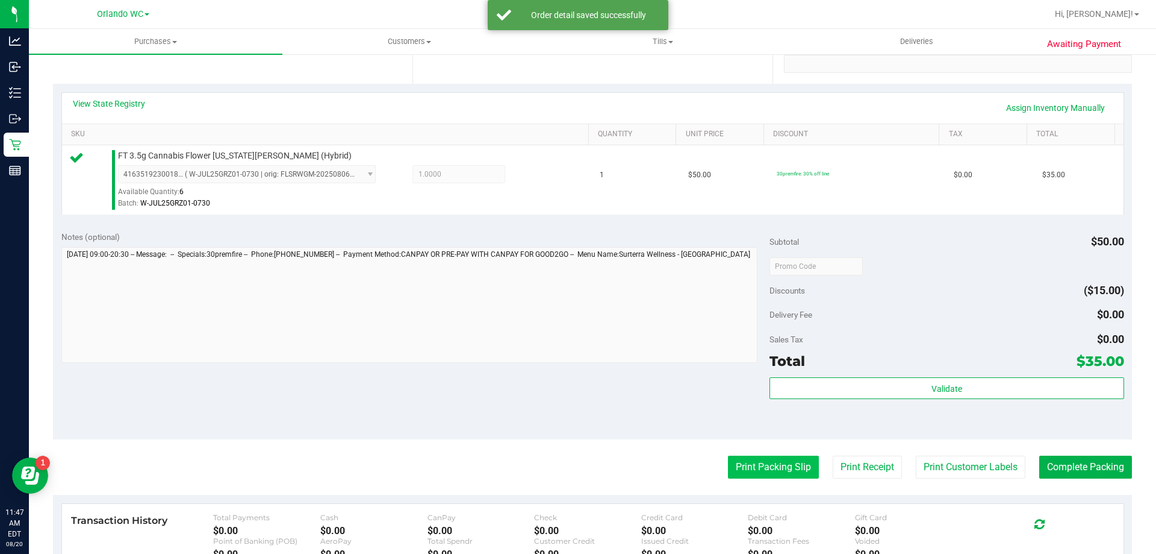
click at [749, 464] on button "Print Packing Slip" at bounding box center [773, 466] width 91 height 23
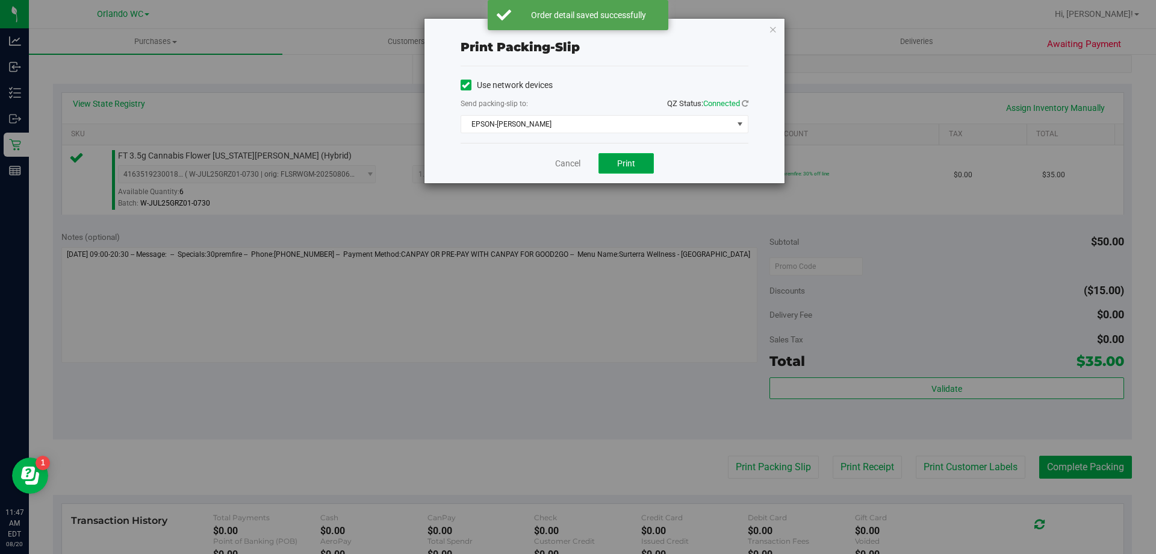
click at [636, 170] on button "Print" at bounding box center [626, 163] width 55 height 20
click at [567, 166] on link "Cancel" at bounding box center [567, 163] width 25 height 13
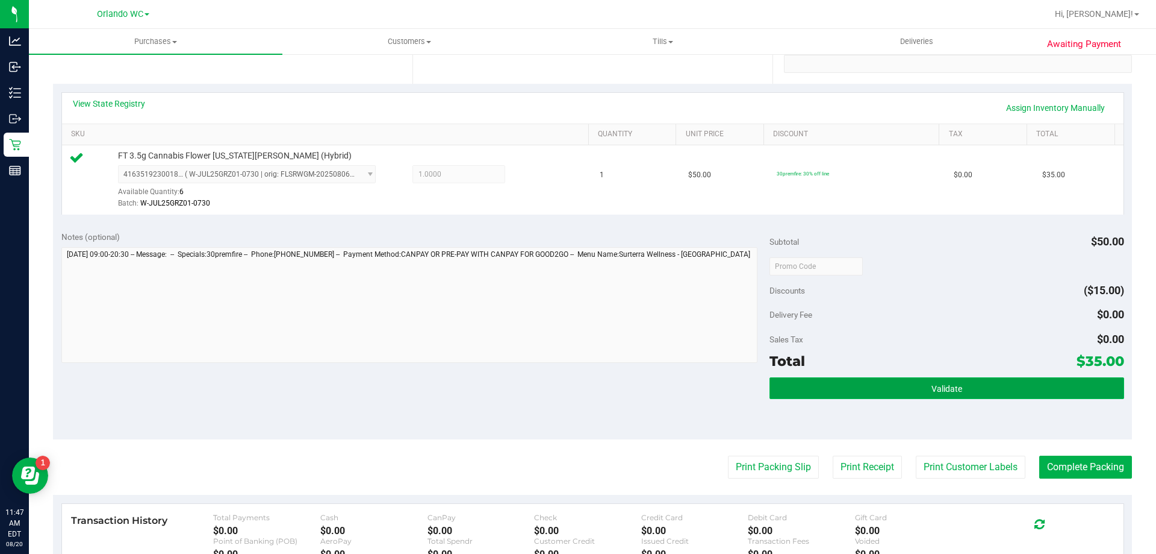
click at [1061, 381] on button "Validate" at bounding box center [947, 388] width 354 height 22
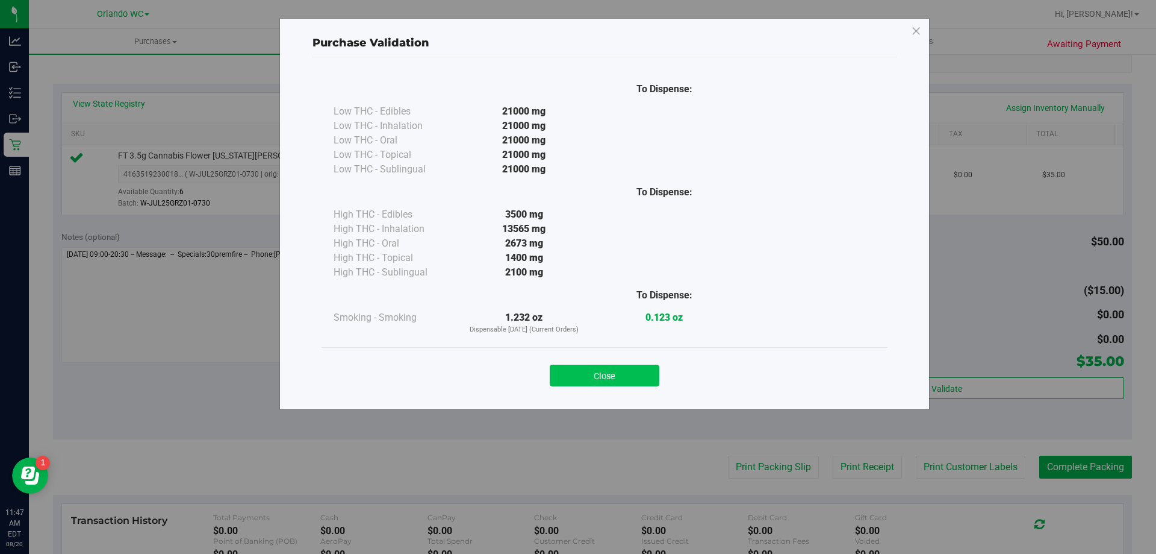
click at [629, 382] on button "Close" at bounding box center [605, 375] width 110 height 22
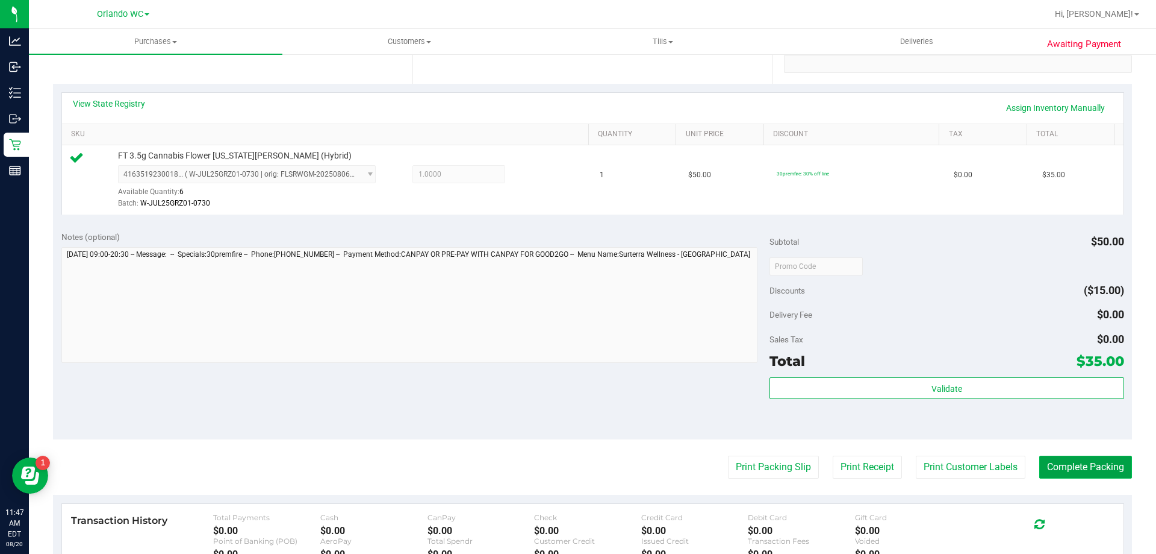
click at [1106, 473] on button "Complete Packing" at bounding box center [1086, 466] width 93 height 23
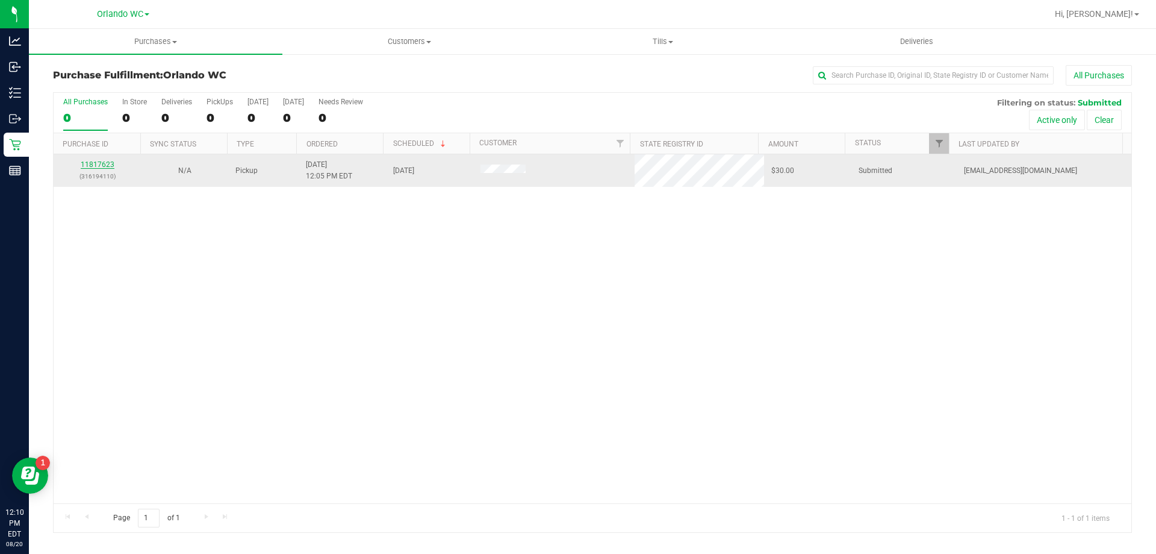
click at [101, 166] on link "11817623" at bounding box center [98, 164] width 34 height 8
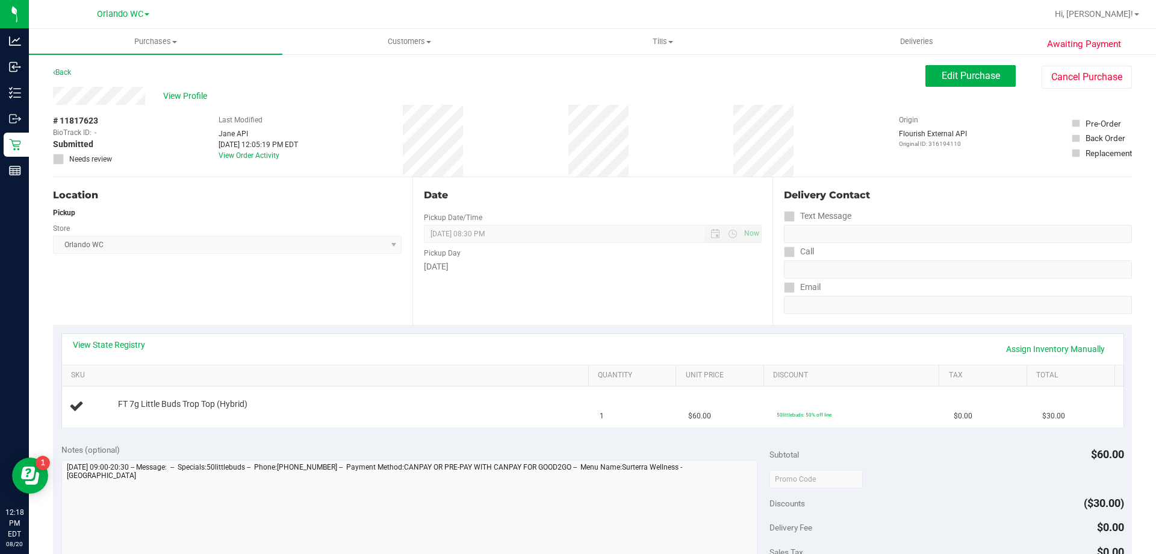
click at [67, 66] on div "Back" at bounding box center [62, 72] width 18 height 14
click at [66, 72] on link "Back" at bounding box center [62, 72] width 18 height 8
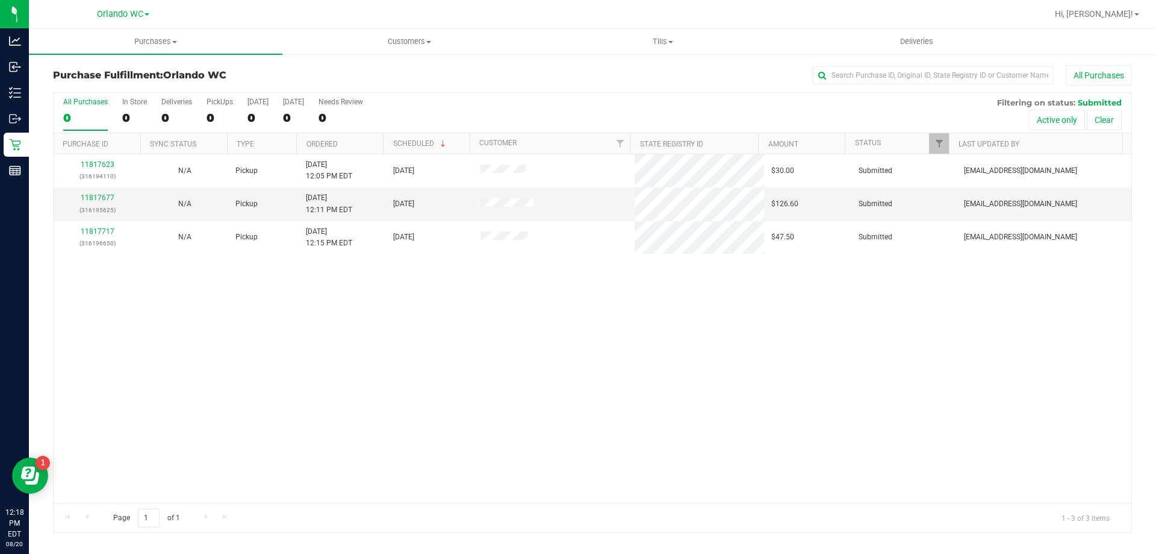
click at [362, 137] on th "Ordered" at bounding box center [339, 143] width 87 height 21
click at [108, 198] on link "11817677" at bounding box center [98, 197] width 34 height 8
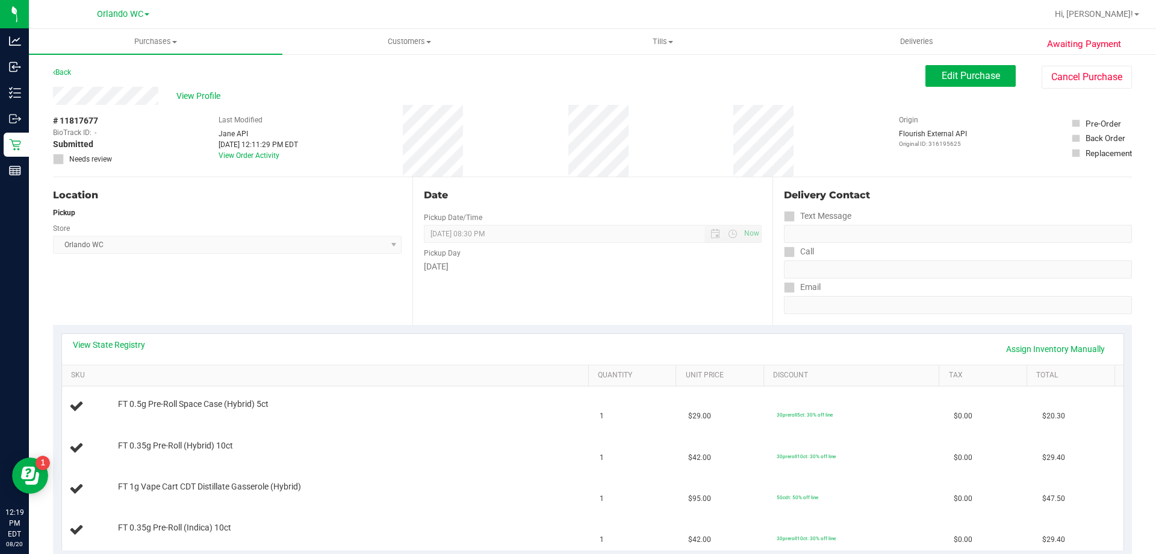
click at [60, 80] on div "Back Edit Purchase Cancel Purchase" at bounding box center [592, 76] width 1079 height 22
click at [63, 73] on link "Back" at bounding box center [62, 72] width 18 height 8
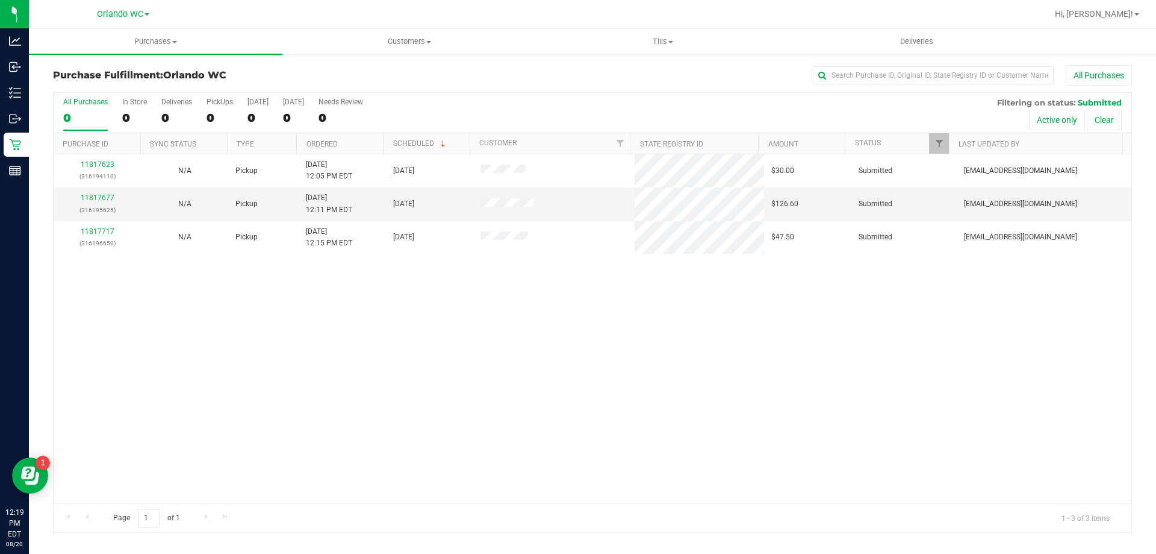
click at [363, 133] on th "Ordered" at bounding box center [339, 143] width 87 height 21
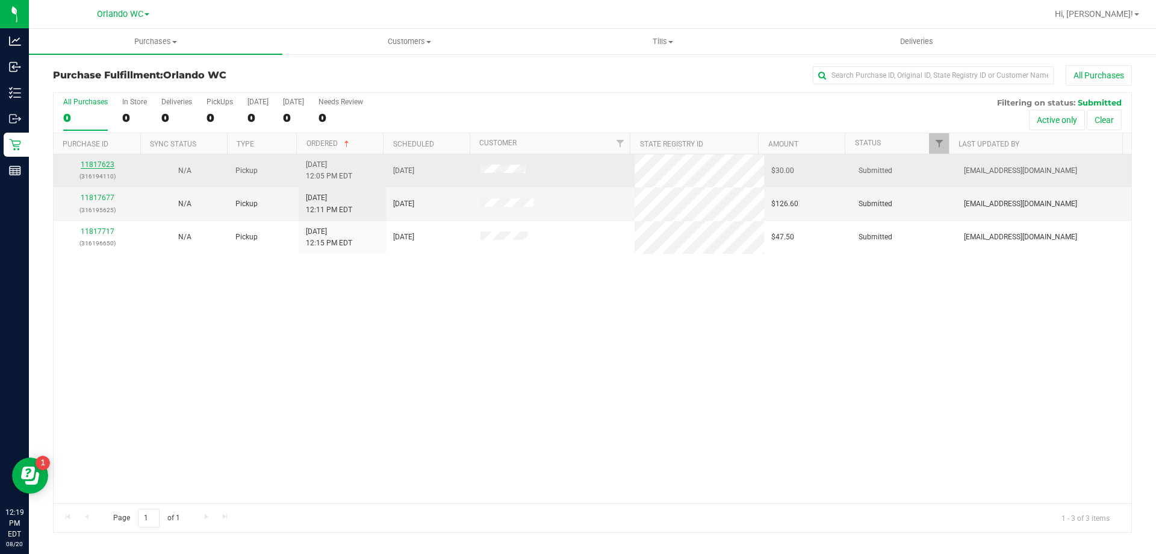
click at [96, 163] on link "11817623" at bounding box center [98, 164] width 34 height 8
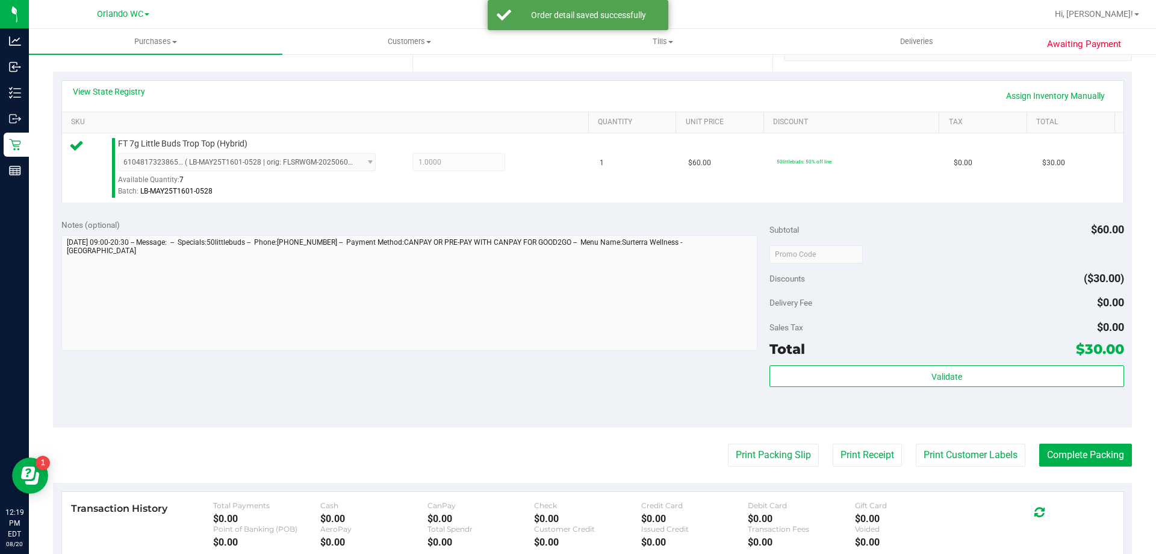
scroll to position [431, 0]
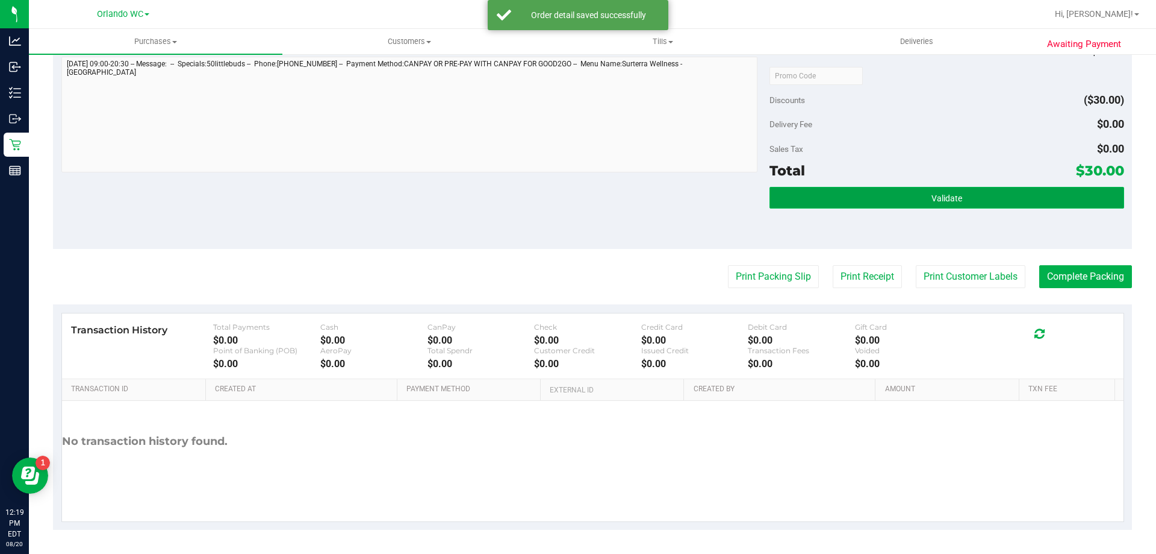
click at [949, 198] on span "Validate" at bounding box center [947, 198] width 31 height 10
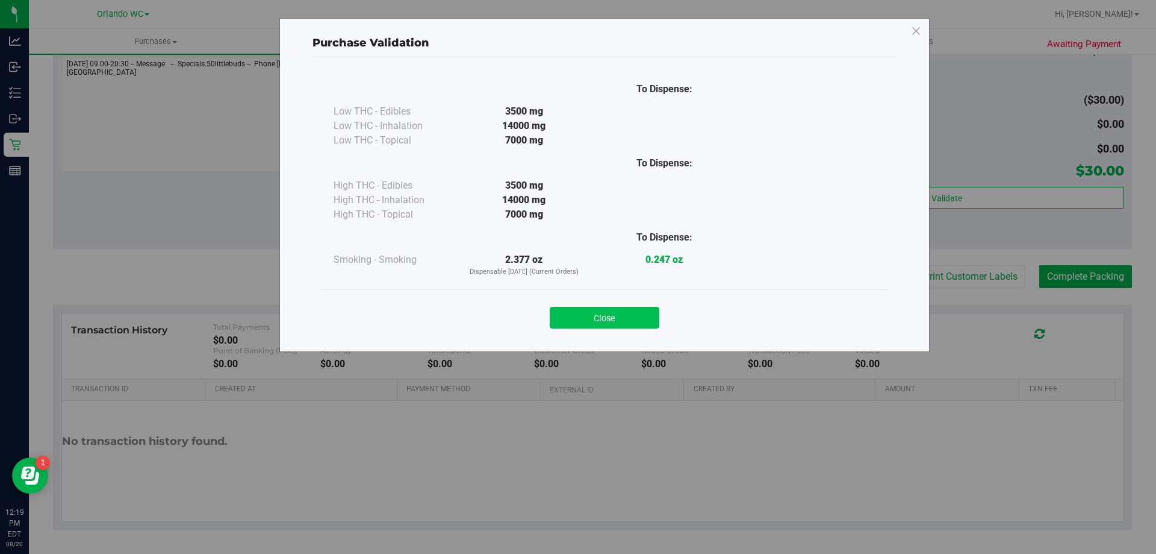
click at [614, 314] on button "Close" at bounding box center [605, 318] width 110 height 22
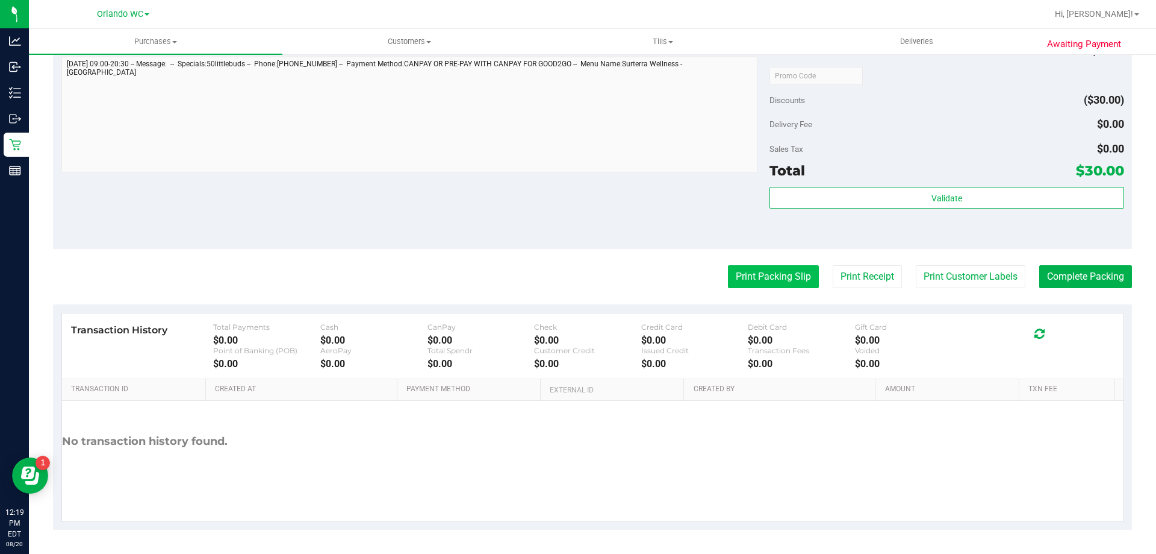
click at [767, 276] on button "Print Packing Slip" at bounding box center [773, 276] width 91 height 23
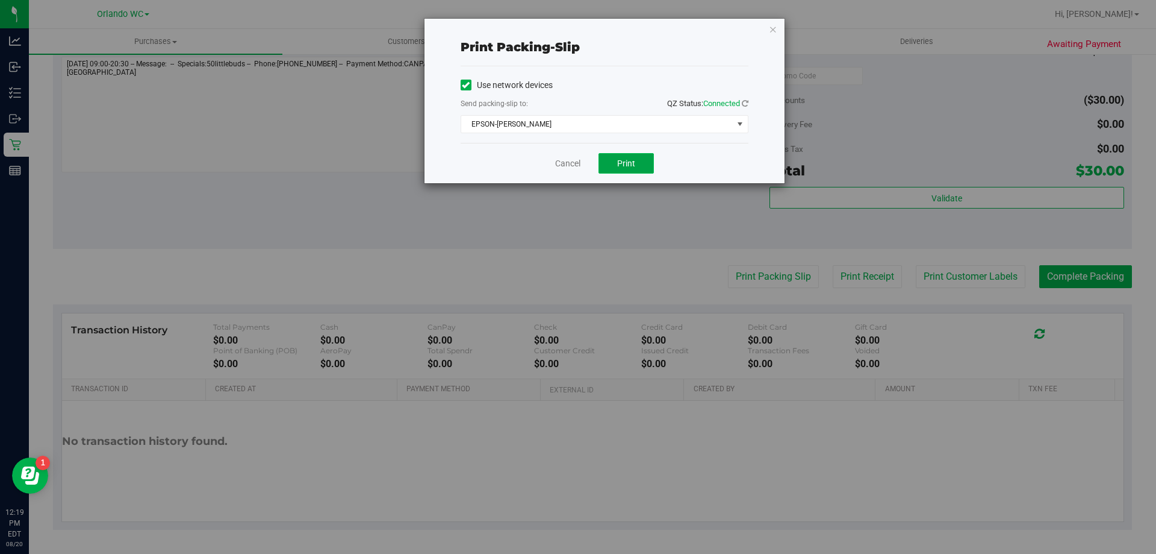
click at [615, 160] on button "Print" at bounding box center [626, 163] width 55 height 20
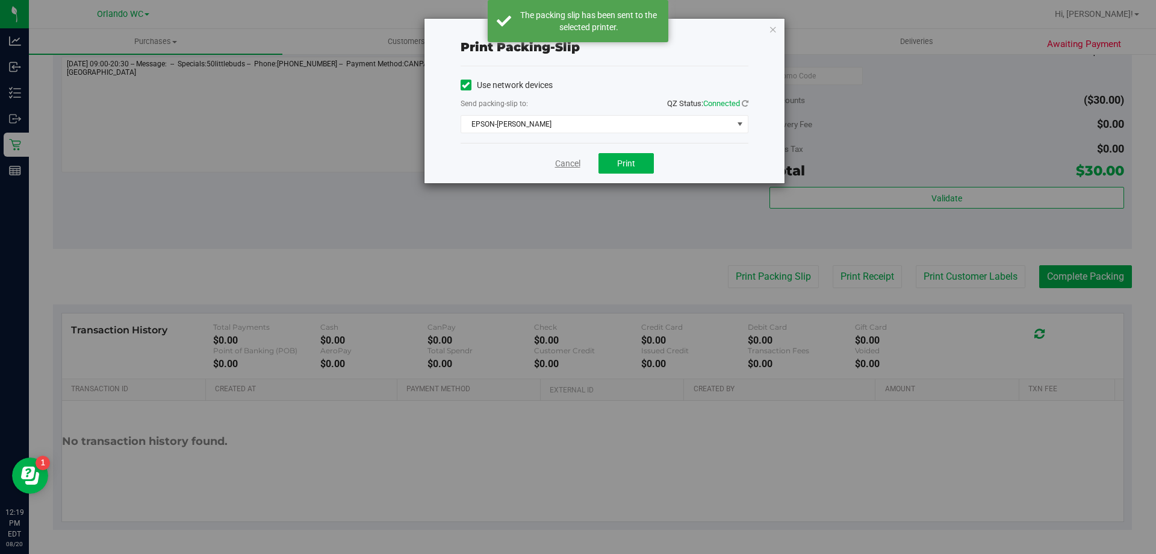
click at [557, 163] on link "Cancel" at bounding box center [567, 163] width 25 height 13
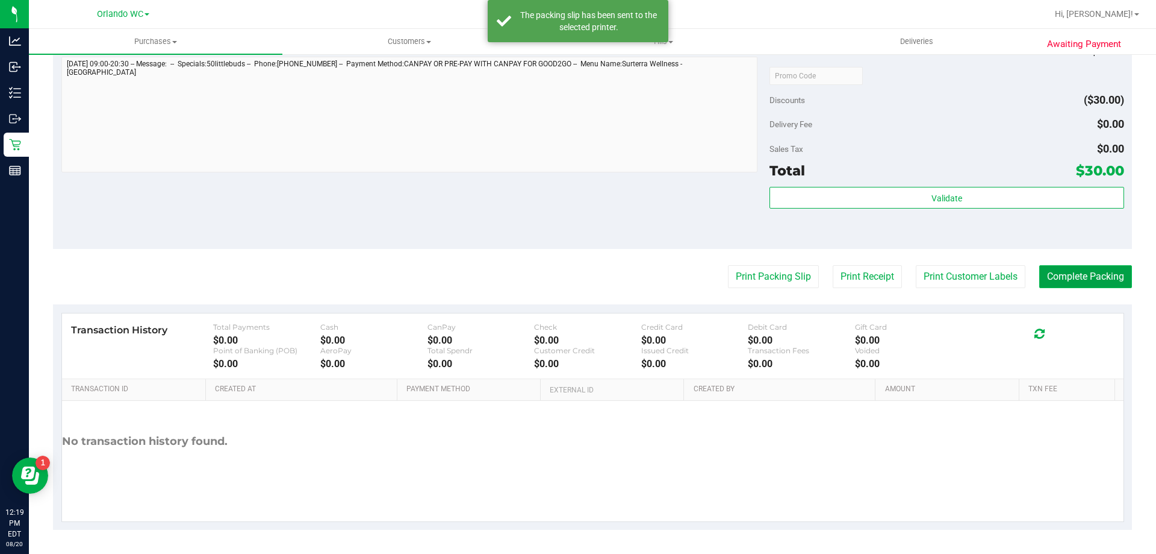
click at [1100, 268] on button "Complete Packing" at bounding box center [1086, 276] width 93 height 23
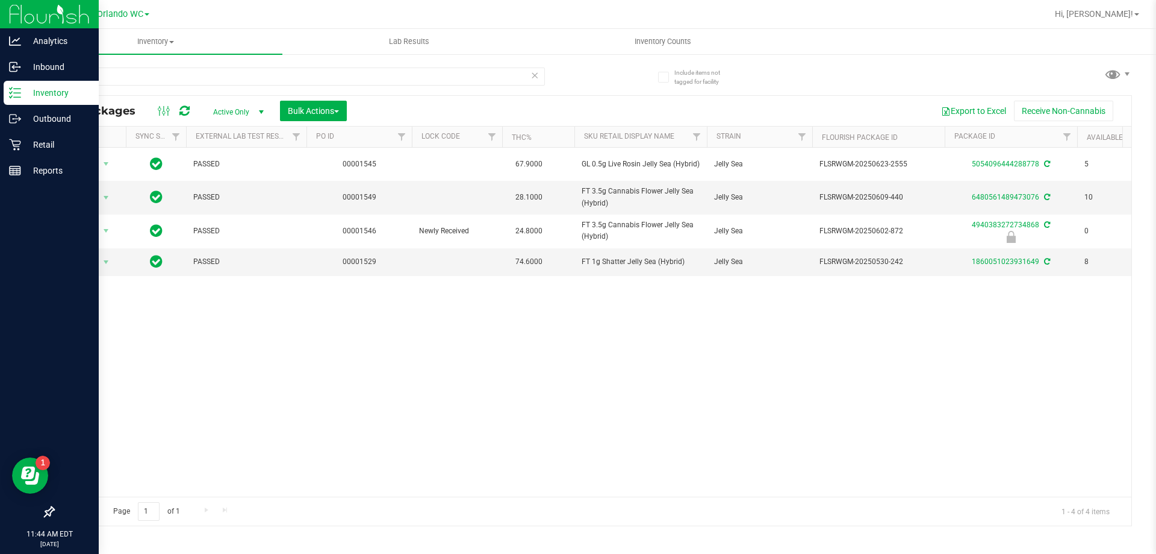
drag, startPoint x: 109, startPoint y: 78, endPoint x: 0, endPoint y: 102, distance: 111.7
click at [0, 102] on div "Analytics Inbound Inventory Outbound Retail Reports 11:44 AM EDT [DATE] 08/20 O…" at bounding box center [578, 277] width 1156 height 554
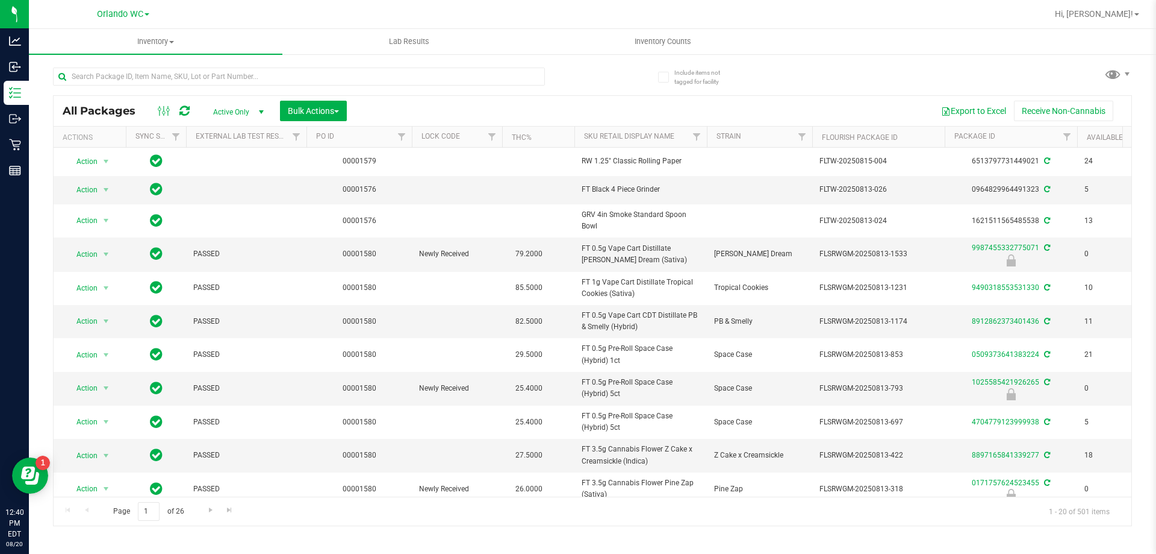
drag, startPoint x: 702, startPoint y: 535, endPoint x: 696, endPoint y: 537, distance: 6.5
click at [702, 536] on div "Inventory All packages All inventory Waste log Create inventory Lab Results Inv…" at bounding box center [593, 291] width 1128 height 525
click at [485, 80] on input "text" at bounding box center [299, 76] width 492 height 18
click at [646, 140] on link "Sku Retail Display Name" at bounding box center [629, 136] width 90 height 8
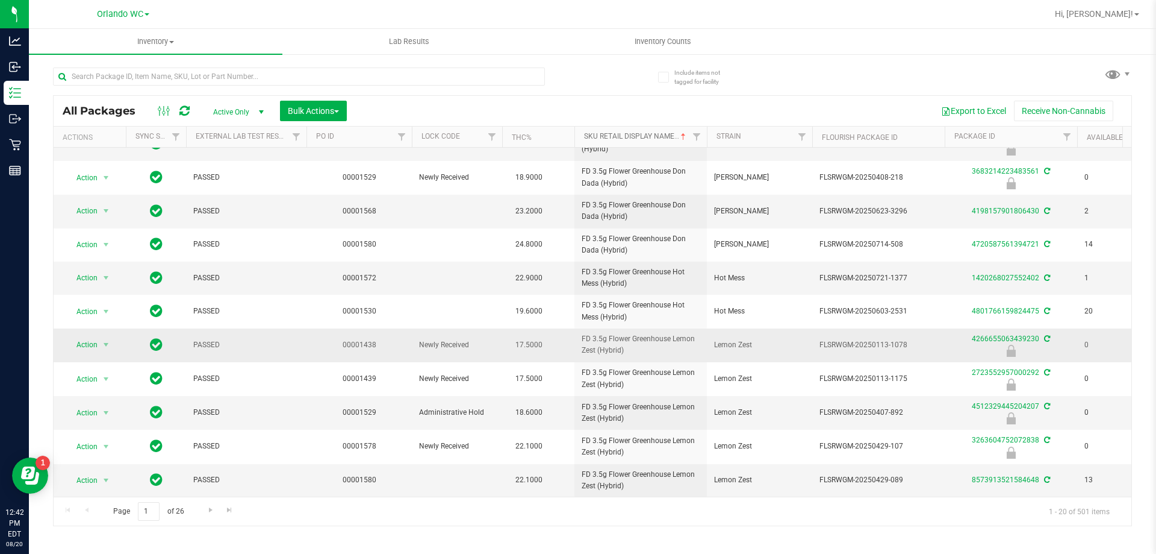
scroll to position [322, 0]
click at [207, 513] on span "Go to the next page" at bounding box center [211, 510] width 10 height 10
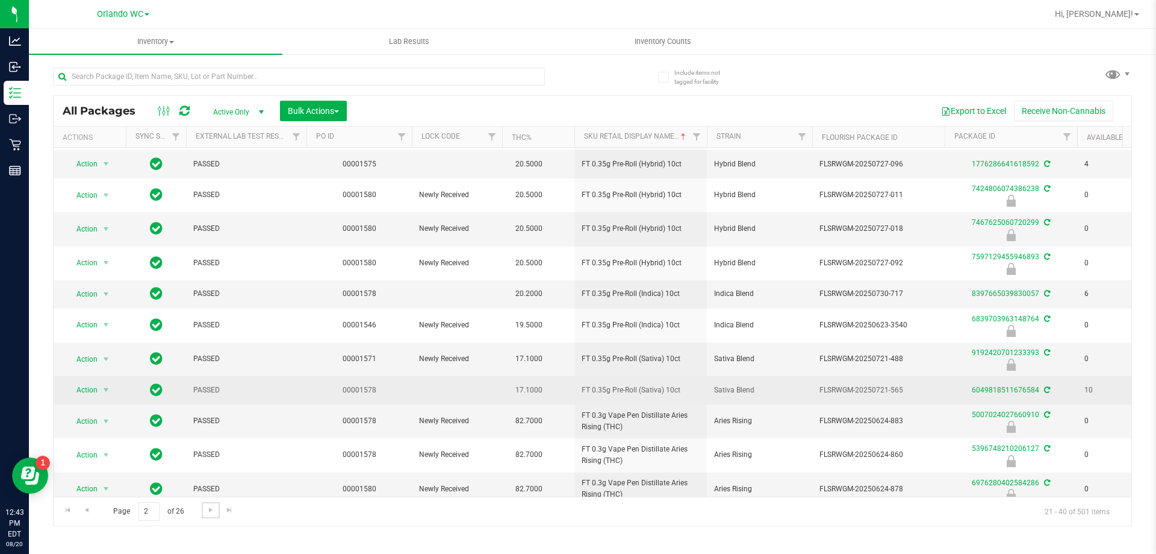
scroll to position [319, 0]
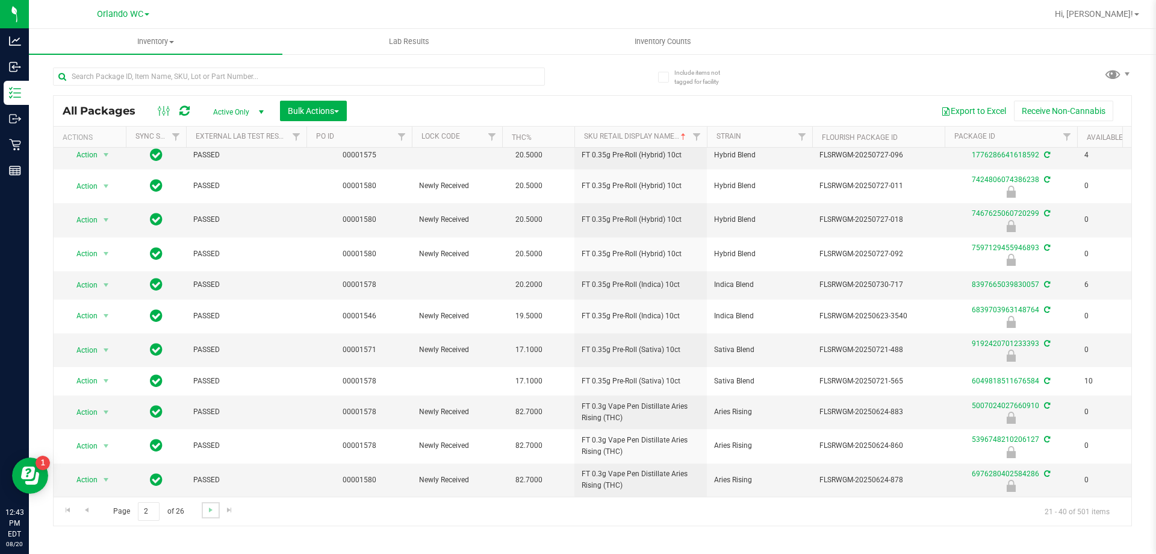
click at [218, 508] on link "Go to the next page" at bounding box center [210, 510] width 17 height 16
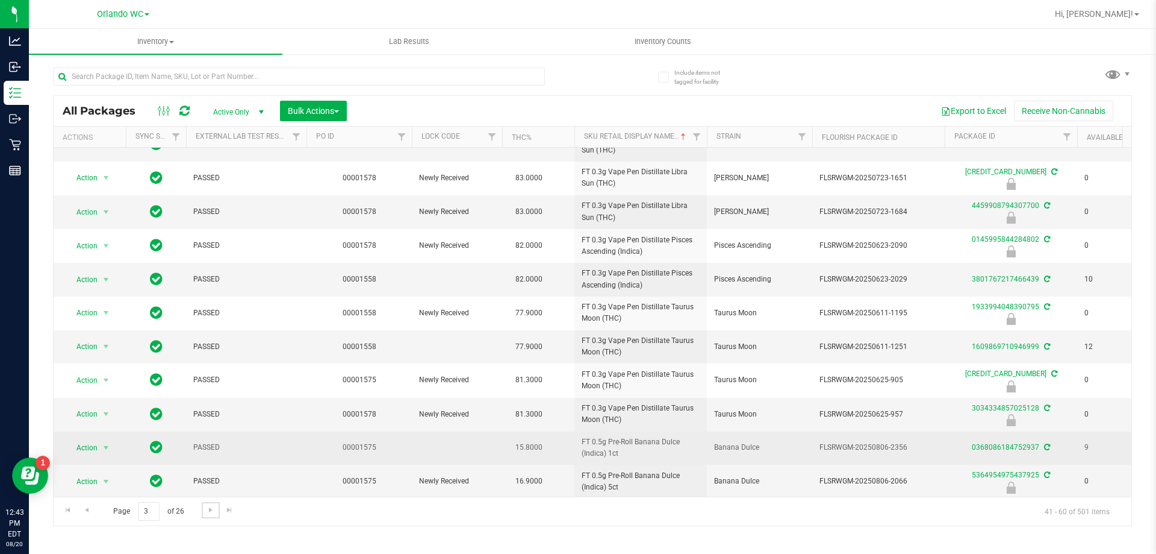
scroll to position [333, 0]
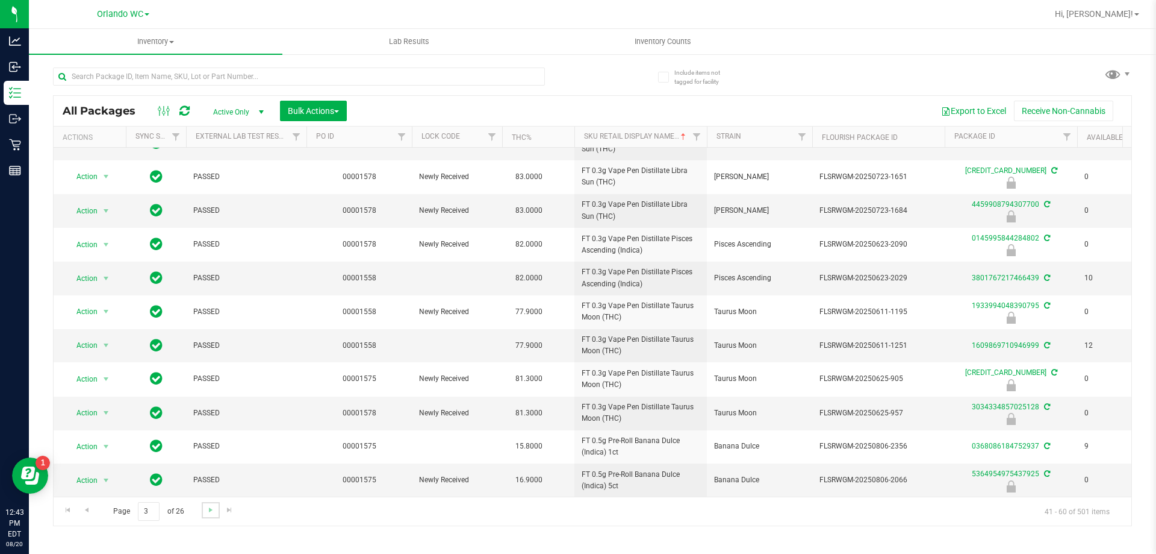
click at [202, 513] on link "Go to the next page" at bounding box center [210, 510] width 17 height 16
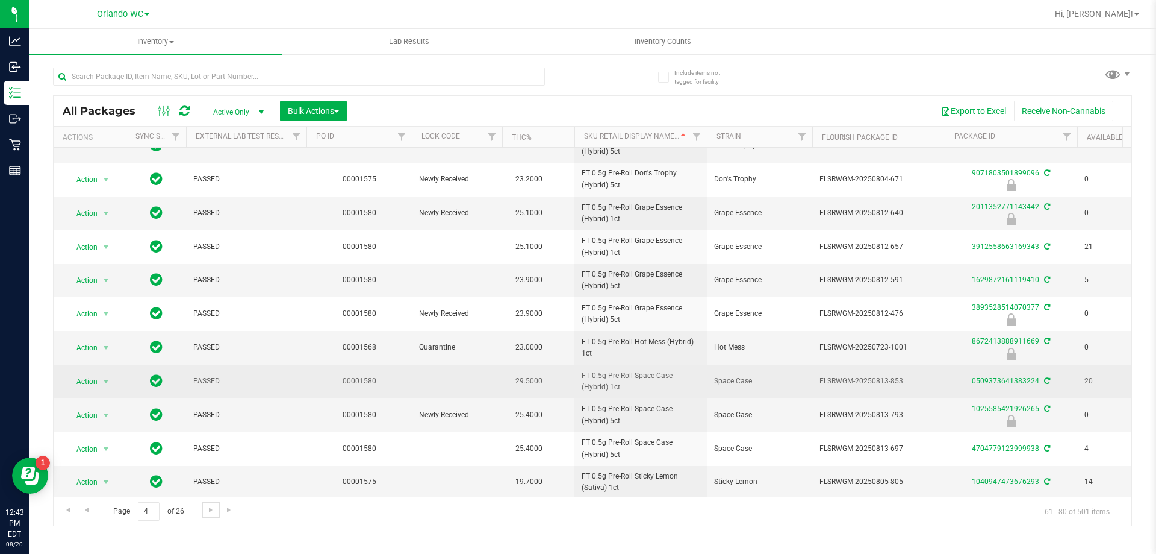
scroll to position [332, 0]
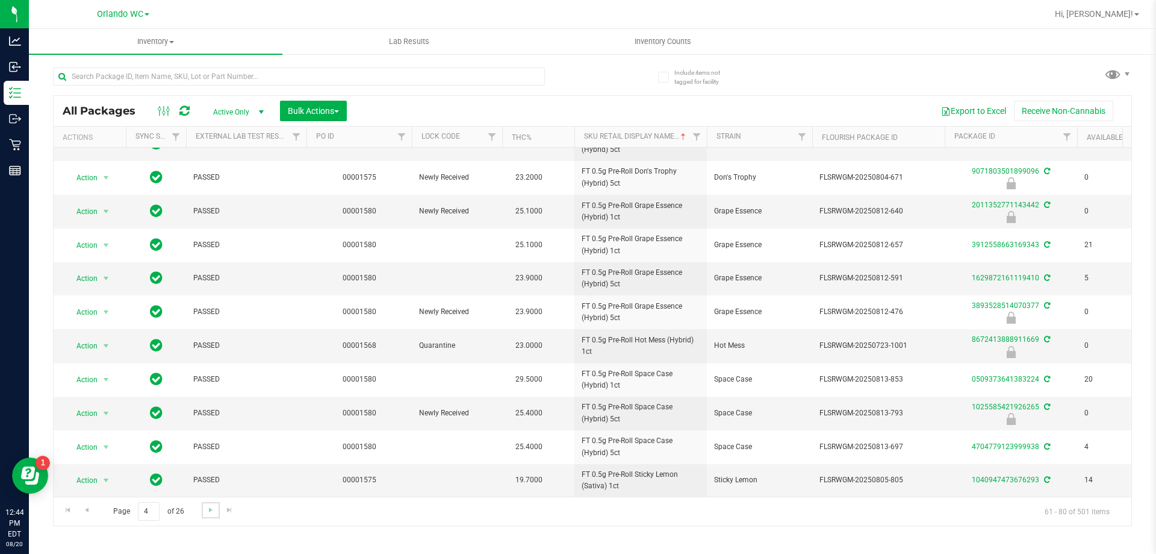
click at [204, 514] on link "Go to the next page" at bounding box center [210, 510] width 17 height 16
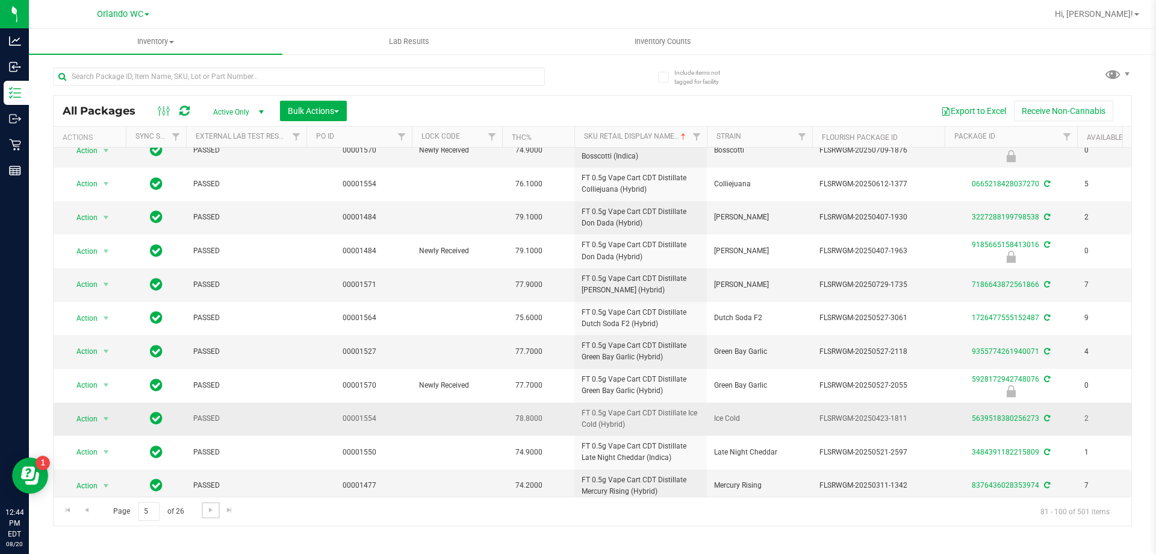
scroll to position [330, 0]
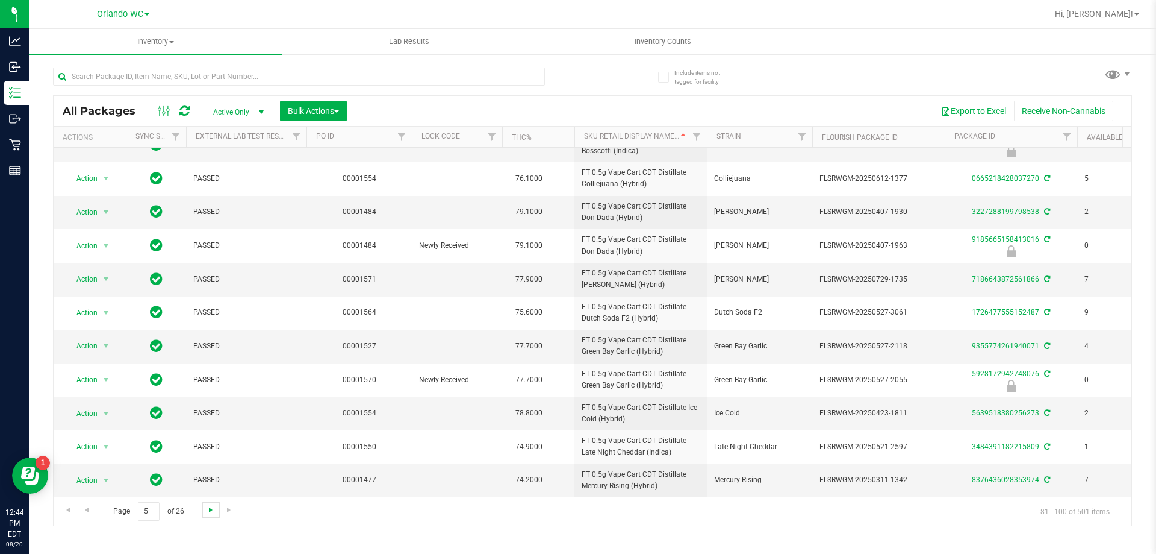
click at [209, 508] on span "Go to the next page" at bounding box center [211, 510] width 10 height 10
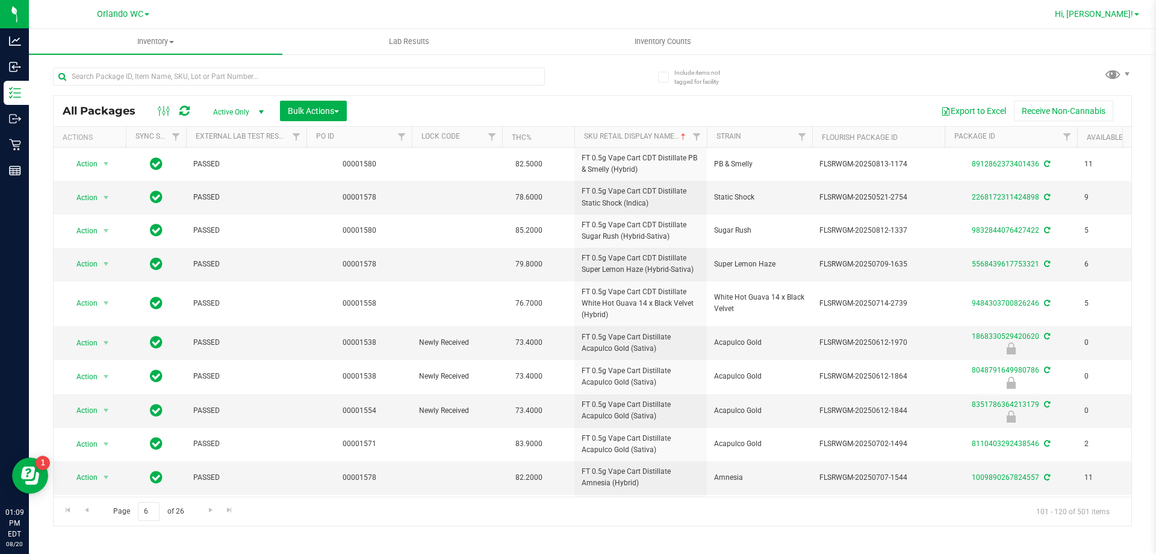
click at [1127, 17] on span "Hi, [PERSON_NAME]!" at bounding box center [1094, 14] width 78 height 10
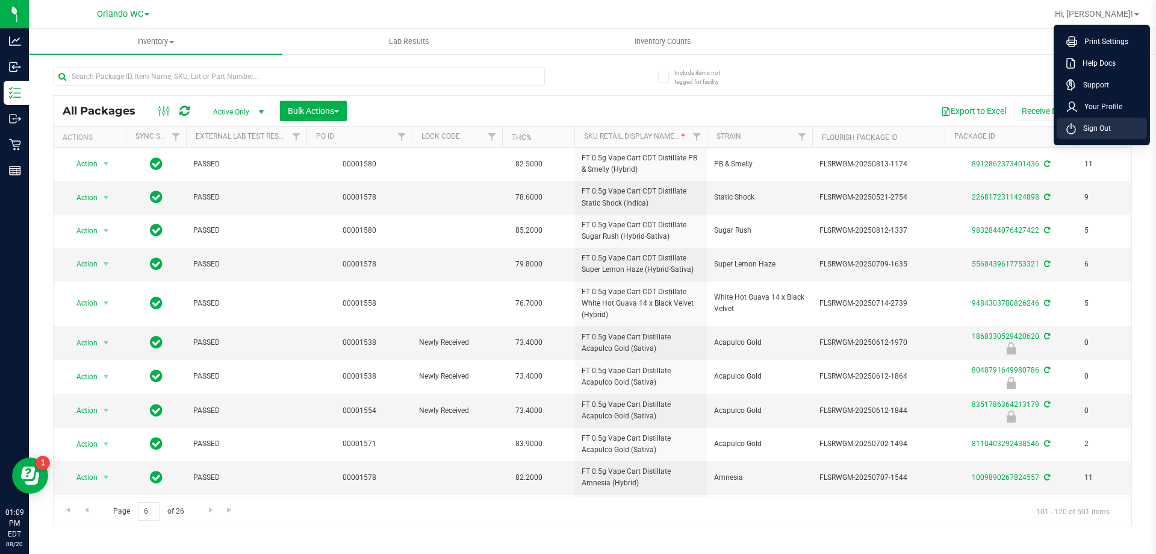
click at [1101, 125] on span "Sign Out" at bounding box center [1093, 128] width 35 height 12
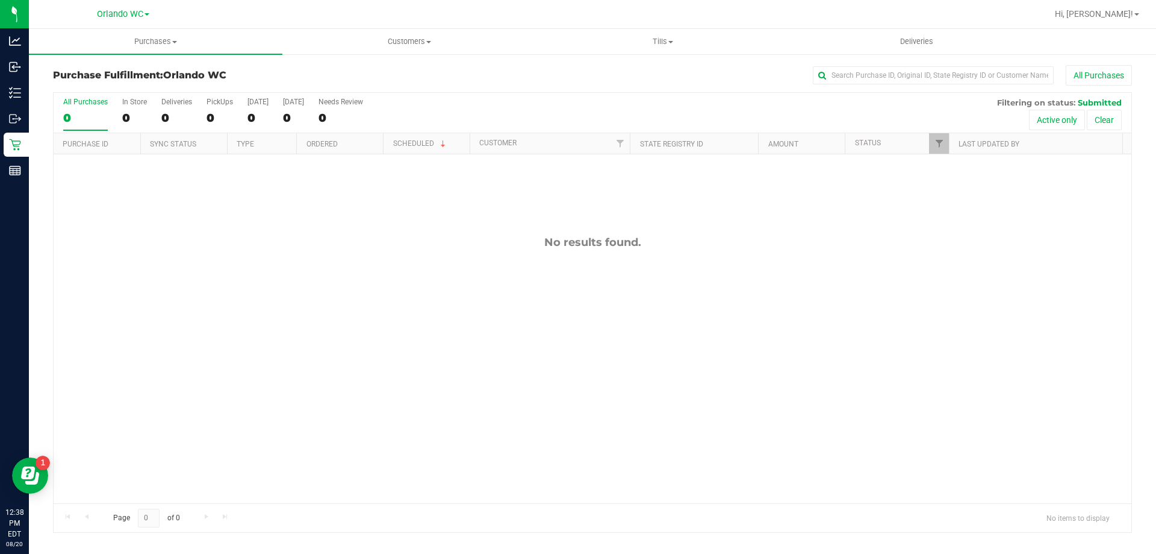
drag, startPoint x: 0, startPoint y: 0, endPoint x: 370, endPoint y: 514, distance: 633.9
click at [370, 514] on div "Page 0 of 0 No items to display" at bounding box center [593, 517] width 1078 height 29
click at [95, 293] on div "No results found." at bounding box center [593, 369] width 1078 height 430
click at [349, 390] on div "No results found." at bounding box center [593, 369] width 1078 height 430
drag, startPoint x: 346, startPoint y: 340, endPoint x: 345, endPoint y: 347, distance: 6.7
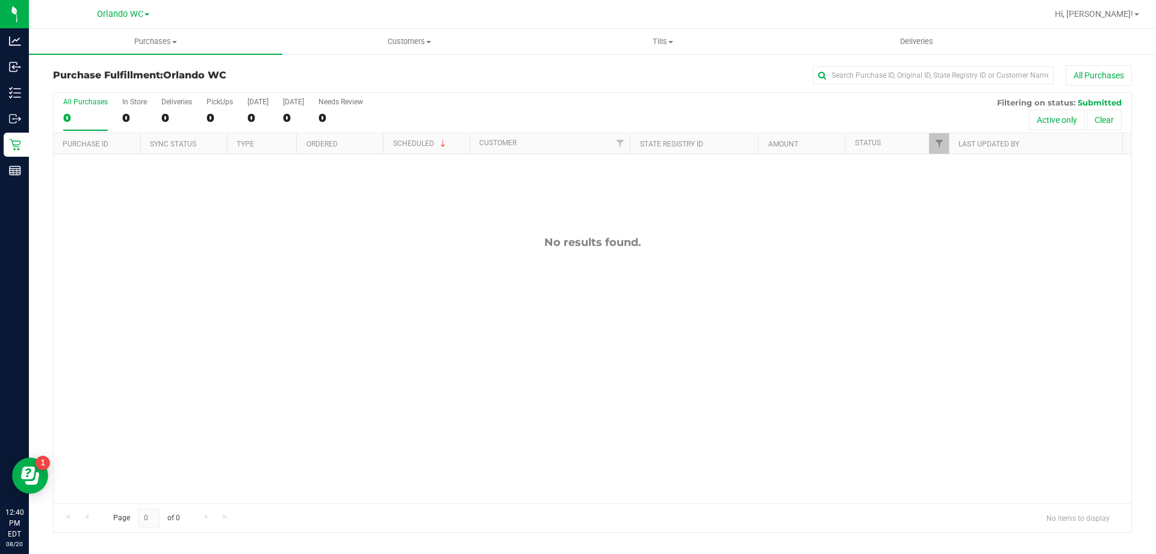
click at [345, 347] on div "No results found." at bounding box center [593, 369] width 1078 height 430
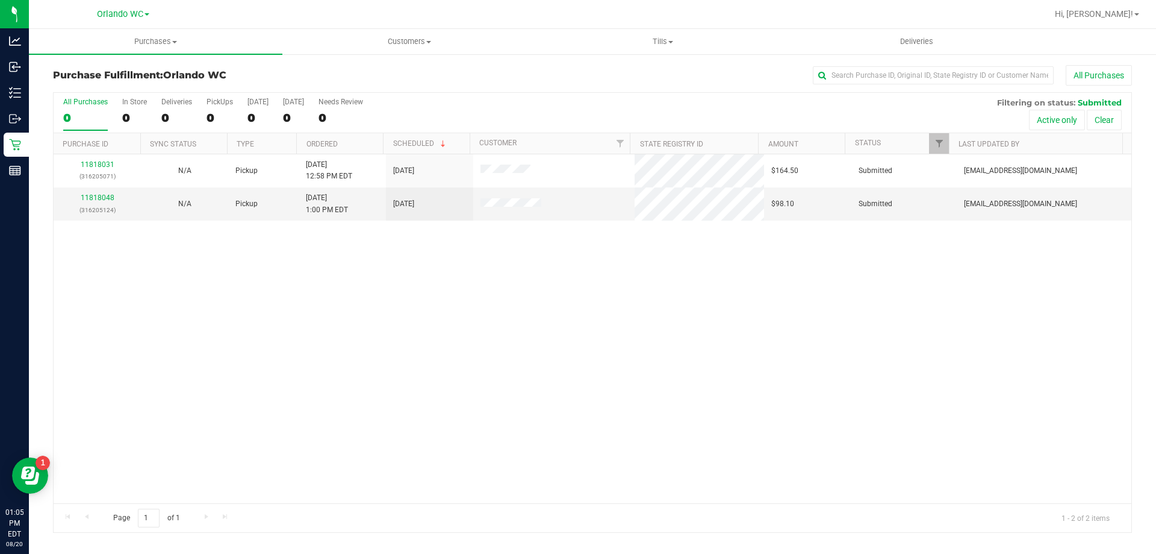
click at [357, 143] on th "Ordered" at bounding box center [339, 143] width 87 height 21
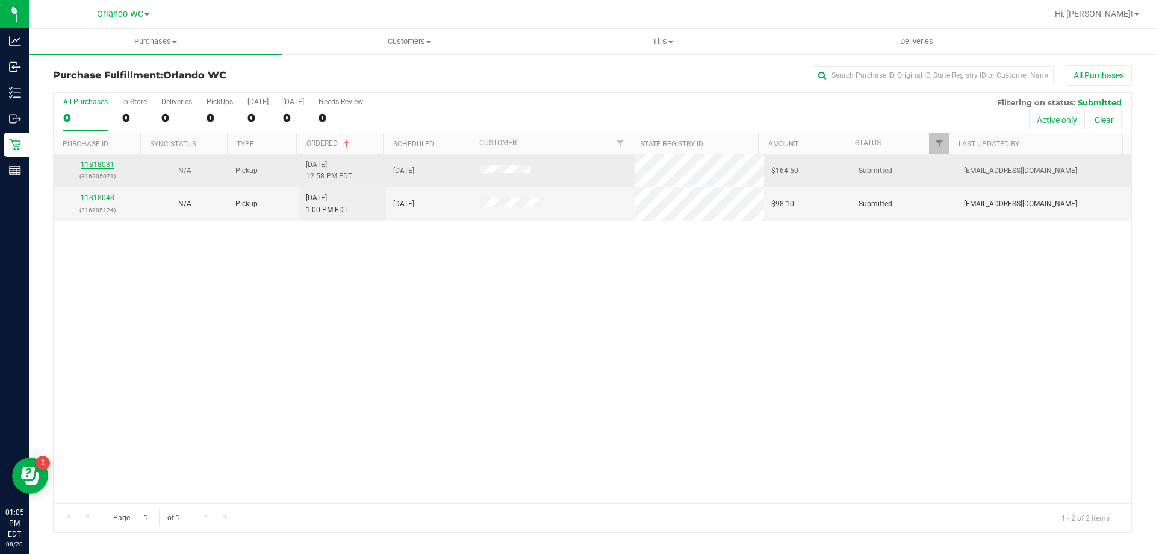
click at [110, 164] on link "11818031" at bounding box center [98, 164] width 34 height 8
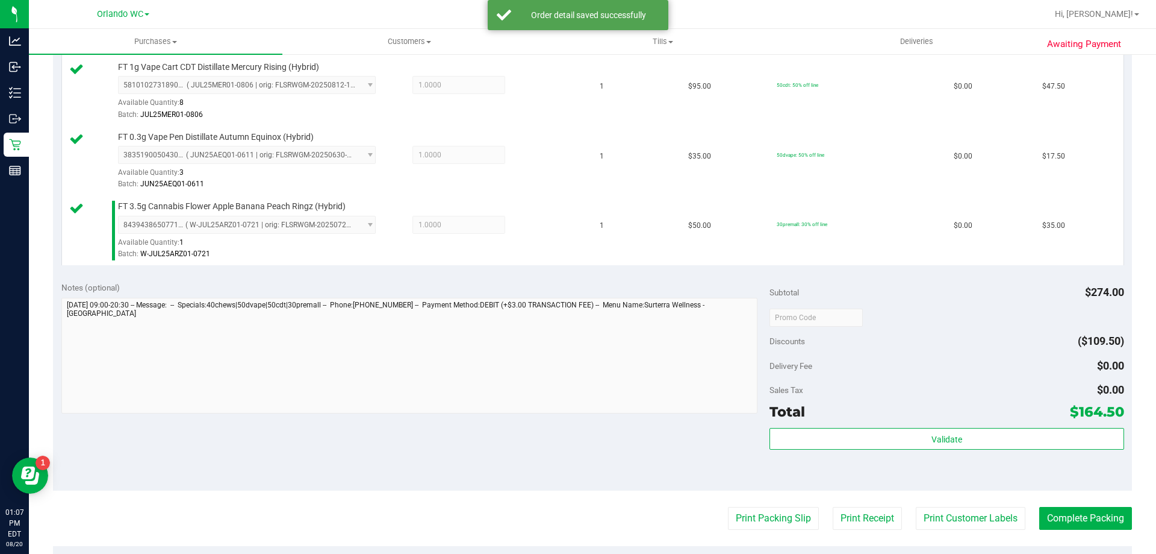
scroll to position [540, 0]
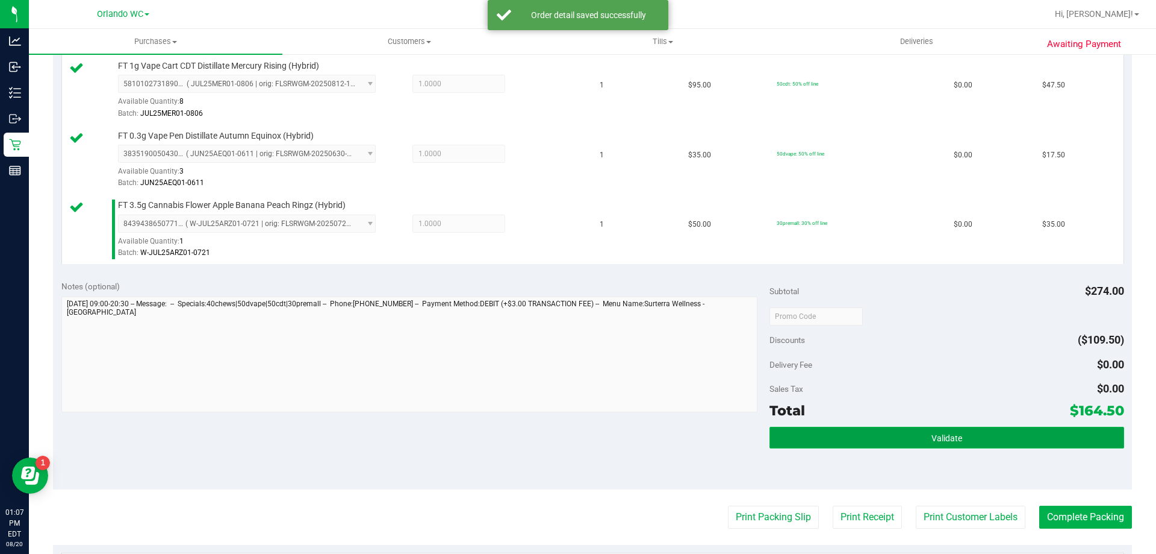
click at [805, 438] on button "Validate" at bounding box center [947, 437] width 354 height 22
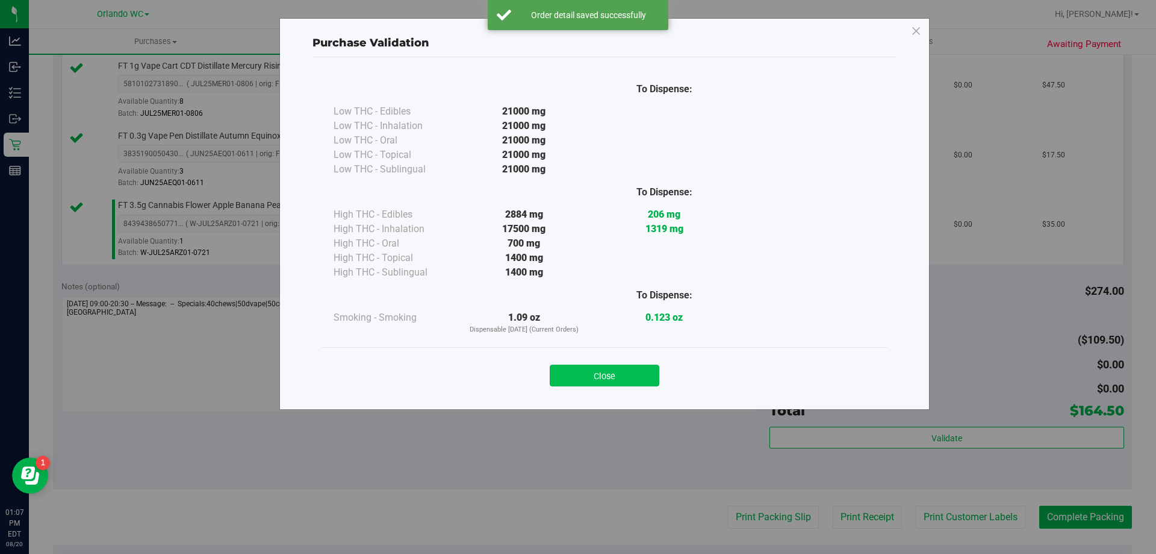
click at [606, 369] on button "Close" at bounding box center [605, 375] width 110 height 22
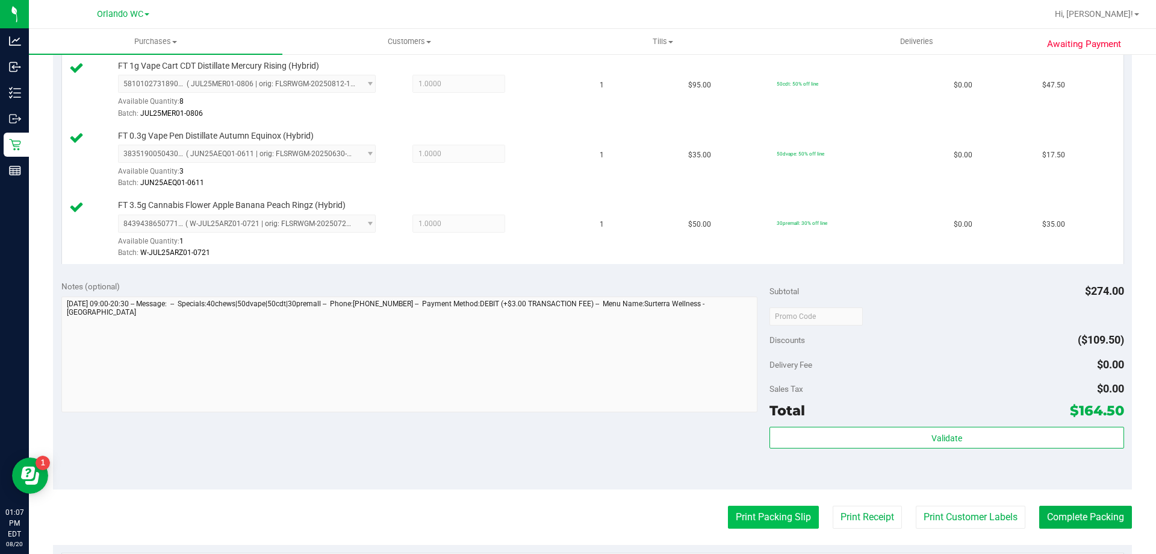
click at [773, 520] on button "Print Packing Slip" at bounding box center [773, 516] width 91 height 23
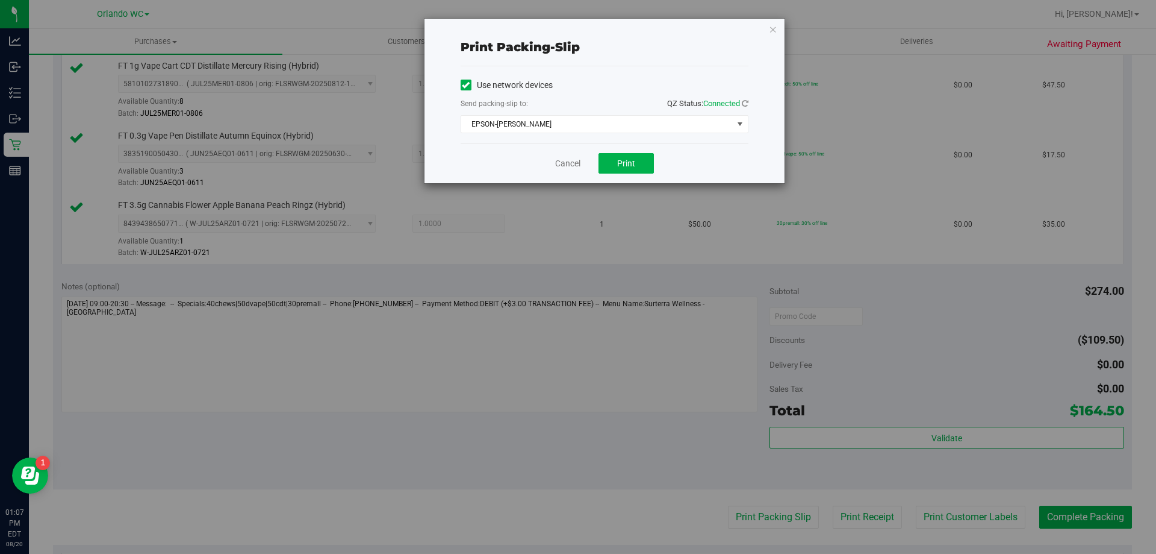
click at [632, 173] on div "Cancel Print" at bounding box center [605, 163] width 288 height 40
click at [628, 165] on span "Print" at bounding box center [626, 163] width 18 height 10
click at [575, 167] on link "Cancel" at bounding box center [567, 163] width 25 height 13
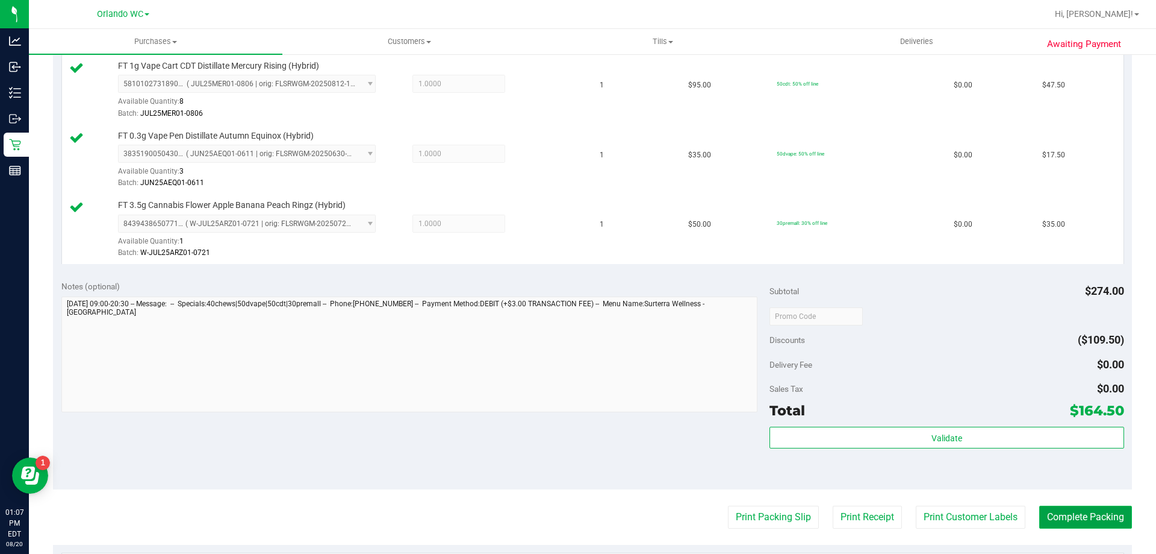
click at [1097, 515] on button "Complete Packing" at bounding box center [1086, 516] width 93 height 23
